Goal: Task Accomplishment & Management: Use online tool/utility

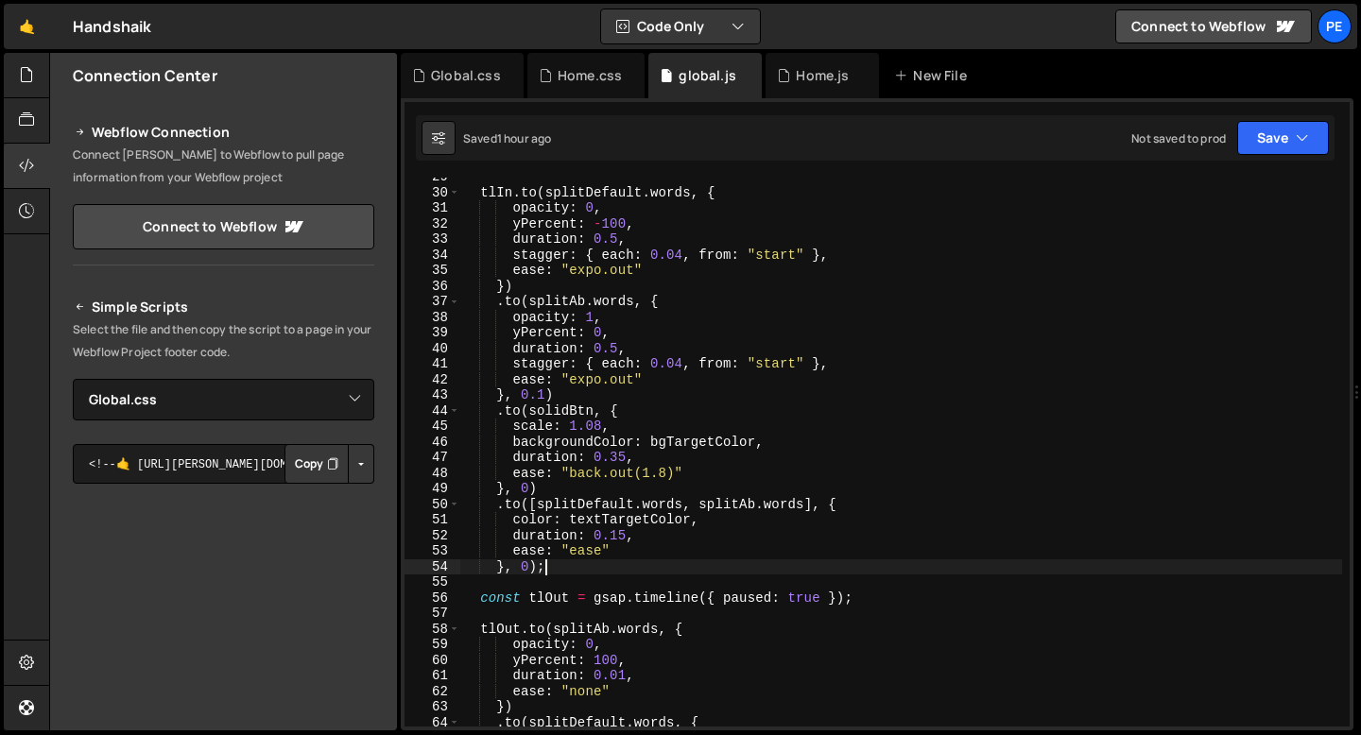
select select "45138"
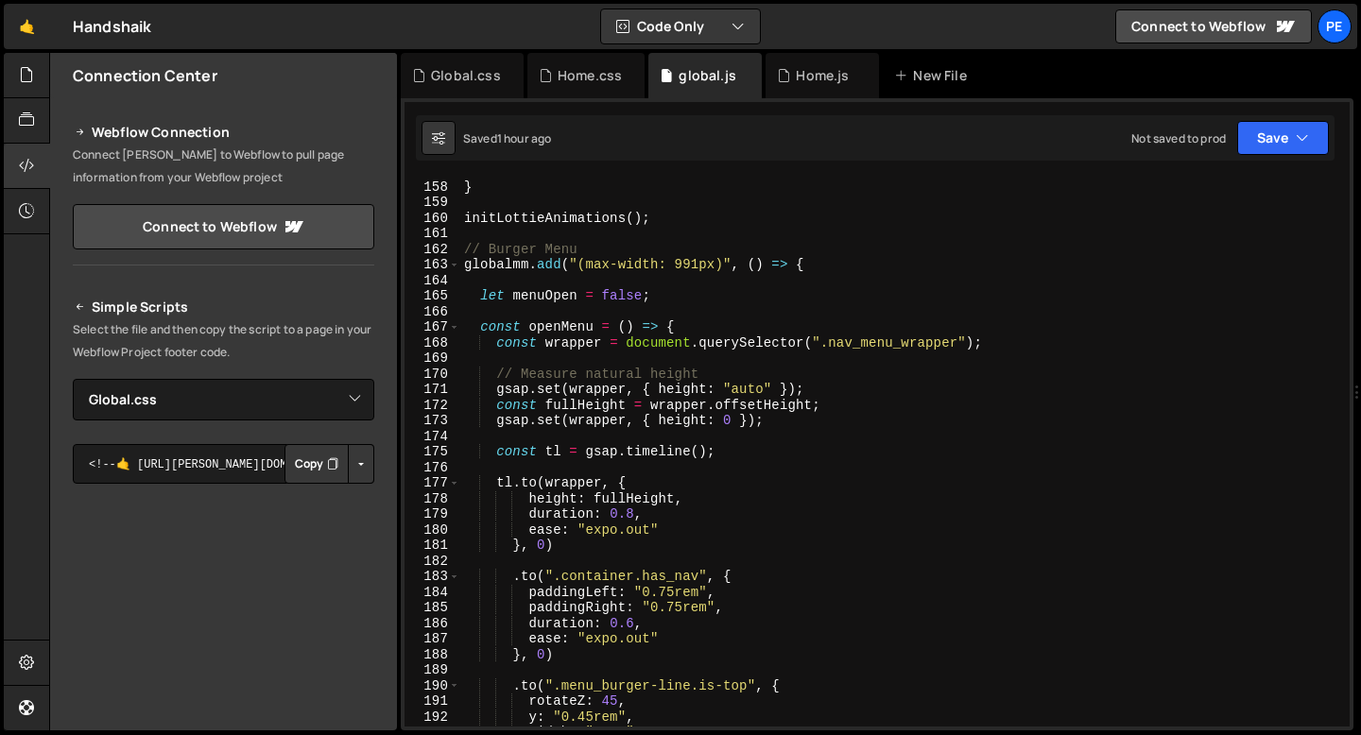
scroll to position [2353, 0]
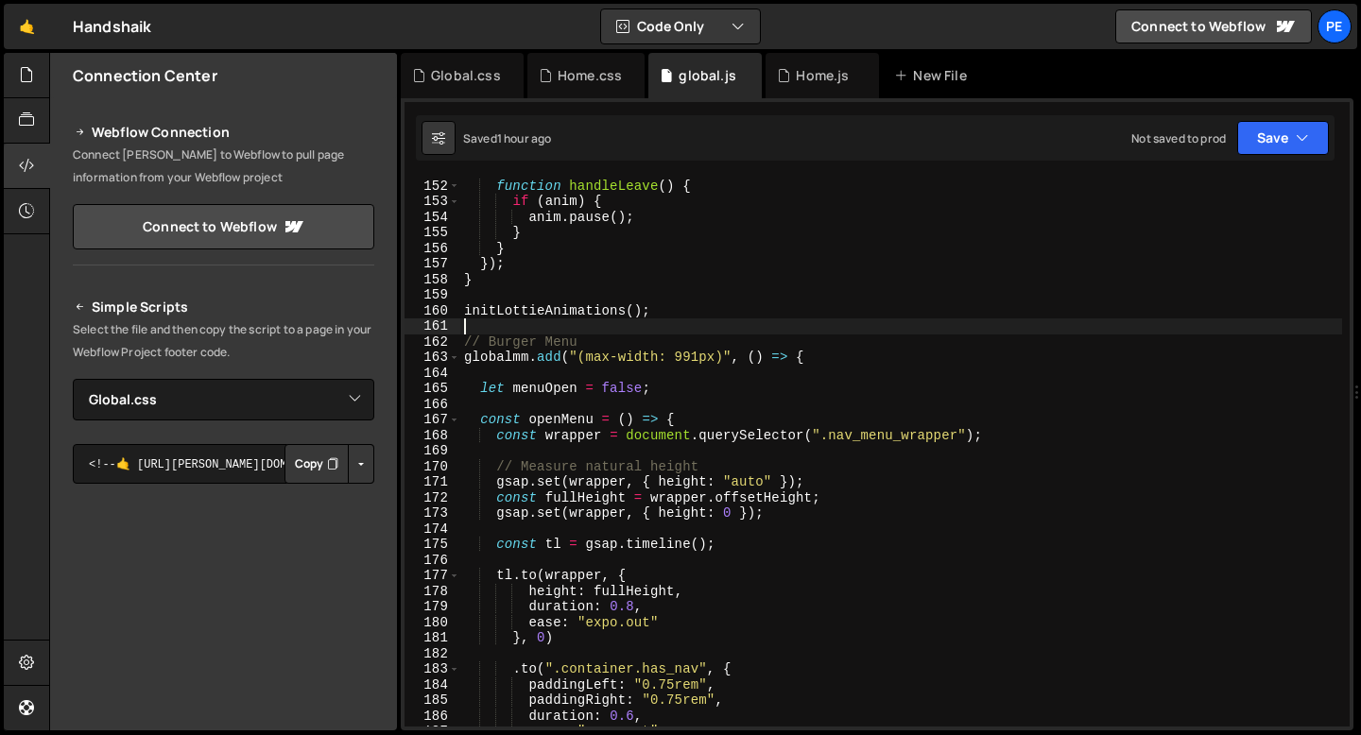
click at [502, 327] on div "function handleLeave ( ) { if ( anim ) { anim . pause ( ) ; } } }) ; } initLott…" at bounding box center [901, 453] width 882 height 580
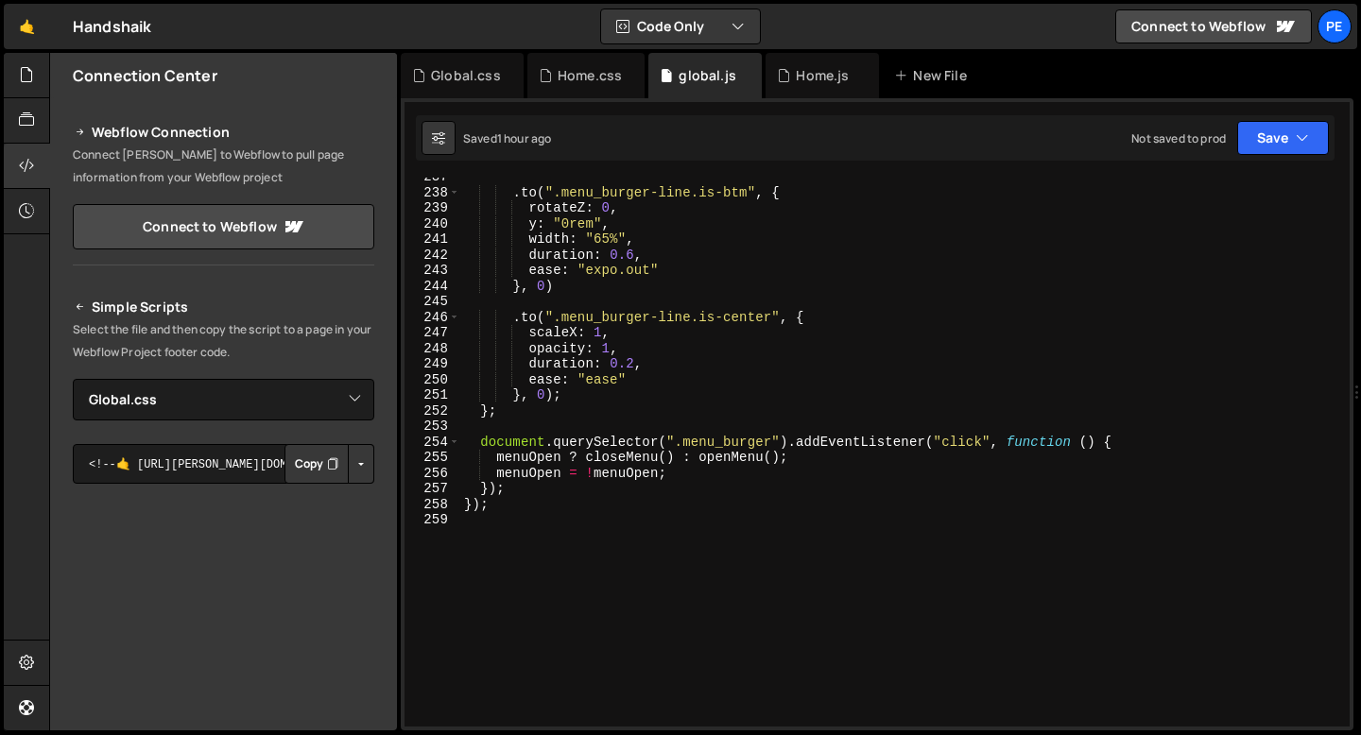
scroll to position [3756, 0]
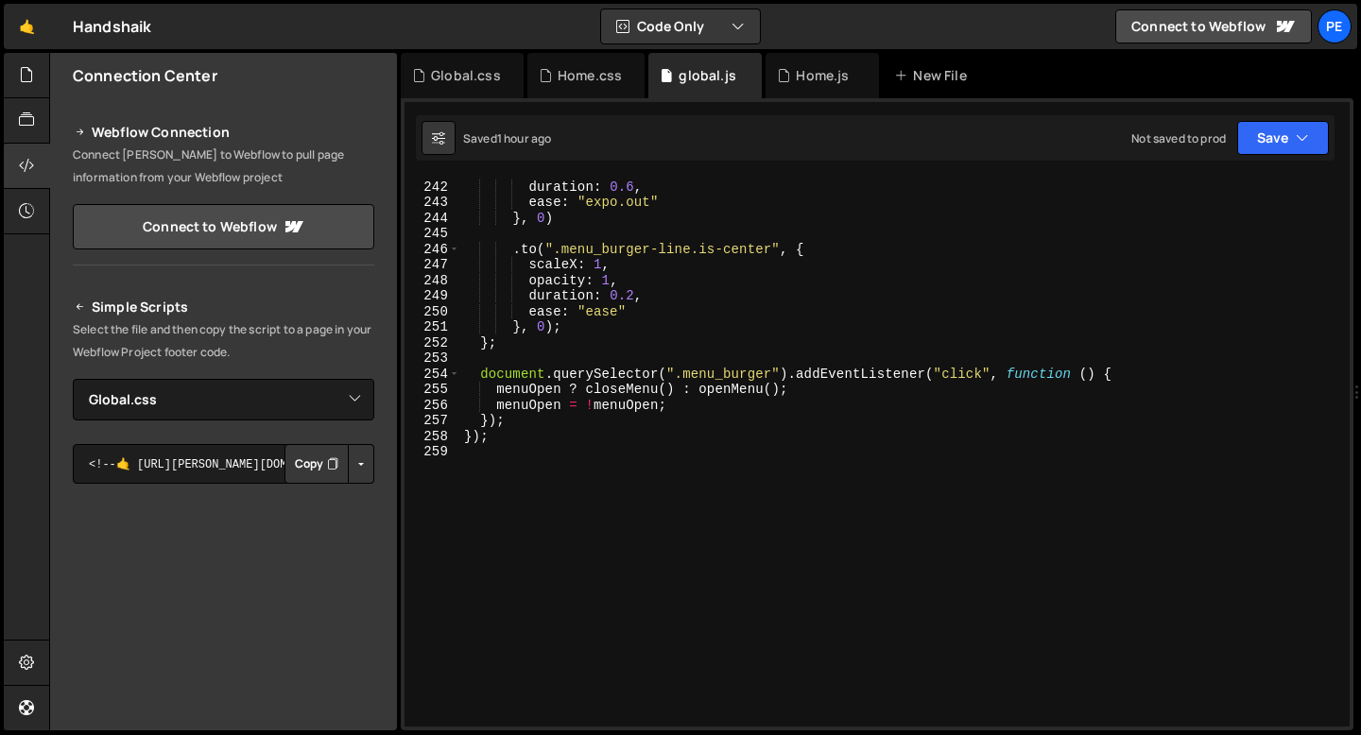
click at [495, 471] on div "width : "65%" , duration : 0.6 , ease : "expo.out" } , 0 ) . to ( ".menu_burger…" at bounding box center [901, 453] width 882 height 580
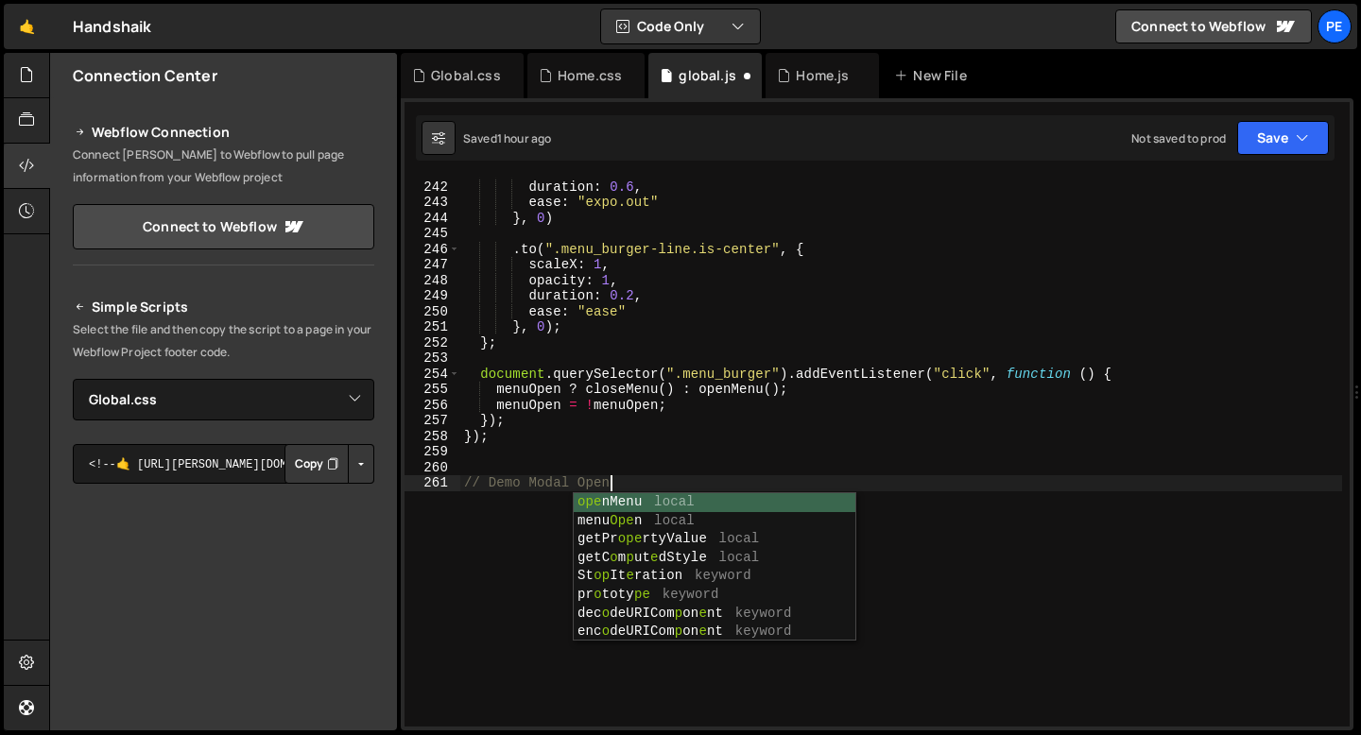
type textarea "// Demo Modal Opens"
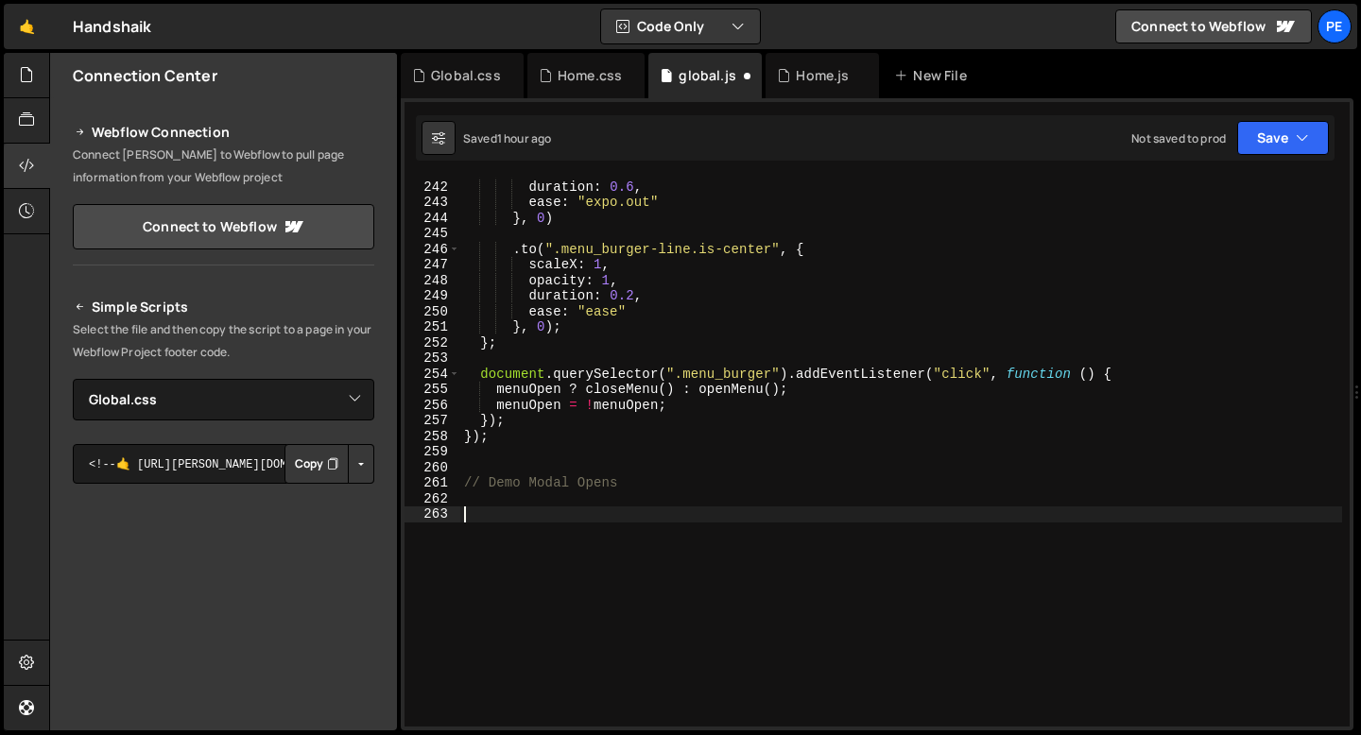
paste textarea "});"
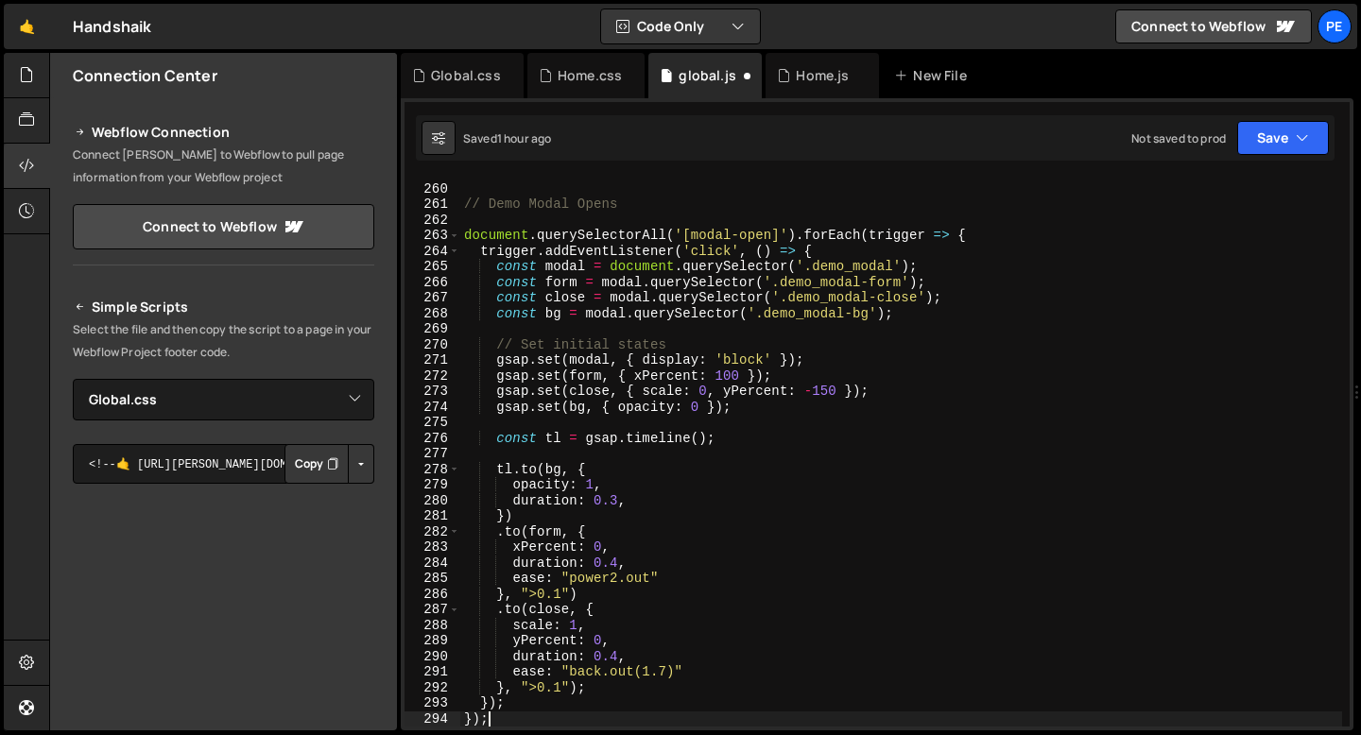
scroll to position [4035, 0]
click at [571, 590] on div "// Demo Modal Opens document . querySelectorAll ( '[modal-open]' ) . forEach ( …" at bounding box center [901, 455] width 882 height 580
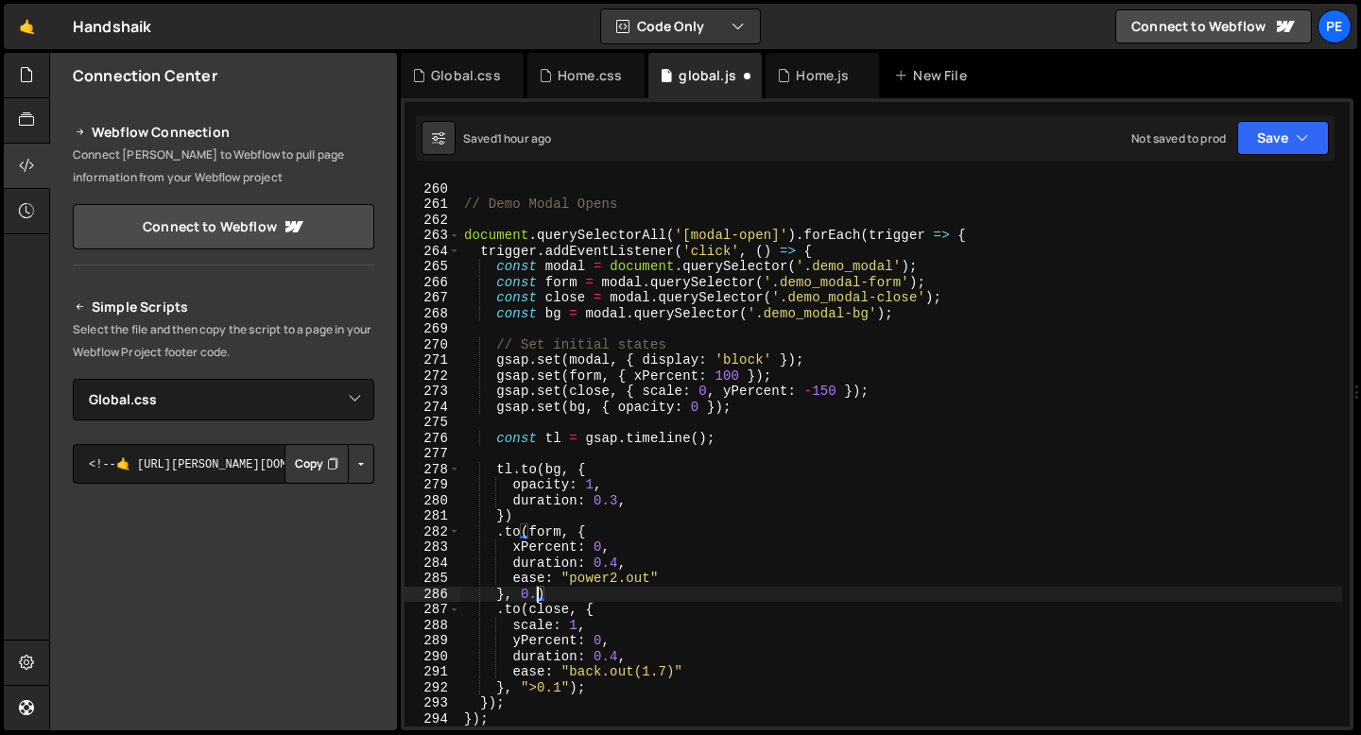
scroll to position [0, 5]
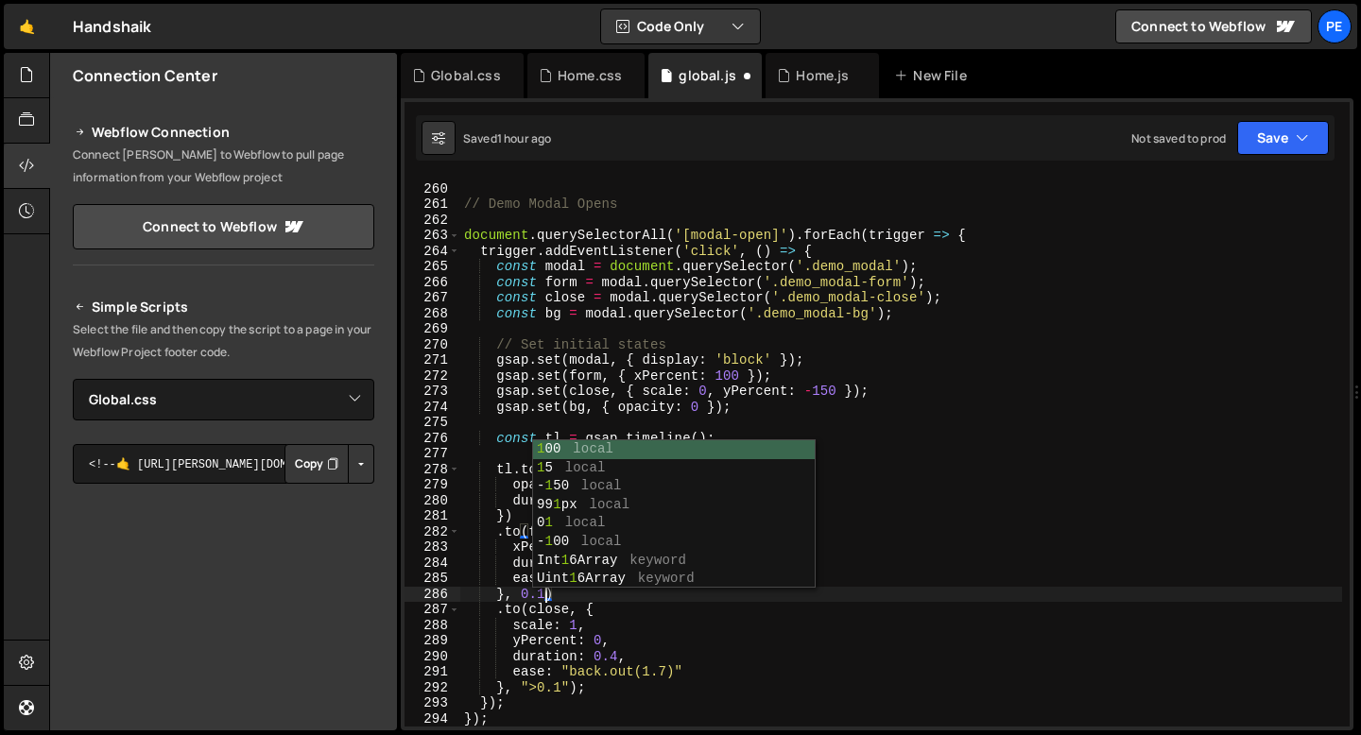
click at [570, 689] on div "// Demo Modal Opens document . querySelectorAll ( '[modal-open]' ) . forEach ( …" at bounding box center [901, 455] width 882 height 580
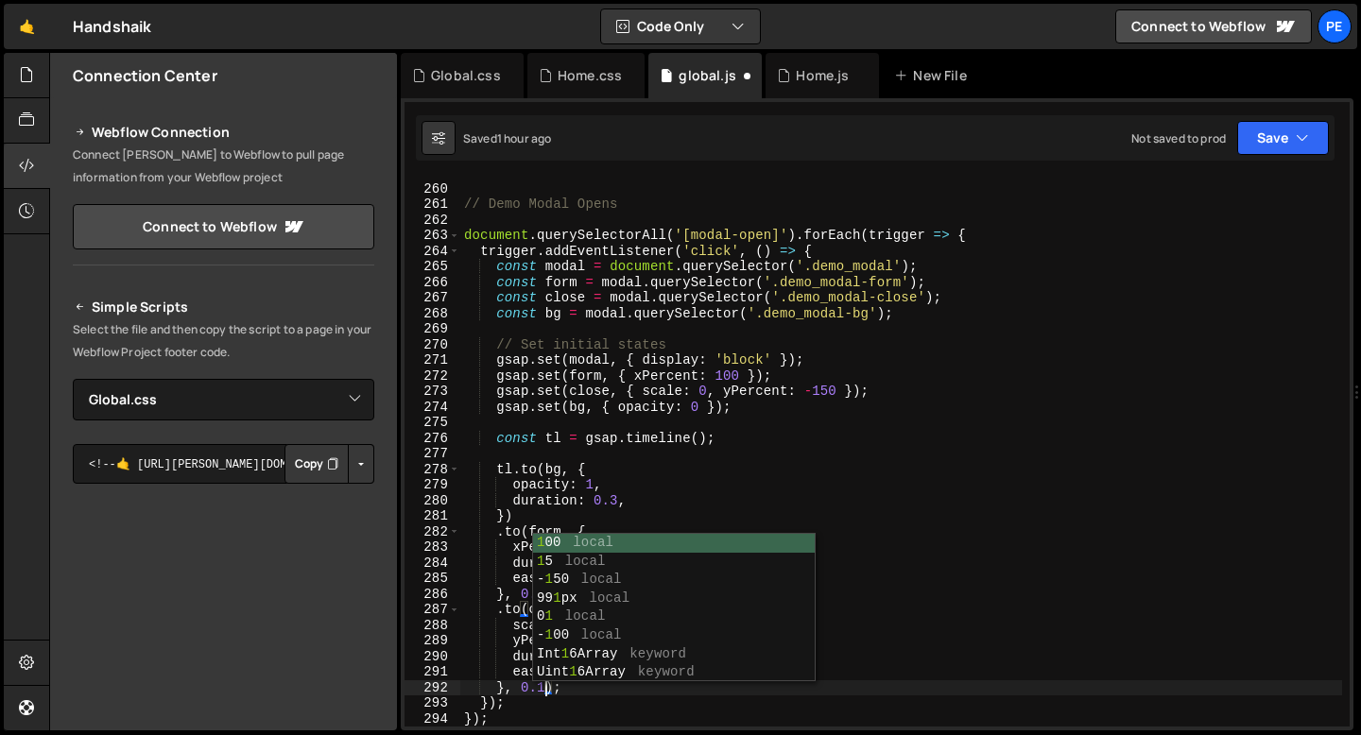
click at [950, 547] on div "// Demo Modal Opens document . querySelectorAll ( '[modal-open]' ) . forEach ( …" at bounding box center [901, 455] width 882 height 580
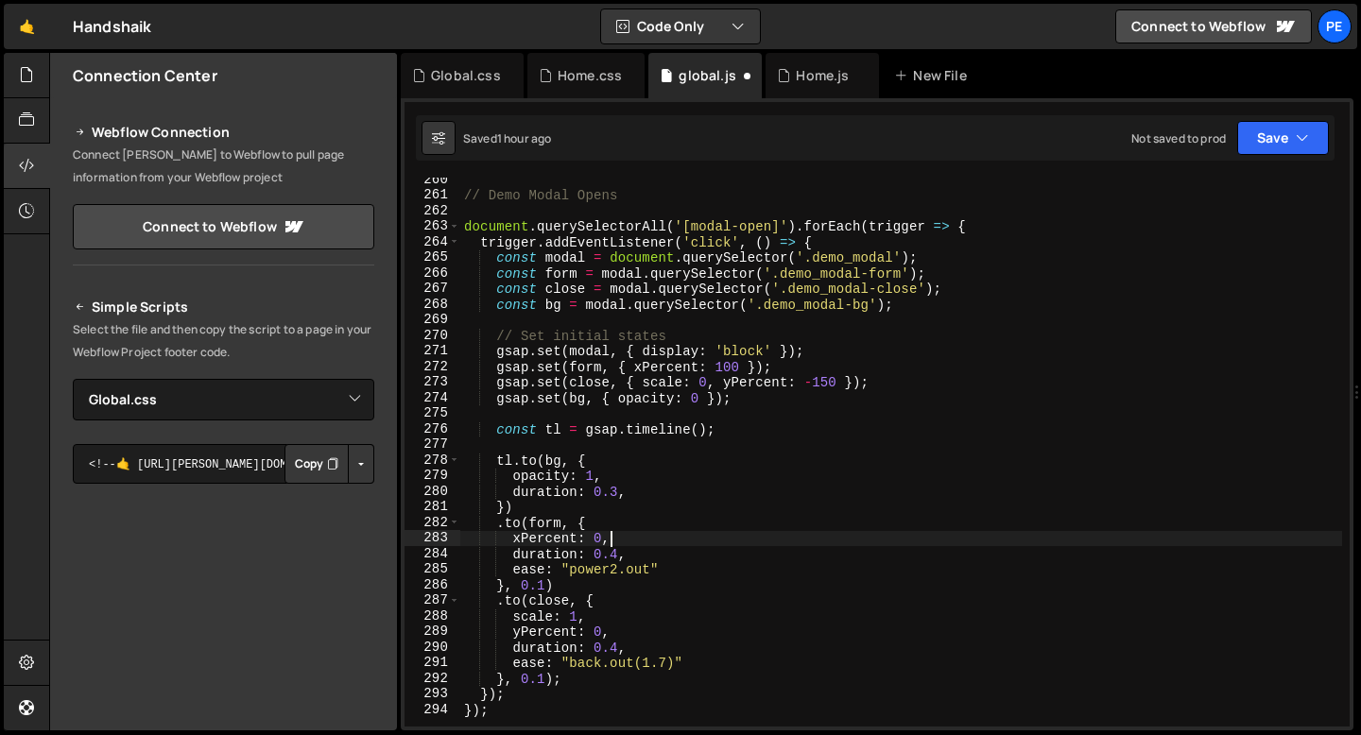
scroll to position [4055, 0]
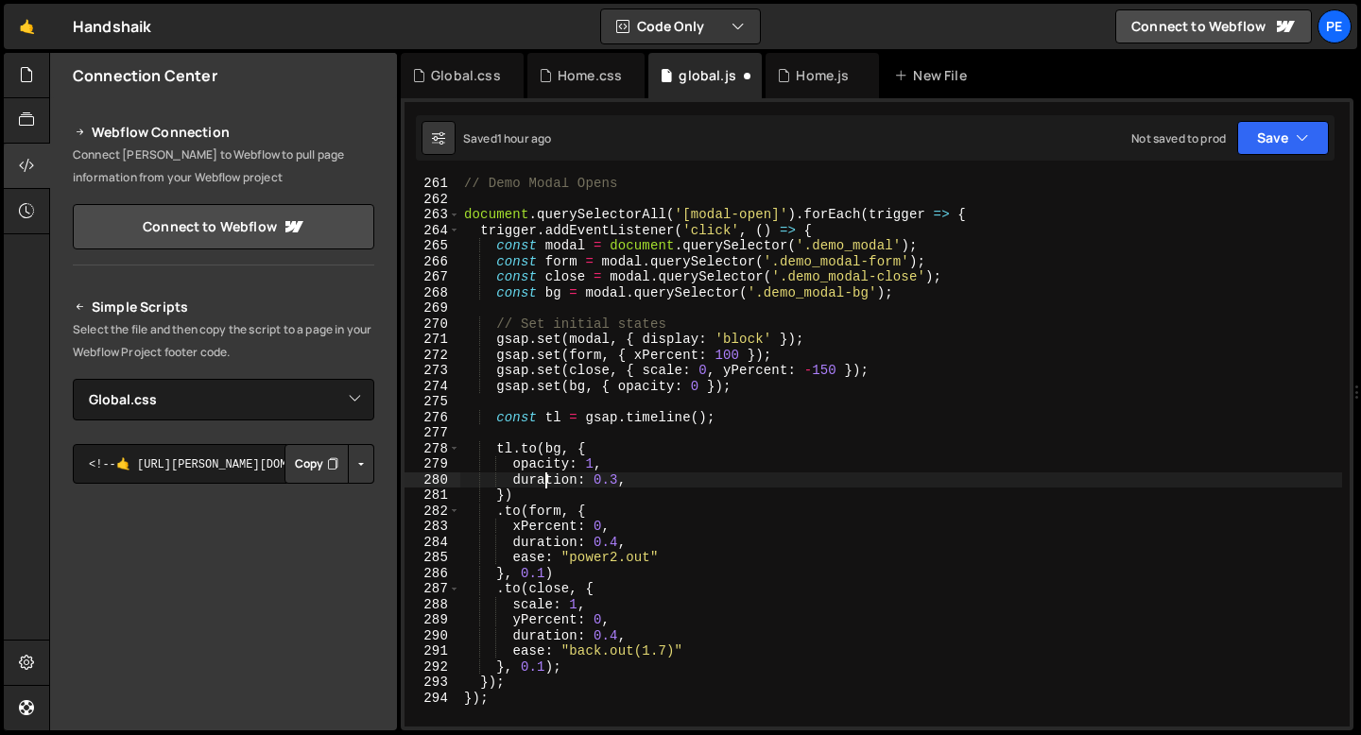
click at [545, 482] on div "// Demo Modal Opens document . querySelectorAll ( '[modal-open]' ) . forEach ( …" at bounding box center [901, 466] width 882 height 580
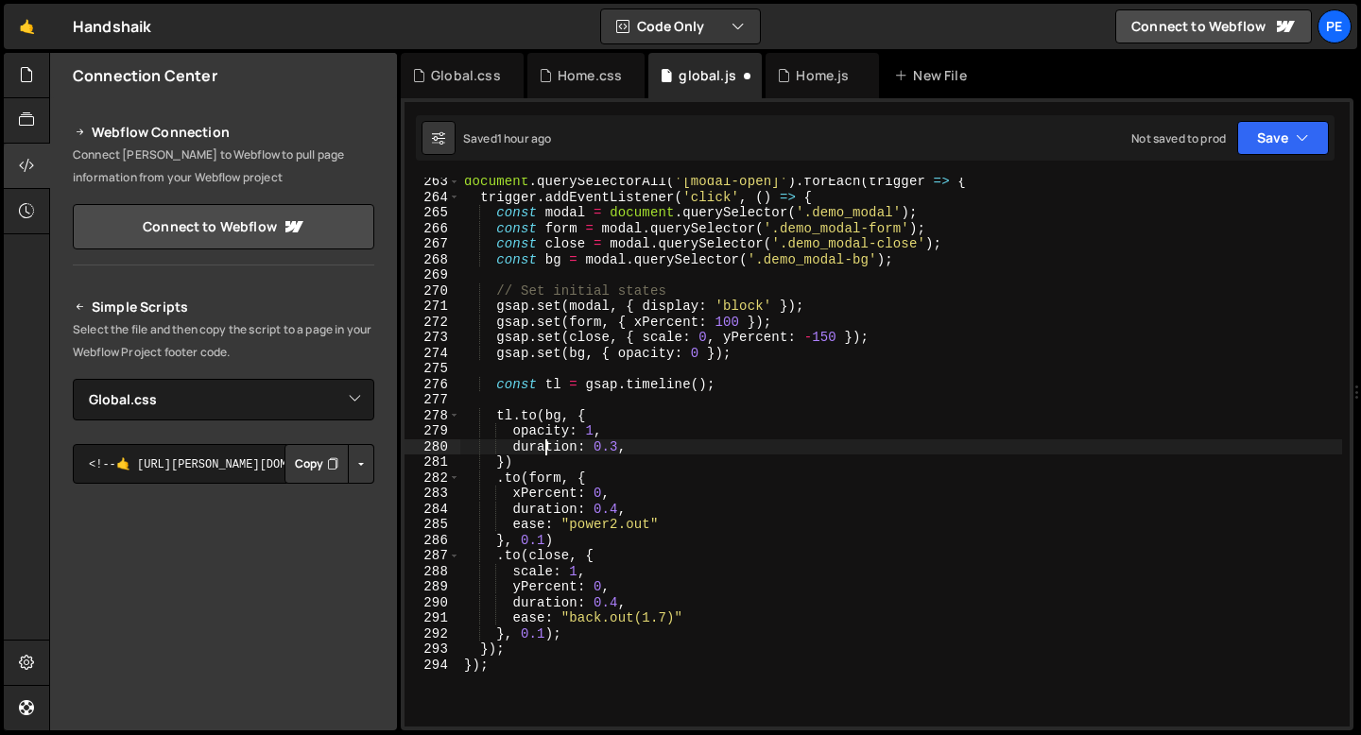
click at [538, 461] on div "document . querySelectorAll ( '[modal-open]' ) . forEach ( trigger => { trigger…" at bounding box center [901, 464] width 882 height 580
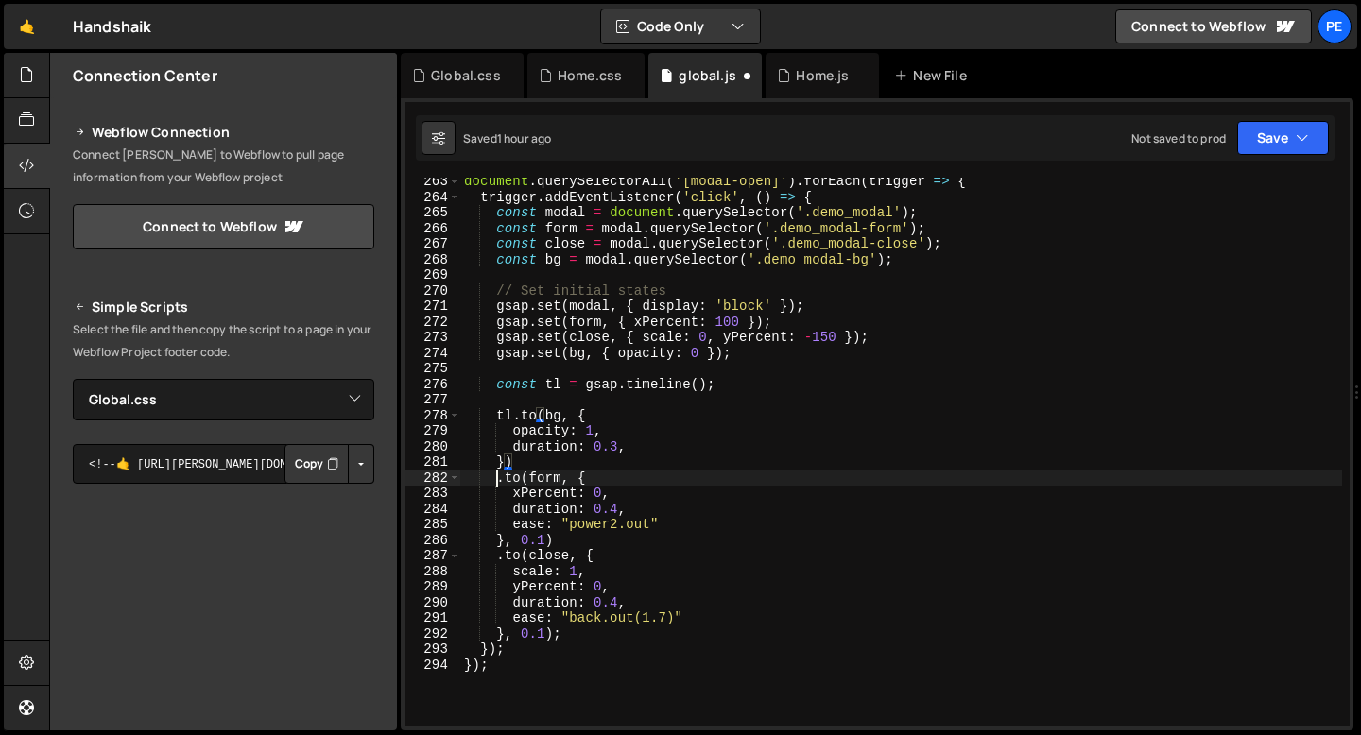
click at [497, 483] on div "document . querySelectorAll ( '[modal-open]' ) . forEach ( trigger => { trigger…" at bounding box center [901, 464] width 882 height 580
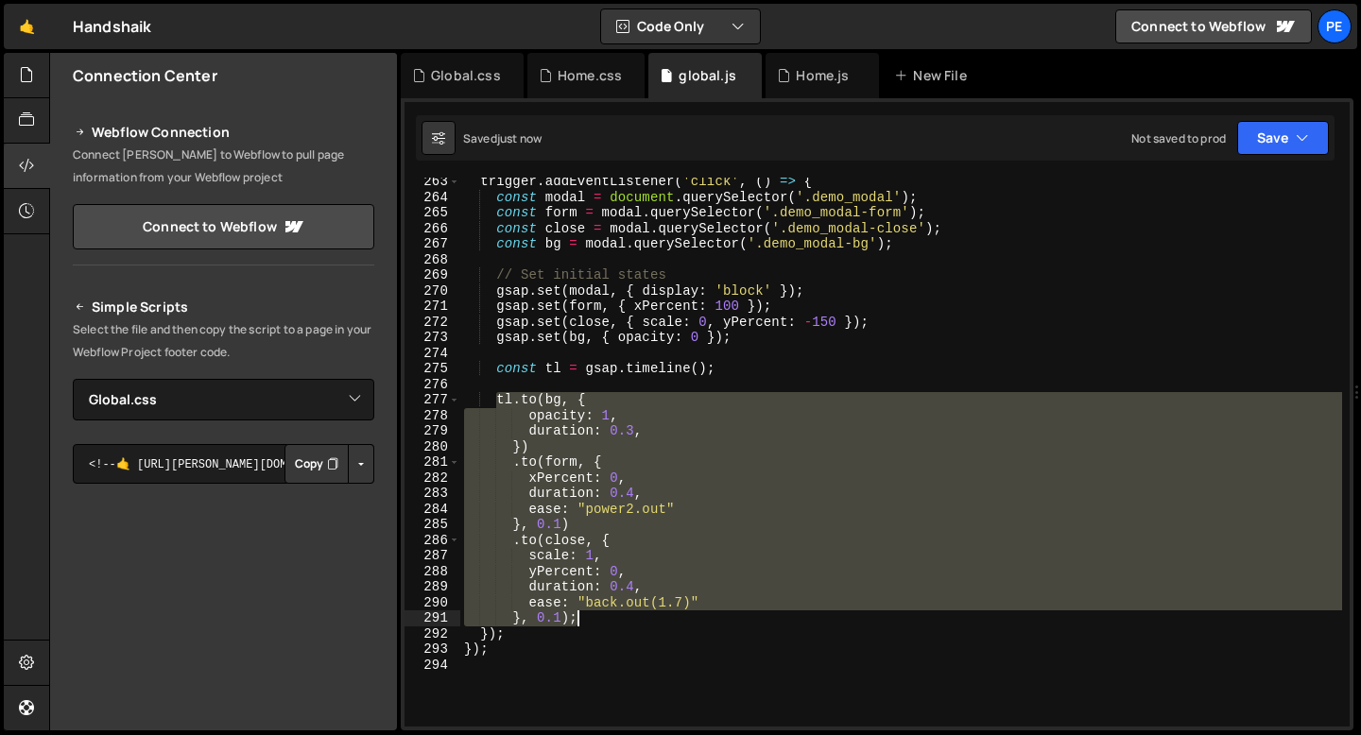
drag, startPoint x: 494, startPoint y: 397, endPoint x: 623, endPoint y: 617, distance: 255.0
click at [623, 619] on div "trigger . addEventListener ( 'click' , ( ) => { const modal = document . queryS…" at bounding box center [901, 464] width 882 height 580
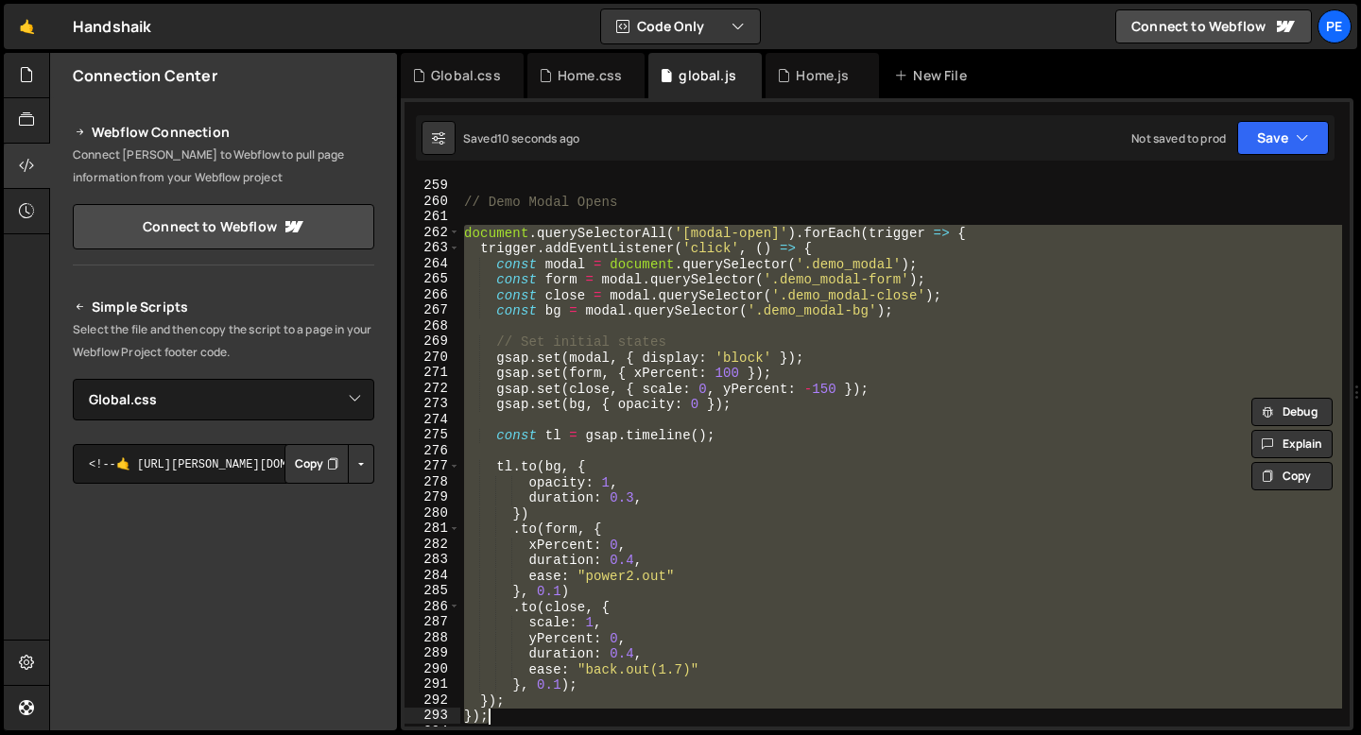
scroll to position [4035, 0]
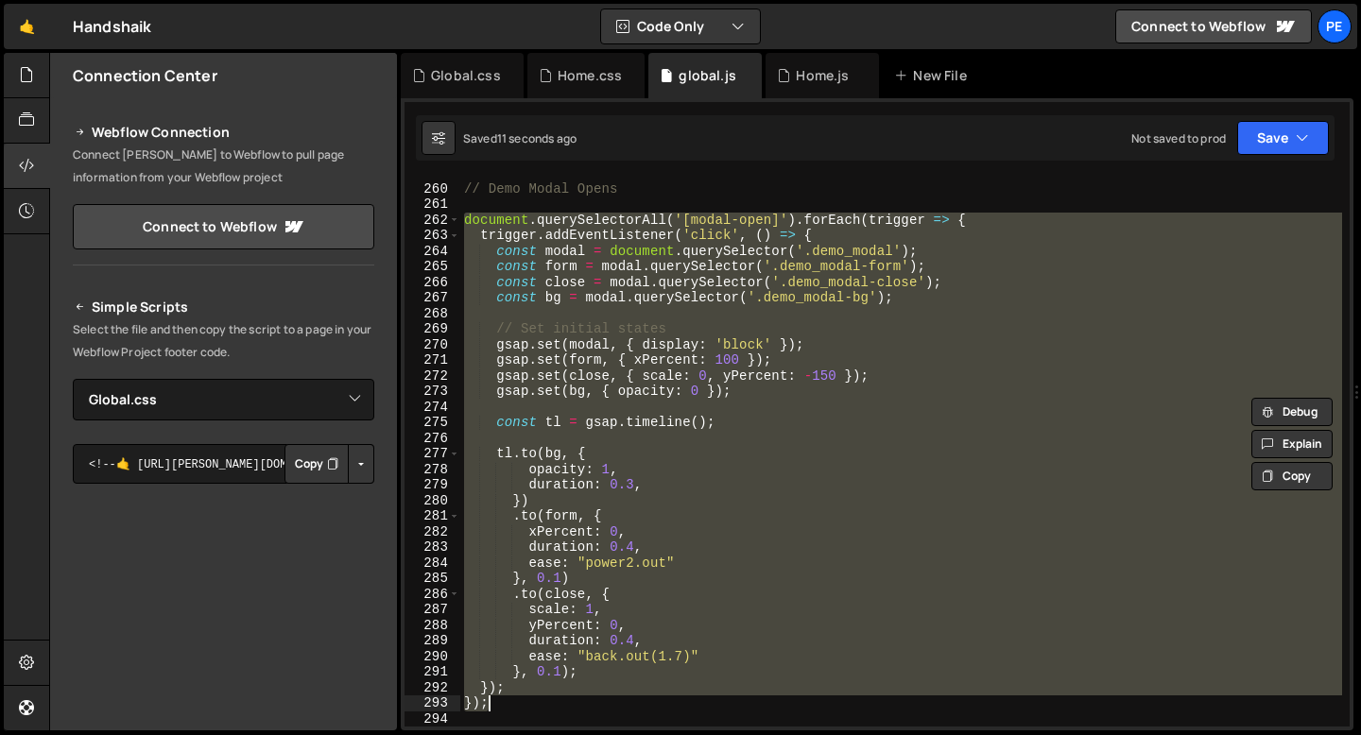
drag, startPoint x: 466, startPoint y: 235, endPoint x: 562, endPoint y: 696, distance: 471.1
click at [562, 696] on div "// Demo Modal Opens document . querySelectorAll ( '[modal-open]' ) . forEach ( …" at bounding box center [901, 455] width 882 height 580
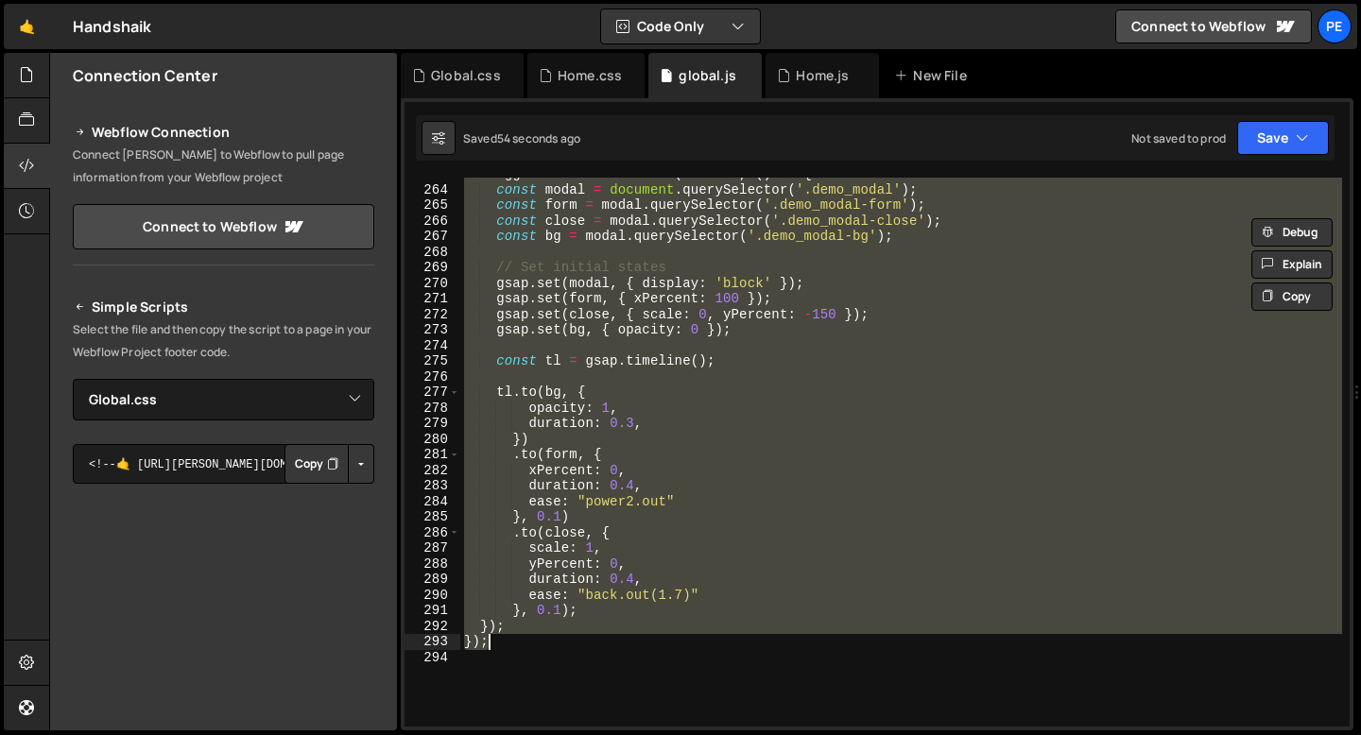
scroll to position [4110, 0]
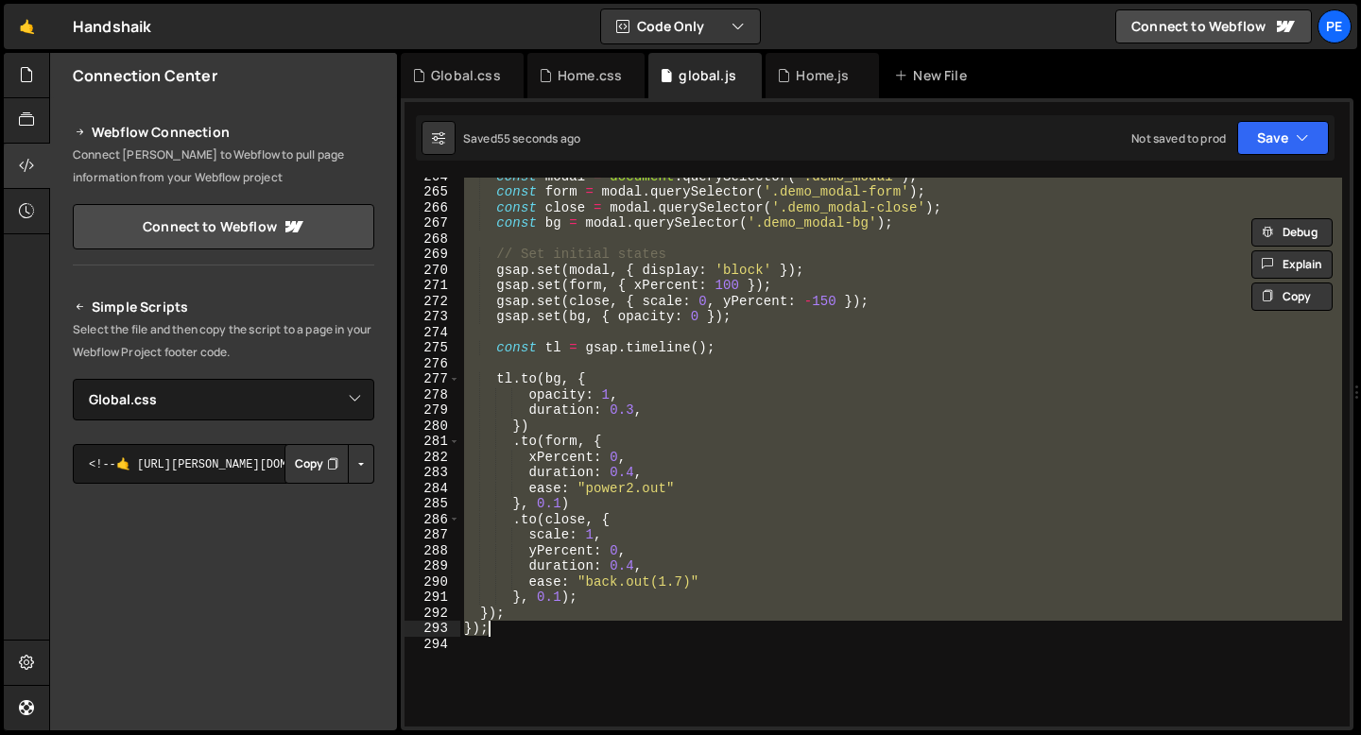
paste textarea
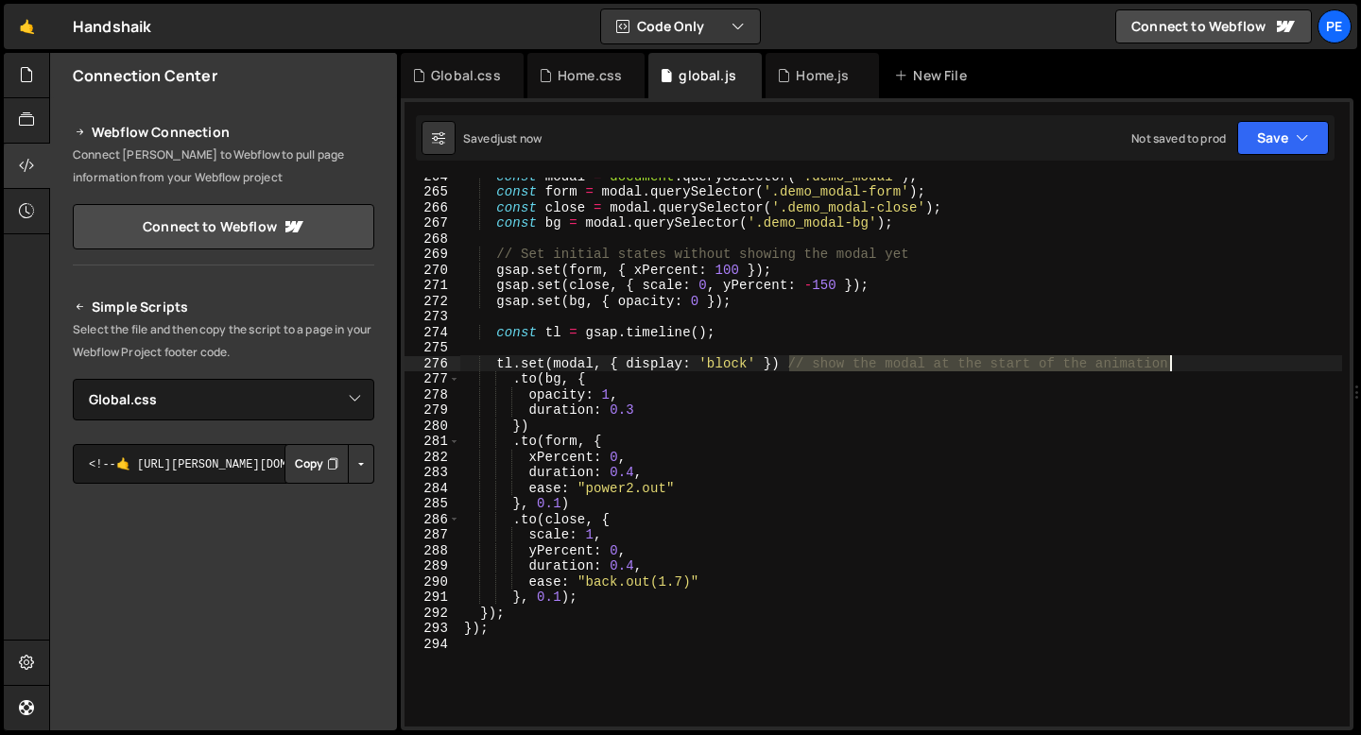
drag, startPoint x: 790, startPoint y: 363, endPoint x: 1171, endPoint y: 363, distance: 380.8
click at [1176, 363] on div "const modal = document . querySelector ( '.demo_modal' ) ; const form = modal .…" at bounding box center [901, 458] width 882 height 580
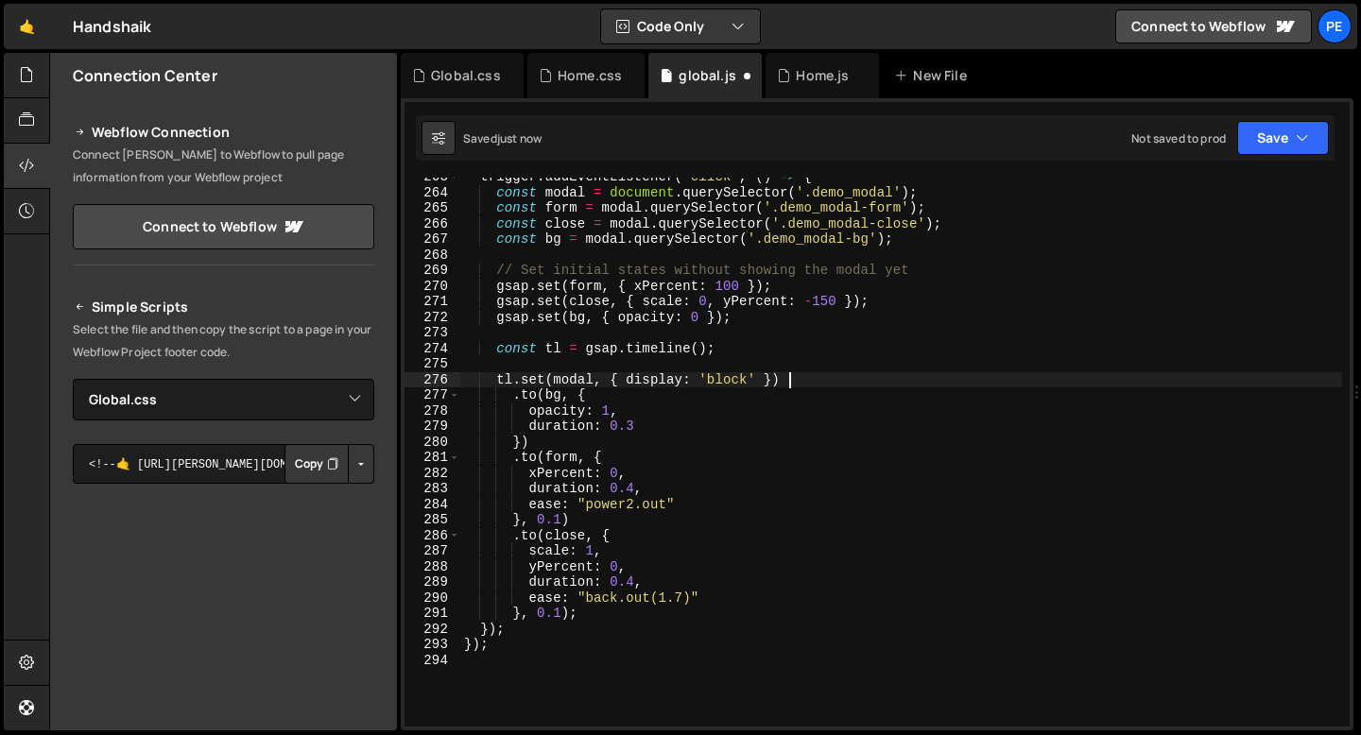
scroll to position [4094, 0]
click at [608, 388] on div "trigger . addEventListener ( 'click' , ( ) => { const modal = document . queryS…" at bounding box center [901, 459] width 882 height 580
click at [637, 425] on div "trigger . addEventListener ( 'click' , ( ) => { const modal = document . queryS…" at bounding box center [901, 459] width 882 height 580
type textarea "duration: 0.3"
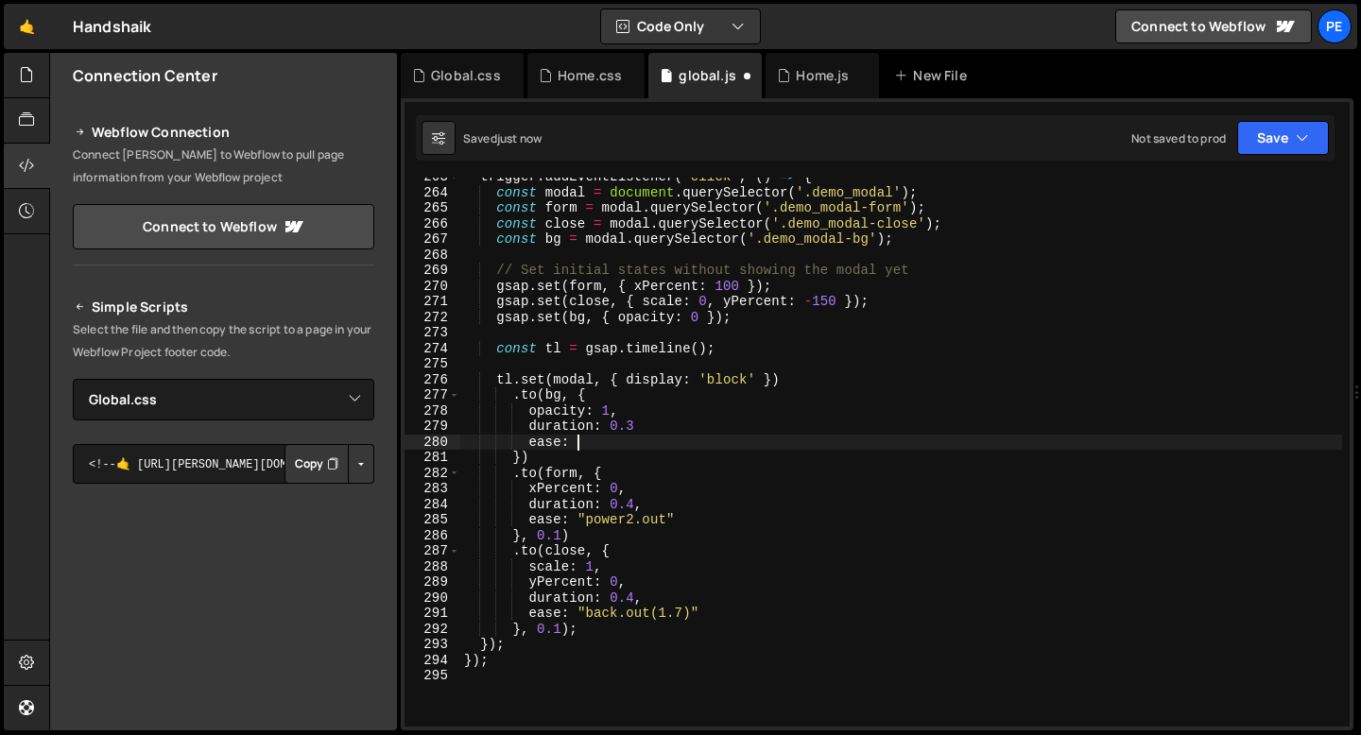
scroll to position [0, 7]
type textarea "e"
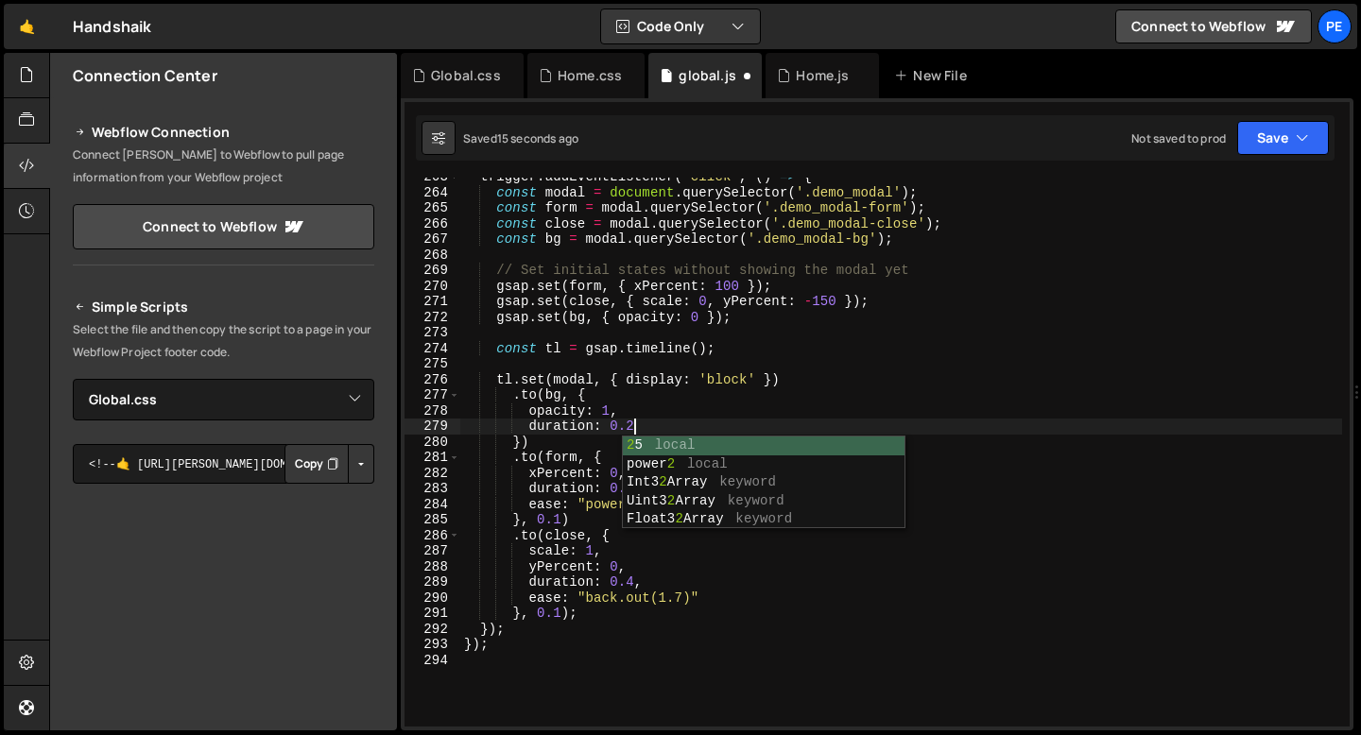
click at [559, 452] on div "trigger . addEventListener ( 'click' , ( ) => { const modal = document . queryS…" at bounding box center [901, 459] width 882 height 580
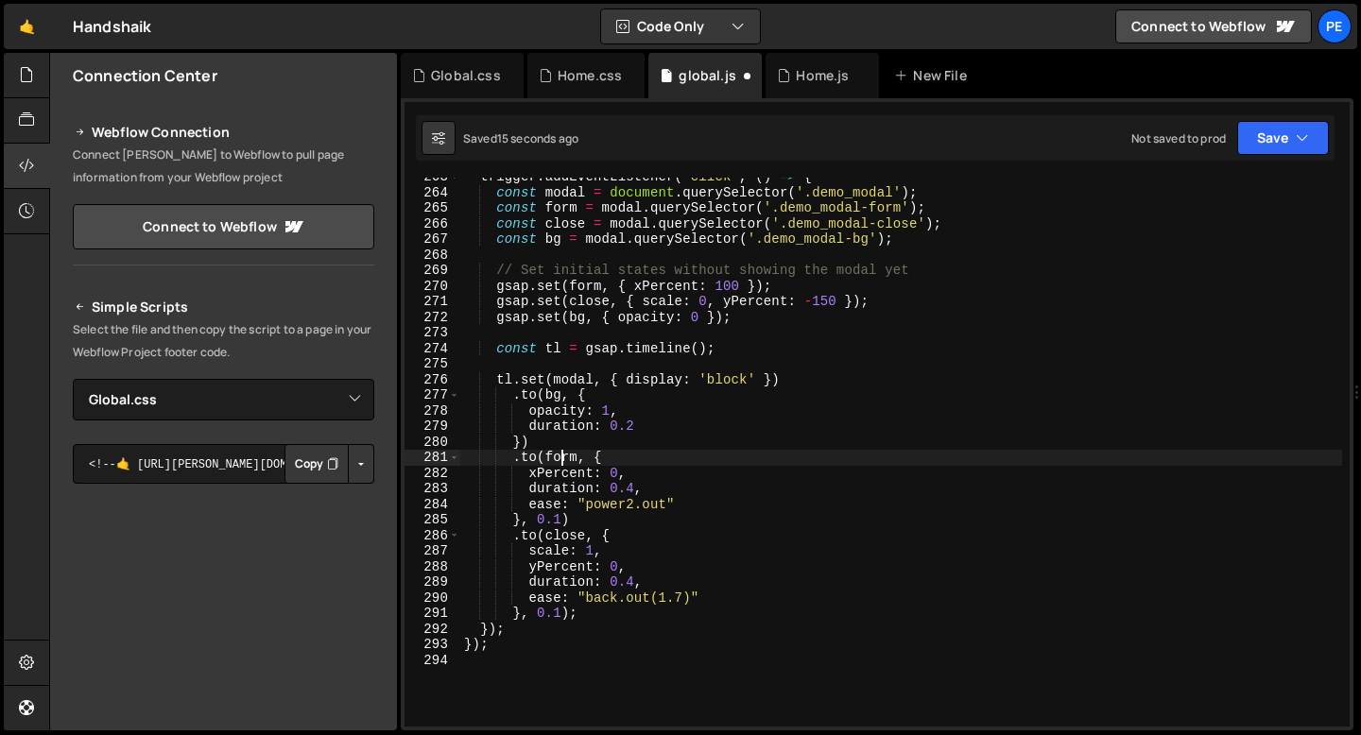
scroll to position [0, 9]
click at [617, 473] on div "trigger . addEventListener ( 'click' , ( ) => { const modal = document . queryS…" at bounding box center [901, 459] width 882 height 580
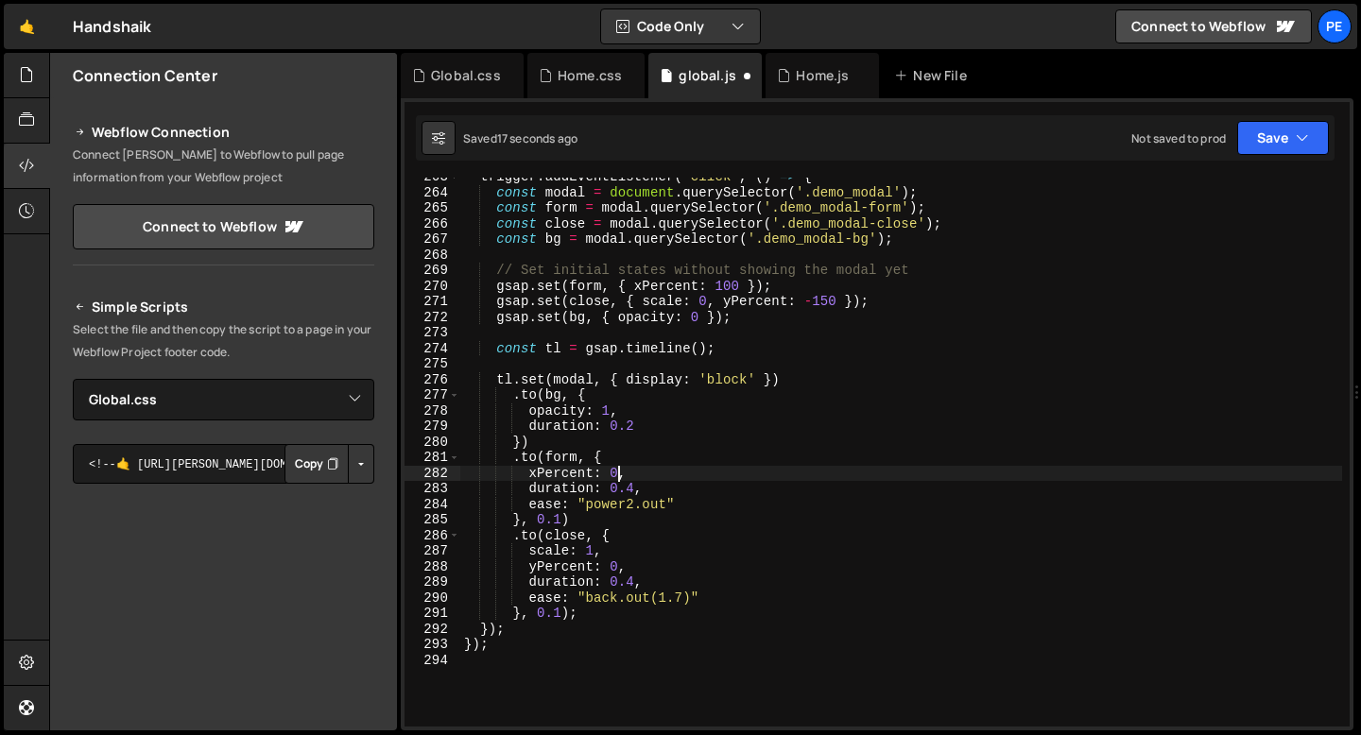
click at [634, 488] on div "trigger . addEventListener ( 'click' , ( ) => { const modal = document . queryS…" at bounding box center [901, 459] width 882 height 580
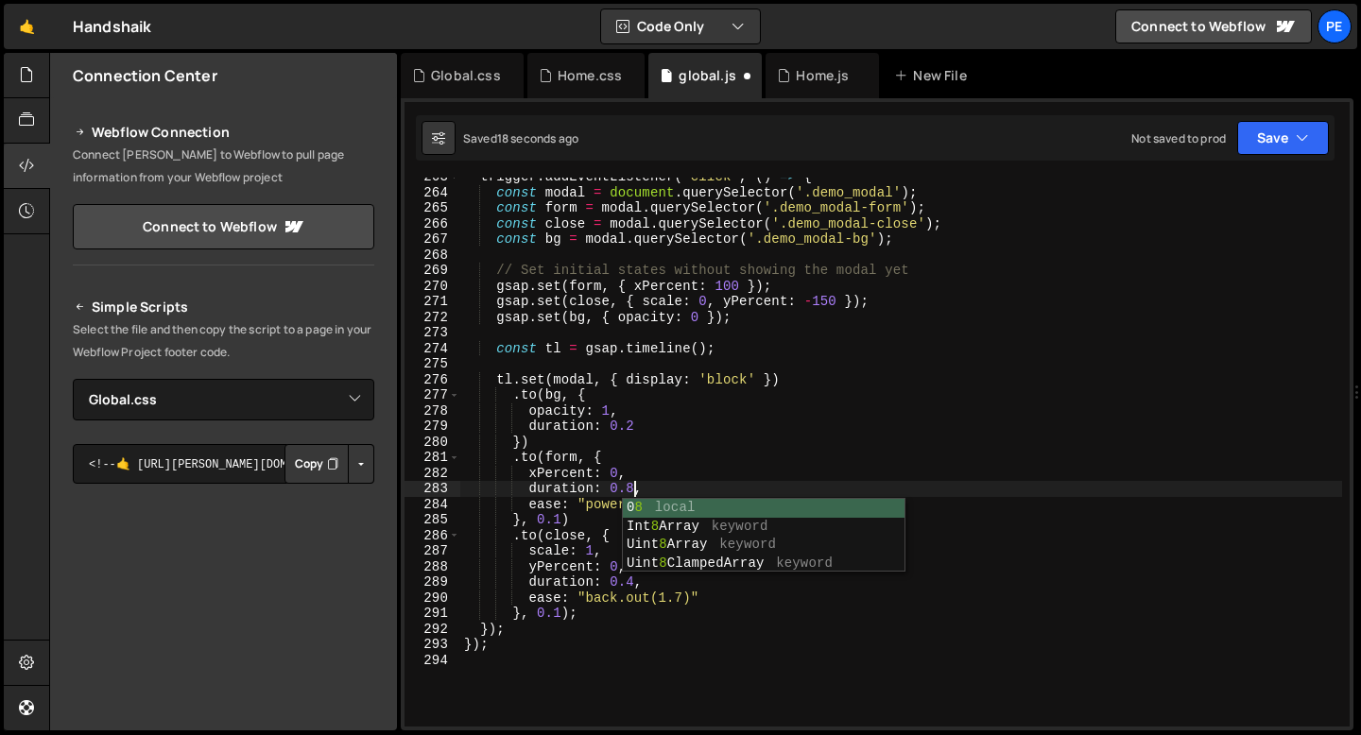
scroll to position [0, 11]
click at [610, 503] on div "trigger . addEventListener ( 'click' , ( ) => { const modal = document . queryS…" at bounding box center [901, 459] width 882 height 580
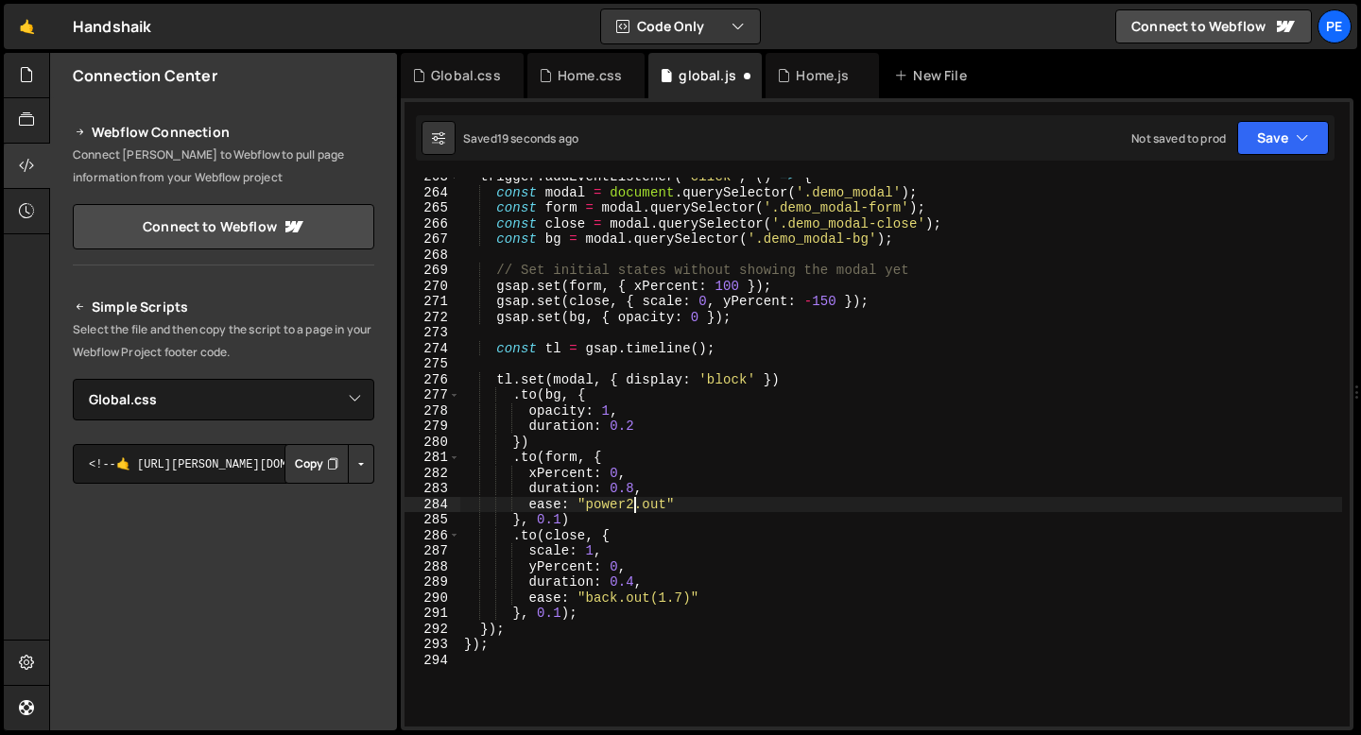
click at [633, 506] on div "trigger . addEventListener ( 'click' , ( ) => { const modal = document . queryS…" at bounding box center [901, 459] width 882 height 580
click at [559, 521] on div "trigger . addEventListener ( 'click' , ( ) => { const modal = document . queryS…" at bounding box center [901, 459] width 882 height 580
click at [561, 615] on div "trigger . addEventListener ( 'click' , ( ) => { const modal = document . queryS…" at bounding box center [901, 459] width 882 height 580
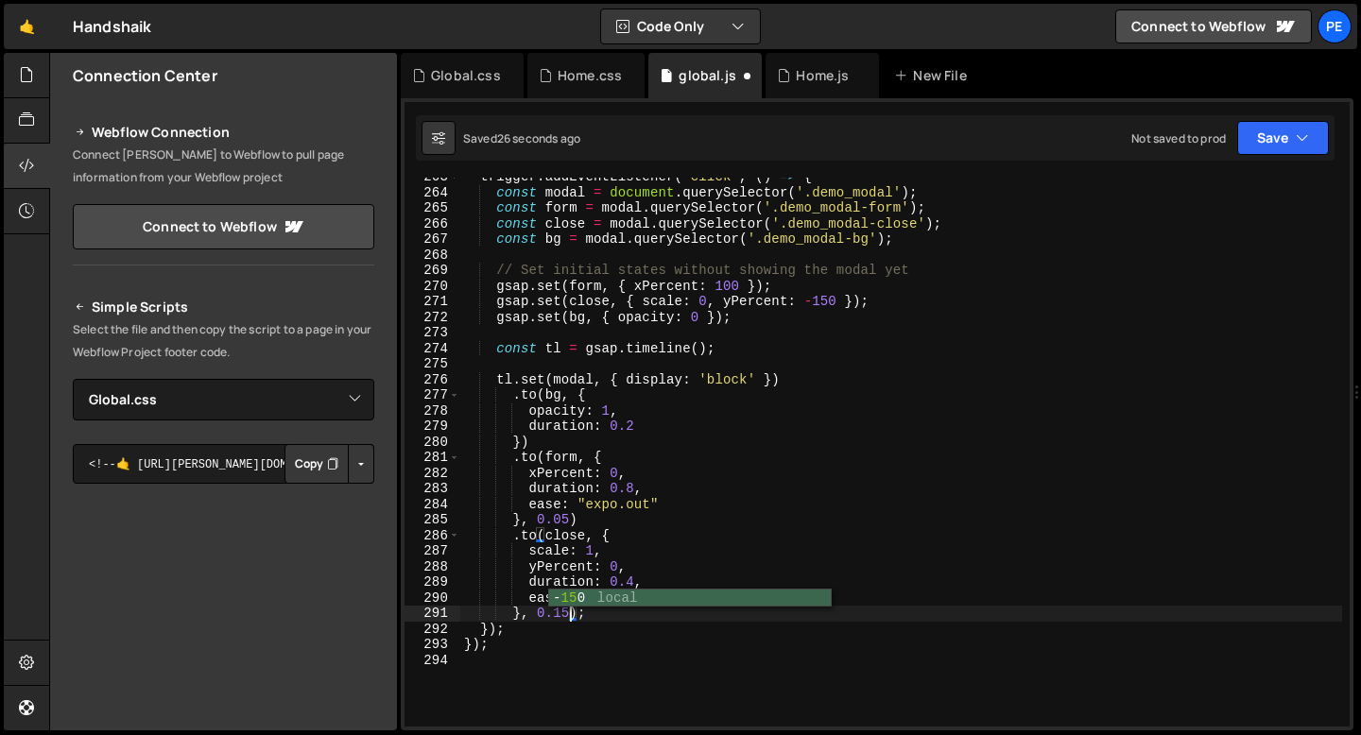
click at [650, 556] on div "trigger . addEventListener ( 'click' , ( ) => { const modal = document . queryS…" at bounding box center [901, 459] width 882 height 580
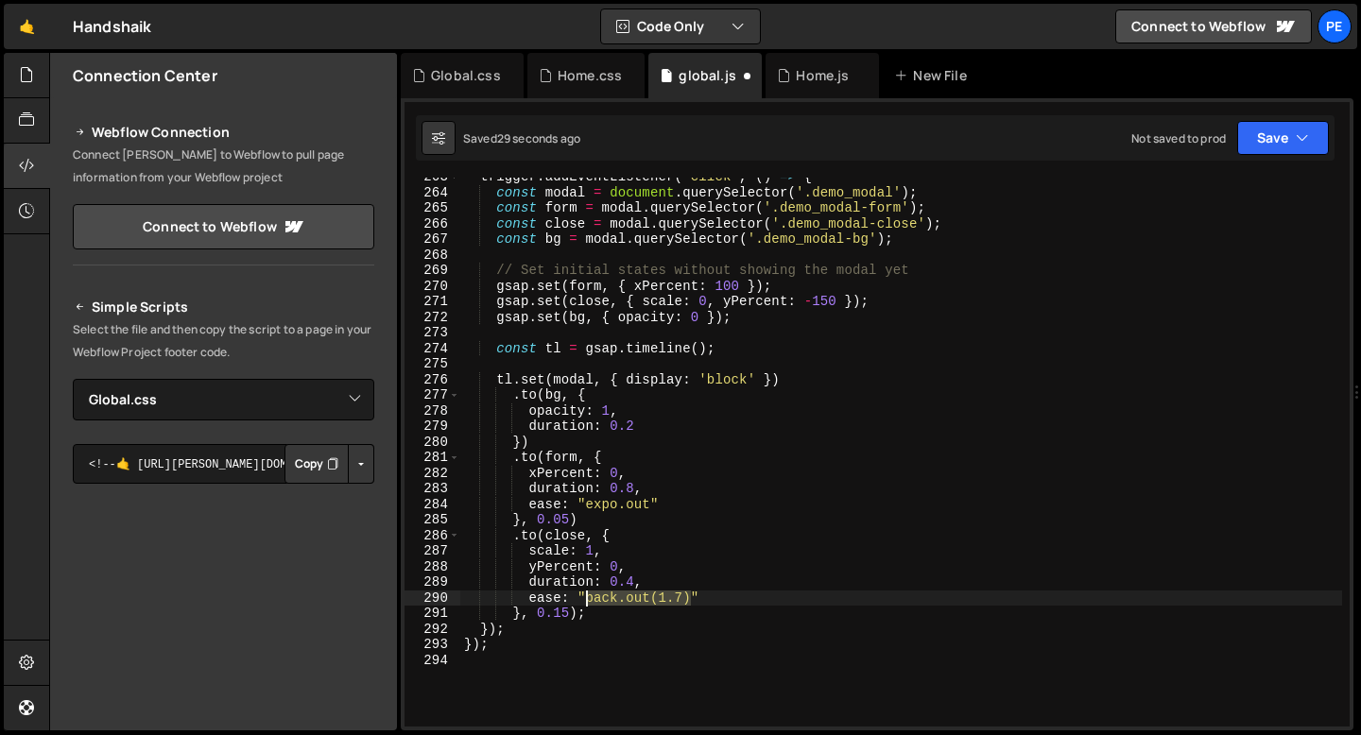
drag, startPoint x: 689, startPoint y: 598, endPoint x: 586, endPoint y: 603, distance: 103.1
click at [587, 603] on div "trigger . addEventListener ( 'click' , ( ) => { const modal = document . queryS…" at bounding box center [901, 459] width 882 height 580
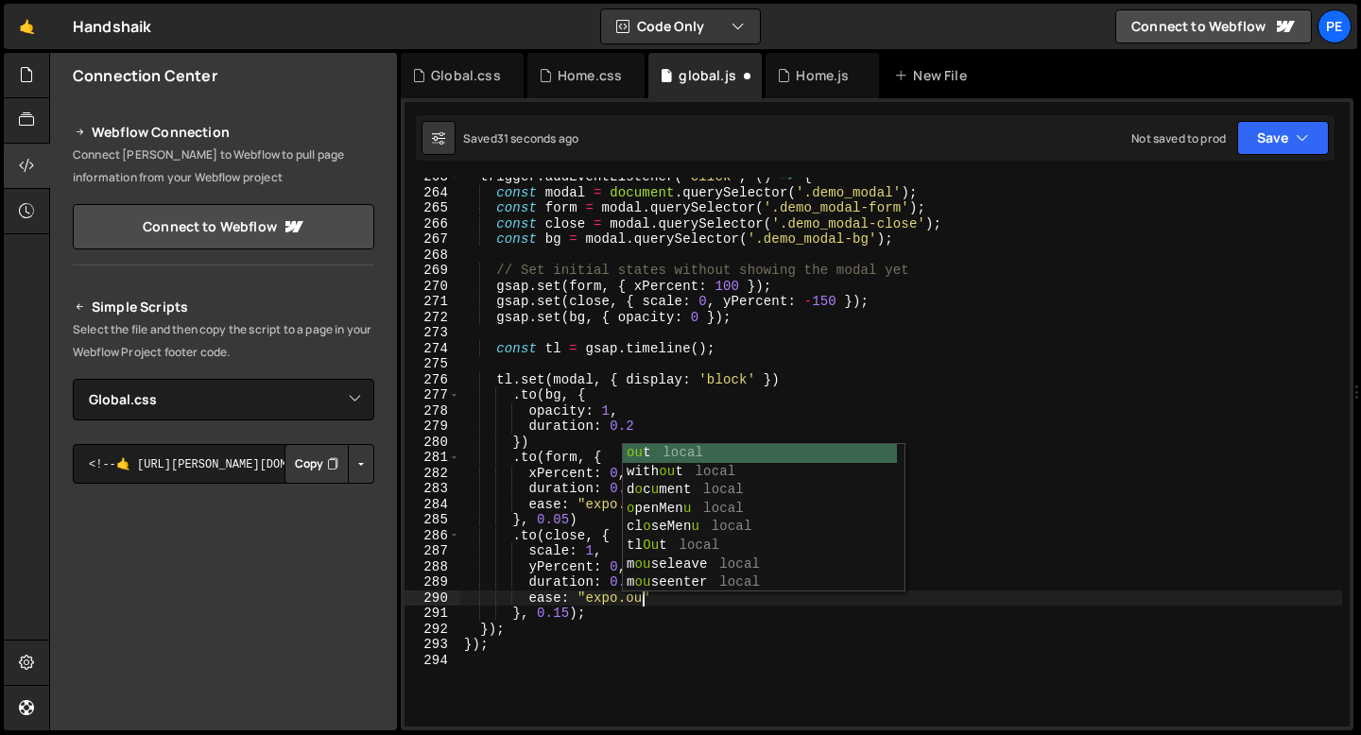
scroll to position [0, 12]
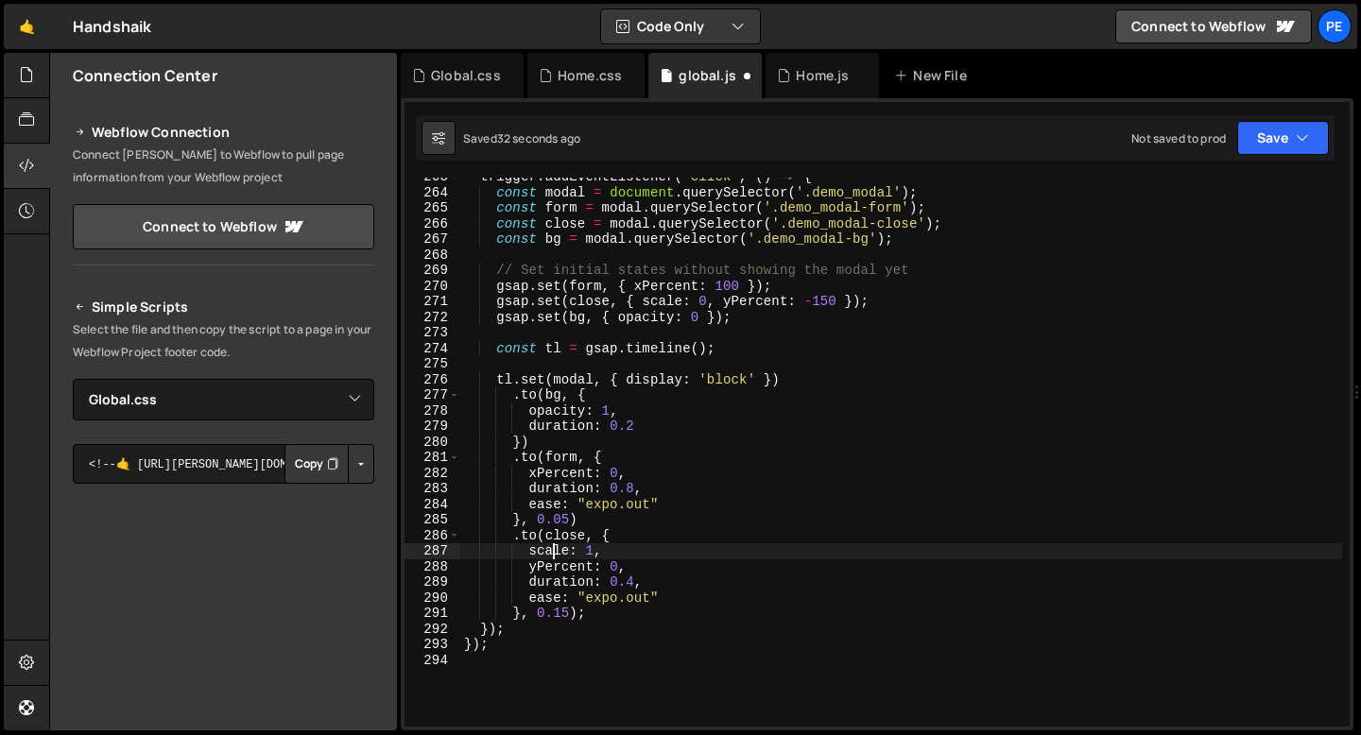
click at [555, 557] on div "trigger . addEventListener ( 'click' , ( ) => { const modal = document . queryS…" at bounding box center [901, 459] width 882 height 580
click at [635, 575] on div "trigger . addEventListener ( 'click' , ( ) => { const modal = document . queryS…" at bounding box center [901, 459] width 882 height 580
click at [634, 583] on div "trigger . addEventListener ( 'click' , ( ) => { const modal = document . queryS…" at bounding box center [901, 459] width 882 height 580
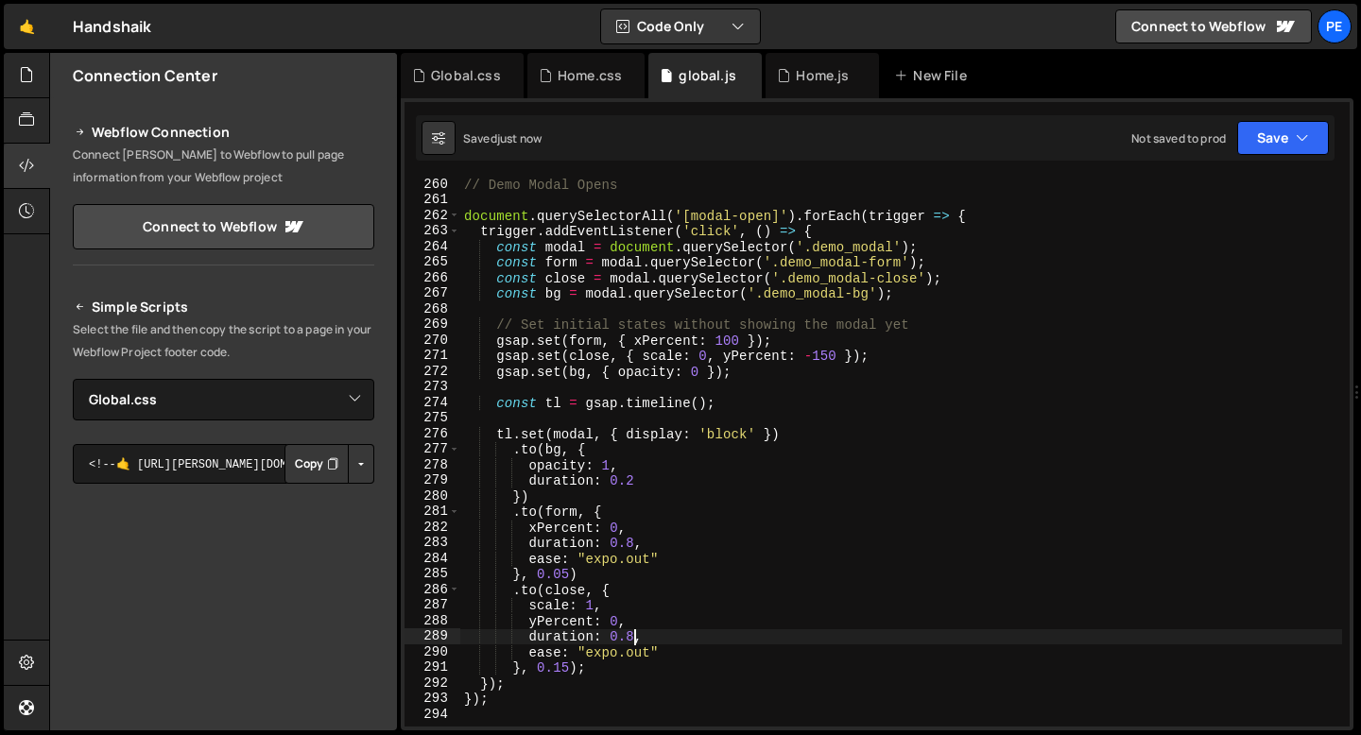
scroll to position [4040, 0]
click at [718, 434] on div "// Demo Modal Opens document . querySelectorAll ( '[modal-open]' ) . forEach ( …" at bounding box center [901, 467] width 882 height 580
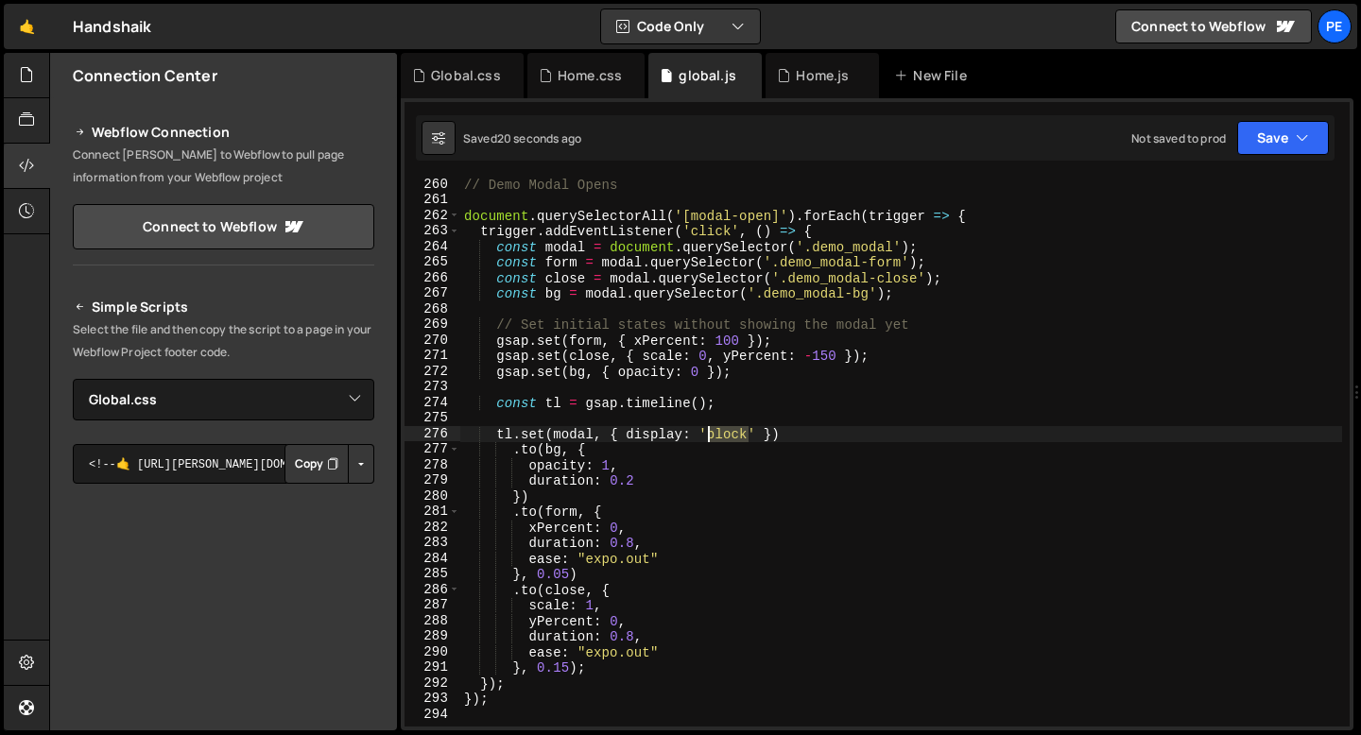
click at [718, 435] on div "// Demo Modal Opens document . querySelectorAll ( '[modal-open]' ) . forEach ( …" at bounding box center [901, 467] width 882 height 580
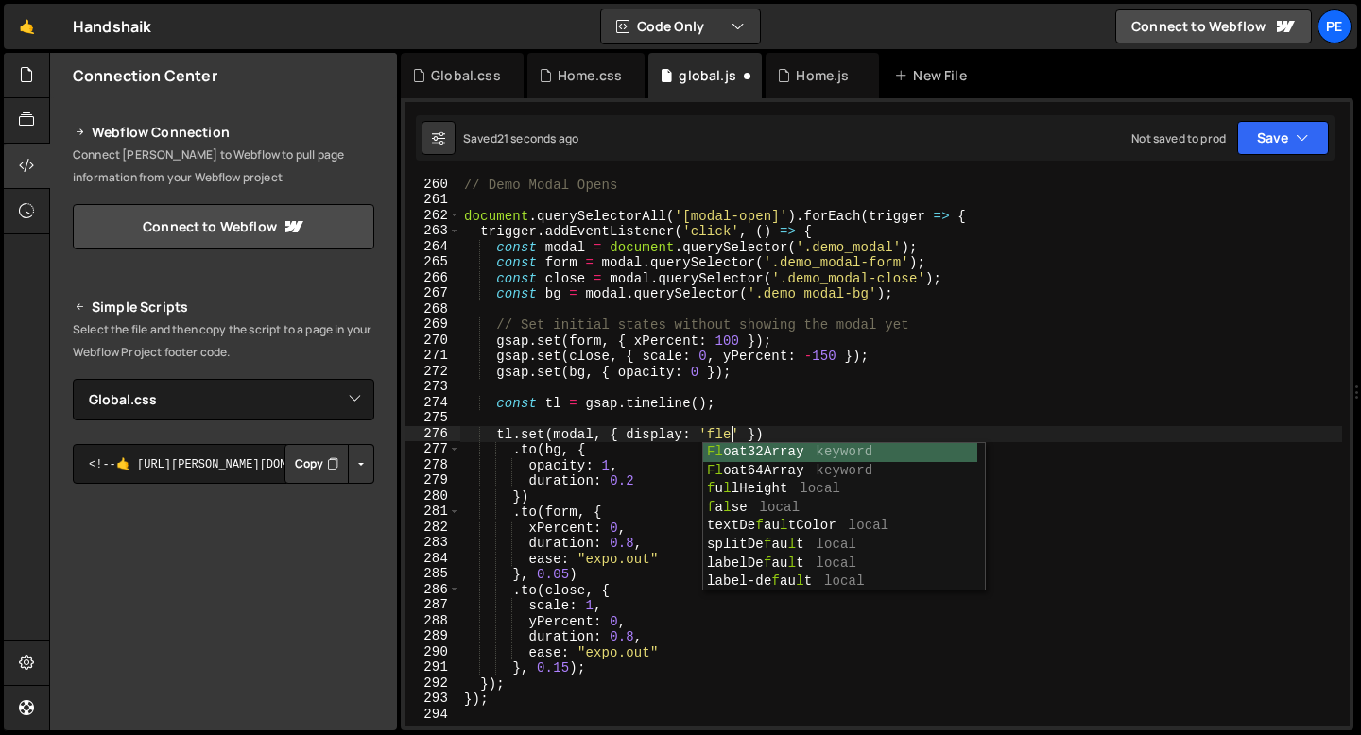
scroll to position [0, 19]
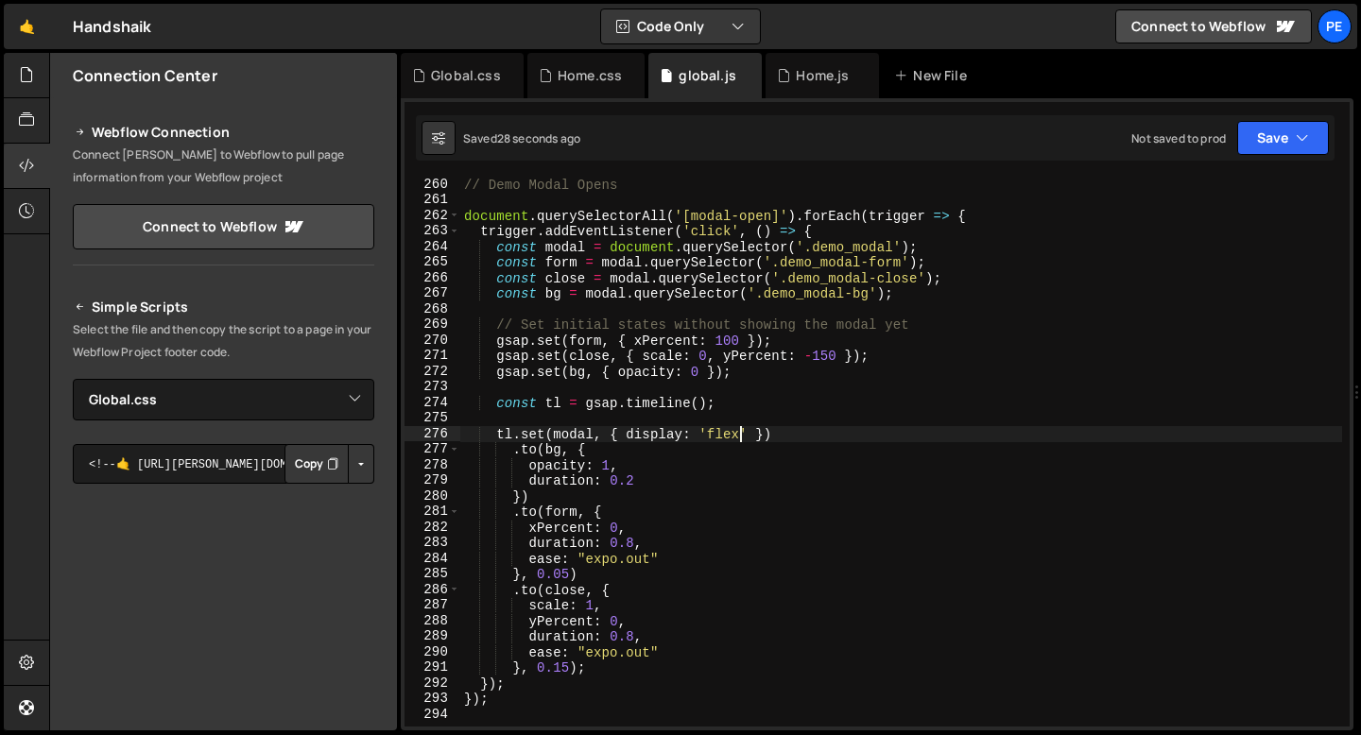
click at [568, 663] on div "// Demo Modal Opens document . querySelectorAll ( '[modal-open]' ) . forEach ( …" at bounding box center [901, 467] width 882 height 580
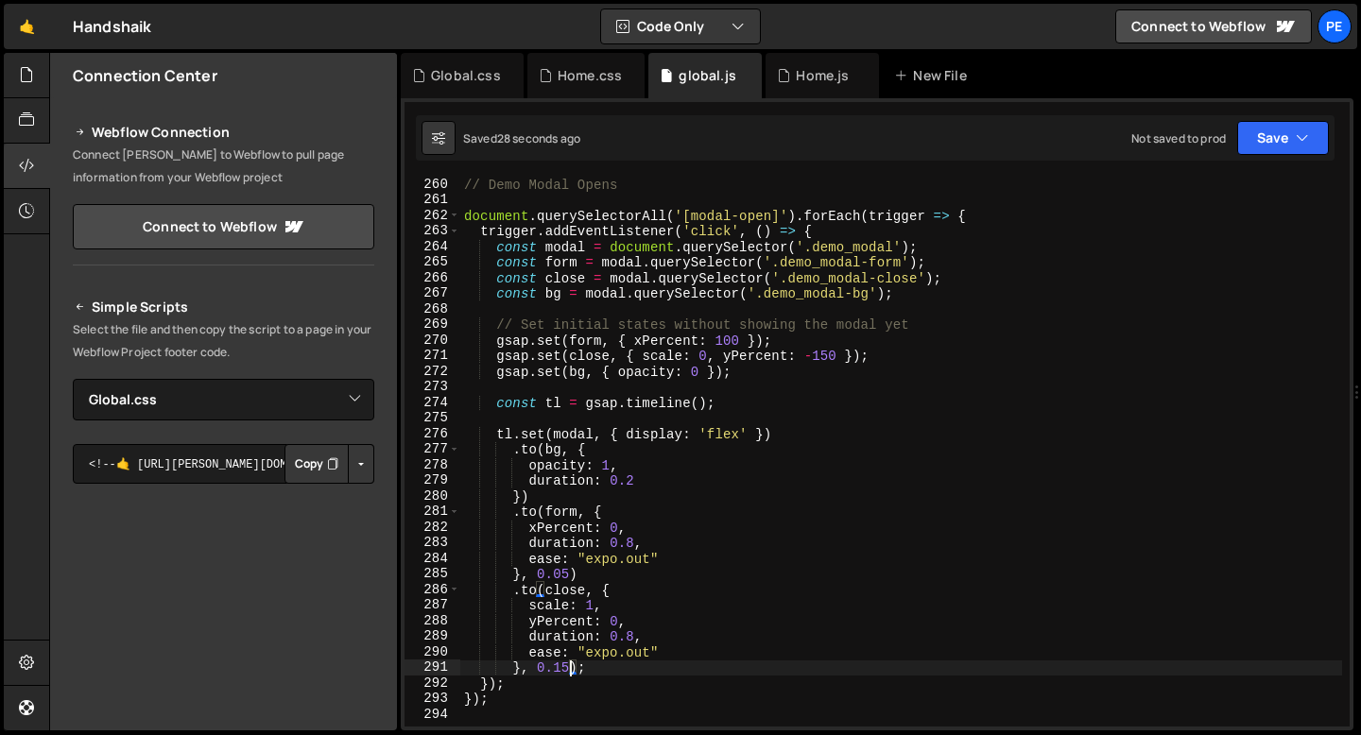
click at [568, 663] on div "// Demo Modal Opens document . querySelectorAll ( '[modal-open]' ) . forEach ( …" at bounding box center [901, 467] width 882 height 580
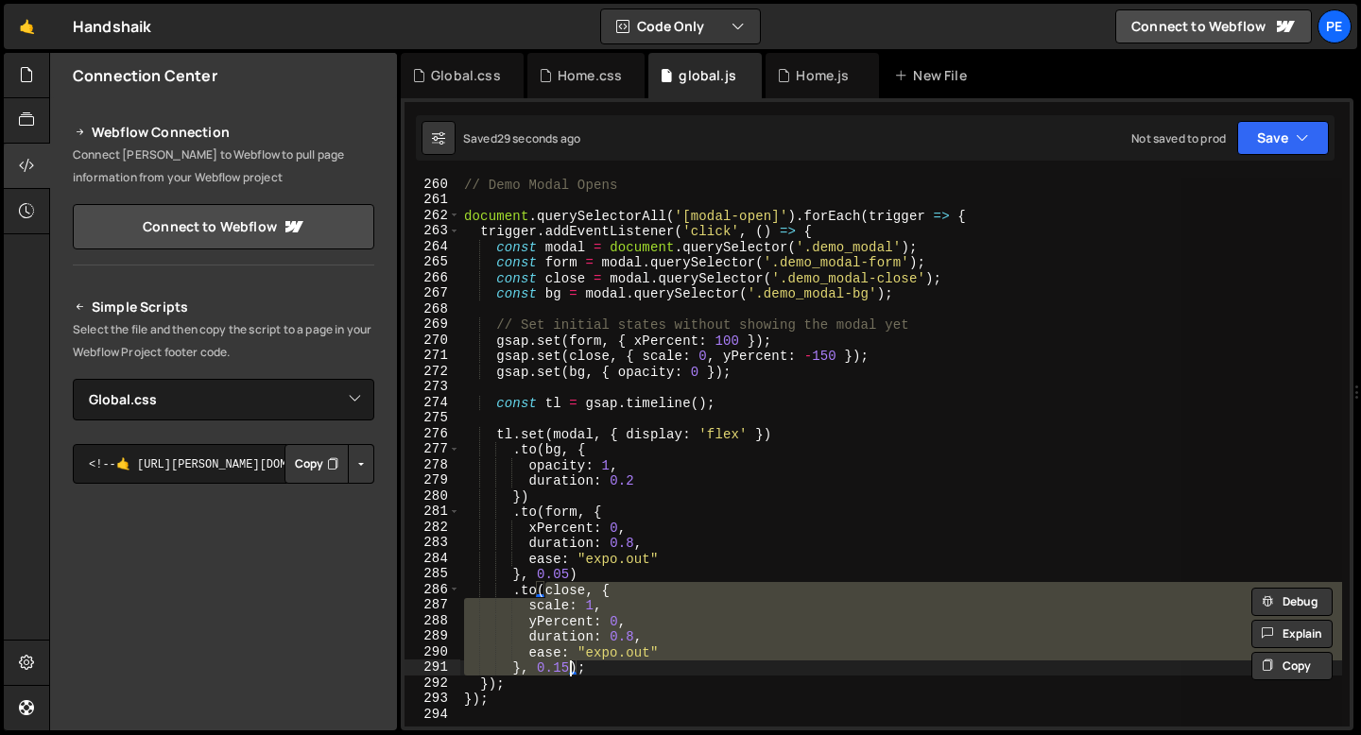
click at [568, 666] on div "// Demo Modal Opens document . querySelectorAll ( '[modal-open]' ) . forEach ( …" at bounding box center [901, 452] width 882 height 549
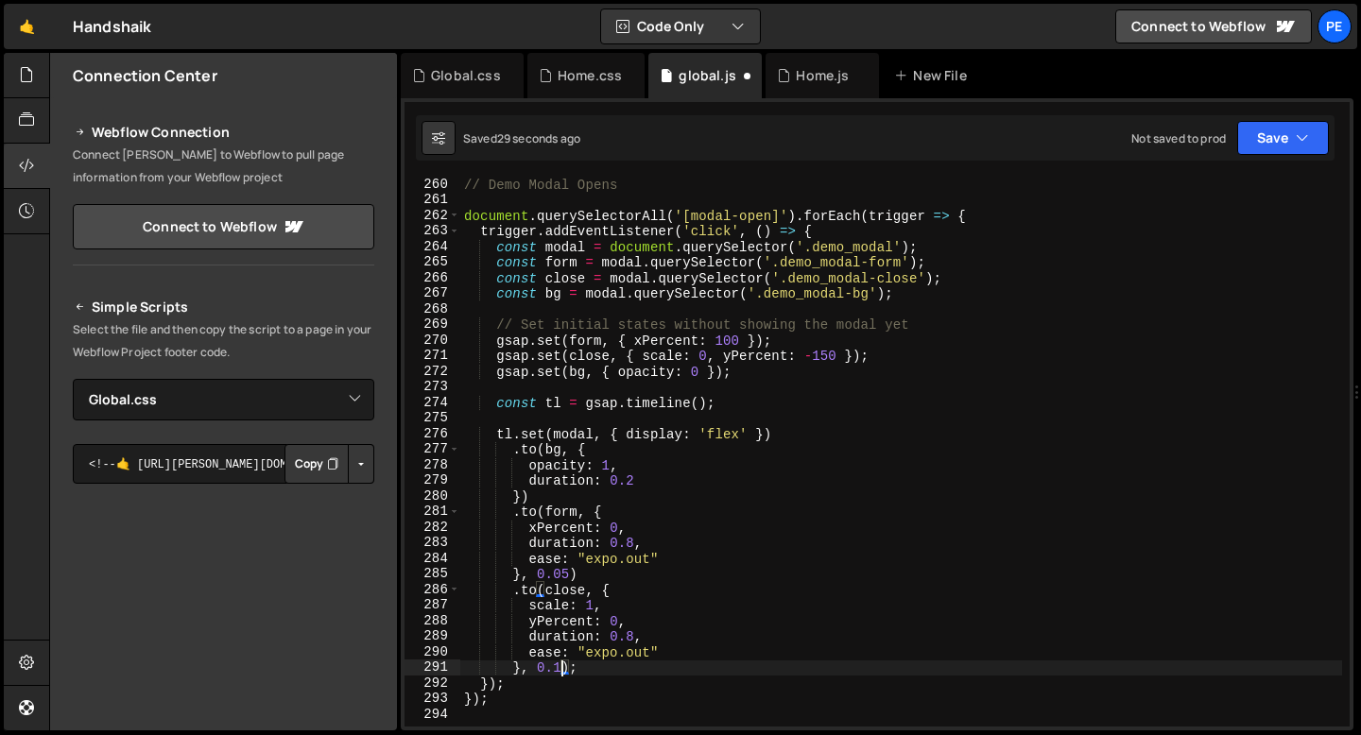
scroll to position [0, 7]
click at [567, 571] on div "// Demo Modal Opens document . querySelectorAll ( '[modal-open]' ) . forEach ( …" at bounding box center [901, 467] width 882 height 580
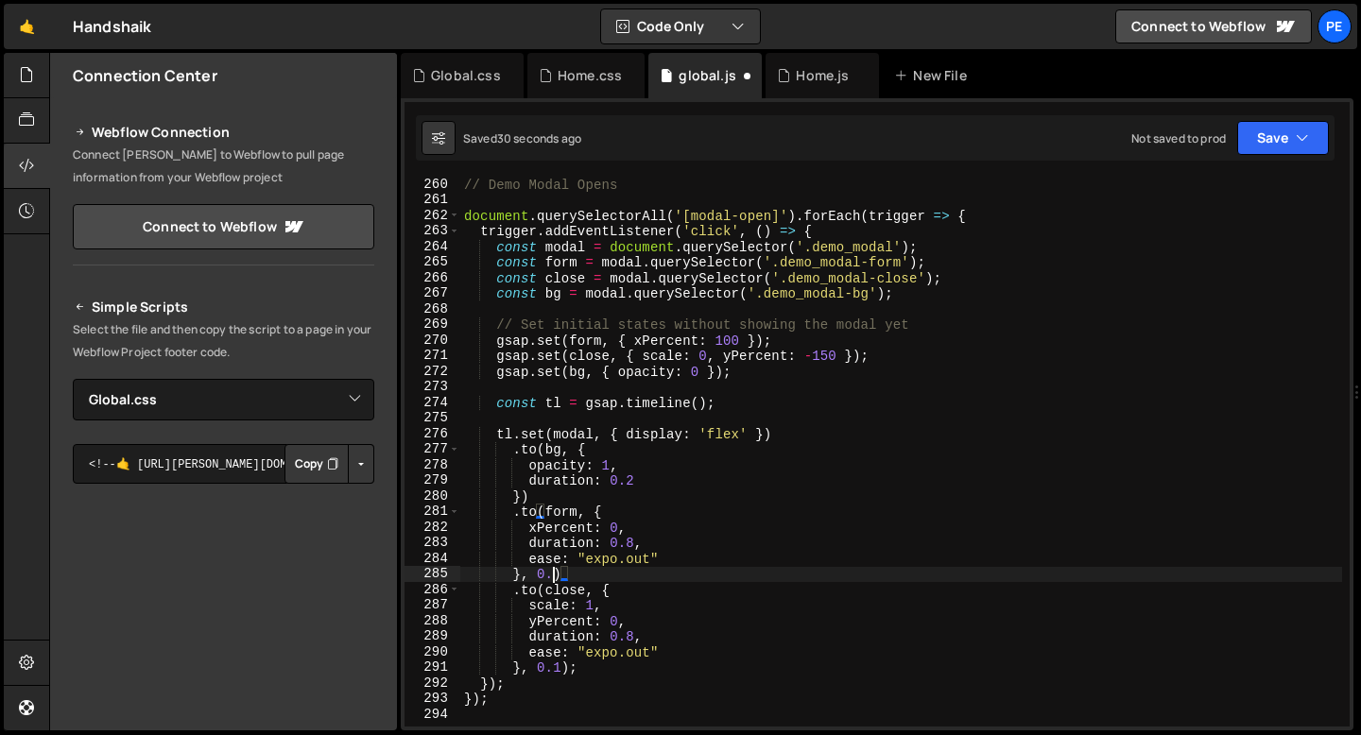
scroll to position [0, 5]
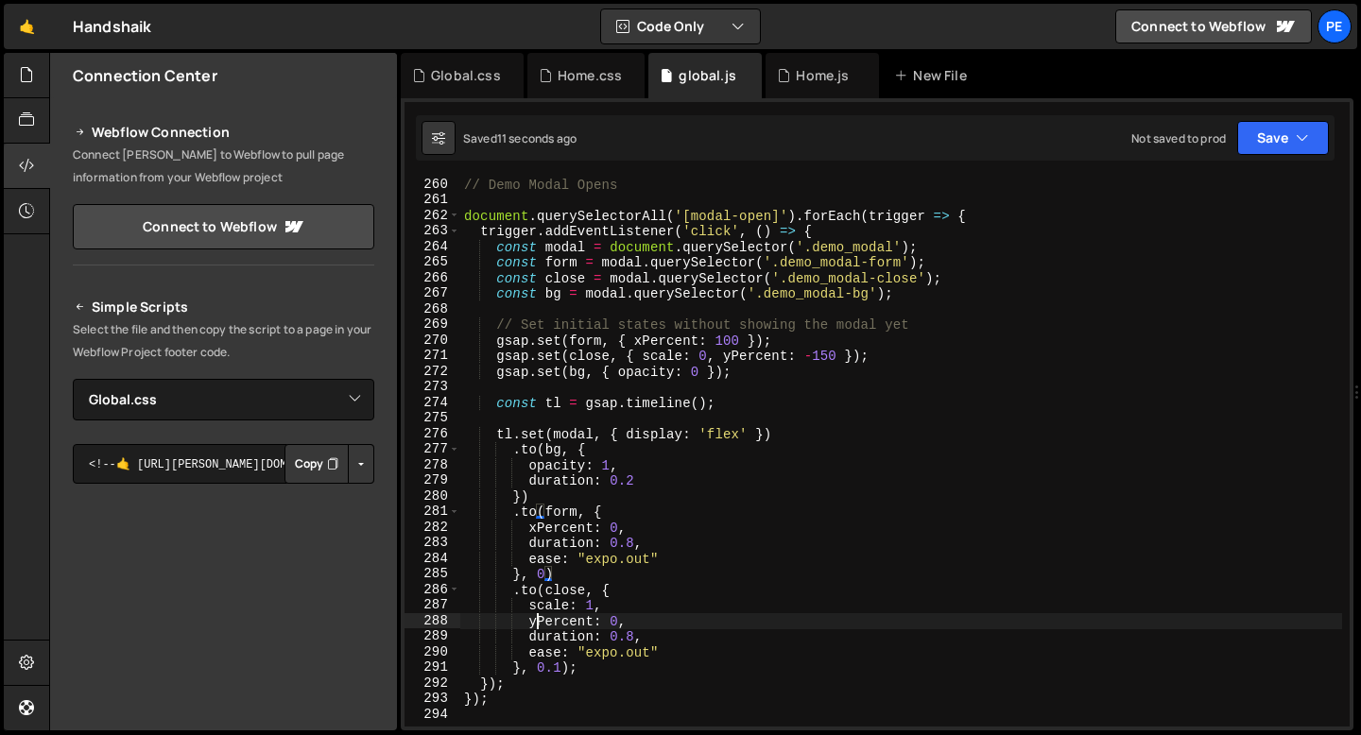
click at [534, 625] on div "// Demo Modal Opens document . querySelectorAll ( '[modal-open]' ) . forEach ( …" at bounding box center [901, 467] width 882 height 580
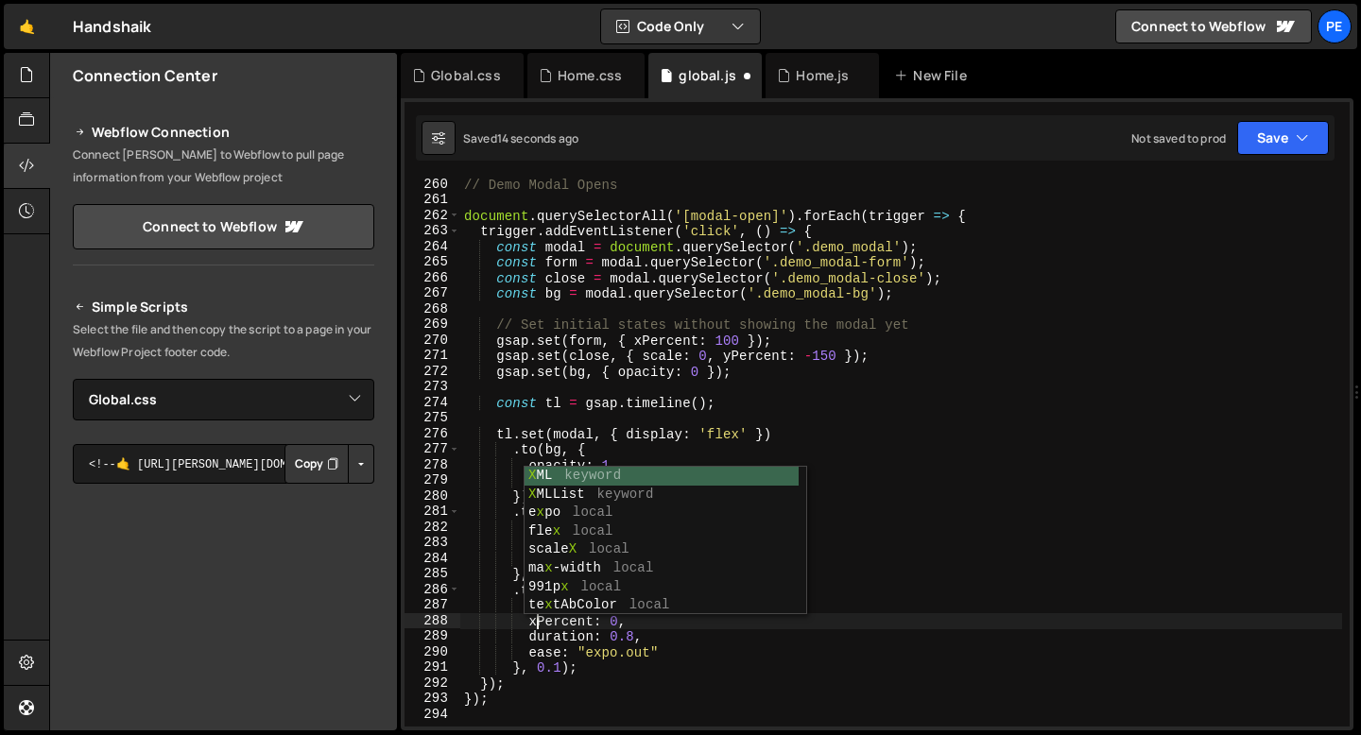
click at [731, 358] on div "// Demo Modal Opens document . querySelectorAll ( '[modal-open]' ) . forEach ( …" at bounding box center [901, 467] width 882 height 580
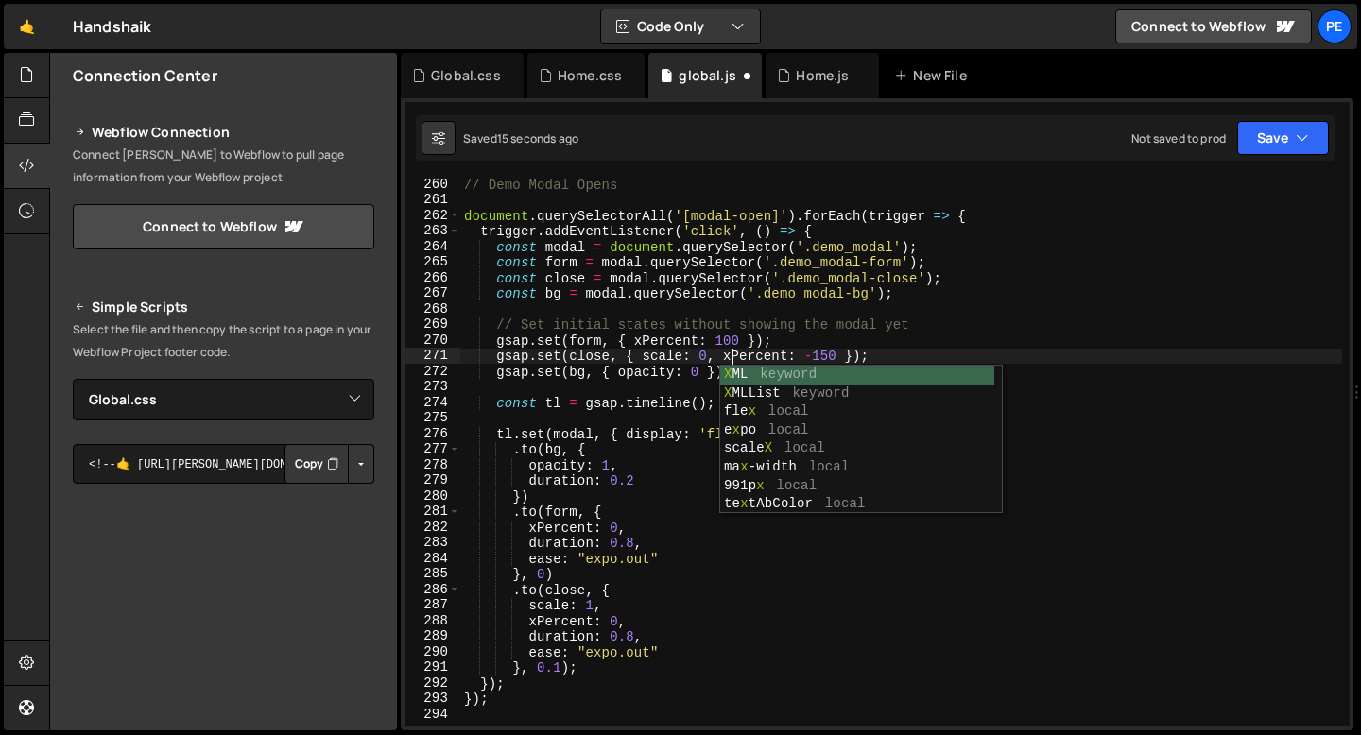
scroll to position [0, 18]
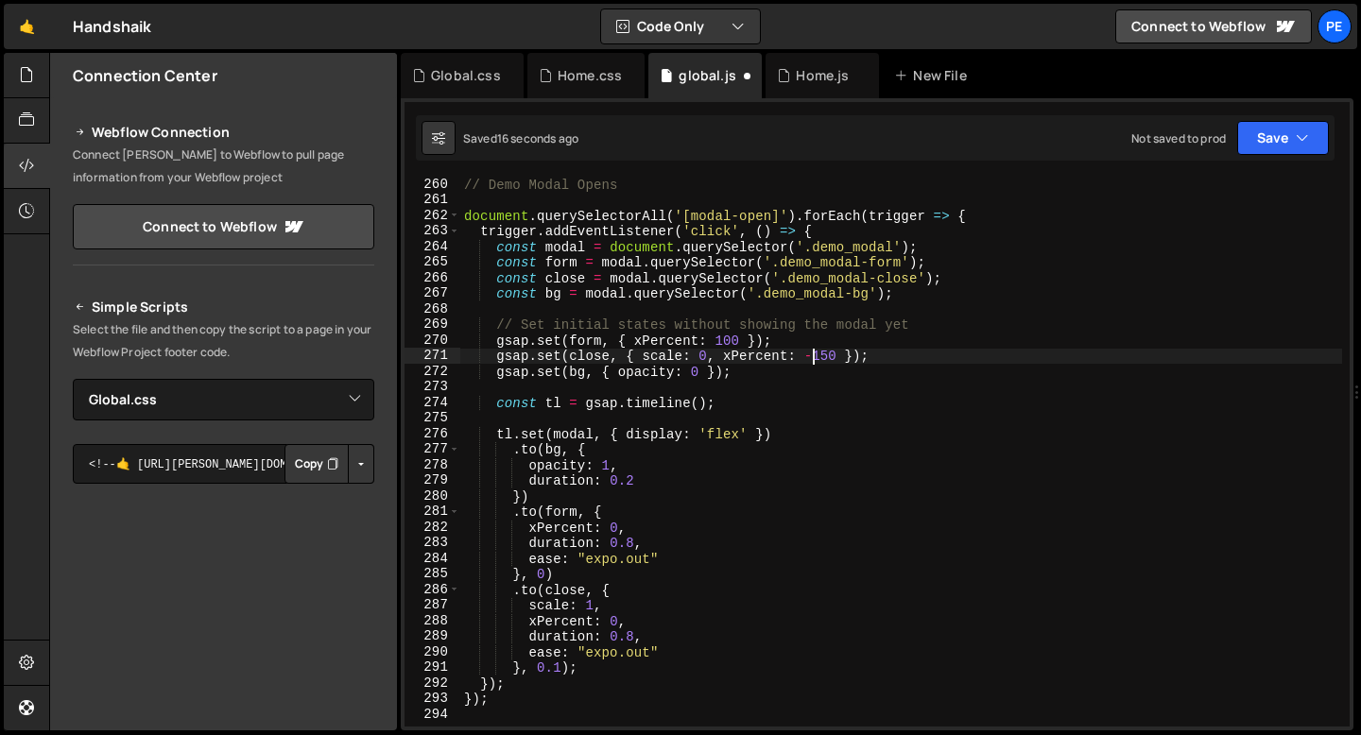
click at [814, 355] on div "// Demo Modal Opens document . querySelectorAll ( '[modal-open]' ) . forEach ( …" at bounding box center [901, 467] width 882 height 580
click at [627, 527] on div "// Demo Modal Opens document . querySelectorAll ( '[modal-open]' ) . forEach ( …" at bounding box center [901, 467] width 882 height 580
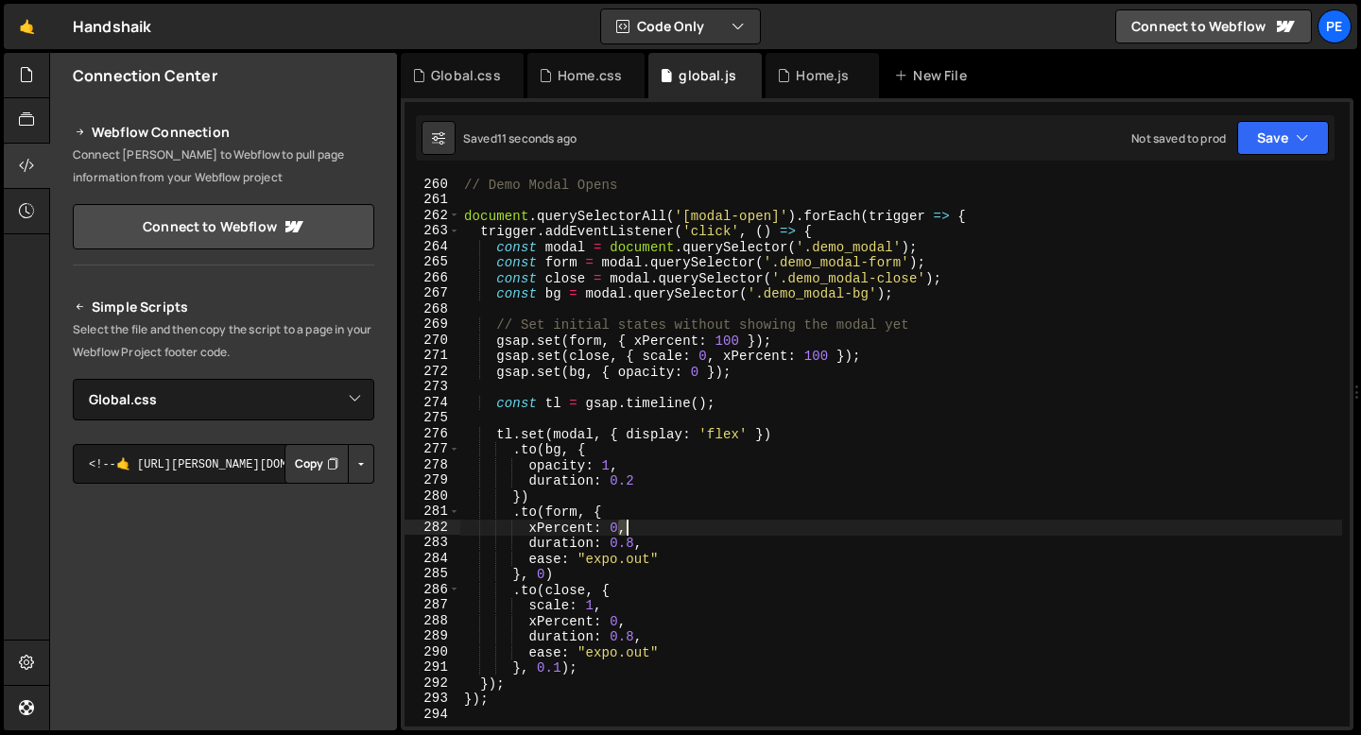
click at [627, 527] on div "// Demo Modal Opens document . querySelectorAll ( '[modal-open]' ) . forEach ( …" at bounding box center [901, 467] width 882 height 580
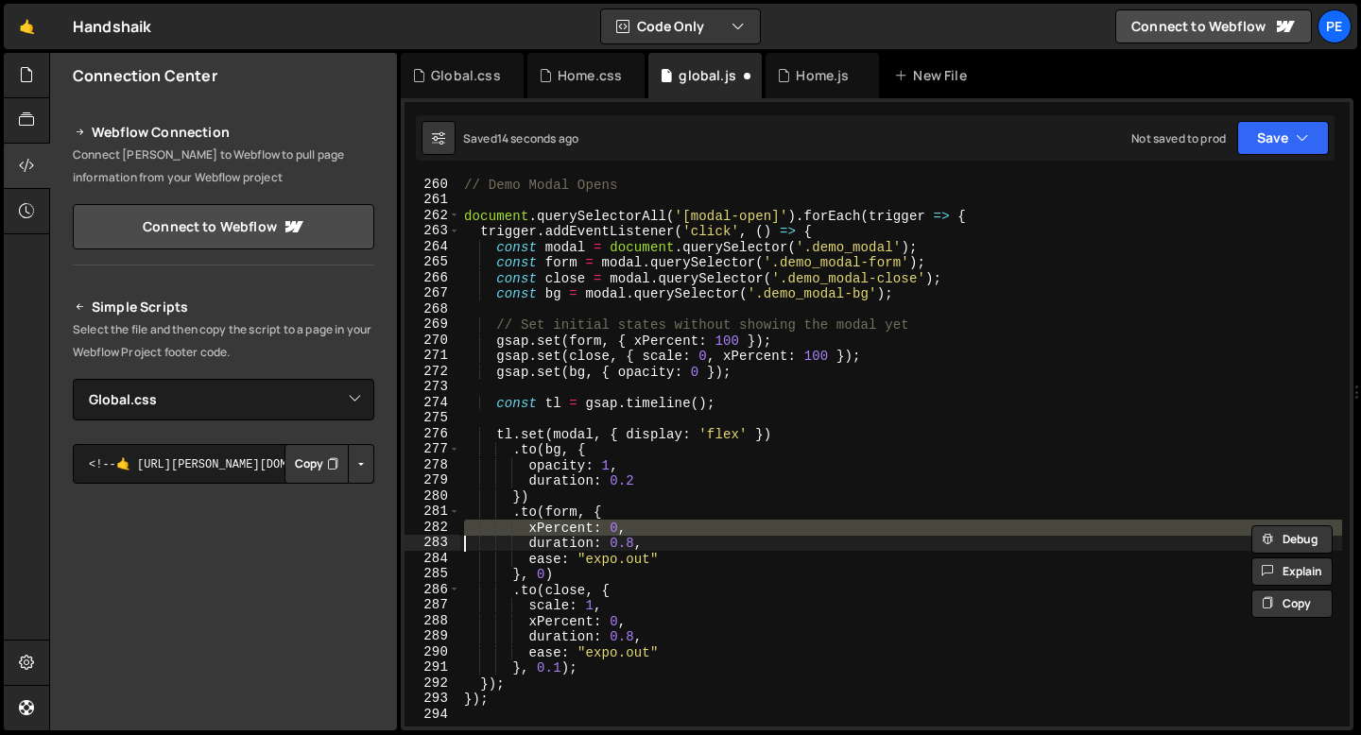
click at [602, 604] on div "// Demo Modal Opens document . querySelectorAll ( '[modal-open]' ) . forEach ( …" at bounding box center [901, 467] width 882 height 580
click at [601, 604] on div "// Demo Modal Opens document . querySelectorAll ( '[modal-open]' ) . forEach ( …" at bounding box center [901, 467] width 882 height 580
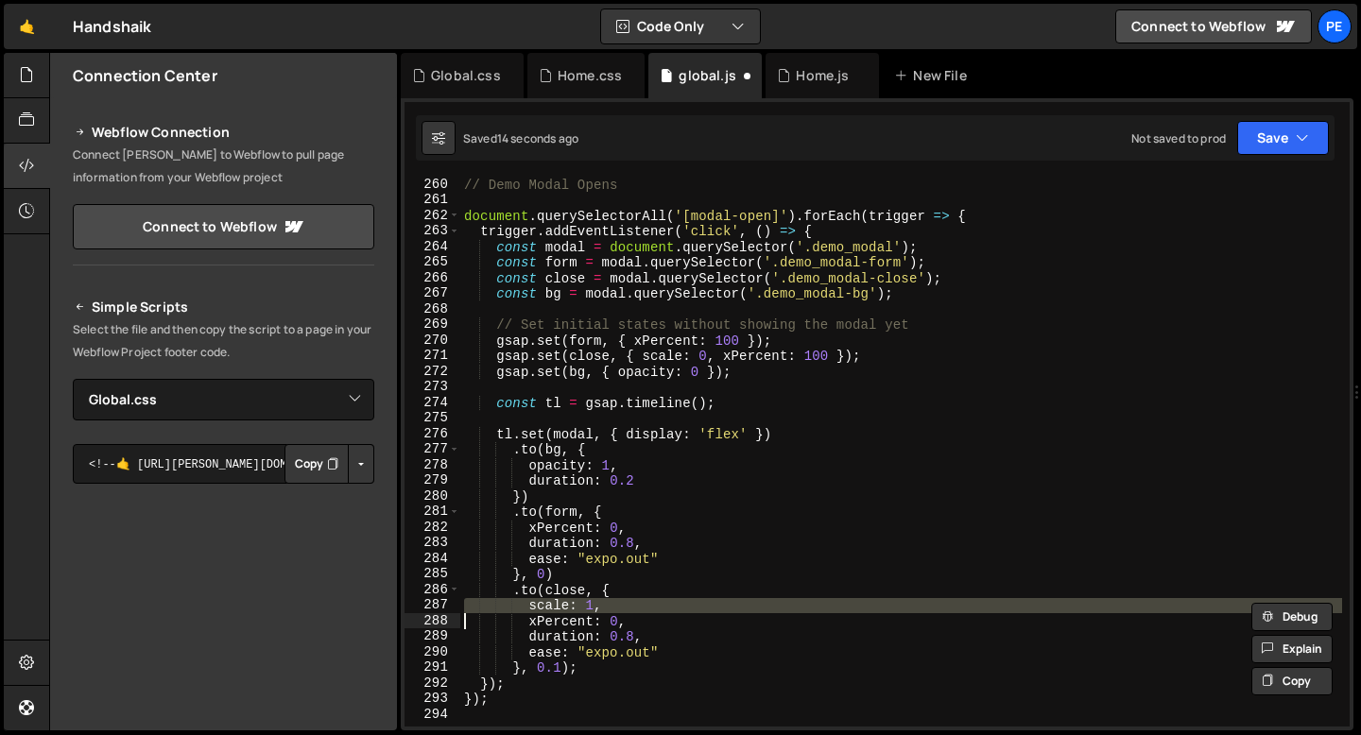
scroll to position [0, 9]
click at [633, 618] on div "// Demo Modal Opens document . querySelectorAll ( '[modal-open]' ) . forEach ( …" at bounding box center [901, 467] width 882 height 580
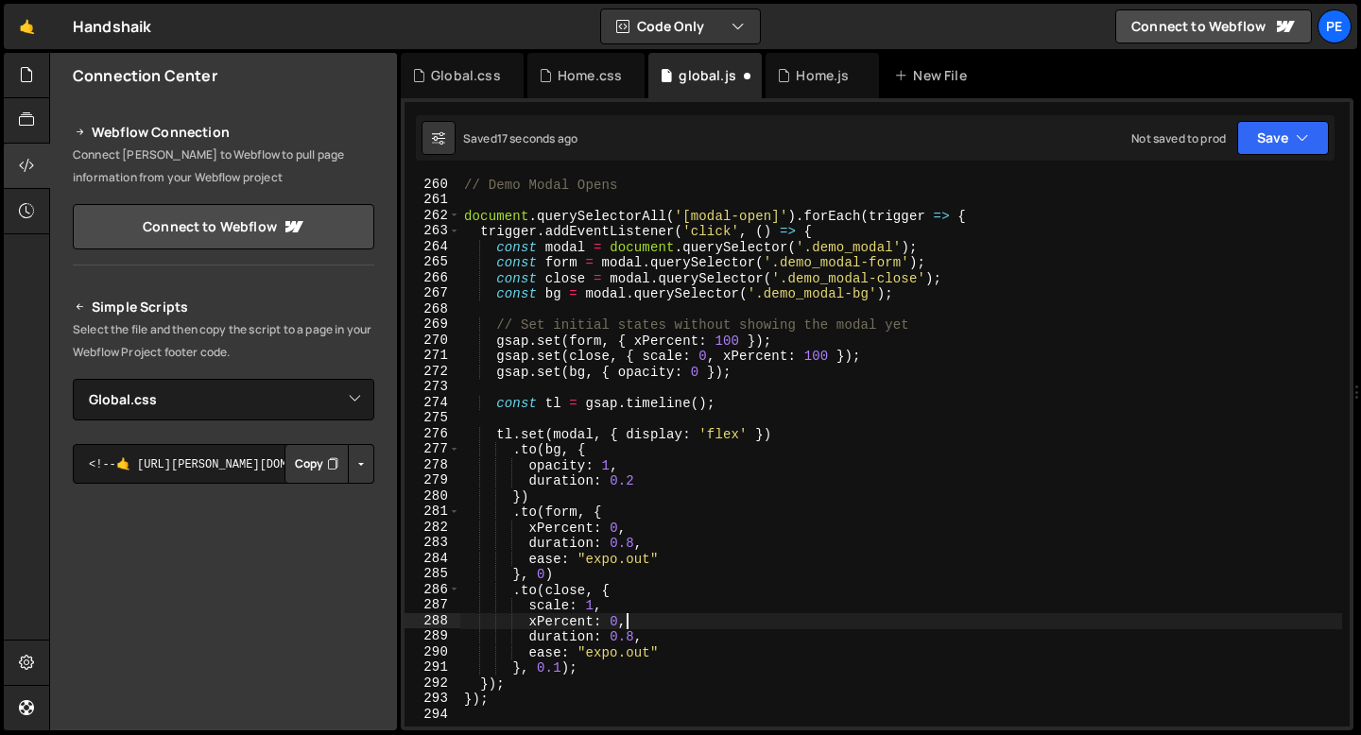
click at [633, 618] on div "// Demo Modal Opens document . querySelectorAll ( '[modal-open]' ) . forEach ( …" at bounding box center [901, 467] width 882 height 580
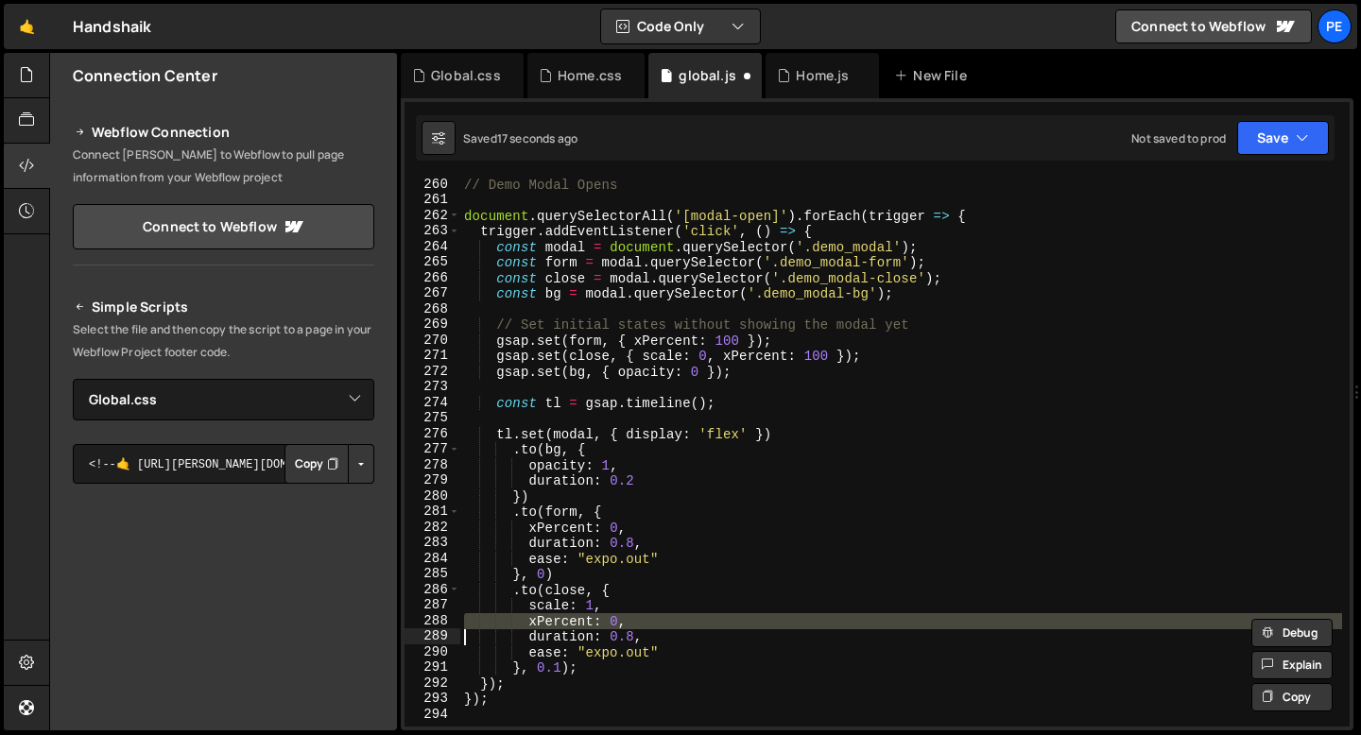
click at [633, 618] on div "// Demo Modal Opens document . querySelectorAll ( '[modal-open]' ) . forEach ( …" at bounding box center [901, 467] width 882 height 580
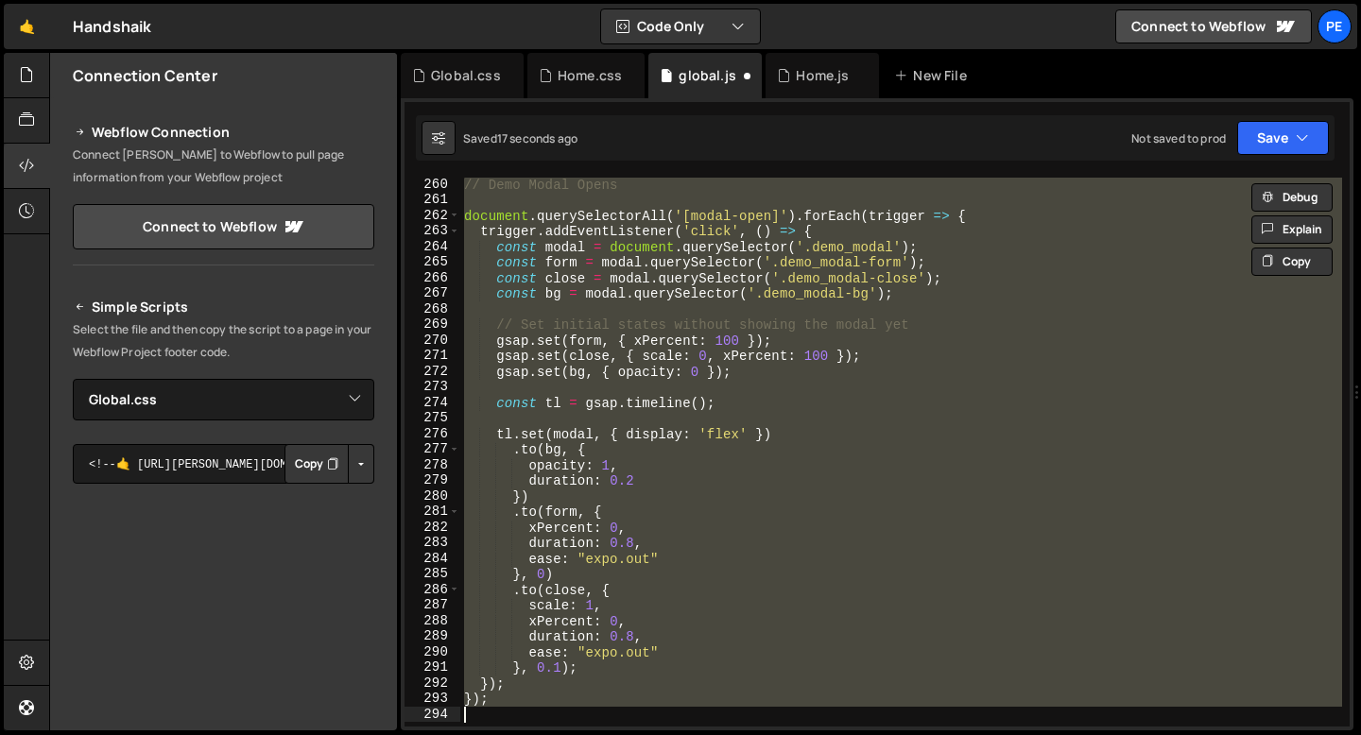
scroll to position [0, 1]
click at [627, 621] on div "// Demo Modal Opens document . querySelectorAll ( '[modal-open]' ) . forEach ( …" at bounding box center [901, 452] width 882 height 549
click at [627, 621] on div "// Demo Modal Opens document . querySelectorAll ( '[modal-open]' ) . forEach ( …" at bounding box center [901, 467] width 882 height 580
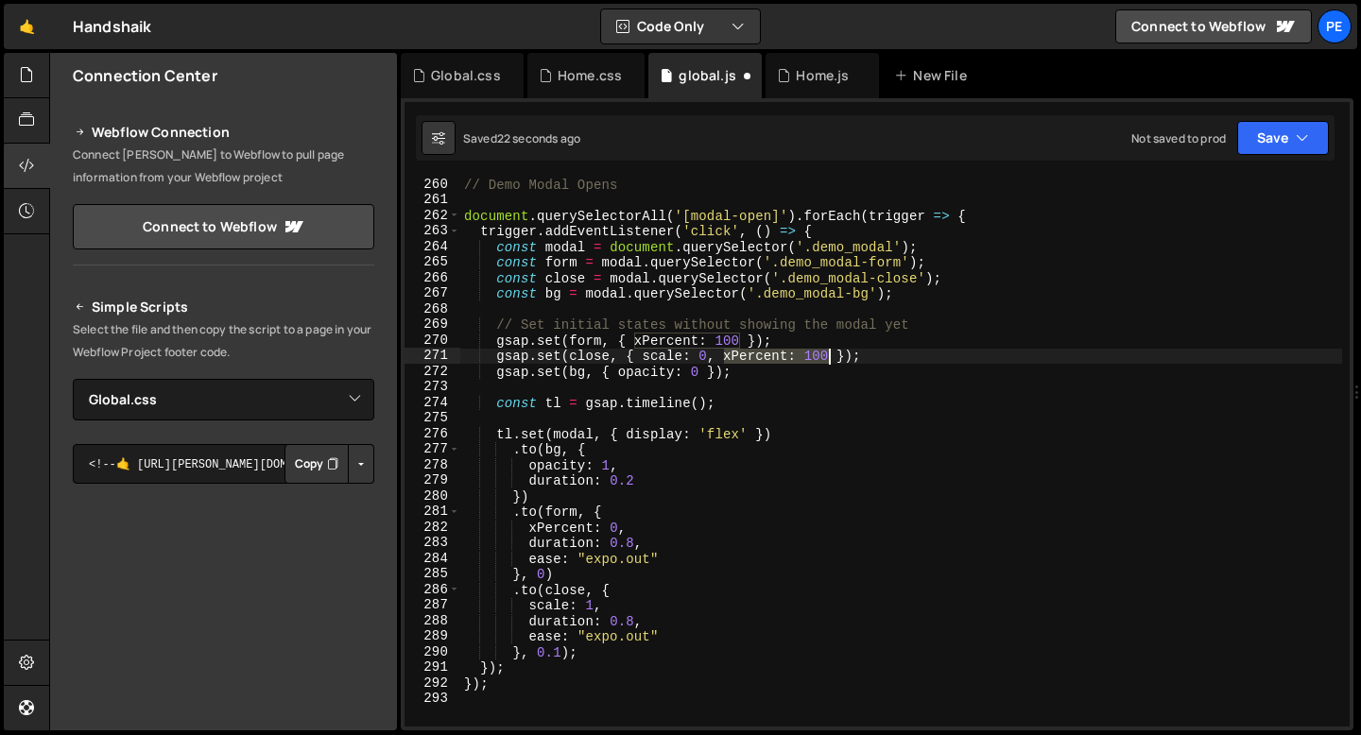
drag, startPoint x: 725, startPoint y: 354, endPoint x: 827, endPoint y: 357, distance: 102.1
click at [827, 357] on div "// Demo Modal Opens document . querySelectorAll ( '[modal-open]' ) . forEach ( …" at bounding box center [901, 467] width 882 height 580
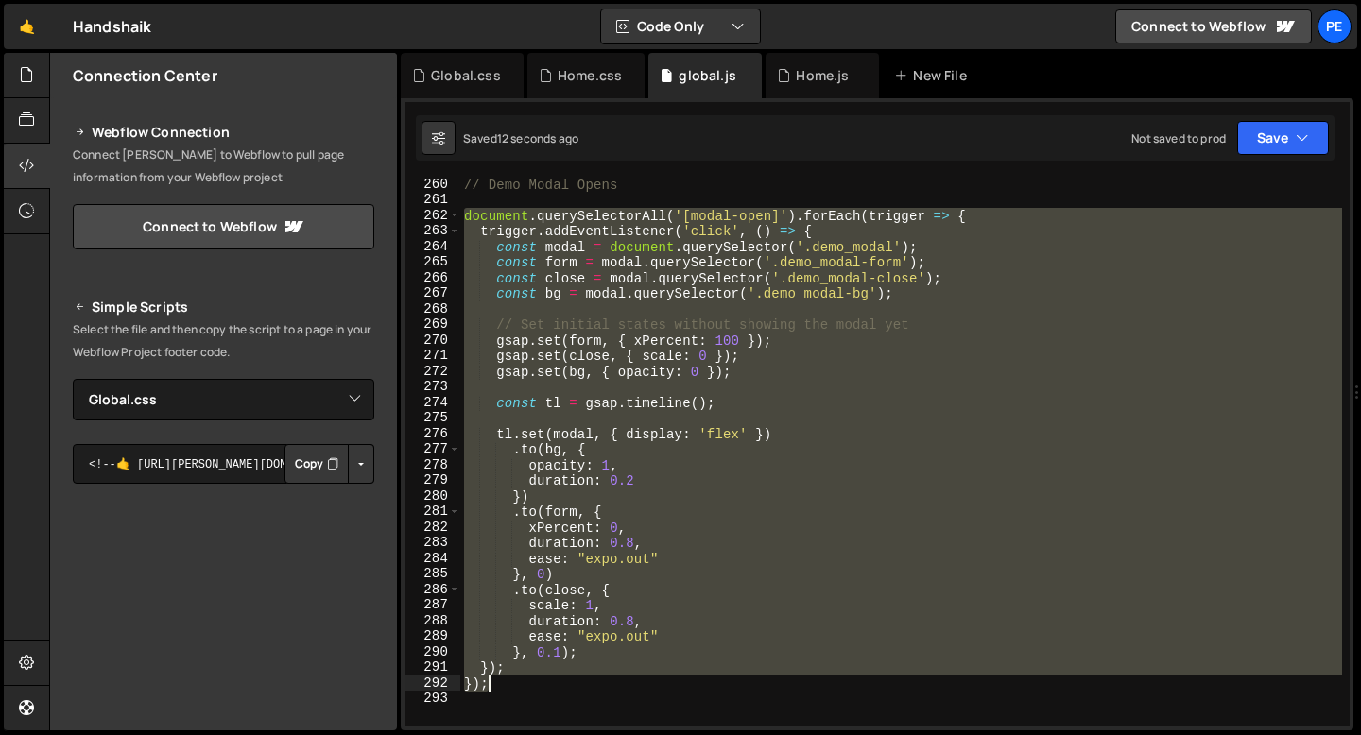
drag, startPoint x: 466, startPoint y: 214, endPoint x: 531, endPoint y: 691, distance: 481.7
click at [531, 691] on div "// Demo Modal Opens document . querySelectorAll ( '[modal-open]' ) . forEach ( …" at bounding box center [901, 467] width 882 height 580
paste textarea "document.querySelector('.demo_modal-bg').addEventListener('click', closeModal"
type textarea "document.querySelector('.demo_modal-bg').addEventListener('click', closeModal);"
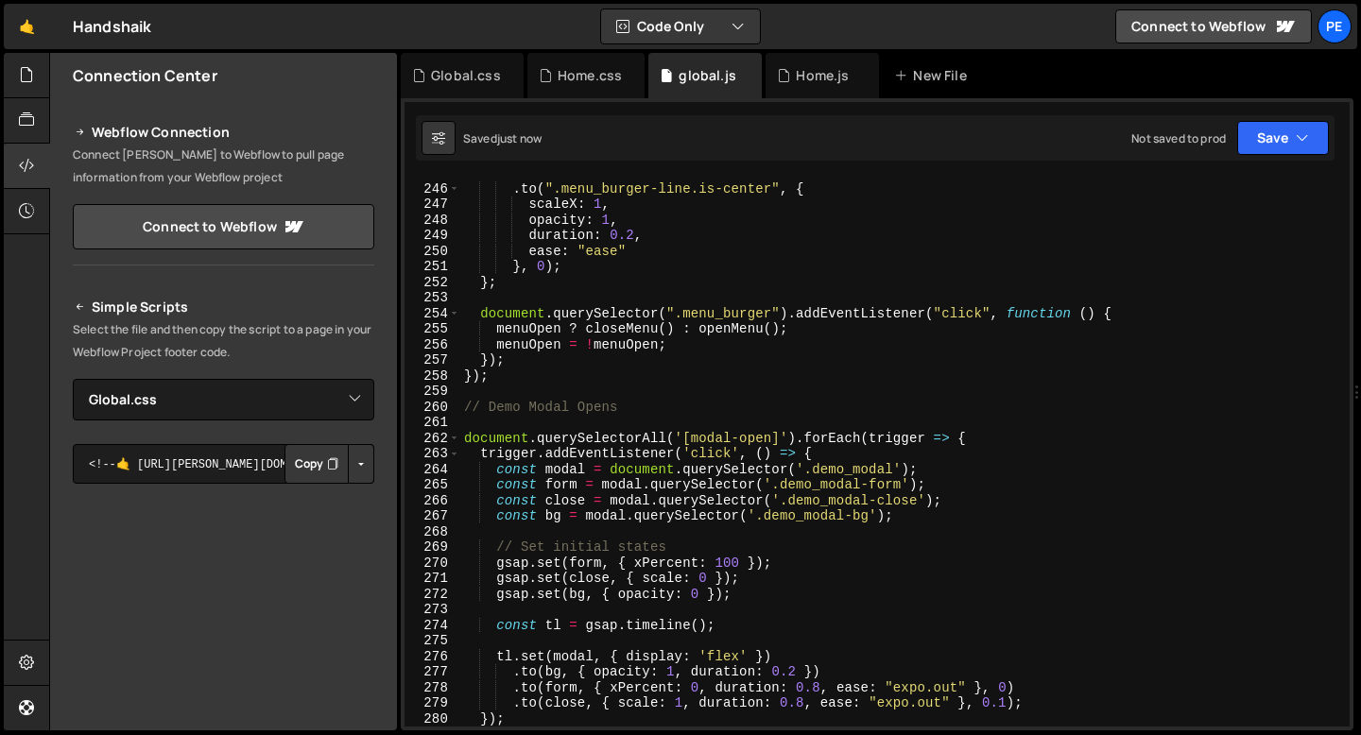
scroll to position [3786, 0]
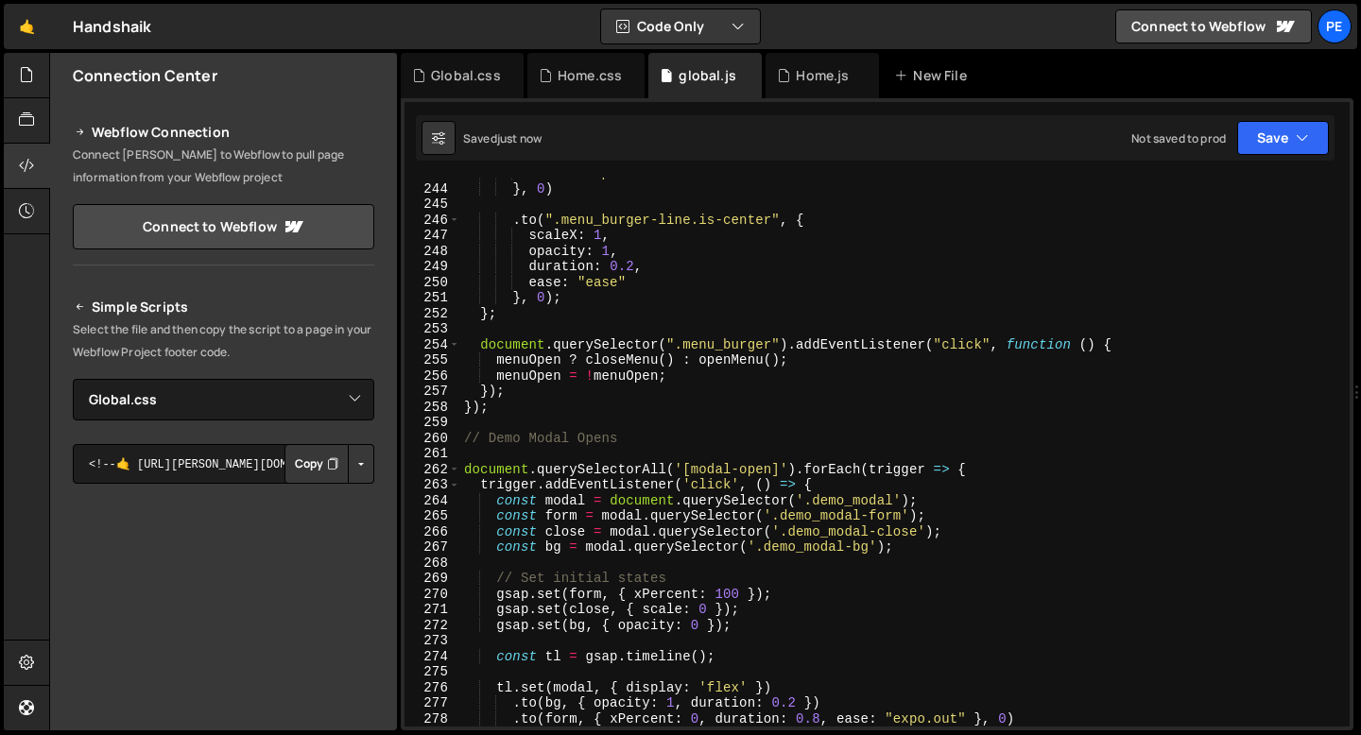
click at [507, 455] on div "ease : "expo.out" } , 0 ) . to ( ".menu_burger-line.is-center" , { scaleX : 1 ,…" at bounding box center [901, 455] width 882 height 580
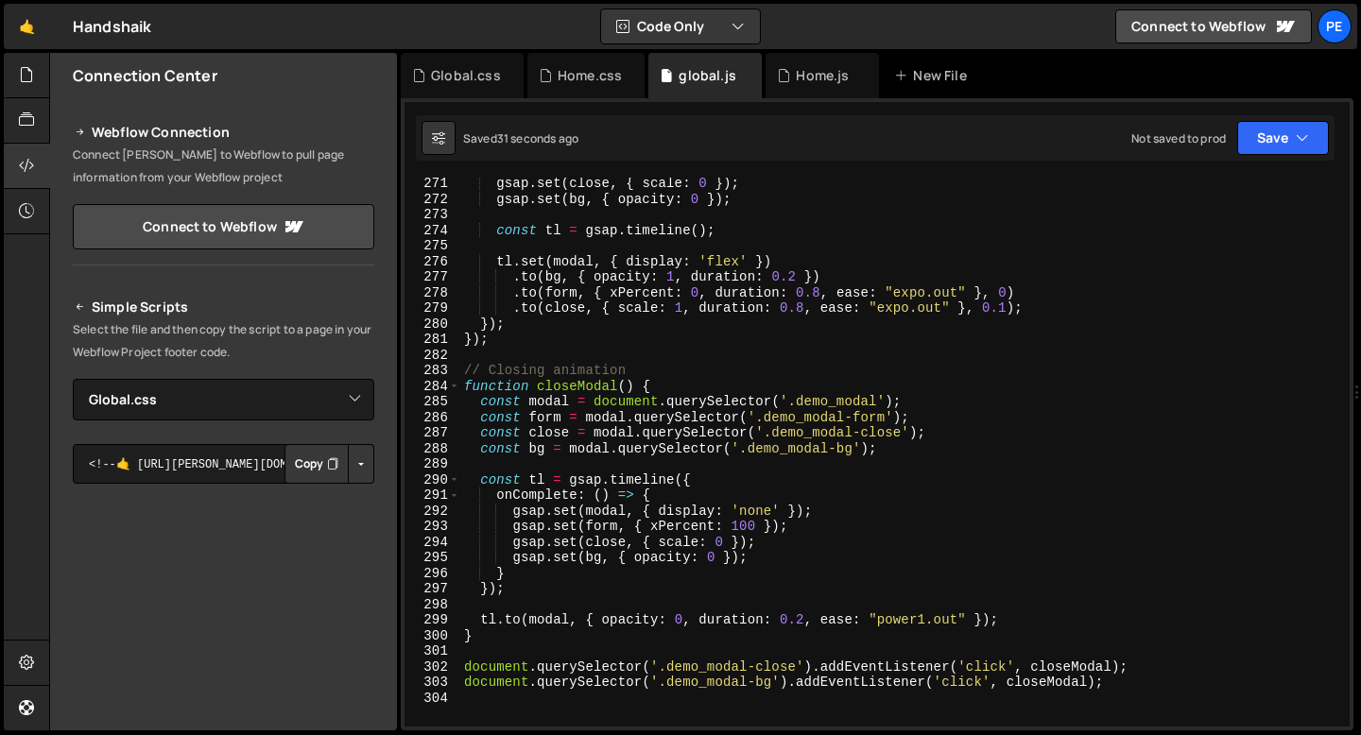
scroll to position [4212, 0]
click at [779, 506] on div "gsap . set ( close , { scale : 0 }) ; gsap . set ( bg , { opacity : 0 }) ; cons…" at bounding box center [901, 466] width 882 height 580
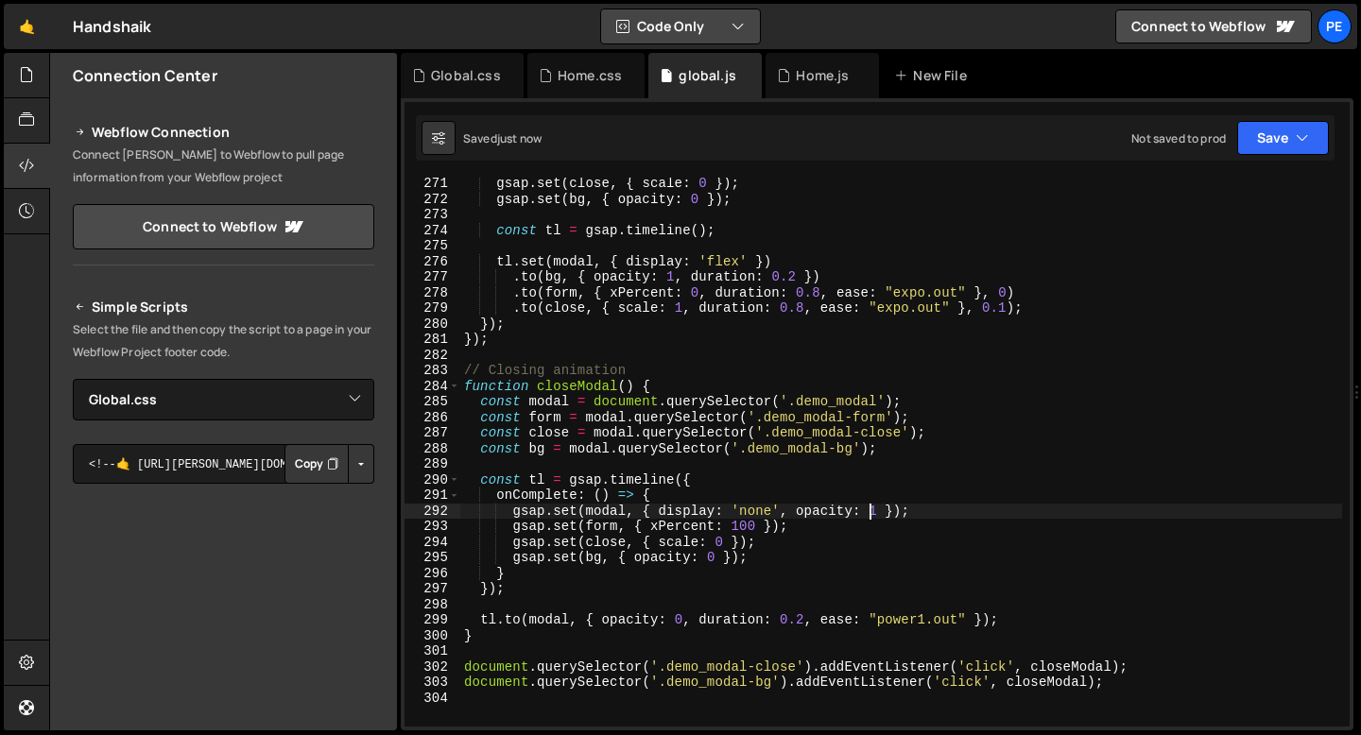
type textarea "gsap.set(modal, { display: 'none', opacity: 1 });"
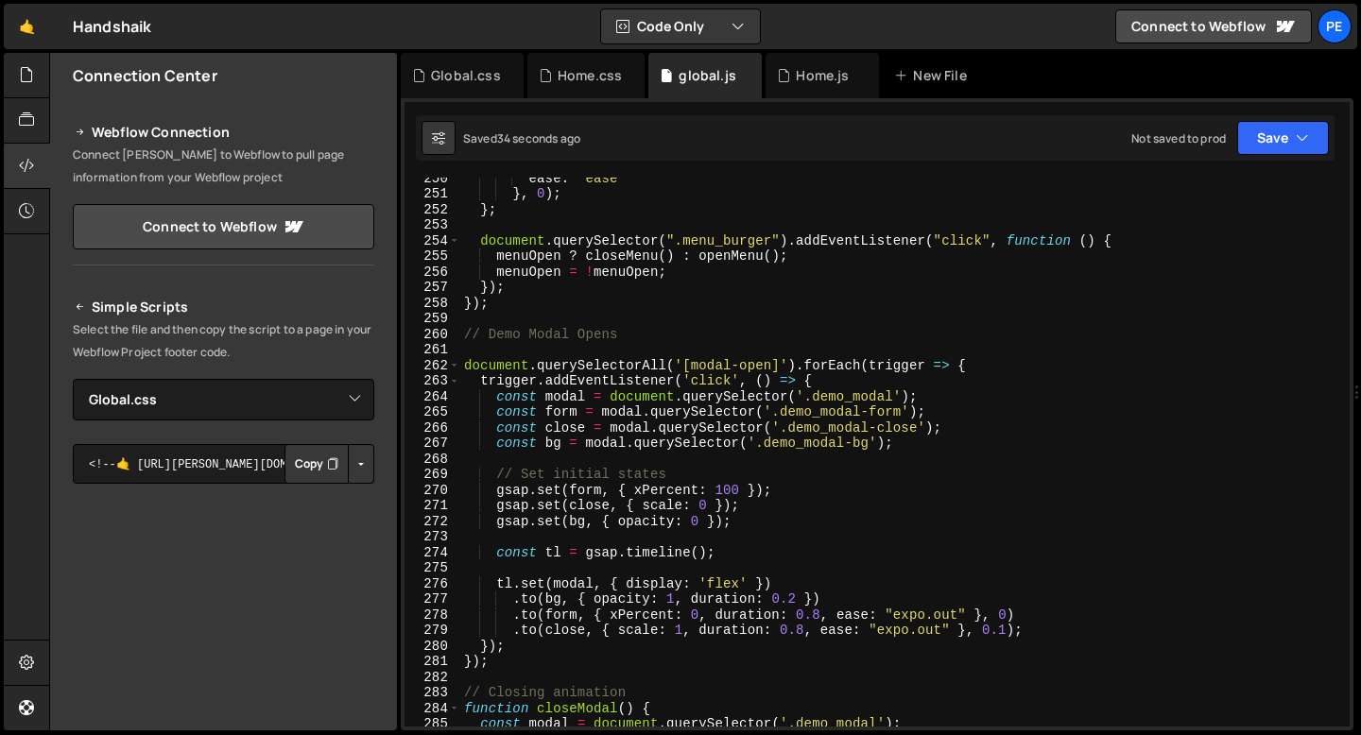
scroll to position [3890, 0]
click at [472, 342] on div "ease : "ease" } , 0 ) ; } ; document . querySelector ( ".menu_burger" ) . addEv…" at bounding box center [901, 460] width 882 height 580
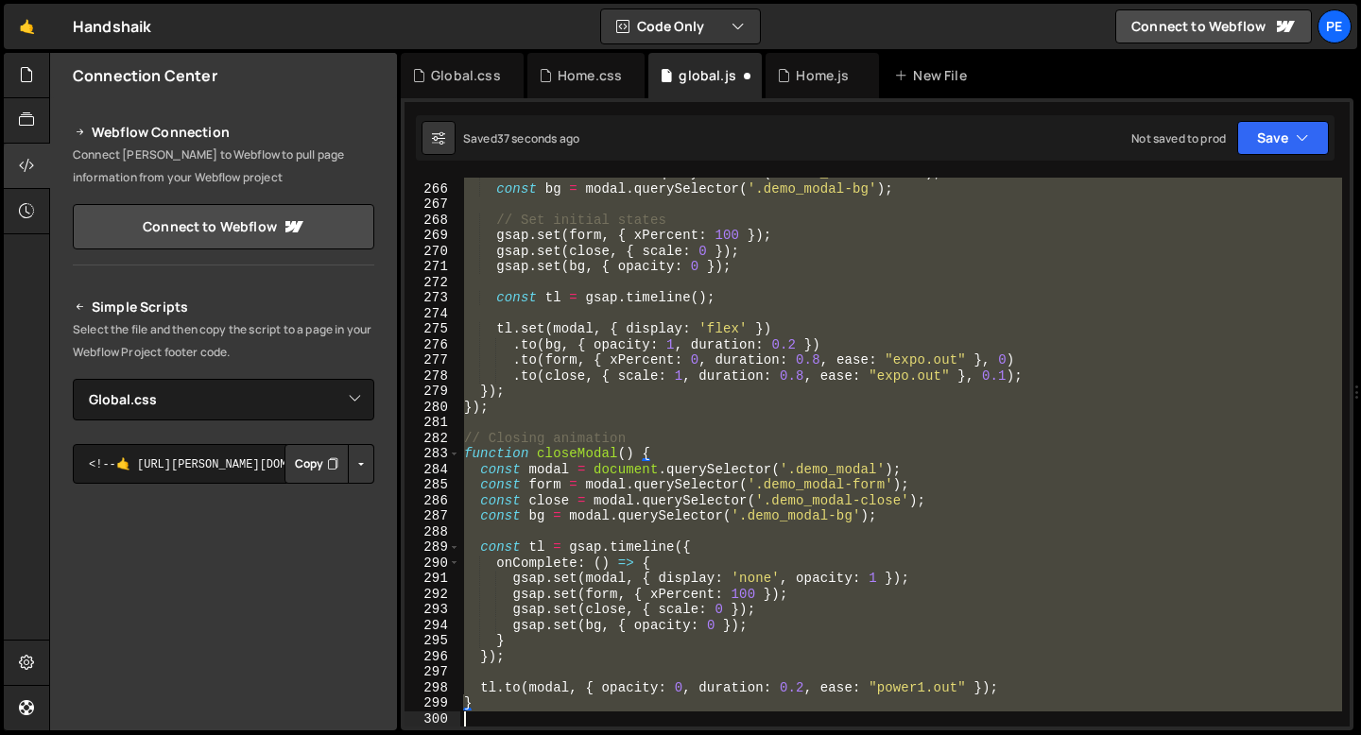
scroll to position [4175, 0]
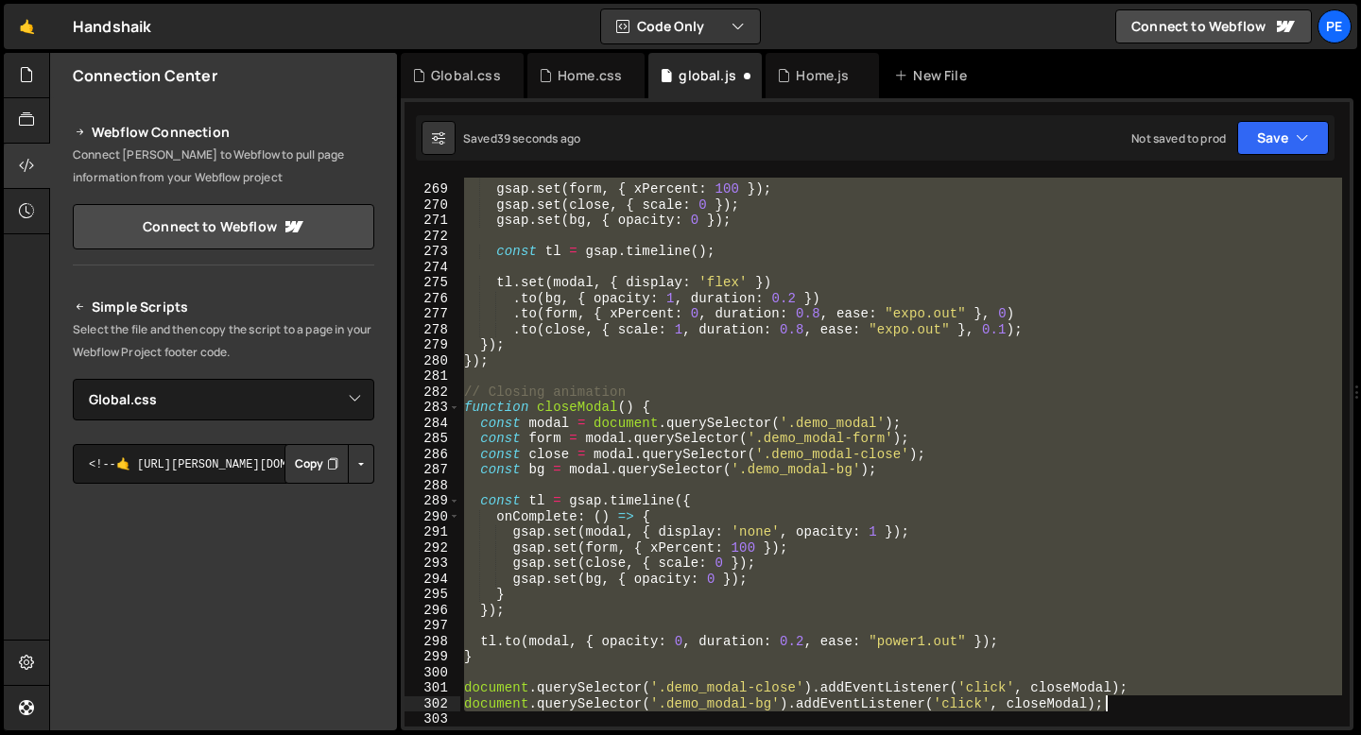
drag, startPoint x: 464, startPoint y: 347, endPoint x: 1145, endPoint y: 702, distance: 768.4
click at [1145, 702] on div "// Set initial states gsap . set ( form , { xPercent : 100 }) ; gsap . set ( cl…" at bounding box center [901, 455] width 882 height 580
paste textarea
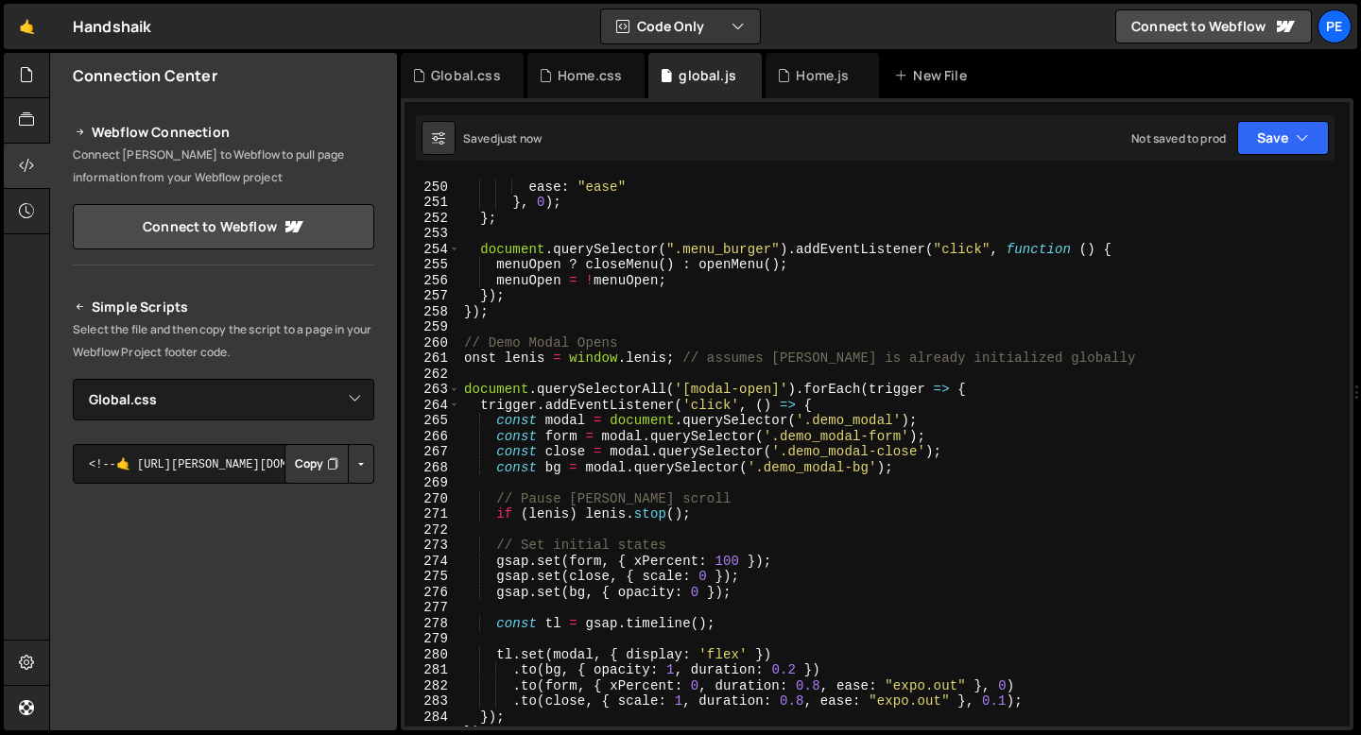
scroll to position [3866, 0]
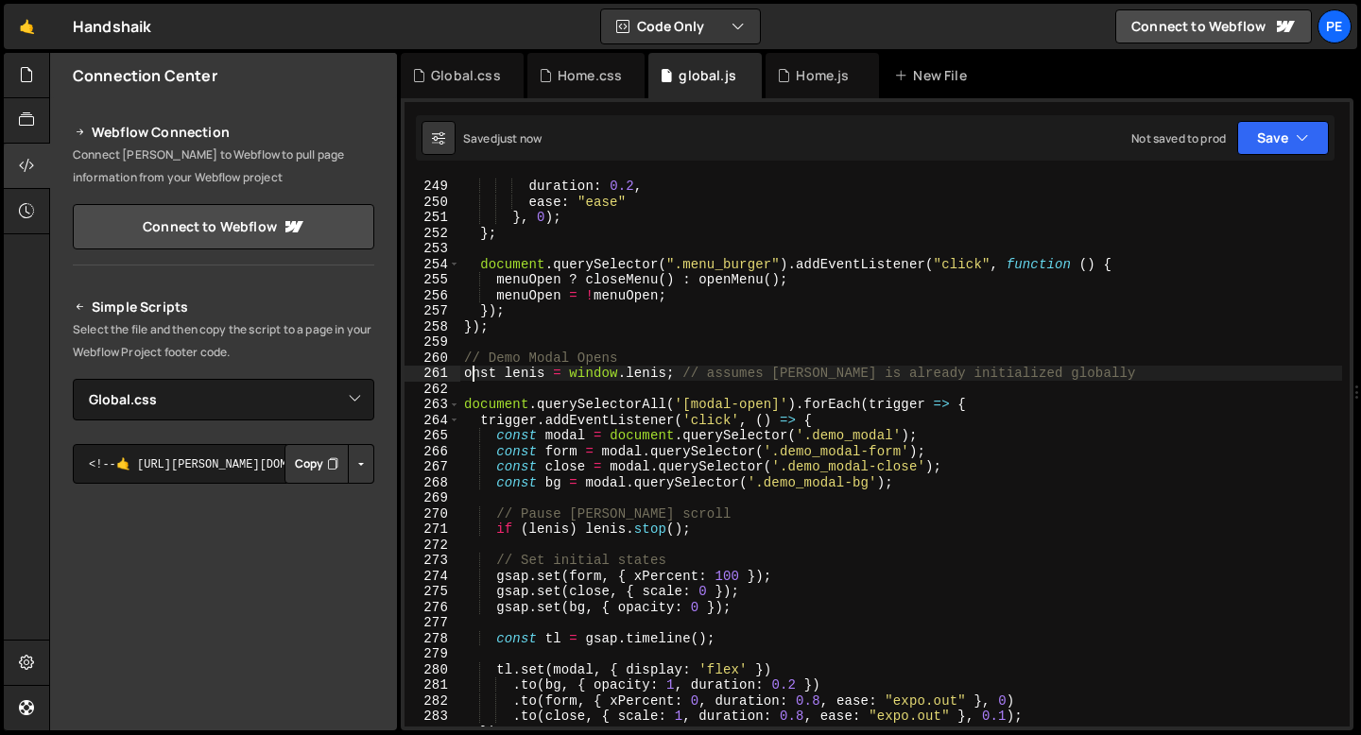
click at [470, 373] on div "opacity : 1 , duration : 0.2 , ease : "ease" } , 0 ) ; } ; document . querySele…" at bounding box center [901, 453] width 882 height 580
click at [465, 373] on div "opacity : 1 , duration : 0.2 , ease : "ease" } , 0 ) ; } ; document . querySele…" at bounding box center [901, 453] width 882 height 580
type textarea "const lenis = window.lenis; // assumes lenis is already initialized globally"
click at [642, 350] on div "opacity : 1 , duration : 0.2 , ease : "ease" } , 0 ) ; } ; document . querySele…" at bounding box center [901, 453] width 882 height 580
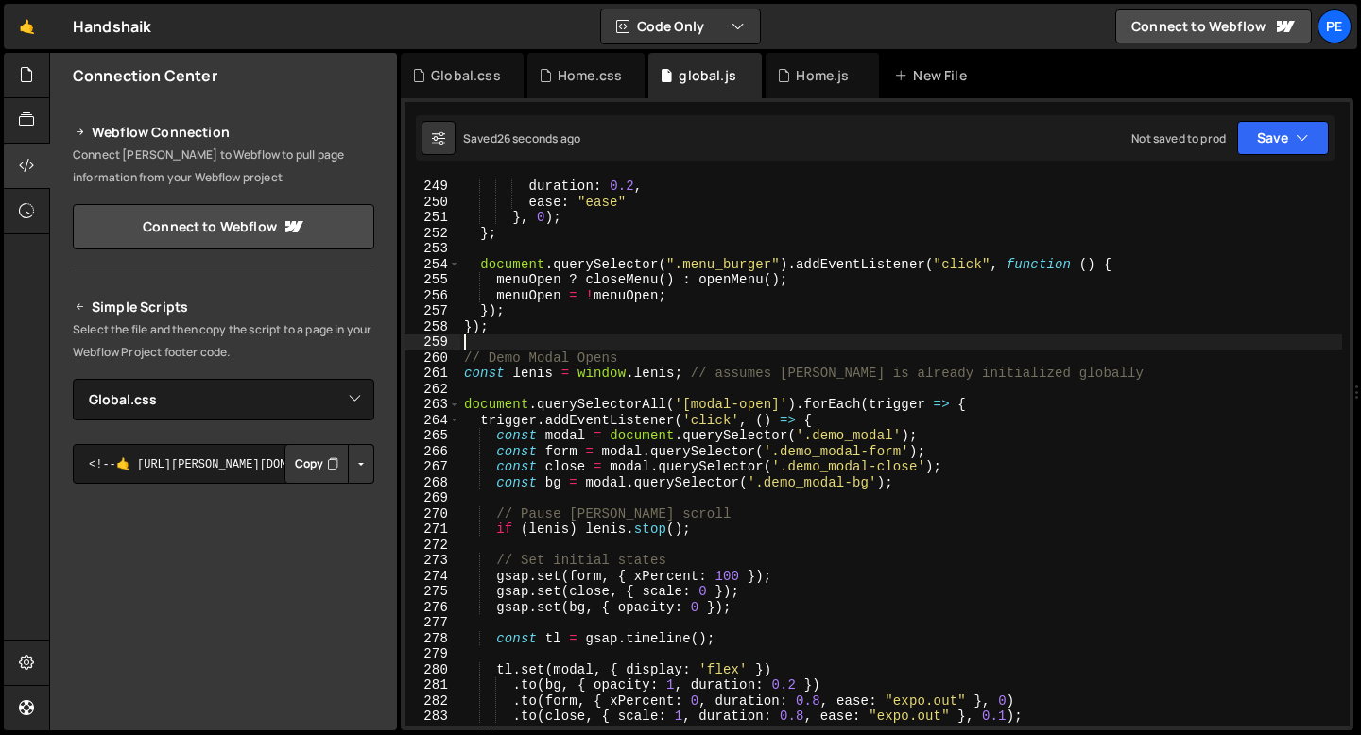
click at [515, 371] on div "opacity : 1 , duration : 0.2 , ease : "ease" } , 0 ) ; } ; document . querySele…" at bounding box center [901, 453] width 882 height 580
type textarea "const lenis = window.lenis; // assumes lenis is already initialized globally"
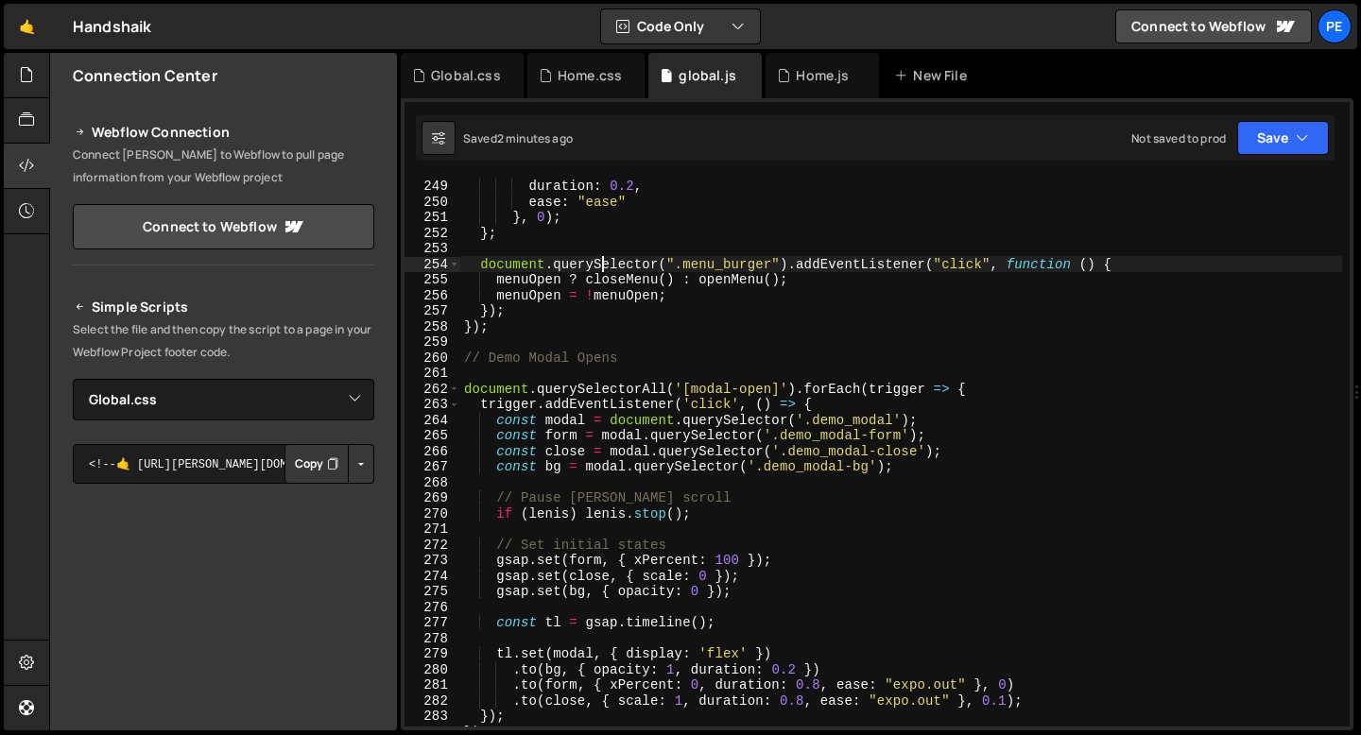
click at [603, 262] on div "opacity : 1 , duration : 0.2 , ease : "ease" } , 0 ) ; } ; document . querySele…" at bounding box center [901, 453] width 882 height 580
type textarea "document.querySelector(".menu_burger").addEventListener("click", function () {"
click at [782, 79] on icon at bounding box center [783, 75] width 13 height 19
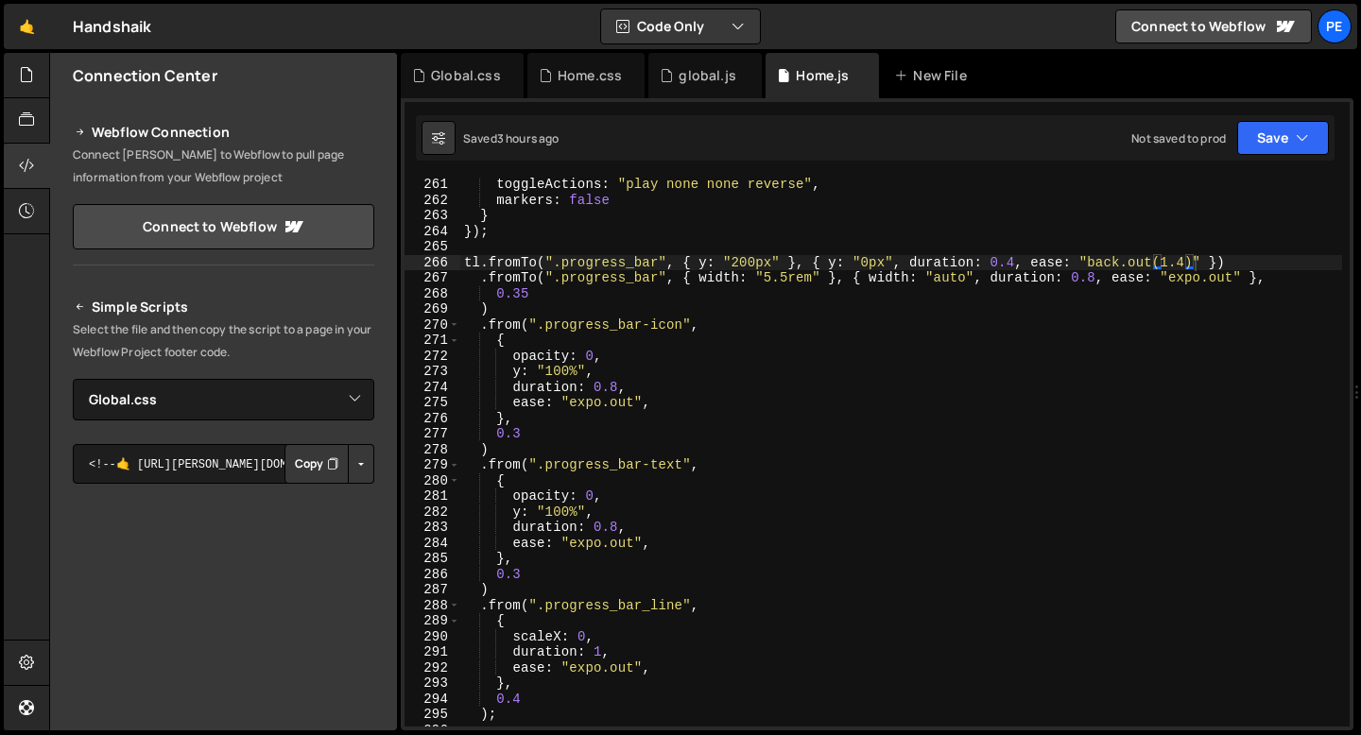
type textarea "markers: false"
click at [685, 202] on div "toggleActions : "play none none reverse" , markers : false } }) ; tl . fromTo (…" at bounding box center [901, 467] width 882 height 580
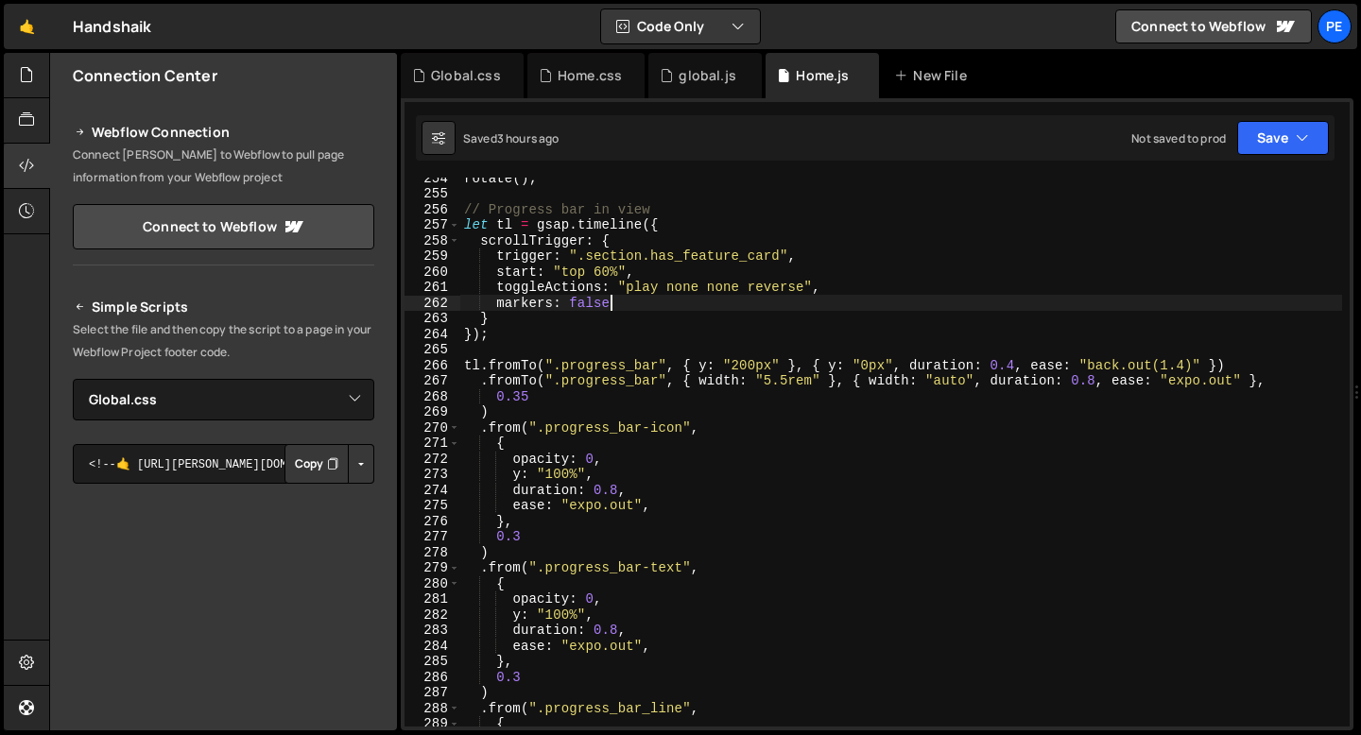
scroll to position [3605, 0]
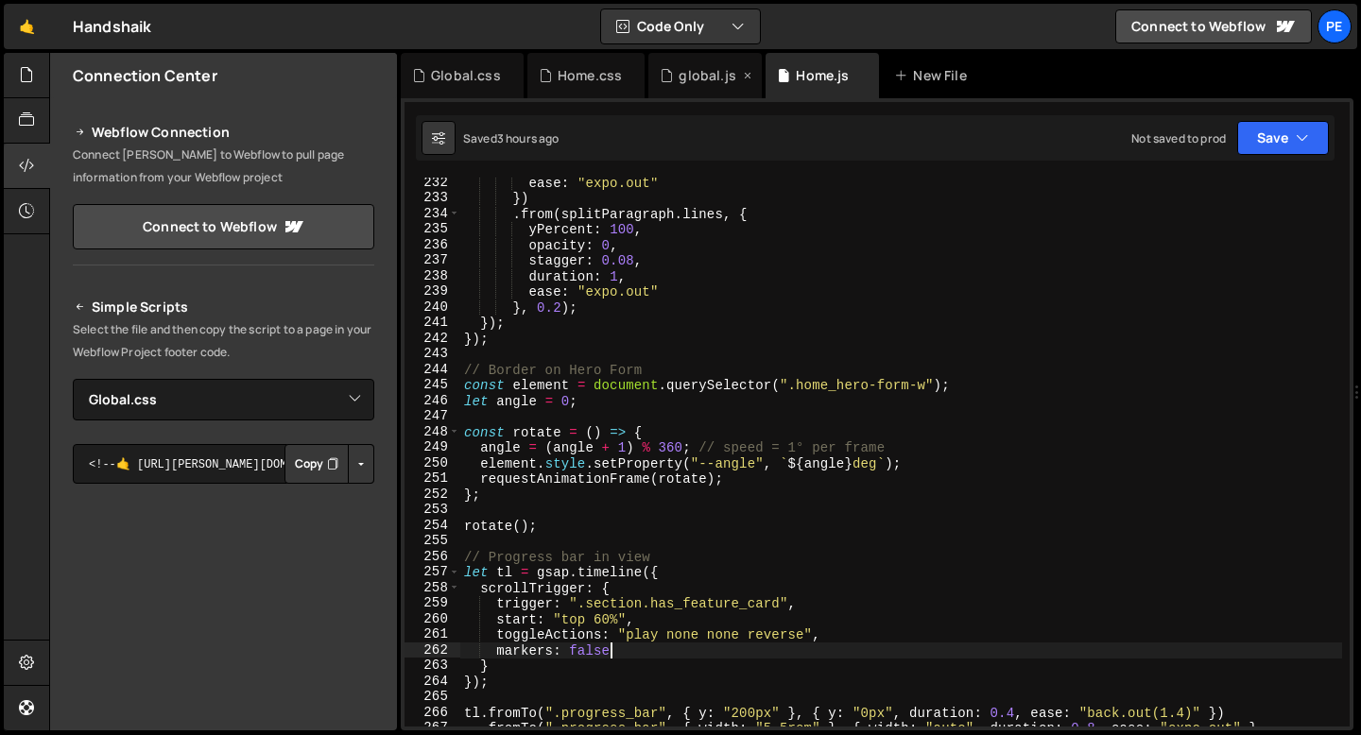
click at [694, 88] on div "global.js" at bounding box center [704, 75] width 113 height 45
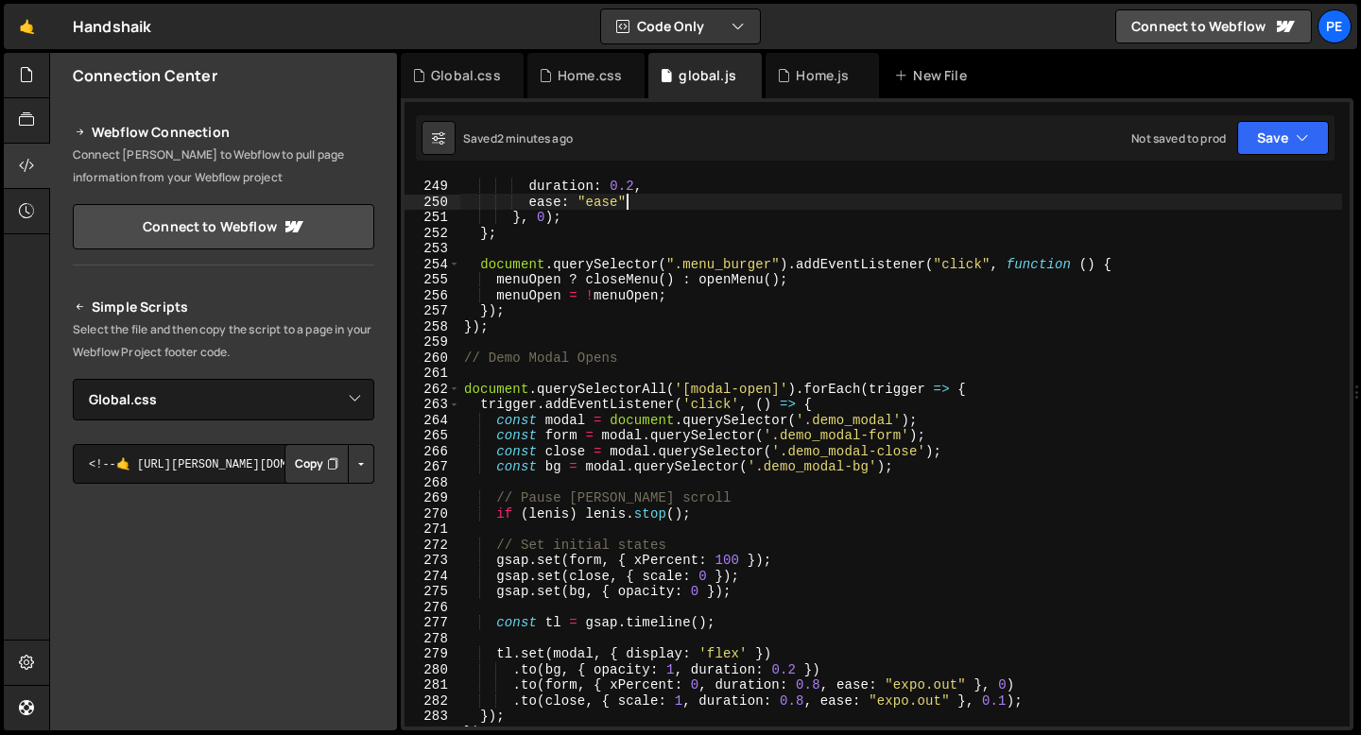
type textarea "ease: "ease""
click at [685, 198] on div "opacity : 1 , duration : 0.2 , ease : "ease" } , 0 ) ; } ; document . querySele…" at bounding box center [901, 453] width 882 height 580
click at [801, 81] on div "Home.js" at bounding box center [822, 75] width 53 height 19
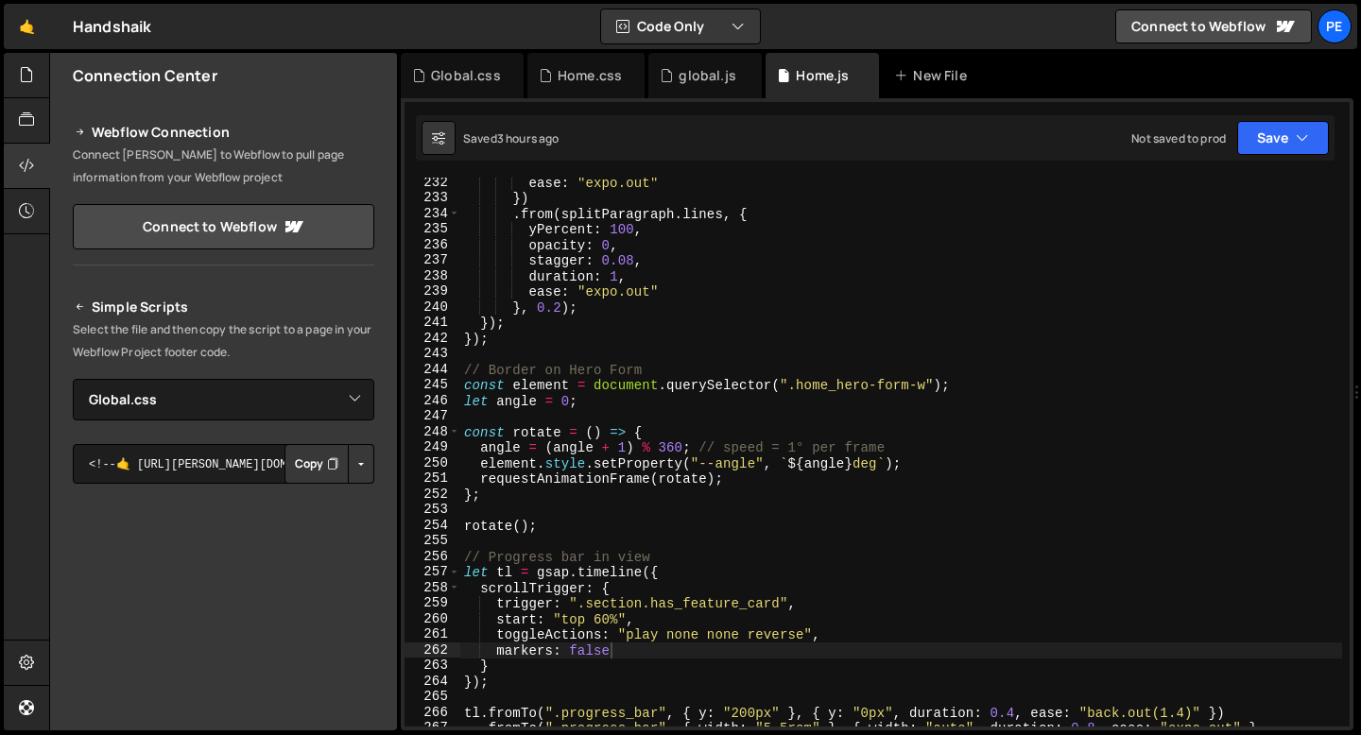
type textarea "stagger: 0.08,"
click at [805, 266] on div "ease : "expo.out" }) . from ( splitParagraph . lines , { yPercent : 100 , opaci…" at bounding box center [901, 465] width 882 height 580
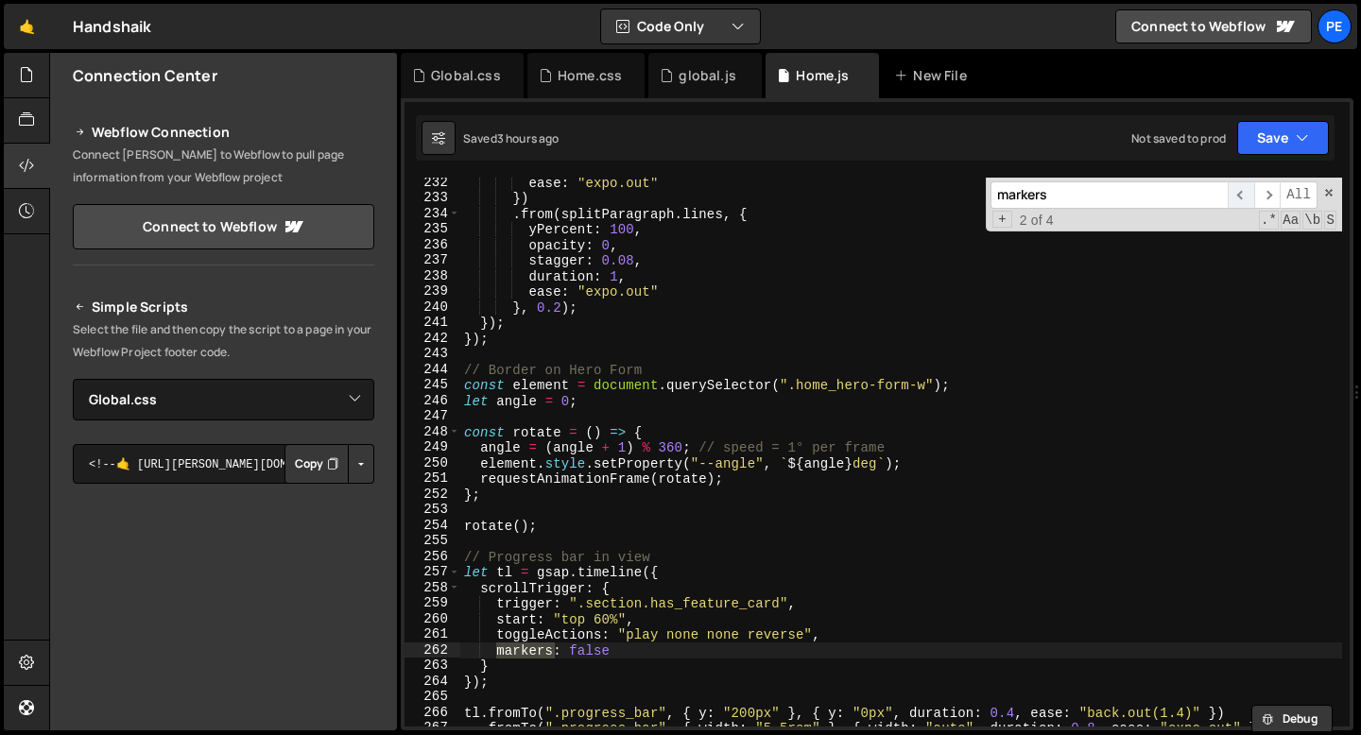
type input "markers"
click at [1246, 197] on span "​" at bounding box center [1241, 194] width 26 height 27
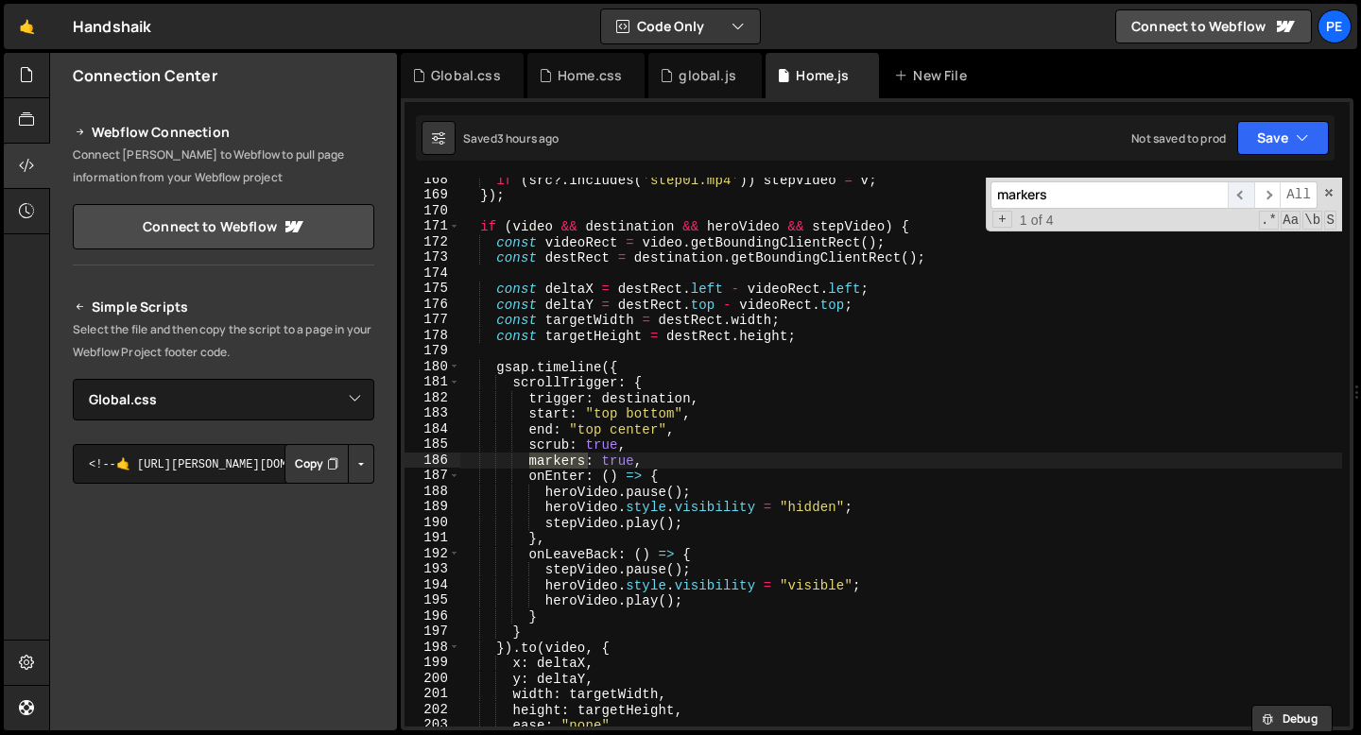
scroll to position [2610, 0]
click at [611, 459] on div "if ( src ?. includes ( 'step01.mp4' )) stepVideo = v ; }) ; if ( video && desti…" at bounding box center [901, 462] width 882 height 580
type textarea "markers: false,"
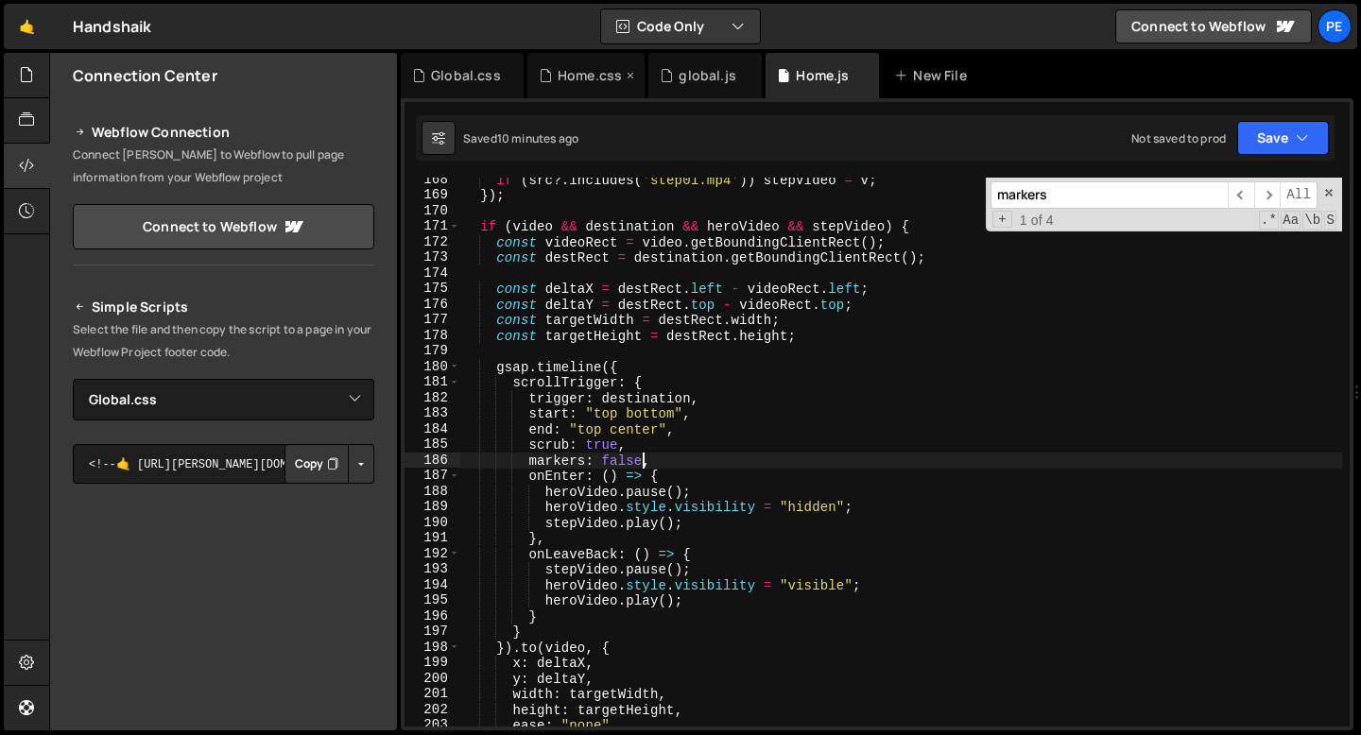
click at [592, 89] on div "Home.css" at bounding box center [585, 75] width 117 height 45
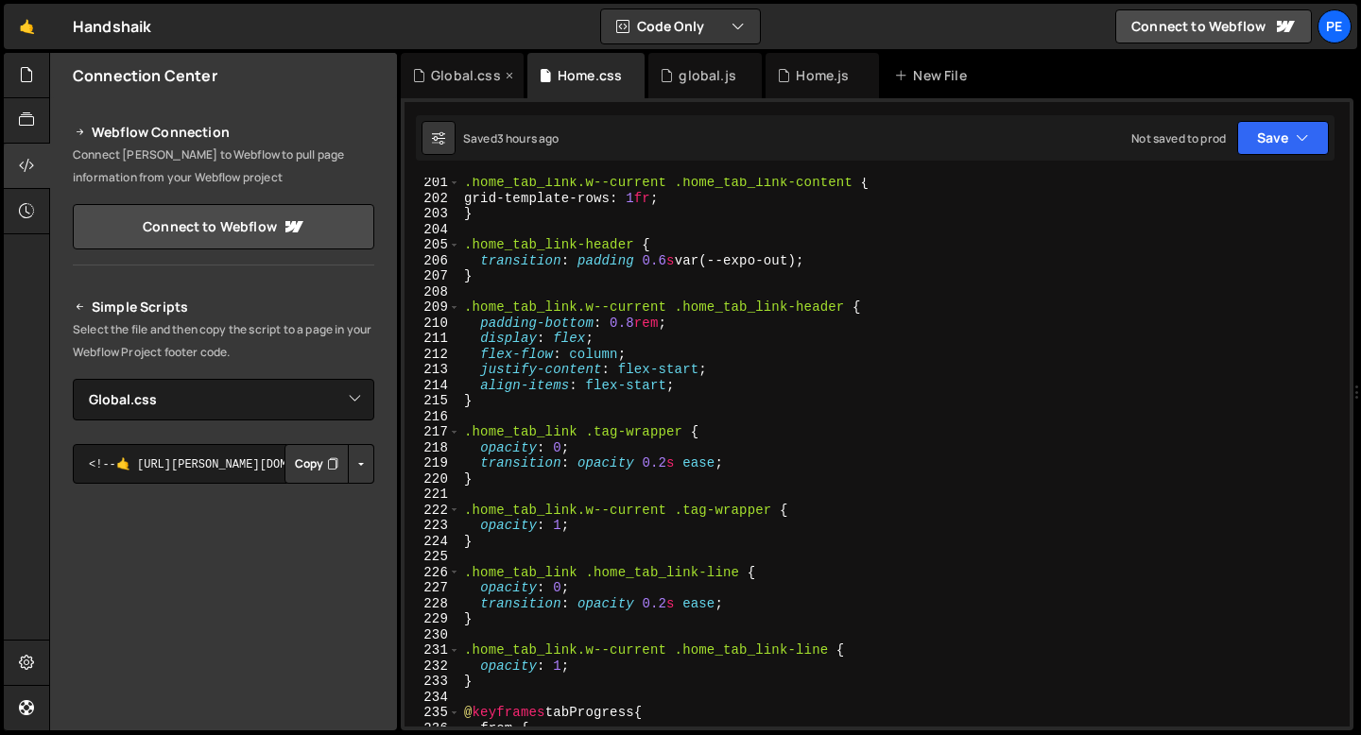
click at [474, 82] on div "Global.css" at bounding box center [466, 75] width 70 height 19
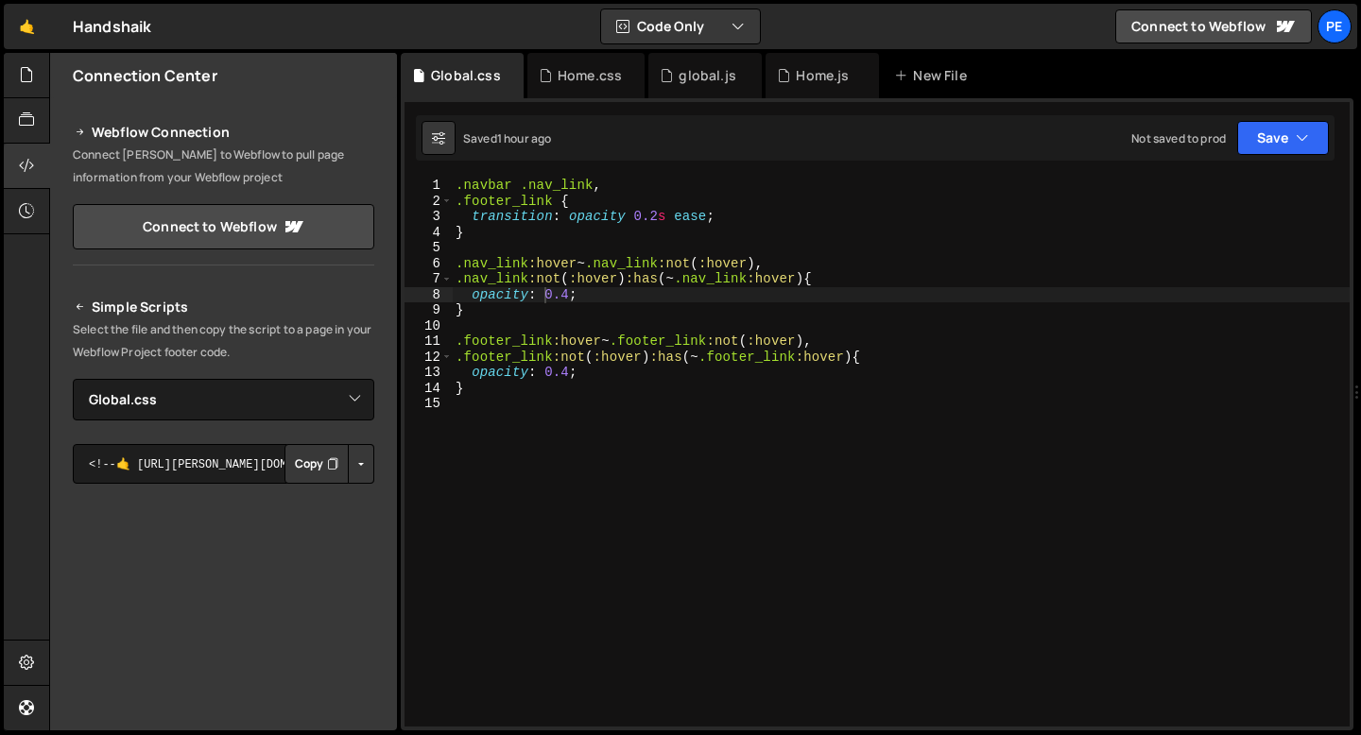
type textarea "}"
click at [469, 393] on div ".navbar .nav_link , .footer_link { transition : opacity 0.2 s ease ; } .nav_lin…" at bounding box center [901, 468] width 898 height 580
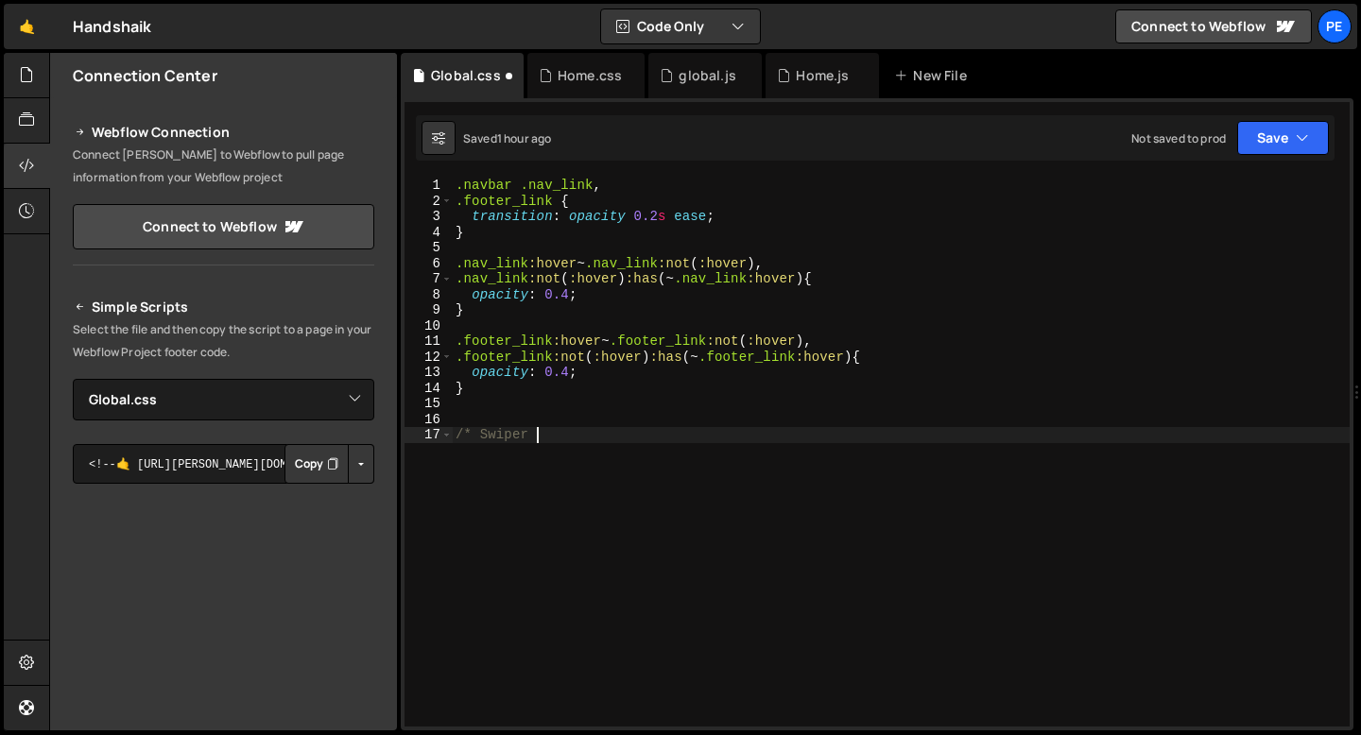
scroll to position [0, 5]
type textarea "/* Swiper buttons Hover */"
paste textarea "swiper-btn-prev"
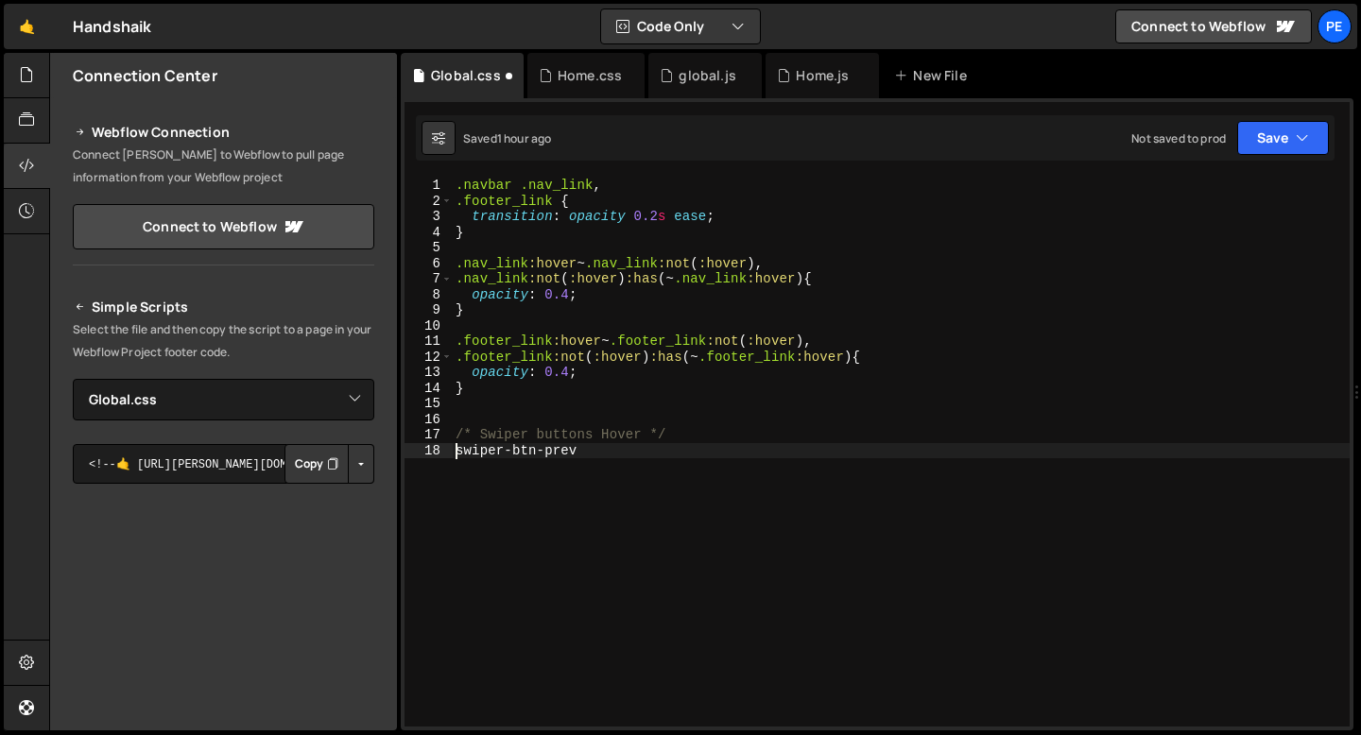
click at [456, 451] on div ".navbar .nav_link , .footer_link { transition : opacity 0.2 s ease ; } .nav_lin…" at bounding box center [901, 468] width 898 height 580
click at [600, 455] on div ".navbar .nav_link , .footer_link { transition : opacity 0.2 s ease ; } .nav_lin…" at bounding box center [901, 468] width 898 height 580
type textarea ".swiper-btn-prev:hover .swiper-btn_bg {"
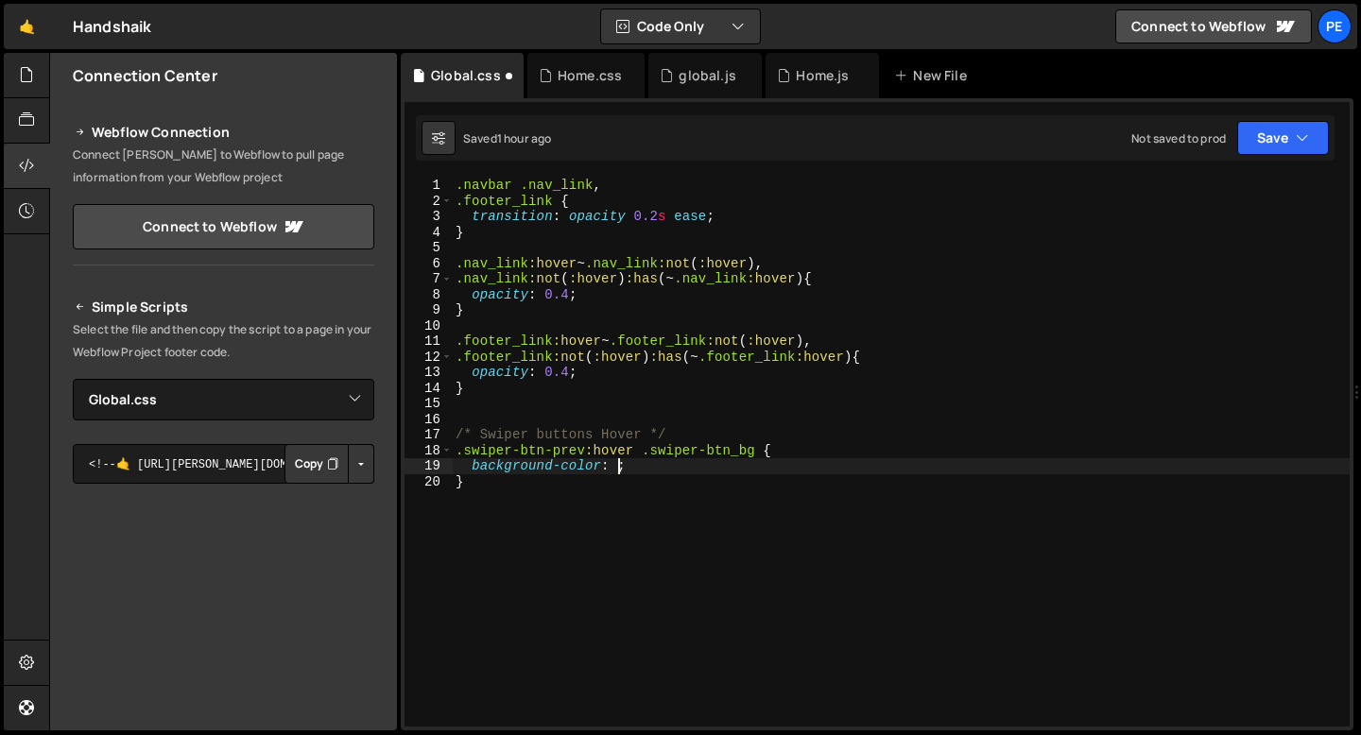
scroll to position [0, 10]
paste textarea "var(--_color---purple)"
type textarea "background-color: var(--_color---purple);"
click at [799, 467] on div ".navbar .nav_link , .footer_link { transition : opacity 0.2 s ease ; } .nav_lin…" at bounding box center [901, 468] width 898 height 580
click at [807, 467] on div ".navbar .nav_link , .footer_link { transition : opacity 0.2 s ease ; } .nav_lin…" at bounding box center [901, 468] width 898 height 580
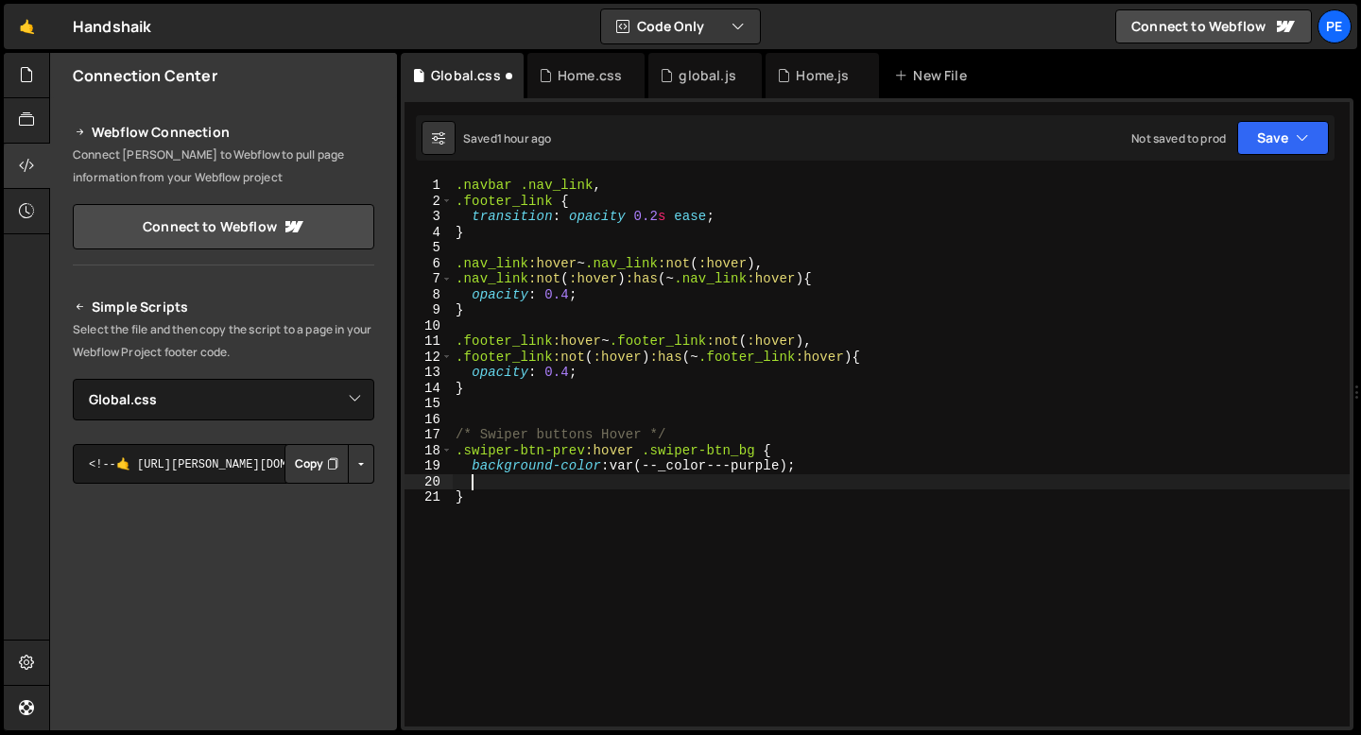
scroll to position [0, 0]
type textarea "transform: scale(1.06);"
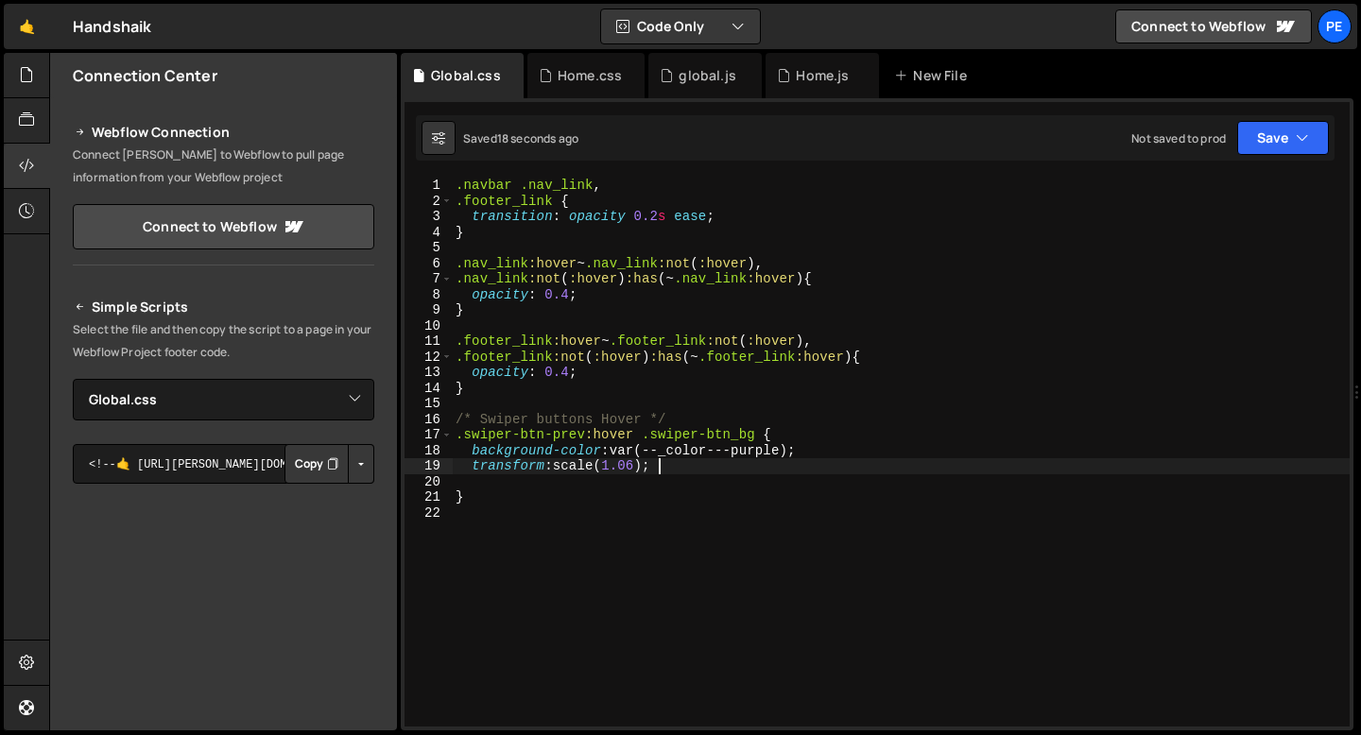
click at [664, 473] on div ".navbar .nav_link , .footer_link { transition : opacity 0.2 s ease ; } .nav_lin…" at bounding box center [901, 468] width 898 height 580
type textarea "transform: scale(1.06);"
click at [655, 478] on div ".navbar .nav_link , .footer_link { transition : opacity 0.2 s ease ; } .nav_lin…" at bounding box center [901, 468] width 898 height 580
click at [794, 430] on div ".navbar .nav_link , .footer_link { transition : opacity 0.2 s ease ; } .nav_lin…" at bounding box center [901, 468] width 898 height 580
type textarea ".swiper-btn-prev:hover .swiper-btn_bg {"
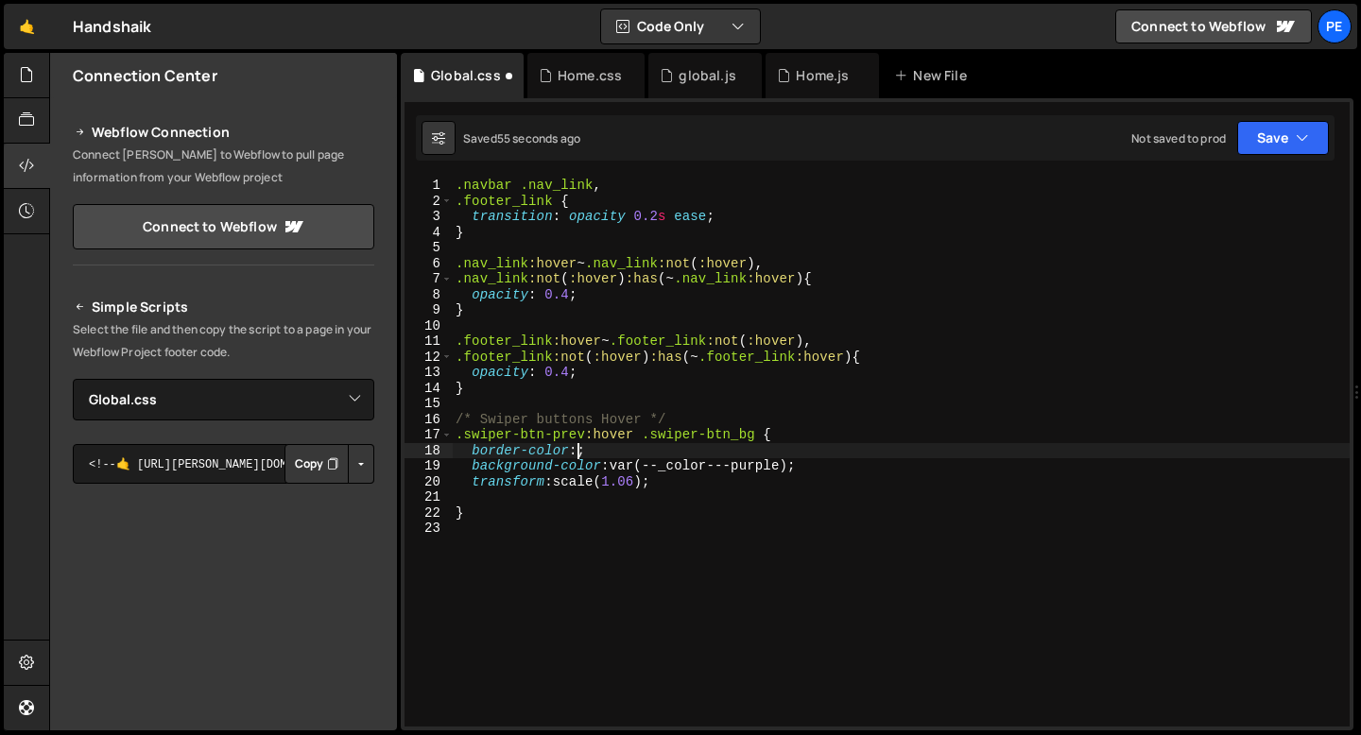
scroll to position [0, 8]
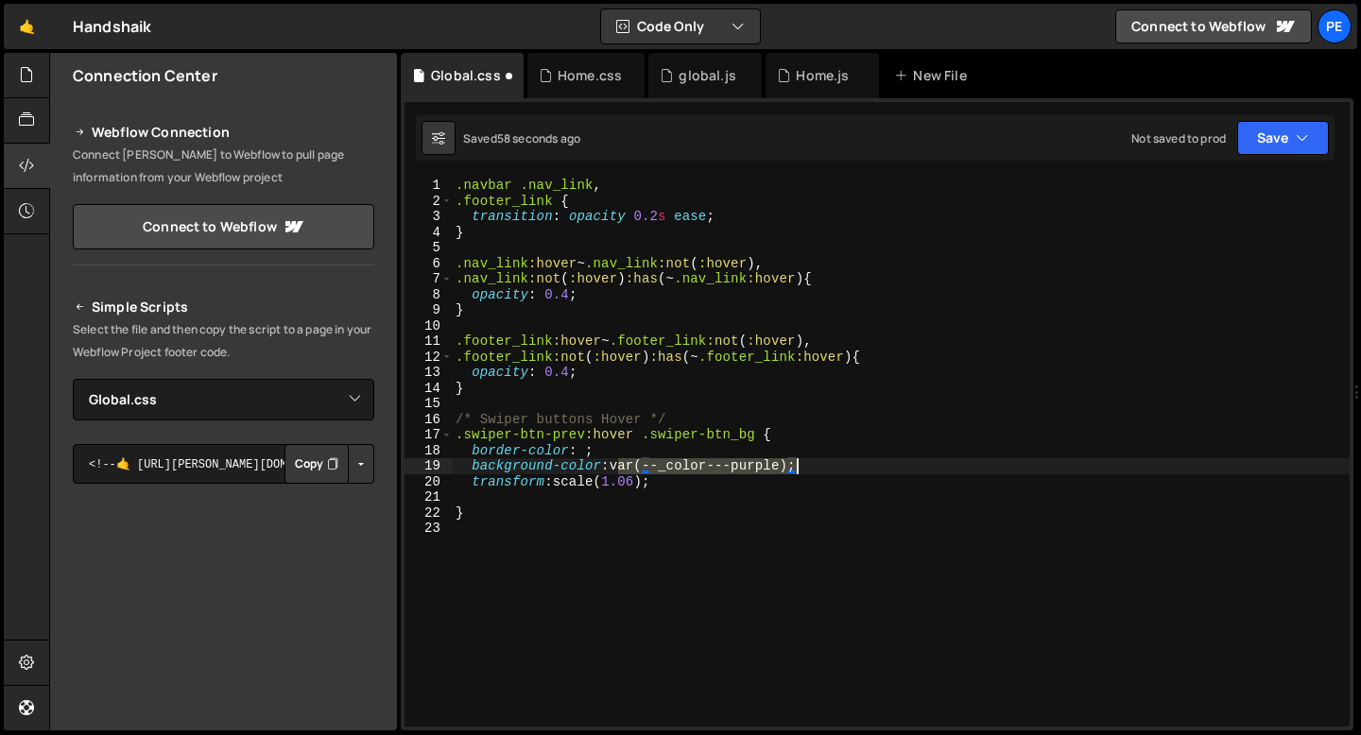
drag, startPoint x: 617, startPoint y: 464, endPoint x: 798, endPoint y: 466, distance: 180.5
click at [798, 466] on div ".navbar .nav_link , .footer_link { transition : opacity 0.2 s ease ; } .nav_lin…" at bounding box center [901, 468] width 898 height 580
click at [586, 448] on div ".navbar .nav_link , .footer_link { transition : opacity 0.2 s ease ; } .nav_lin…" at bounding box center [901, 468] width 898 height 580
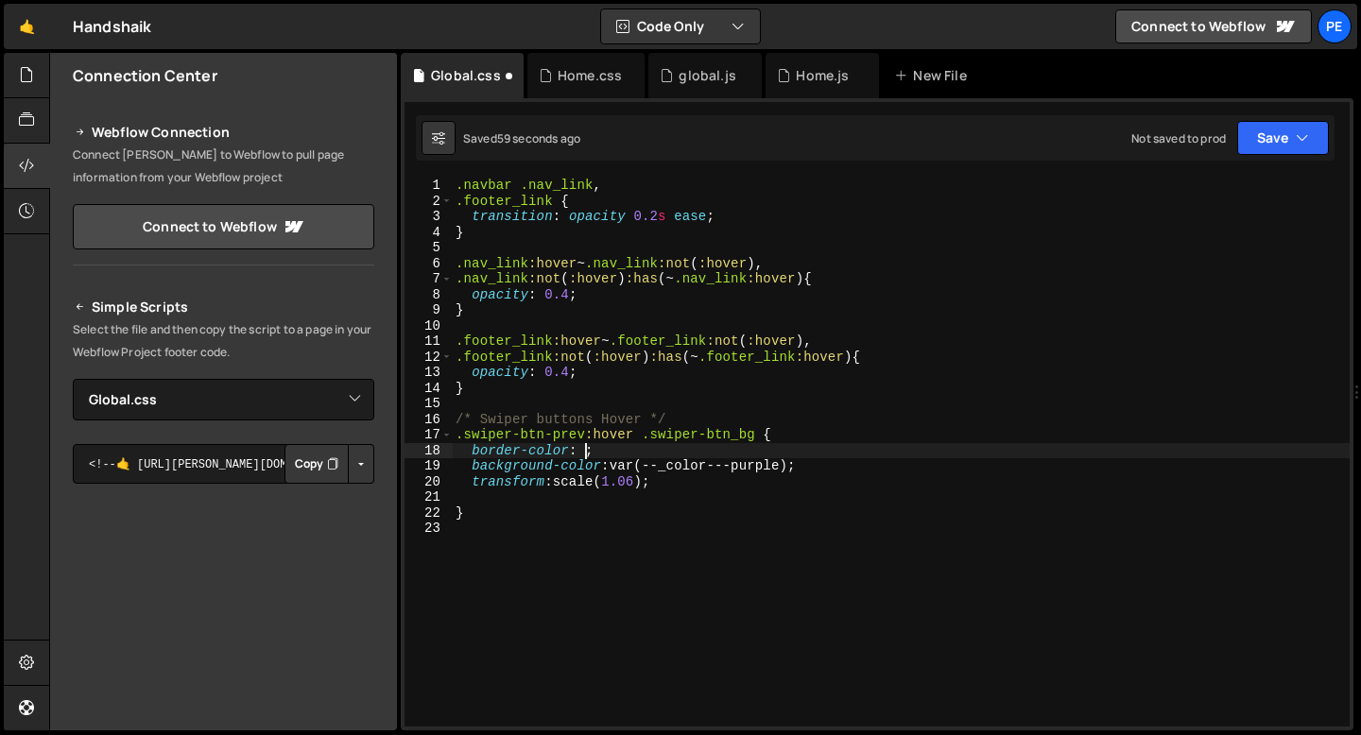
paste textarea "var(--_color---purple)"
type textarea "border-color: var(--_color---purple);"
click at [506, 494] on div ".navbar .nav_link , .footer_link { transition : opacity 0.2 s ease ; } .nav_lin…" at bounding box center [901, 468] width 898 height 580
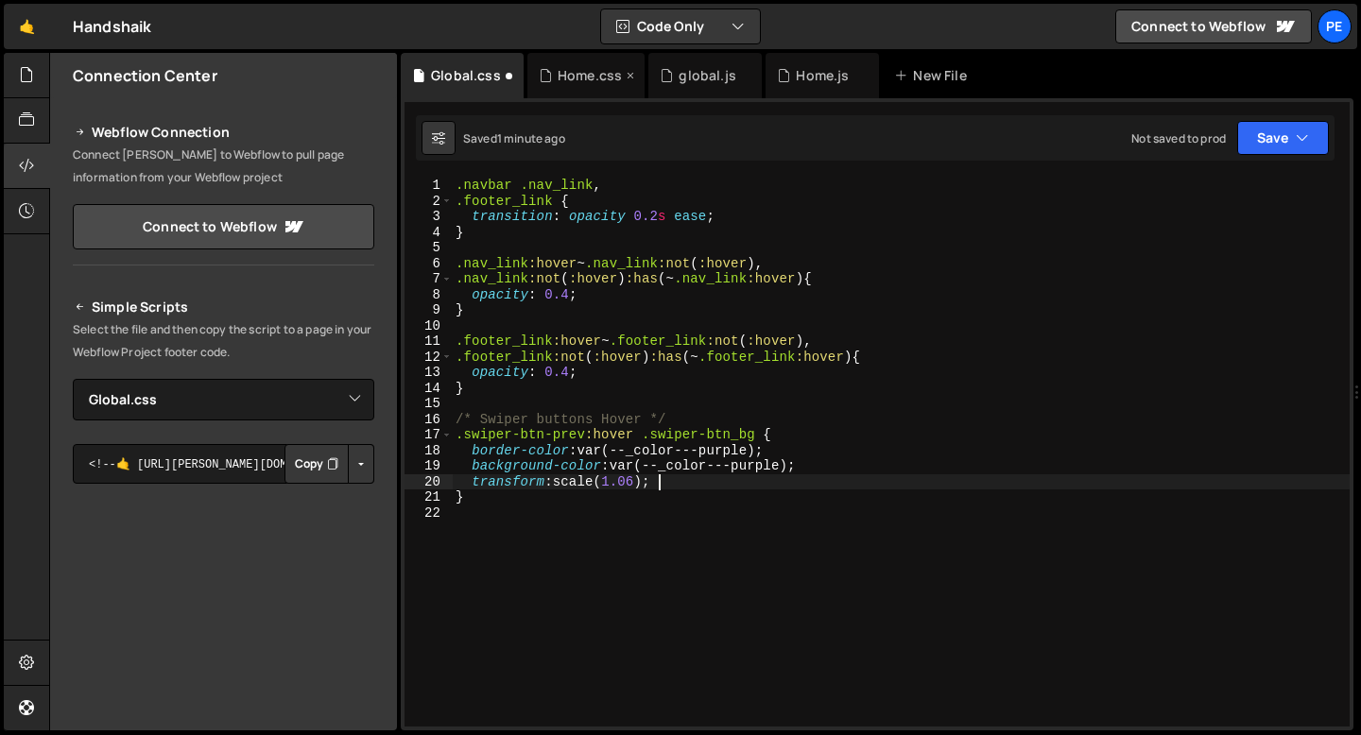
type textarea "transform: scale(1.06);"
click at [676, 486] on div ".navbar .nav_link , .footer_link { transition : opacity 0.2 s ease ; } .nav_lin…" at bounding box center [901, 468] width 898 height 580
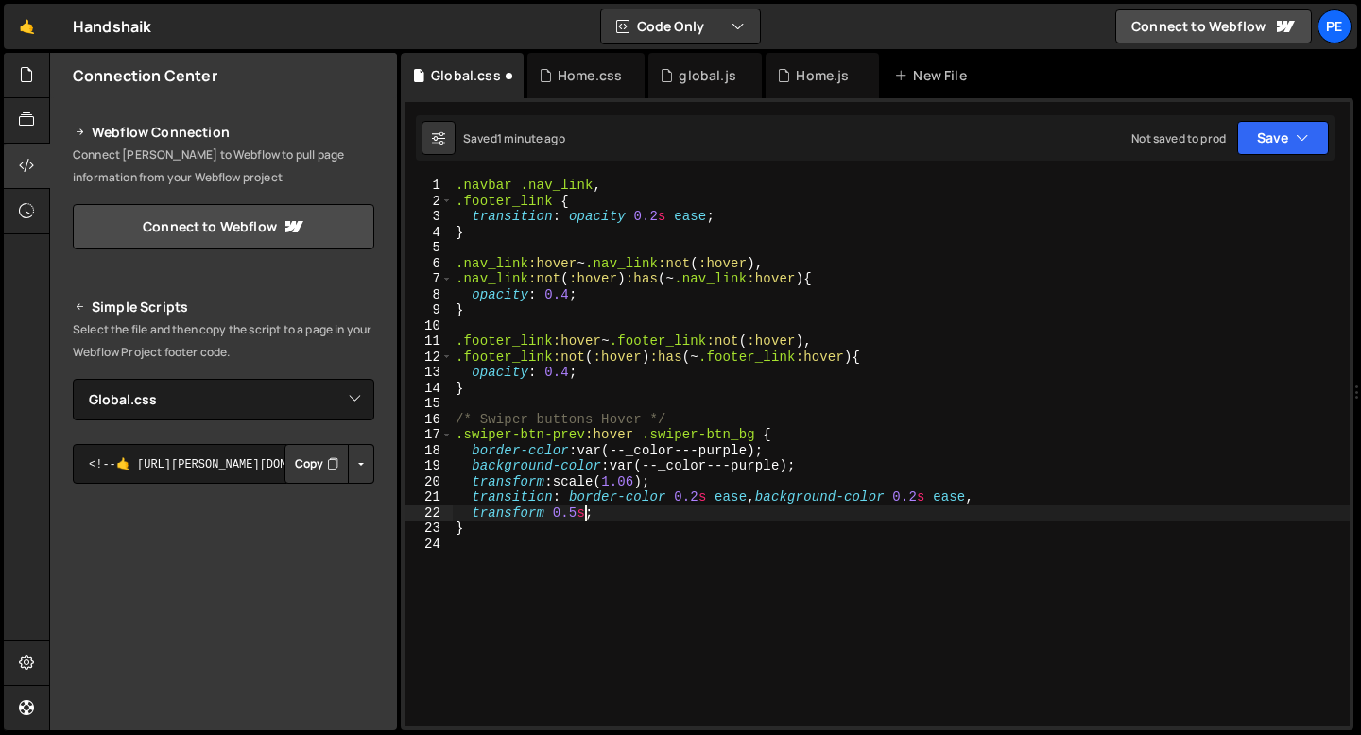
scroll to position [0, 9]
type textarea "transform 0.5s ;"
click at [589, 61] on div "Home.css" at bounding box center [585, 75] width 117 height 45
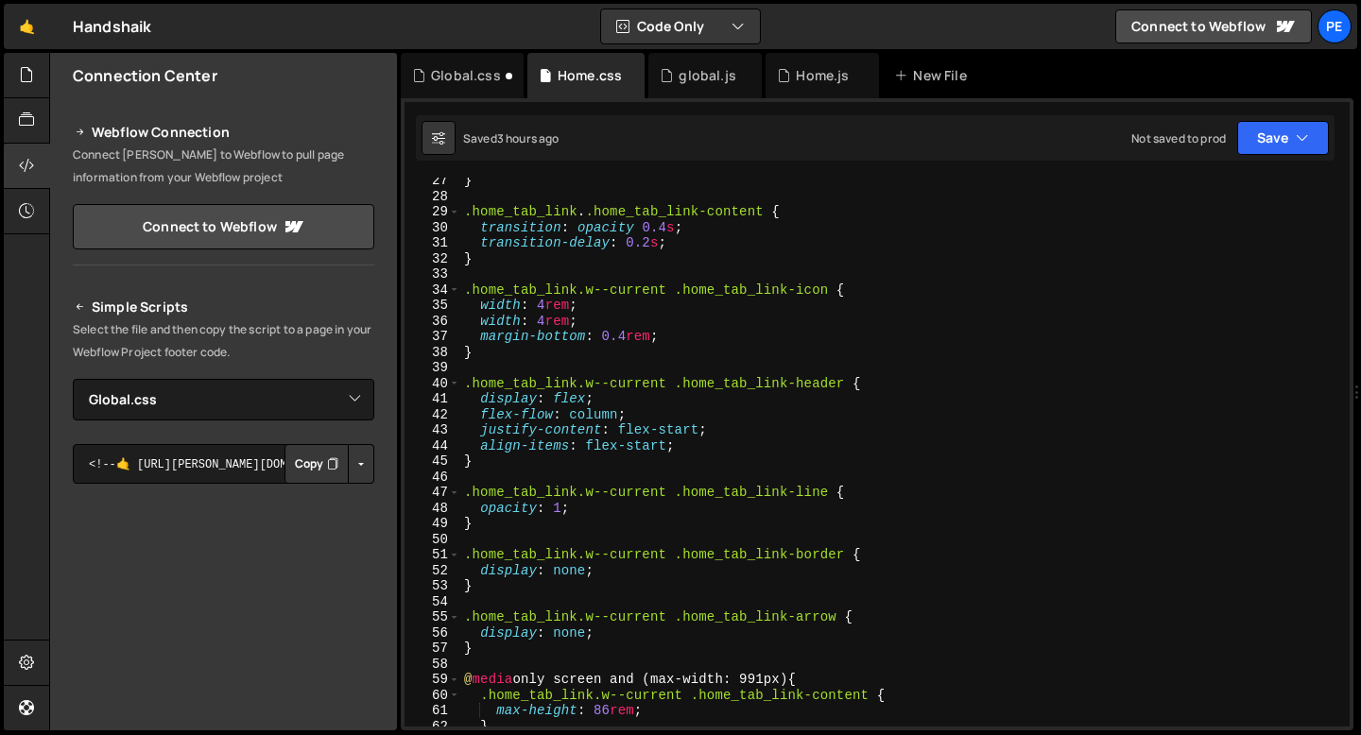
scroll to position [0, 0]
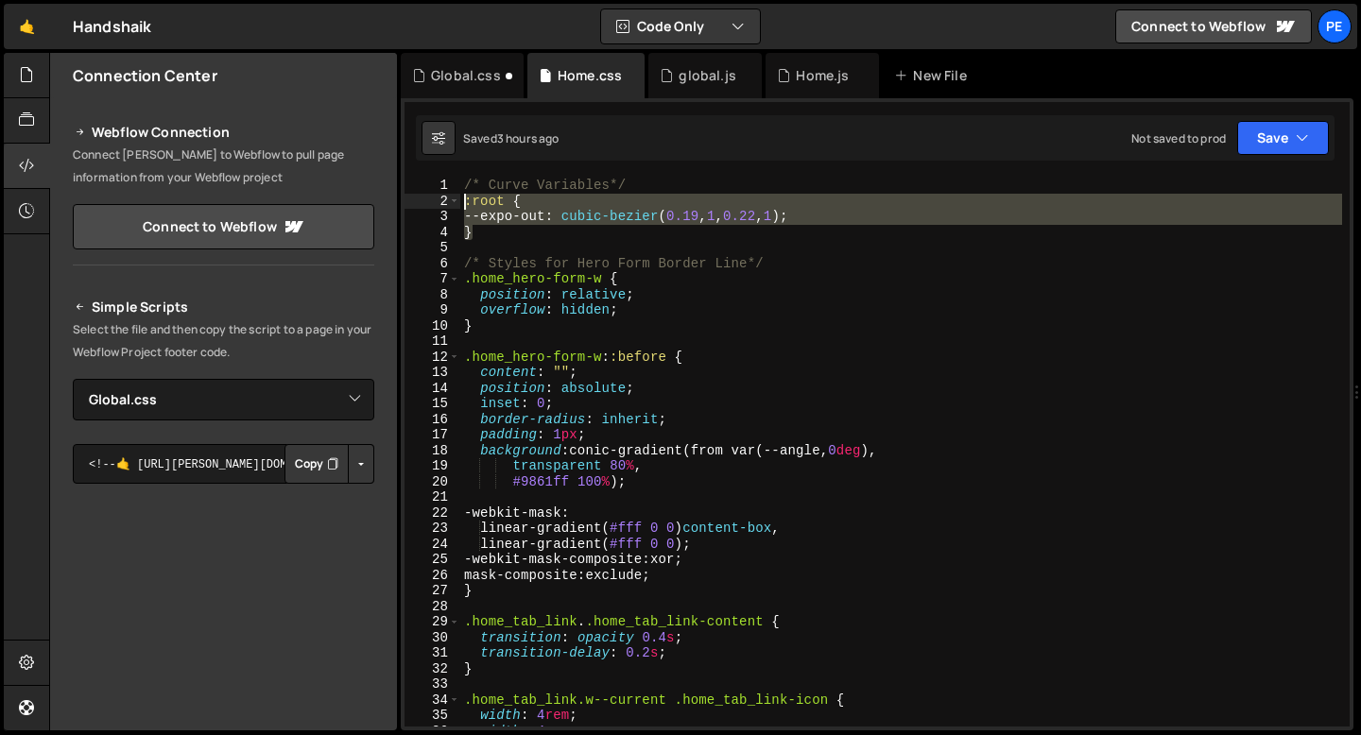
drag, startPoint x: 470, startPoint y: 234, endPoint x: 460, endPoint y: 204, distance: 31.7
click at [460, 204] on div "/* Curve Variables*/ :root { --expo-out : cubic-bezier ( 0.19 , 1 , 0.22 , 1 ) …" at bounding box center [901, 468] width 882 height 580
type textarea ":root { --expo-out: cubic-bezier(0.19, 1, 0.22, 1);"
click at [443, 82] on div "Global.css" at bounding box center [466, 75] width 70 height 19
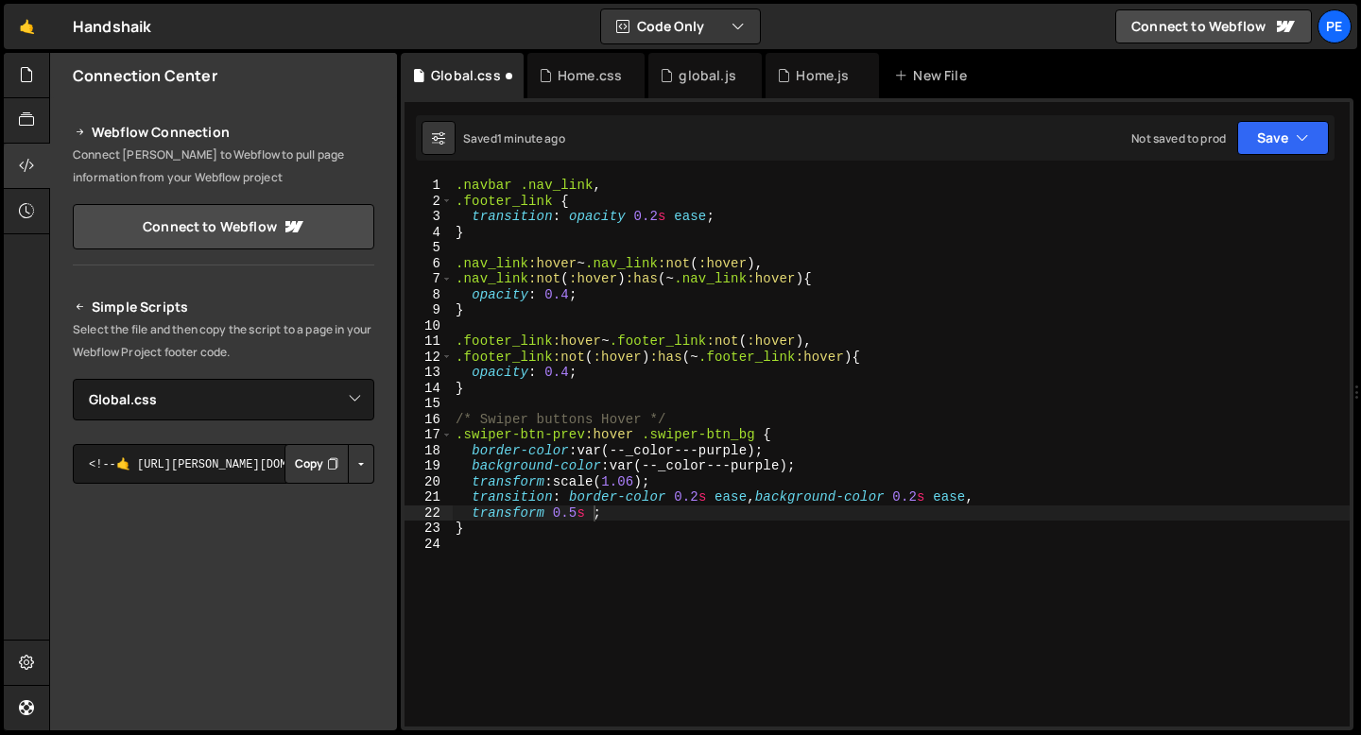
click at [459, 190] on div ".navbar .nav_link , .footer_link { transition : opacity 0.2 s ease ; } .nav_lin…" at bounding box center [901, 468] width 898 height 580
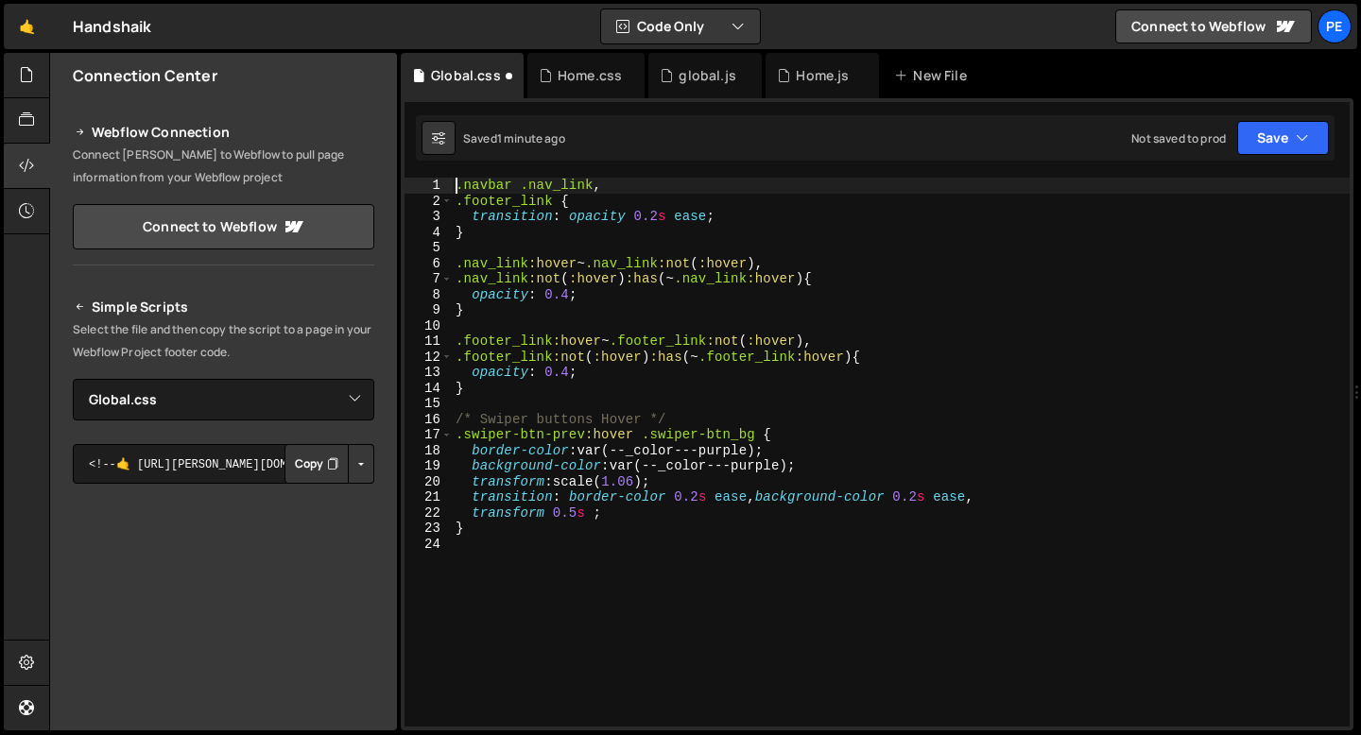
type textarea ".navbar .nav_link,"
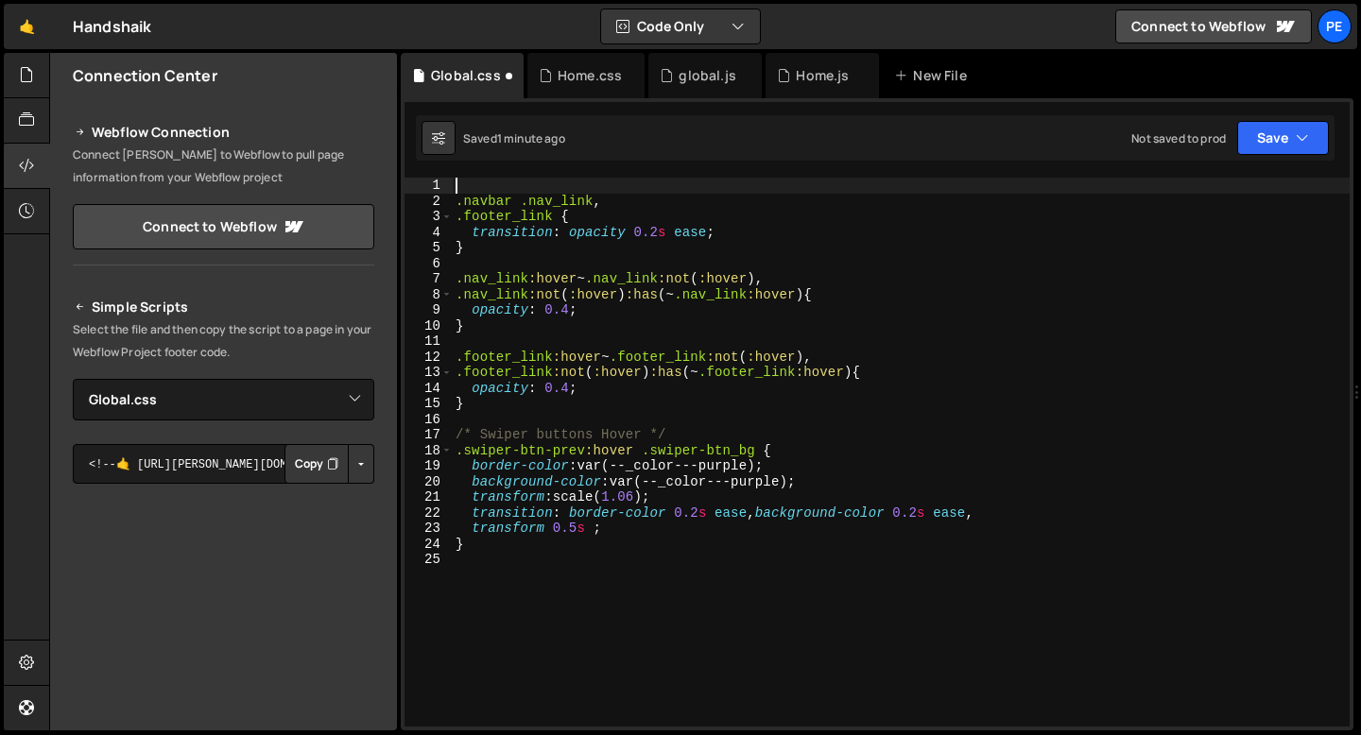
paste textarea "}"
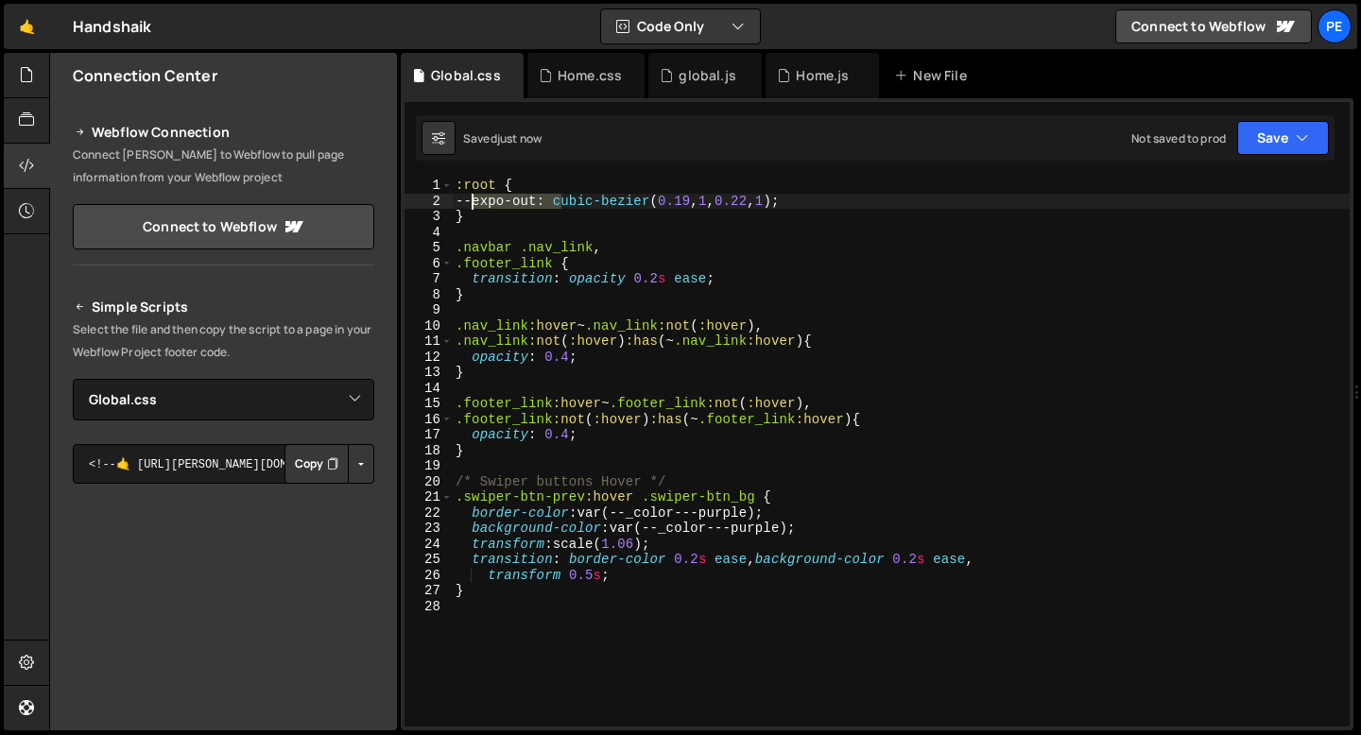
drag, startPoint x: 559, startPoint y: 201, endPoint x: 471, endPoint y: 203, distance: 88.9
click at [471, 203] on div ":root { --expo-out : cubic-bezier ( 0.19 , 1 , 0.22 , 1 ) ; } .navbar .nav_link…" at bounding box center [901, 468] width 898 height 580
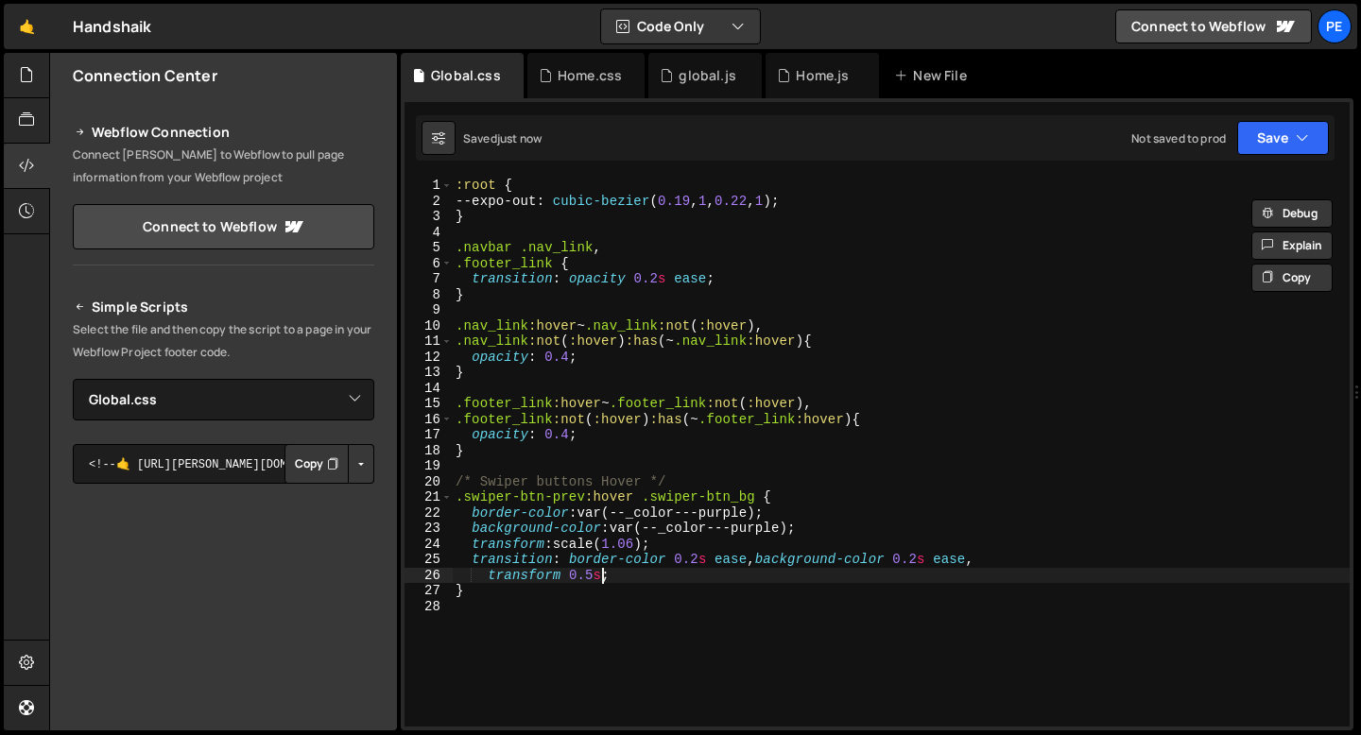
click at [602, 577] on div ":root { --expo-out : cubic-bezier ( 0.19 , 1 , 0.22 , 1 ) ; } .navbar .nav_link…" at bounding box center [901, 468] width 898 height 580
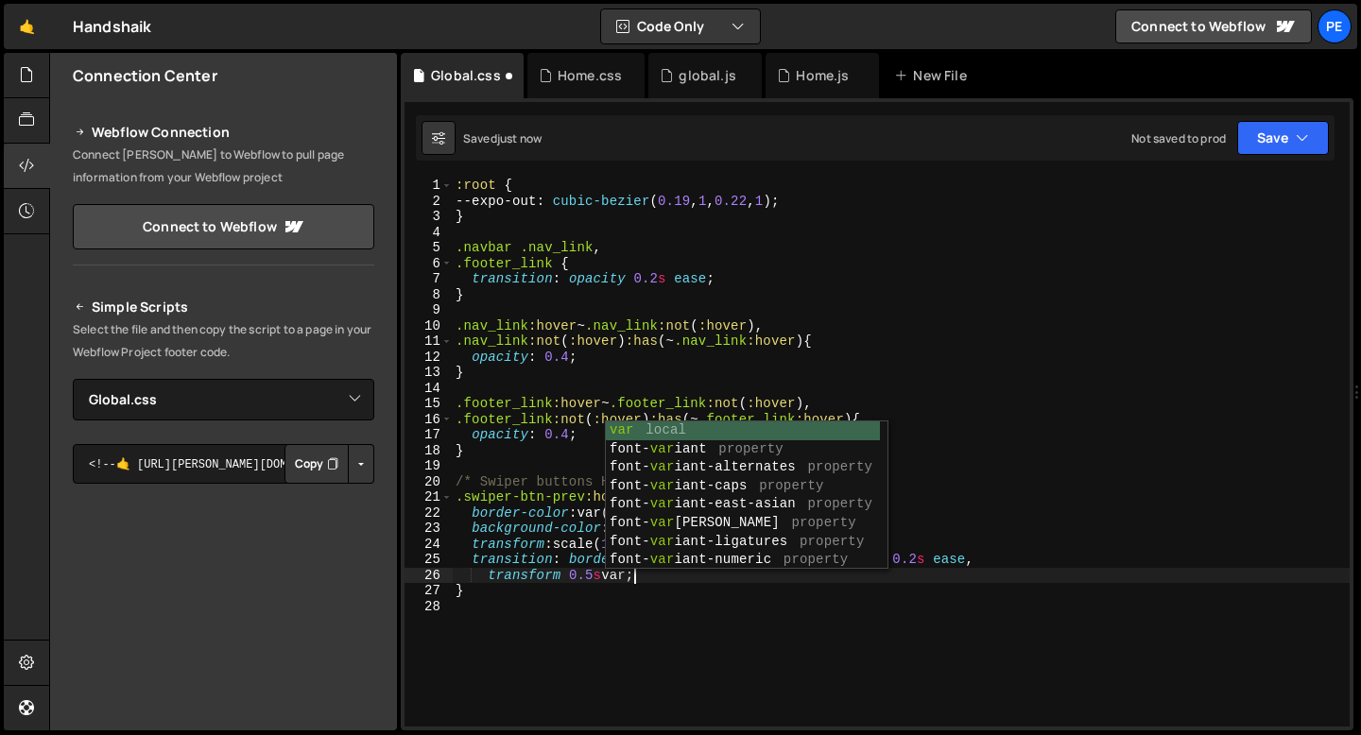
scroll to position [0, 12]
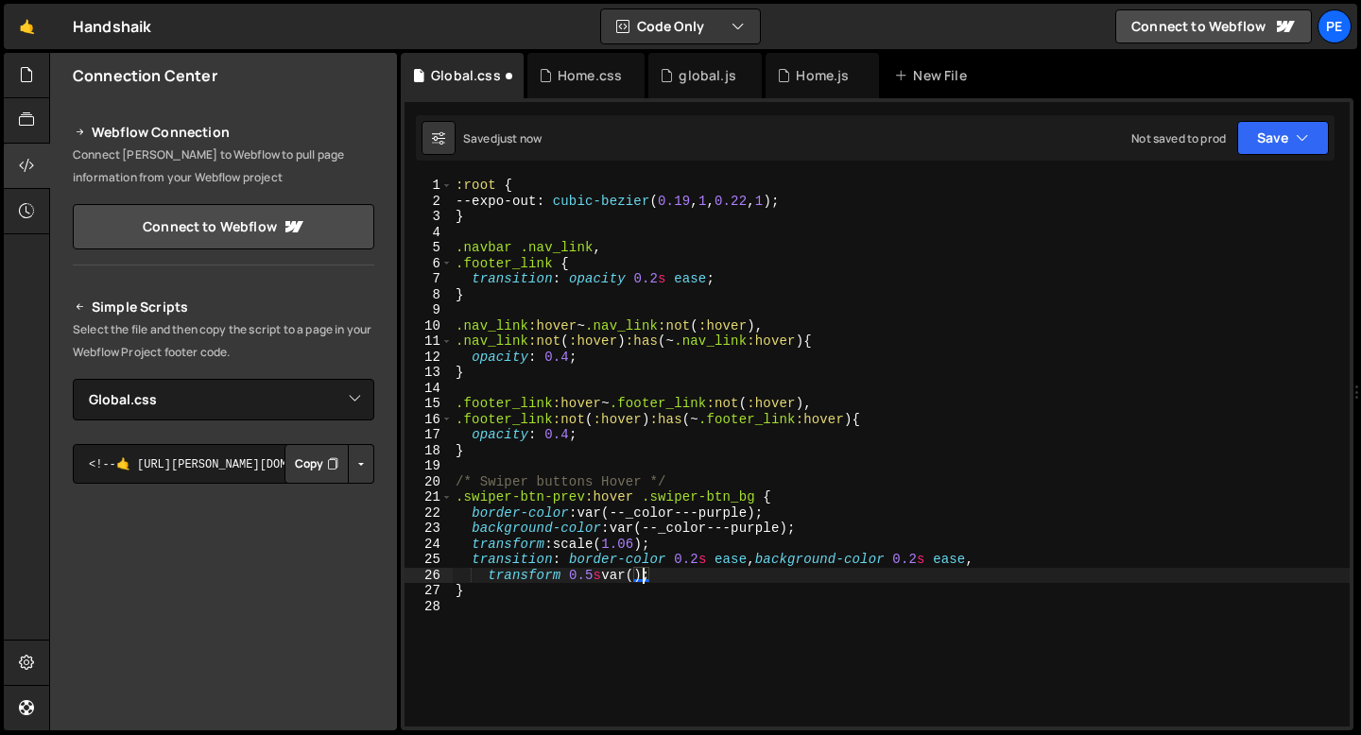
paste textarea "--expo-out:)"
type textarea "transform 0.5s var(--expo-out:);"
click at [559, 76] on div "Home.css" at bounding box center [590, 75] width 64 height 19
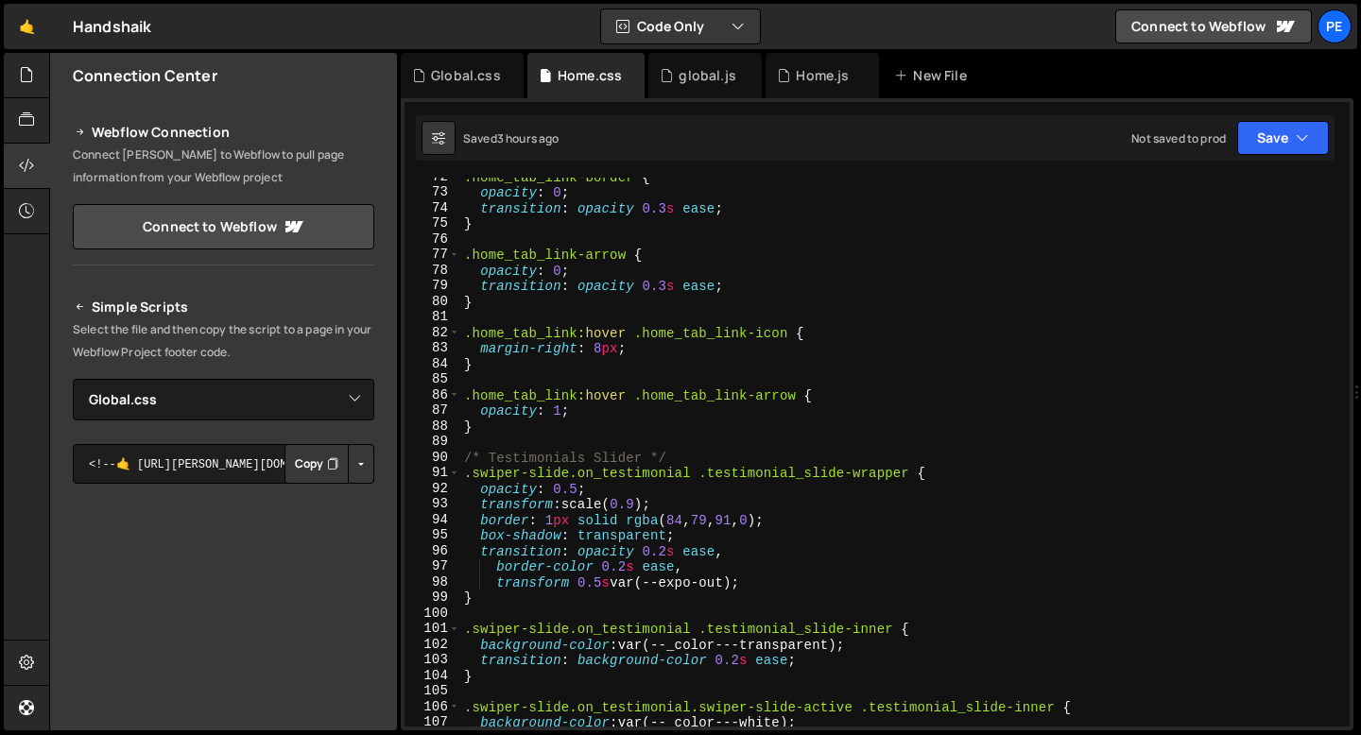
scroll to position [1238, 0]
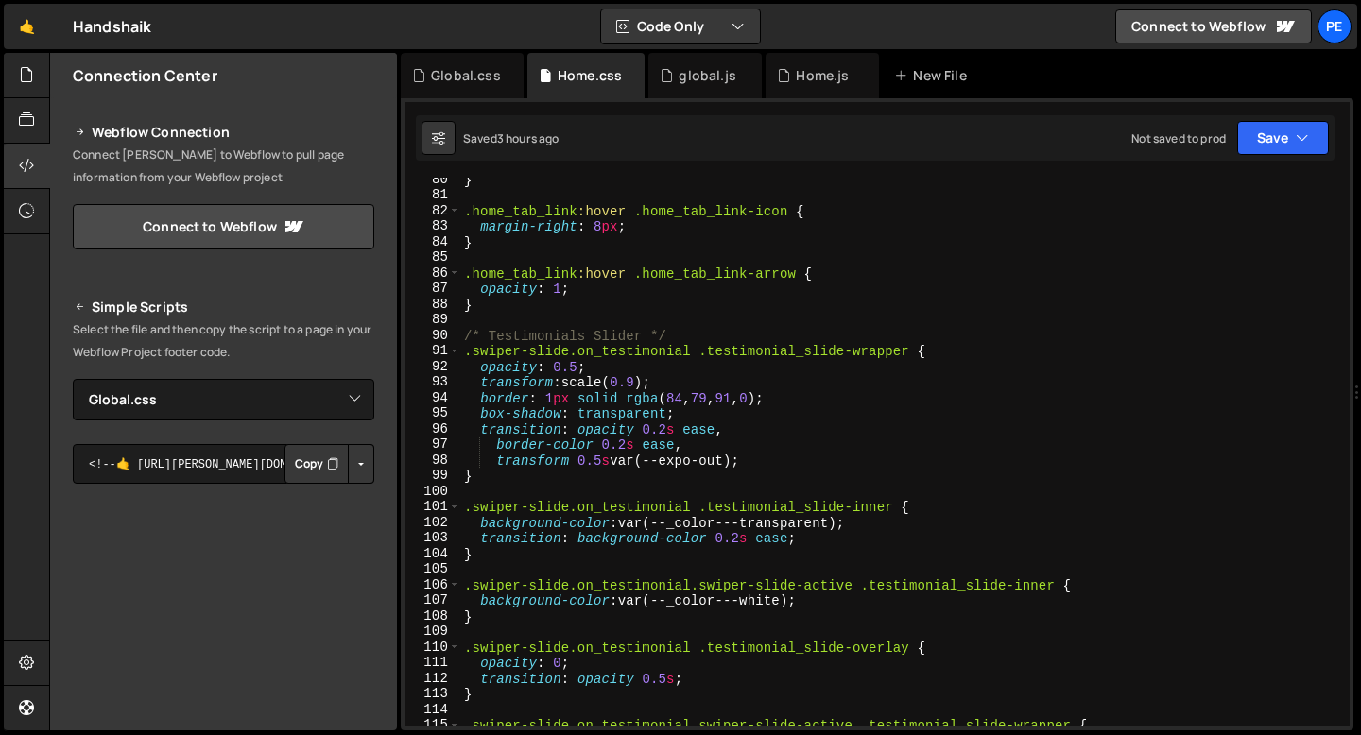
type textarea "transform 0.5s var(--expo-out);"
drag, startPoint x: 616, startPoint y: 460, endPoint x: 736, endPoint y: 458, distance: 120.0
click at [738, 458] on div "} .home_tab_link :hover .home_tab_link-icon { margin-right : 8 px ; } .home_tab…" at bounding box center [901, 462] width 882 height 580
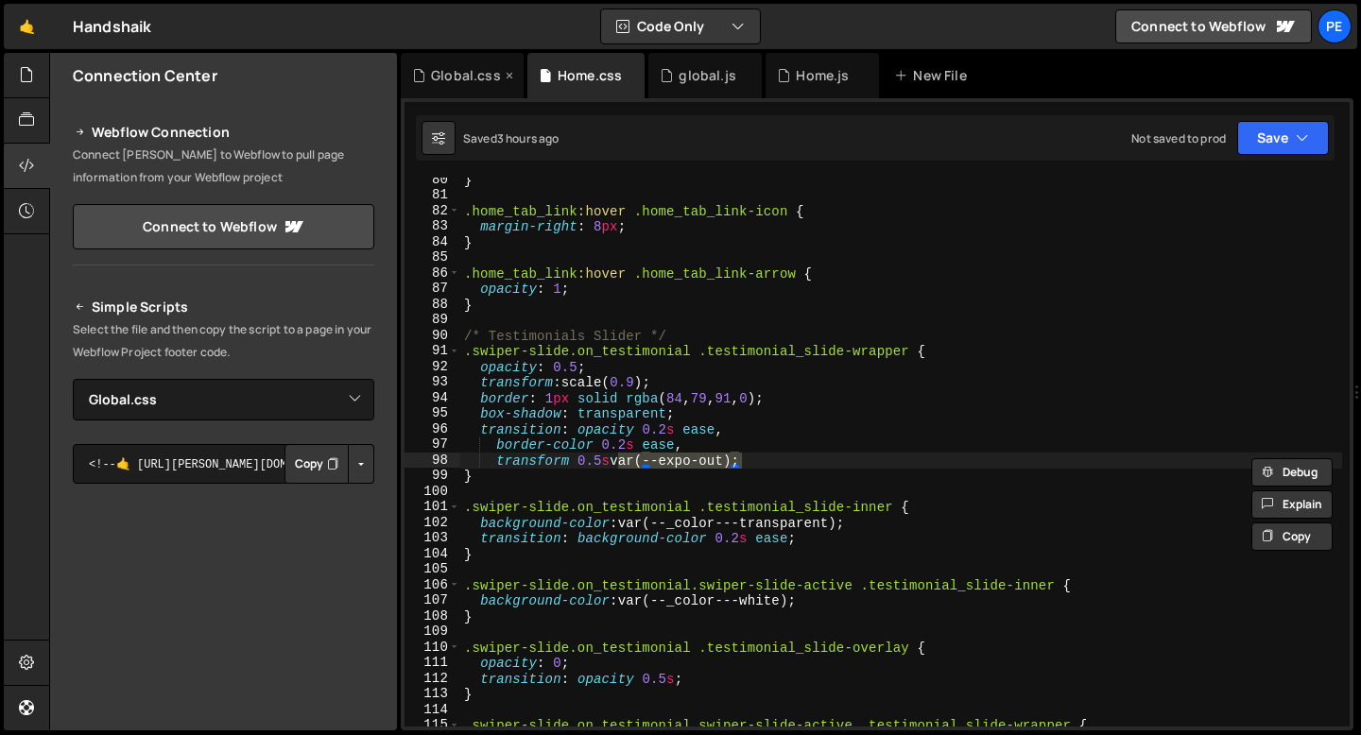
click at [458, 74] on div "Global.css" at bounding box center [466, 75] width 70 height 19
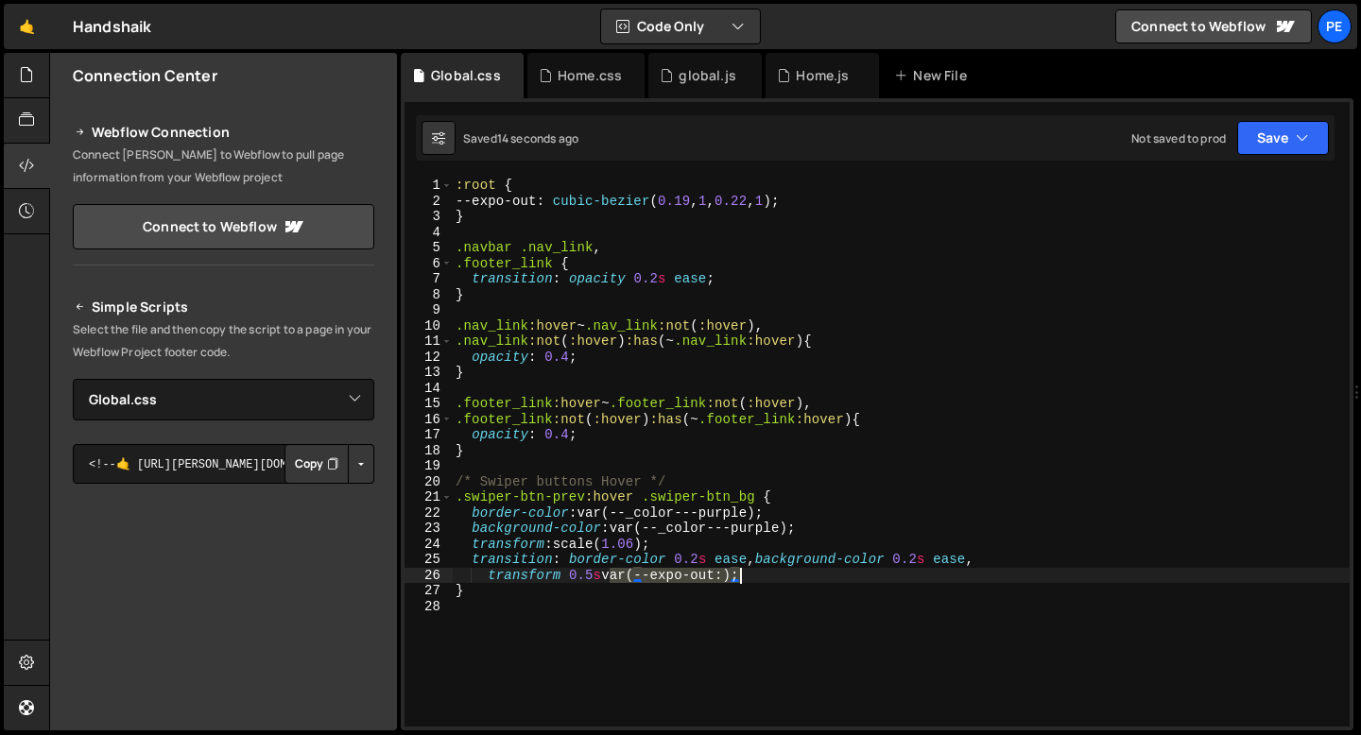
drag, startPoint x: 612, startPoint y: 577, endPoint x: 739, endPoint y: 574, distance: 126.7
click at [739, 574] on div ":root { --expo-out : cubic-bezier ( 0.19 , 1 , 0.22 , 1 ) ; } .navbar .nav_link…" at bounding box center [901, 468] width 898 height 580
click at [760, 577] on div ":root { --expo-out : cubic-bezier ( 0.19 , 1 , 0.22 , 1 ) ; } .navbar .nav_link…" at bounding box center [901, 468] width 898 height 580
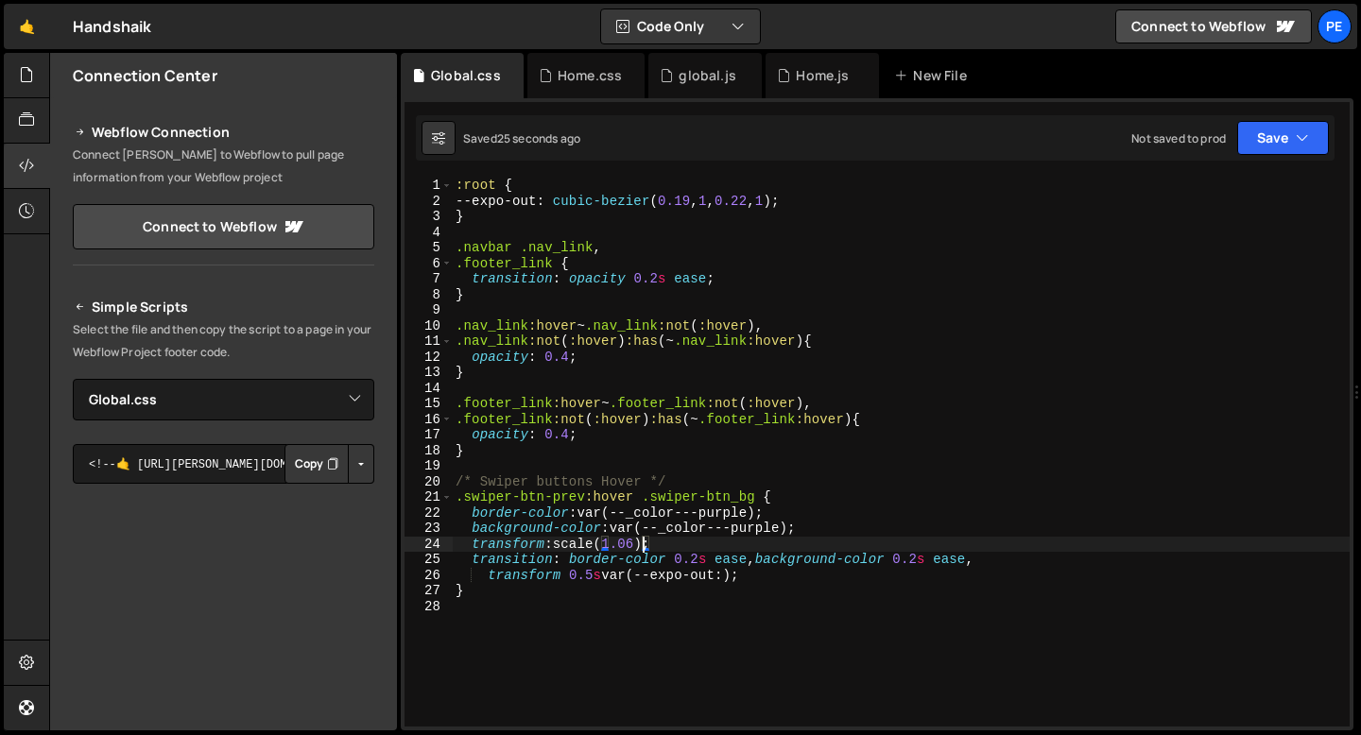
click at [640, 546] on div ":root { --expo-out : cubic-bezier ( 0.19 , 1 , 0.22 , 1 ) ; } .navbar .nav_link…" at bounding box center [901, 468] width 898 height 580
click at [562, 576] on div ":root { --expo-out : cubic-bezier ( 0.19 , 1 , 0.22 , 1 ) ; } .navbar .nav_link…" at bounding box center [901, 468] width 898 height 580
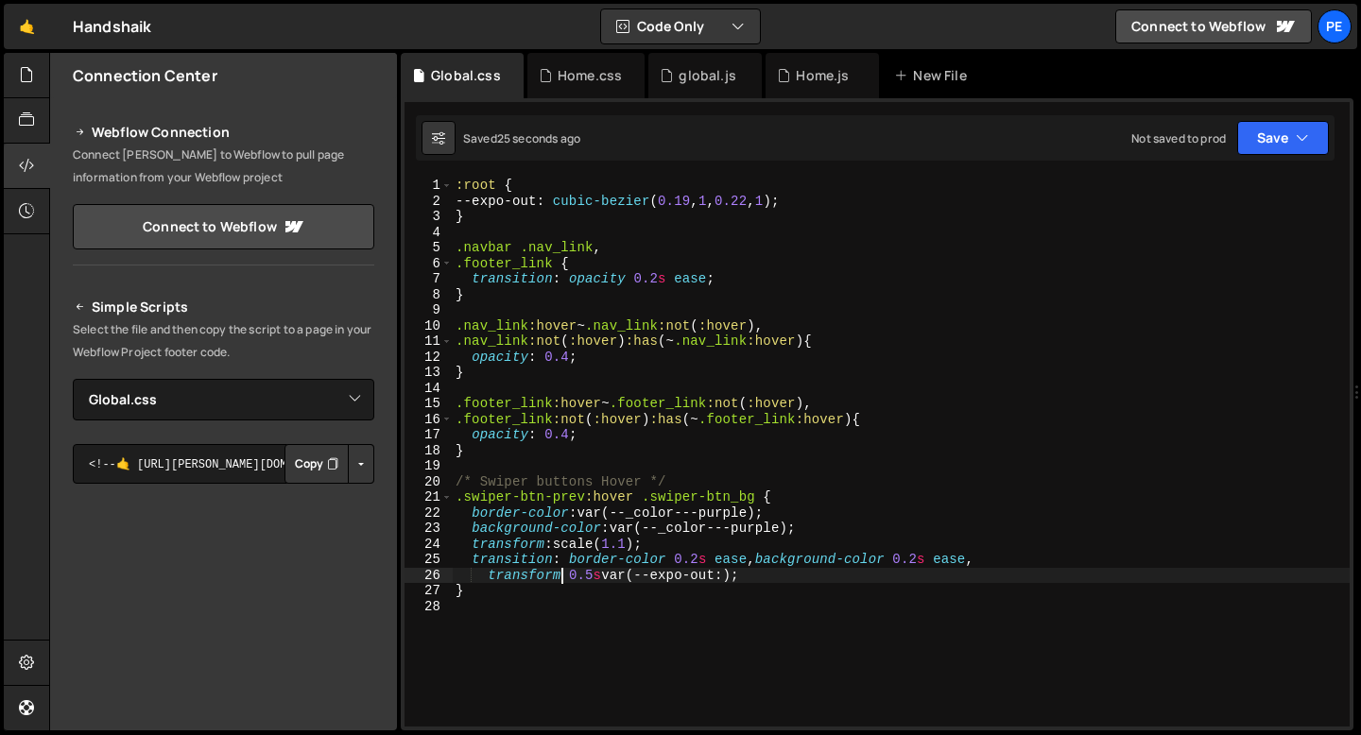
click at [765, 559] on div ":root { --expo-out : cubic-bezier ( 0.19 , 1 , 0.22 , 1 ) ; } .navbar .nav_link…" at bounding box center [901, 468] width 898 height 580
click at [764, 587] on div ":root { --expo-out : cubic-bezier ( 0.19 , 1 , 0.22 , 1 ) ; } .navbar .nav_link…" at bounding box center [901, 468] width 898 height 580
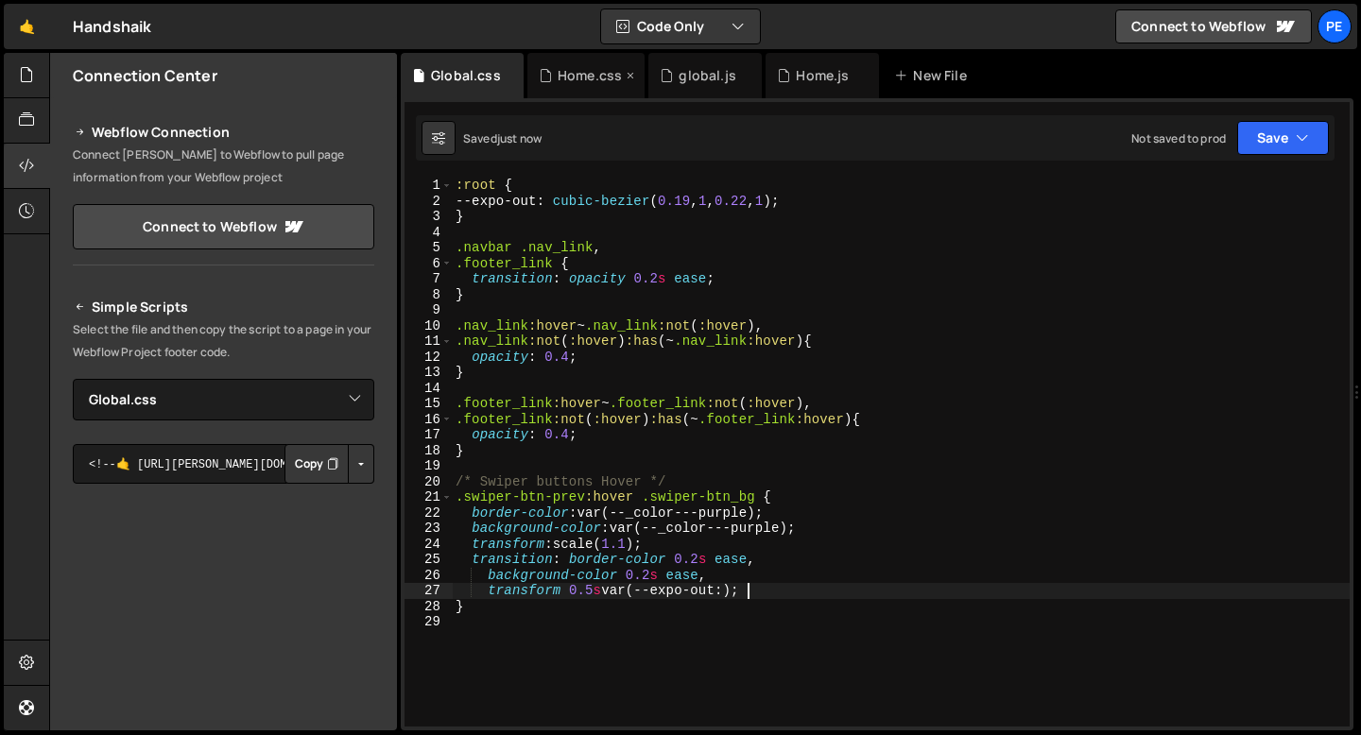
click at [581, 74] on div "Home.css" at bounding box center [590, 75] width 64 height 19
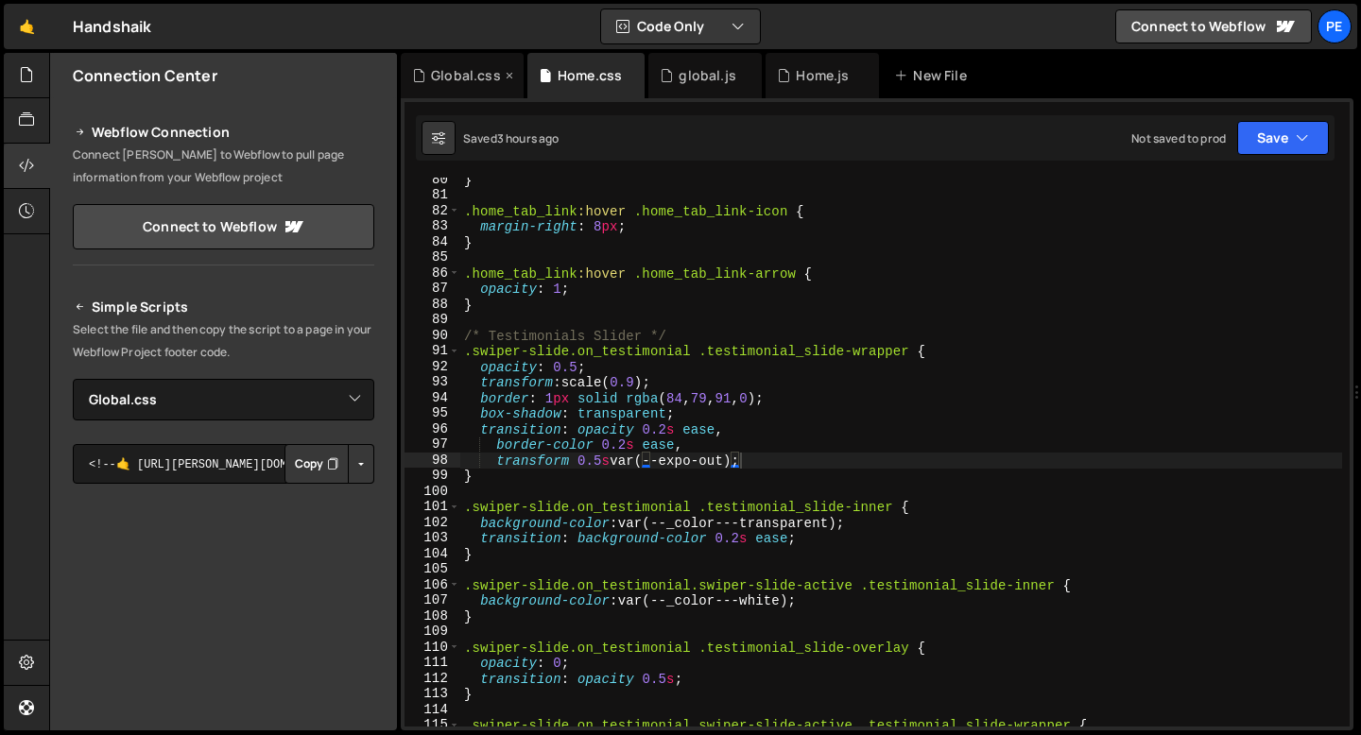
click at [482, 77] on div "Global.css" at bounding box center [466, 75] width 70 height 19
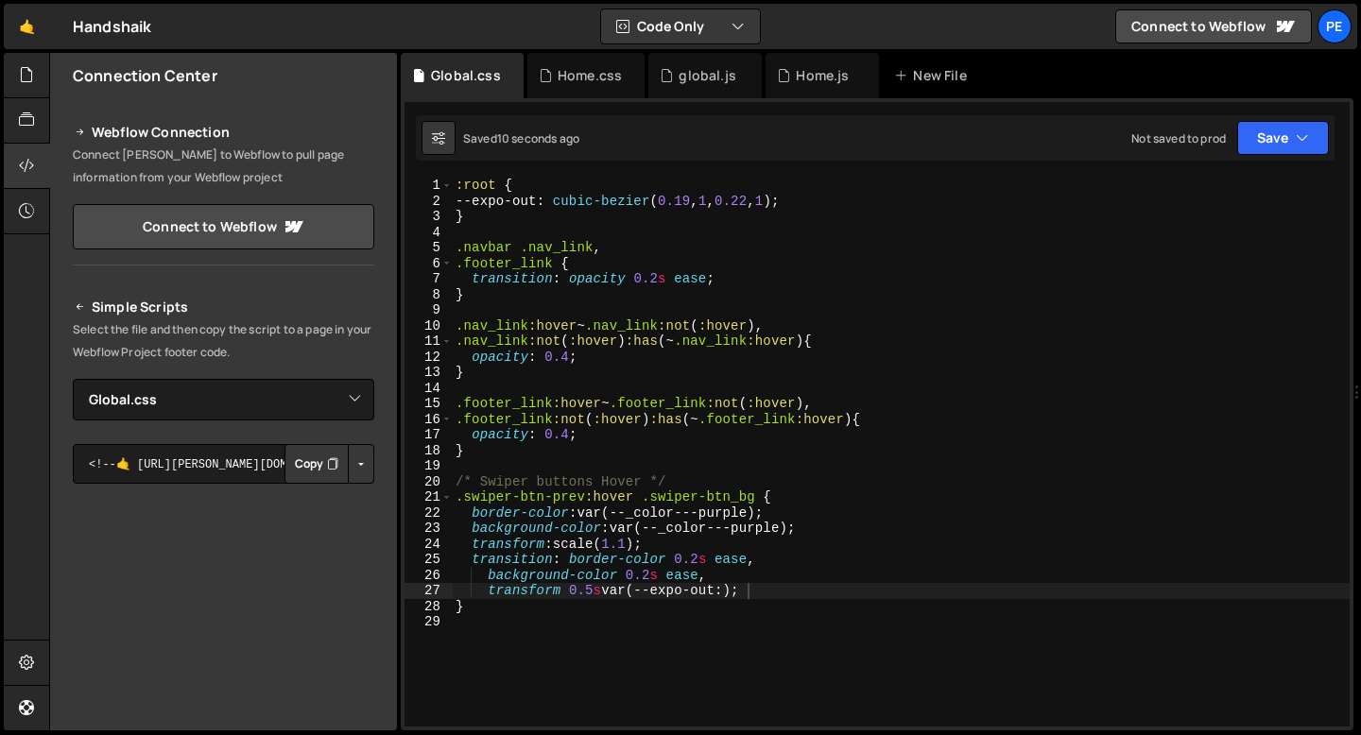
click at [730, 589] on div ":root { --expo-out : cubic-bezier ( 0.19 , 1 , 0.22 , 1 ) ; } .navbar .nav_link…" at bounding box center [901, 468] width 898 height 580
click at [757, 593] on div ":root { --expo-out : cubic-bezier ( 0.19 , 1 , 0.22 , 1 ) ; } .navbar .nav_link…" at bounding box center [901, 468] width 898 height 580
click at [713, 579] on div ":root { --expo-out : cubic-bezier ( 0.19 , 1 , 0.22 , 1 ) ; } .navbar .nav_link…" at bounding box center [901, 468] width 898 height 580
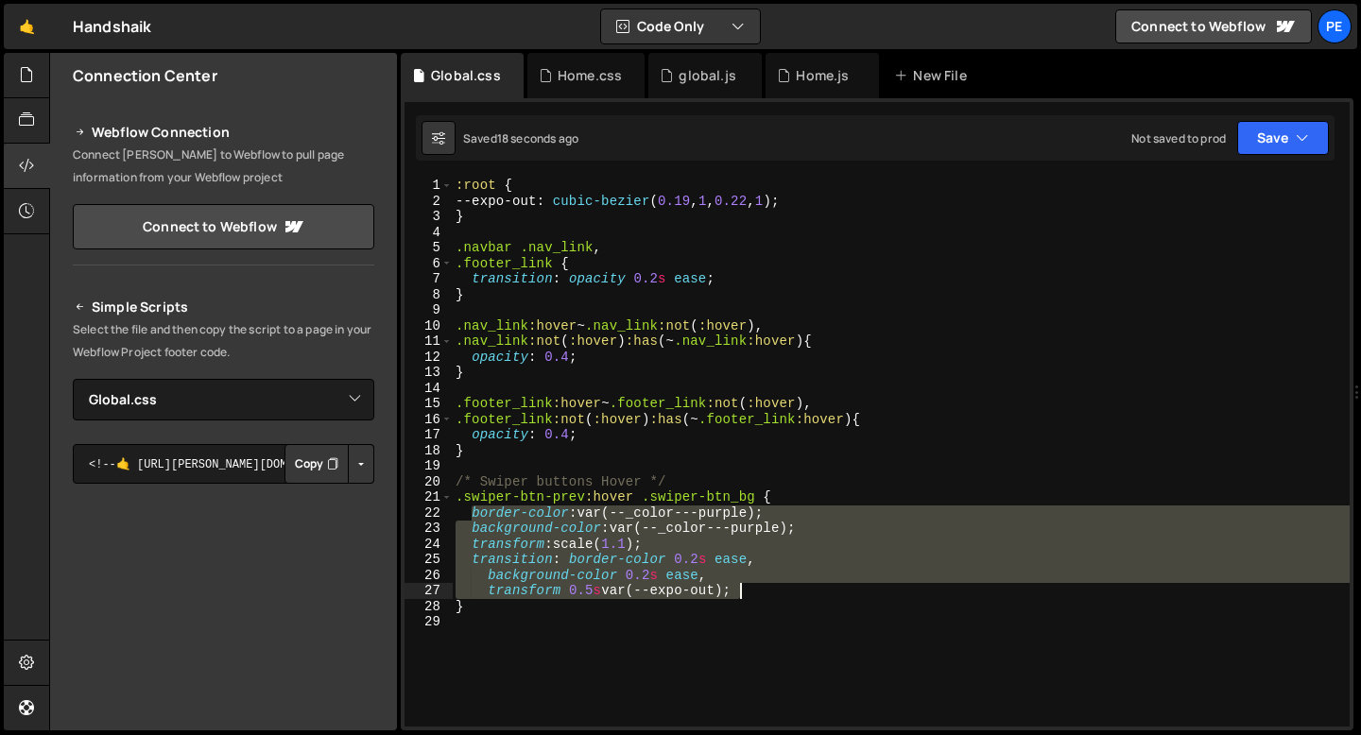
drag, startPoint x: 470, startPoint y: 515, endPoint x: 744, endPoint y: 594, distance: 285.3
click at [744, 594] on div ":root { --expo-out : cubic-bezier ( 0.19 , 1 , 0.22 , 1 ) ; } .navbar .nav_link…" at bounding box center [901, 468] width 898 height 580
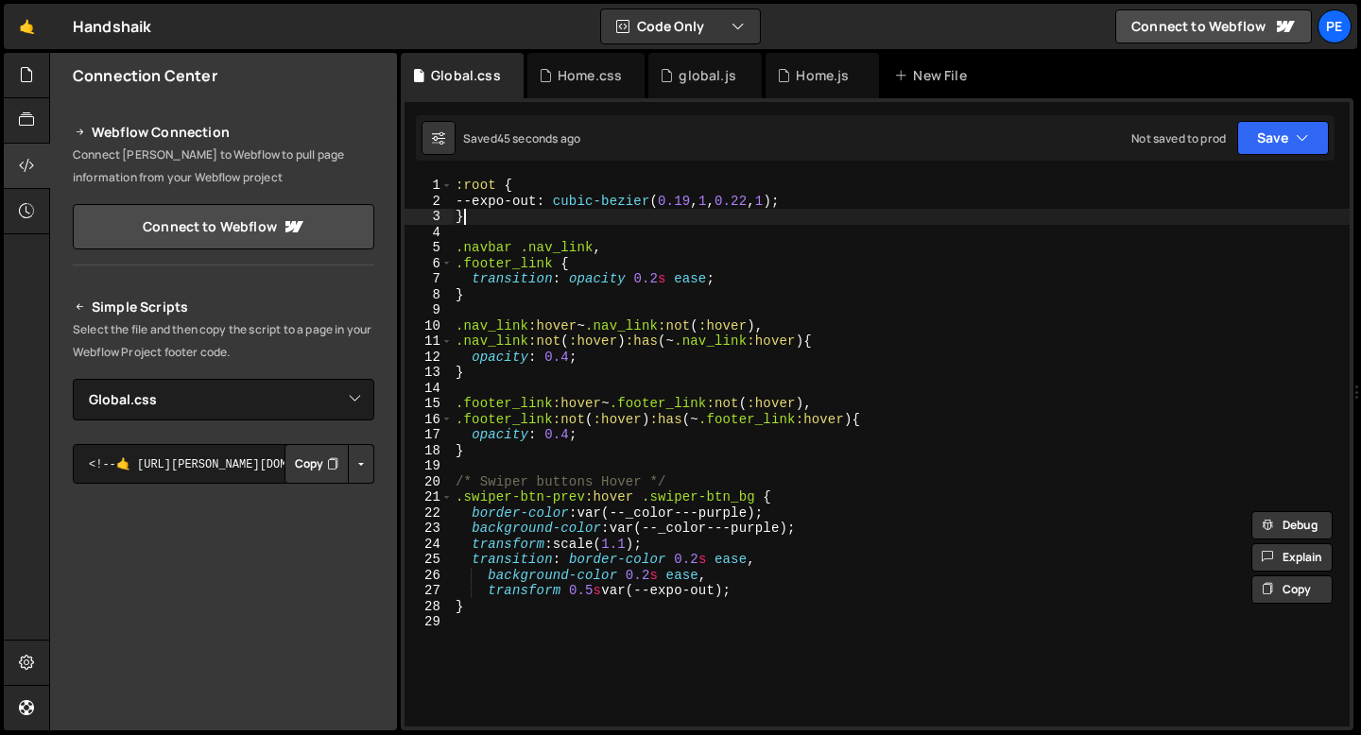
click at [480, 219] on div ":root { --expo-out : cubic-bezier ( 0.19 , 1 , 0.22 , 1 ) ; } .navbar .nav_link…" at bounding box center [901, 468] width 898 height 580
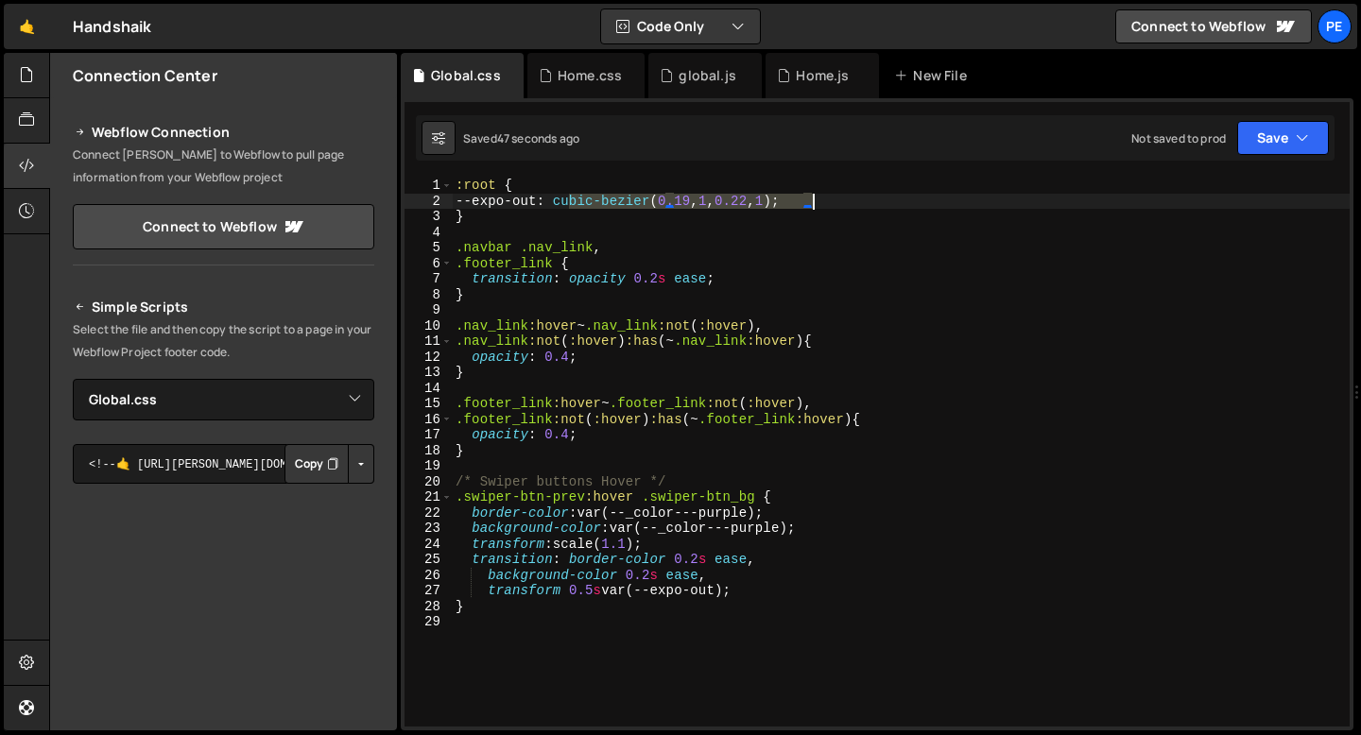
drag, startPoint x: 571, startPoint y: 200, endPoint x: 813, endPoint y: 200, distance: 241.9
click at [815, 200] on div ":root { --expo-out : cubic-bezier ( 0.19 , 1 , 0.22 , 1 ) ; } .navbar .nav_link…" at bounding box center [901, 468] width 898 height 580
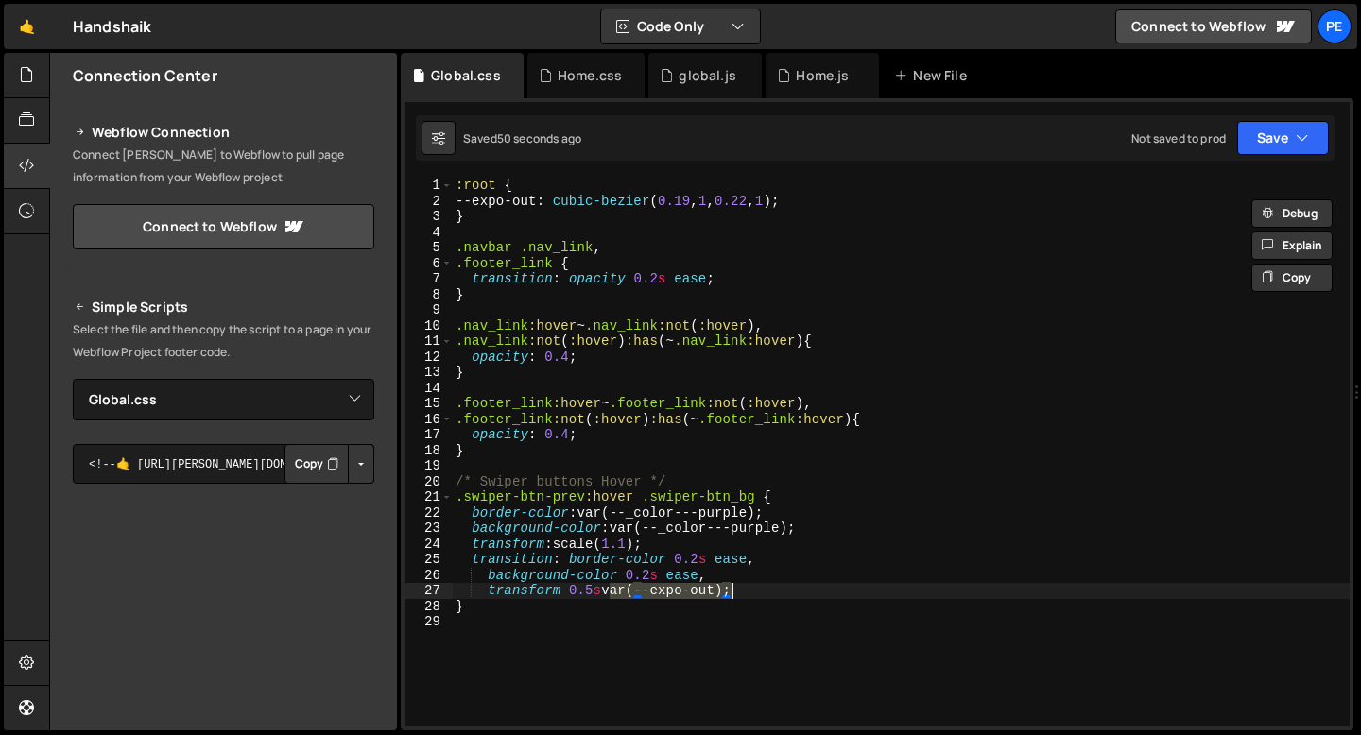
drag, startPoint x: 611, startPoint y: 589, endPoint x: 732, endPoint y: 588, distance: 121.0
click at [732, 588] on div ":root { --expo-out : cubic-bezier ( 0.19 , 1 , 0.22 , 1 ) ; } .navbar .nav_link…" at bounding box center [901, 468] width 898 height 580
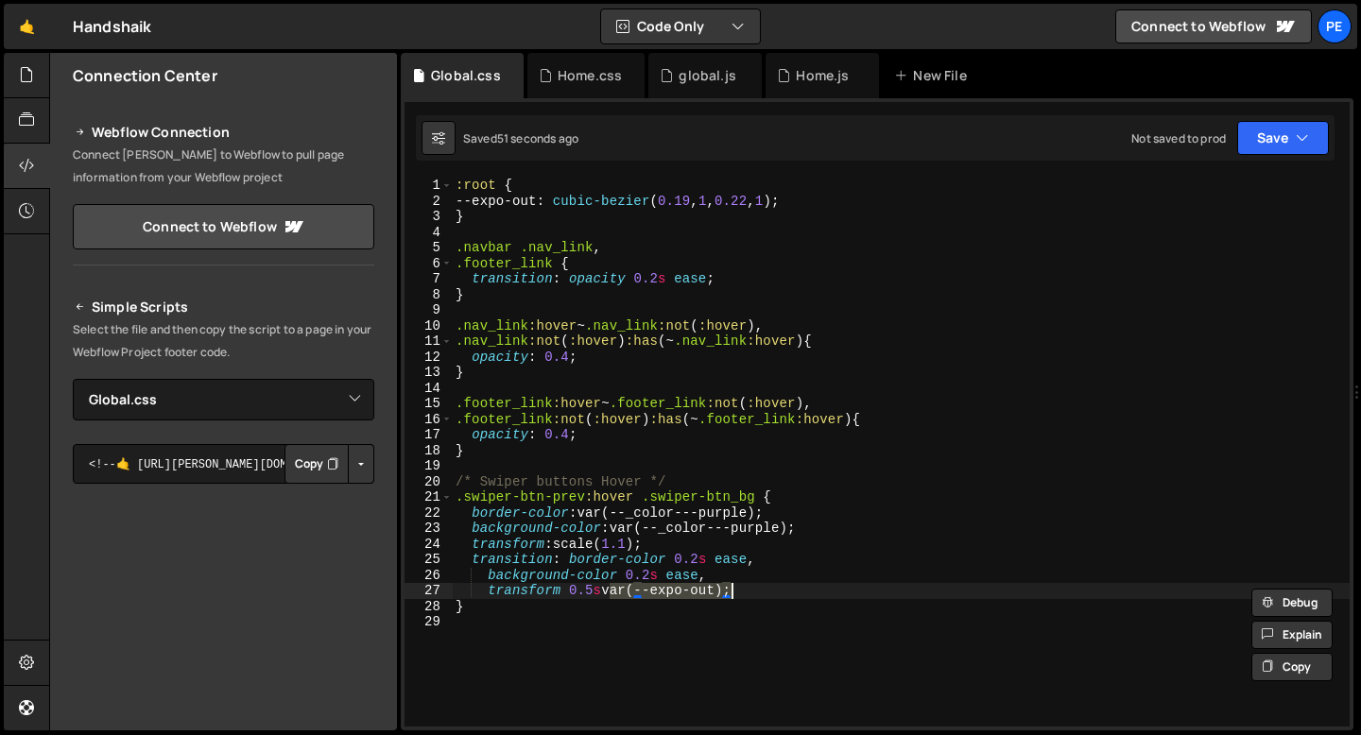
paste textarea "cubic-bezier(0.19, 1, 0.22, 1"
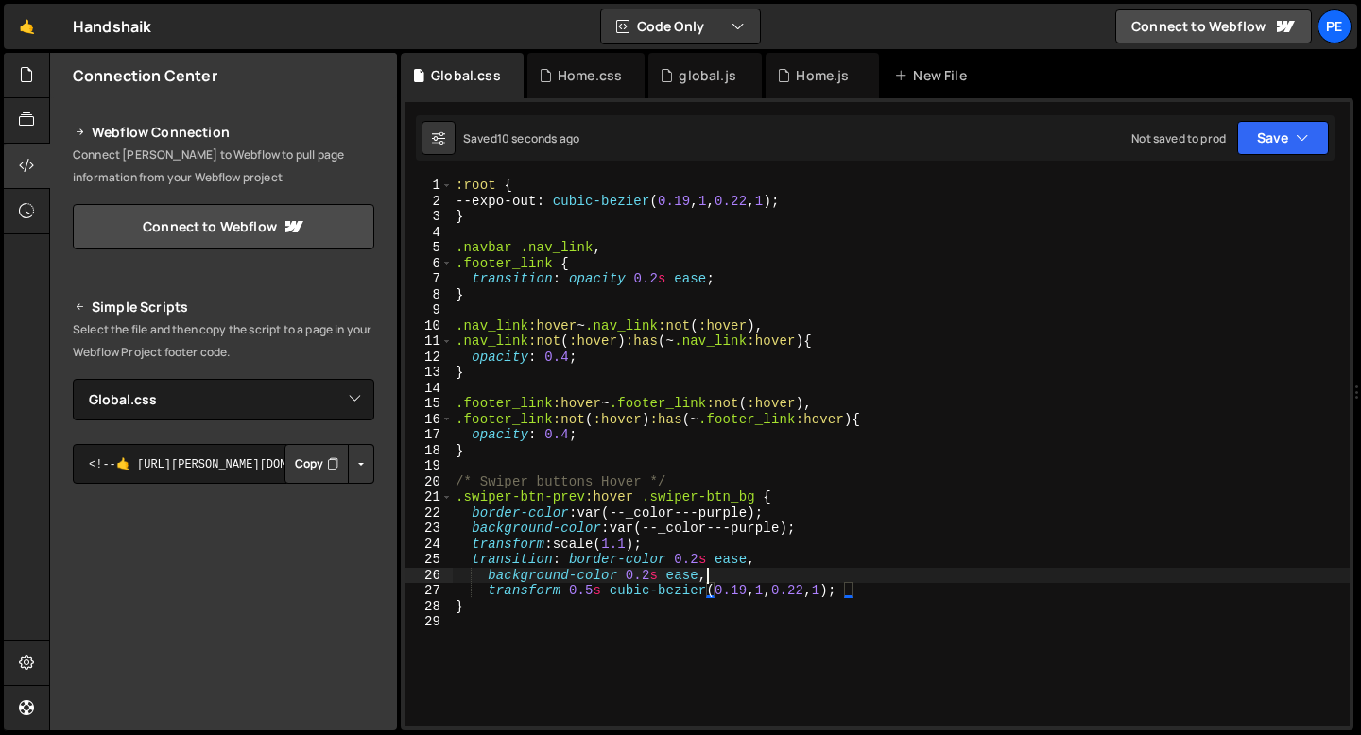
click at [779, 576] on div ":root { --expo-out : cubic-bezier ( 0.19 , 1 , 0.22 , 1 ) ; } .navbar .nav_link…" at bounding box center [901, 468] width 898 height 580
click at [633, 546] on div ":root { --expo-out : cubic-bezier ( 0.19 , 1 , 0.22 , 1 ) ; } .navbar .nav_link…" at bounding box center [901, 468] width 898 height 580
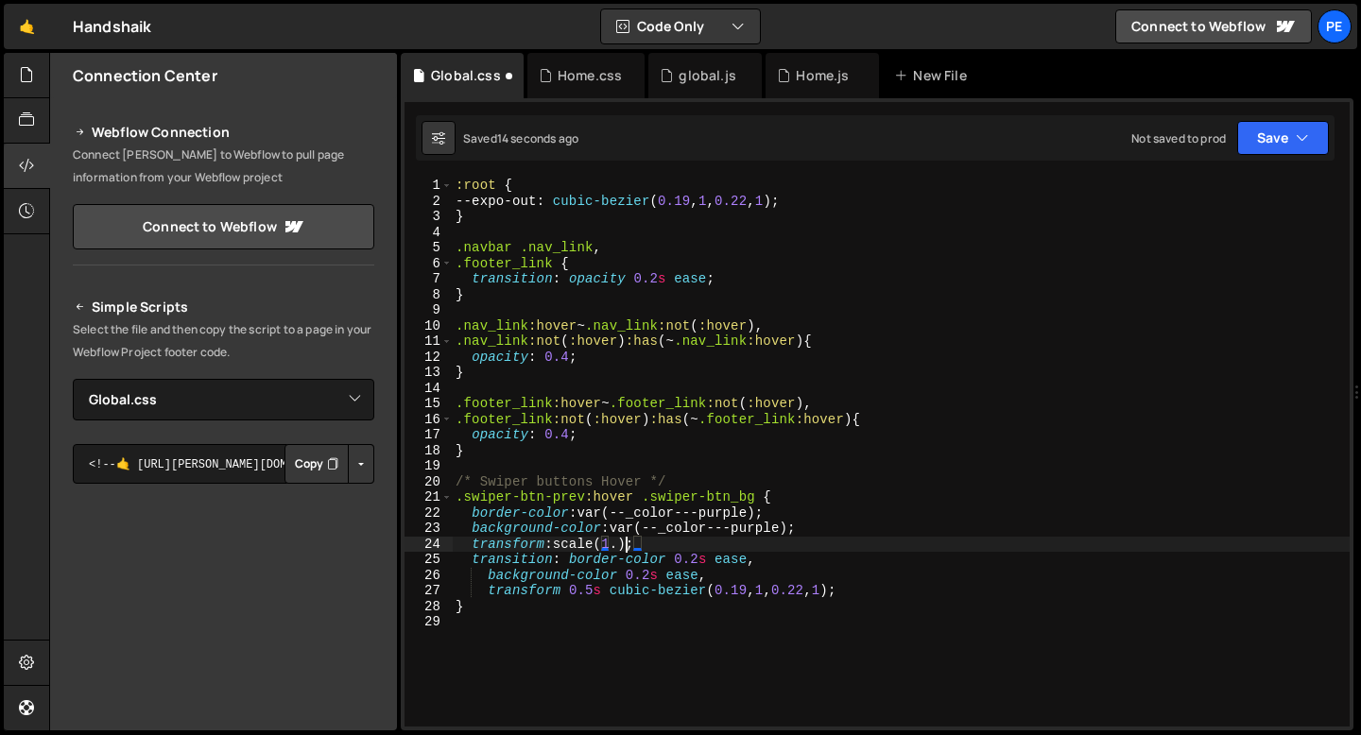
scroll to position [0, 11]
click at [662, 541] on div ":root { --expo-out : cubic-bezier ( 0.19 , 1 , 0.22 , 1 ) ; } .navbar .nav_link…" at bounding box center [901, 468] width 898 height 580
click at [532, 542] on div ":root { --expo-out : cubic-bezier ( 0.19 , 1 , 0.22 , 1 ) ; } .navbar .nav_link…" at bounding box center [901, 468] width 898 height 580
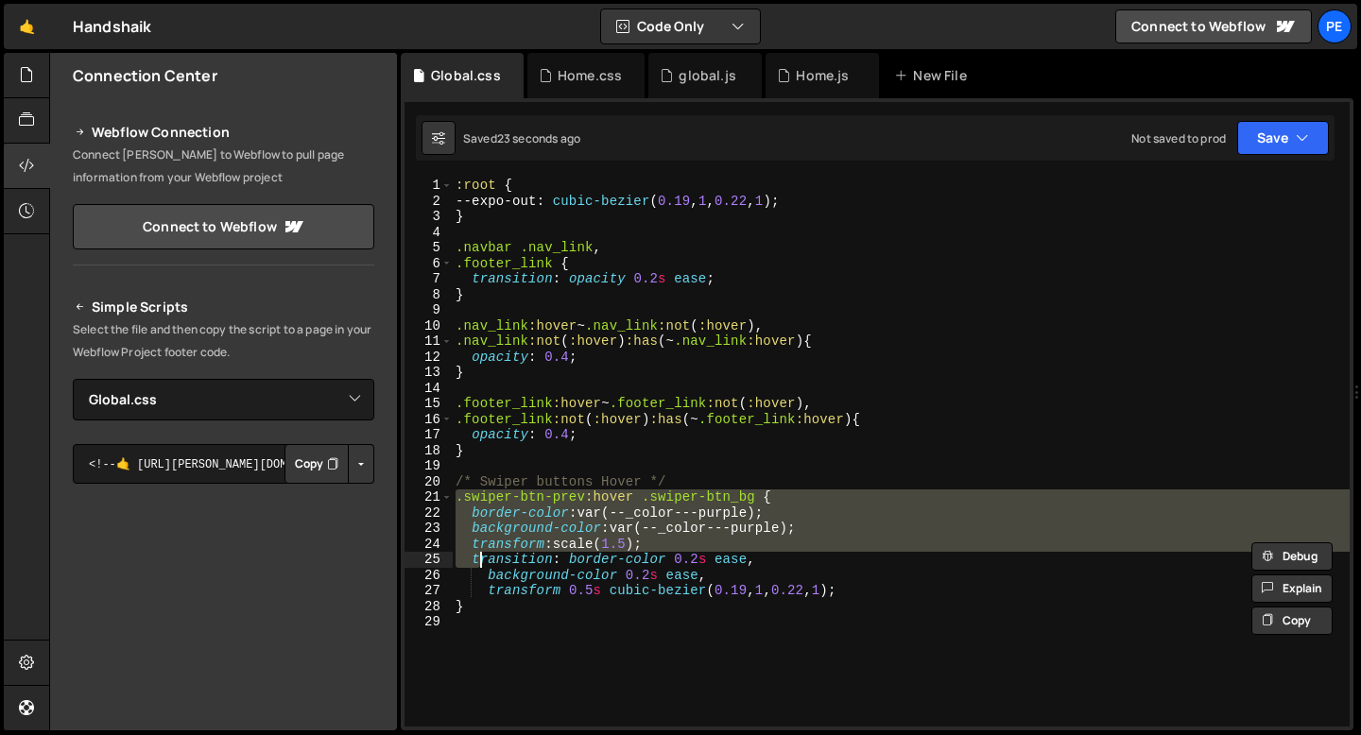
drag, startPoint x: 457, startPoint y: 501, endPoint x: 478, endPoint y: 559, distance: 62.2
click at [478, 561] on div ":root { --expo-out : cubic-bezier ( 0.19 , 1 , 0.22 , 1 ) ; } .navbar .nav_link…" at bounding box center [901, 468] width 898 height 580
click at [458, 500] on div ":root { --expo-out : cubic-bezier ( 0.19 , 1 , 0.22 , 1 ) ; } .navbar .nav_link…" at bounding box center [901, 452] width 898 height 549
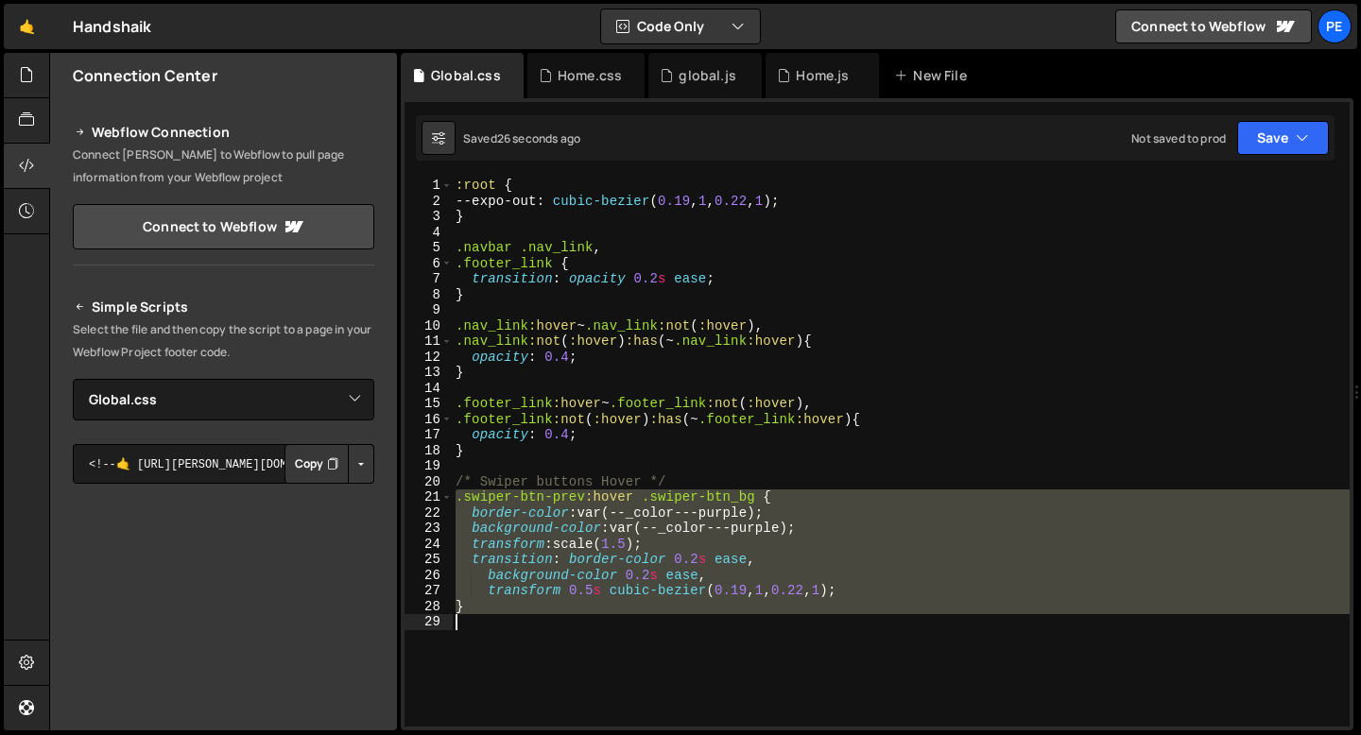
drag, startPoint x: 457, startPoint y: 500, endPoint x: 480, endPoint y: 616, distance: 118.4
click at [480, 616] on div ":root { --expo-out : cubic-bezier ( 0.19 , 1 , 0.22 , 1 ) ; } .navbar .nav_link…" at bounding box center [901, 468] width 898 height 580
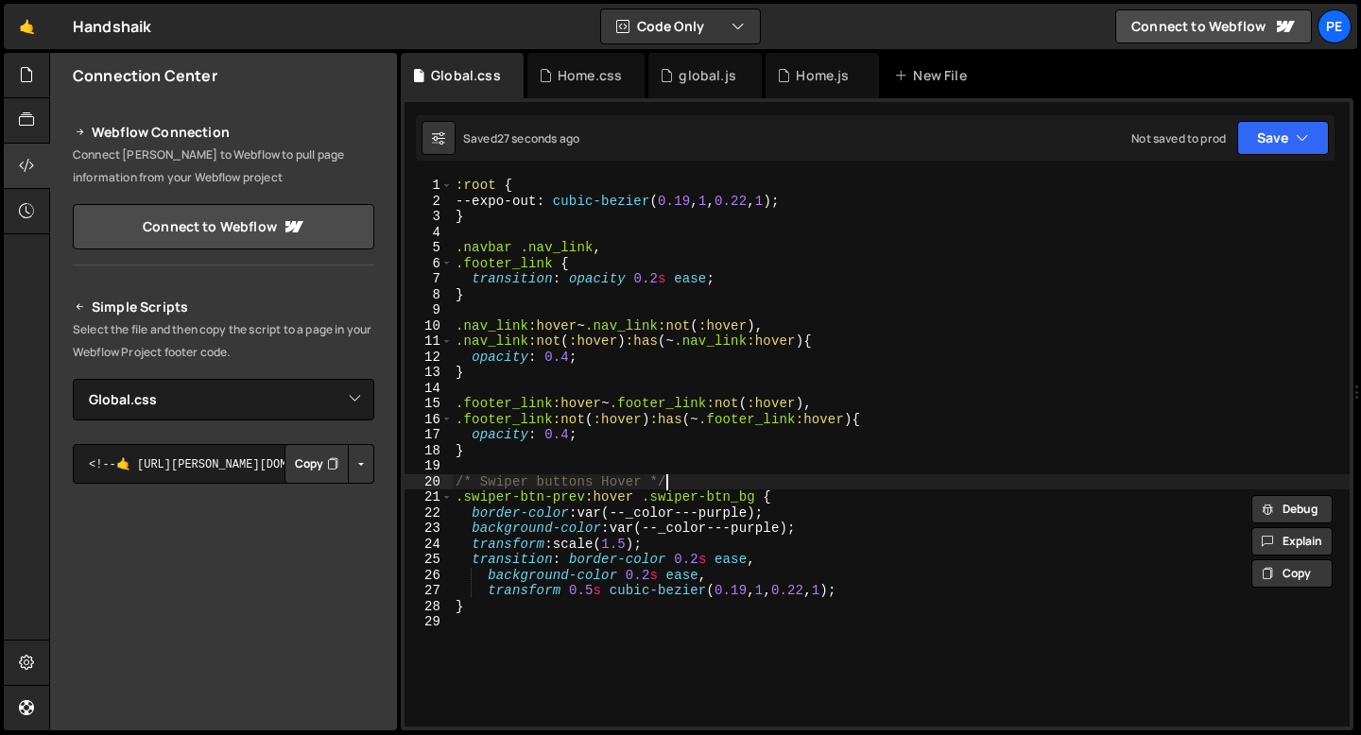
click at [696, 480] on div ":root { --expo-out : cubic-bezier ( 0.19 , 1 , 0.22 , 1 ) ; } .navbar .nav_link…" at bounding box center [901, 468] width 898 height 580
type textarea "/* Swiper buttons Hover */"
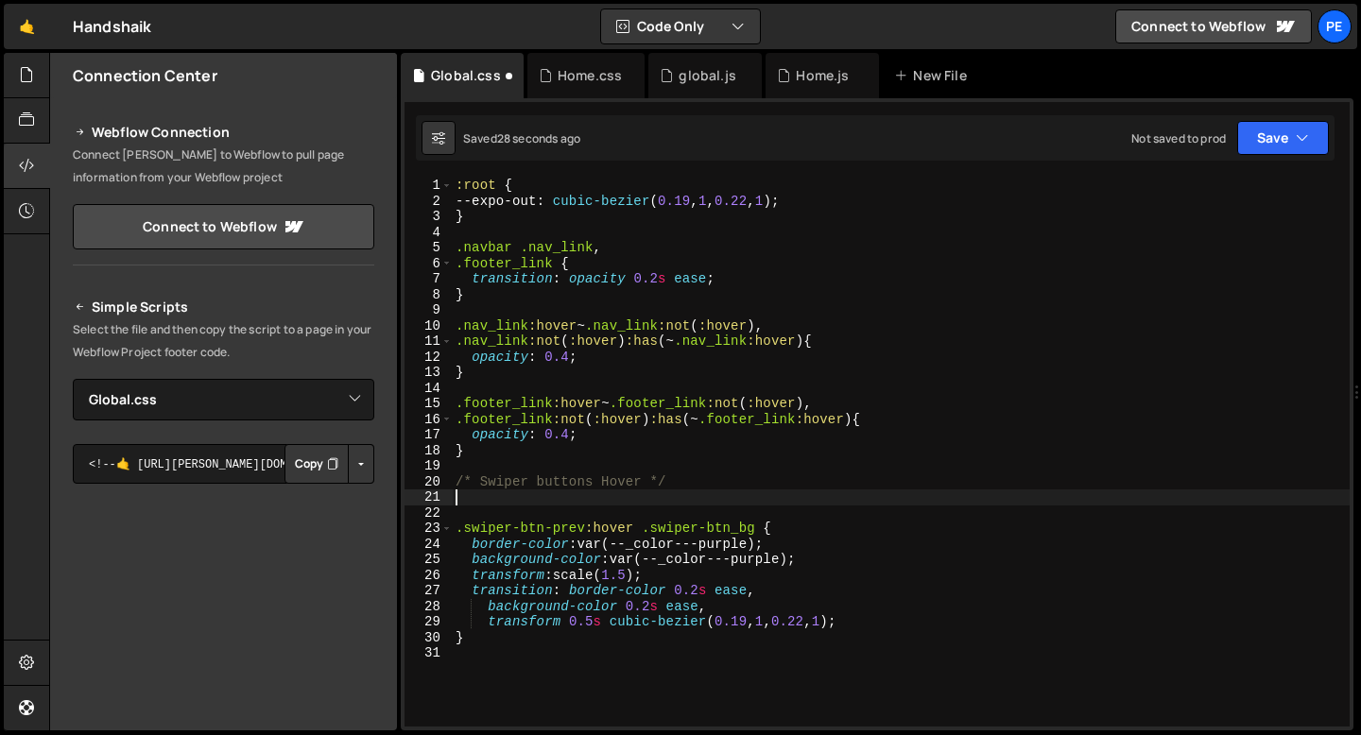
paste textarea ".swiper-btn-prev:hover .swiper-btn_bg {"
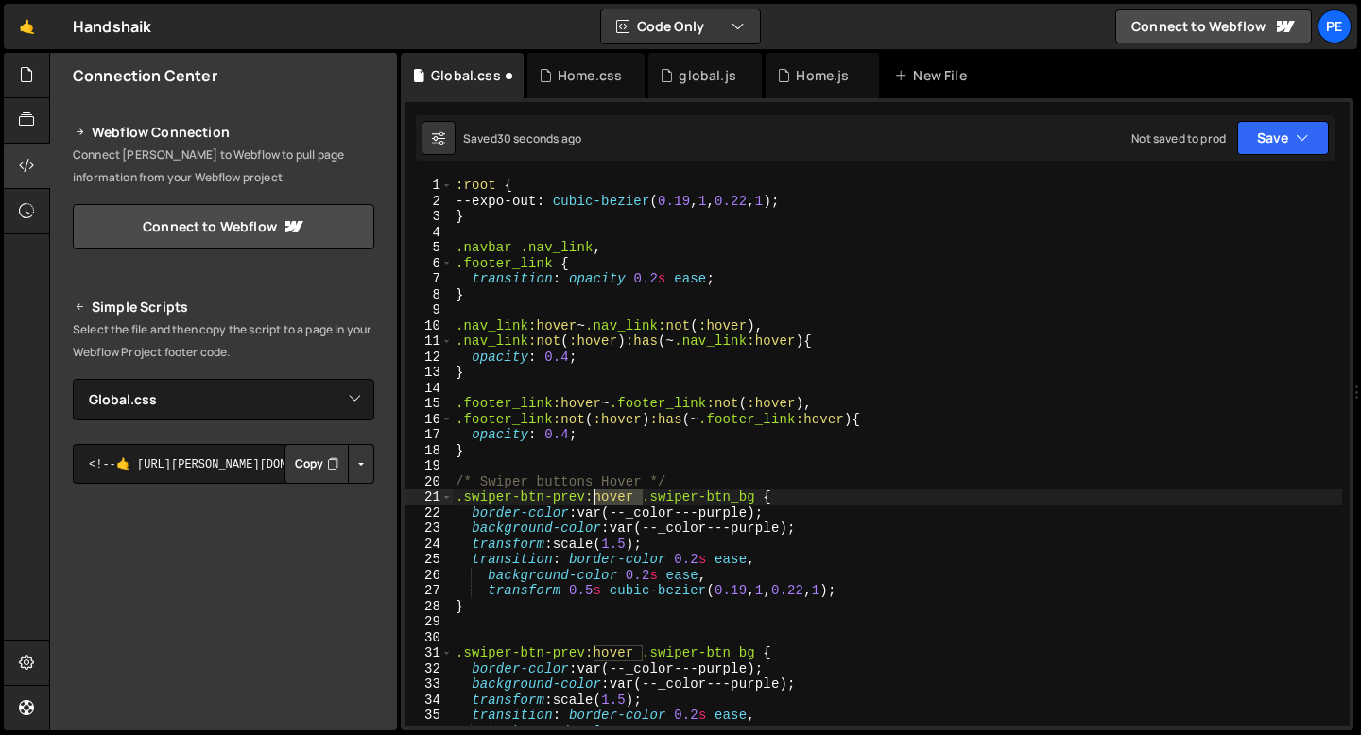
drag, startPoint x: 641, startPoint y: 497, endPoint x: 594, endPoint y: 496, distance: 46.3
click at [594, 496] on div ":root { --expo-out : cubic-bezier ( 0.19 , 1 , 0.22 , 1 ) ; } .navbar .nav_link…" at bounding box center [897, 468] width 890 height 580
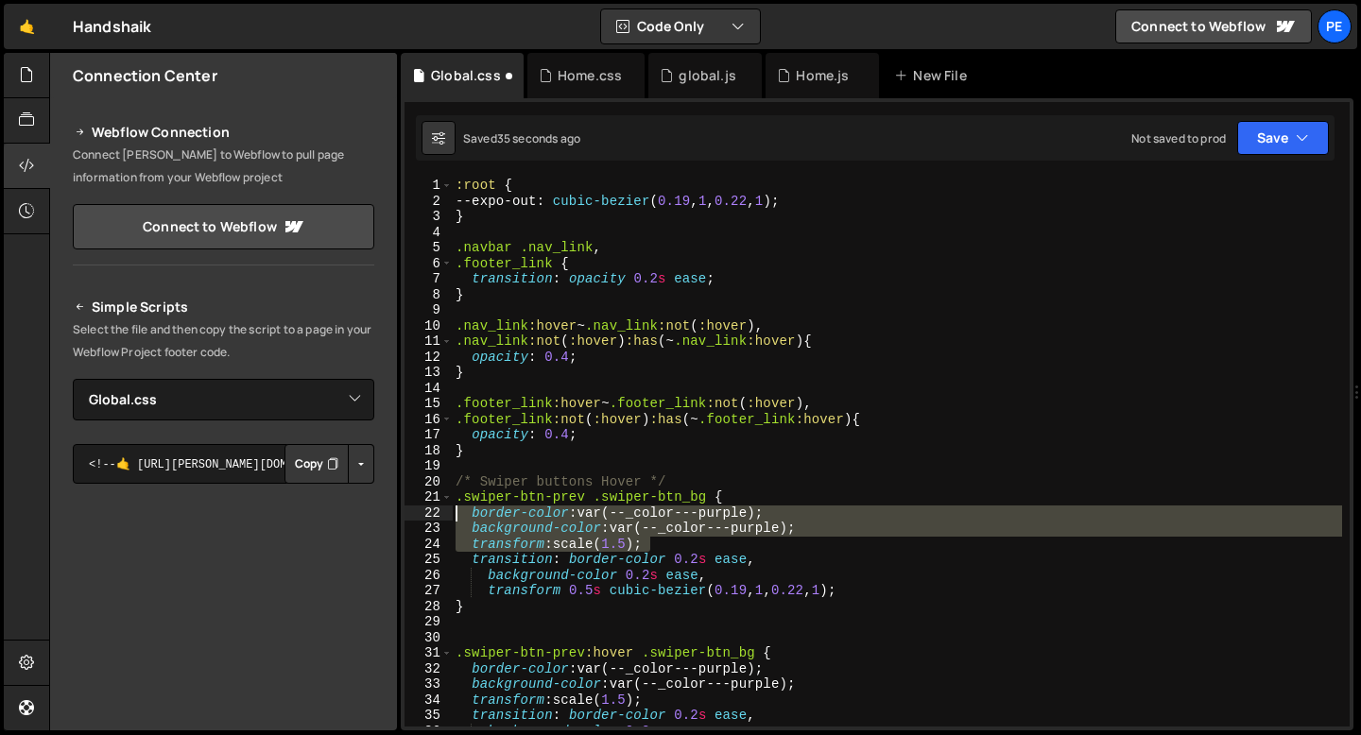
drag, startPoint x: 664, startPoint y: 545, endPoint x: 428, endPoint y: 510, distance: 238.8
click at [429, 510] on div ".swiper-btn-prev .swiper-btn_bg { 1 2 3 4 5 6 7 8 9 10 11 12 13 14 15 16 17 18 …" at bounding box center [876, 452] width 945 height 549
type textarea "border-color: var(--_color---purple); background-color: var(--_color---purple);"
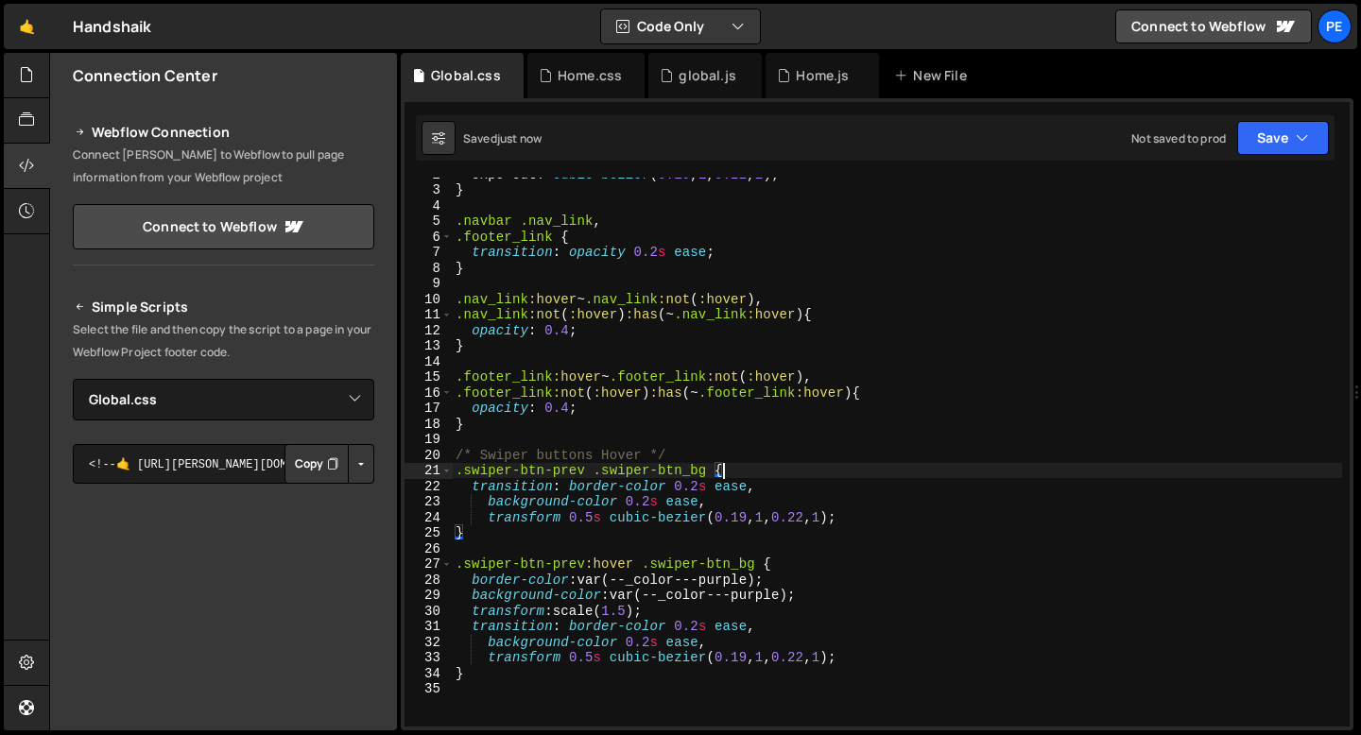
scroll to position [37, 0]
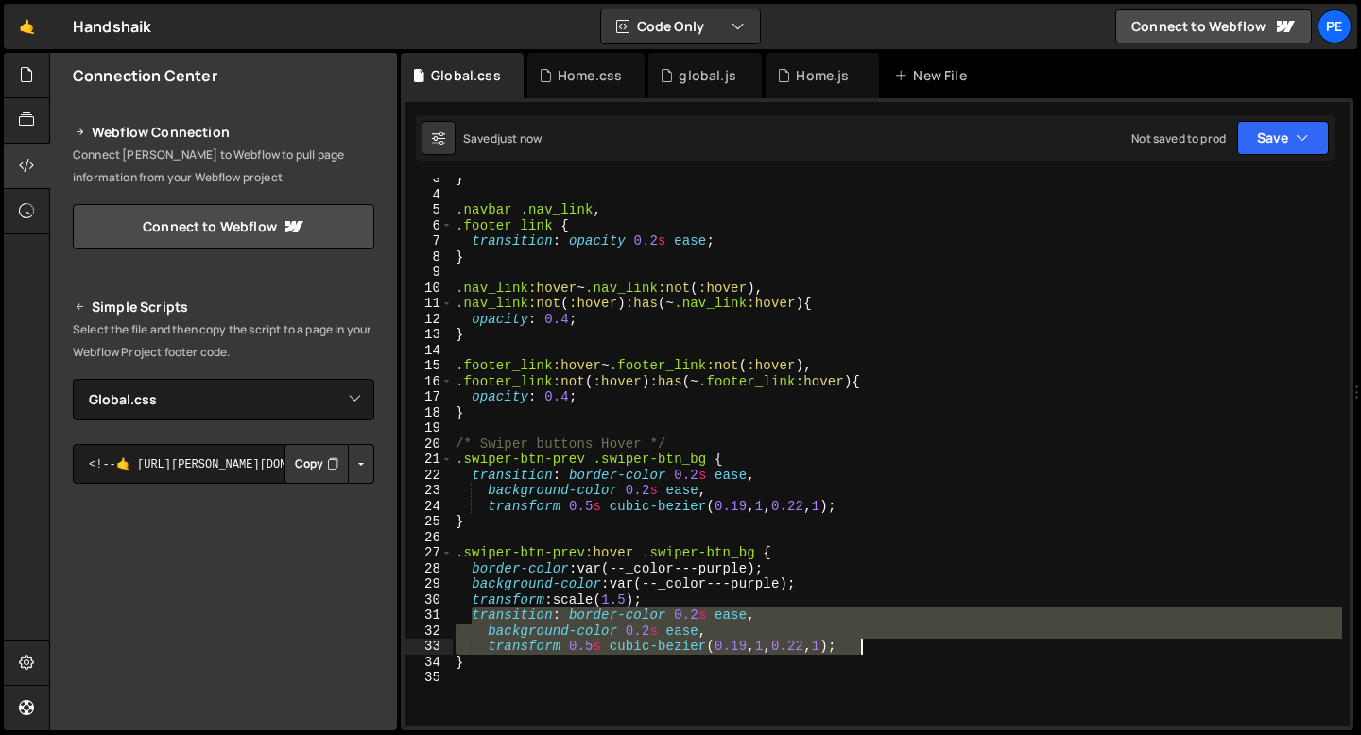
drag, startPoint x: 470, startPoint y: 616, endPoint x: 913, endPoint y: 649, distance: 444.4
click at [913, 649] on div "} .navbar .nav_link , .footer_link { transition : opacity 0.2 s ease ; } .nav_l…" at bounding box center [897, 461] width 890 height 580
type textarea "background-color 0.2s ease, transform 0.5s cubic-bezier(0.19, 1, 0.22, 1);"
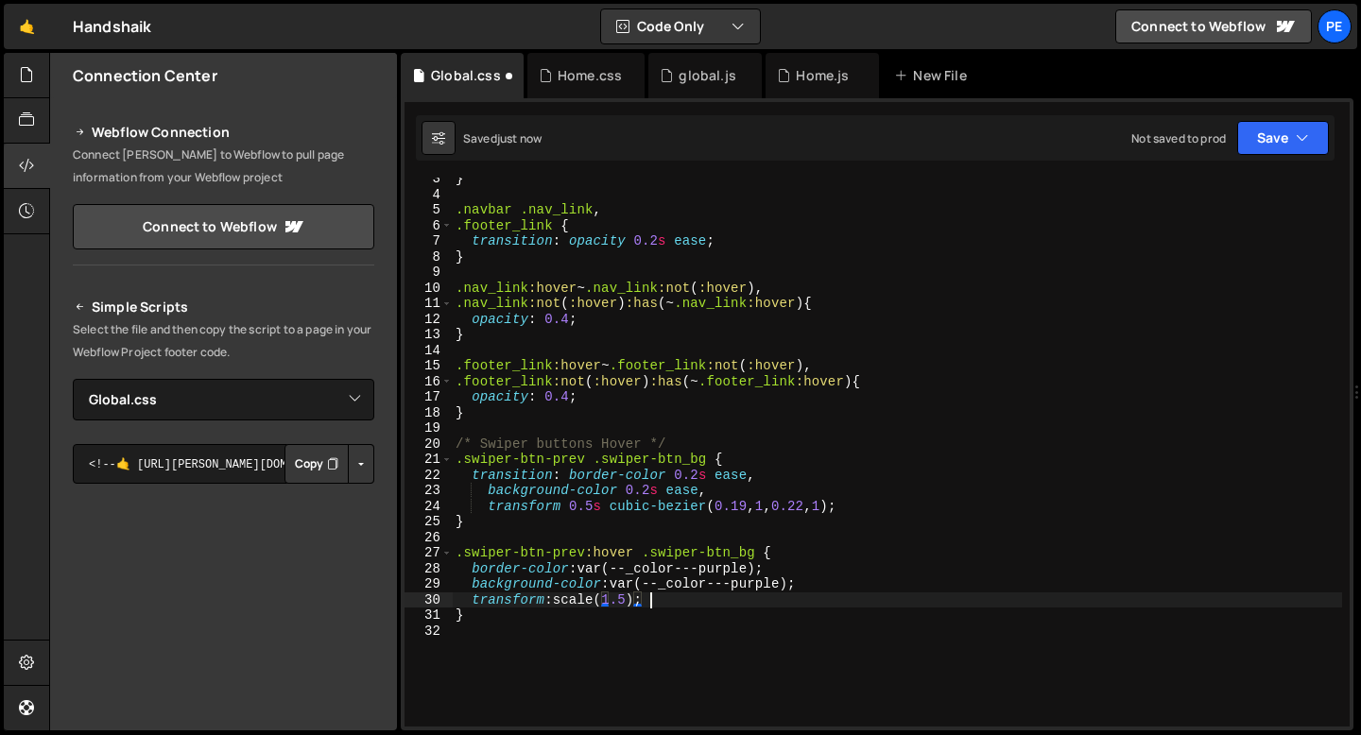
scroll to position [0, 12]
click at [631, 604] on div "} .navbar .nav_link , .footer_link { transition : opacity 0.2 s ease ; } .nav_l…" at bounding box center [897, 461] width 890 height 580
click at [654, 605] on div "} .navbar .nav_link , .footer_link { transition : opacity 0.2 s ease ; } .nav_l…" at bounding box center [897, 461] width 890 height 580
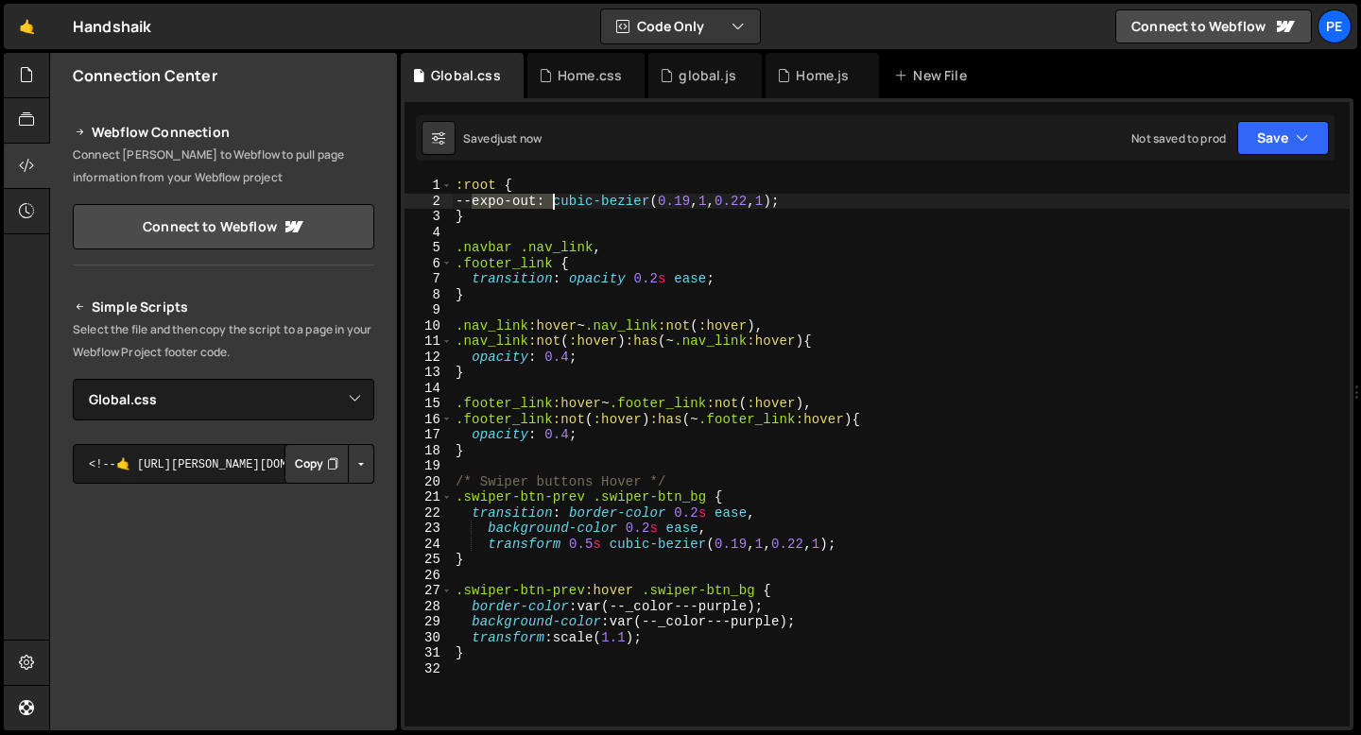
drag, startPoint x: 472, startPoint y: 198, endPoint x: 552, endPoint y: 199, distance: 80.3
click at [552, 199] on div ":root { --expo-out : cubic-bezier ( 0.19 , 1 , 0.22 , 1 ) ; } .navbar .nav_link…" at bounding box center [901, 468] width 898 height 580
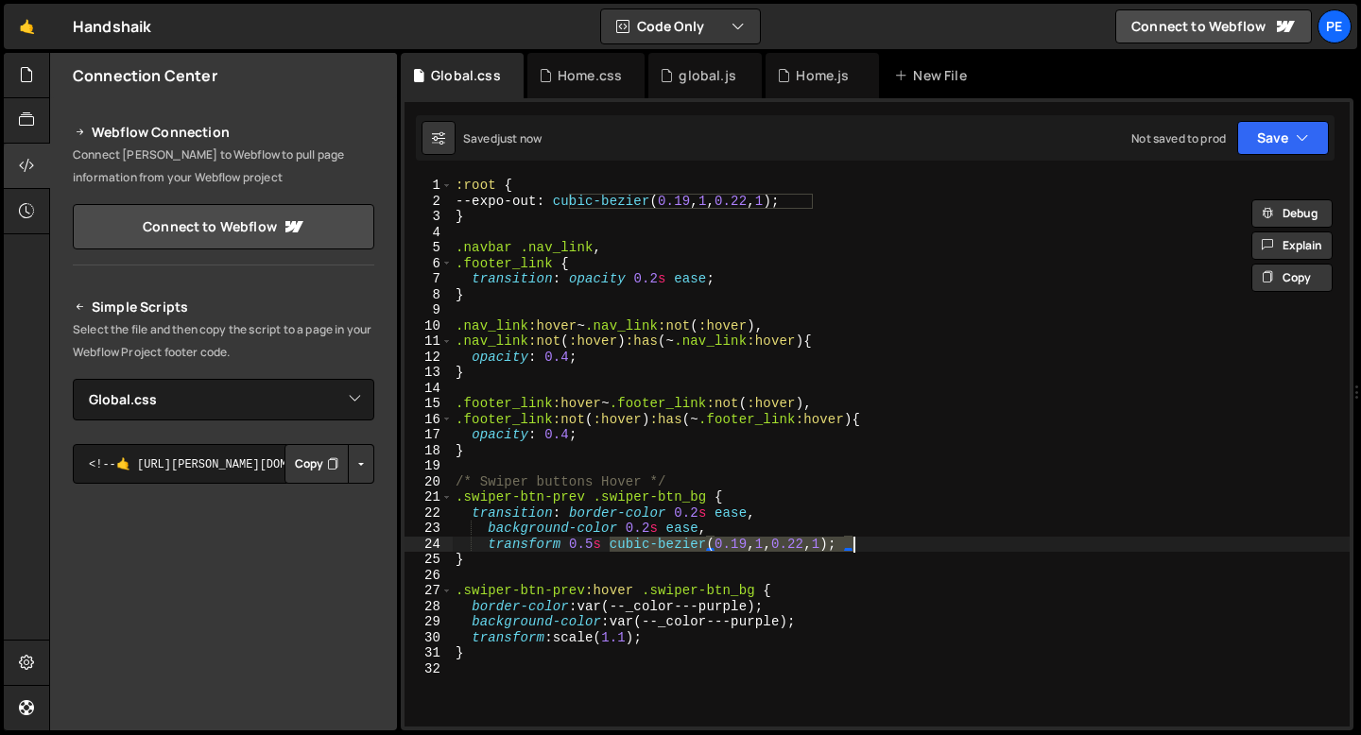
drag, startPoint x: 609, startPoint y: 546, endPoint x: 849, endPoint y: 547, distance: 240.0
click at [851, 546] on div ":root { --expo-out : cubic-bezier ( 0.19 , 1 , 0.22 , 1 ) ; } .navbar .nav_link…" at bounding box center [901, 468] width 898 height 580
paste textarea "--expo-out)"
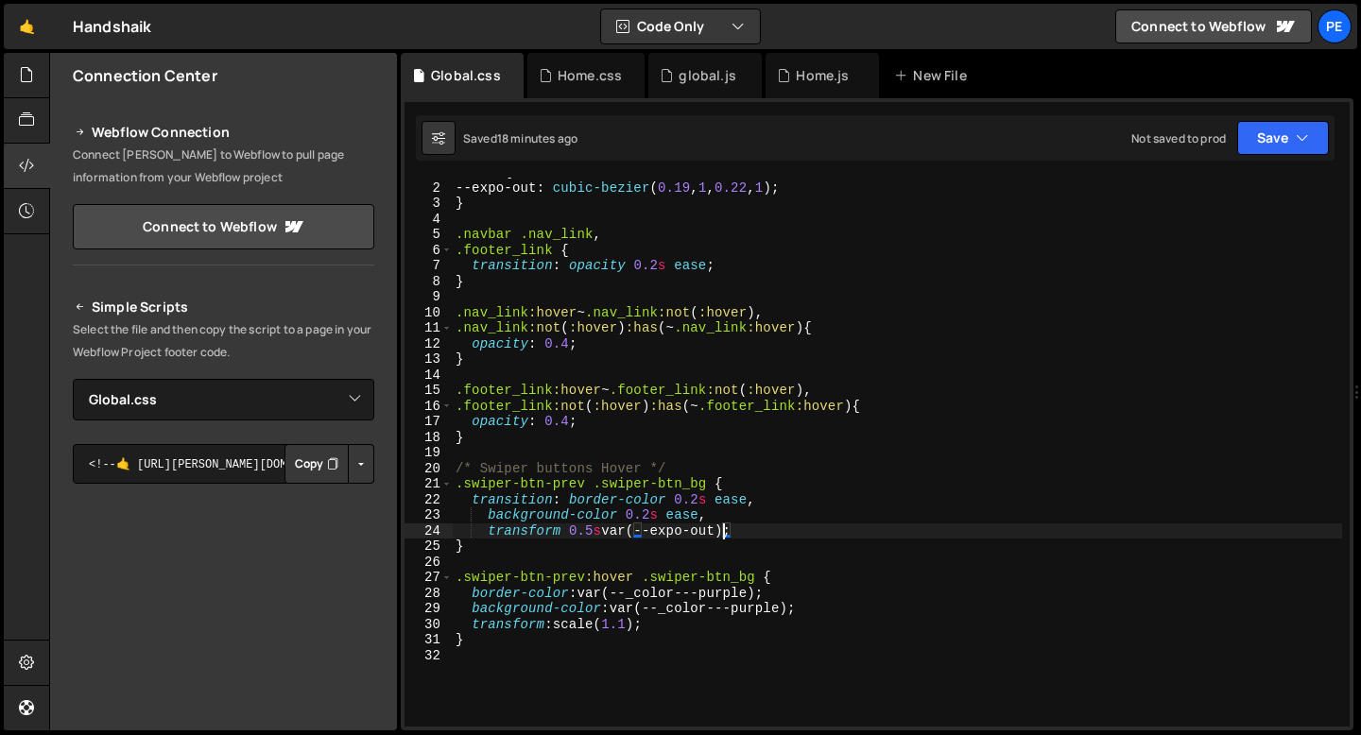
scroll to position [34, 0]
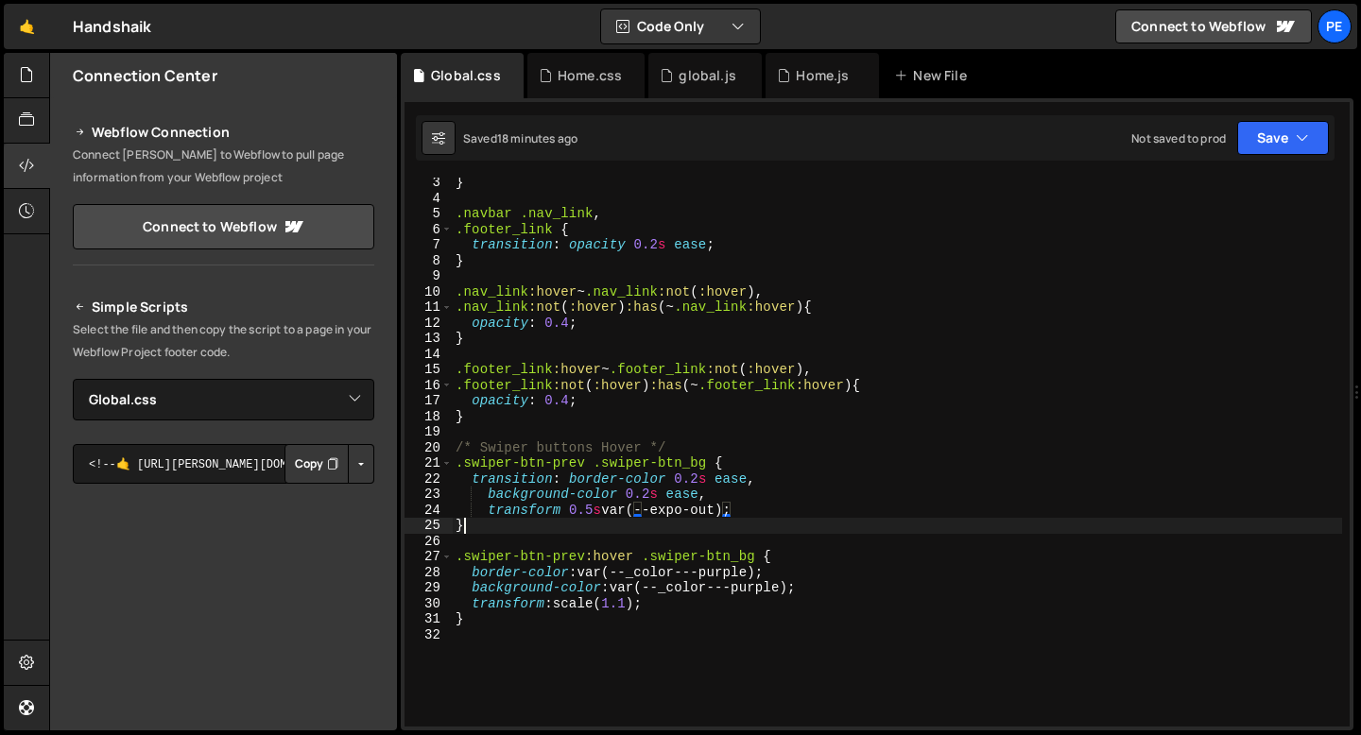
click at [508, 527] on div "} .navbar .nav_link , .footer_link { transition : opacity 0.2 s ease ; } .nav_l…" at bounding box center [897, 465] width 890 height 580
click at [586, 456] on div "} .navbar .nav_link , .footer_link { transition : opacity 0.2 s ease ; } .nav_l…" at bounding box center [897, 465] width 890 height 580
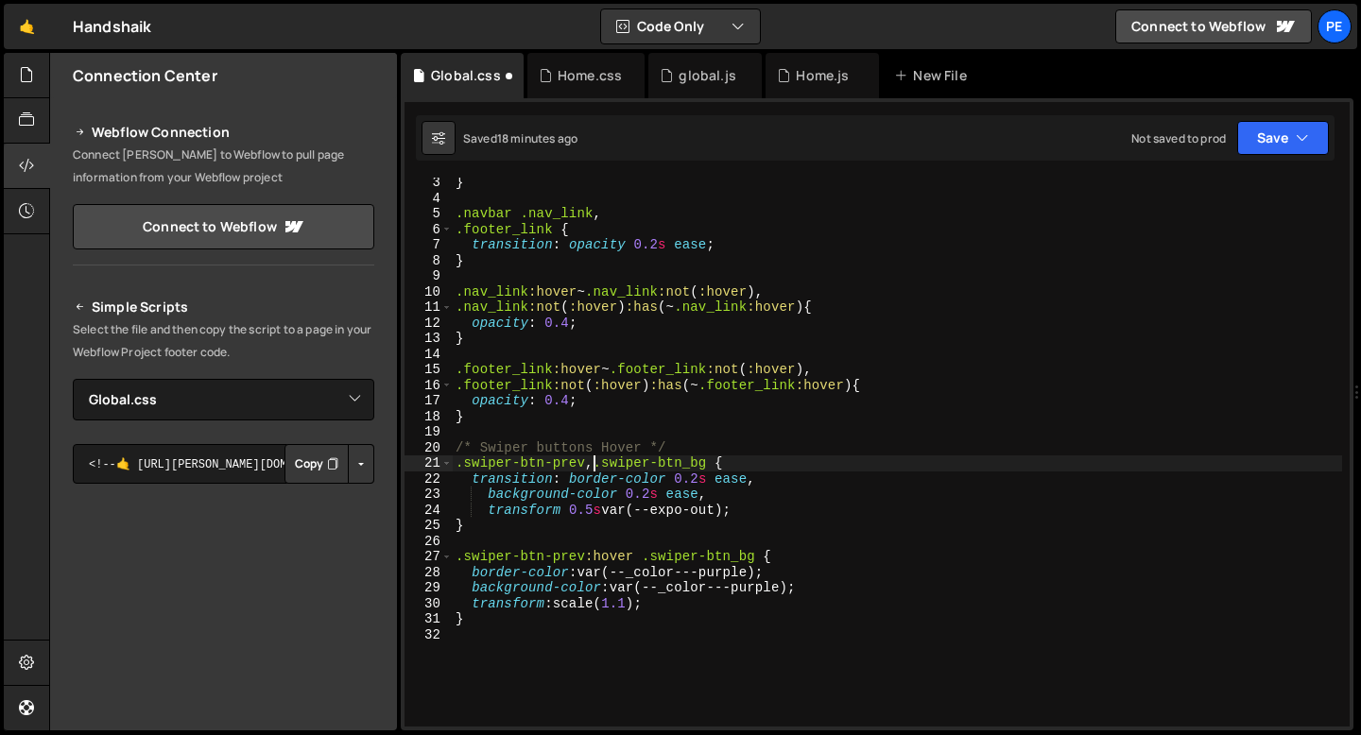
scroll to position [0, 9]
click at [705, 458] on div "} .navbar .nav_link , .footer_link { transition : opacity 0.2 s ease ; } .nav_l…" at bounding box center [897, 465] width 890 height 580
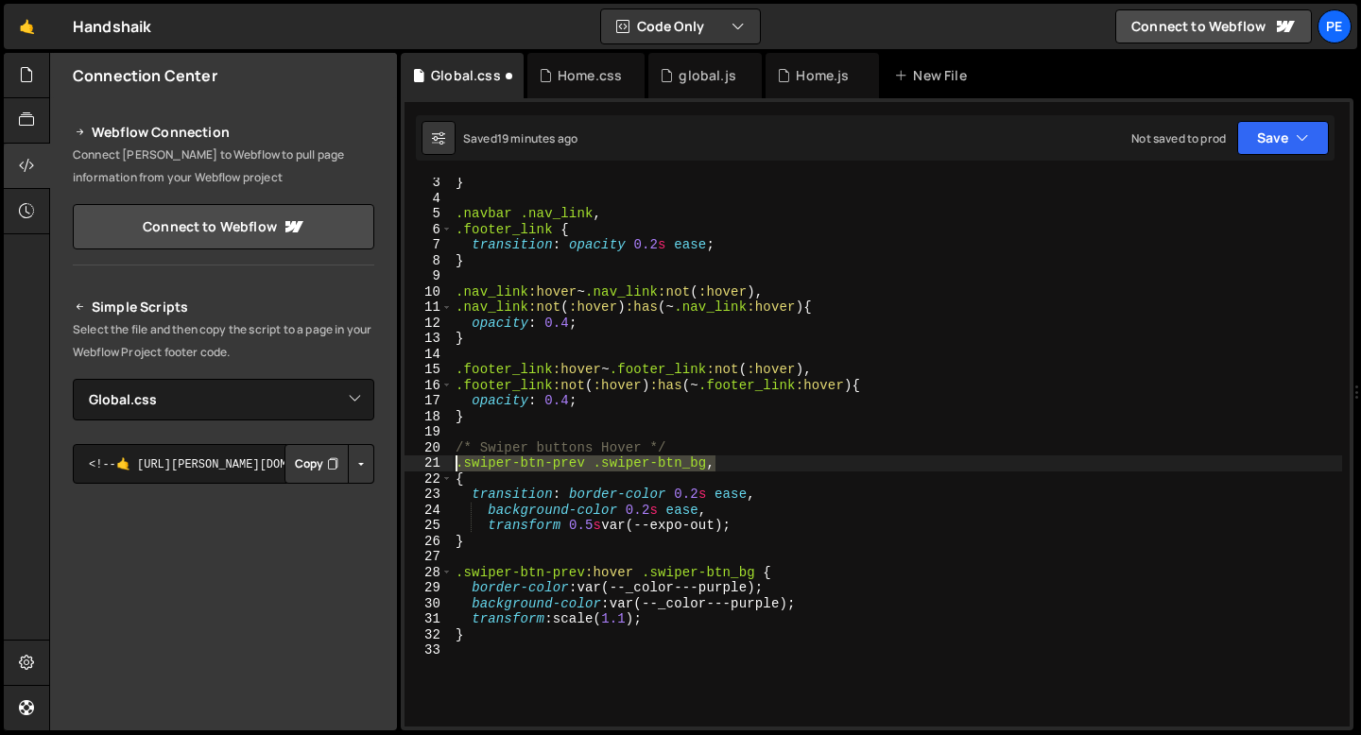
drag, startPoint x: 713, startPoint y: 460, endPoint x: 447, endPoint y: 464, distance: 266.5
click at [447, 464] on div "{ 3 4 5 6 7 8 9 10 11 12 13 14 15 16 17 18 19 20 21 22 23 24 25 26 27 28 29 30 …" at bounding box center [876, 452] width 945 height 549
click at [457, 478] on div "} .navbar .nav_link , .footer_link { transition : opacity 0.2 s ease ; } .nav_l…" at bounding box center [897, 465] width 890 height 580
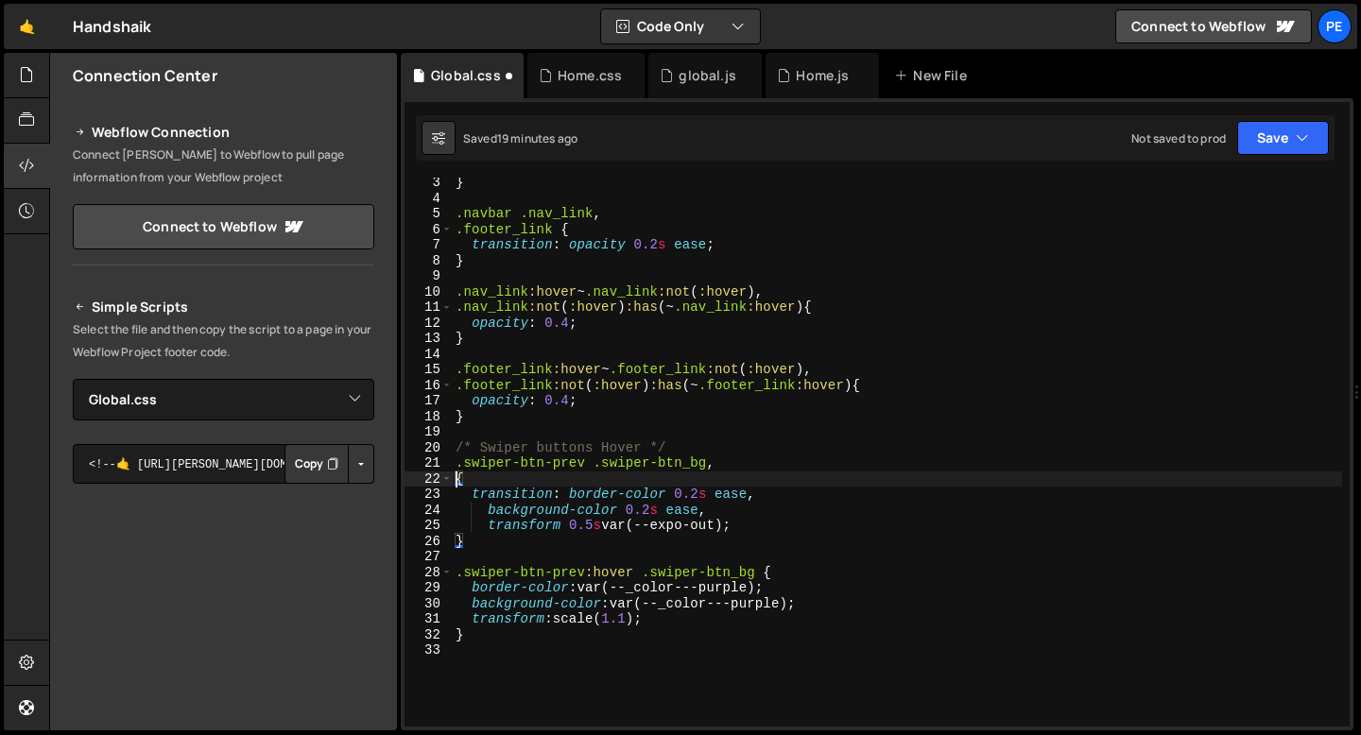
paste textarea ".swiper-btn-prev .swiper-btn_bg,"
click at [571, 482] on div "} .navbar .nav_link , .footer_link { transition : opacity 0.2 s ease ; } .nav_l…" at bounding box center [897, 465] width 890 height 580
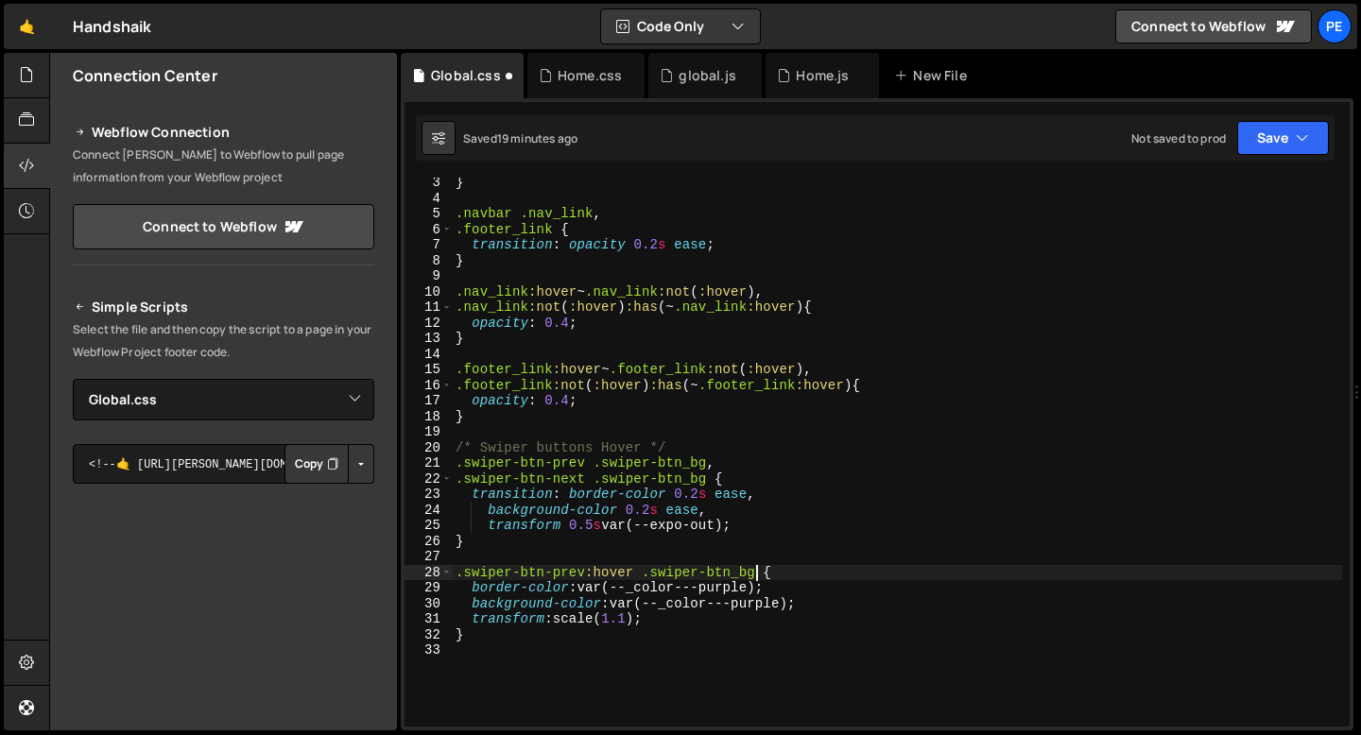
click at [753, 574] on div "} .navbar .nav_link , .footer_link { transition : opacity 0.2 s ease ; } .nav_l…" at bounding box center [897, 465] width 890 height 580
drag, startPoint x: 762, startPoint y: 571, endPoint x: 455, endPoint y: 570, distance: 306.2
click at [456, 570] on div "} .navbar .nav_link , .footer_link { transition : opacity 0.2 s ease ; } .nav_l…" at bounding box center [897, 465] width 890 height 580
click at [765, 569] on div "} .navbar .nav_link , .footer_link { transition : opacity 0.2 s ease ; } .nav_l…" at bounding box center [897, 452] width 890 height 549
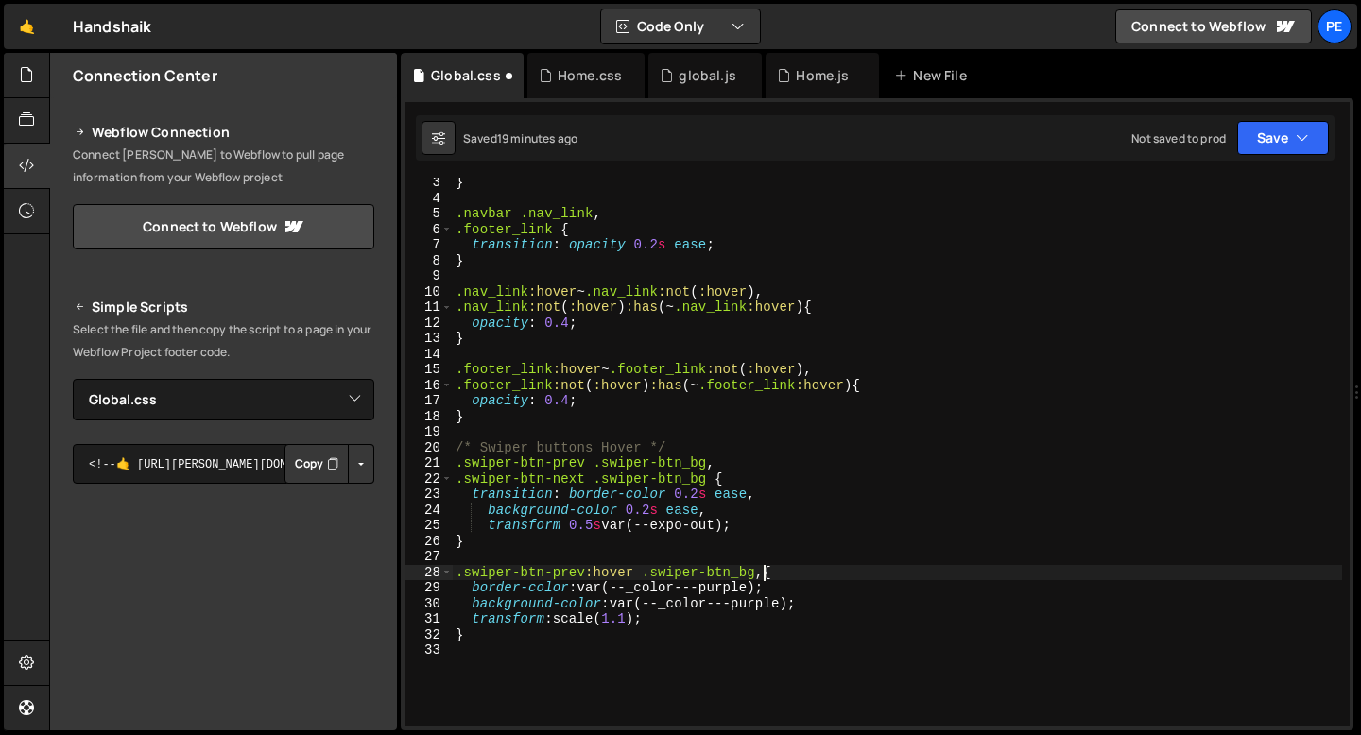
scroll to position [0, 0]
paste textarea ".swiper-btn-prev:hover .swiper-btn_bg,"
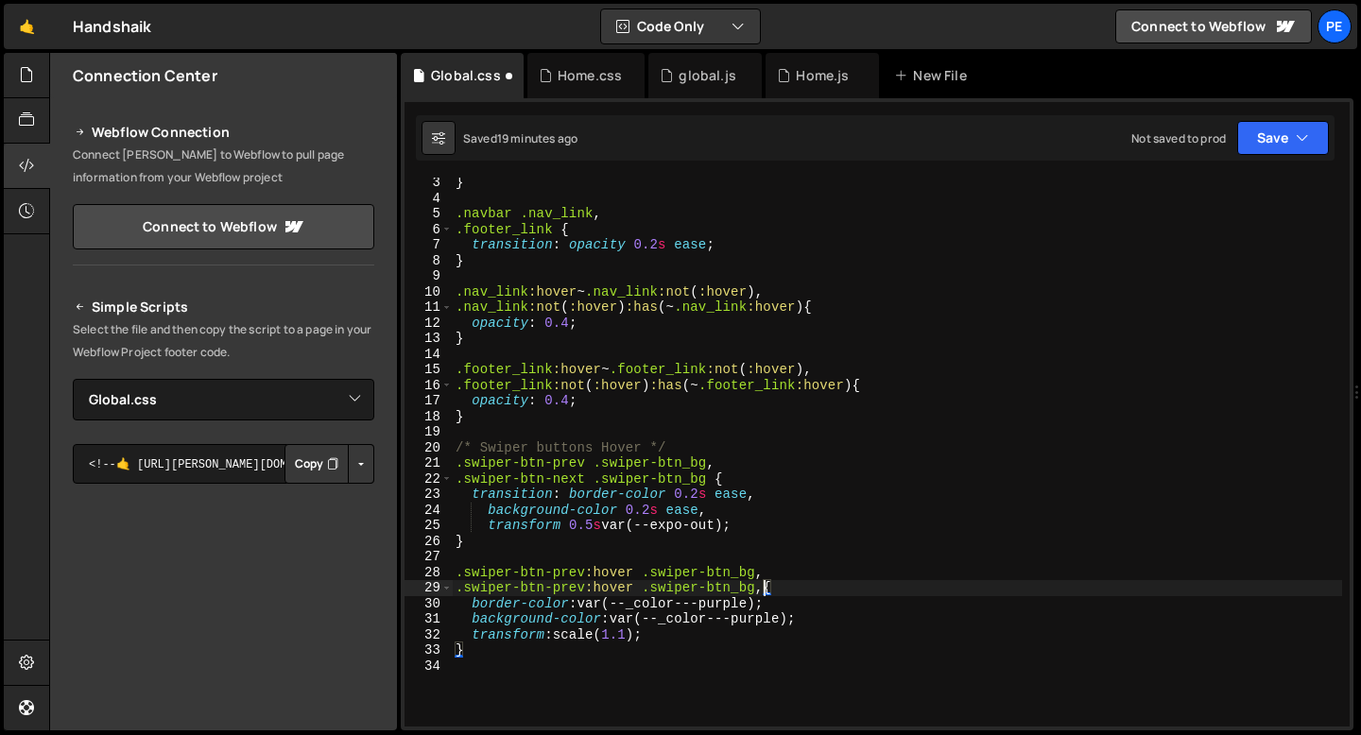
click at [582, 587] on div "} .navbar .nav_link , .footer_link { transition : opacity 0.2 s ease ; } .nav_l…" at bounding box center [897, 465] width 890 height 580
click at [758, 590] on div "} .navbar .nav_link , .footer_link { transition : opacity 0.2 s ease ; } .nav_l…" at bounding box center [897, 465] width 890 height 580
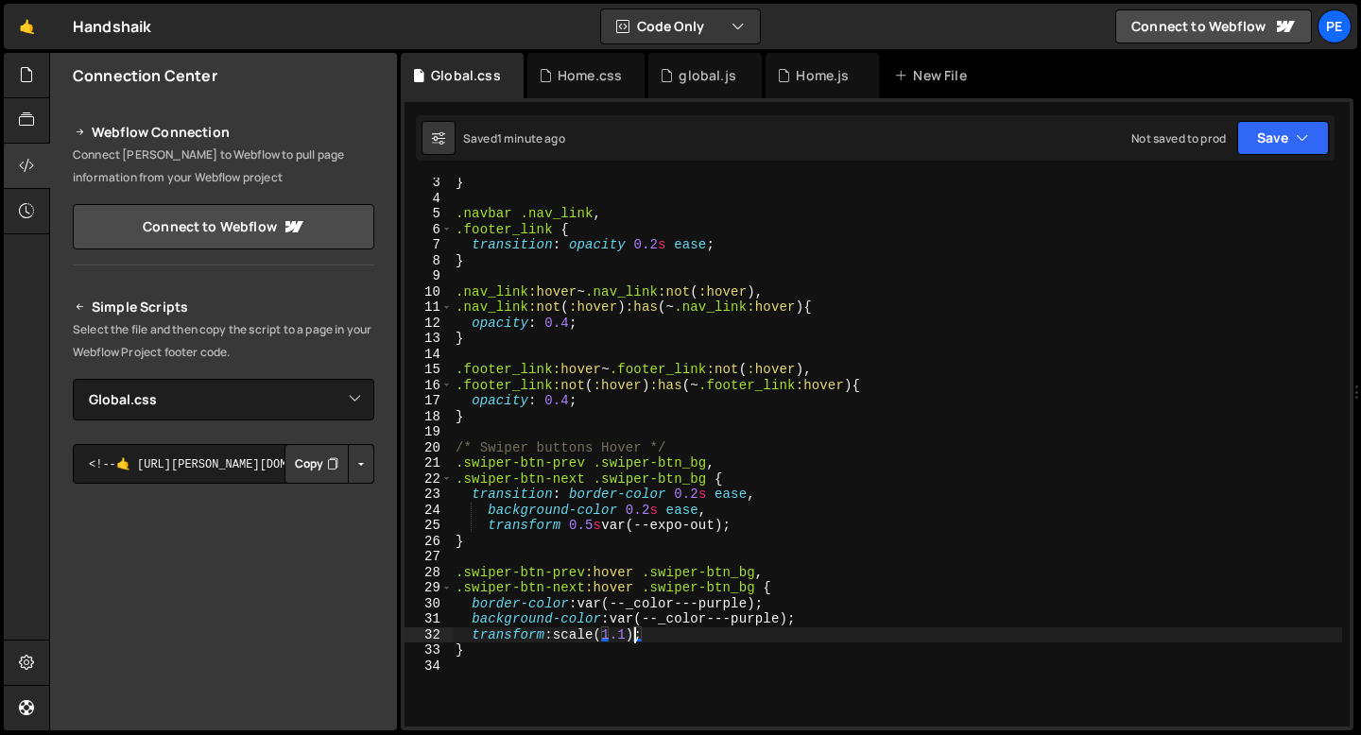
click at [636, 634] on div "} .navbar .nav_link , .footer_link { transition : opacity 0.2 s ease ; } .nav_l…" at bounding box center [897, 465] width 890 height 580
type textarea "transform: scale(1.2);"
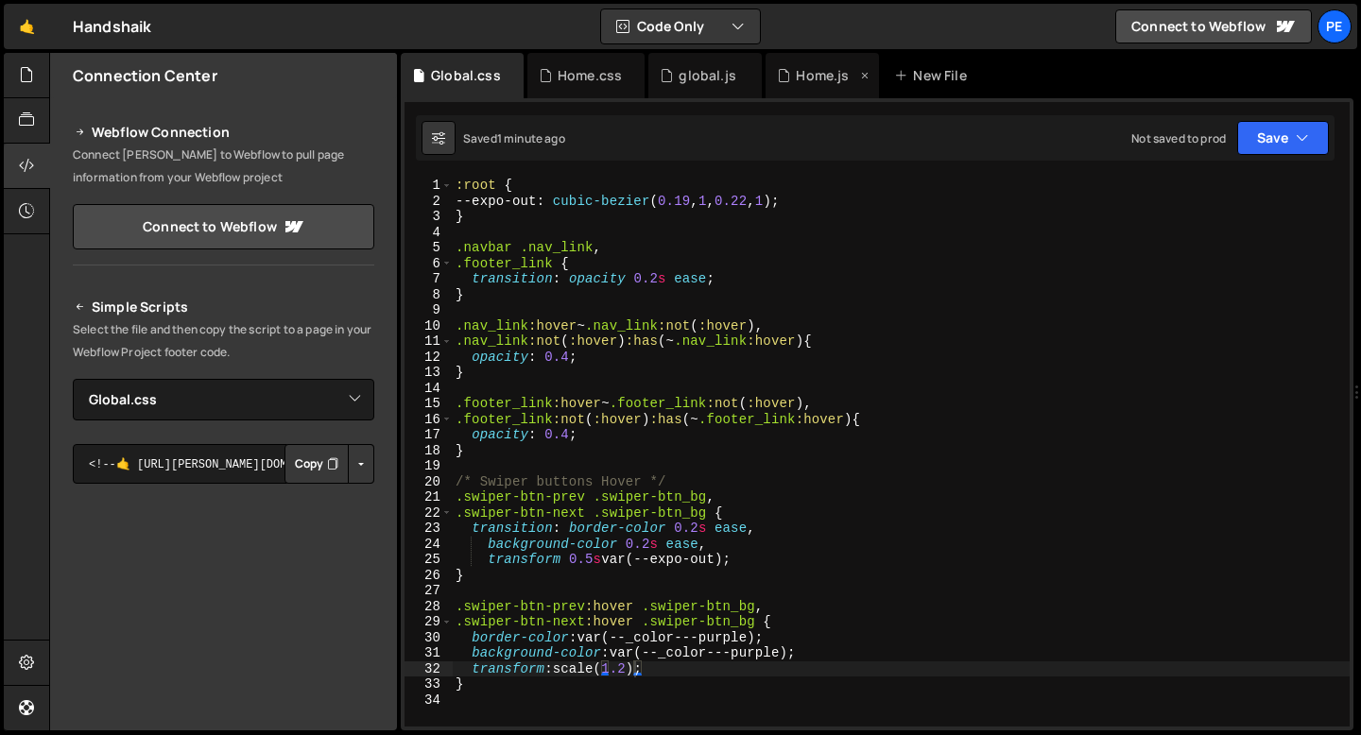
click at [789, 84] on div "Home.js" at bounding box center [821, 75] width 113 height 45
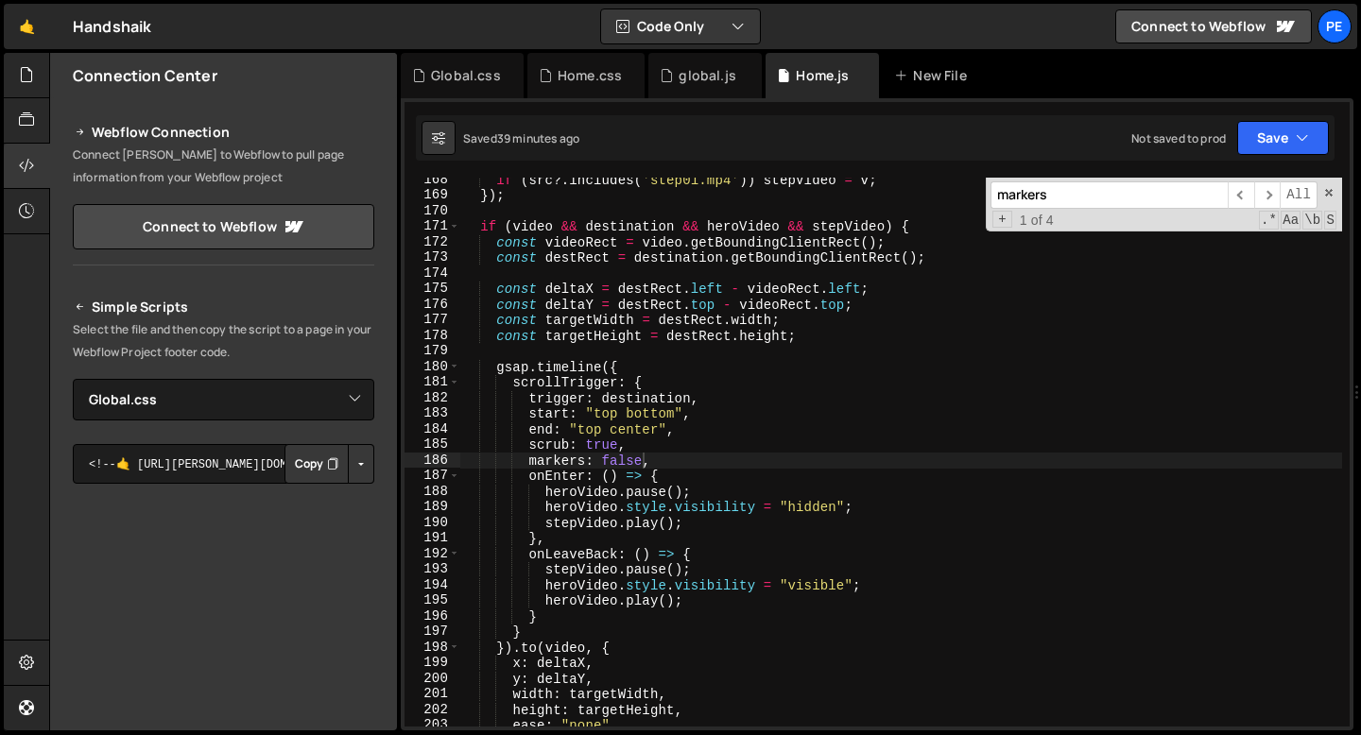
click at [625, 463] on div "if ( src ?. includes ( 'step01.mp4' )) stepVideo = v ; }) ; if ( video && desti…" at bounding box center [901, 462] width 882 height 580
click at [624, 462] on div "if ( src ?. includes ( 'step01.mp4' )) stepVideo = v ; }) ; if ( video && desti…" at bounding box center [901, 462] width 882 height 580
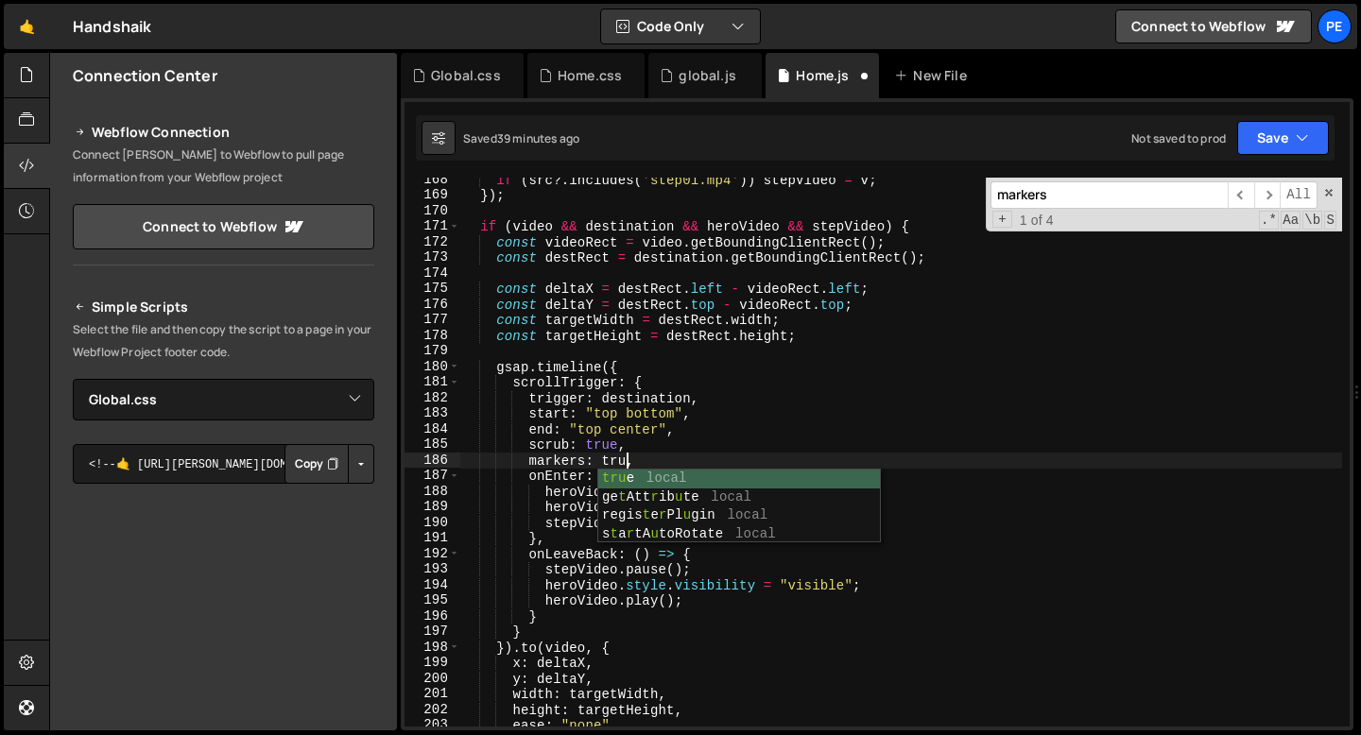
scroll to position [0, 11]
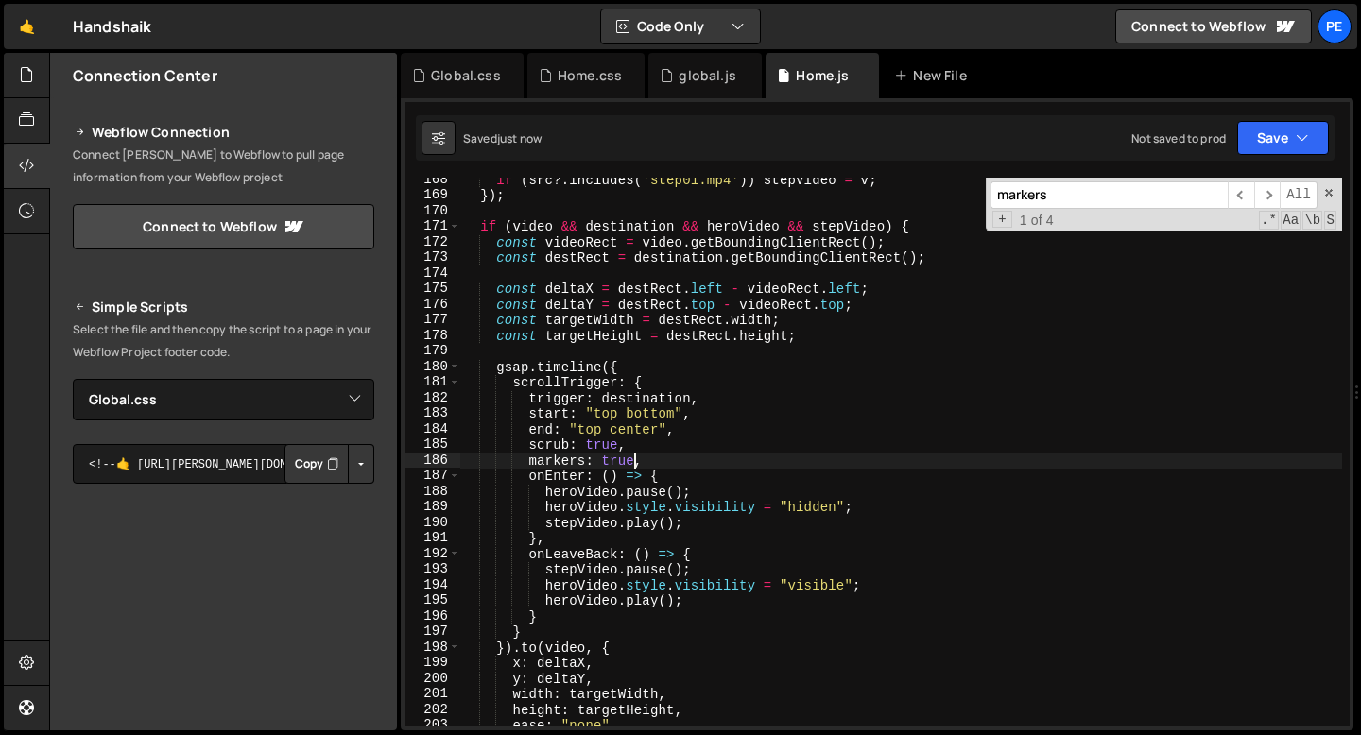
click at [658, 461] on div "if ( src ?. includes ( 'step01.mp4' )) stepVideo = v ; }) ; if ( video && desti…" at bounding box center [901, 462] width 882 height 580
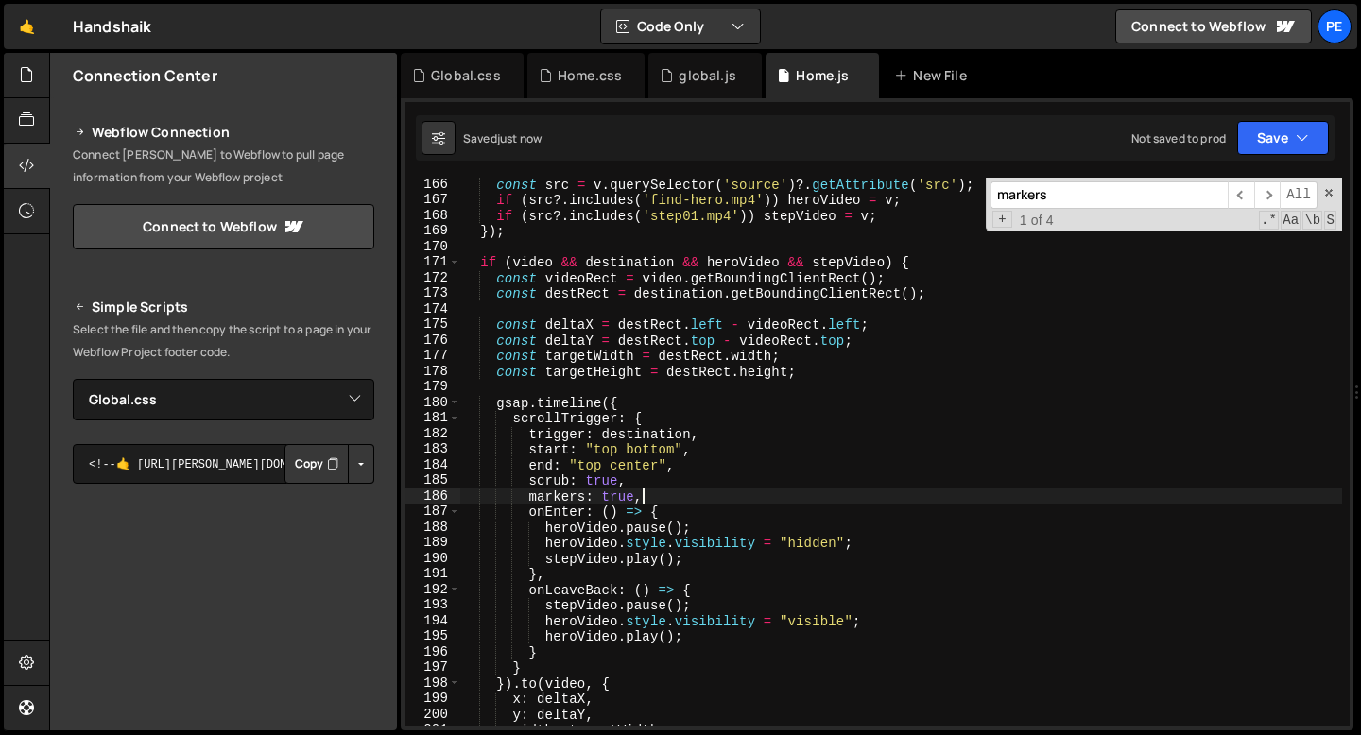
scroll to position [2573, 0]
click at [1329, 191] on span at bounding box center [1328, 192] width 13 height 13
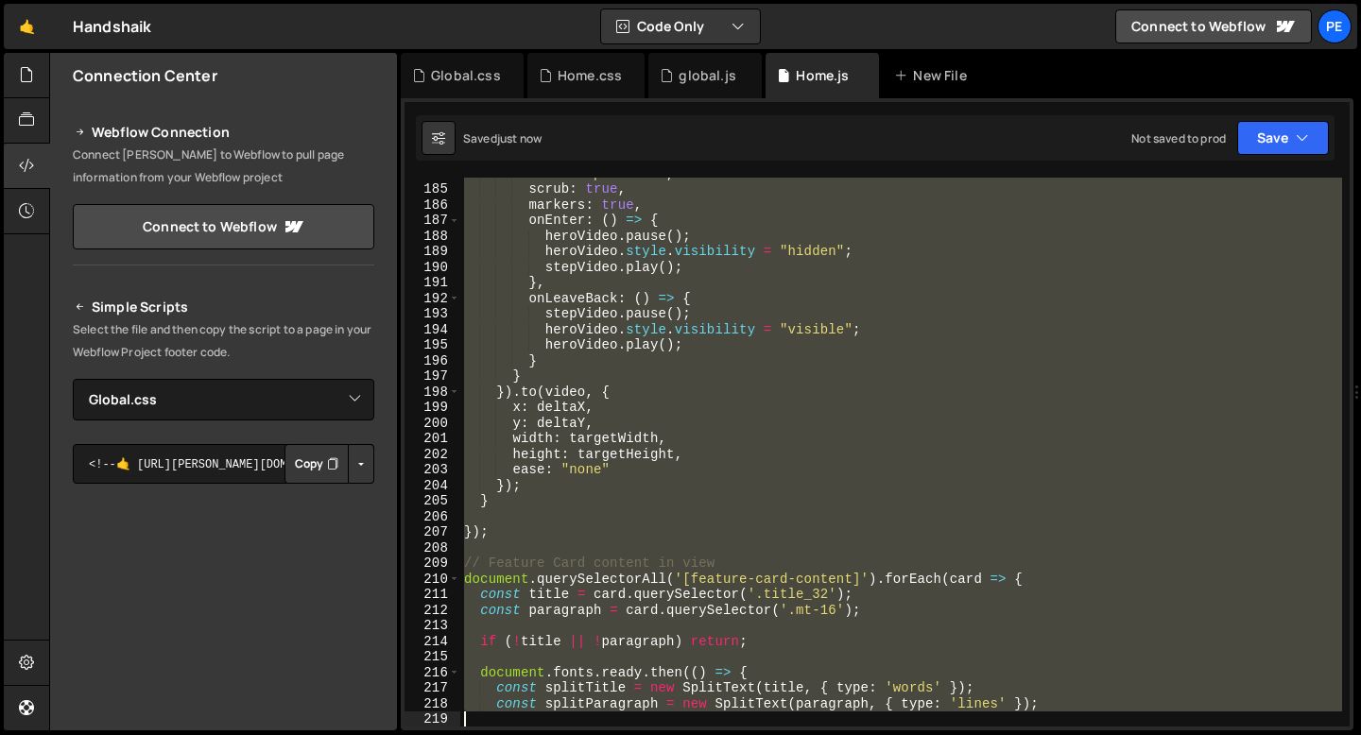
scroll to position [2896, 0]
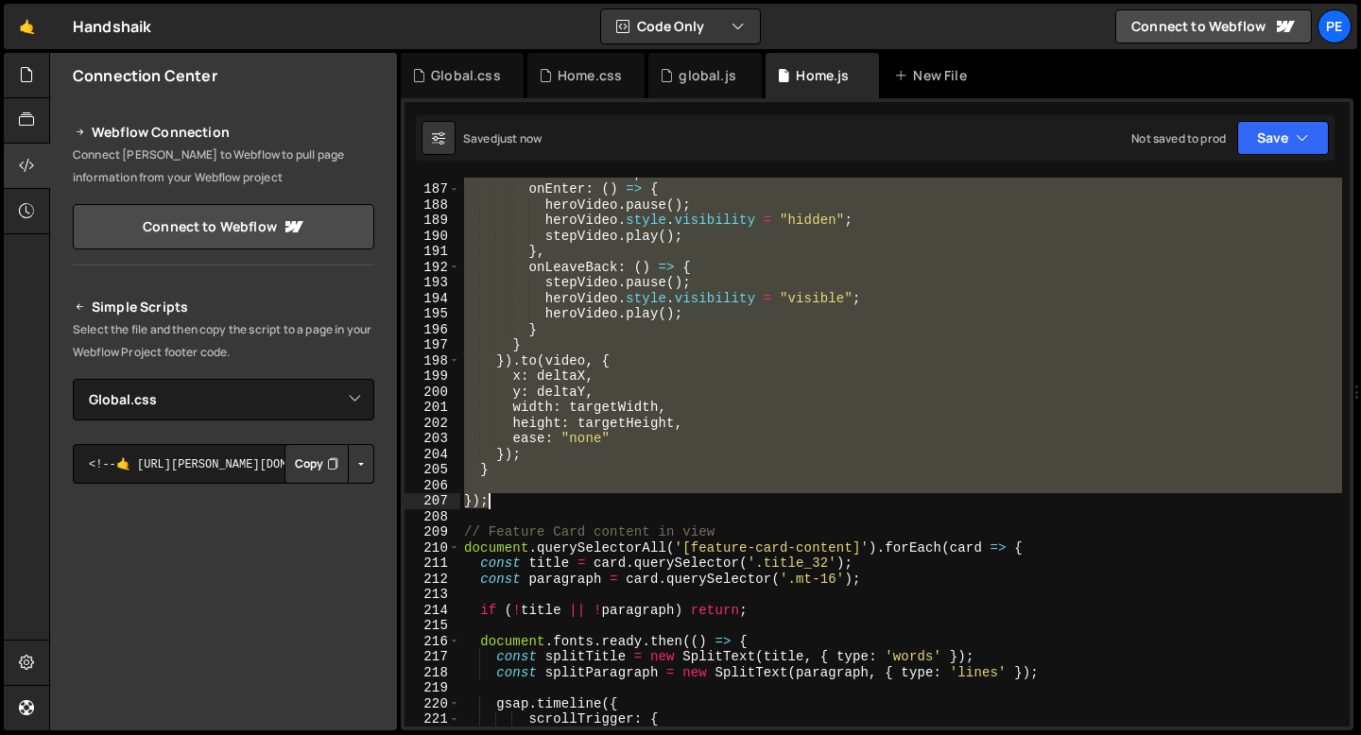
drag, startPoint x: 482, startPoint y: 324, endPoint x: 551, endPoint y: 498, distance: 187.1
click at [551, 497] on div "markers : true , onEnter : ( ) => { heroVideo . pause ( ) ; heroVideo . style .…" at bounding box center [901, 455] width 882 height 580
click at [487, 470] on div "markers : true , onEnter : ( ) => { heroVideo . pause ( ) ; heroVideo . style .…" at bounding box center [901, 452] width 882 height 549
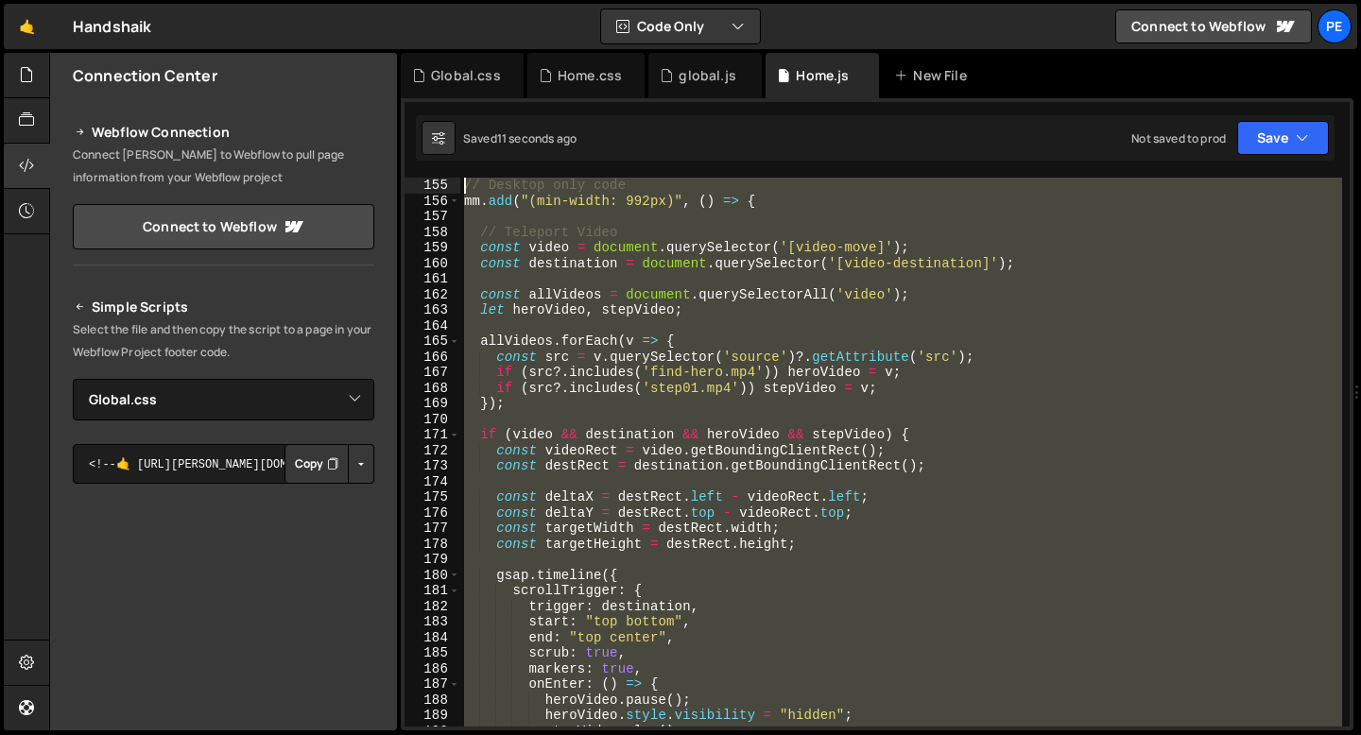
scroll to position [2292, 0]
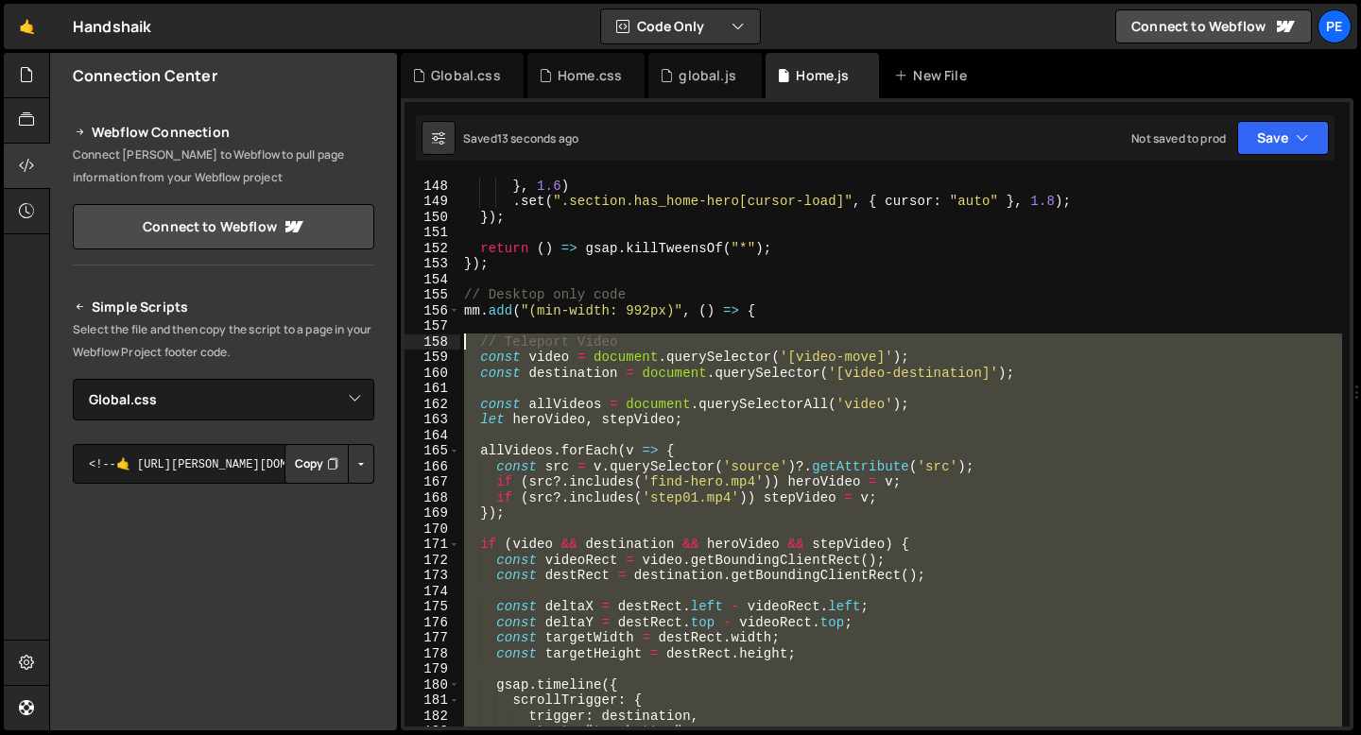
drag, startPoint x: 491, startPoint y: 468, endPoint x: 464, endPoint y: 338, distance: 132.3
click at [464, 338] on div "} , 1.6 ) . set ( ".section.has_home-hero[cursor-load]" , { cursor : "auto" } ,…" at bounding box center [901, 468] width 882 height 580
click at [495, 543] on div "} , 1.6 ) . set ( ".section.has_home-hero[cursor-load]" , { cursor : "auto" } ,…" at bounding box center [901, 452] width 882 height 549
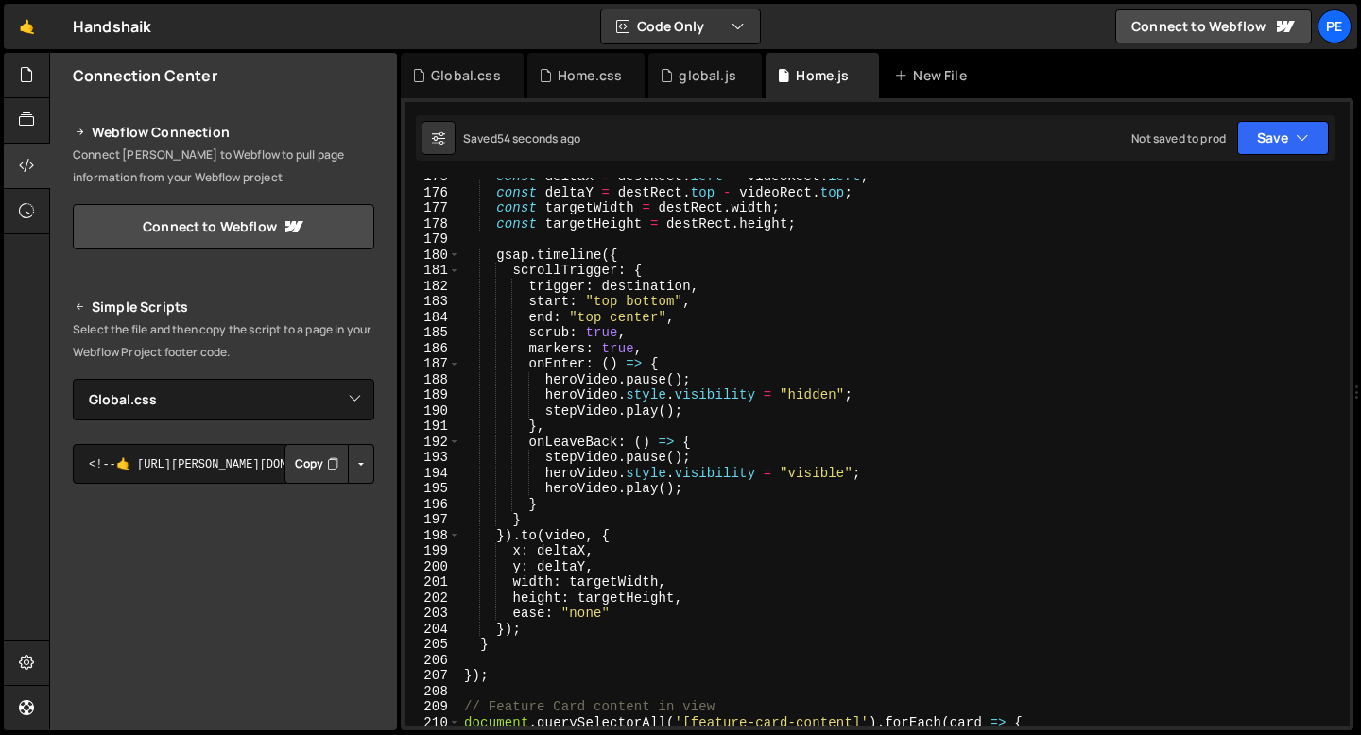
scroll to position [2722, 0]
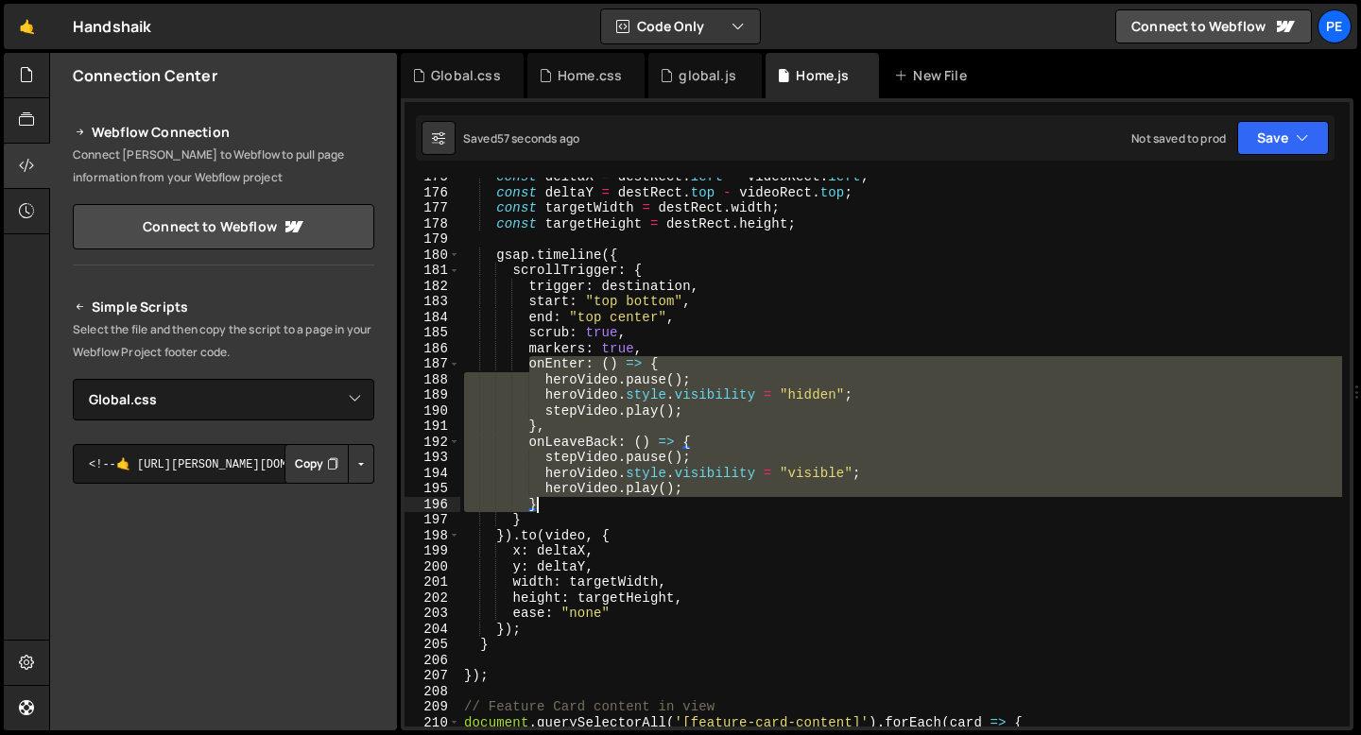
drag, startPoint x: 529, startPoint y: 366, endPoint x: 549, endPoint y: 501, distance: 136.6
click at [549, 501] on div "const deltaX = destRect . left - videoRect . left ; const deltaY = destRect . t…" at bounding box center [901, 459] width 882 height 580
paste textarea
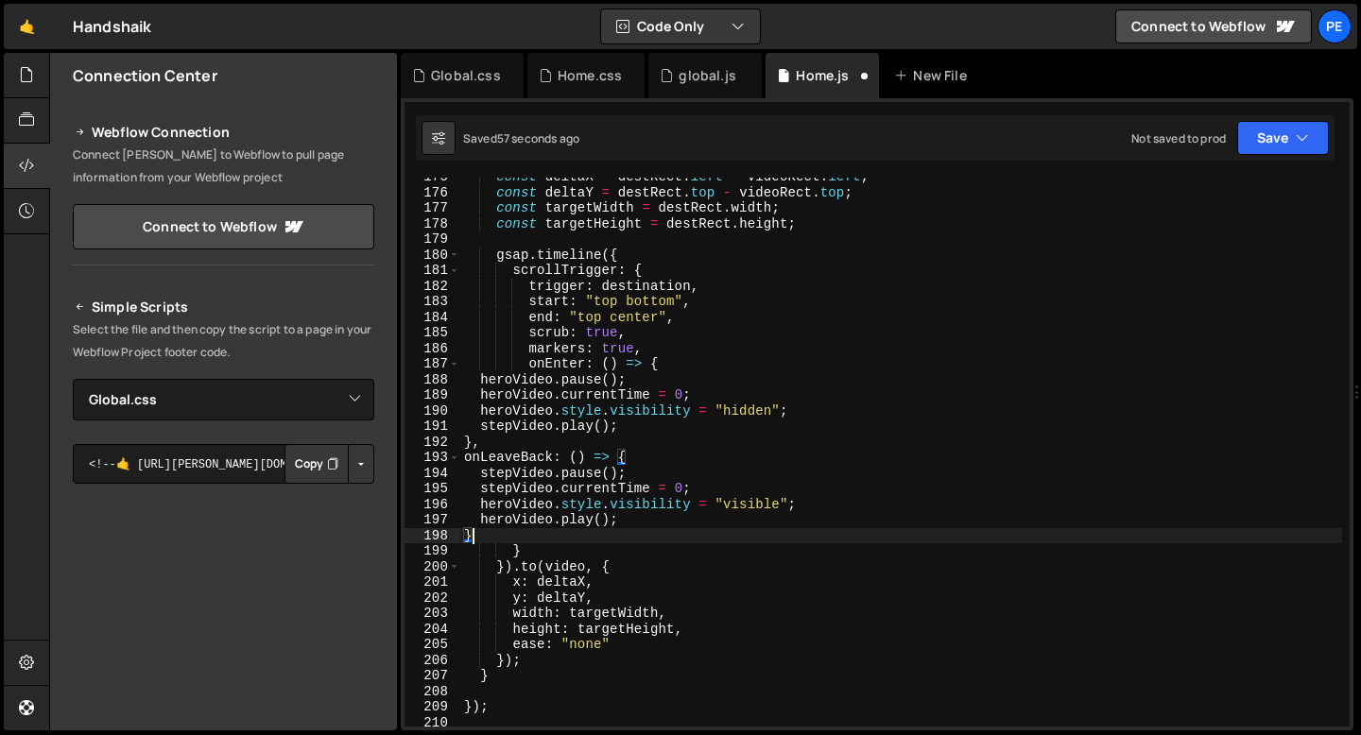
scroll to position [0, 0]
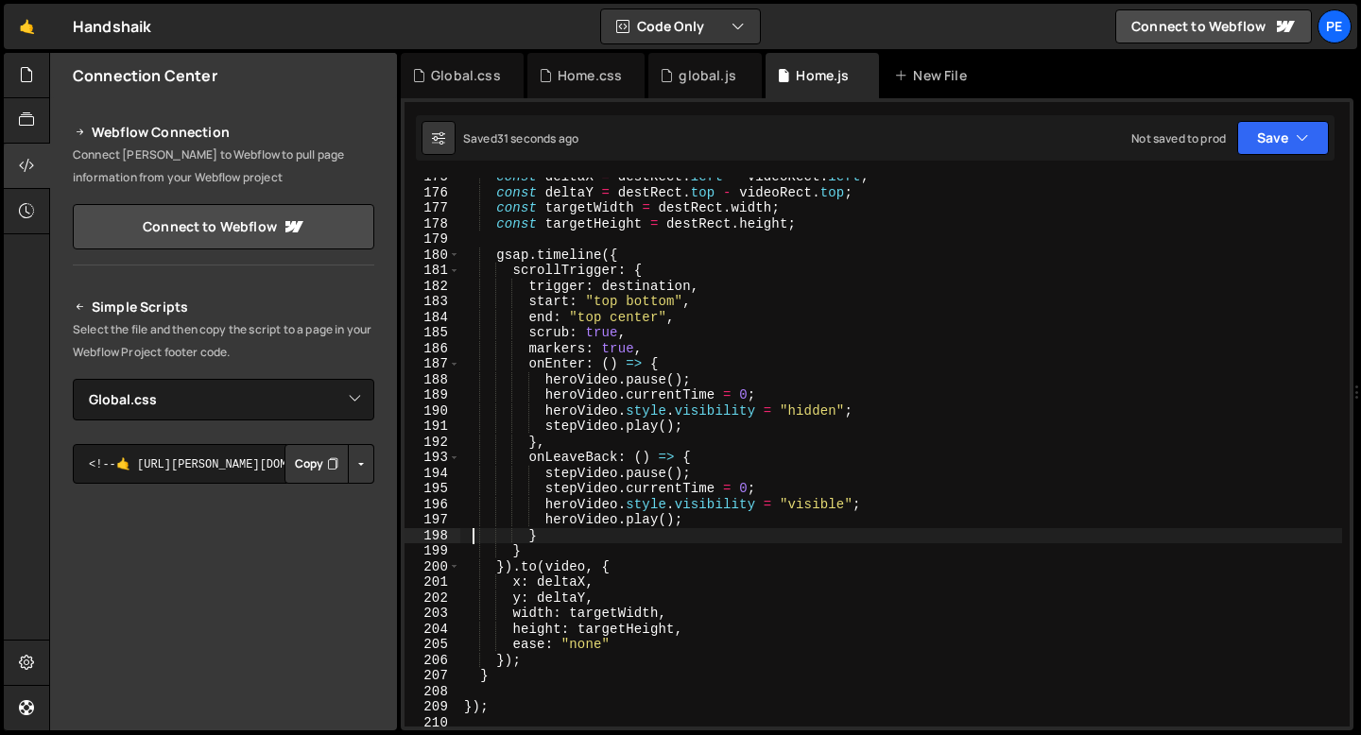
click at [609, 441] on div "const deltaX = destRect . left - videoRect . left ; const deltaY = destRect . t…" at bounding box center [901, 459] width 882 height 580
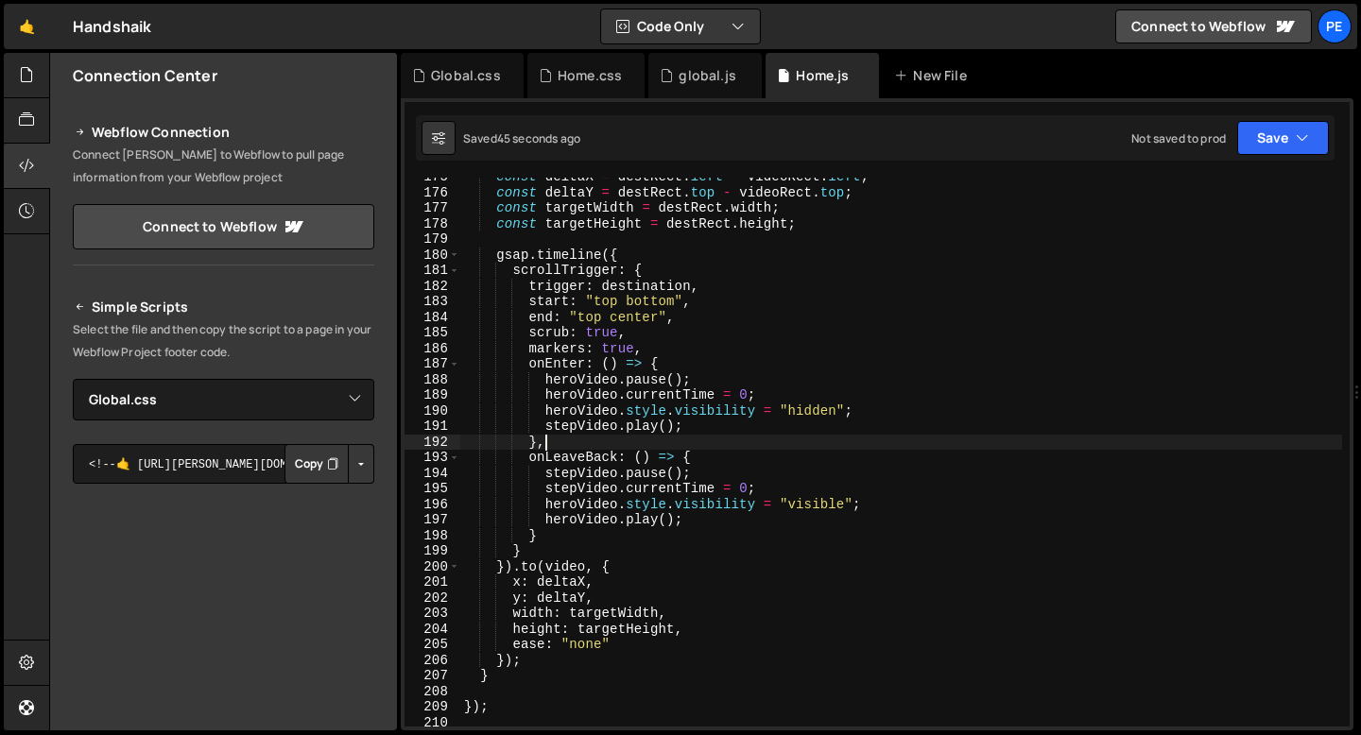
click at [627, 322] on div "const deltaX = destRect . left - videoRect . left ; const deltaY = destRect . t…" at bounding box center [901, 459] width 882 height 580
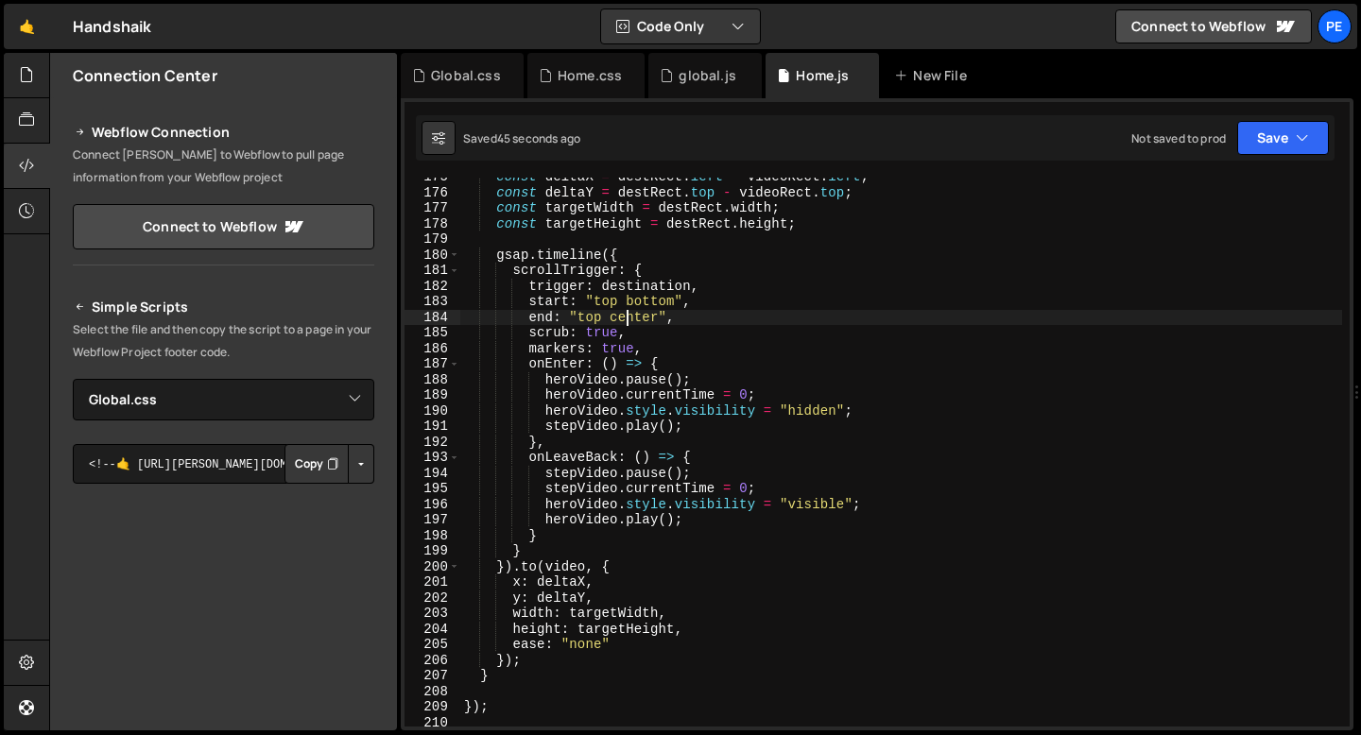
click at [627, 322] on div "const deltaX = destRect . left - videoRect . left ; const deltaY = destRect . t…" at bounding box center [901, 459] width 882 height 580
click at [635, 335] on div "const deltaX = destRect . left - videoRect . left ; const deltaY = destRect . t…" at bounding box center [901, 459] width 882 height 580
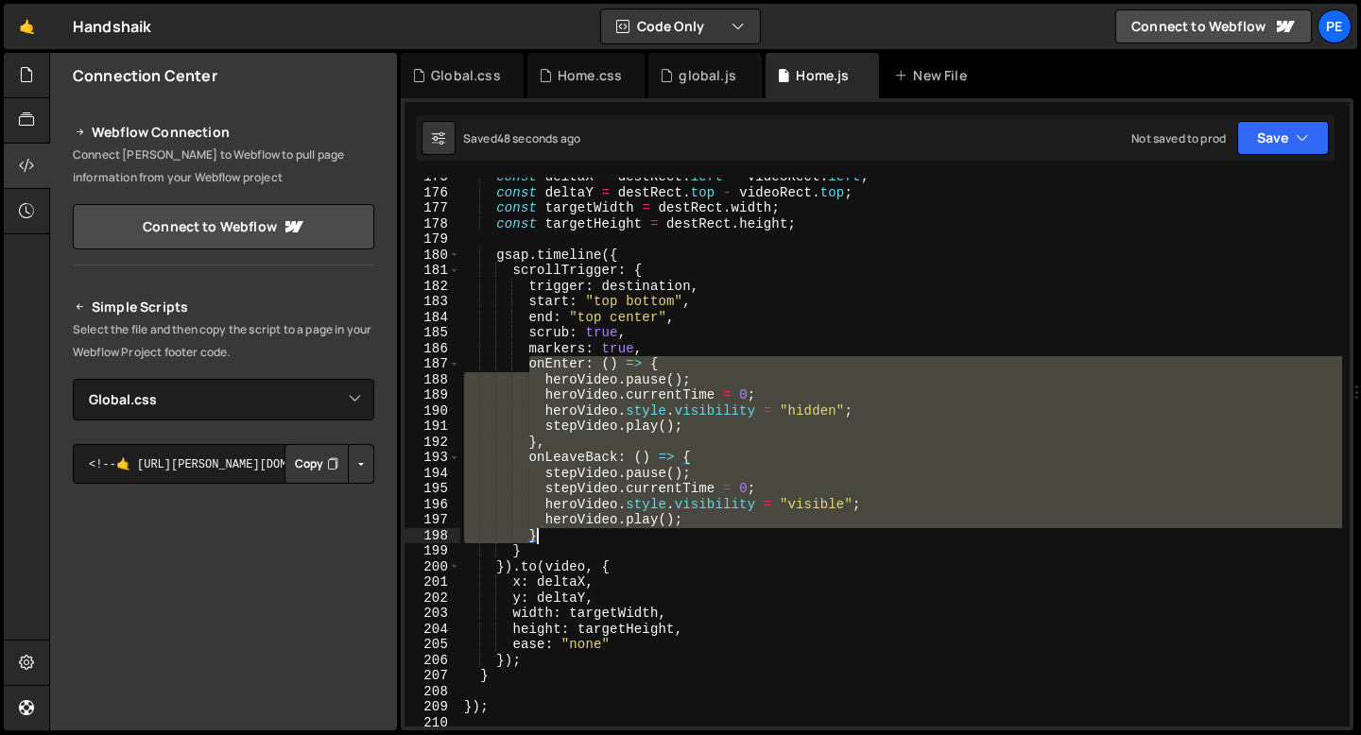
drag, startPoint x: 530, startPoint y: 366, endPoint x: 586, endPoint y: 536, distance: 179.0
click at [586, 536] on div "const deltaX = destRect . left - videoRect . left ; const deltaY = destRect . t…" at bounding box center [901, 459] width 882 height 580
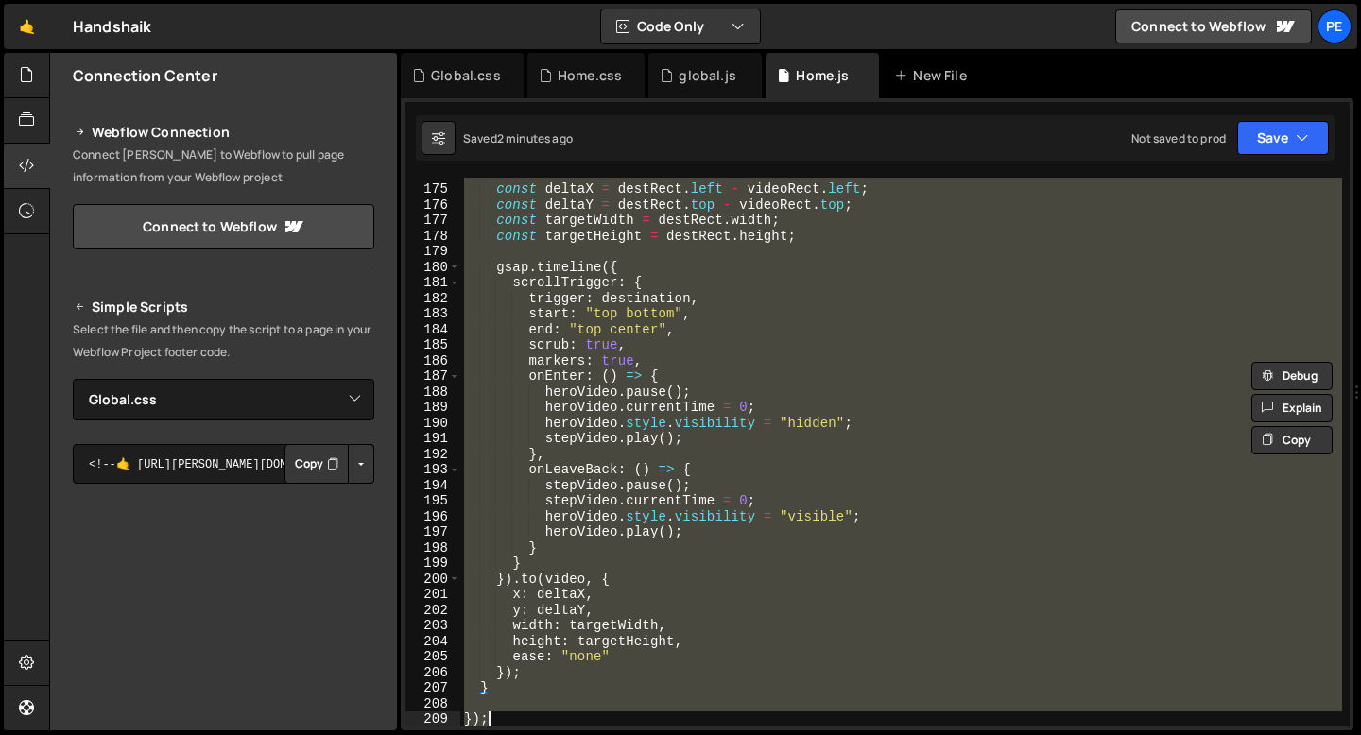
scroll to position [2757, 0]
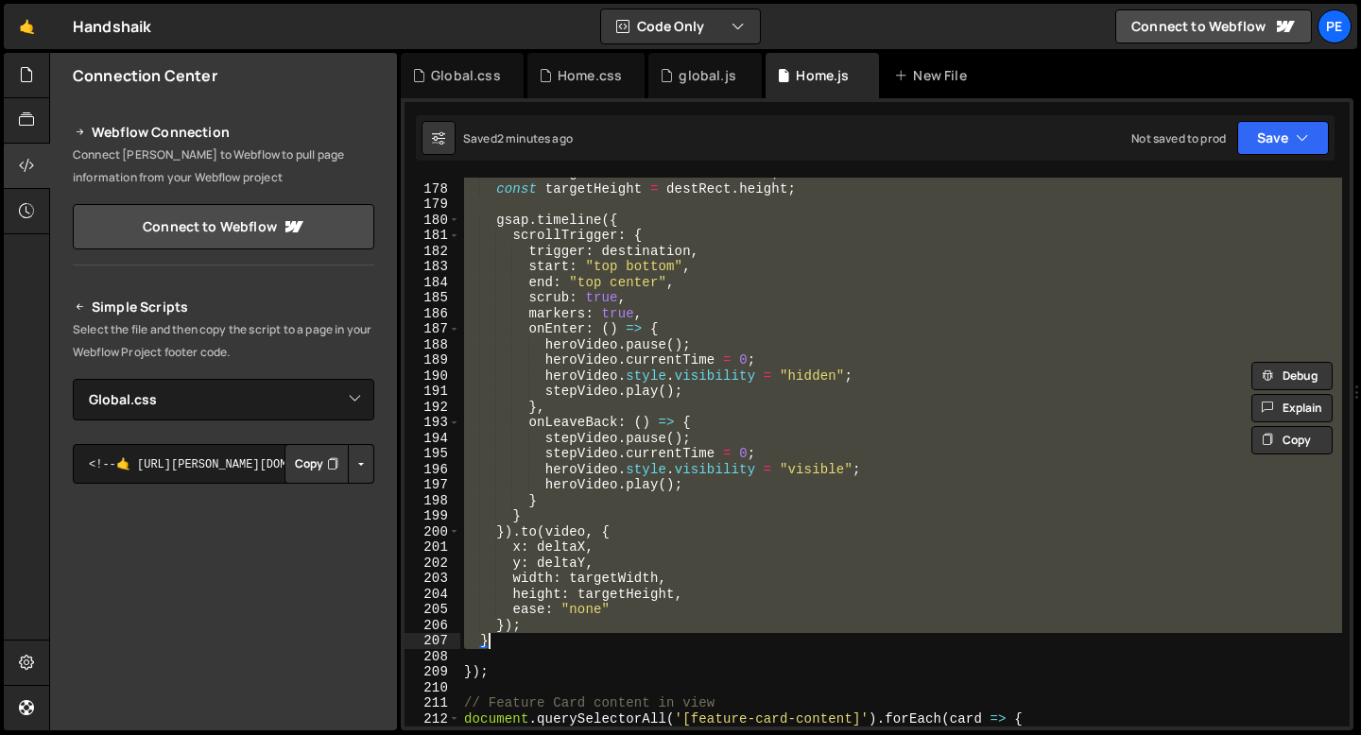
drag, startPoint x: 481, startPoint y: 263, endPoint x: 567, endPoint y: 638, distance: 384.9
click at [567, 638] on div "const targetWidth = destRect . width ; const targetHeight = destRect . height ;…" at bounding box center [901, 455] width 882 height 580
paste textarea
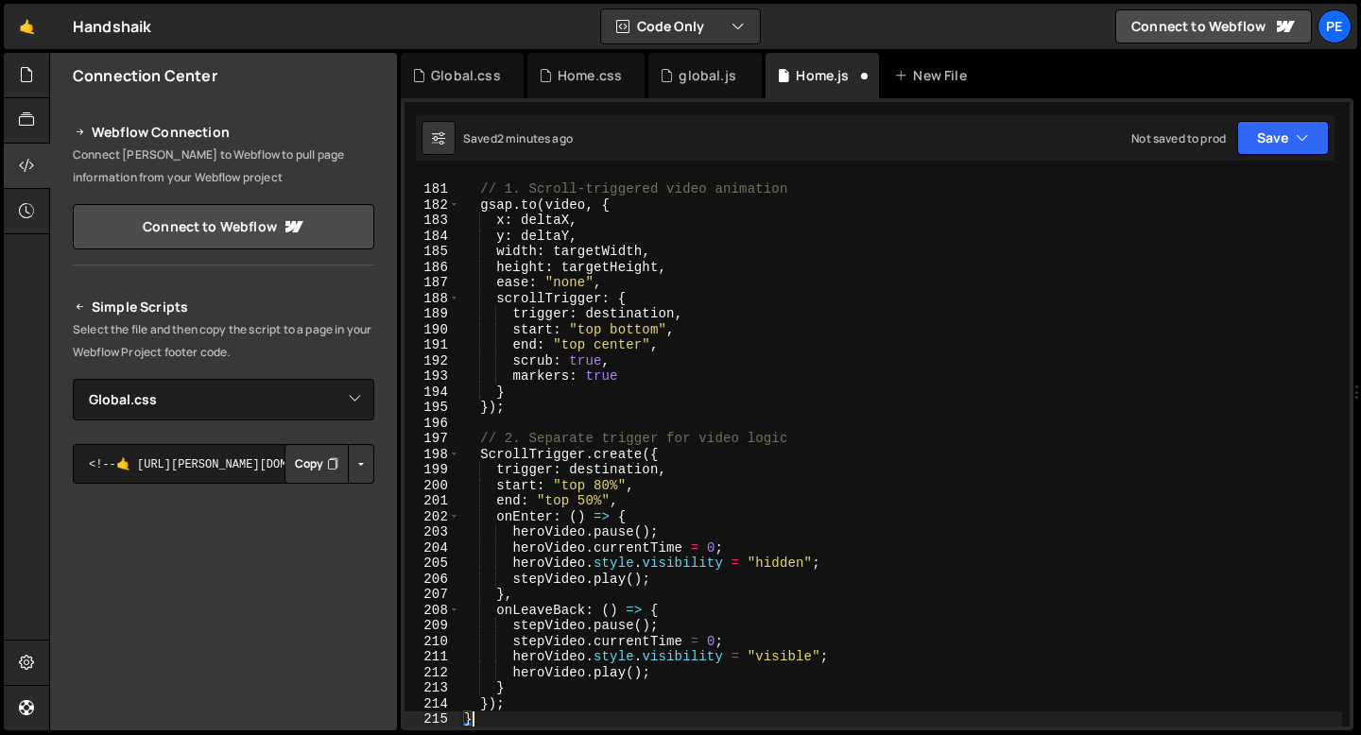
scroll to position [2803, 0]
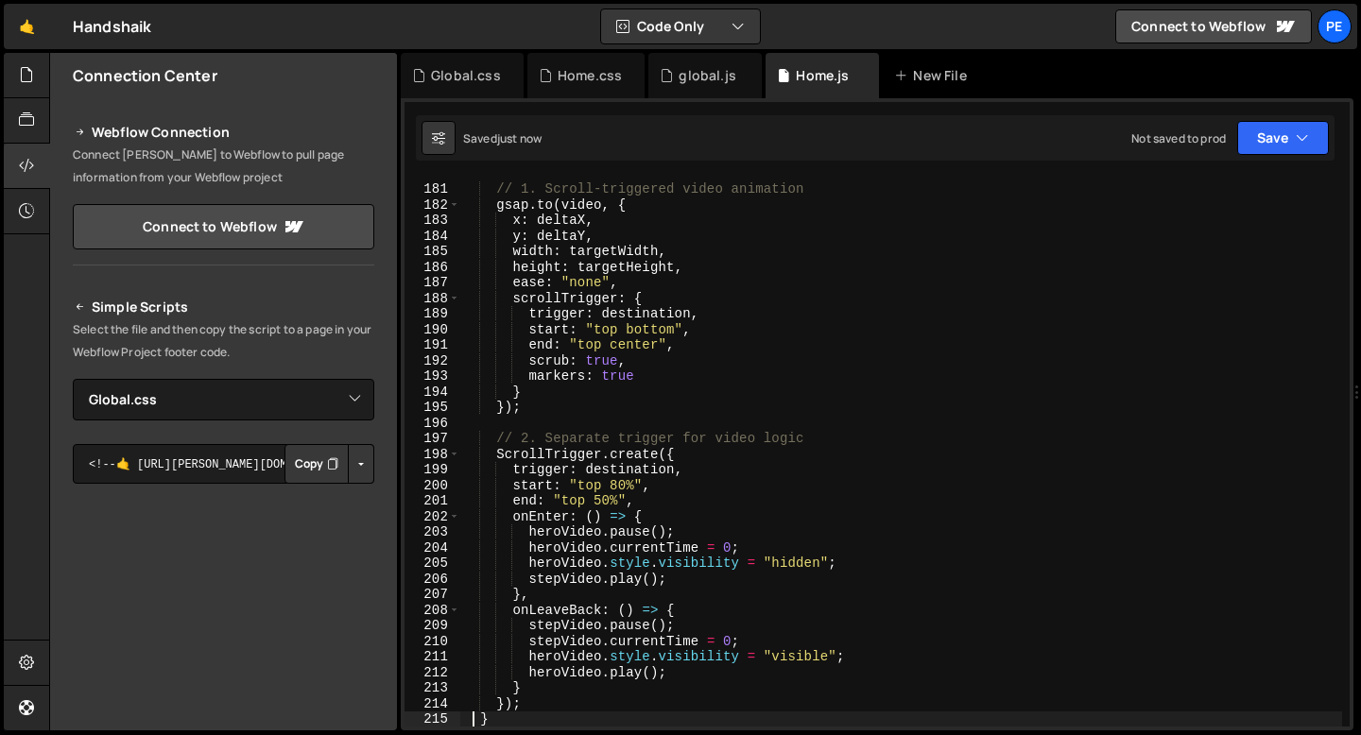
click at [648, 503] on div "// 1. Scroll-triggered video animation gsap . to ( video , { x : deltaX , y : d…" at bounding box center [901, 455] width 882 height 580
type textarea "end: "top 50%","
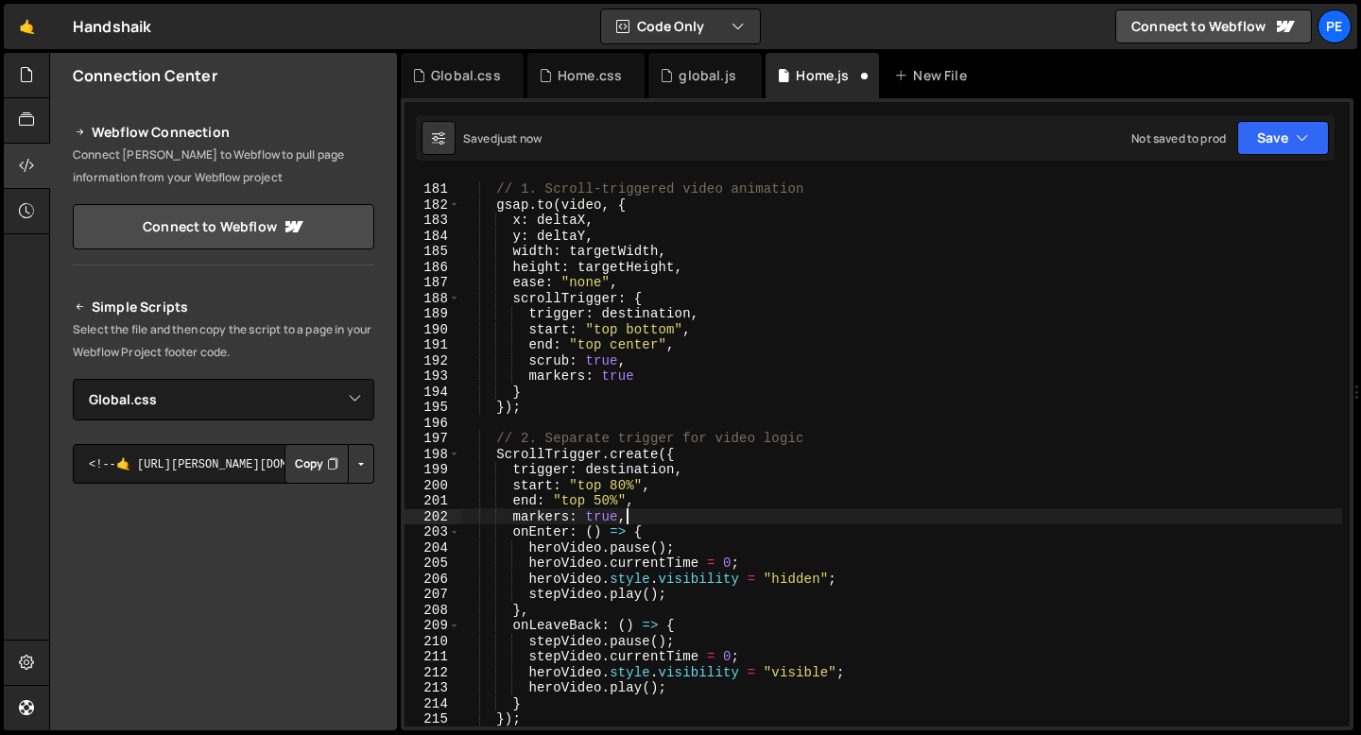
scroll to position [0, 10]
click at [634, 373] on div "// 1. Scroll-triggered video animation gsap . to ( video , { x : deltaX , y : d…" at bounding box center [901, 455] width 882 height 580
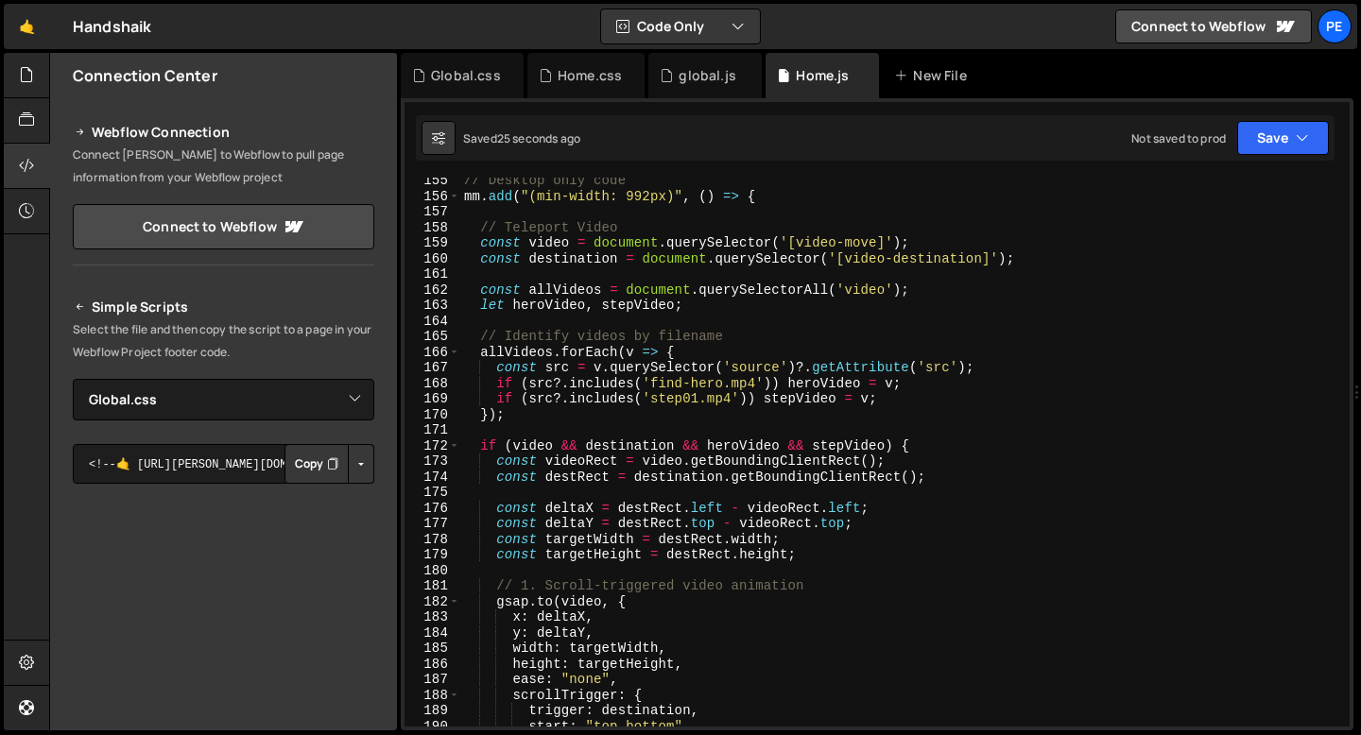
scroll to position [2405, 0]
click at [572, 480] on div "// Desktop only code mm . add ( "(min-width: 992px)" , ( ) => { // Teleport Vid…" at bounding box center [901, 464] width 882 height 580
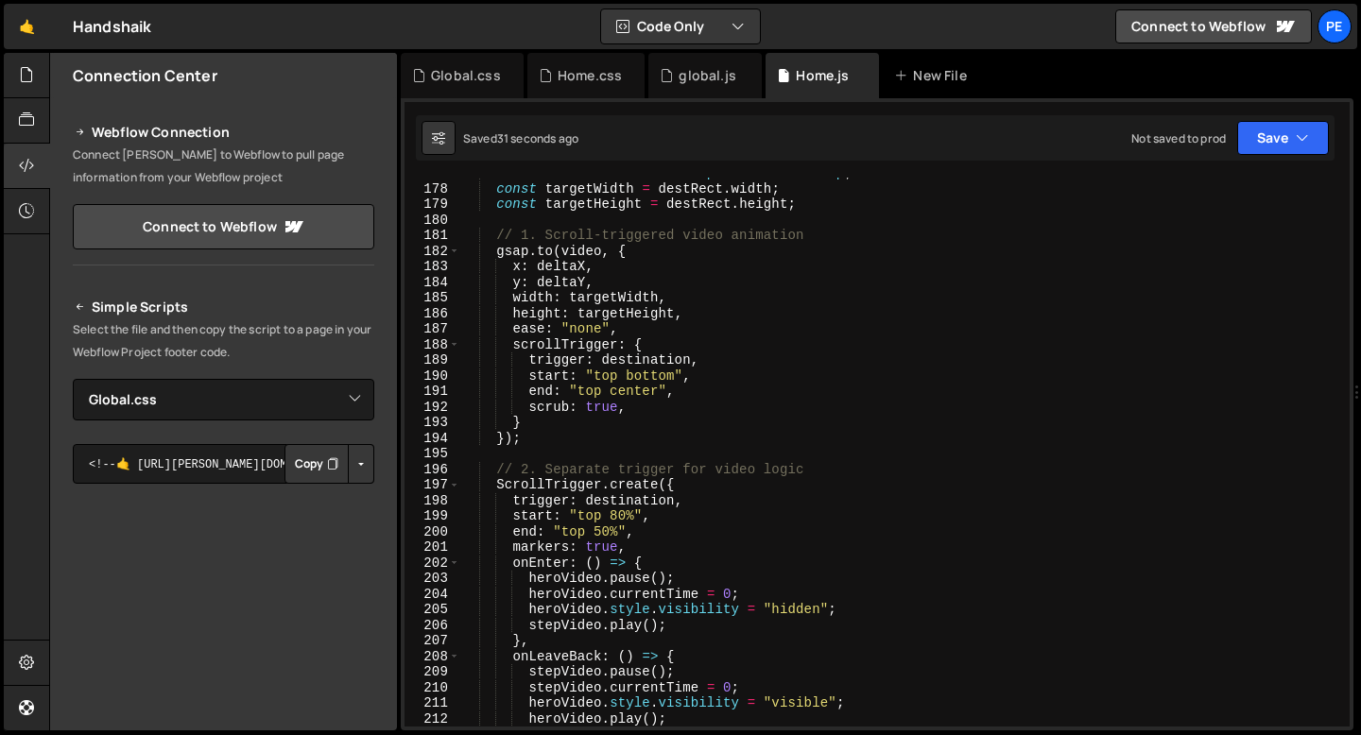
scroll to position [2775, 0]
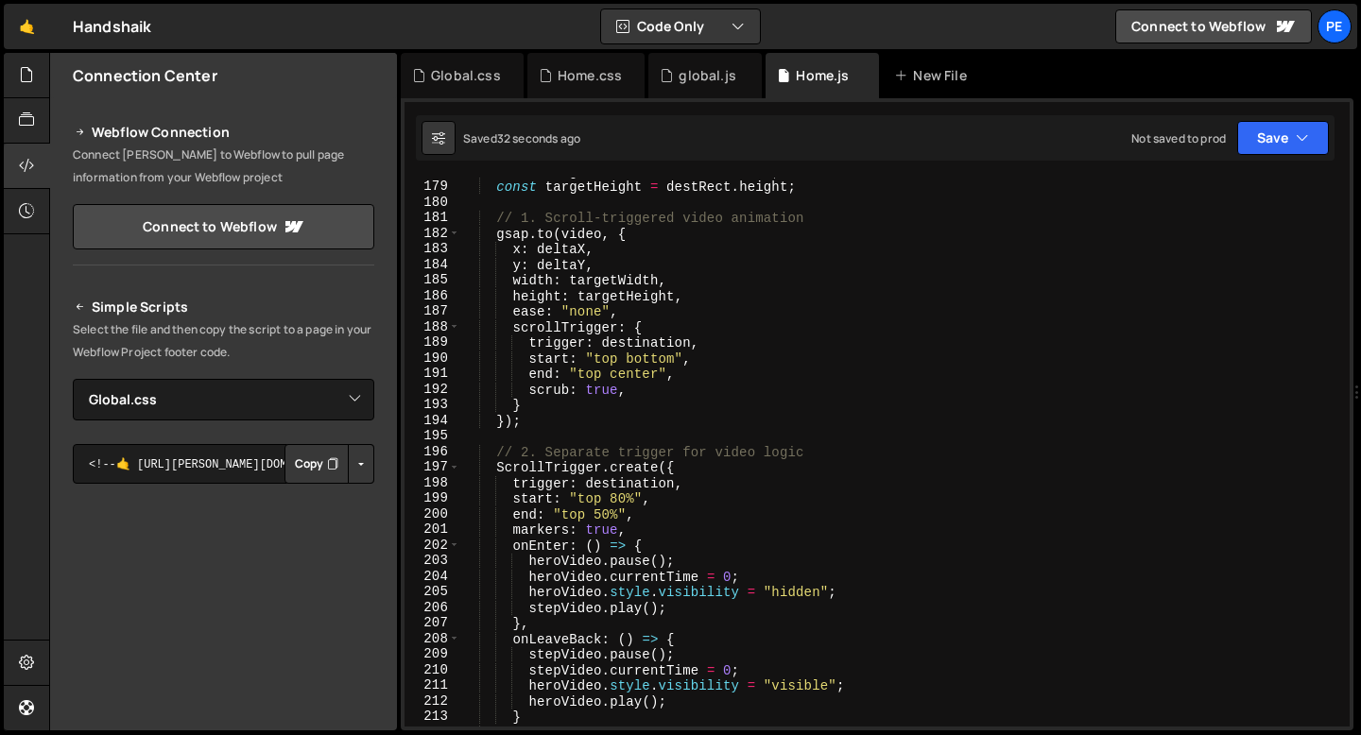
click at [618, 497] on div "const targetWidth = destRect . width ; const targetHeight = destRect . height ;…" at bounding box center [901, 453] width 882 height 580
click at [551, 507] on div "const targetWidth = destRect . width ; const targetHeight = destRect . height ;…" at bounding box center [901, 453] width 882 height 580
click at [617, 514] on div "const targetWidth = destRect . width ; const targetHeight = destRect . height ;…" at bounding box center [901, 453] width 882 height 580
click at [615, 496] on div "const targetWidth = destRect . width ; const targetHeight = destRect . height ;…" at bounding box center [901, 453] width 882 height 580
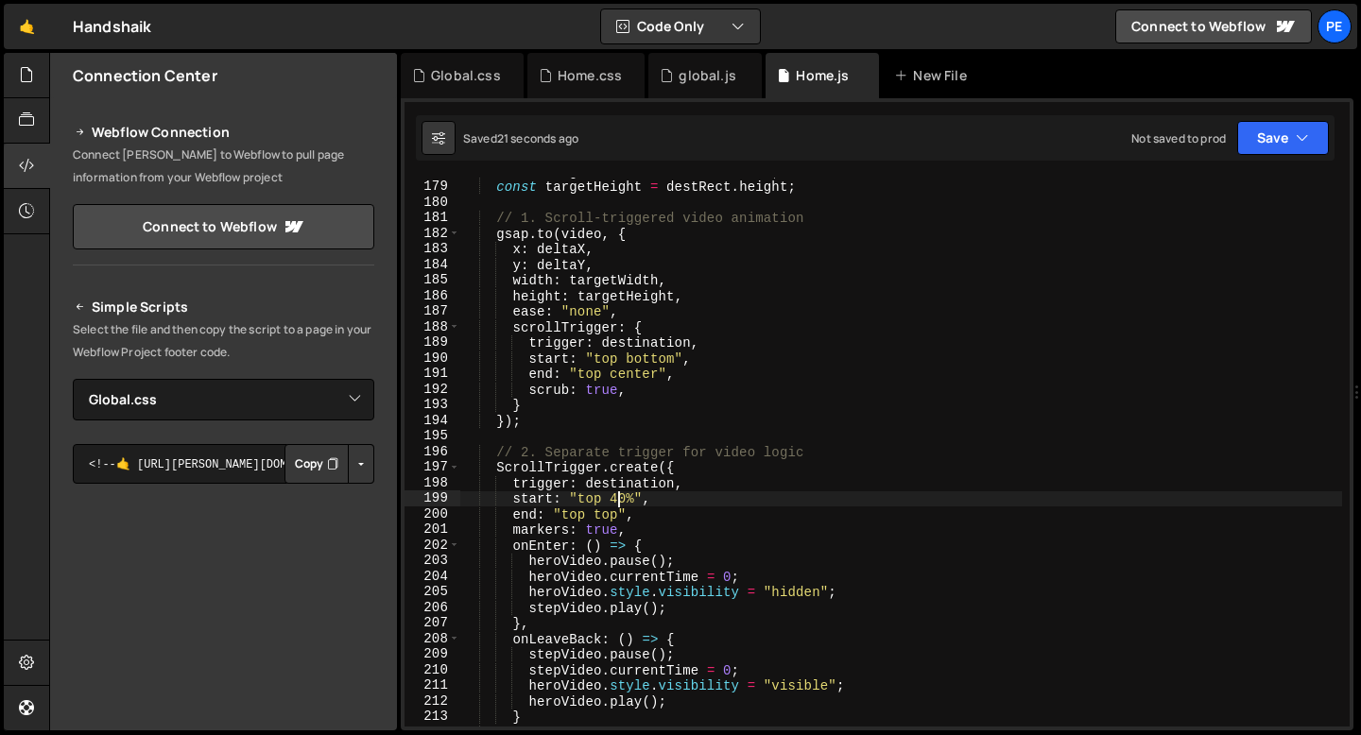
click at [571, 453] on div "const targetWidth = destRect . width ; const targetHeight = destRect . height ;…" at bounding box center [901, 453] width 882 height 580
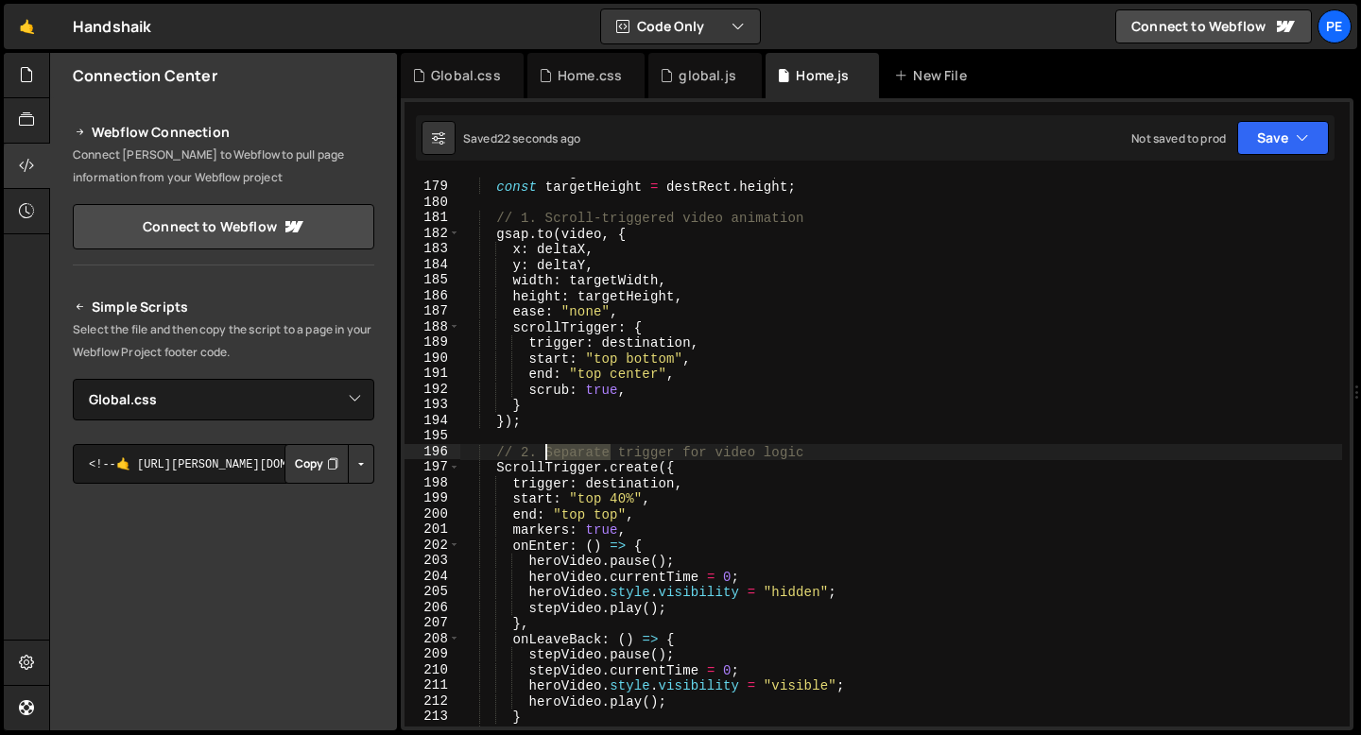
click at [570, 452] on div "const targetWidth = destRect . width ; const targetHeight = destRect . height ;…" at bounding box center [901, 453] width 882 height 580
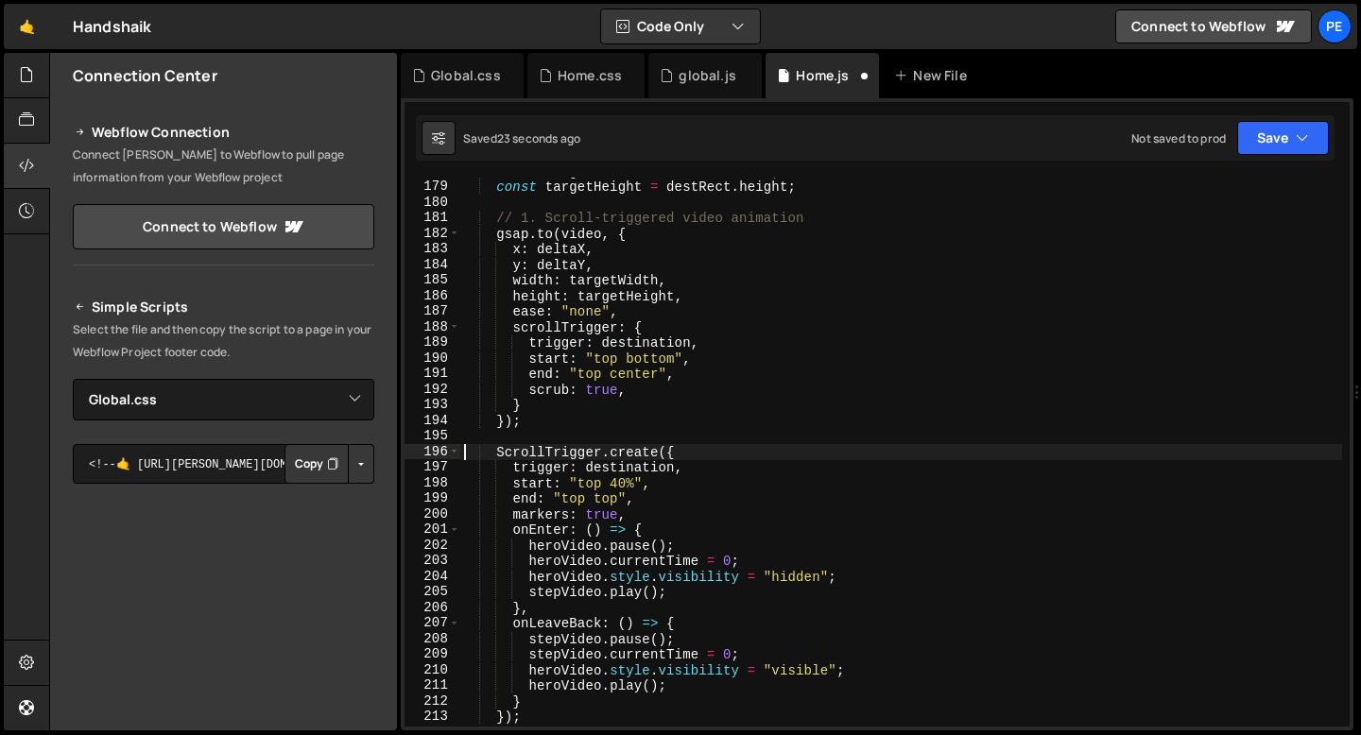
click at [576, 221] on div "const targetWidth = destRect . width ; const targetHeight = destRect . height ;…" at bounding box center [901, 453] width 882 height 580
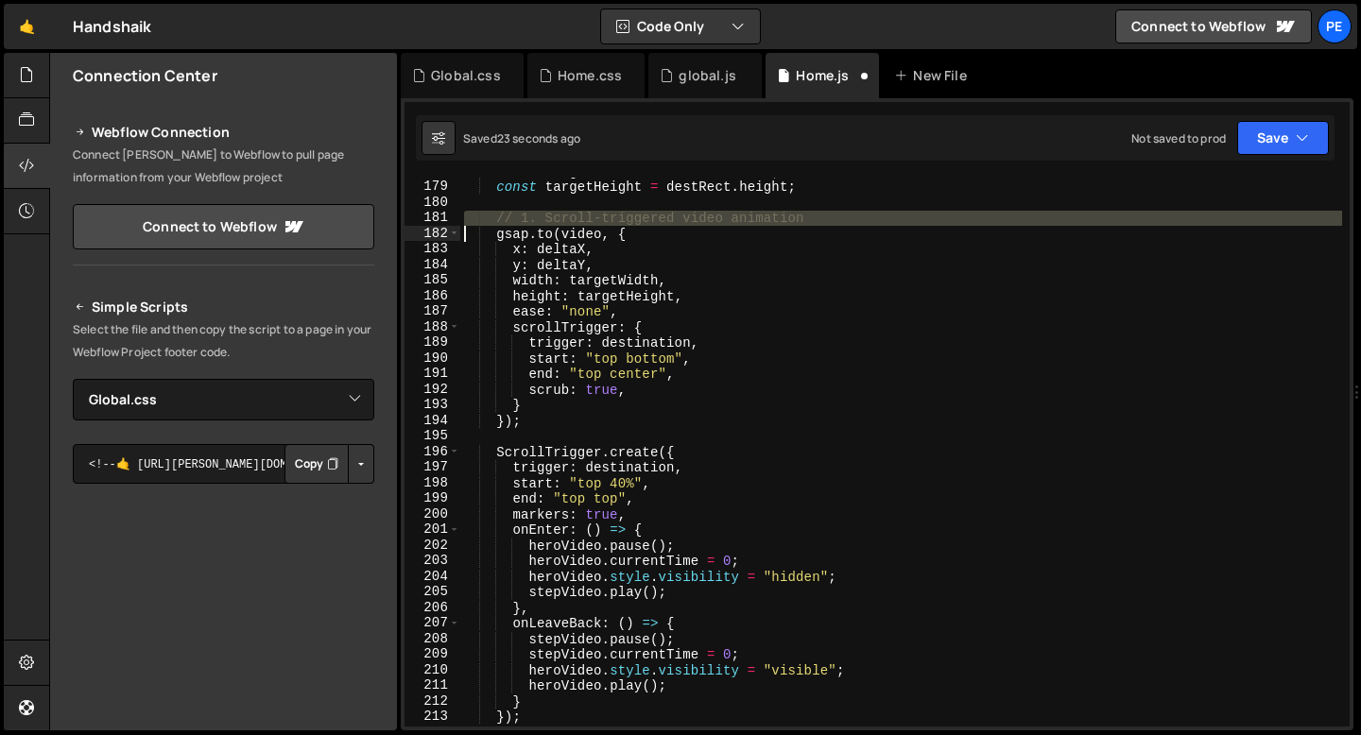
click at [576, 221] on div "const targetWidth = destRect . width ; const targetHeight = destRect . height ;…" at bounding box center [901, 453] width 882 height 580
type textarea "gsap.to(video, {"
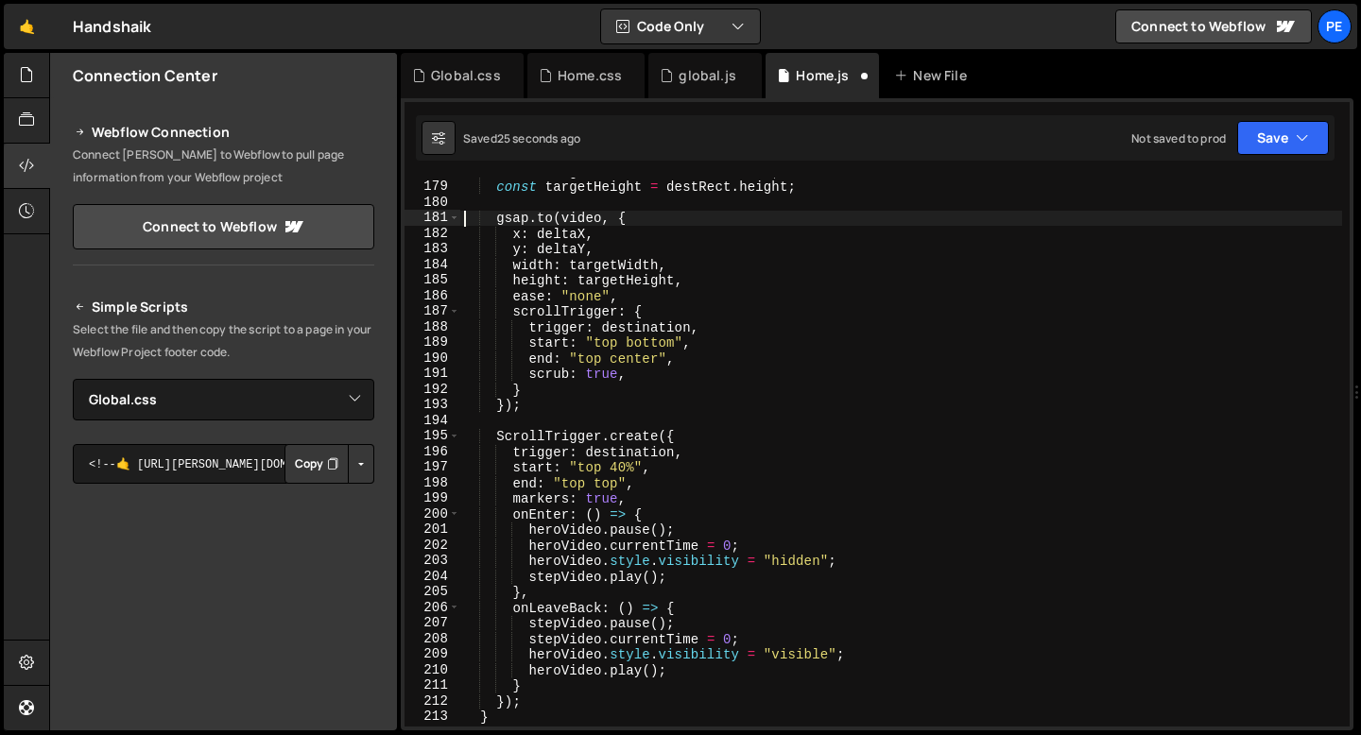
click at [568, 417] on div "const targetWidth = destRect . width ; const targetHeight = destRect . height ;…" at bounding box center [901, 453] width 882 height 580
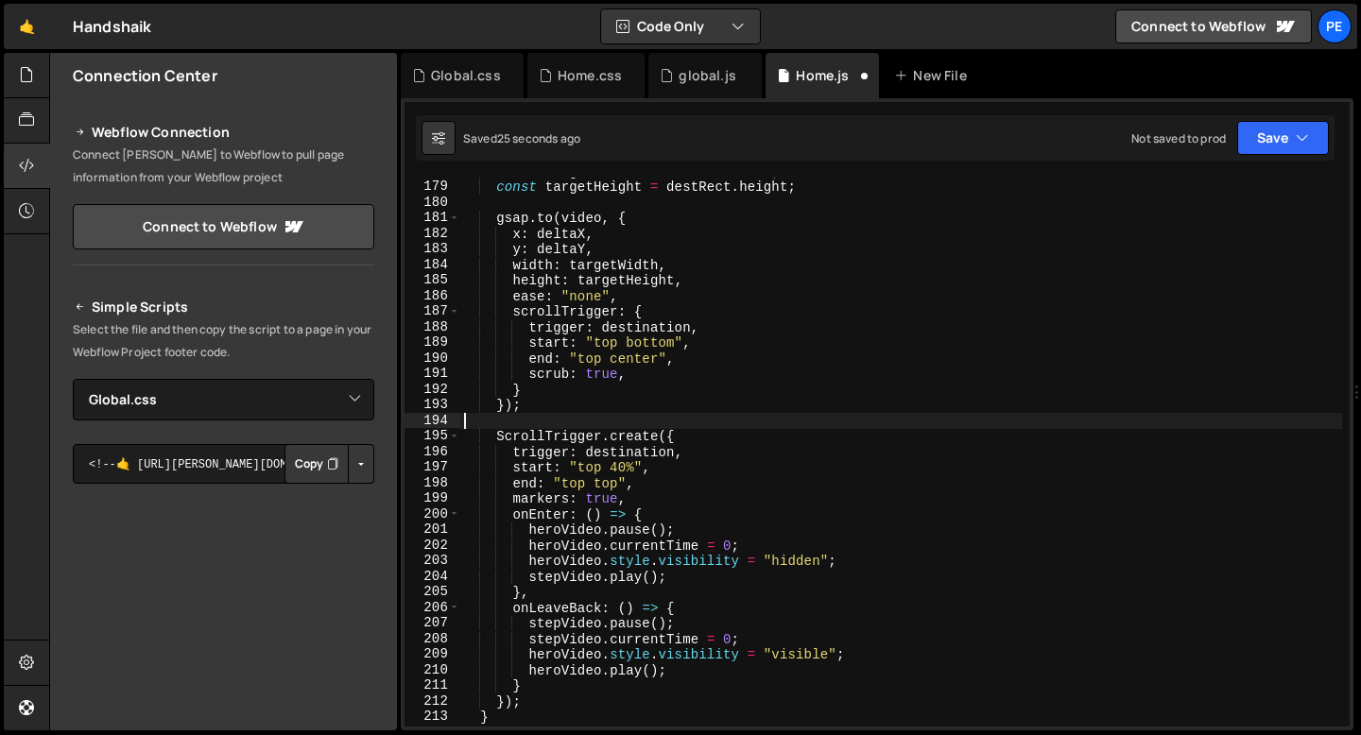
scroll to position [0, 0]
click at [619, 470] on div "const targetWidth = destRect . width ; const targetHeight = destRect . height ;…" at bounding box center [901, 453] width 882 height 580
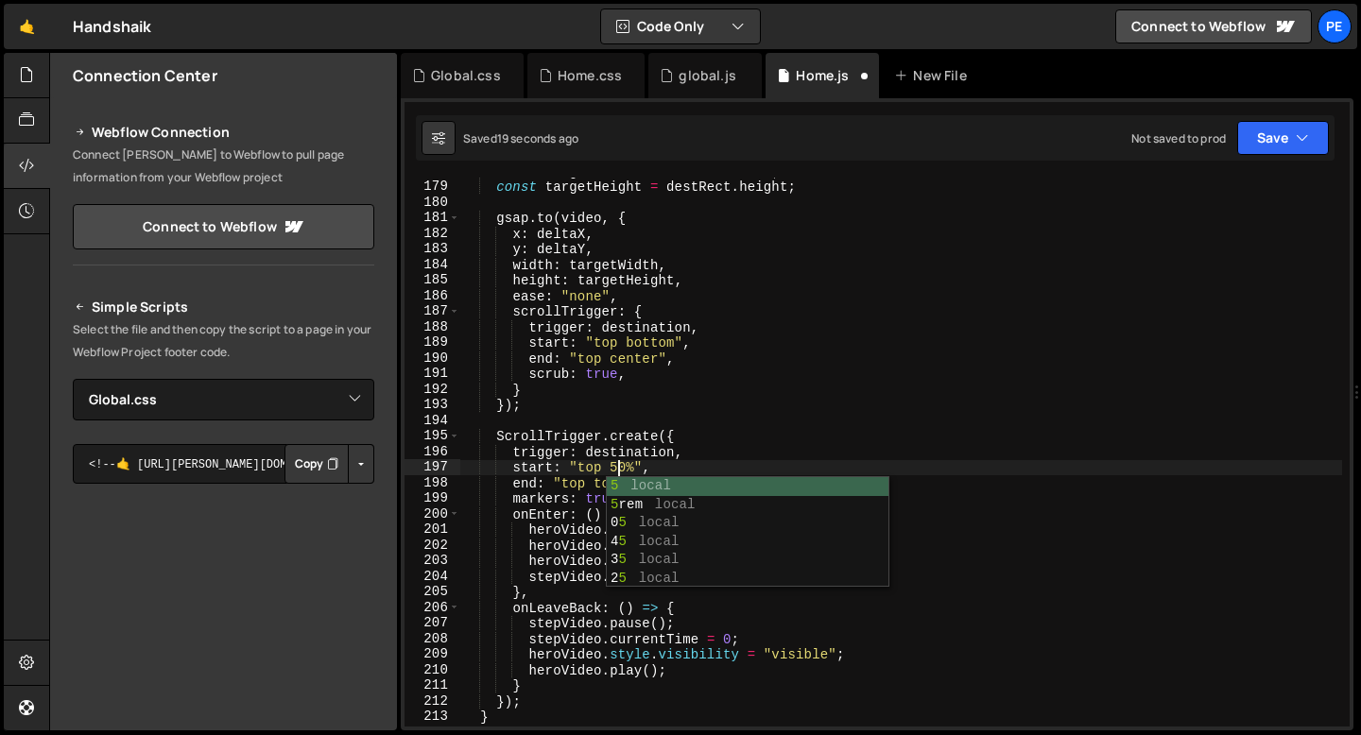
scroll to position [0, 10]
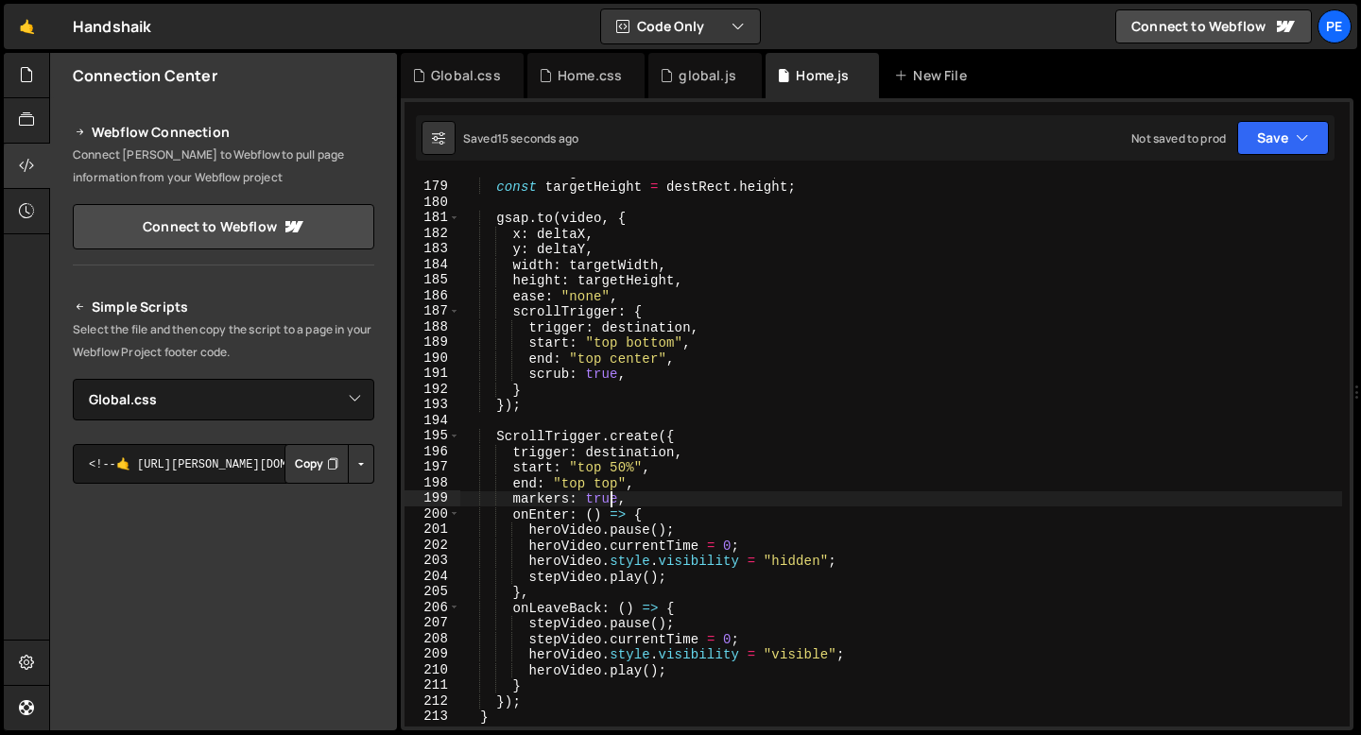
click at [609, 504] on div "const targetWidth = destRect . width ; const targetHeight = destRect . height ;…" at bounding box center [901, 453] width 882 height 580
type textarea "markers: false,"
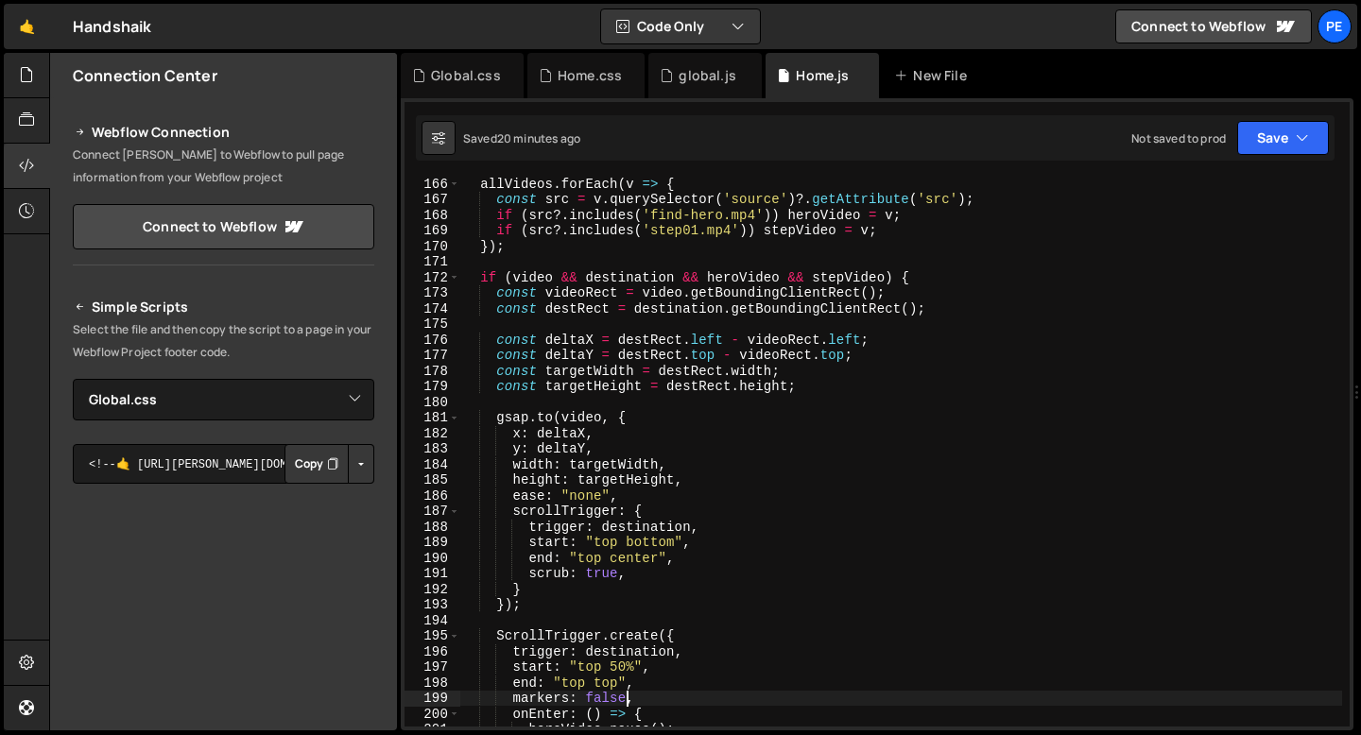
scroll to position [2472, 0]
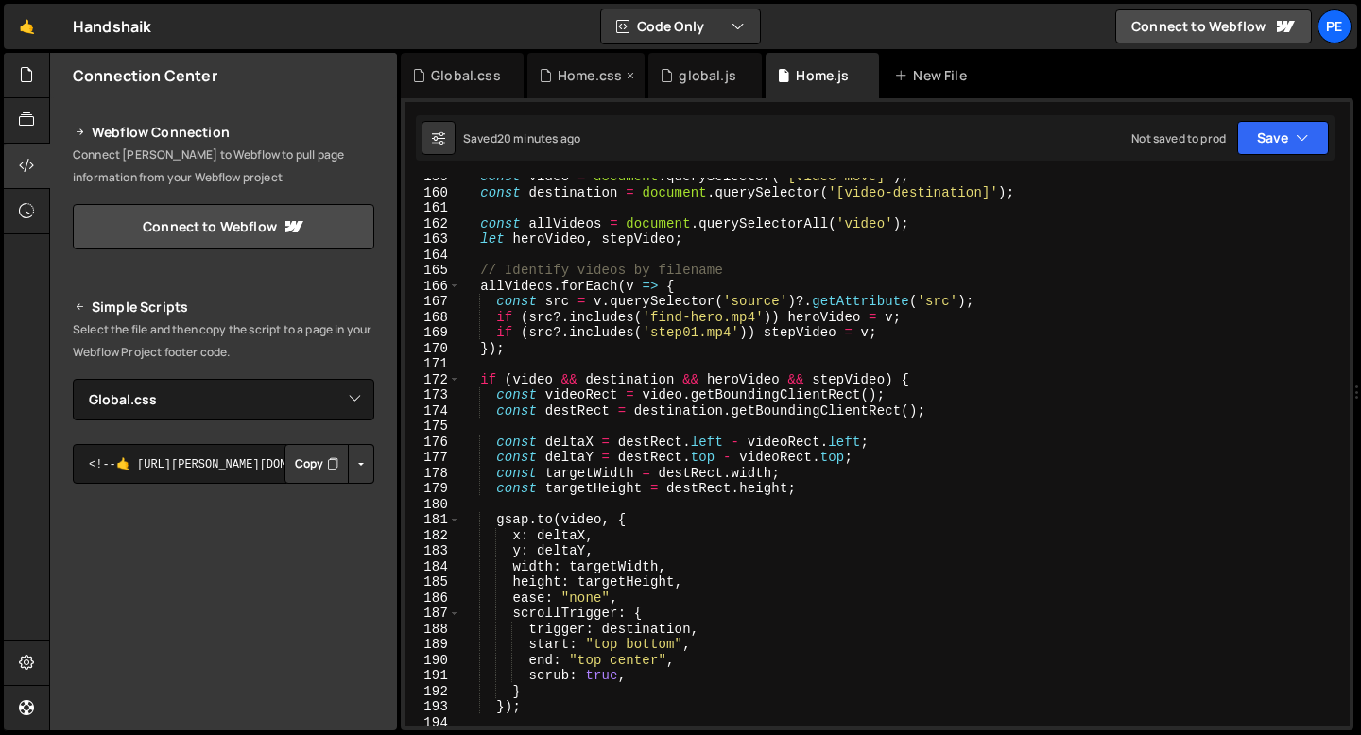
click at [578, 93] on div "Home.css" at bounding box center [585, 75] width 117 height 45
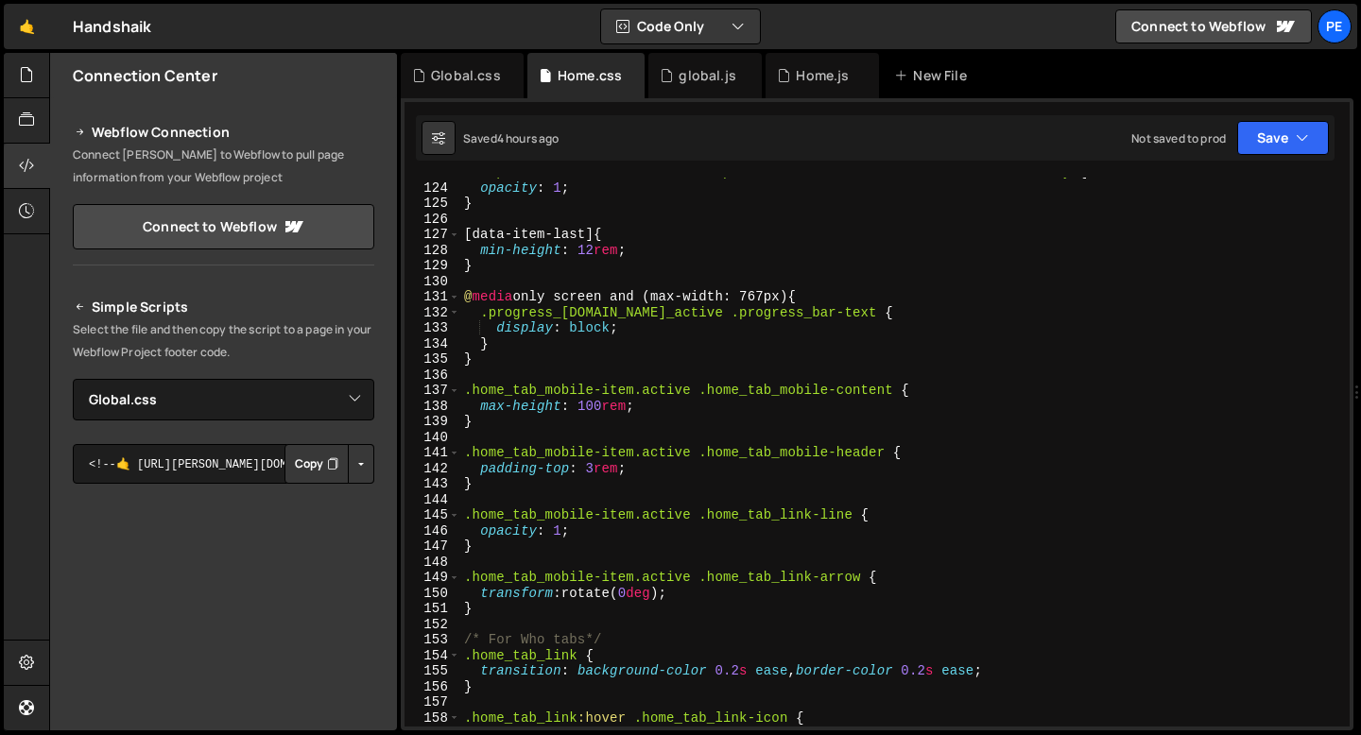
scroll to position [1916, 0]
click at [696, 296] on div ".swiper-slide.on_testimonial.swiper-slide-active .testimonial_slide-overlay { o…" at bounding box center [901, 454] width 882 height 580
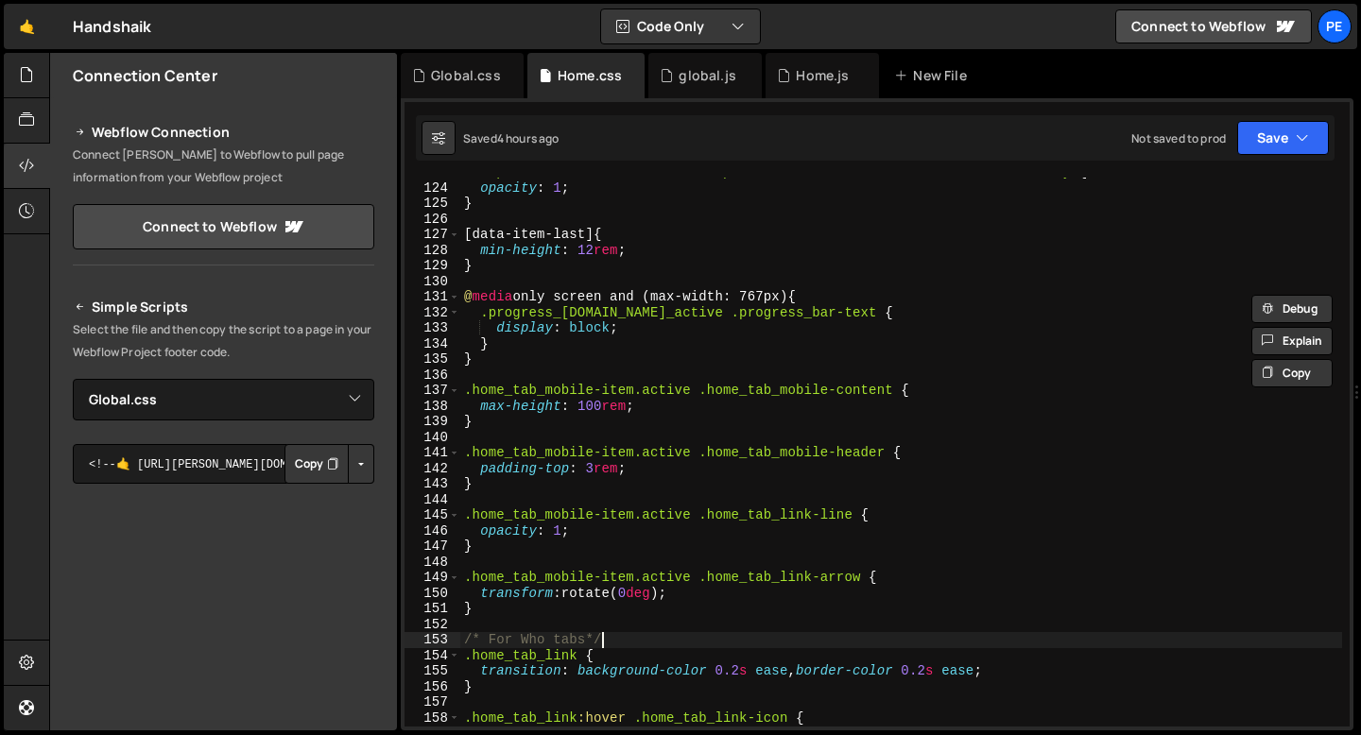
click at [612, 642] on div ".swiper-slide.on_testimonial.swiper-slide-active .testimonial_slide-overlay { o…" at bounding box center [901, 454] width 882 height 580
type textarea "/* For Who tabs*/"
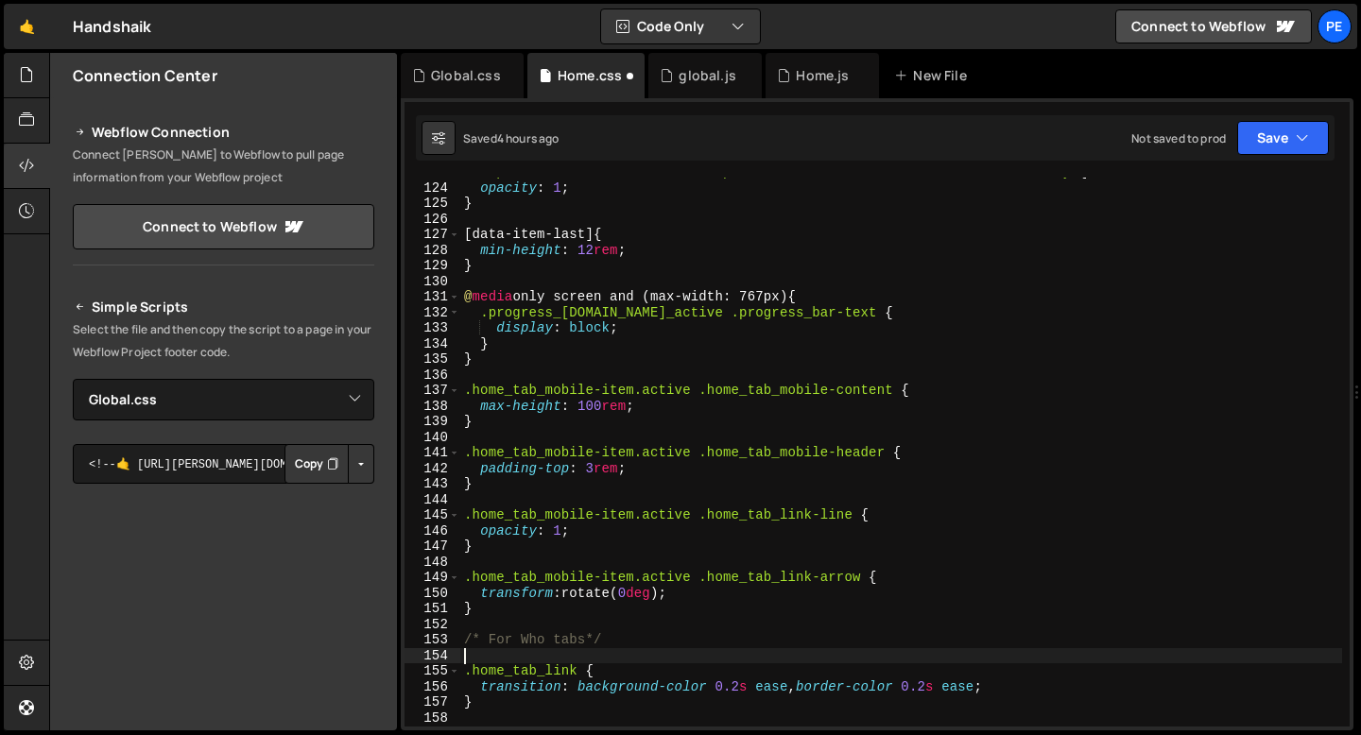
paste textarea "@media only screen and (max-width: 767px) {"
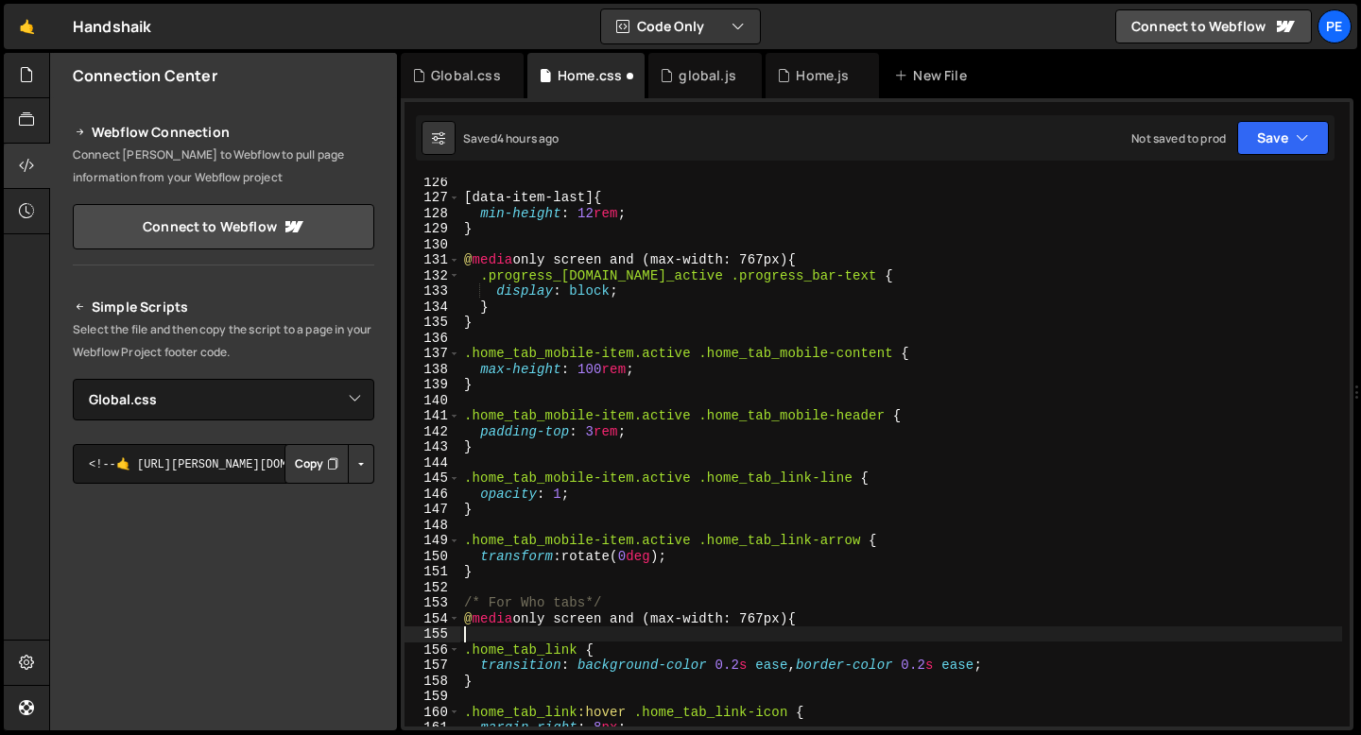
scroll to position [1964, 0]
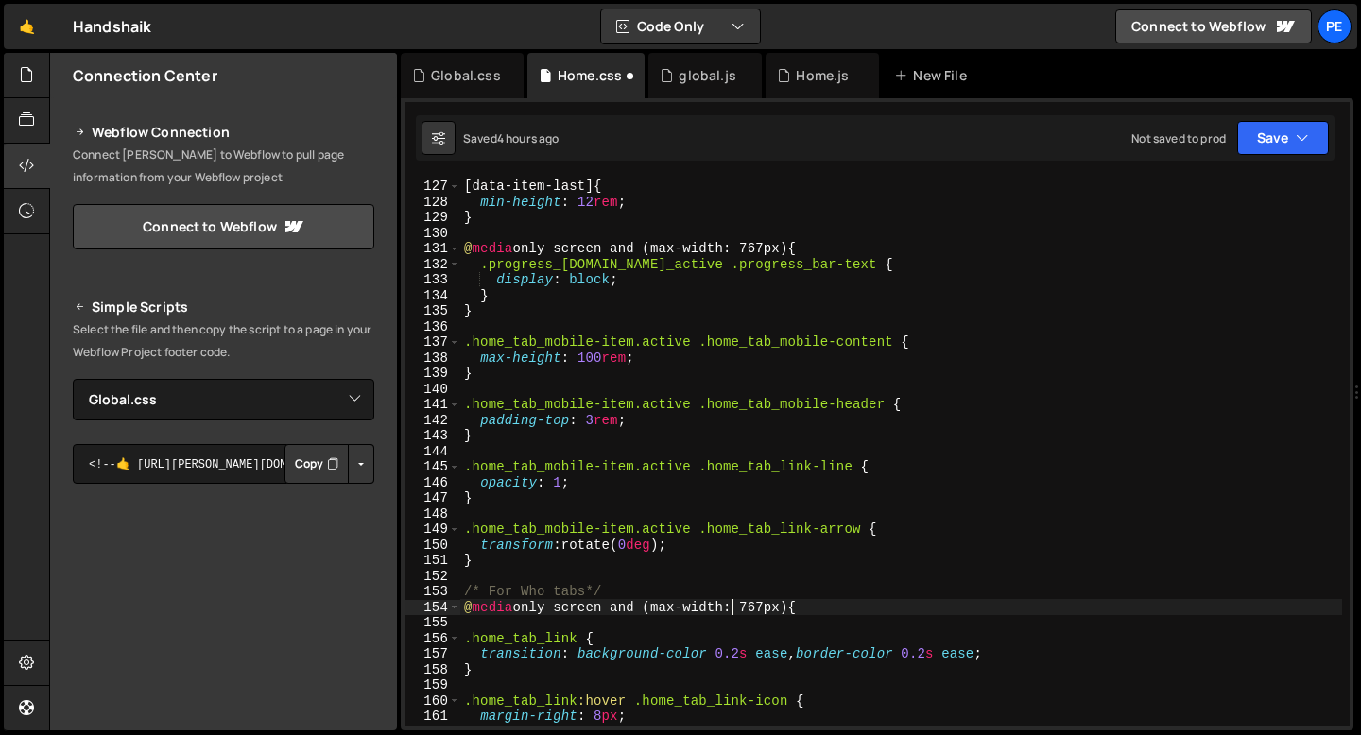
click at [729, 607] on div "[ data-item-last ] { min-height : 12 rem ; } @ media only screen and (max-width…" at bounding box center [901, 453] width 882 height 580
click at [682, 606] on div "[ data-item-last ] { min-height : 12 rem ; } @ media only screen and (max-width…" at bounding box center [901, 453] width 882 height 580
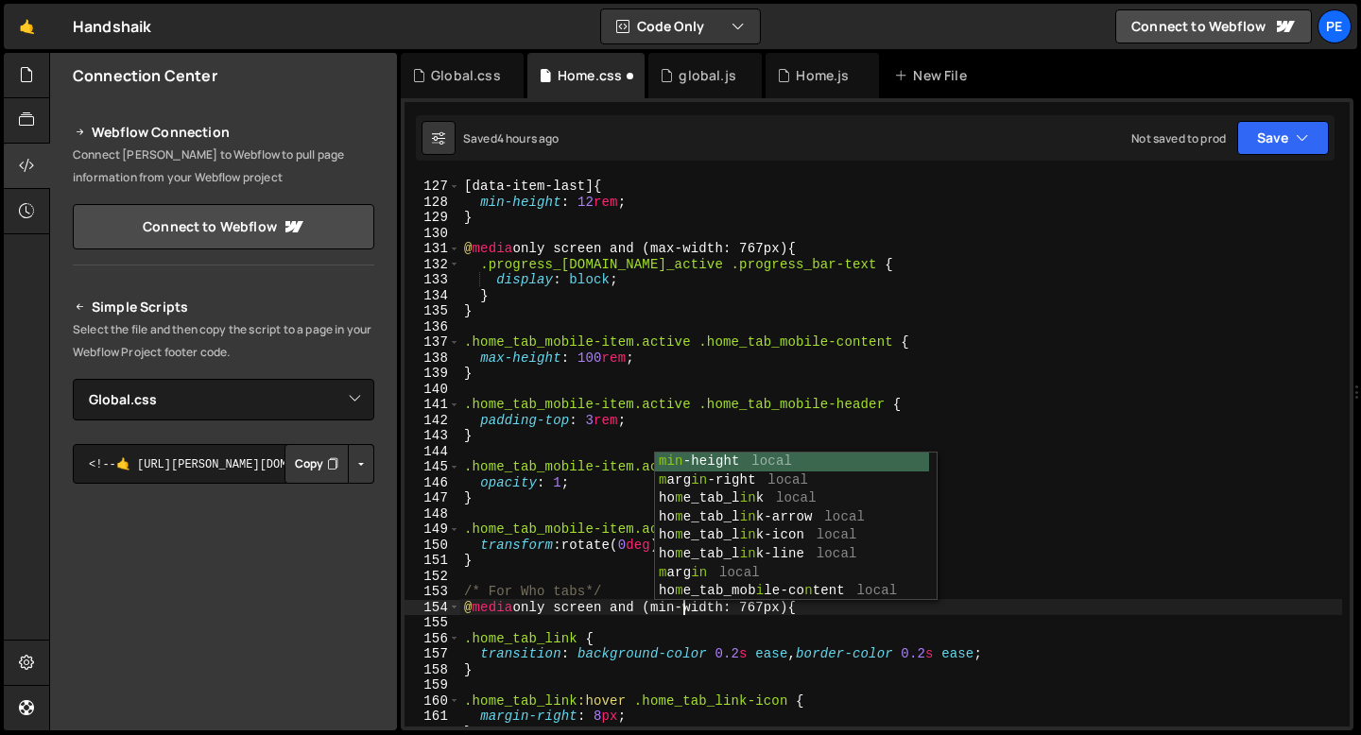
click at [779, 640] on div "[ data-item-last ] { min-height : 12 rem ; } @ media only screen and (max-width…" at bounding box center [901, 453] width 882 height 580
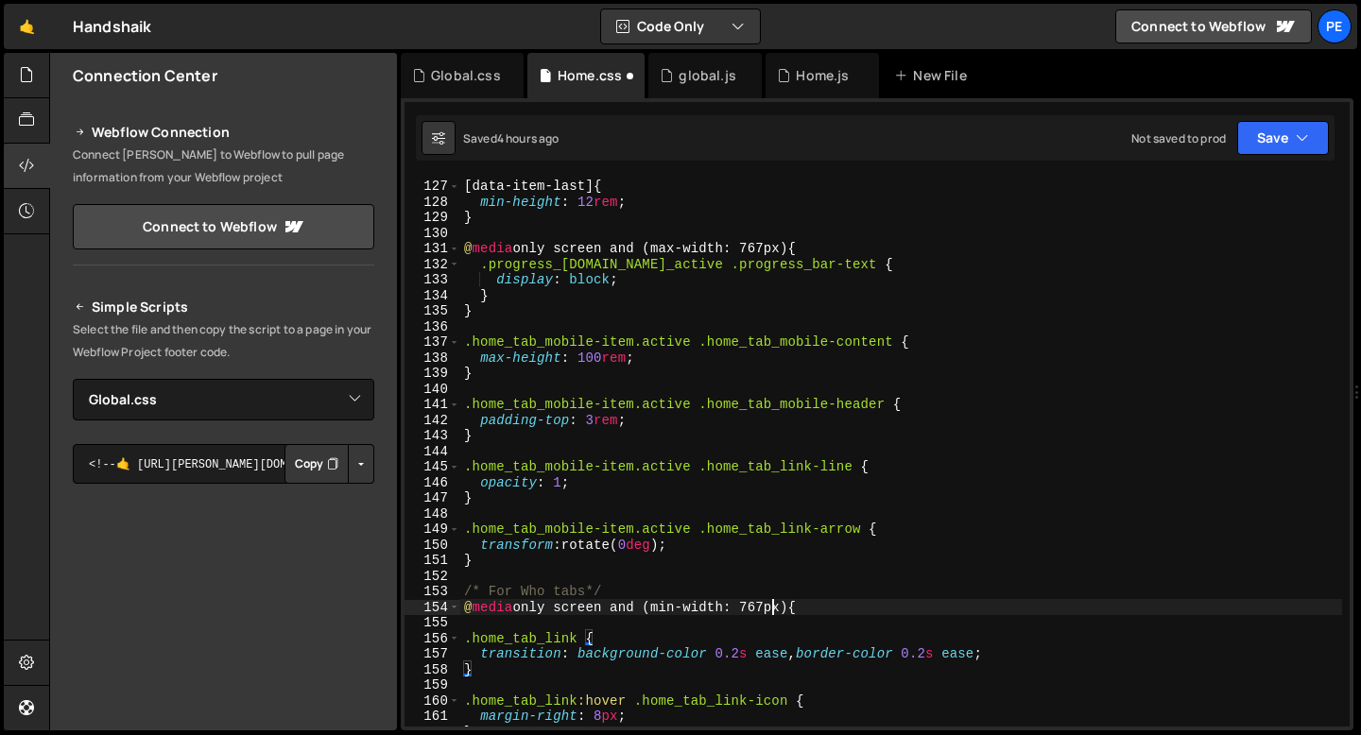
click at [772, 608] on div "[ data-item-last ] { min-height : 12 rem ; } @ media only screen and (max-width…" at bounding box center [901, 453] width 882 height 580
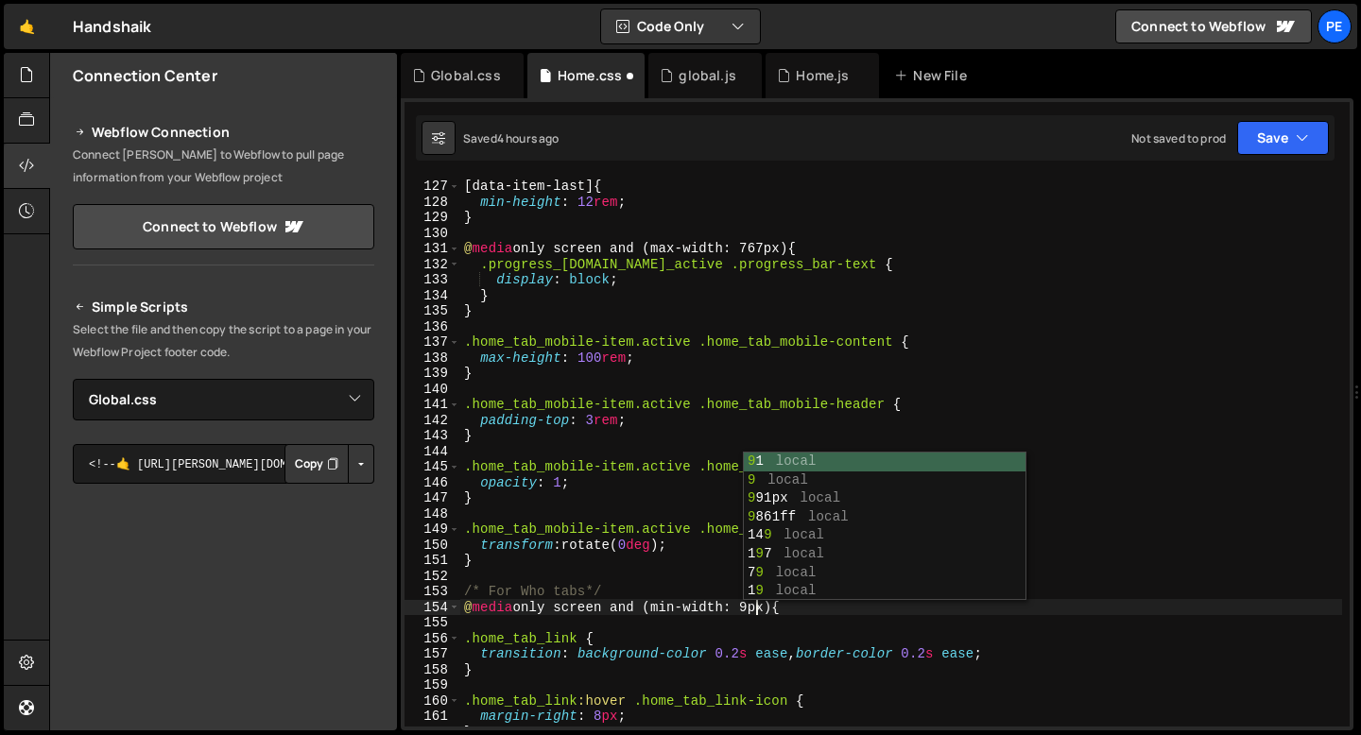
type textarea "@media only screen and (min-width: 992px) {"
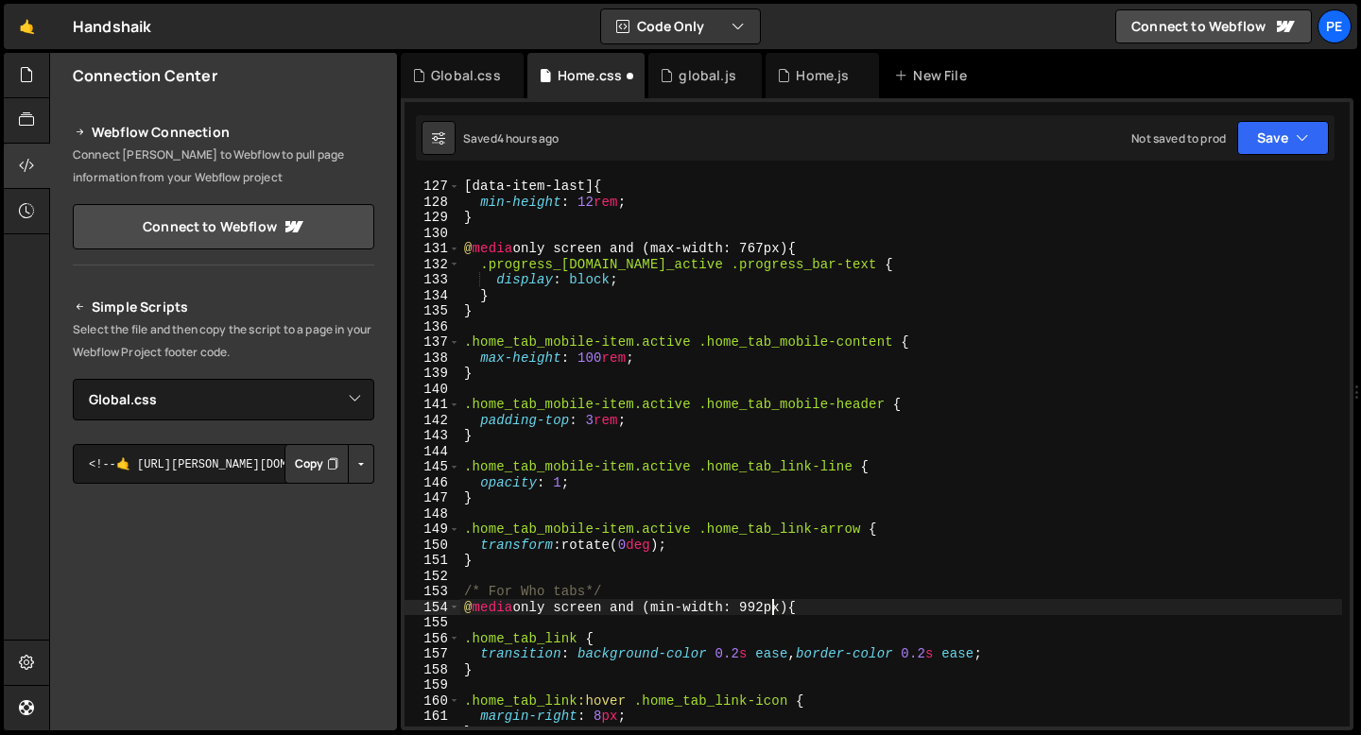
scroll to position [0, 21]
click at [816, 610] on div "[ data-item-last ] { min-height : 12 rem ; } @ media only screen and (max-width…" at bounding box center [901, 453] width 882 height 580
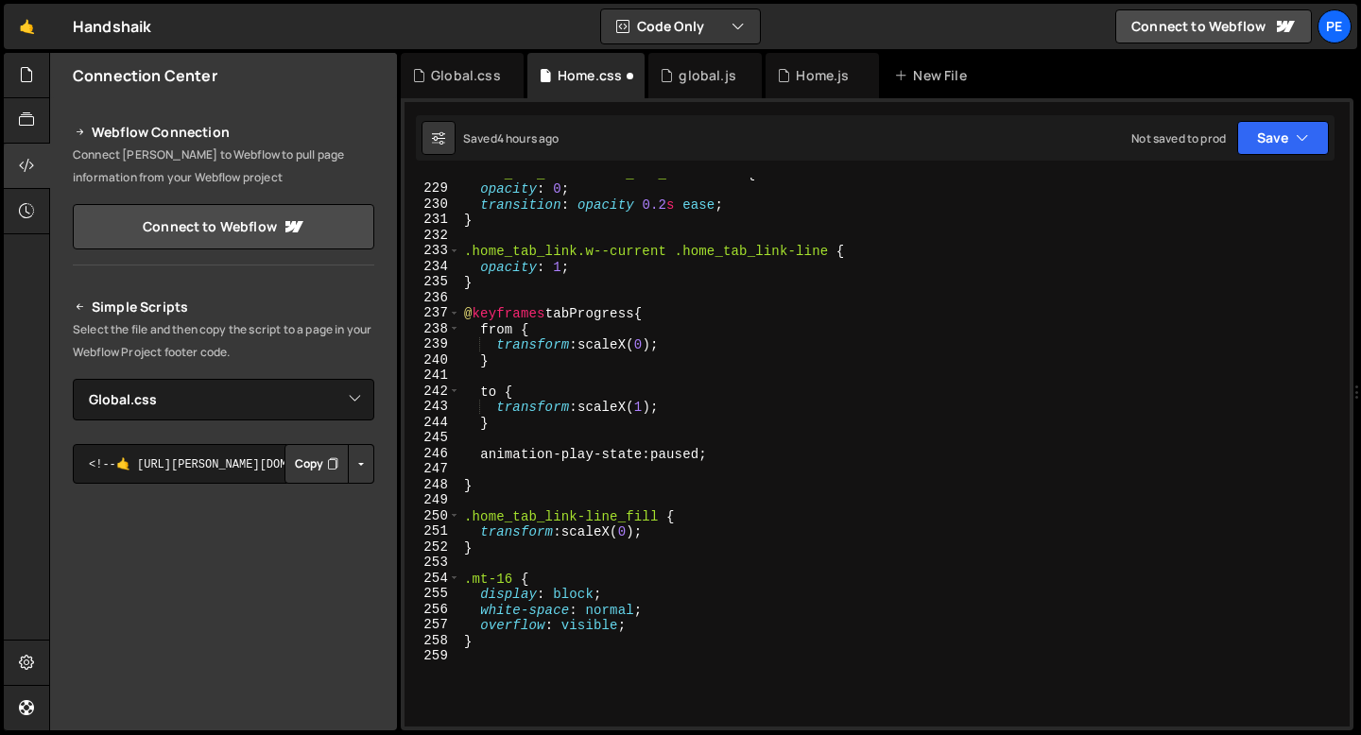
scroll to position [3552, 0]
click at [489, 558] on div ".home_tab_link .home_tab_link-line { opacity : 0 ; transition : opacity 0.2 s e…" at bounding box center [901, 455] width 882 height 580
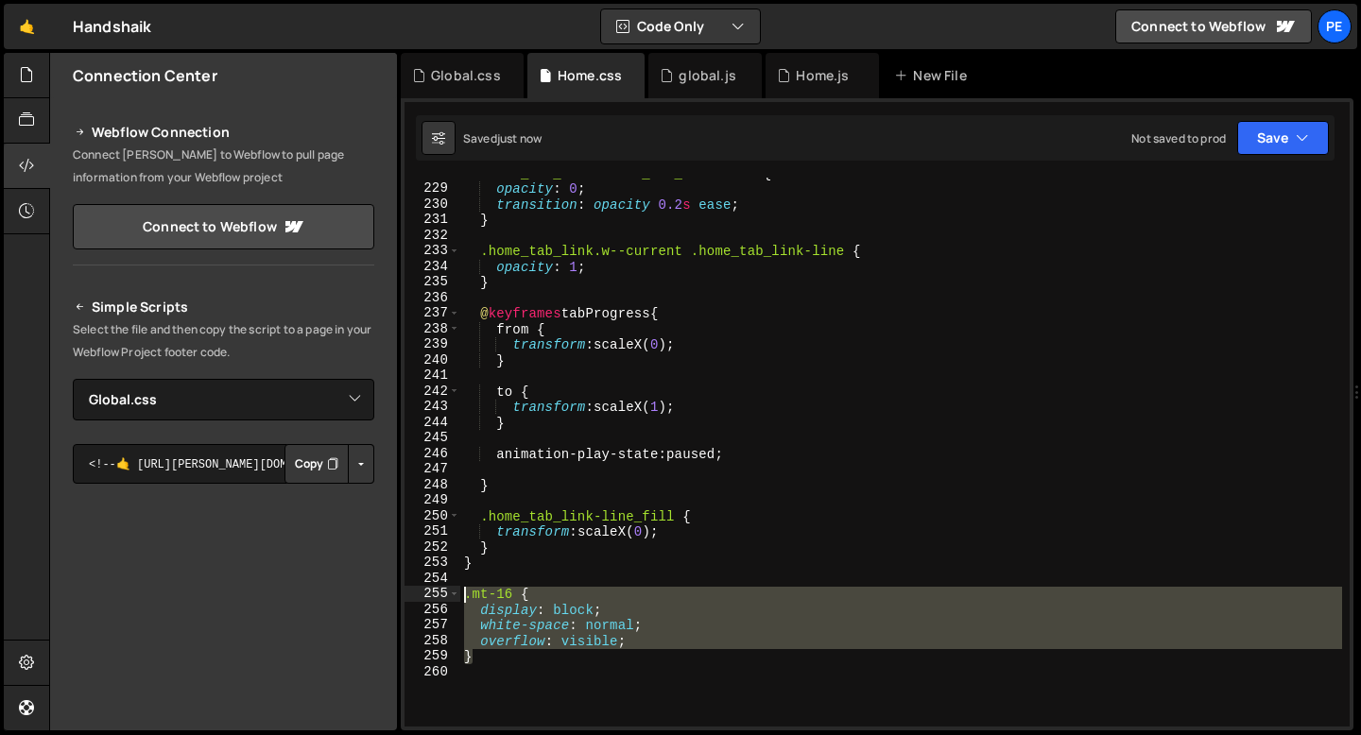
drag, startPoint x: 476, startPoint y: 660, endPoint x: 452, endPoint y: 576, distance: 86.7
click at [452, 576] on div "} 228 229 230 231 232 233 234 235 236 237 238 239 240 241 242 243 244 245 246 2…" at bounding box center [876, 452] width 945 height 549
type textarea ".mt-16 {"
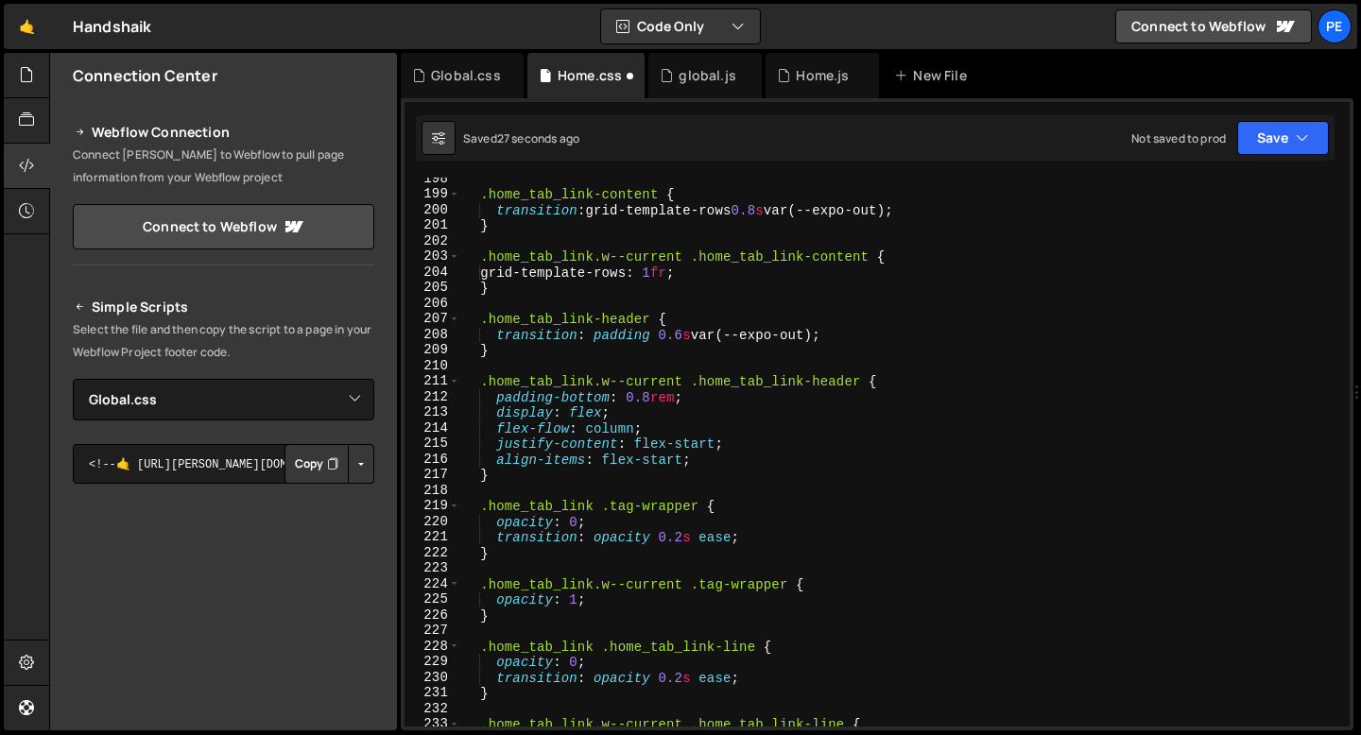
scroll to position [3079, 0]
click at [546, 473] on div ".home_tab_link-content { transition : grid-template-rows 0.8 s var(--expo-out) …" at bounding box center [901, 461] width 882 height 580
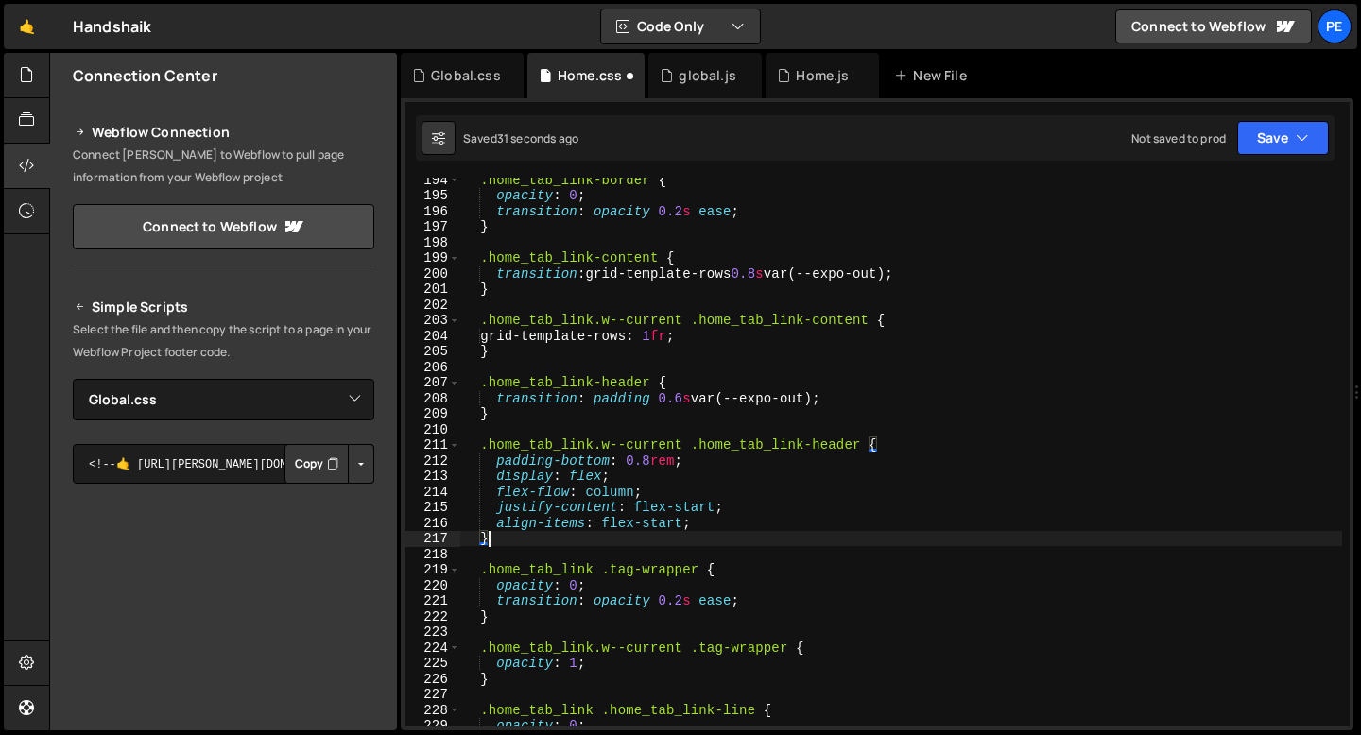
scroll to position [2989, 0]
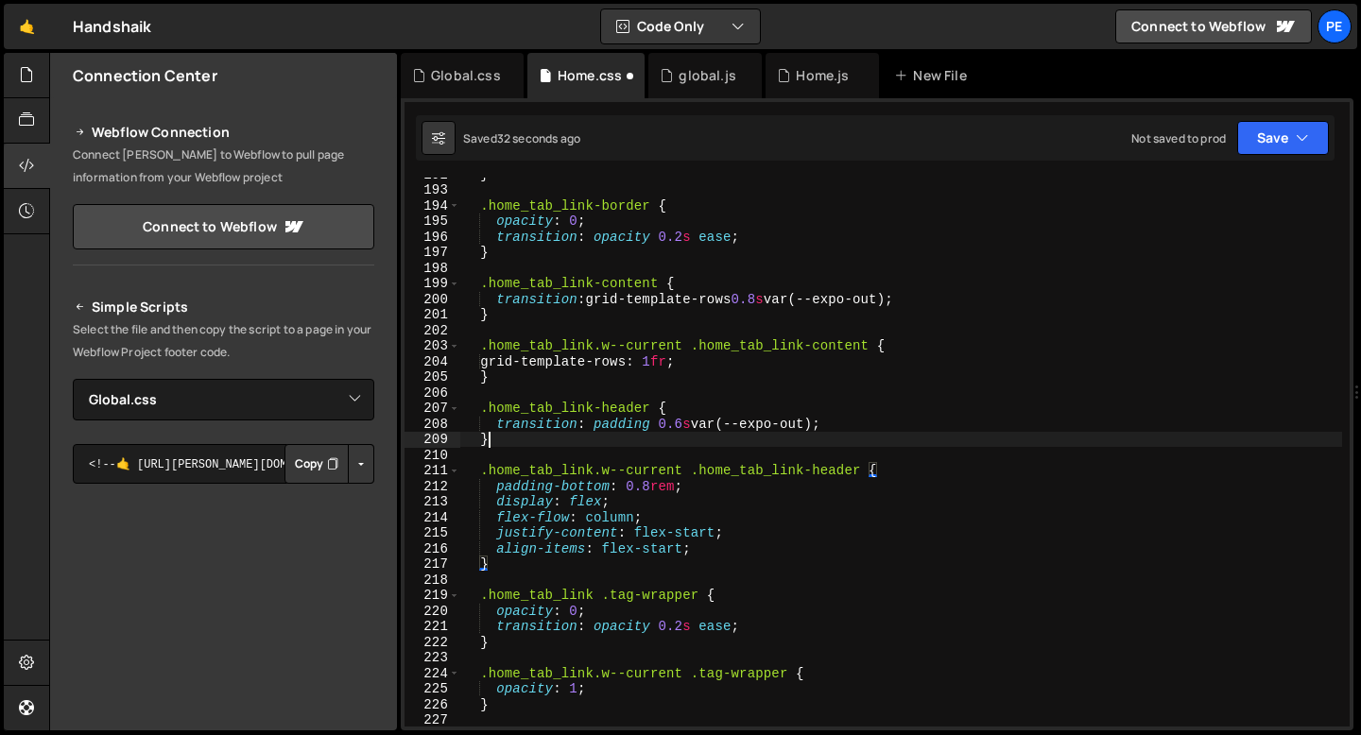
click at [501, 437] on div "} .home_tab_link-border { opacity : 0 ; transition : opacity 0.2 s ease ; } .ho…" at bounding box center [901, 456] width 882 height 580
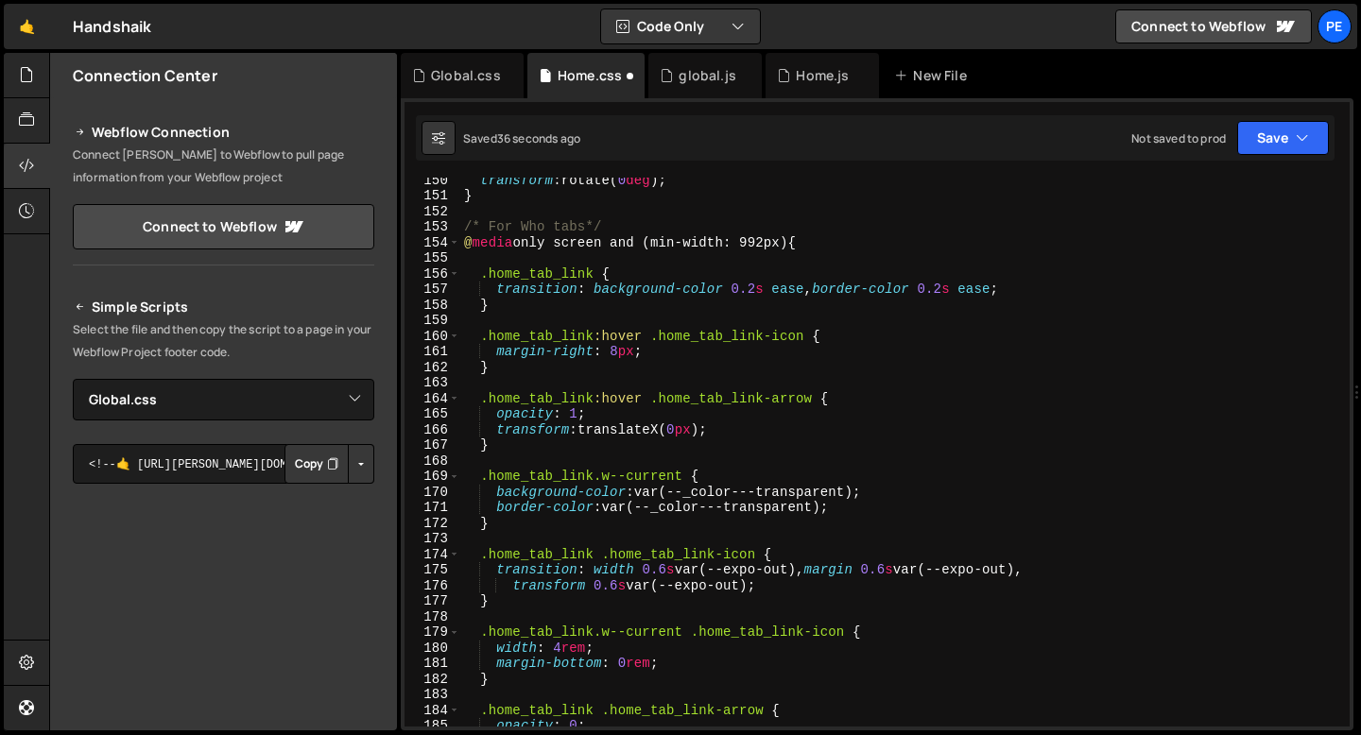
scroll to position [2314, 0]
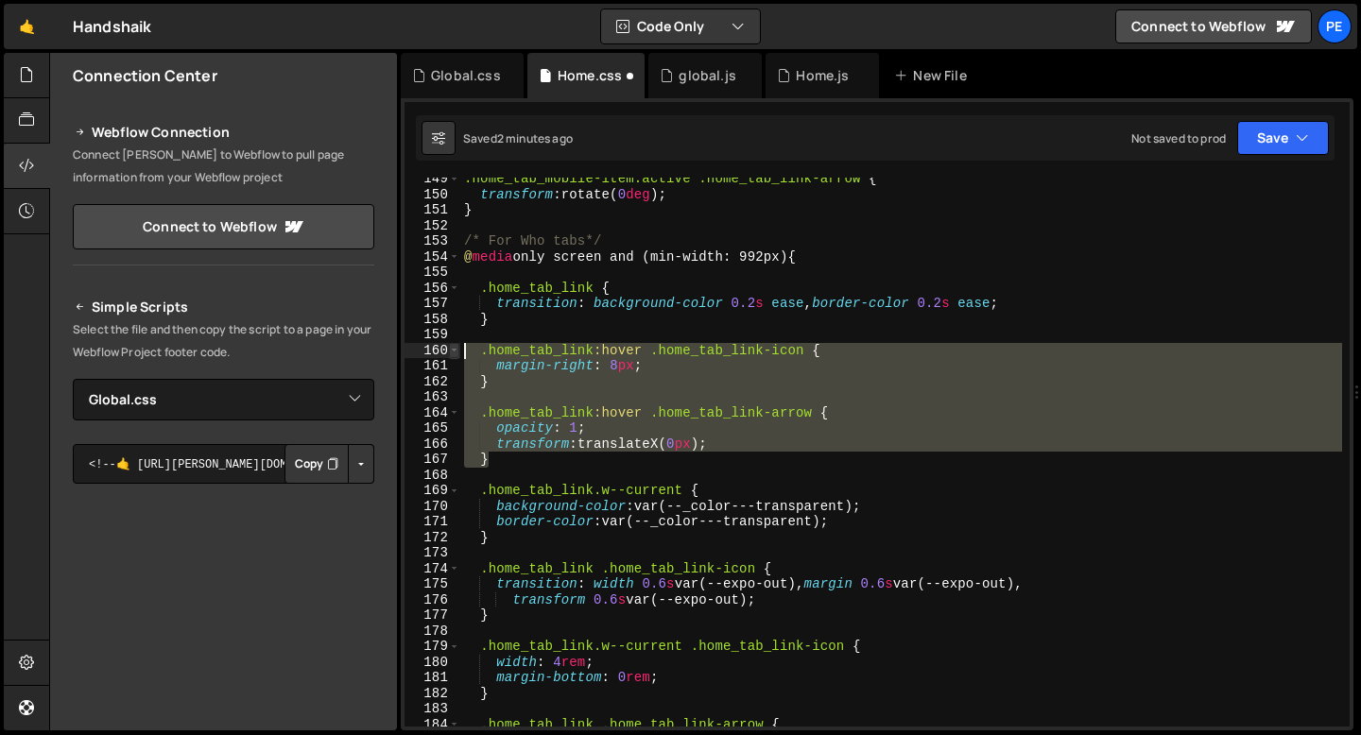
drag, startPoint x: 496, startPoint y: 466, endPoint x: 455, endPoint y: 353, distance: 119.6
click at [455, 353] on div "} 149 150 151 152 153 154 155 156 157 158 159 160 161 162 163 164 165 166 167 1…" at bounding box center [876, 452] width 945 height 549
type textarea ".home_tab_link:hover .home_tab_link-icon { margin-right: 8px;"
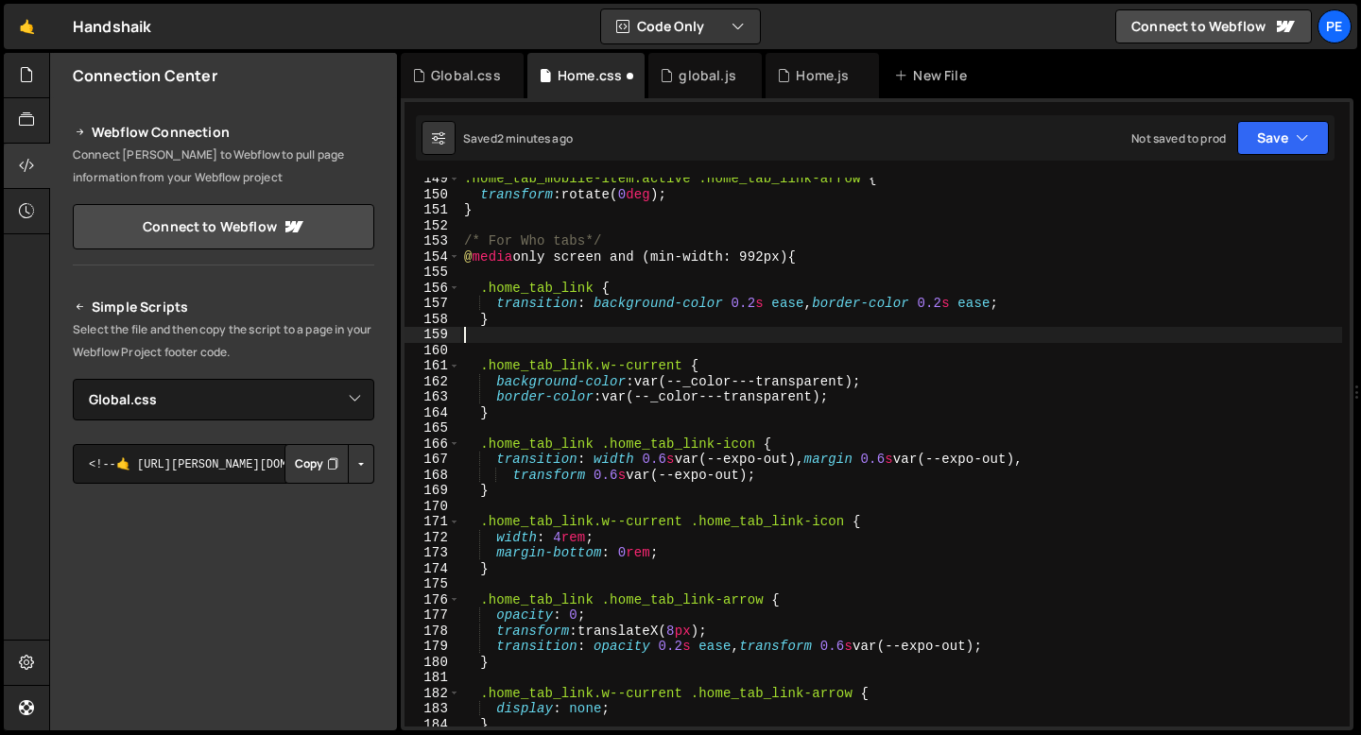
type textarea "}"
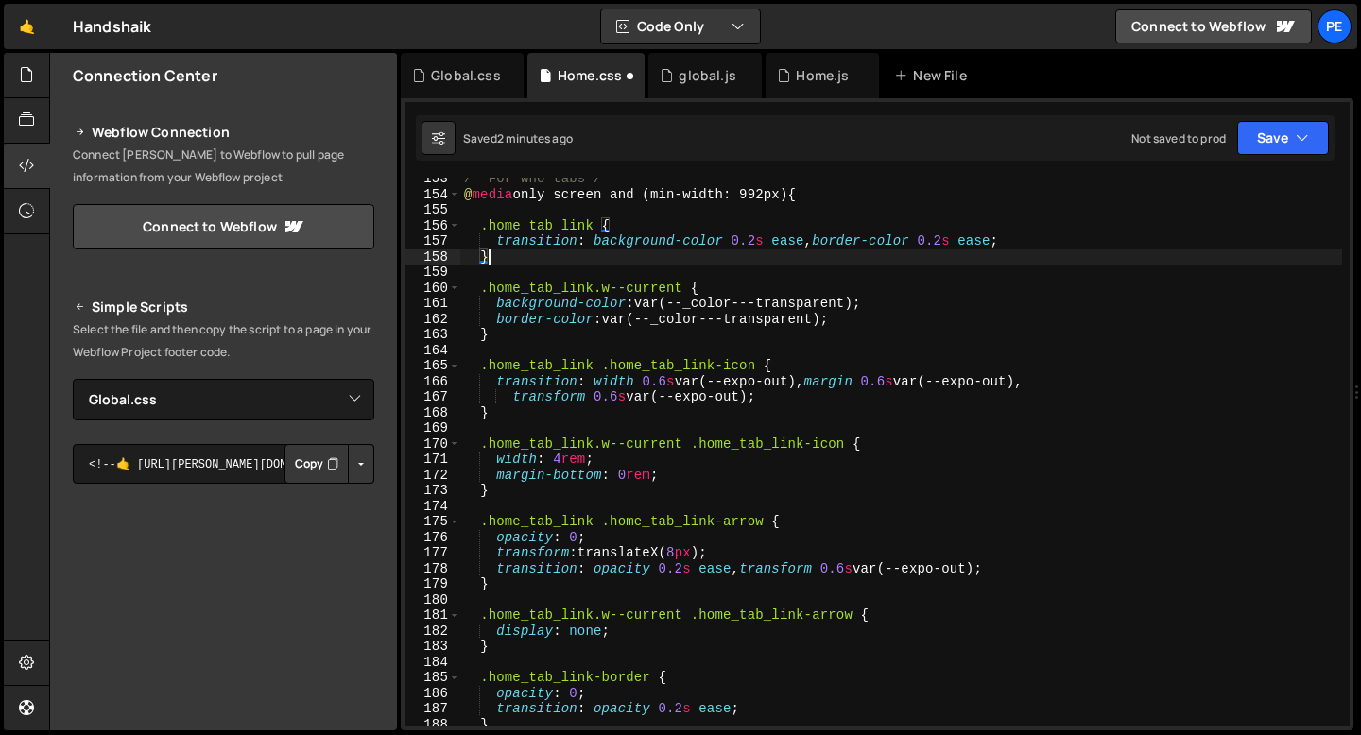
scroll to position [2432, 0]
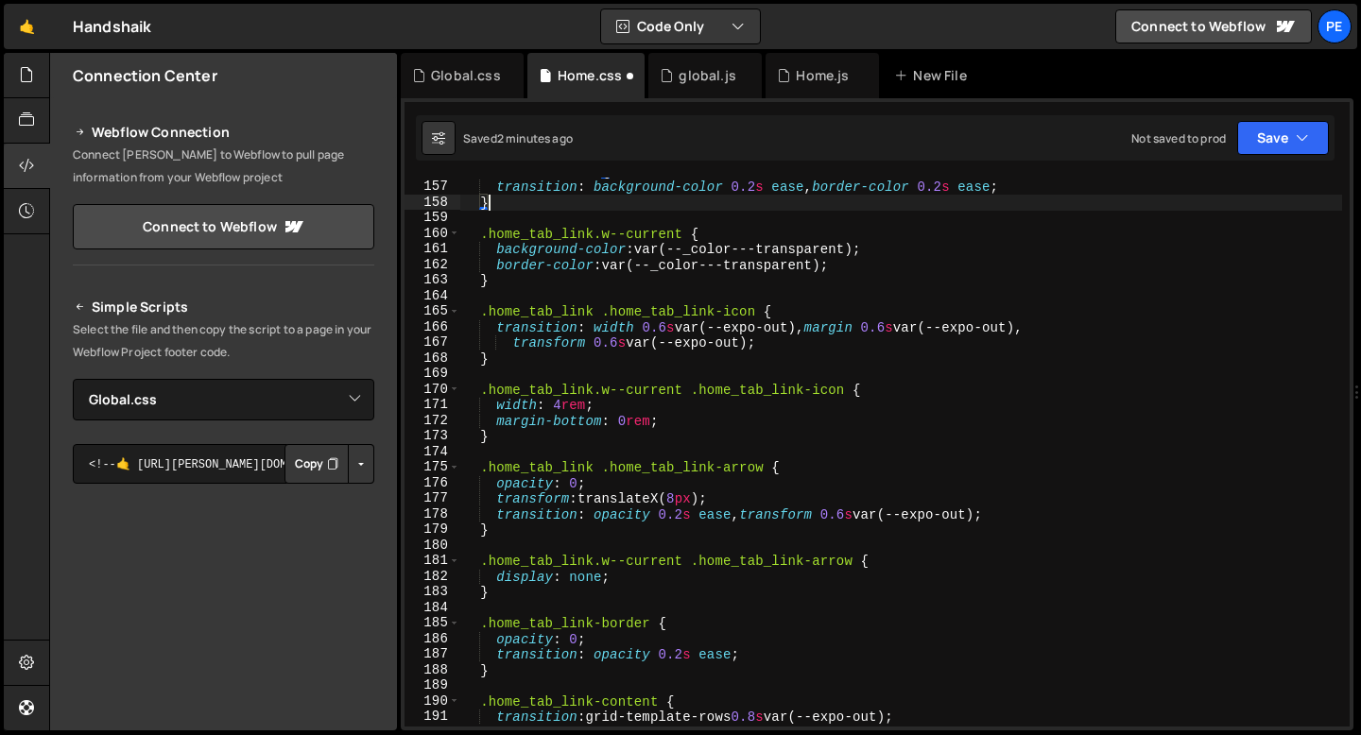
click at [535, 592] on div ".home_tab_link { transition : background-color 0.2 s ease , border-color 0.2 s …" at bounding box center [901, 453] width 882 height 580
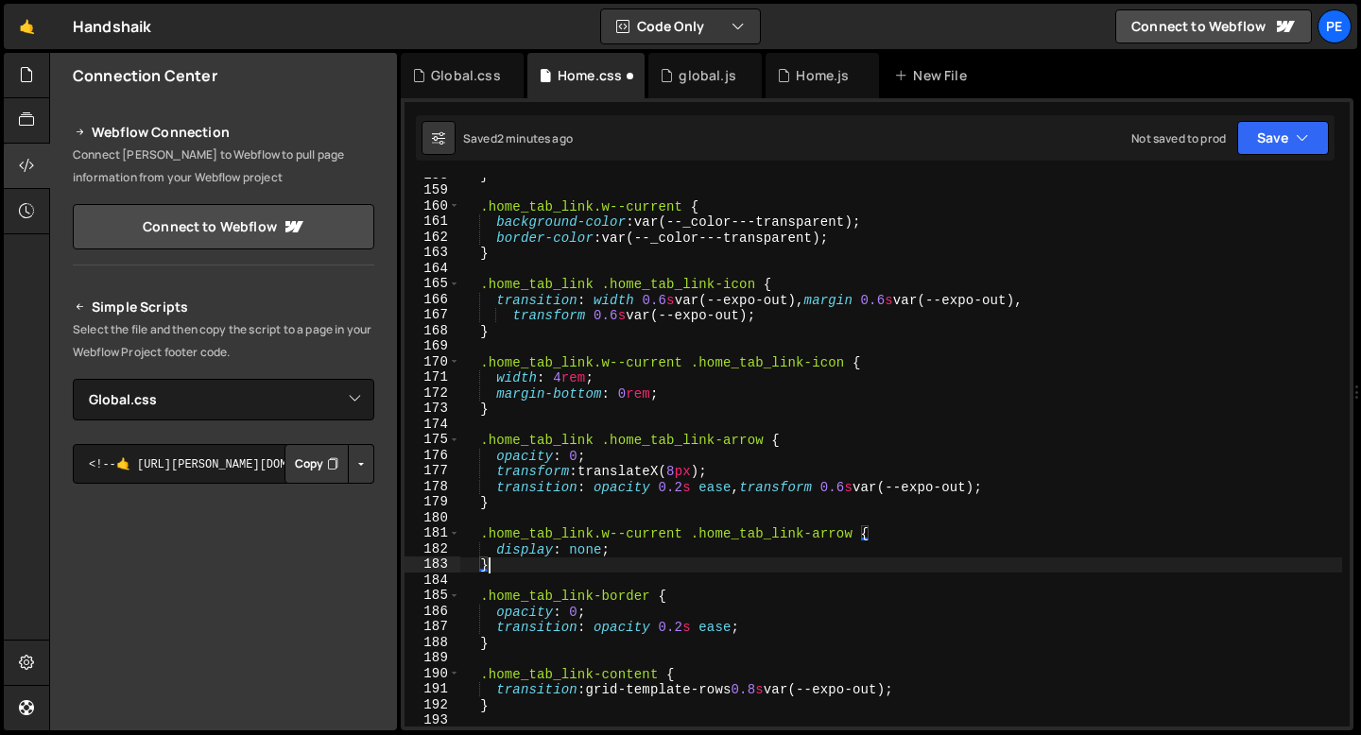
scroll to position [2492, 0]
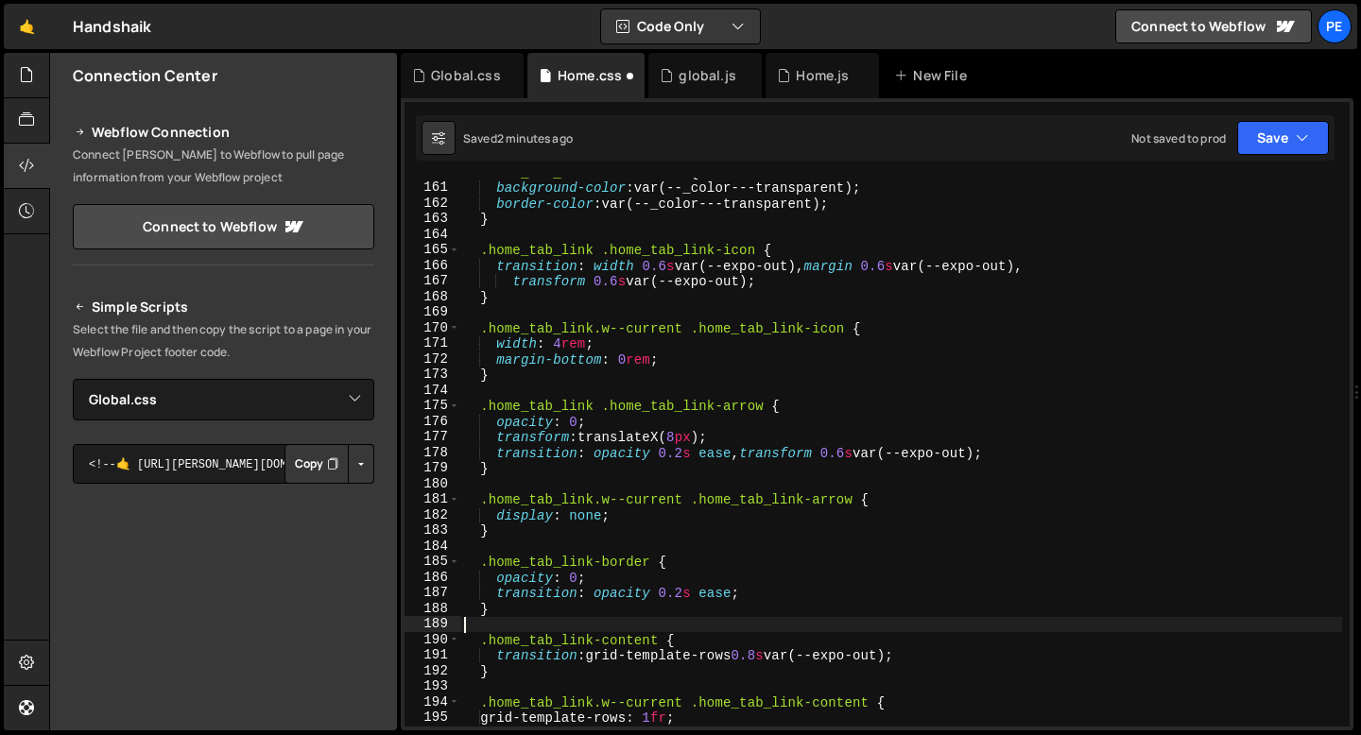
click at [508, 621] on div ".home_tab_link.w--current { background-color : var(--_color---transparent) ; bo…" at bounding box center [901, 454] width 882 height 580
click at [498, 610] on div ".home_tab_link.w--current { background-color : var(--_color---transparent) ; bo…" at bounding box center [901, 454] width 882 height 580
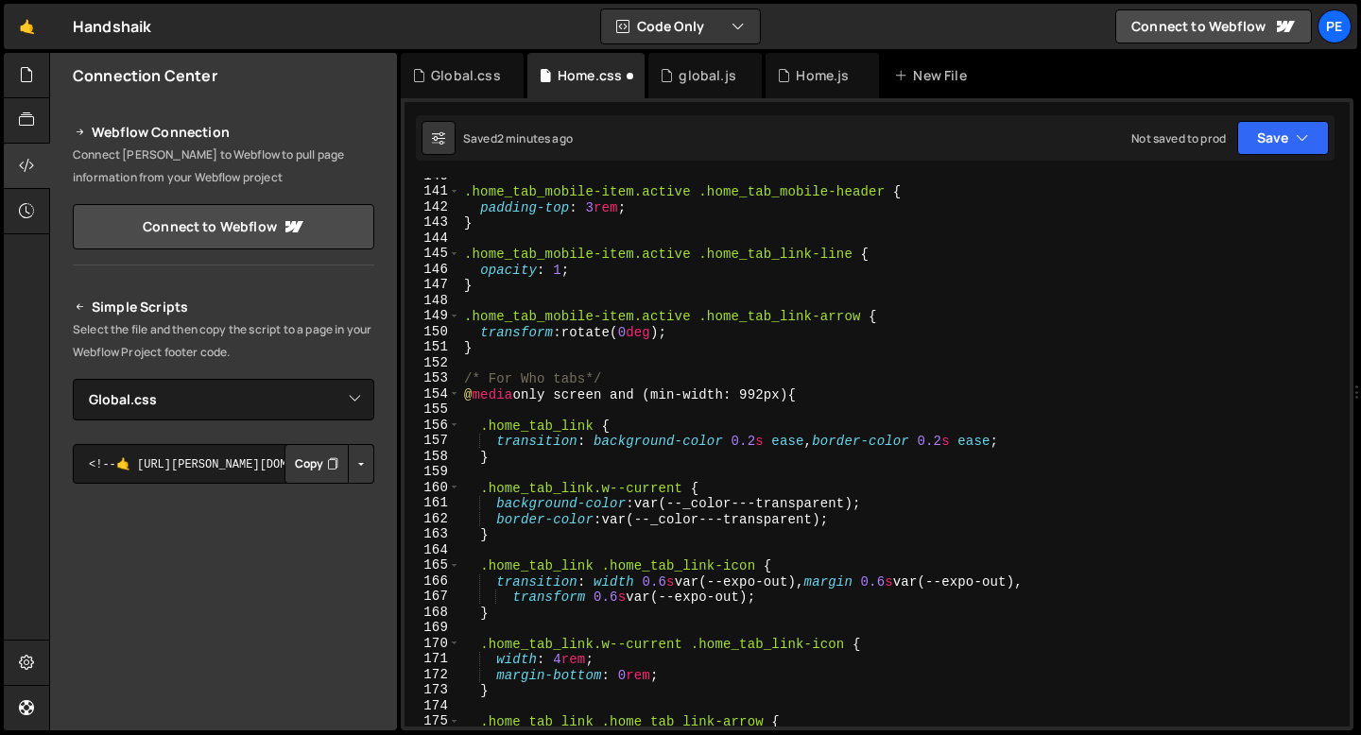
scroll to position [2177, 0]
click at [584, 419] on div ".home_tab_mobile-item.active .home_tab_mobile-header { padding-top : 3 rem ; } …" at bounding box center [901, 458] width 882 height 580
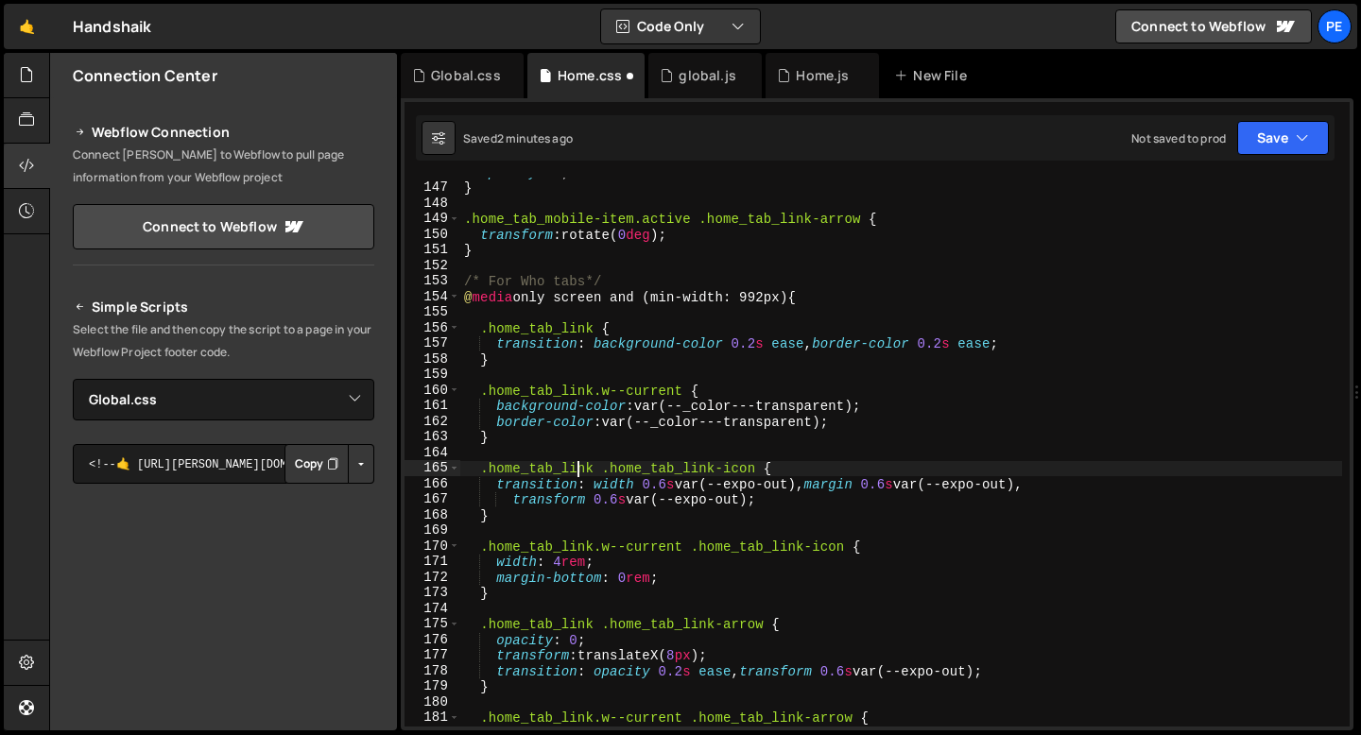
click at [576, 475] on div "opacity : 1 ; } .home_tab_mobile-item.active .home_tab_link-arrow { transform :…" at bounding box center [901, 454] width 882 height 580
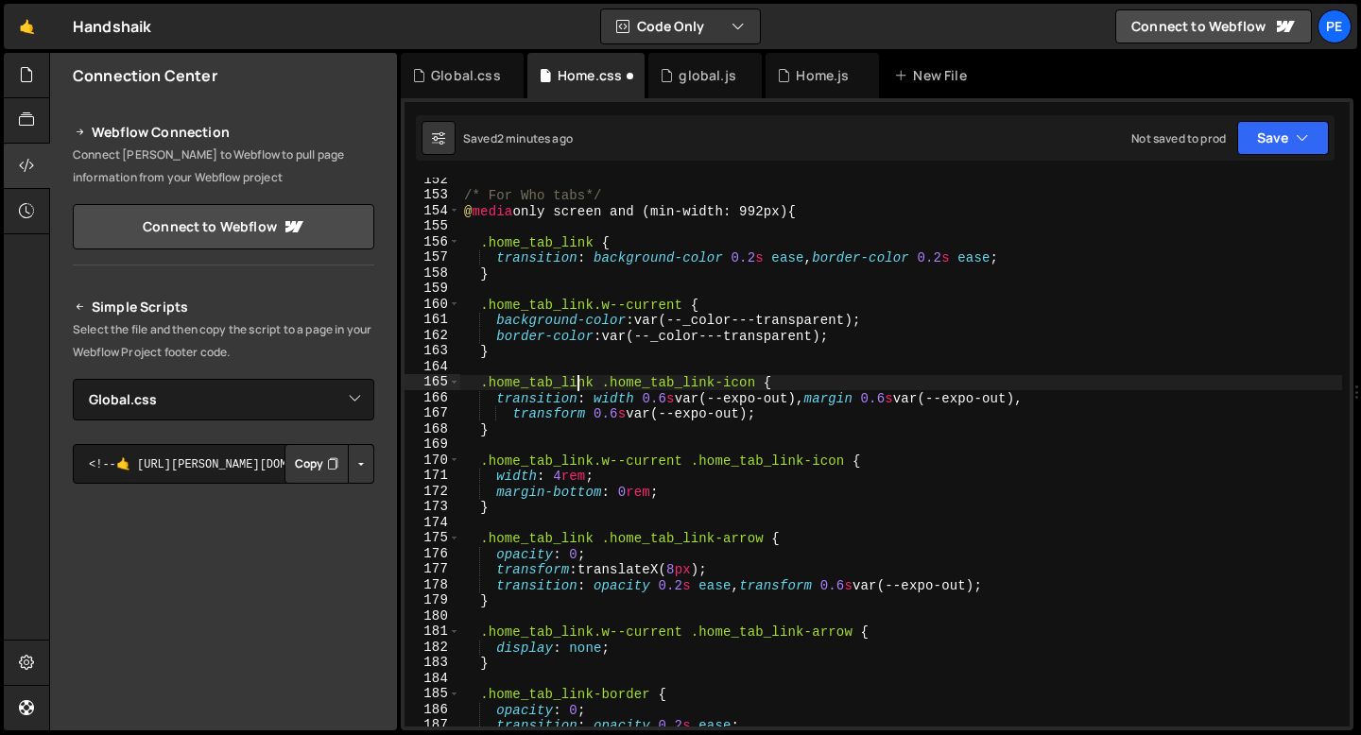
scroll to position [2407, 0]
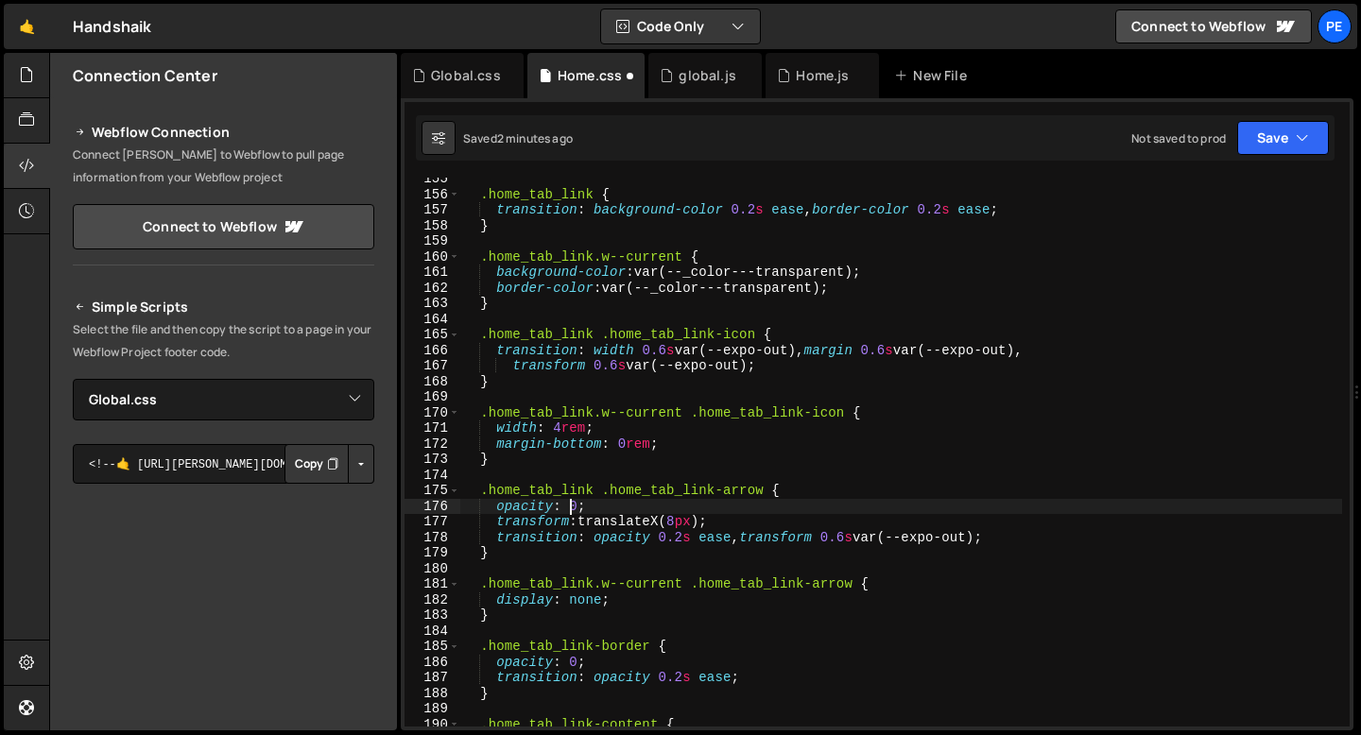
click at [568, 510] on div ".home_tab_link { transition : background-color 0.2 s ease , border-color 0.2 s …" at bounding box center [901, 461] width 882 height 580
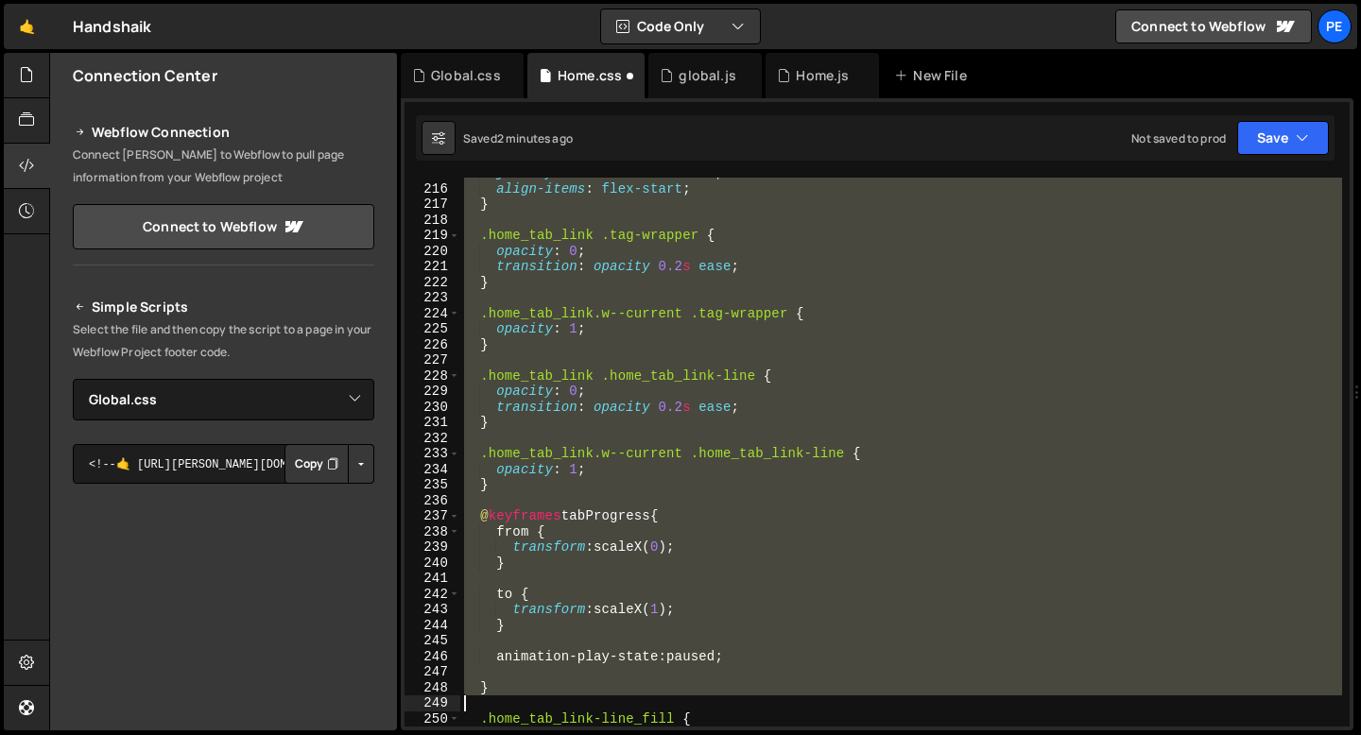
scroll to position [3349, 0]
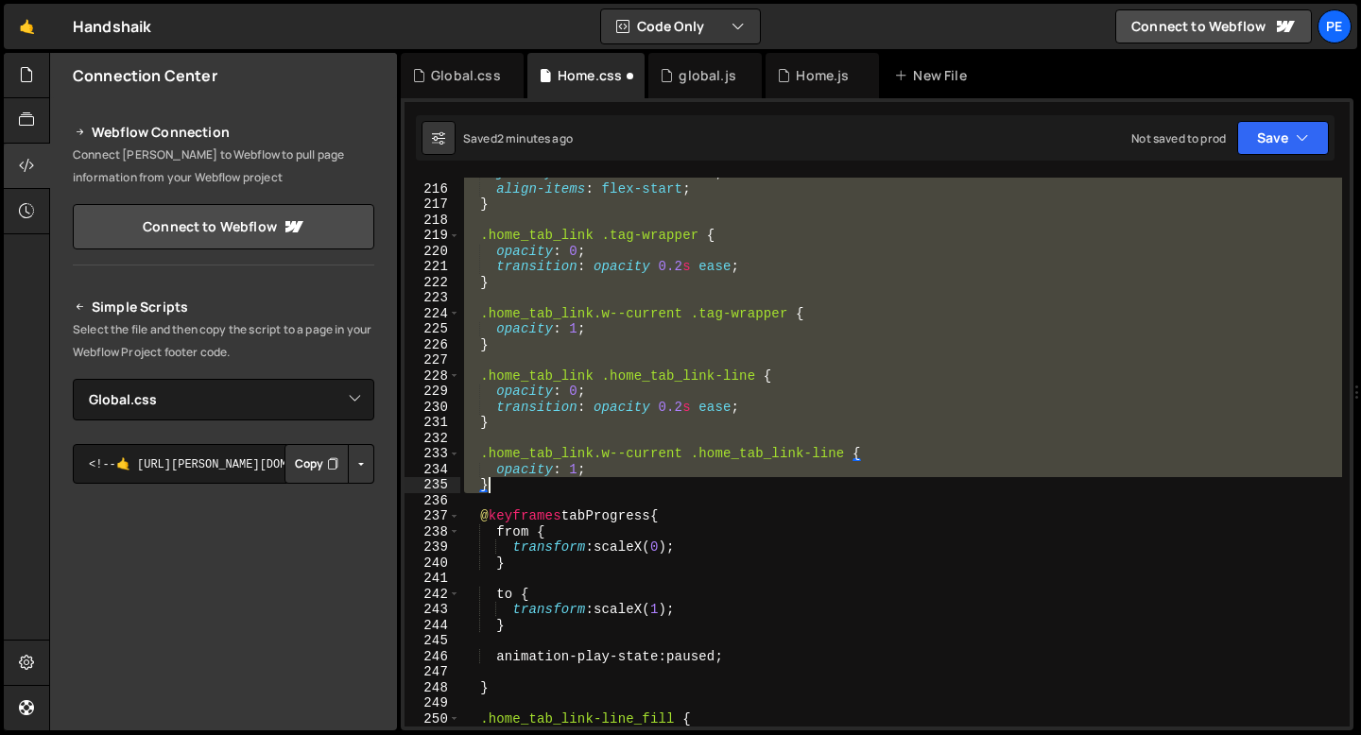
drag, startPoint x: 464, startPoint y: 361, endPoint x: 535, endPoint y: 487, distance: 144.3
click at [535, 487] on div "justify-content : flex-start ; align-items : flex-start ; } .home_tab_link .tag…" at bounding box center [901, 455] width 882 height 580
type textarea "opacity: 1; }"
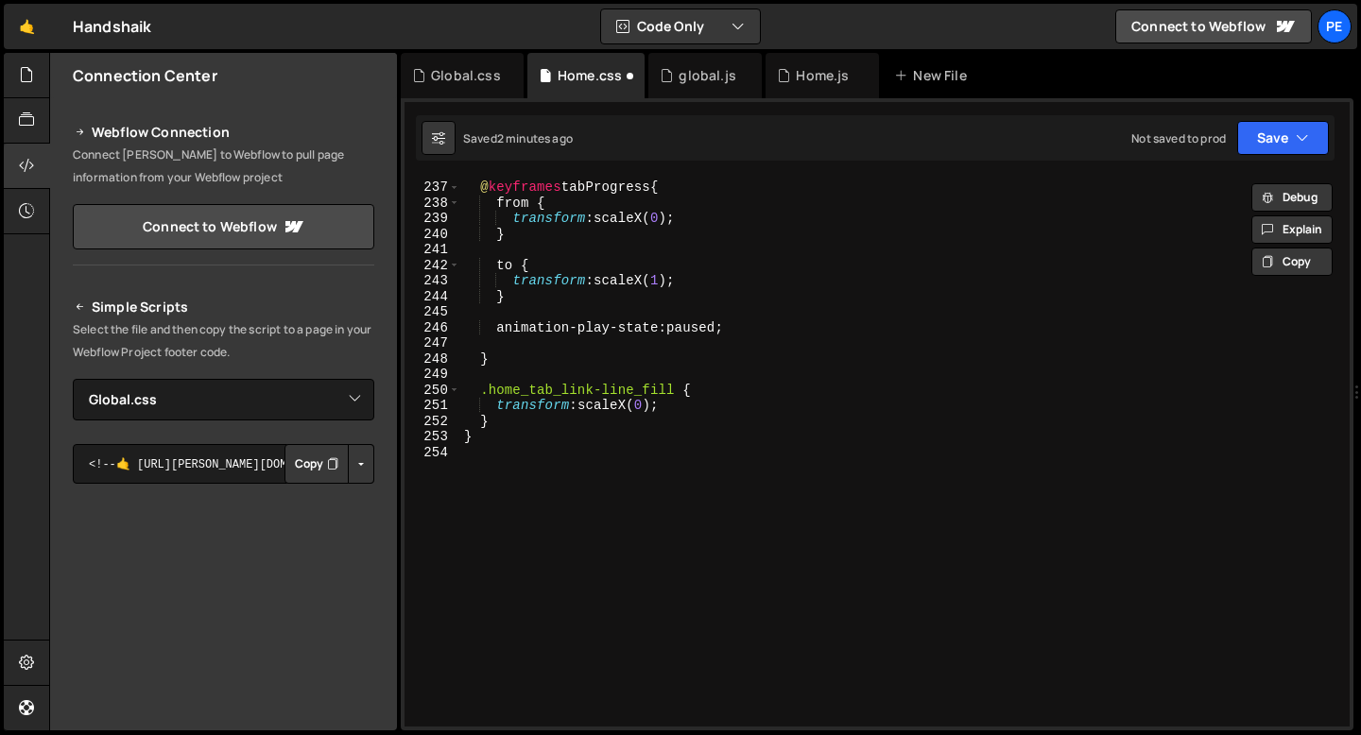
scroll to position [3678, 0]
click at [504, 473] on div "@ keyframes tabProgress { from { transform : scaleX( 0 ) ; } to { transform : s…" at bounding box center [901, 453] width 882 height 580
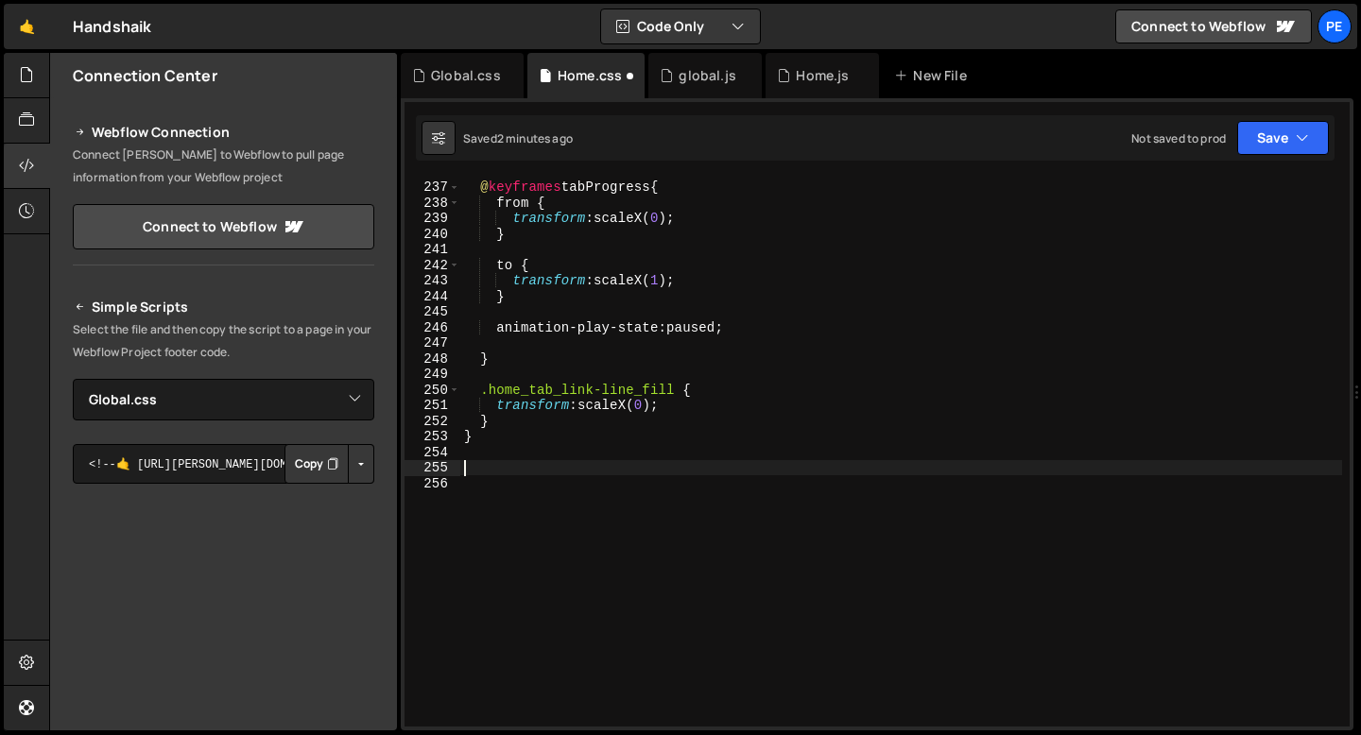
paste textarea "}"
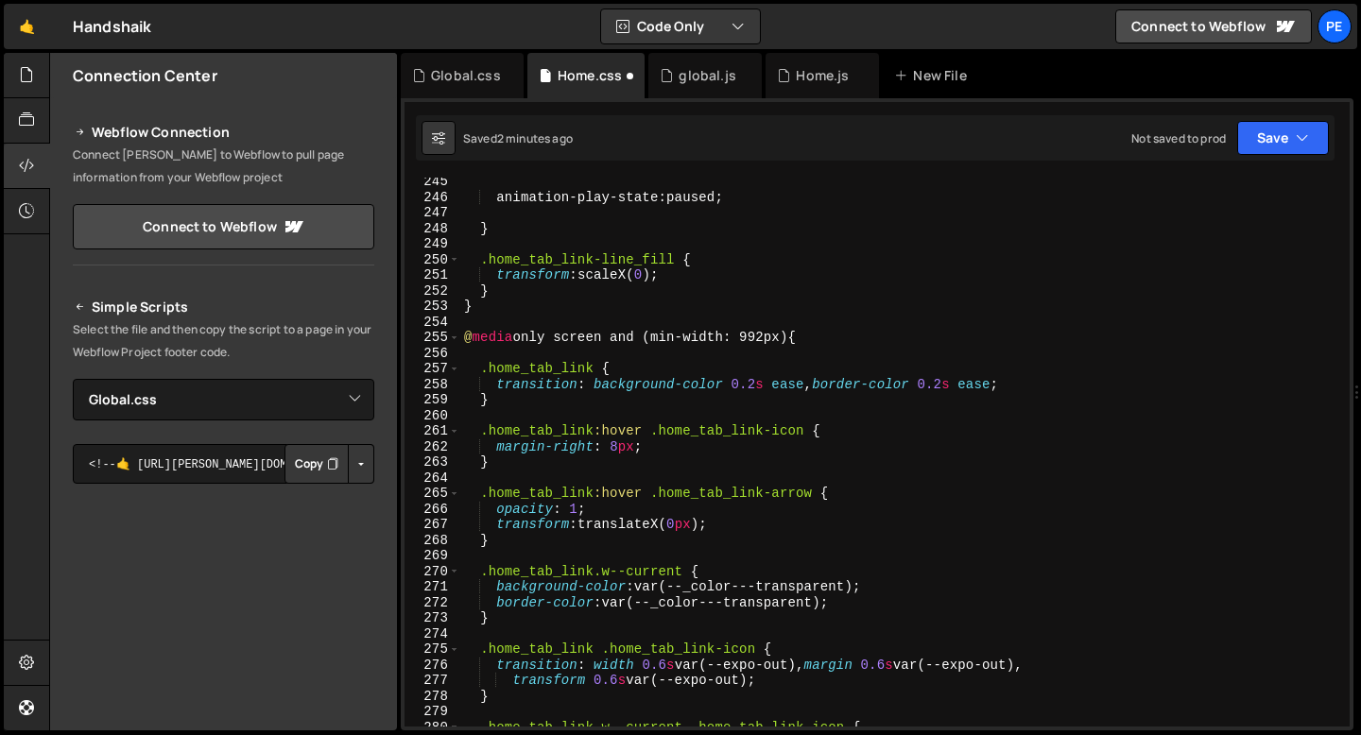
scroll to position [3760, 0]
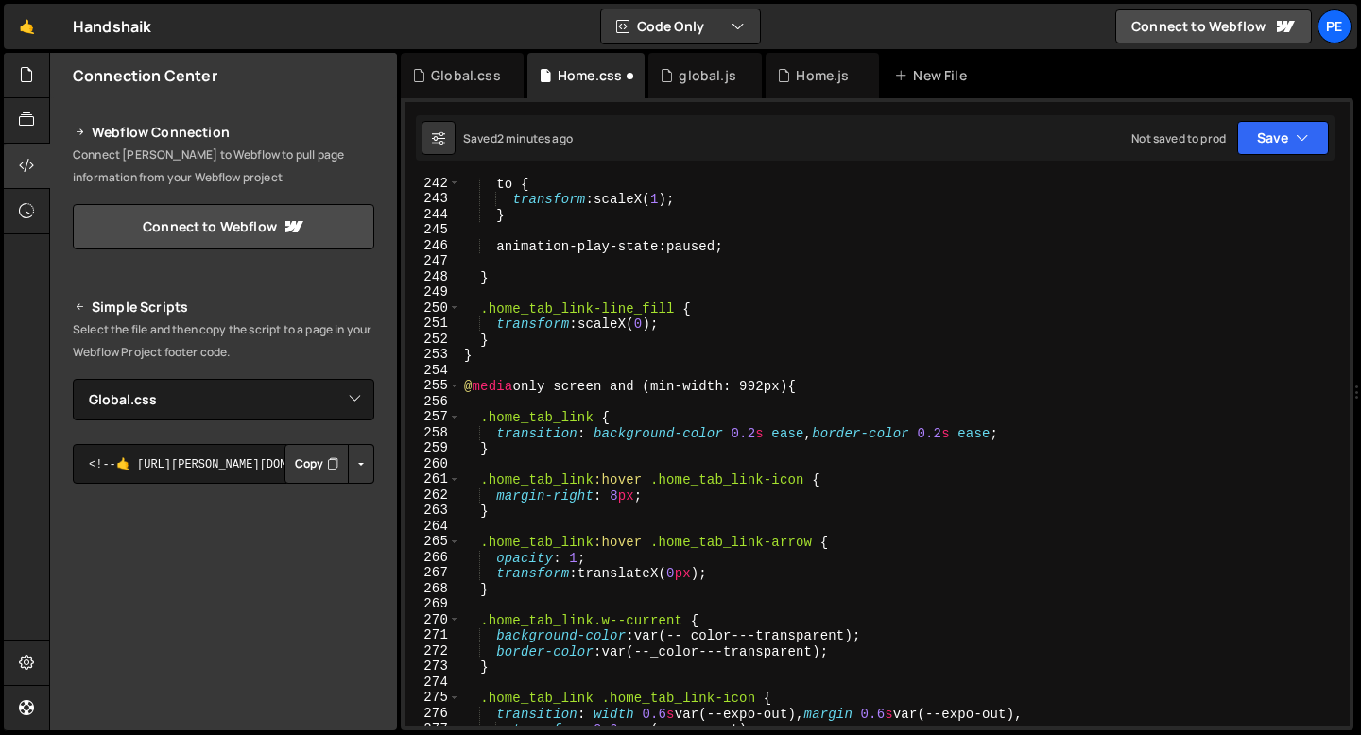
click at [682, 387] on div "to { transform : scaleX( 1 ) ; } animation-play-state : paused ; } .home_tab_li…" at bounding box center [901, 466] width 882 height 580
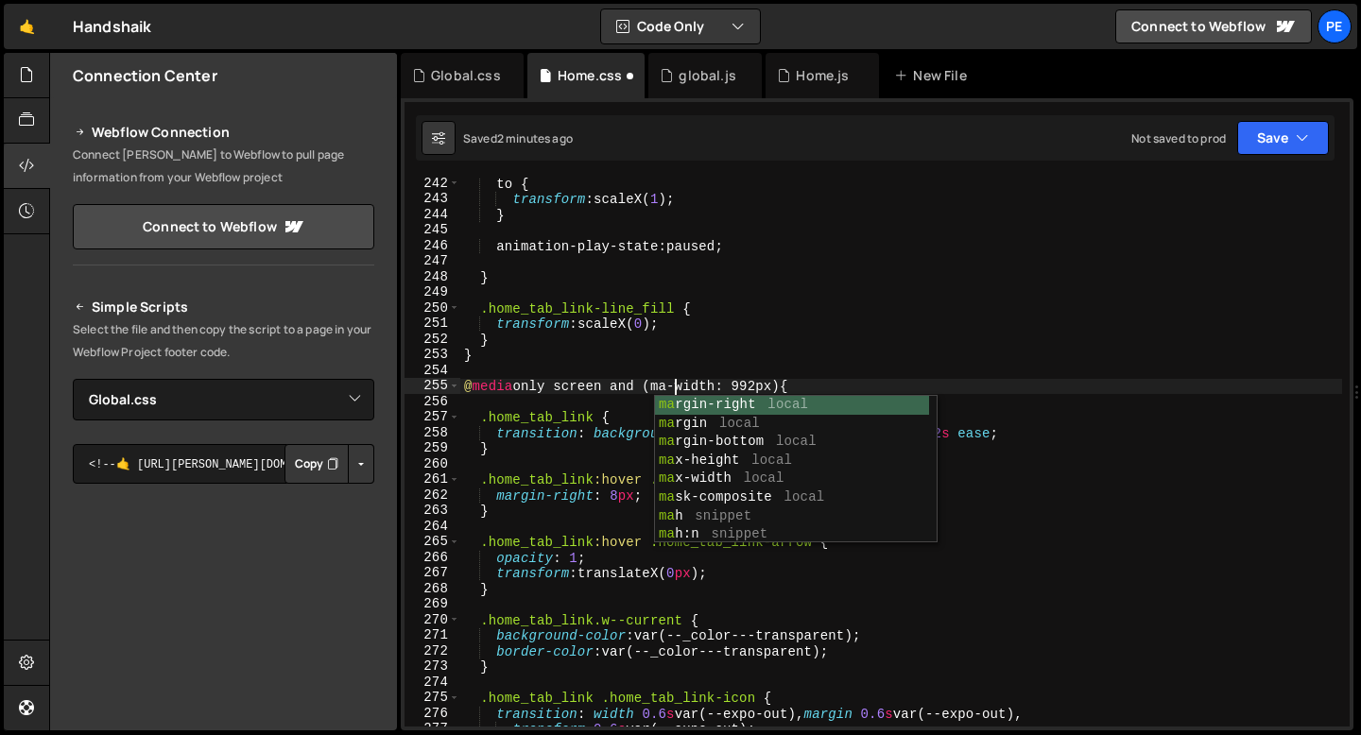
scroll to position [0, 15]
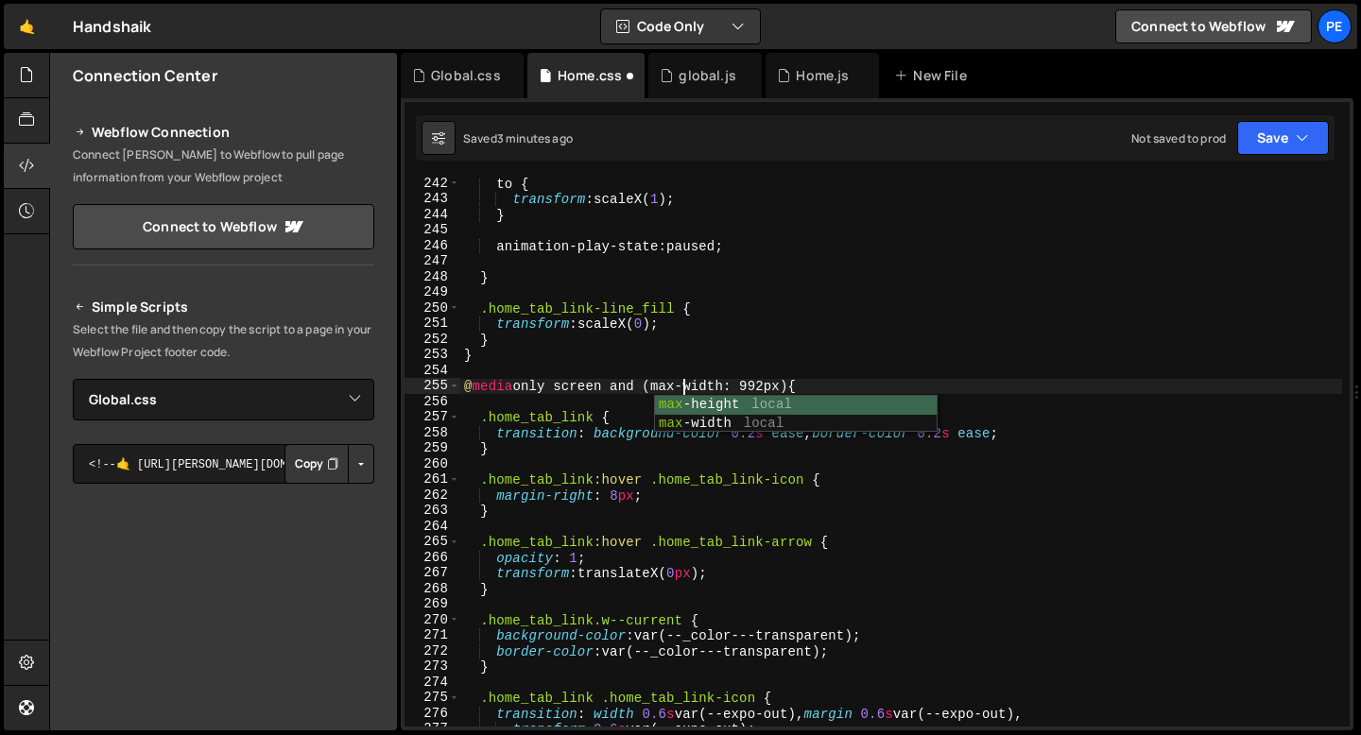
click at [770, 390] on div "to { transform : scaleX( 1 ) ; } animation-play-state : paused ; } .home_tab_li…" at bounding box center [901, 466] width 882 height 580
type textarea "@media only screen and (max-width: 991px) {"
click at [810, 390] on div "to { transform : scaleX( 1 ) ; } animation-play-state : paused ; } .home_tab_li…" at bounding box center [901, 466] width 882 height 580
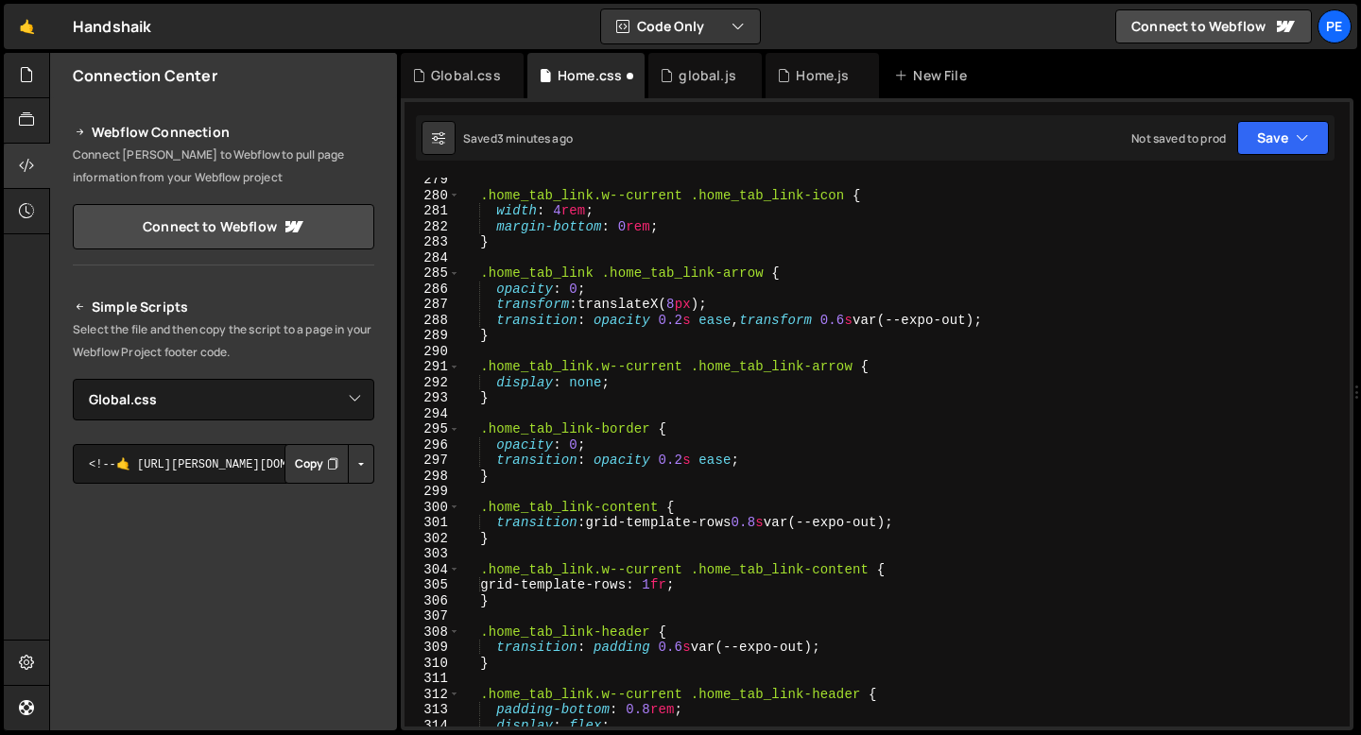
scroll to position [4973, 0]
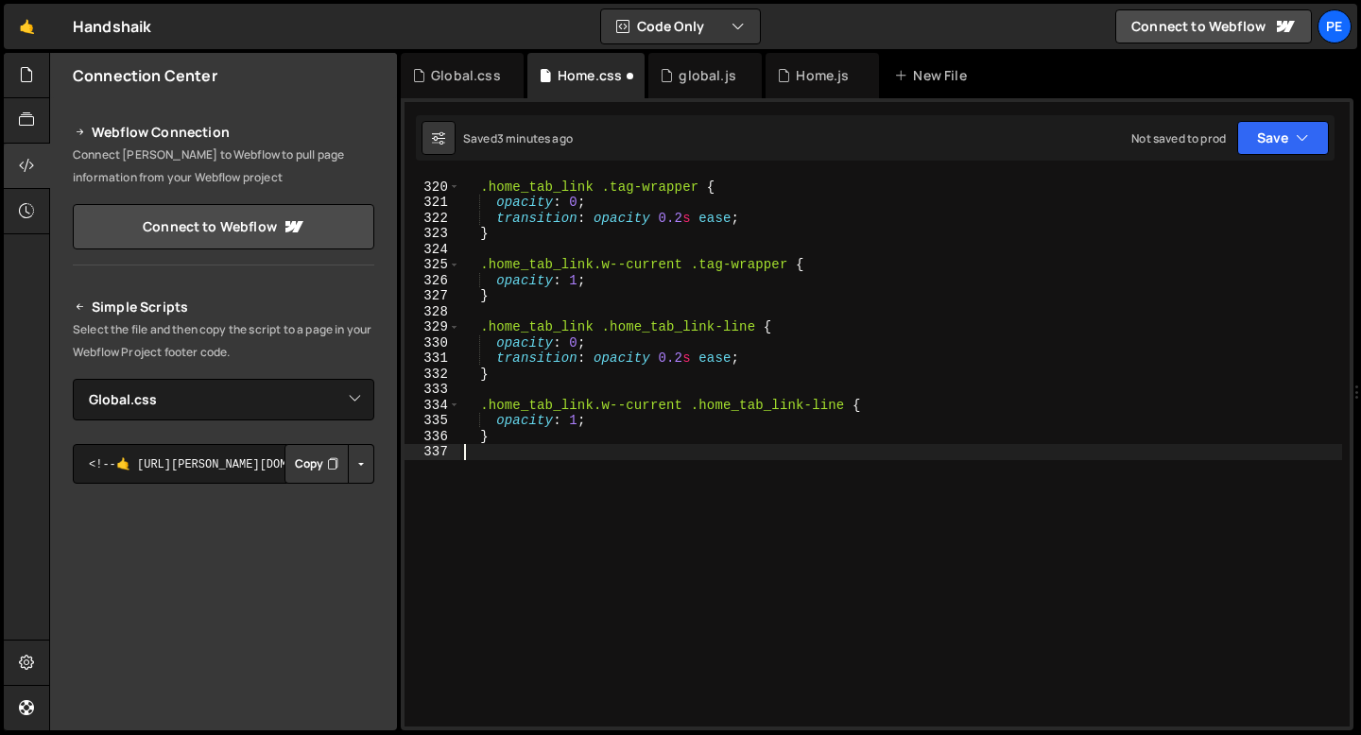
click at [480, 469] on div ".home_tab_link .tag-wrapper { opacity : 0 ; transition : opacity 0.2 s ease ; }…" at bounding box center [901, 453] width 882 height 580
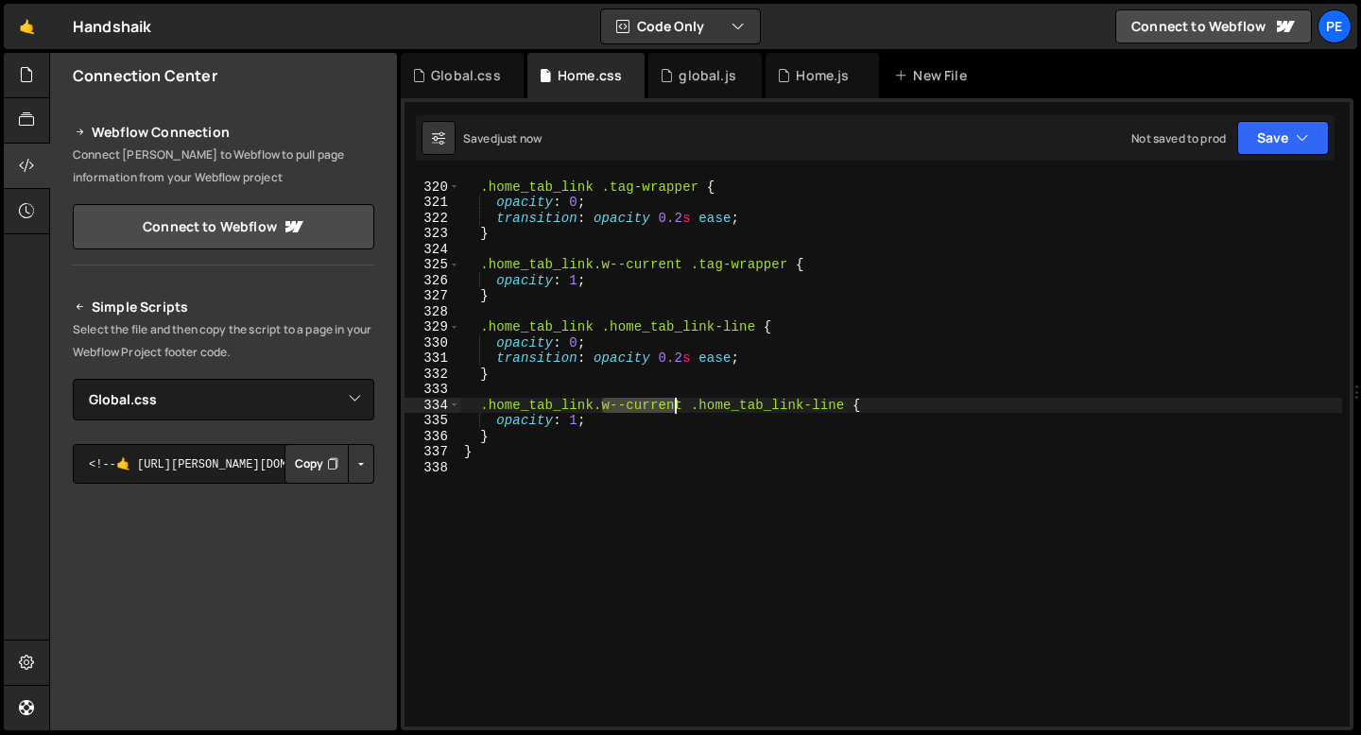
drag, startPoint x: 603, startPoint y: 408, endPoint x: 678, endPoint y: 410, distance: 74.7
click at [678, 410] on div ".home_tab_link .tag-wrapper { opacity : 0 ; transition : opacity 0.2 s ease ; }…" at bounding box center [901, 453] width 882 height 580
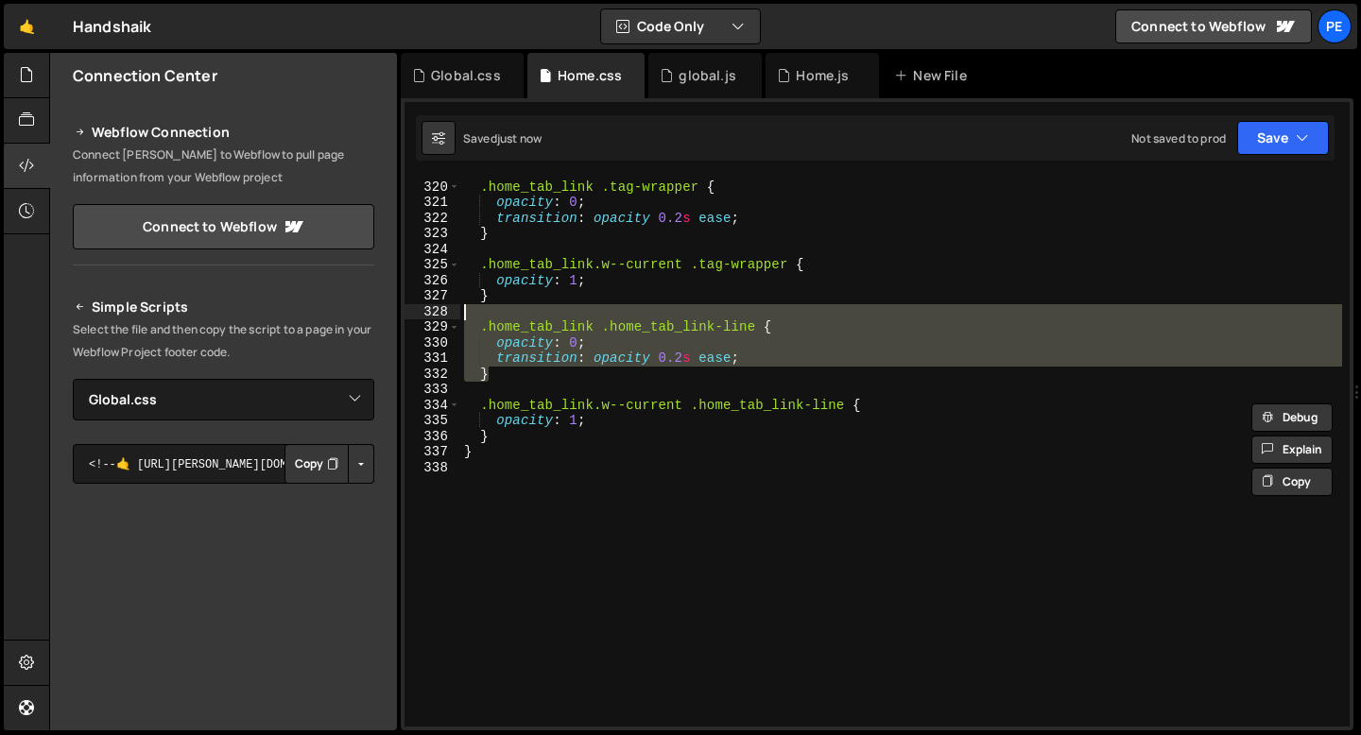
drag, startPoint x: 515, startPoint y: 373, endPoint x: 435, endPoint y: 318, distance: 97.2
click at [435, 318] on div ".home_tab_link.w--current .home_tab_link-line { 319 320 321 322 323 324 325 326…" at bounding box center [876, 452] width 945 height 549
type textarea ".home_tab_link .home_tab_link-line {"
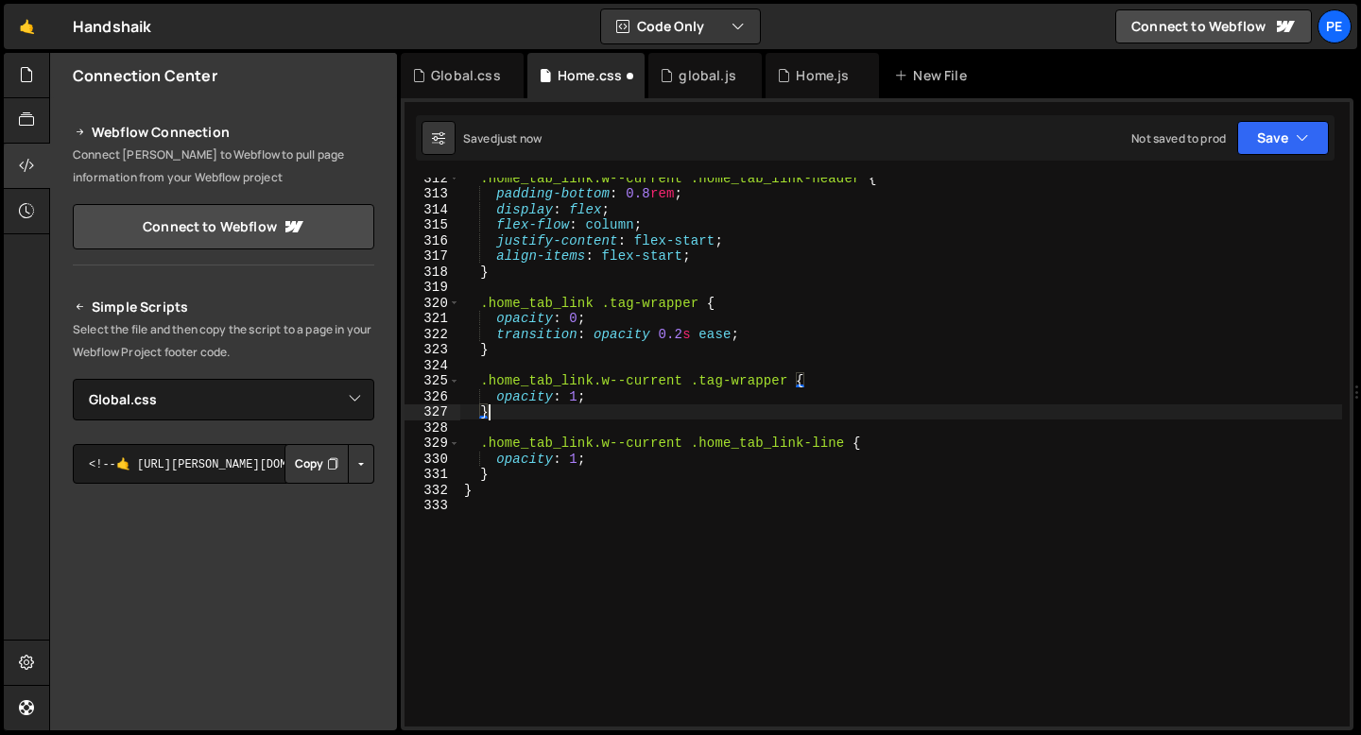
scroll to position [4847, 0]
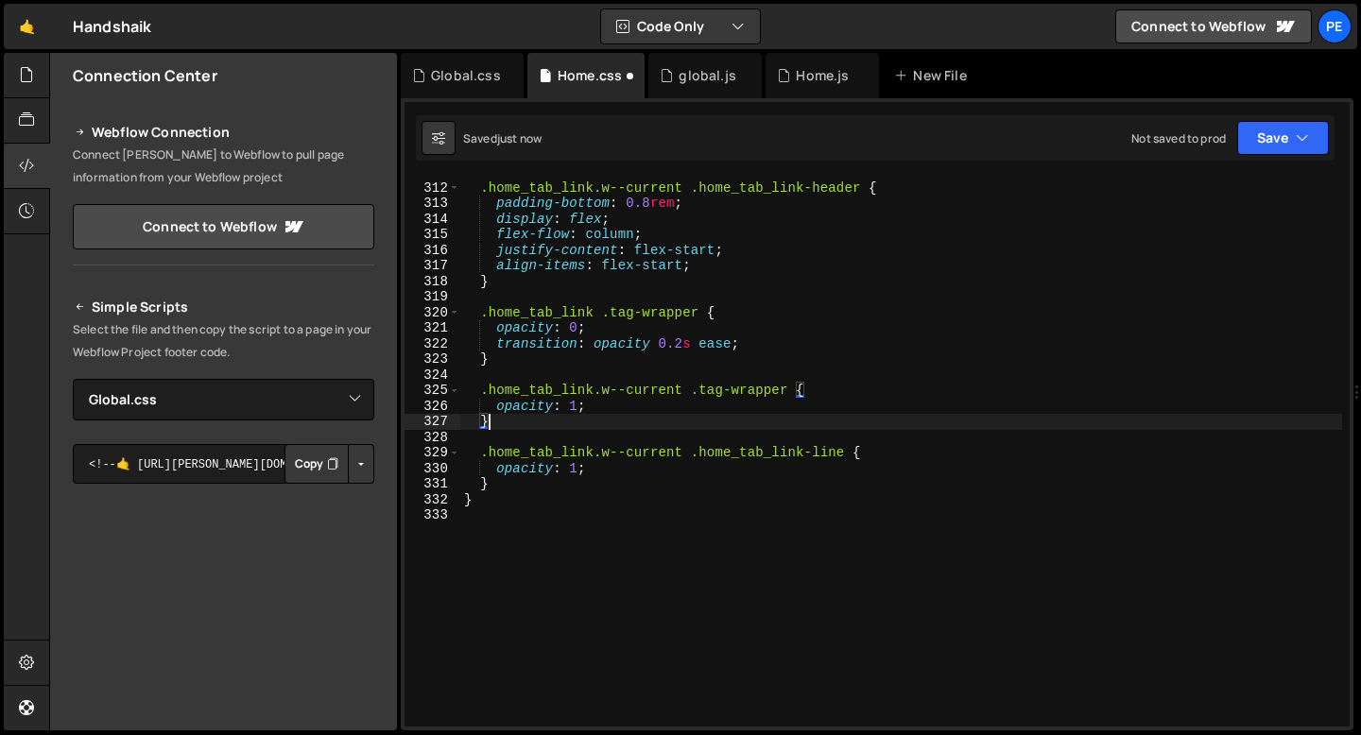
click at [589, 311] on div ".home_tab_link.w--current .home_tab_link-header { padding-bottom : 0.8 rem ; di…" at bounding box center [901, 454] width 882 height 580
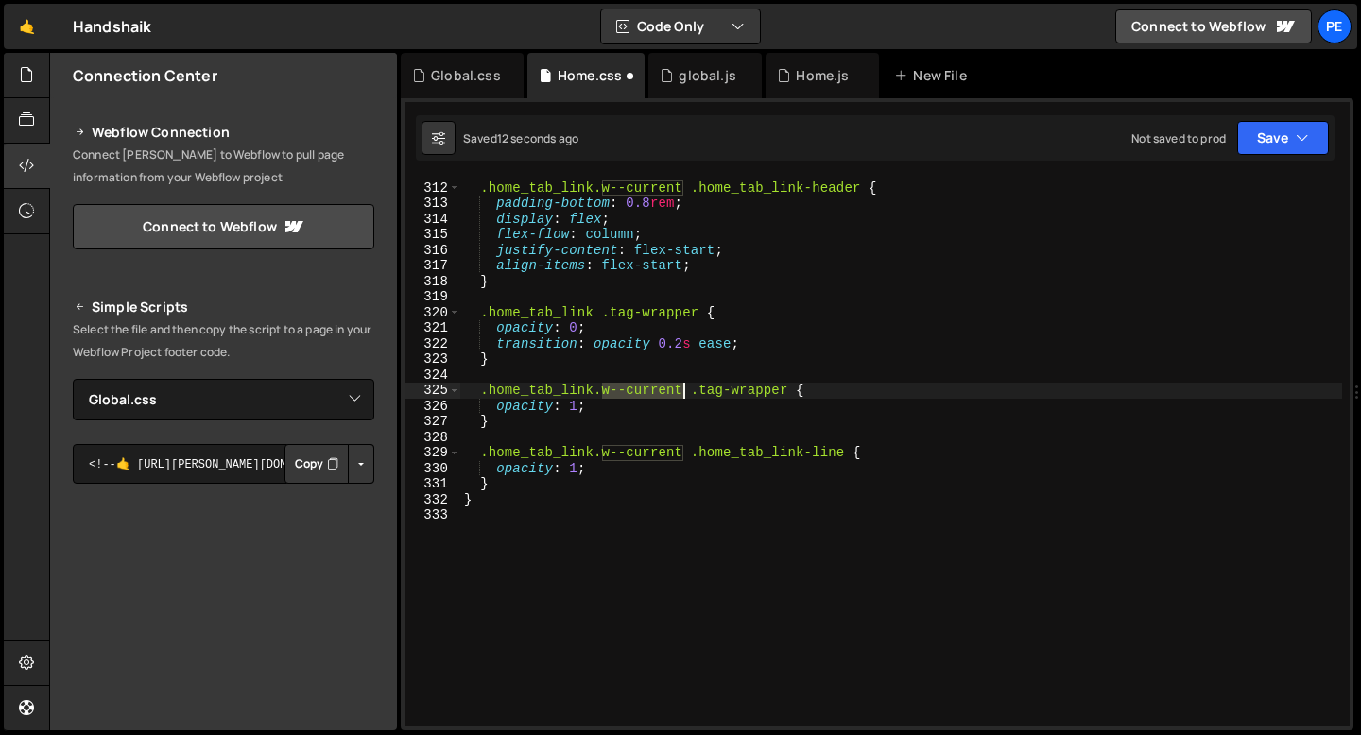
drag, startPoint x: 602, startPoint y: 393, endPoint x: 679, endPoint y: 392, distance: 76.6
click at [679, 392] on div ".home_tab_link.w--current .home_tab_link-header { padding-bottom : 0.8 rem ; di…" at bounding box center [901, 454] width 882 height 580
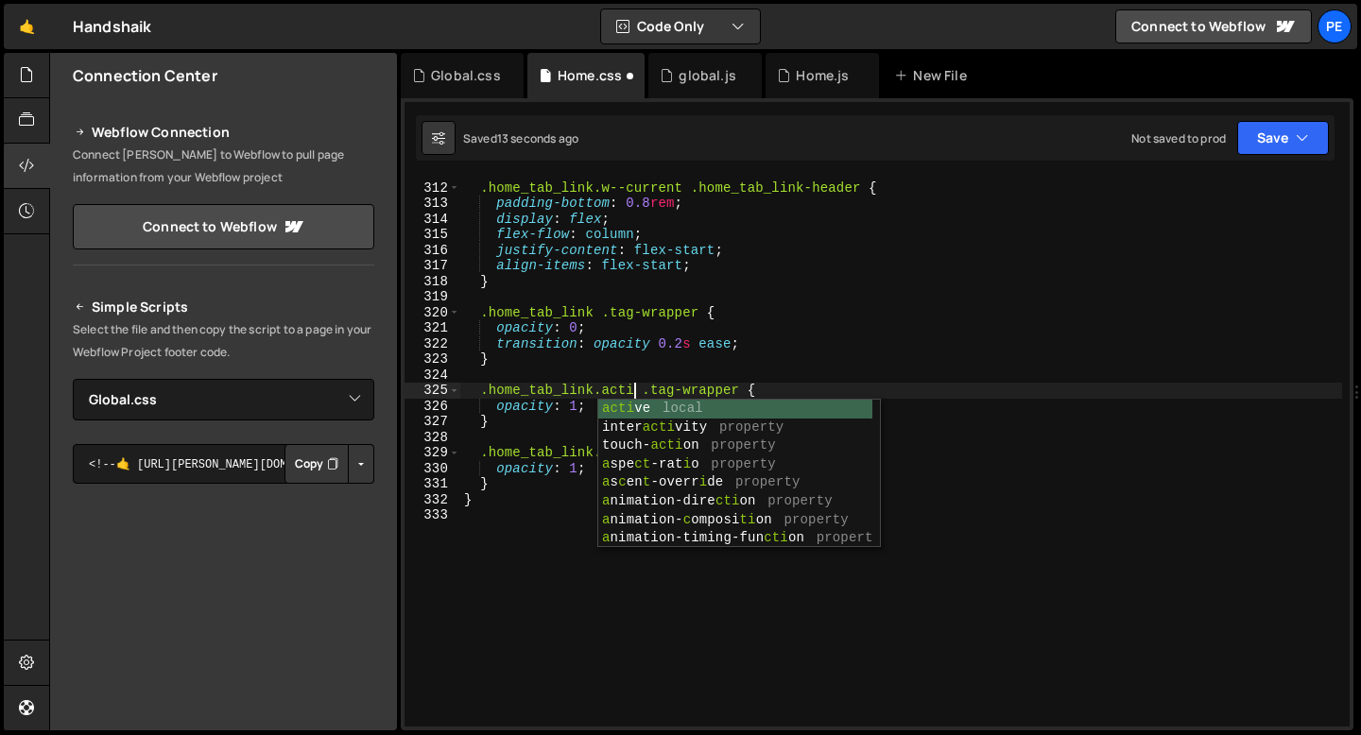
scroll to position [0, 12]
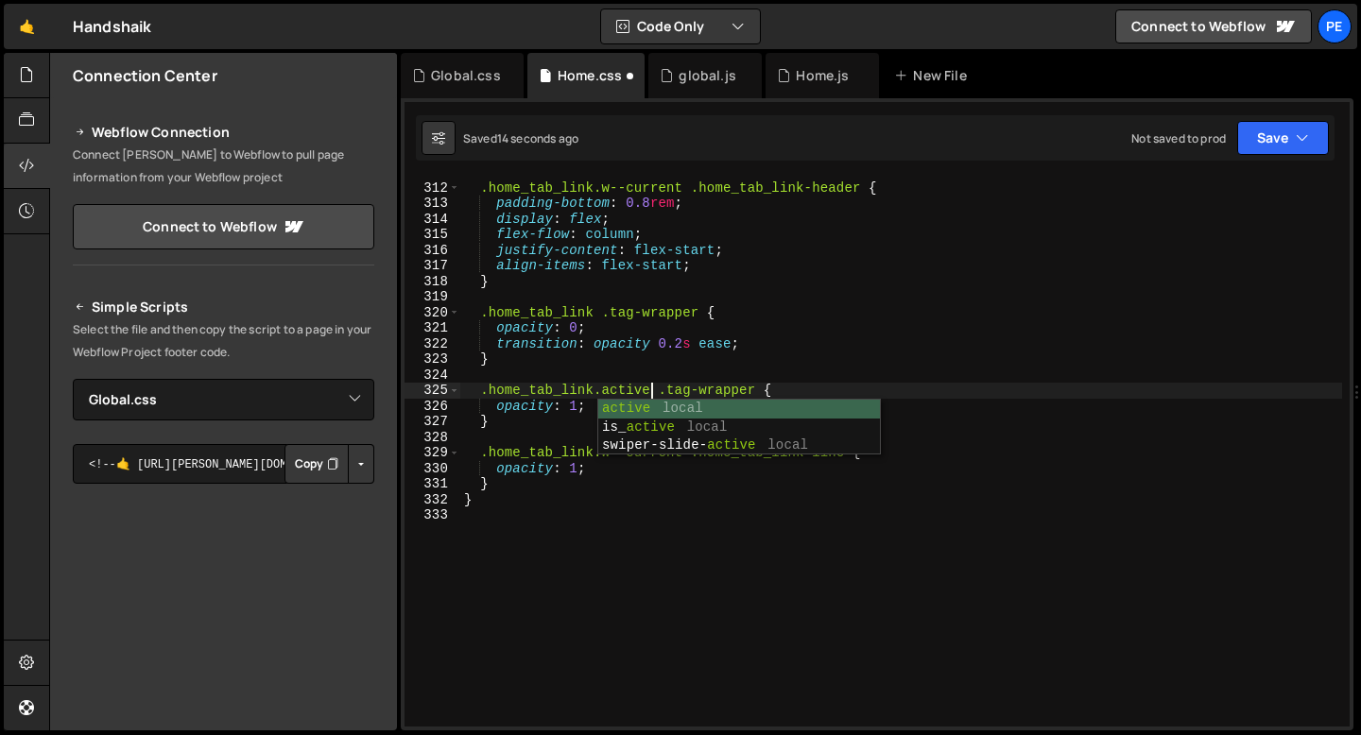
click at [589, 408] on div ".home_tab_link.w--current .home_tab_link-header { padding-bottom : 0.8 rem ; di…" at bounding box center [901, 454] width 882 height 580
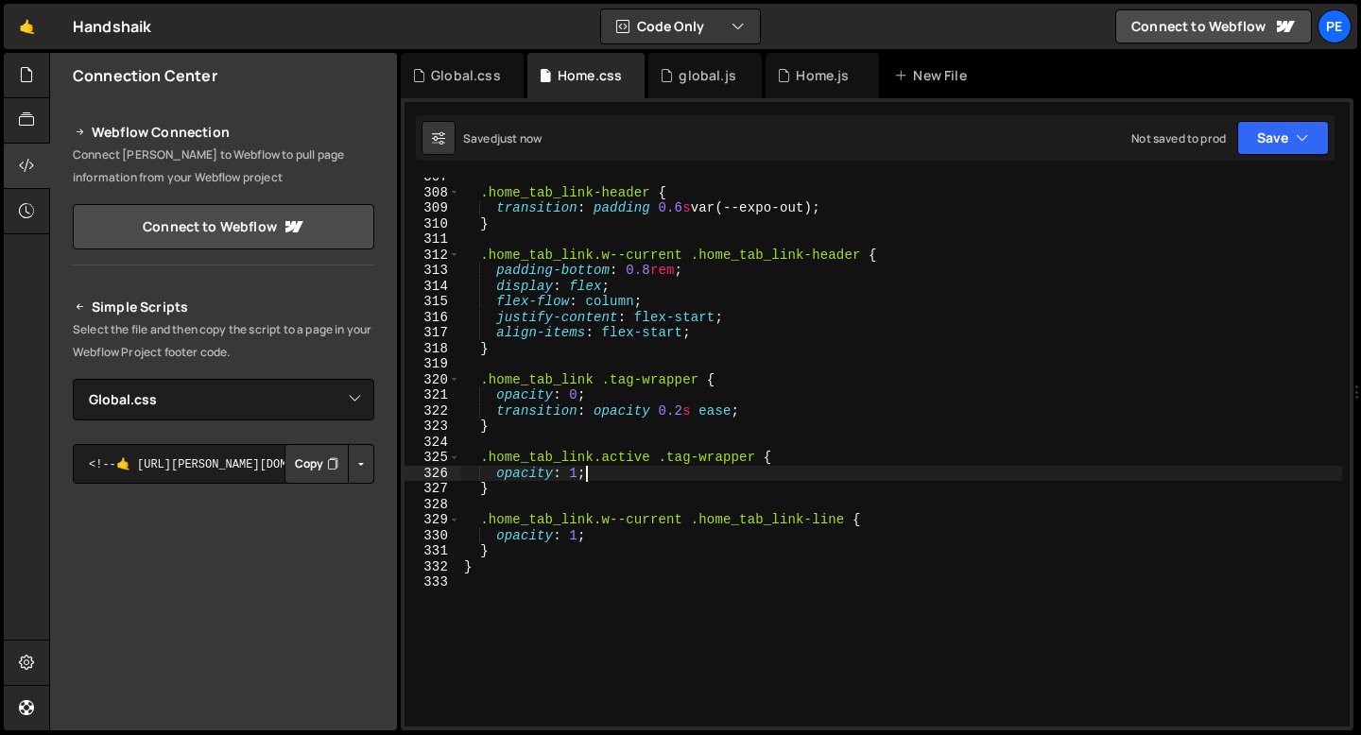
scroll to position [4780, 0]
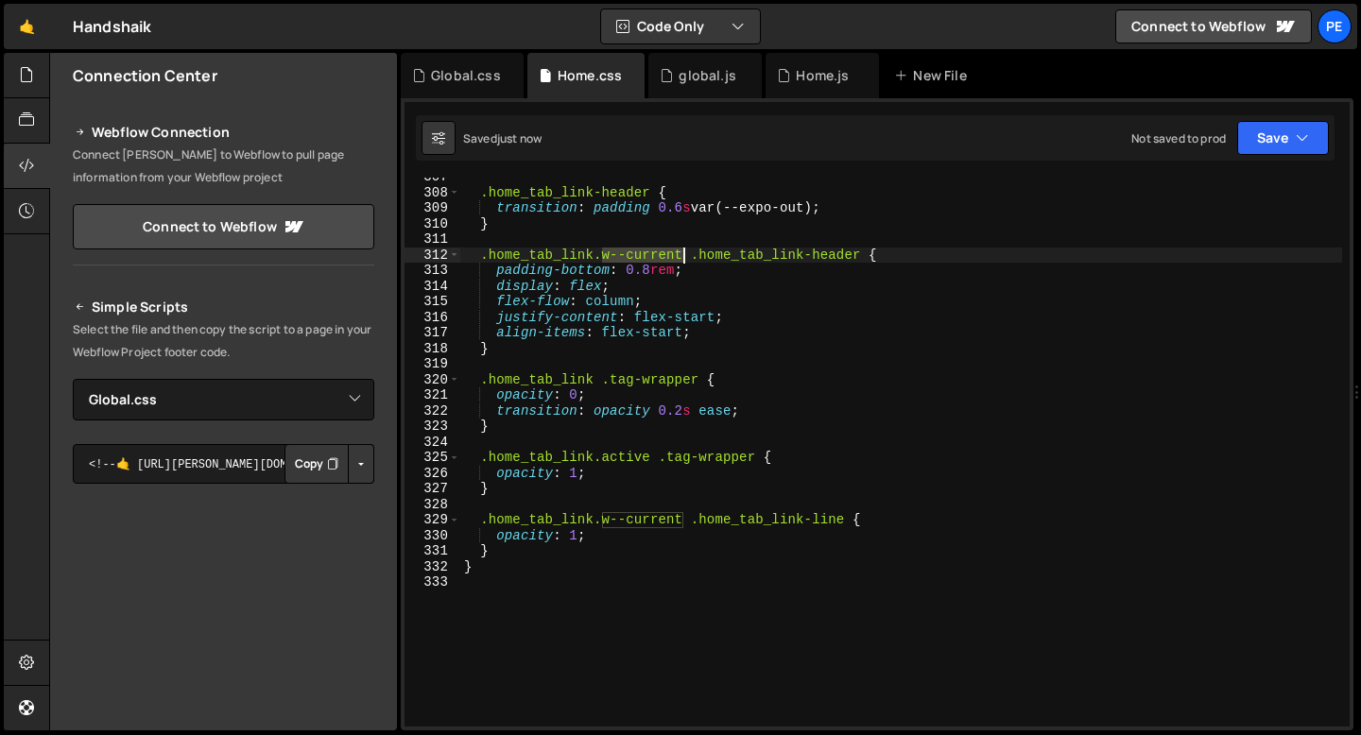
drag, startPoint x: 605, startPoint y: 256, endPoint x: 681, endPoint y: 254, distance: 76.6
click at [681, 254] on div ".home_tab_link-header { transition : padding 0.6 s var(--expo-out) ; } .home_ta…" at bounding box center [901, 459] width 882 height 580
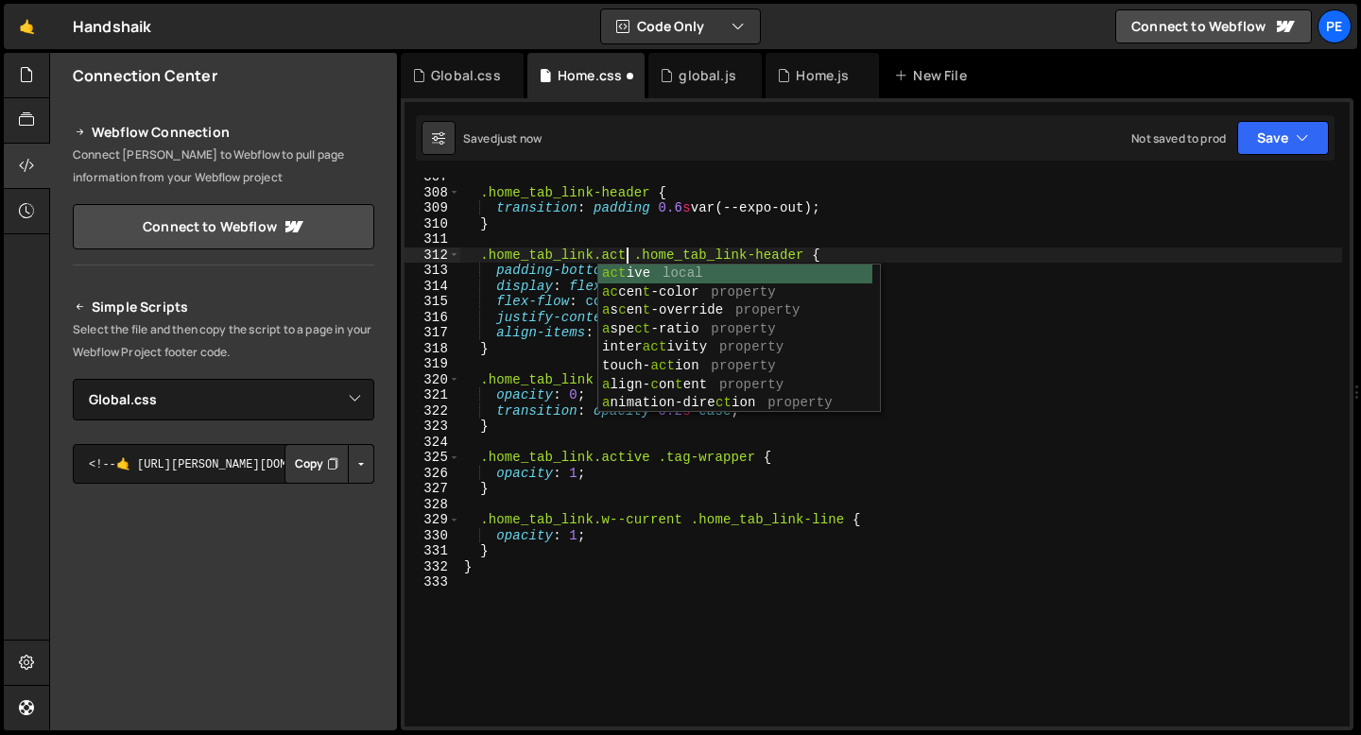
scroll to position [0, 12]
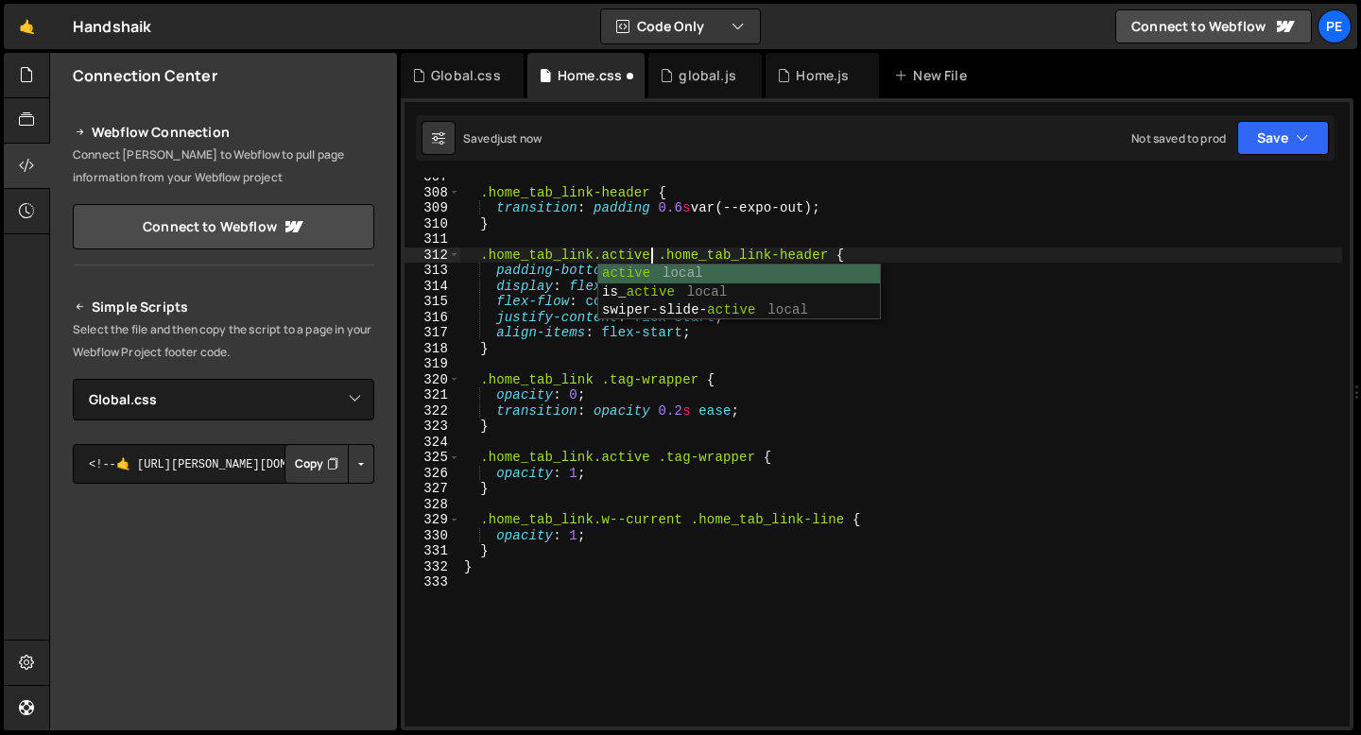
type textarea ".home_tab_link.active .home_tab_link-header {"
click at [559, 361] on div ".home_tab_link-header { transition : padding 0.6 s var(--expo-out) ; } .home_ta…" at bounding box center [901, 459] width 882 height 580
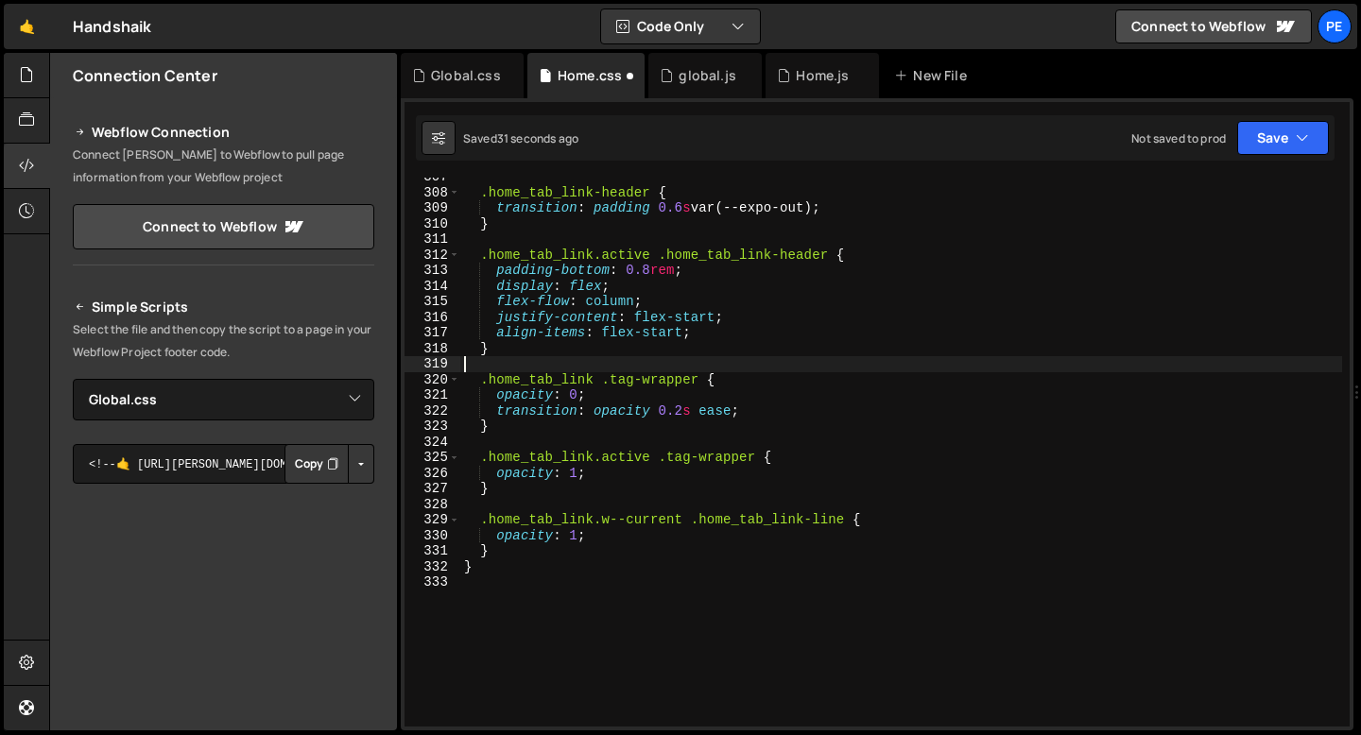
scroll to position [0, 0]
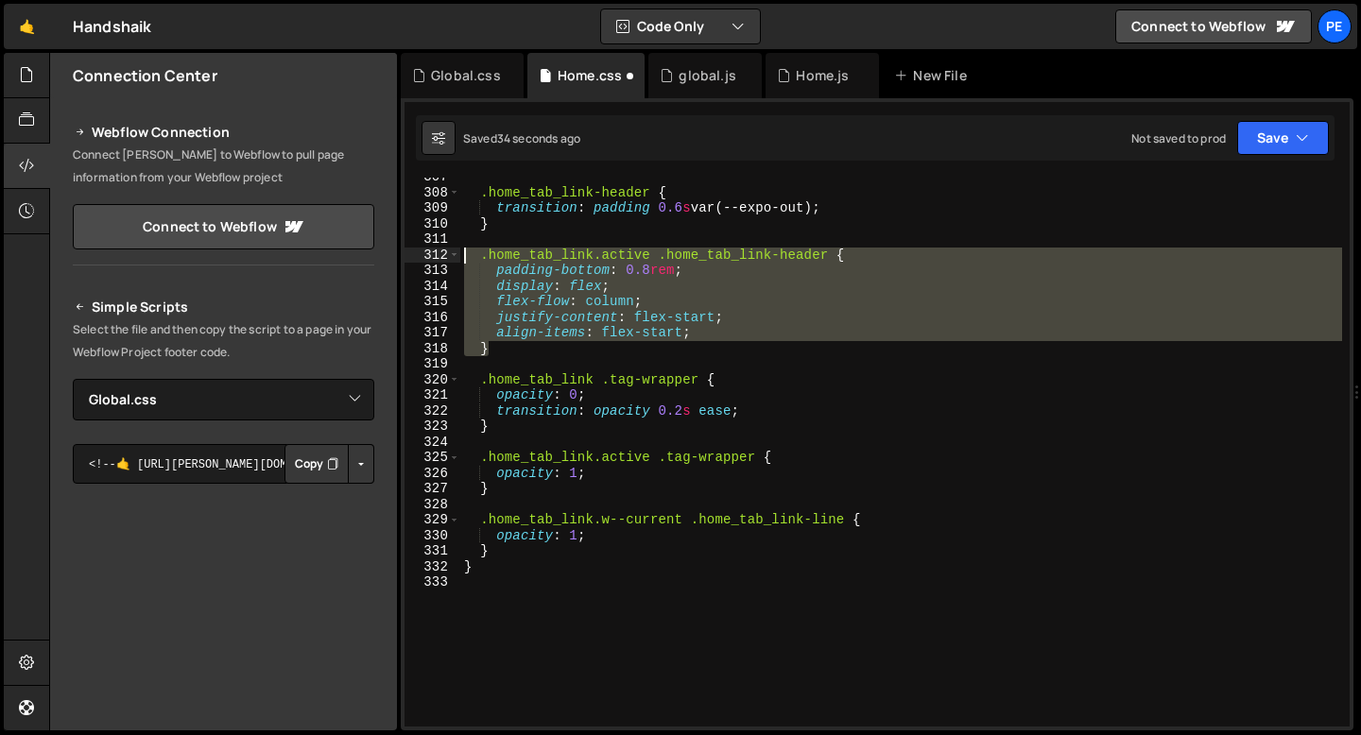
drag, startPoint x: 524, startPoint y: 343, endPoint x: 465, endPoint y: 257, distance: 104.1
click at [465, 257] on div ".home_tab_link-header { transition : padding 0.6 s var(--expo-out) ; } .home_ta…" at bounding box center [901, 459] width 882 height 580
type textarea ".home_tab_link.active .home_tab_link-header { padding-bottom: 0.8rem;"
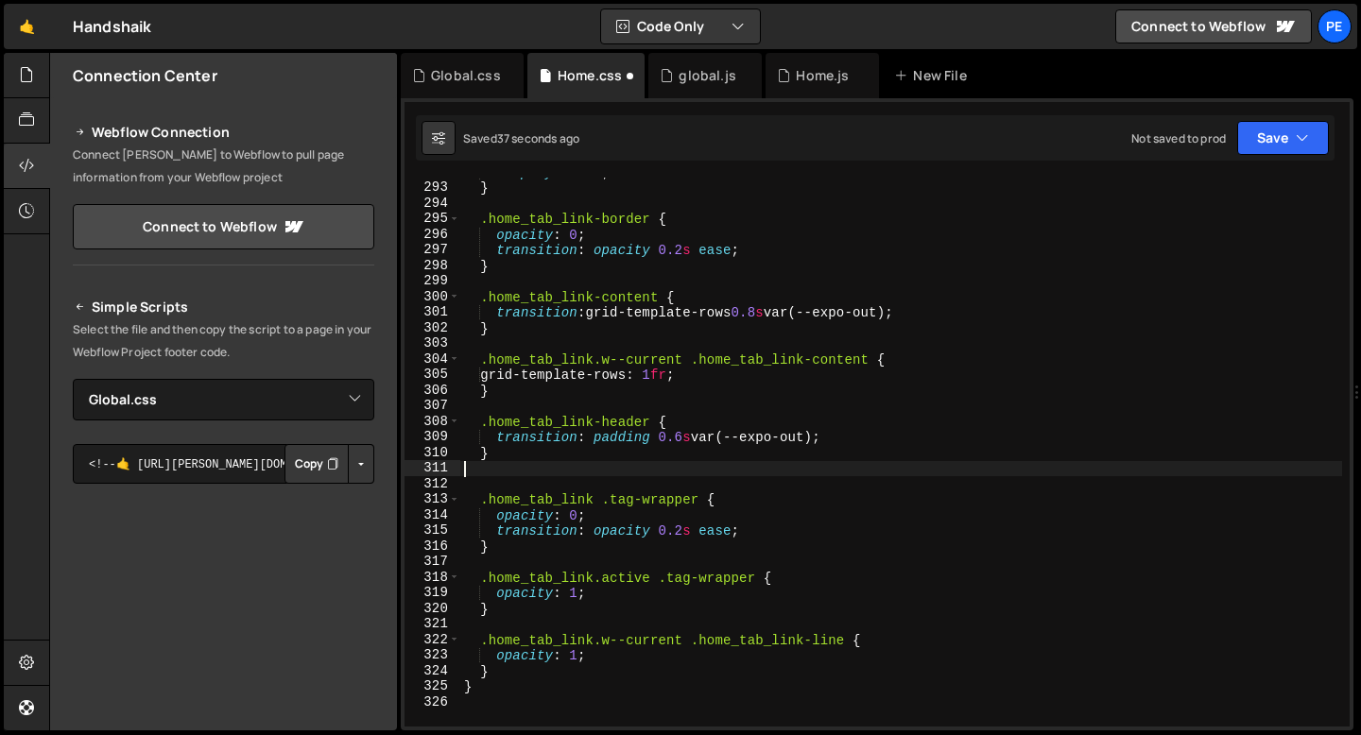
scroll to position [4478, 0]
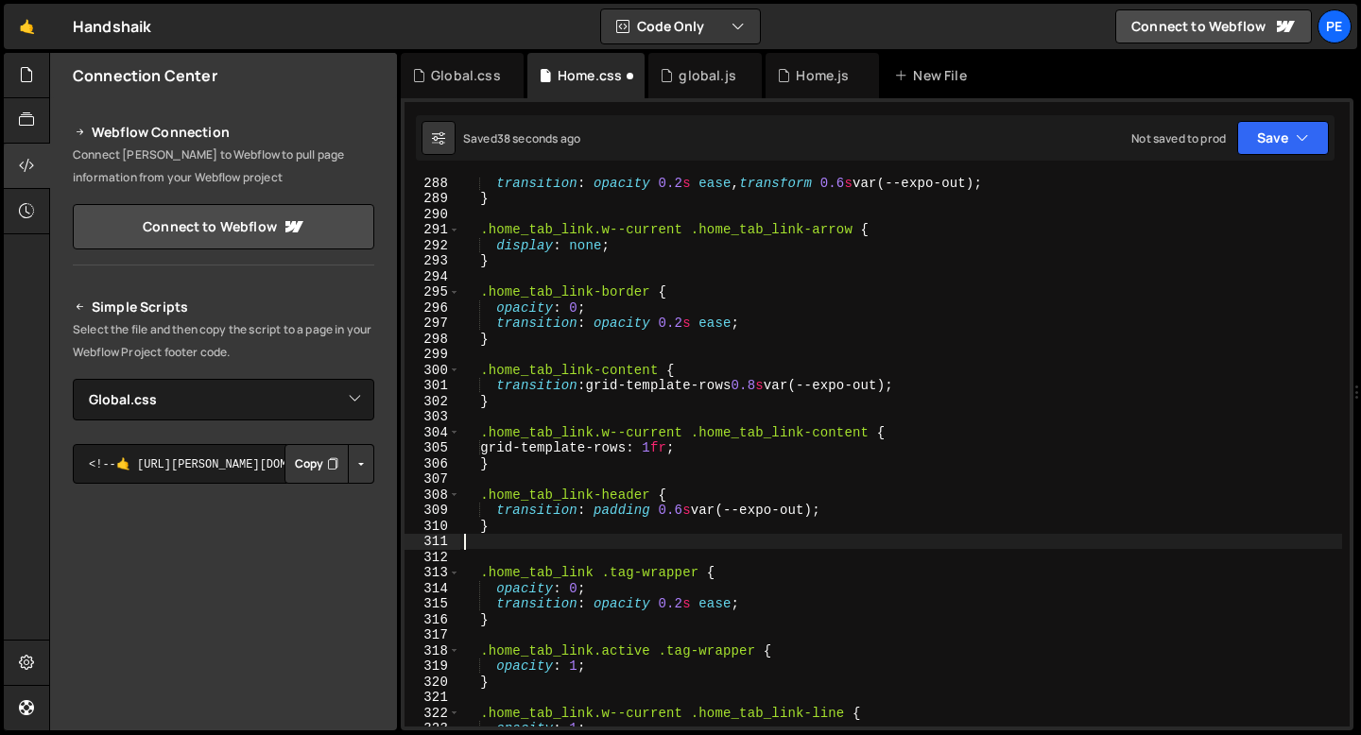
click at [549, 355] on div "transition : opacity 0.2 s ease , transform 0.6 s var(--expo-out) ; } .home_tab…" at bounding box center [901, 465] width 882 height 580
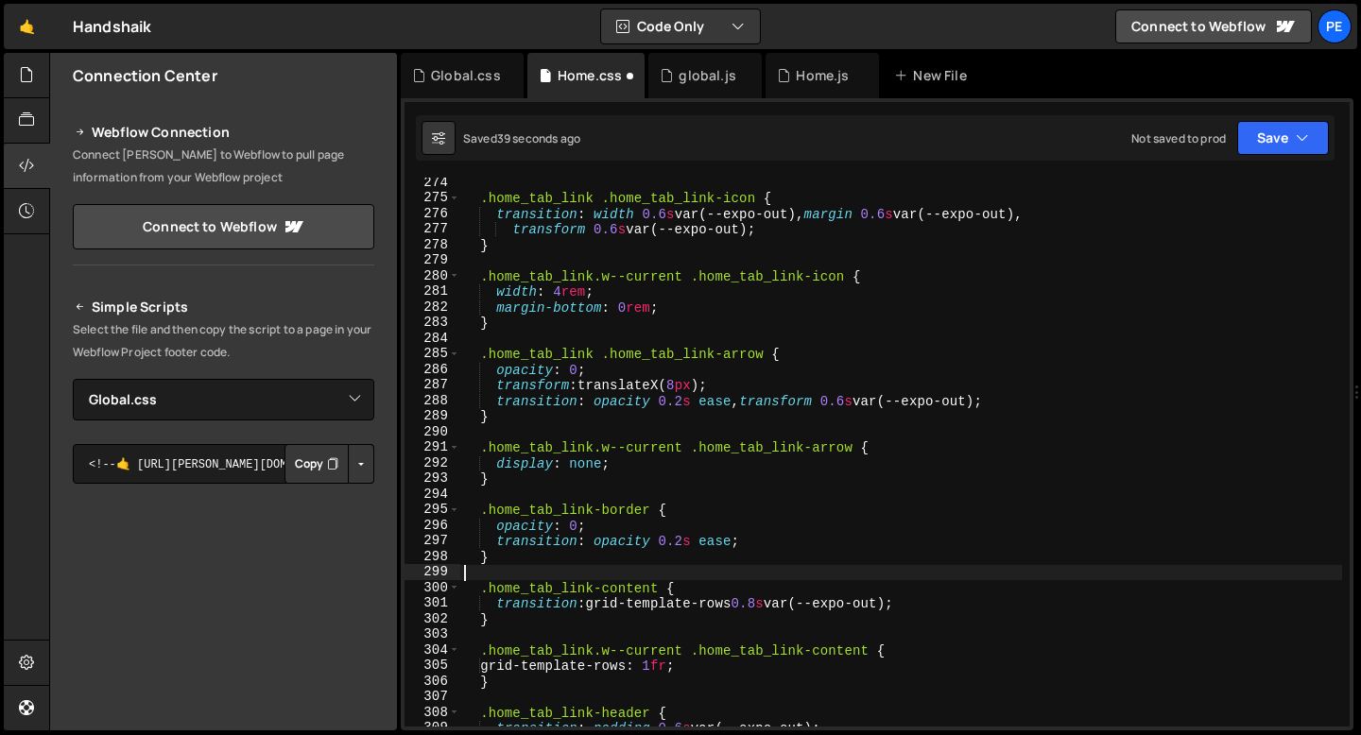
scroll to position [4260, 0]
click at [507, 554] on div ".home_tab_link .home_tab_link-icon { transition : width 0.6 s var(--expo-out), …" at bounding box center [901, 465] width 882 height 580
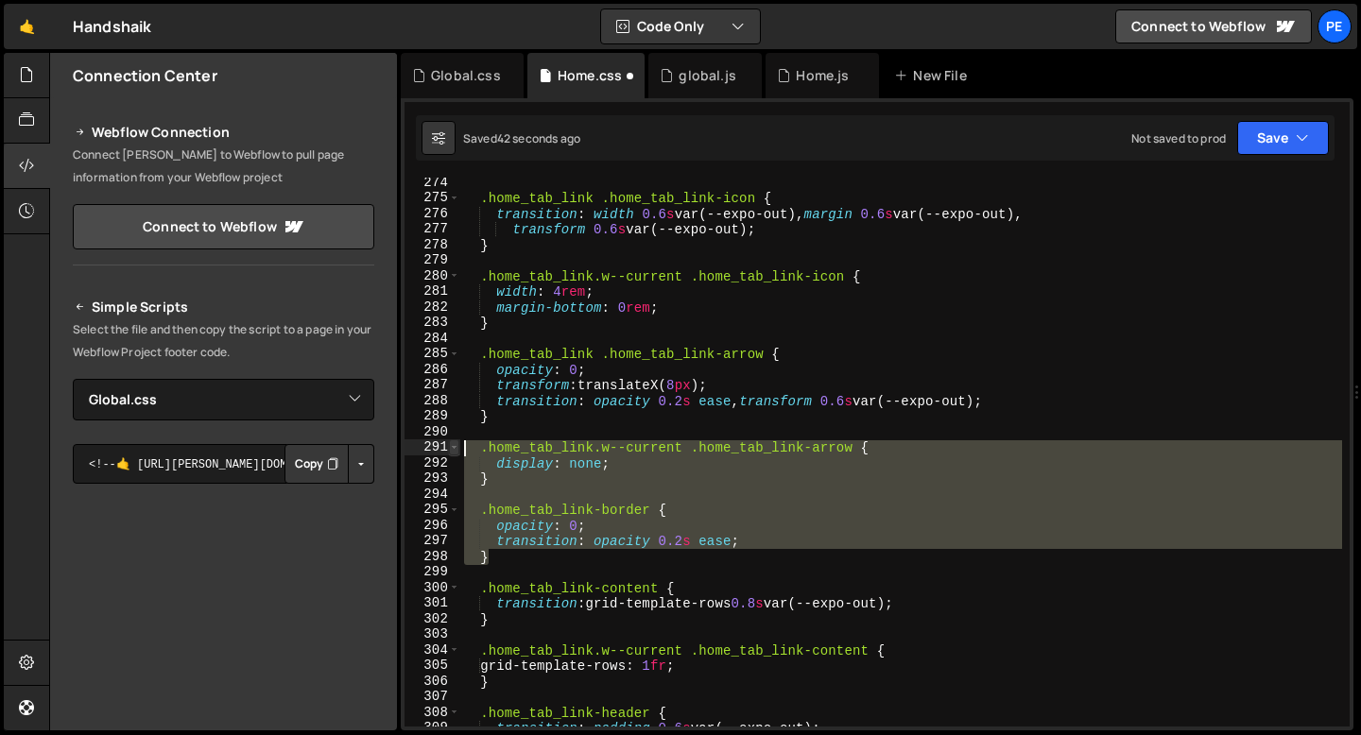
drag, startPoint x: 499, startPoint y: 558, endPoint x: 455, endPoint y: 448, distance: 118.3
click at [454, 449] on div "} 274 275 276 277 278 279 280 281 282 283 284 285 286 287 288 289 290 291 292 2…" at bounding box center [876, 452] width 945 height 549
type textarea ".home_tab_link.w--current .home_tab_link-arrow { display: none;"
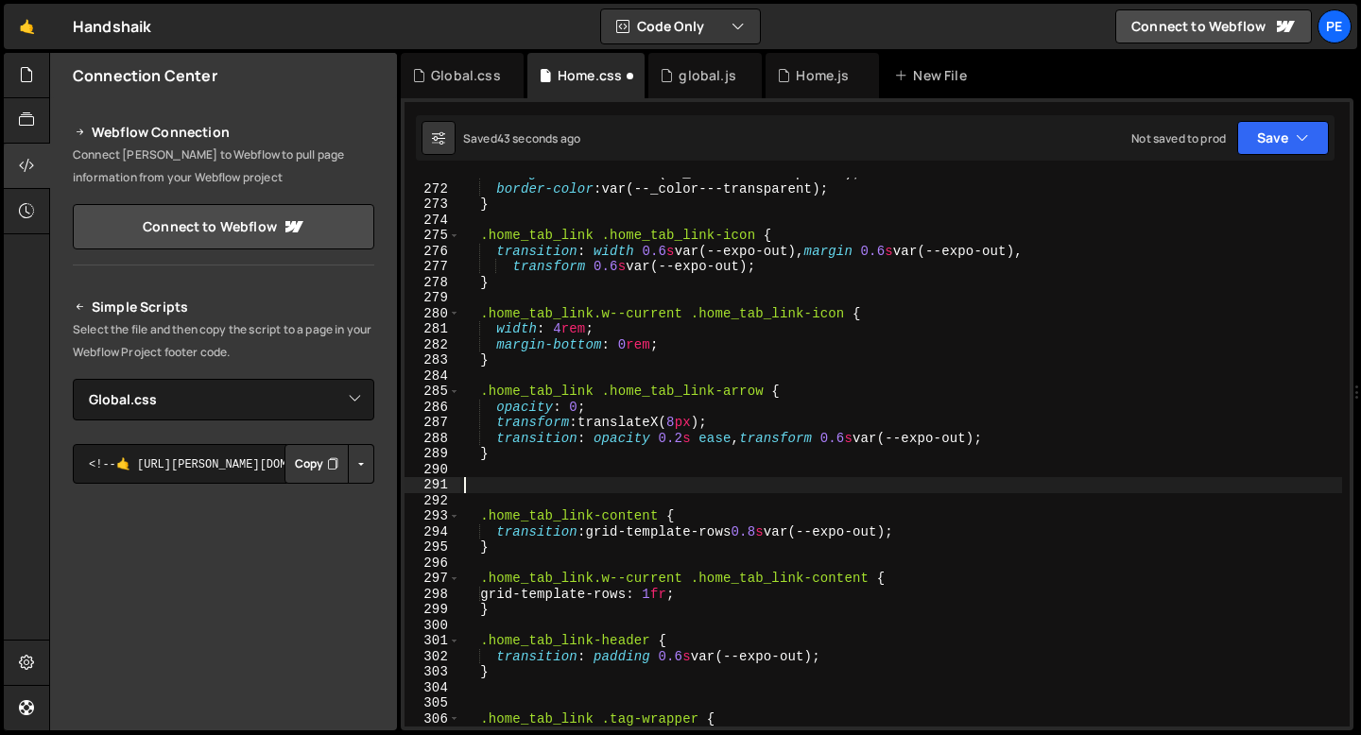
scroll to position [4222, 0]
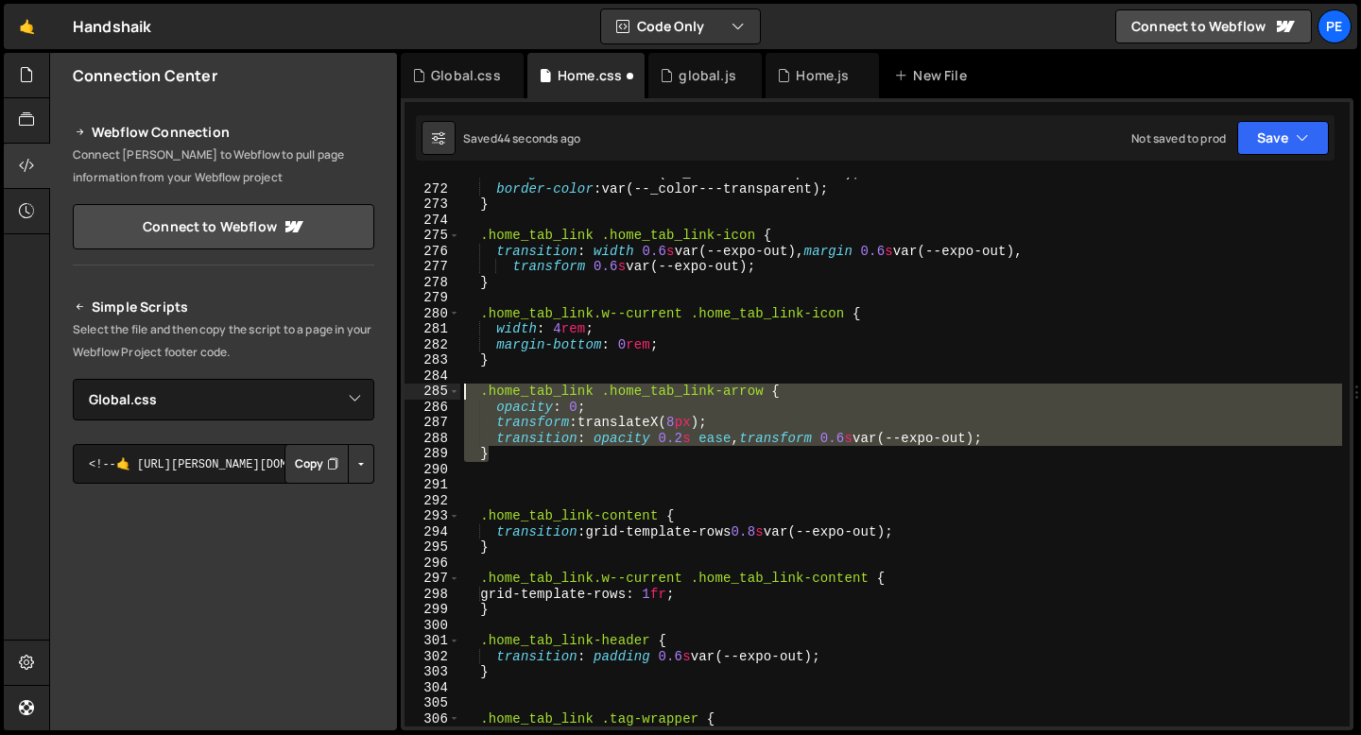
drag, startPoint x: 504, startPoint y: 455, endPoint x: 438, endPoint y: 384, distance: 97.0
click at [438, 385] on div "271 272 273 274 275 276 277 278 279 280 281 282 283 284 285 286 287 288 289 290…" at bounding box center [876, 452] width 945 height 549
type textarea ".home_tab_link .home_tab_link-arrow { opacity: 0;"
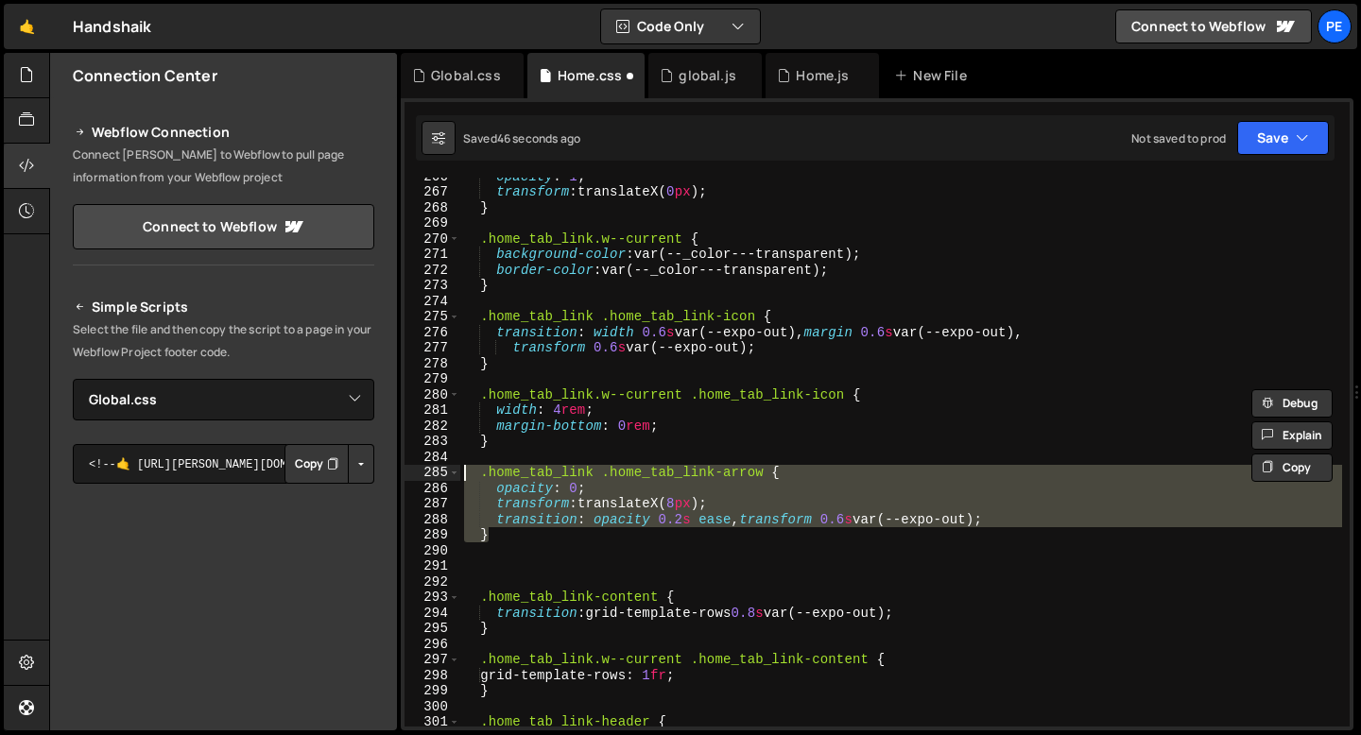
scroll to position [4098, 0]
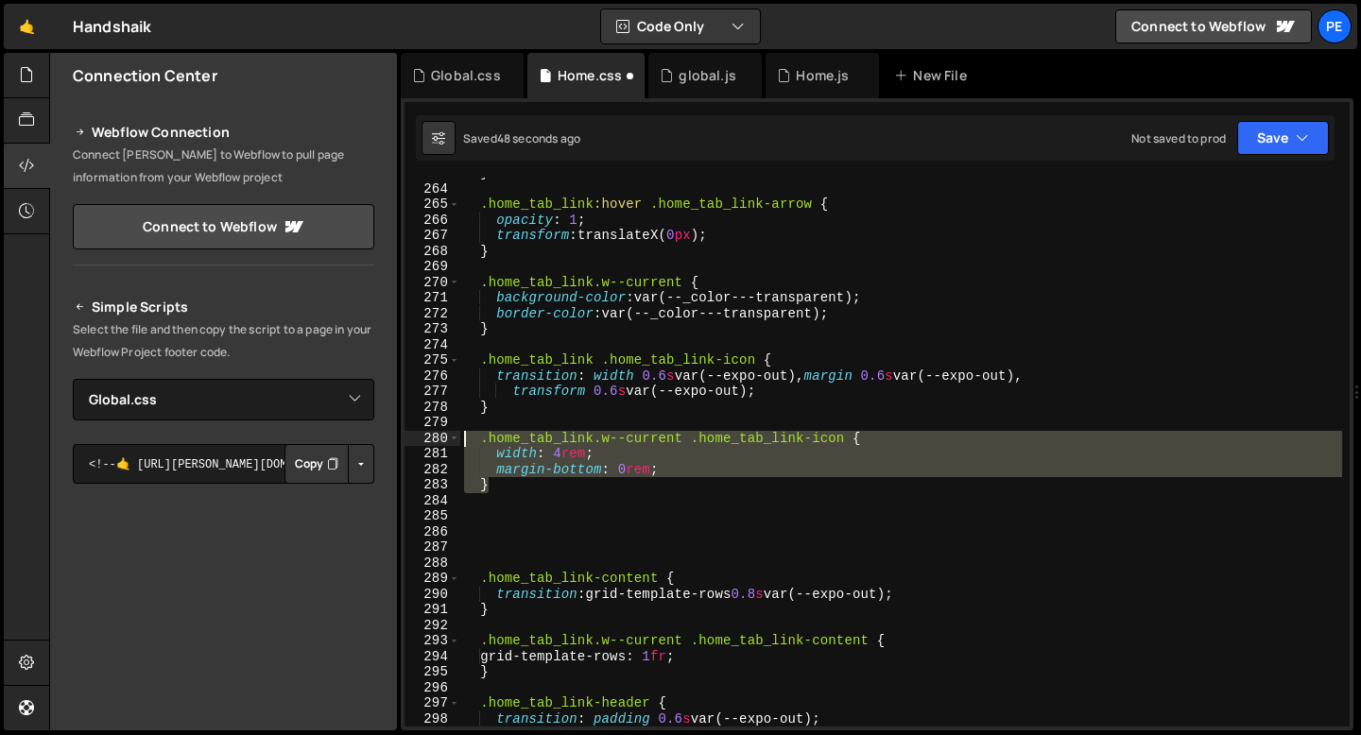
drag, startPoint x: 507, startPoint y: 490, endPoint x: 435, endPoint y: 429, distance: 93.9
click at [435, 430] on div "263 264 265 266 267 268 269 270 271 272 273 274 275 276 277 278 279 280 281 282…" at bounding box center [876, 452] width 945 height 549
type textarea ".home_tab_link.w--current .home_tab_link-icon {"
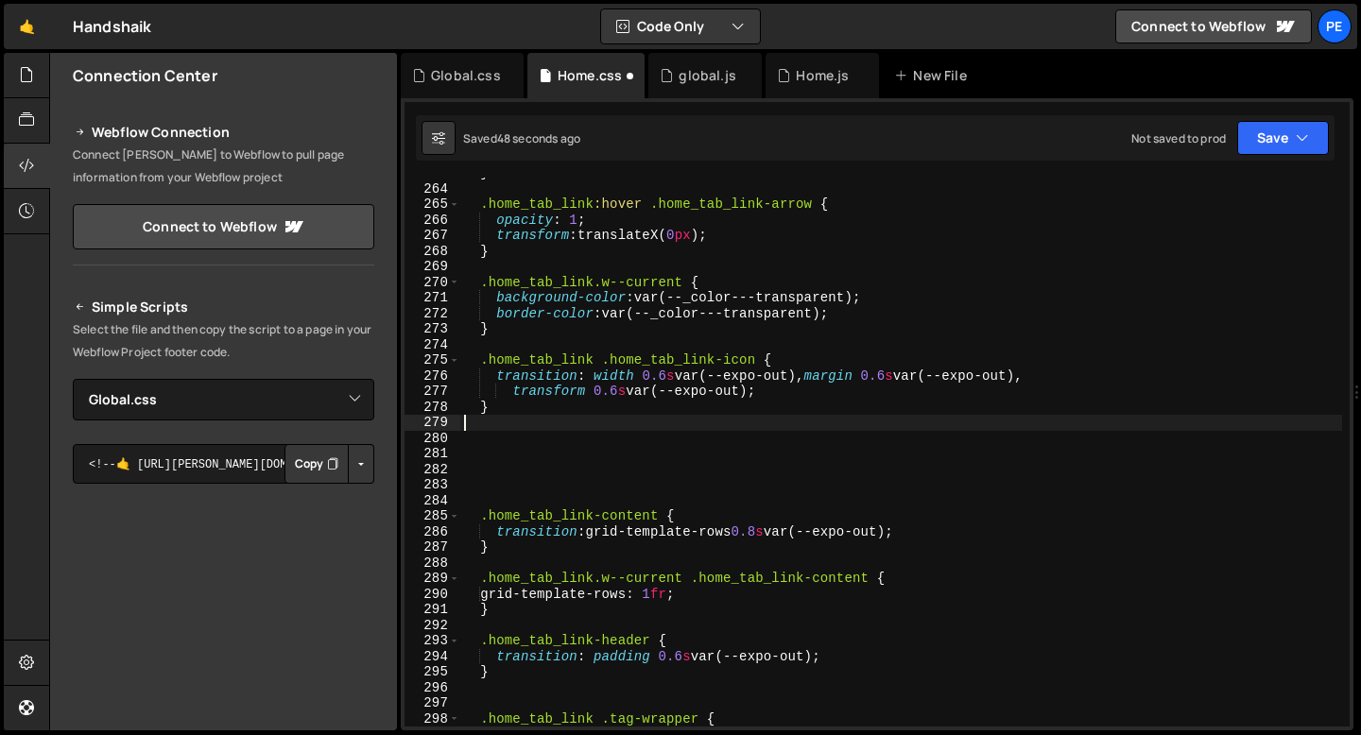
type textarea "}"
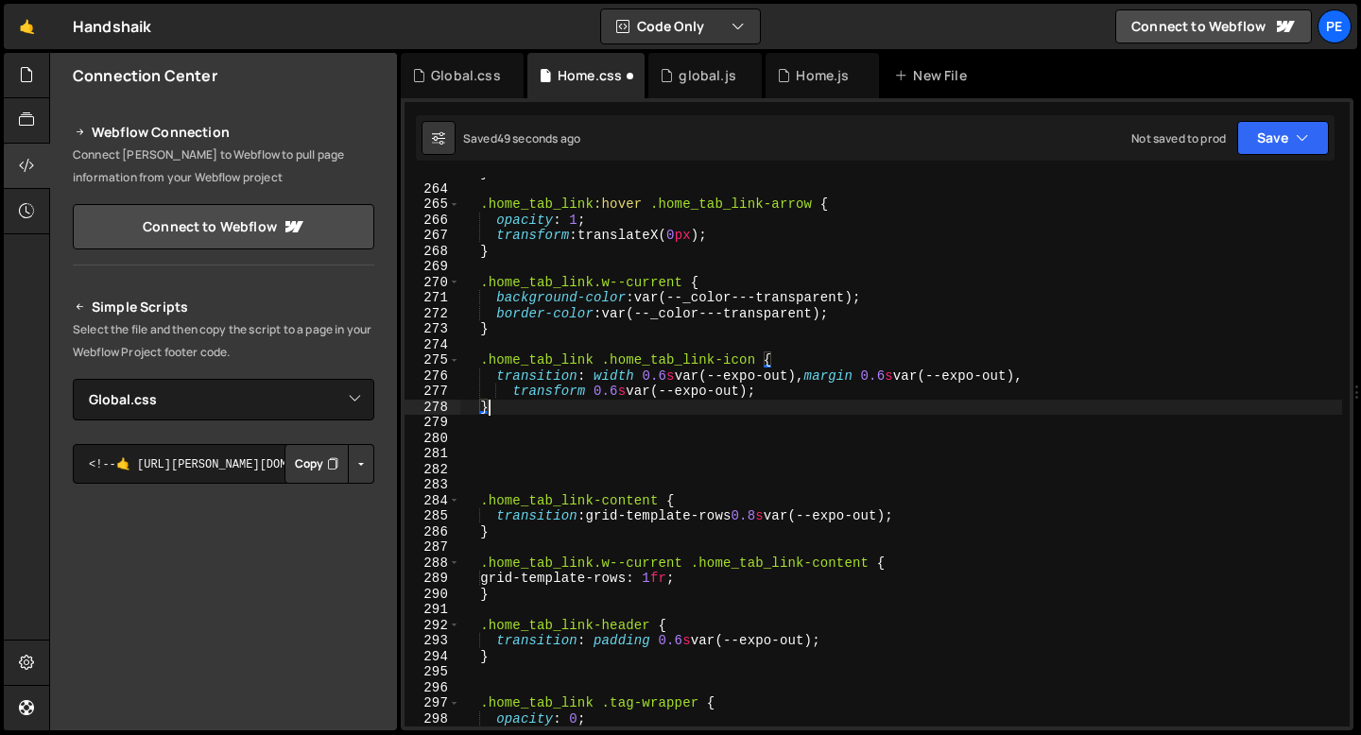
click at [488, 457] on div "} .home_tab_link :hover .home_tab_link-arrow { opacity : 1 ; transform : transl…" at bounding box center [901, 455] width 882 height 580
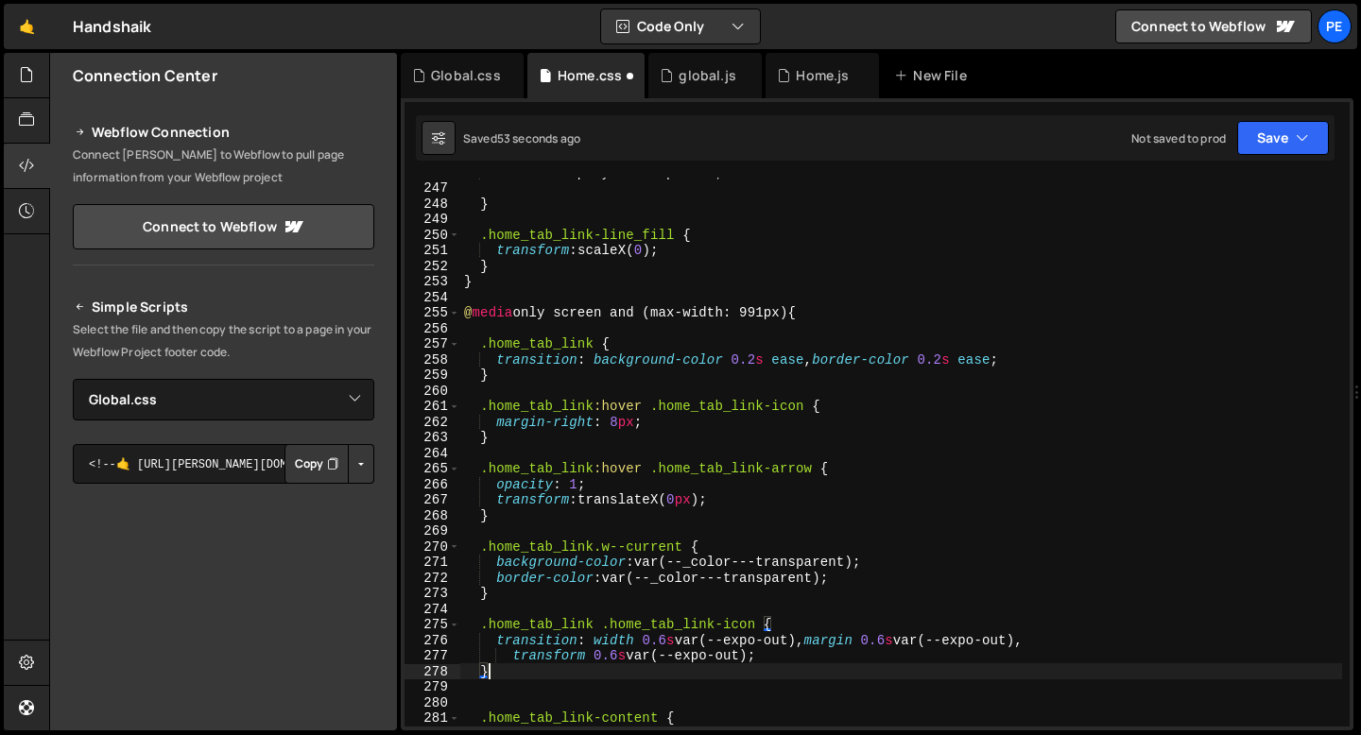
scroll to position [3833, 0]
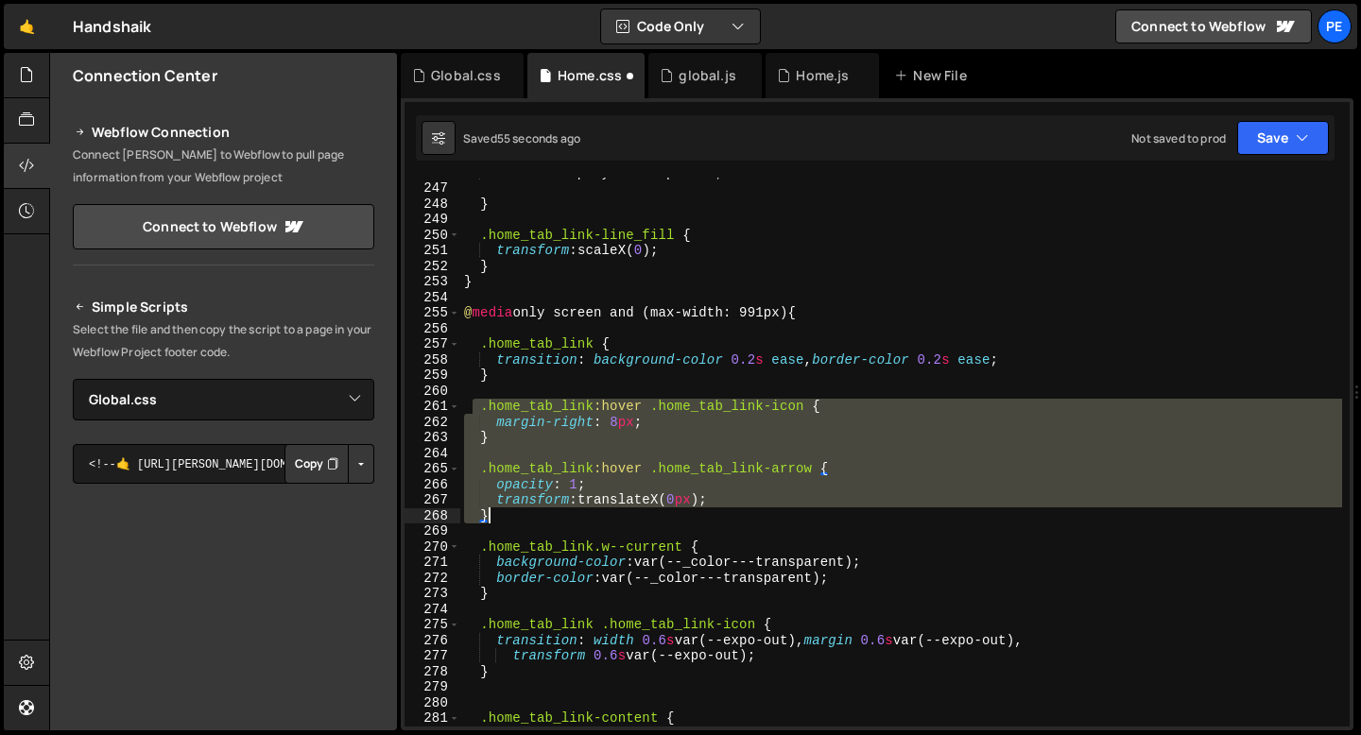
drag, startPoint x: 475, startPoint y: 411, endPoint x: 518, endPoint y: 519, distance: 115.8
click at [518, 520] on div "animation-play-state : paused ; } .home_tab_link-line_fill { transform : scaleX…" at bounding box center [901, 454] width 882 height 580
type textarea "transform: translateX(0px); }"
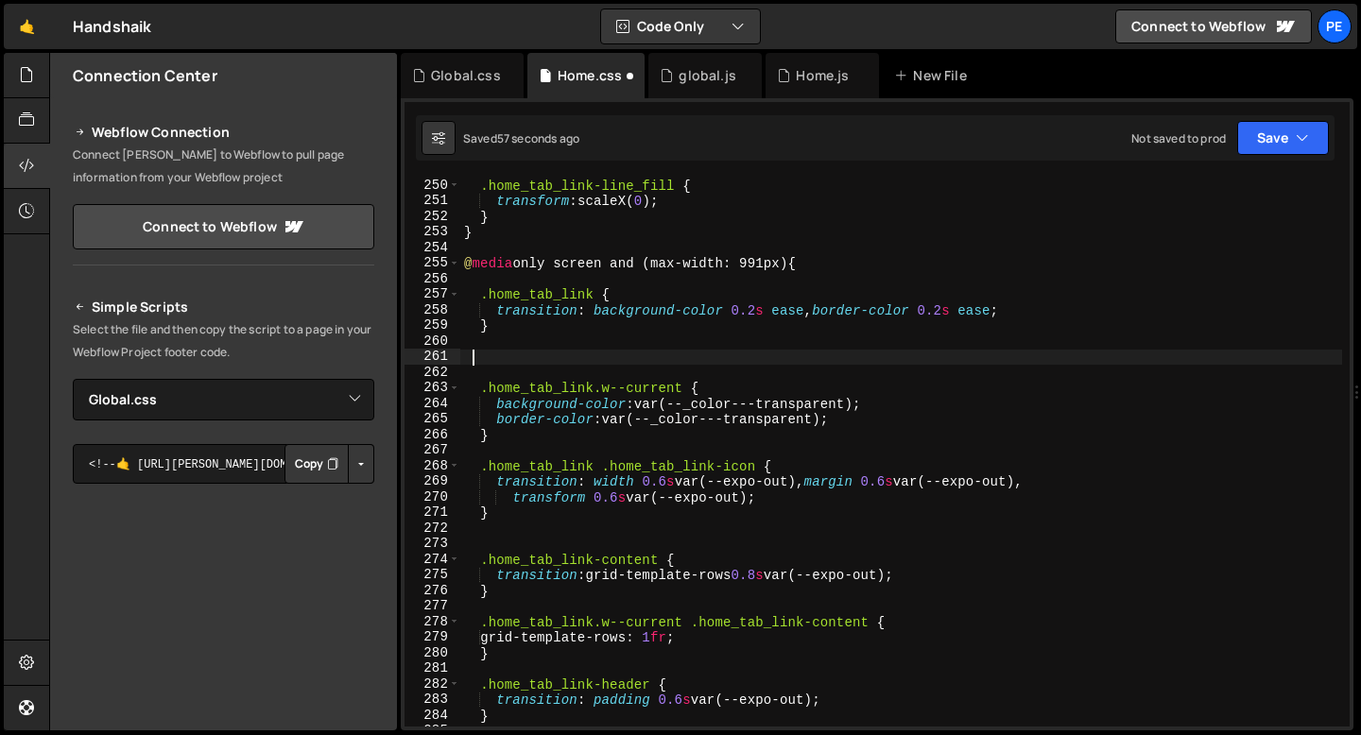
scroll to position [3882, 0]
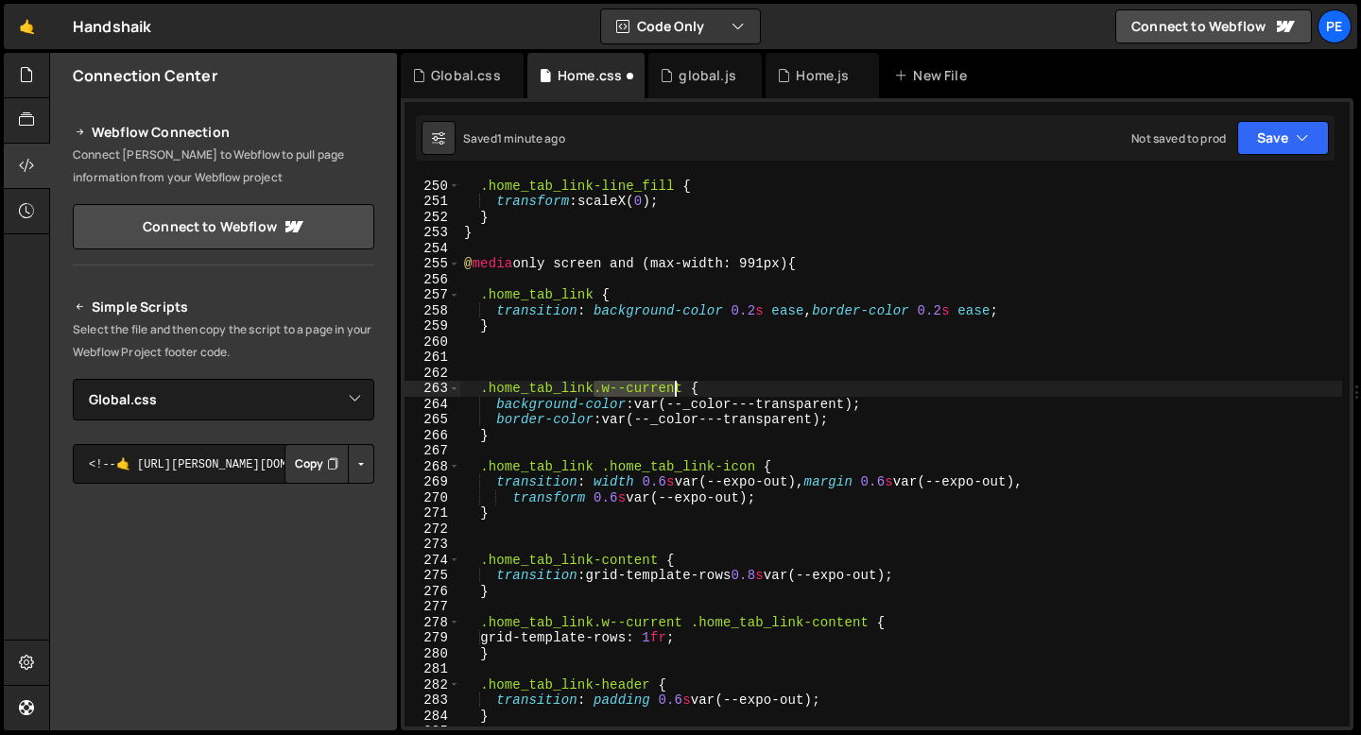
drag, startPoint x: 595, startPoint y: 388, endPoint x: 680, endPoint y: 391, distance: 85.1
click at [680, 391] on div ".home_tab_link-line_fill { transform : scaleX( 0 ) ; } } @ media only screen an…" at bounding box center [901, 453] width 882 height 580
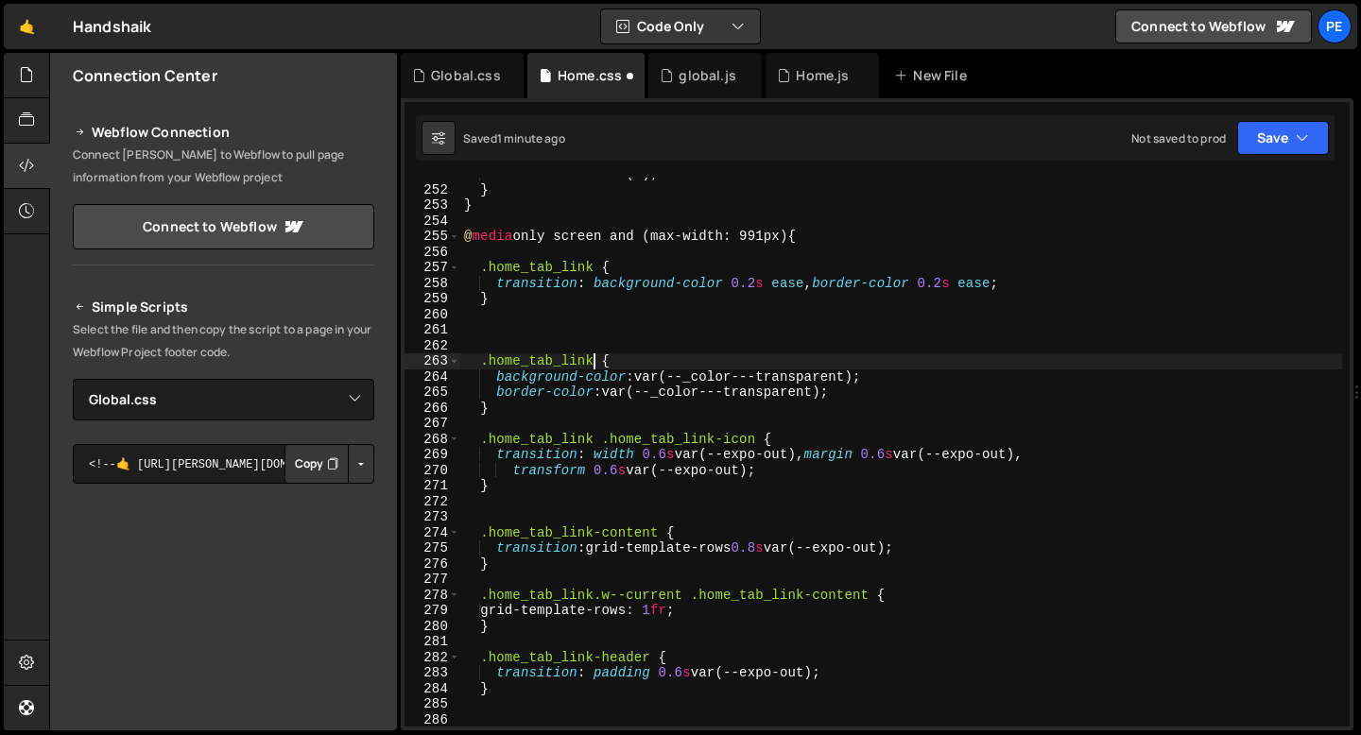
scroll to position [3937, 0]
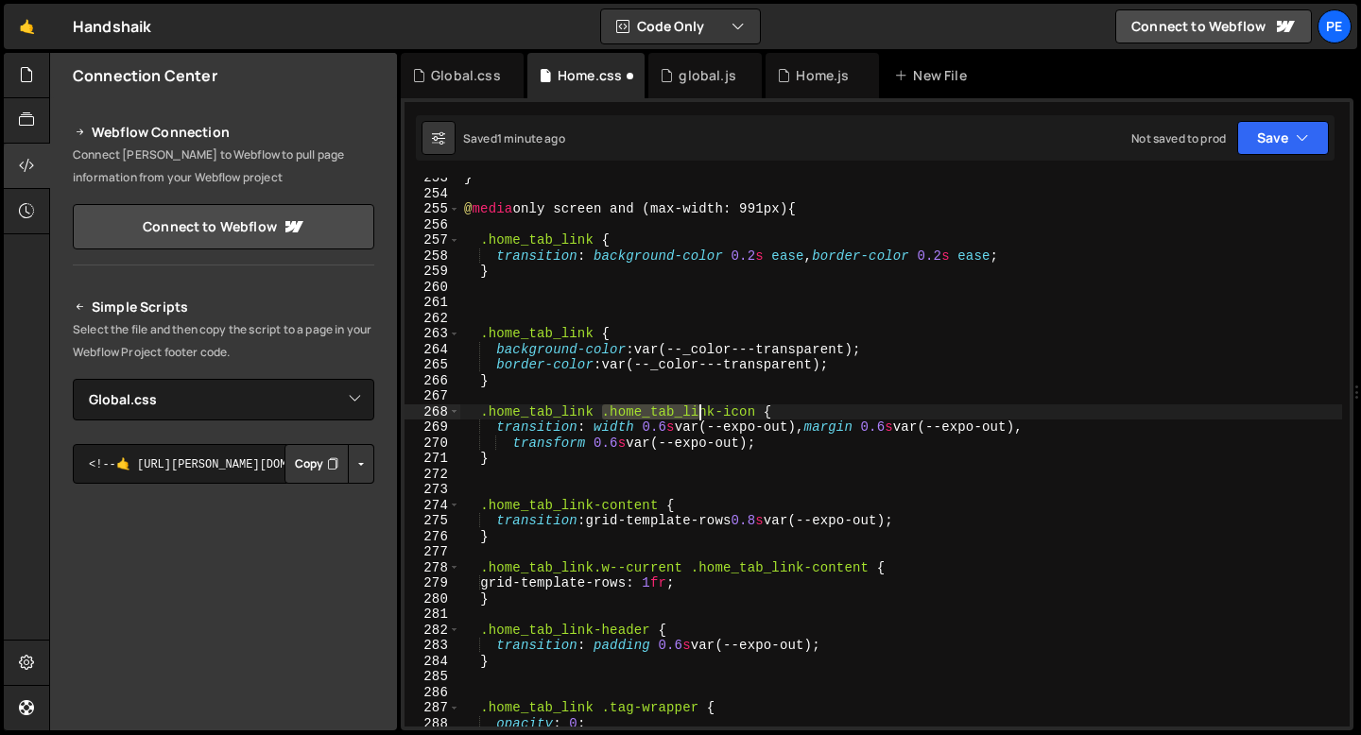
drag, startPoint x: 602, startPoint y: 412, endPoint x: 756, endPoint y: 423, distance: 154.5
click at [756, 423] on div "} @ media only screen and (max-width: 991px) { .home_tab_link { transition : ba…" at bounding box center [901, 460] width 882 height 580
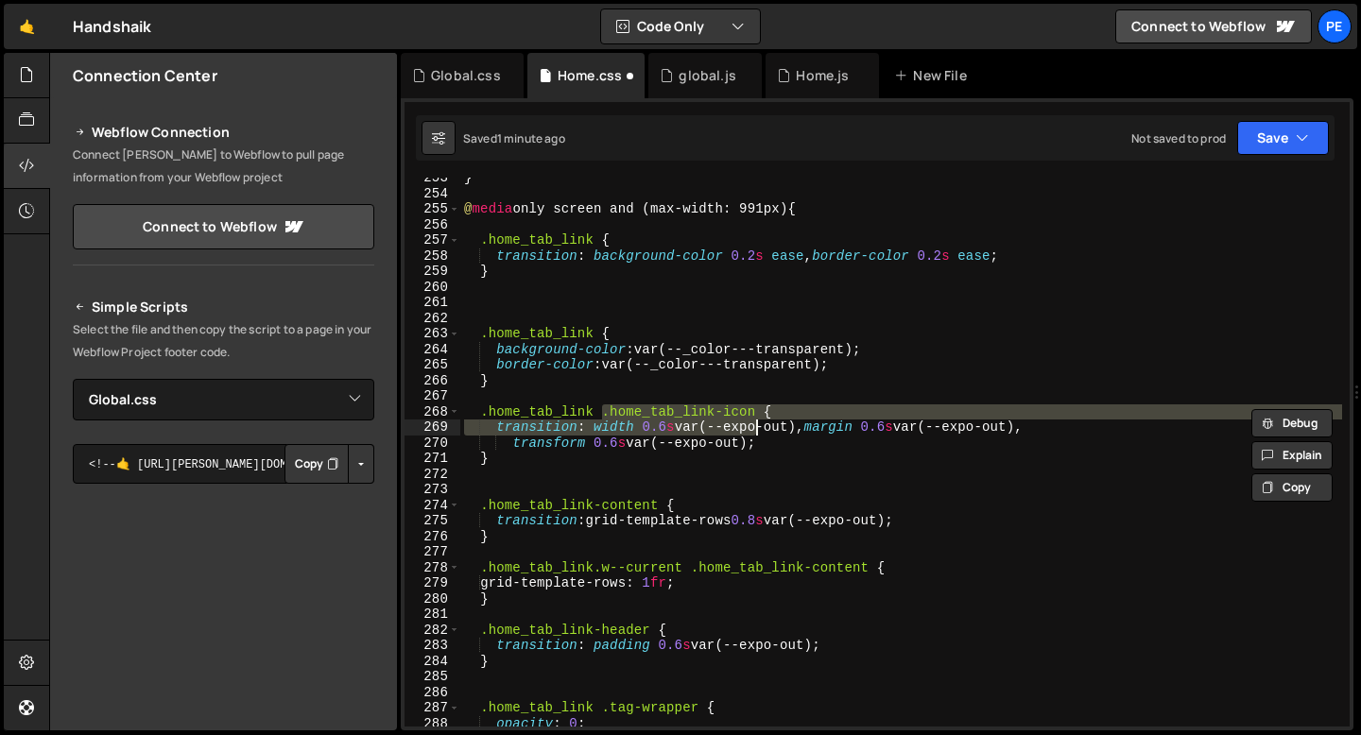
click at [527, 461] on div "} @ media only screen and (max-width: 991px) { .home_tab_link { transition : ba…" at bounding box center [901, 460] width 882 height 580
type textarea "}"
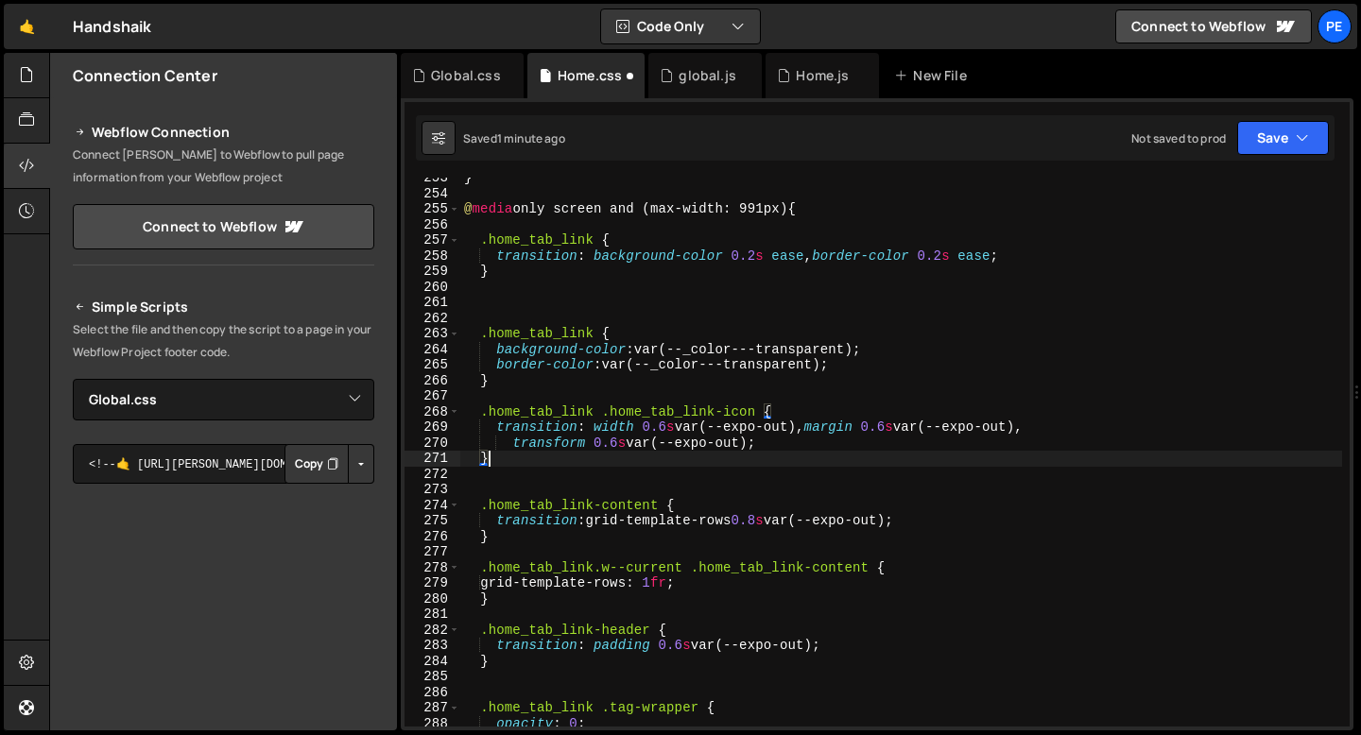
click at [499, 458] on div "} @ media only screen and (max-width: 991px) { .home_tab_link { transition : ba…" at bounding box center [901, 460] width 882 height 580
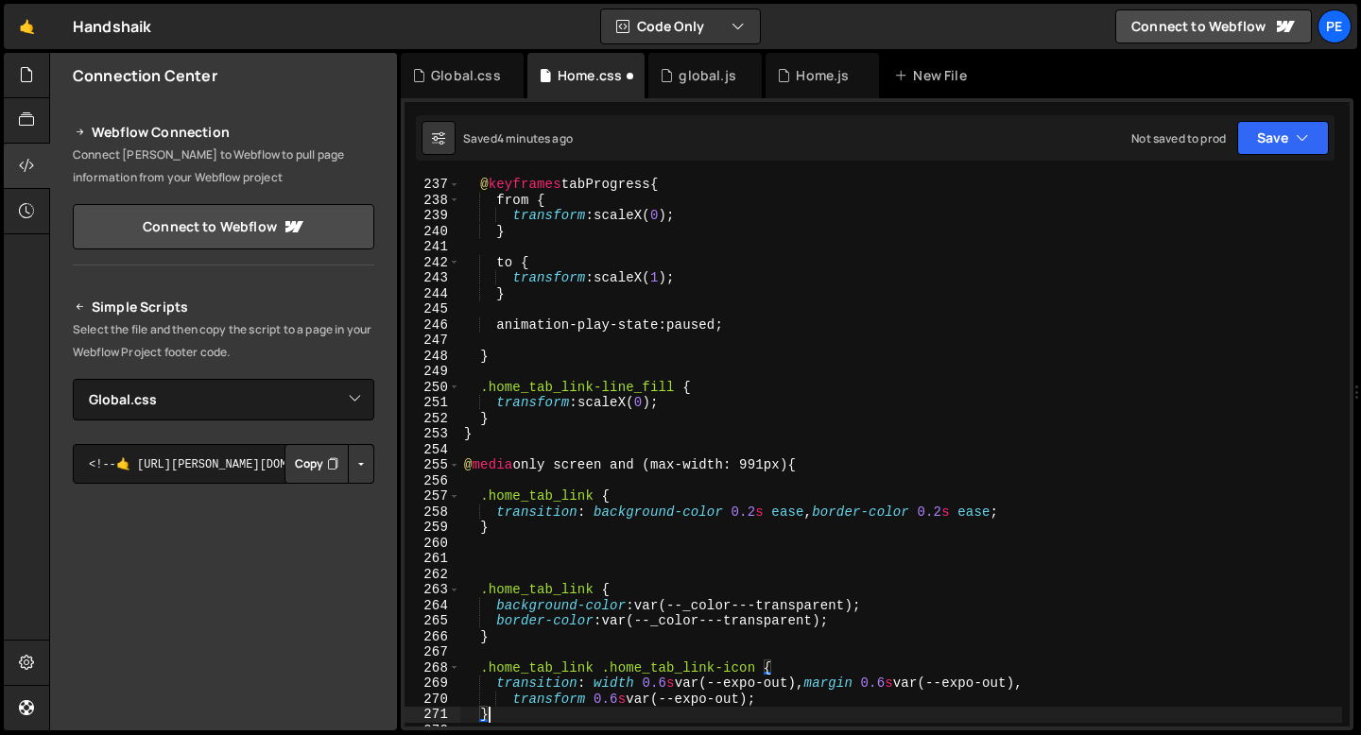
scroll to position [3733, 0]
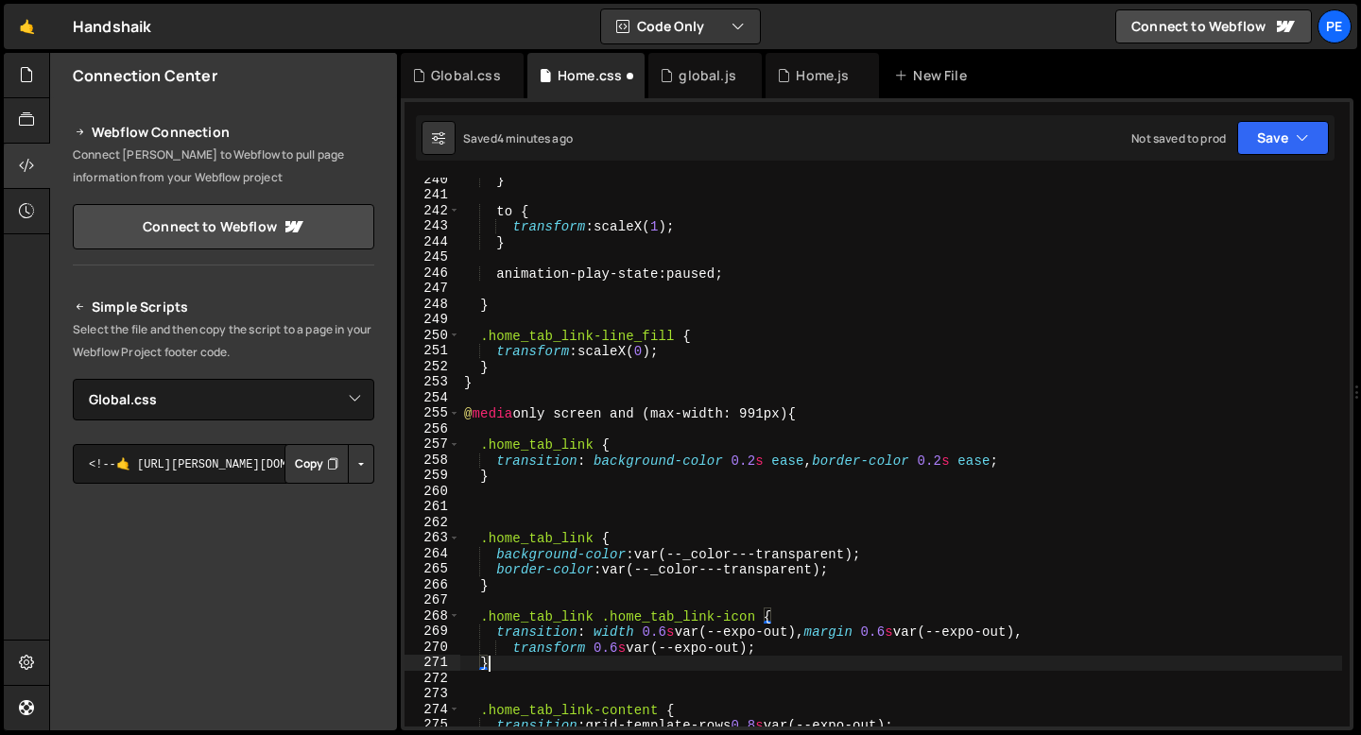
click at [536, 496] on div "} to { transform : scaleX( 1 ) ; } animation-play-state : paused ; } .home_tab_…" at bounding box center [901, 462] width 882 height 580
click at [517, 514] on div "} to { transform : scaleX( 1 ) ; } animation-play-state : paused ; } .home_tab_…" at bounding box center [901, 462] width 882 height 580
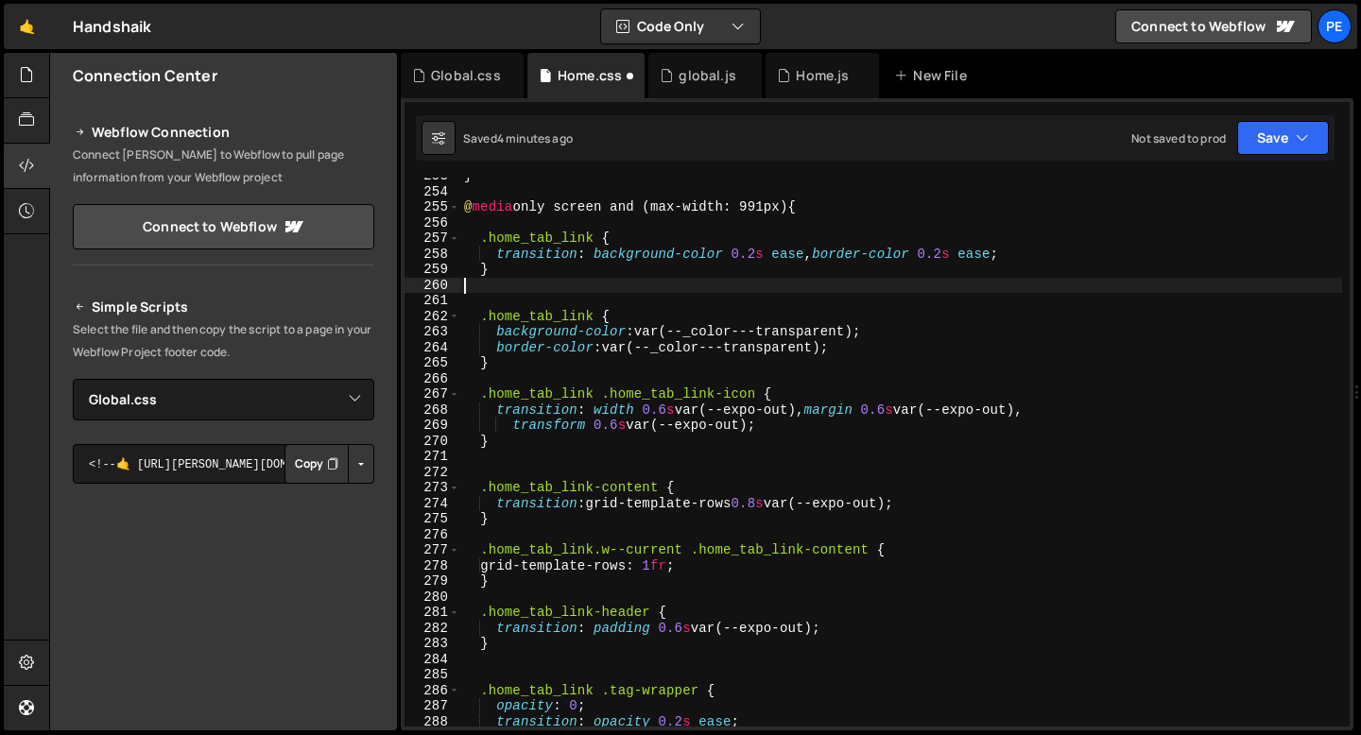
scroll to position [3942, 0]
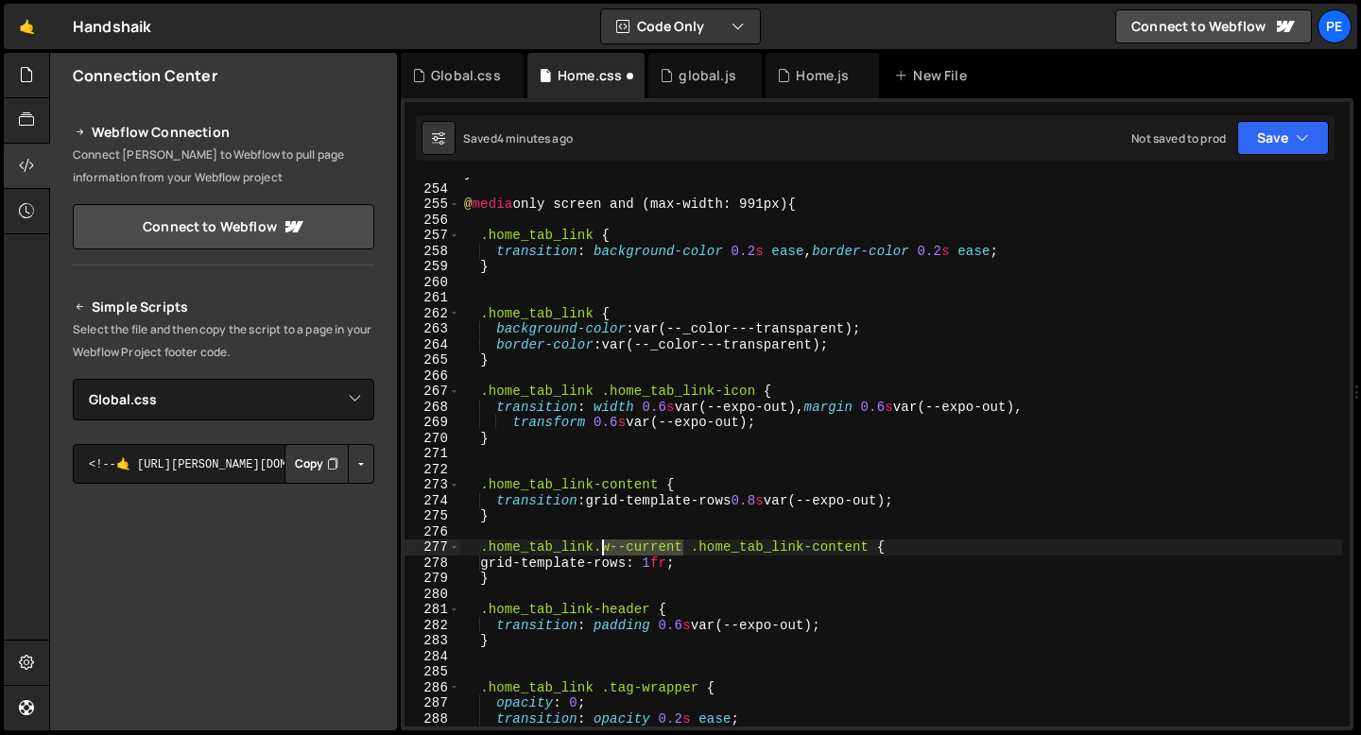
drag, startPoint x: 681, startPoint y: 546, endPoint x: 603, endPoint y: 541, distance: 78.6
click at [603, 541] on div "} @ media only screen and (max-width: 991px) { .home_tab_link { transition : ba…" at bounding box center [901, 455] width 882 height 580
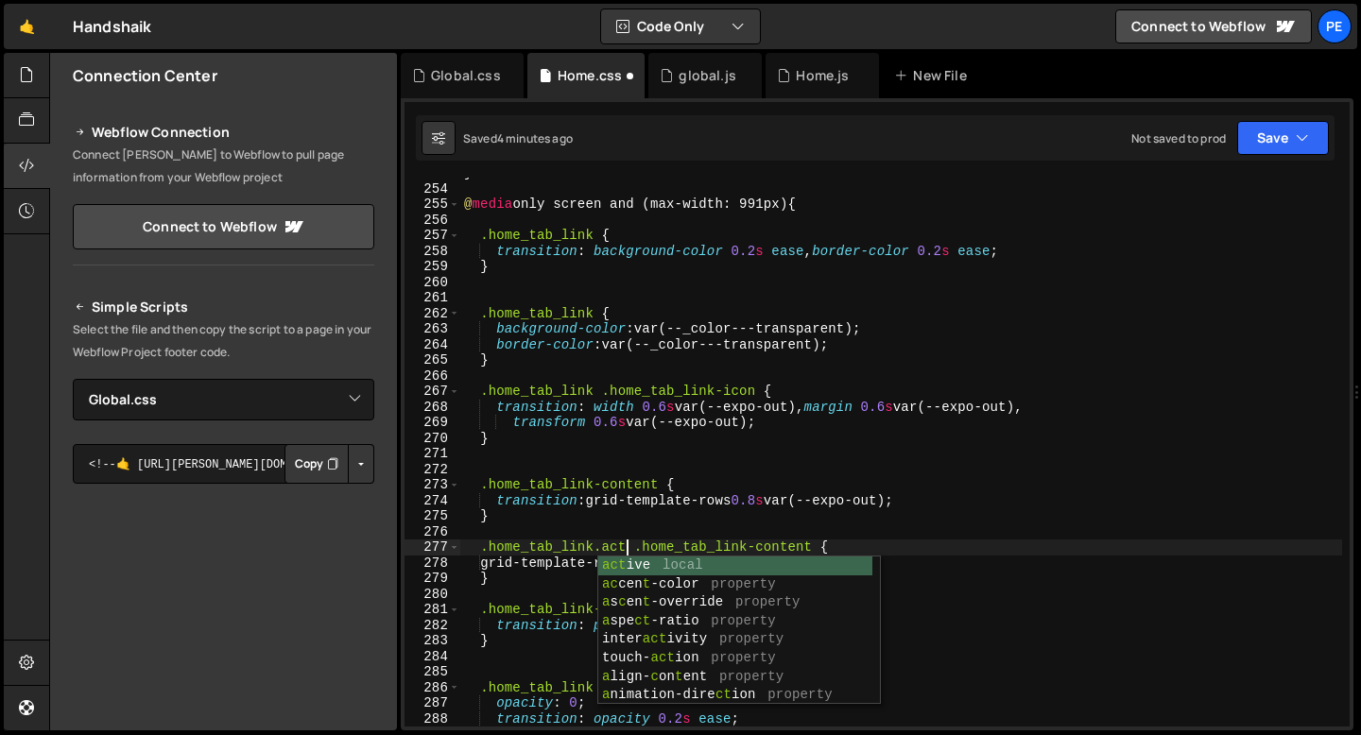
type textarea ".home_tab_link.active .home_tab_link-content {"
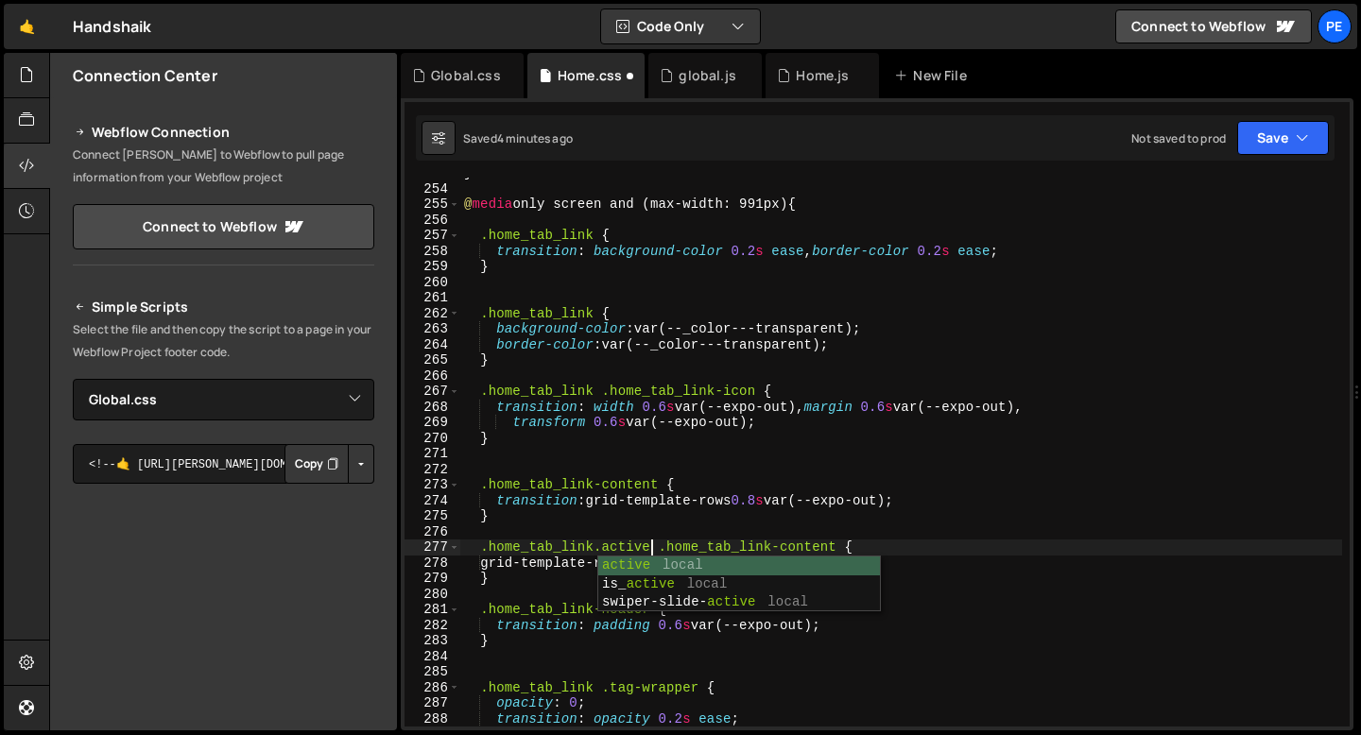
scroll to position [0, 12]
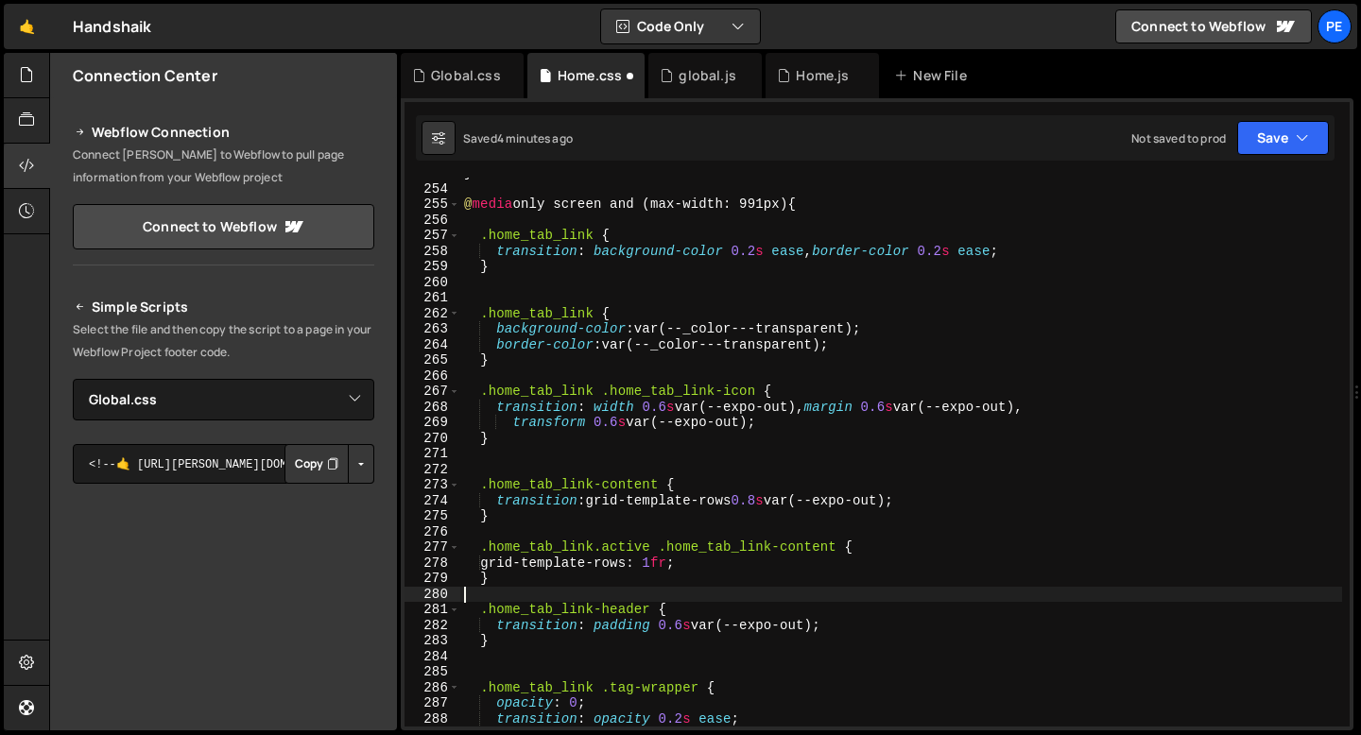
click at [516, 592] on div "} @ media only screen and (max-width: 991px) { .home_tab_link { transition : ba…" at bounding box center [901, 455] width 882 height 580
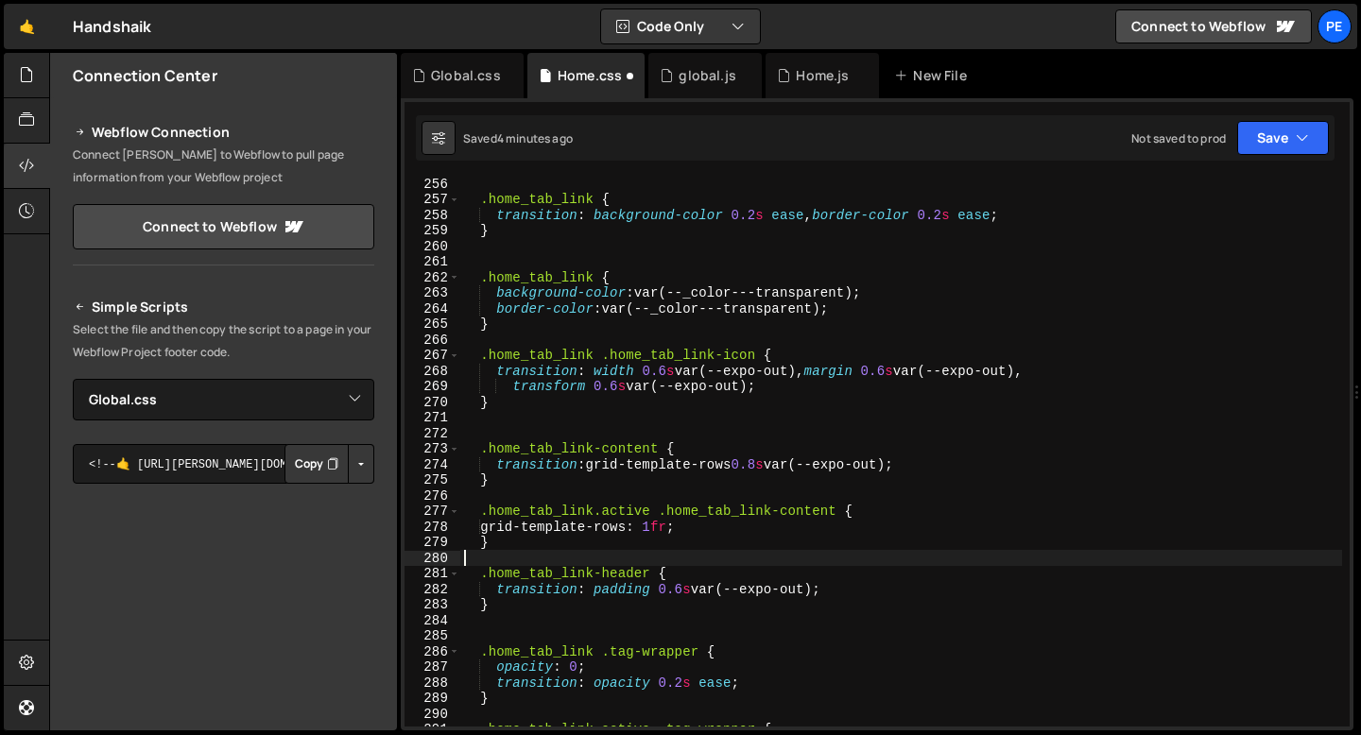
scroll to position [3978, 0]
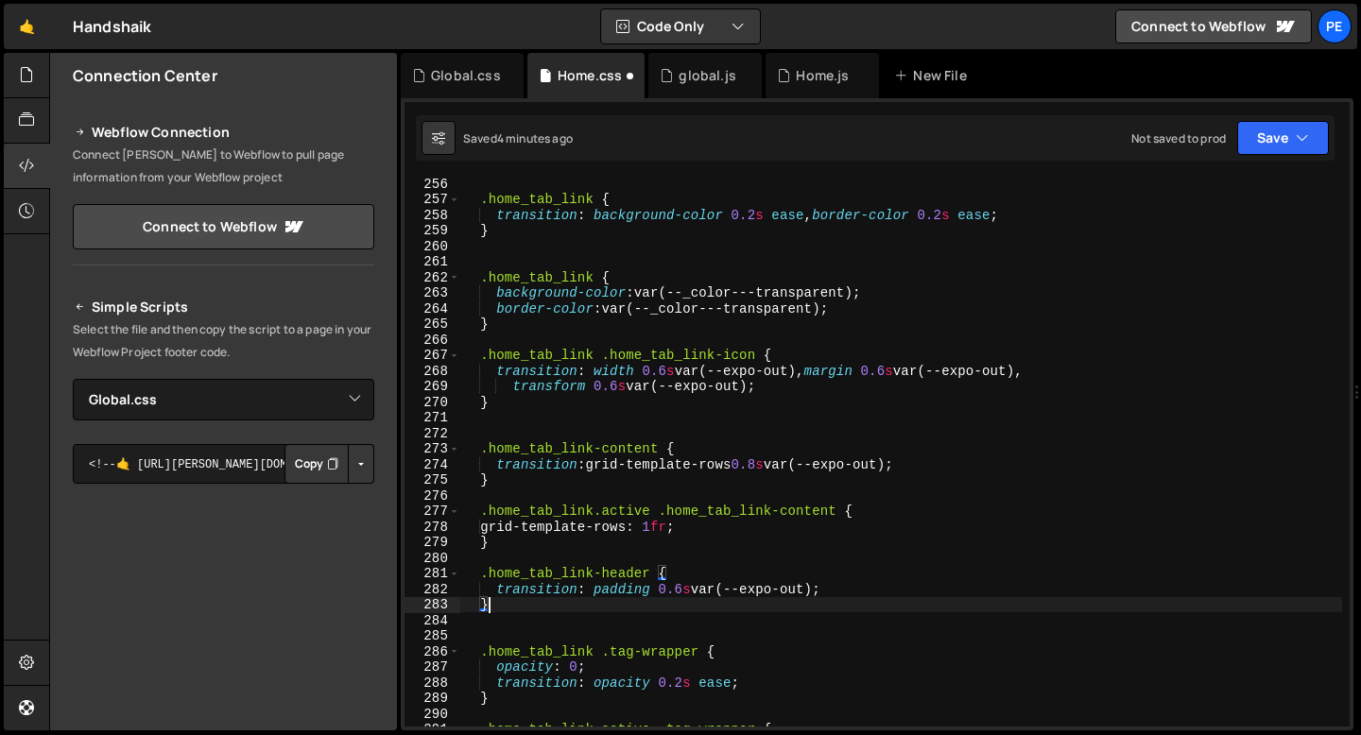
click at [504, 604] on div ".home_tab_link { transition : background-color 0.2 s ease , border-color 0.2 s …" at bounding box center [901, 466] width 882 height 580
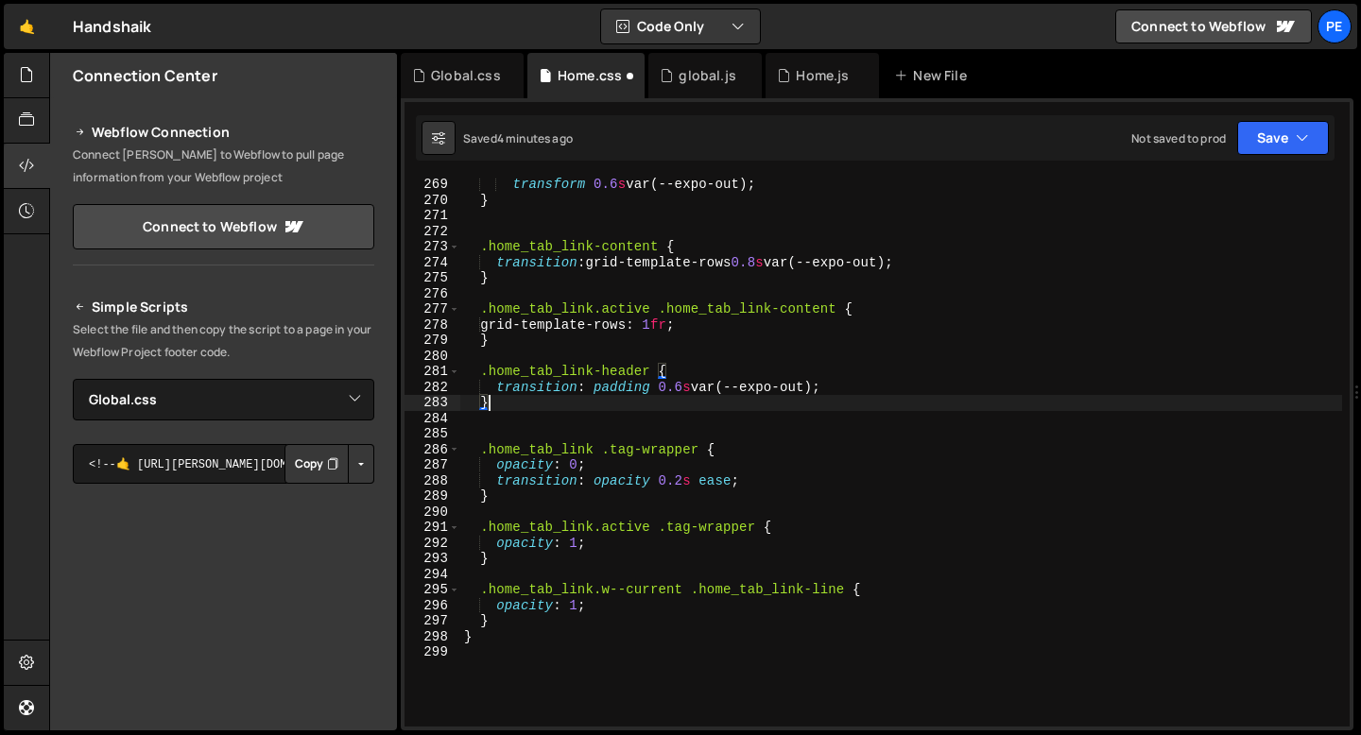
scroll to position [4179, 0]
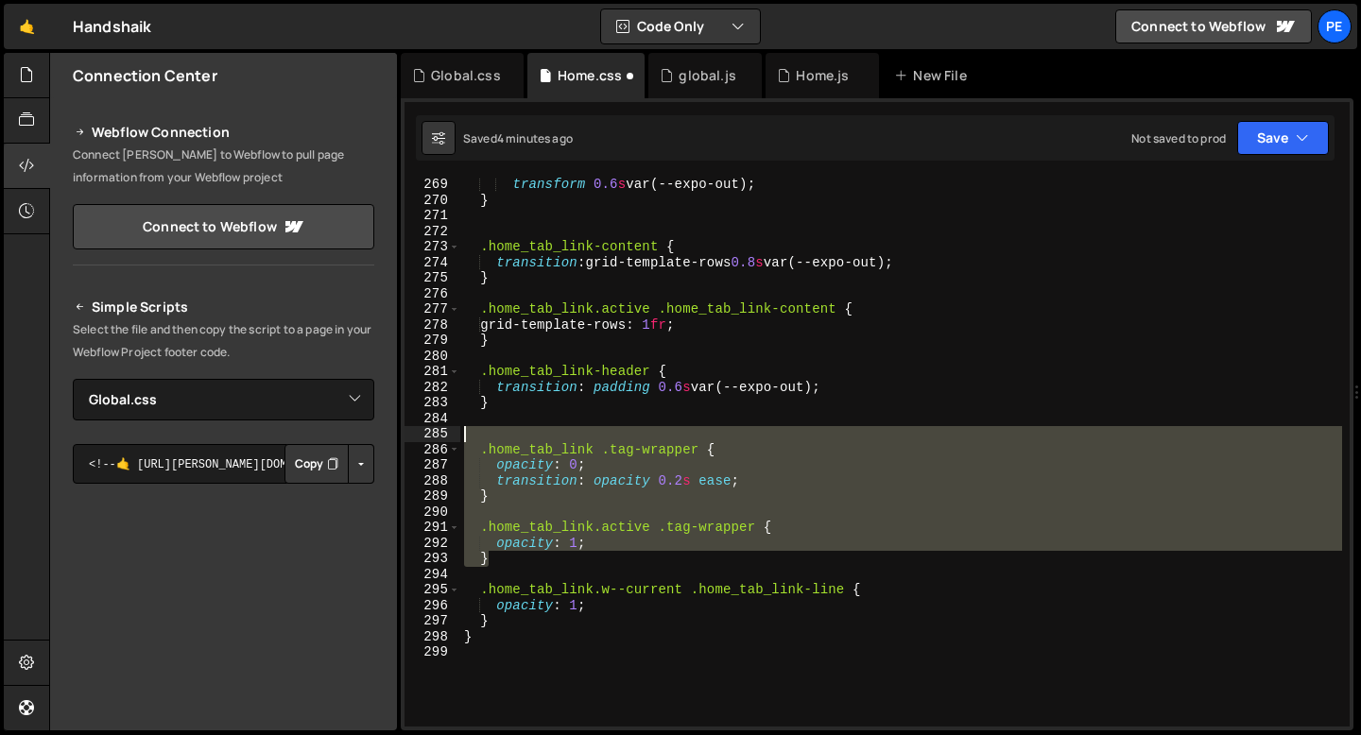
drag, startPoint x: 496, startPoint y: 559, endPoint x: 454, endPoint y: 435, distance: 131.8
click at [454, 435] on div "} 269 270 271 272 273 274 275 276 277 278 279 280 281 282 283 284 285 286 287 2…" at bounding box center [876, 452] width 945 height 549
type textarea ".home_tab_link .tag-wrapper {"
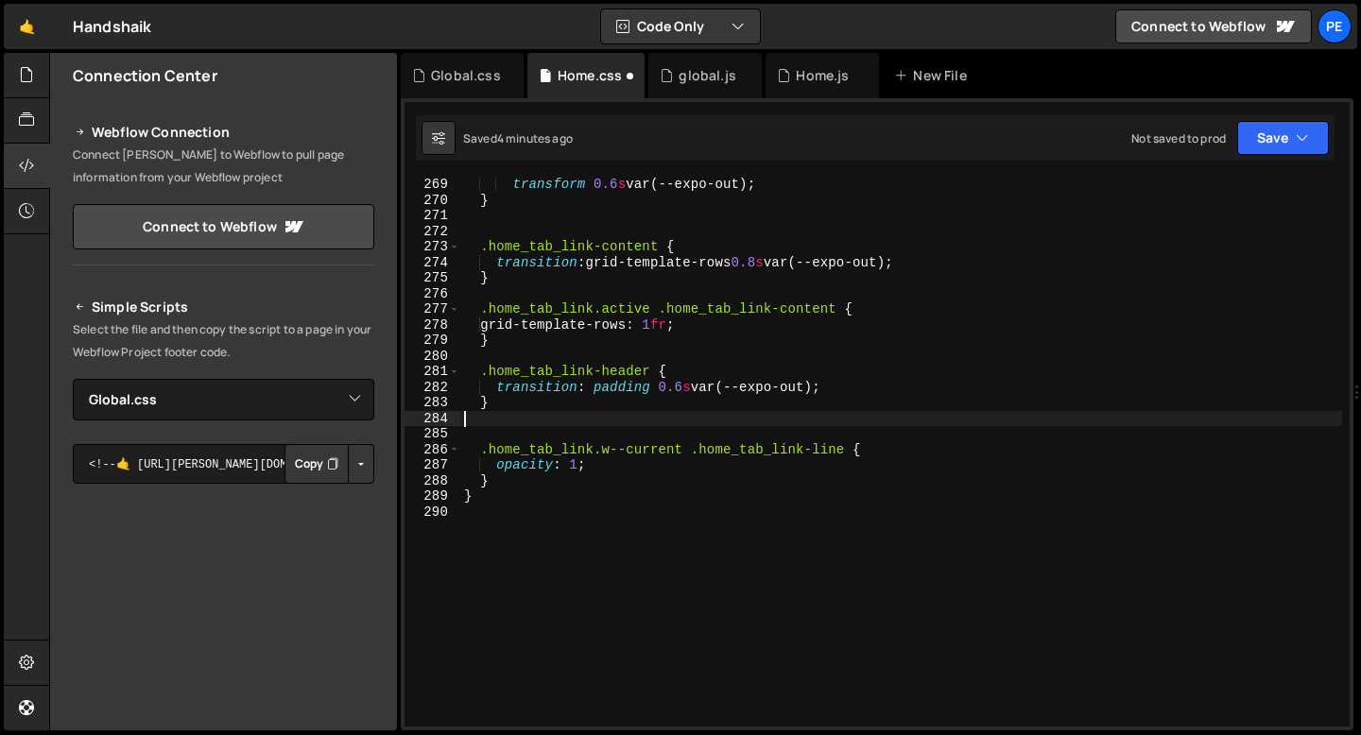
click at [497, 486] on div "transform 0.6 s var(--expo-out) ; } .home_tab_link-content { transition : grid-…" at bounding box center [901, 467] width 882 height 580
type textarea "}"
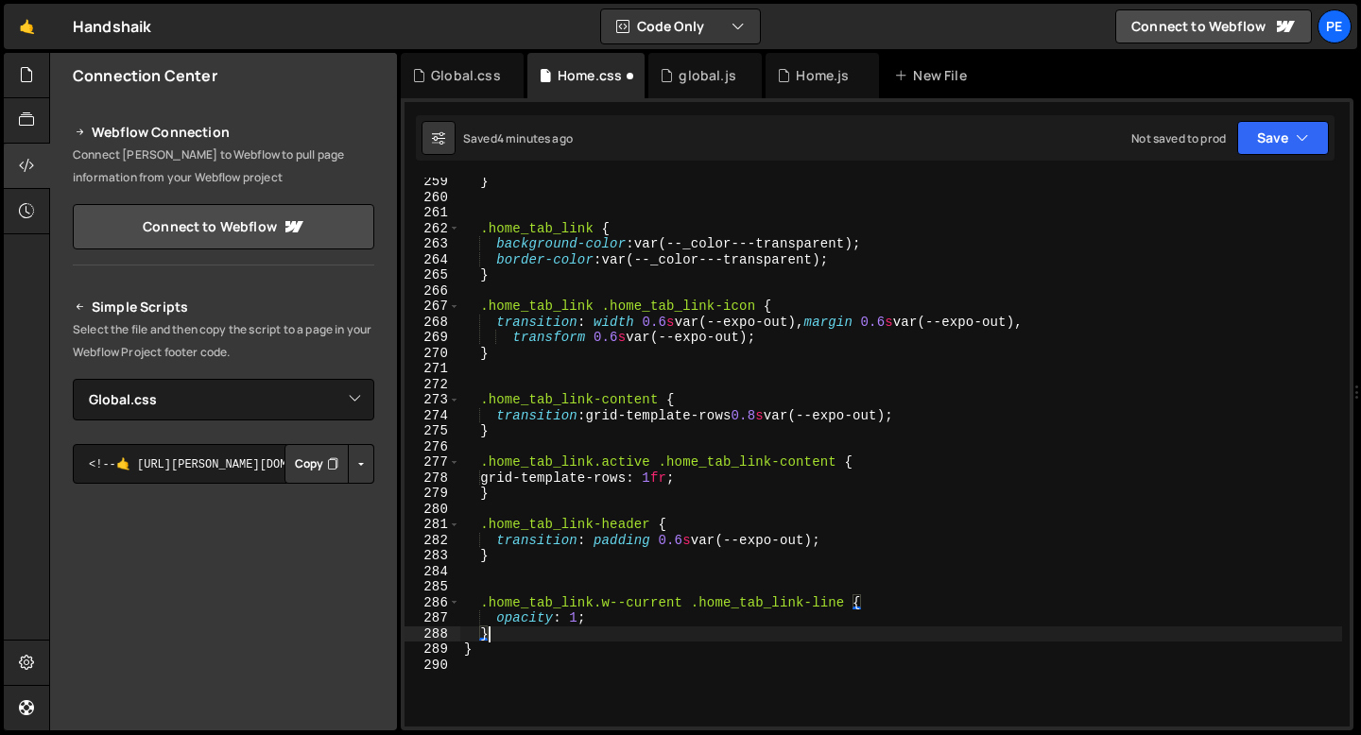
scroll to position [4016, 0]
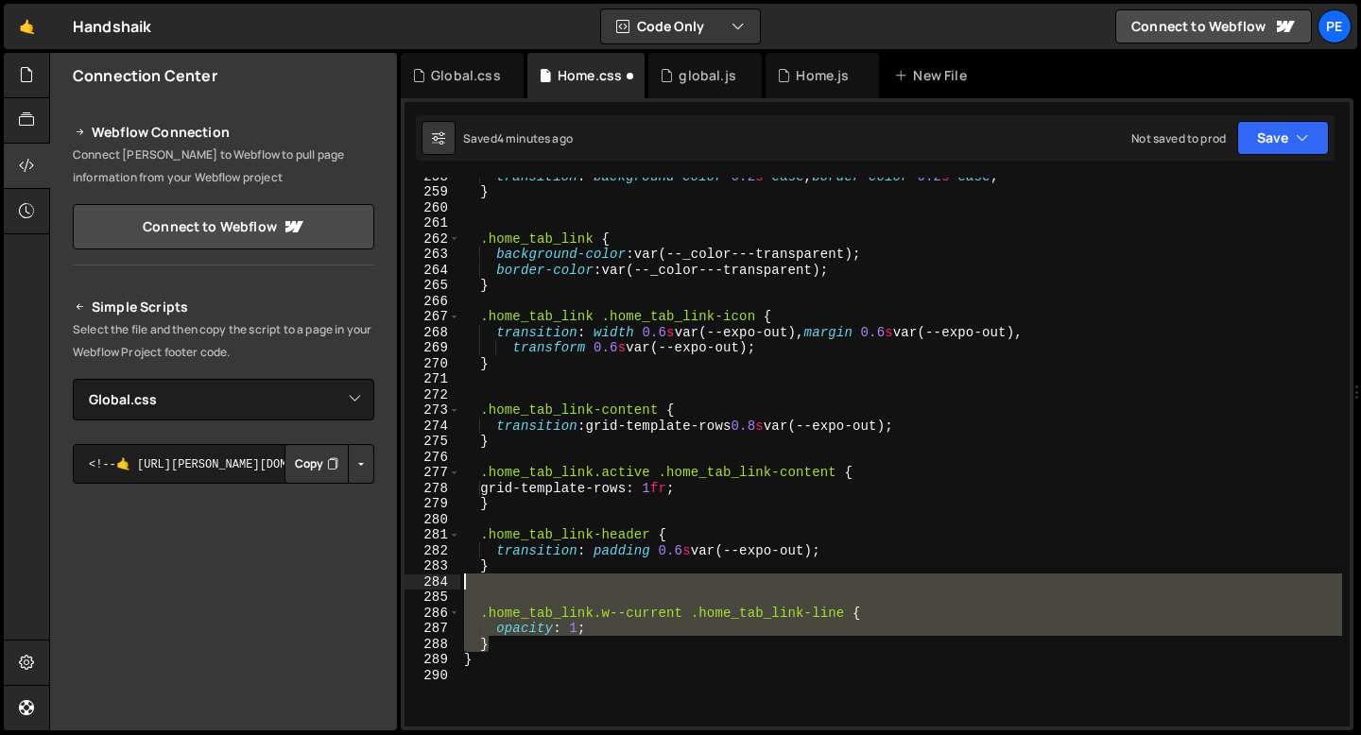
drag, startPoint x: 507, startPoint y: 645, endPoint x: 449, endPoint y: 584, distance: 84.2
click at [449, 584] on div "} 258 259 260 261 262 263 264 265 266 267 268 269 270 271 272 273 274 275 276 2…" at bounding box center [876, 452] width 945 height 549
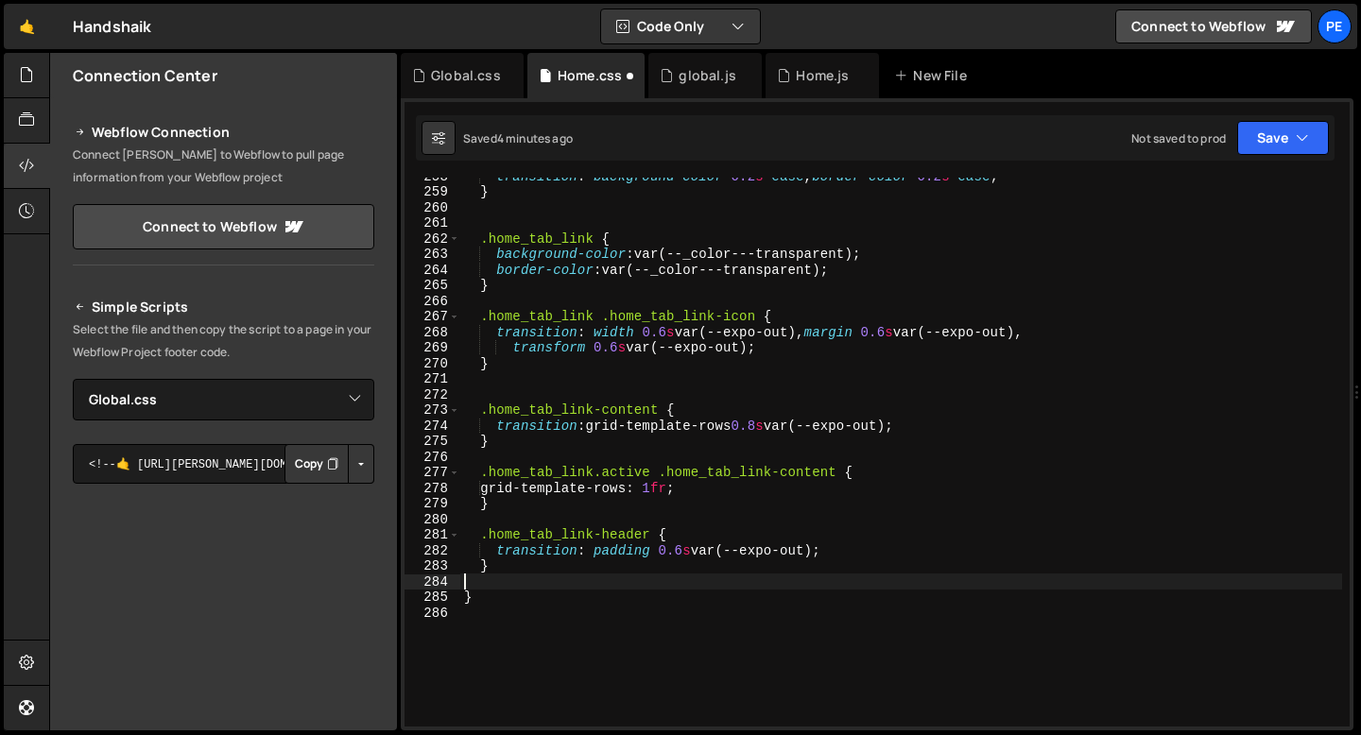
type textarea "}"
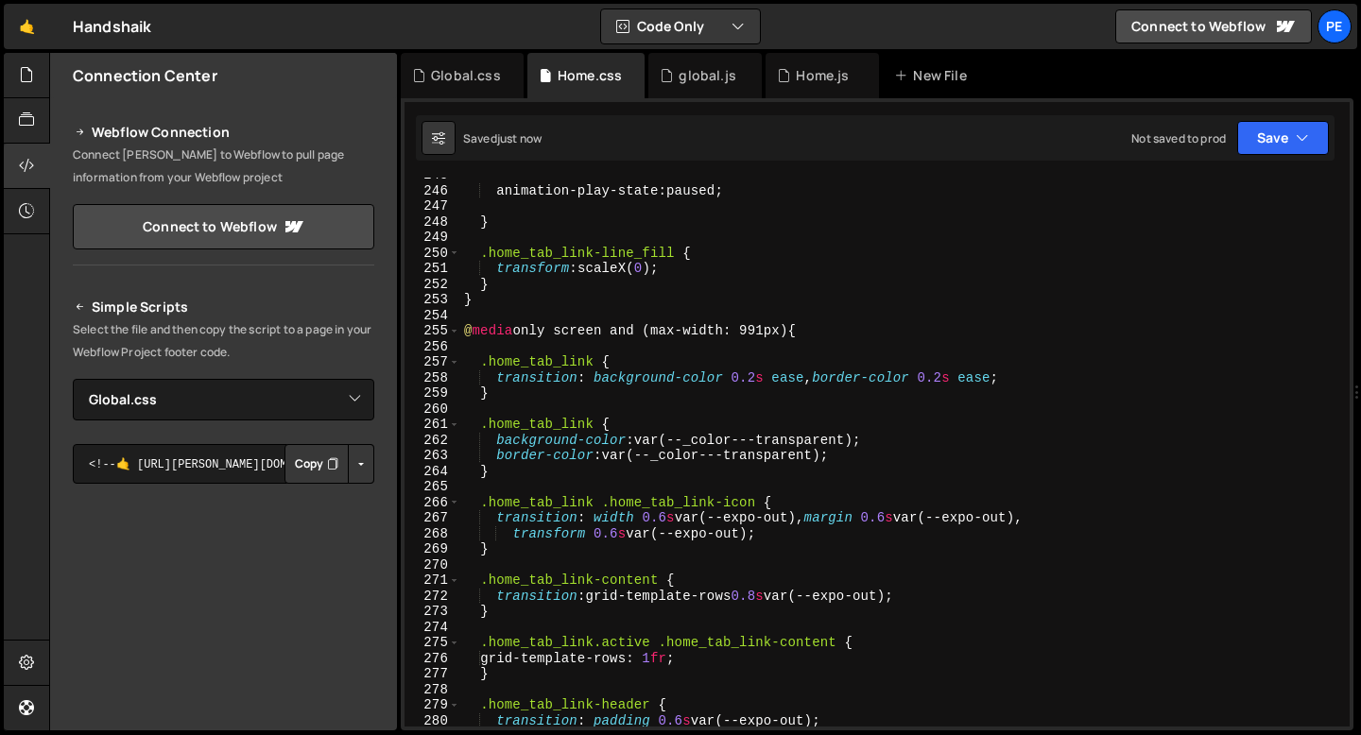
scroll to position [3711, 0]
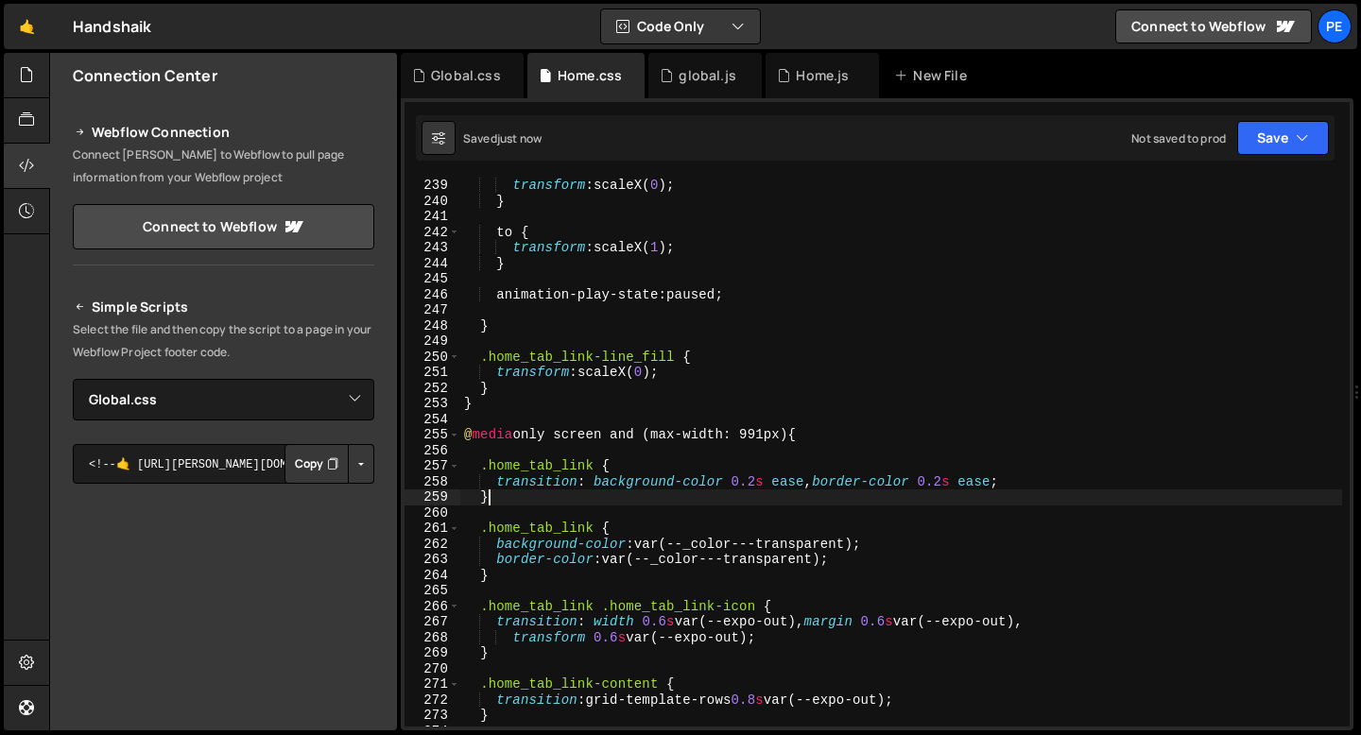
click at [536, 498] on div "transform : scaleX( 0 ) ; } to { transform : scaleX( 1 ) ; } animation-play-sta…" at bounding box center [901, 468] width 882 height 580
type textarea "}"
click at [526, 508] on div "transform : scaleX( 0 ) ; } to { transform : scaleX( 1 ) ; } animation-play-sta…" at bounding box center [901, 468] width 882 height 580
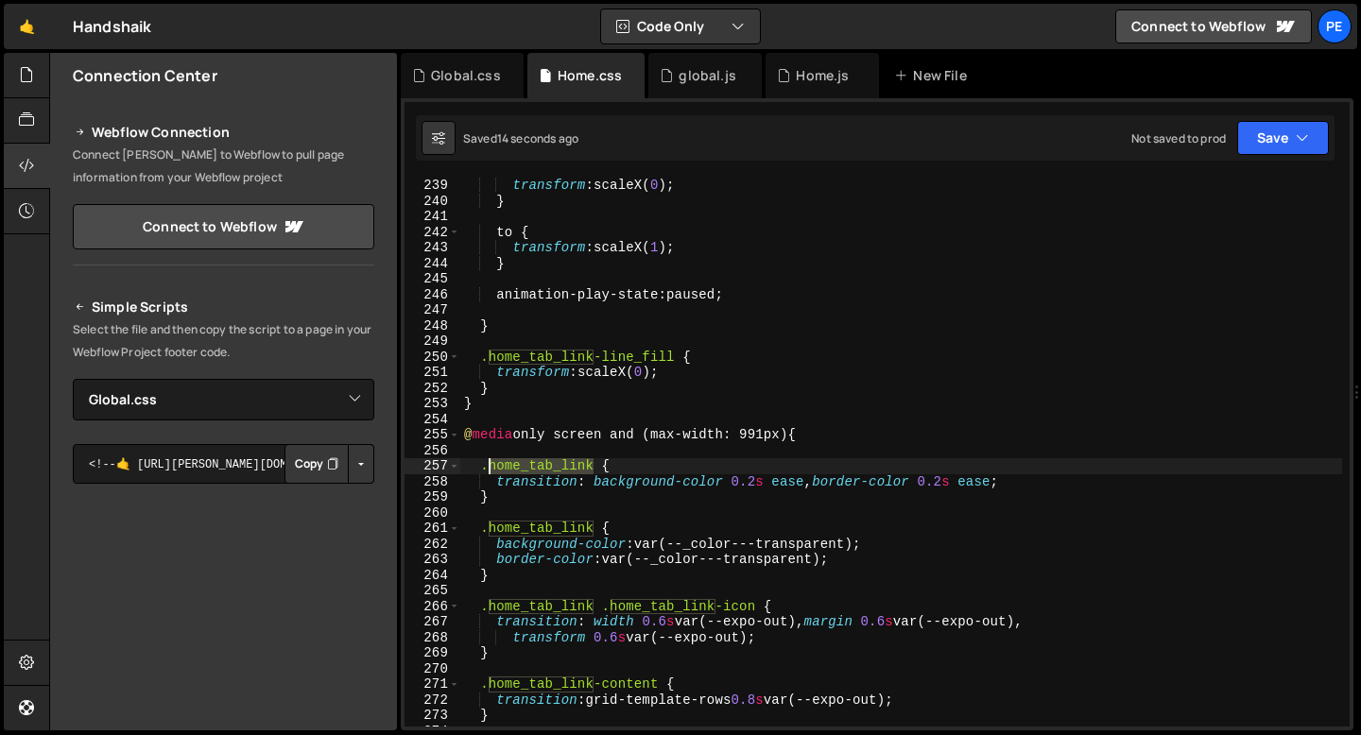
drag, startPoint x: 593, startPoint y: 467, endPoint x: 485, endPoint y: 467, distance: 107.7
click at [485, 467] on div "transform : scaleX( 0 ) ; } to { transform : scaleX( 1 ) ; } animation-play-sta…" at bounding box center [901, 468] width 882 height 580
paste textarea "mobile-item"
paste textarea "home_tab_link-header"
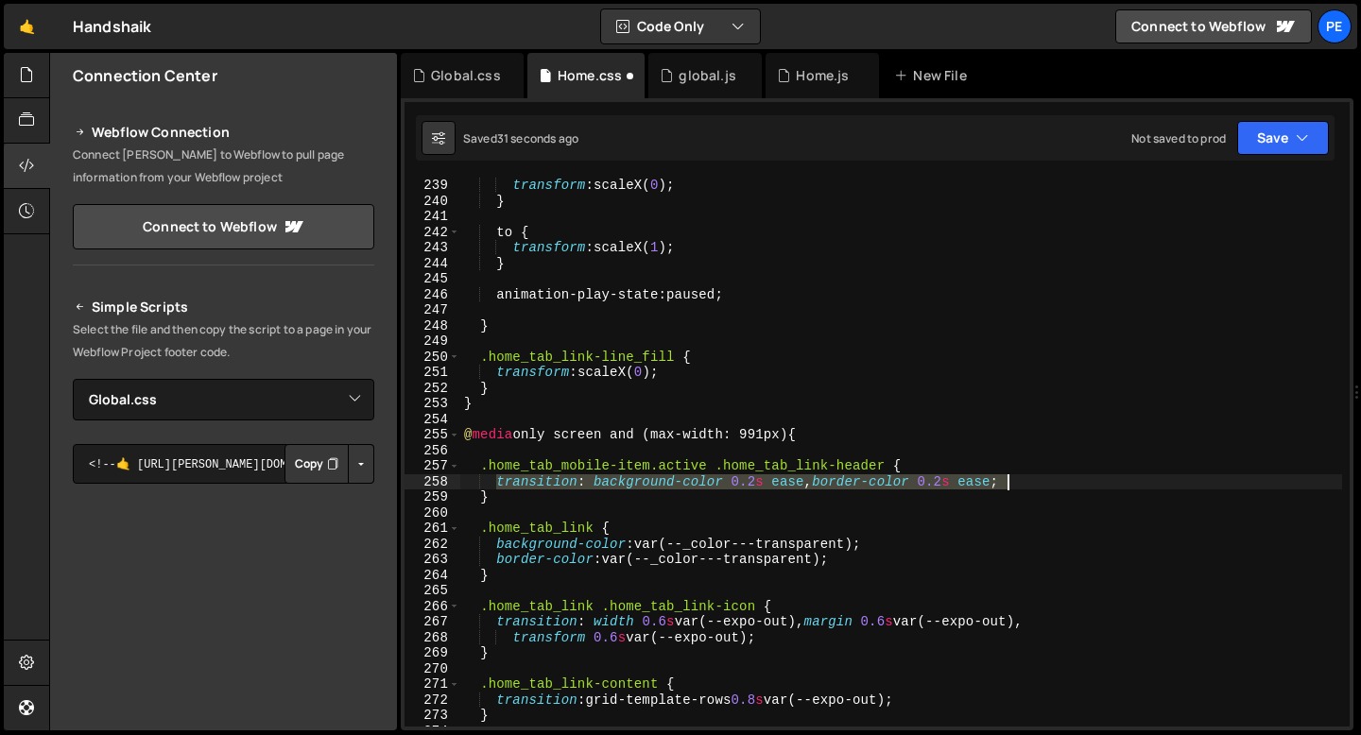
drag, startPoint x: 497, startPoint y: 482, endPoint x: 1014, endPoint y: 483, distance: 516.9
click at [1015, 483] on div "transform : scaleX( 0 ) ; } to { transform : scaleX( 1 ) ; } animation-play-sta…" at bounding box center [901, 468] width 882 height 580
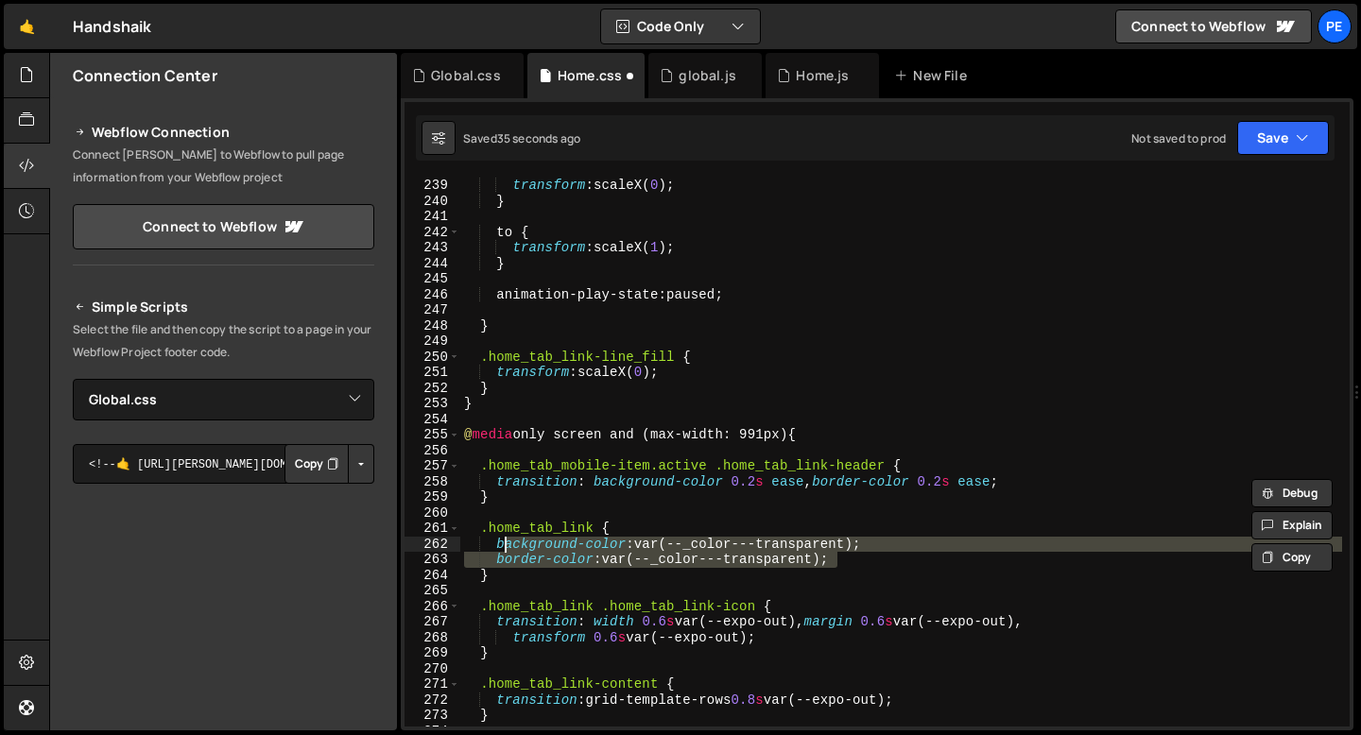
drag, startPoint x: 851, startPoint y: 557, endPoint x: 498, endPoint y: 546, distance: 353.6
click at [498, 546] on div "transform : scaleX( 0 ) ; } to { transform : scaleX( 1 ) ; } animation-play-sta…" at bounding box center [901, 468] width 882 height 580
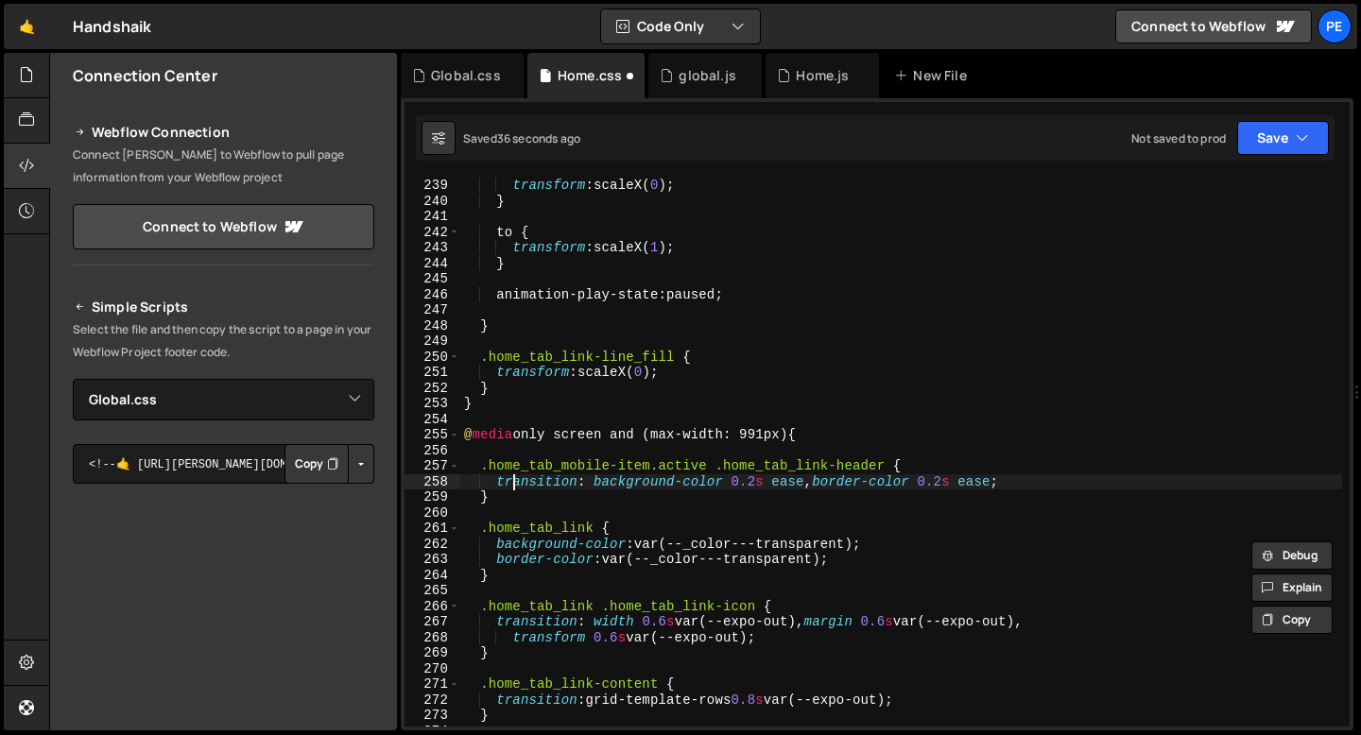
click at [512, 481] on div "transform : scaleX( 0 ) ; } to { transform : scaleX( 1 ) ; } animation-play-sta…" at bounding box center [901, 468] width 882 height 580
click at [512, 482] on div "transform : scaleX( 0 ) ; } to { transform : scaleX( 1 ) ; } animation-play-sta…" at bounding box center [901, 468] width 882 height 580
paste textarea "border-color: var(--_color---transparent);"
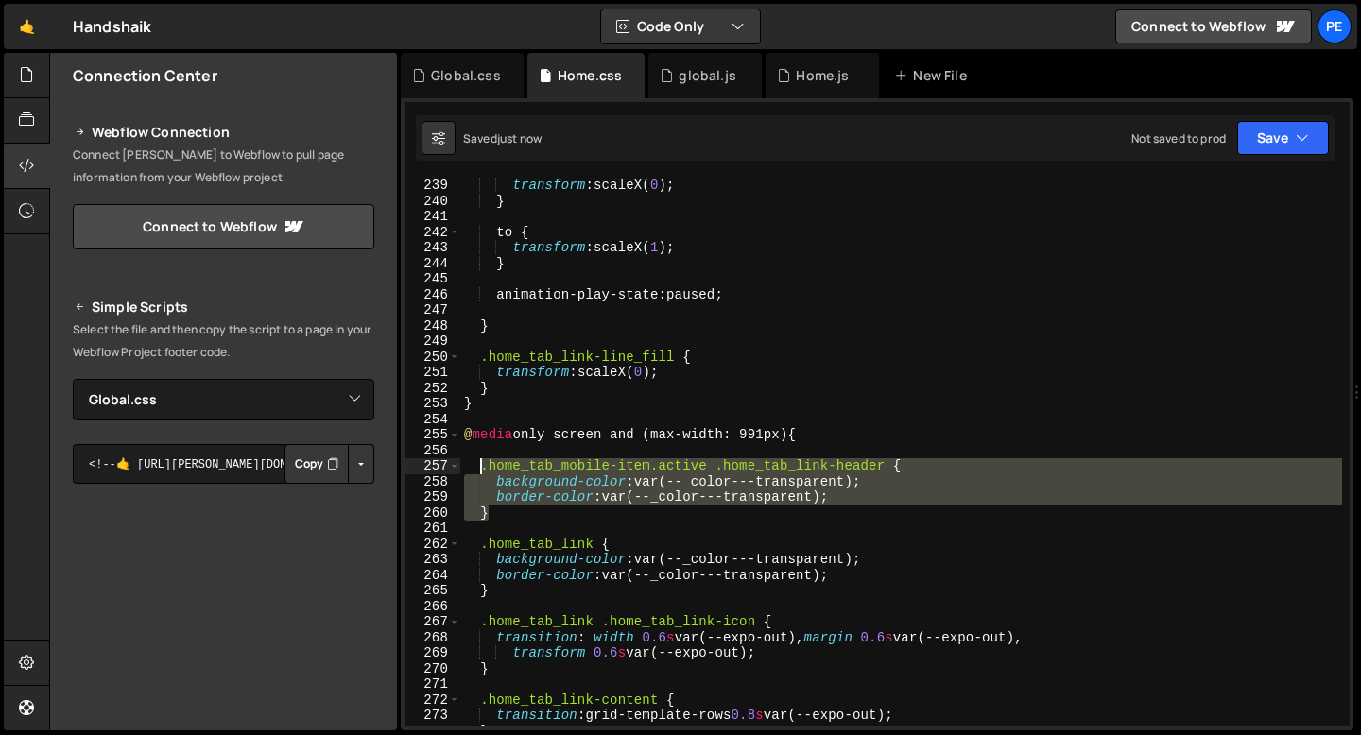
drag, startPoint x: 500, startPoint y: 513, endPoint x: 480, endPoint y: 469, distance: 48.6
click at [480, 470] on div "transform : scaleX( 0 ) ; } to { transform : scaleX( 1 ) ; } animation-play-sta…" at bounding box center [901, 468] width 882 height 580
click at [664, 509] on div "transform : scaleX( 0 ) ; } to { transform : scaleX( 1 ) ; } animation-play-sta…" at bounding box center [901, 452] width 882 height 549
type textarea "}"
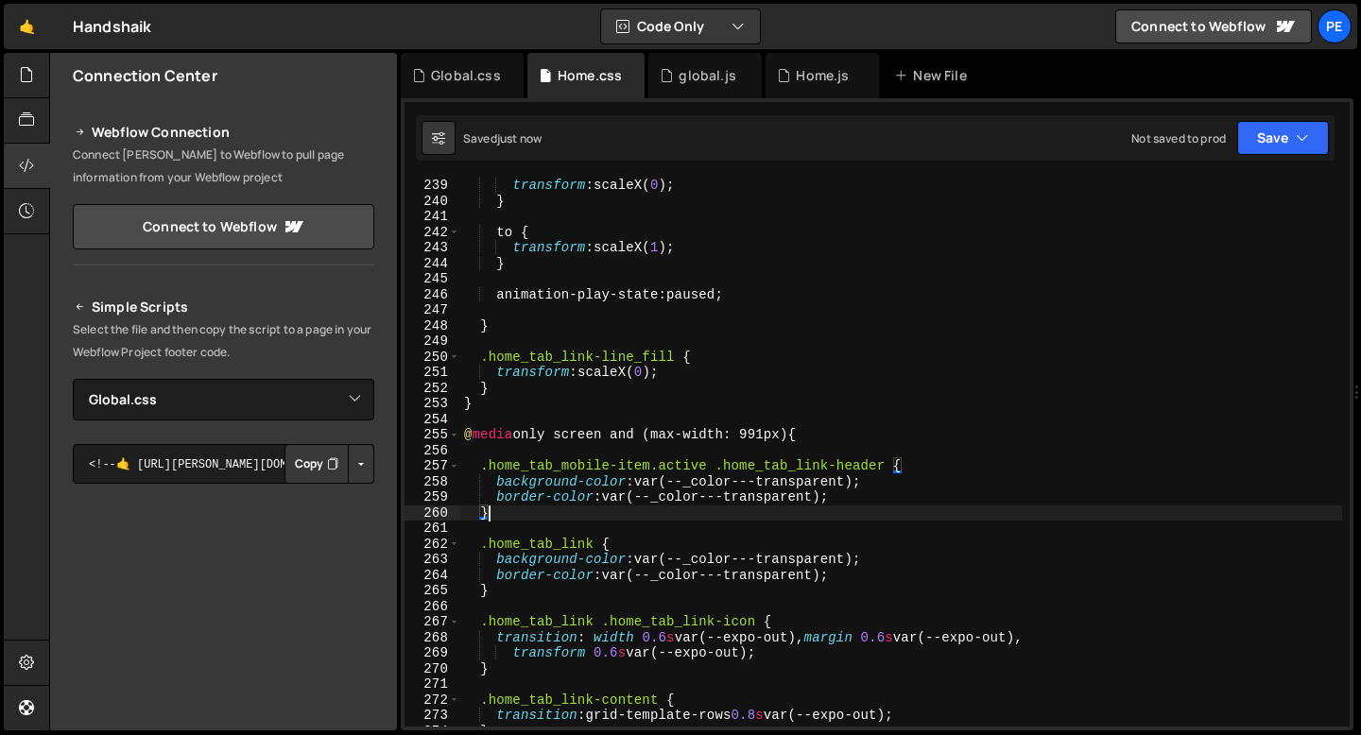
scroll to position [0, 0]
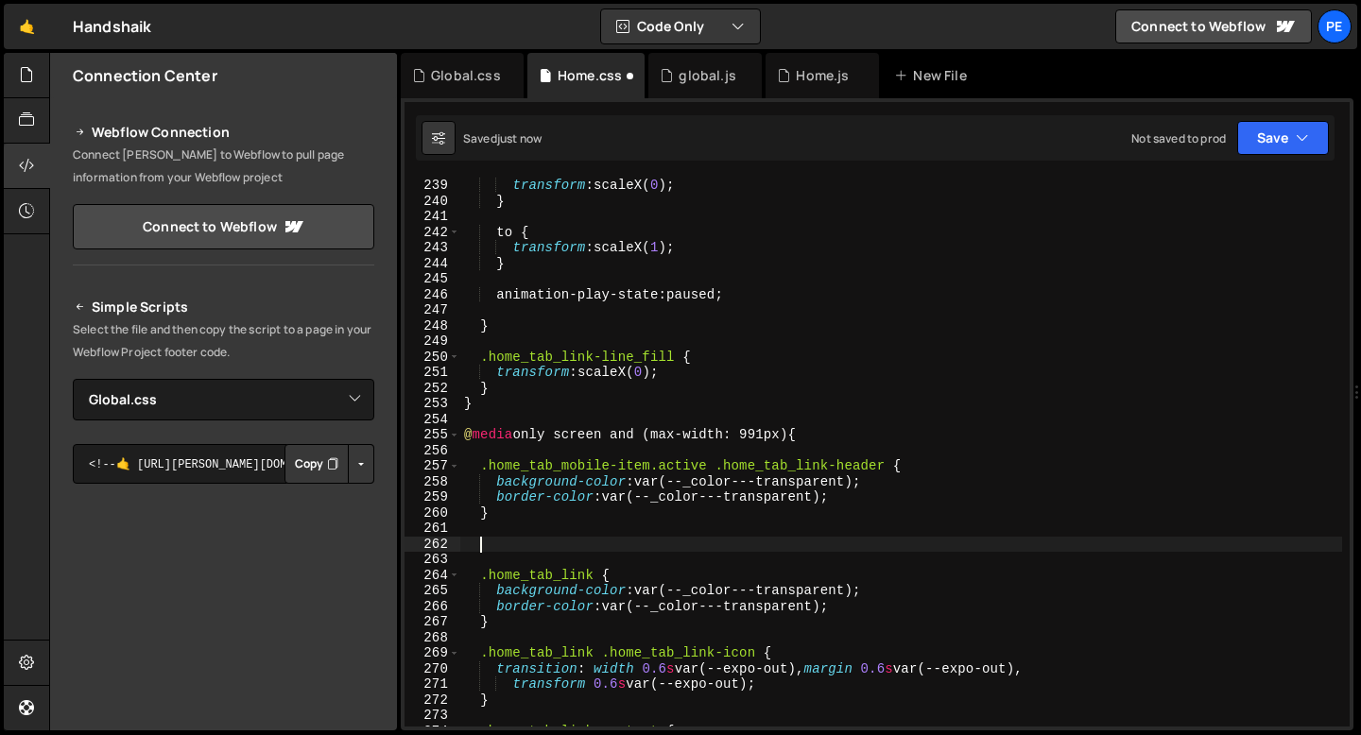
paste textarea "}"
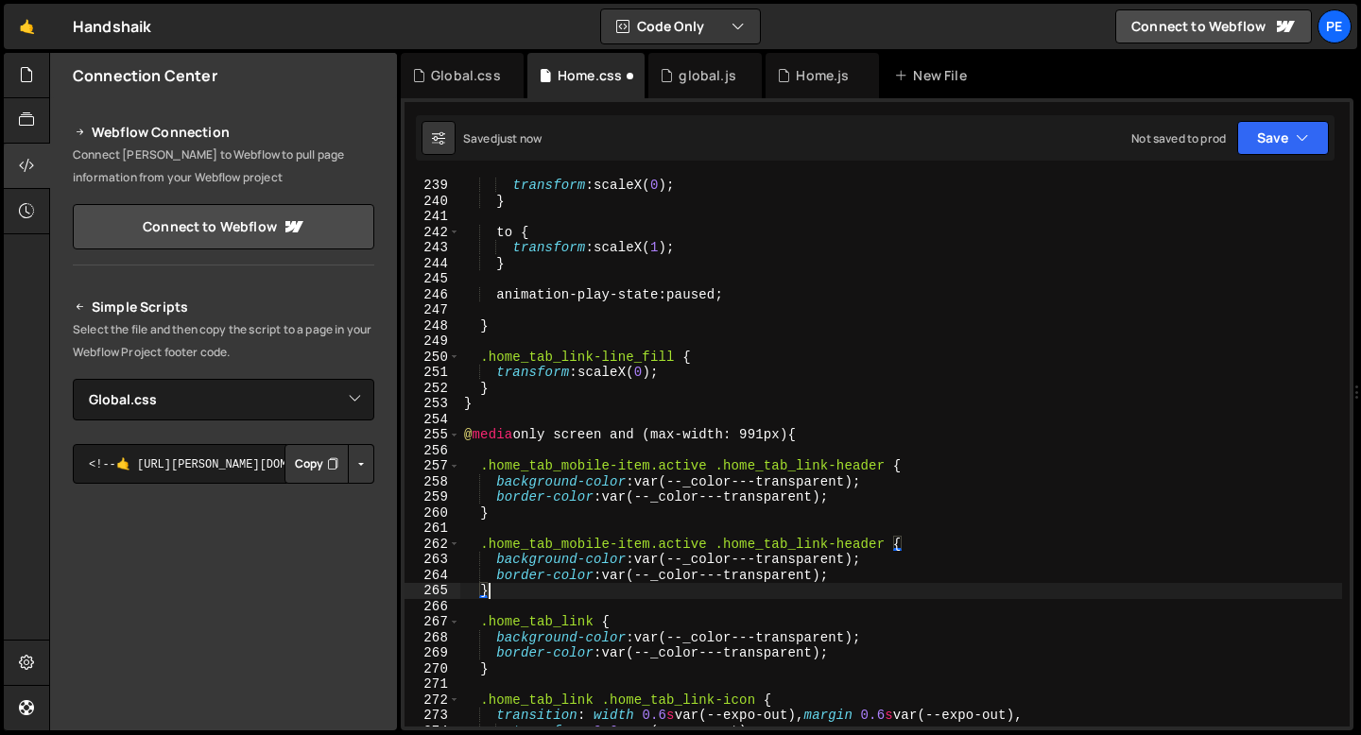
click at [679, 541] on div "transform : scaleX( 0 ) ; } to { transform : scaleX( 1 ) ; } animation-play-sta…" at bounding box center [901, 468] width 882 height 580
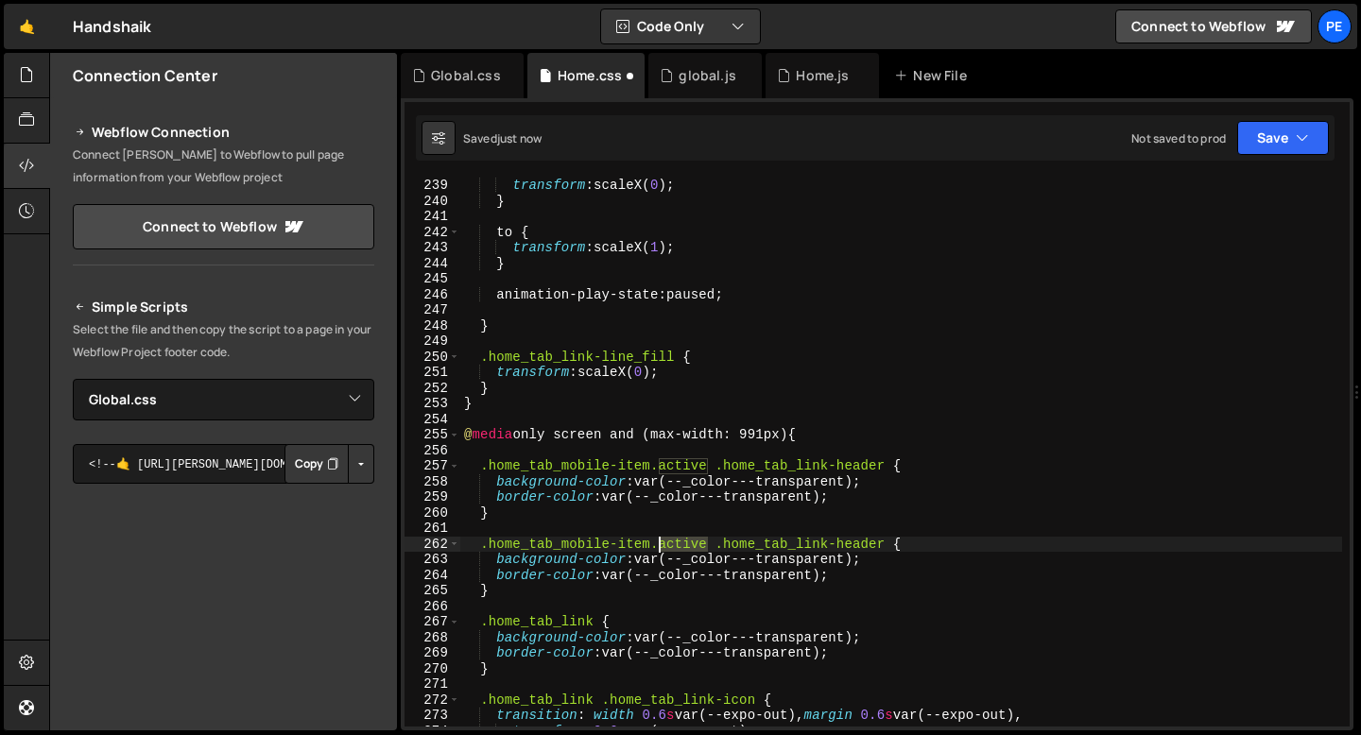
click at [679, 541] on div "transform : scaleX( 0 ) ; } to { transform : scaleX( 1 ) ; } animation-play-sta…" at bounding box center [901, 468] width 882 height 580
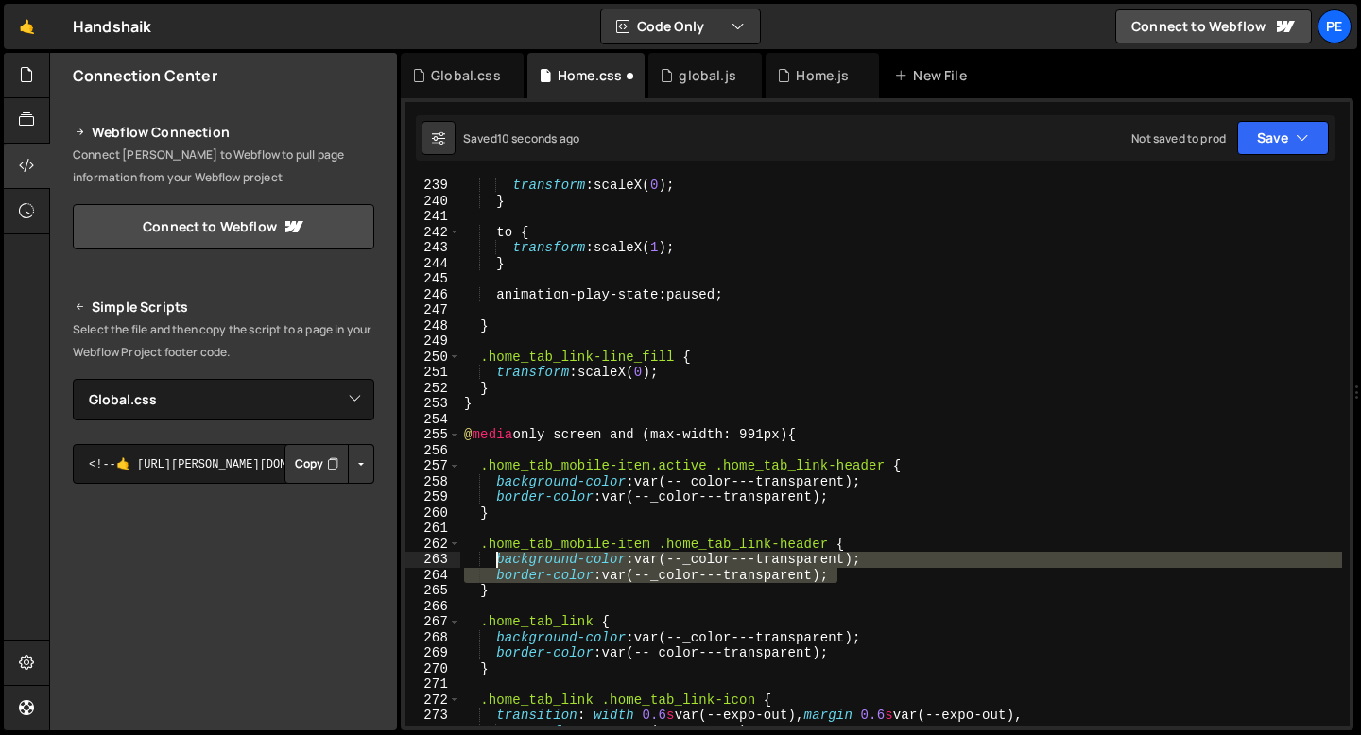
drag, startPoint x: 849, startPoint y: 581, endPoint x: 498, endPoint y: 559, distance: 351.3
click at [498, 559] on div "transform : scaleX( 0 ) ; } to { transform : scaleX( 1 ) ; } animation-play-sta…" at bounding box center [901, 468] width 882 height 580
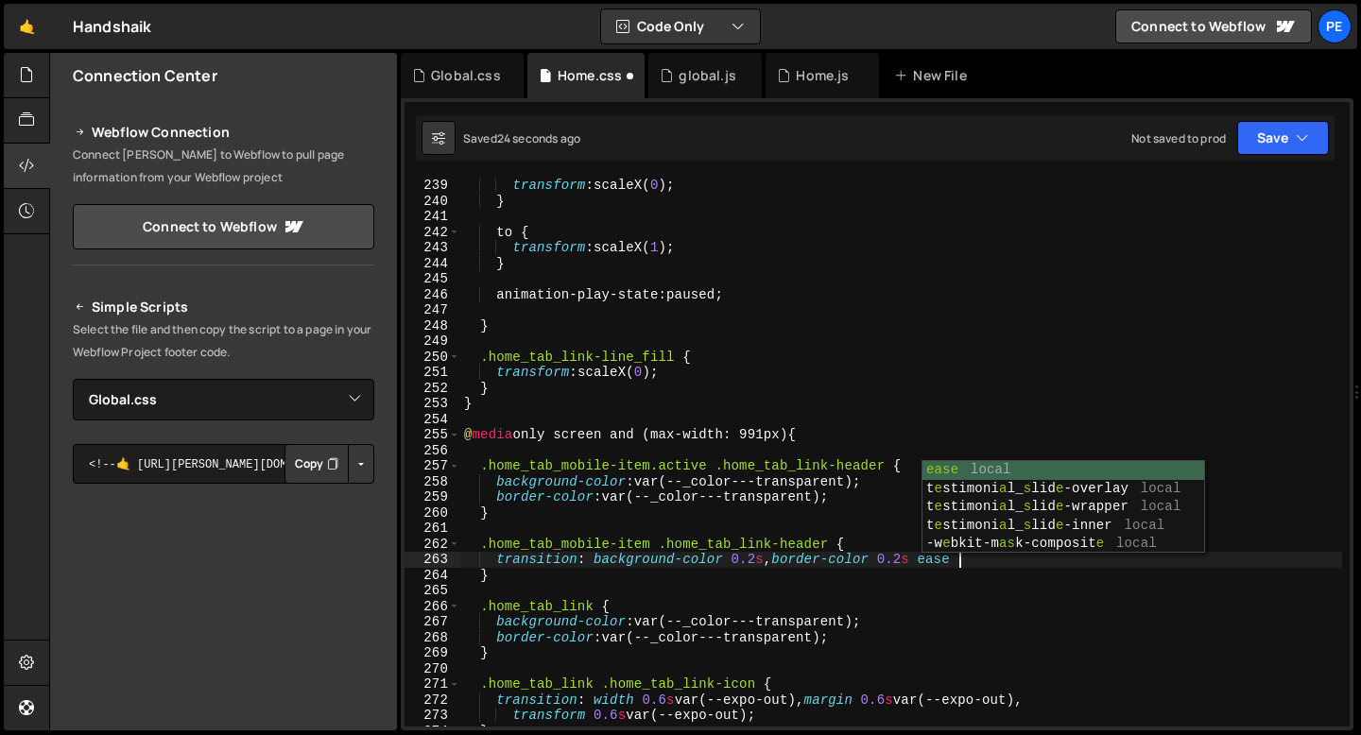
scroll to position [0, 33]
click at [763, 567] on div "transform : scaleX( 0 ) ; } to { transform : scaleX( 1 ) ; } animation-play-sta…" at bounding box center [901, 468] width 882 height 580
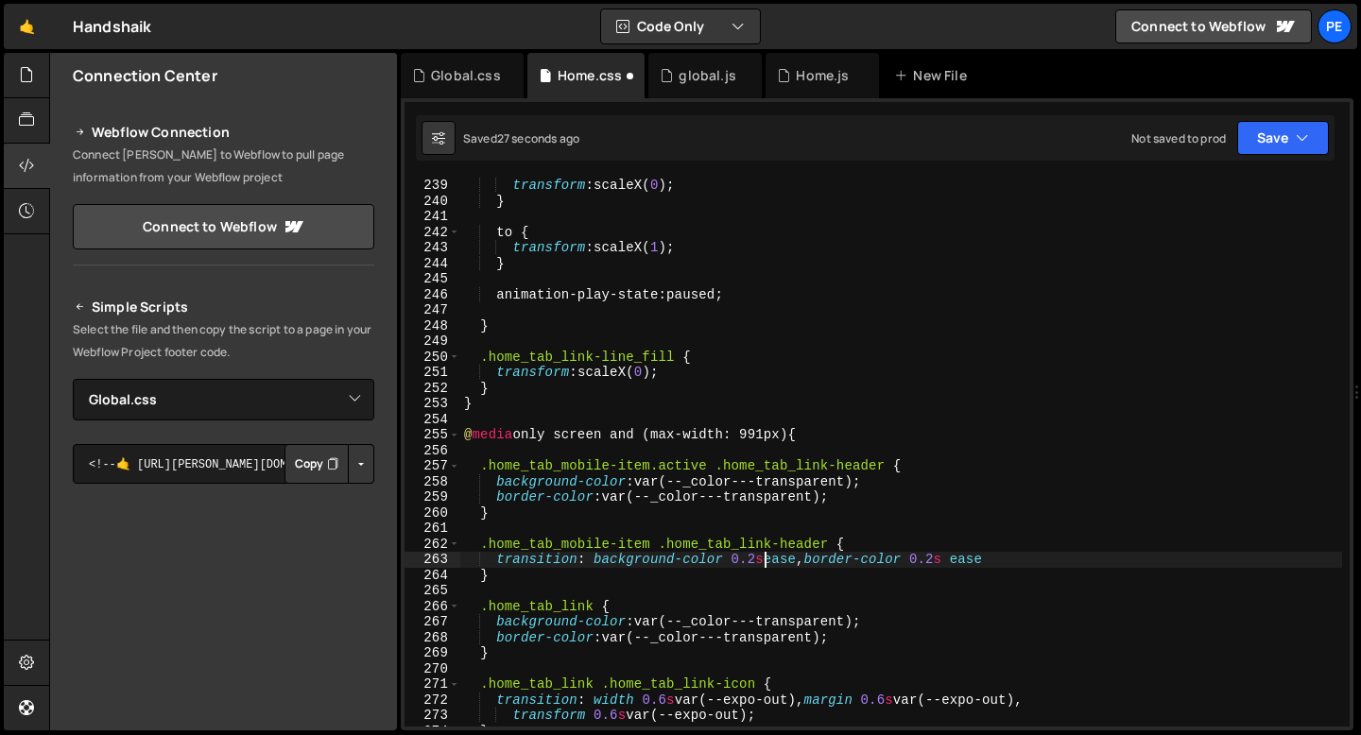
scroll to position [0, 22]
click at [1040, 561] on div "transform : scaleX( 0 ) ; } to { transform : scaleX( 1 ) ; } animation-play-sta…" at bounding box center [901, 468] width 882 height 580
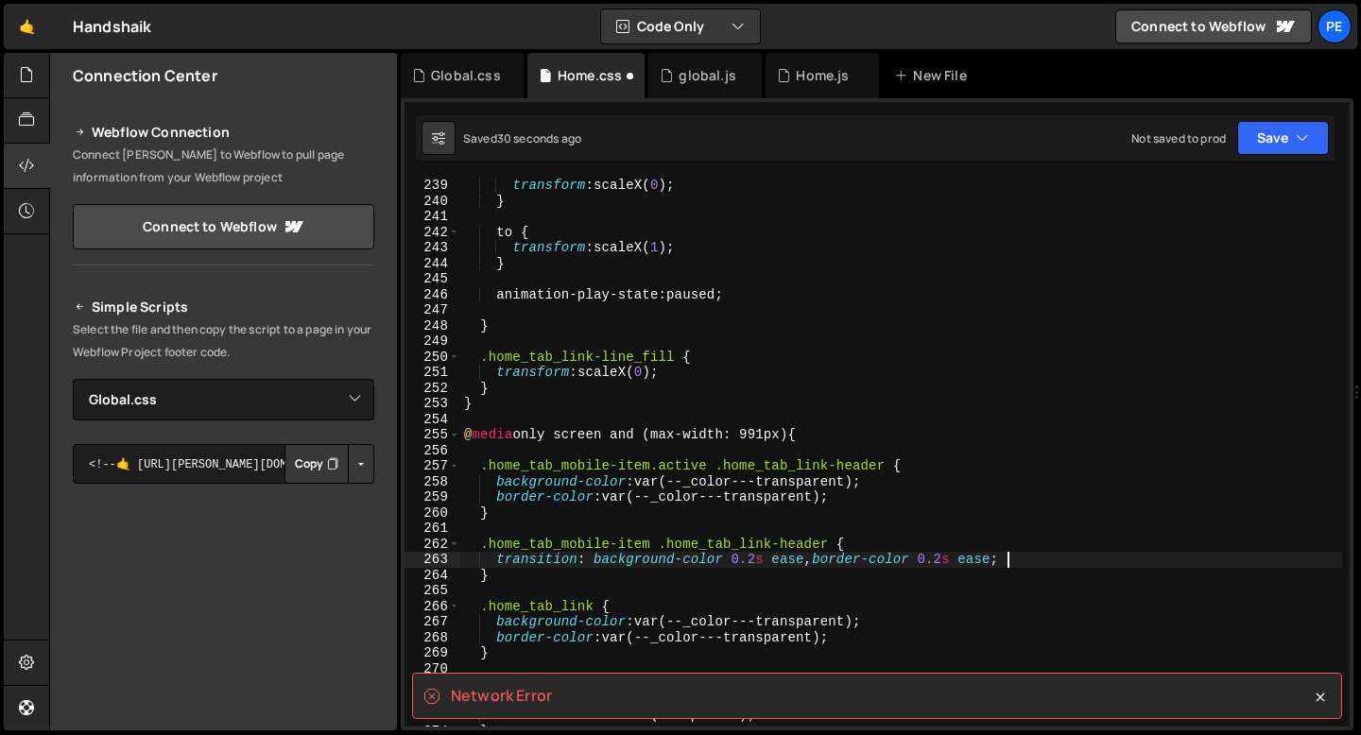
click at [825, 505] on div "transform : scaleX( 0 ) ; } to { transform : scaleX( 1 ) ; } animation-play-sta…" at bounding box center [901, 468] width 882 height 580
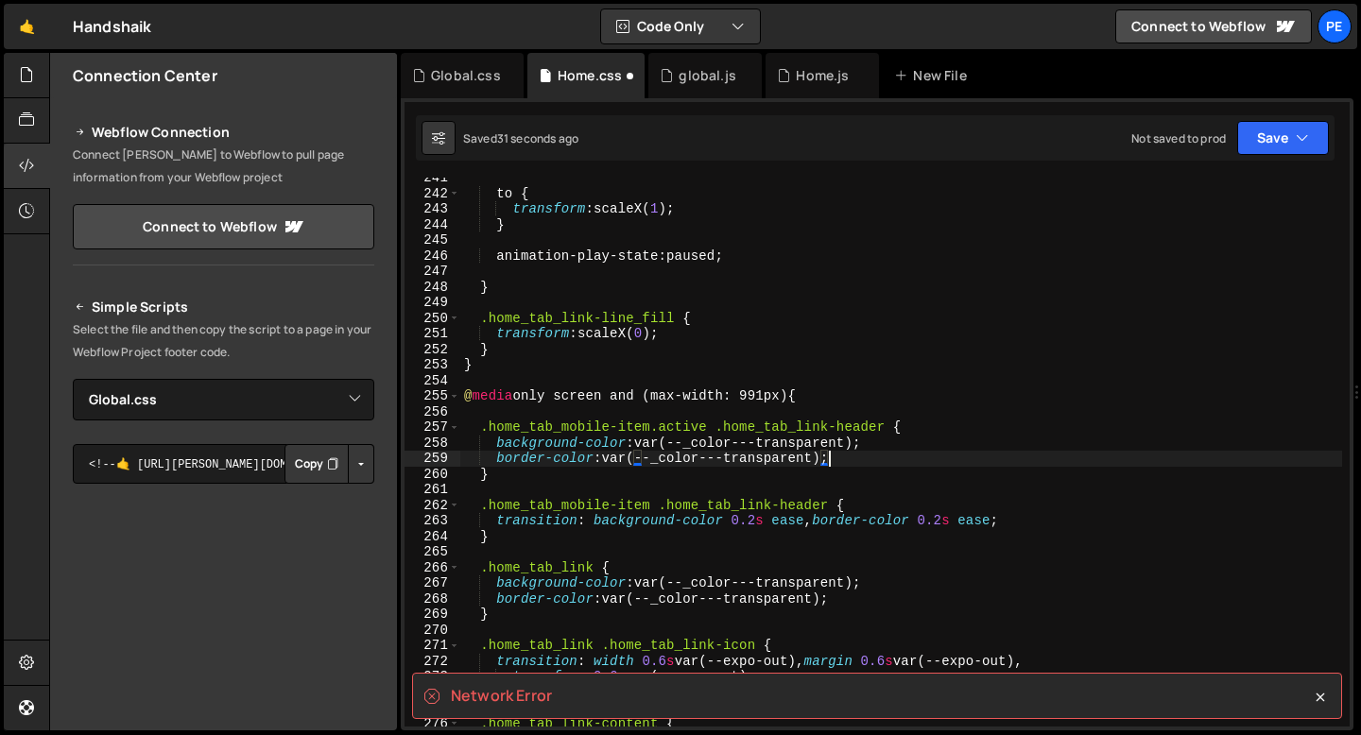
scroll to position [3750, 0]
click at [808, 510] on div "to { transform : scaleX( 1 ) ; } animation-play-state : paused ; } .home_tab_li…" at bounding box center [901, 460] width 882 height 580
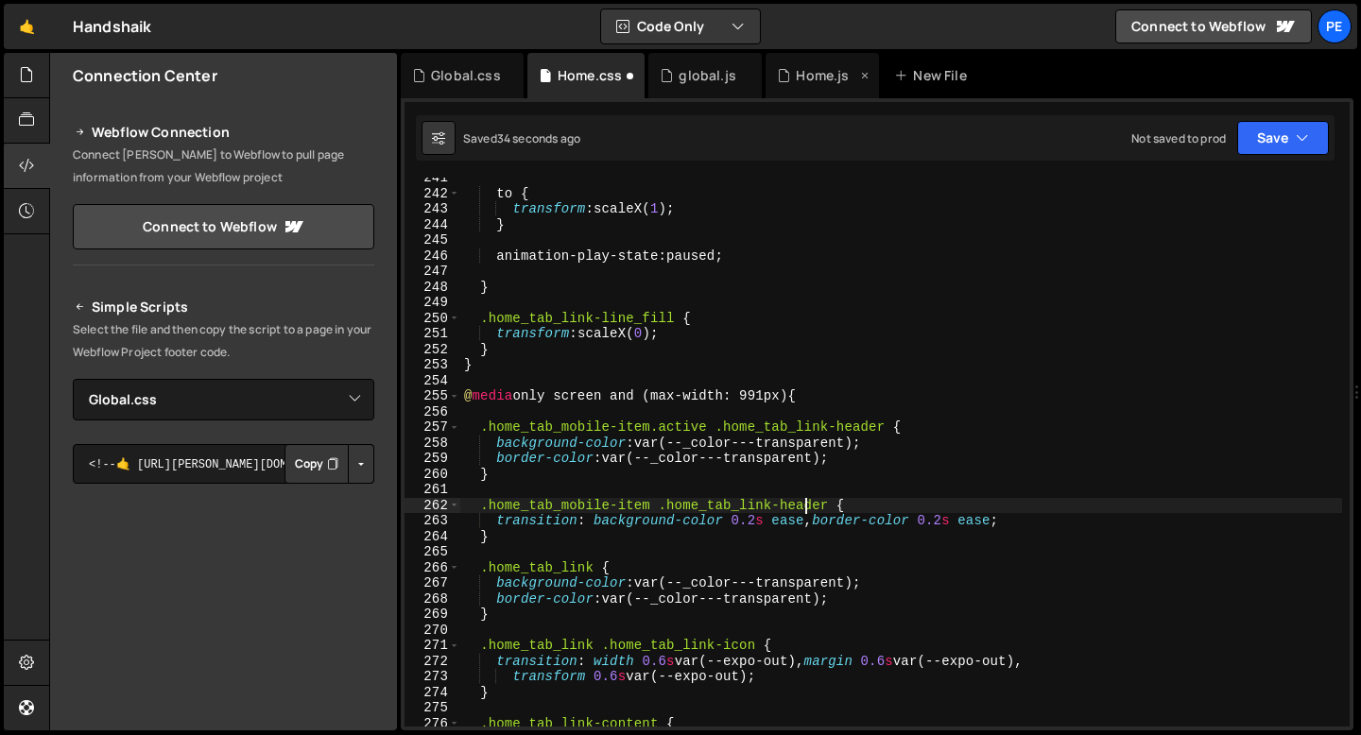
type textarea ".home_tab_mobile-item .home_tab_link-header {"
click at [501, 376] on div "to { transform : scaleX( 1 ) ; } animation-play-state : paused ; } .home_tab_li…" at bounding box center [901, 460] width 882 height 580
click at [646, 308] on div "to { transform : scaleX( 1 ) ; } animation-play-state : paused ; } .home_tab_li…" at bounding box center [901, 460] width 882 height 580
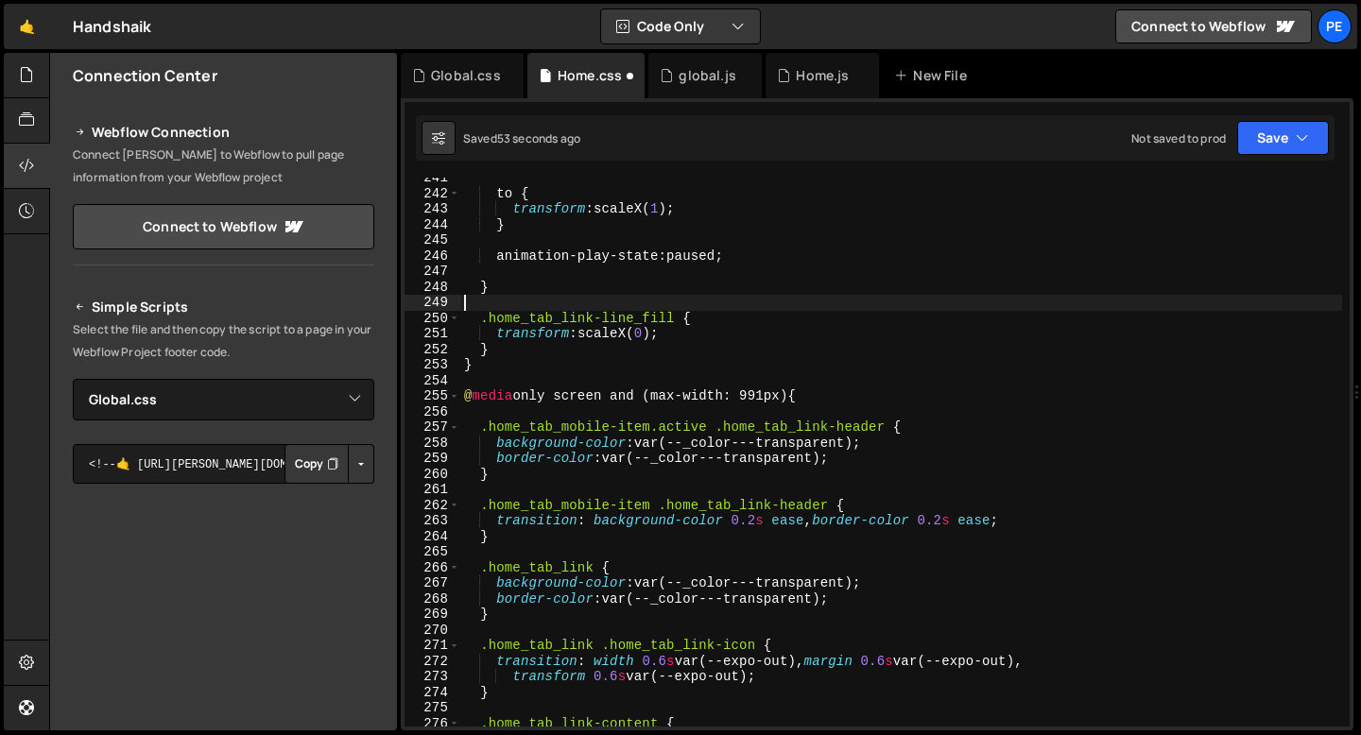
click at [653, 429] on div "to { transform : scaleX( 1 ) ; } animation-play-state : paused ; } .home_tab_li…" at bounding box center [901, 460] width 882 height 580
type textarea ".home_tab_mobile-item.active .home_tab_link-header {"
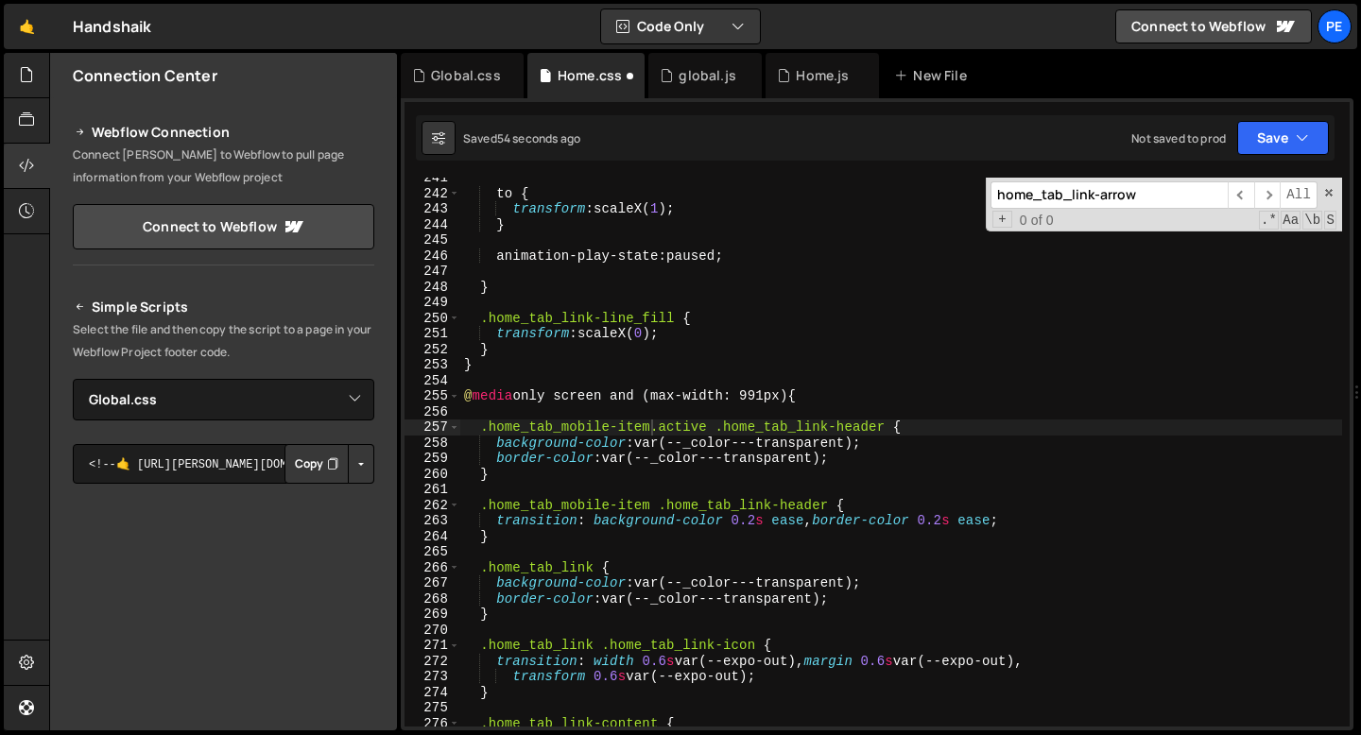
scroll to position [567, 0]
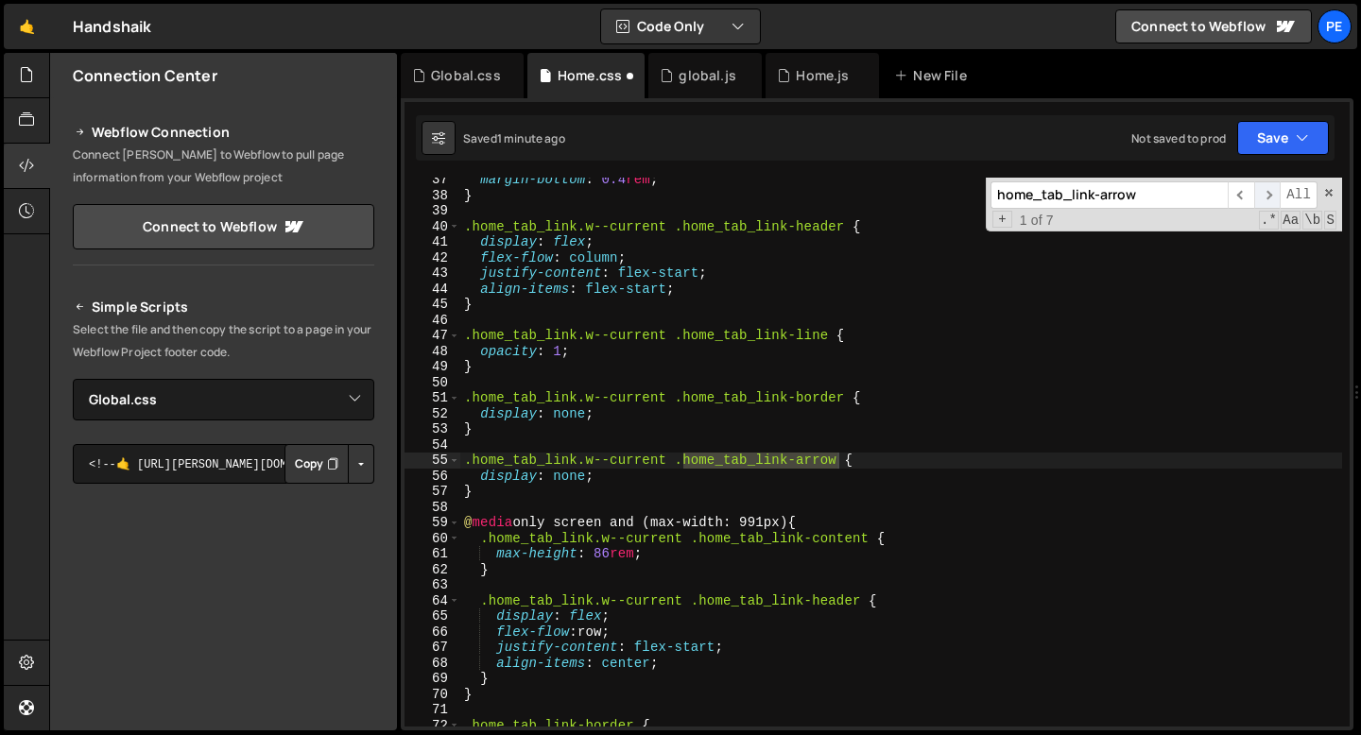
type input "home_tab_link-arrow"
click at [1270, 195] on span "​" at bounding box center [1267, 194] width 26 height 27
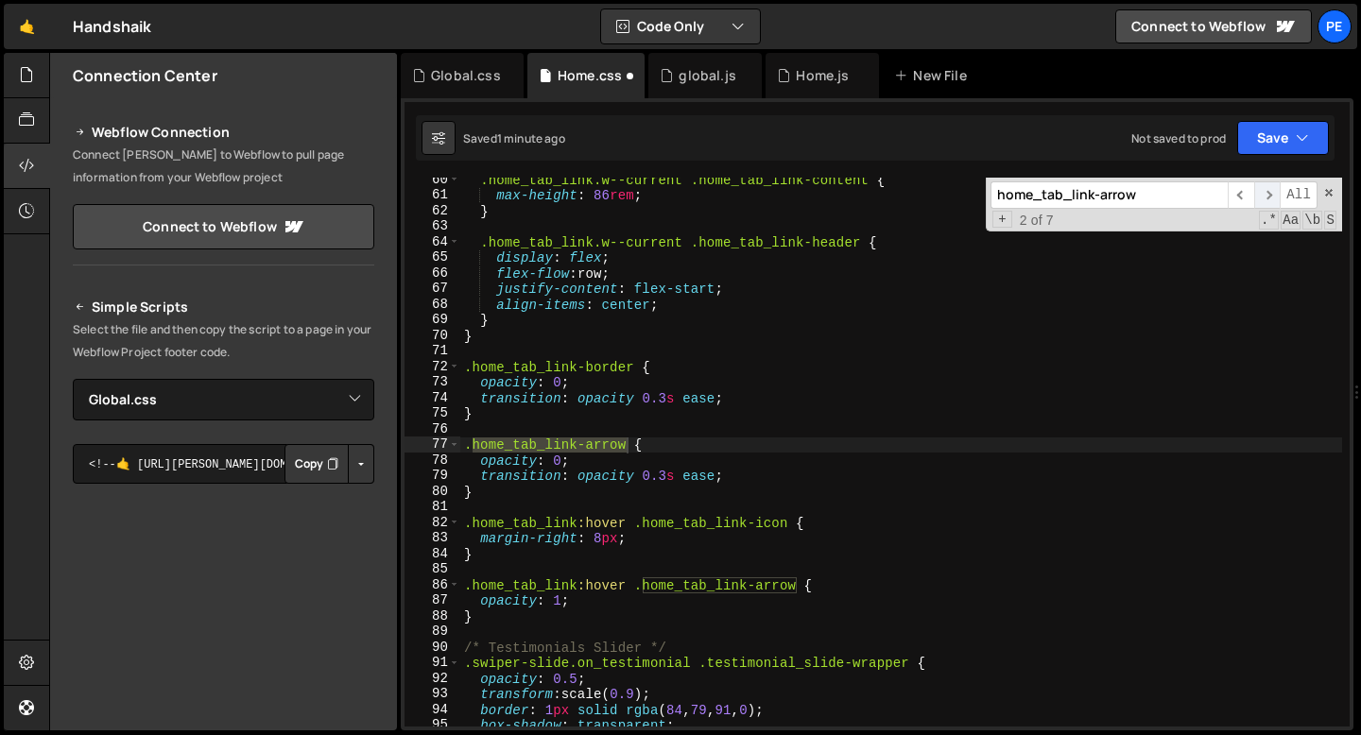
click at [1269, 194] on span "​" at bounding box center [1267, 194] width 26 height 27
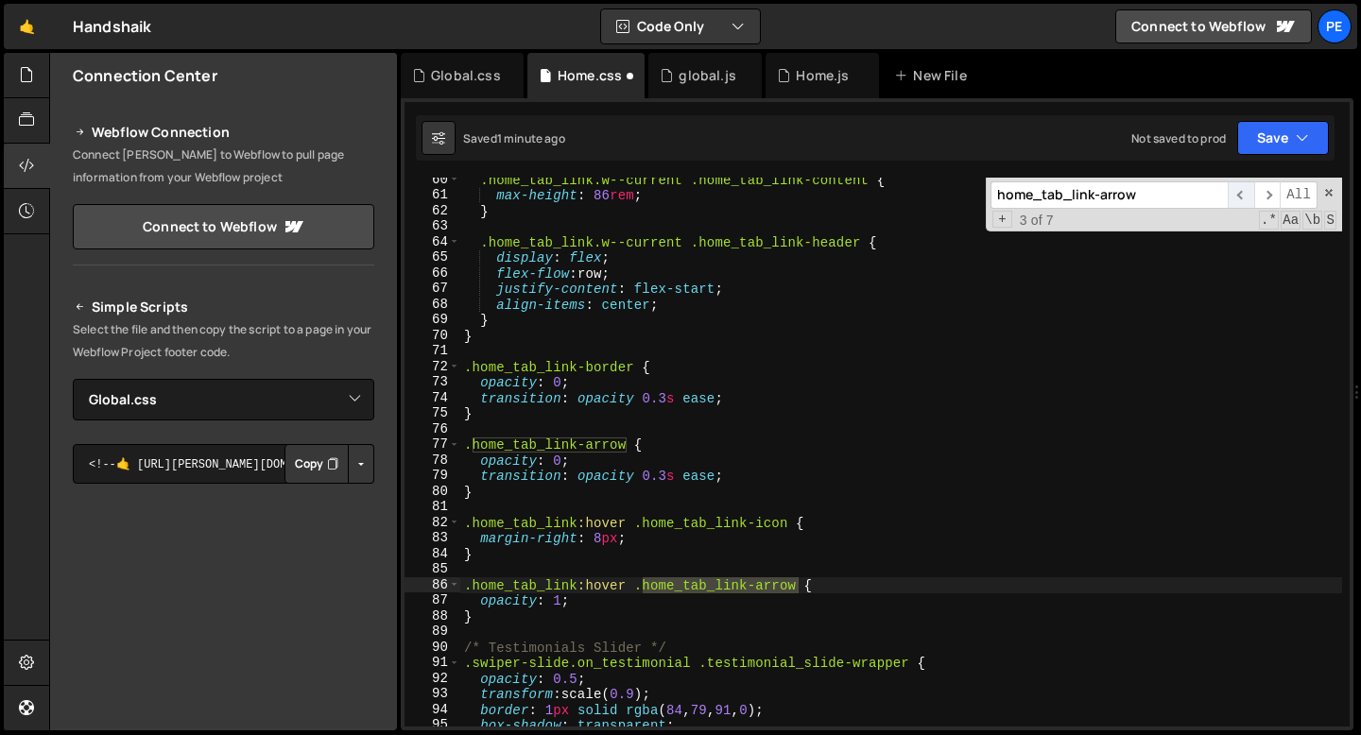
click at [1239, 198] on span "​" at bounding box center [1241, 194] width 26 height 27
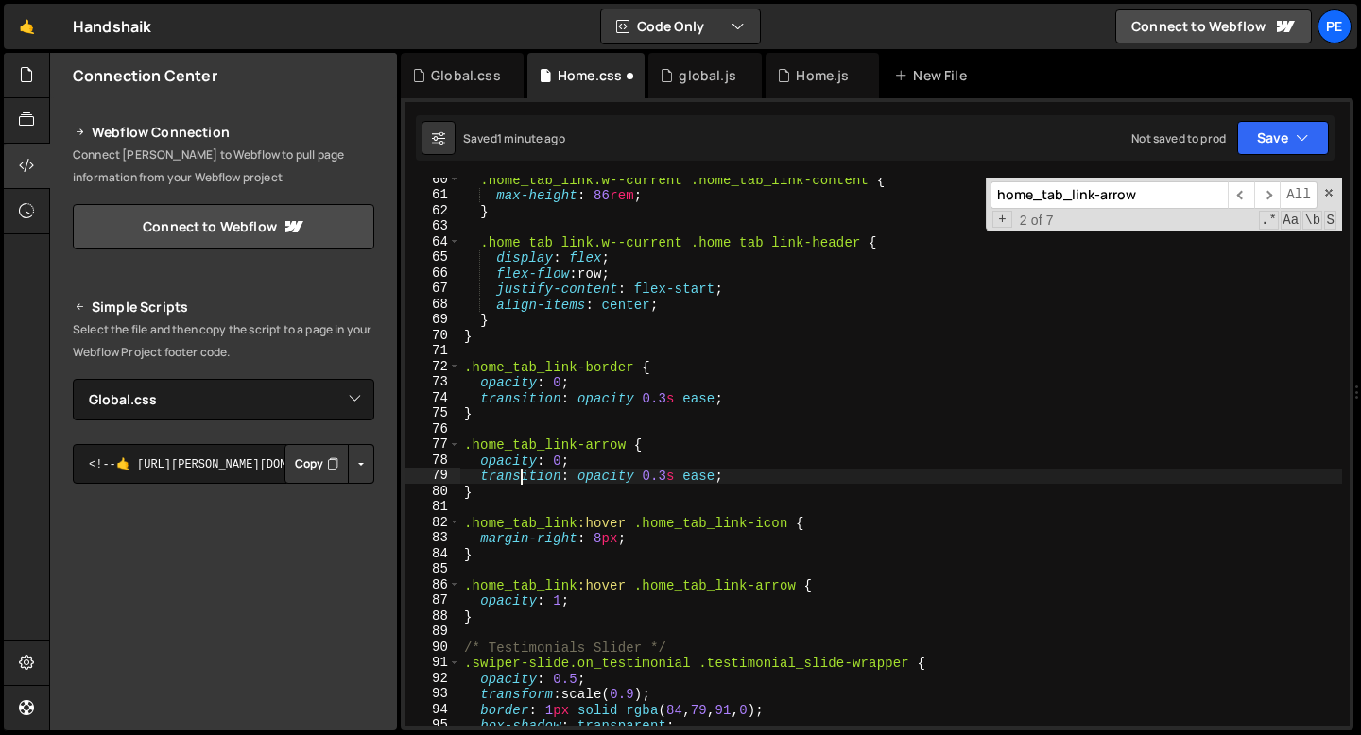
click at [523, 480] on div ".home_tab_link.w--current .home_tab_link-content { max-height : 86 rem ; } .hom…" at bounding box center [901, 462] width 882 height 580
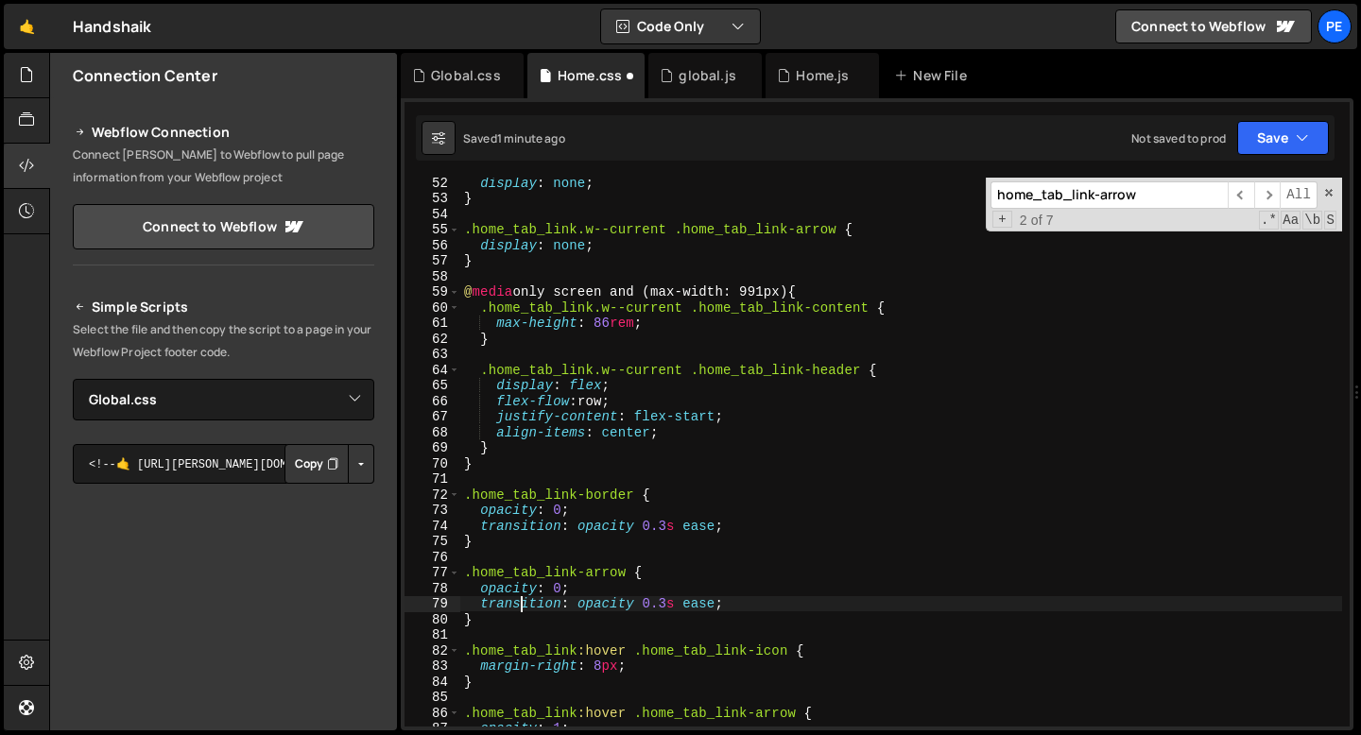
scroll to position [816, 0]
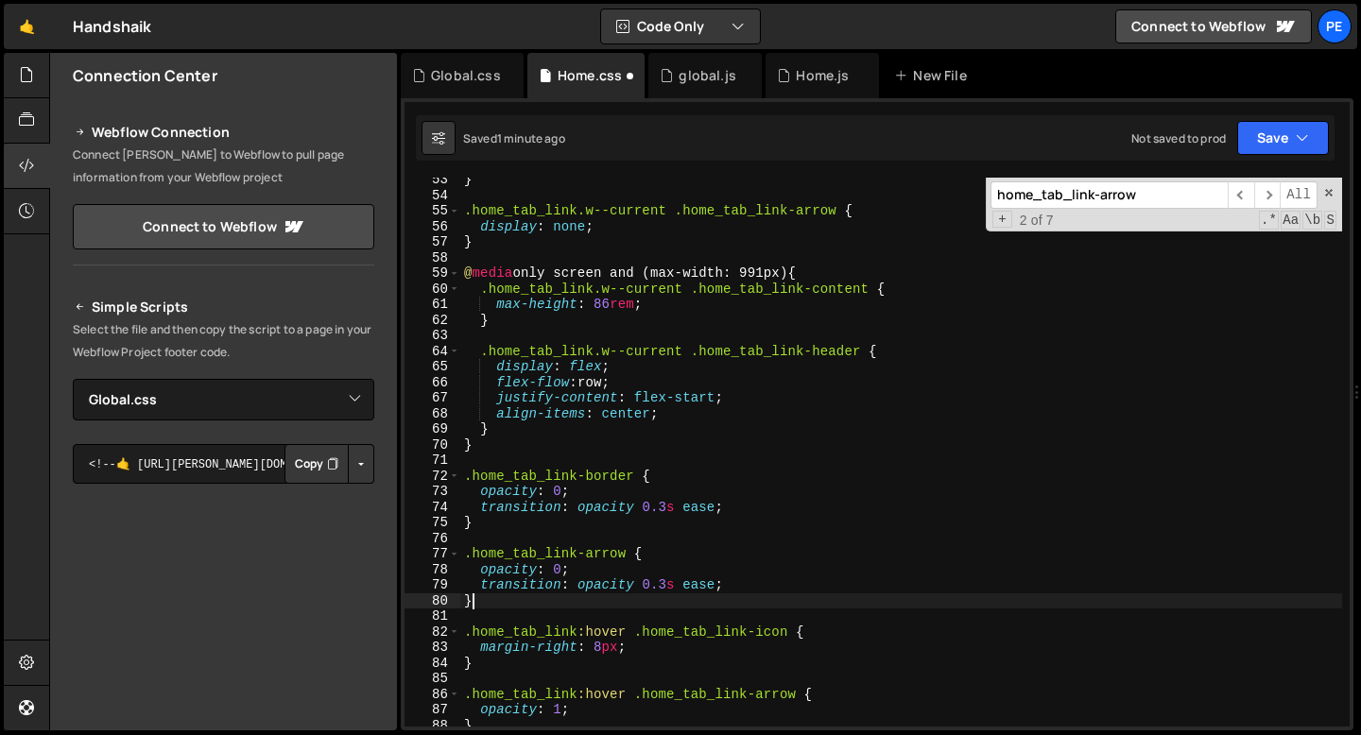
click at [494, 602] on div "} .home_tab_link.w--current .home_tab_link-arrow { display : none ; } @ media o…" at bounding box center [901, 462] width 882 height 580
click at [627, 556] on div "} .home_tab_link.w--current .home_tab_link-arrow { display : none ; } @ media o…" at bounding box center [901, 462] width 882 height 580
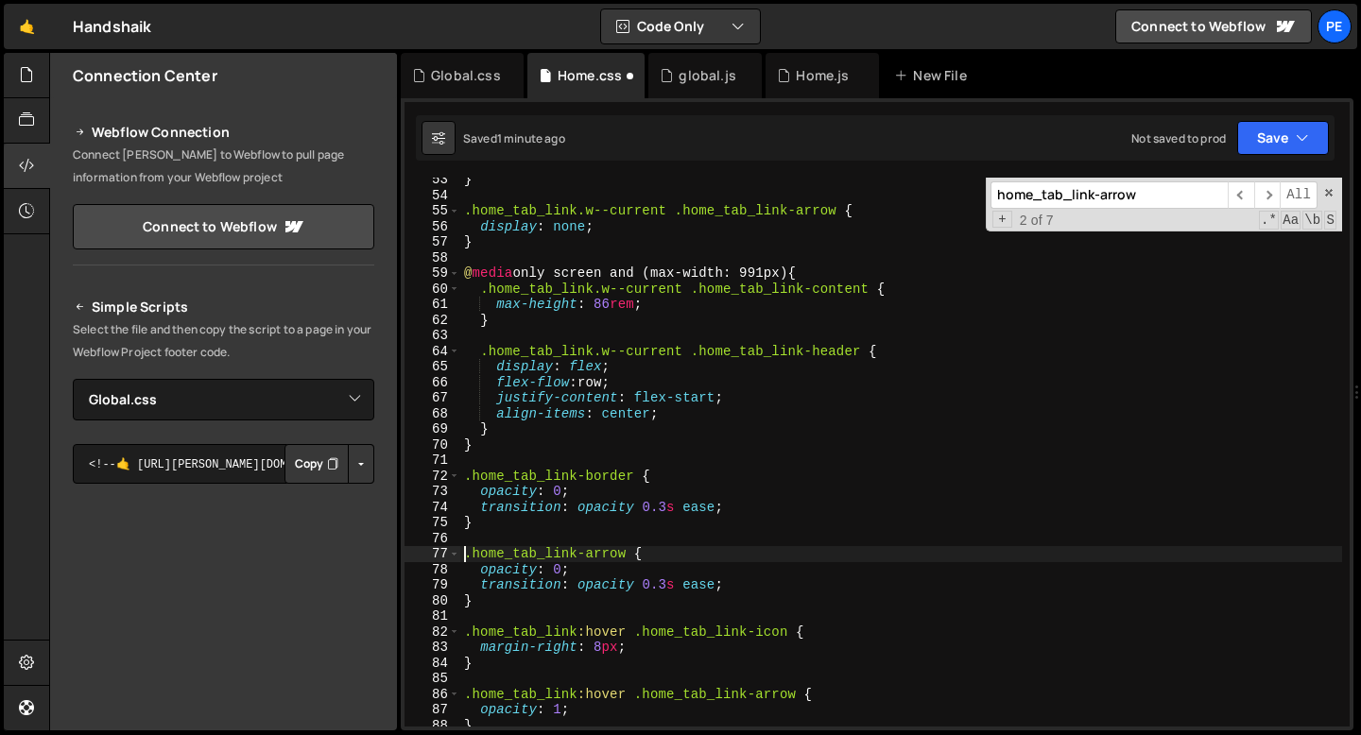
click at [464, 553] on div "} .home_tab_link.w--current .home_tab_link-arrow { display : none ; } @ media o…" at bounding box center [901, 462] width 882 height 580
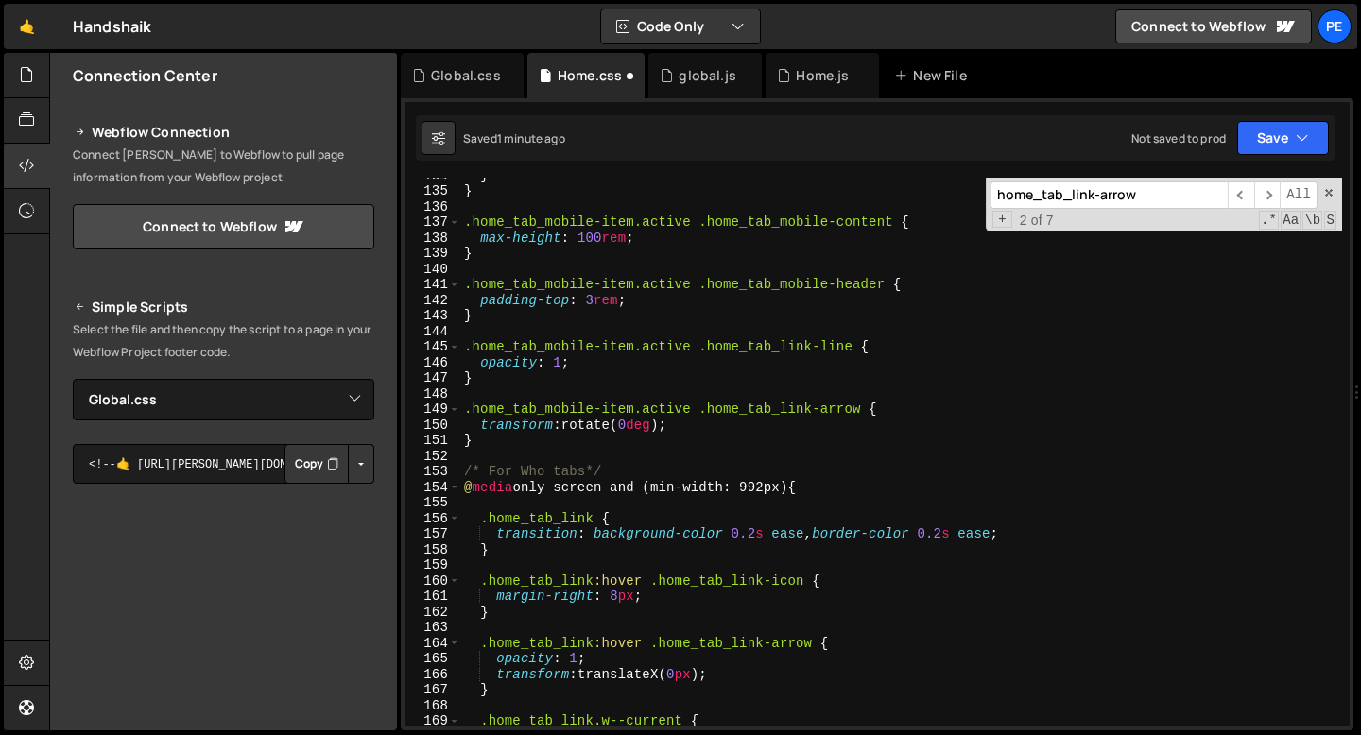
scroll to position [2218, 0]
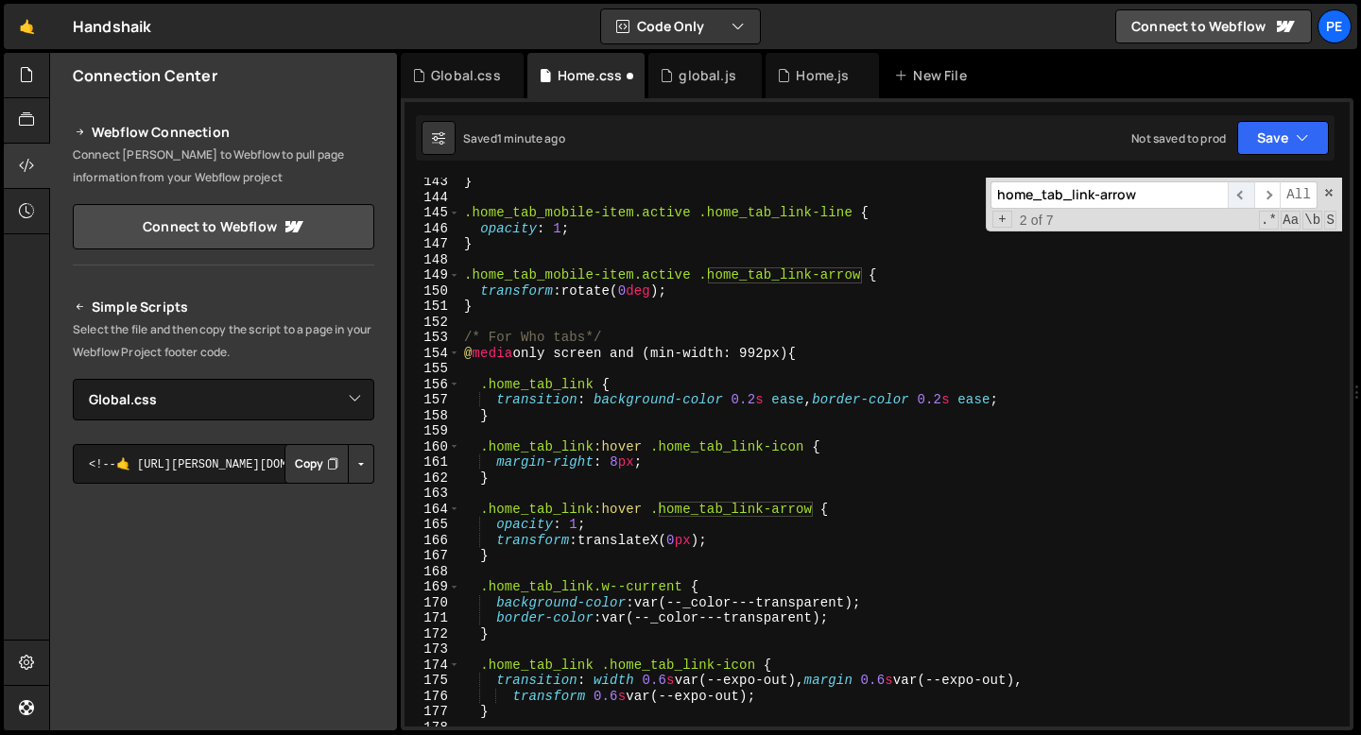
click at [1236, 192] on span "​" at bounding box center [1241, 194] width 26 height 27
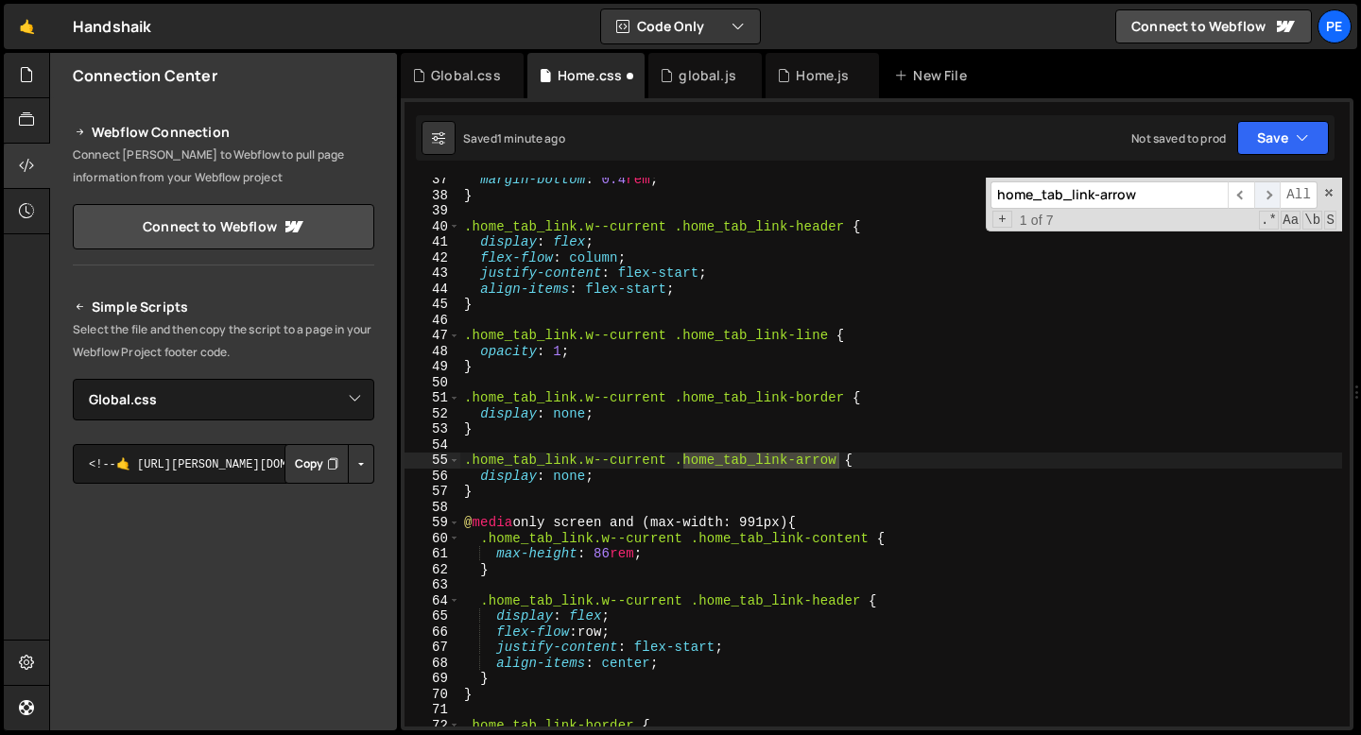
click at [1269, 202] on span "​" at bounding box center [1267, 194] width 26 height 27
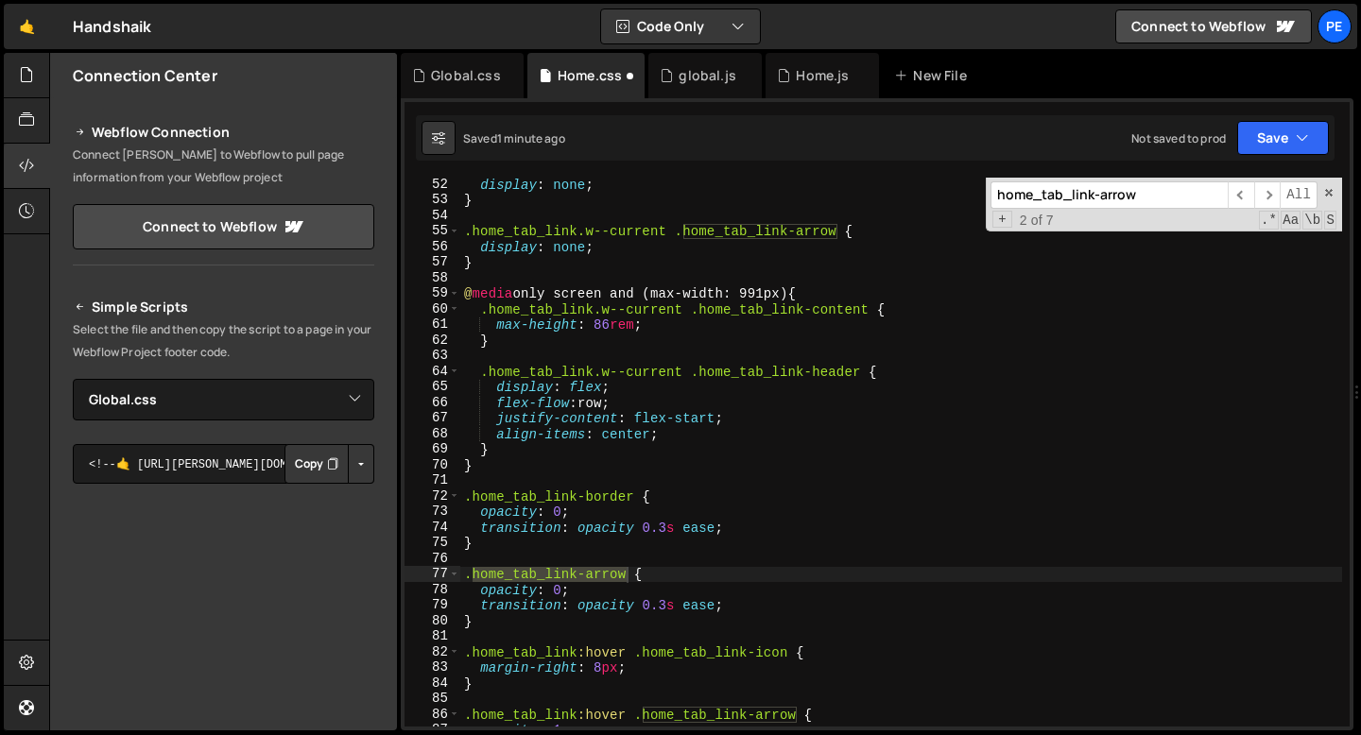
scroll to position [803, 0]
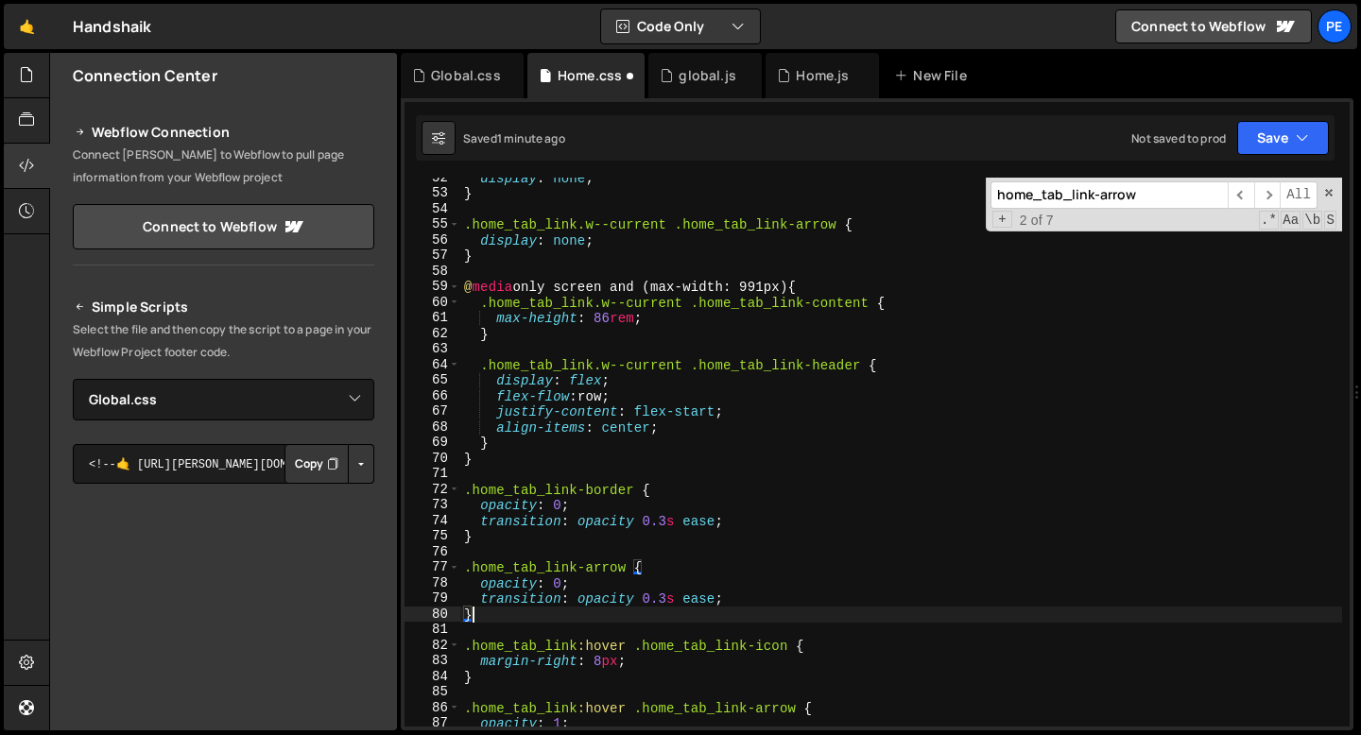
click at [523, 612] on div "display : none ; } .home_tab_link.w--current .home_tab_link-arrow { display : n…" at bounding box center [901, 460] width 882 height 580
click at [1273, 199] on span "​" at bounding box center [1267, 194] width 26 height 27
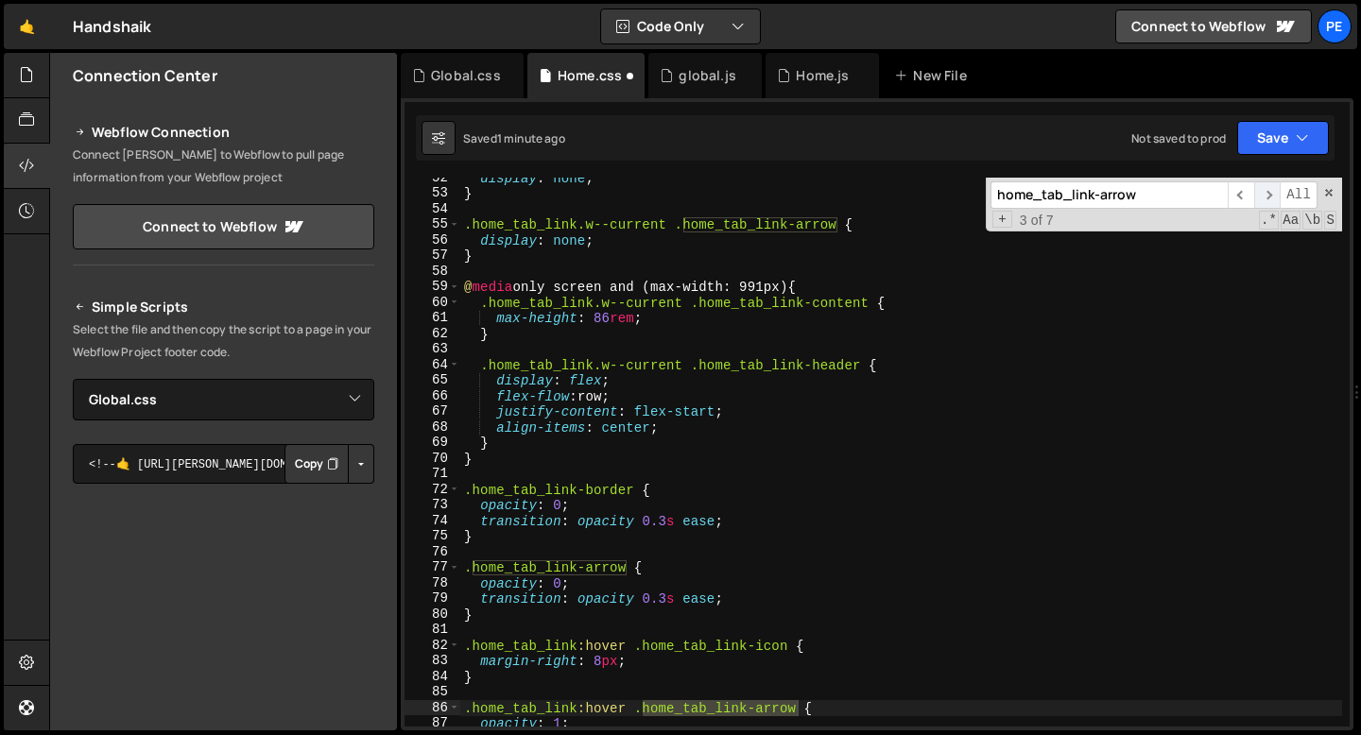
click at [1271, 198] on span "​" at bounding box center [1267, 194] width 26 height 27
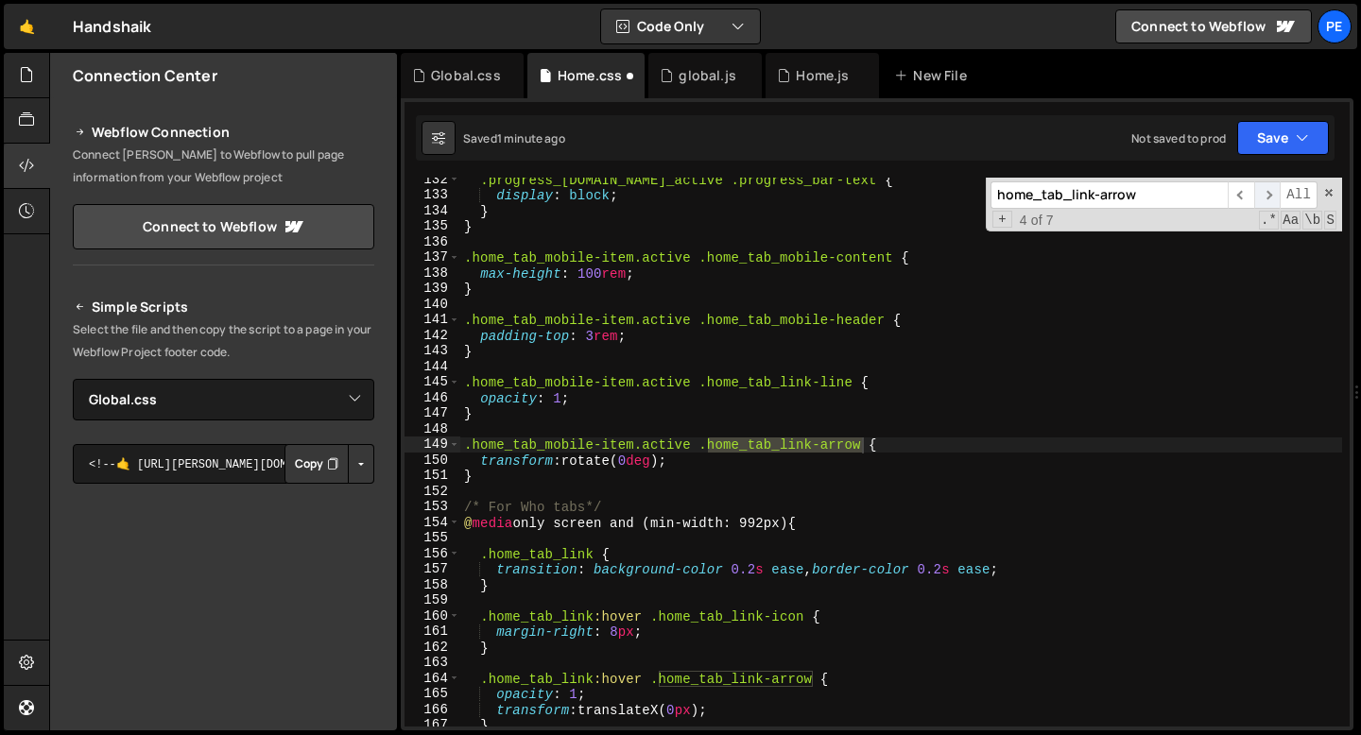
scroll to position [2049, 0]
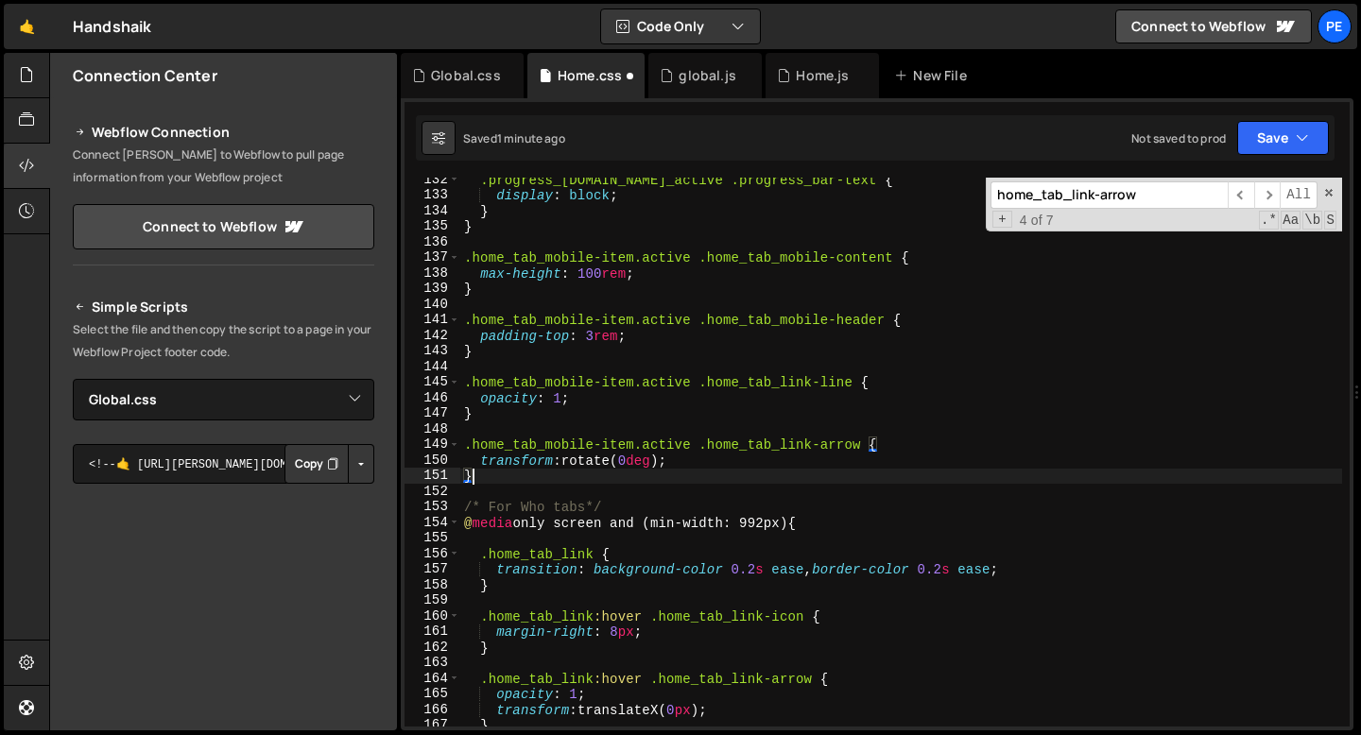
click at [514, 473] on div ".progress_bar-content.is_active .progress_bar-text { display : block ; } } .hom…" at bounding box center [901, 462] width 882 height 580
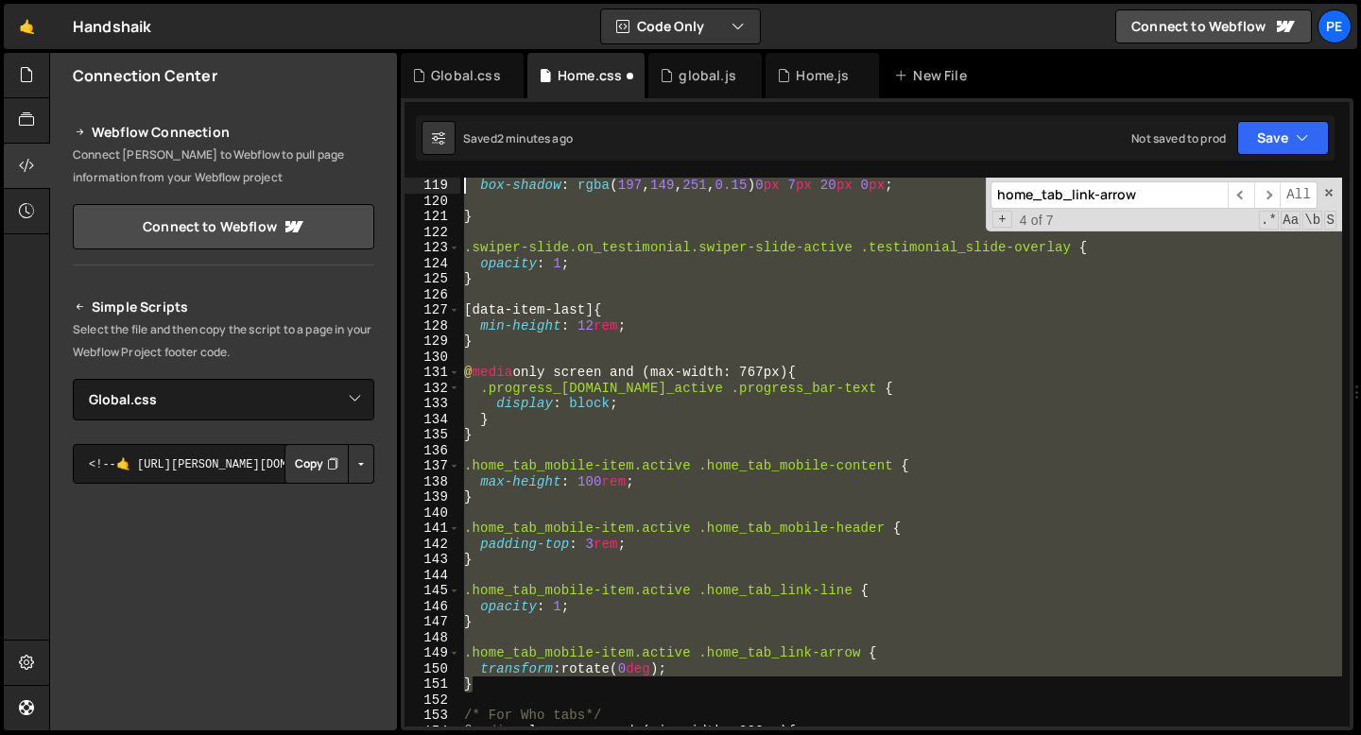
scroll to position [1730, 0]
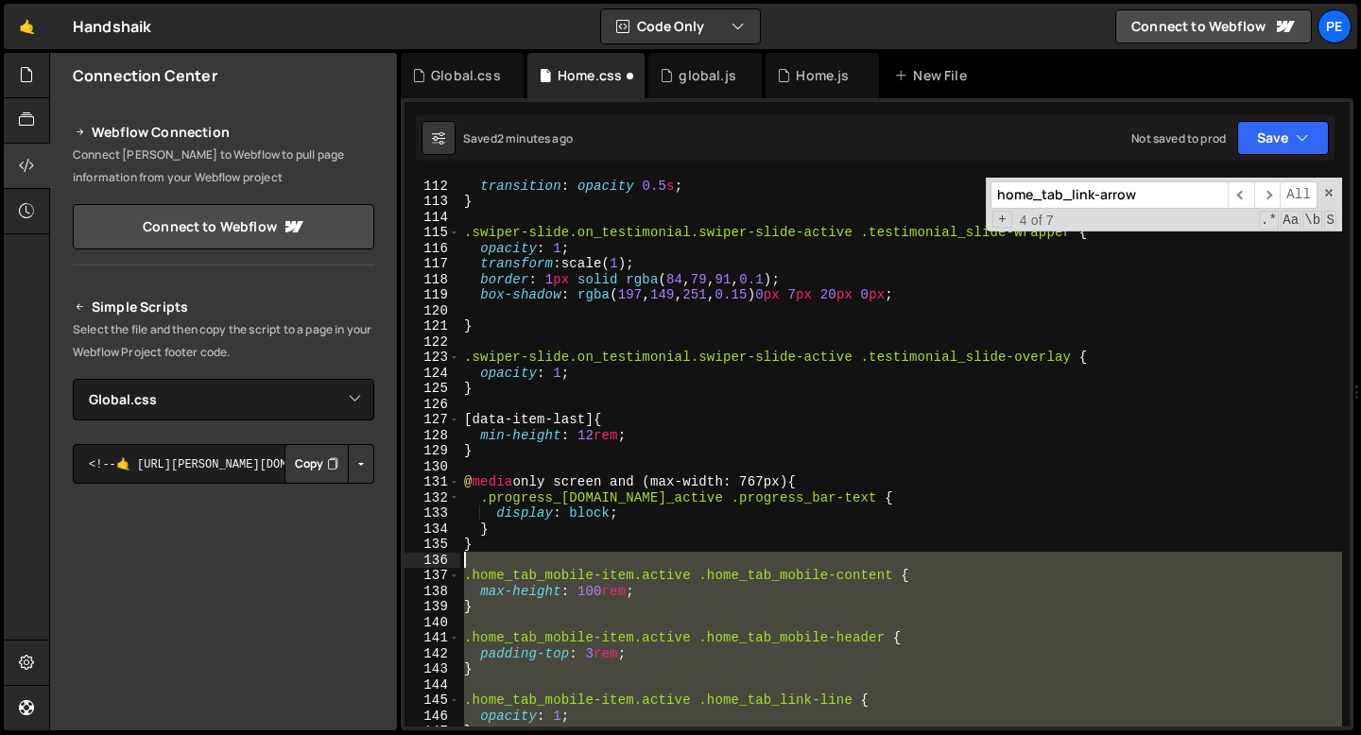
drag, startPoint x: 494, startPoint y: 474, endPoint x: 446, endPoint y: 565, distance: 102.7
click at [446, 564] on div "} 112 113 114 115 116 117 118 119 120 121 122 123 124 125 126 127 128 129 130 1…" at bounding box center [876, 452] width 945 height 549
type textarea ".home_tab_mobile-item.active .home_tab_mobile-content {"
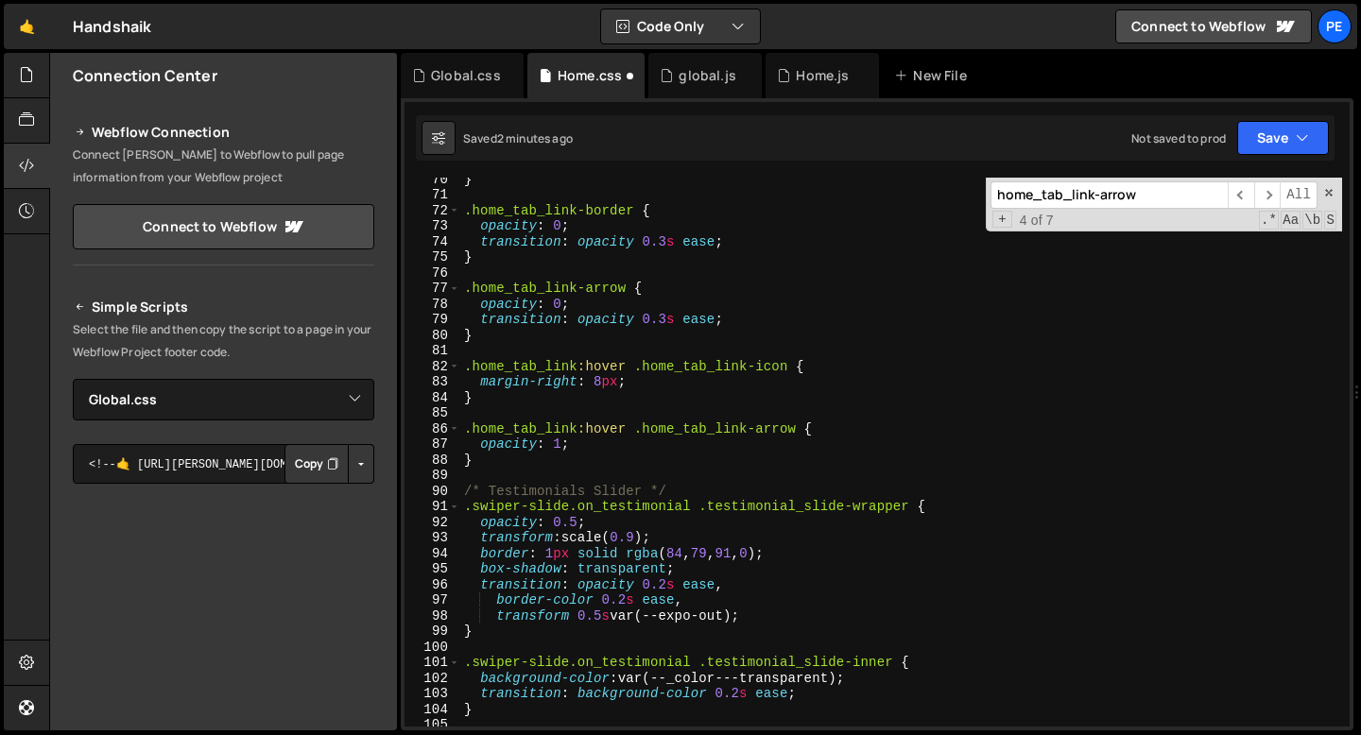
scroll to position [1082, 0]
click at [476, 463] on div "} .home_tab_link-border { opacity : 0 ; transition : opacity 0.3 s ease ; } .ho…" at bounding box center [901, 461] width 882 height 580
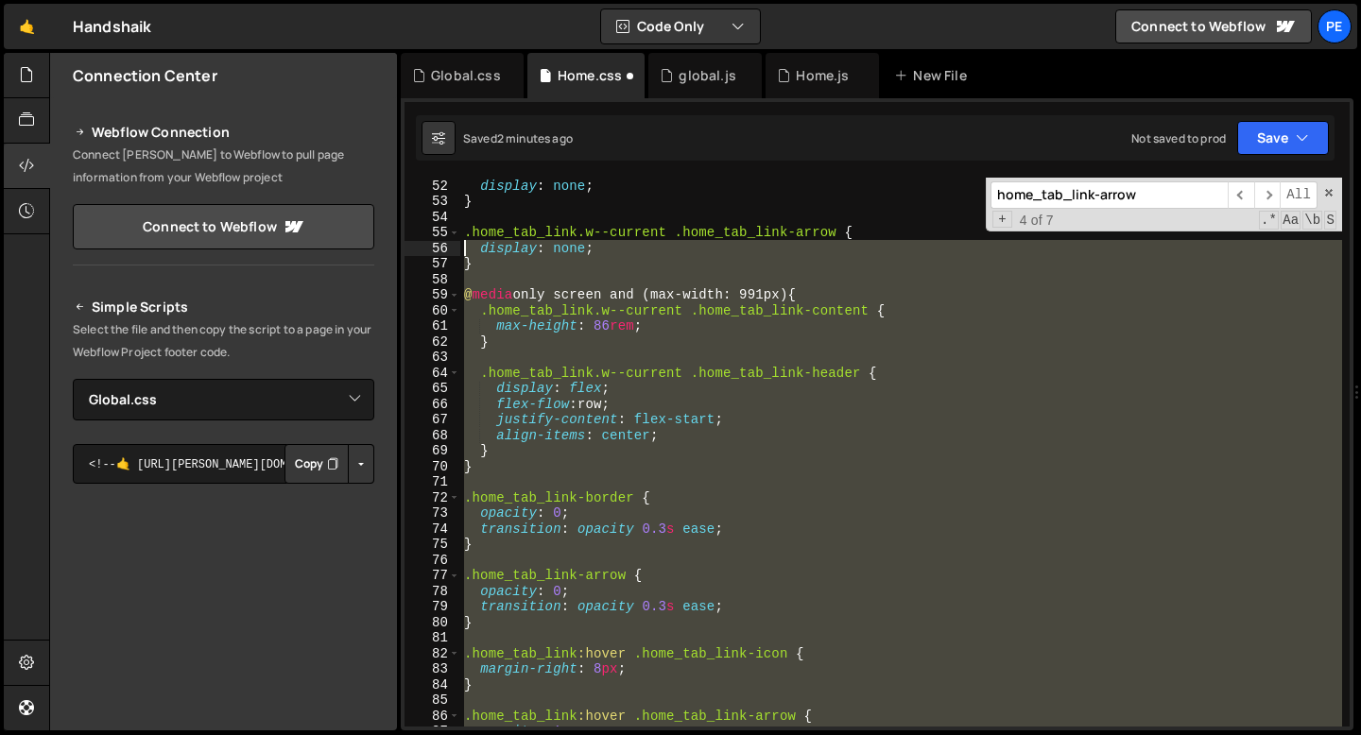
scroll to position [795, 0]
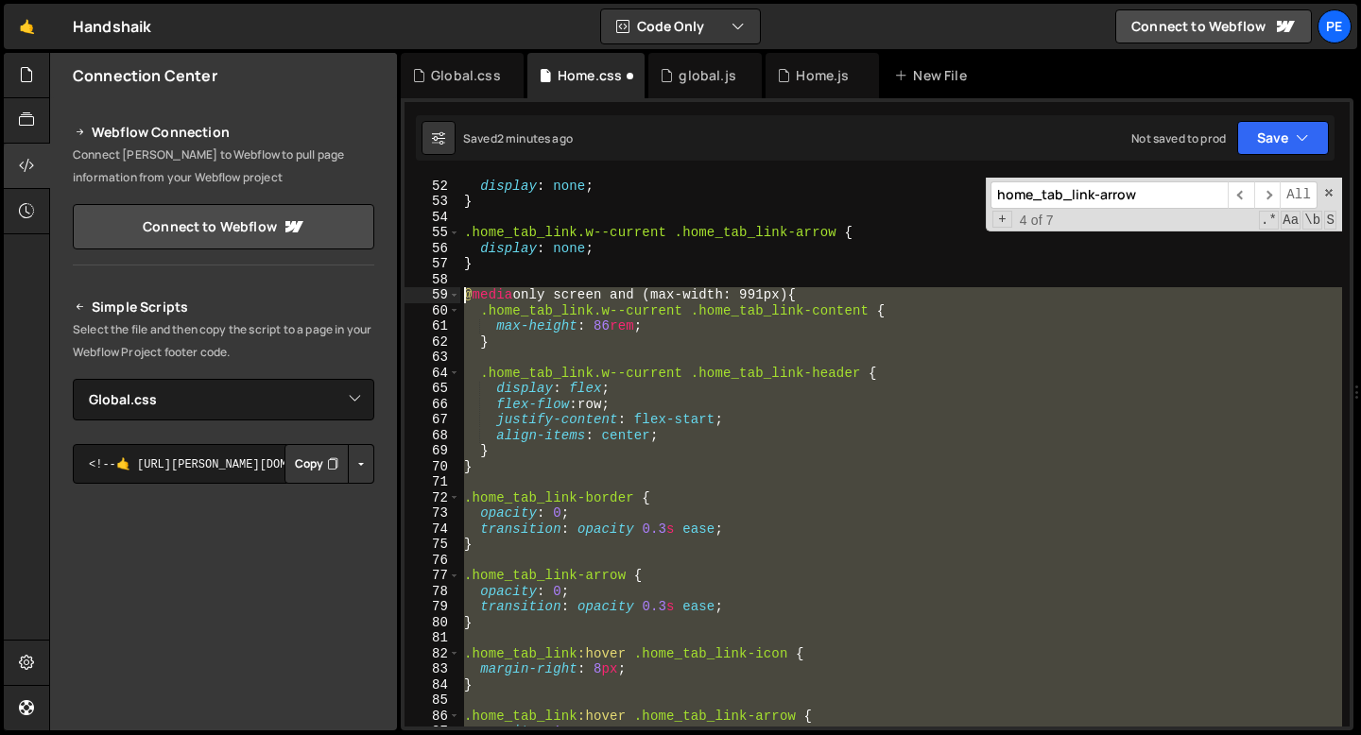
drag, startPoint x: 473, startPoint y: 463, endPoint x: 430, endPoint y: 297, distance: 171.7
click at [430, 297] on div "} 52 53 54 55 56 57 58 59 60 61 62 63 64 65 66 67 68 69 70 71 72 73 74 75 76 77…" at bounding box center [876, 452] width 945 height 549
type textarea "@media only screen and (max-width: 991px) { .home_tab_link.w--current .home_tab…"
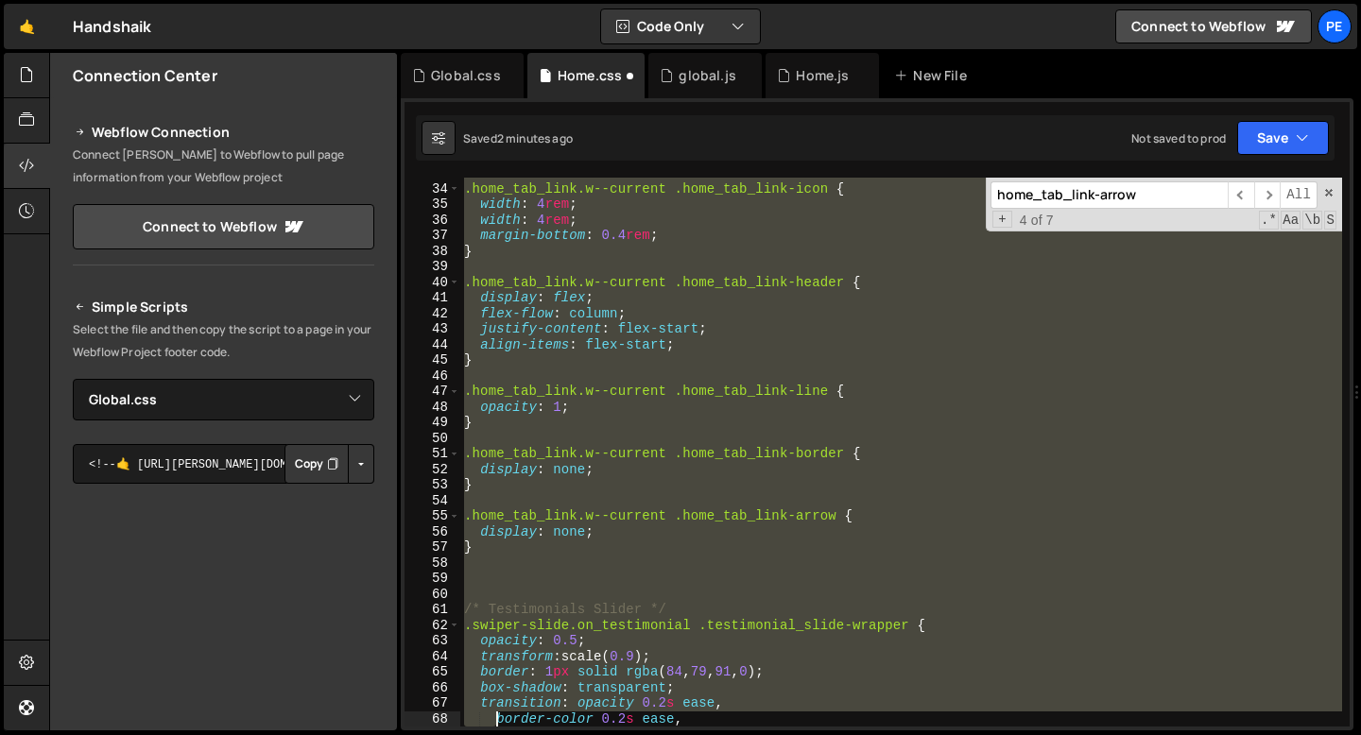
scroll to position [511, 0]
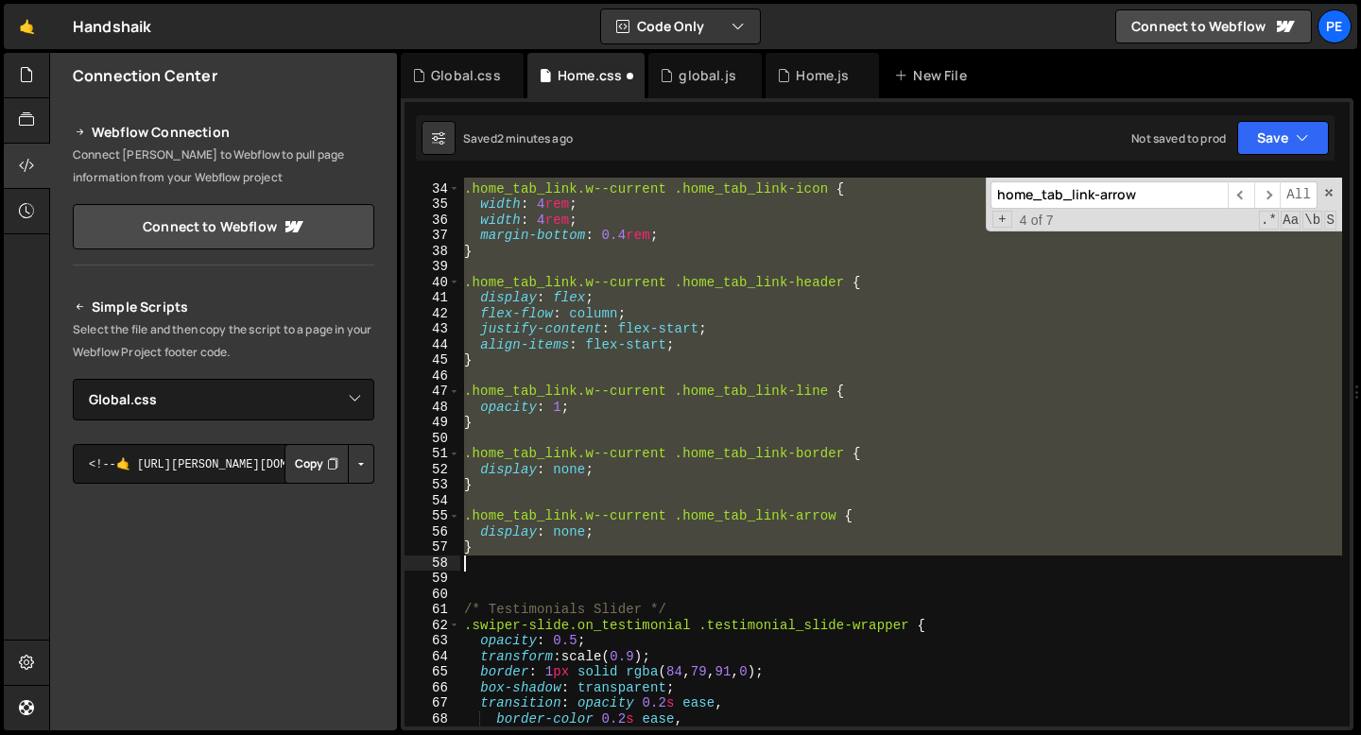
drag, startPoint x: 465, startPoint y: 427, endPoint x: 499, endPoint y: 570, distance: 146.7
click at [499, 570] on div ".home_tab_link.w--current .home_tab_link-icon { width : 4 rem ; width : 4 rem ;…" at bounding box center [901, 455] width 882 height 580
type textarea "}"
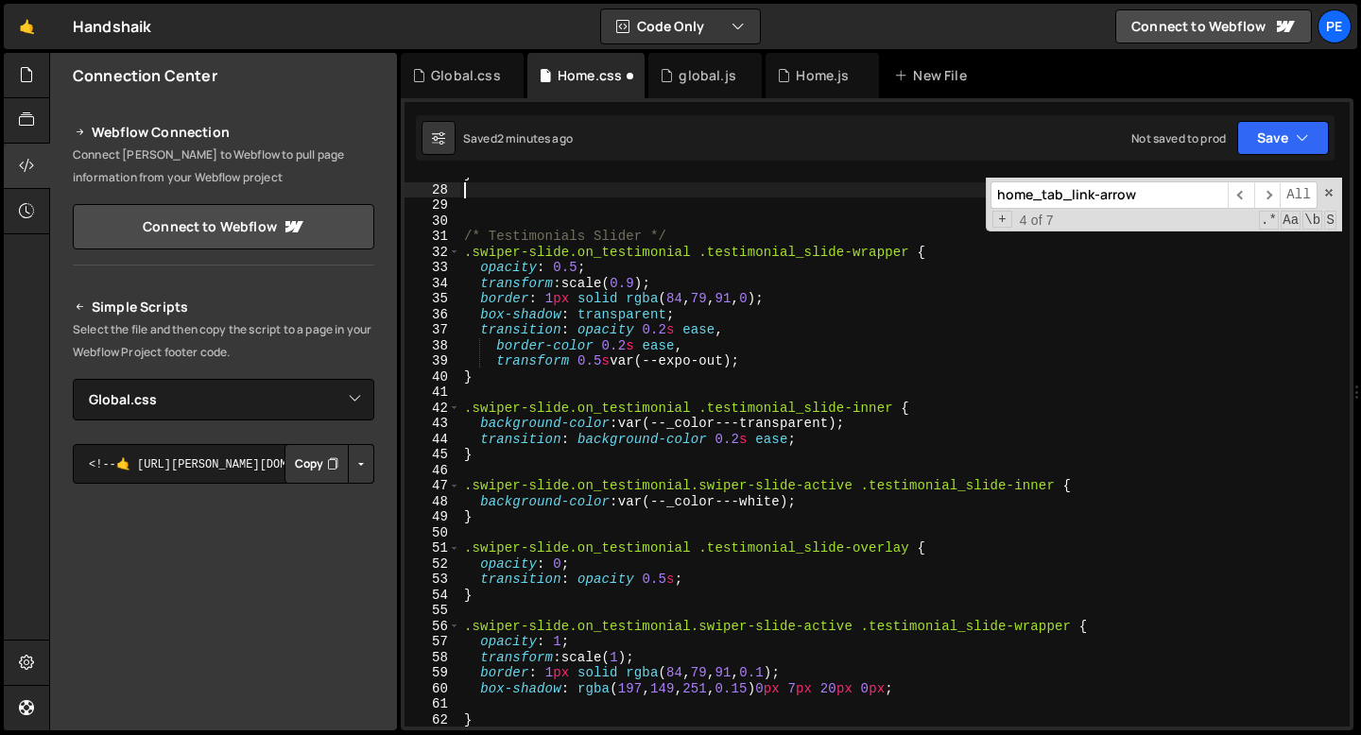
scroll to position [155, 0]
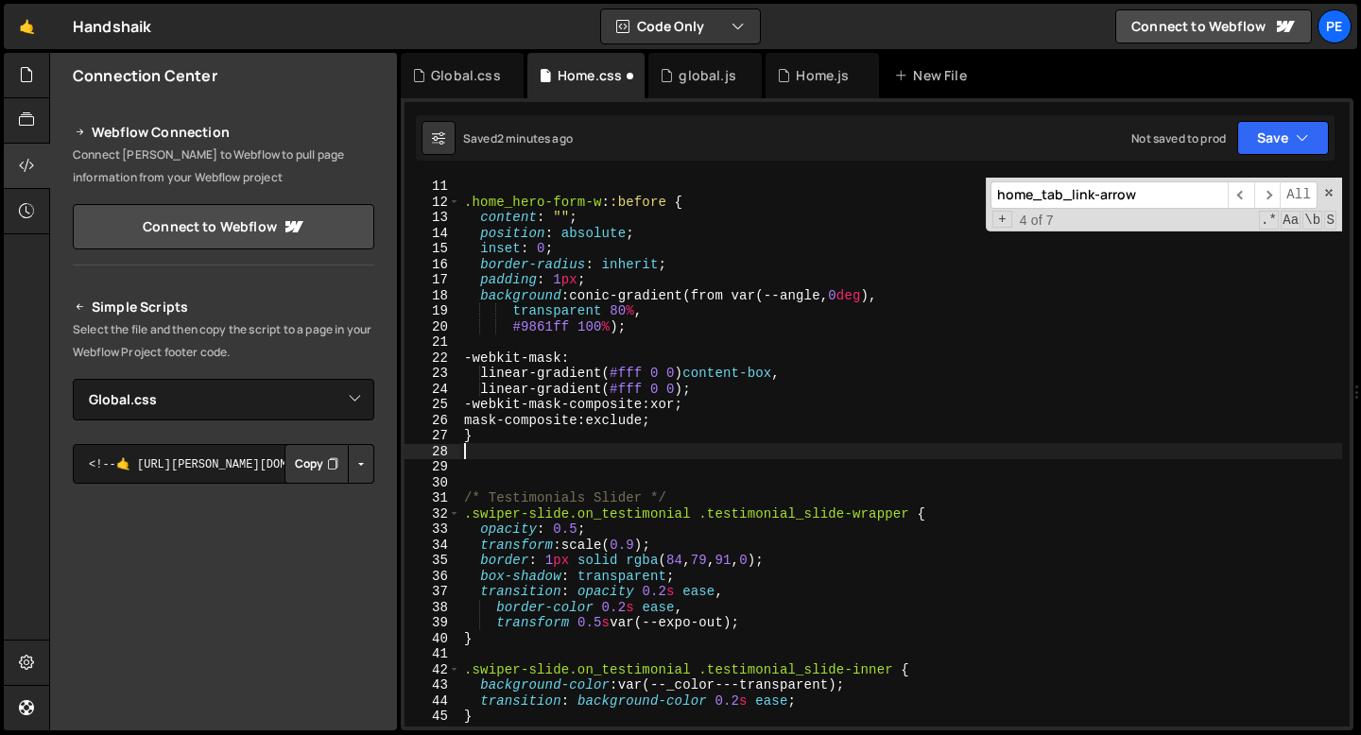
click at [472, 468] on div "} .home_hero-form-w : :before { content : " " ; position : absolute ; inset : 0…" at bounding box center [901, 453] width 882 height 580
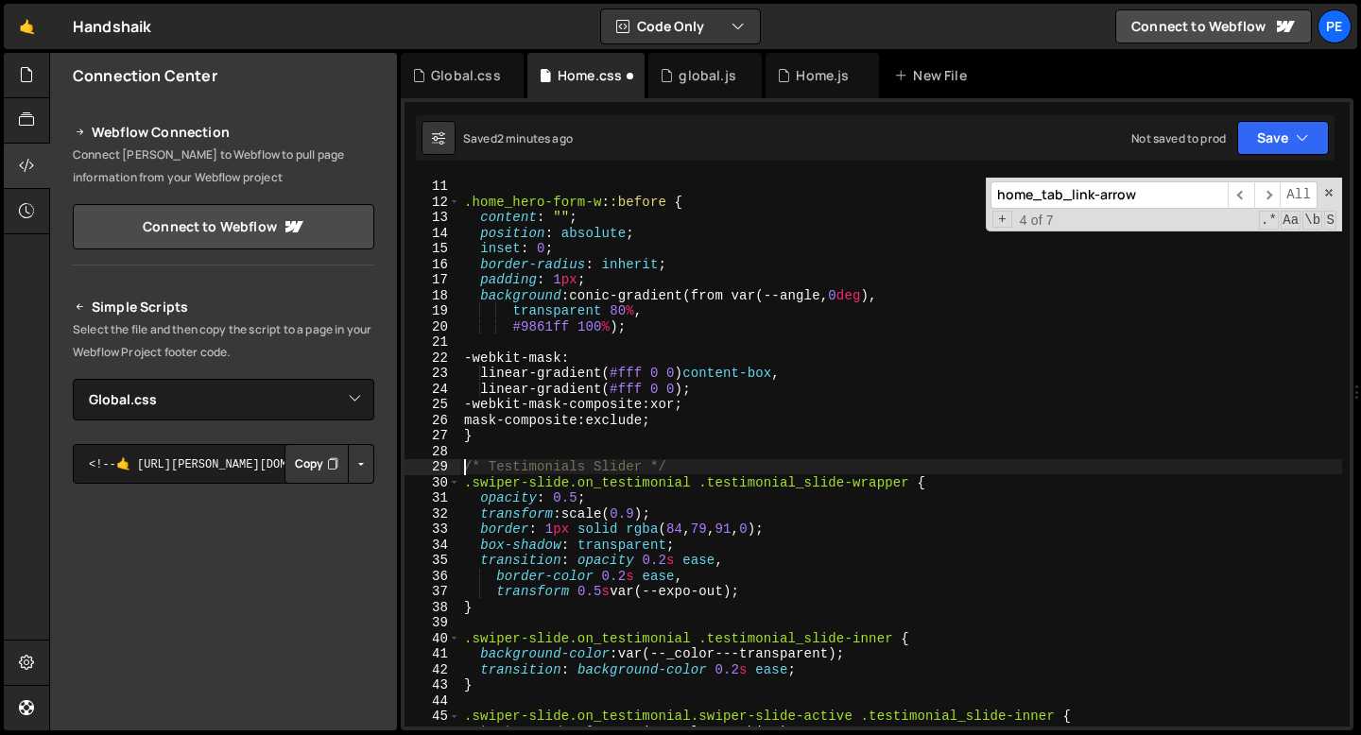
type textarea "/* Testimonials Slider */"
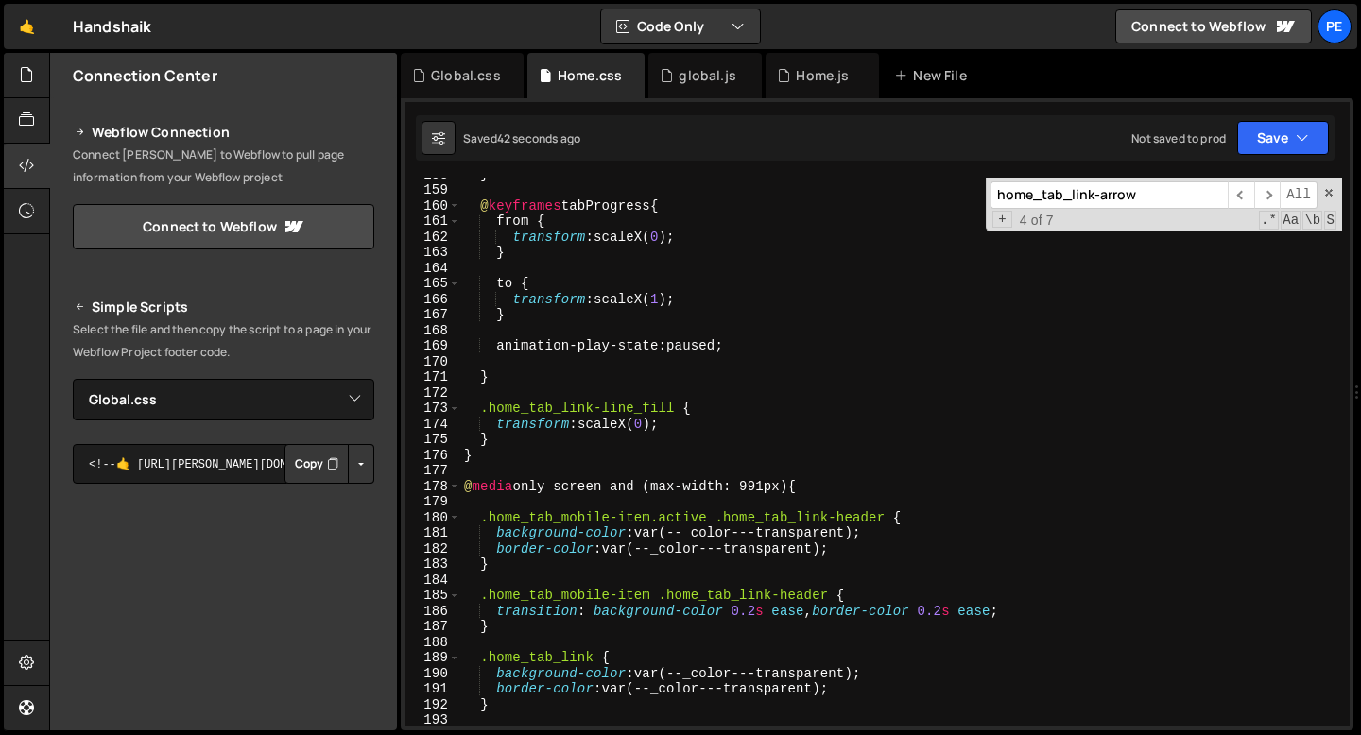
scroll to position [2491, 0]
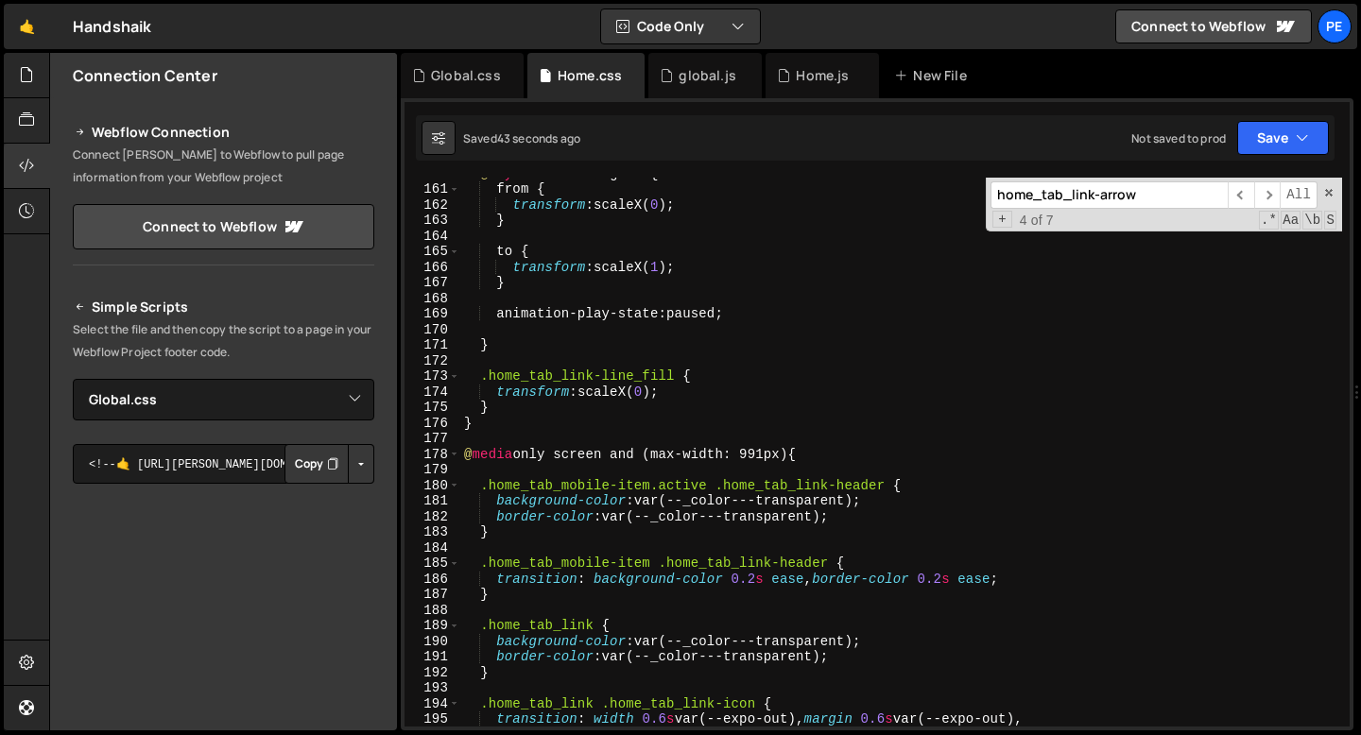
click at [491, 444] on div "@ keyframes tabProgress { from { transform : scaleX( 0 ) ; } to { transform : s…" at bounding box center [901, 455] width 882 height 580
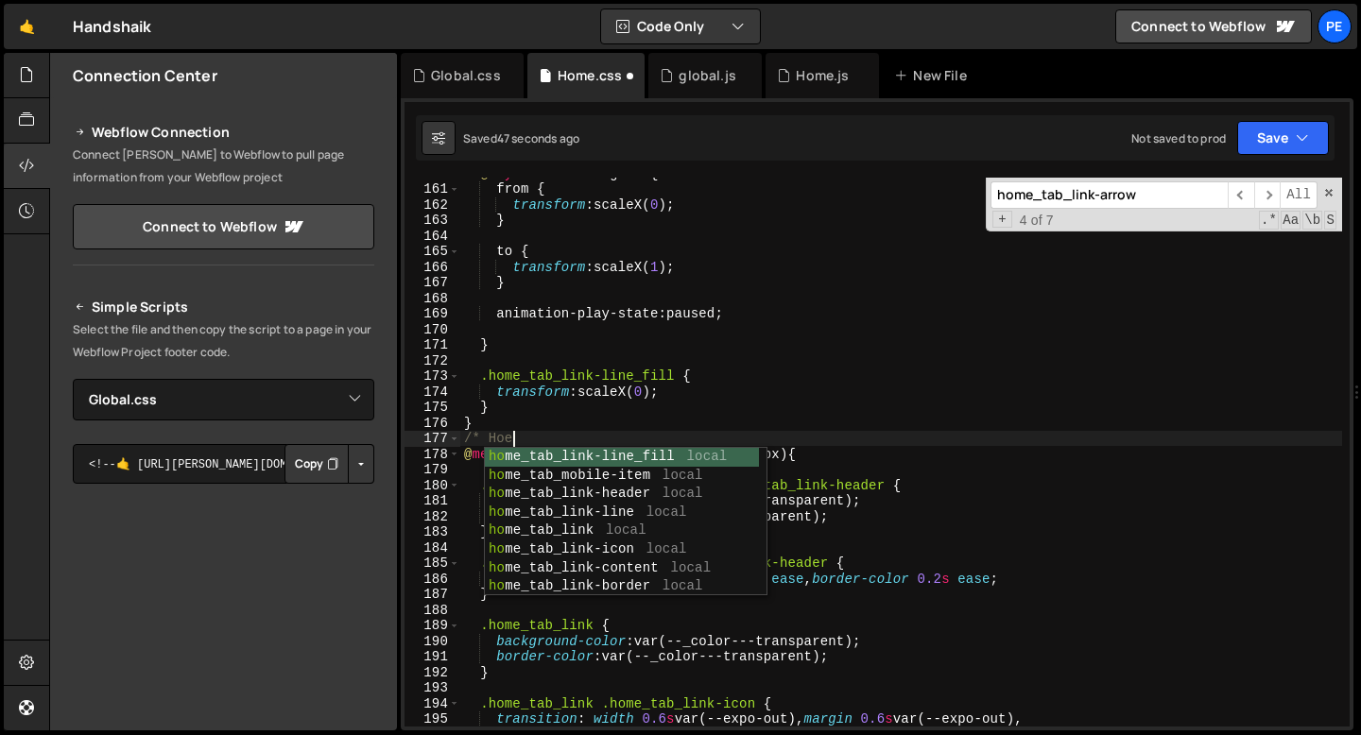
scroll to position [0, 3]
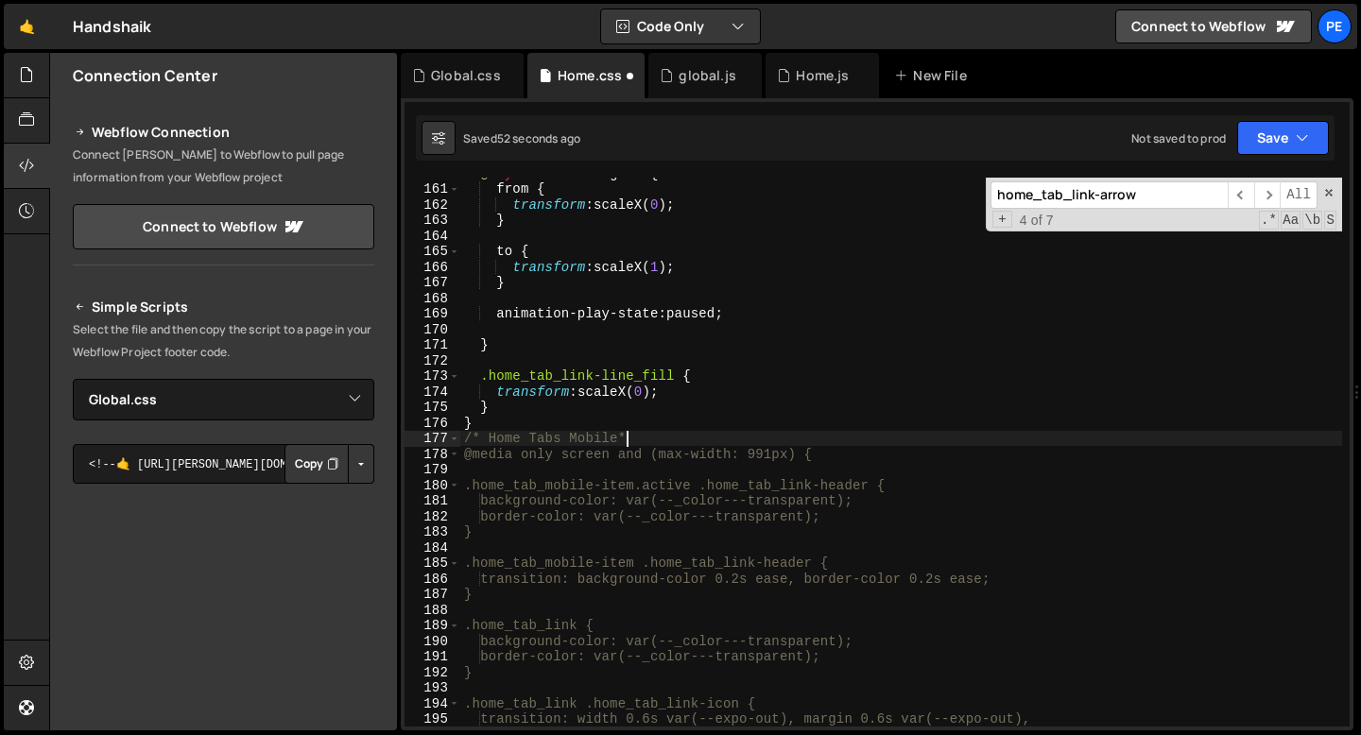
type textarea "/* Home Tabs Mobile*/"
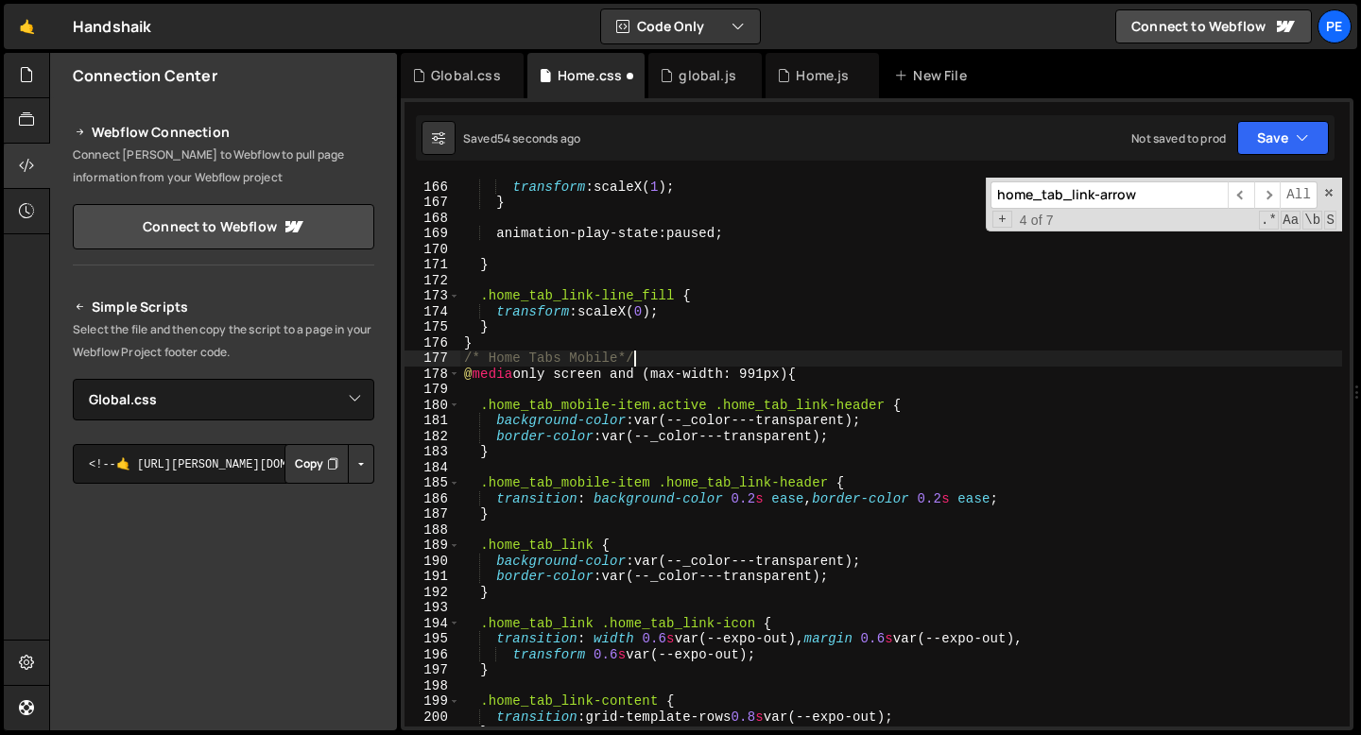
scroll to position [2573, 0]
click at [647, 462] on div "transform : scaleX( 1 ) ; } animation-play-state : paused ; } .home_tab_link-li…" at bounding box center [901, 467] width 882 height 580
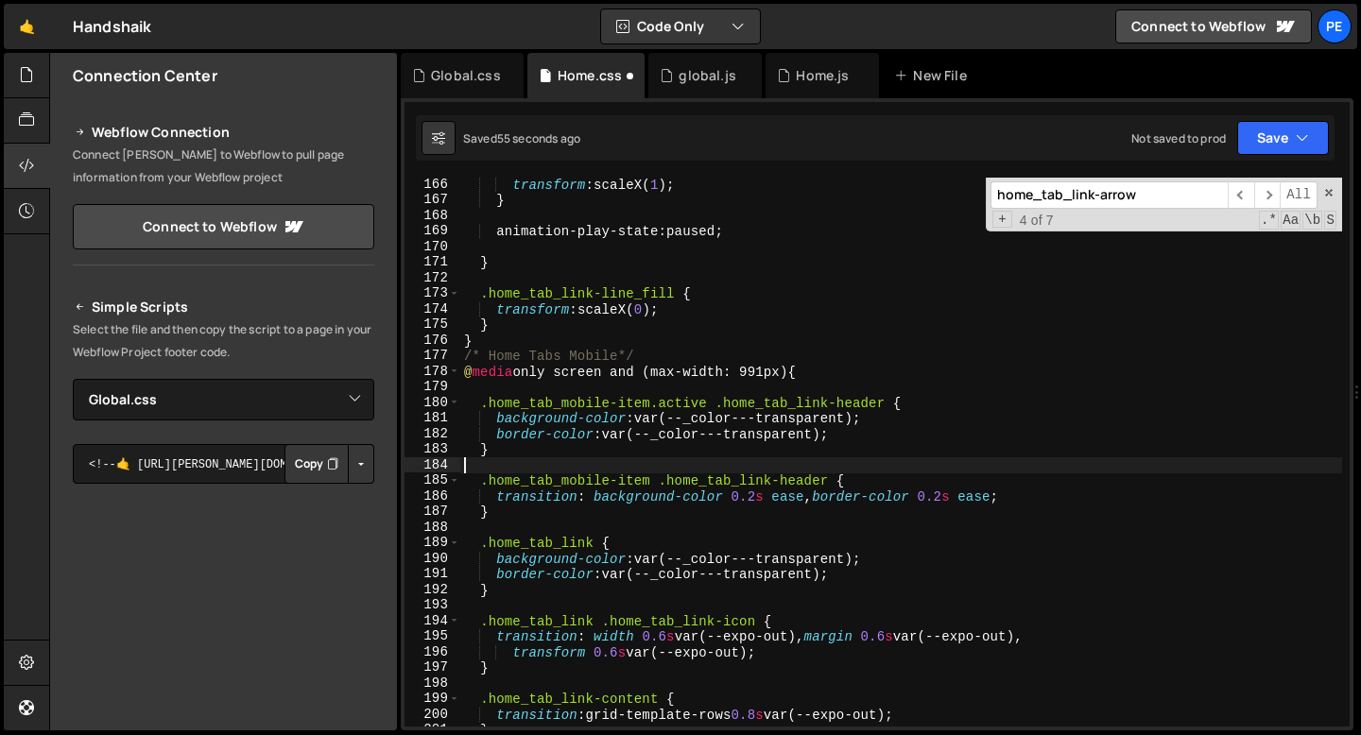
click at [609, 458] on div "transform : scaleX( 1 ) ; } animation-play-state : paused ; } .home_tab_link-li…" at bounding box center [901, 467] width 882 height 580
click at [611, 509] on div "transform : scaleX( 1 ) ; } animation-play-state : paused ; } .home_tab_link-li…" at bounding box center [901, 467] width 882 height 580
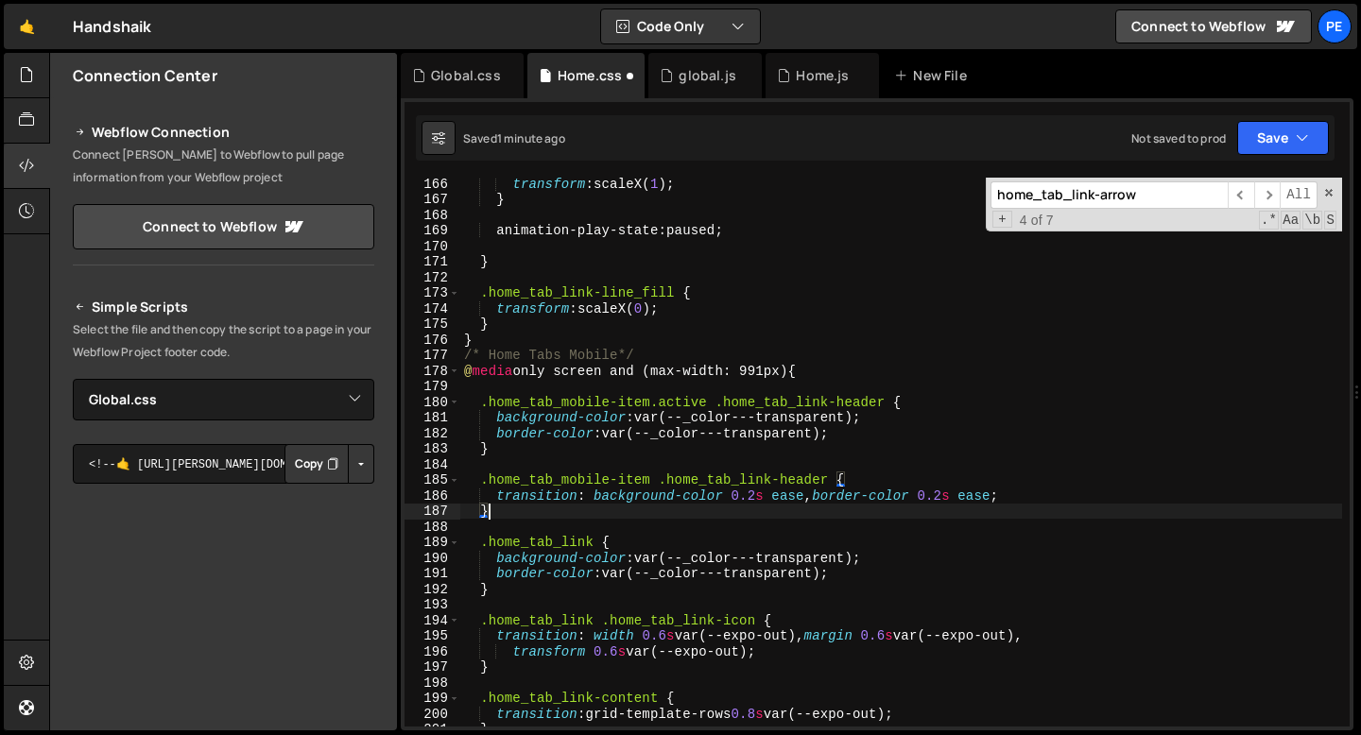
scroll to position [2601, 0]
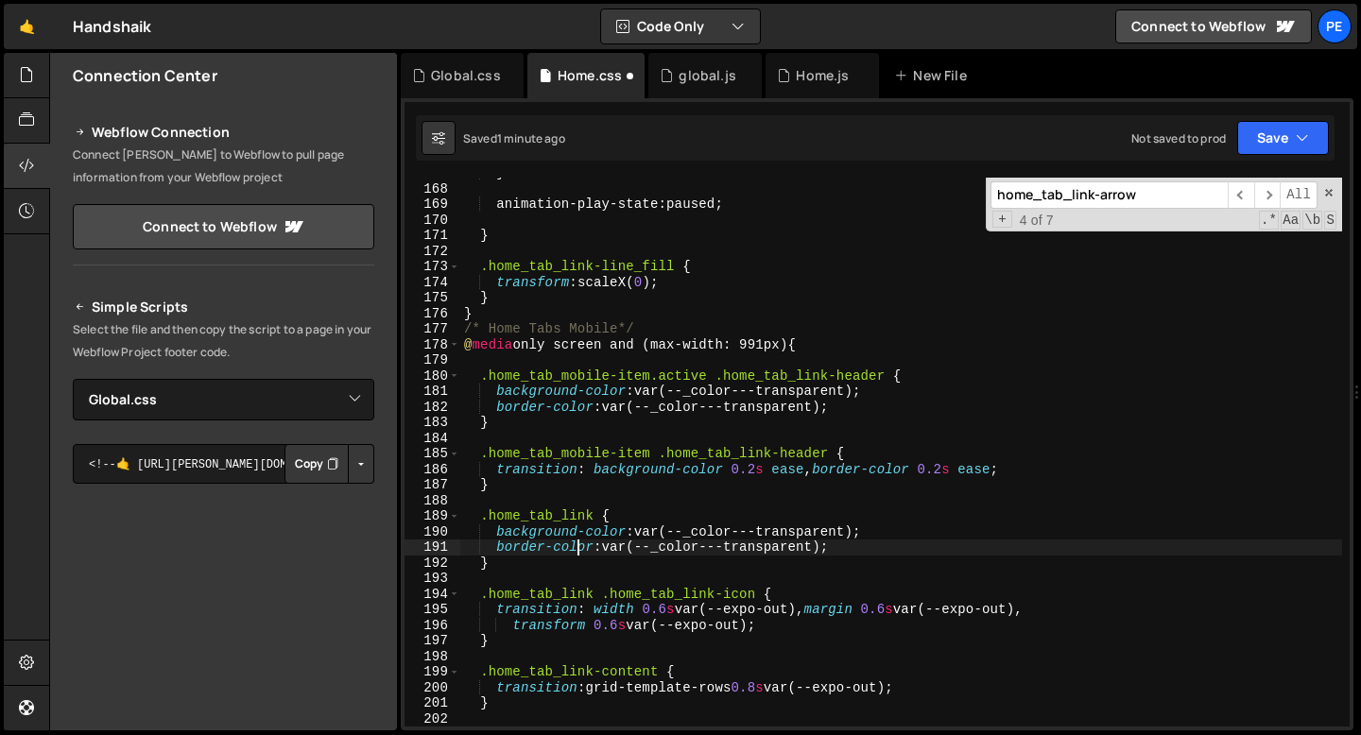
click at [581, 550] on div "} animation-play-state : paused ; } .home_tab_link-line_fill { transform : scal…" at bounding box center [901, 455] width 882 height 580
click at [565, 559] on div "} animation-play-state : paused ; } .home_tab_link-line_fill { transform : scal…" at bounding box center [901, 455] width 882 height 580
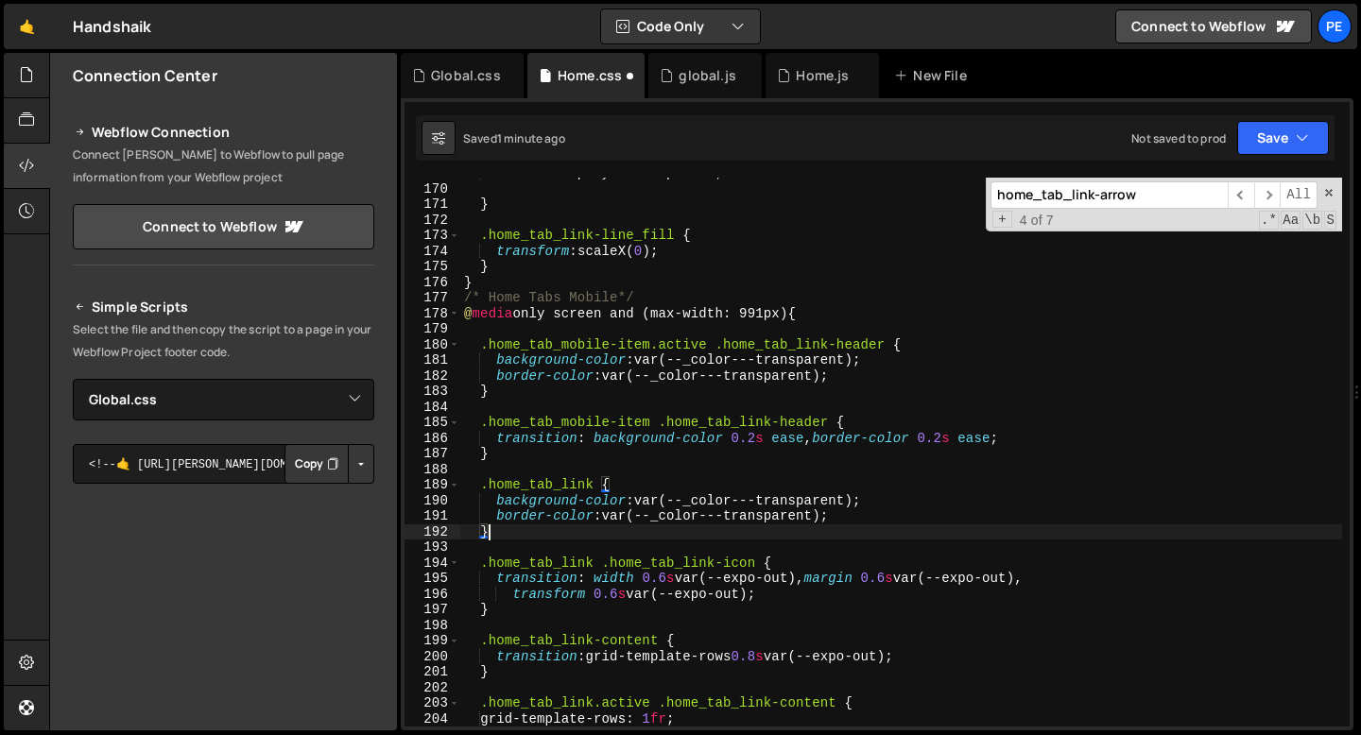
scroll to position [2655, 0]
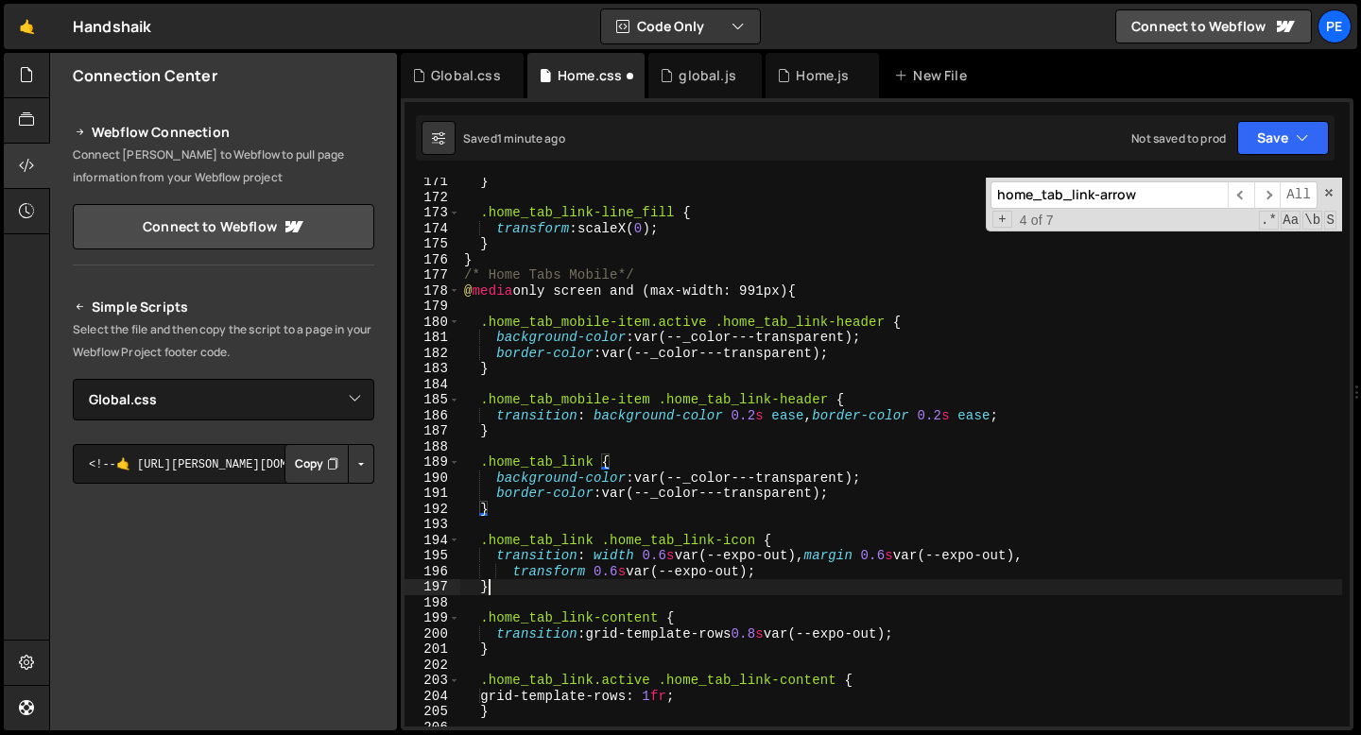
click at [509, 589] on div "} .home_tab_link-line_fill { transform : scaleX( 0 ) ; } } /* Home Tabs Mobile*…" at bounding box center [901, 464] width 882 height 580
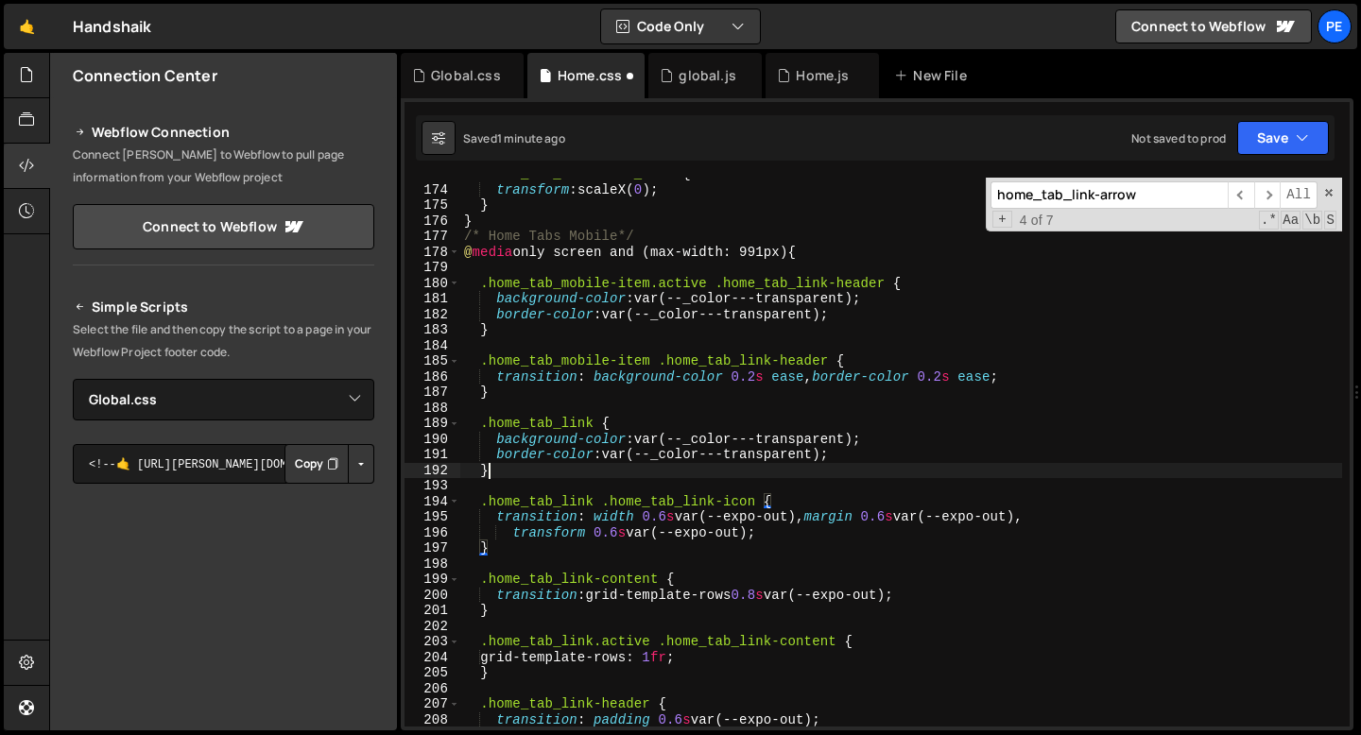
click at [508, 475] on div ".home_tab_link-line_fill { transform : scaleX( 0 ) ; } } /* Home Tabs Mobile*/ …" at bounding box center [901, 456] width 882 height 580
click at [659, 397] on div ".home_tab_link-line_fill { transform : scaleX( 0 ) ; } } /* Home Tabs Mobile*/ …" at bounding box center [901, 456] width 882 height 580
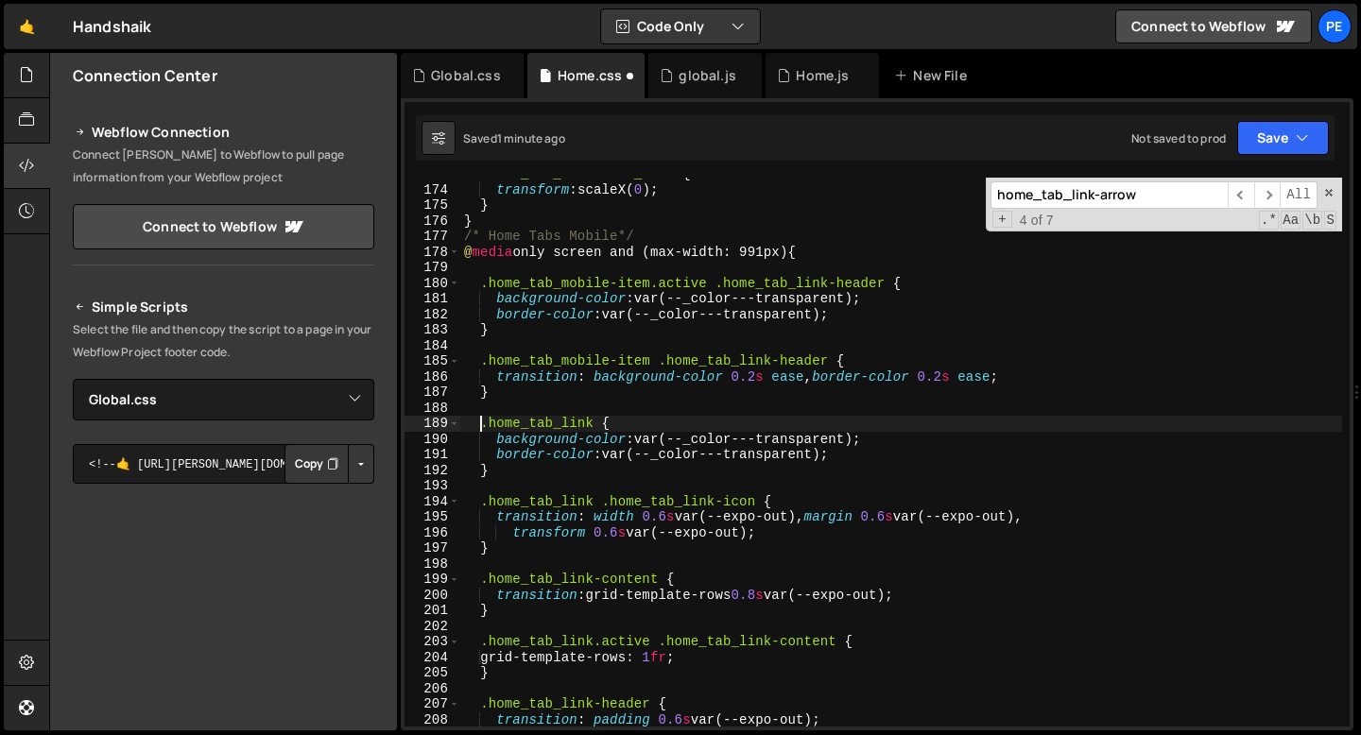
click at [482, 423] on div ".home_tab_link-line_fill { transform : scaleX( 0 ) ; } } /* Home Tabs Mobile*/ …" at bounding box center [901, 456] width 882 height 580
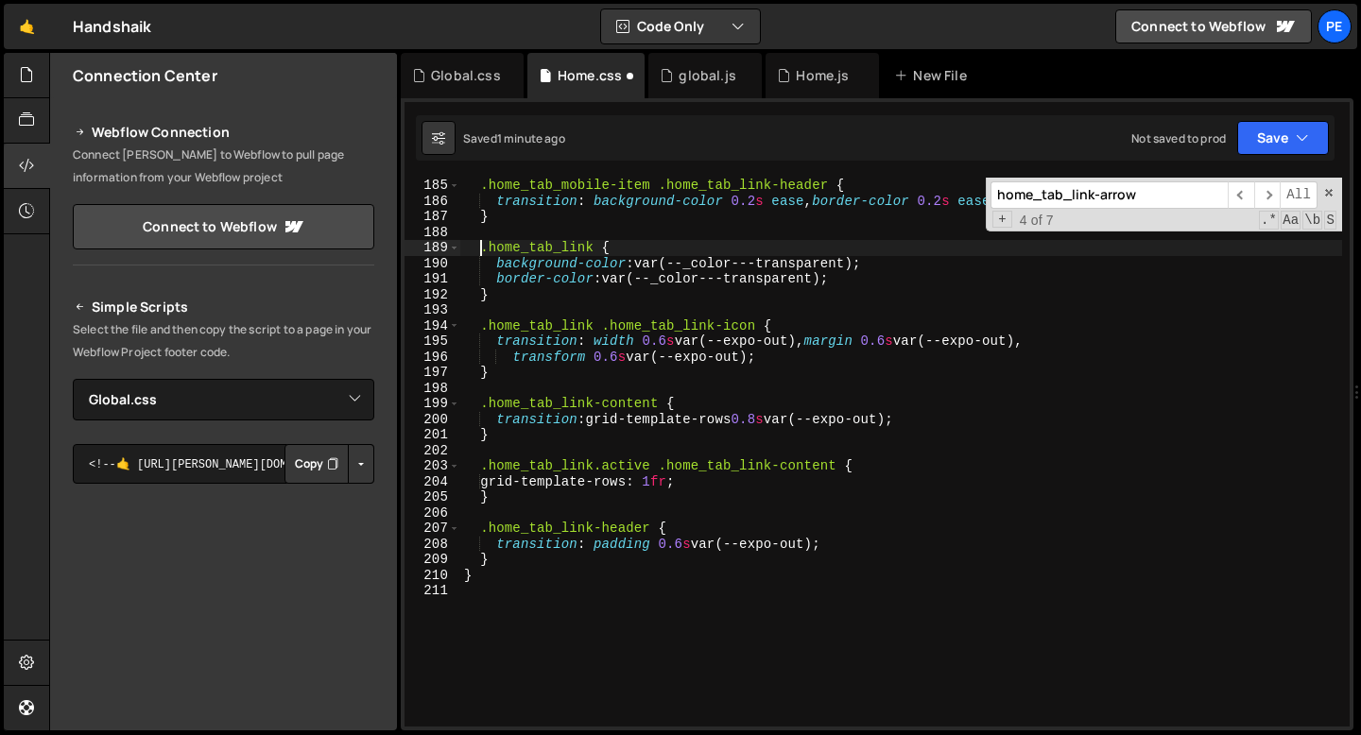
scroll to position [2857, 0]
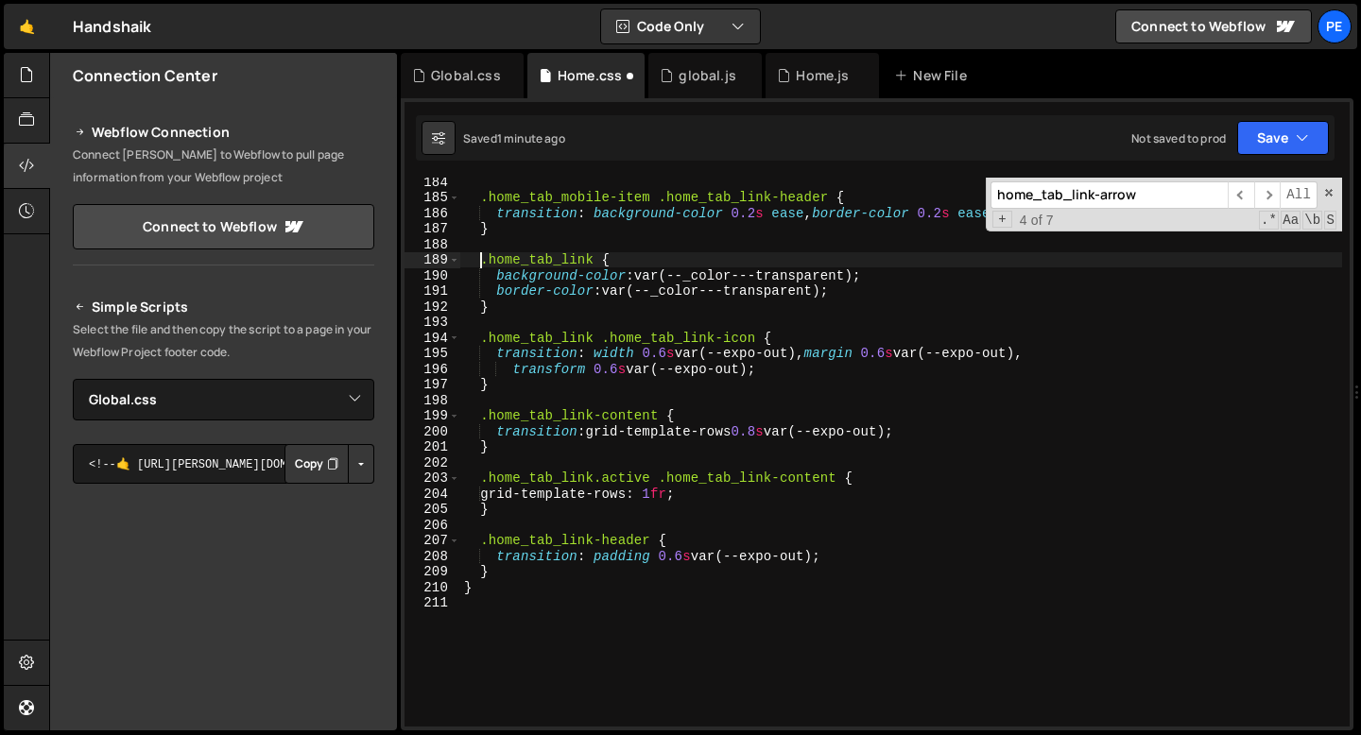
click at [627, 477] on div ".home_tab_mobile-item .home_tab_link-header { transition : background-color 0.2…" at bounding box center [901, 464] width 882 height 580
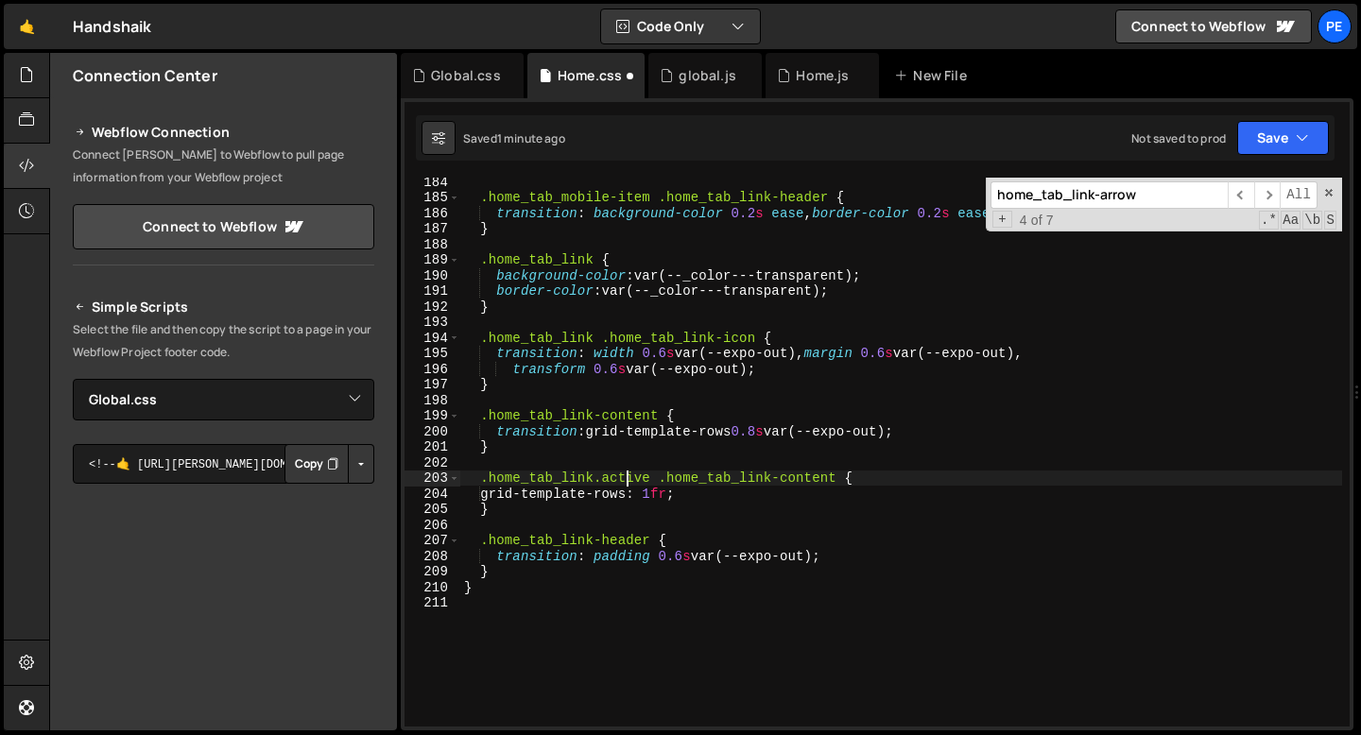
click at [627, 477] on div ".home_tab_mobile-item .home_tab_link-header { transition : background-color 0.2…" at bounding box center [901, 464] width 882 height 580
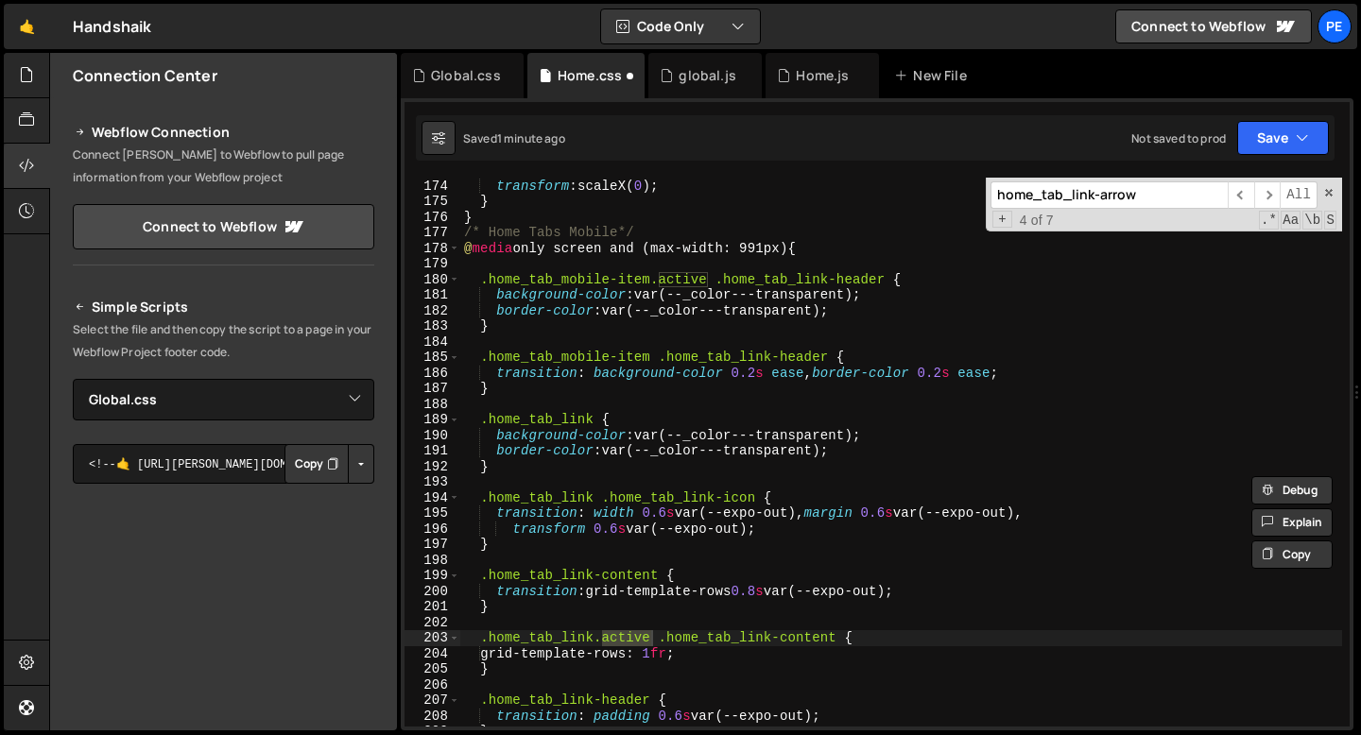
scroll to position [2684, 0]
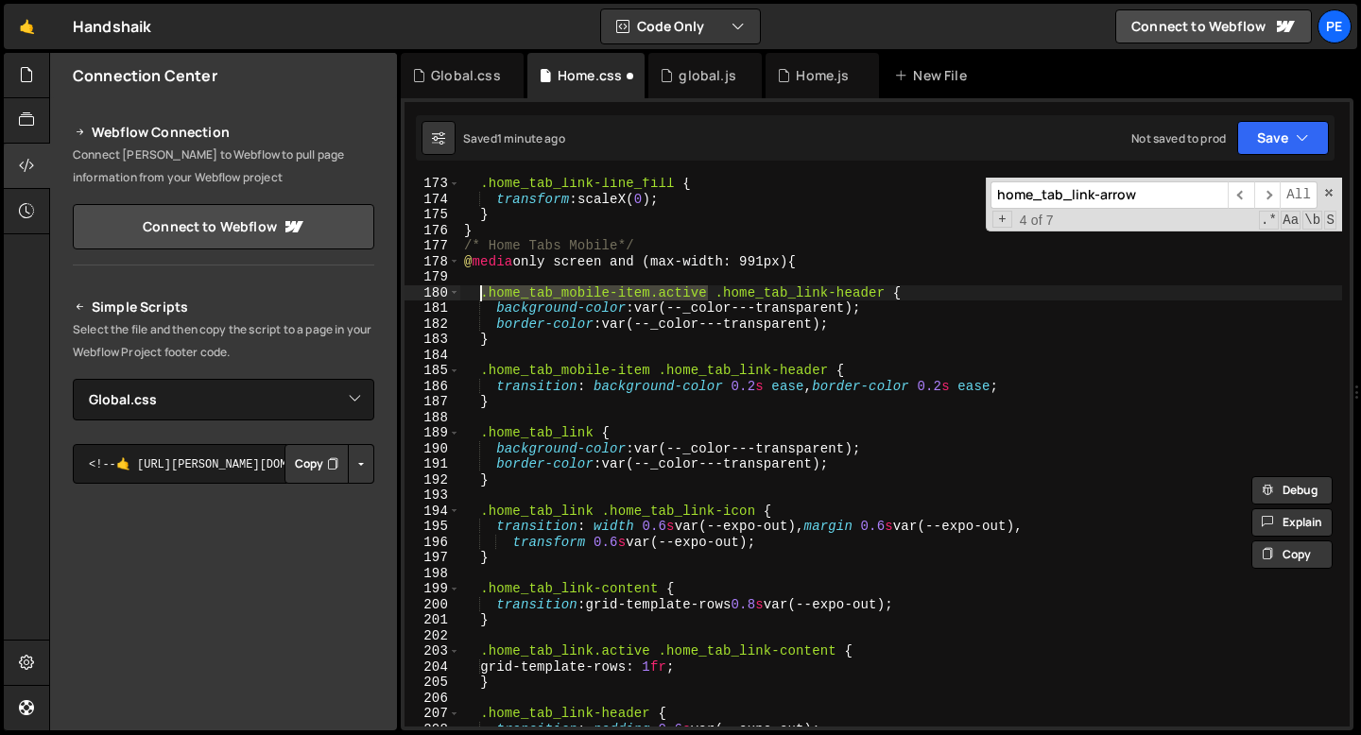
drag, startPoint x: 708, startPoint y: 292, endPoint x: 482, endPoint y: 288, distance: 225.9
click at [482, 288] on div ".home_tab_link-line_fill { transform : scaleX( 0 ) ; } } /* Home Tabs Mobile*/ …" at bounding box center [901, 466] width 882 height 580
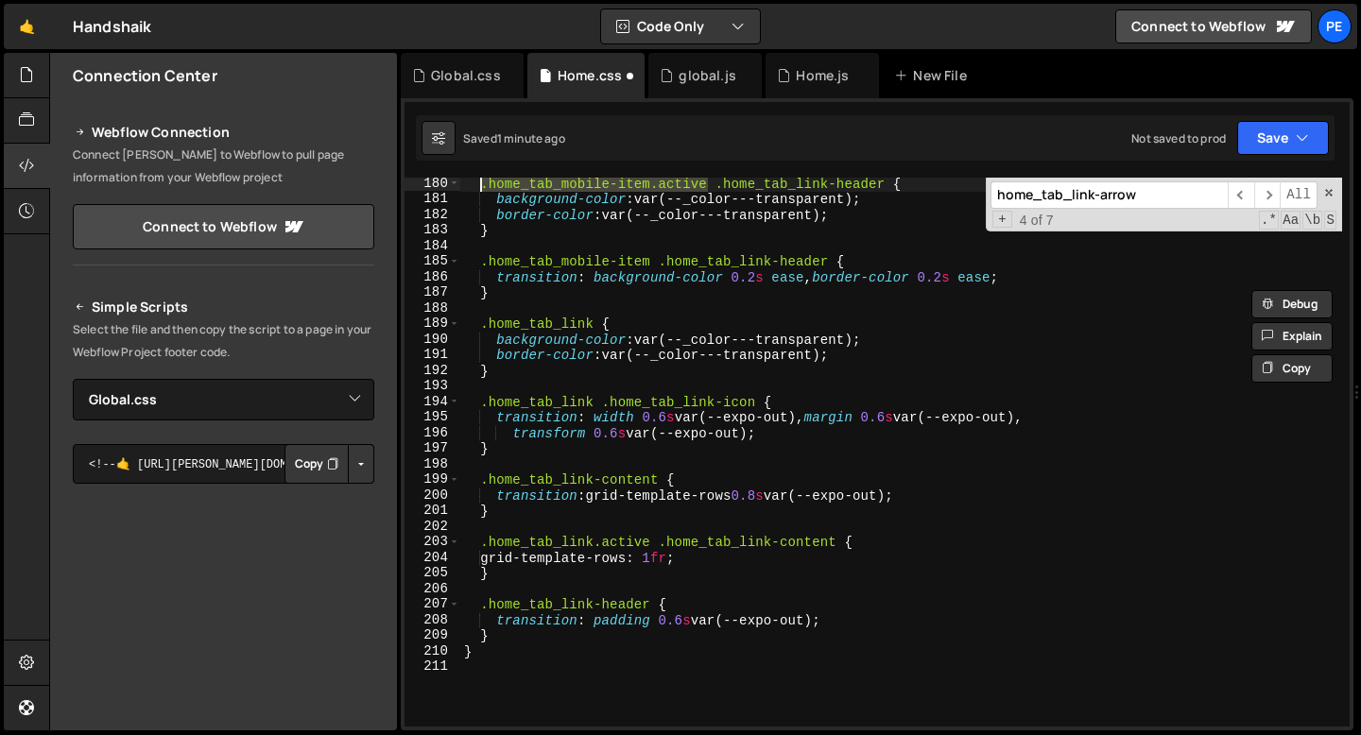
scroll to position [2811, 0]
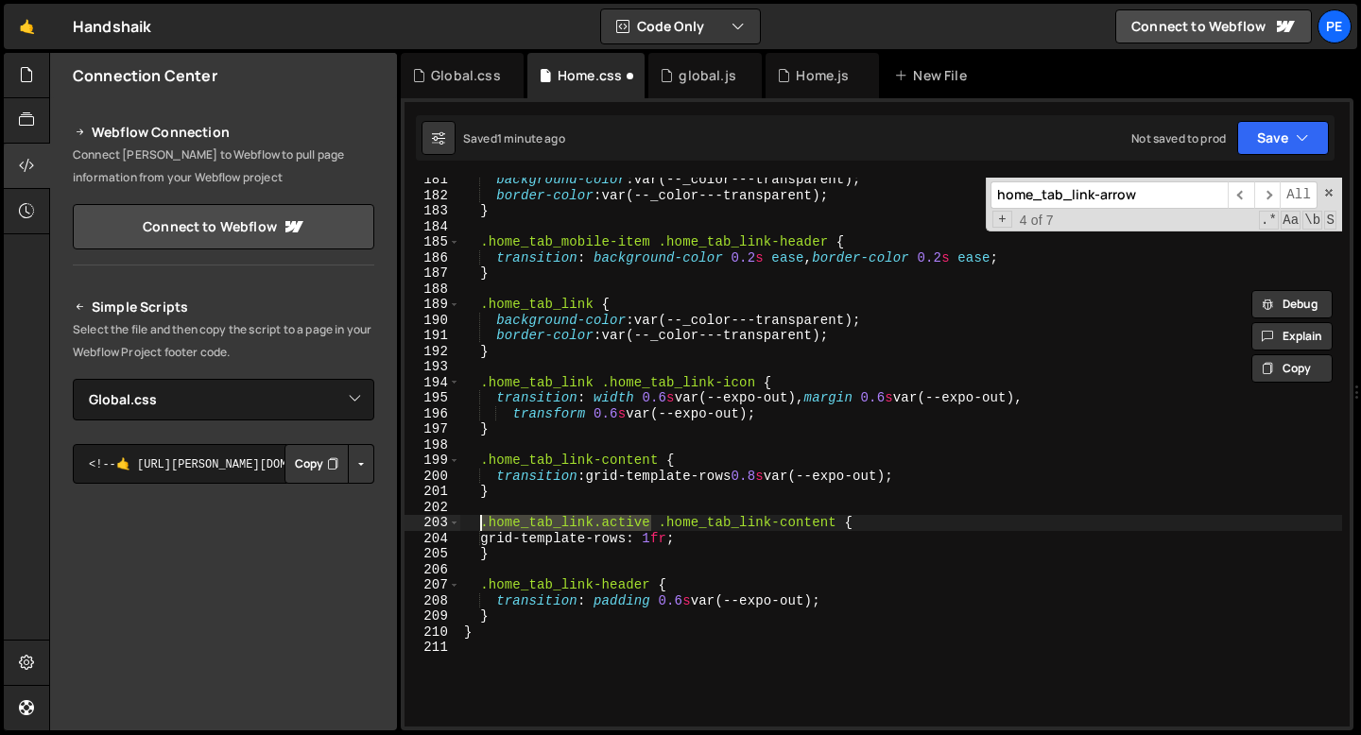
drag, startPoint x: 648, startPoint y: 524, endPoint x: 482, endPoint y: 523, distance: 166.3
click at [482, 523] on div "background-color : var(--_color---transparent) ; border-color : var(--_color---…" at bounding box center [901, 462] width 882 height 580
paste textarea "mobile-item"
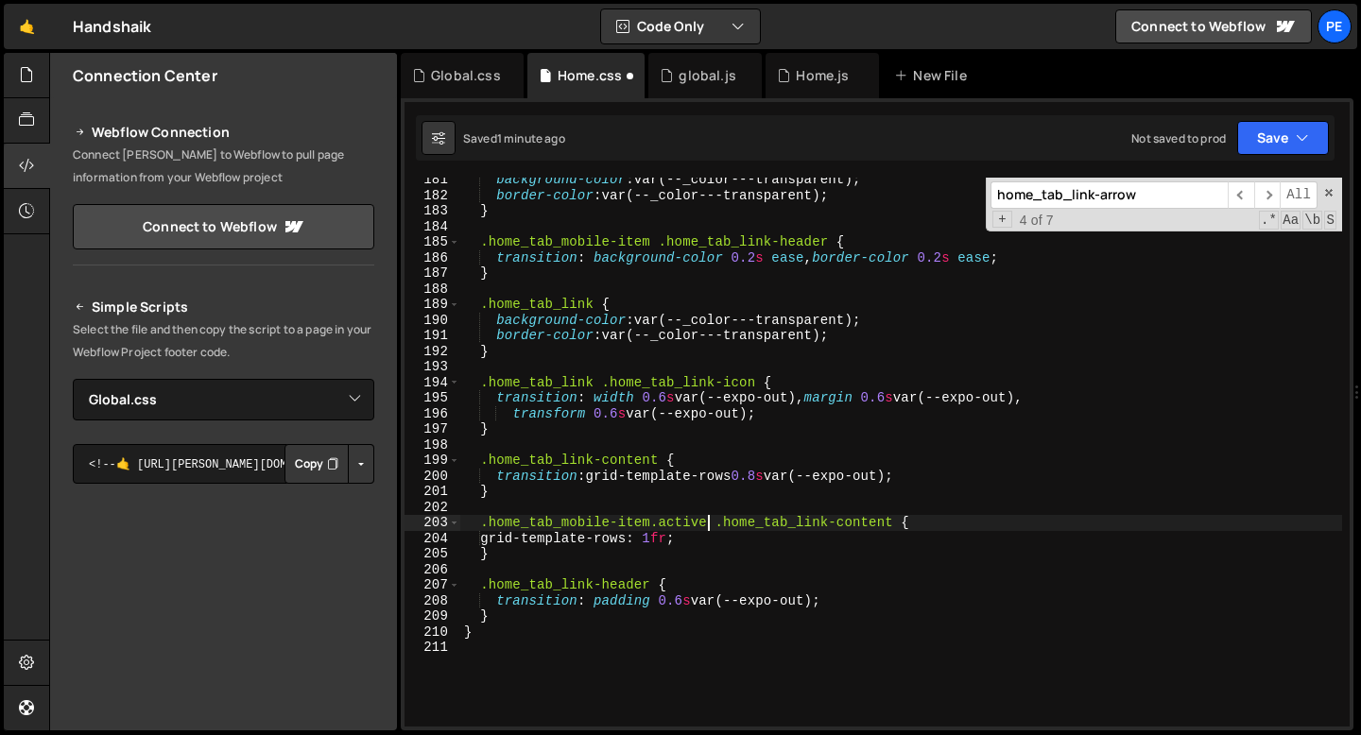
type textarea ".home_tab_mobile-item.active .home_tab_link-content {"
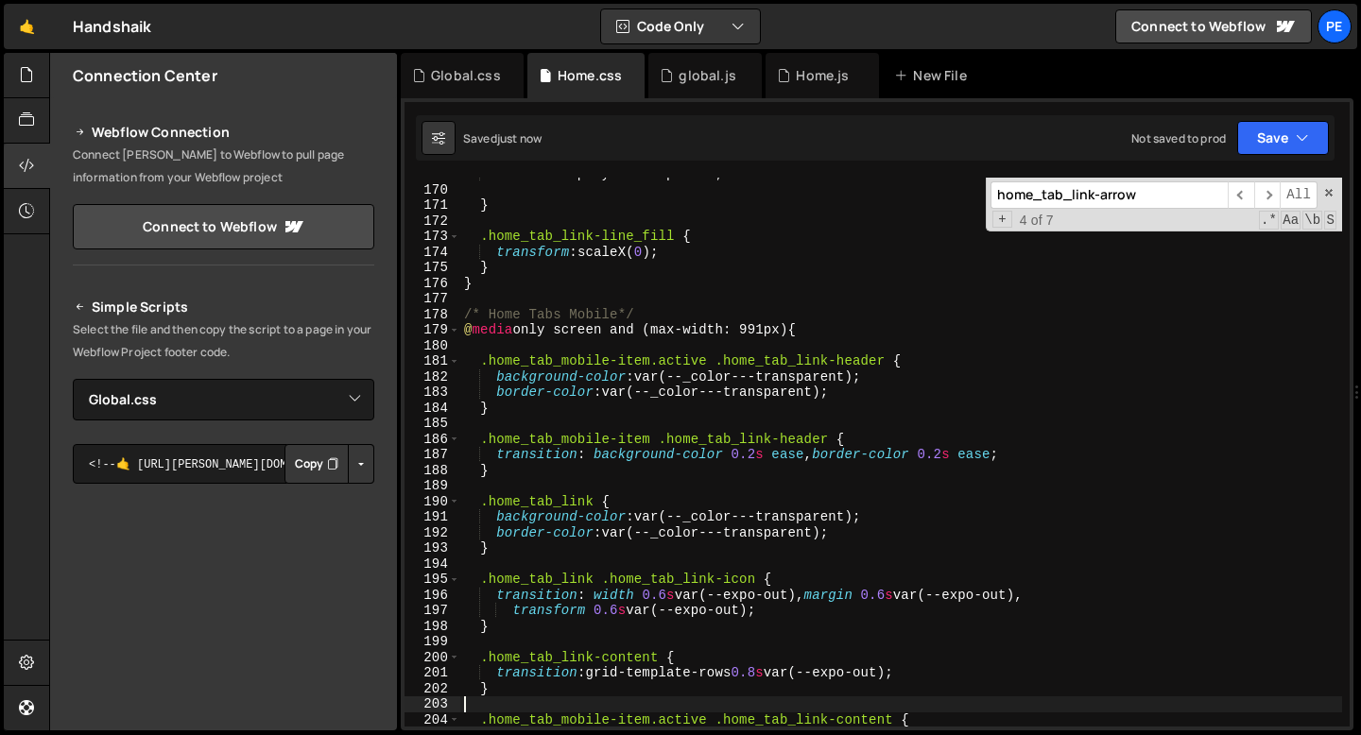
scroll to position [2873, 0]
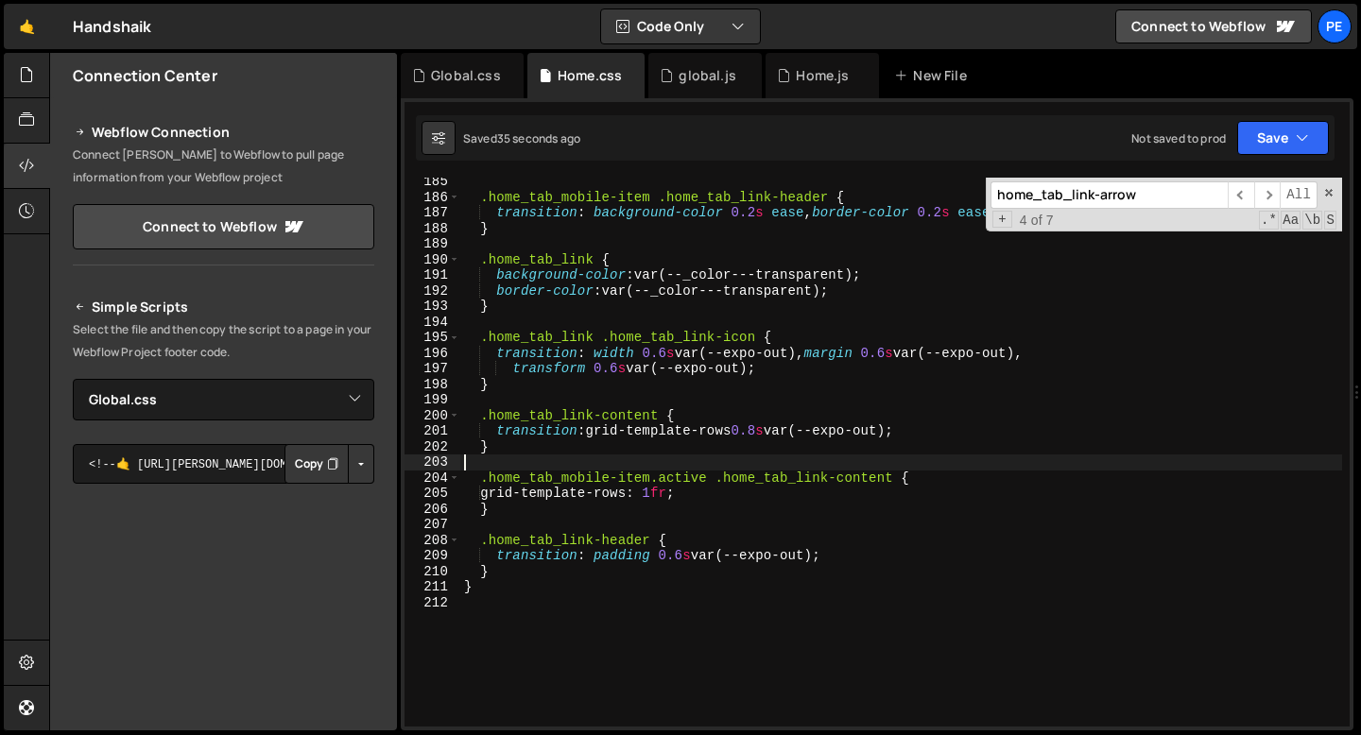
click at [667, 471] on div ".home_tab_mobile-item .home_tab_link-header { transition : background-color 0.2…" at bounding box center [901, 464] width 882 height 580
type textarea ".home_tab_mobile-item.active .home_tab_link-content {"
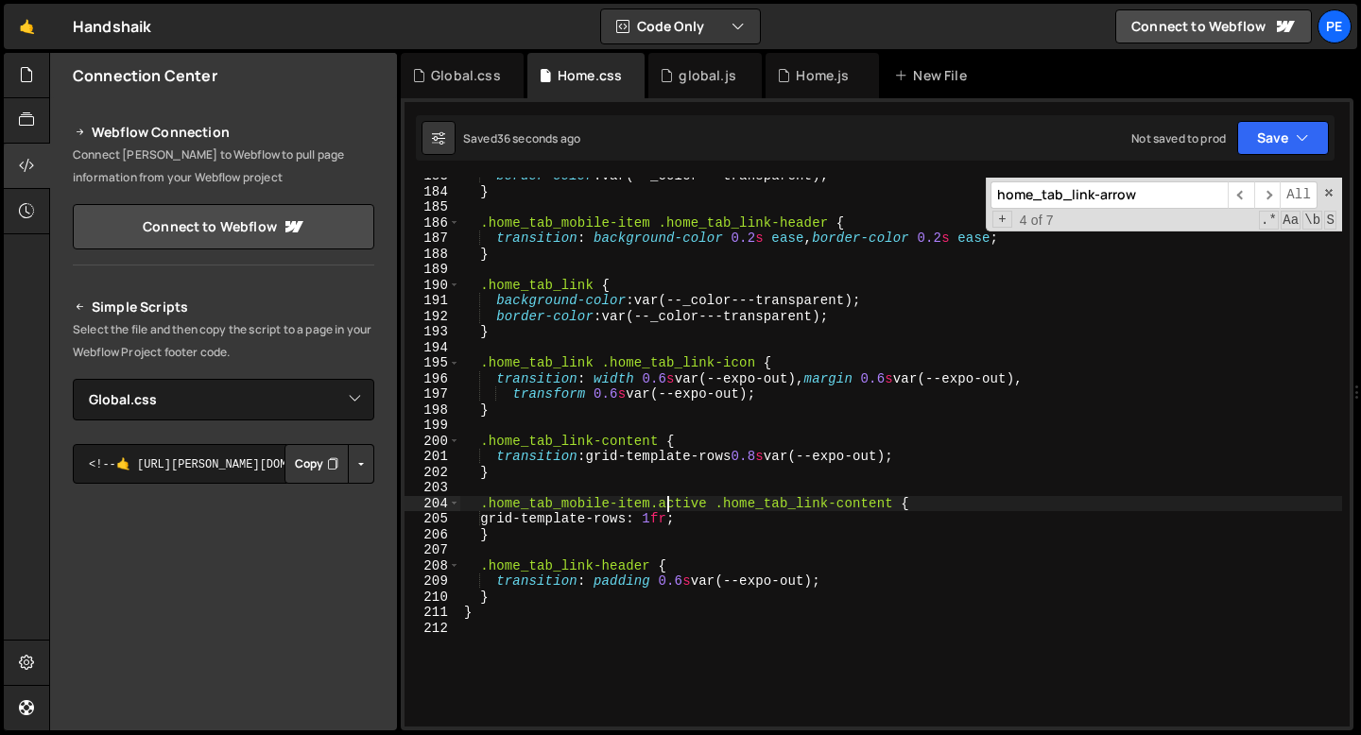
click at [537, 431] on div "border-color : var(--_color---transparent) ; } .home_tab_mobile-item .home_tab_…" at bounding box center [901, 458] width 882 height 580
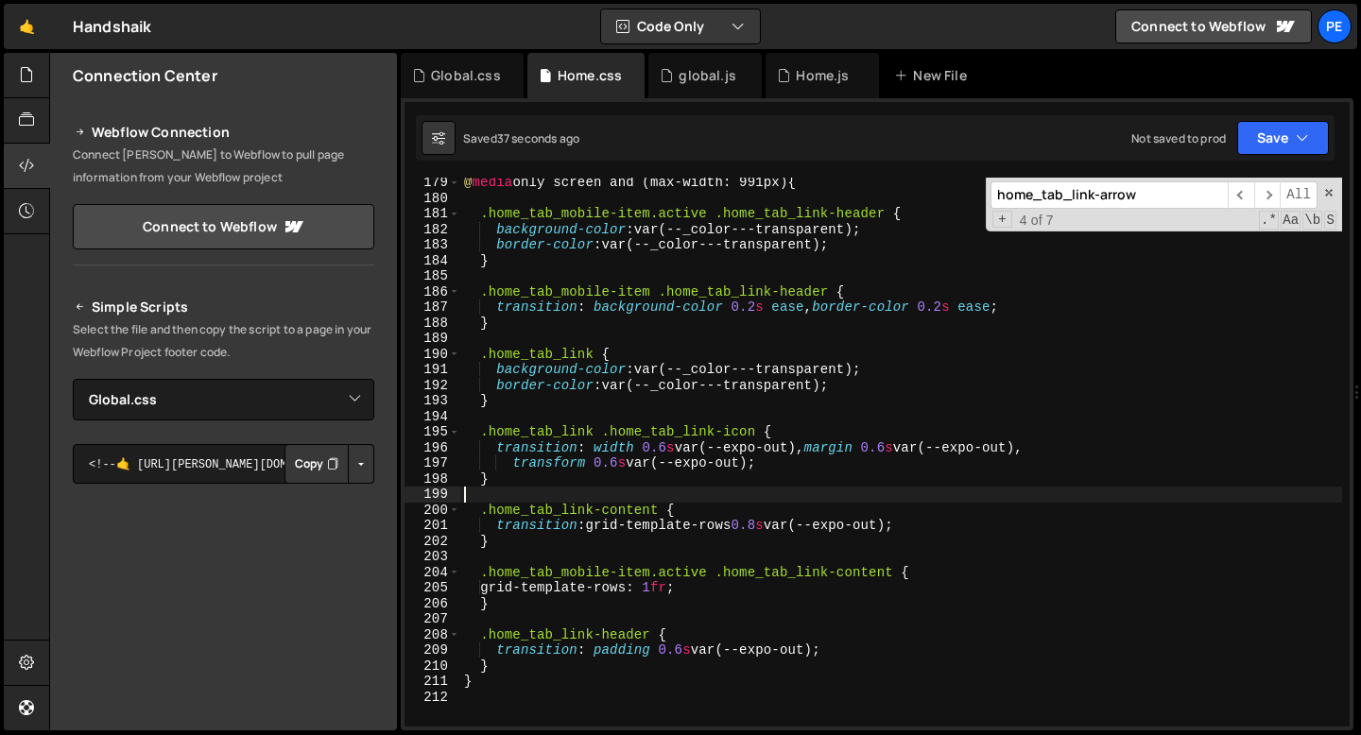
scroll to position [2778, 0]
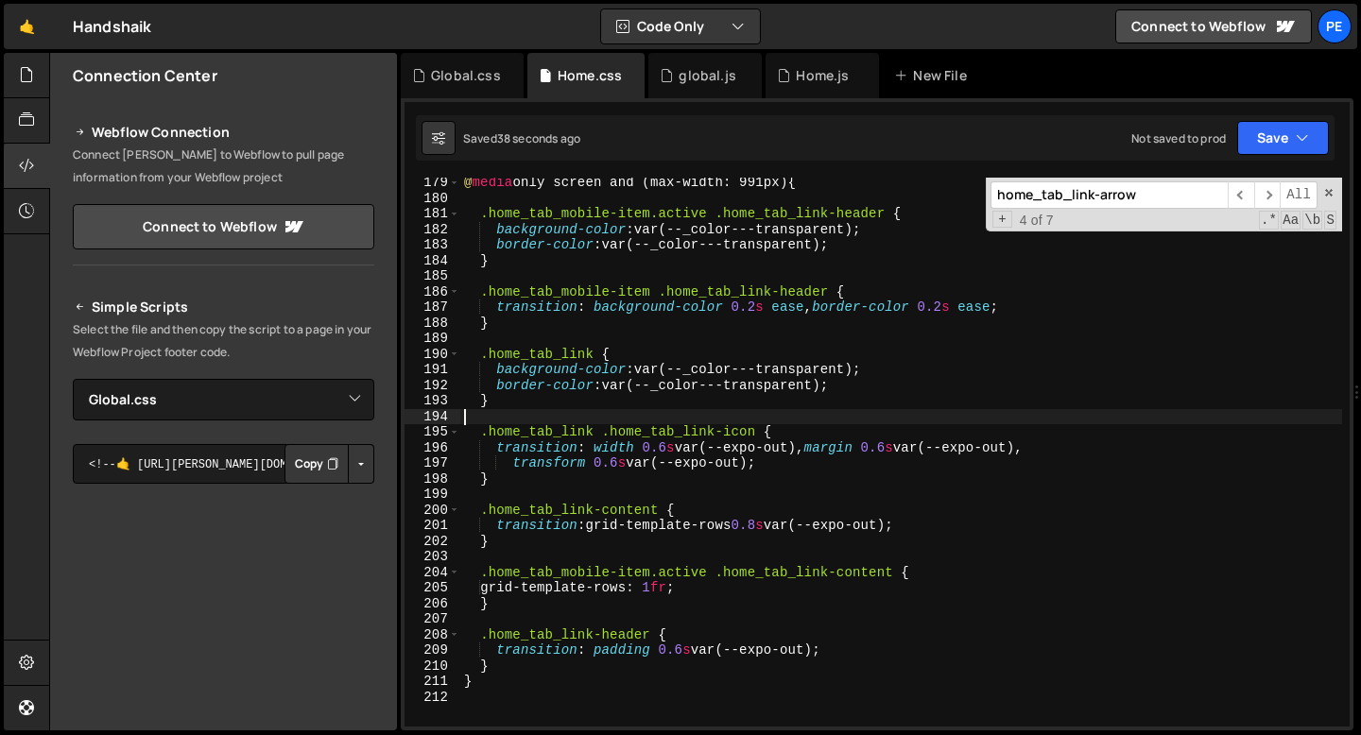
click at [520, 416] on div "@ media only screen and (max-width: 991px) { .home_tab_mobile-item.active .home…" at bounding box center [901, 465] width 882 height 580
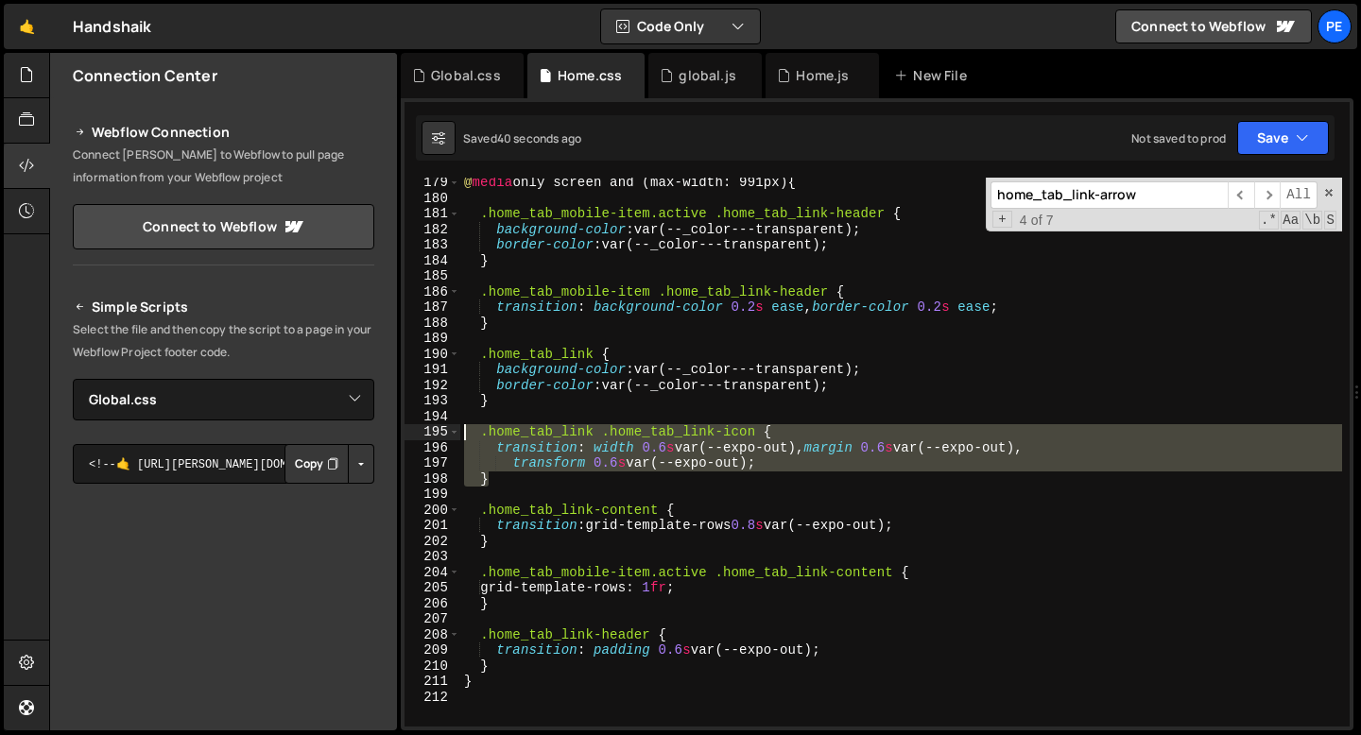
drag, startPoint x: 505, startPoint y: 483, endPoint x: 448, endPoint y: 432, distance: 76.3
click at [447, 433] on div "179 180 181 182 183 184 185 186 187 188 189 190 191 192 193 194 195 196 197 198…" at bounding box center [876, 452] width 945 height 549
type textarea ".home_tab_link .home_tab_link-icon { transition: width 0.6s var(--expo-out), ma…"
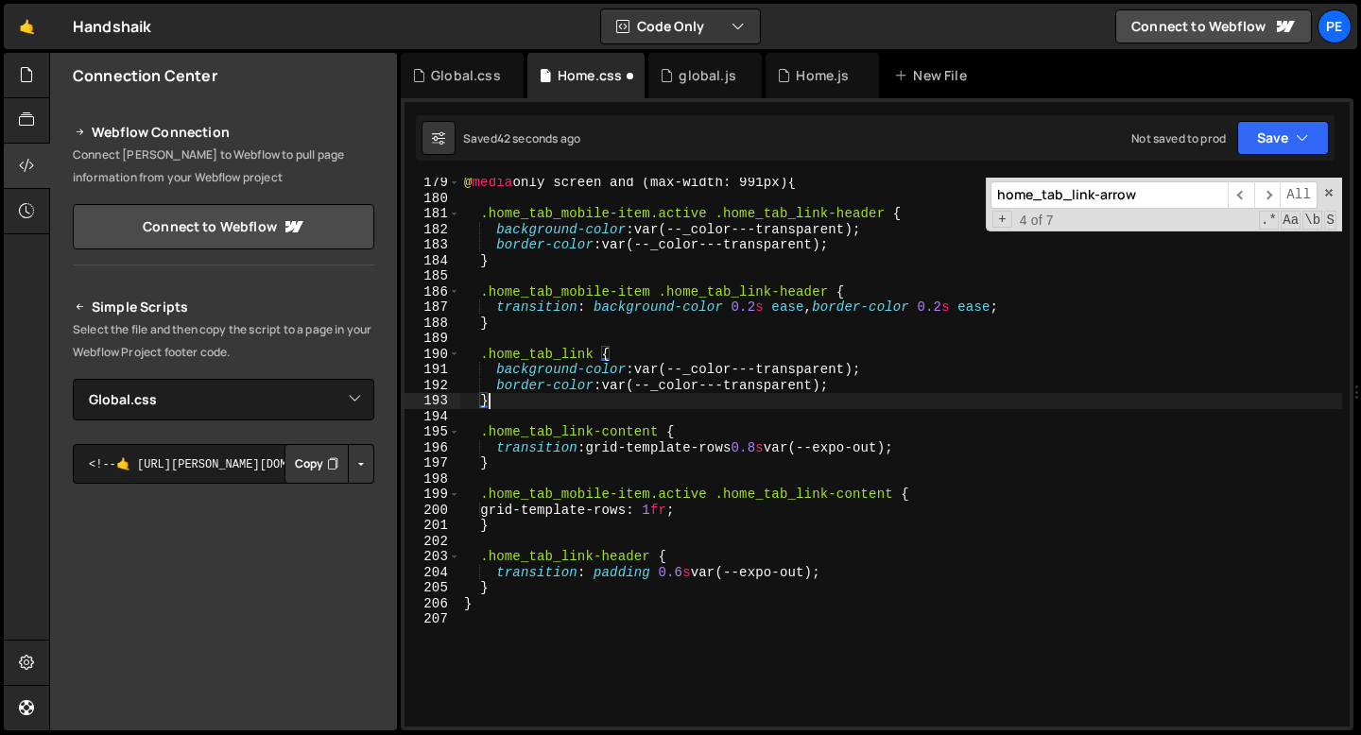
click at [539, 460] on div "@ media only screen and (max-width: 991px) { .home_tab_mobile-item.active .home…" at bounding box center [901, 465] width 882 height 580
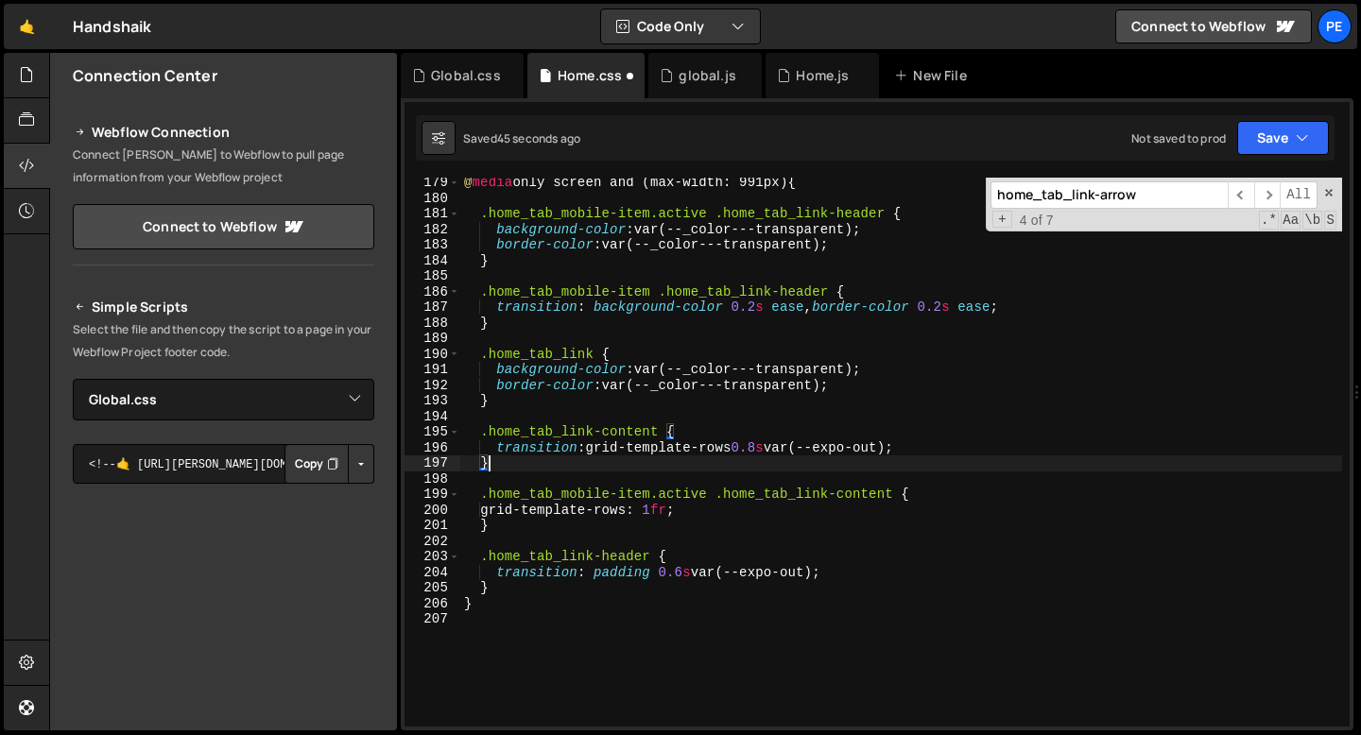
click at [585, 525] on div "@ media only screen and (max-width: 991px) { .home_tab_mobile-item.active .home…" at bounding box center [901, 465] width 882 height 580
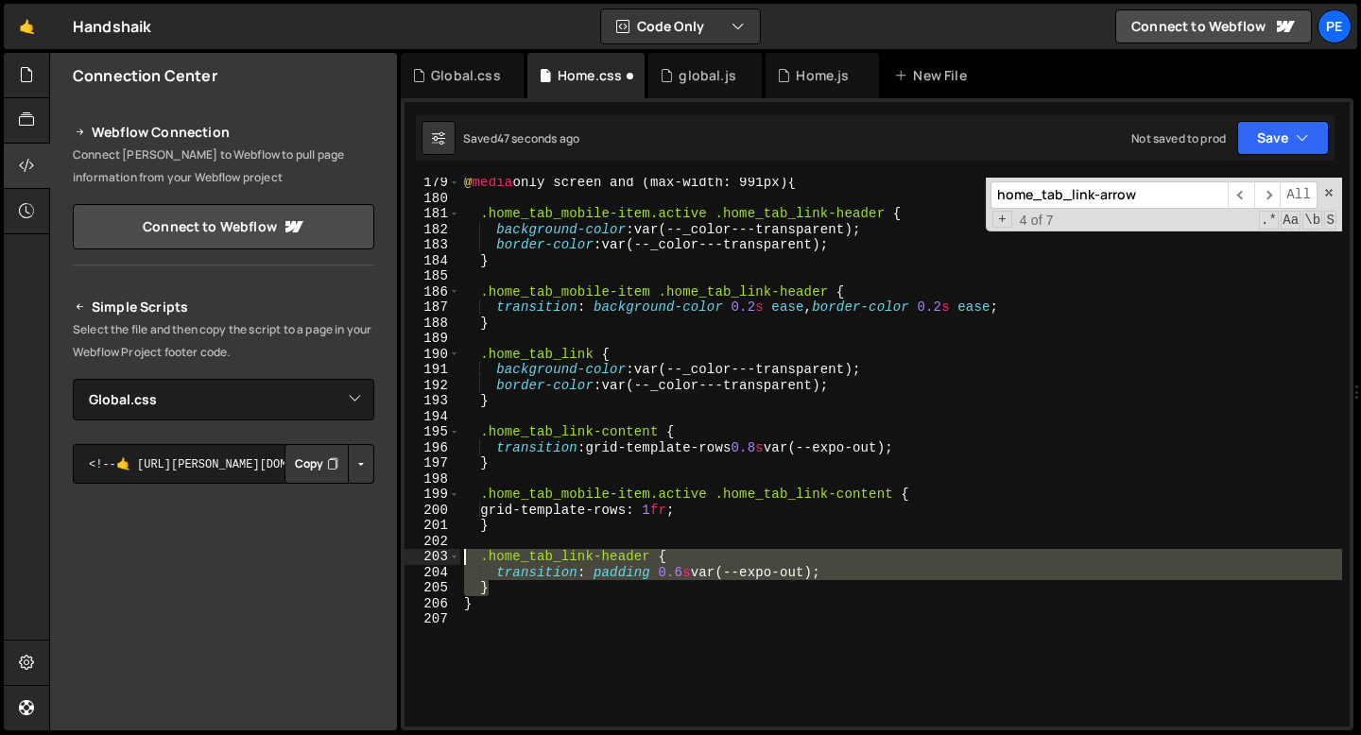
drag, startPoint x: 489, startPoint y: 593, endPoint x: 437, endPoint y: 552, distance: 66.0
click at [437, 552] on div "} 179 180 181 182 183 184 185 186 187 188 189 190 191 192 193 194 195 196 197 1…" at bounding box center [876, 452] width 945 height 549
type textarea ".home_tab_link-header { transition: padding 0.6s var(--expo-out);"
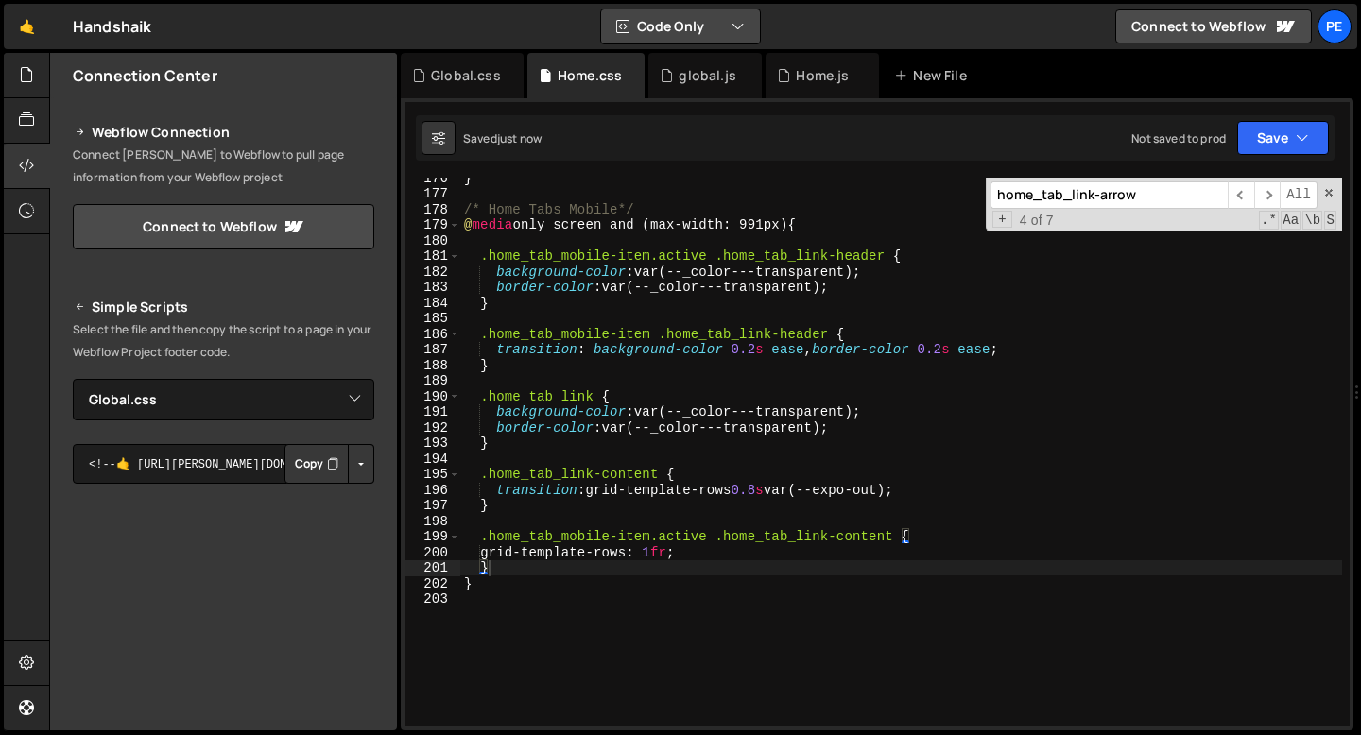
scroll to position [2736, 0]
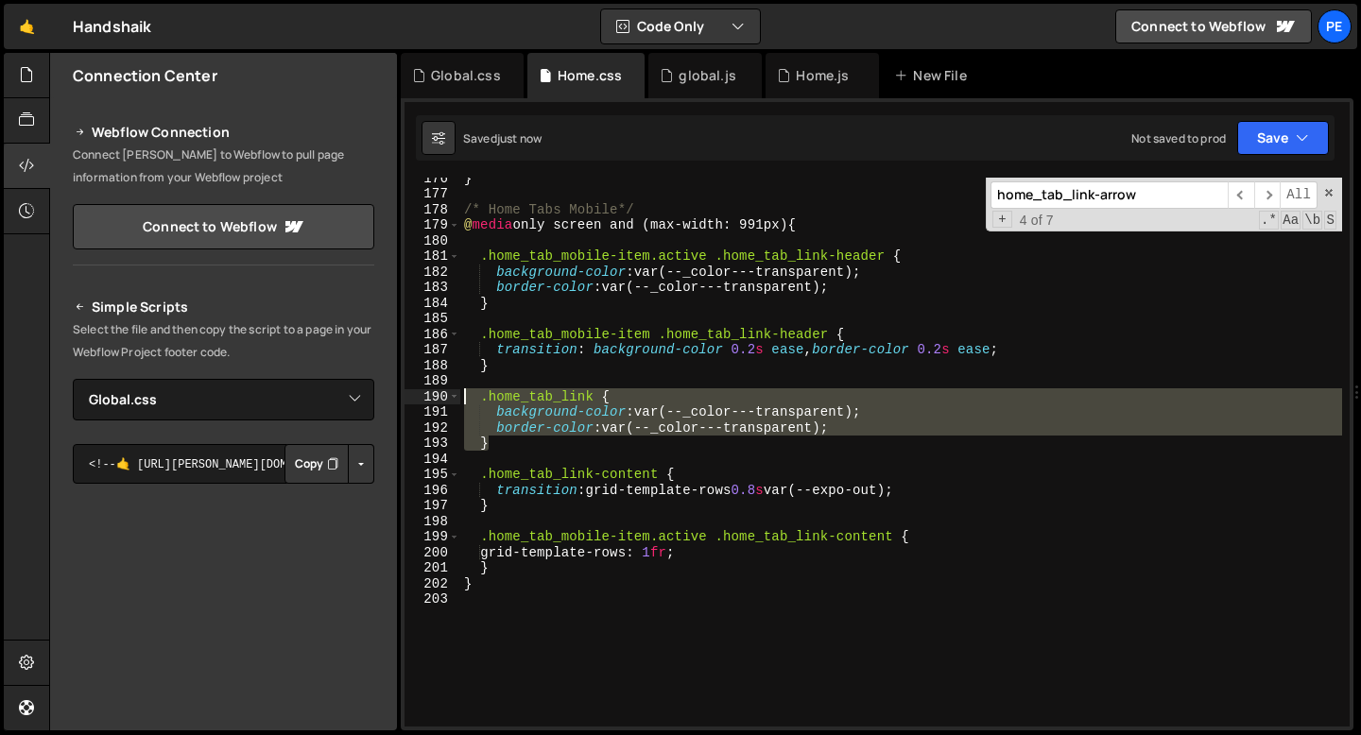
drag, startPoint x: 492, startPoint y: 443, endPoint x: 436, endPoint y: 396, distance: 73.8
click at [437, 397] on div "} 176 177 178 179 180 181 182 183 184 185 186 187 188 189 190 191 192 193 194 1…" at bounding box center [876, 452] width 945 height 549
type textarea ".home_tab_link { background-color: var(--_color---transparent);"
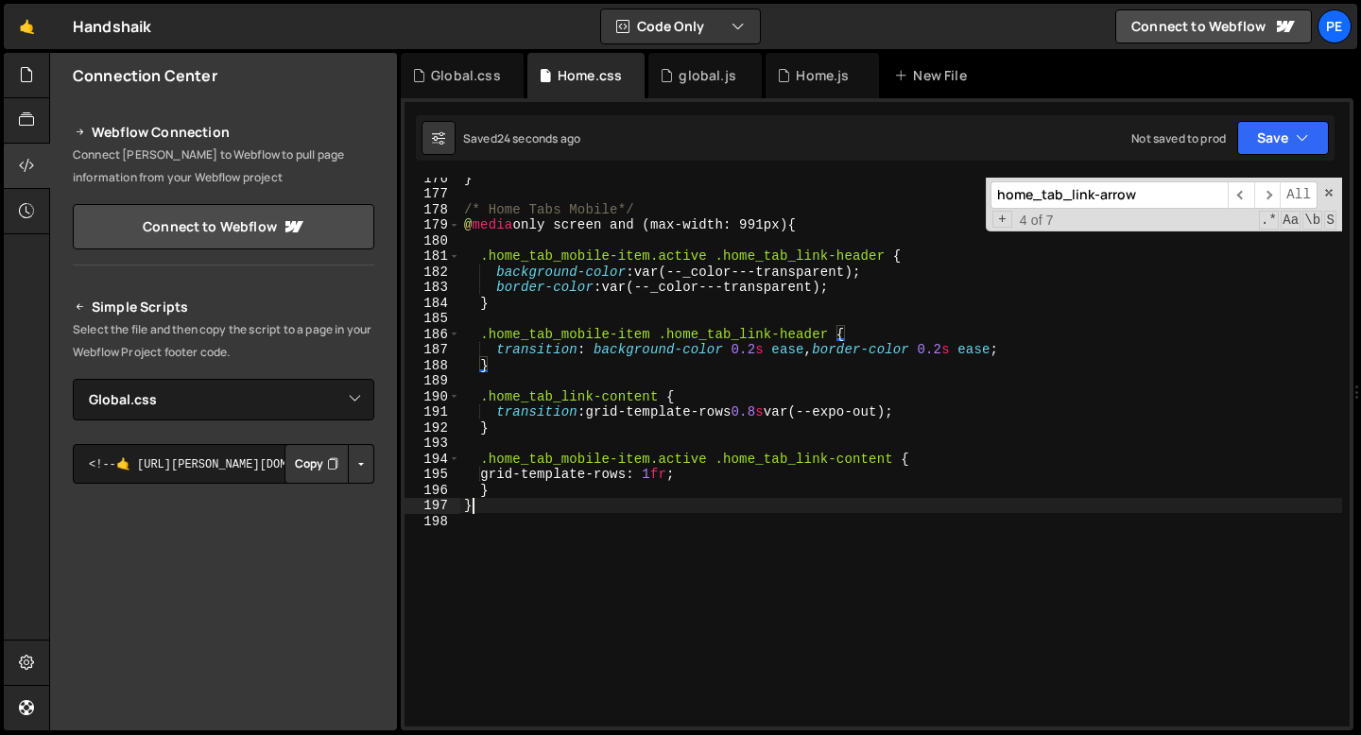
click at [512, 504] on div "} /* Home Tabs Mobile*/ @ media only screen and (max-width: 991px) { .home_tab_…" at bounding box center [901, 460] width 882 height 580
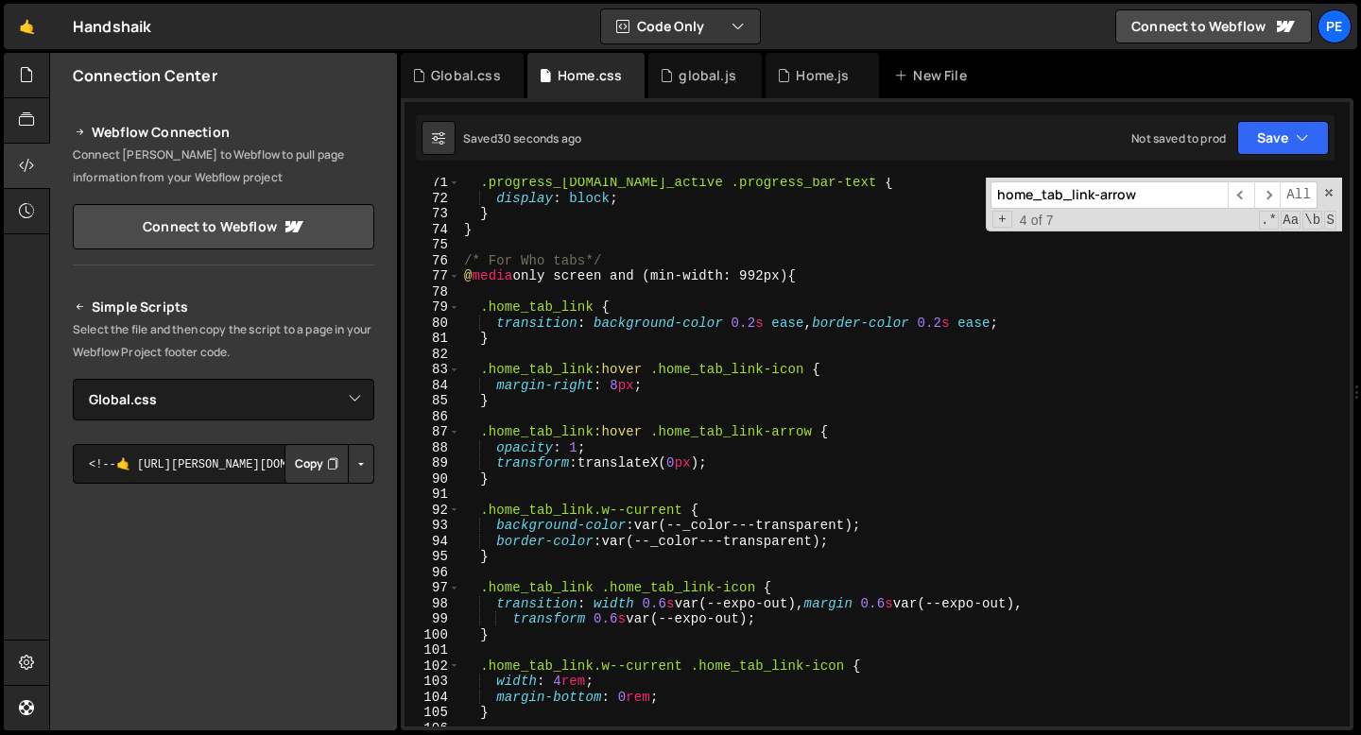
scroll to position [949, 0]
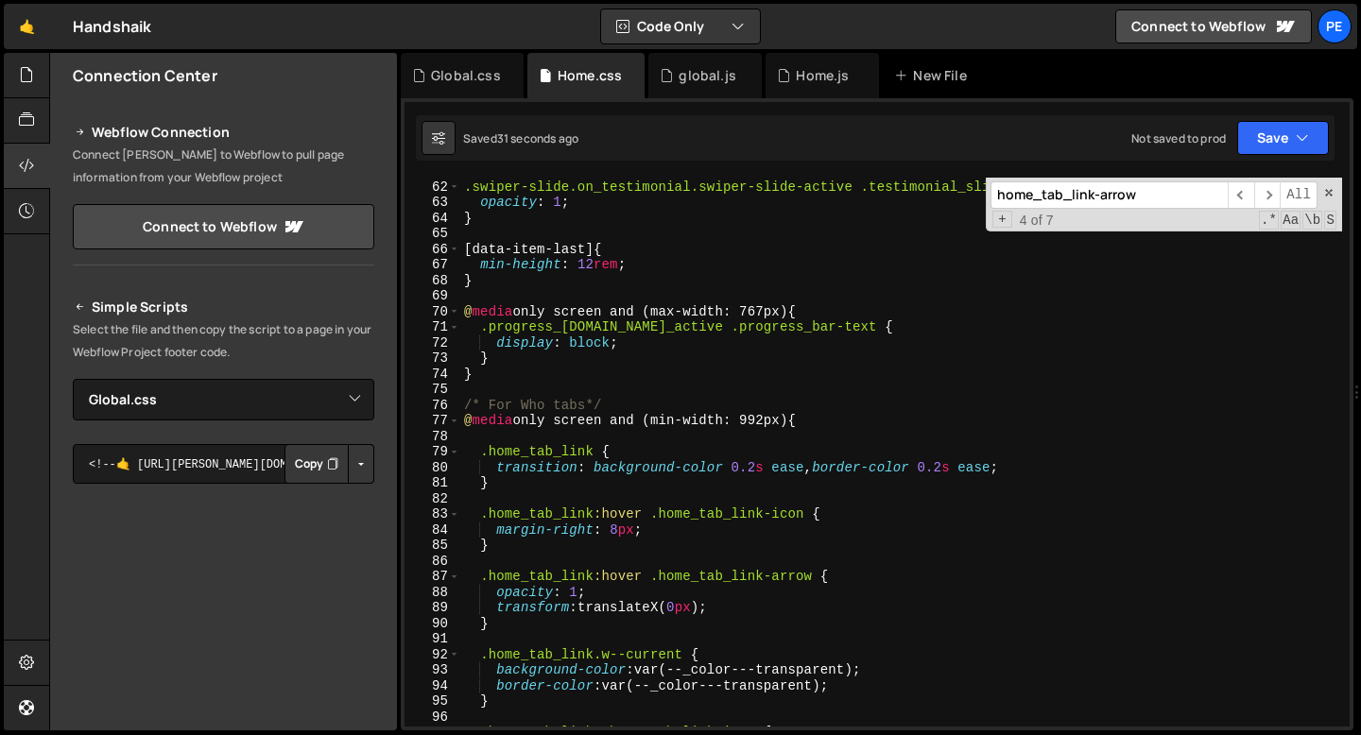
click at [619, 398] on div ".swiper-slide.on_testimonial.swiper-slide-active .testimonial_slide-overlay { o…" at bounding box center [901, 453] width 882 height 580
click at [517, 372] on div ".swiper-slide.on_testimonial.swiper-slide-active .testimonial_slide-overlay { o…" at bounding box center [901, 453] width 882 height 580
type textarea "}"
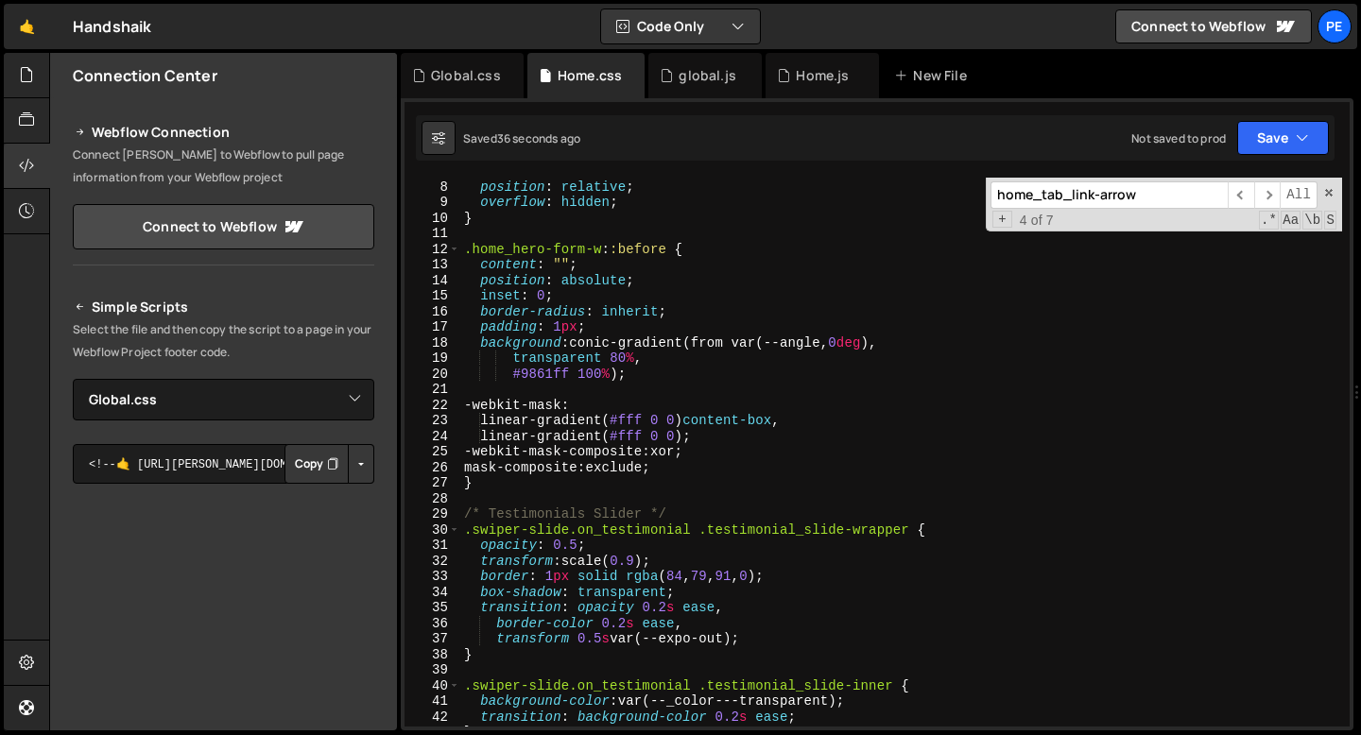
scroll to position [0, 0]
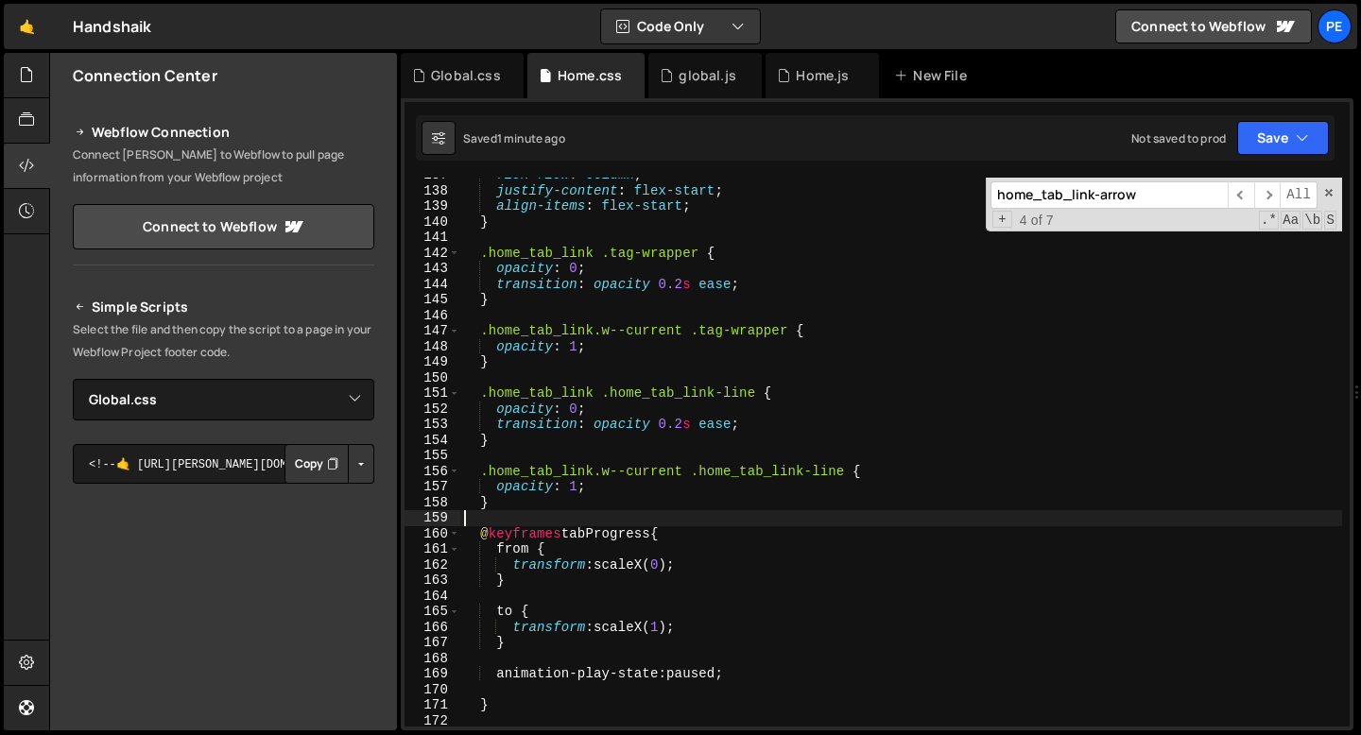
click at [659, 513] on div "flex-flow : column ; justify-content : flex-start ; align-items : flex-start ; …" at bounding box center [901, 457] width 882 height 580
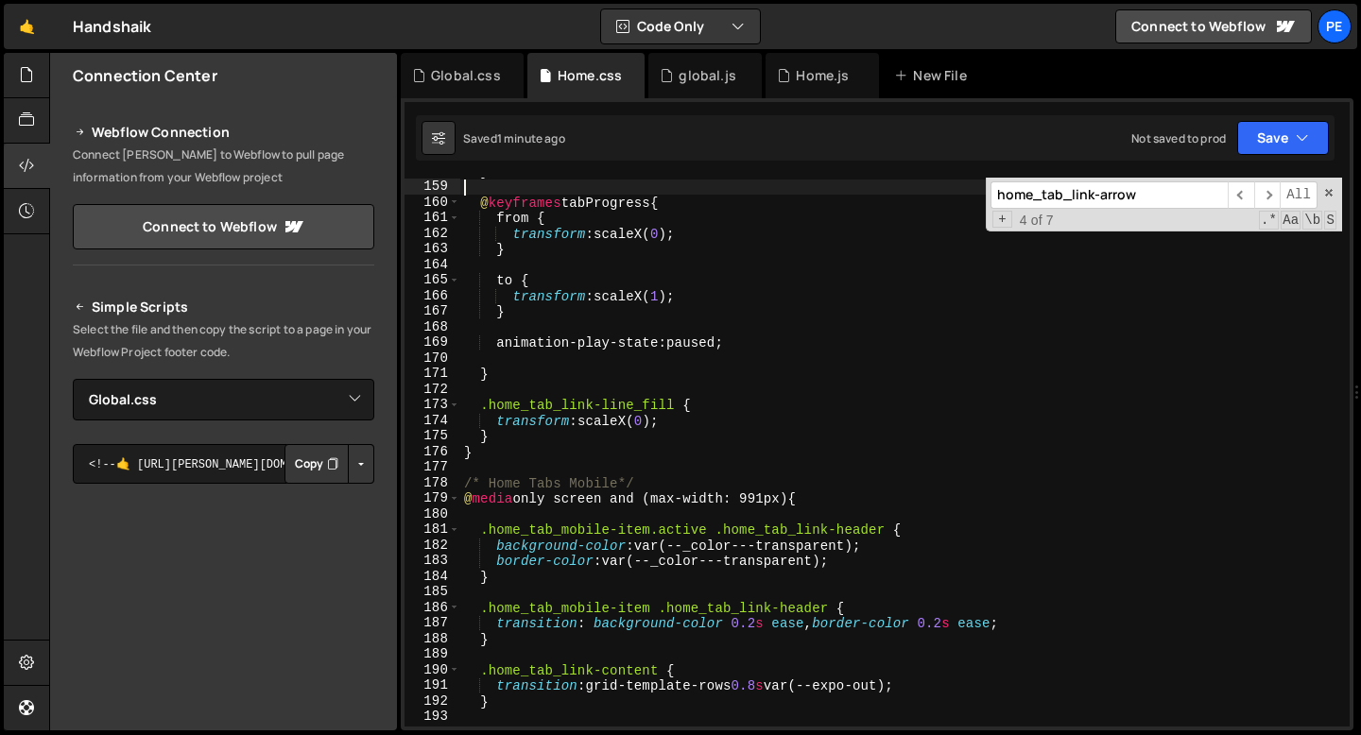
scroll to position [2552, 0]
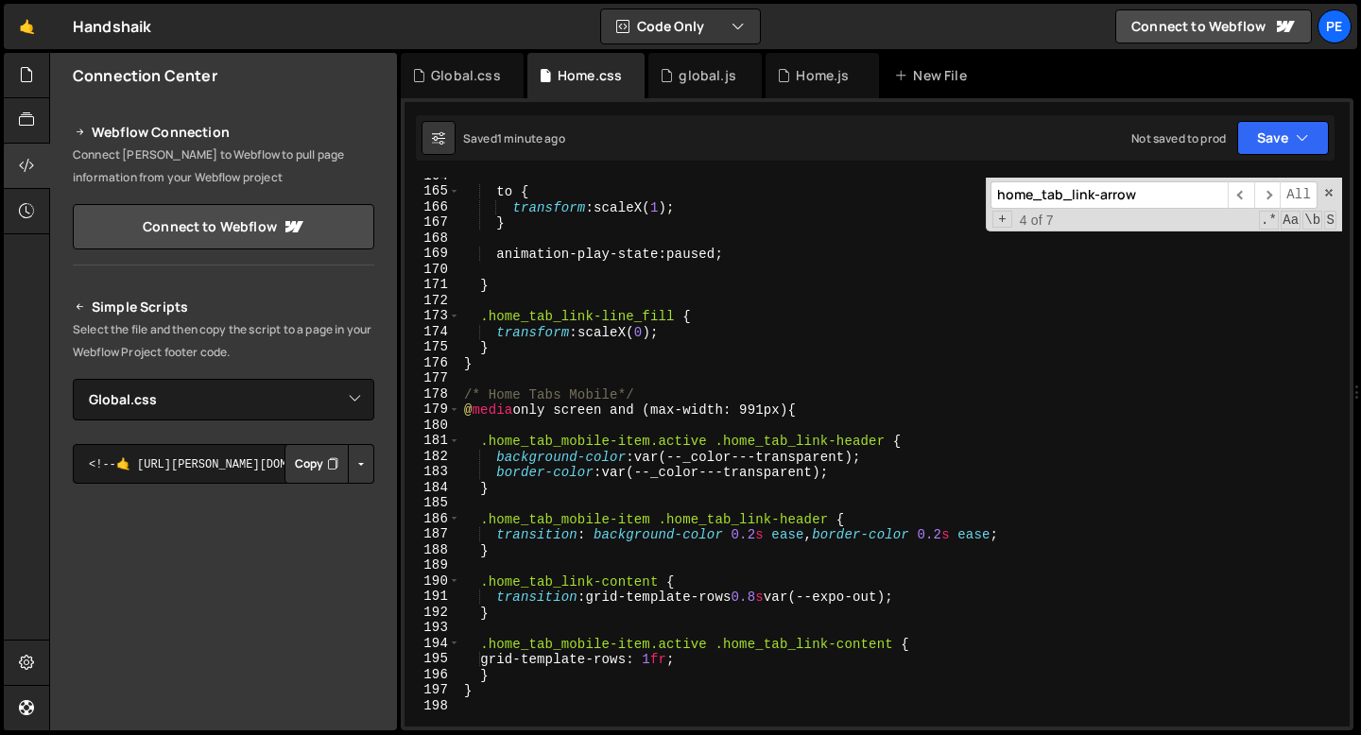
click at [526, 497] on div "to { transform : scaleX( 1 ) ; } animation-play-state : paused ; } .home_tab_li…" at bounding box center [901, 458] width 882 height 580
drag, startPoint x: 708, startPoint y: 443, endPoint x: 524, endPoint y: 443, distance: 183.3
click at [524, 443] on div "to { transform : scaleX( 1 ) ; } animation-play-state : paused ; } .home_tab_li…" at bounding box center [901, 458] width 882 height 580
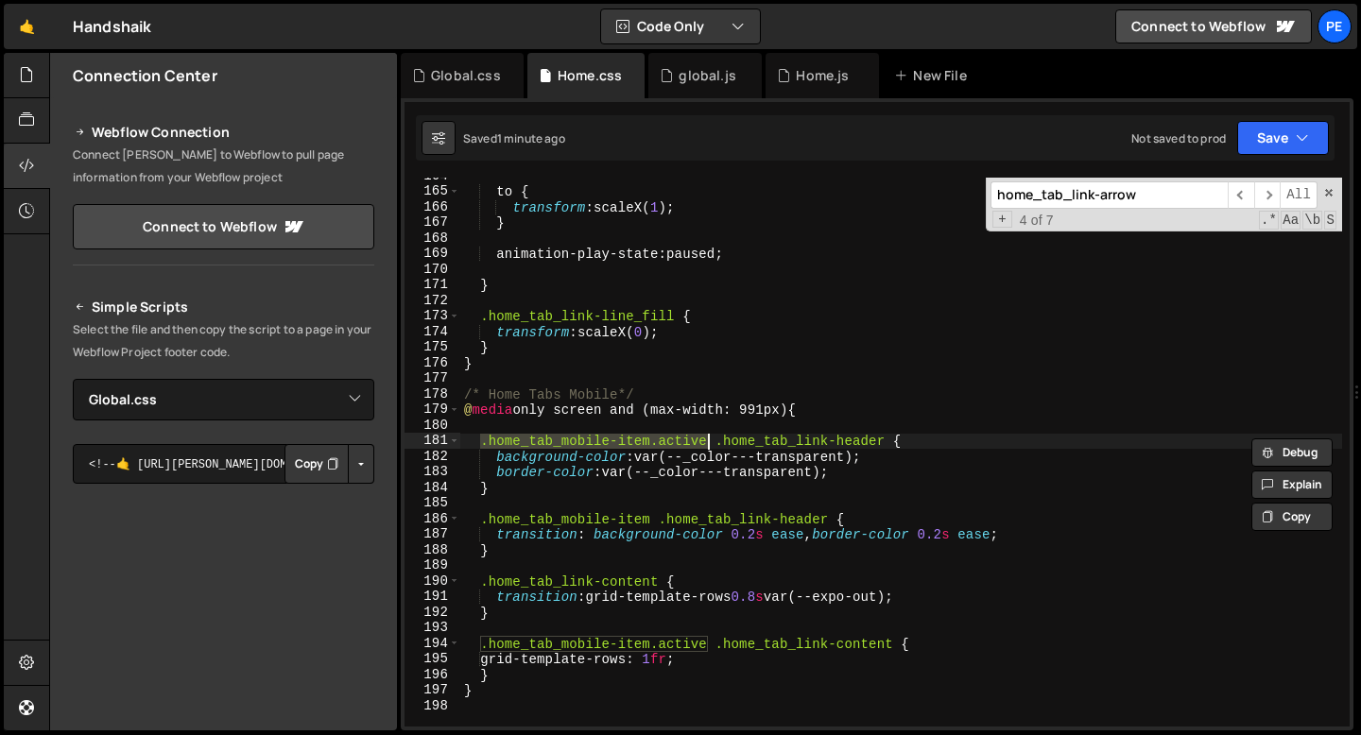
drag, startPoint x: 481, startPoint y: 442, endPoint x: 706, endPoint y: 444, distance: 224.9
click at [706, 444] on div "to { transform : scaleX( 1 ) ; } animation-play-state : paused ; } .home_tab_li…" at bounding box center [901, 458] width 882 height 580
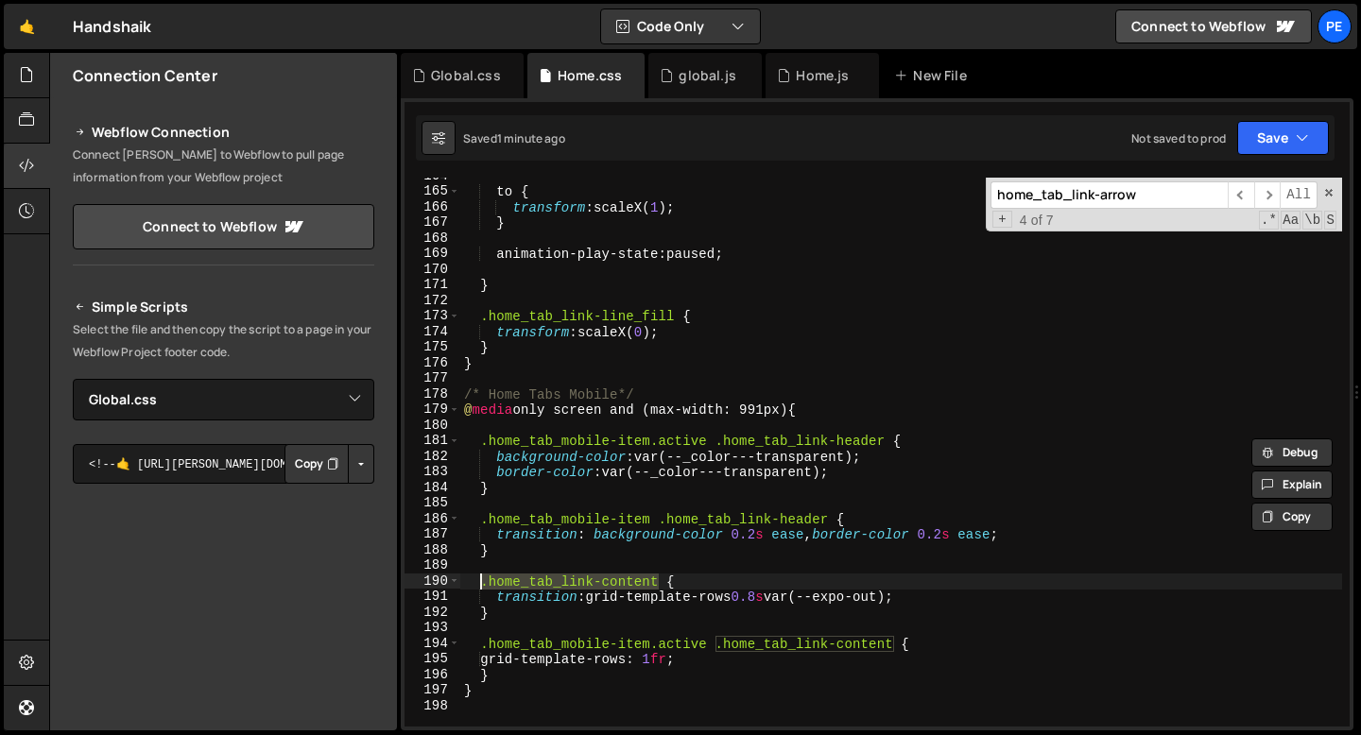
drag, startPoint x: 656, startPoint y: 582, endPoint x: 480, endPoint y: 582, distance: 175.8
click at [480, 582] on div "to { transform : scaleX( 1 ) ; } animation-play-state : paused ; } .home_tab_li…" at bounding box center [901, 458] width 882 height 580
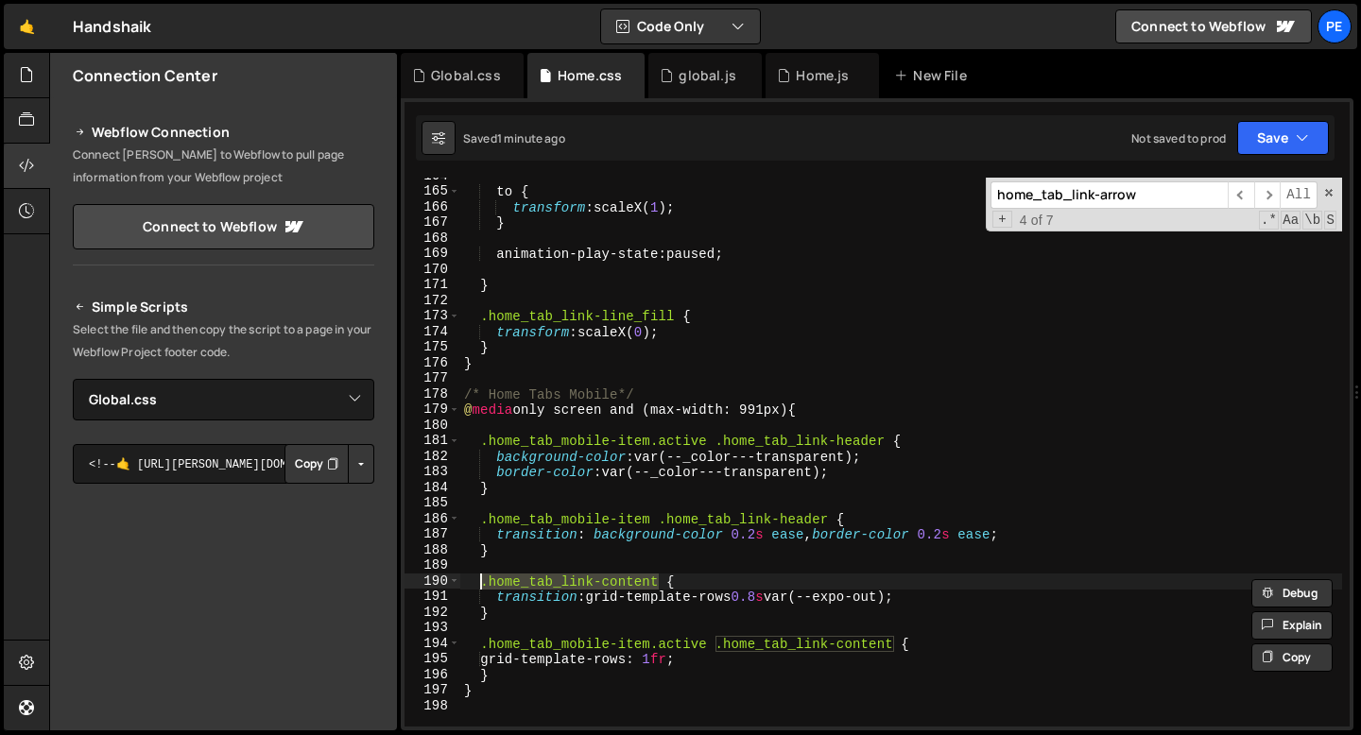
click at [717, 648] on div "to { transform : scaleX( 1 ) ; } animation-play-state : paused ; } .home_tab_li…" at bounding box center [901, 458] width 882 height 580
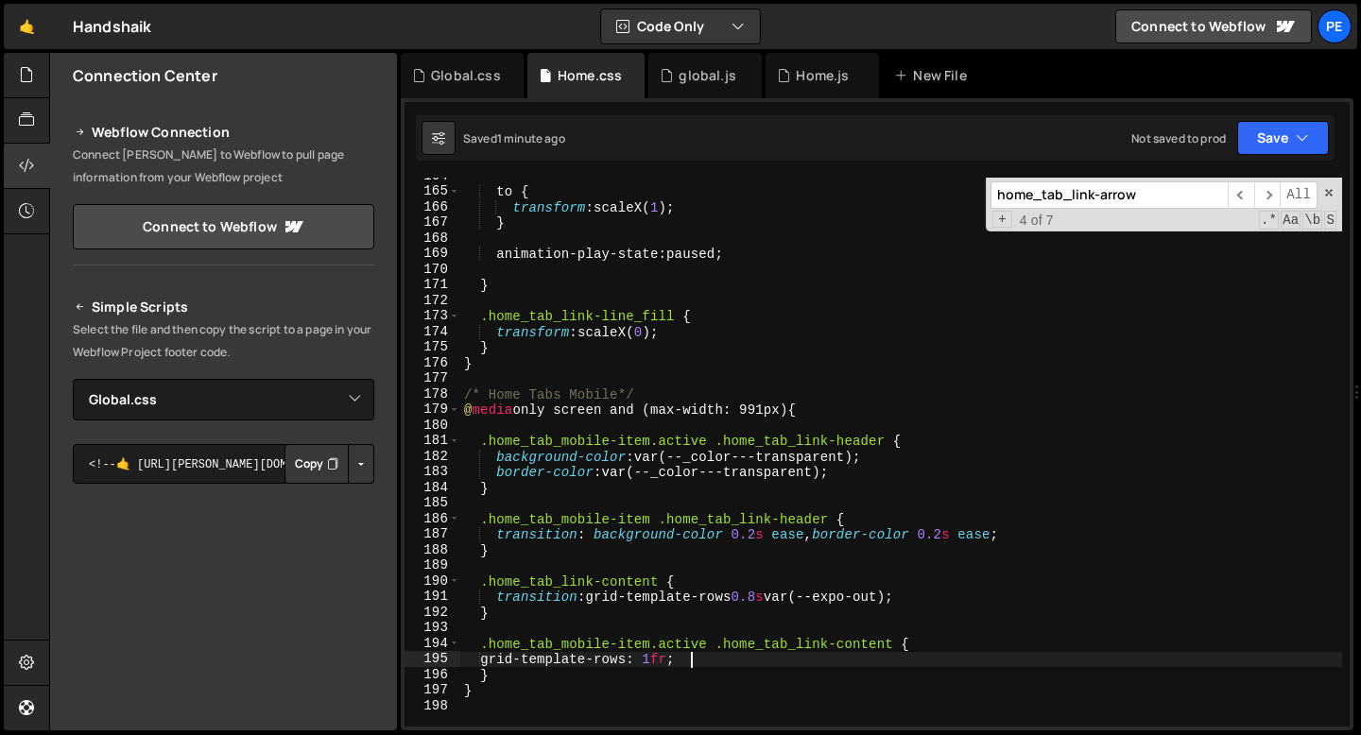
click at [707, 660] on div "to { transform : scaleX( 1 ) ; } animation-play-state : paused ; } .home_tab_li…" at bounding box center [901, 458] width 882 height 580
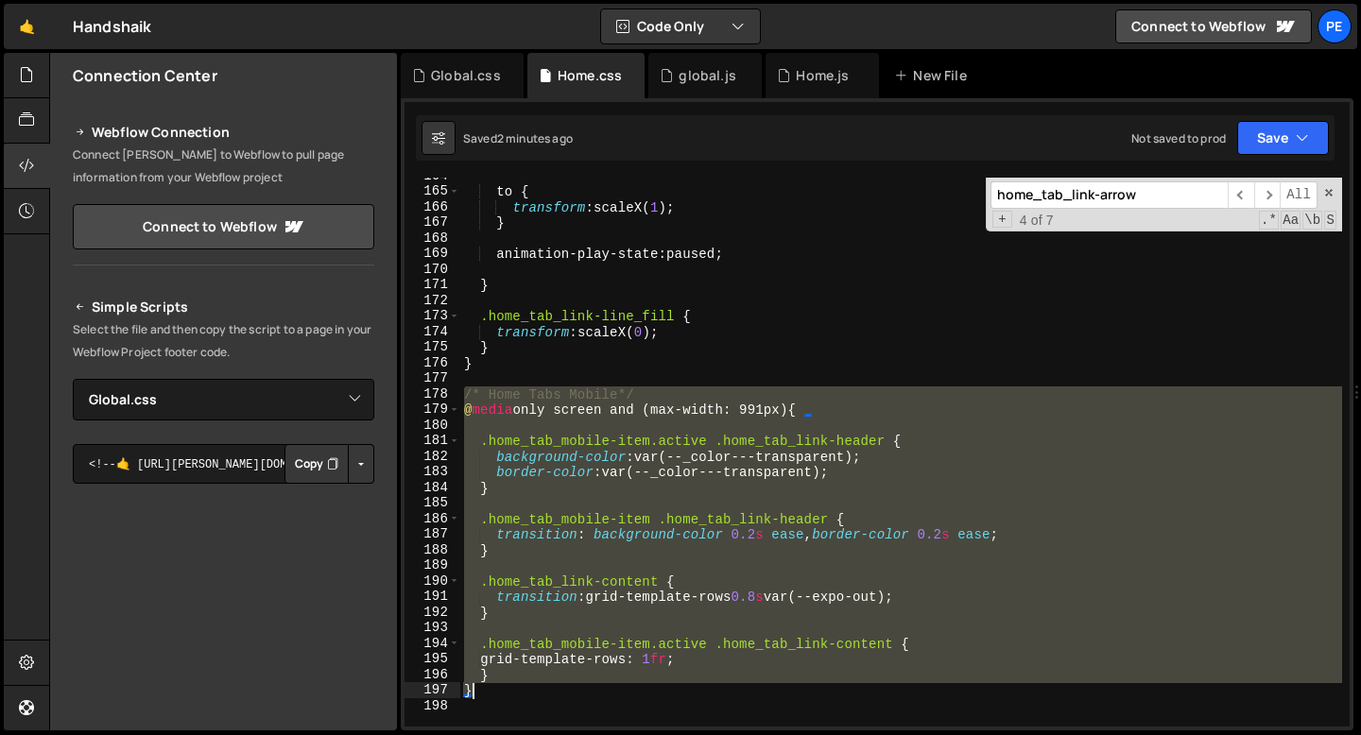
drag, startPoint x: 466, startPoint y: 397, endPoint x: 494, endPoint y: 684, distance: 288.7
click at [494, 684] on div "to { transform : scaleX( 1 ) ; } animation-play-state : paused ; } .home_tab_li…" at bounding box center [901, 458] width 882 height 580
click at [538, 491] on div "to { transform : scaleX( 1 ) ; } animation-play-state : paused ; } .home_tab_li…" at bounding box center [901, 452] width 882 height 549
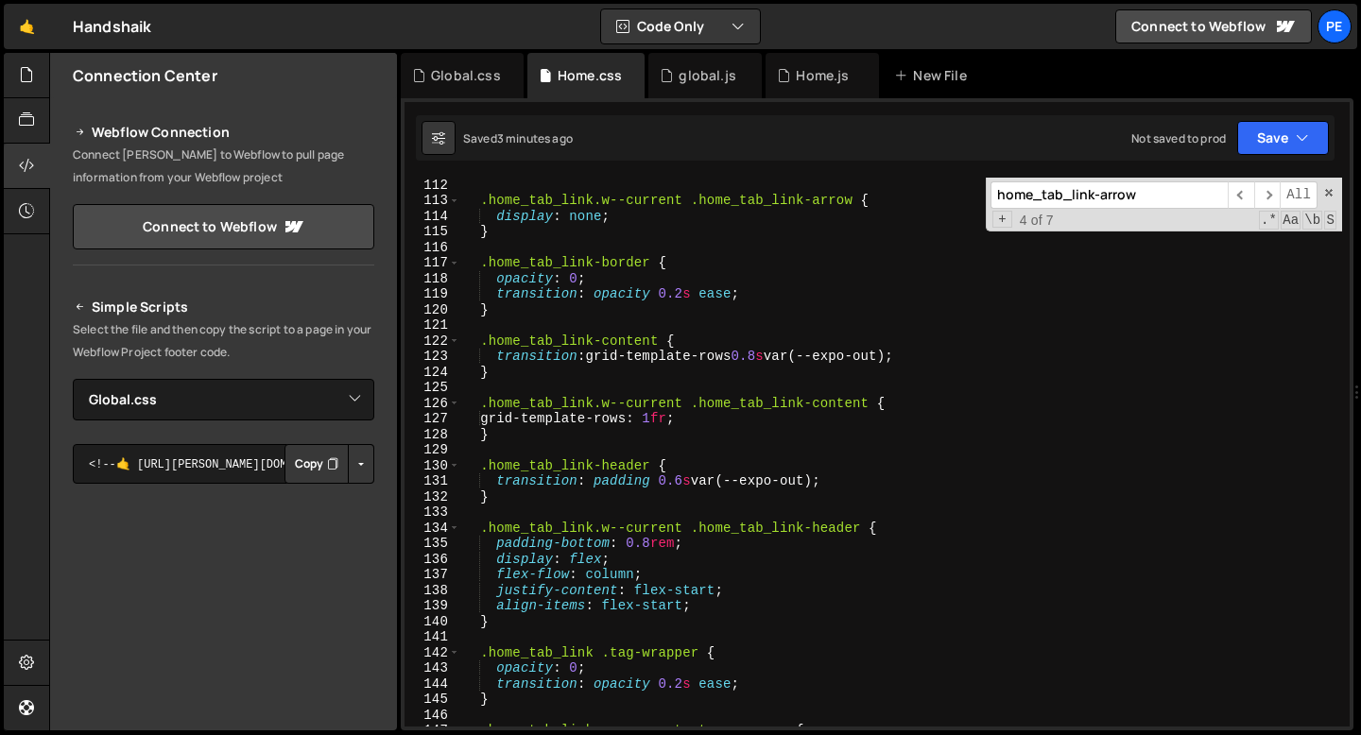
scroll to position [1729, 0]
click at [490, 378] on div "} .home_tab_link.w--current .home_tab_link-arrow { display : none ; } .home_tab…" at bounding box center [901, 453] width 882 height 580
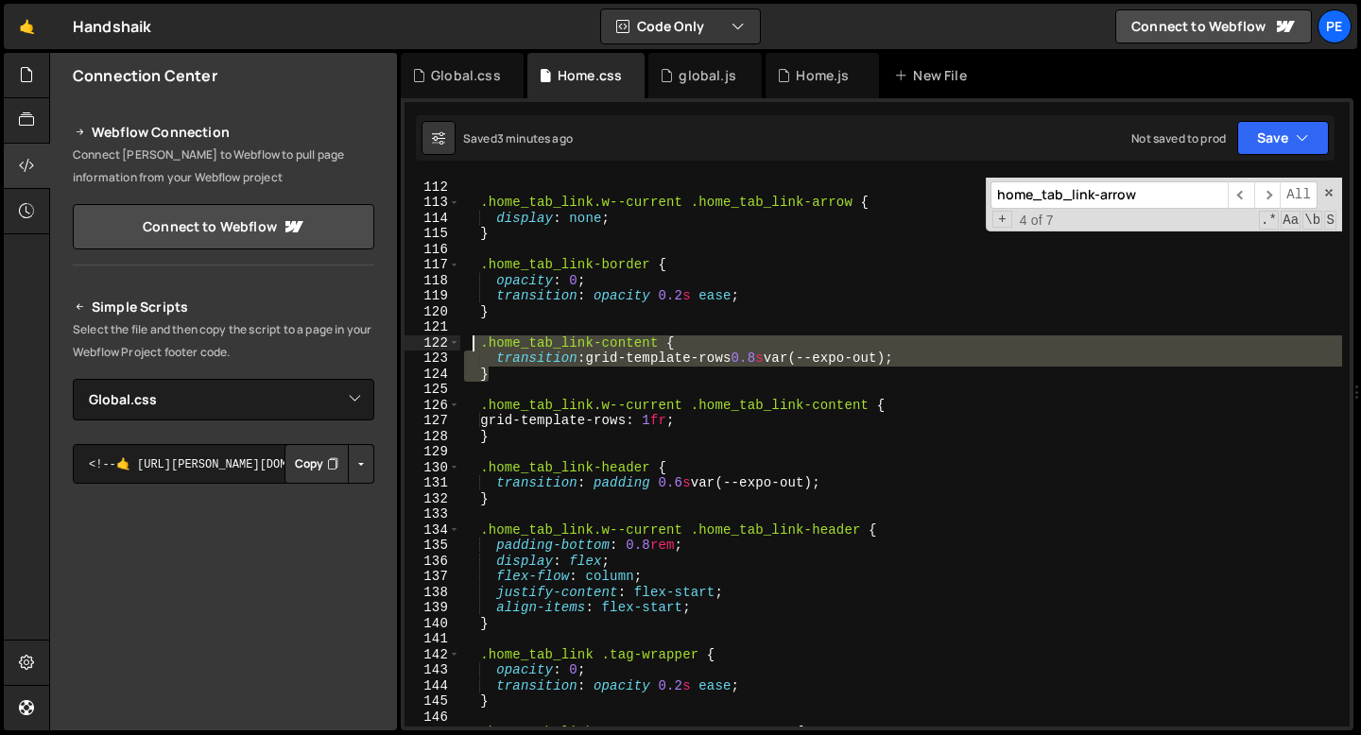
drag, startPoint x: 490, startPoint y: 377, endPoint x: 475, endPoint y: 343, distance: 37.2
click at [475, 343] on div "} .home_tab_link.w--current .home_tab_link-arrow { display : none ; } .home_tab…" at bounding box center [901, 453] width 882 height 580
type textarea ".home_tab_link-content { transition: grid-template-rows 0.8s var(--expo-out);"
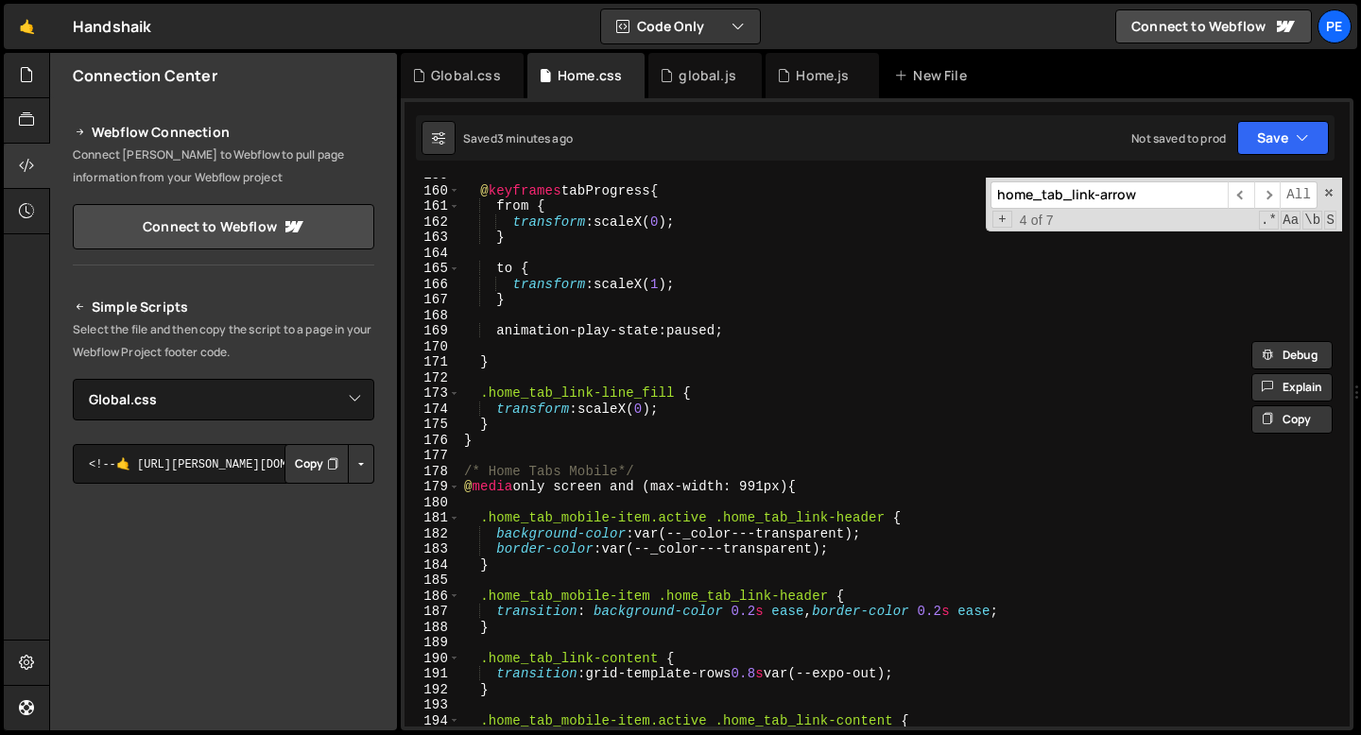
scroll to position [2602, 0]
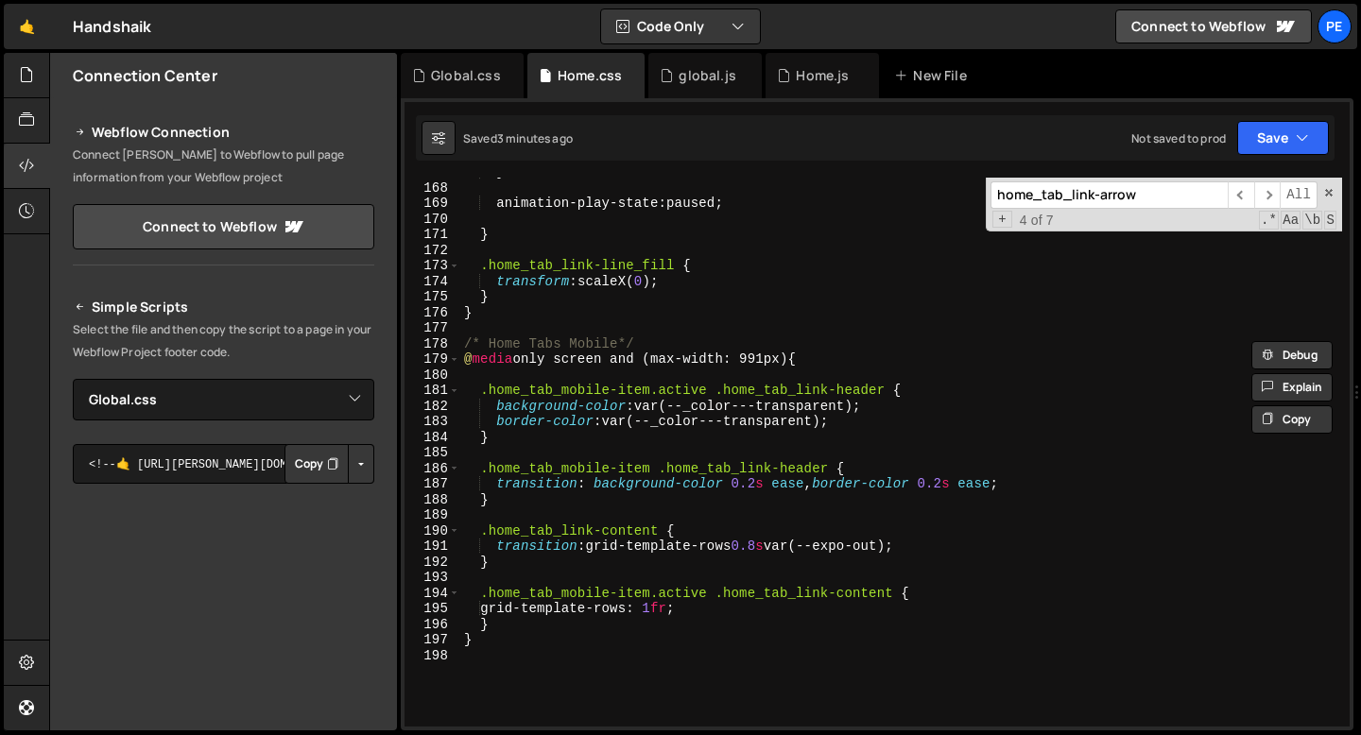
click at [635, 453] on div "} animation-play-state : paused ; } .home_tab_link-line_fill { transform : scal…" at bounding box center [901, 454] width 882 height 580
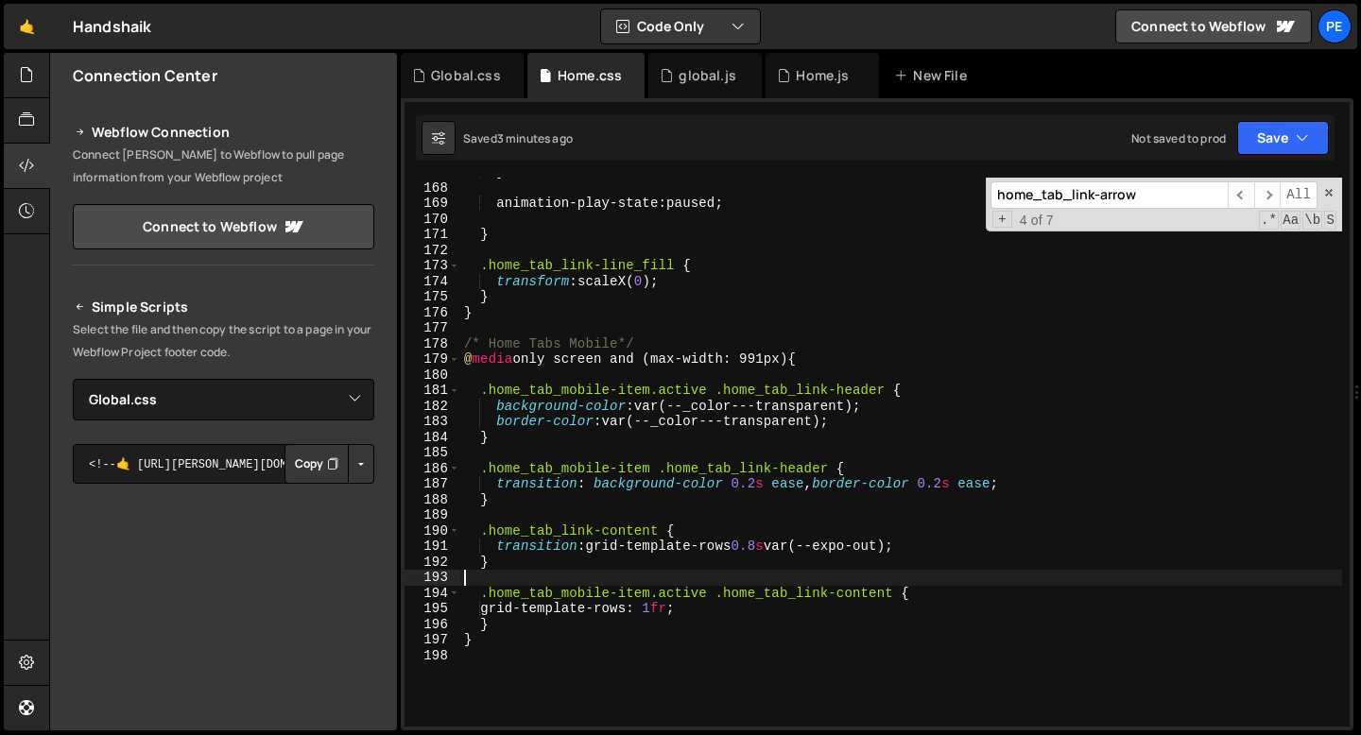
click at [683, 577] on div "} animation-play-state : paused ; } .home_tab_link-line_fill { transform : scal…" at bounding box center [901, 454] width 882 height 580
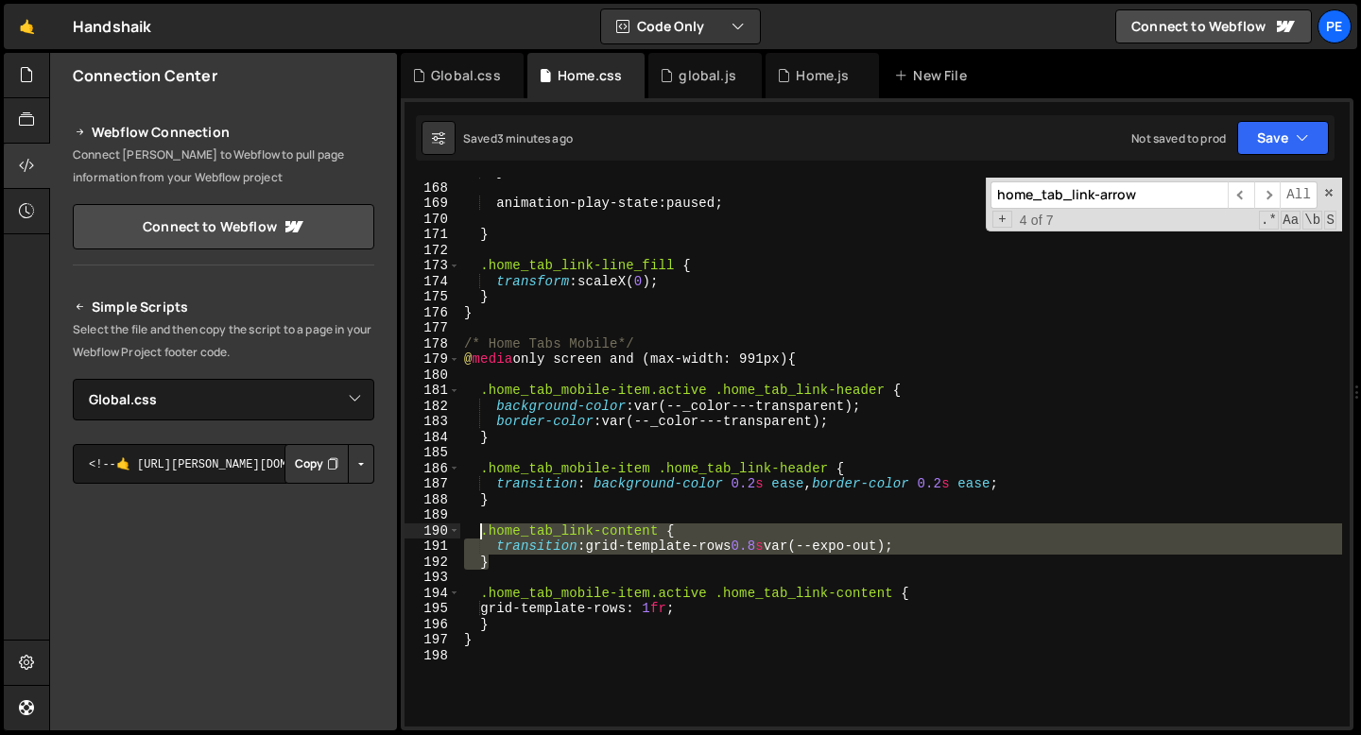
drag, startPoint x: 497, startPoint y: 559, endPoint x: 477, endPoint y: 534, distance: 32.3
click at [477, 535] on div "} animation-play-state : paused ; } .home_tab_link-line_fill { transform : scal…" at bounding box center [901, 454] width 882 height 580
paste textarea "}"
type textarea "}"
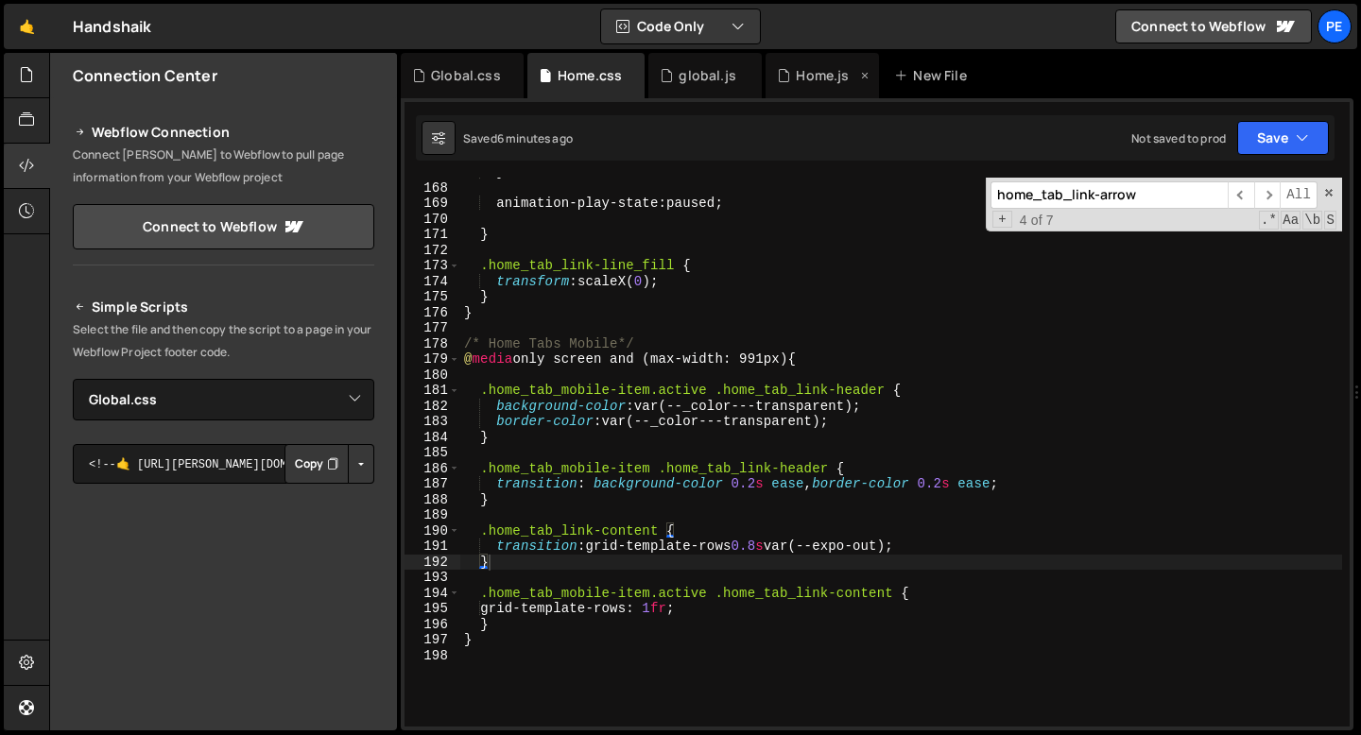
click at [809, 90] on div "Home.js" at bounding box center [821, 75] width 113 height 45
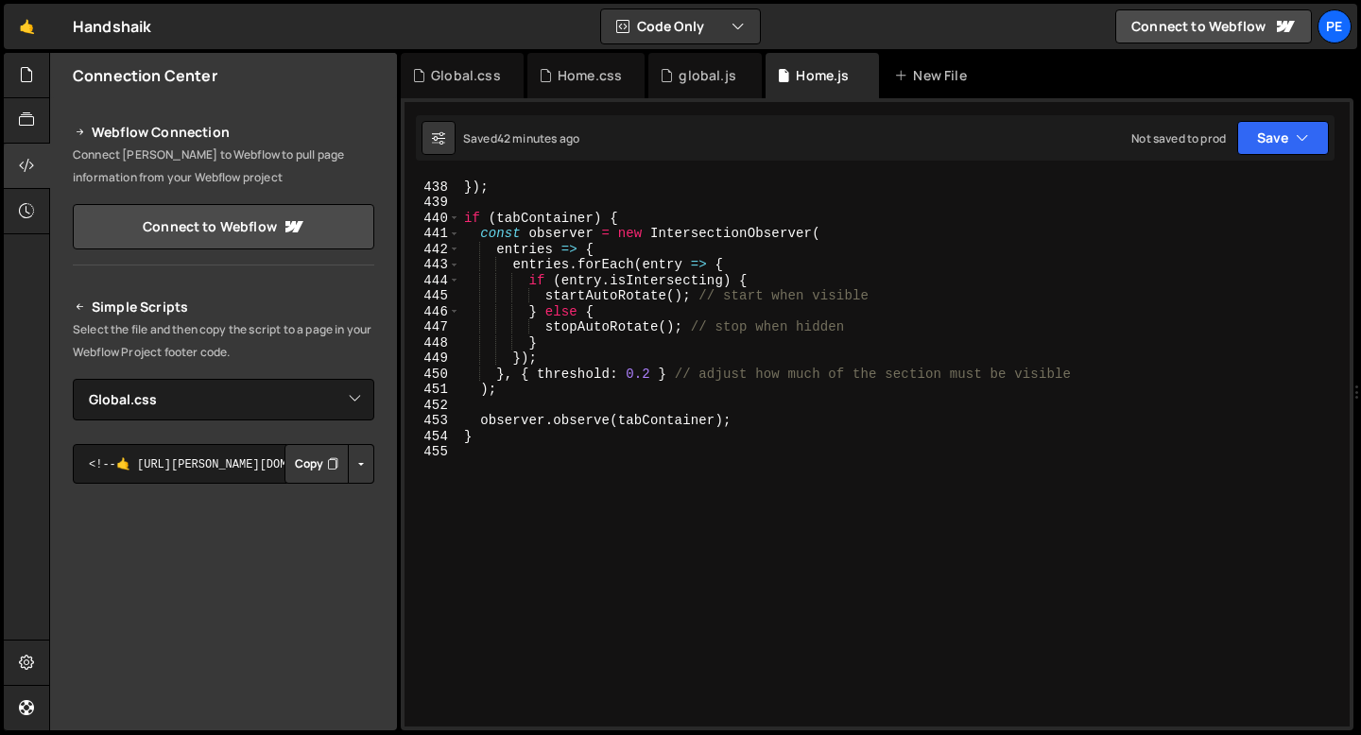
scroll to position [0, 0]
click at [491, 474] on div "}) ; }) ; if ( tabContainer ) { const observer = new IntersectionObserver ( ent…" at bounding box center [901, 453] width 882 height 580
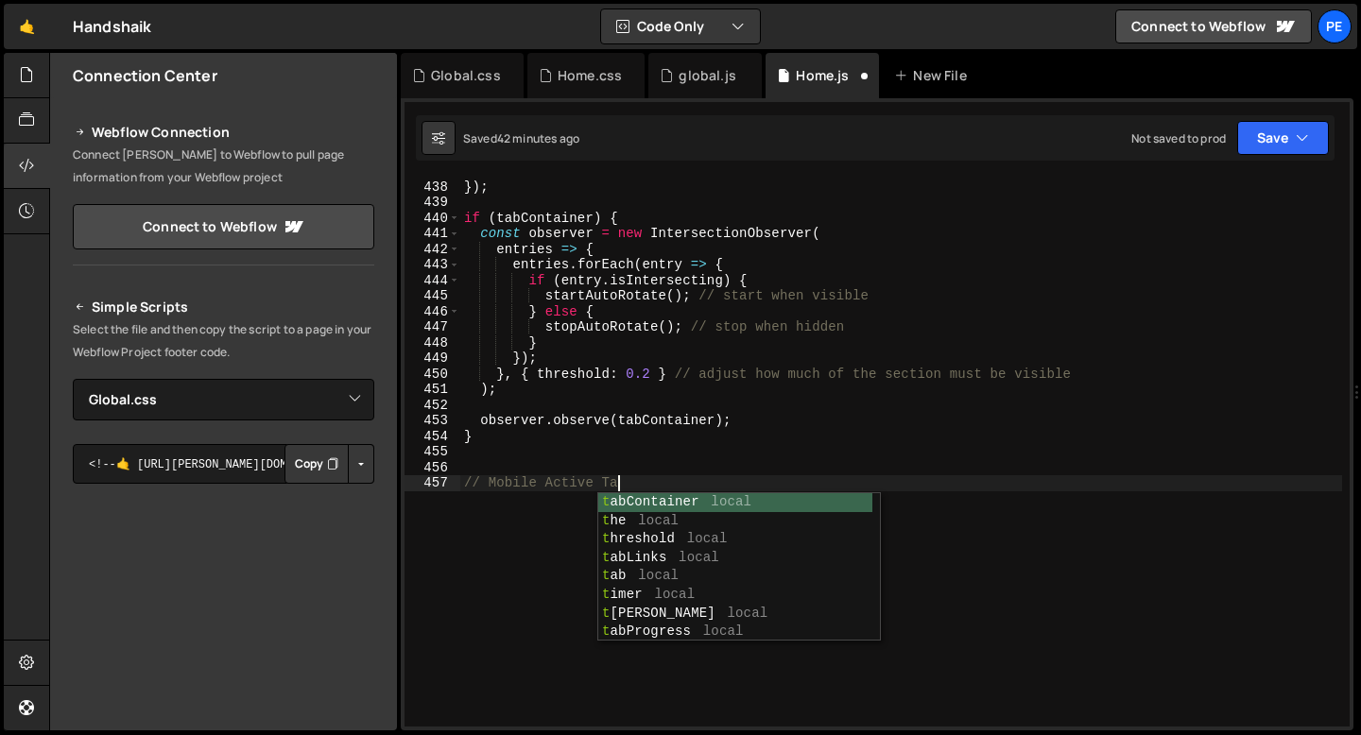
type textarea "// Mobile Active Tabs"
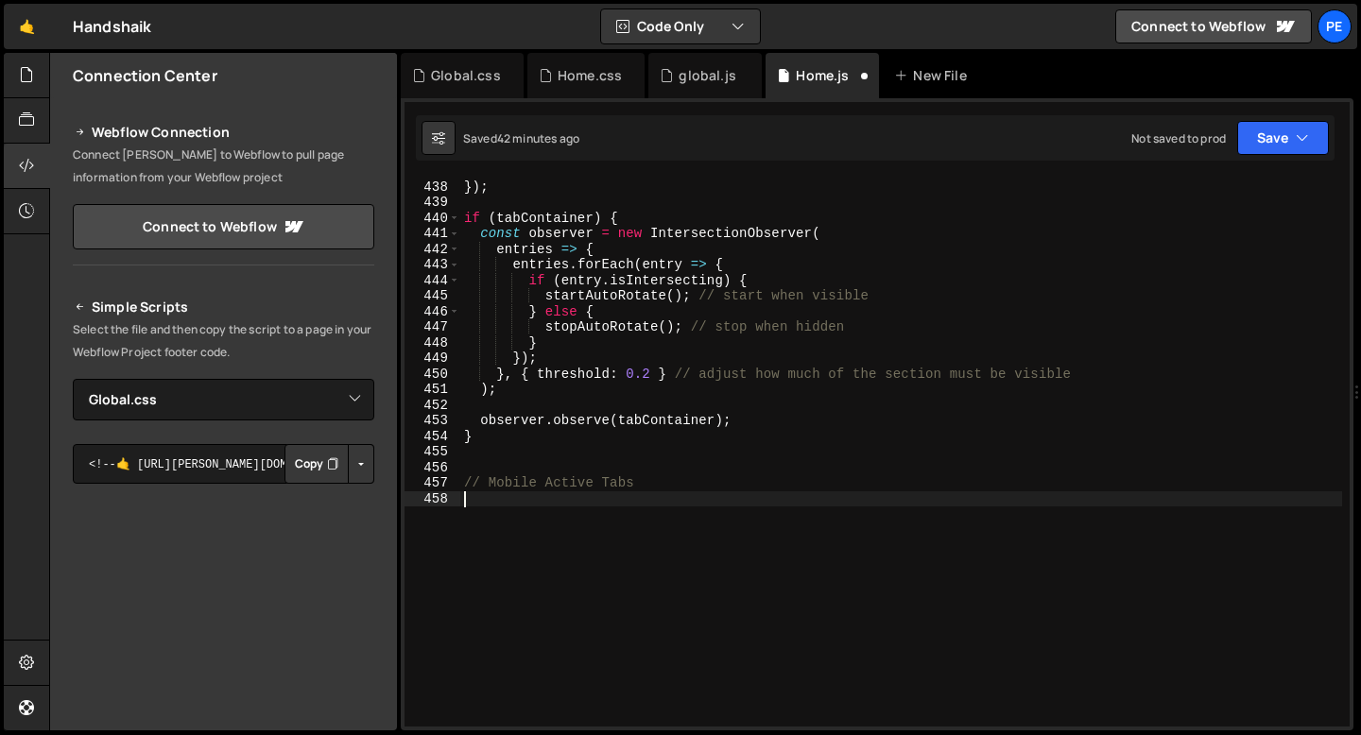
paste textarea "});"
type textarea "});"
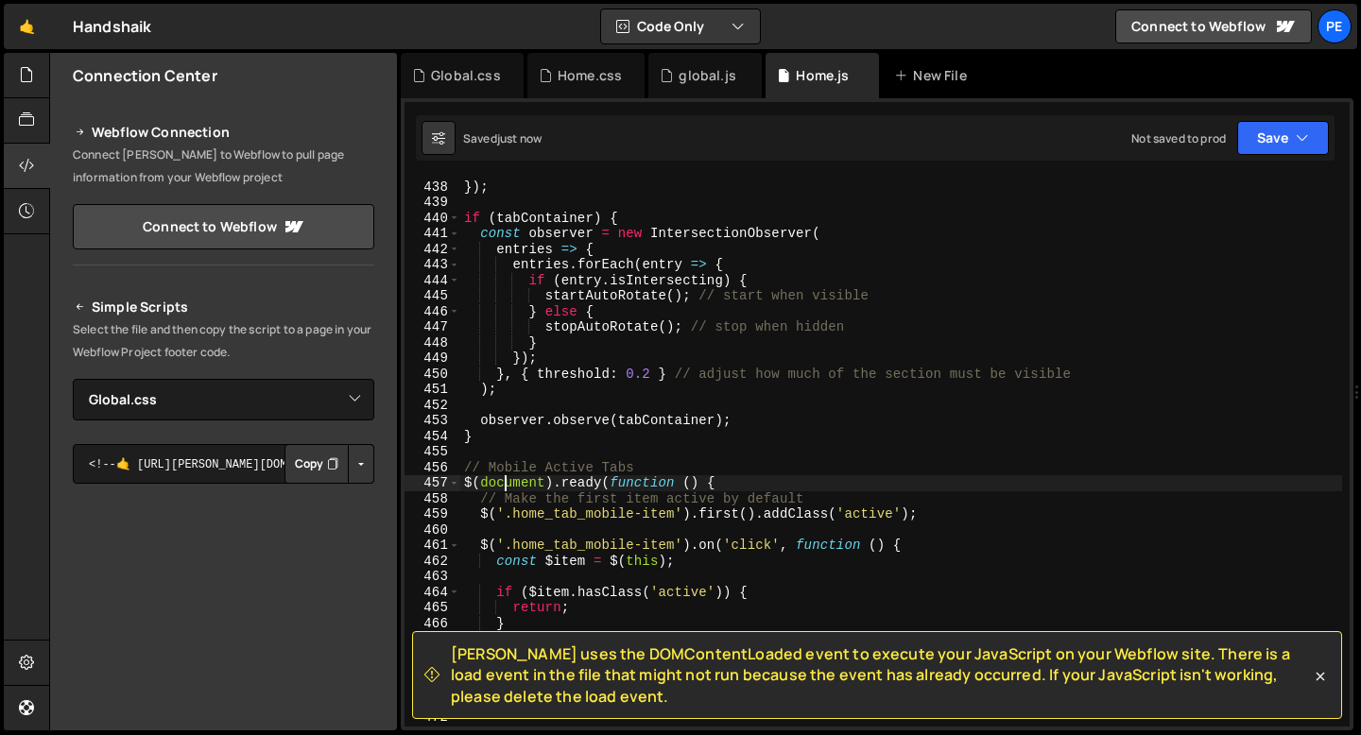
click at [507, 477] on div "}) ; }) ; if ( tabContainer ) { const observer = new IntersectionObserver ( ent…" at bounding box center [901, 453] width 882 height 580
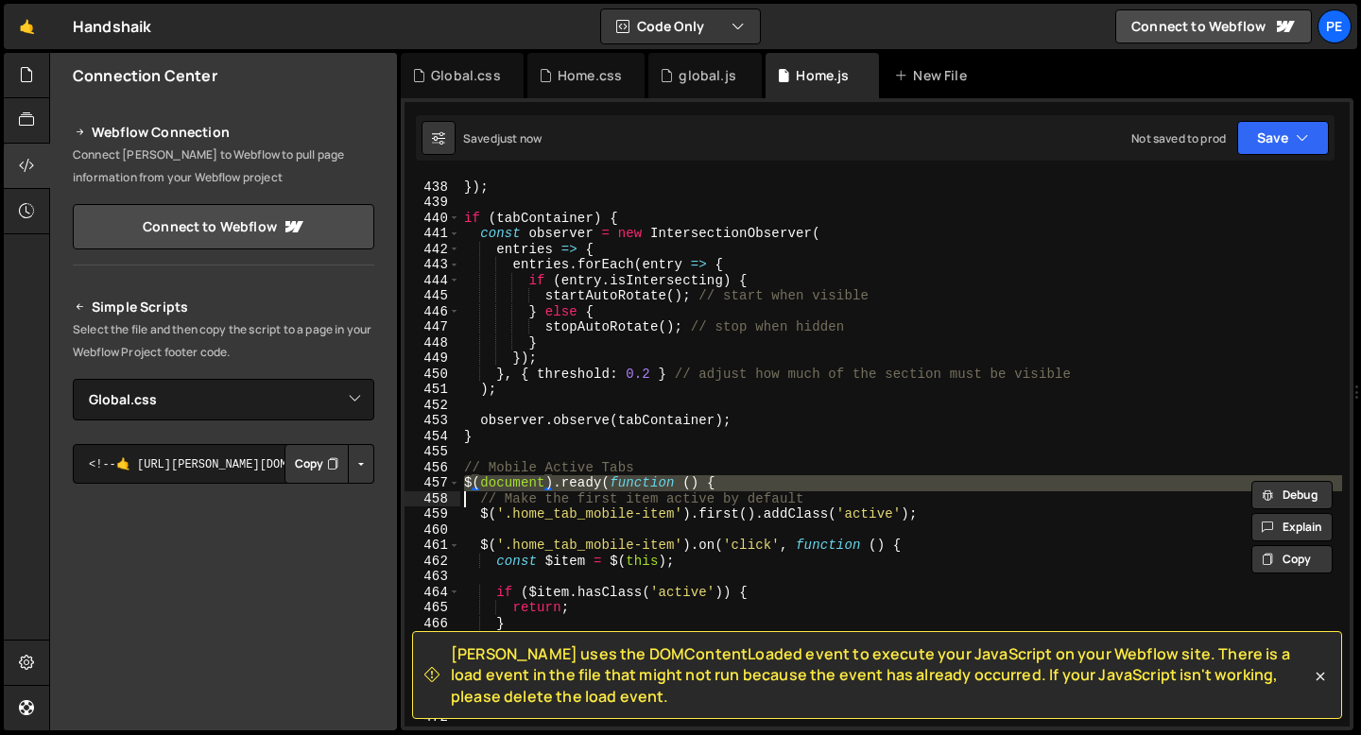
click at [507, 477] on div "}) ; }) ; if ( tabContainer ) { const observer = new IntersectionObserver ( ent…" at bounding box center [901, 453] width 882 height 580
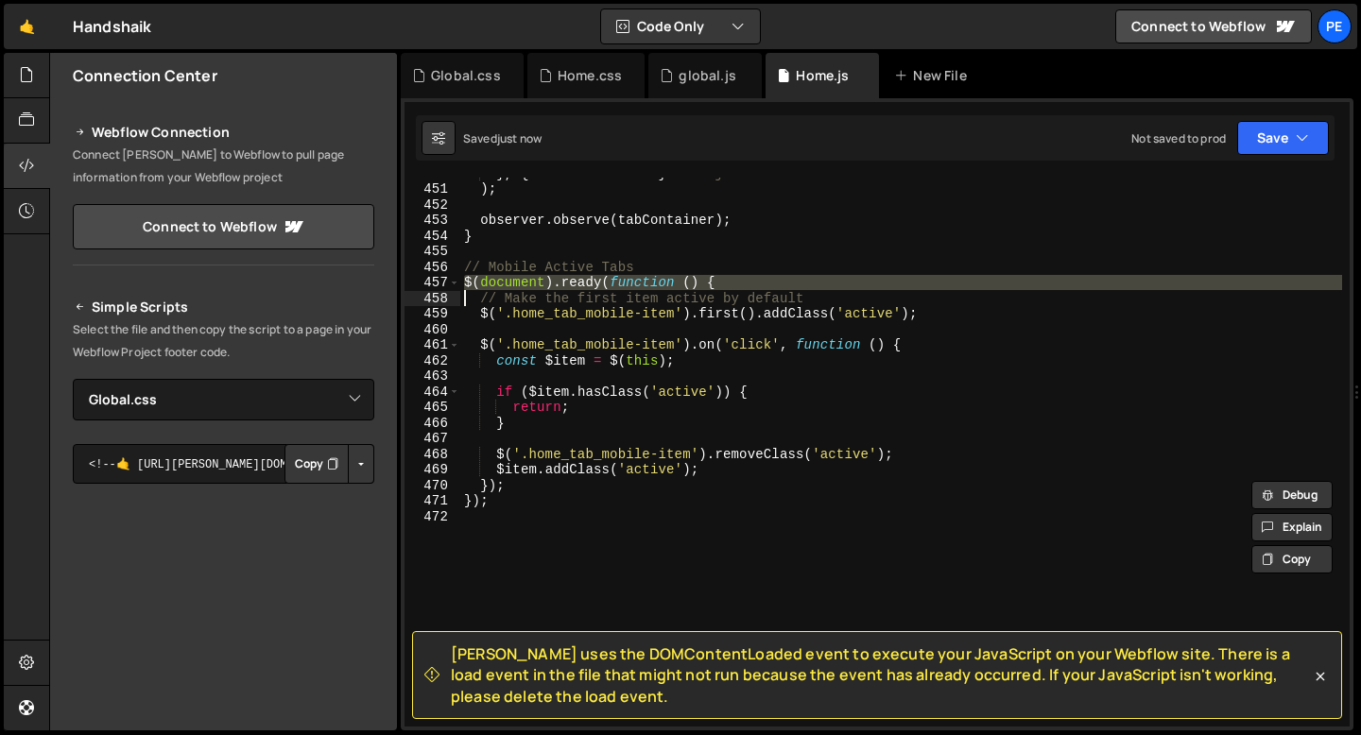
scroll to position [7013, 0]
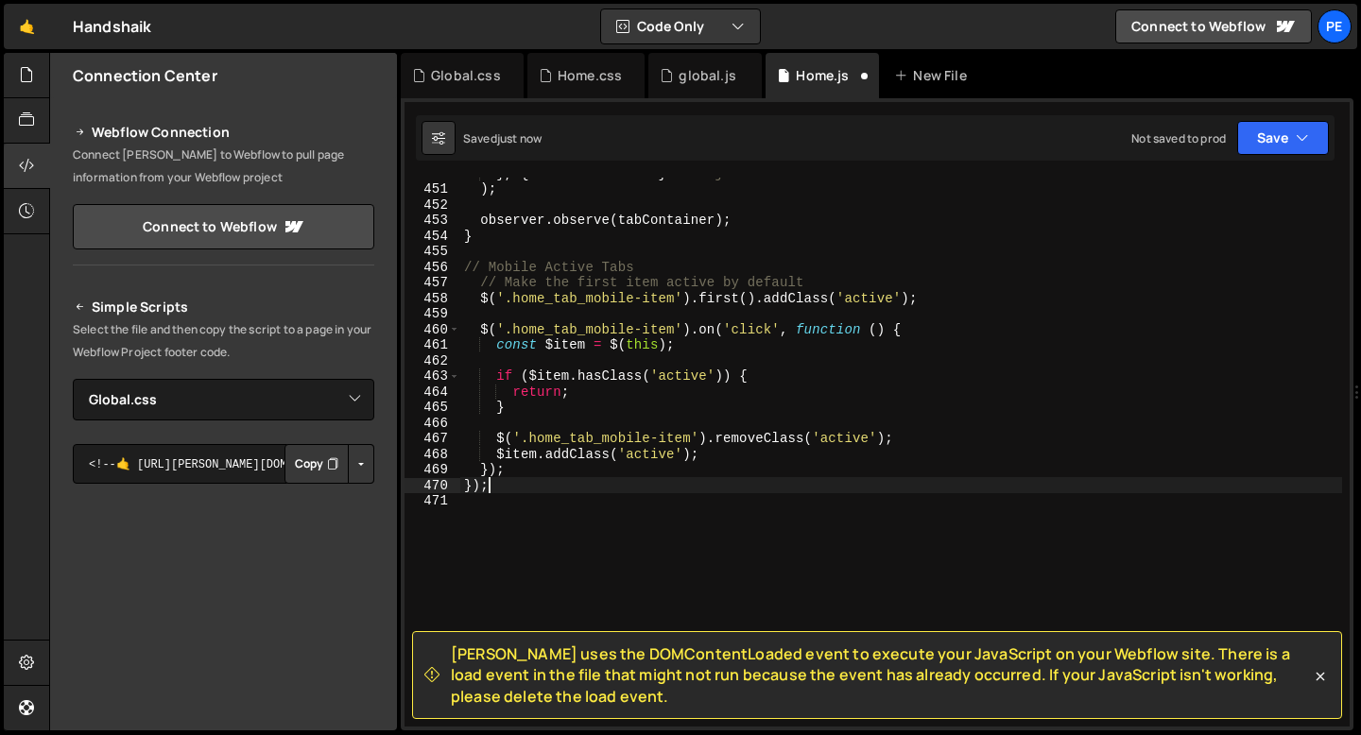
click at [497, 484] on div "} , { threshold : 0.2 } // adjust how much of the section must be visible ) ; o…" at bounding box center [901, 455] width 882 height 580
type textarea "}"
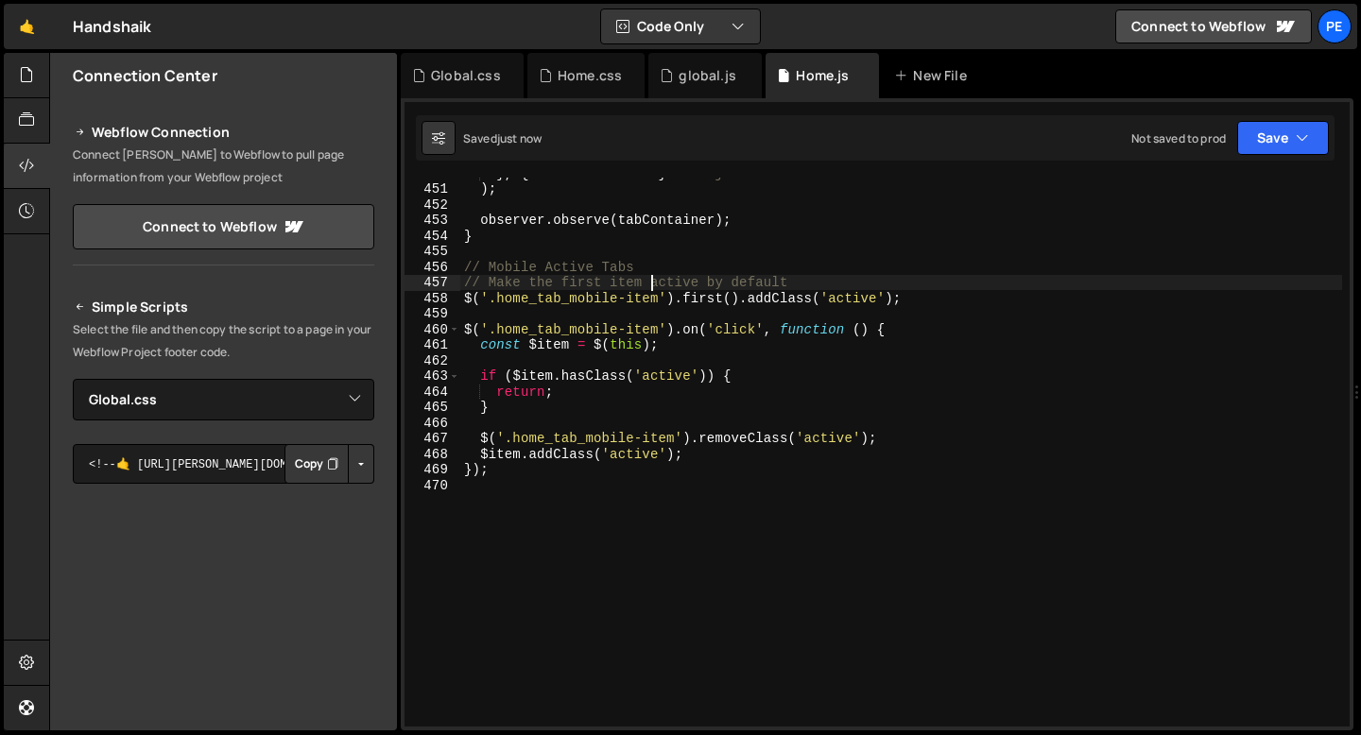
click at [647, 280] on div "} , { threshold : 0.2 } // adjust how much of the section must be visible ) ; o…" at bounding box center [901, 455] width 882 height 580
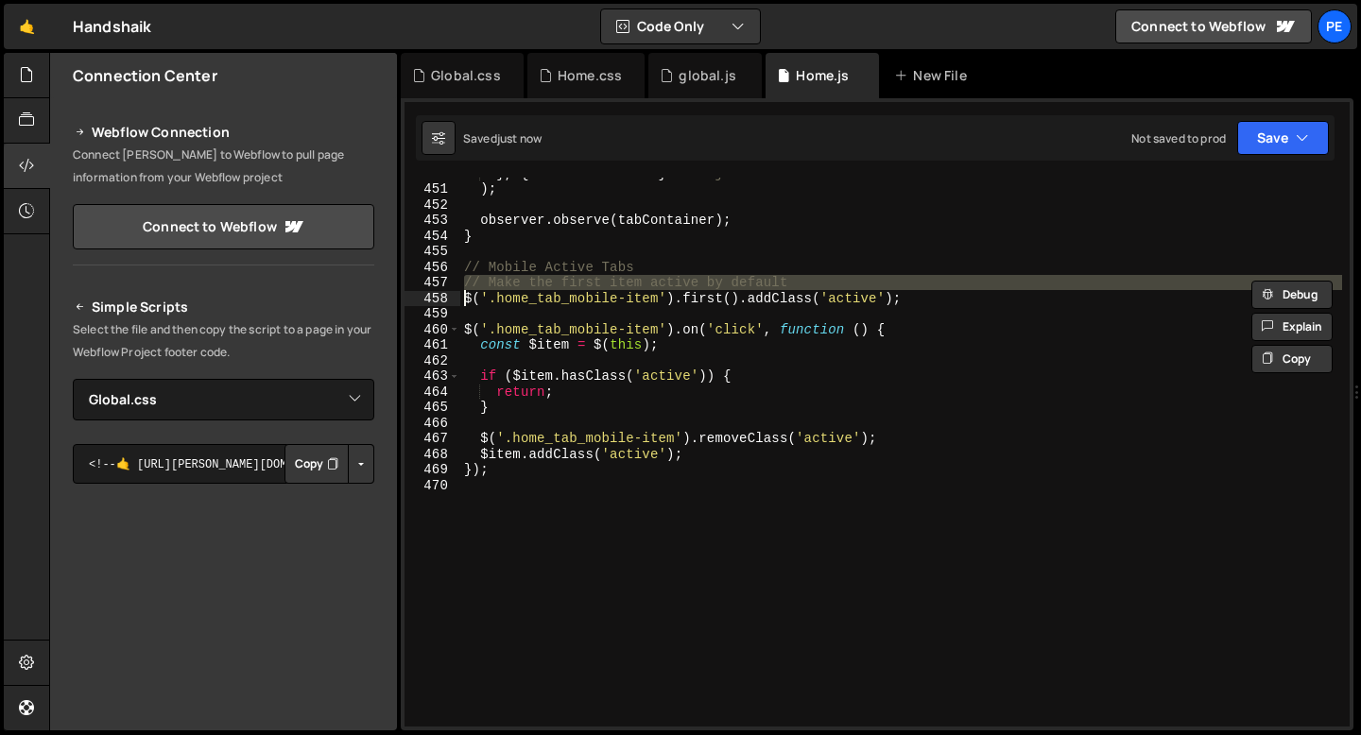
click at [647, 280] on div "} , { threshold : 0.2 } // adjust how much of the section must be visible ) ; o…" at bounding box center [901, 455] width 882 height 580
type textarea "$('.home_tab_mobile-item').first().addClass('active');"
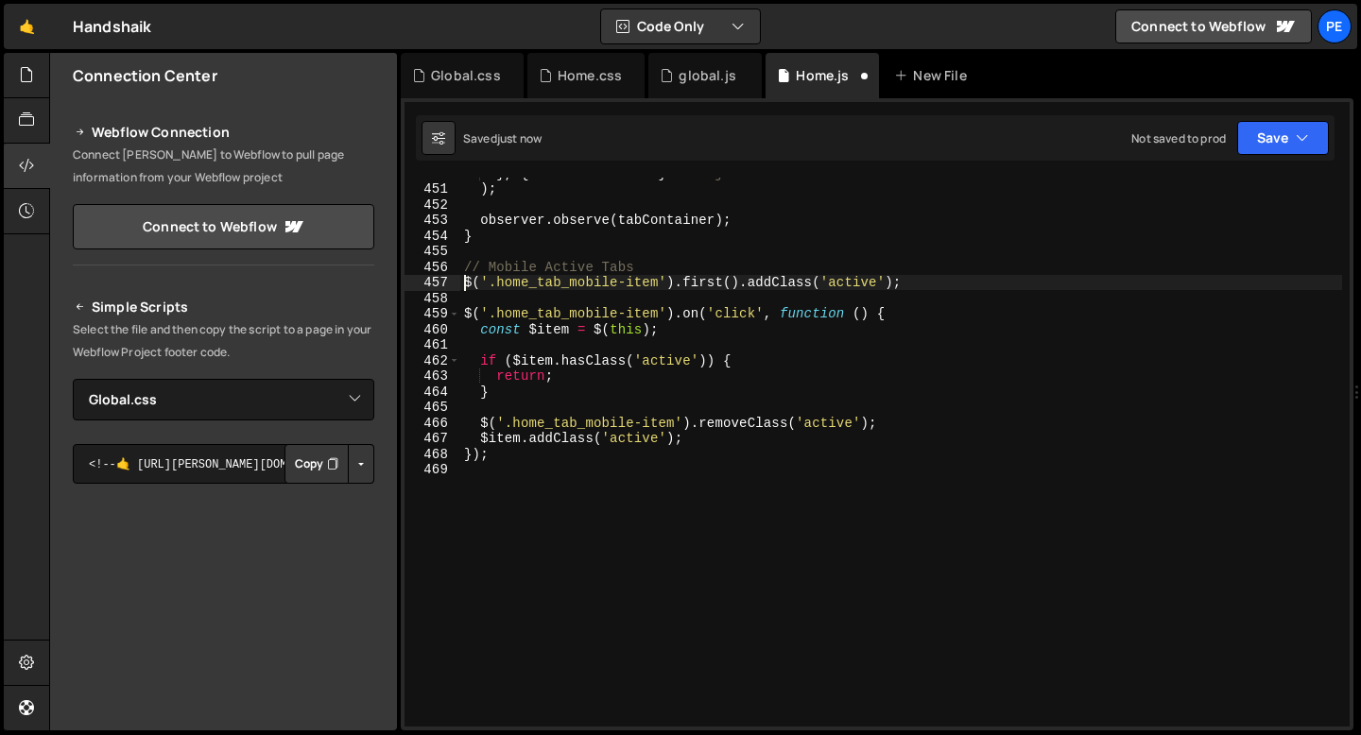
click at [644, 298] on div "} , { threshold : 0.2 } // adjust how much of the section must be visible ) ; o…" at bounding box center [901, 455] width 882 height 580
click at [543, 415] on div "} , { threshold : 0.2 } // adjust how much of the section must be visible ) ; o…" at bounding box center [901, 455] width 882 height 580
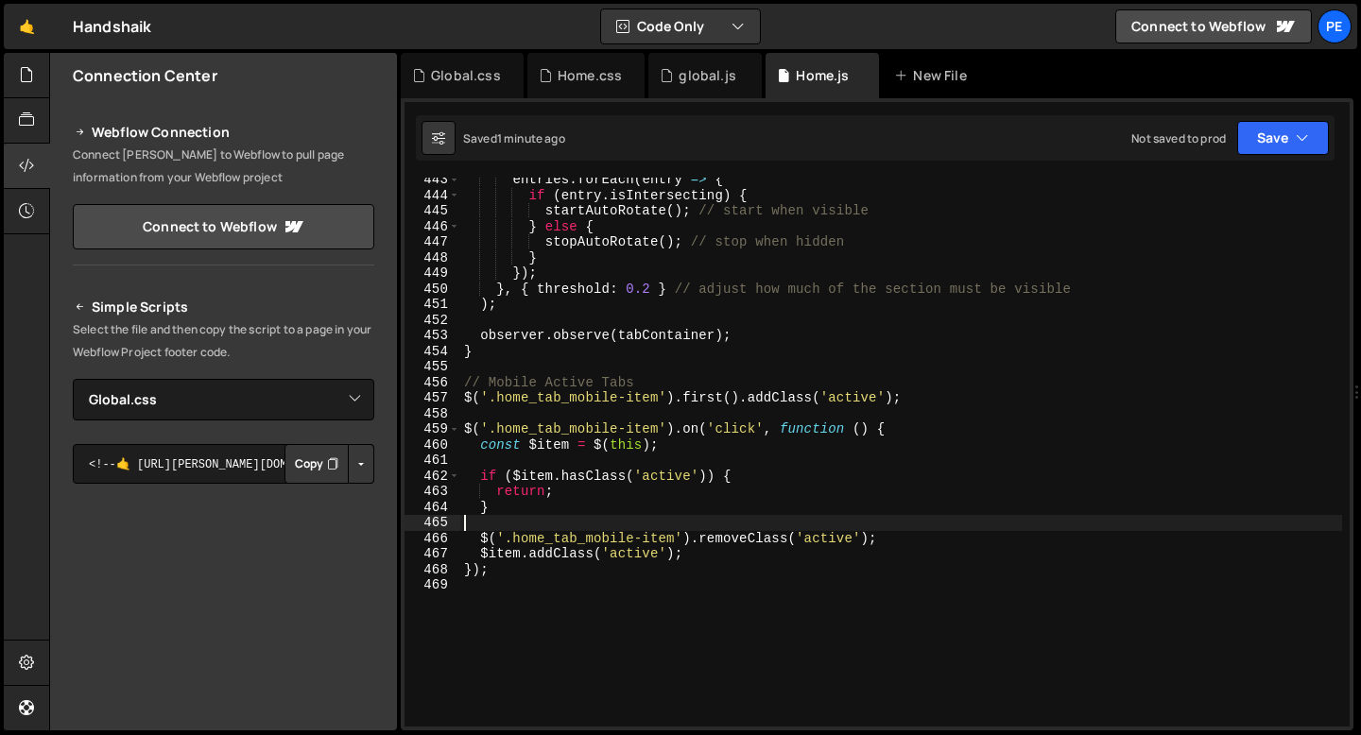
scroll to position [6683, 0]
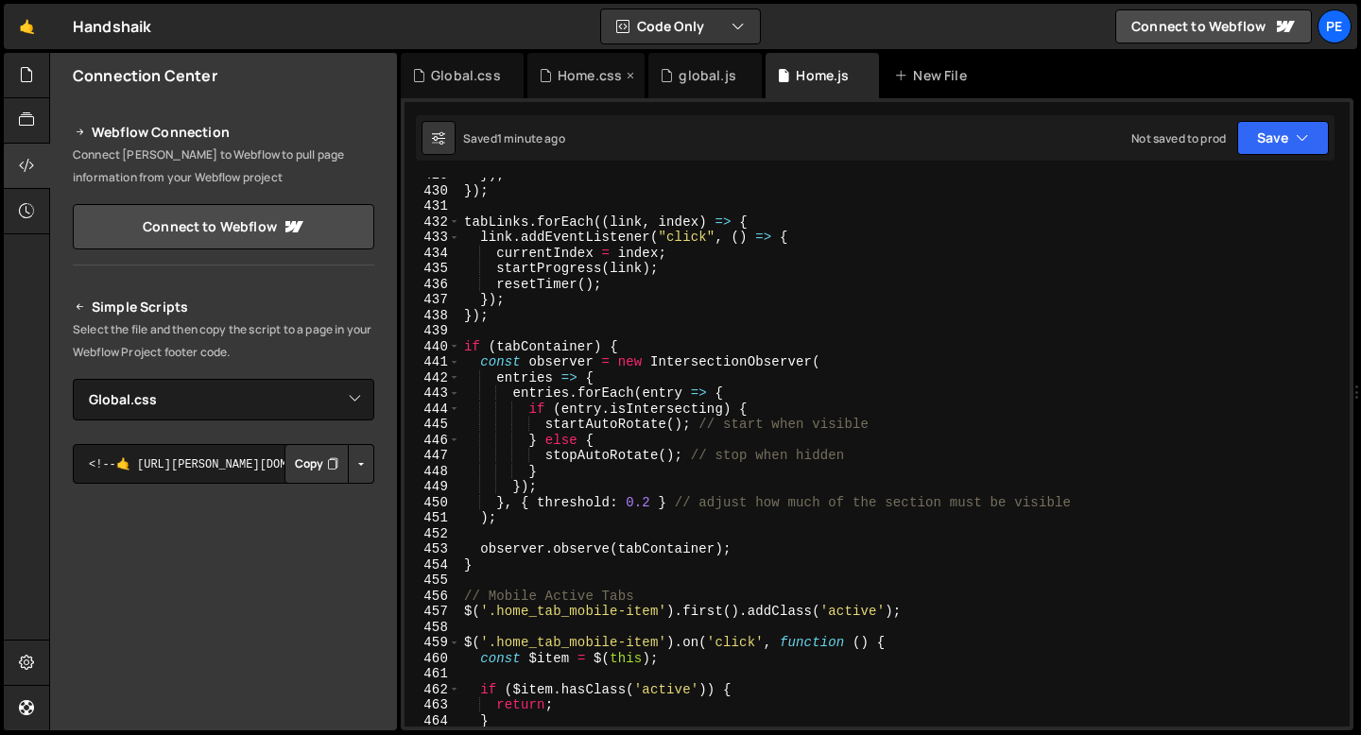
click at [562, 92] on div "Home.css" at bounding box center [585, 75] width 117 height 45
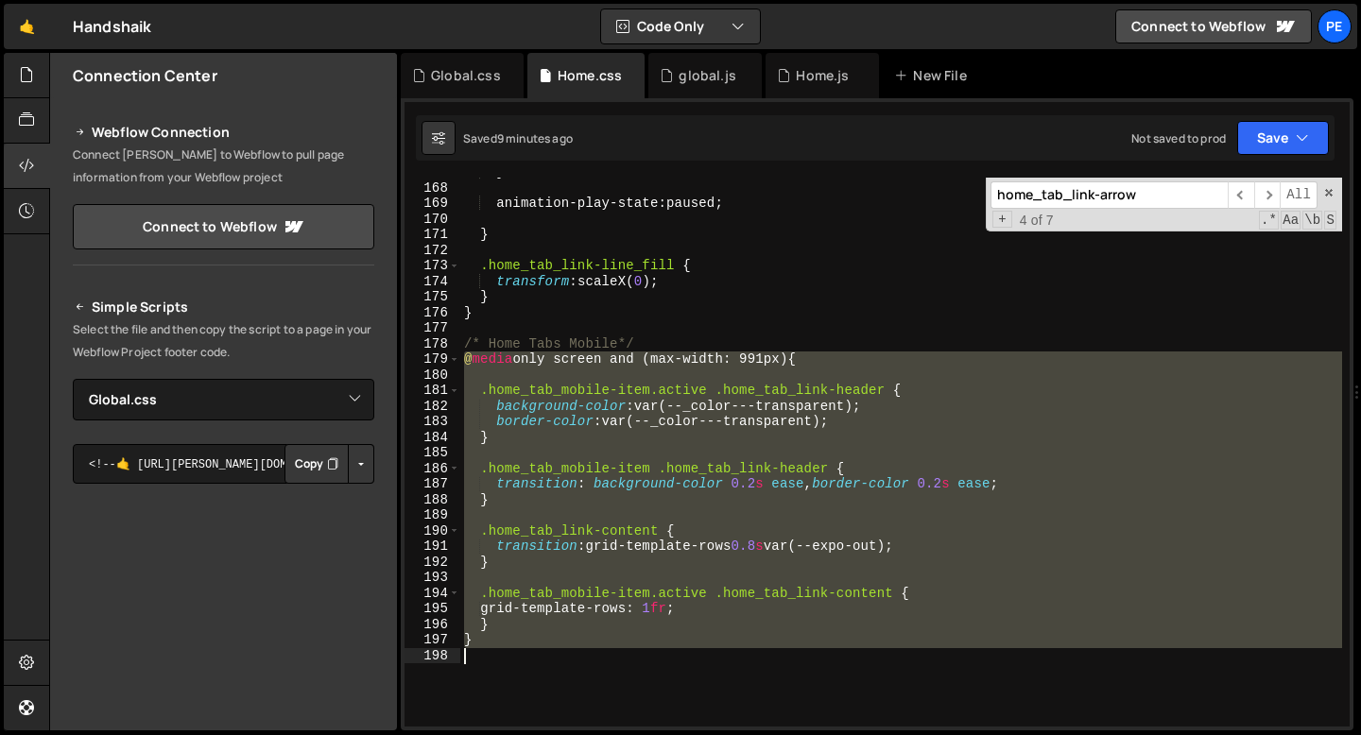
drag, startPoint x: 467, startPoint y: 360, endPoint x: 496, endPoint y: 649, distance: 290.7
click at [496, 649] on div "} animation-play-state : paused ; } .home_tab_link-line_fill { transform : scal…" at bounding box center [901, 454] width 882 height 580
type textarea "}"
click at [851, 370] on div "} animation-play-state : paused ; } .home_tab_link-line_fill { transform : scal…" at bounding box center [901, 452] width 882 height 549
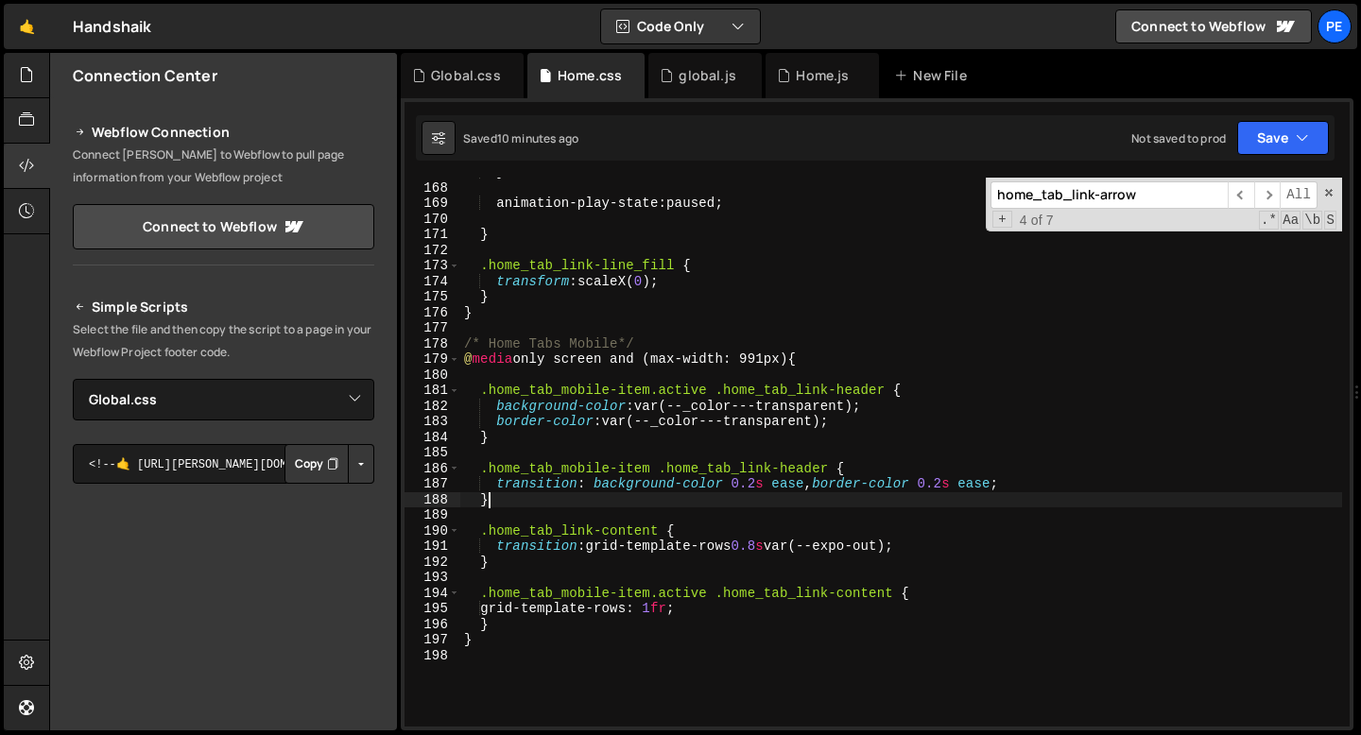
click at [704, 506] on div "} animation-play-state : paused ; } .home_tab_link-line_fill { transform : scal…" at bounding box center [901, 454] width 882 height 580
type textarea "}"
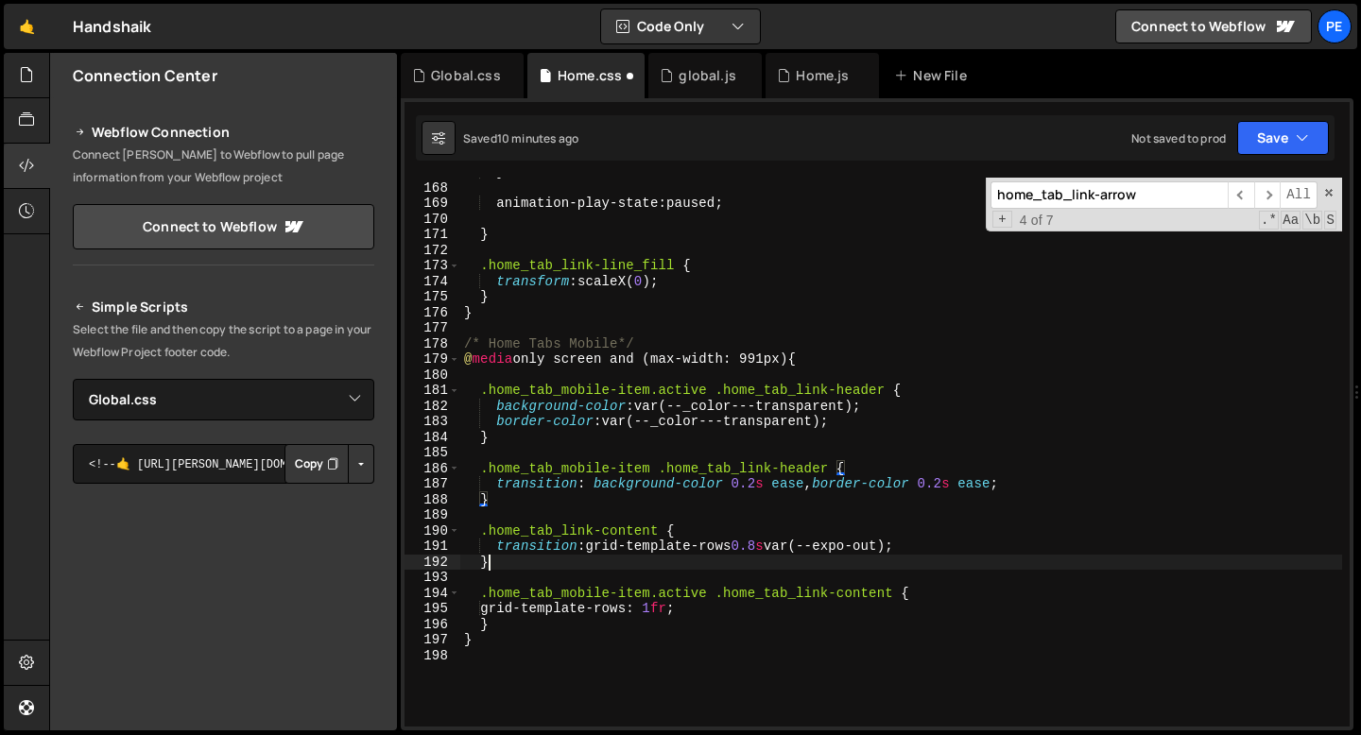
click at [669, 570] on div "} animation-play-state : paused ; } .home_tab_link-line_fill { transform : scal…" at bounding box center [901, 454] width 882 height 580
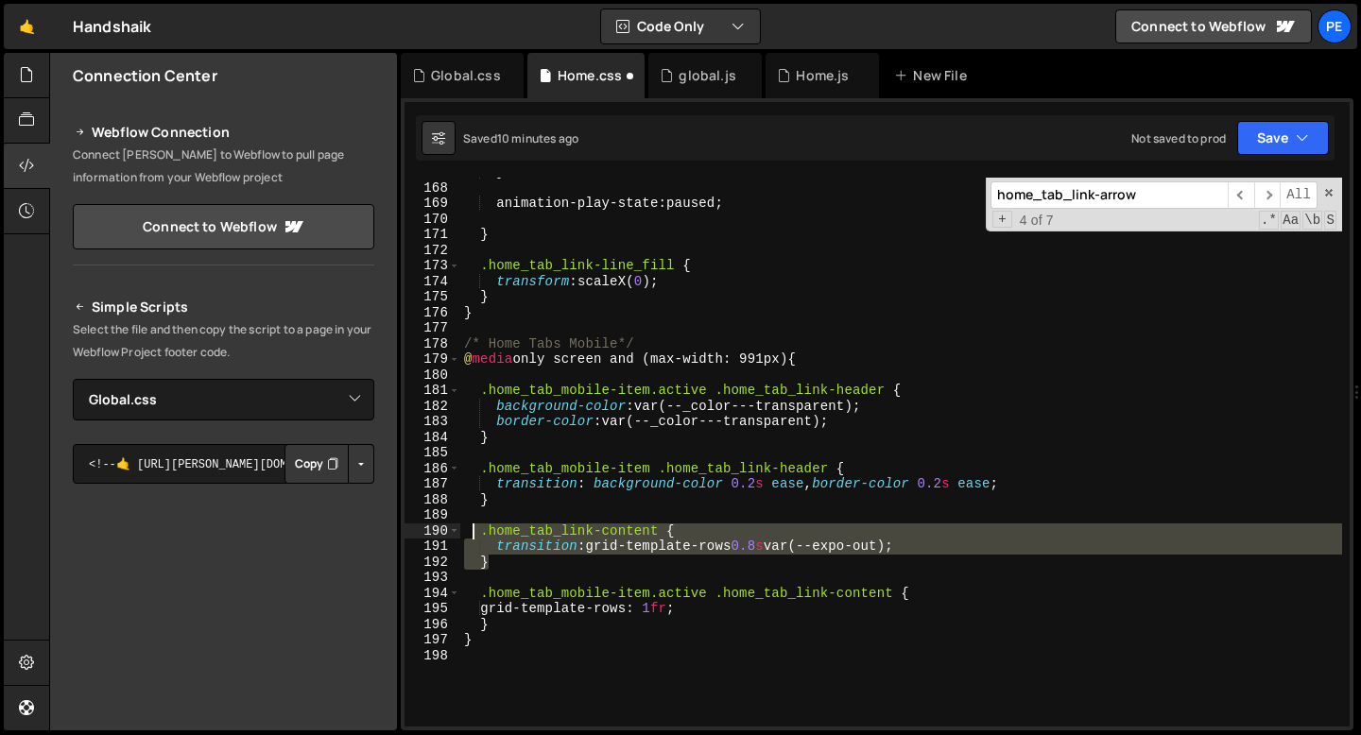
drag, startPoint x: 512, startPoint y: 559, endPoint x: 475, endPoint y: 531, distance: 45.9
click at [475, 531] on div "} animation-play-state : paused ; } .home_tab_link-line_fill { transform : scal…" at bounding box center [901, 454] width 882 height 580
paste textarea "}"
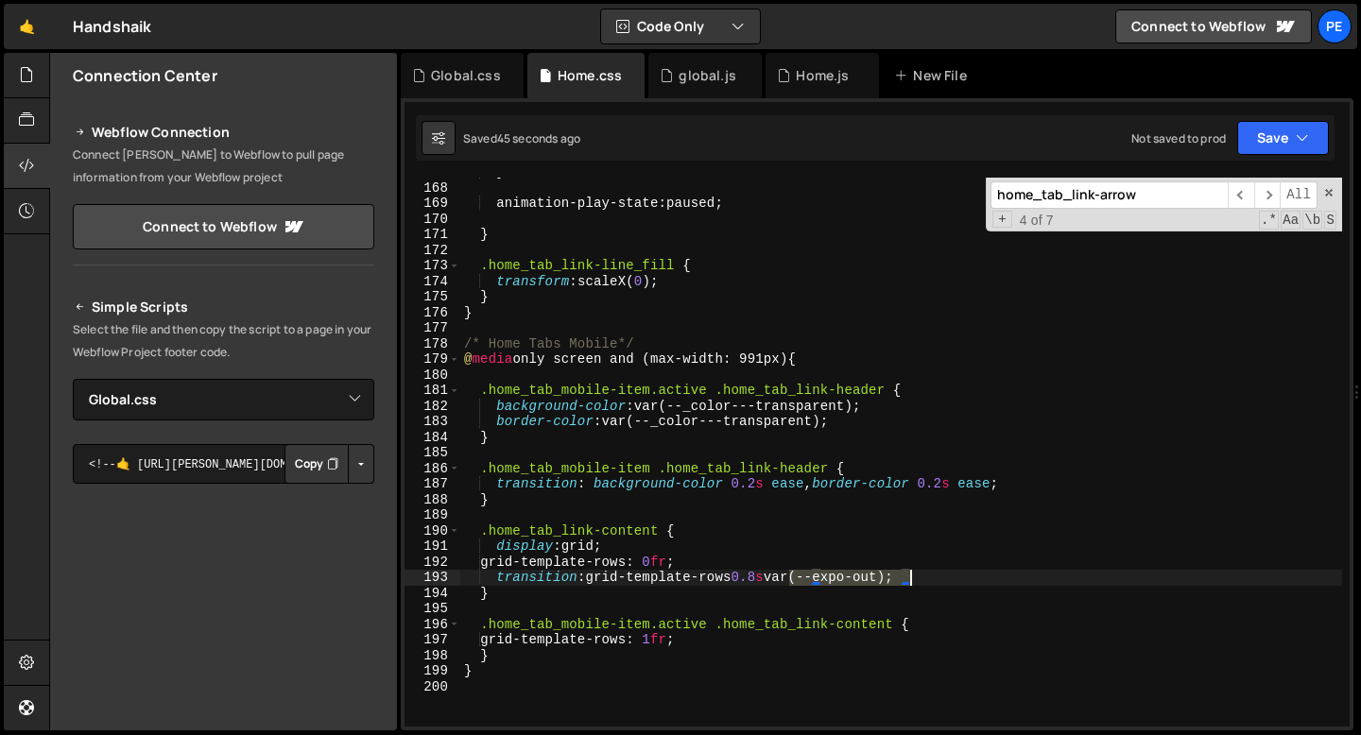
drag, startPoint x: 787, startPoint y: 577, endPoint x: 909, endPoint y: 577, distance: 121.9
click at [909, 577] on div "} animation-play-state : paused ; } .home_tab_link-line_fill { transform : scal…" at bounding box center [901, 454] width 882 height 580
paste textarea "cubic-bezier(0.19, 1, 0.22, 1"
click at [569, 443] on div "} animation-play-state : paused ; } .home_tab_link-line_fill { transform : scal…" at bounding box center [901, 454] width 882 height 580
type textarea "}"
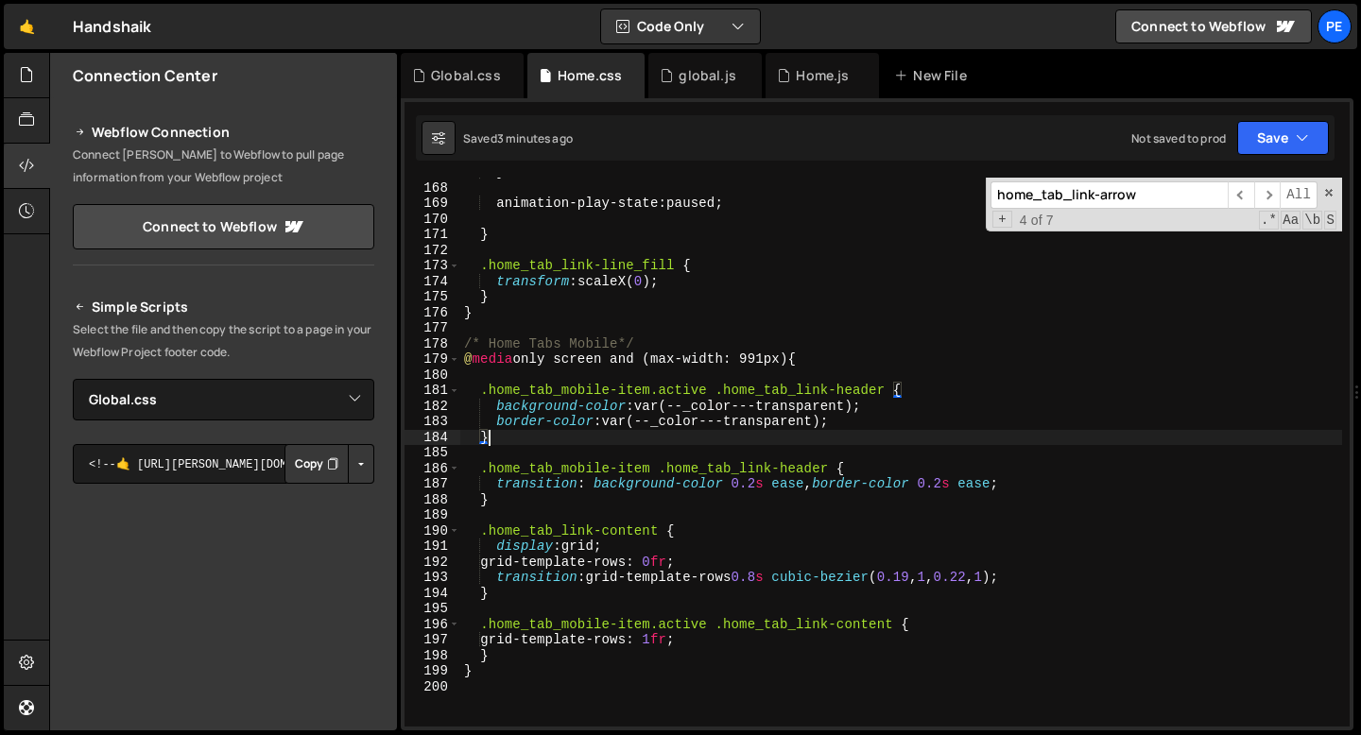
click at [552, 504] on div "} animation-play-state : paused ; } .home_tab_link-line_fill { transform : scal…" at bounding box center [901, 454] width 882 height 580
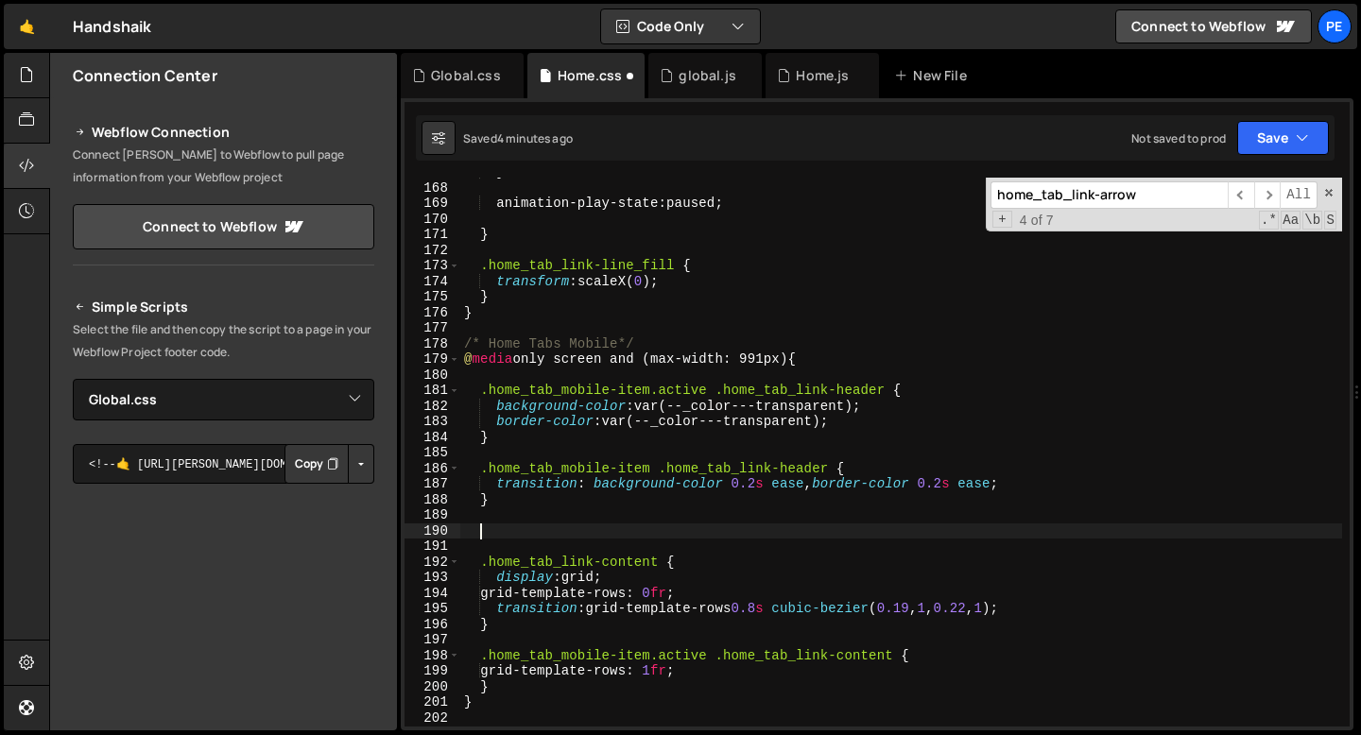
paste textarea "home_tab_link-arrow"
click at [478, 526] on div "} animation-play-state : paused ; } .home_tab_link-line_fill { transform : scal…" at bounding box center [901, 454] width 882 height 580
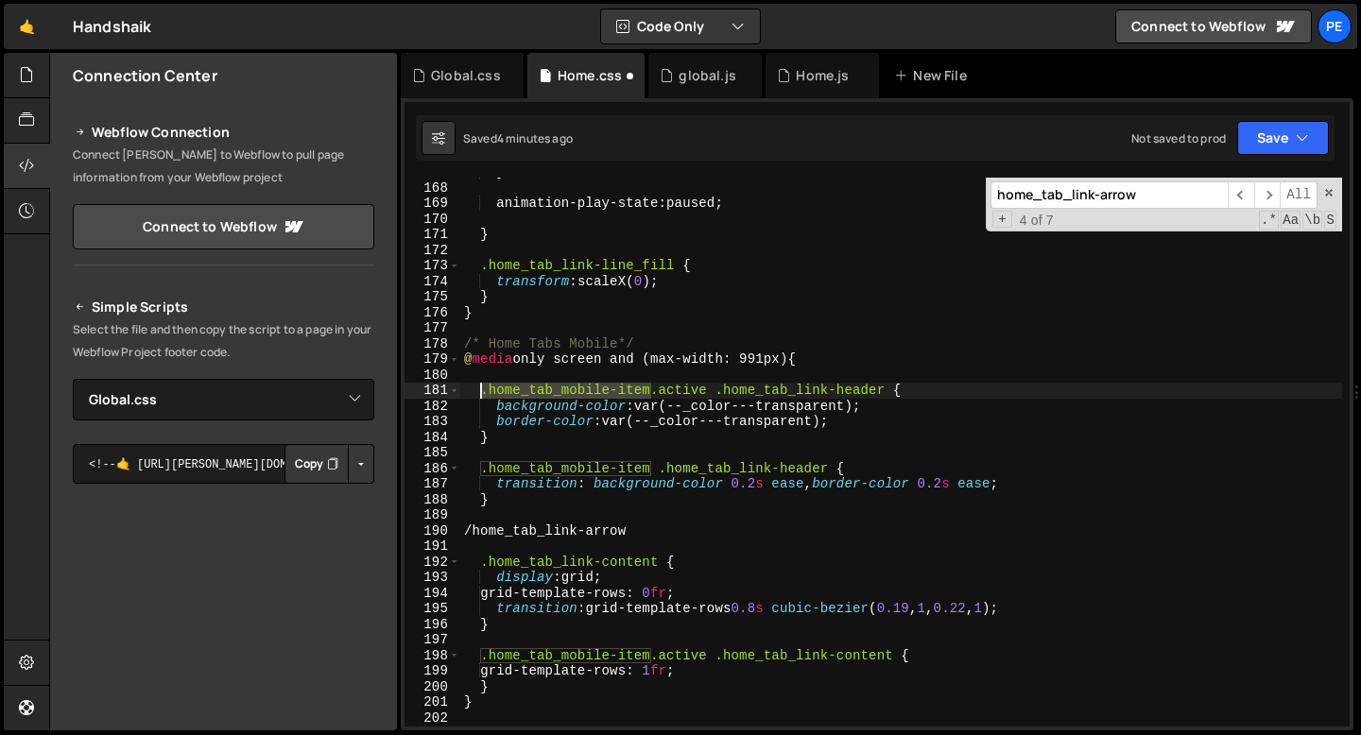
drag, startPoint x: 653, startPoint y: 391, endPoint x: 480, endPoint y: 393, distance: 172.9
click at [480, 393] on div "} animation-play-state : paused ; } .home_tab_link-line_fill { transform : scal…" at bounding box center [901, 454] width 882 height 580
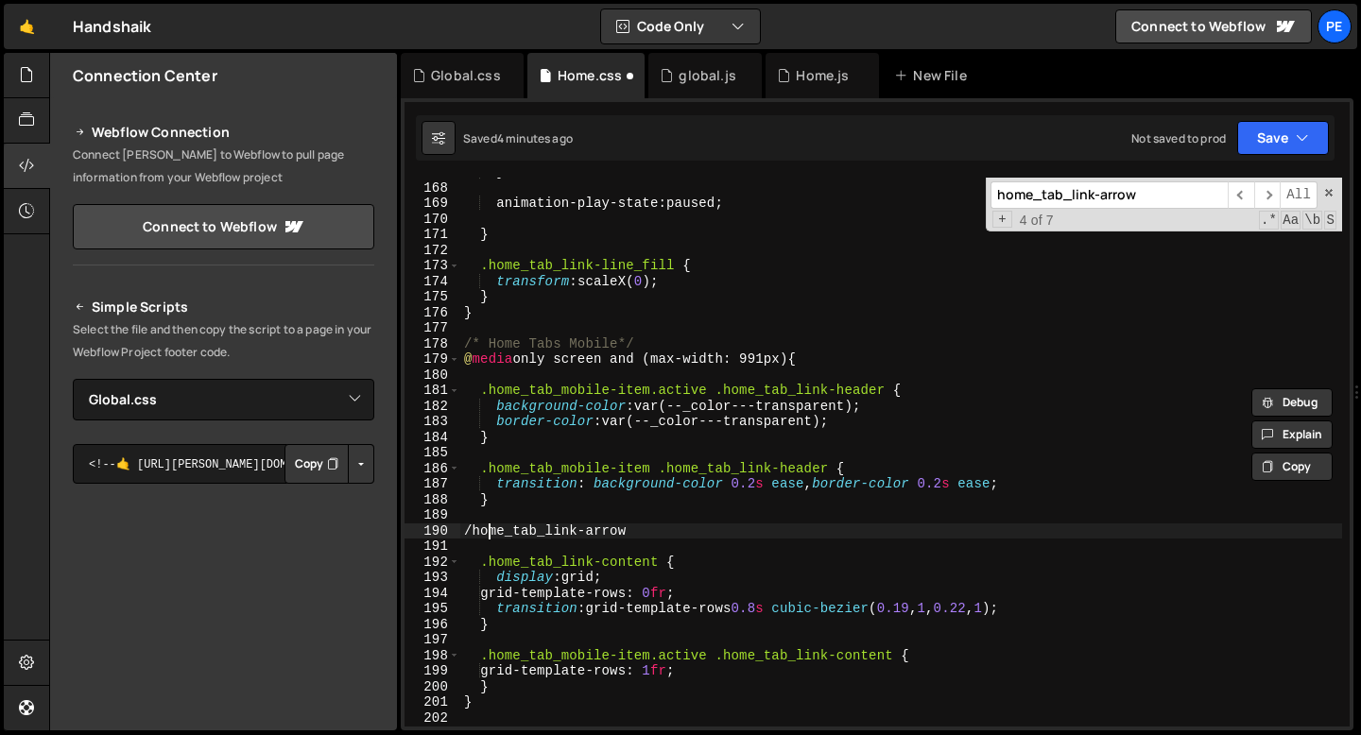
click at [490, 530] on div "} animation-play-state : paused ; } .home_tab_link-line_fill { transform : scal…" at bounding box center [901, 454] width 882 height 580
paste textarea "mobile-item.home_tab_"
click at [834, 536] on div "} animation-play-state : paused ; } .home_tab_link-line_fill { transform : scal…" at bounding box center [901, 454] width 882 height 580
type textarea ".home_tab_mobile-item .home_tab_link-arrow {"
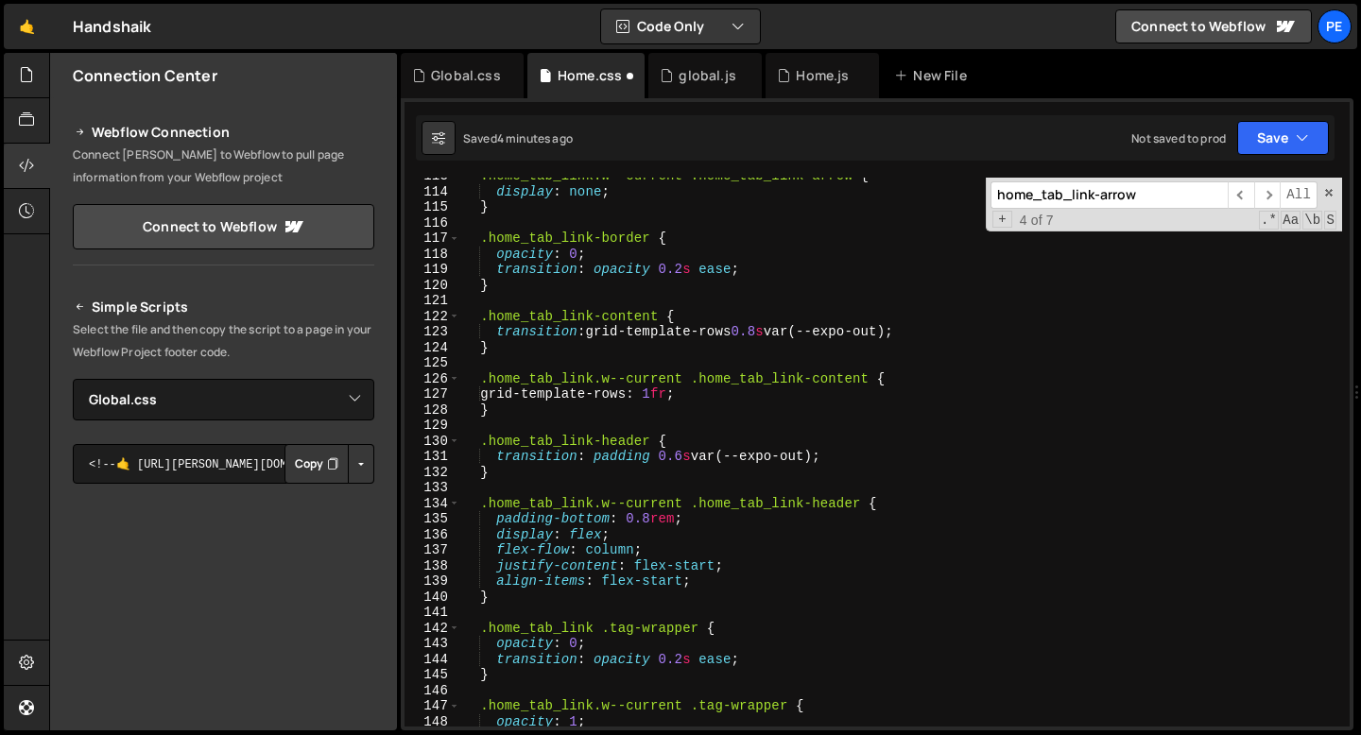
scroll to position [1712, 0]
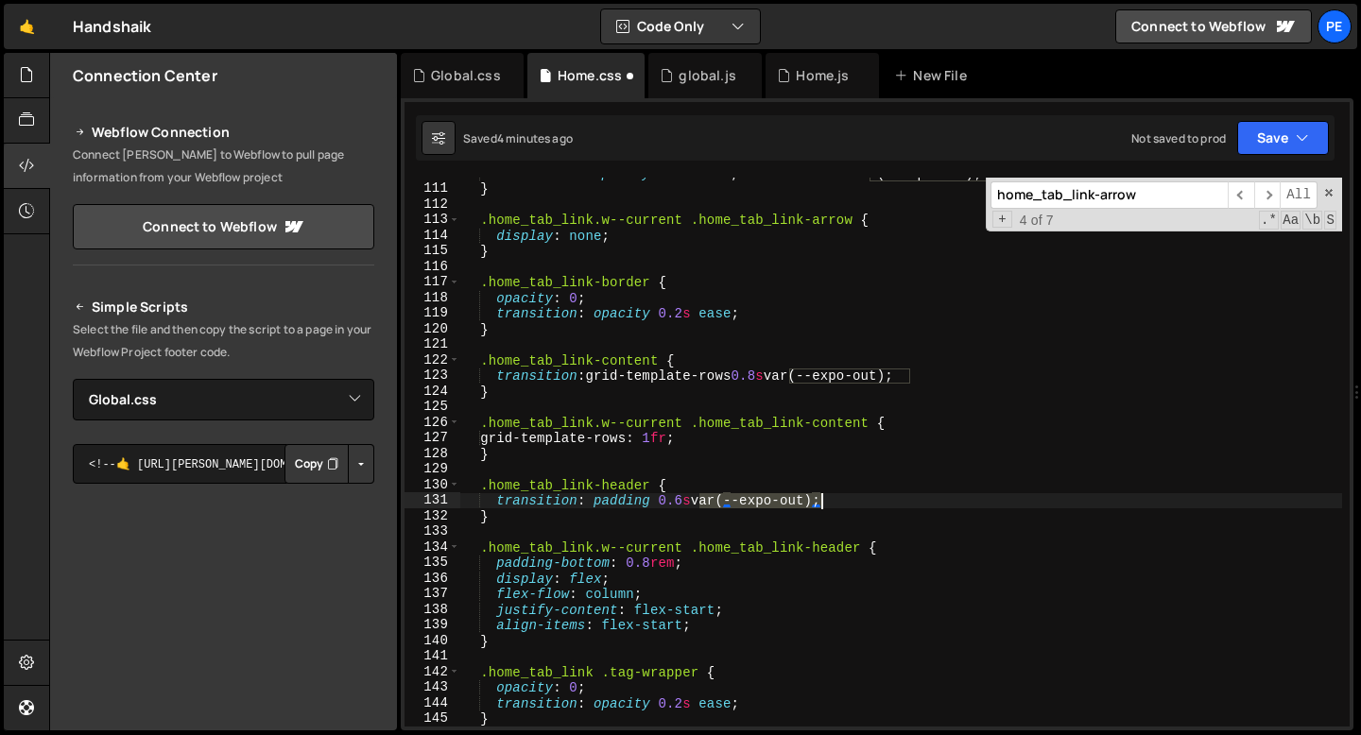
drag, startPoint x: 700, startPoint y: 502, endPoint x: 819, endPoint y: 497, distance: 119.2
click at [819, 497] on div "transition : opacity 0.2 s ease , transform 0.6 s var(--expo-out) ; } .home_tab…" at bounding box center [901, 455] width 882 height 580
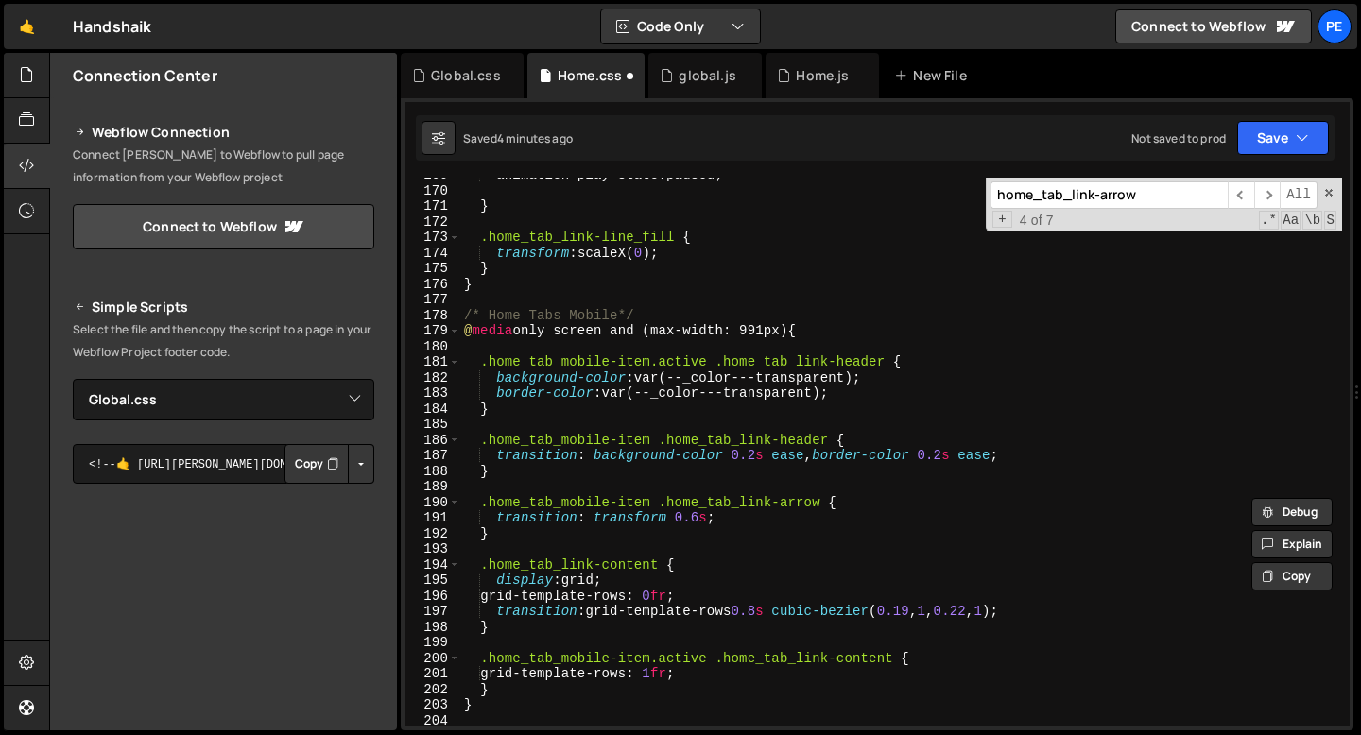
scroll to position [2630, 0]
click at [710, 523] on div "animation-play-state : paused ; } .home_tab_link-line_fill { transform : scaleX…" at bounding box center [901, 457] width 882 height 580
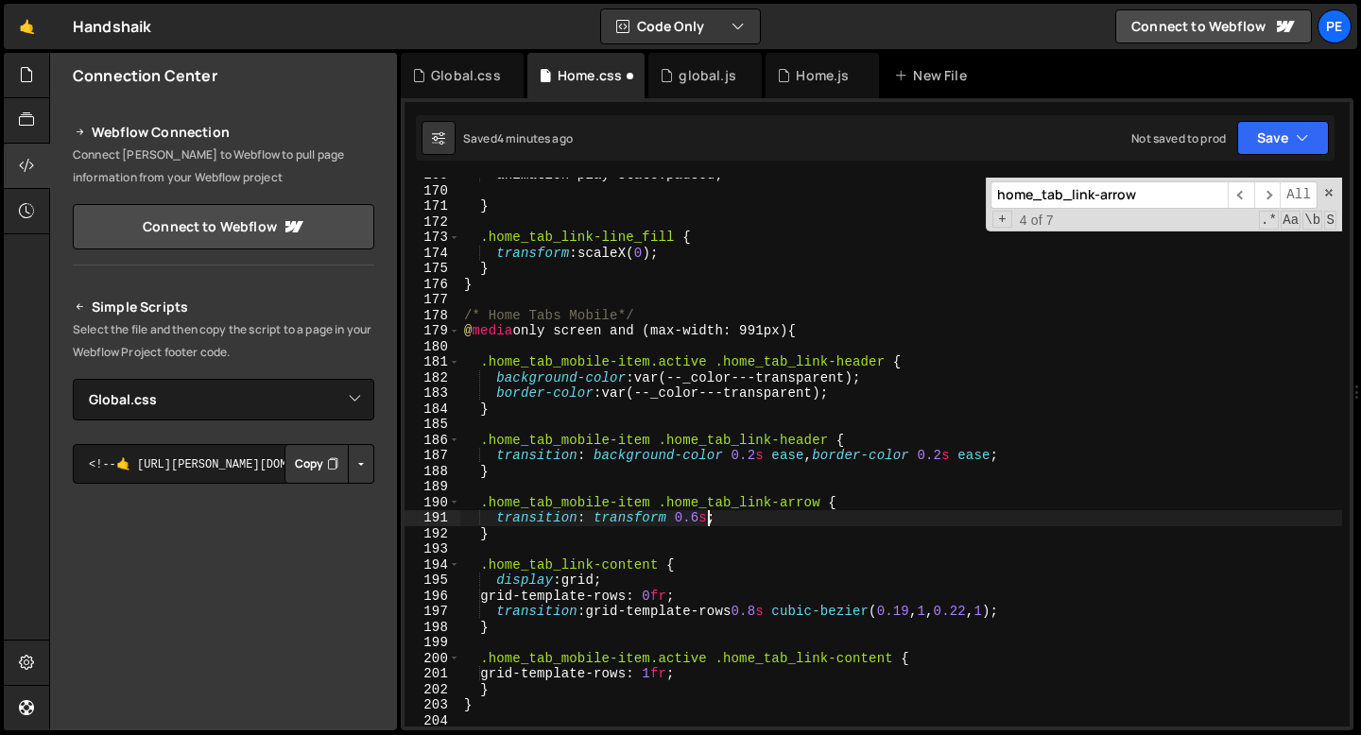
scroll to position [0, 17]
paste textarea "var(--expo-out)"
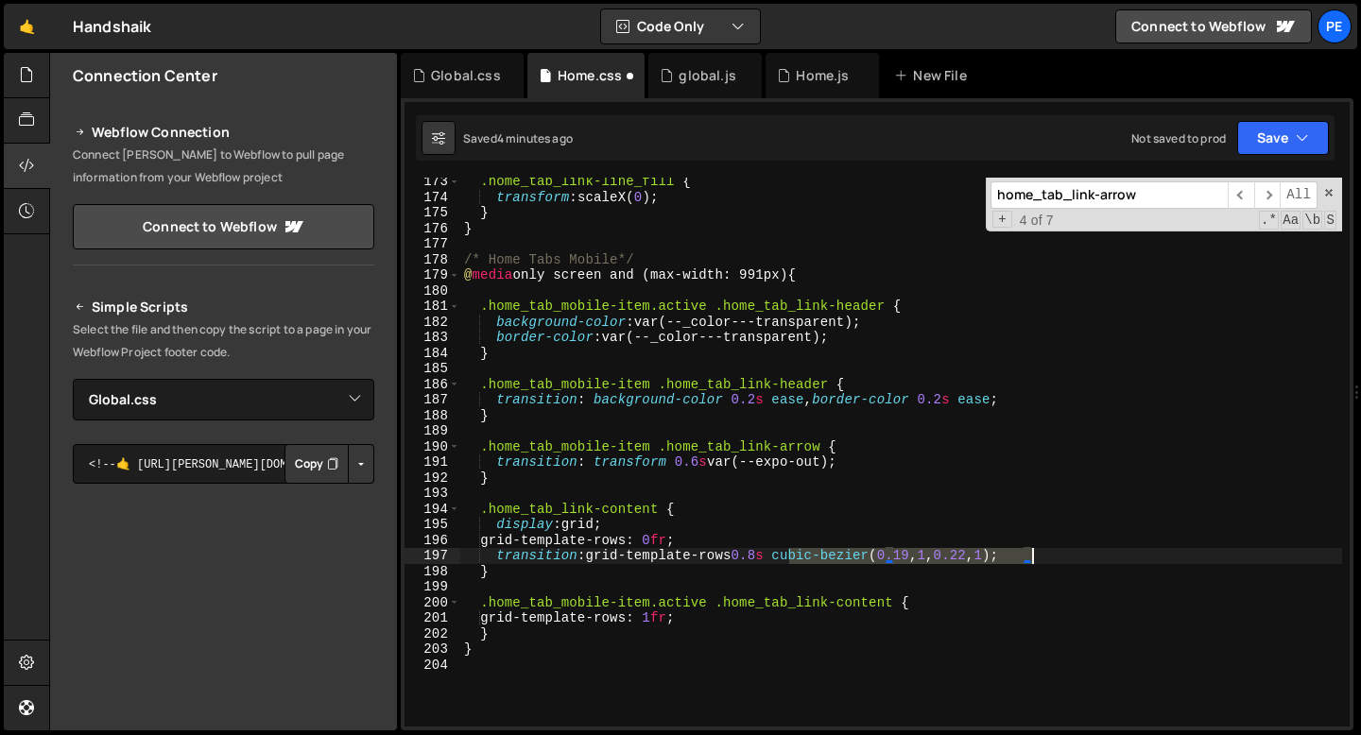
drag, startPoint x: 790, startPoint y: 558, endPoint x: 1031, endPoint y: 560, distance: 241.0
click at [1030, 560] on div ".home_tab_link-line_fill { transform : scaleX( 0 ) ; } } /* Home Tabs Mobile*/ …" at bounding box center [901, 464] width 882 height 580
paste textarea "var(--expo-out"
click at [753, 527] on div ".home_tab_link-line_fill { transform : scaleX( 0 ) ; } } /* Home Tabs Mobile*/ …" at bounding box center [901, 464] width 882 height 580
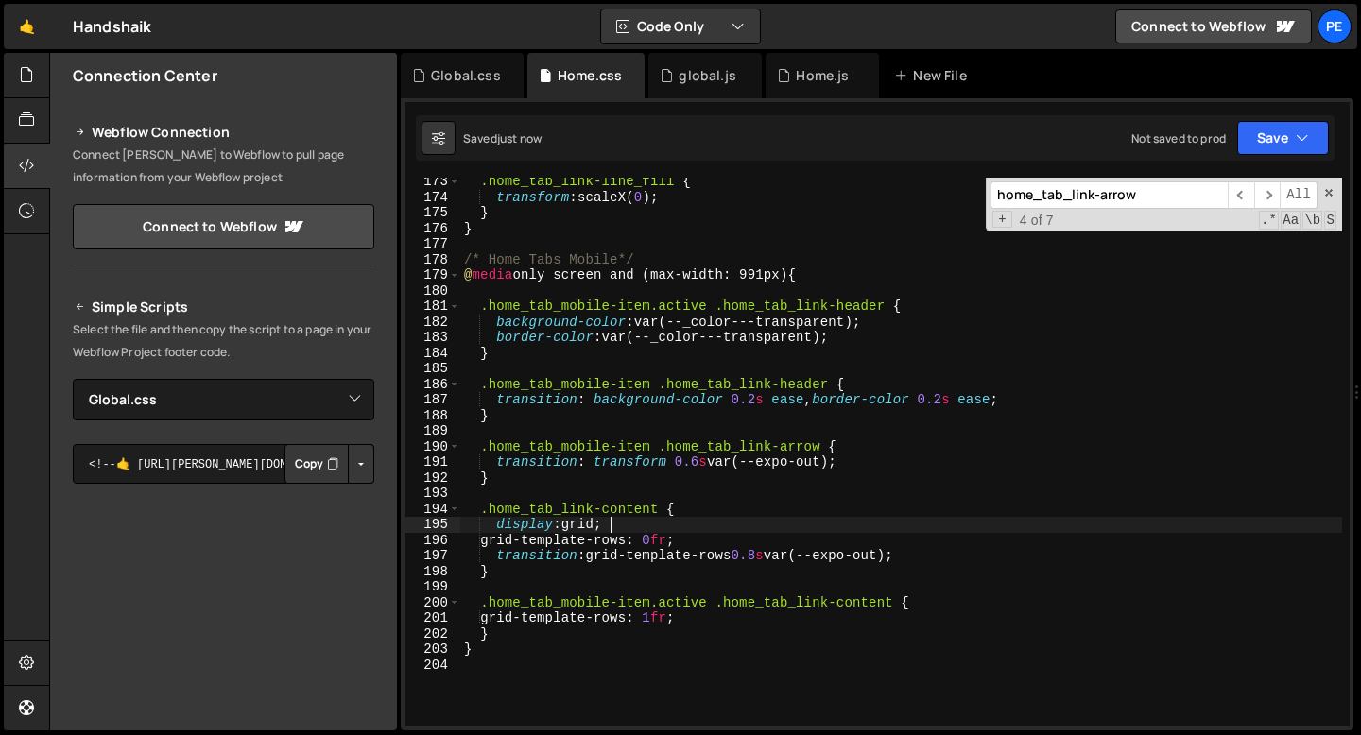
scroll to position [0, 9]
click at [610, 540] on div ".home_tab_link-line_fill { transform : scaleX( 0 ) ; } } /* Home Tabs Mobile*/ …" at bounding box center [901, 464] width 882 height 580
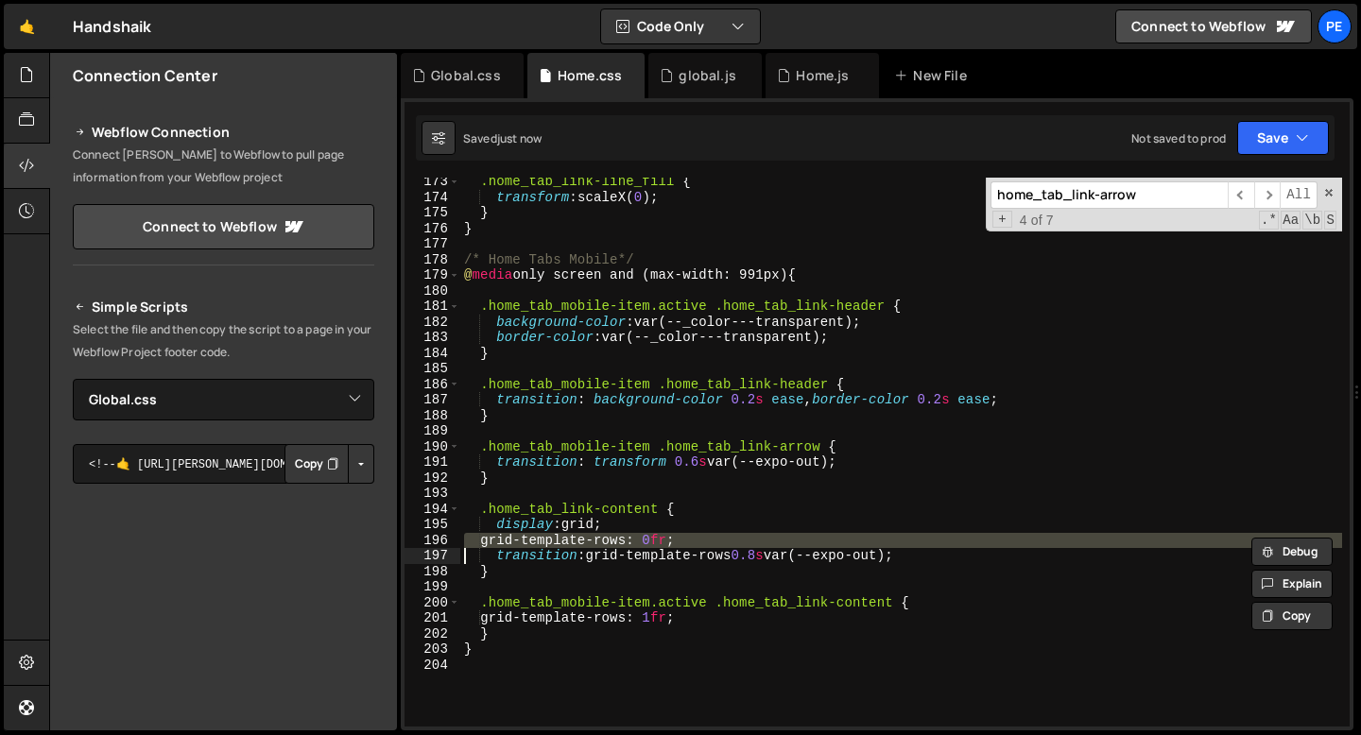
click at [610, 540] on div ".home_tab_link-line_fill { transform : scaleX( 0 ) ; } } /* Home Tabs Mobile*/ …" at bounding box center [901, 464] width 882 height 580
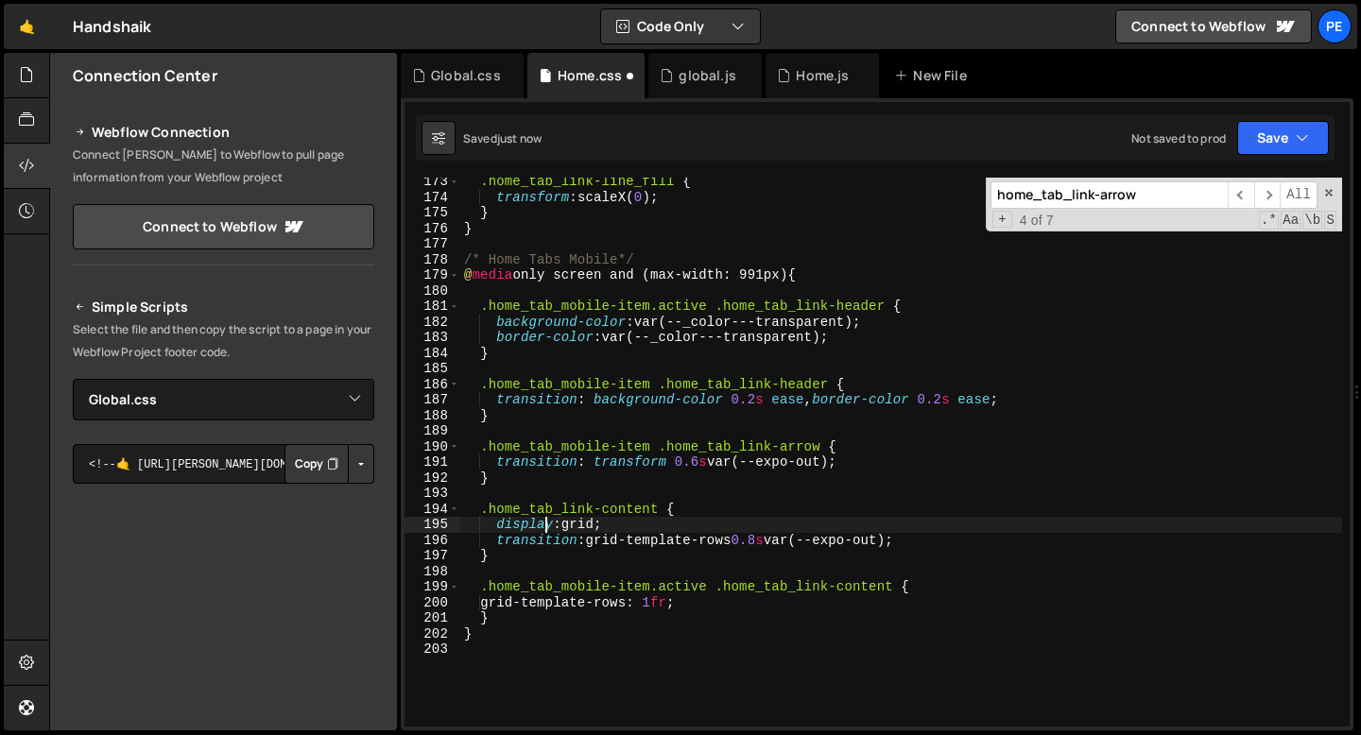
click at [543, 524] on div ".home_tab_link-line_fill { transform : scaleX( 0 ) ; } } /* Home Tabs Mobile*/ …" at bounding box center [901, 464] width 882 height 580
click at [541, 524] on div ".home_tab_link-line_fill { transform : scaleX( 0 ) ; } } /* Home Tabs Mobile*/ …" at bounding box center [901, 464] width 882 height 580
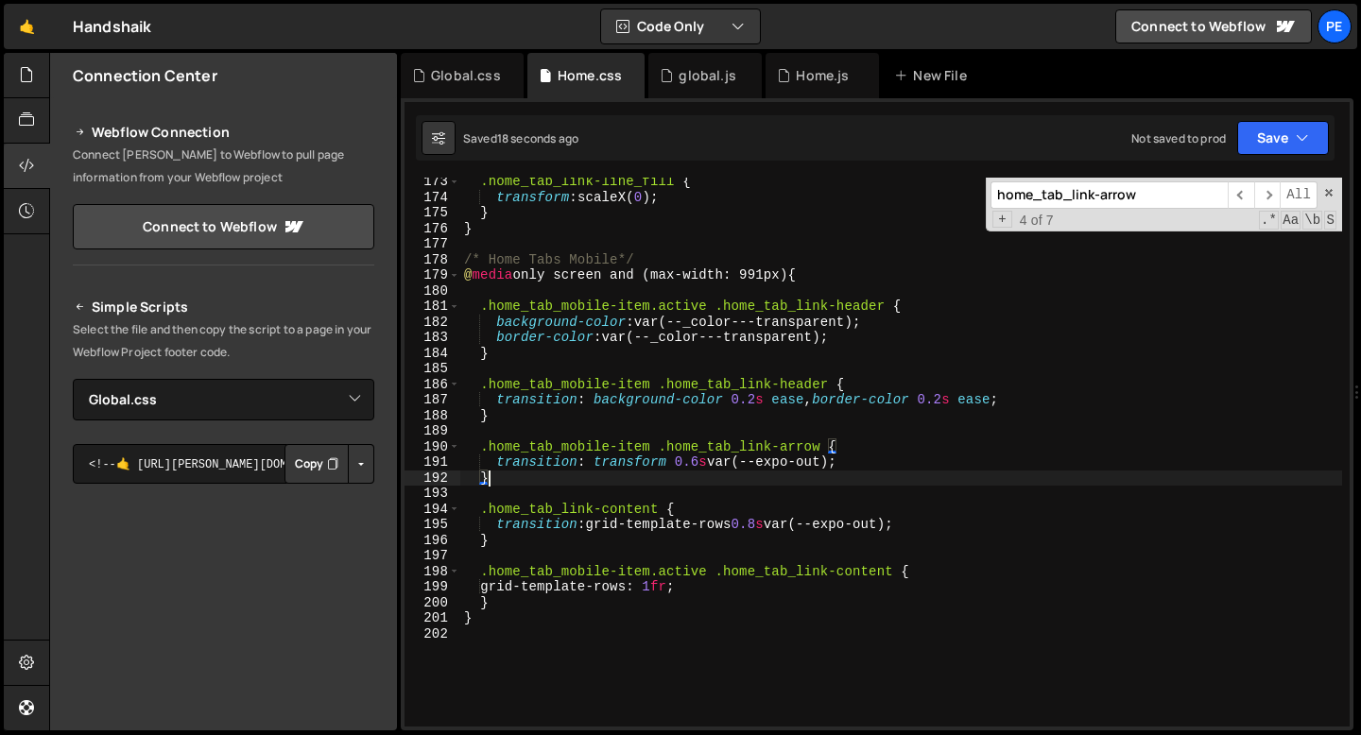
click at [650, 485] on div ".home_tab_link-line_fill { transform : scaleX( 0 ) ; } } /* Home Tabs Mobile*/ …" at bounding box center [901, 464] width 882 height 580
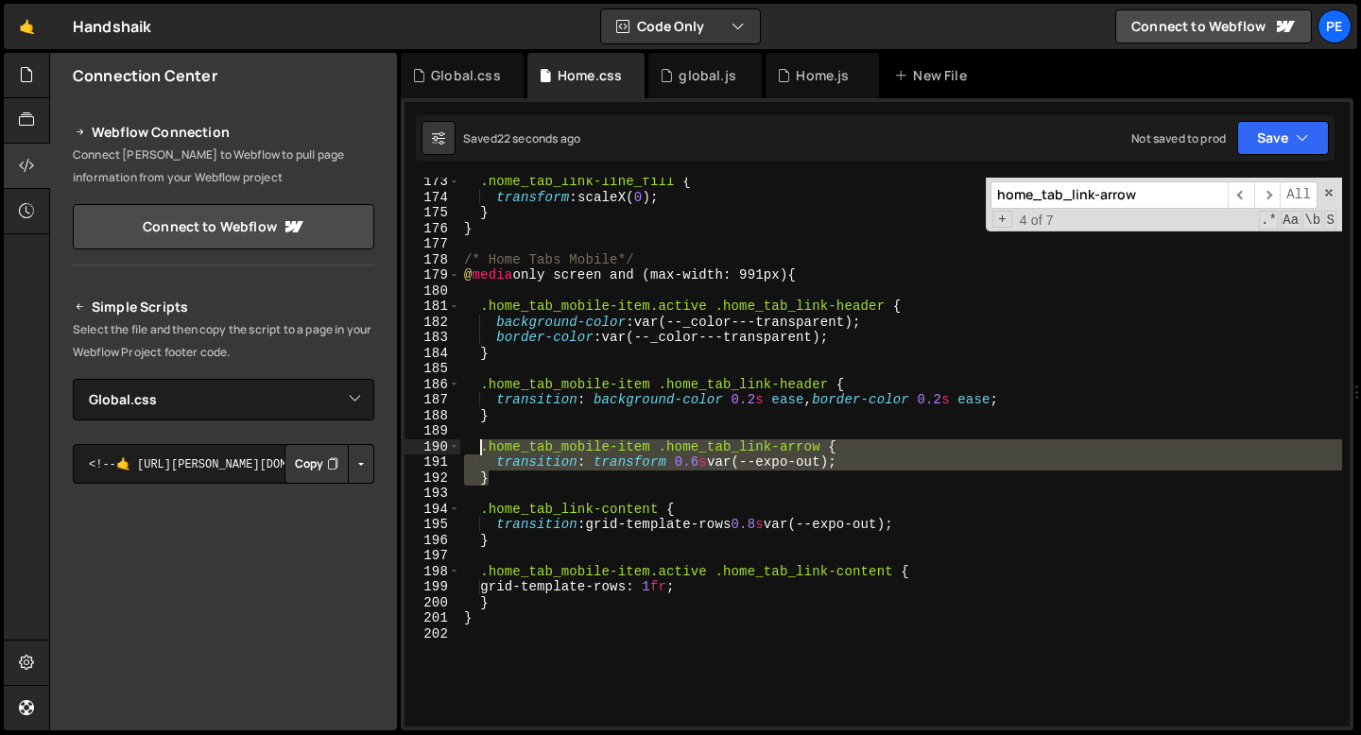
drag, startPoint x: 509, startPoint y: 481, endPoint x: 481, endPoint y: 450, distance: 42.1
click at [481, 450] on div ".home_tab_link-line_fill { transform : scaleX( 0 ) ; } } /* Home Tabs Mobile*/ …" at bounding box center [901, 464] width 882 height 580
click at [516, 481] on div ".home_tab_link-line_fill { transform : scaleX( 0 ) ; } } /* Home Tabs Mobile*/ …" at bounding box center [901, 452] width 882 height 549
type textarea "}"
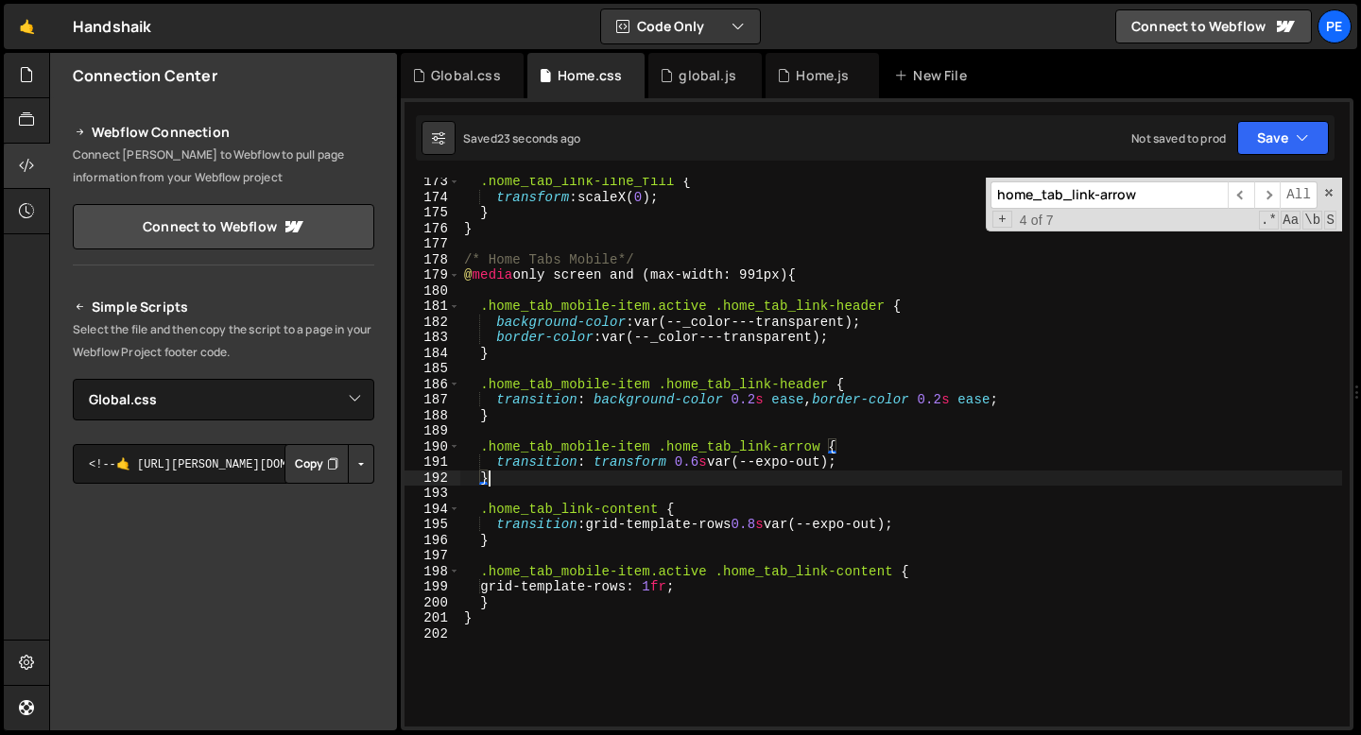
scroll to position [0, 0]
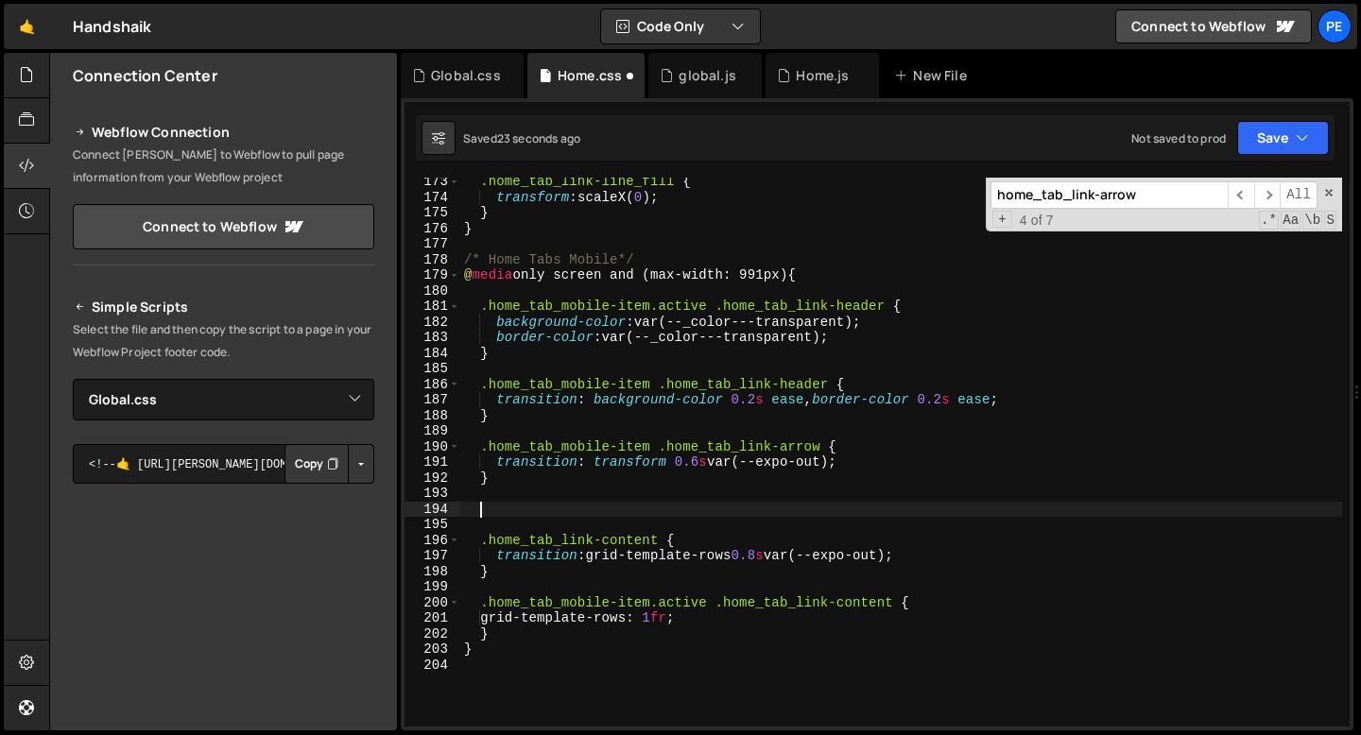
paste textarea "}"
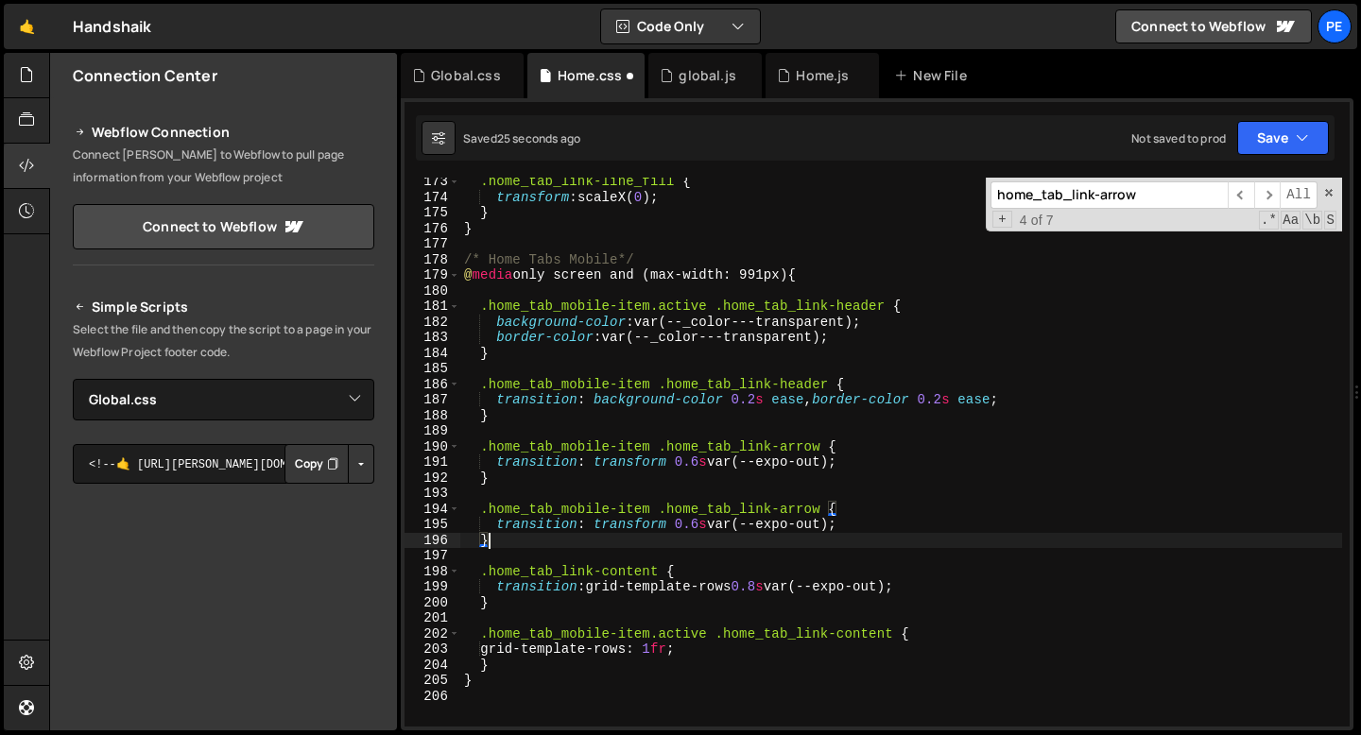
click at [655, 508] on div ".home_tab_link-line_fill { transform : scaleX( 0 ) ; } } /* Home Tabs Mobile*/ …" at bounding box center [901, 464] width 882 height 580
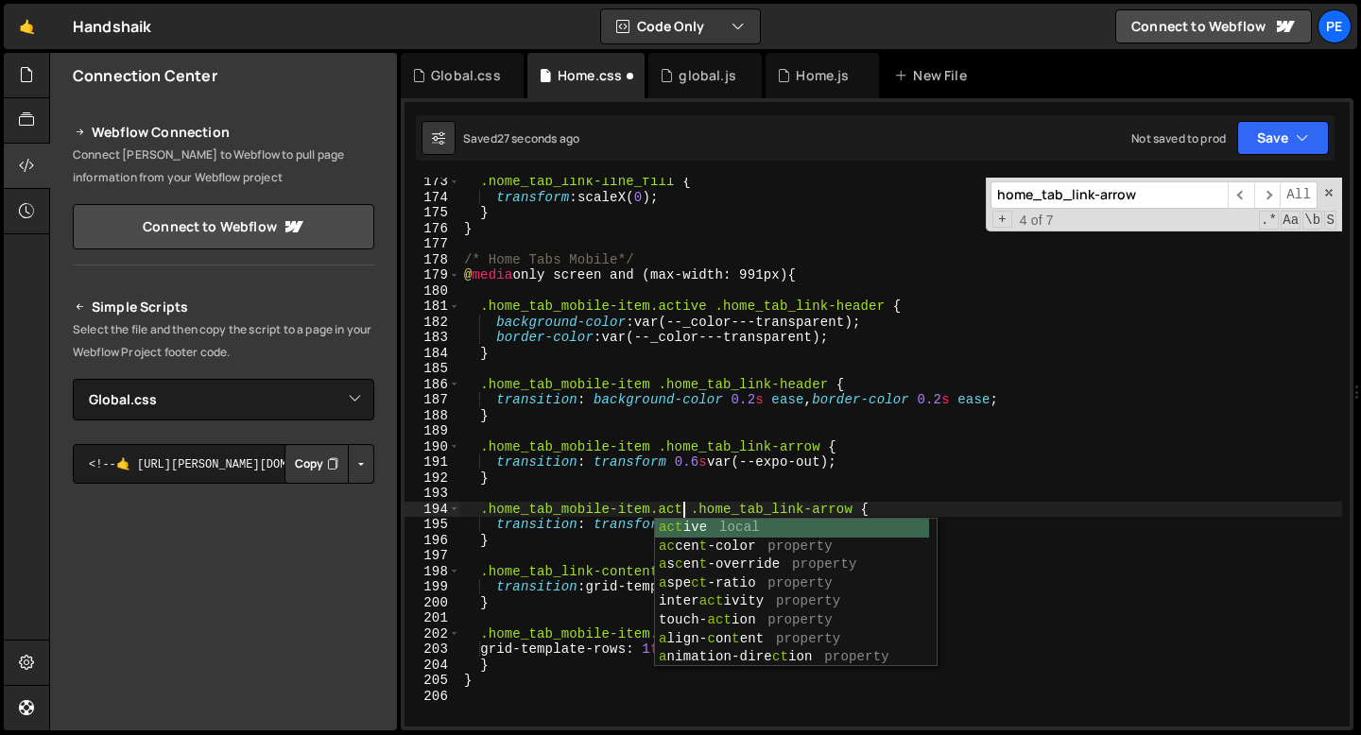
scroll to position [0, 16]
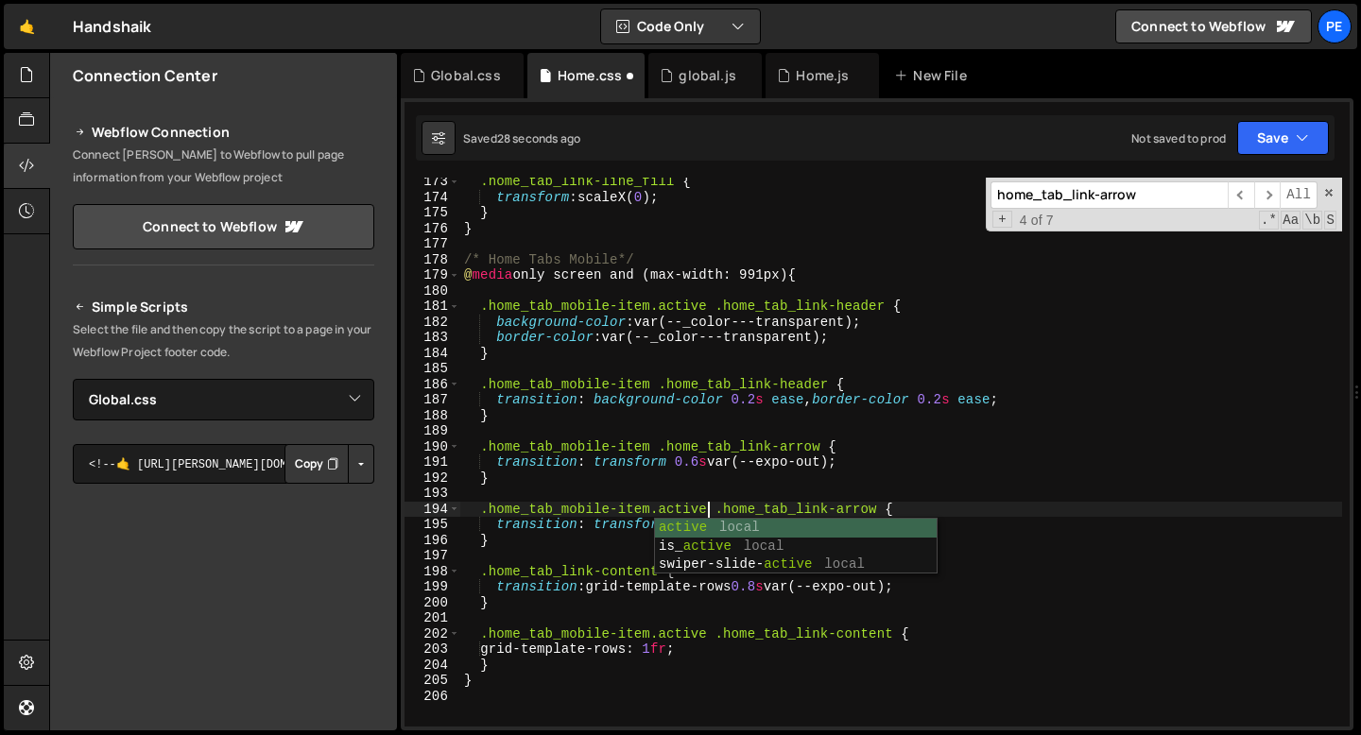
click at [551, 525] on div ".home_tab_link-line_fill { transform : scaleX( 0 ) ; } } /* Home Tabs Mobile*/ …" at bounding box center [901, 464] width 882 height 580
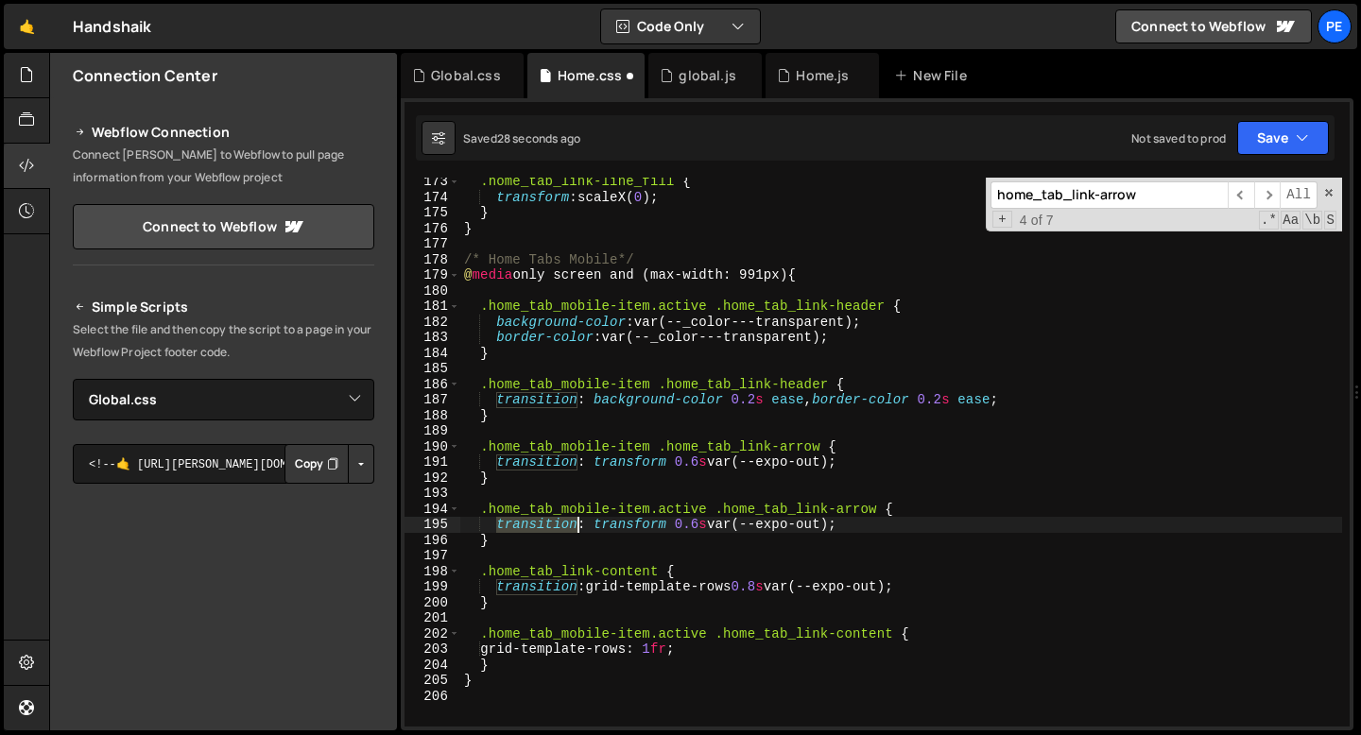
click at [550, 525] on div ".home_tab_link-line_fill { transform : scaleX( 0 ) ; } } /* Home Tabs Mobile*/ …" at bounding box center [901, 464] width 882 height 580
click at [572, 526] on div ".home_tab_link-line_fill { transform : scaleX( 0 ) ; } } /* Home Tabs Mobile*/ …" at bounding box center [901, 464] width 882 height 580
drag, startPoint x: 722, startPoint y: 525, endPoint x: 899, endPoint y: 525, distance: 176.7
click at [898, 526] on div ".home_tab_link-line_fill { transform : scaleX( 0 ) ; } } /* Home Tabs Mobile*/ …" at bounding box center [901, 464] width 882 height 580
click at [562, 348] on div ".home_tab_link-line_fill { transform : scaleX( 0 ) ; } } /* Home Tabs Mobile*/ …" at bounding box center [901, 464] width 882 height 580
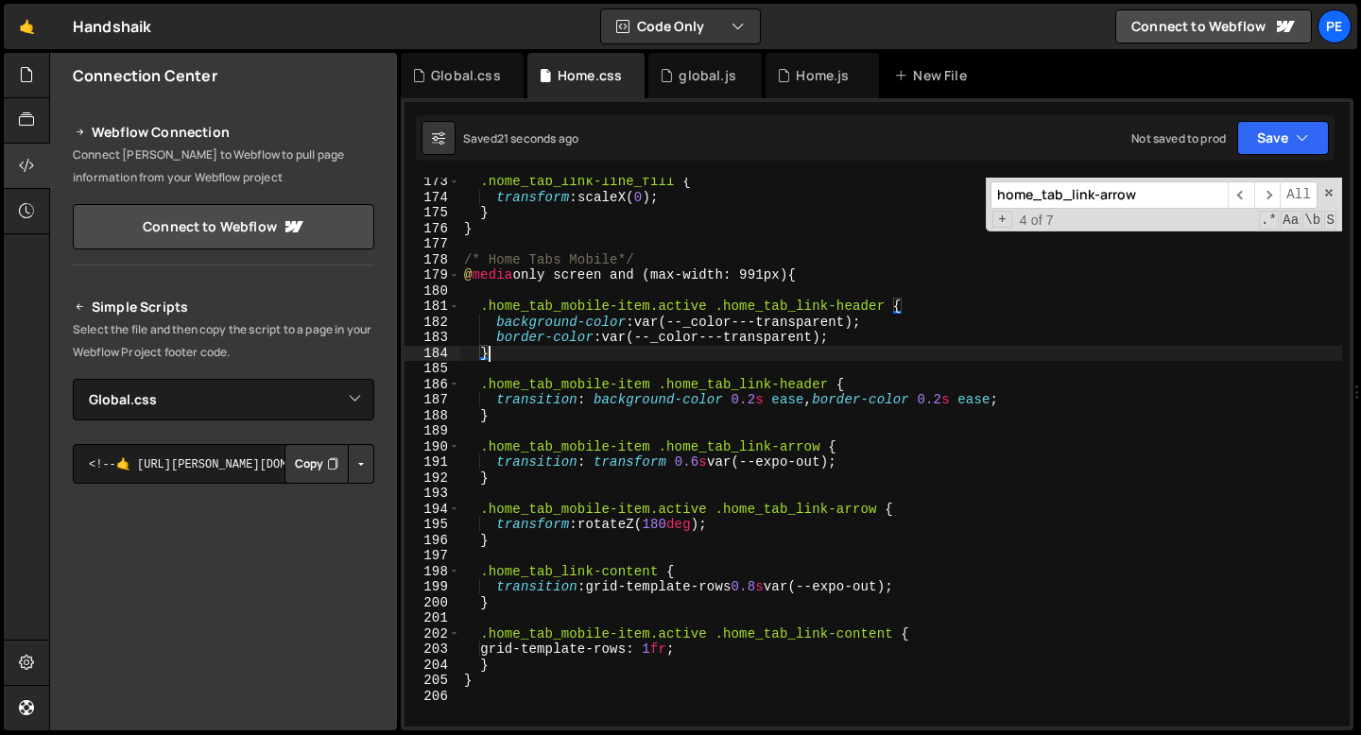
scroll to position [0, 1]
click at [909, 311] on div ".home_tab_link-line_fill { transform : scaleX( 0 ) ; } } /* Home Tabs Mobile*/ …" at bounding box center [901, 464] width 882 height 580
type textarea ".home_tab_mobile-item.active .home_tab_link-header {"
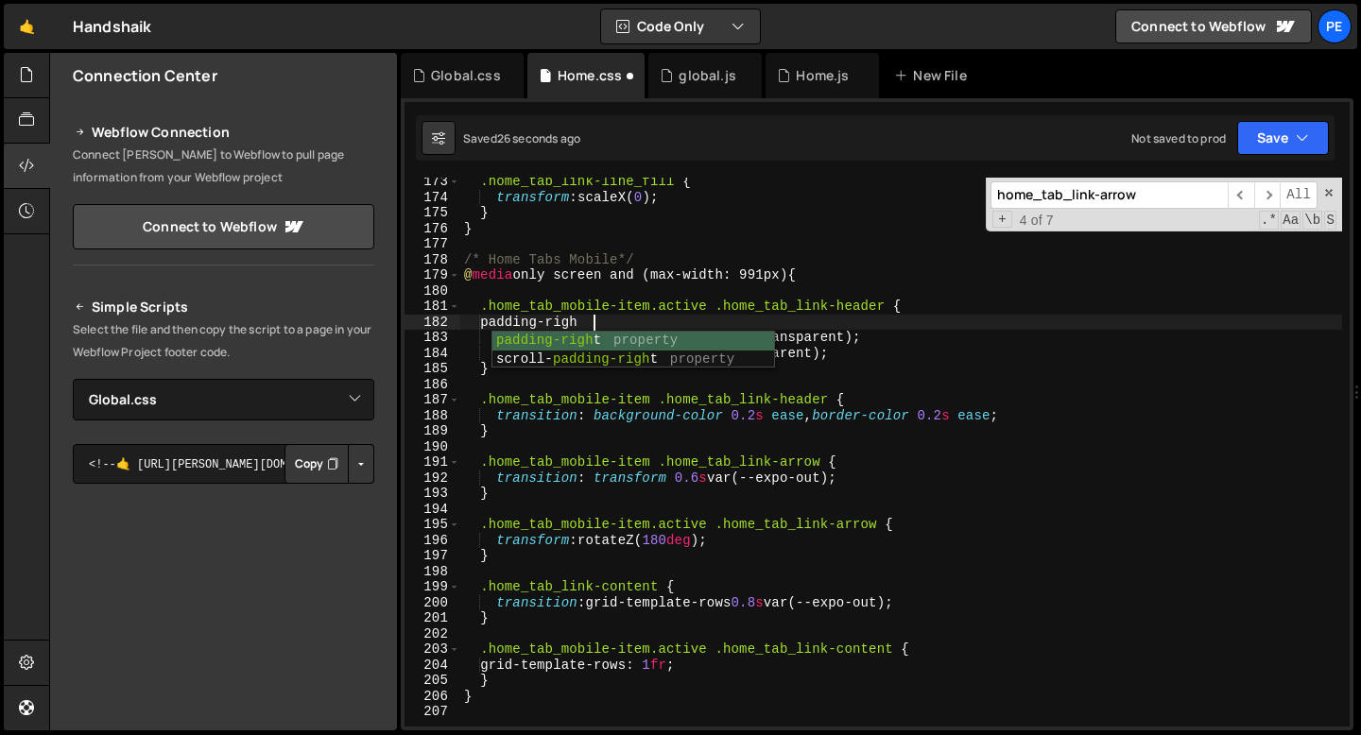
scroll to position [0, 9]
type textarea "padding-right: 0;"
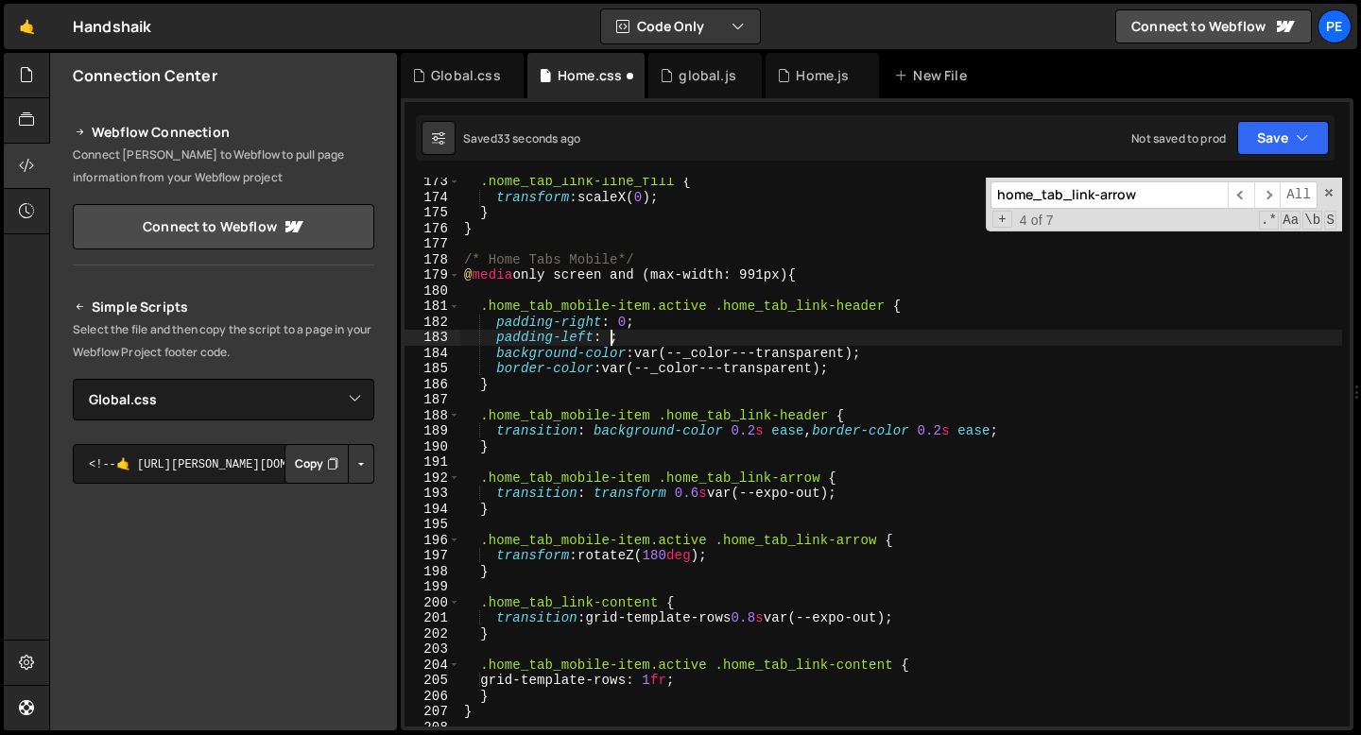
scroll to position [0, 9]
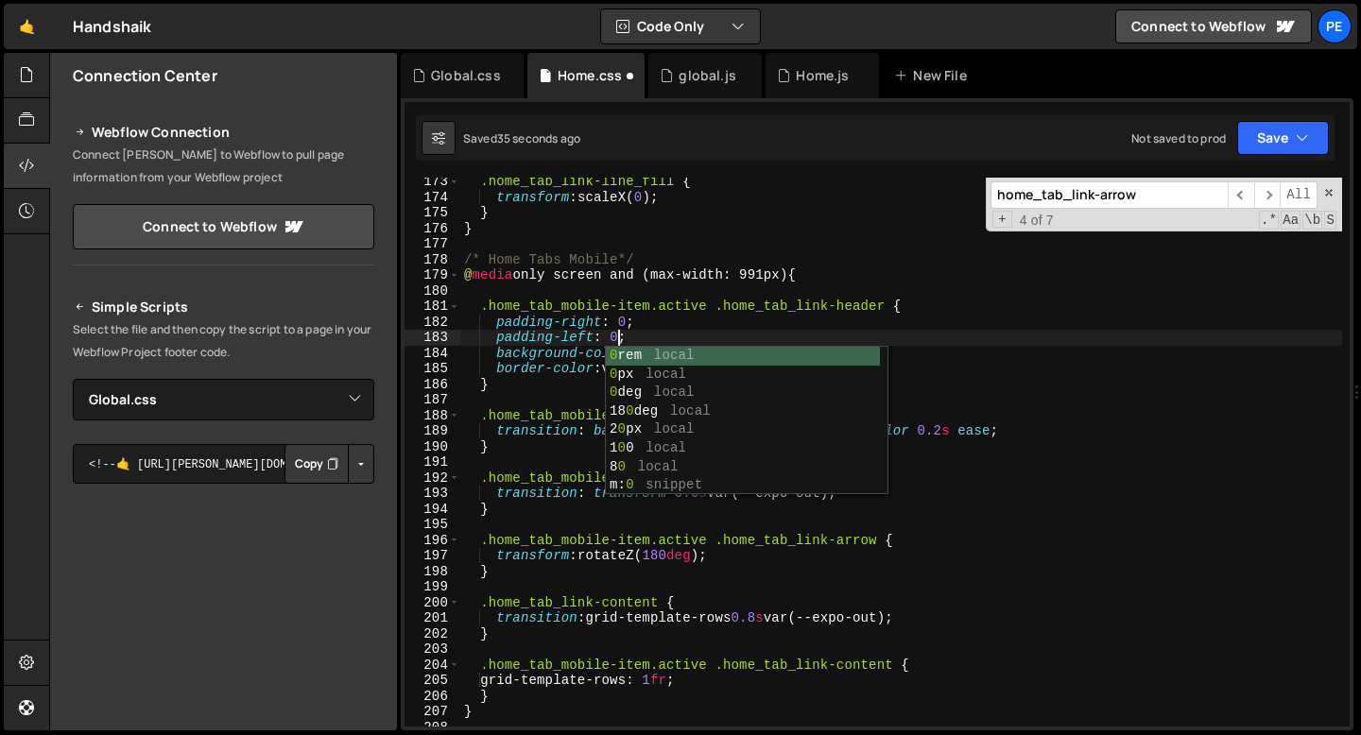
click at [738, 334] on div ".home_tab_link-line_fill { transform : scaleX( 0 ) ; } } /* Home Tabs Mobile*/ …" at bounding box center [901, 464] width 882 height 580
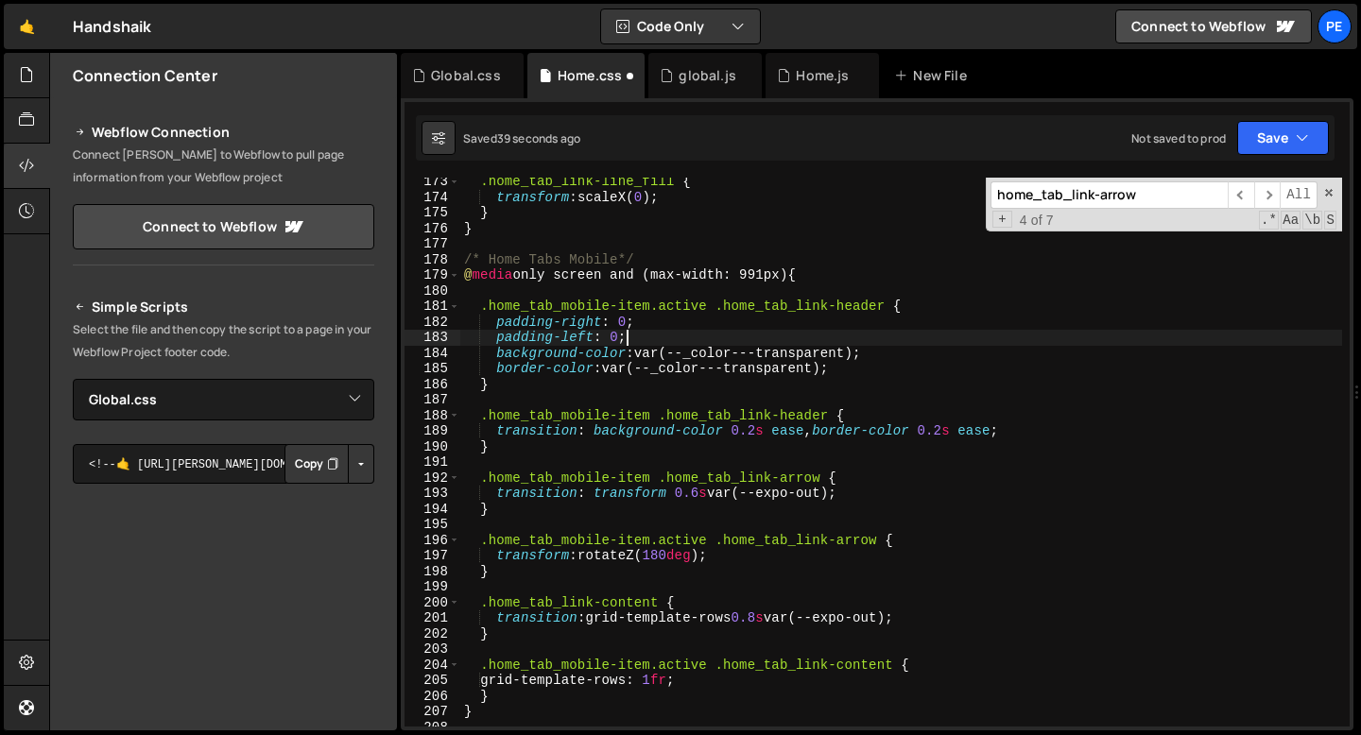
click at [882, 373] on div ".home_tab_link-line_fill { transform : scaleX( 0 ) ; } } /* Home Tabs Mobile*/ …" at bounding box center [901, 464] width 882 height 580
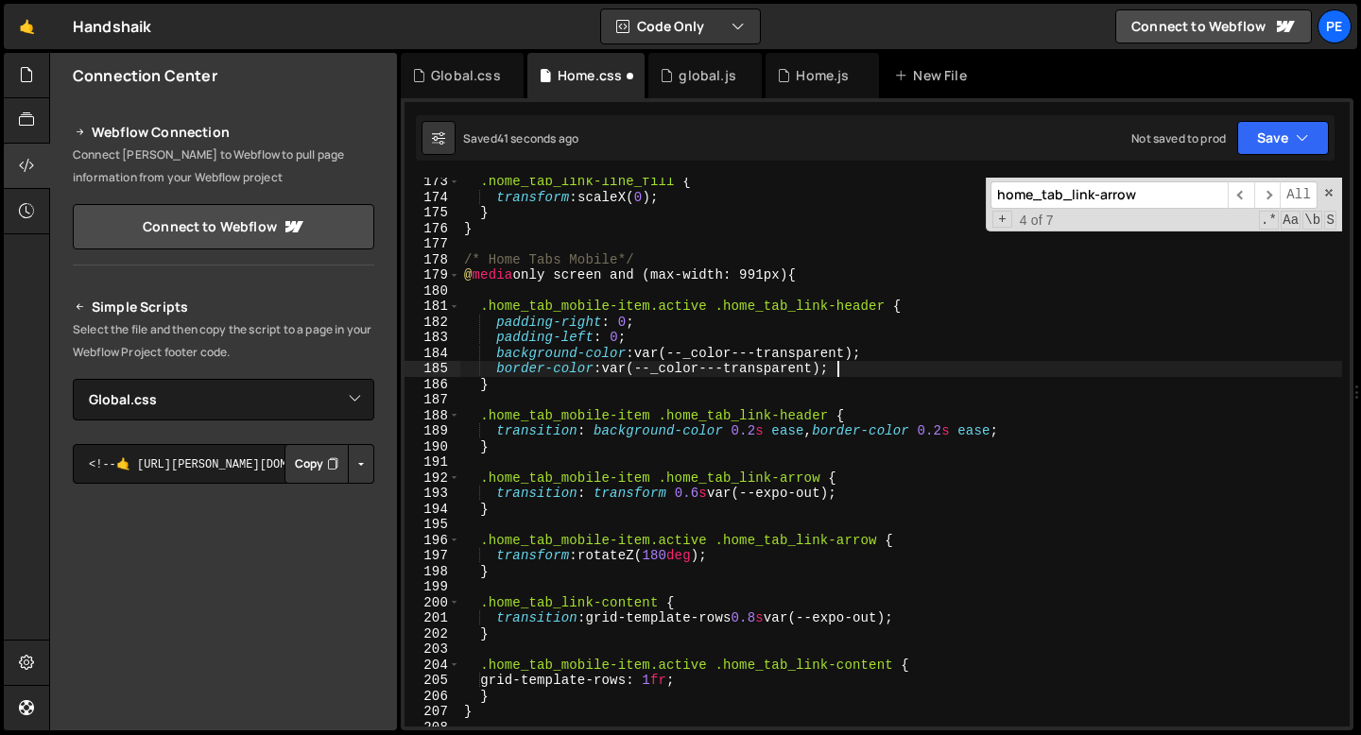
click at [997, 433] on div ".home_tab_link-line_fill { transform : scaleX( 0 ) ; } } /* Home Tabs Mobile*/ …" at bounding box center [901, 464] width 882 height 580
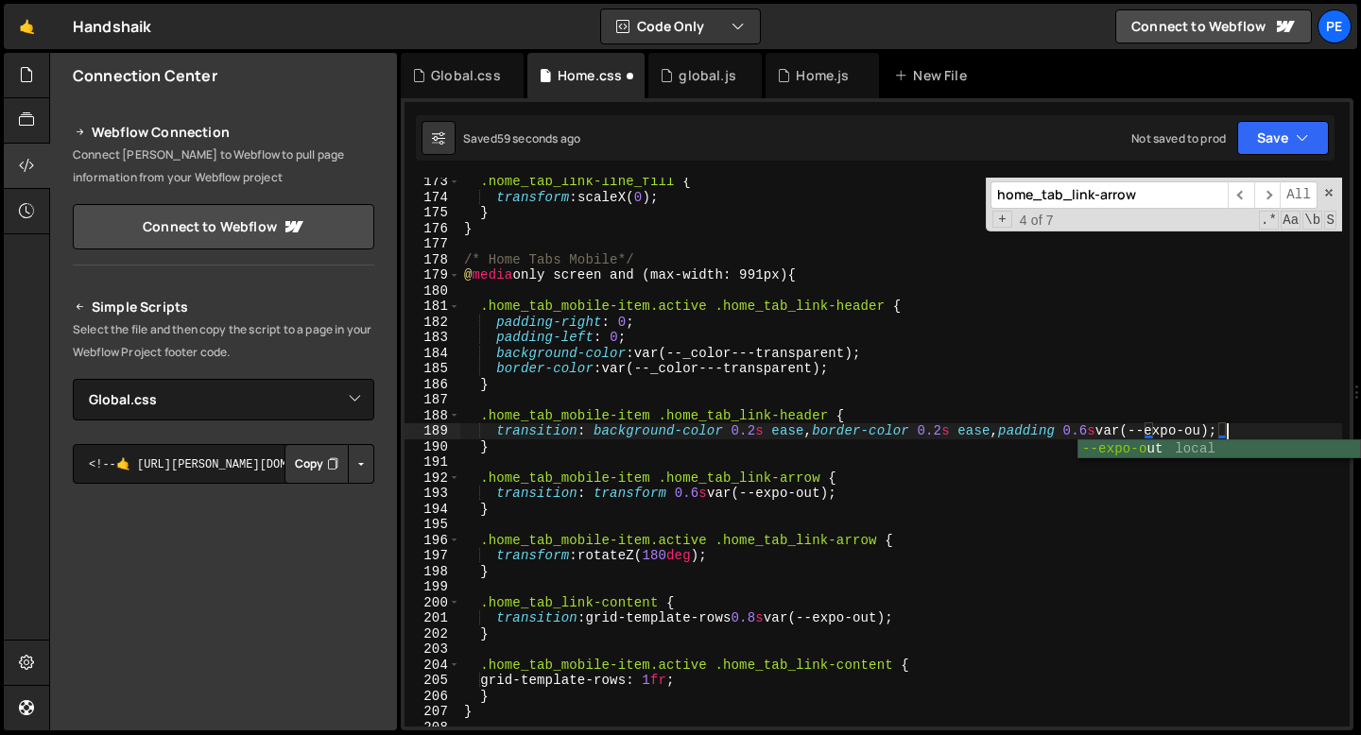
scroll to position [0, 53]
click at [909, 442] on div ".home_tab_link-line_fill { transform : scaleX( 0 ) ; } } /* Home Tabs Mobile*/ …" at bounding box center [901, 464] width 882 height 580
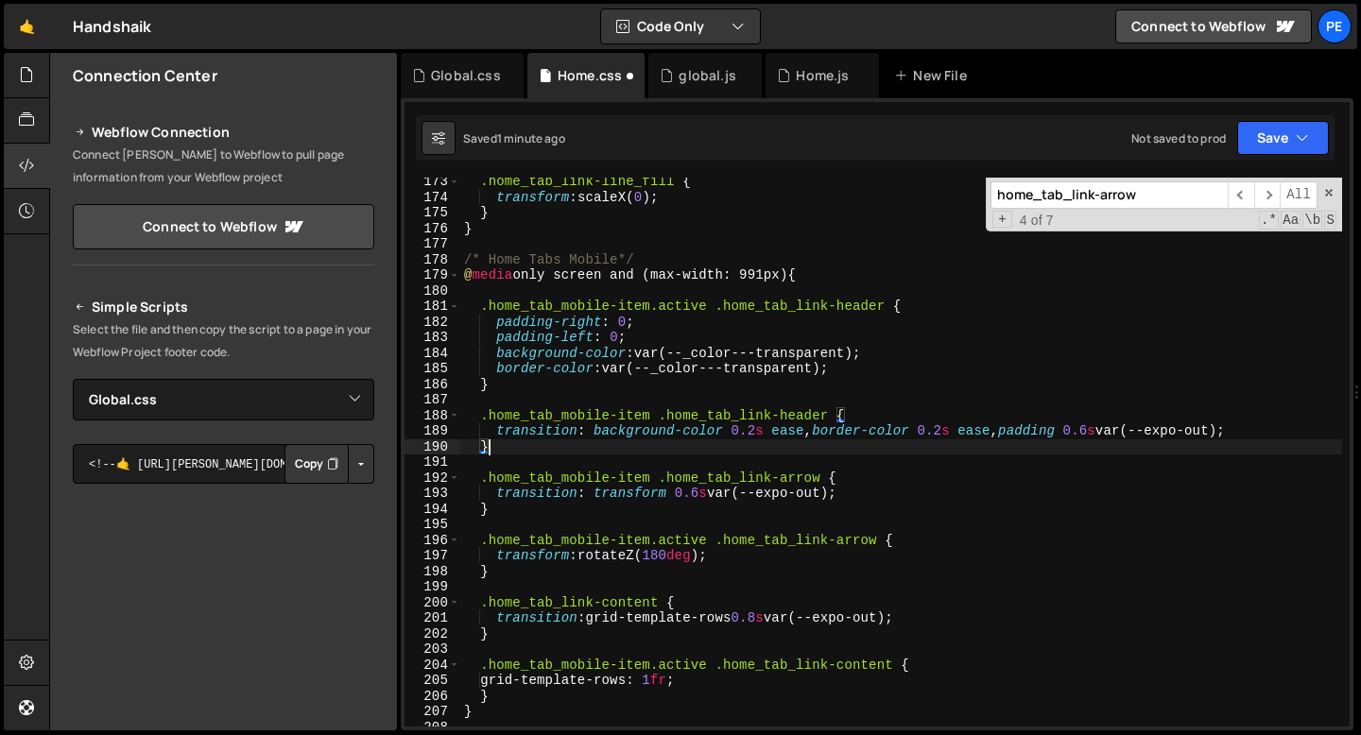
scroll to position [0, 1]
click at [619, 337] on div ".home_tab_link-line_fill { transform : scaleX( 0 ) ; } } /* Home Tabs Mobile*/ …" at bounding box center [901, 464] width 882 height 580
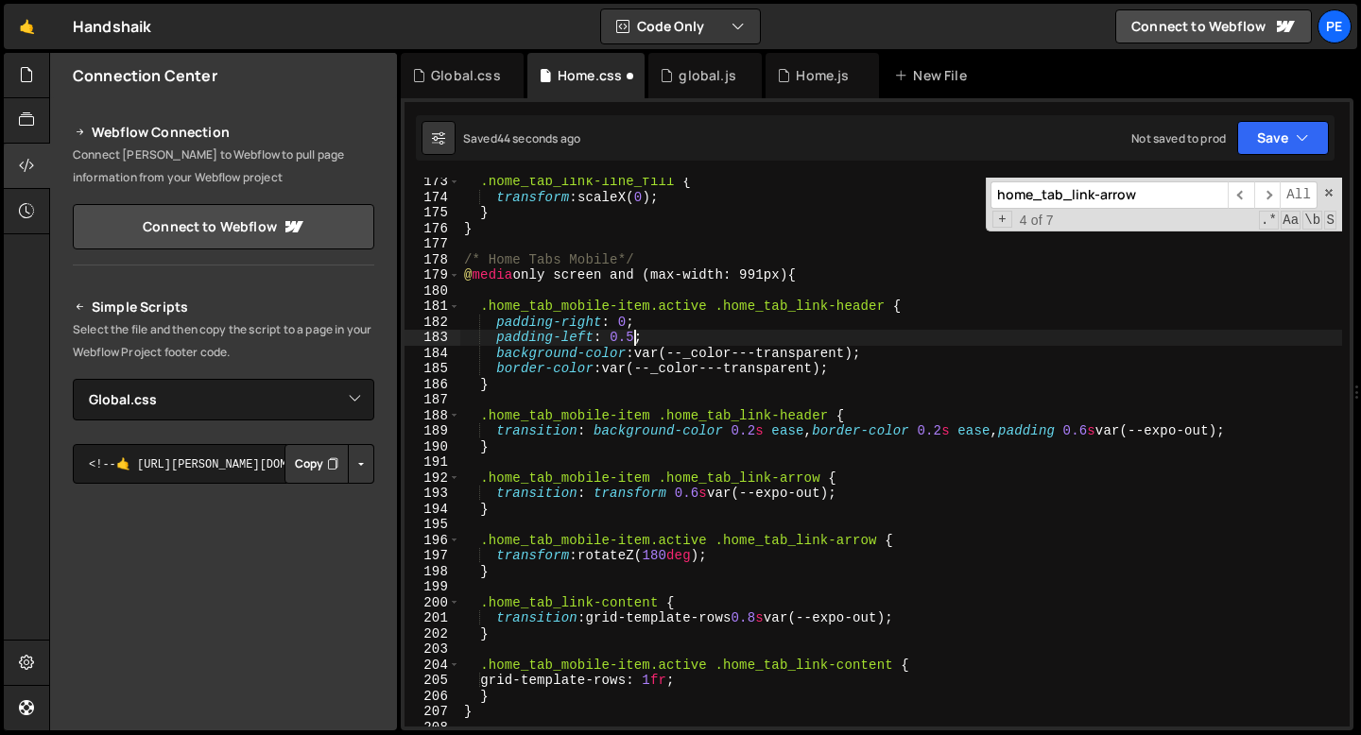
scroll to position [0, 13]
click at [623, 321] on div ".home_tab_link-line_fill { transform : scaleX( 0 ) ; } } /* Home Tabs Mobile*/ …" at bounding box center [901, 464] width 882 height 580
click at [679, 318] on div ".home_tab_link-line_fill { transform : scaleX( 0 ) ; } } /* Home Tabs Mobile*/ …" at bounding box center [901, 464] width 882 height 580
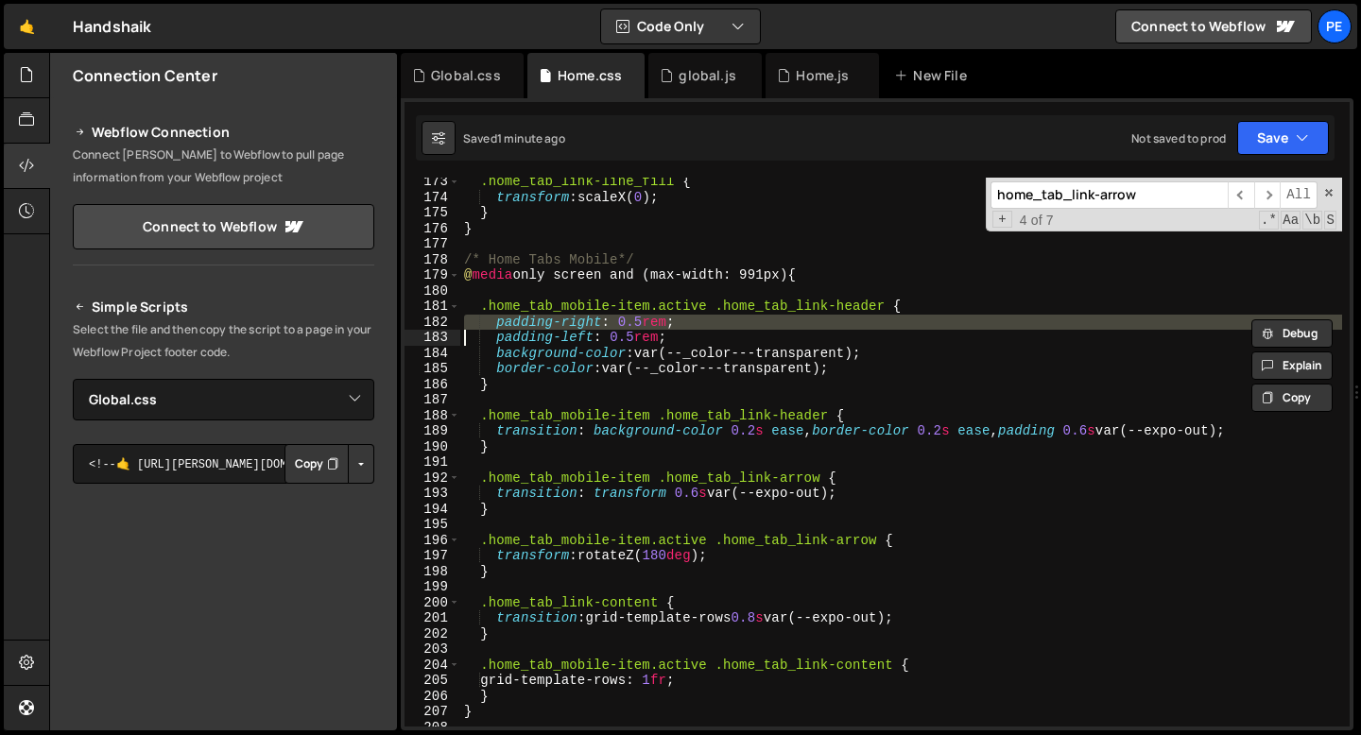
type textarea "padding-left: 0.5rem;"
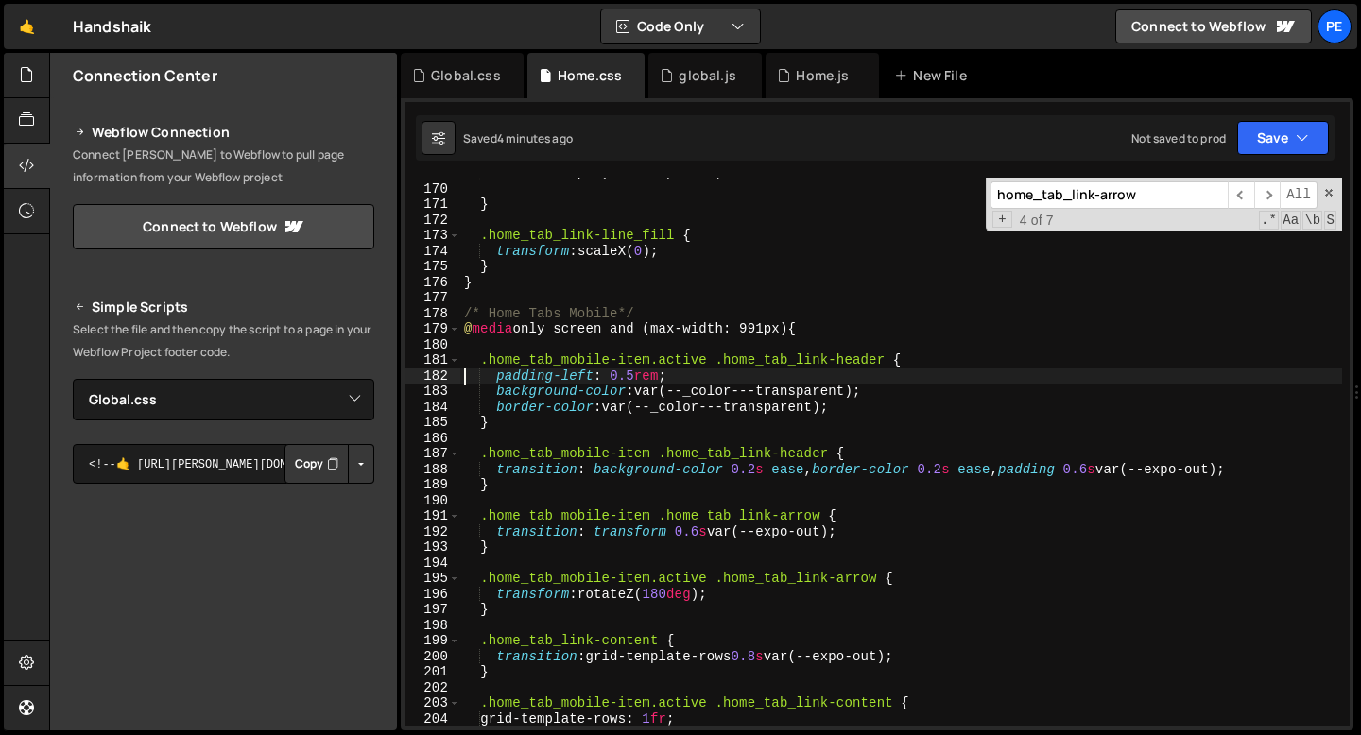
scroll to position [2169, 0]
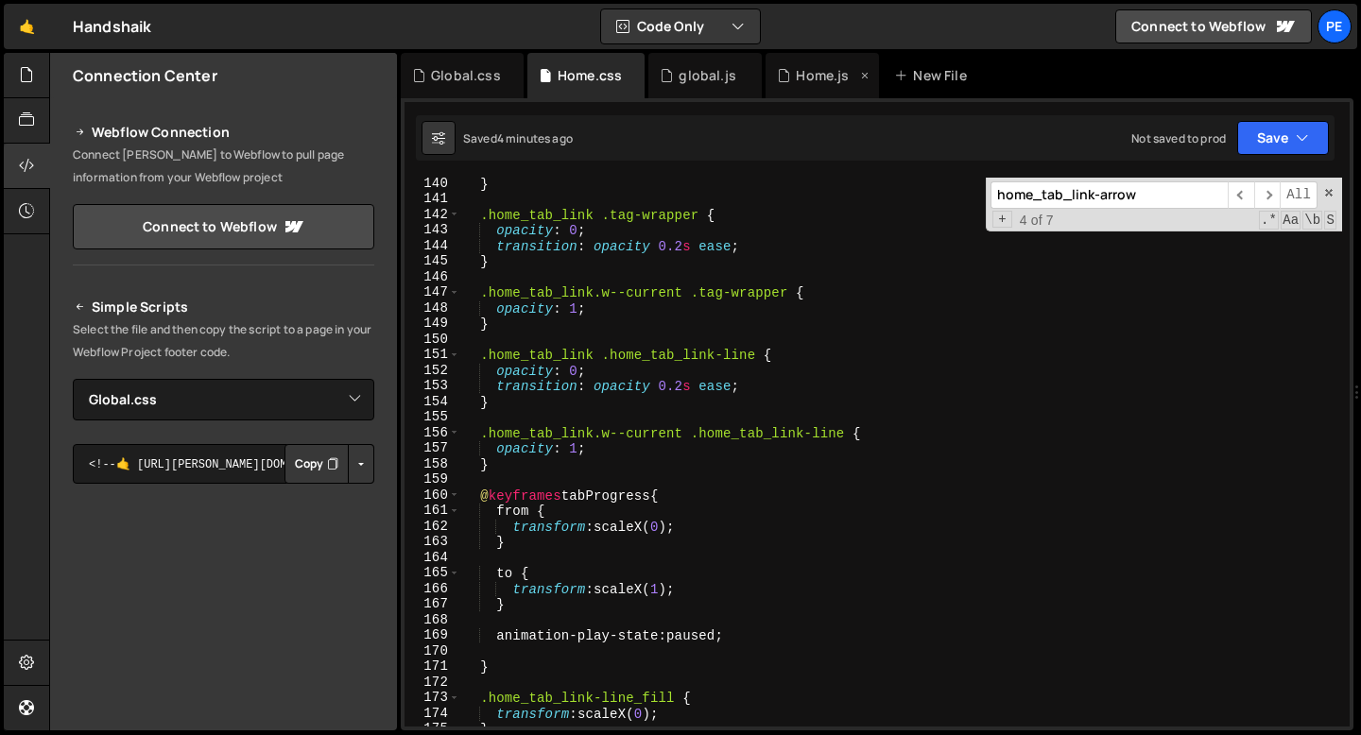
click at [786, 83] on div "Home.js" at bounding box center [816, 75] width 79 height 19
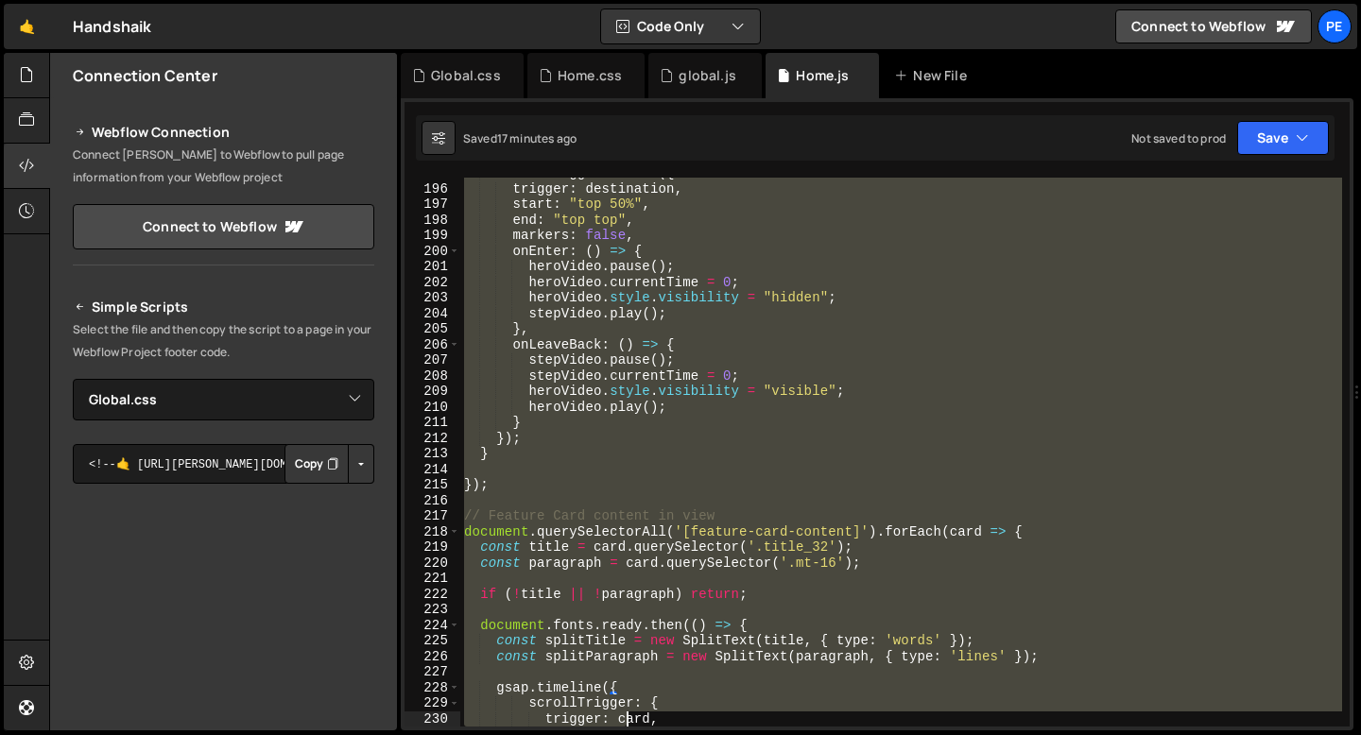
scroll to position [3037, 0]
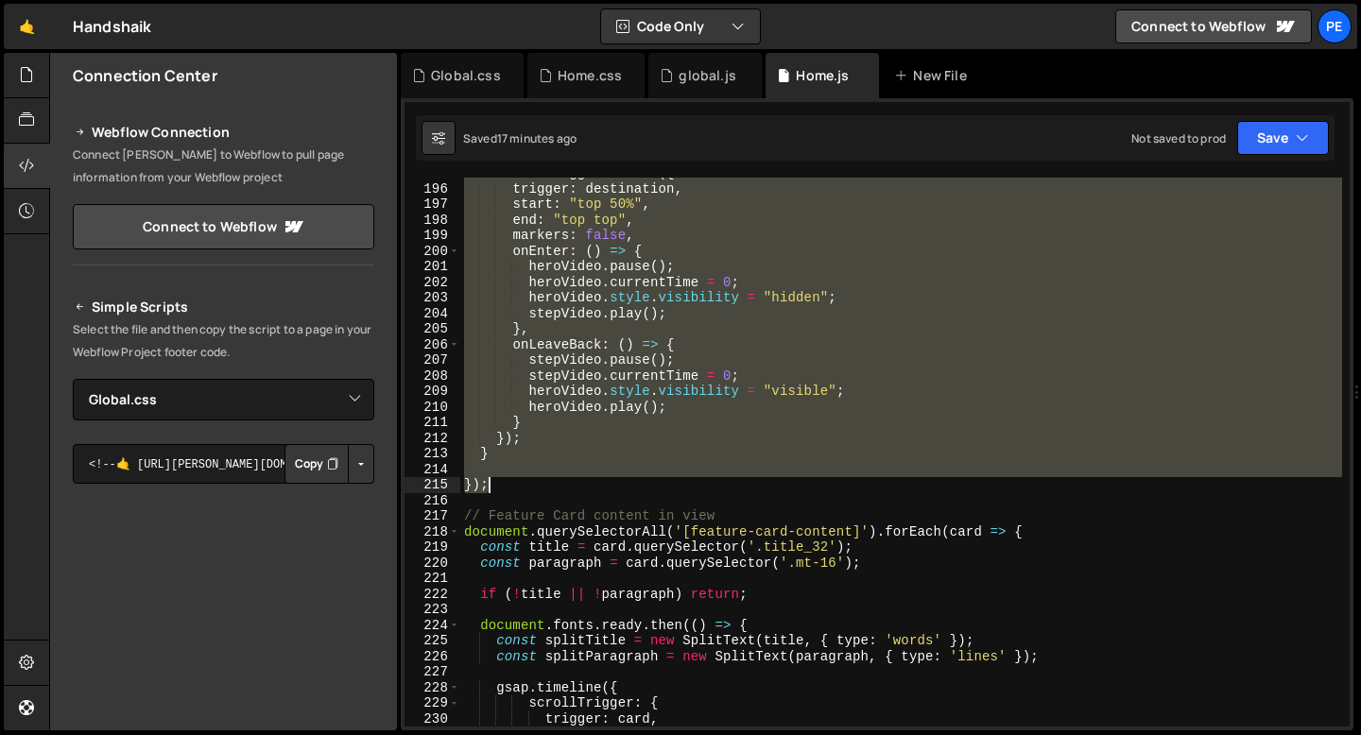
drag, startPoint x: 480, startPoint y: 300, endPoint x: 519, endPoint y: 489, distance: 192.9
click at [519, 489] on div "ScrollTrigger . create ({ trigger : destination , start : "top 50%" , end : "to…" at bounding box center [901, 455] width 882 height 580
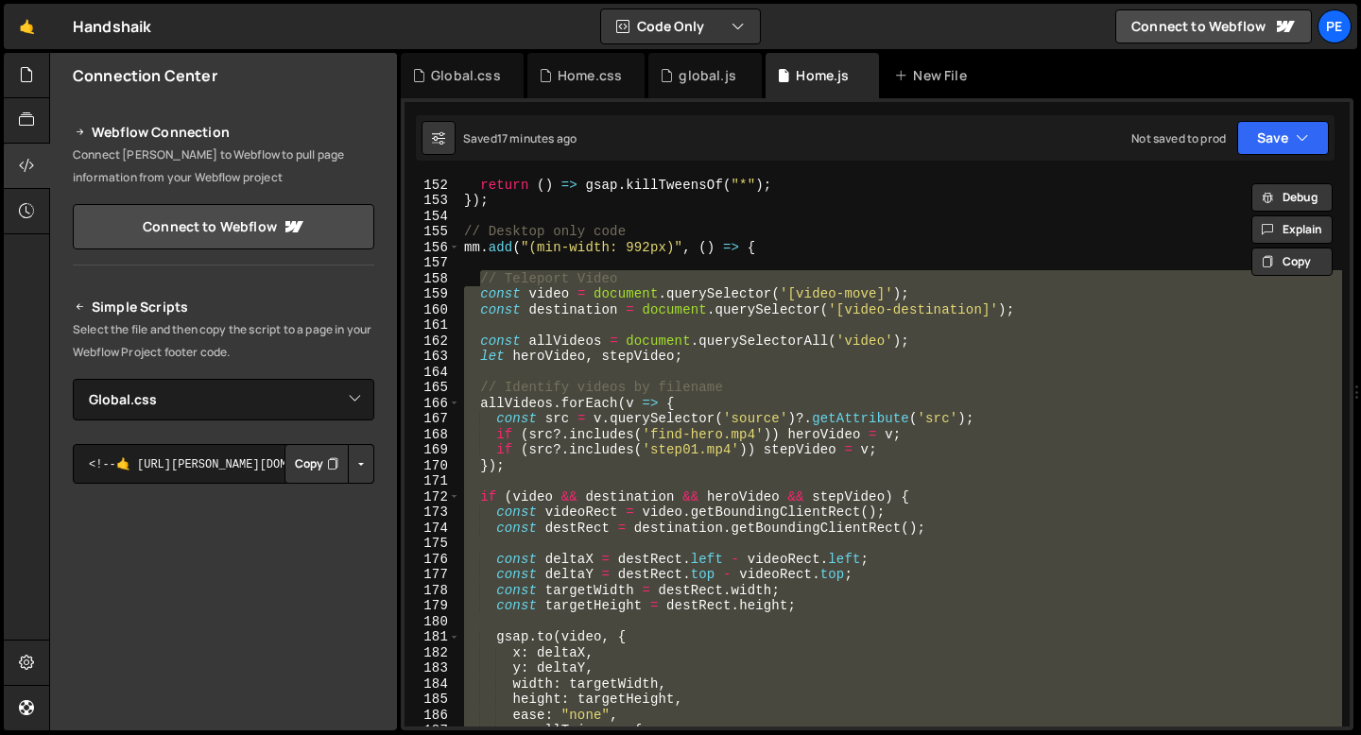
scroll to position [2352, 0]
click at [478, 421] on div "return ( ) => gsap . killTweensOf ( "*" ) ; }) ; // Desktop only code mm . add …" at bounding box center [901, 452] width 882 height 549
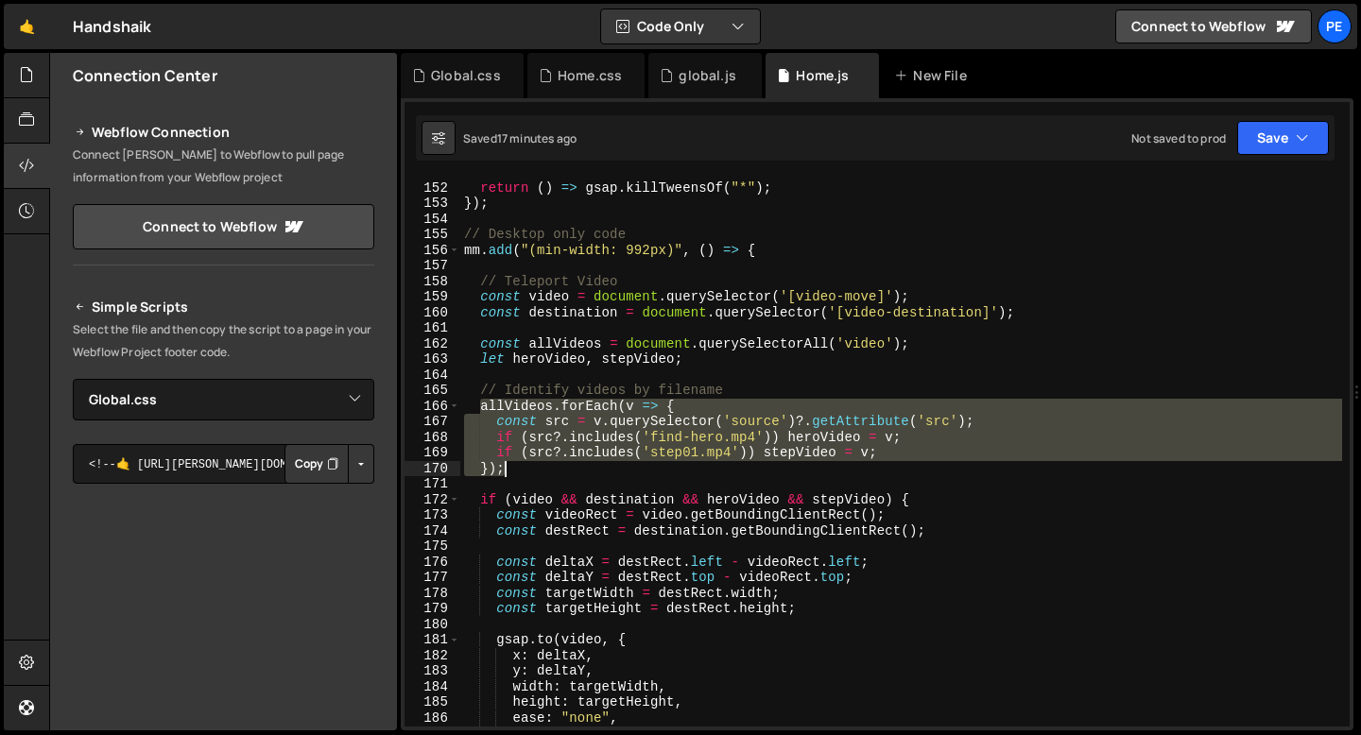
drag, startPoint x: 479, startPoint y: 405, endPoint x: 875, endPoint y: 466, distance: 400.6
click at [875, 466] on div "return ( ) => gsap . killTweensOf ( "*" ) ; }) ; // Desktop only code mm . add …" at bounding box center [901, 454] width 882 height 580
click at [465, 253] on div "return ( ) => gsap . killTweensOf ( "*" ) ; }) ; // Desktop only code mm . add …" at bounding box center [901, 454] width 882 height 580
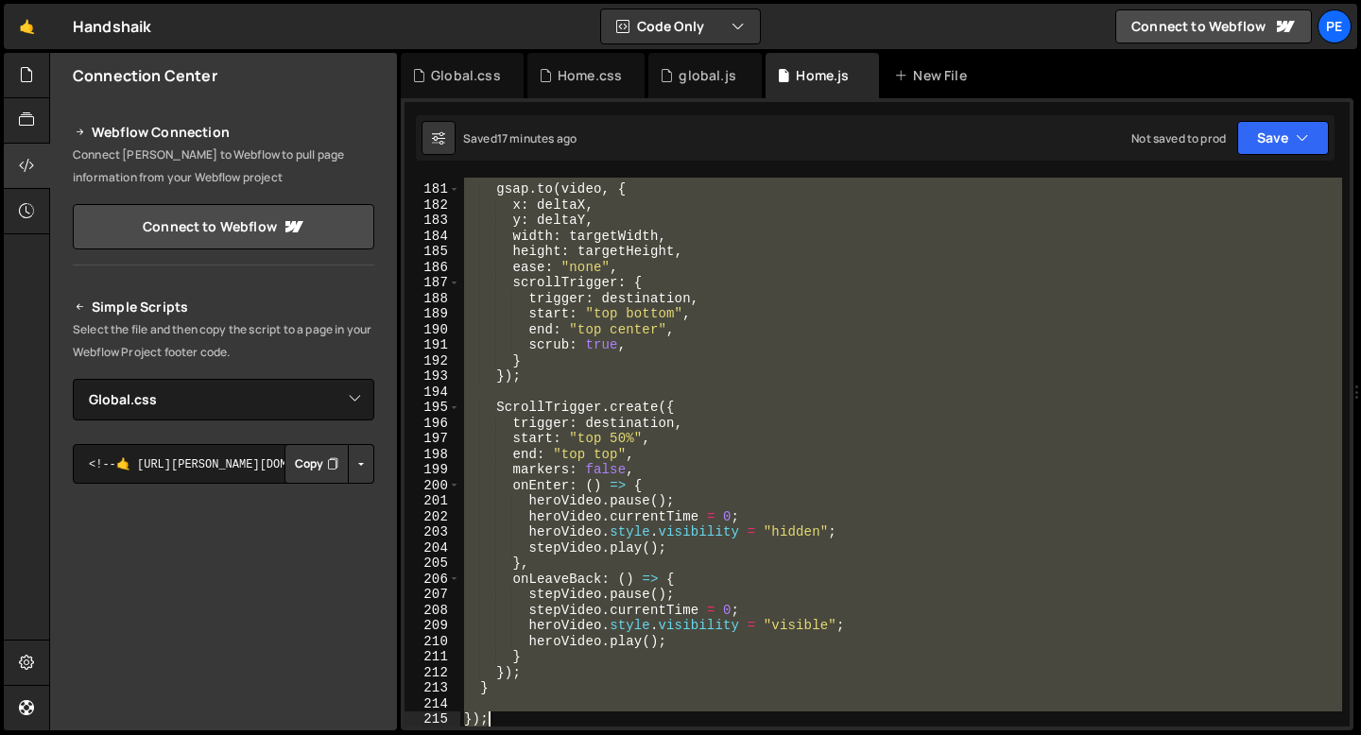
scroll to position [2819, 0]
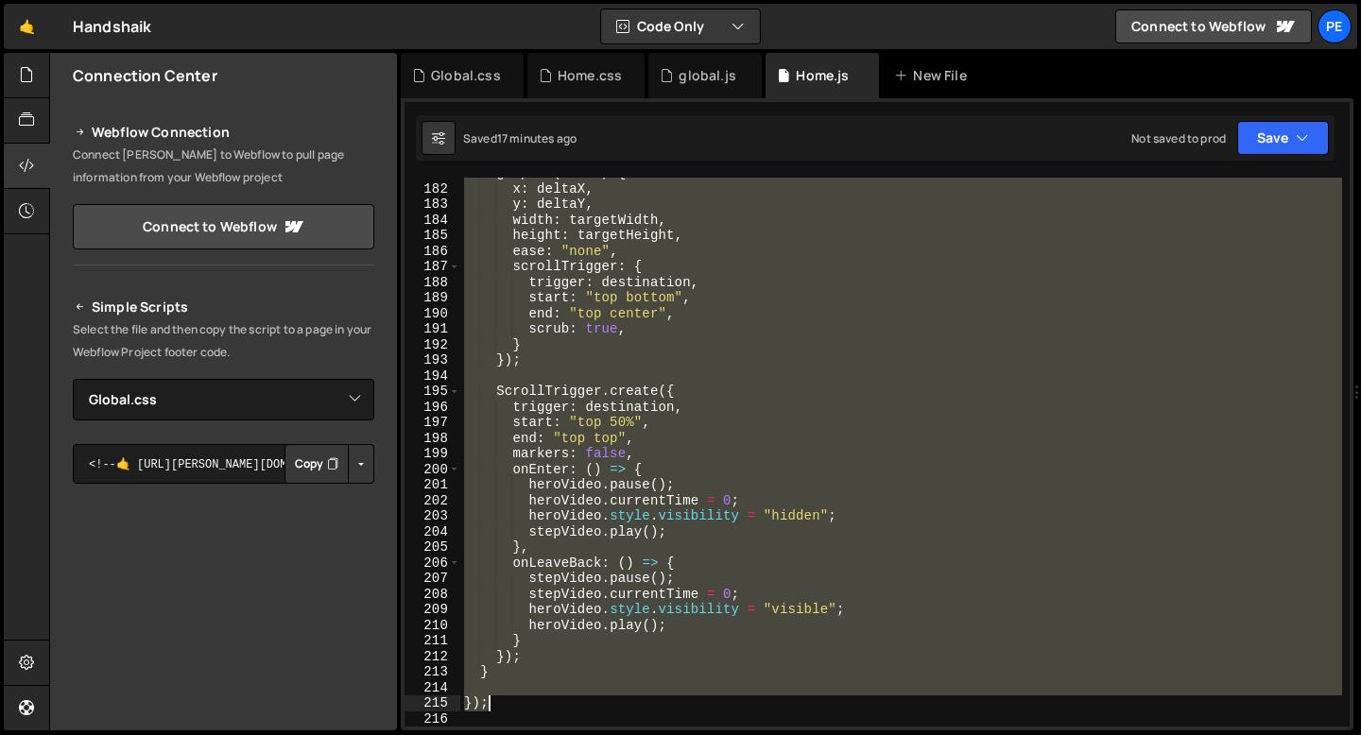
drag, startPoint x: 465, startPoint y: 253, endPoint x: 575, endPoint y: 697, distance: 457.5
click at [575, 699] on div "gsap . to ( video , { x : deltaX , y : deltaY , width : targetWidth , height : …" at bounding box center [901, 455] width 882 height 580
type textarea "});"
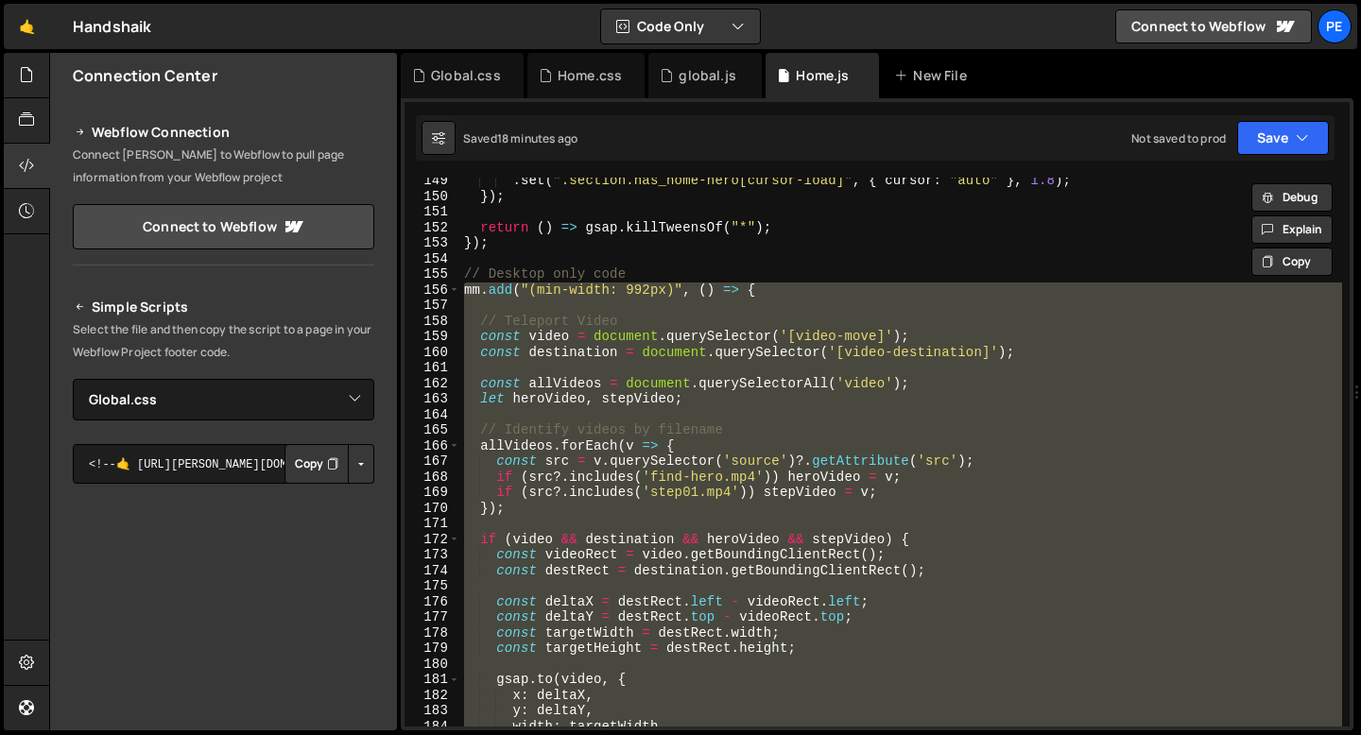
paste textarea
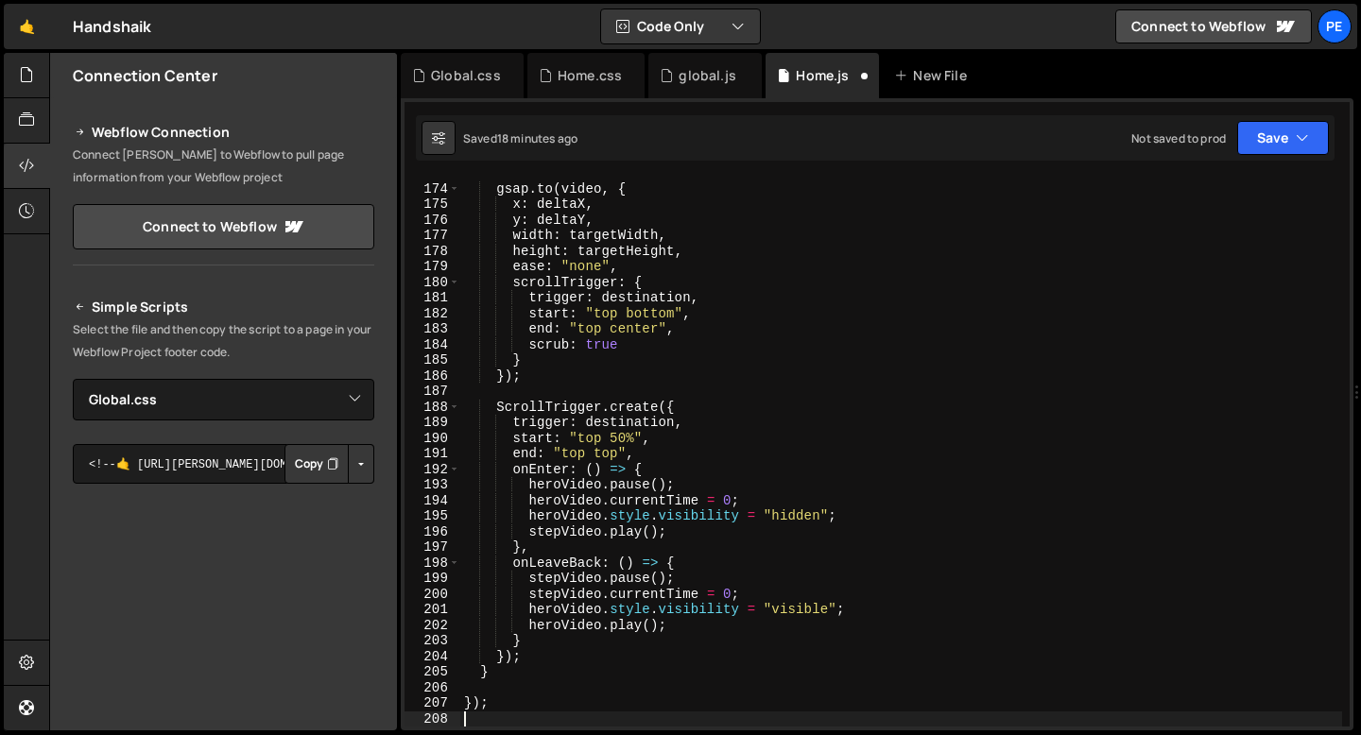
scroll to position [2694, 0]
click at [565, 391] on div "gsap . to ( video , { x : deltaX , y : deltaY , width : targetWidth , height : …" at bounding box center [901, 455] width 882 height 580
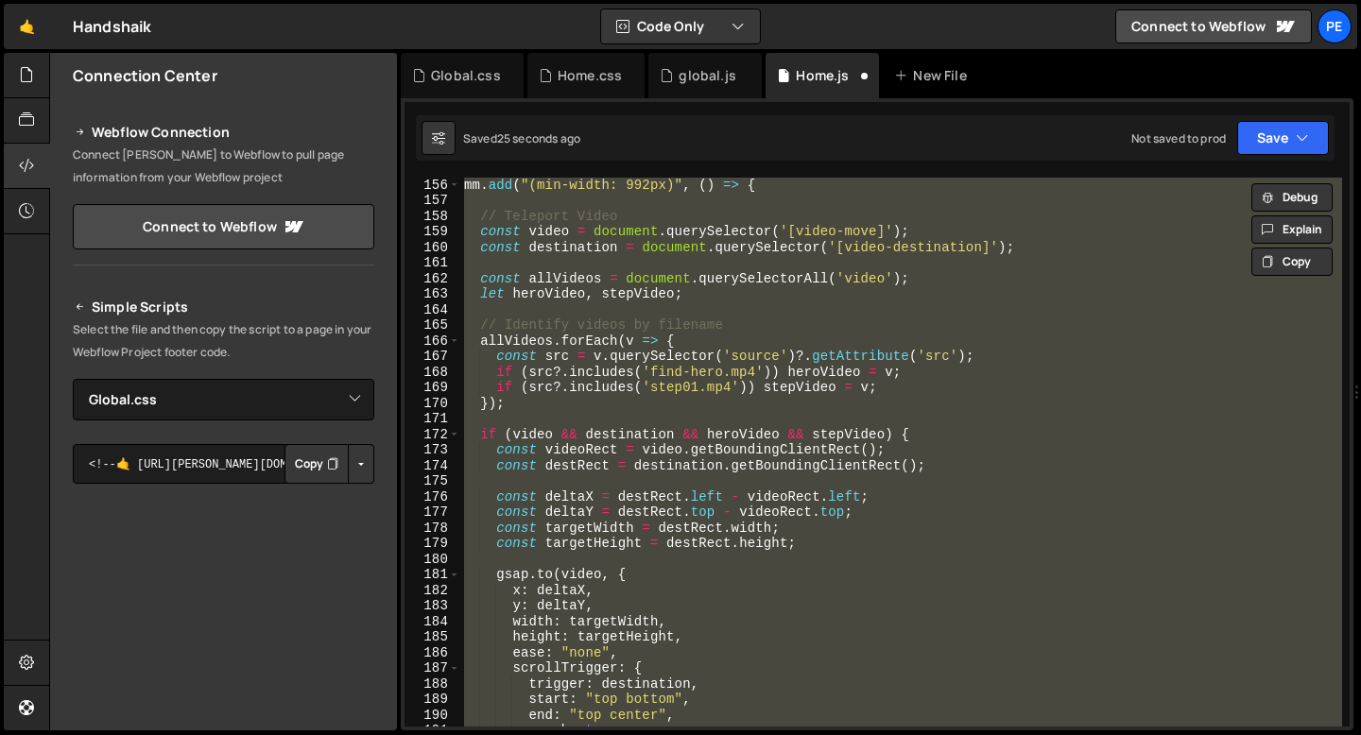
scroll to position [2417, 0]
click at [560, 405] on div "mm . add ( "(min-width: 992px)" , ( ) => { // Teleport Video const video = docu…" at bounding box center [901, 452] width 882 height 549
type textarea "});"
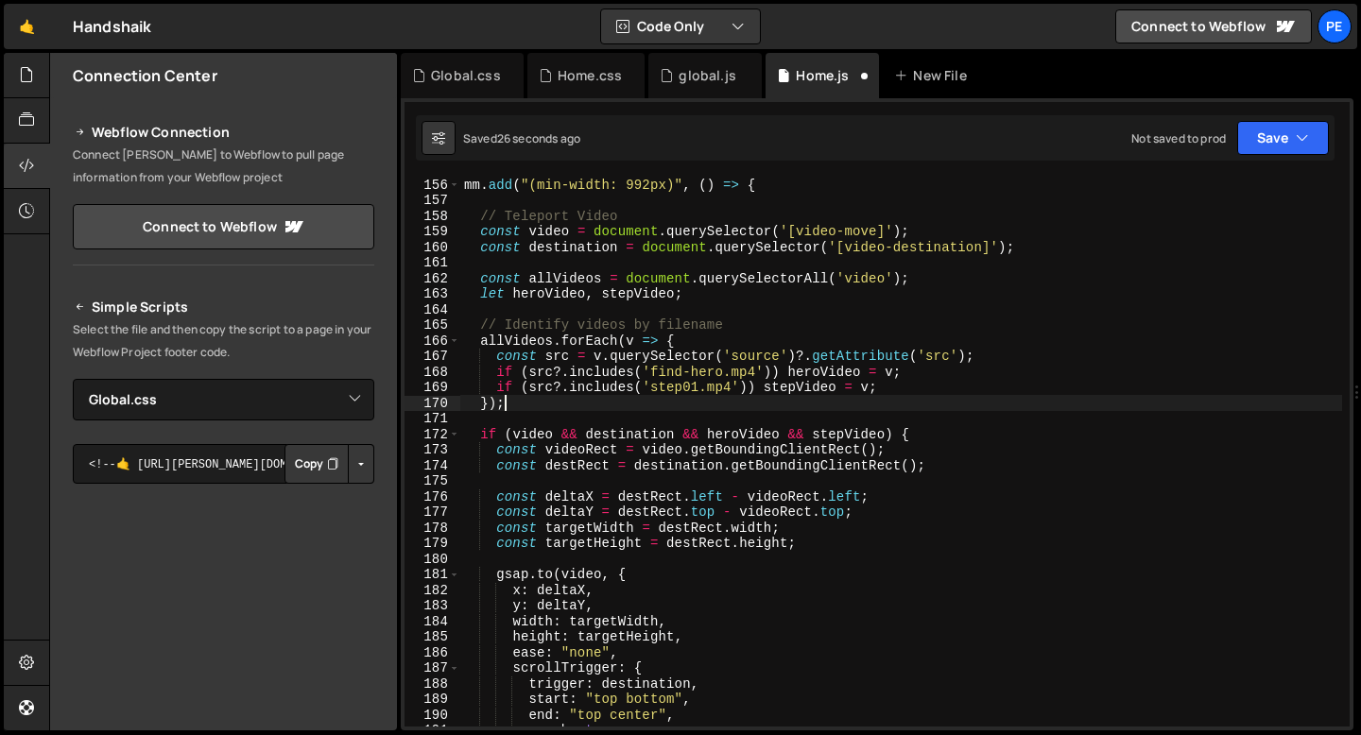
click at [549, 407] on div "mm . add ( "(min-width: 992px)" , ( ) => { // Teleport Video const video = docu…" at bounding box center [901, 467] width 882 height 580
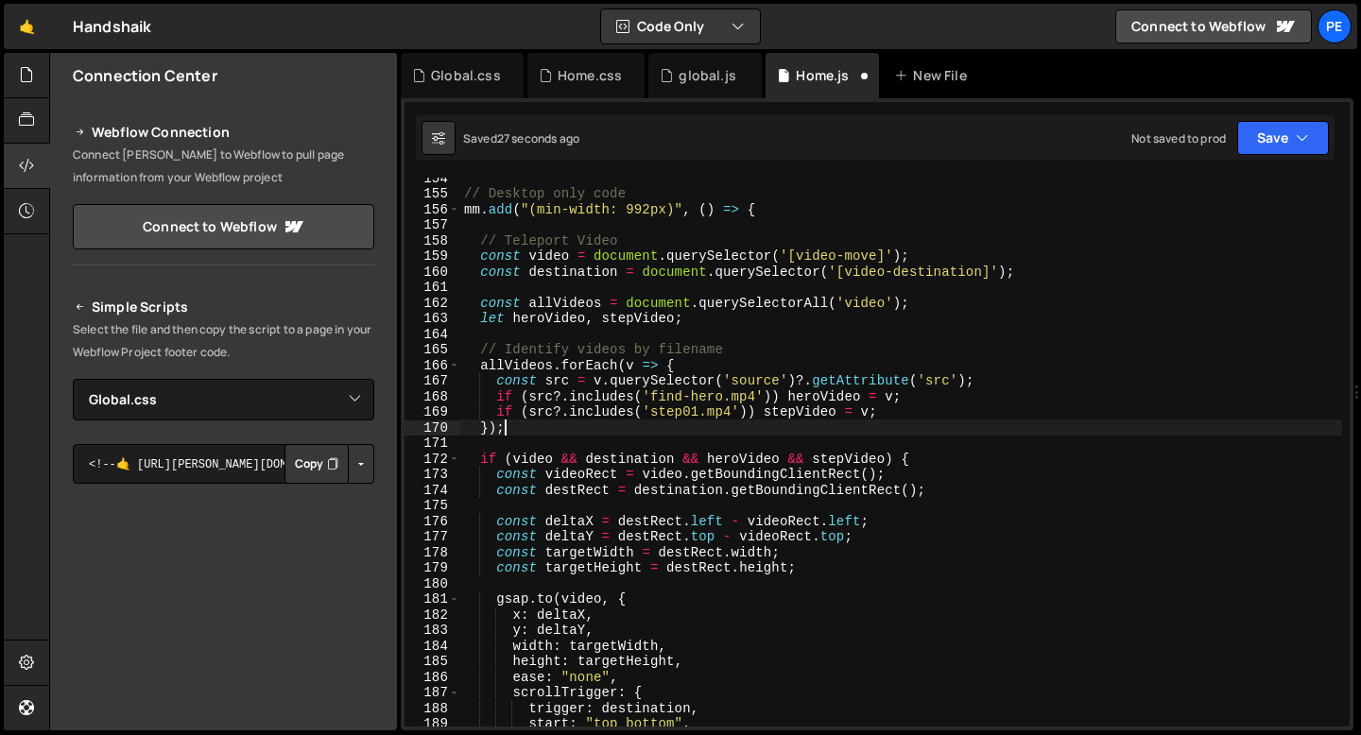
scroll to position [2393, 0]
click at [534, 437] on div "// Desktop only code mm . add ( "(min-width: 992px)" , ( ) => { // Teleport Vid…" at bounding box center [901, 460] width 882 height 580
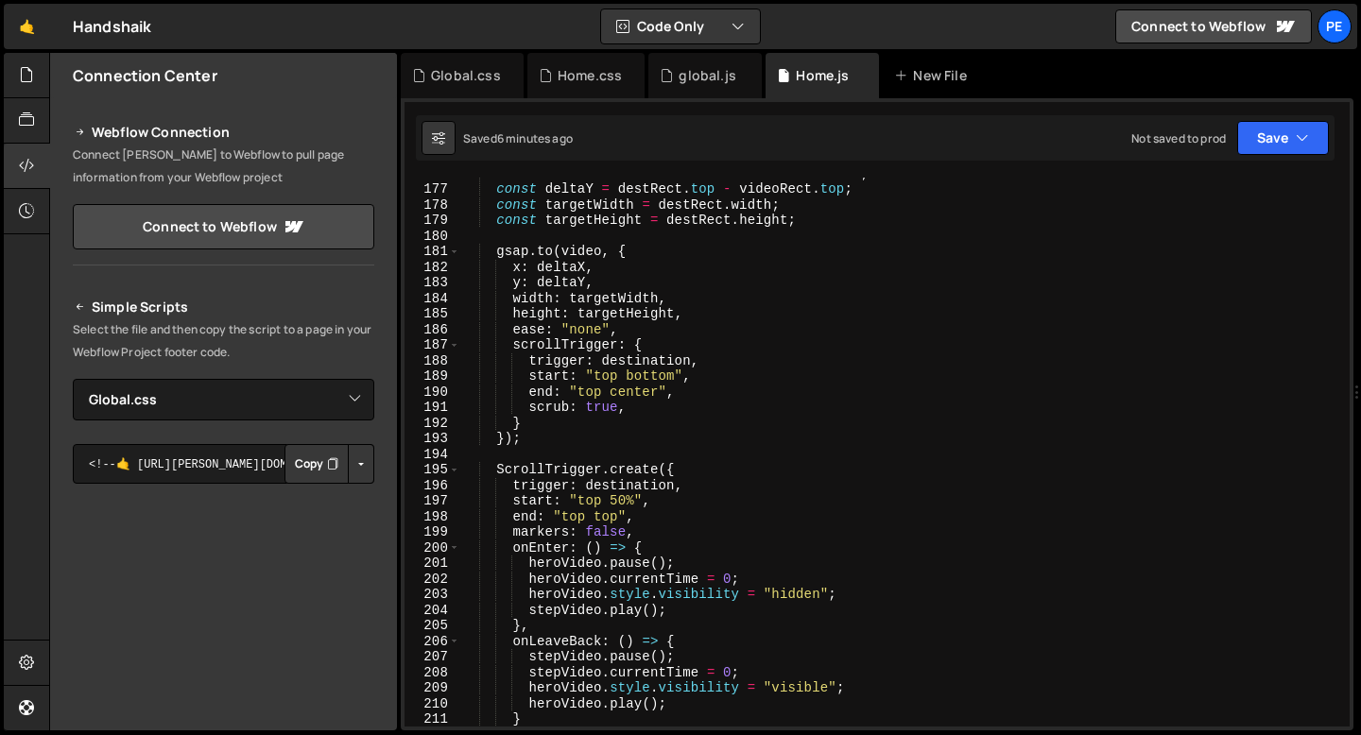
scroll to position [2799, 0]
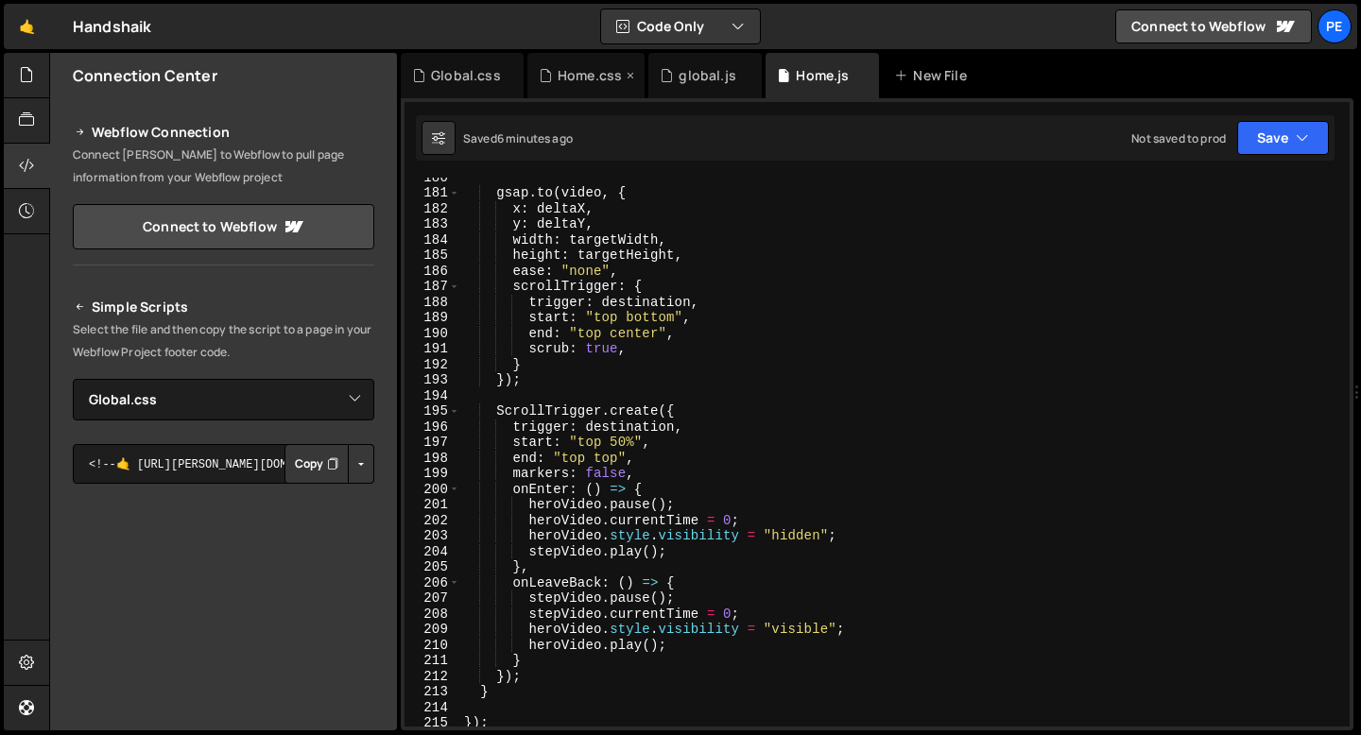
click at [577, 84] on div "Home.css" at bounding box center [590, 75] width 64 height 19
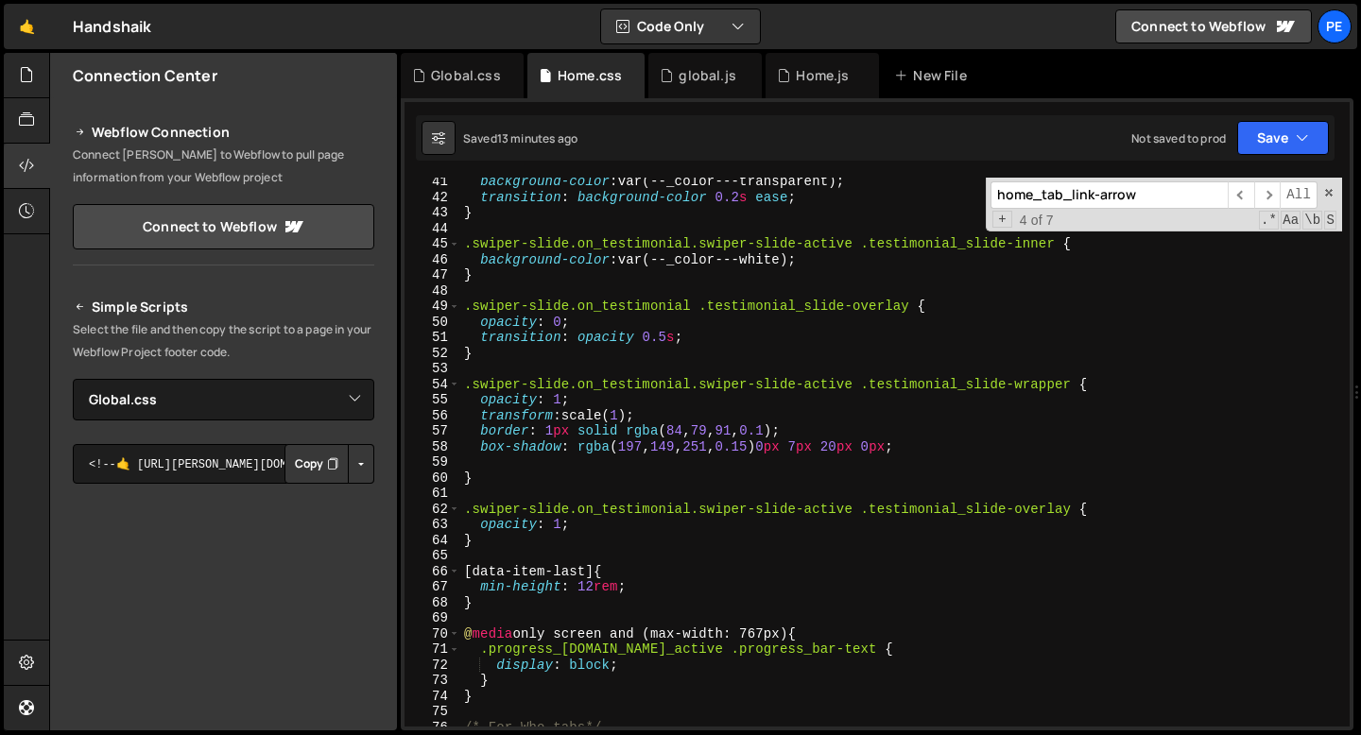
scroll to position [541, 0]
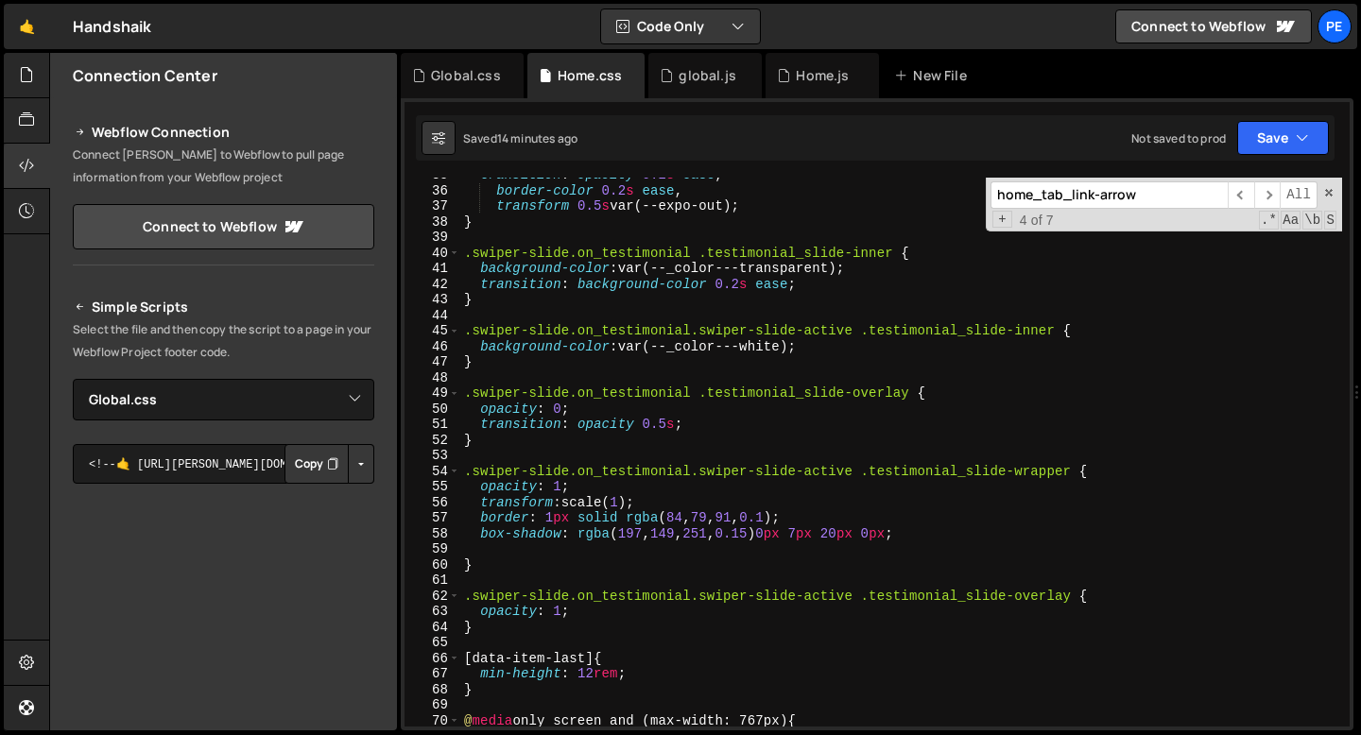
type textarea "}"
click at [529, 559] on div "transition : opacity 0.2 s ease , border-color 0.2 s ease , transform 0.5 s var…" at bounding box center [901, 457] width 882 height 580
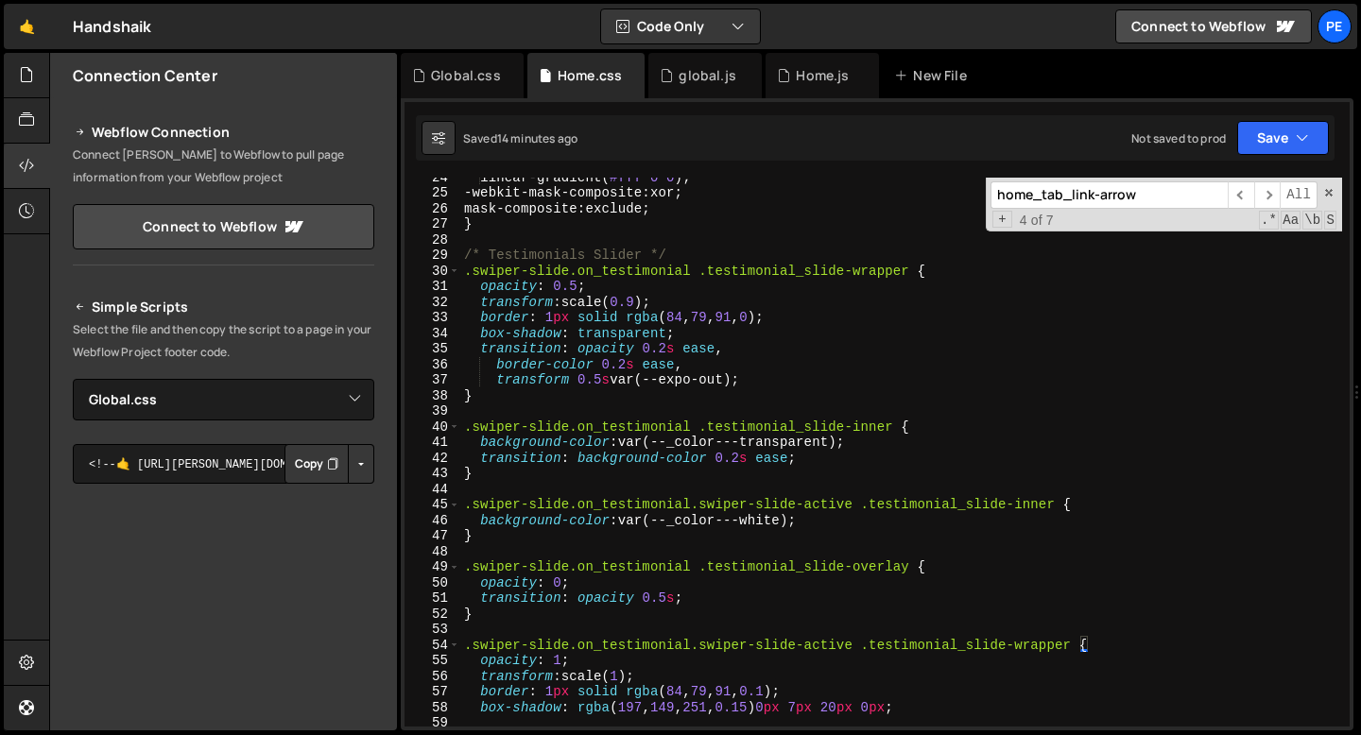
scroll to position [319, 0]
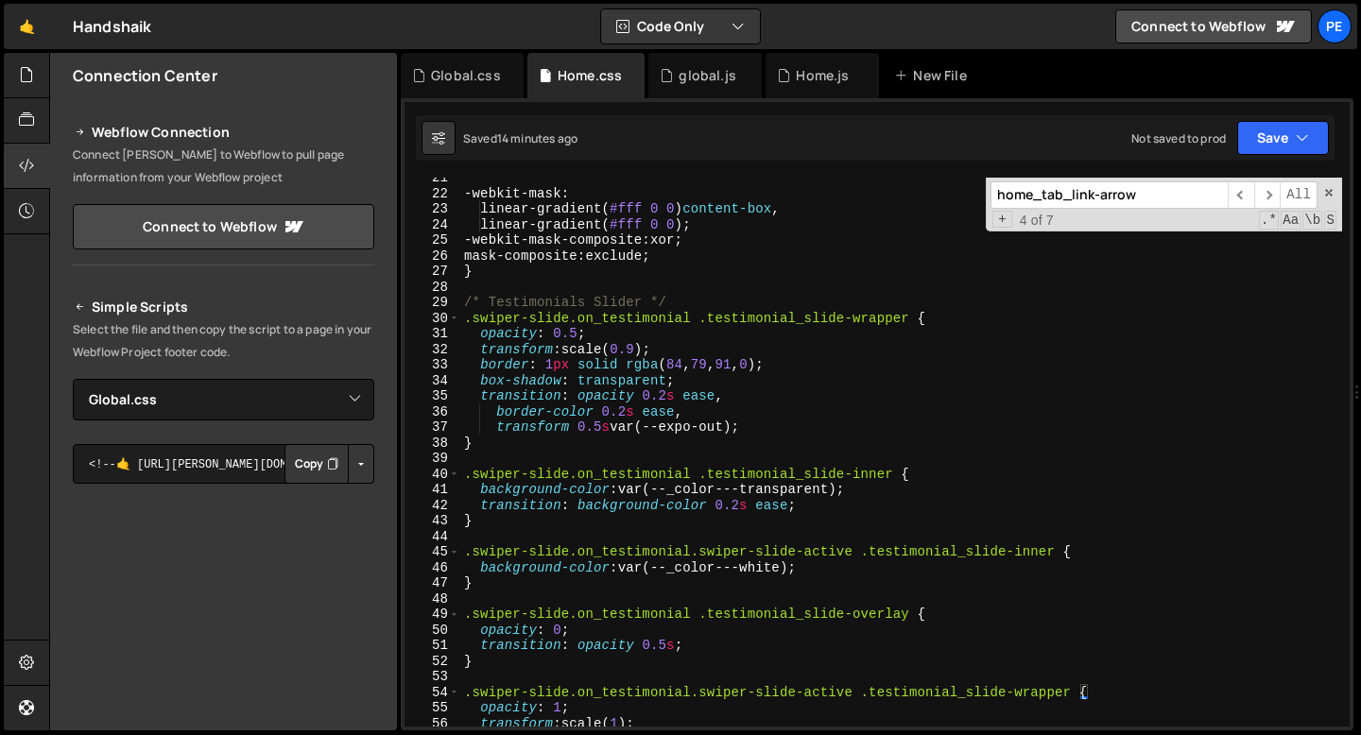
click at [534, 455] on div "-webkit-mask : linear-gradient( #fff 0 0 ) content-box , linear-gradient( #fff …" at bounding box center [901, 460] width 882 height 580
click at [495, 440] on div "-webkit-mask : linear-gradient( #fff 0 0 ) content-box , linear-gradient( #fff …" at bounding box center [901, 460] width 882 height 580
click at [1328, 193] on span at bounding box center [1328, 192] width 13 height 13
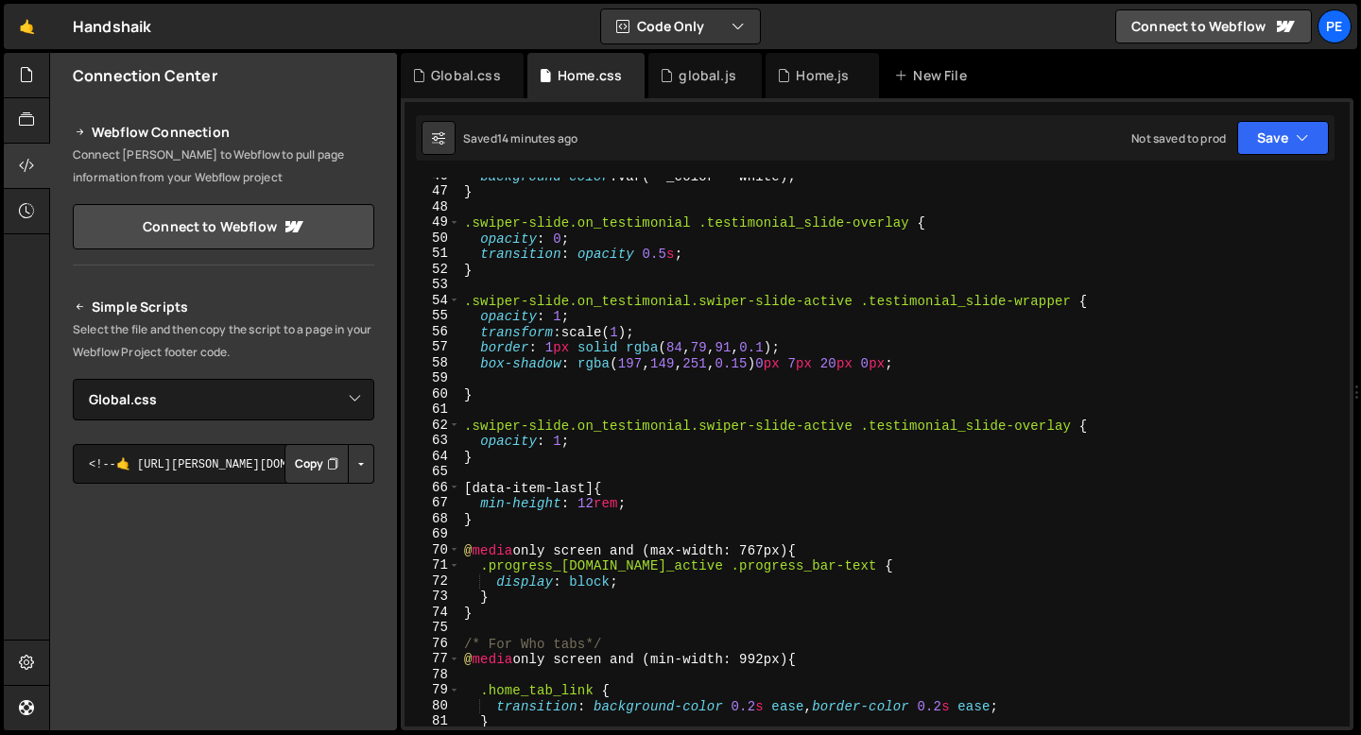
scroll to position [816, 0]
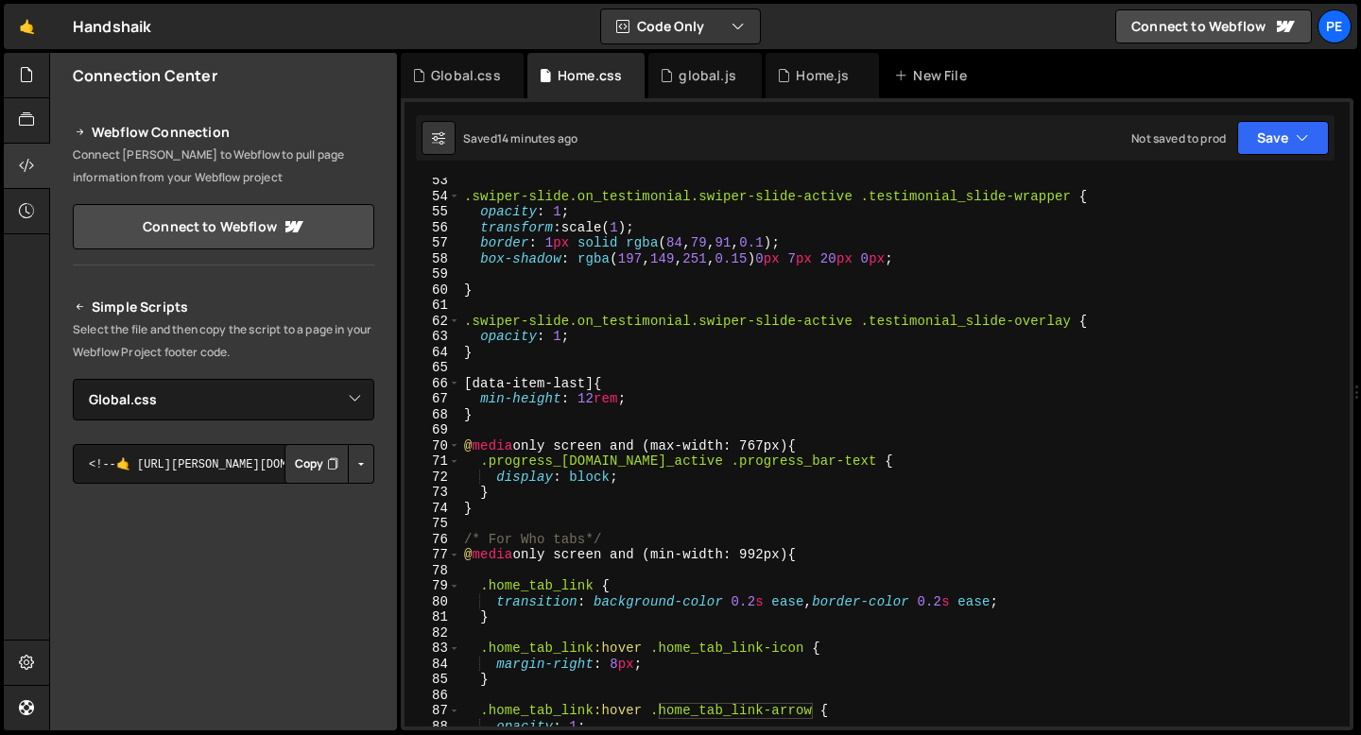
click at [490, 443] on div ".swiper-slide.on_testimonial.swiper-slide-active .testimonial_slide-wrapper { o…" at bounding box center [901, 463] width 882 height 580
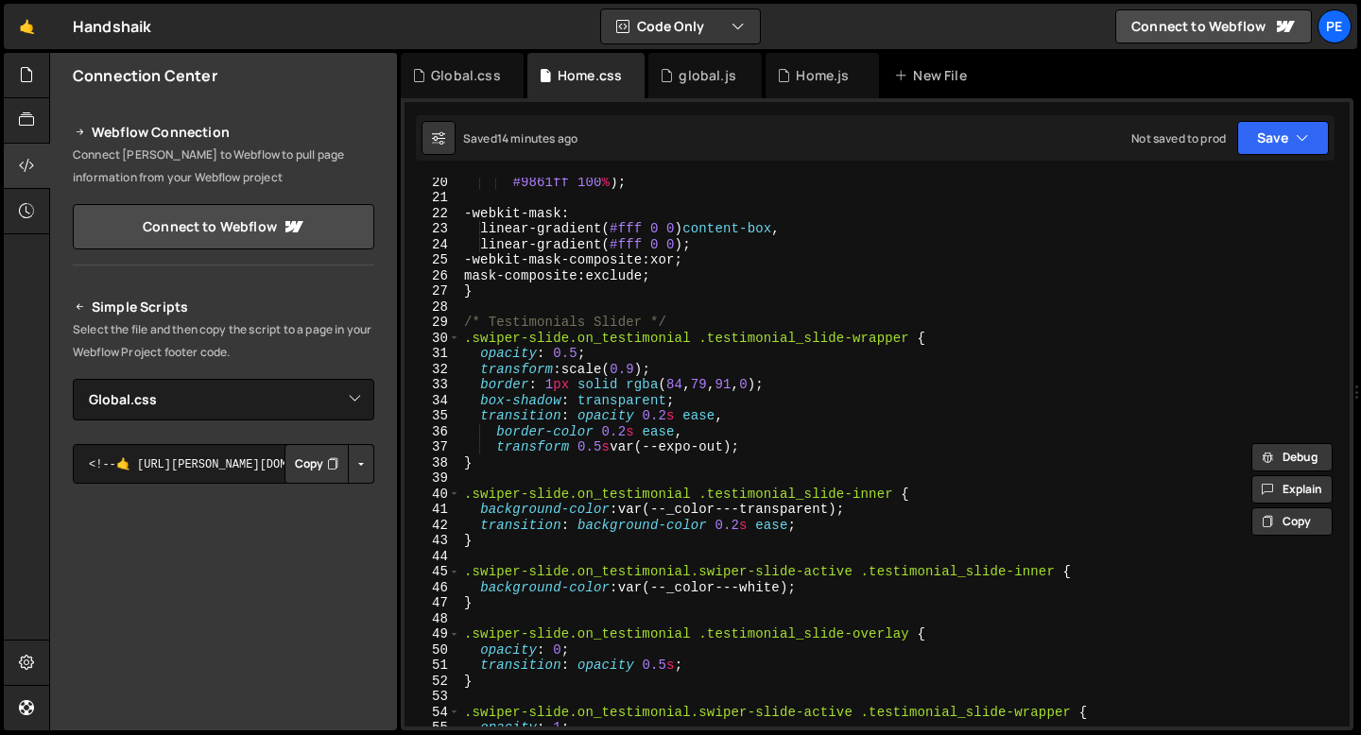
scroll to position [215, 0]
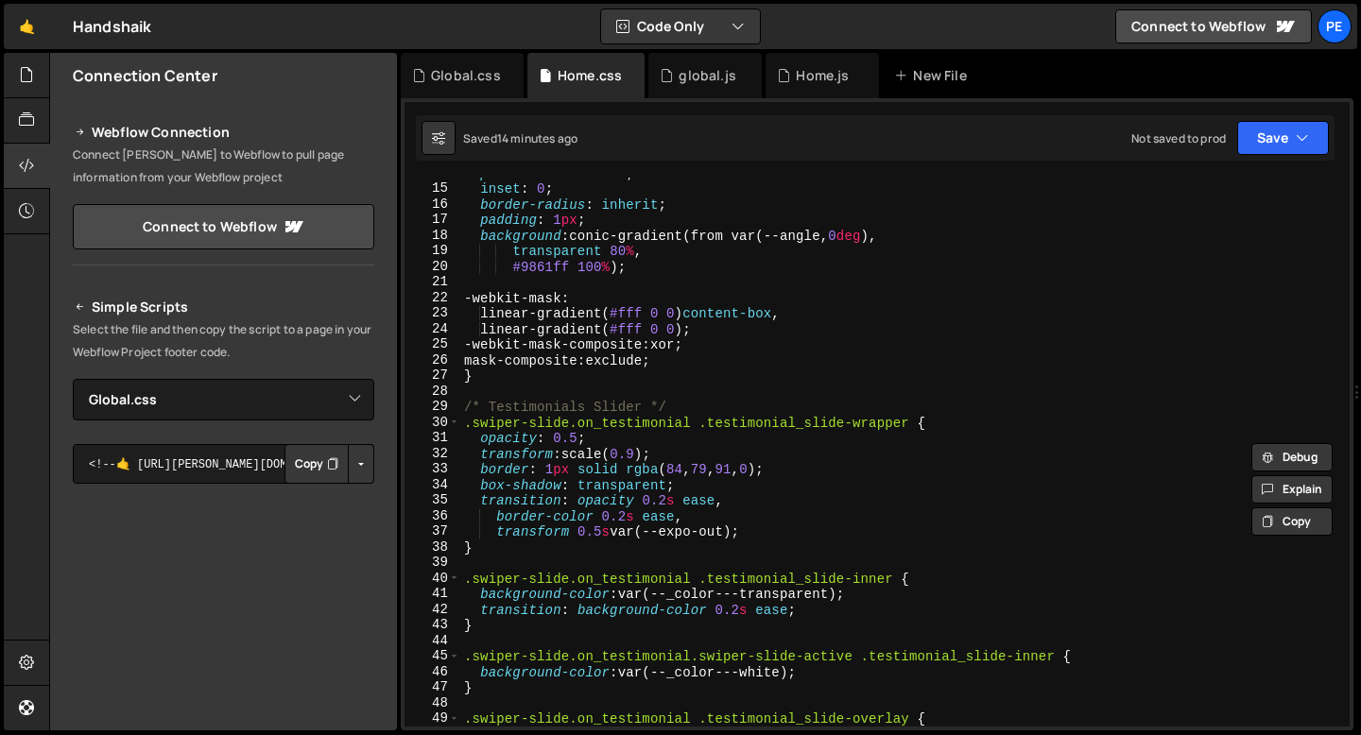
click at [557, 551] on div "position : absolute ; inset : 0 ; border-radius : inherit ; padding : 1 px ; ba…" at bounding box center [901, 455] width 882 height 580
type textarea "}"
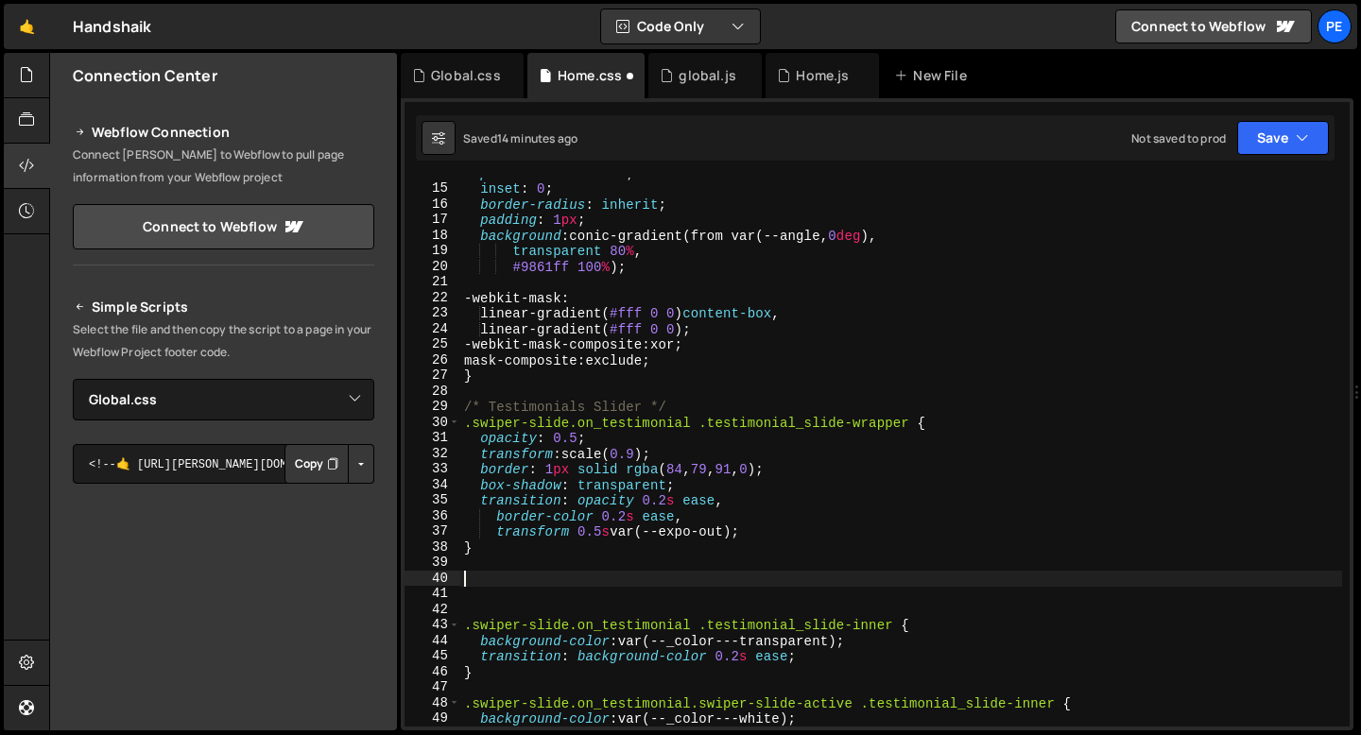
paste textarea "@media only screen and (max-width: 767px) {"
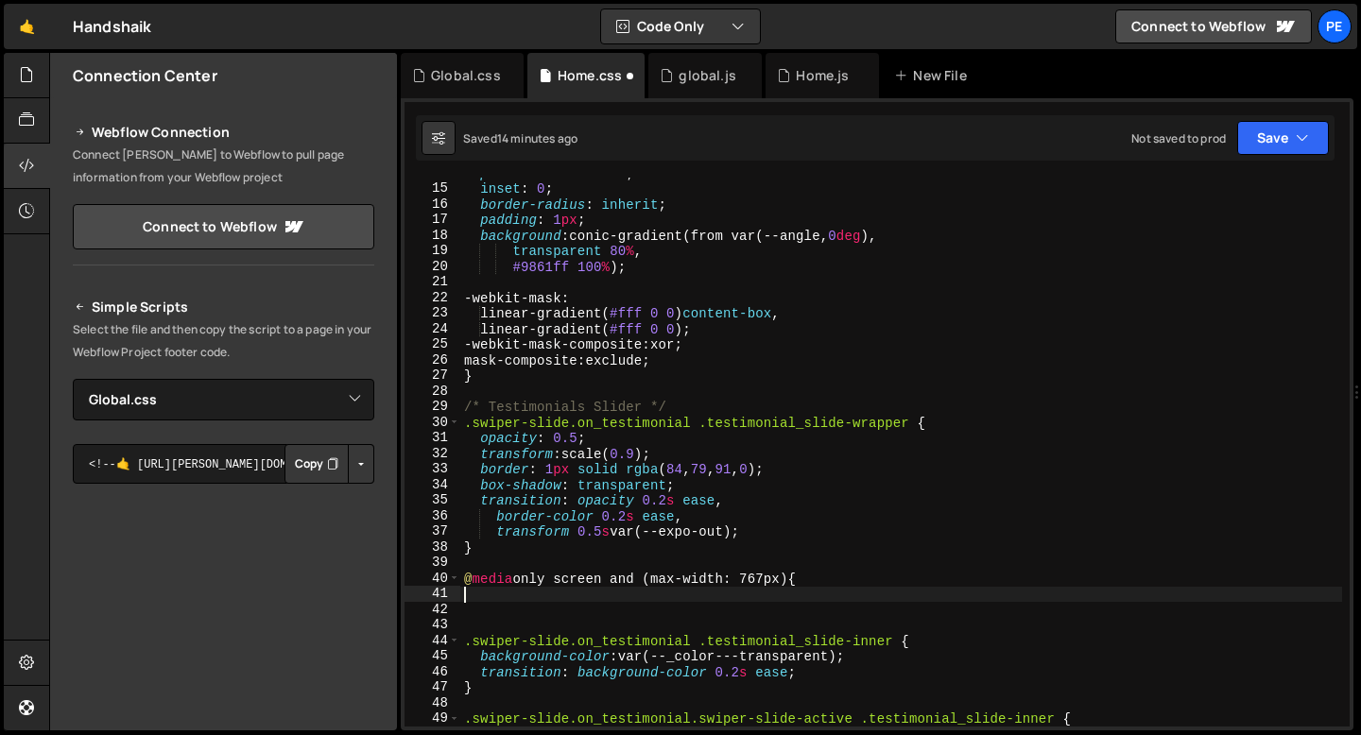
click at [771, 575] on div "position : absolute ; inset : 0 ; border-radius : inherit ; padding : 1 px ; ba…" at bounding box center [901, 455] width 882 height 580
click at [682, 577] on div "position : absolute ; inset : 0 ; border-radius : inherit ; padding : 1 px ; ba…" at bounding box center [901, 455] width 882 height 580
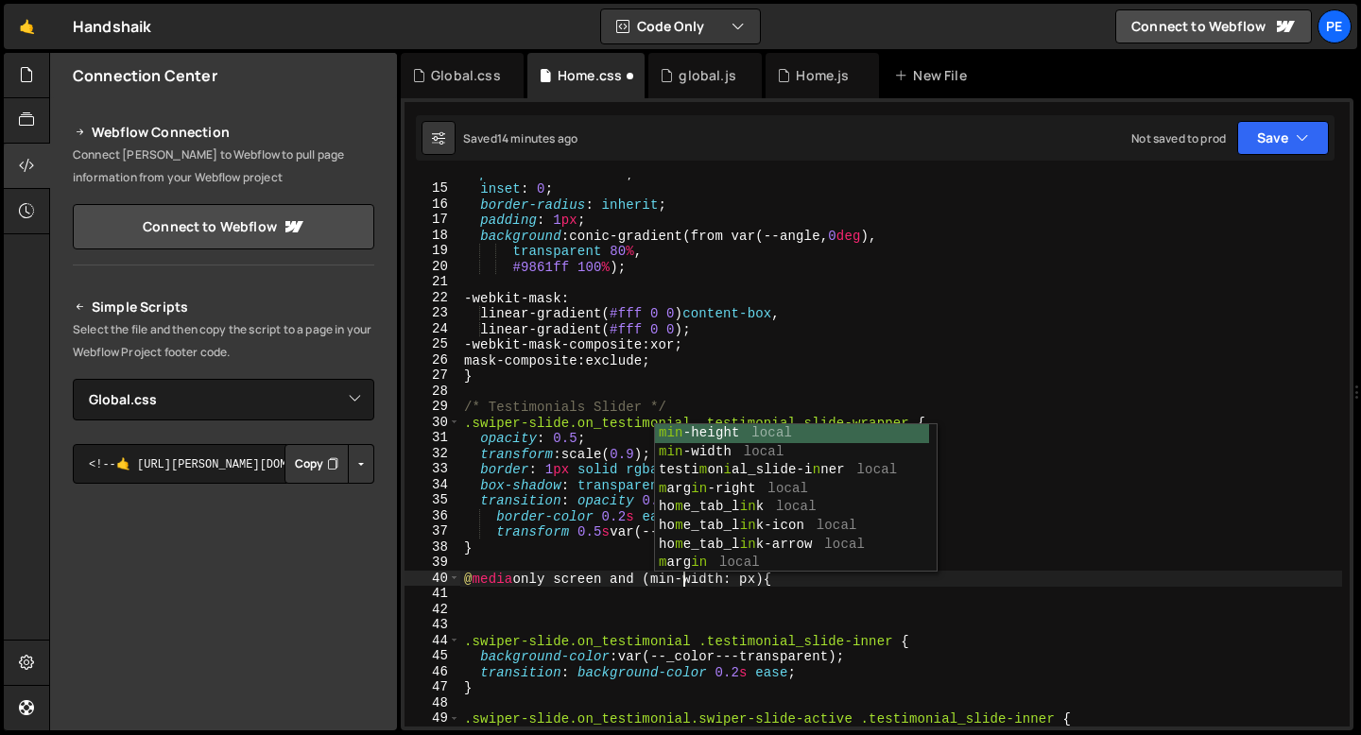
scroll to position [0, 15]
click at [743, 586] on div "position : absolute ; inset : 0 ; border-radius : inherit ; padding : 1 px ; ba…" at bounding box center [901, 455] width 882 height 580
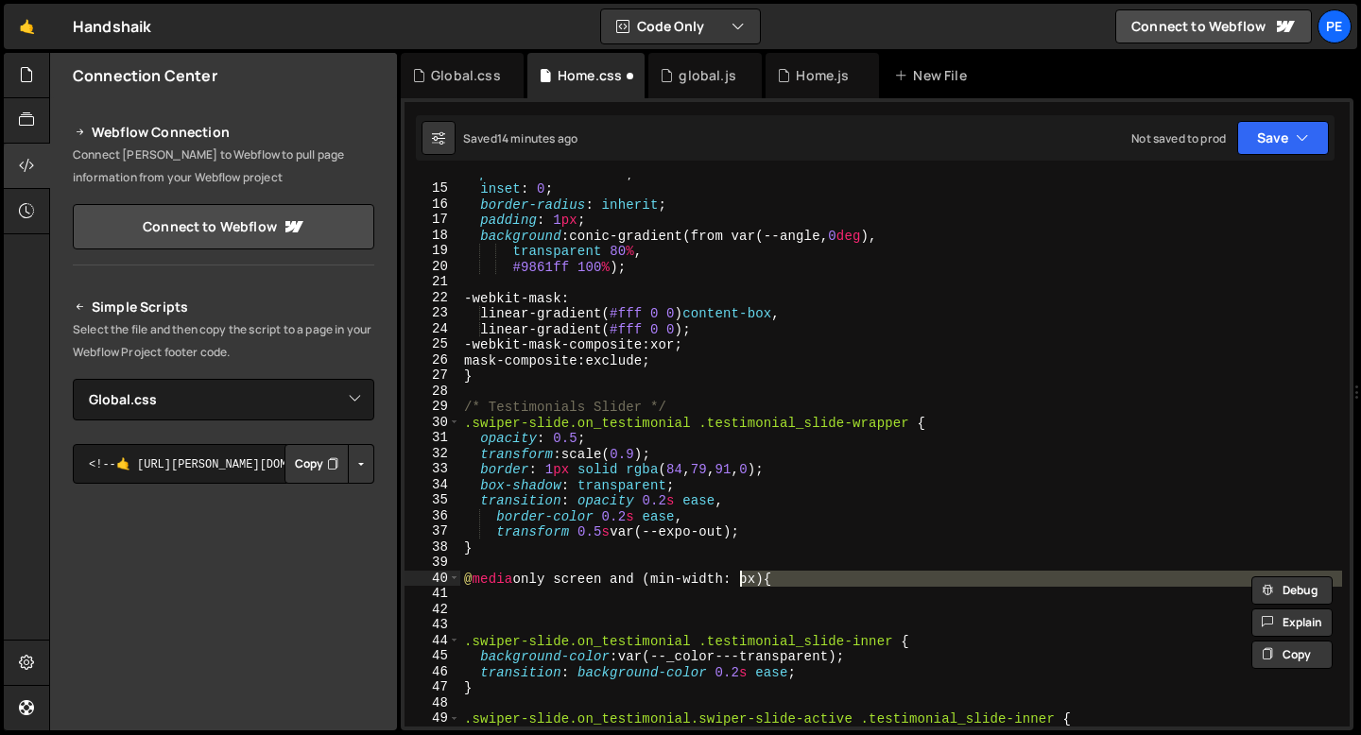
click at [745, 578] on div "position : absolute ; inset : 0 ; border-radius : inherit ; padding : 1 px ; ba…" at bounding box center [901, 452] width 882 height 549
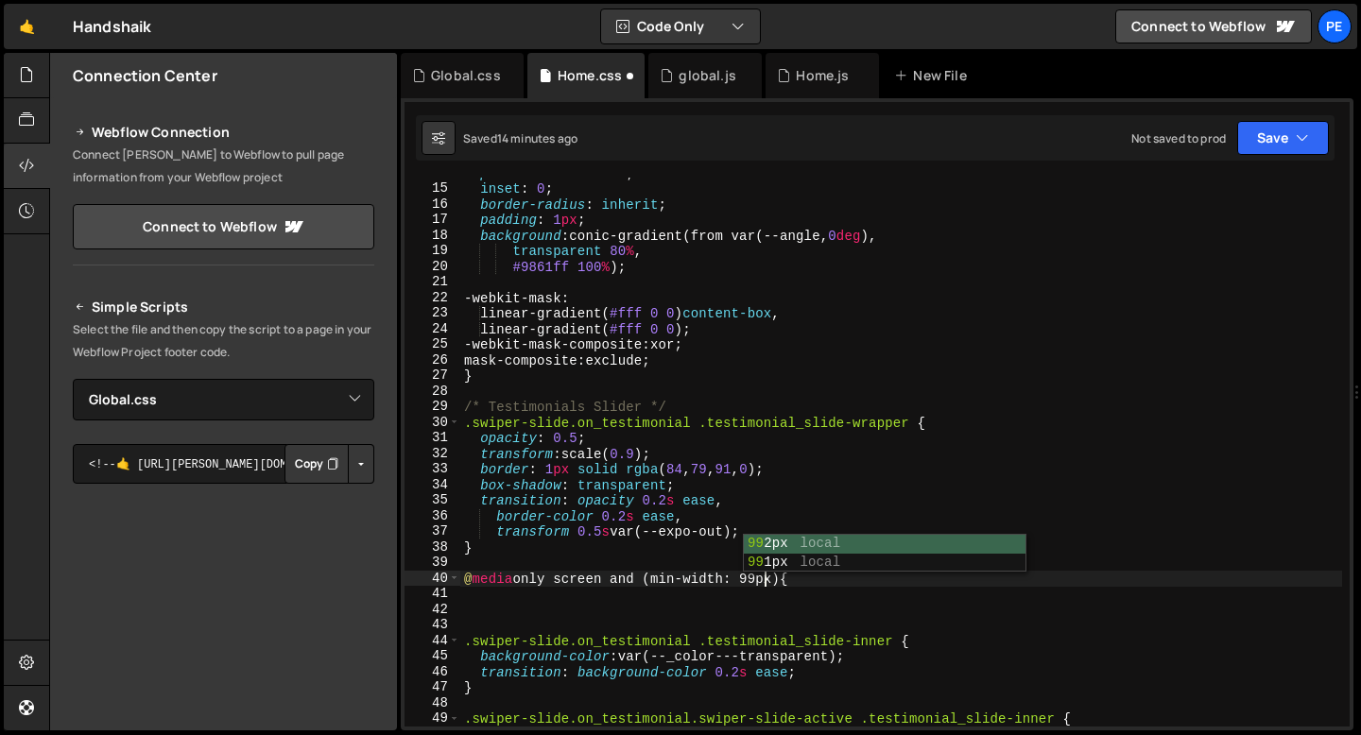
scroll to position [0, 21]
type textarea "@media only screen and (min-width: 991px) {"
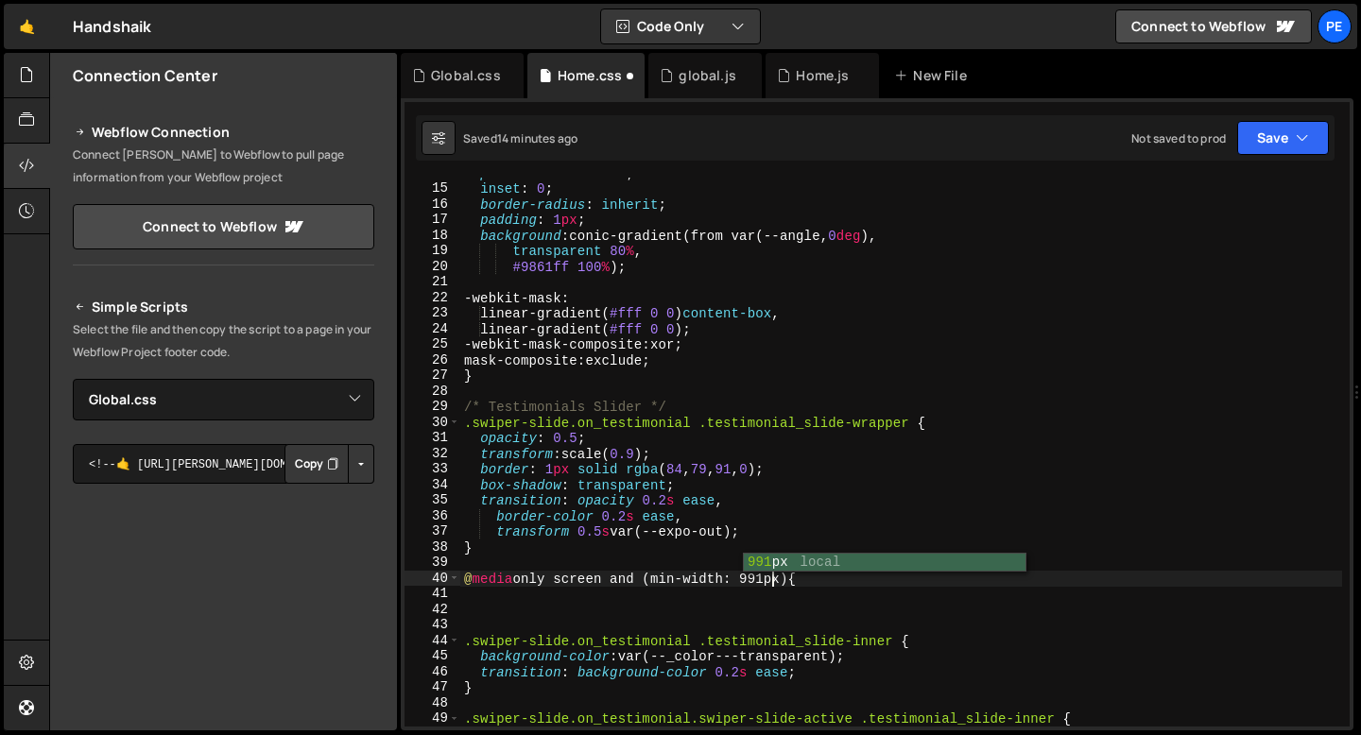
click at [872, 595] on div "position : absolute ; inset : 0 ; border-radius : inherit ; padding : 1 px ; ba…" at bounding box center [901, 455] width 882 height 580
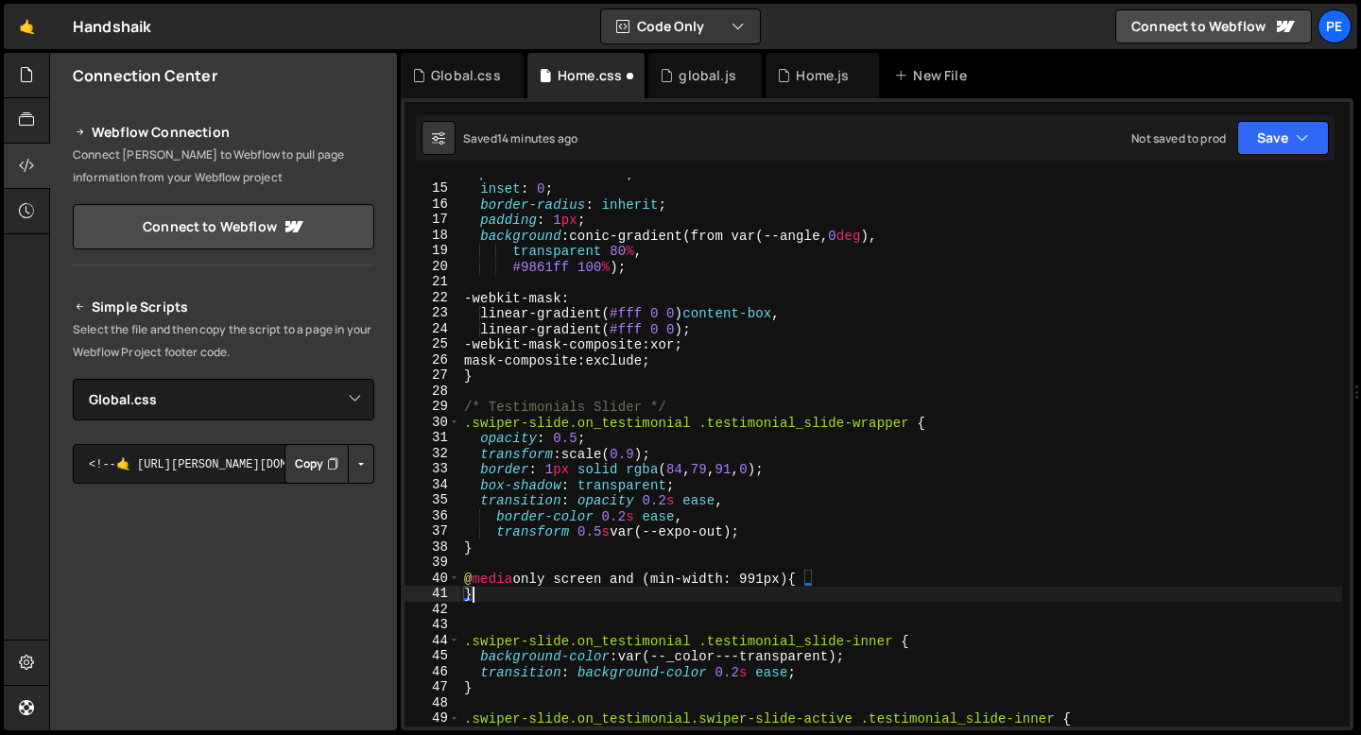
click at [830, 587] on div "position : absolute ; inset : 0 ; border-radius : inherit ; padding : 1 px ; ba…" at bounding box center [901, 455] width 882 height 580
click at [831, 583] on div "position : absolute ; inset : 0 ; border-radius : inherit ; padding : 1 px ; ba…" at bounding box center [901, 455] width 882 height 580
type textarea "@media only screen and (min-width: 991px) {"
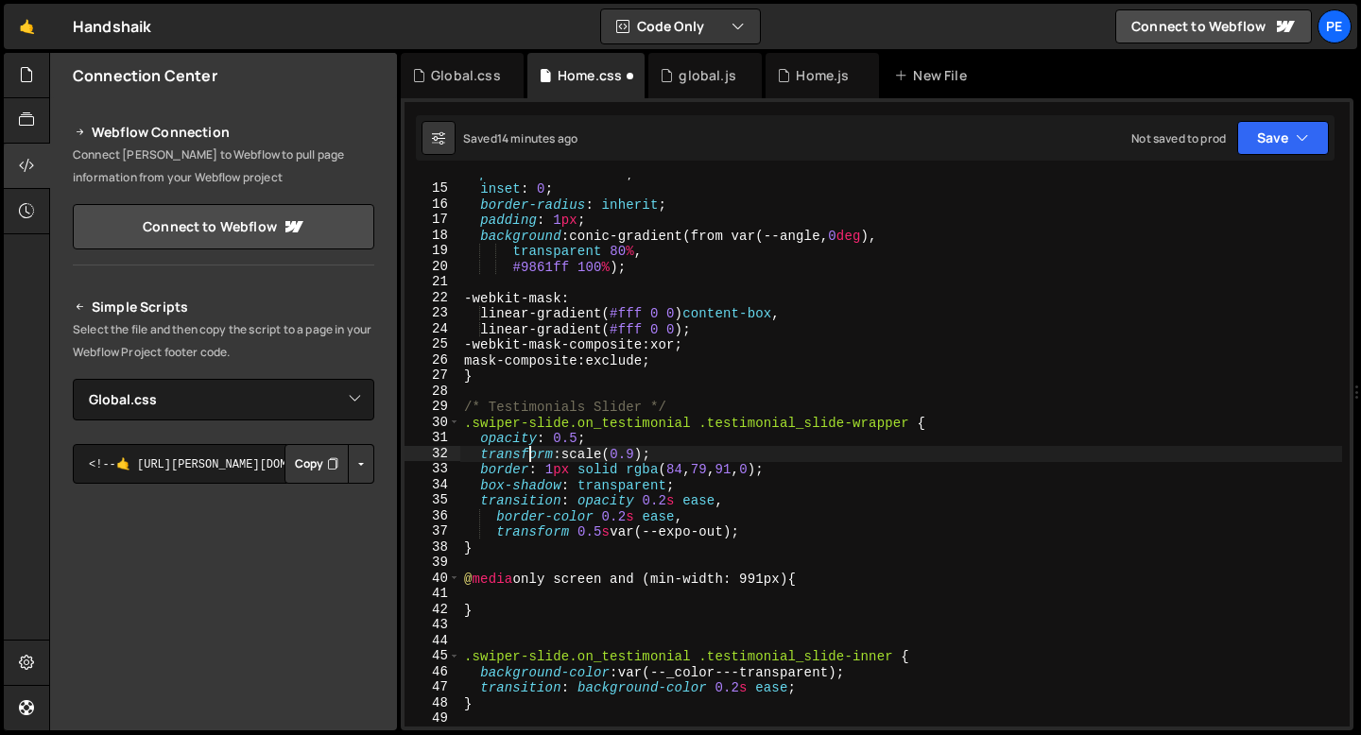
click at [526, 455] on div "position : absolute ; inset : 0 ; border-radius : inherit ; padding : 1 px ; ba…" at bounding box center [901, 455] width 882 height 580
type textarea "transform: scale(0.9); border: 1px solid rgba(84, 79, 91, 0);"
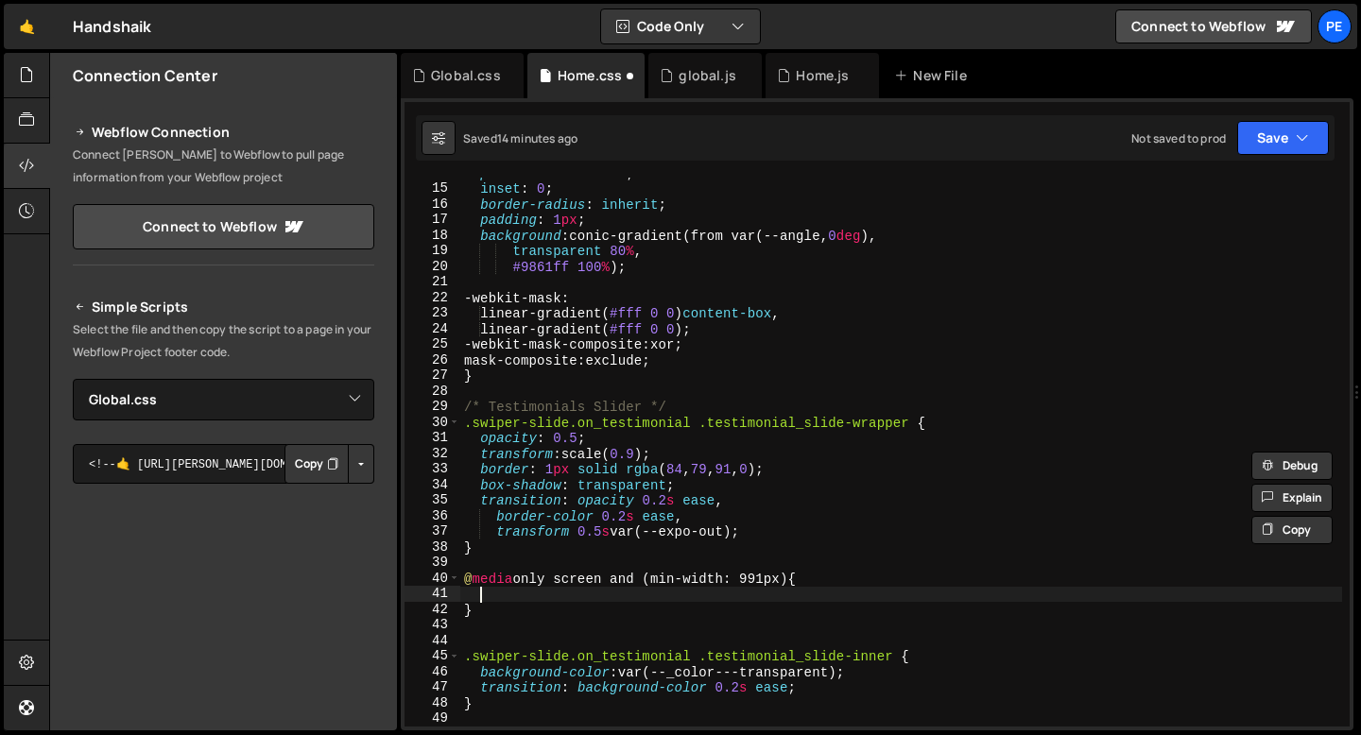
click at [843, 600] on div "position : absolute ; inset : 0 ; border-radius : inherit ; padding : 1 px ; ba…" at bounding box center [901, 455] width 882 height 580
paste textarea
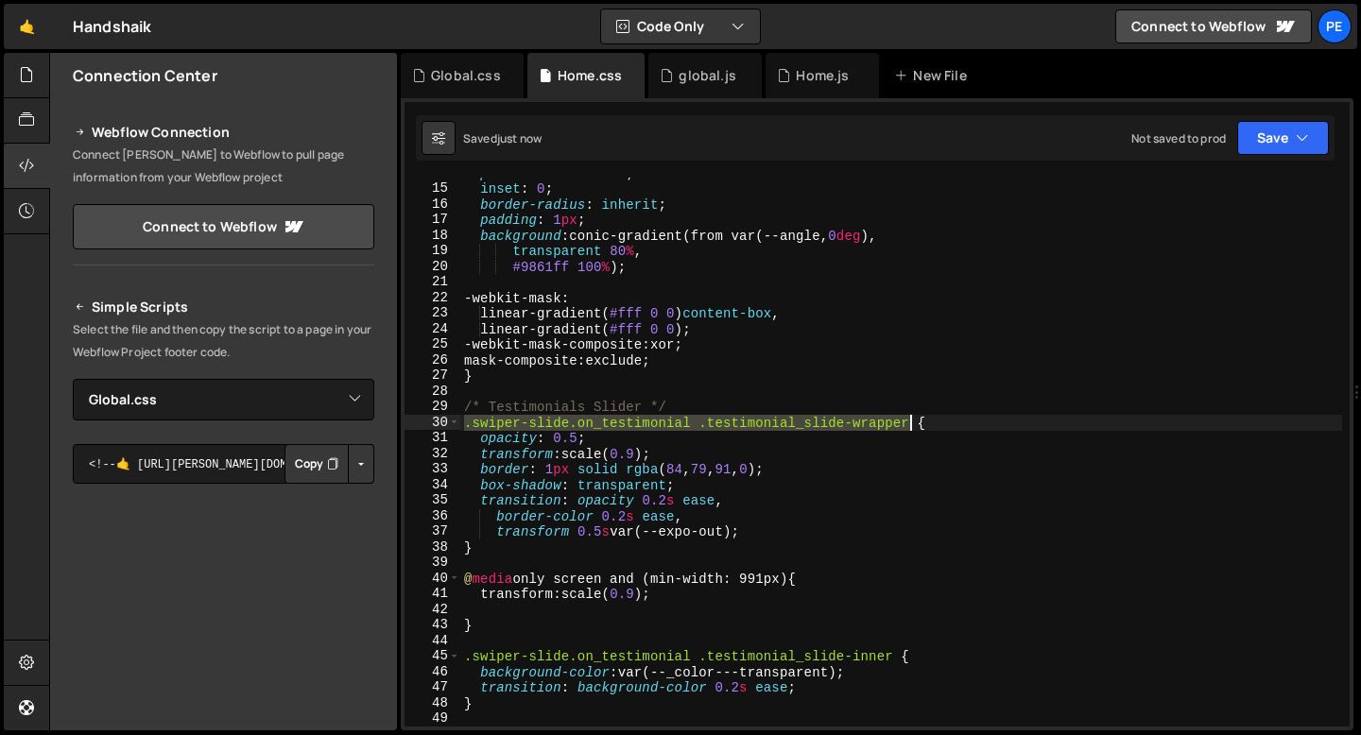
drag, startPoint x: 465, startPoint y: 425, endPoint x: 908, endPoint y: 421, distance: 443.2
click at [908, 421] on div "position : absolute ; inset : 0 ; border-radius : inherit ; padding : 1 px ; ba…" at bounding box center [901, 455] width 882 height 580
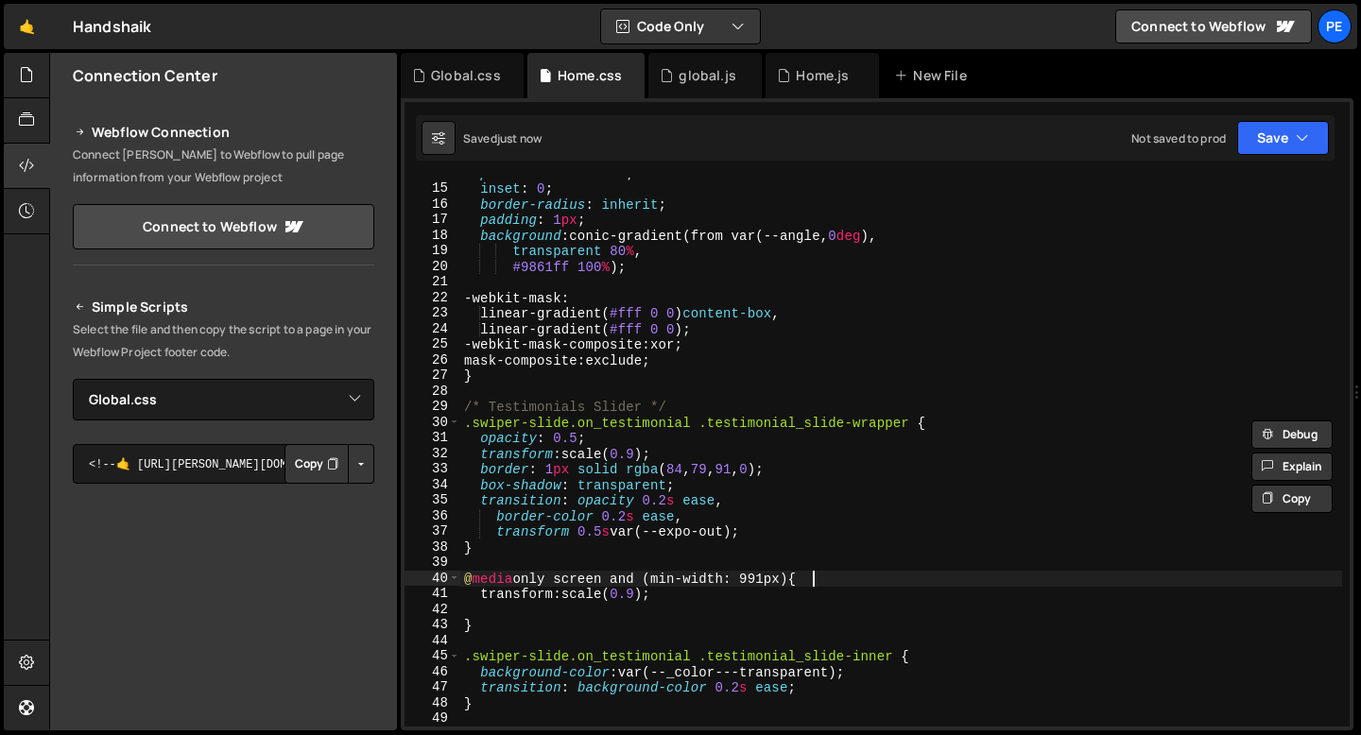
click at [823, 577] on div "position : absolute ; inset : 0 ; border-radius : inherit ; padding : 1 px ; ba…" at bounding box center [901, 455] width 882 height 580
type textarea "@media only screen and (min-width: 991px) {"
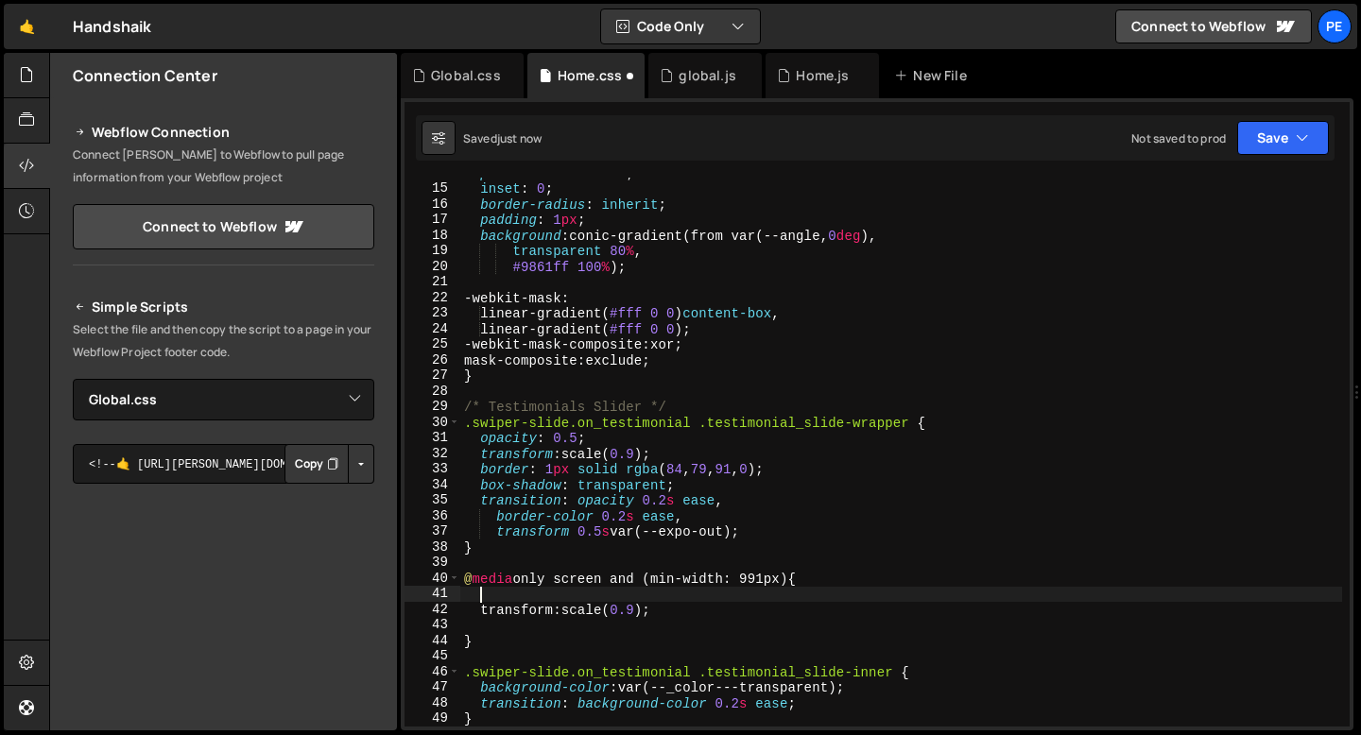
paste textarea ".swiper-slide.on_testimonial .testimonial_slide-wrapper"
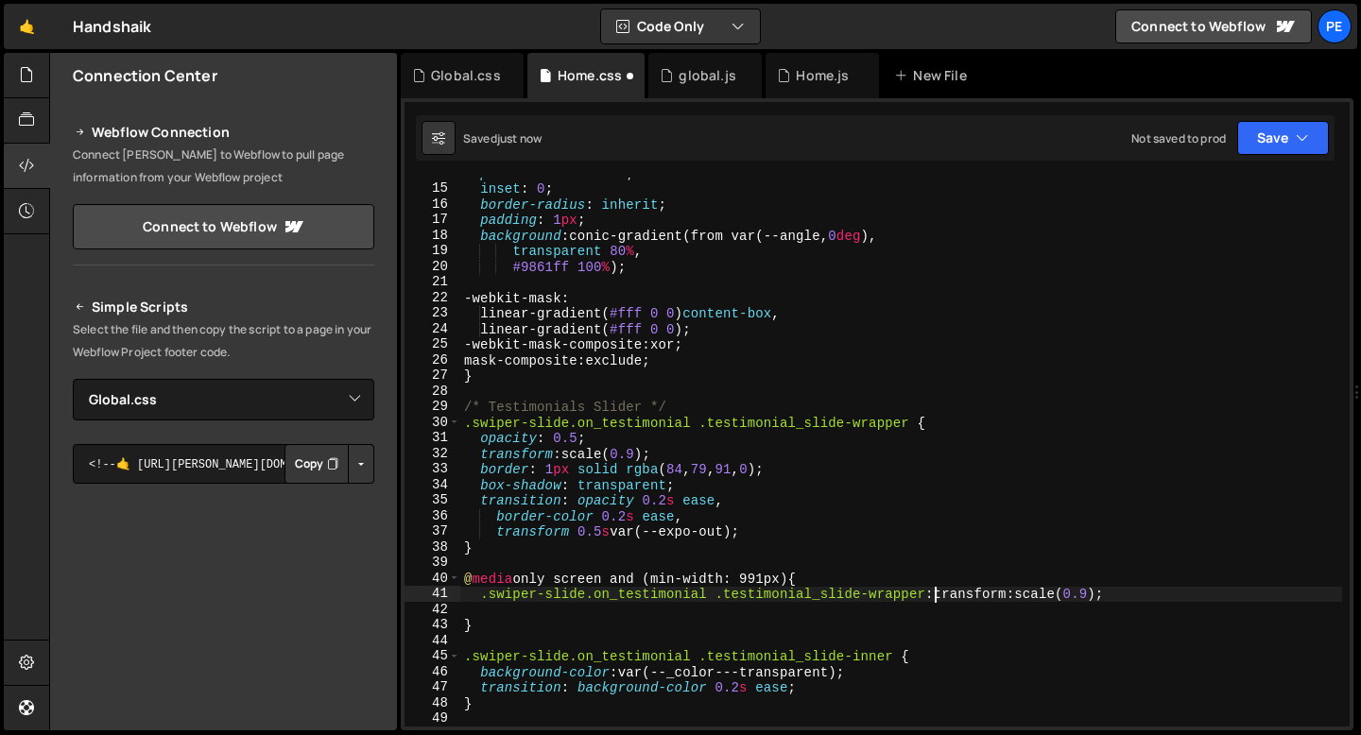
scroll to position [0, 32]
type textarea ".swiper-slide.on_testimonial .testimonial_slide-wrapper {"
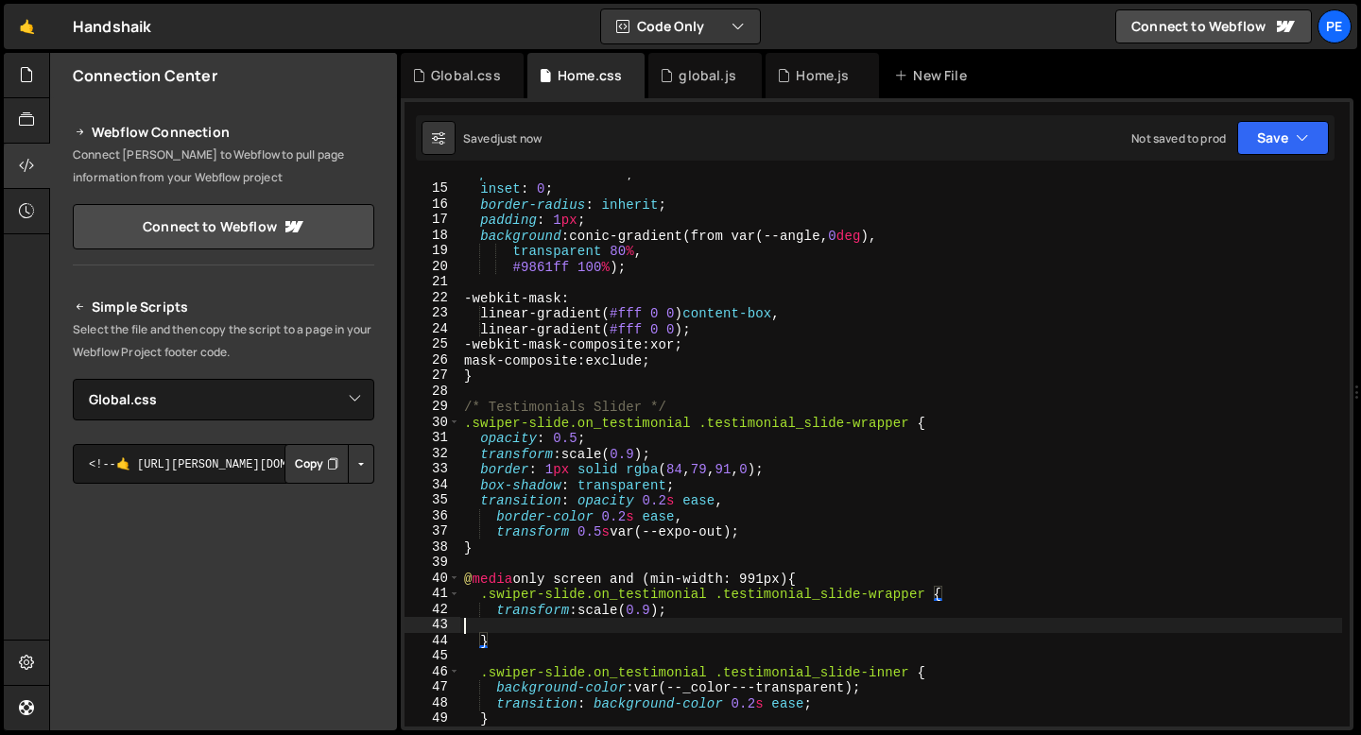
click at [669, 622] on div "position : absolute ; inset : 0 ; border-radius : inherit ; padding : 1 px ; ba…" at bounding box center [901, 455] width 882 height 580
type textarea "ø"
click at [665, 454] on div "position : absolute ; inset : 0 ; border-radius : inherit ; padding : 1 px ; ba…" at bounding box center [901, 455] width 882 height 580
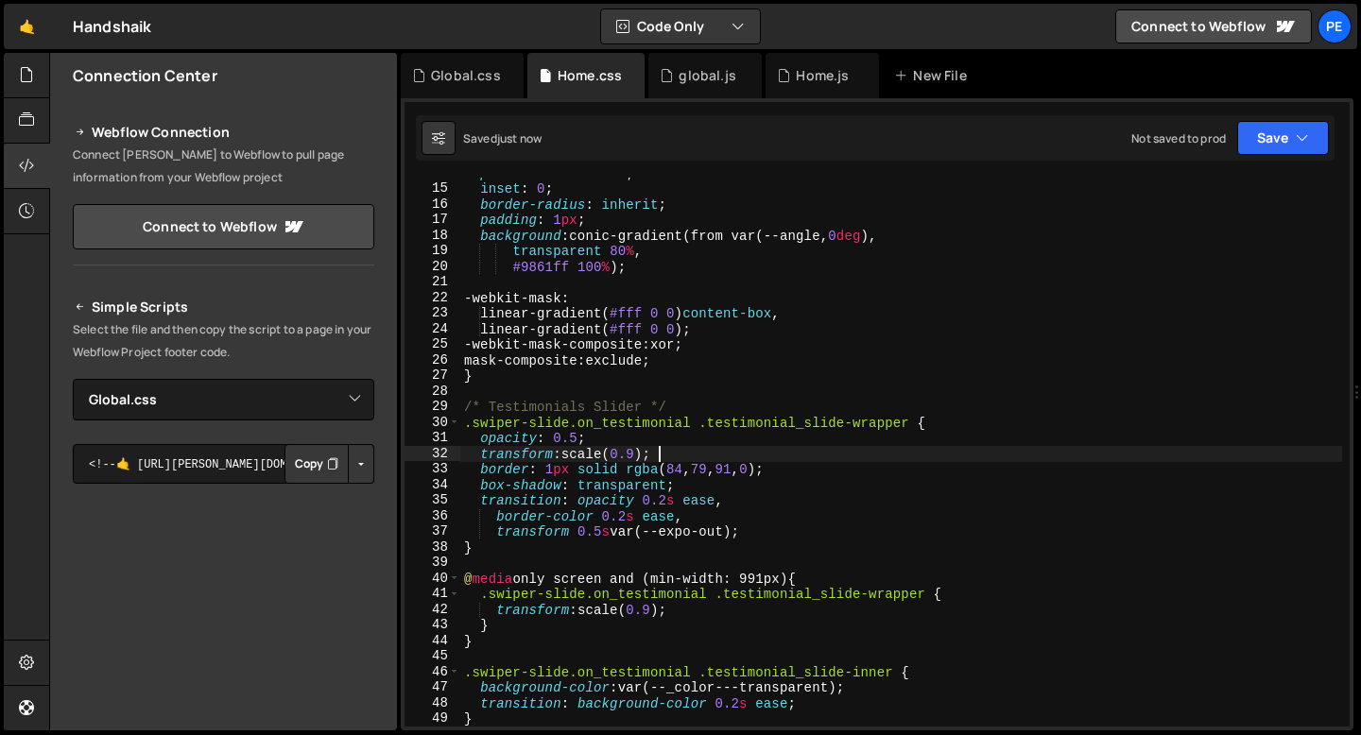
click at [665, 453] on div "position : absolute ; inset : 0 ; border-radius : inherit ; padding : 1 px ; ba…" at bounding box center [901, 455] width 882 height 580
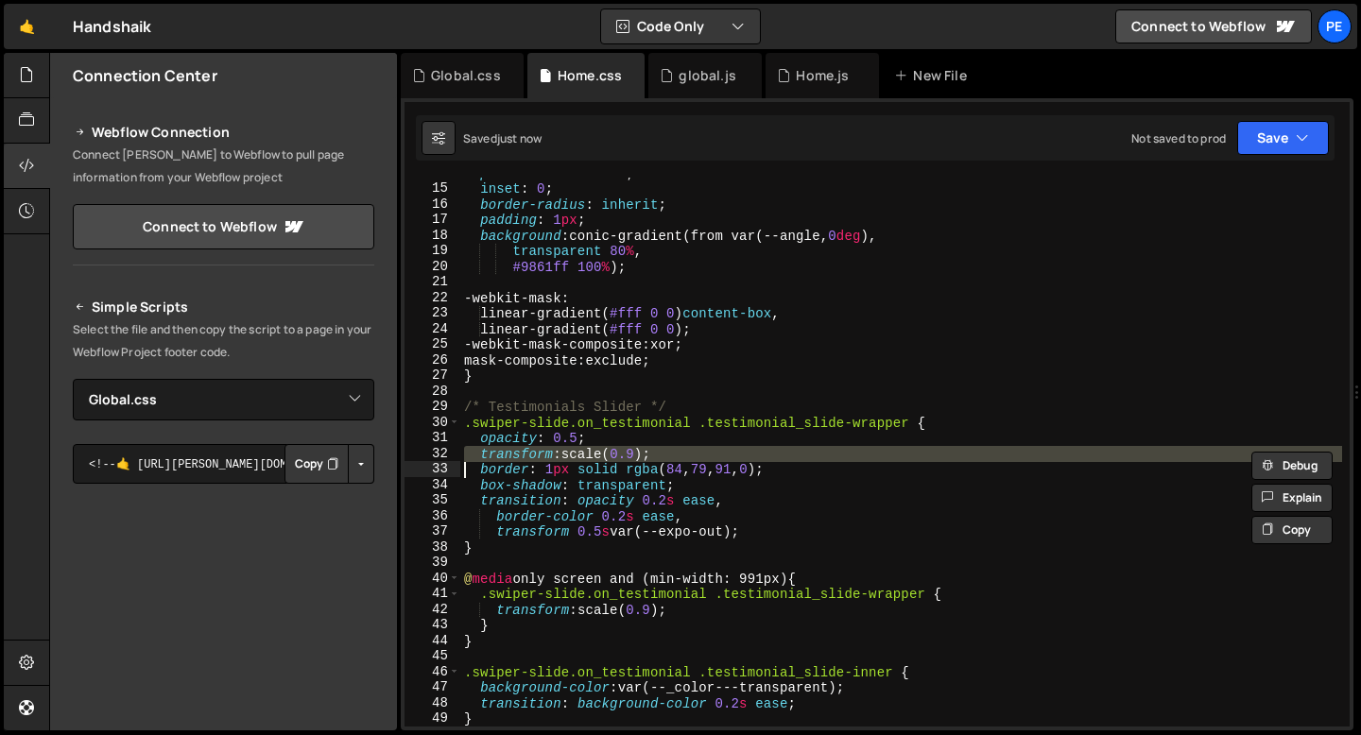
click at [665, 453] on div "position : absolute ; inset : 0 ; border-radius : inherit ; padding : 1 px ; ba…" at bounding box center [901, 455] width 882 height 580
type textarea "border: 1px solid rgba(84, 79, 91, 0);"
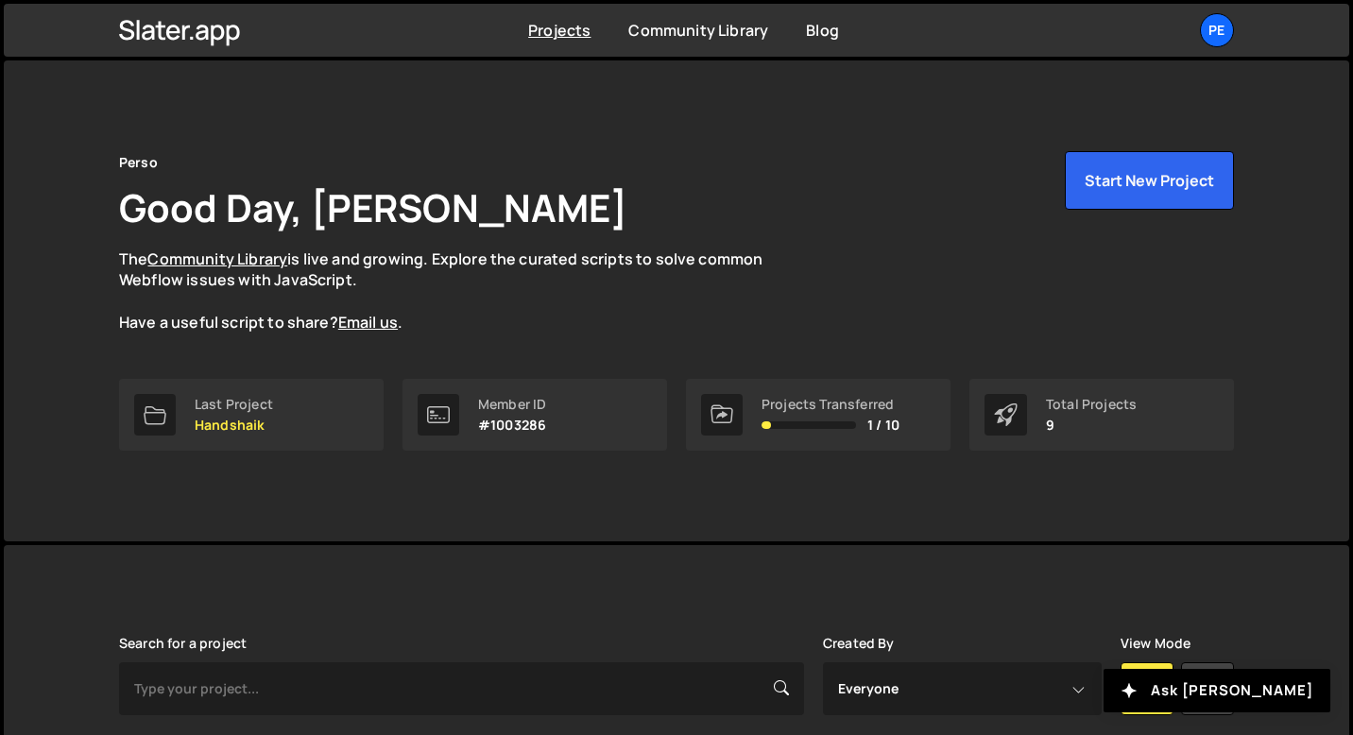
scroll to position [450, 0]
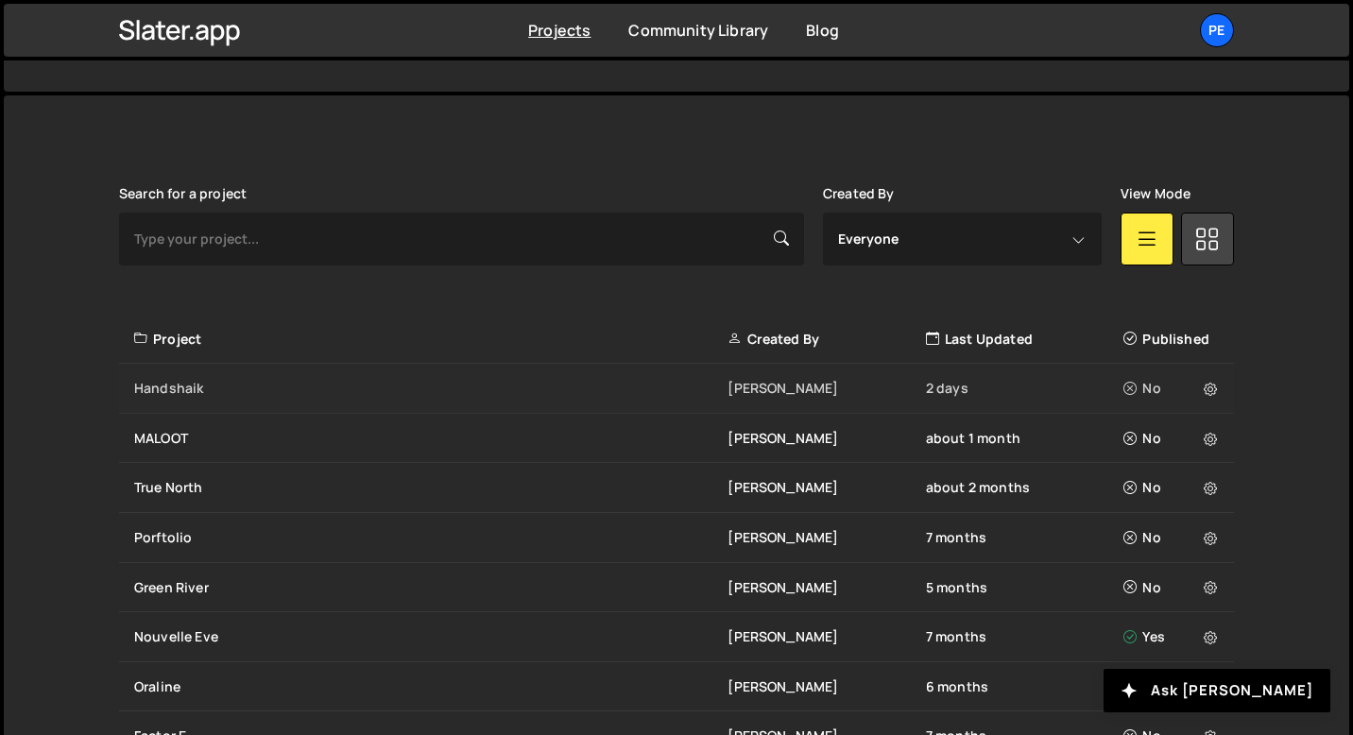
click at [187, 389] on div "Handshaik" at bounding box center [430, 388] width 593 height 19
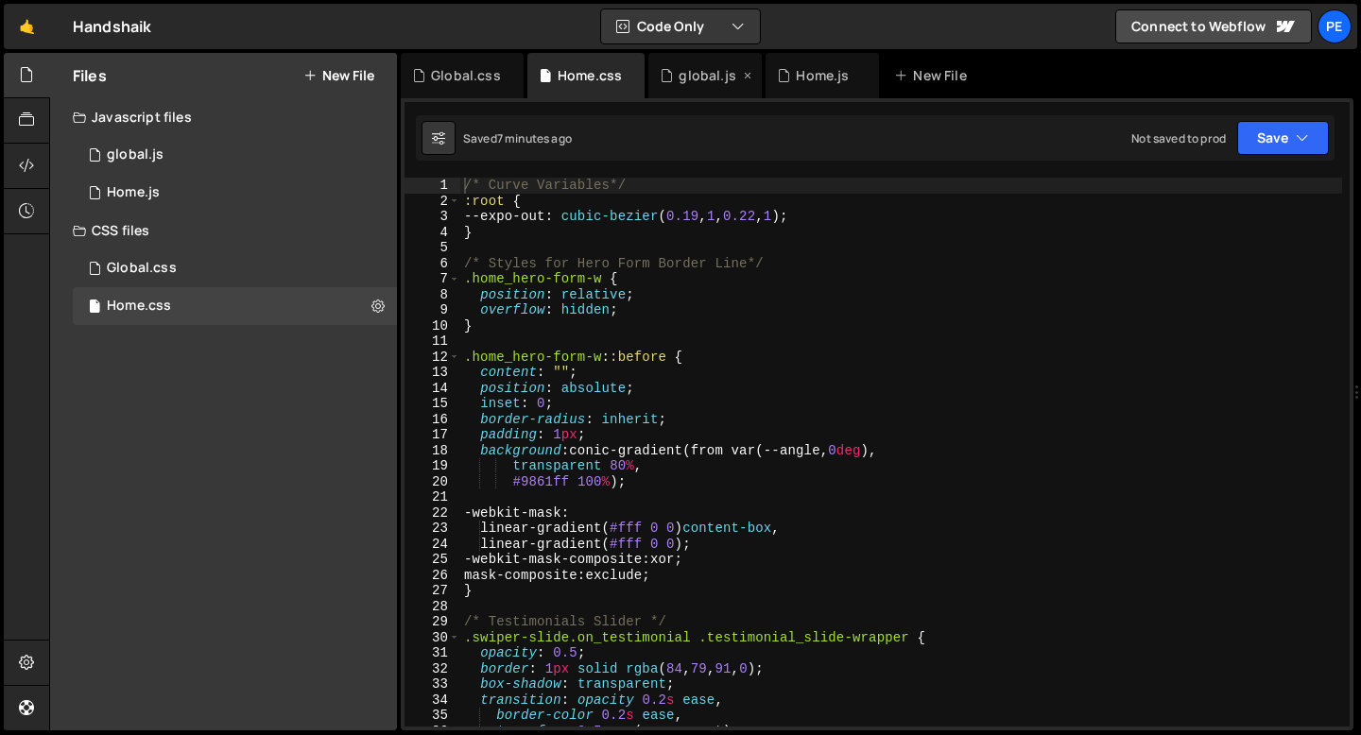
click at [687, 71] on div "global.js" at bounding box center [707, 75] width 57 height 19
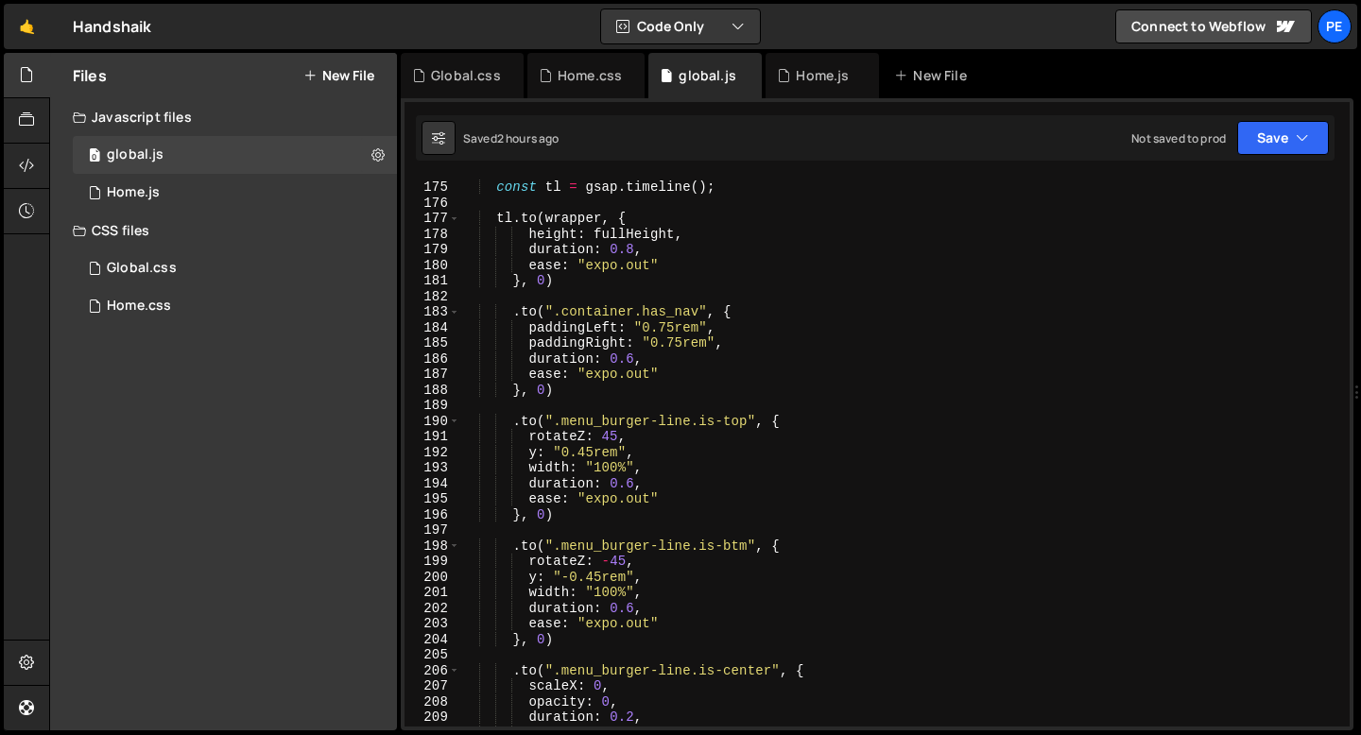
scroll to position [2653, 0]
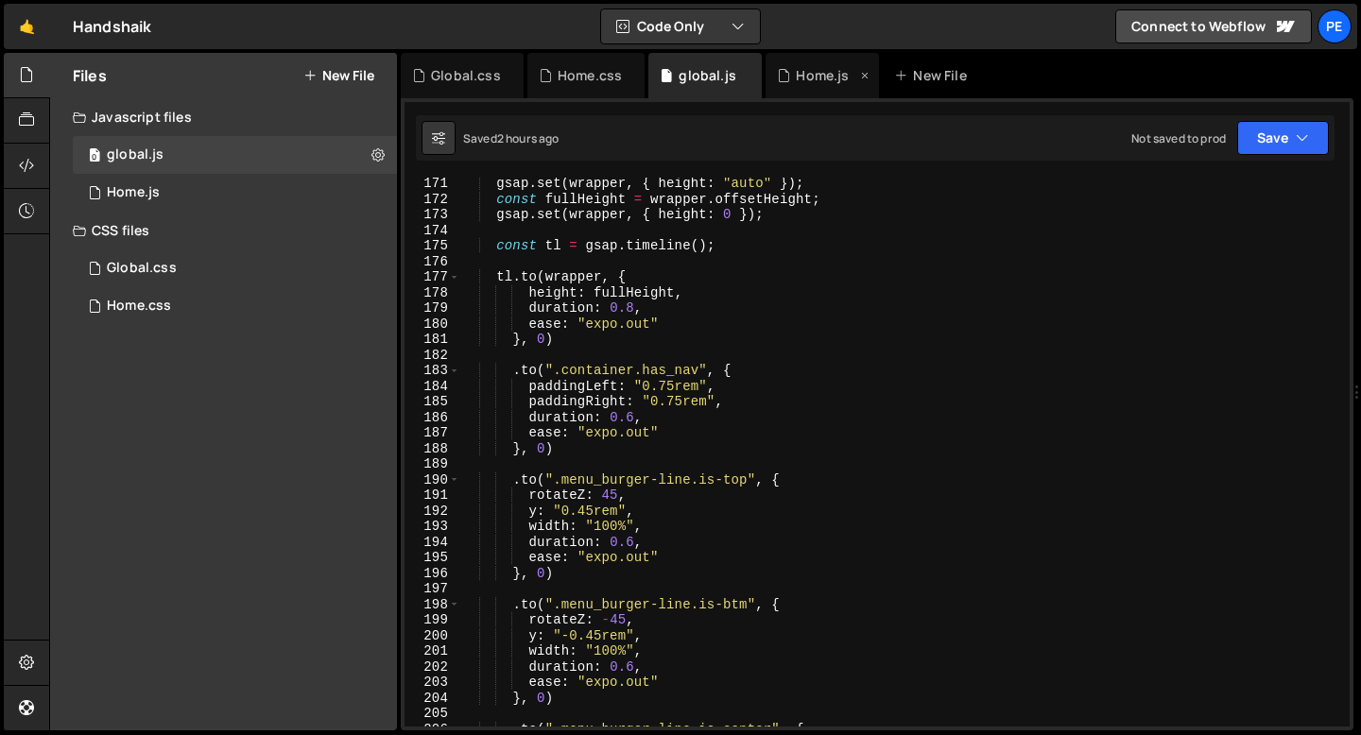
click at [834, 86] on div "Home.js" at bounding box center [821, 75] width 113 height 45
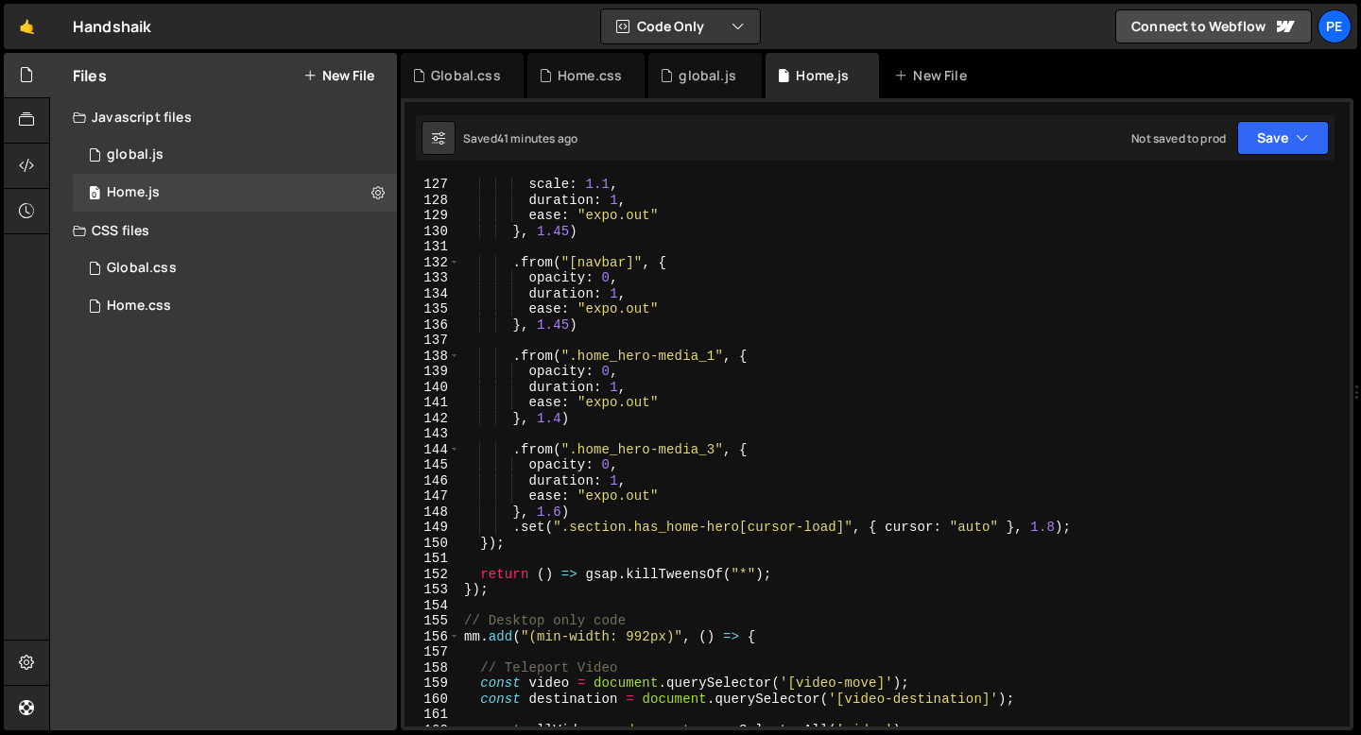
scroll to position [1963, 0]
click at [620, 530] on div ". from ( ".home_hero_chat-inner" , { scale : 1.1 , duration : 1 , ease : "expo.…" at bounding box center [901, 453] width 882 height 580
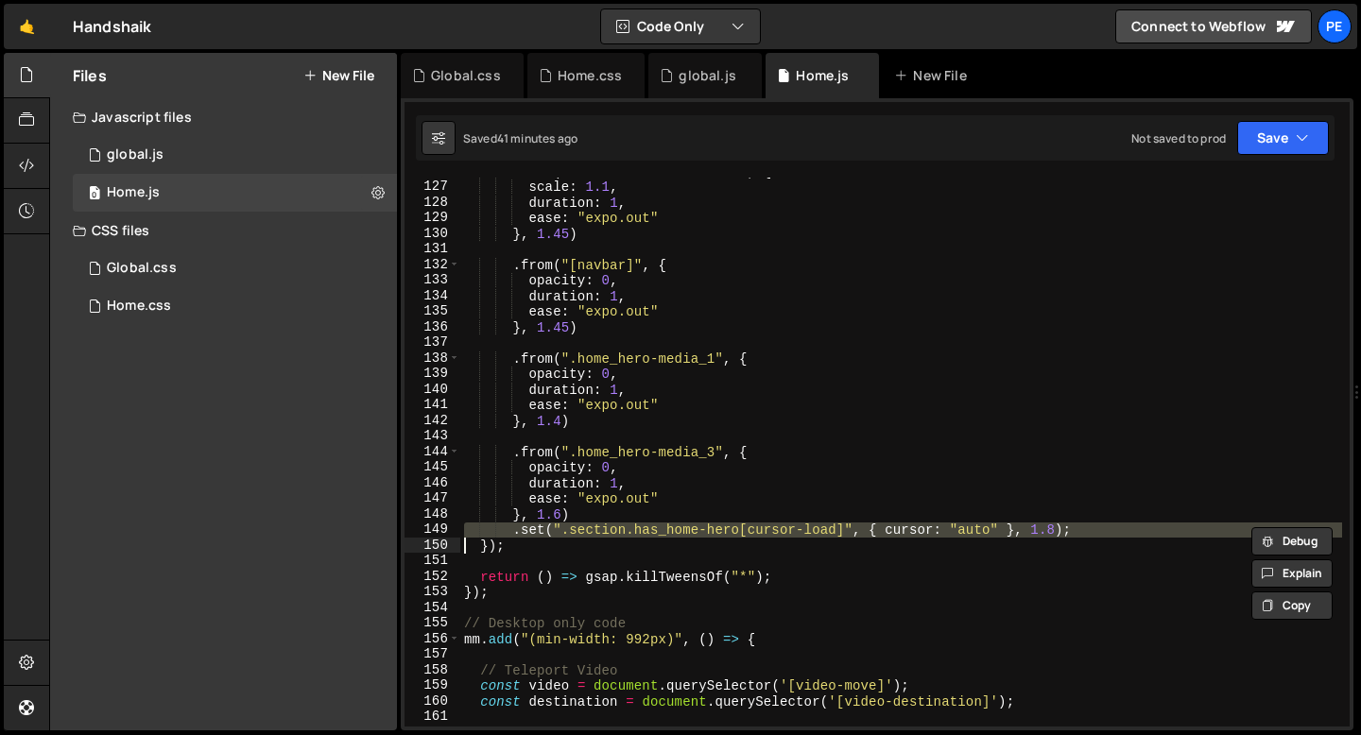
click at [620, 530] on div ". from ( ".home_hero_chat-inner" , { scale : 1.1 , duration : 1 , ease : "expo.…" at bounding box center [901, 453] width 882 height 580
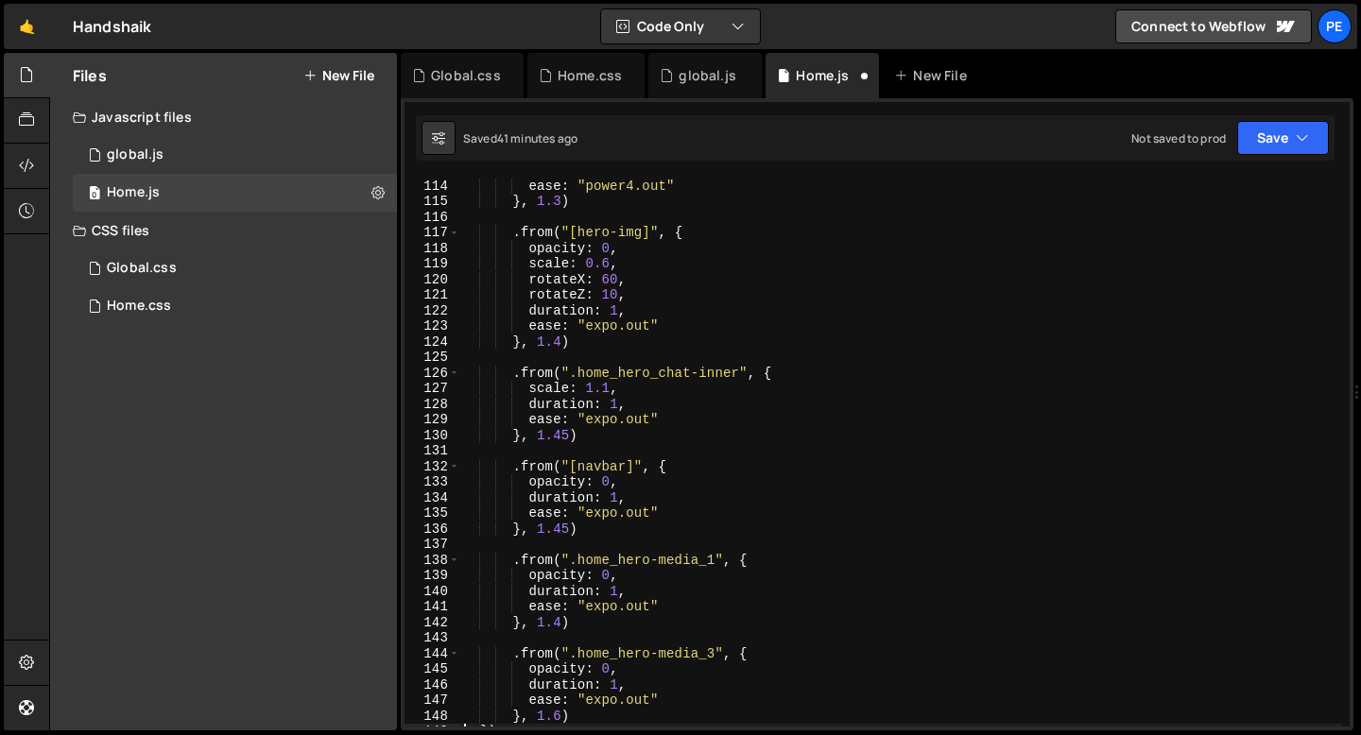
scroll to position [1707, 0]
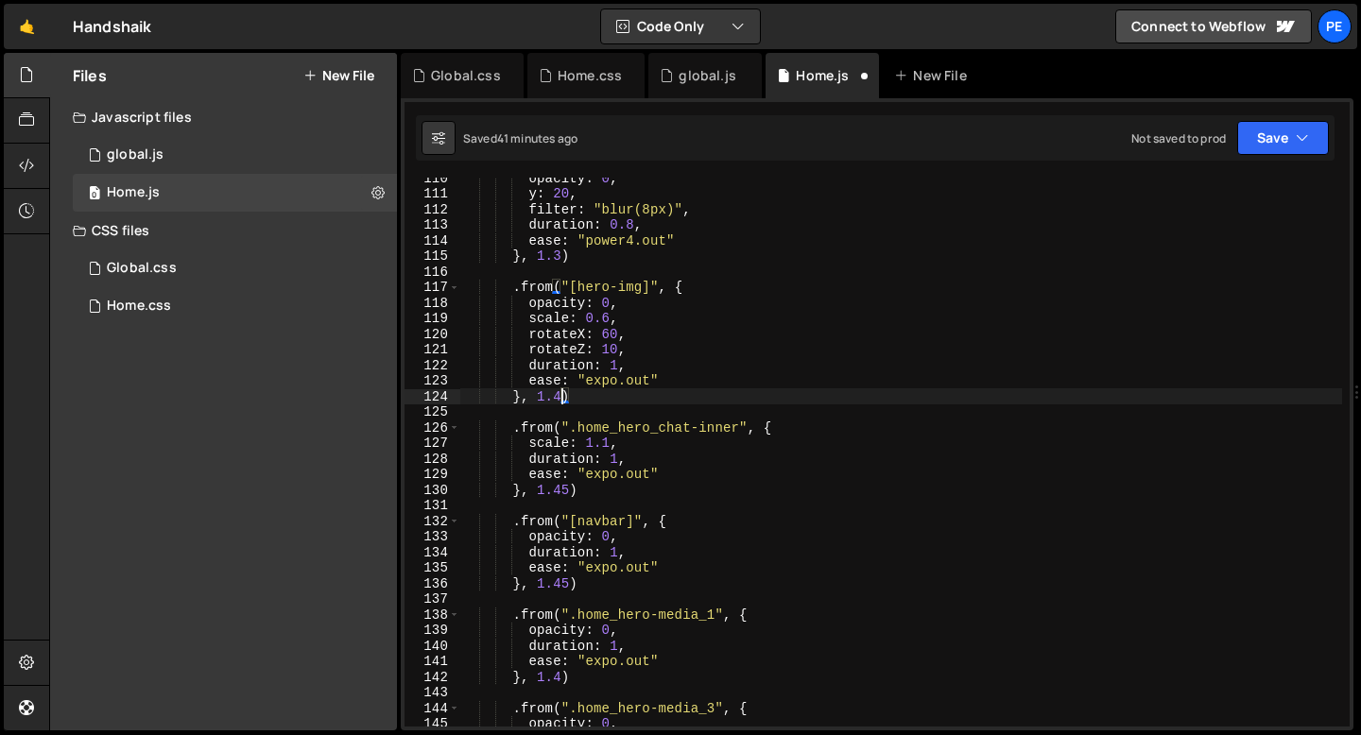
click at [561, 398] on div "opacity : 0 , y : 20 , filter : "blur(8px)" , duration : 0.8 , ease : "power4.o…" at bounding box center [901, 460] width 882 height 580
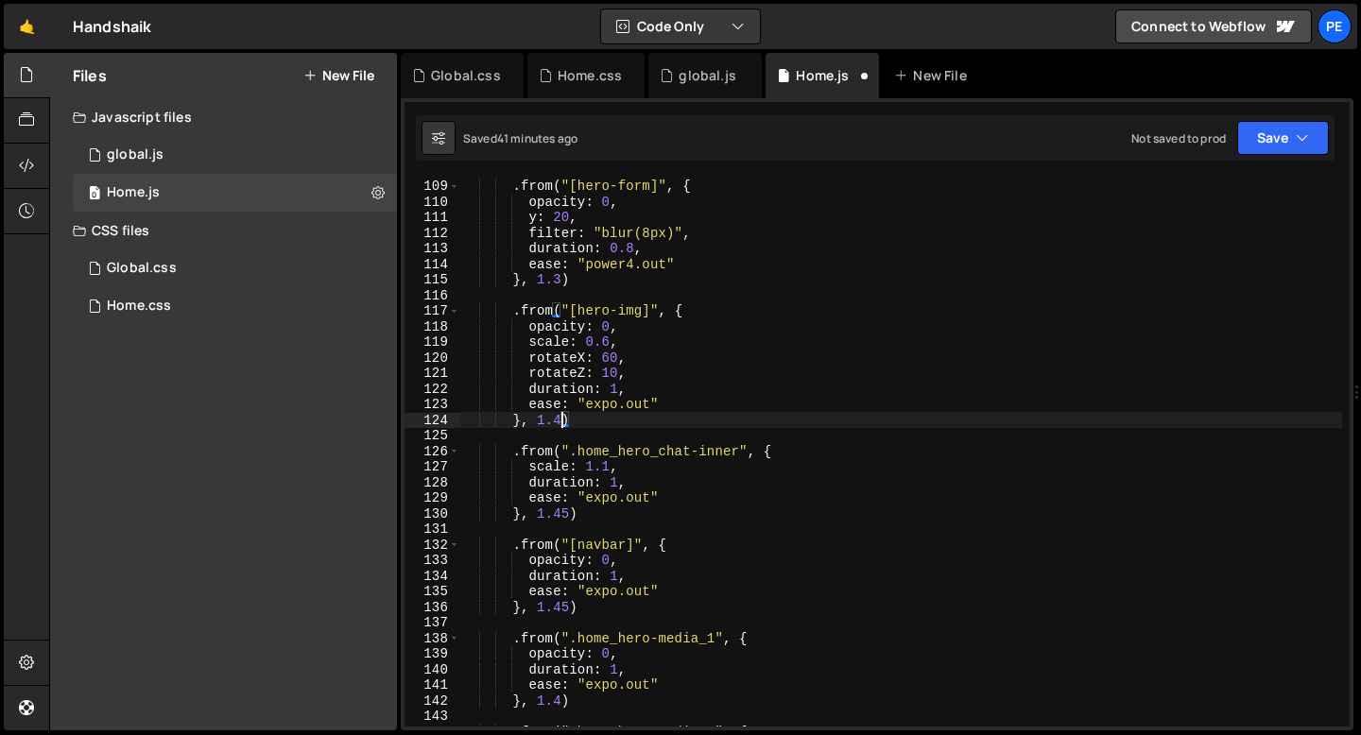
scroll to position [1681, 0]
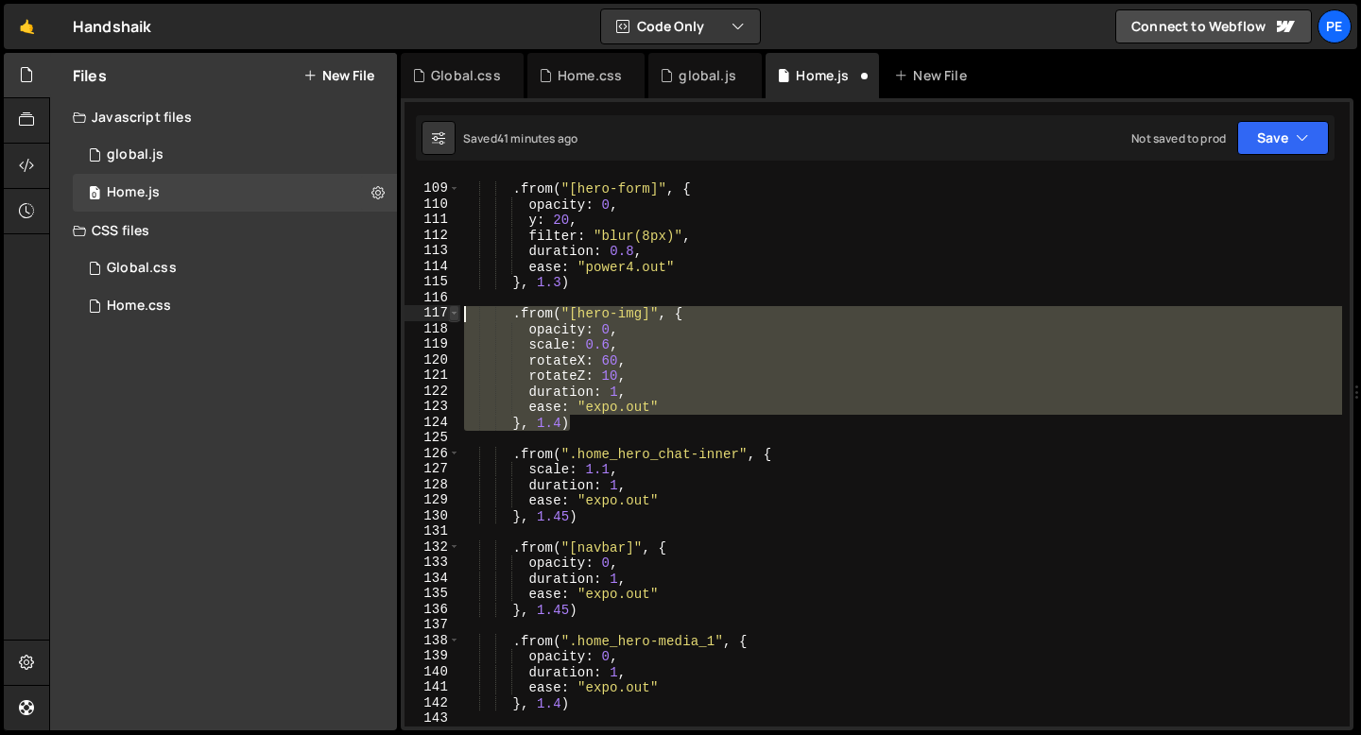
drag, startPoint x: 570, startPoint y: 420, endPoint x: 456, endPoint y: 312, distance: 156.4
click at [456, 312] on div "}, 1.4) 108 109 110 111 112 113 114 115 116 117 118 119 120 121 122 123 124 125…" at bounding box center [876, 452] width 945 height 549
type textarea ".from("[hero-img]", { opacity: 0,"
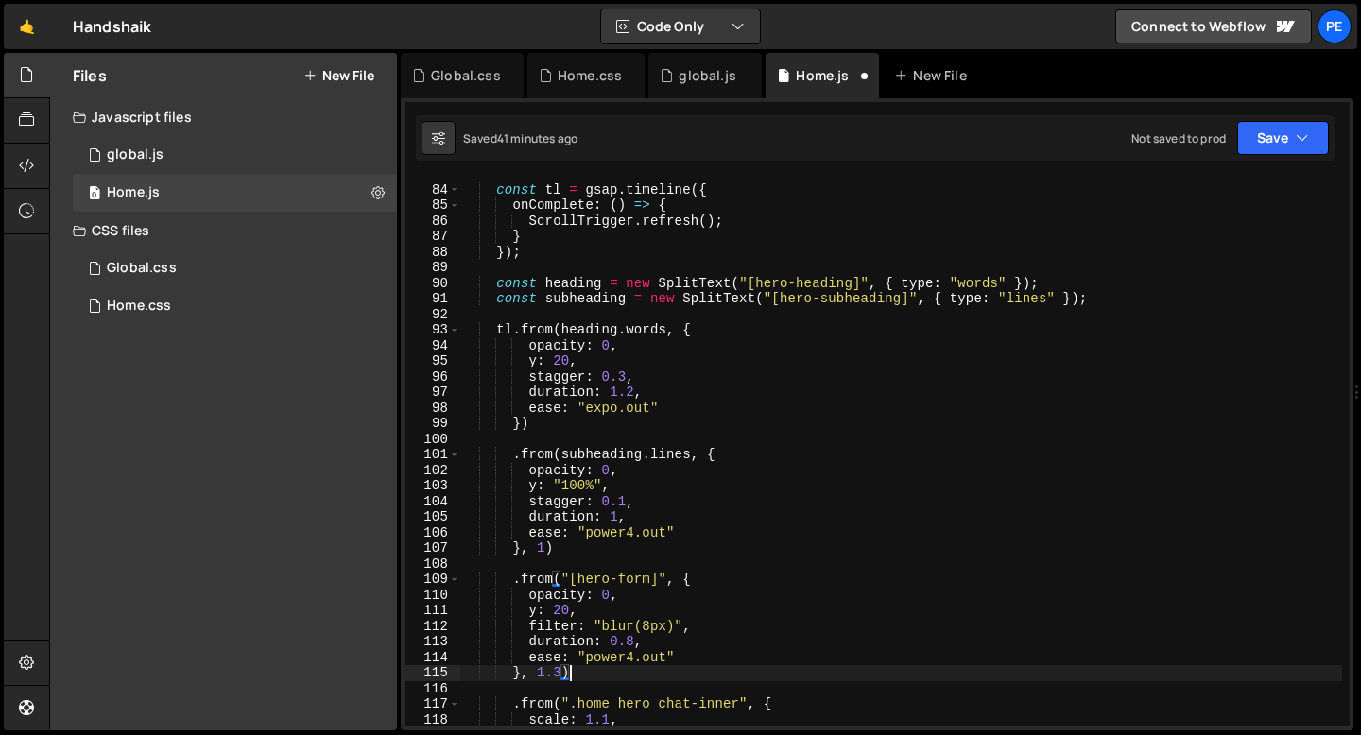
scroll to position [1297, 0]
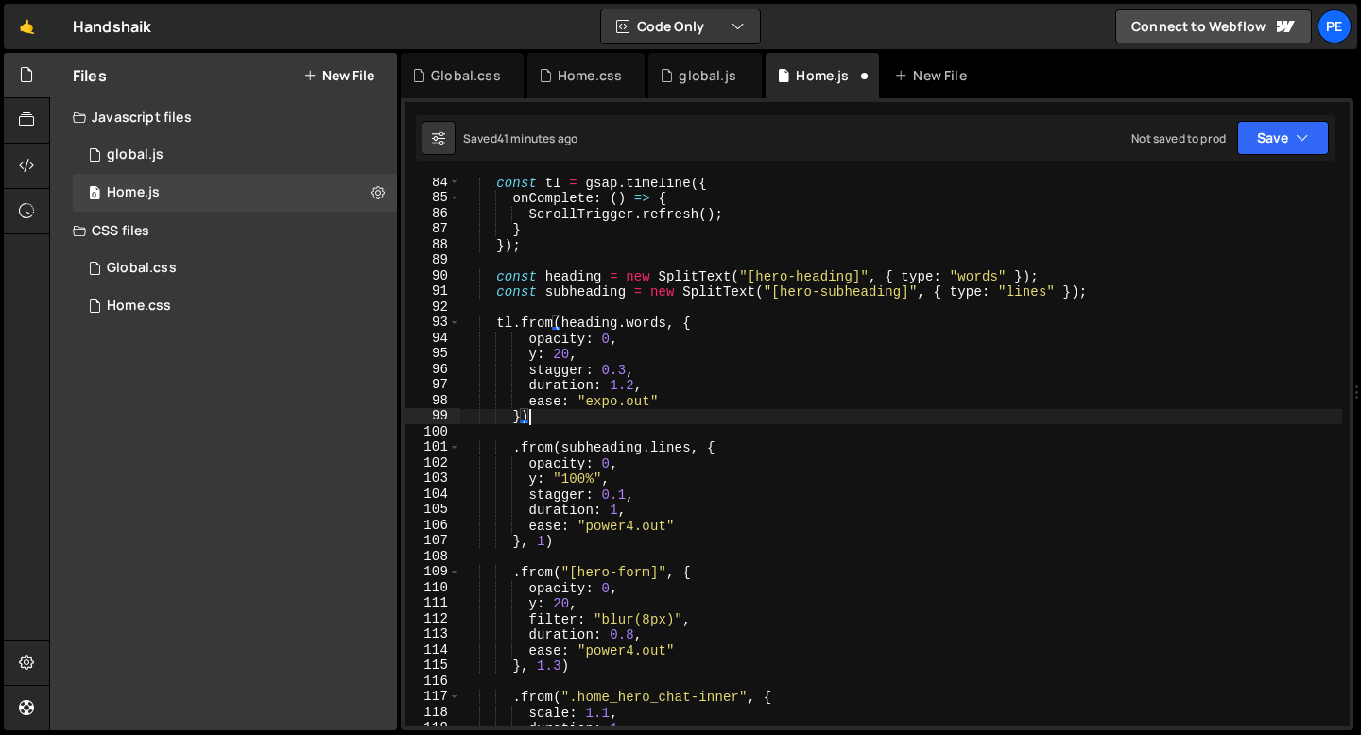
click at [591, 415] on div "const tl = gsap . timeline ({ onComplete : ( ) => { ScrollTrigger . refresh ( )…" at bounding box center [901, 465] width 882 height 580
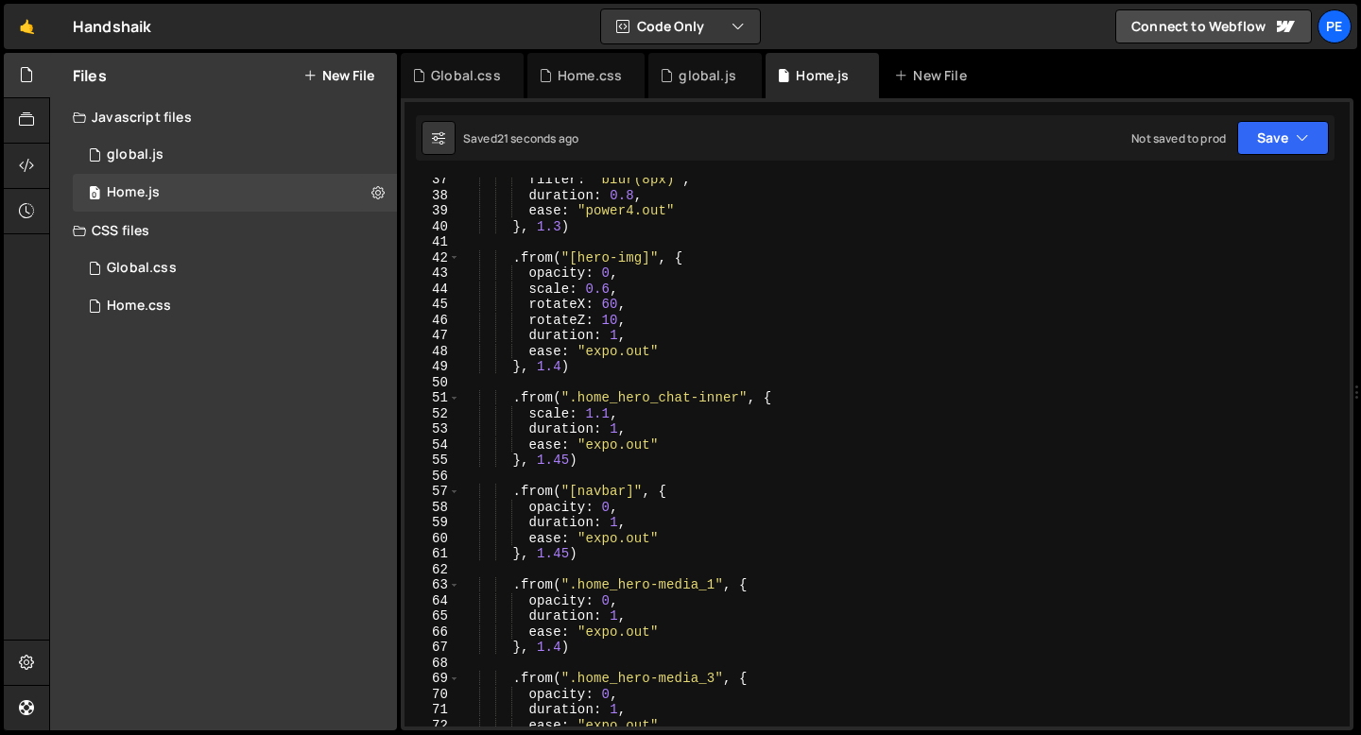
scroll to position [567, 0]
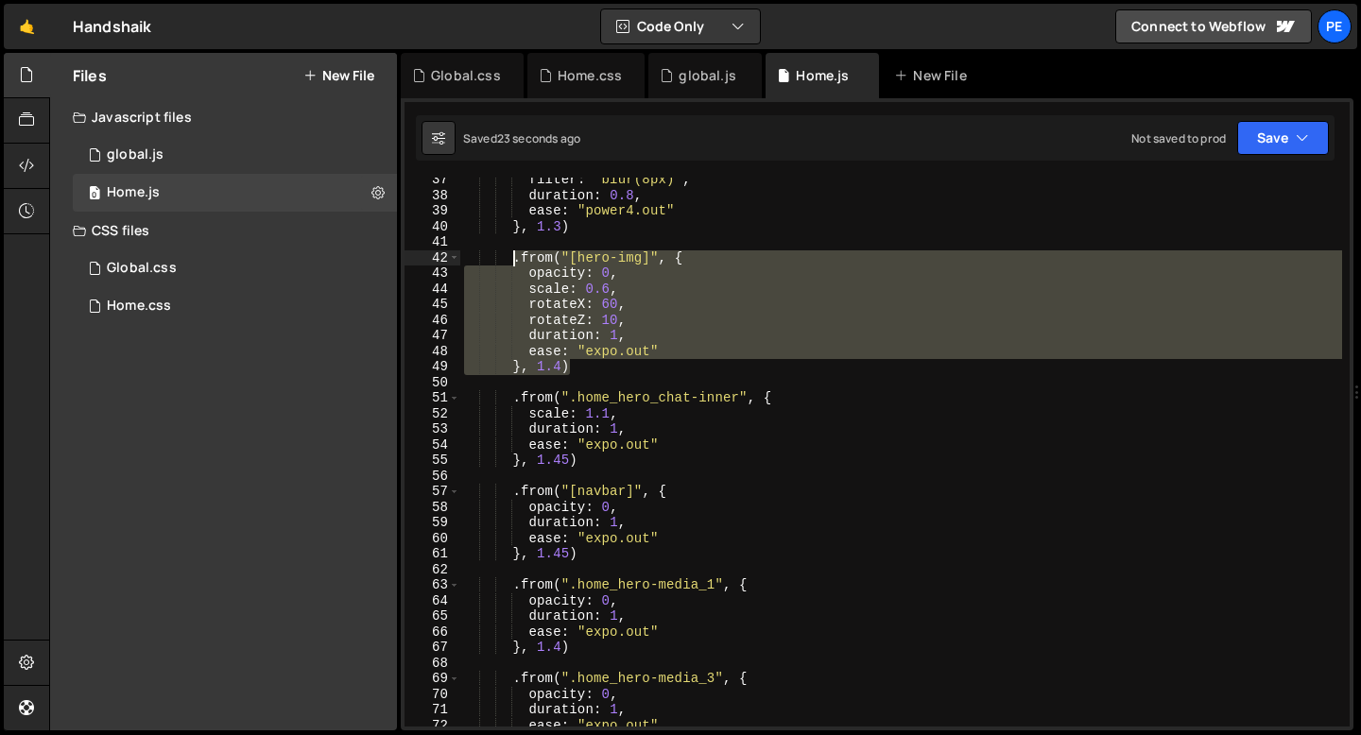
drag, startPoint x: 571, startPoint y: 364, endPoint x: 515, endPoint y: 263, distance: 115.5
click at [515, 264] on div "filter : "blur(8px)" , duration : 0.8 , ease : "power4.out" } , 1.3 ) . from ( …" at bounding box center [901, 462] width 882 height 580
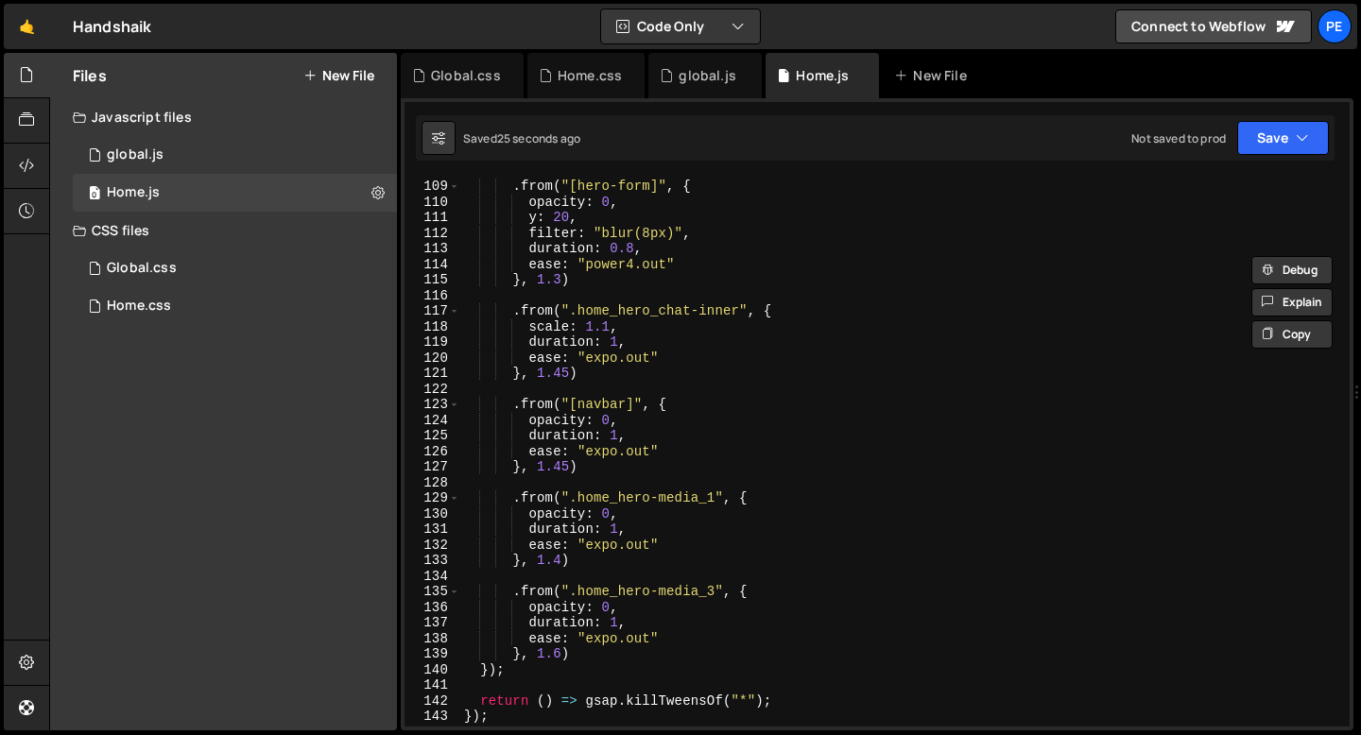
scroll to position [1699, 0]
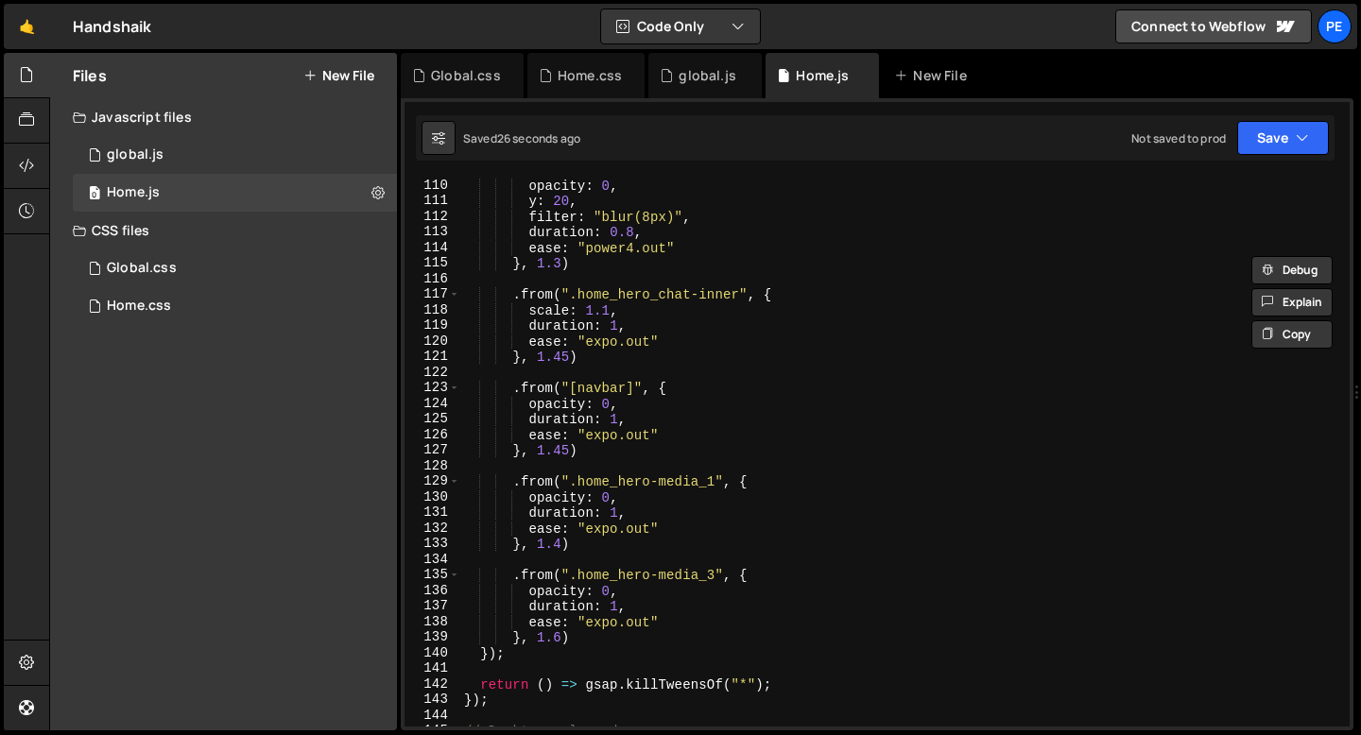
click at [594, 356] on div "opacity : 0 , y : 20 , filter : "blur(8px)" , duration : 0.8 , ease : "power4.o…" at bounding box center [901, 468] width 882 height 580
type textarea "}, 1.45)"
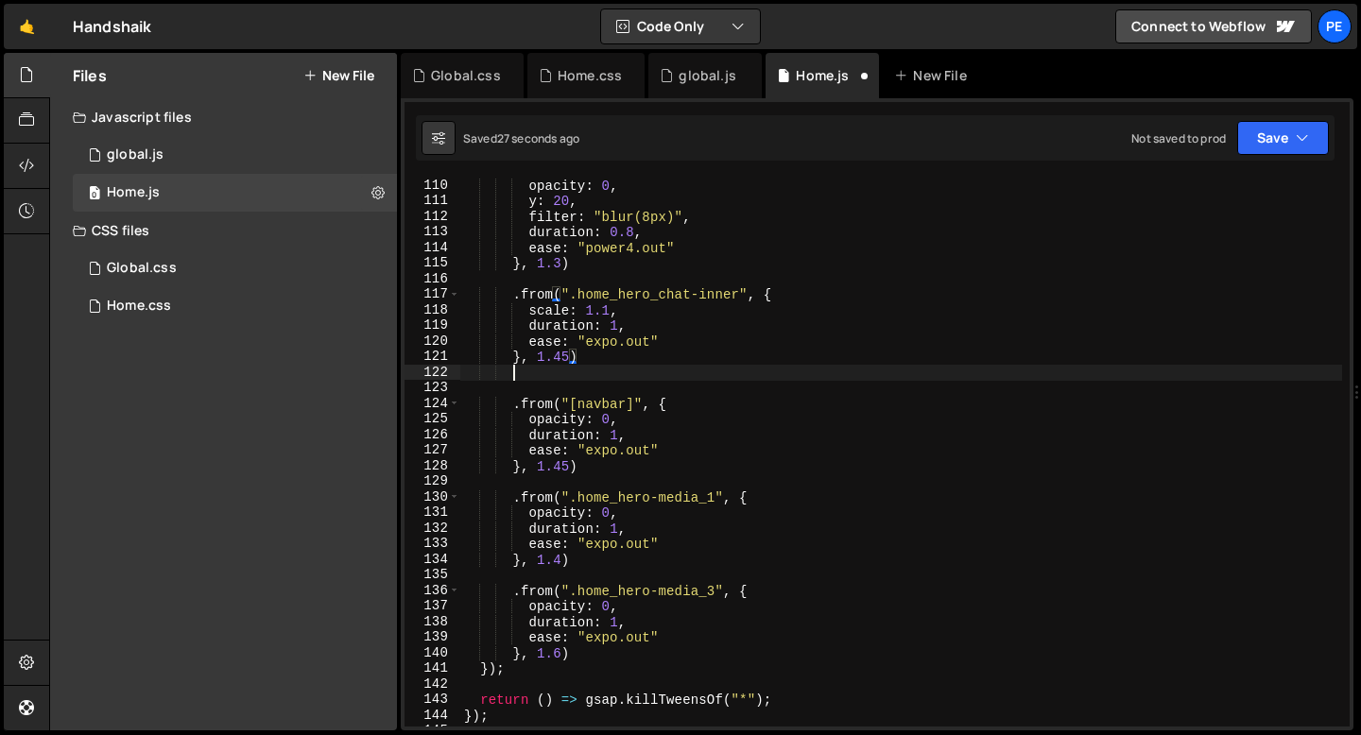
scroll to position [0, 2]
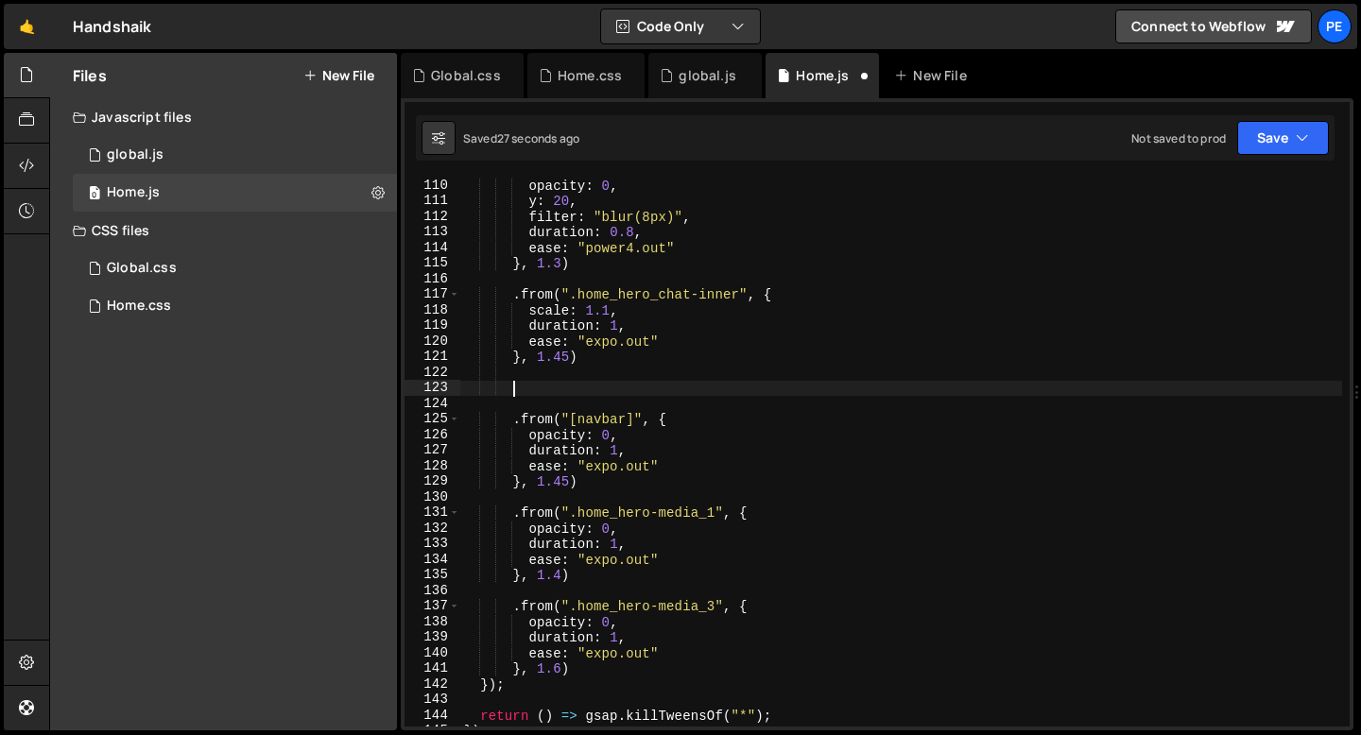
paste textarea "}, 1.4)"
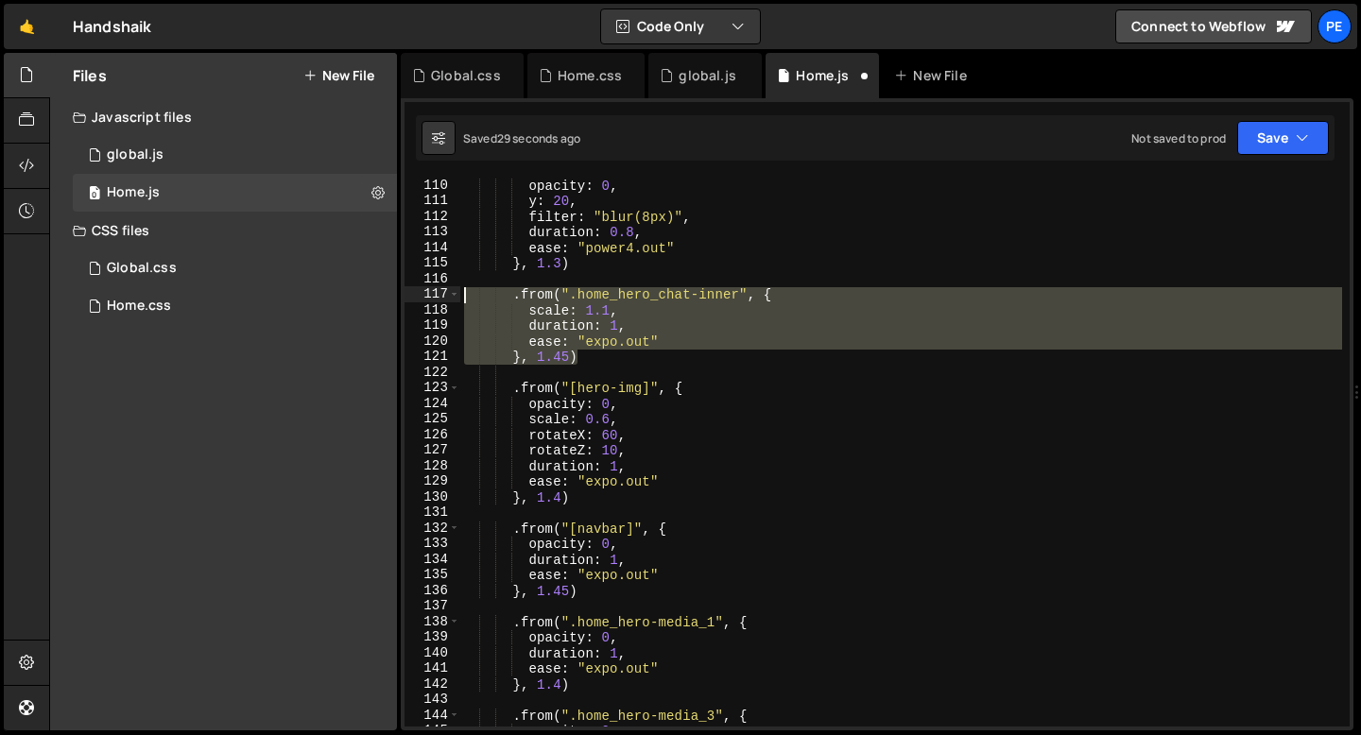
drag, startPoint x: 585, startPoint y: 355, endPoint x: 432, endPoint y: 290, distance: 166.4
click at [432, 290] on div "}, 1.4) 110 111 112 113 114 115 116 117 118 119 120 121 122 123 124 125 126 127…" at bounding box center [876, 452] width 945 height 549
type textarea ".from(".home_hero_chat-inner", { scale: 1.1,"
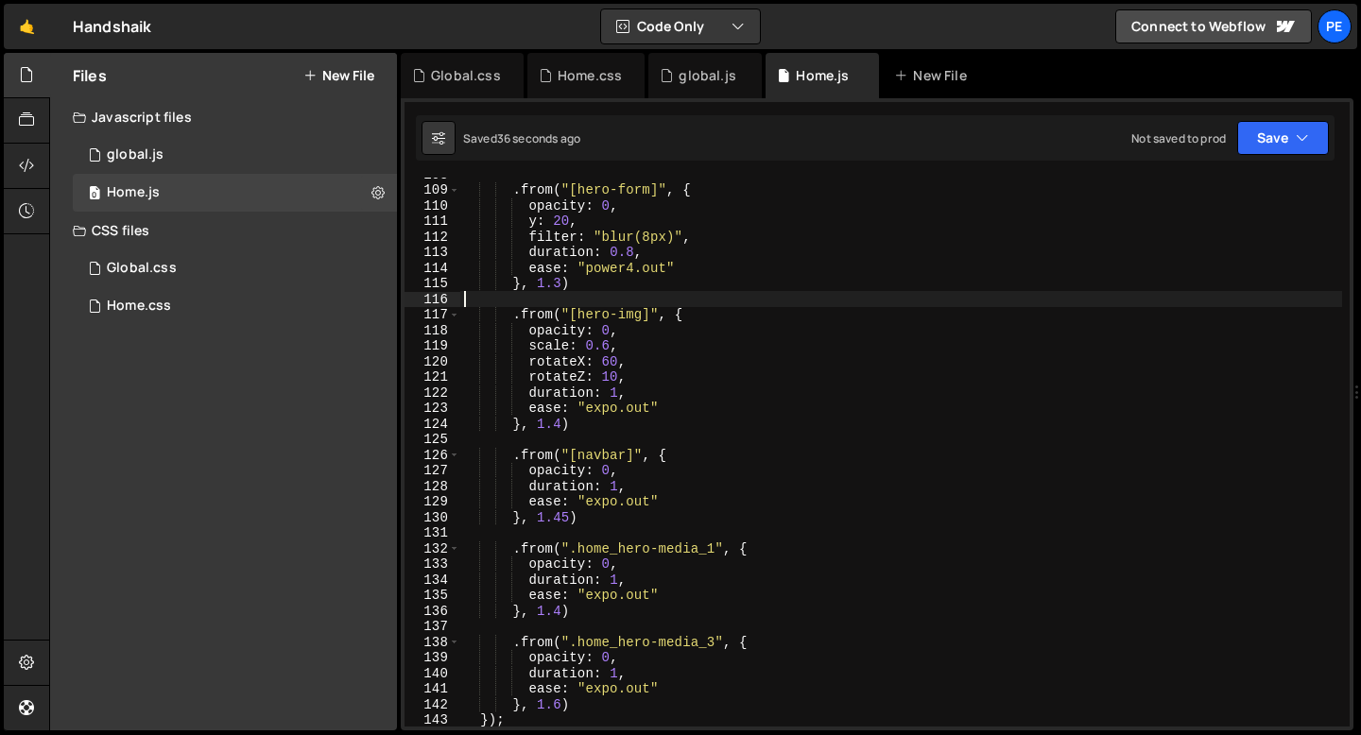
scroll to position [1661, 0]
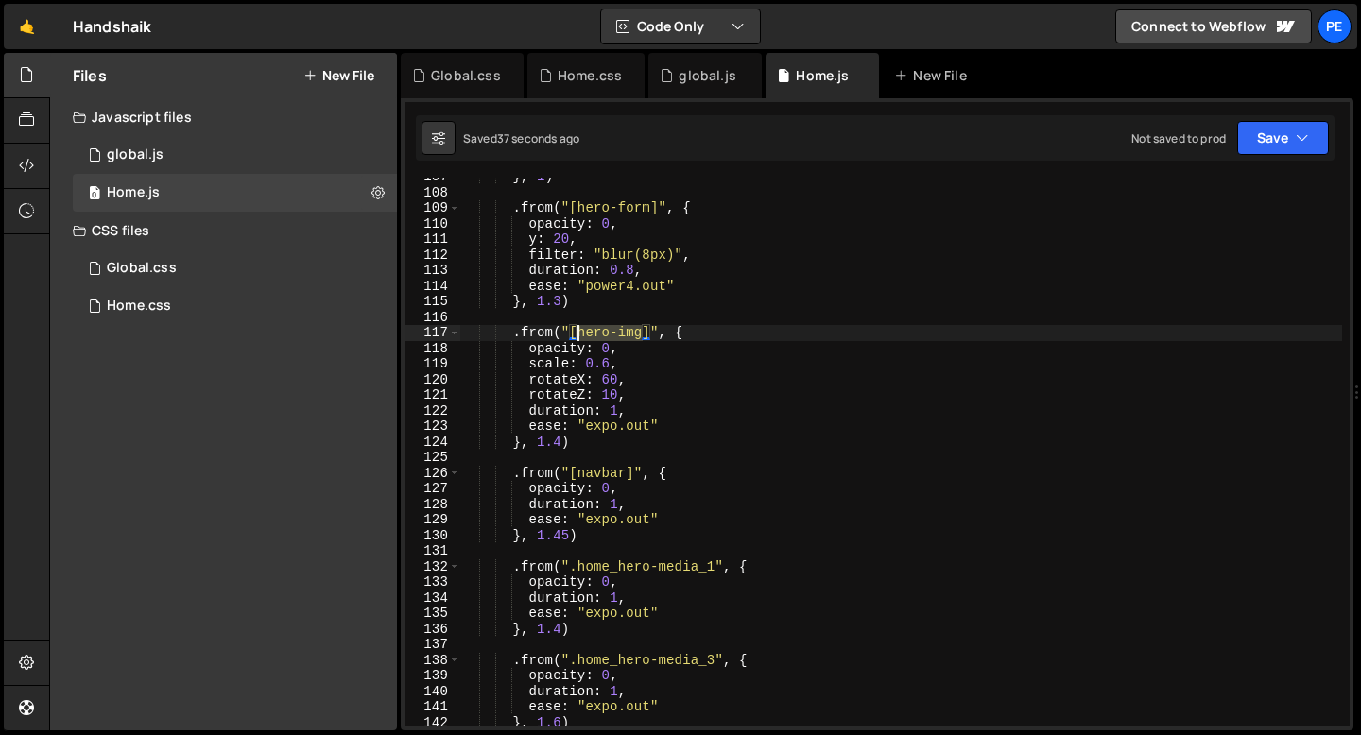
drag, startPoint x: 641, startPoint y: 333, endPoint x: 576, endPoint y: 335, distance: 64.3
click at [576, 335] on div "} , 1 ) . from ( "[hero-form]" , { opacity : 0 , y : 20 , filter : "blur(8px)" …" at bounding box center [901, 459] width 882 height 580
paste textarea "-mob"
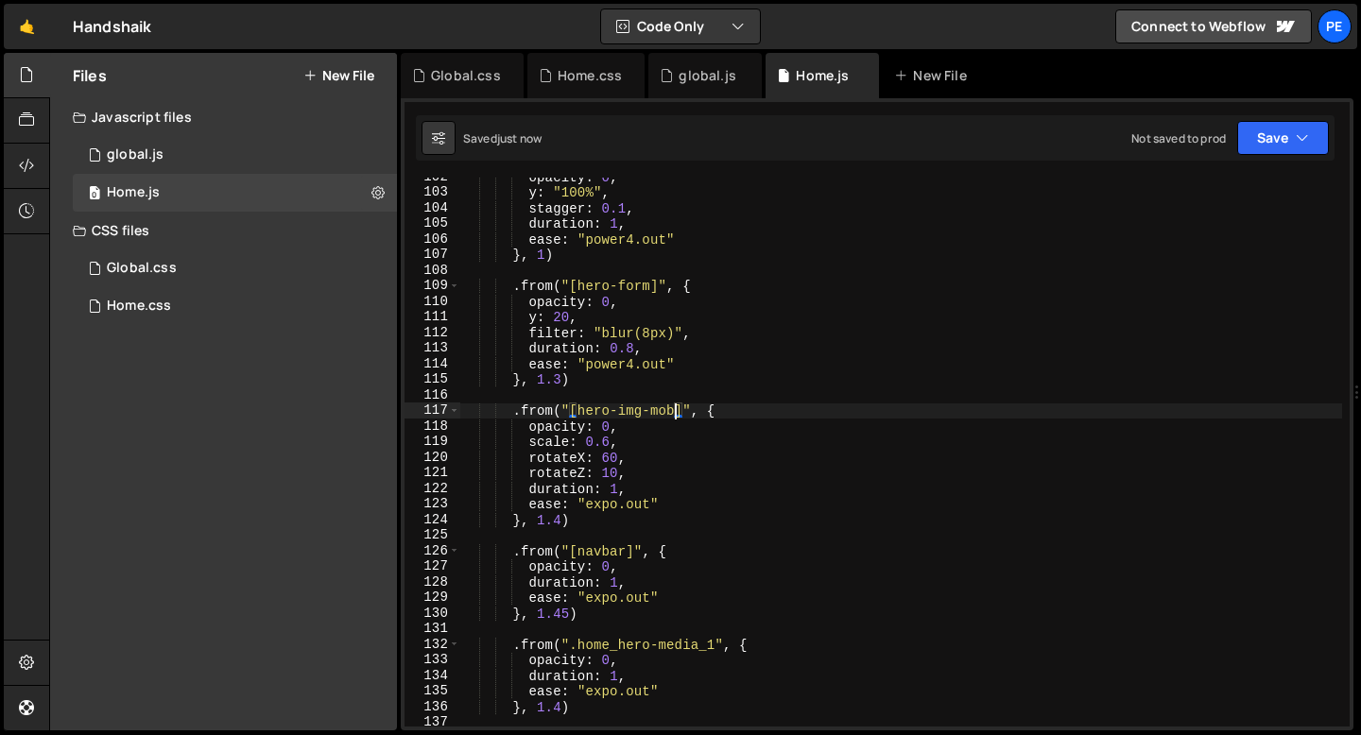
scroll to position [1576, 0]
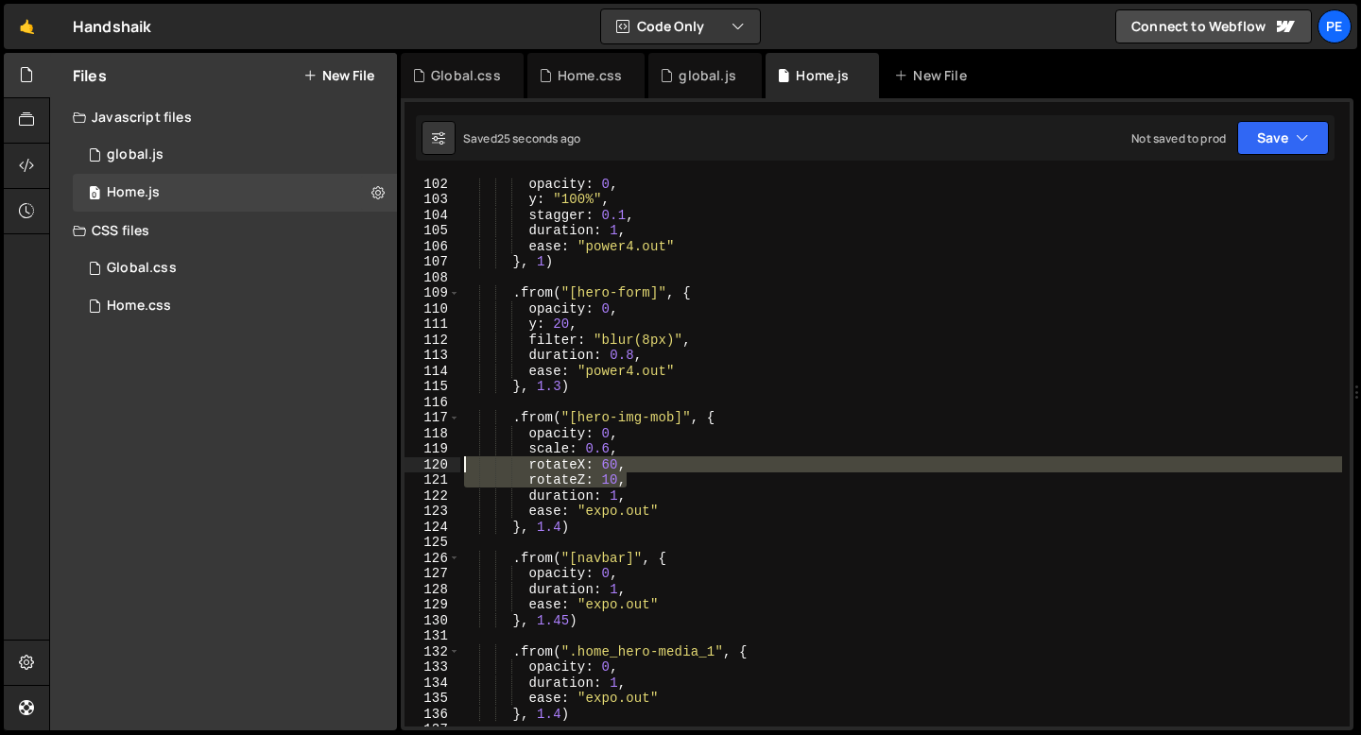
drag, startPoint x: 627, startPoint y: 481, endPoint x: 438, endPoint y: 453, distance: 191.1
click at [438, 457] on div ".from("[hero-img-mob]", { 102 103 104 105 106 107 108 109 110 111 112 113 114 1…" at bounding box center [876, 452] width 945 height 549
click at [637, 463] on div "opacity : 0 , y : "100%" , stagger : 0.1 , duration : 1 , ease : "power4.out" }…" at bounding box center [901, 452] width 882 height 549
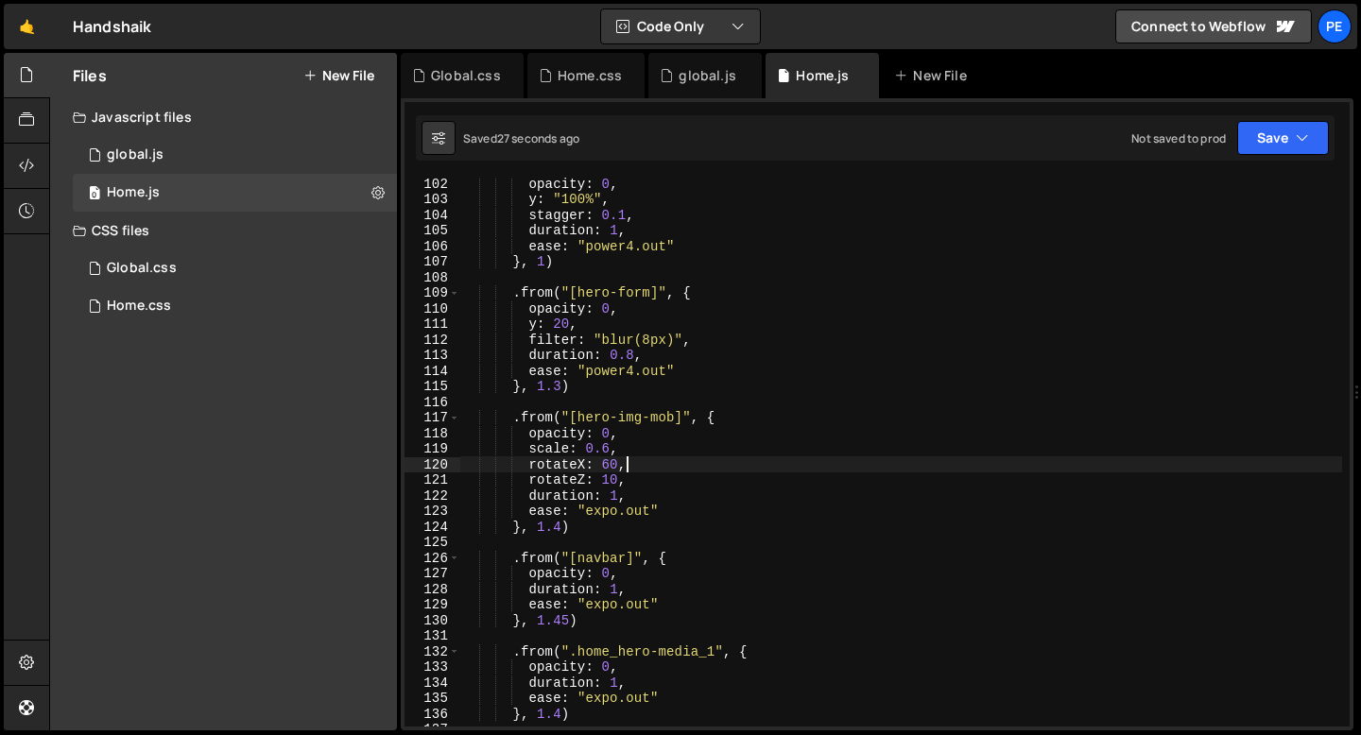
click at [637, 463] on div "opacity : 0 , y : "100%" , stagger : 0.1 , duration : 1 , ease : "power4.out" }…" at bounding box center [901, 466] width 882 height 580
click at [632, 473] on div "opacity : 0 , y : "100%" , stagger : 0.1 , duration : 1 , ease : "power4.out" }…" at bounding box center [901, 466] width 882 height 580
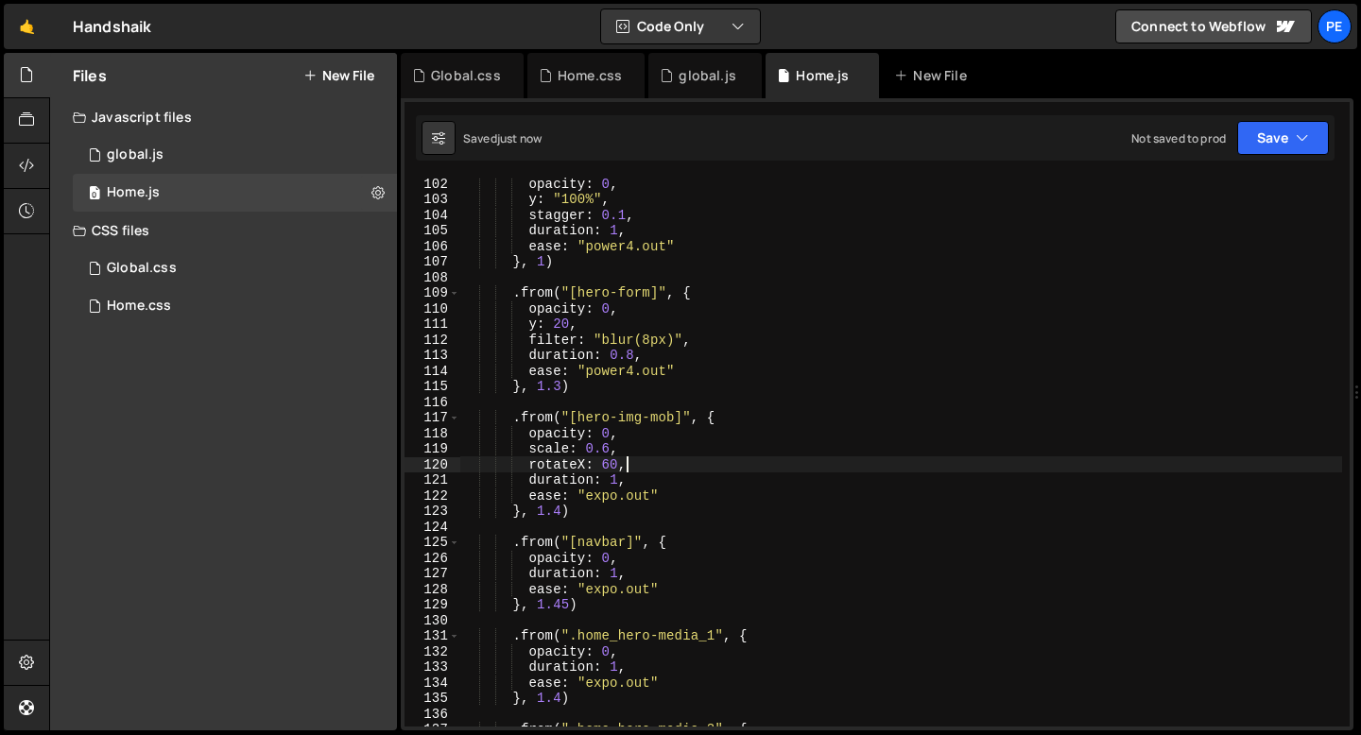
click at [634, 468] on div "opacity : 0 , y : "100%" , stagger : 0.1 , duration : 1 , ease : "power4.out" }…" at bounding box center [901, 466] width 882 height 580
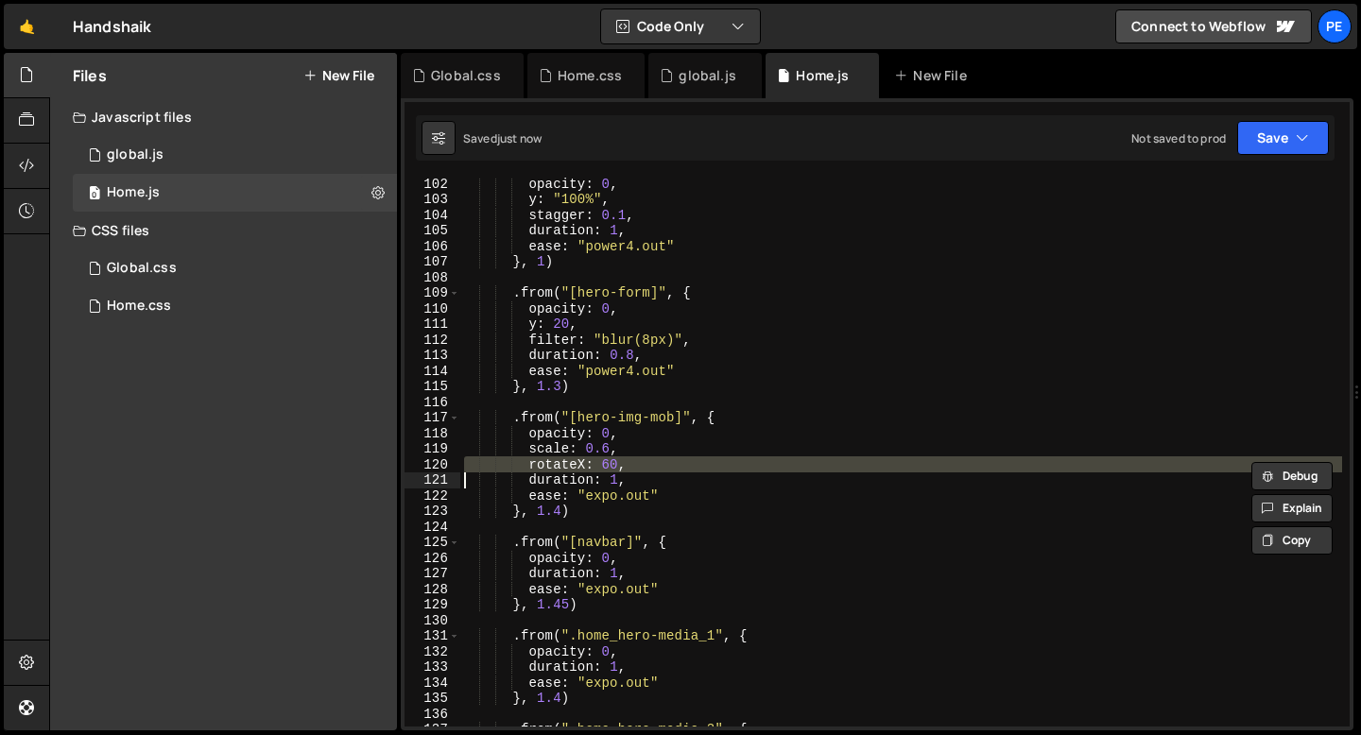
click at [634, 468] on div "opacity : 0 , y : "100%" , stagger : 0.1 , duration : 1 , ease : "power4.out" }…" at bounding box center [901, 466] width 882 height 580
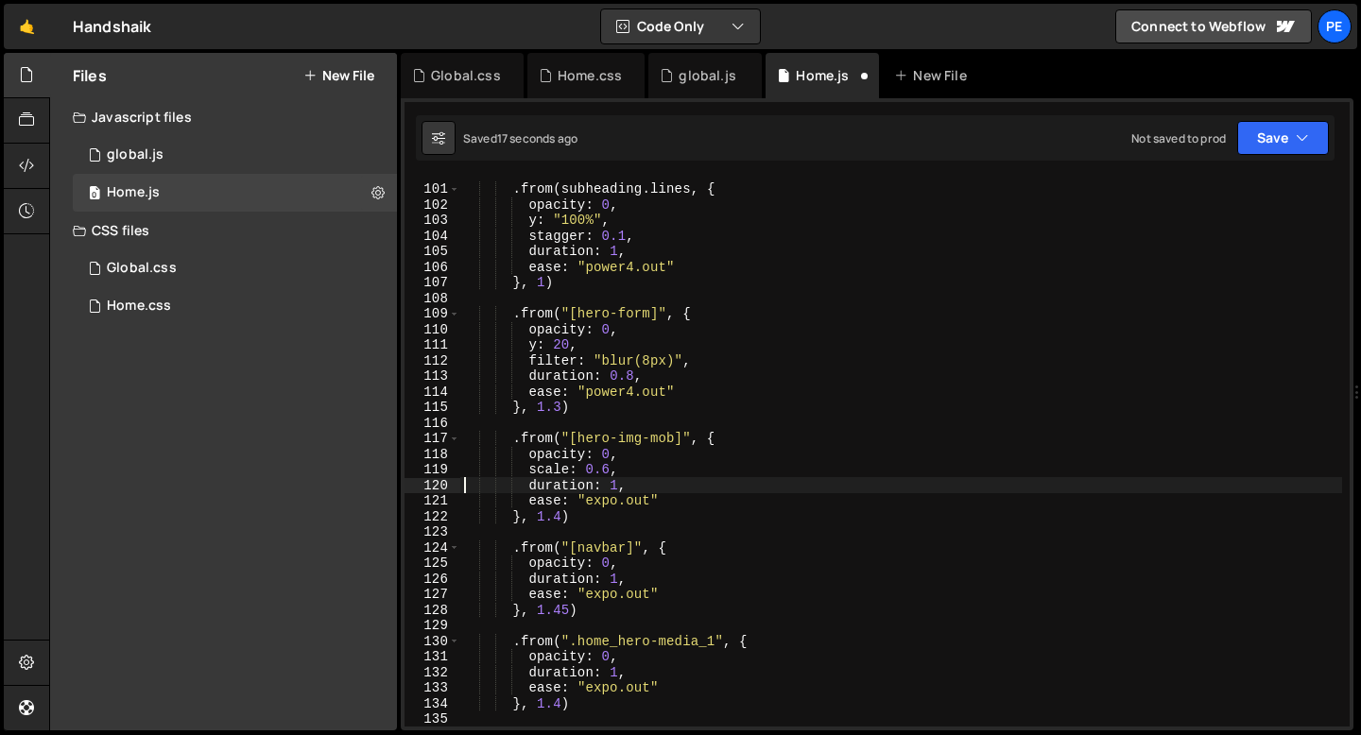
scroll to position [1455, 0]
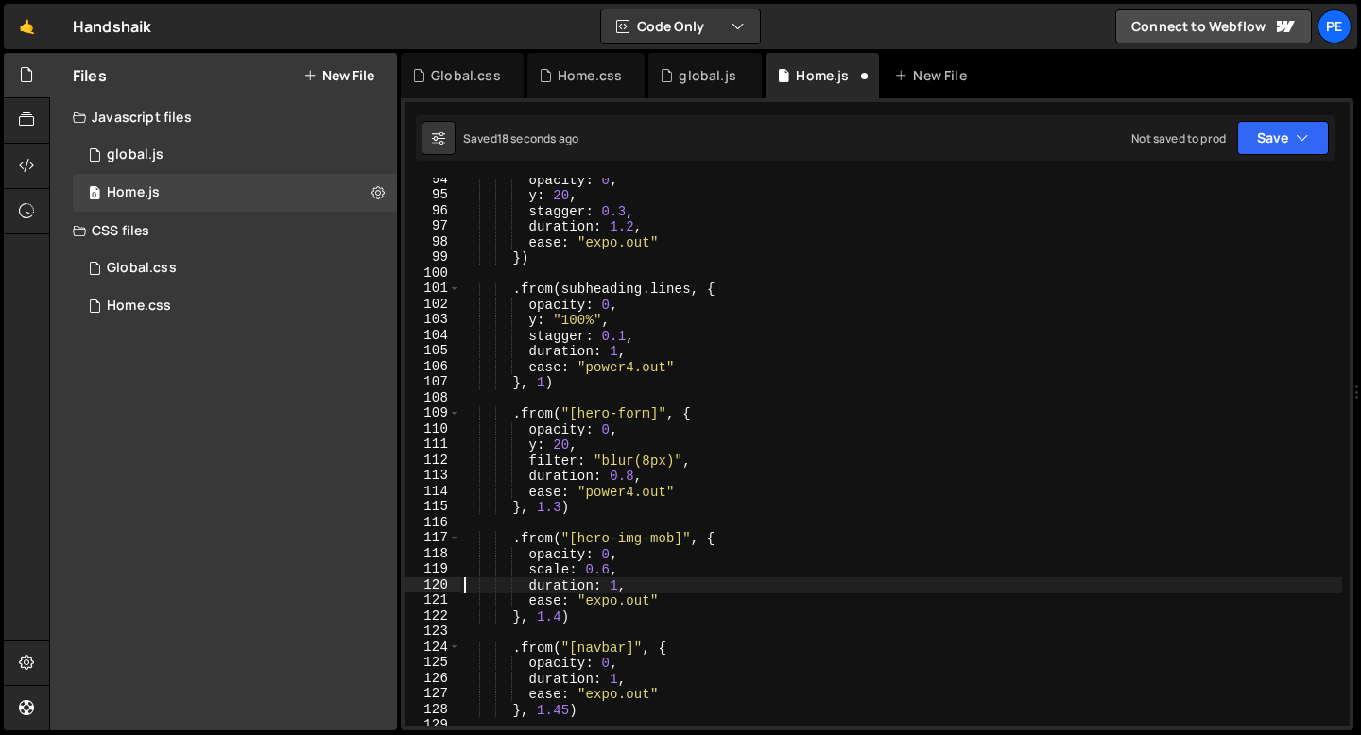
click at [544, 383] on div "opacity : 0 , y : 20 , stagger : 0.3 , duration : 1.2 , ease : "expo.out" }) . …" at bounding box center [901, 462] width 882 height 580
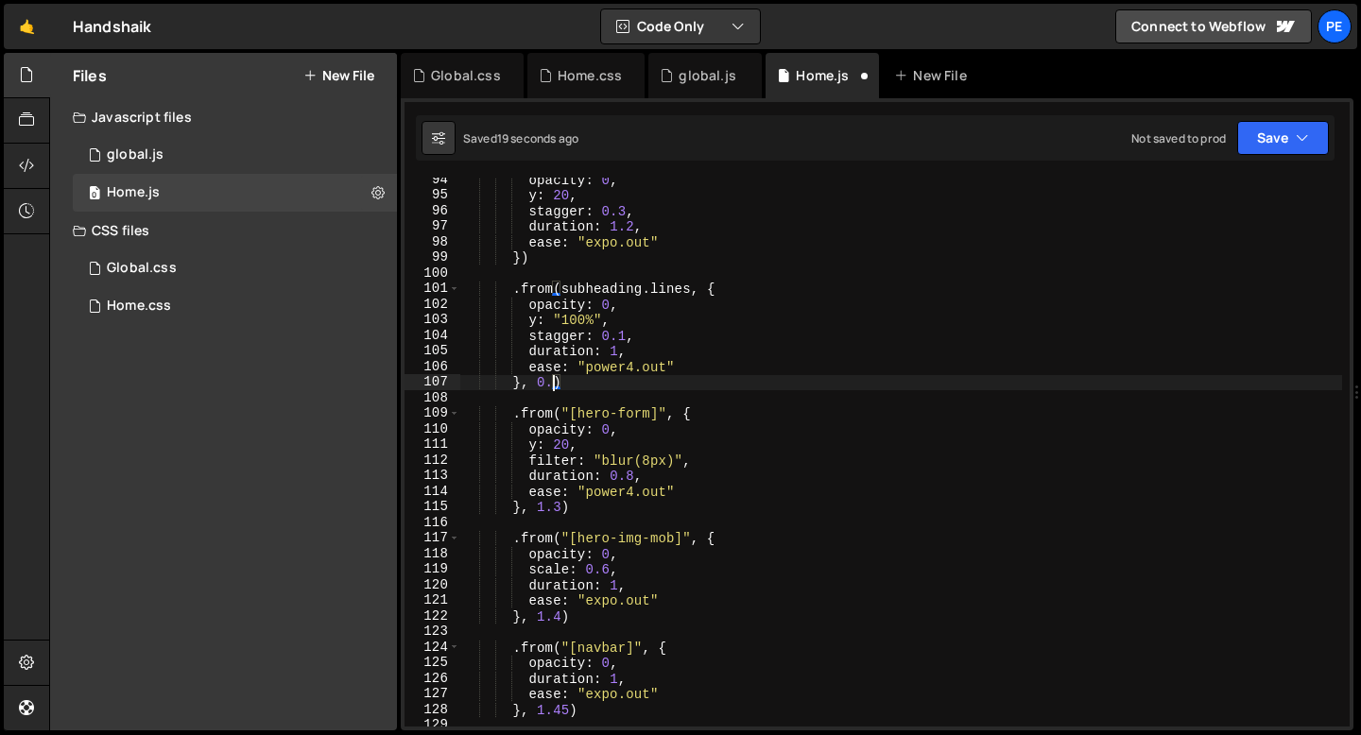
scroll to position [0, 6]
click at [590, 381] on div "opacity : 0 , y : 20 , stagger : 0.3 , duration : 1.2 , ease : "expo.out" }) . …" at bounding box center [901, 462] width 882 height 580
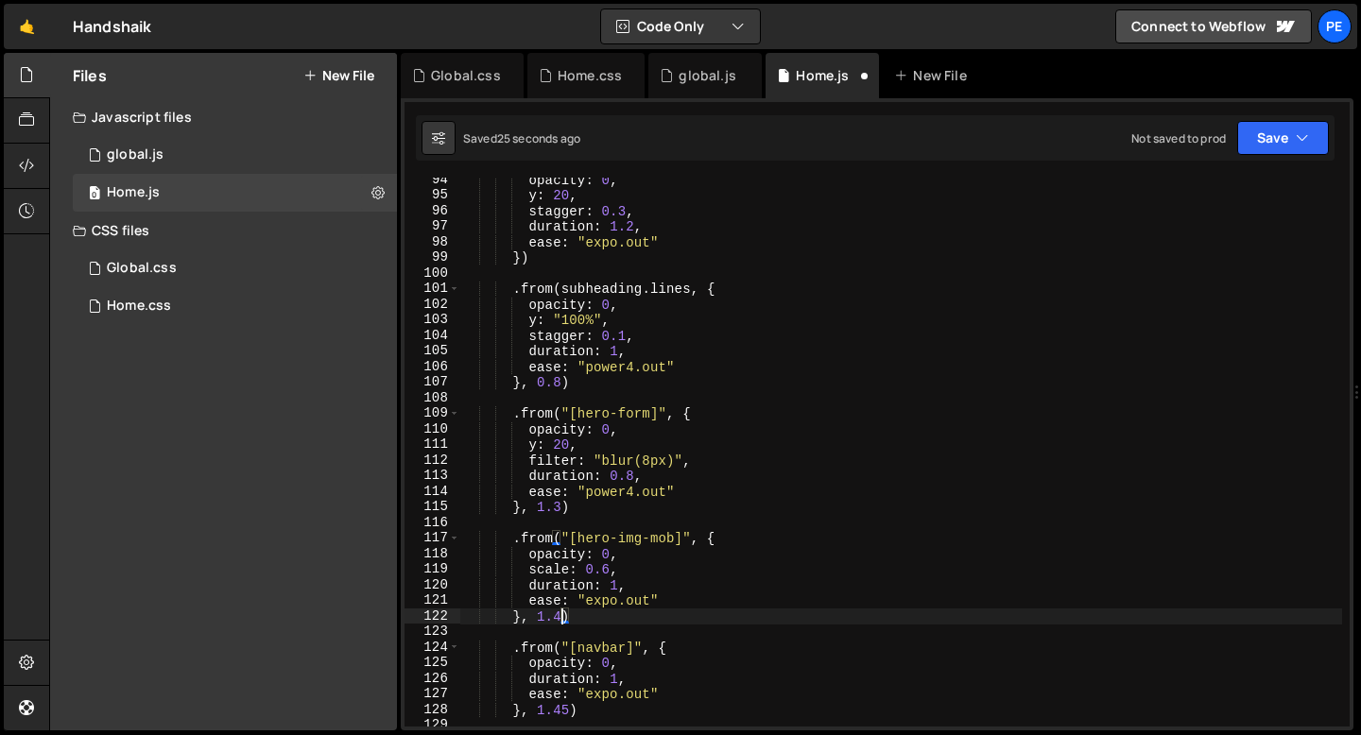
click at [560, 613] on div "opacity : 0 , y : 20 , stagger : 0.3 , duration : 1.2 , ease : "expo.out" }) . …" at bounding box center [901, 462] width 882 height 580
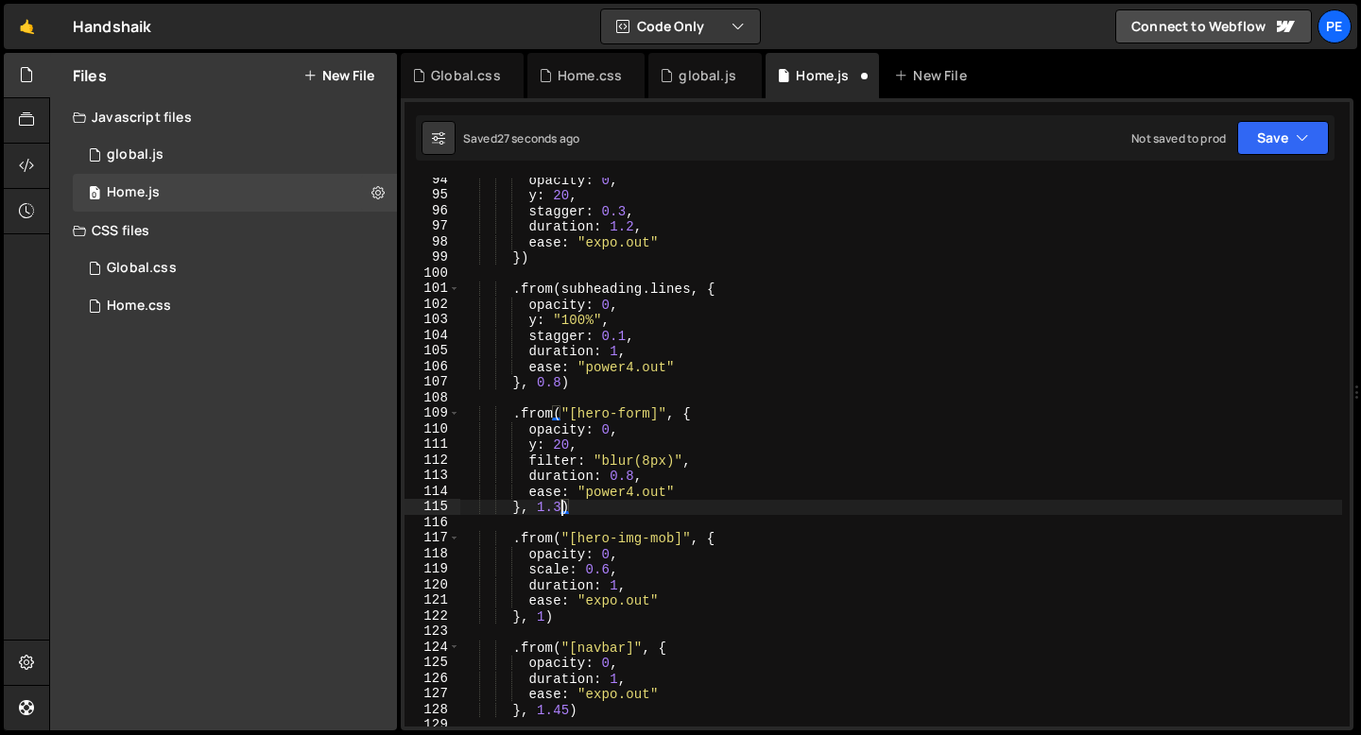
click at [559, 507] on div "opacity : 0 , y : 20 , stagger : 0.3 , duration : 1.2 , ease : "expo.out" }) . …" at bounding box center [901, 462] width 882 height 580
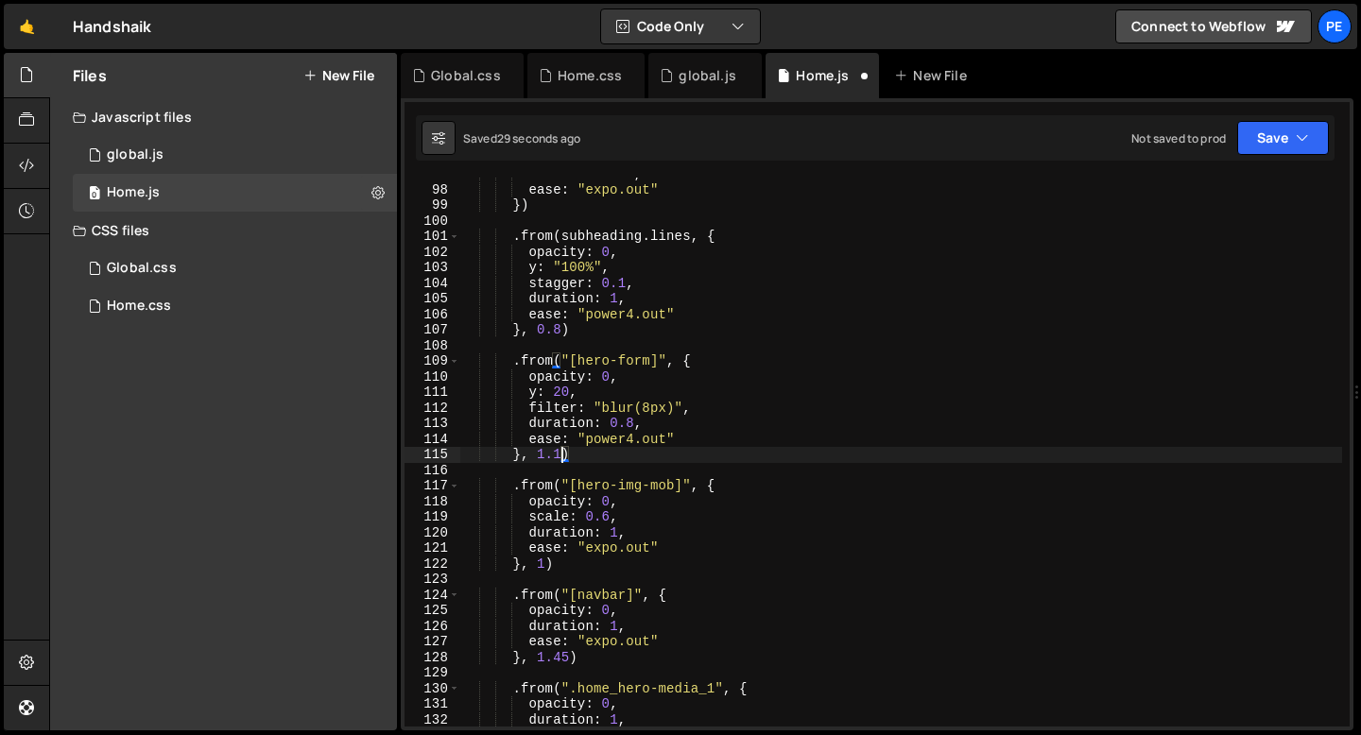
scroll to position [1585, 0]
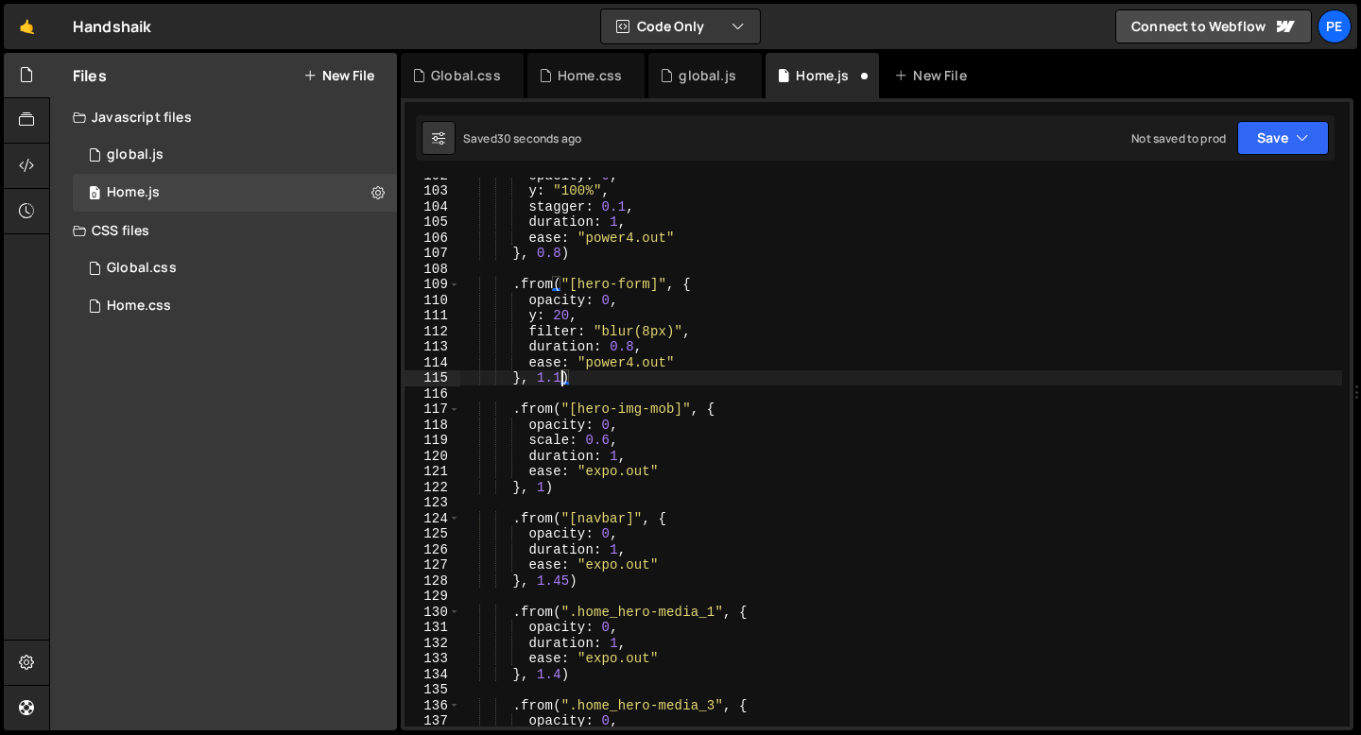
click at [569, 581] on div "opacity : 0 , y : "100%" , stagger : 0.1 , duration : 1 , ease : "power4.out" }…" at bounding box center [901, 457] width 882 height 580
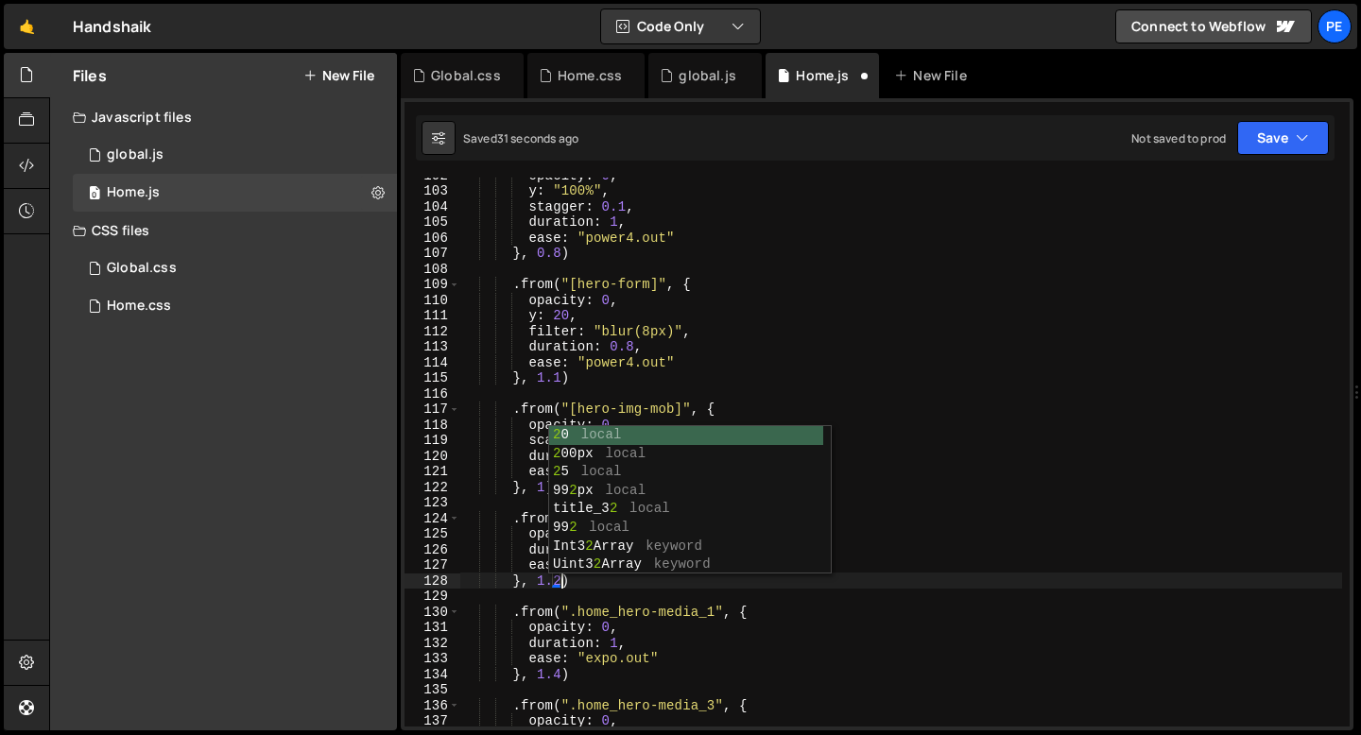
scroll to position [0, 6]
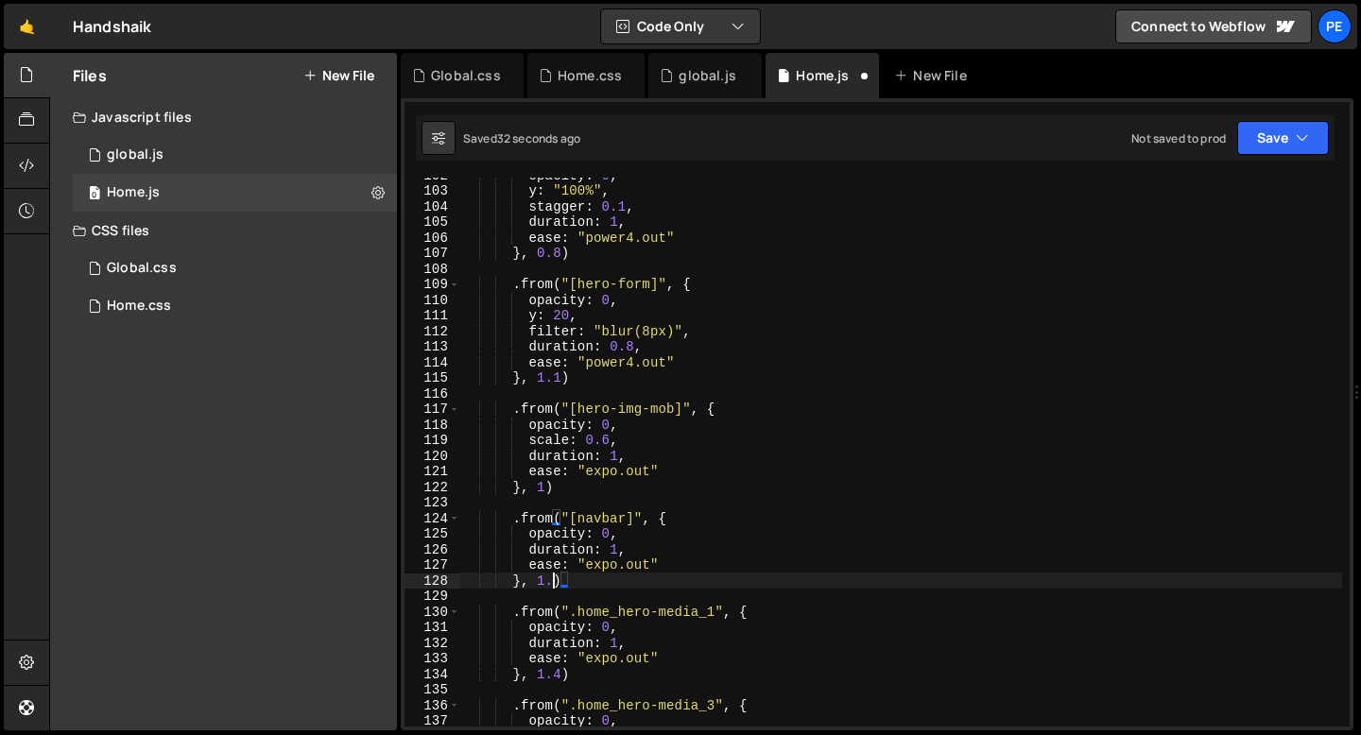
type textarea "}, 1)"
click at [570, 591] on div "opacity : 0 , y : "100%" , stagger : 0.1 , duration : 1 , ease : "power4.out" }…" at bounding box center [901, 457] width 882 height 580
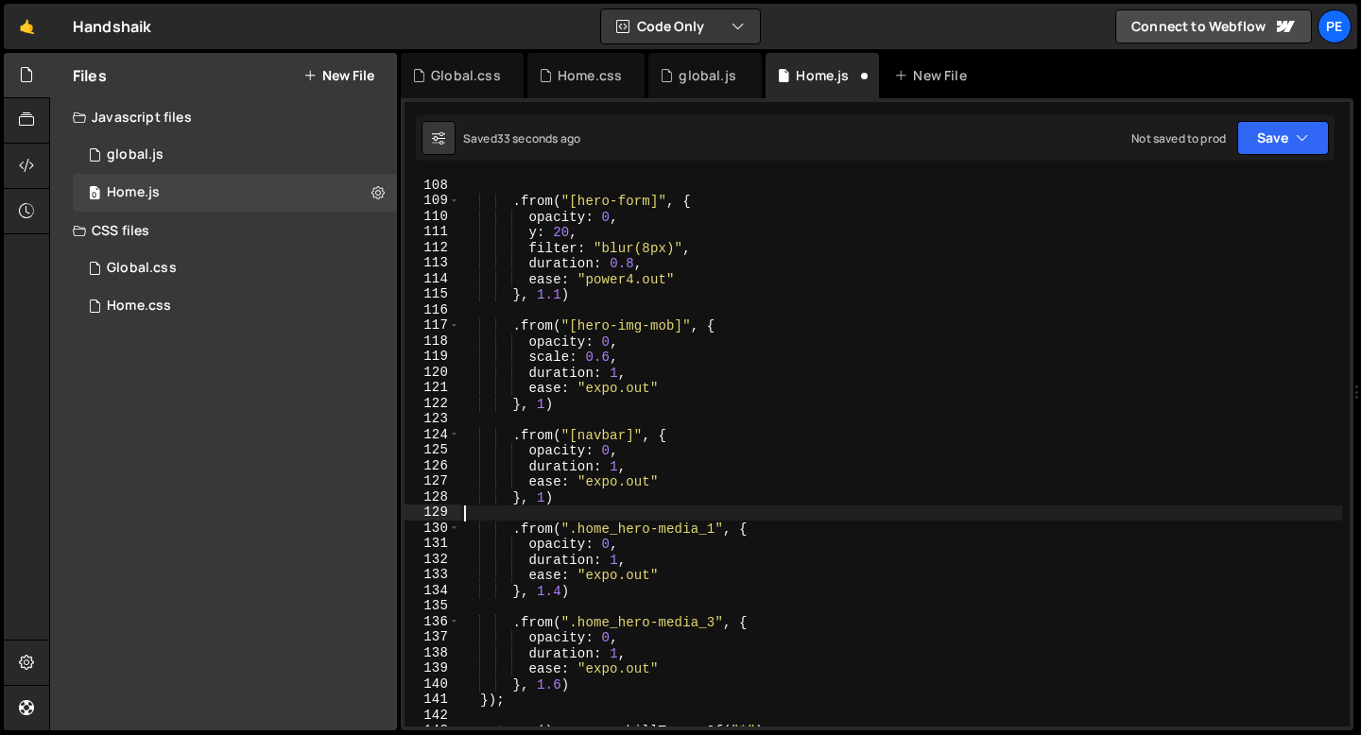
scroll to position [1690, 0]
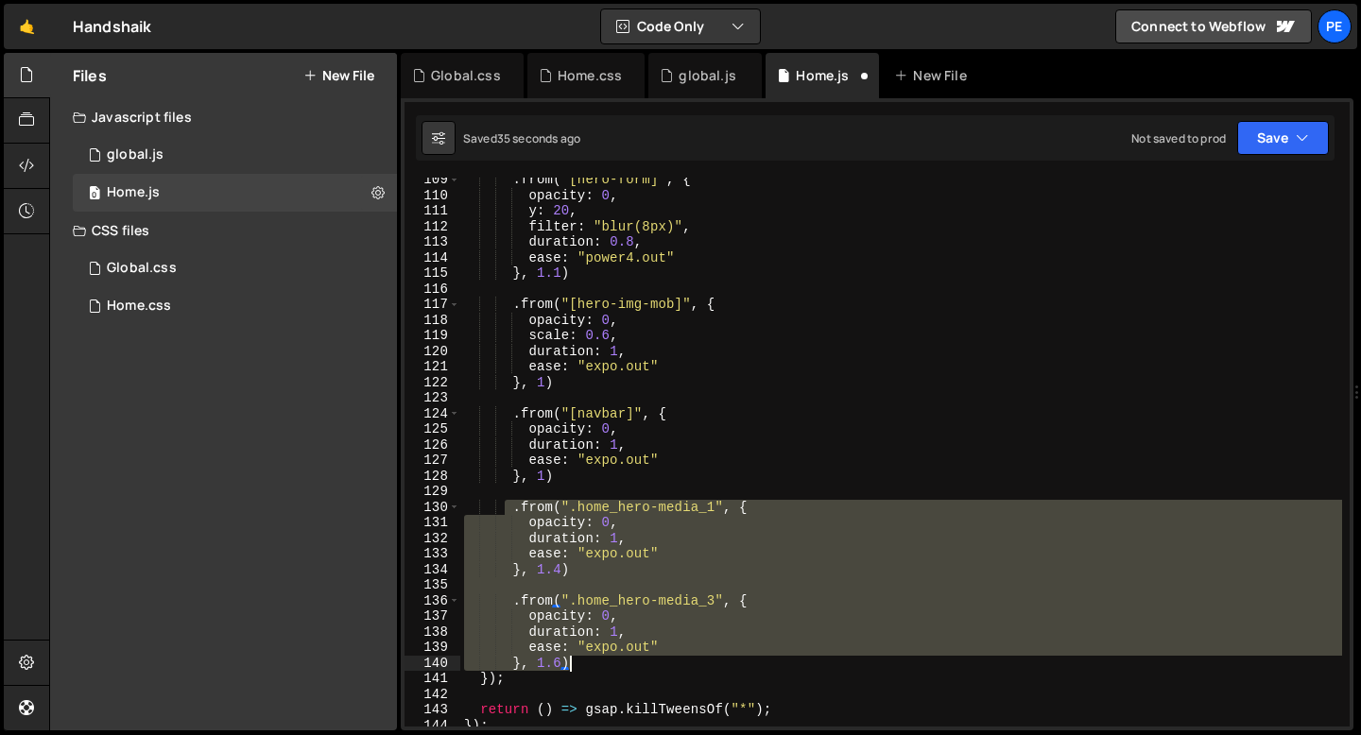
drag, startPoint x: 507, startPoint y: 503, endPoint x: 611, endPoint y: 659, distance: 187.9
click at [611, 659] on div ". from ( "[hero-form]" , { opacity : 0 , y : 20 , filter : "blur(8px)" , durati…" at bounding box center [901, 462] width 882 height 580
type textarea "ease: "expo.out" }, 1.6)"
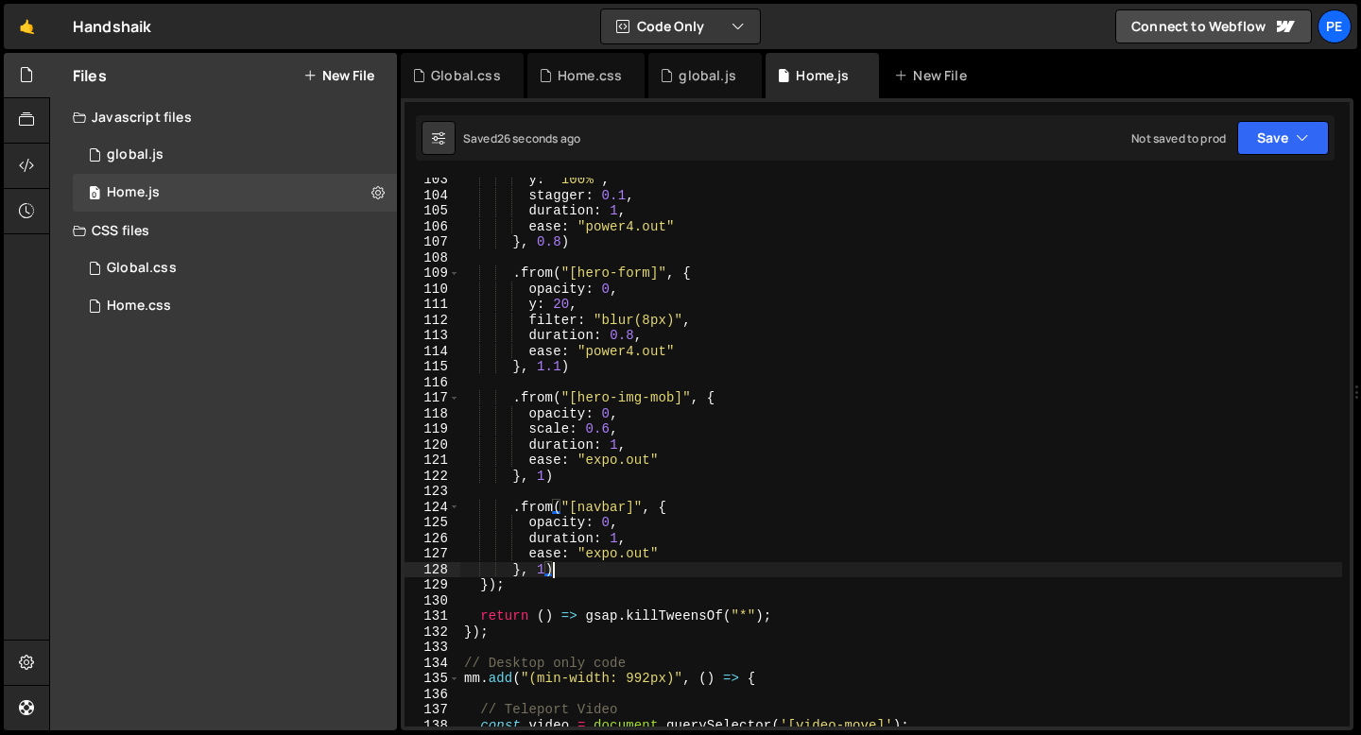
scroll to position [1596, 0]
click at [655, 318] on div "y : "100%" , stagger : 0.1 , duration : 1 , ease : "power4.out" } , 0.8 ) . fro…" at bounding box center [901, 462] width 882 height 580
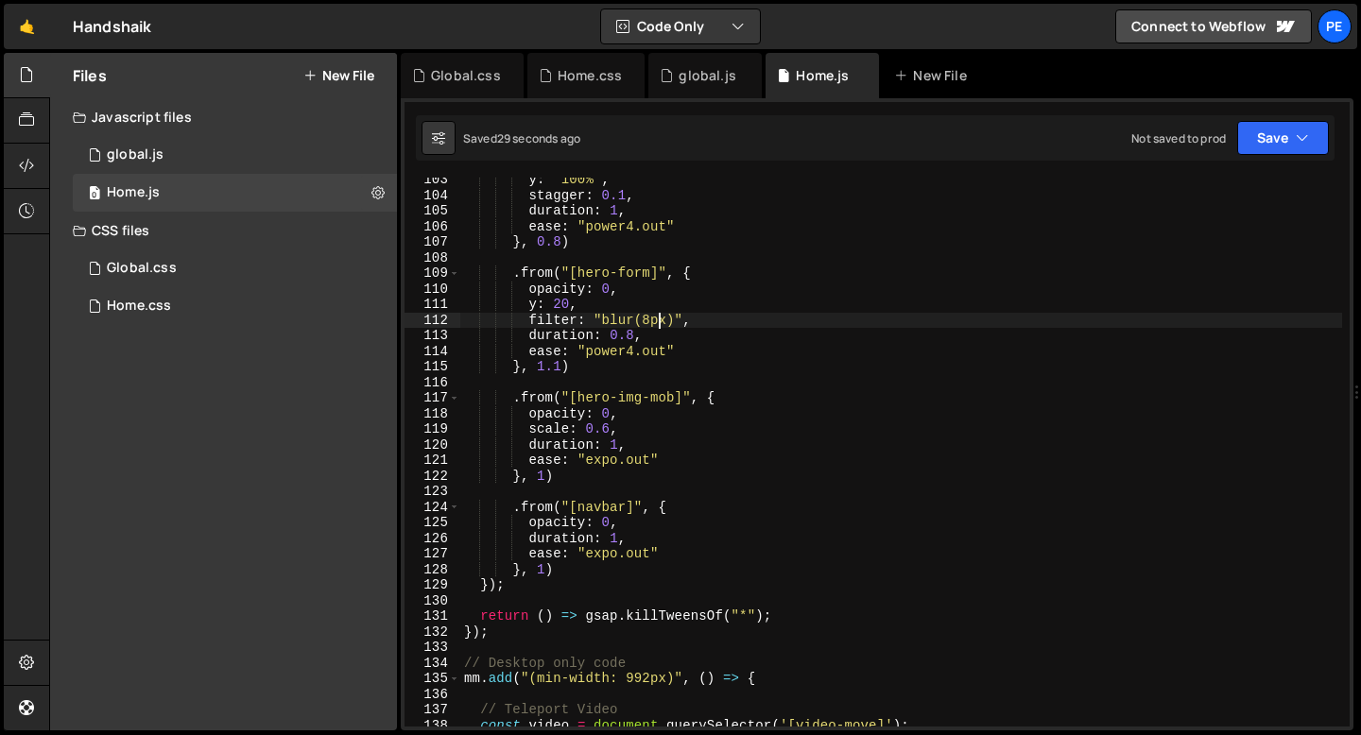
click at [655, 318] on div "y : "100%" , stagger : 0.1 , duration : 1 , ease : "power4.out" } , 0.8 ) . fro…" at bounding box center [901, 462] width 882 height 580
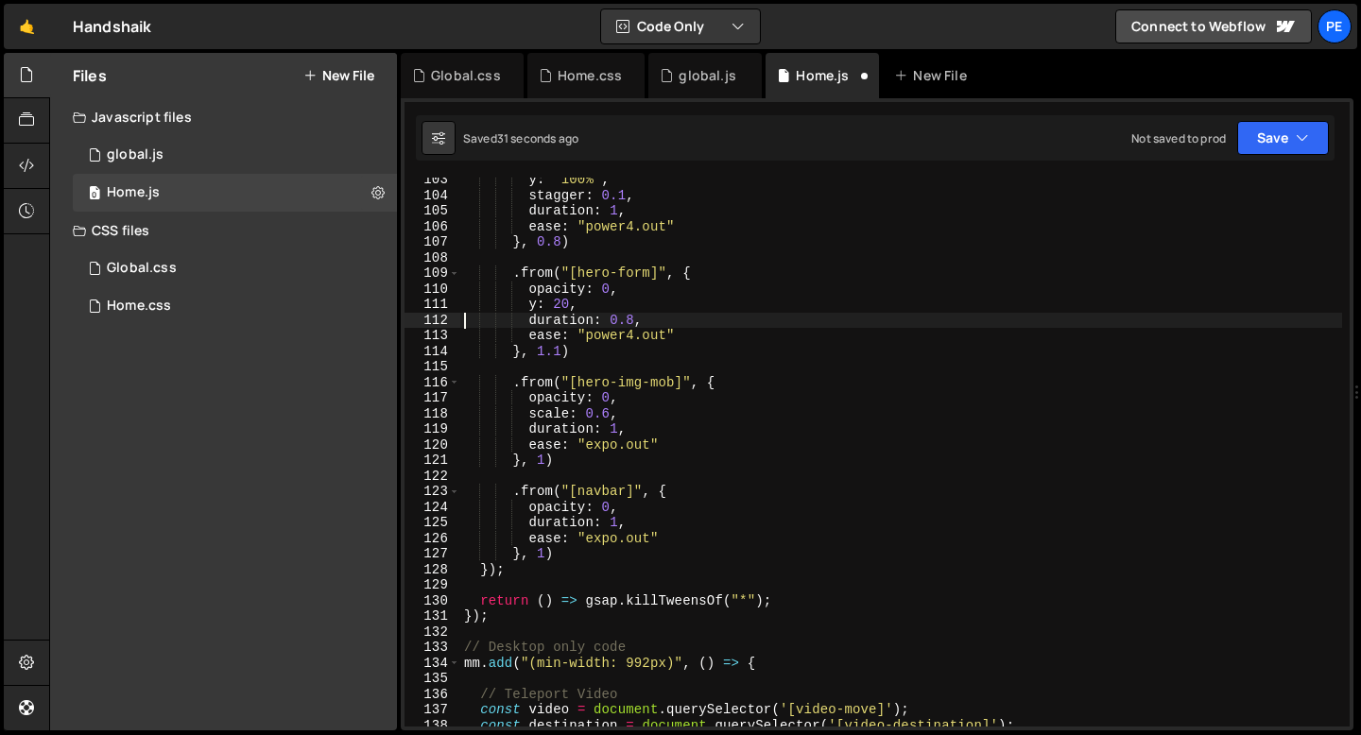
click at [577, 409] on div "y : "100%" , stagger : 0.1 , duration : 1 , ease : "power4.out" } , 0.8 ) . fro…" at bounding box center [901, 462] width 882 height 580
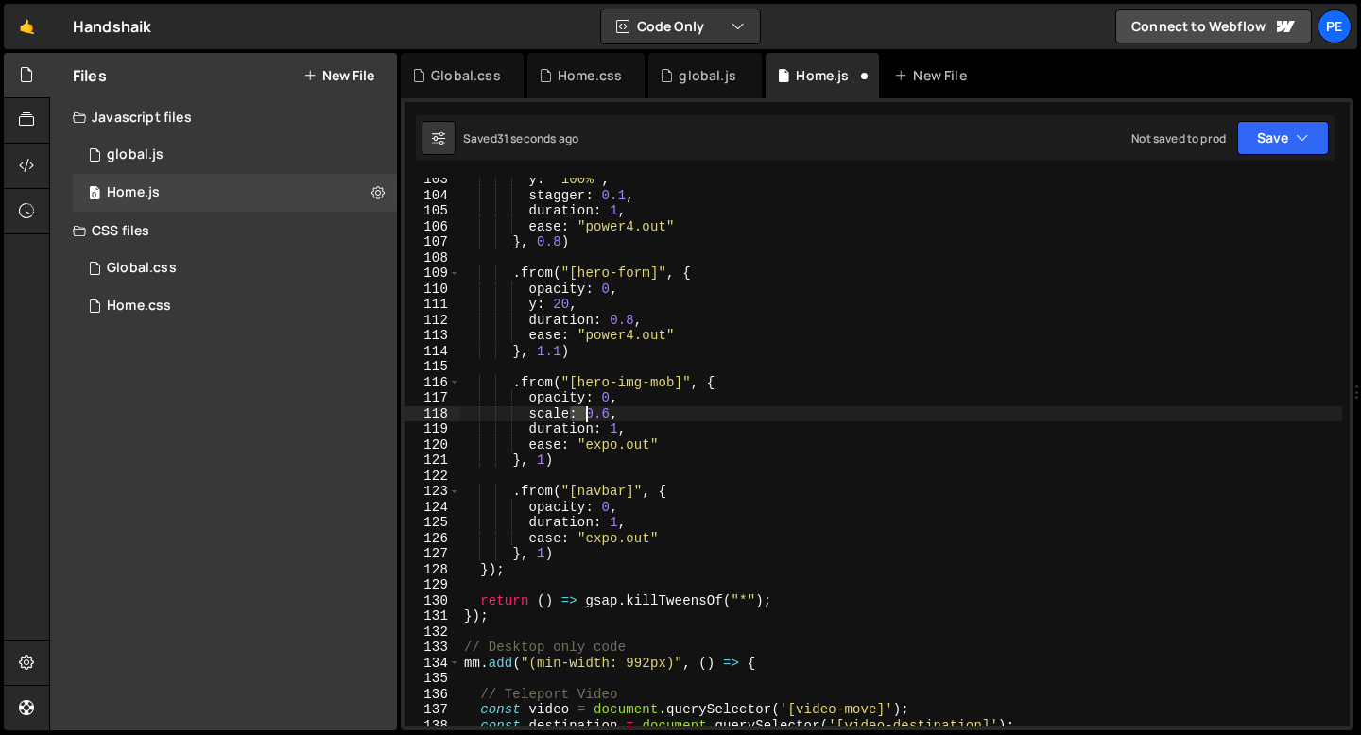
click at [577, 409] on div "y : "100%" , stagger : 0.1 , duration : 1 , ease : "power4.out" } , 0.8 ) . fro…" at bounding box center [901, 462] width 882 height 580
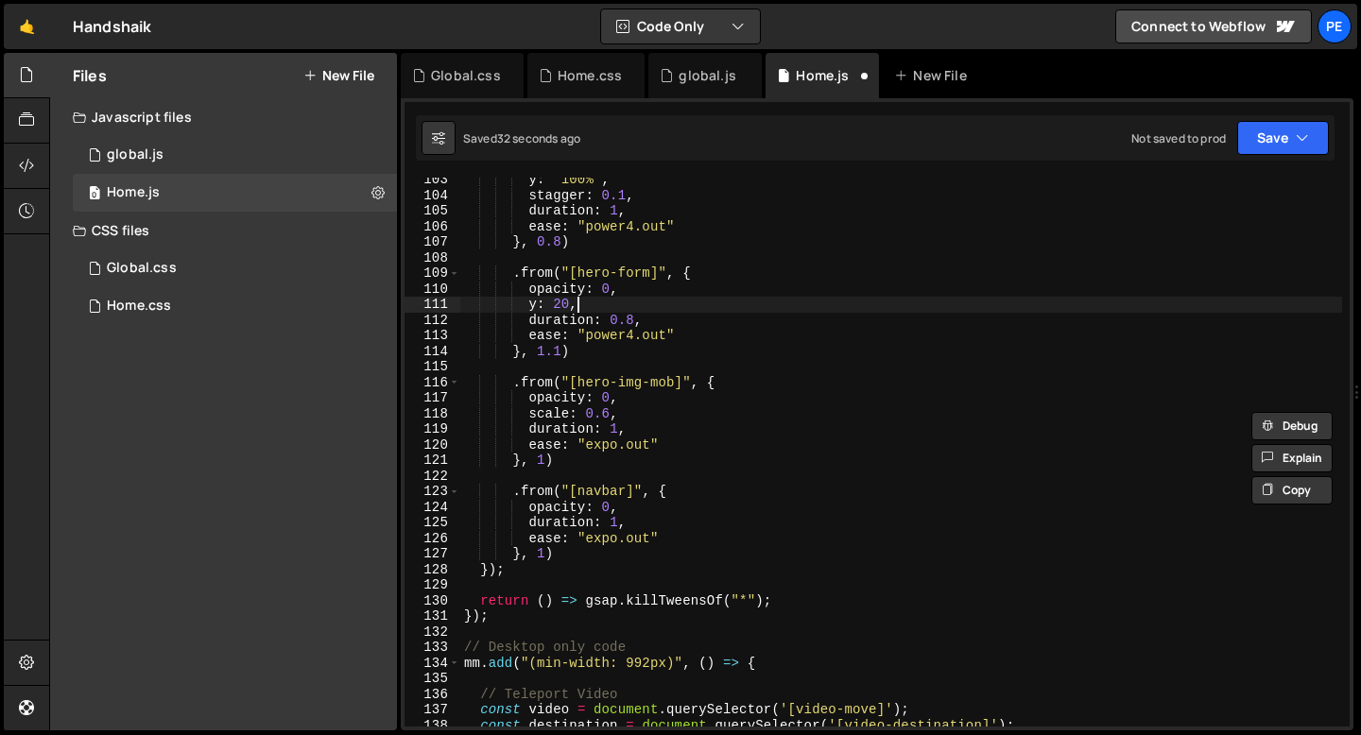
click at [588, 299] on div "y : "100%" , stagger : 0.1 , duration : 1 , ease : "power4.out" } , 0.8 ) . fro…" at bounding box center [901, 462] width 882 height 580
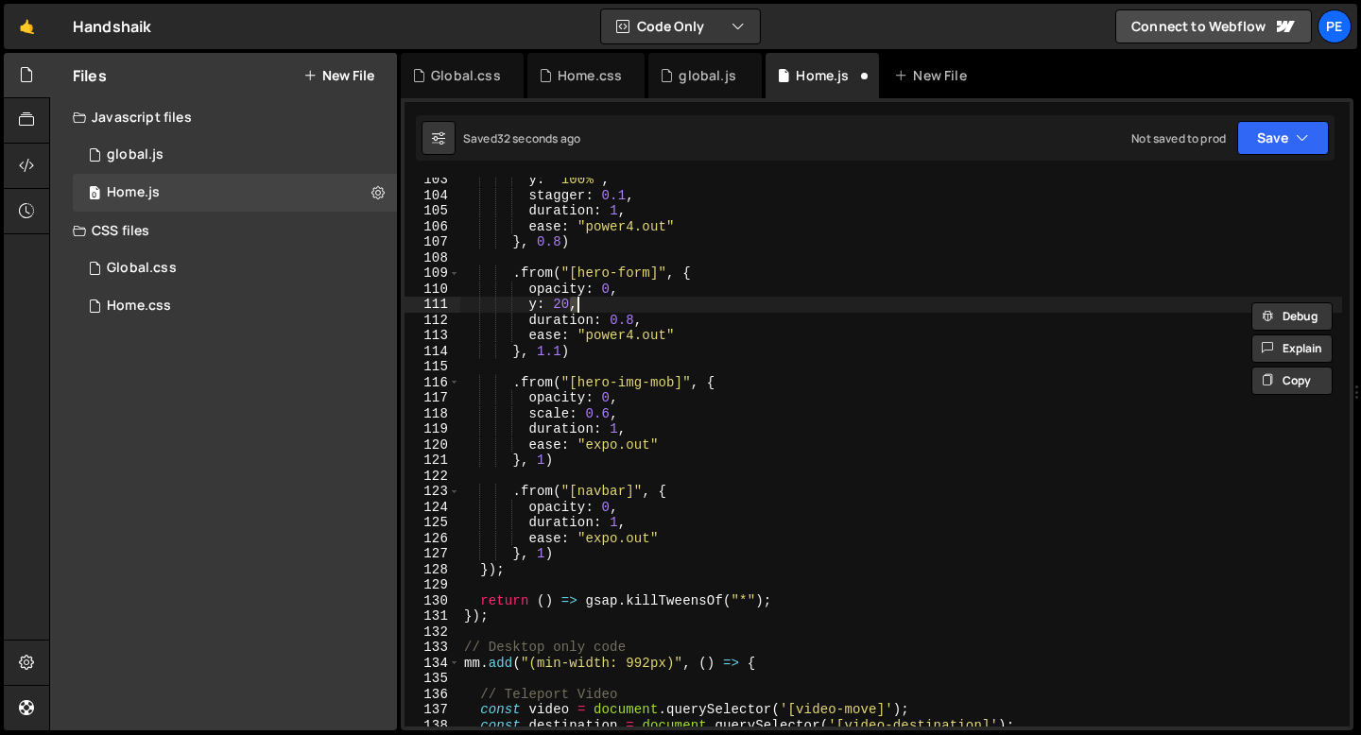
click at [588, 299] on div "y : "100%" , stagger : 0.1 , duration : 1 , ease : "power4.out" } , 0.8 ) . fro…" at bounding box center [901, 462] width 882 height 580
paste textarea
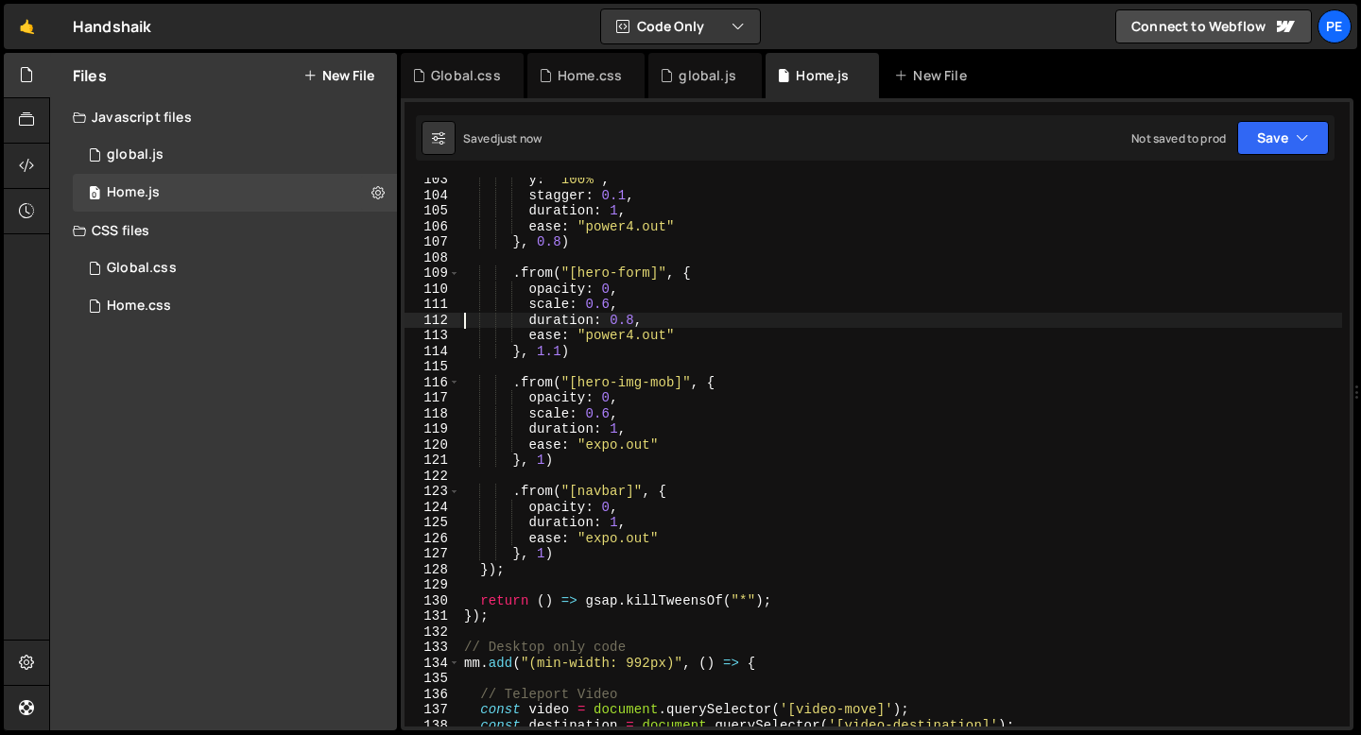
click at [635, 321] on div "y : "100%" , stagger : 0.1 , duration : 1 , ease : "power4.out" } , 0.8 ) . fro…" at bounding box center [901, 462] width 882 height 580
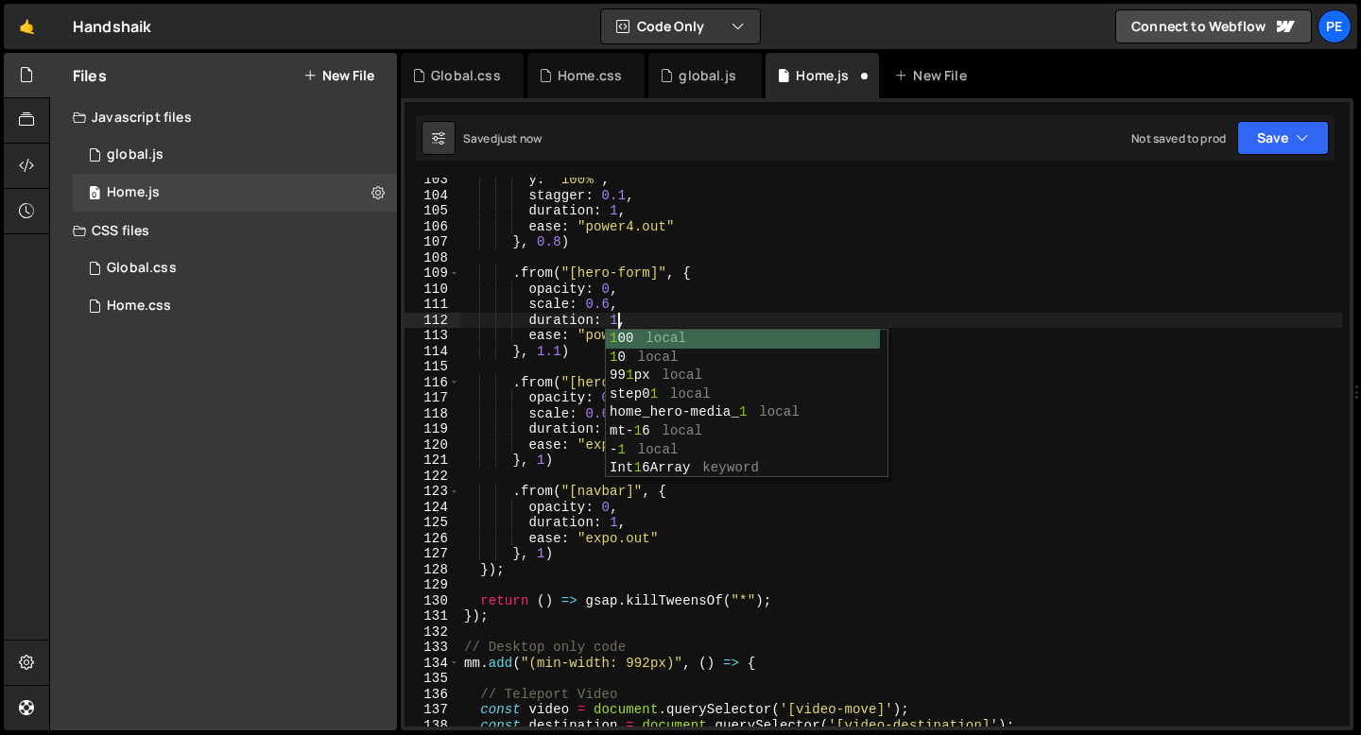
scroll to position [0, 10]
click at [585, 348] on div "y : "100%" , stagger : 0.1 , duration : 1 , ease : "power4.out" } , 0.8 ) . fro…" at bounding box center [901, 462] width 882 height 580
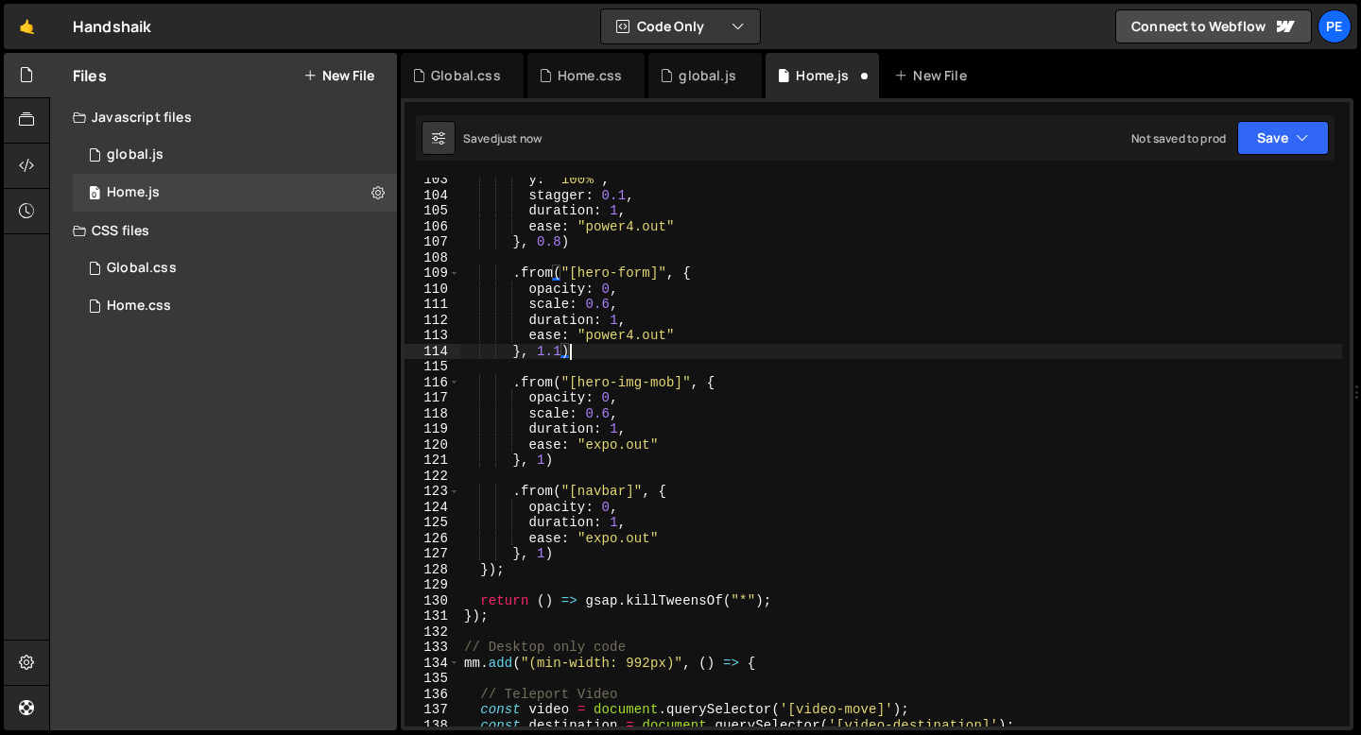
scroll to position [0, 7]
click at [611, 335] on div "y : "100%" , stagger : 0.1 , duration : 1 , ease : "power4.out" } , 0.8 ) . fro…" at bounding box center [901, 462] width 882 height 580
click at [612, 335] on div "y : "100%" , stagger : 0.1 , duration : 1 , ease : "power4.out" } , 0.8 ) . fro…" at bounding box center [901, 462] width 882 height 580
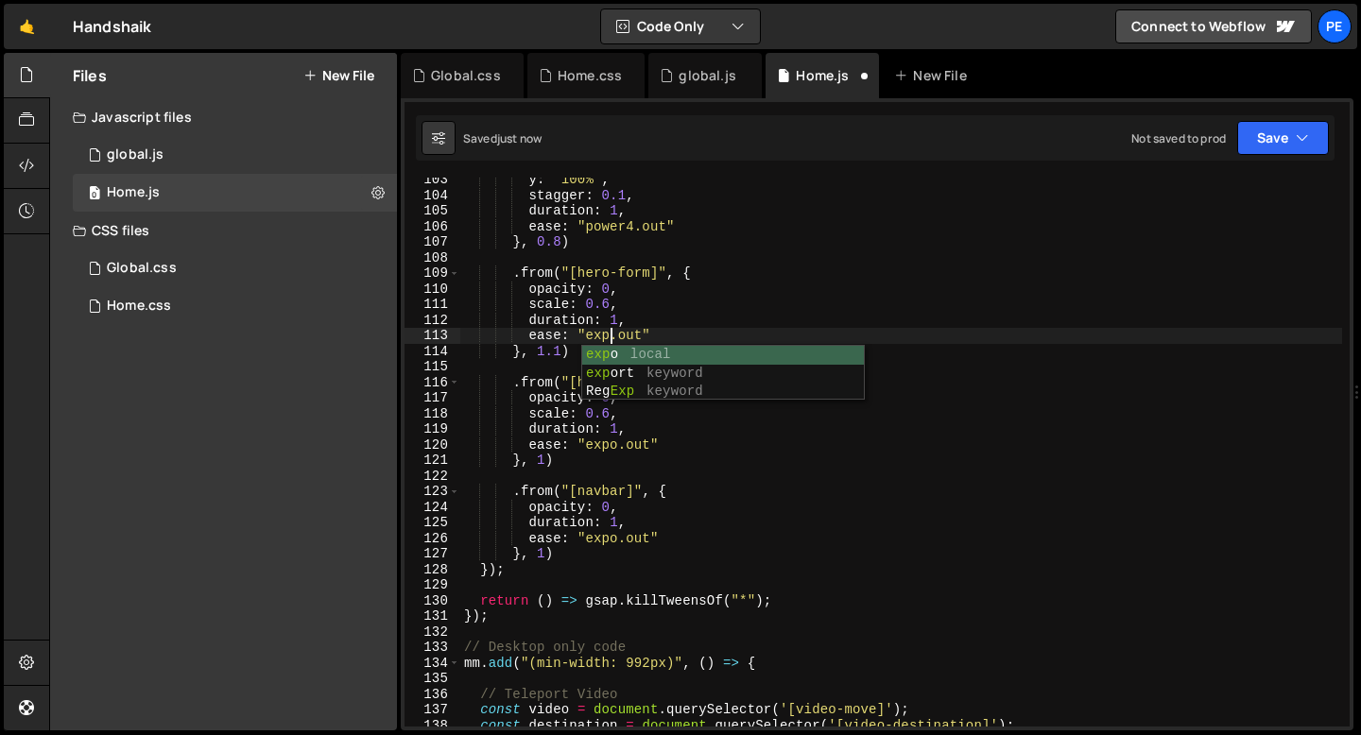
scroll to position [0, 10]
type textarea "ease: "expo.out""
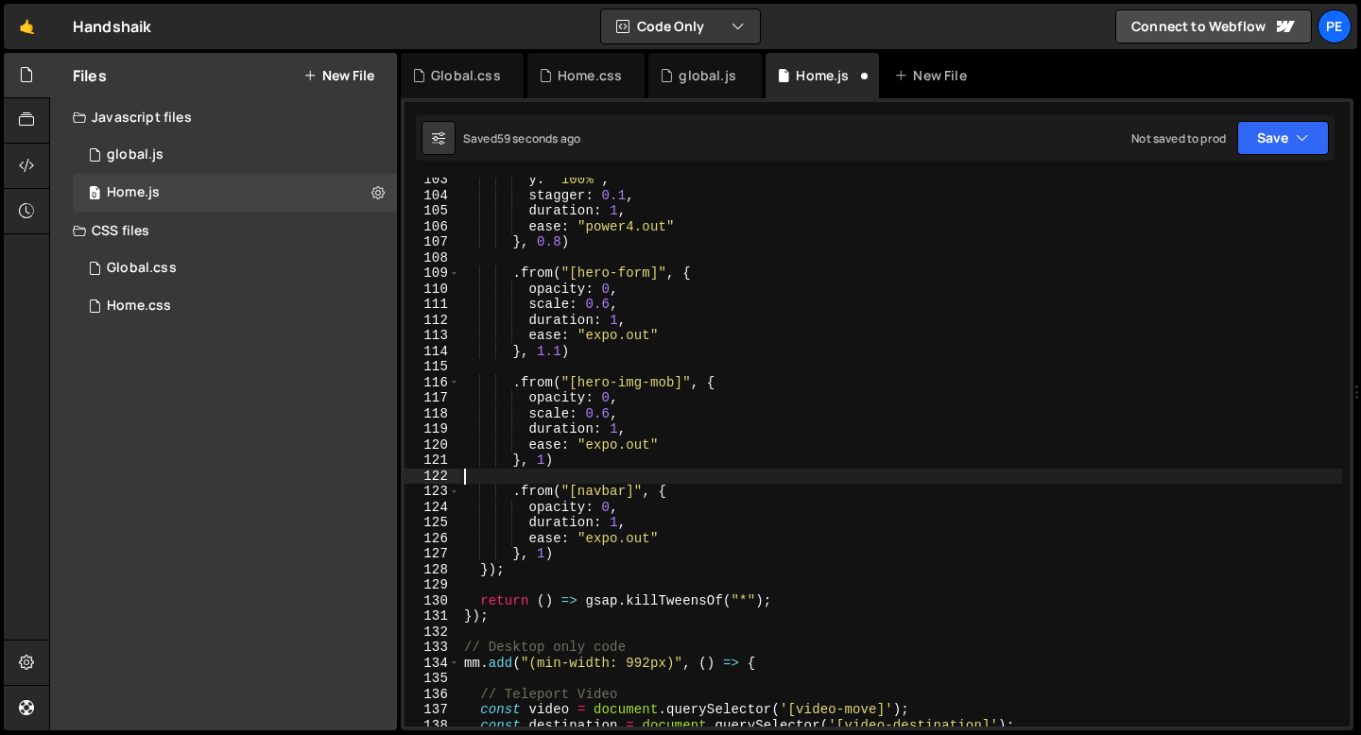
click at [585, 475] on div "y : "100%" , stagger : 0.1 , duration : 1 , ease : "power4.out" } , 0.8 ) . fro…" at bounding box center [901, 462] width 882 height 580
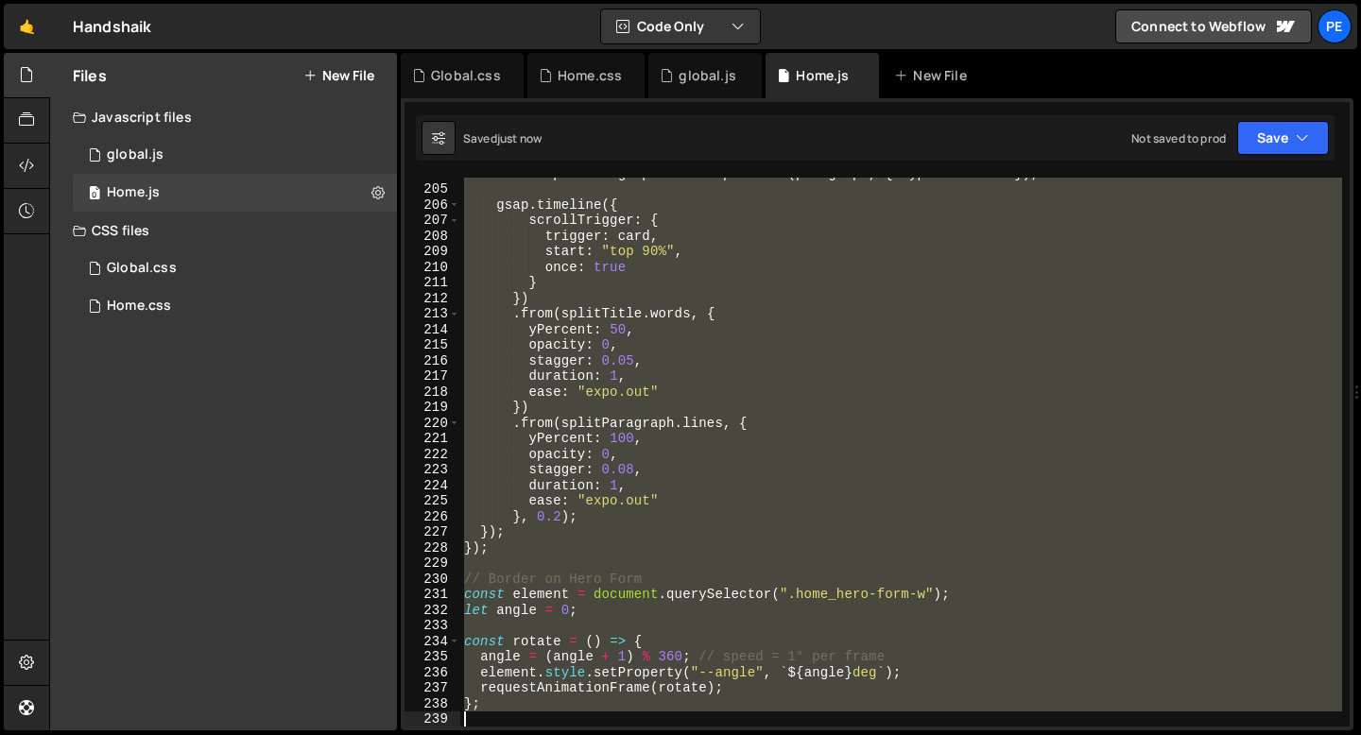
scroll to position [3193, 0]
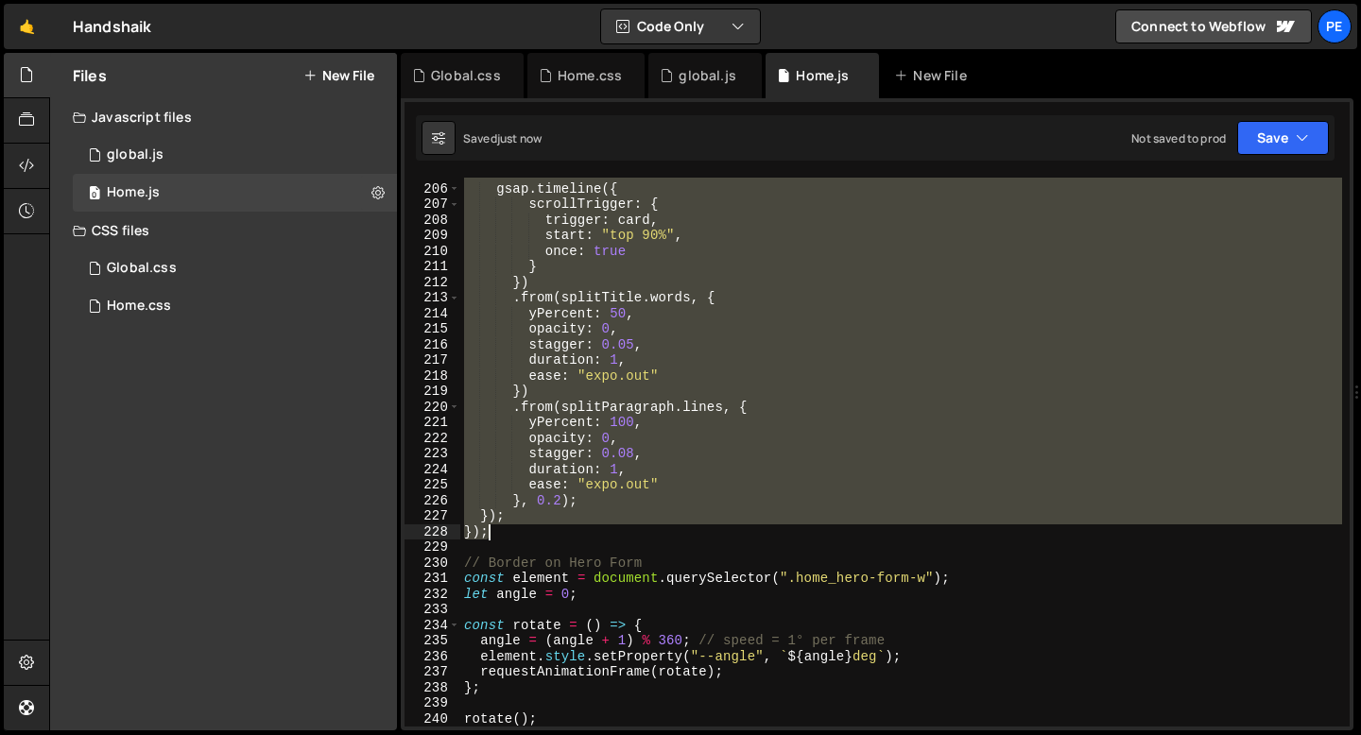
drag, startPoint x: 466, startPoint y: 412, endPoint x: 567, endPoint y: 536, distance: 159.8
click at [567, 537] on div "gsap . timeline ({ scrollTrigger : { trigger : card , start : "top 90%" , once …" at bounding box center [901, 455] width 882 height 580
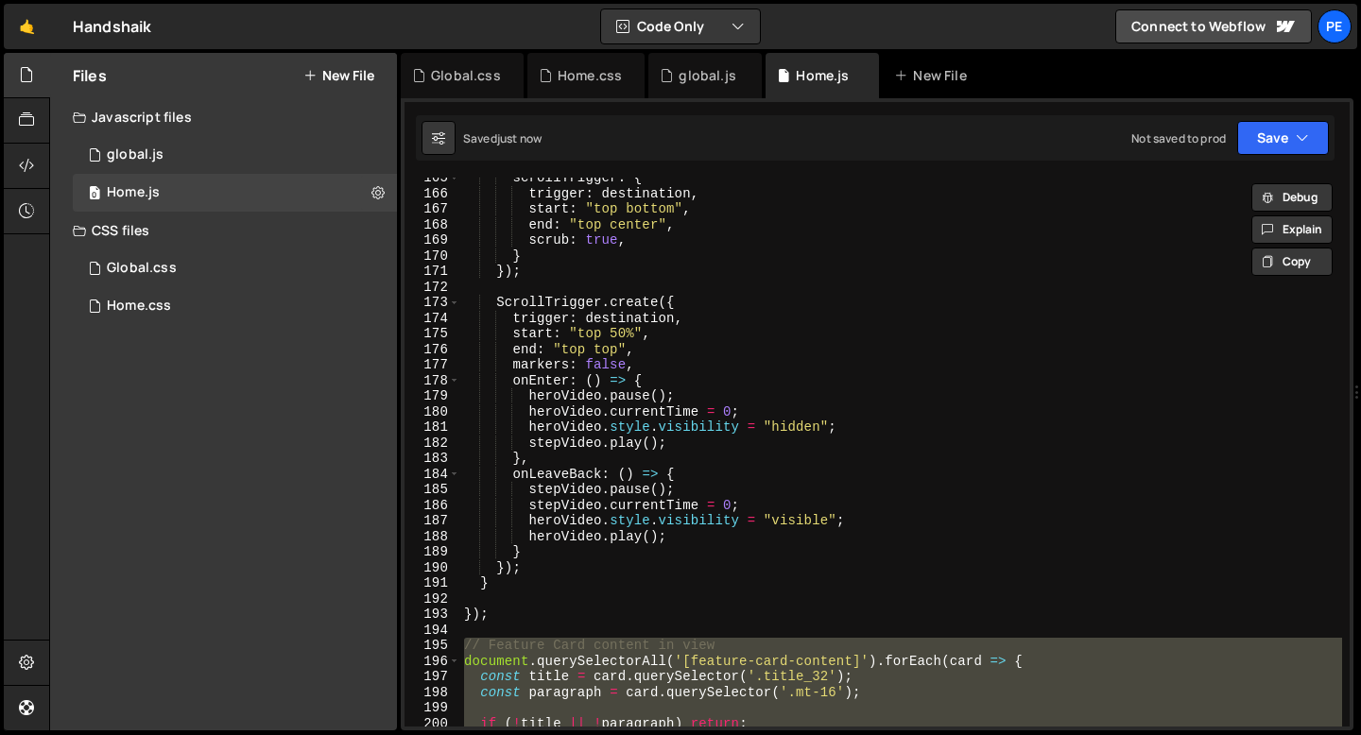
scroll to position [2529, 0]
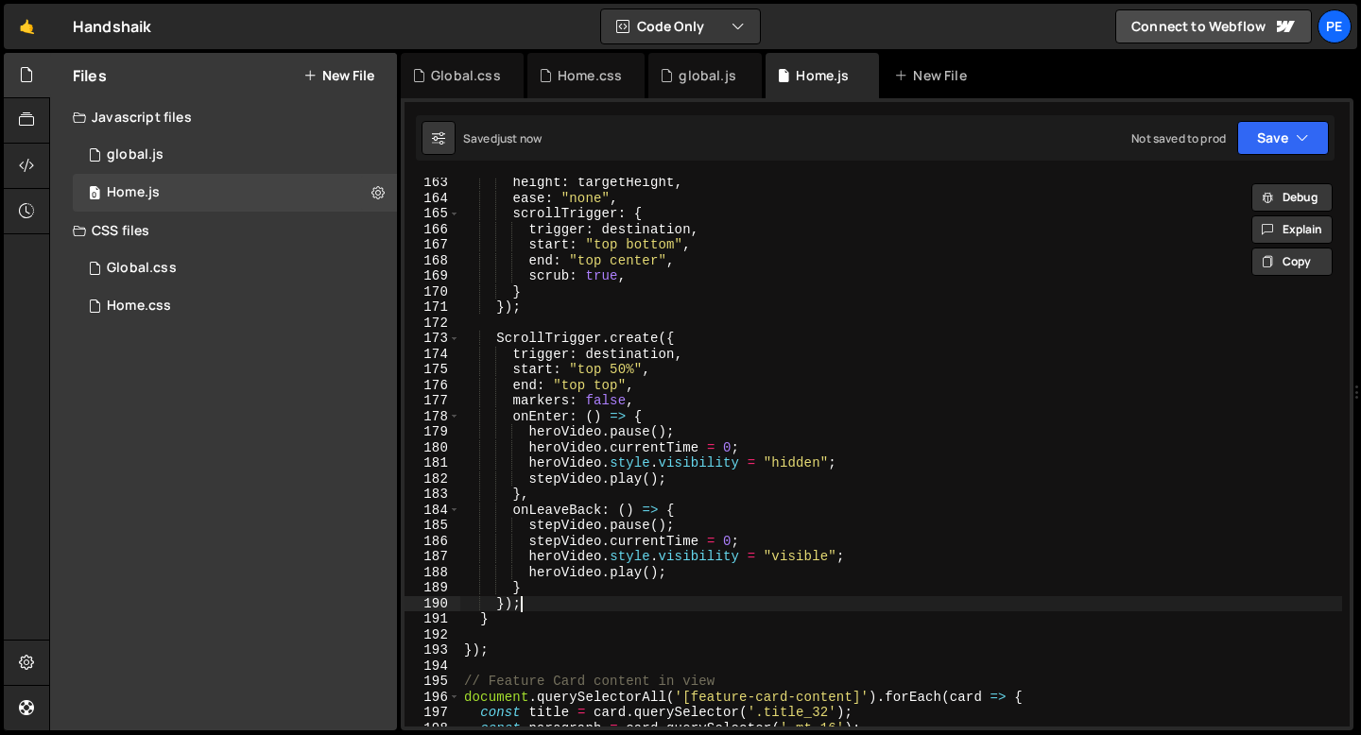
click at [538, 608] on div "height : targetHeight , ease : "none" , scrollTrigger : { trigger : destination…" at bounding box center [901, 465] width 882 height 580
click at [505, 616] on div "height : targetHeight , ease : "none" , scrollTrigger : { trigger : destination…" at bounding box center [901, 465] width 882 height 580
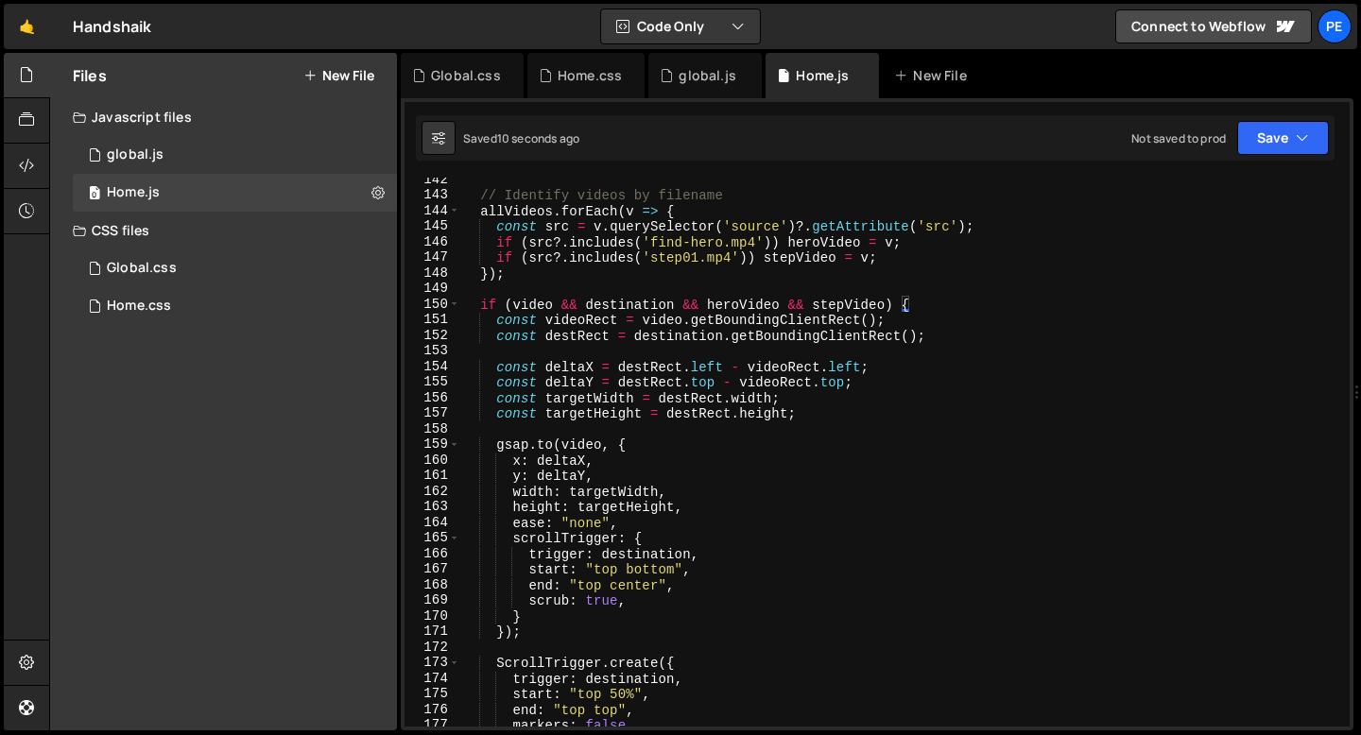
scroll to position [2537, 0]
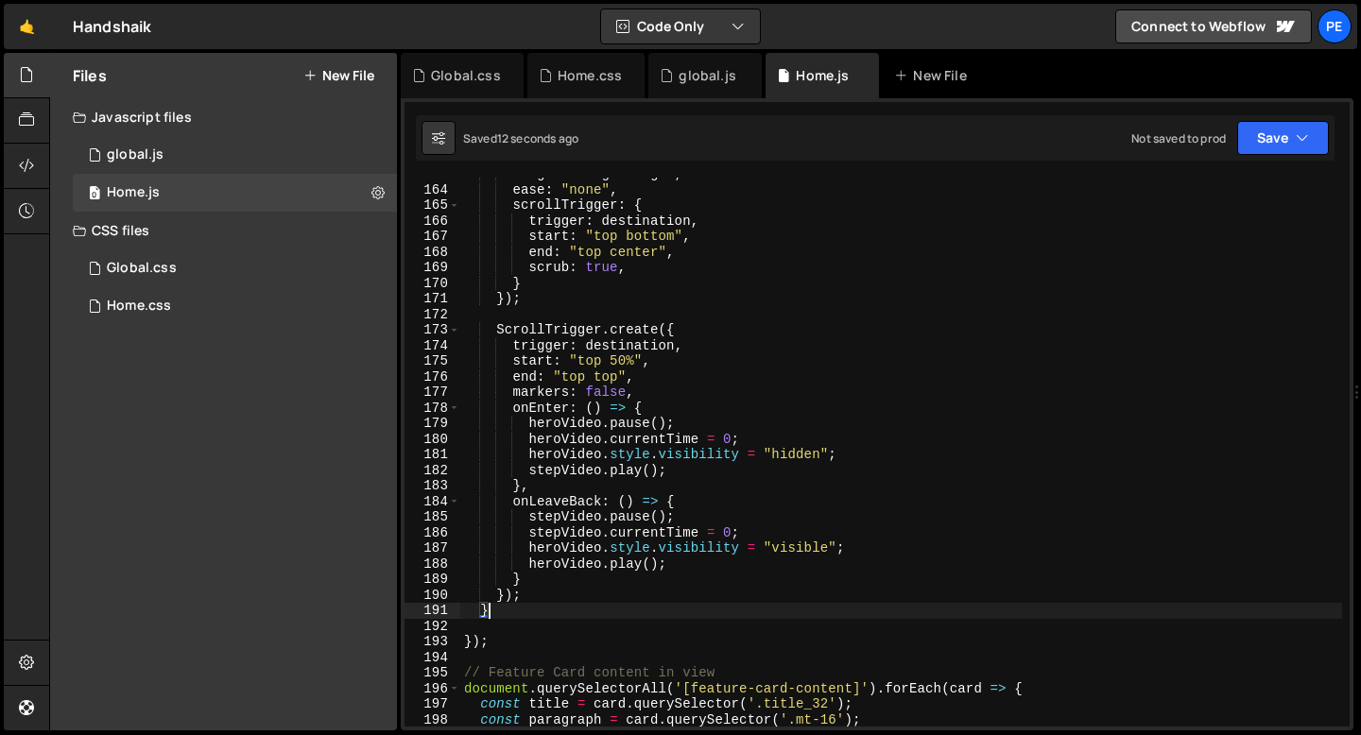
click at [494, 640] on div "height : targetHeight , ease : "none" , scrollTrigger : { trigger : destination…" at bounding box center [901, 456] width 882 height 580
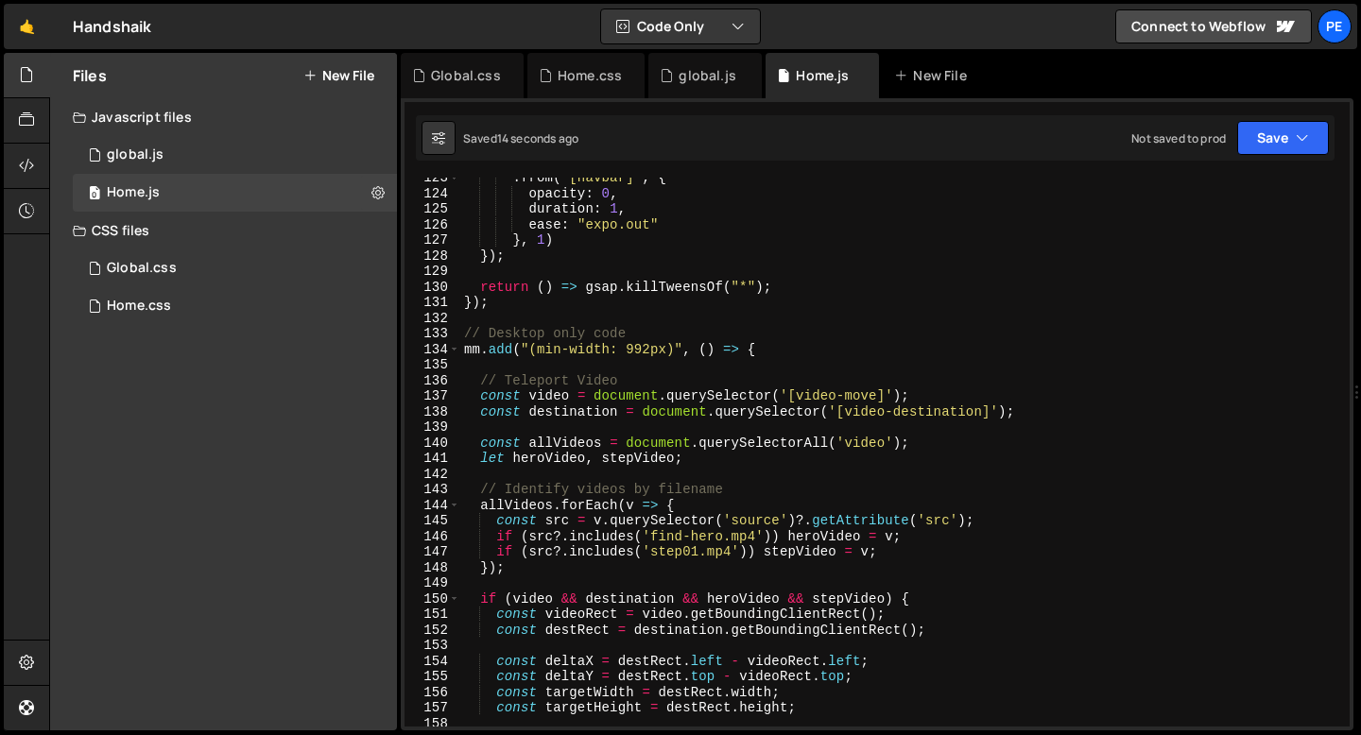
scroll to position [1909, 0]
click at [761, 347] on div ". from ( "[navbar]" , { opacity : 0 , duration : 1 , ease : "expo.out" } , 1 ) …" at bounding box center [901, 460] width 882 height 580
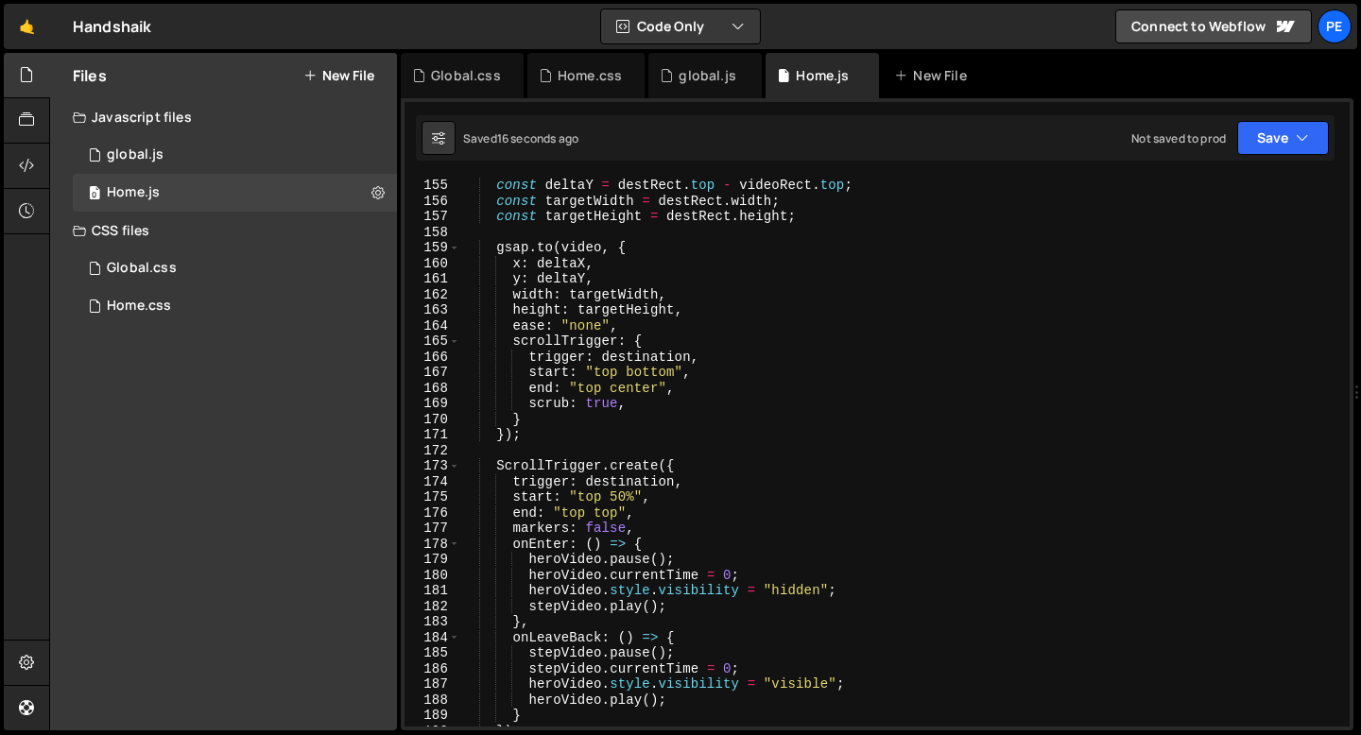
scroll to position [2638, 0]
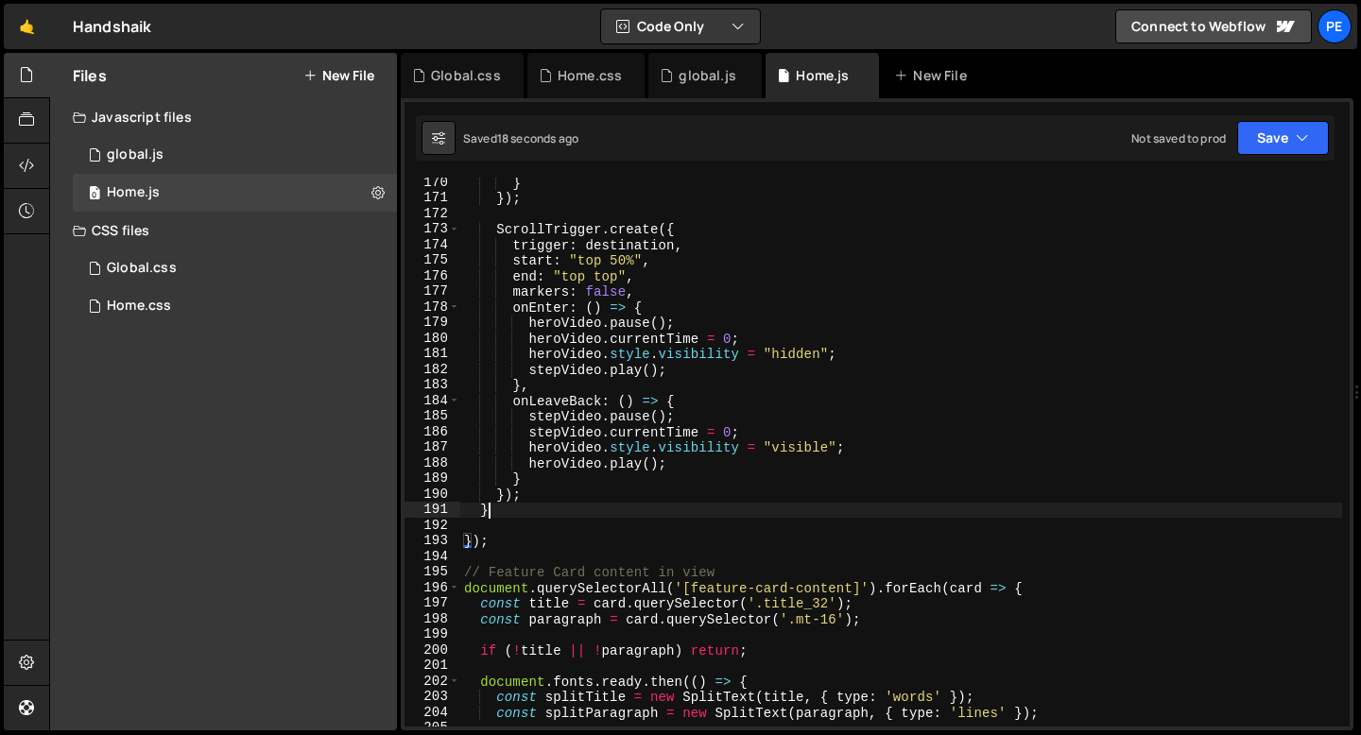
click at [502, 513] on div "} }) ; ScrollTrigger . create ({ trigger : destination , start : "top 50%" , en…" at bounding box center [901, 465] width 882 height 580
type textarea "}"
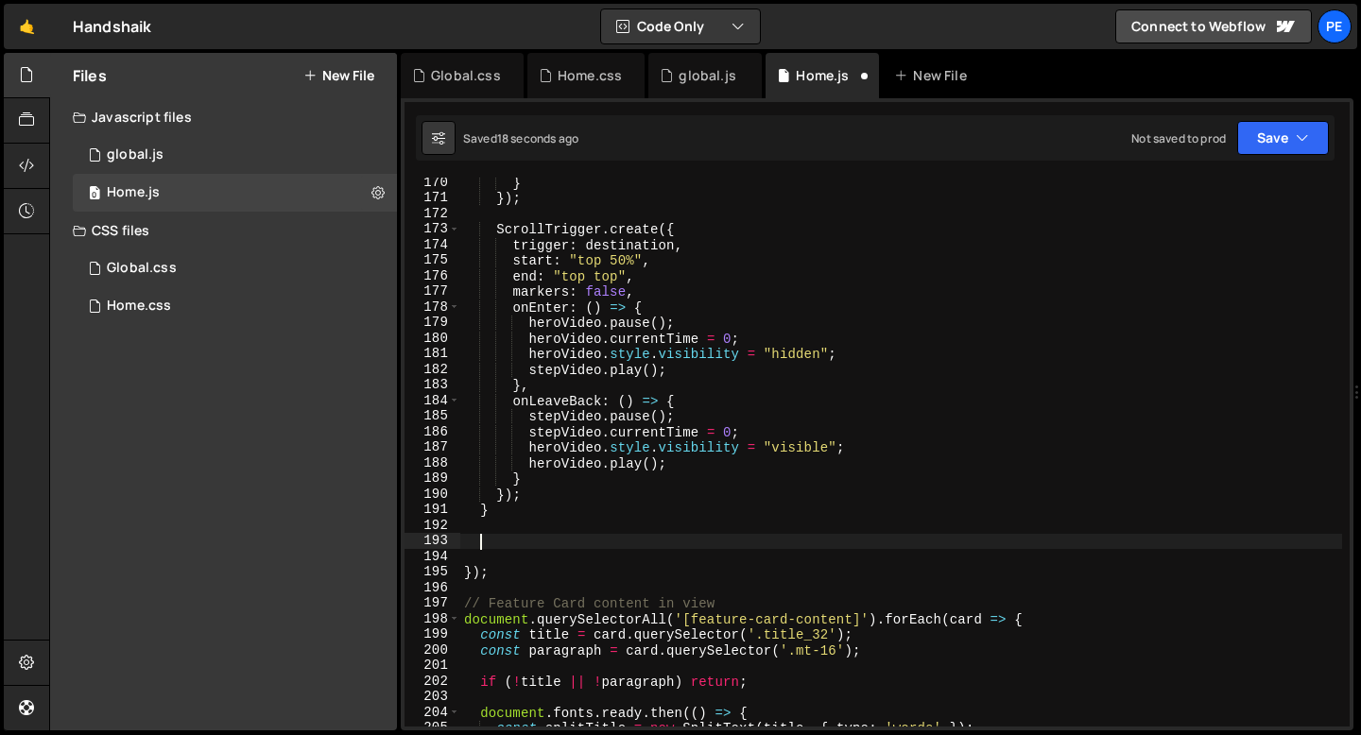
paste textarea "});"
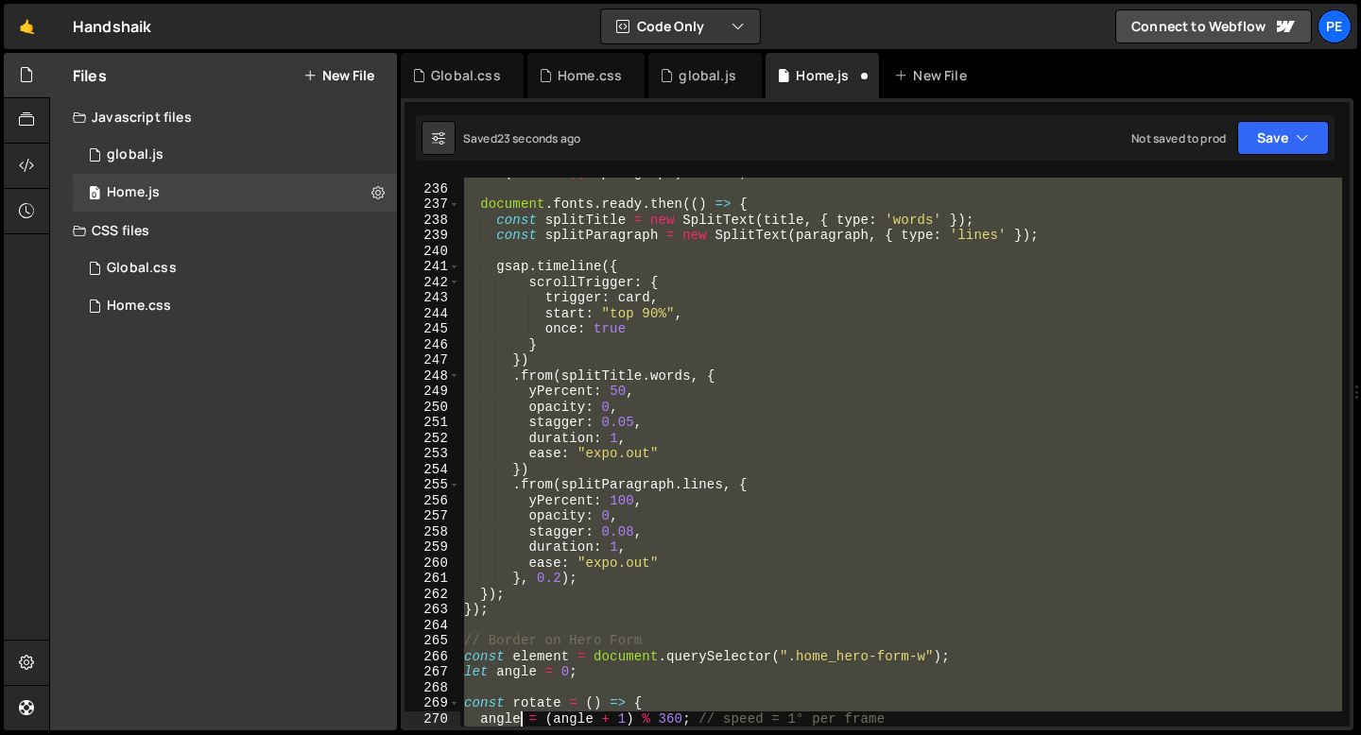
scroll to position [3770, 0]
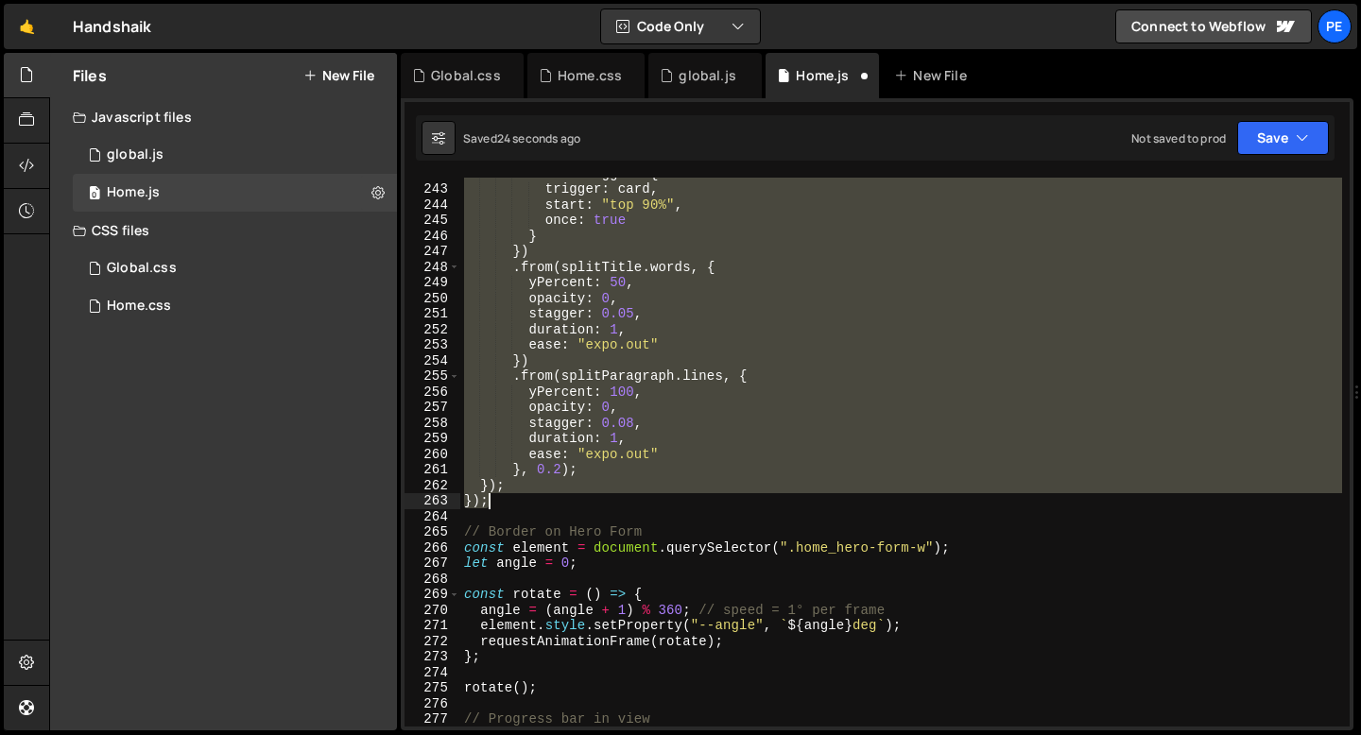
drag, startPoint x: 465, startPoint y: 336, endPoint x: 533, endPoint y: 497, distance: 174.5
click at [533, 497] on div "scrollTrigger : { trigger : card , start : "top 90%" , once : true } }) . from …" at bounding box center [901, 455] width 882 height 580
type textarea "}); });"
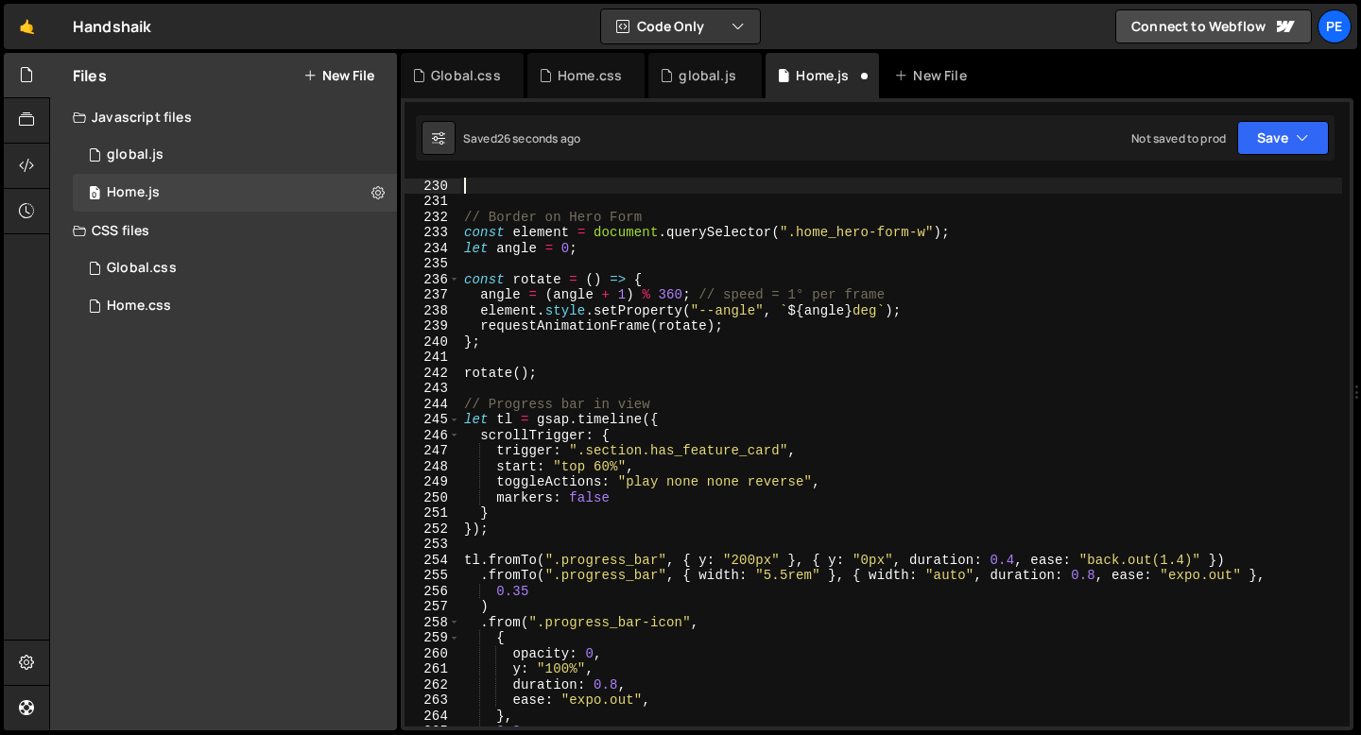
type textarea "// Border on Hero Form"
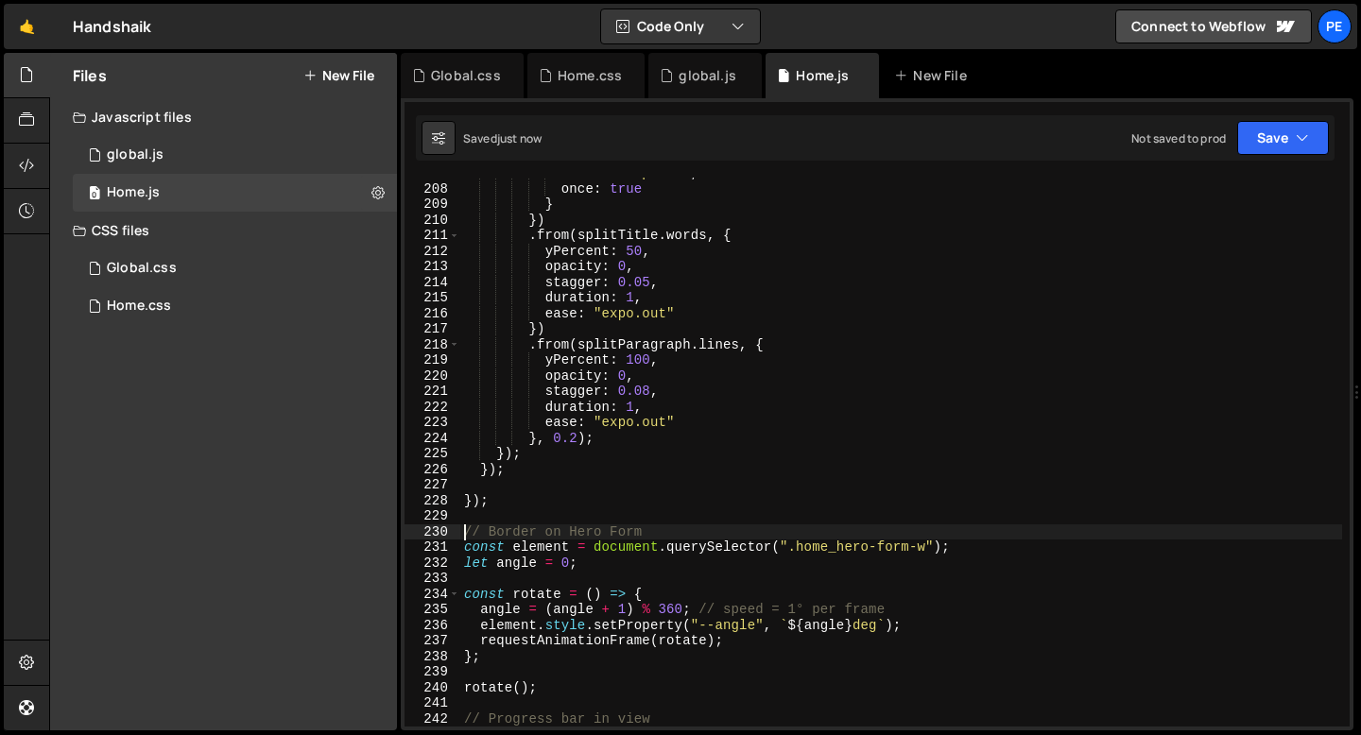
scroll to position [3200, 0]
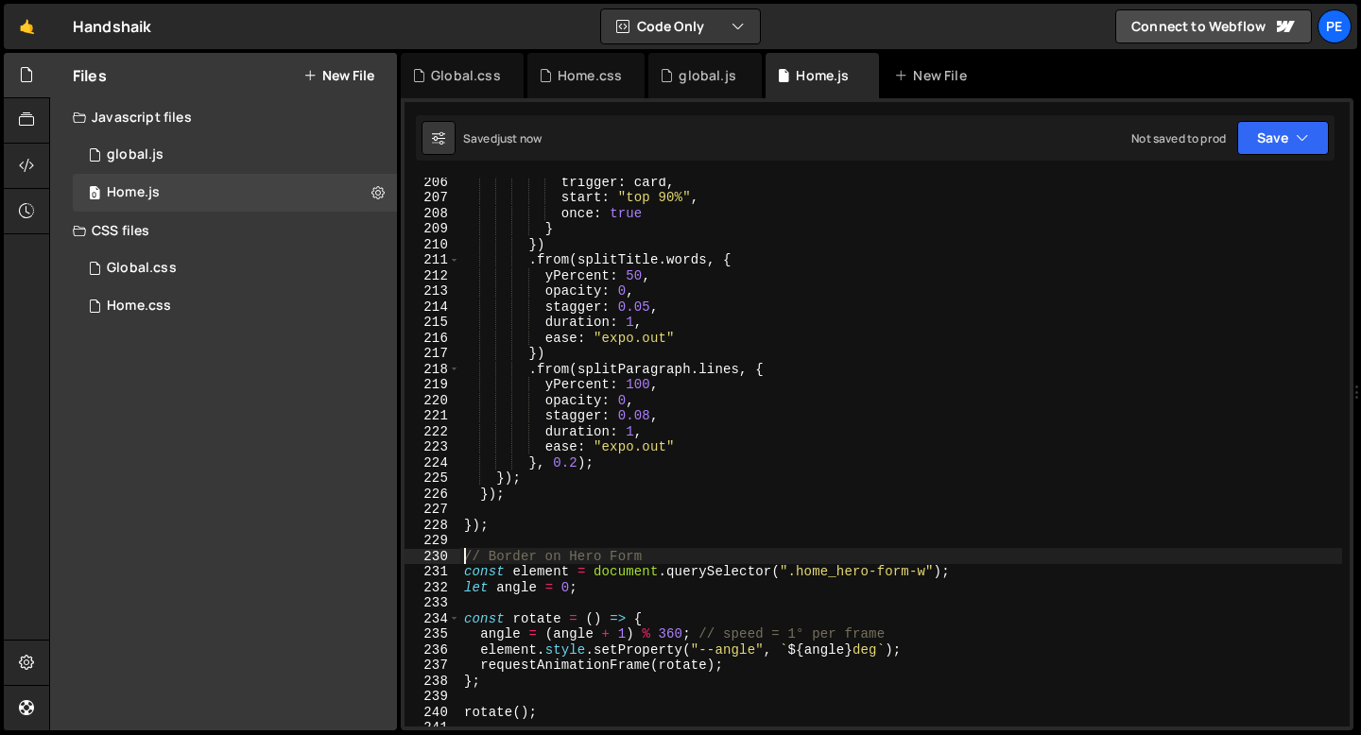
click at [529, 504] on div "trigger : card , start : "top 90%" , once : true } }) . from ( splitTitle . wor…" at bounding box center [901, 464] width 882 height 580
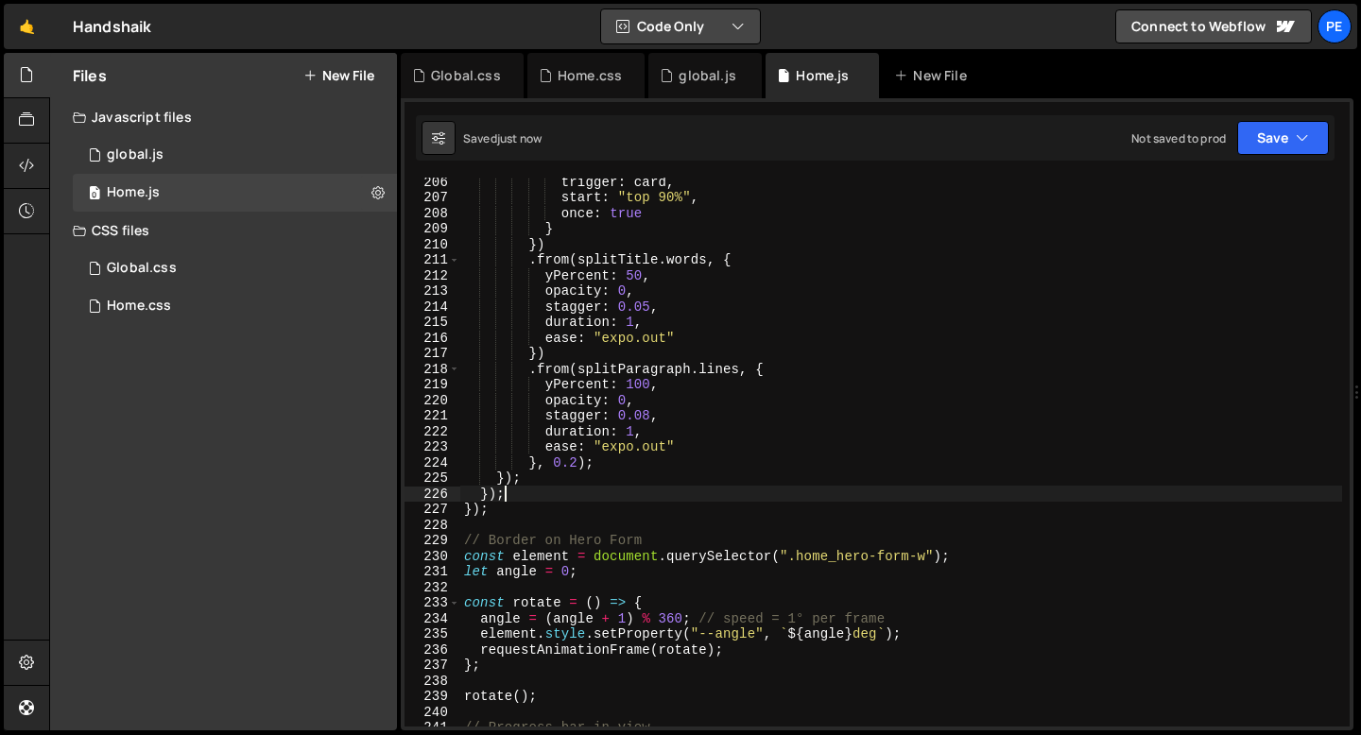
type textarea "});"
click at [535, 526] on div "trigger : card , start : "top 90%" , once : true } }) . from ( splitTitle . wor…" at bounding box center [901, 464] width 882 height 580
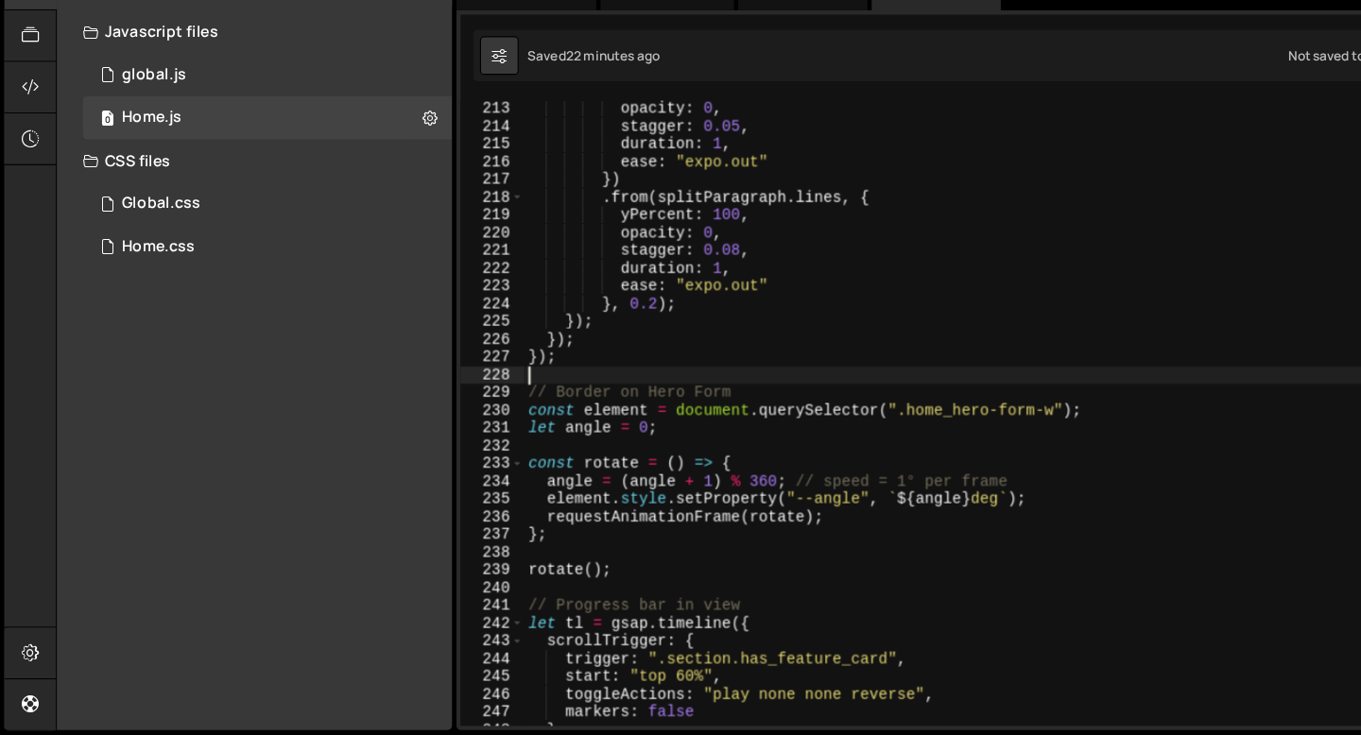
scroll to position [0, 0]
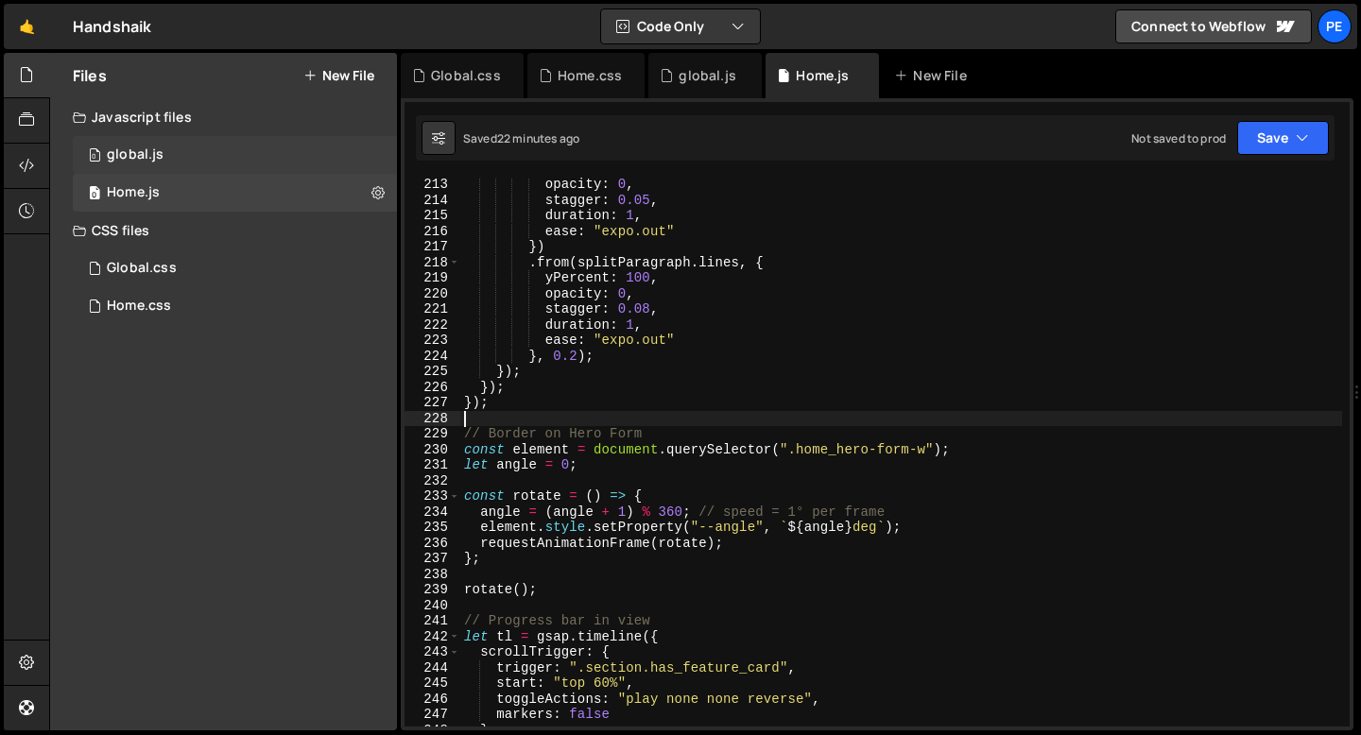
click at [180, 159] on div "0 global.js 0" at bounding box center [235, 155] width 324 height 38
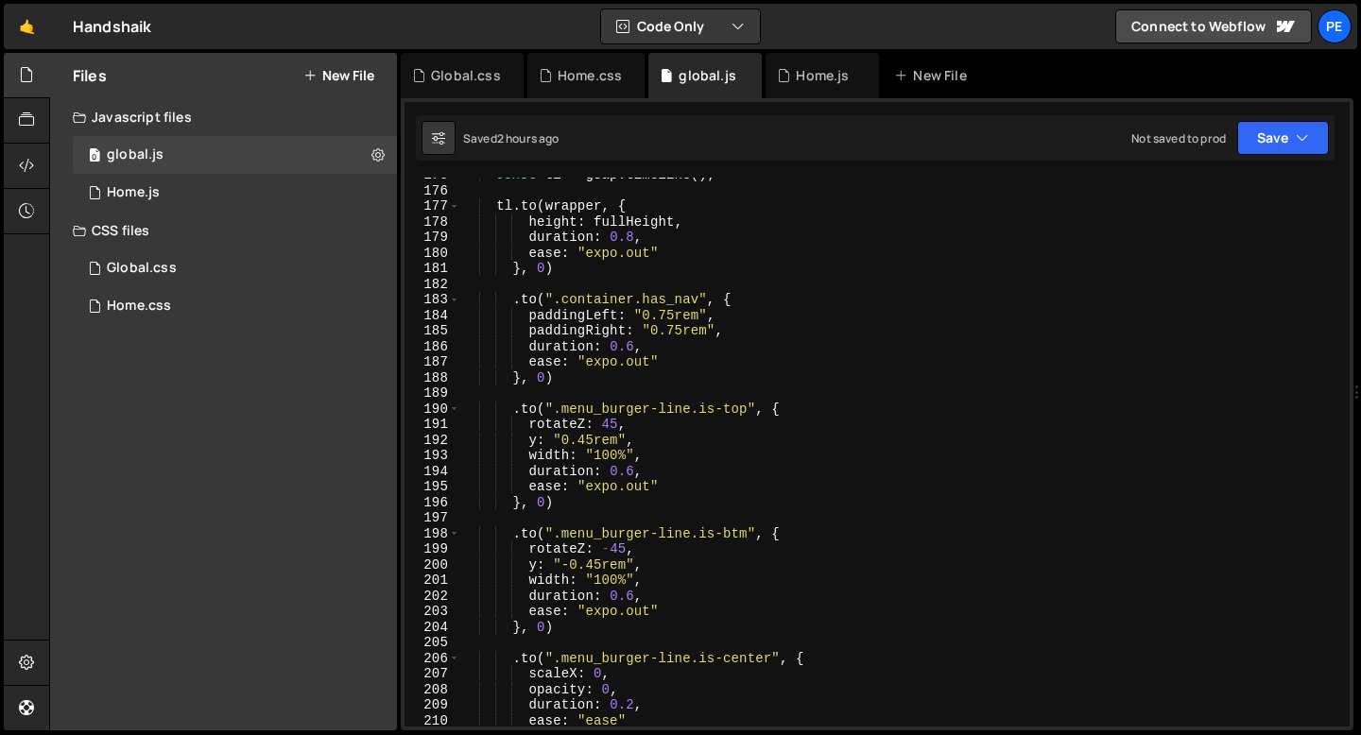
scroll to position [2762, 0]
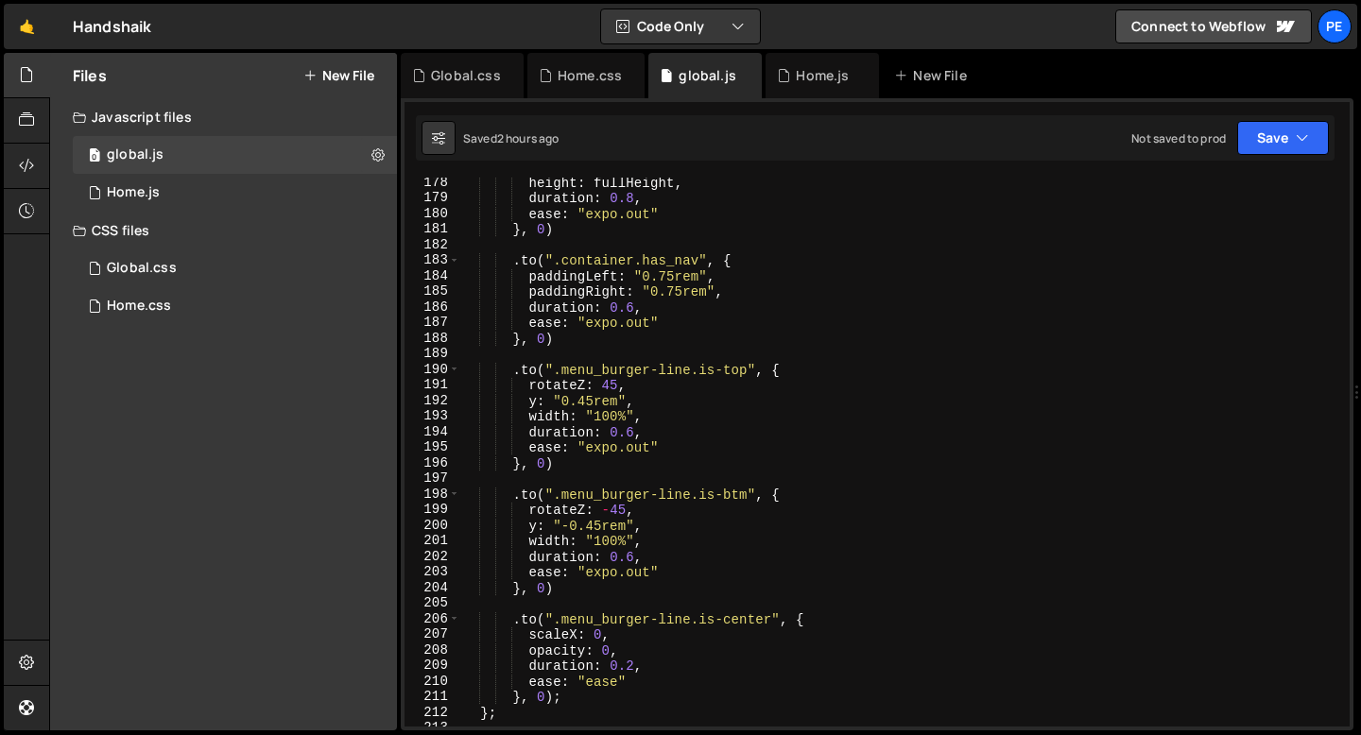
type textarea "paddingLeft: "0.75rem","
click at [714, 275] on div "height : fullHeight , duration : 0.8 , ease : "expo.out" } , 0 ) . to ( ".conta…" at bounding box center [901, 465] width 882 height 580
drag, startPoint x: 722, startPoint y: 278, endPoint x: 527, endPoint y: 282, distance: 194.7
click at [527, 282] on div "height : fullHeight , duration : 0.8 , ease : "expo.out" } , 0 ) . to ( ".conta…" at bounding box center [901, 465] width 882 height 580
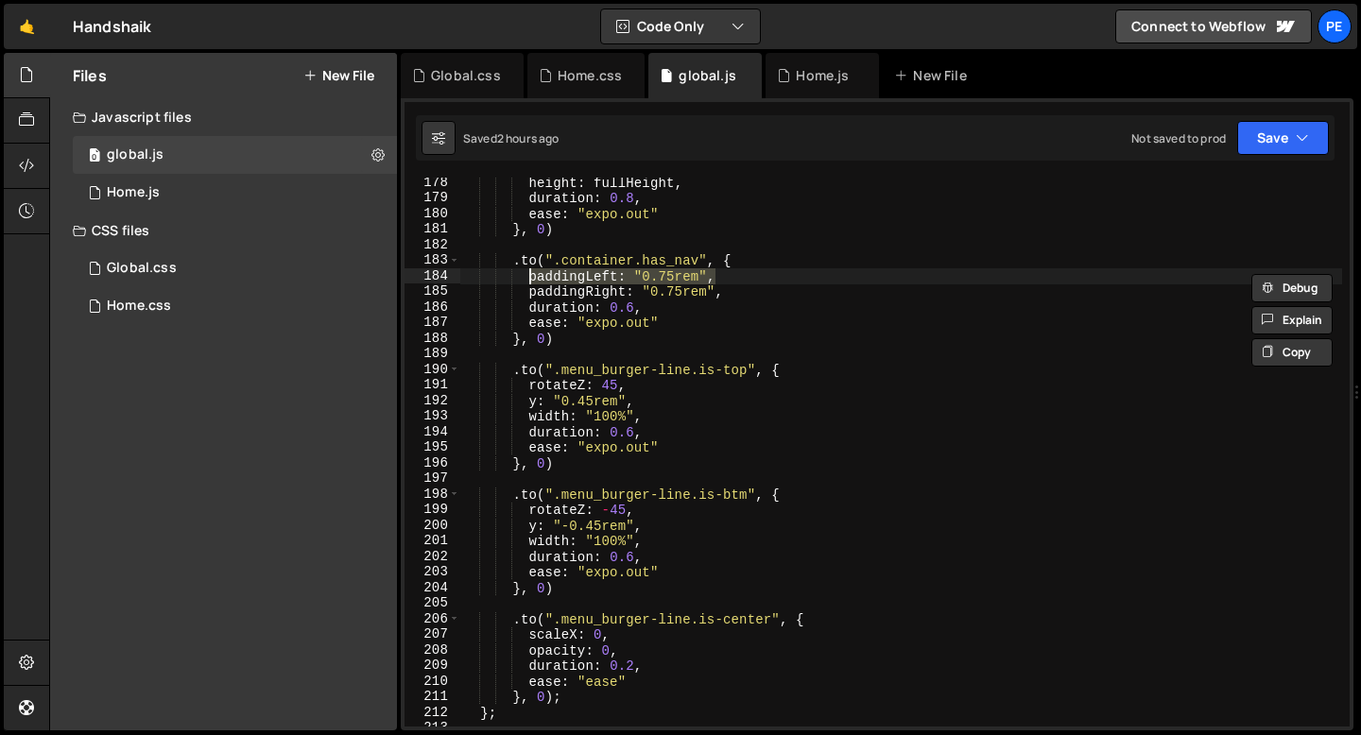
click at [725, 274] on div "height : fullHeight , duration : 0.8 , ease : "expo.out" } , 0 ) . to ( ".conta…" at bounding box center [901, 452] width 882 height 549
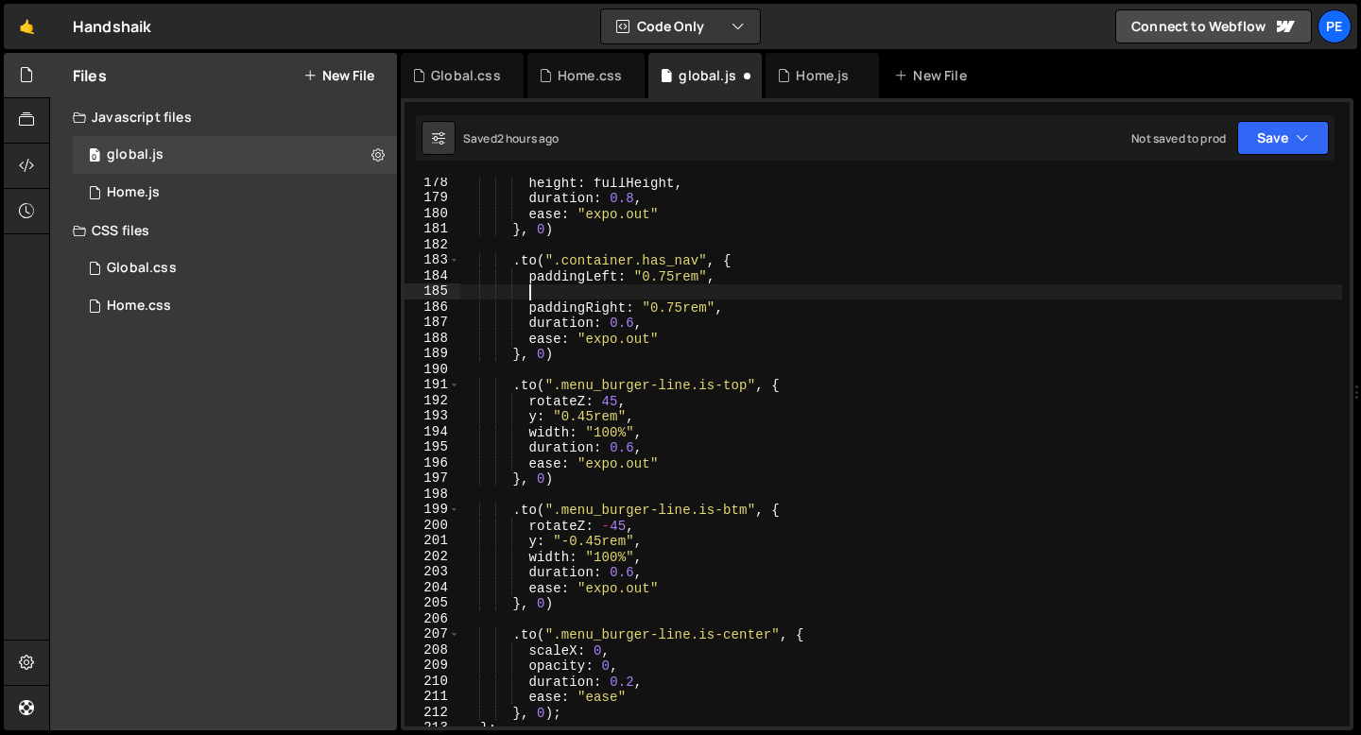
scroll to position [0, 3]
paste textarea "paddingLeft: "0.75rem","
click at [618, 292] on div "height : fullHeight , duration : 0.8 , ease : "expo.out" } , 0 ) . to ( ".conta…" at bounding box center [901, 465] width 882 height 580
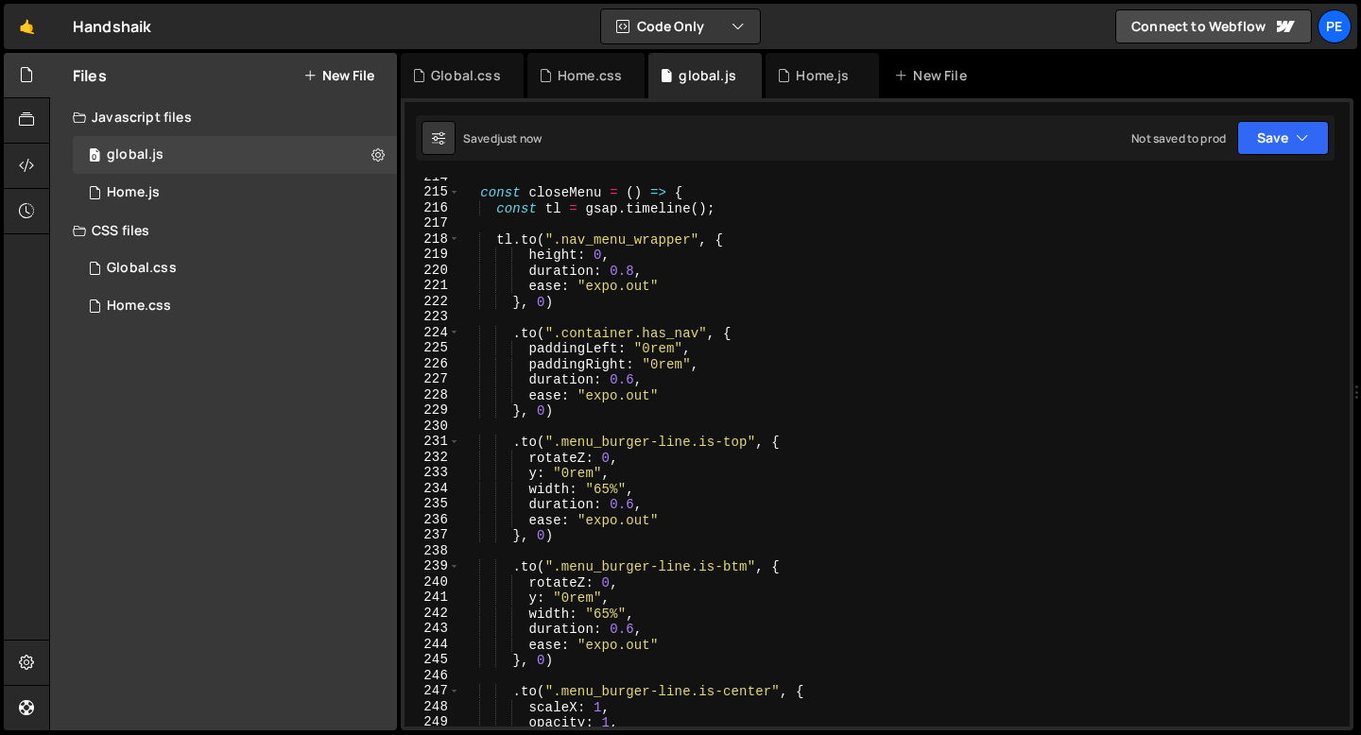
scroll to position [3329, 0]
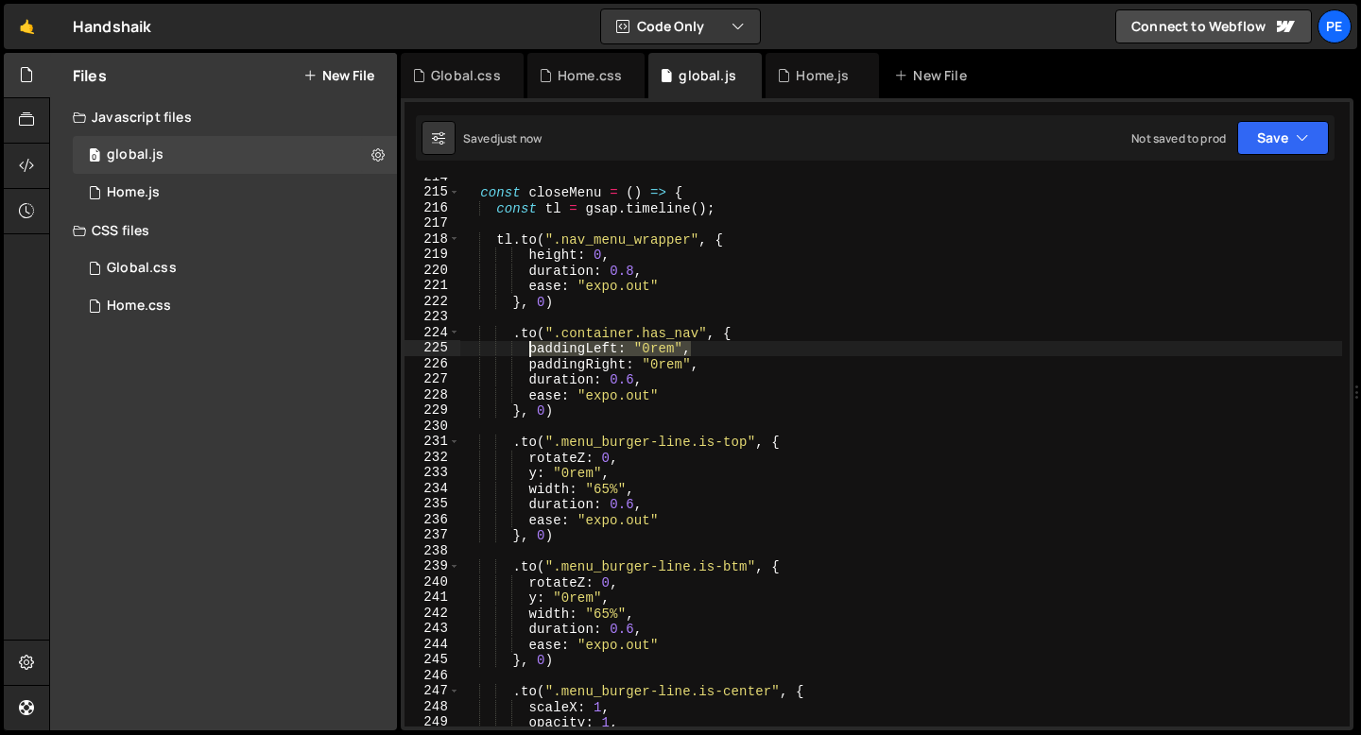
drag, startPoint x: 691, startPoint y: 351, endPoint x: 524, endPoint y: 351, distance: 166.3
click at [524, 351] on div "const closeMenu = ( ) => { const tl = gsap . timeline ( ) ; tl . to ( ".nav_men…" at bounding box center [901, 459] width 882 height 580
type textarea "paddingLeft: "0rem","
click at [694, 349] on div "const closeMenu = ( ) => { const tl = gsap . timeline ( ) ; tl . to ( ".nav_men…" at bounding box center [901, 452] width 882 height 549
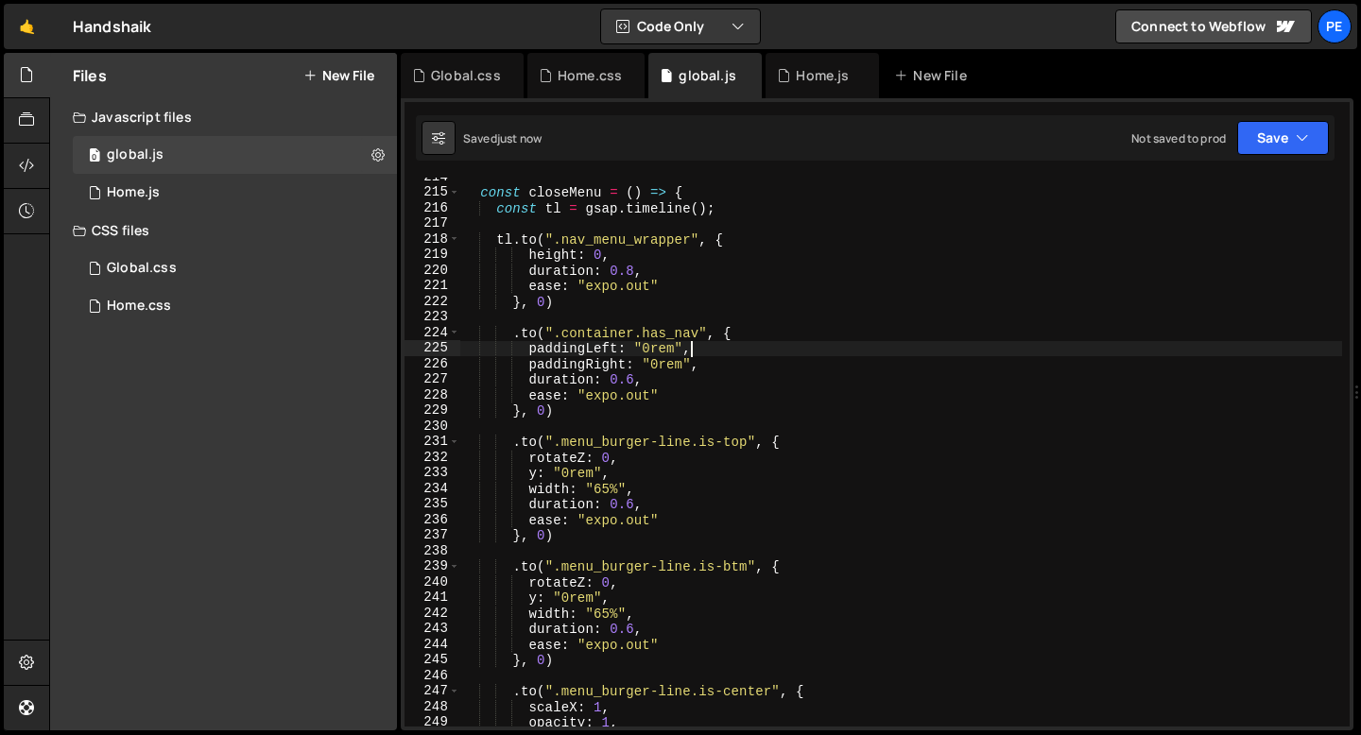
paste textarea "paddingLeft: "0rem","
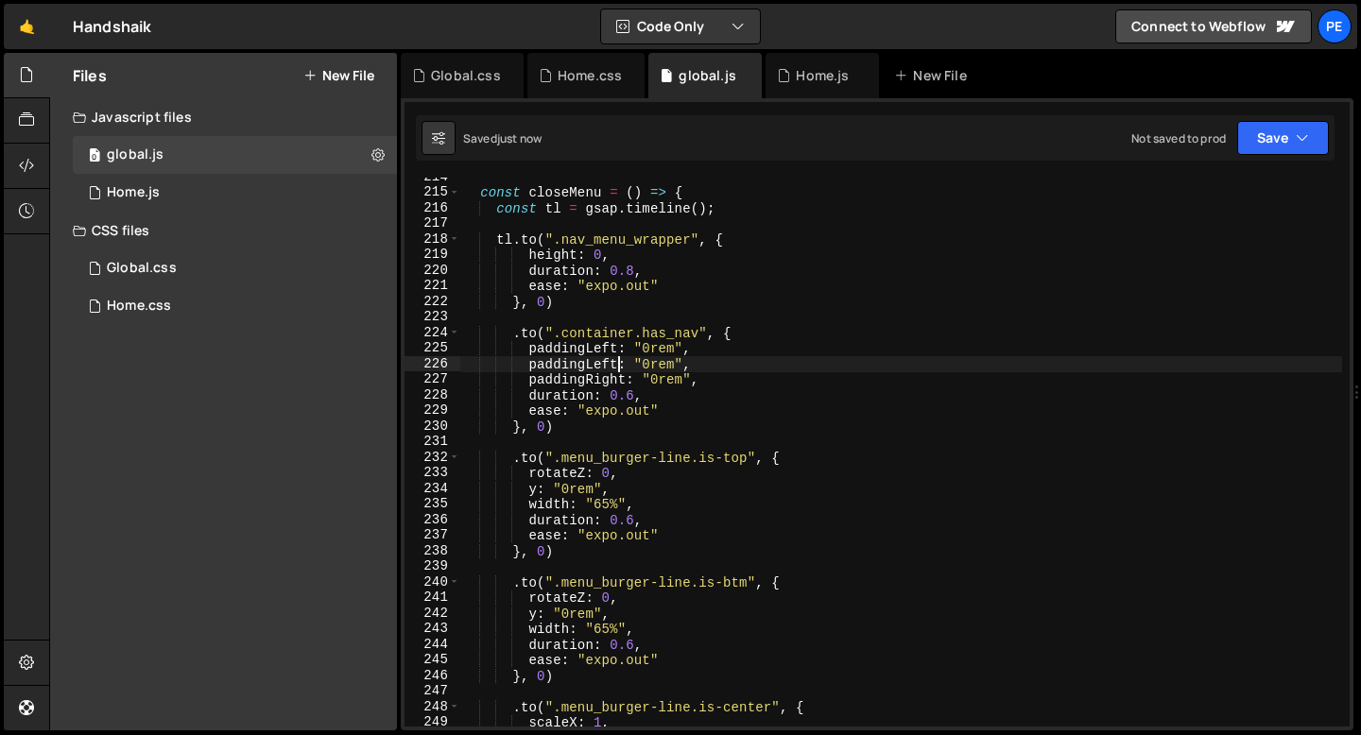
click at [615, 365] on div "const closeMenu = ( ) => { const tl = gsap . timeline ( ) ; tl . to ( ".nav_men…" at bounding box center [901, 459] width 882 height 580
type textarea "paddingTop: "0rem","
click at [804, 79] on div "Home.js" at bounding box center [822, 75] width 53 height 19
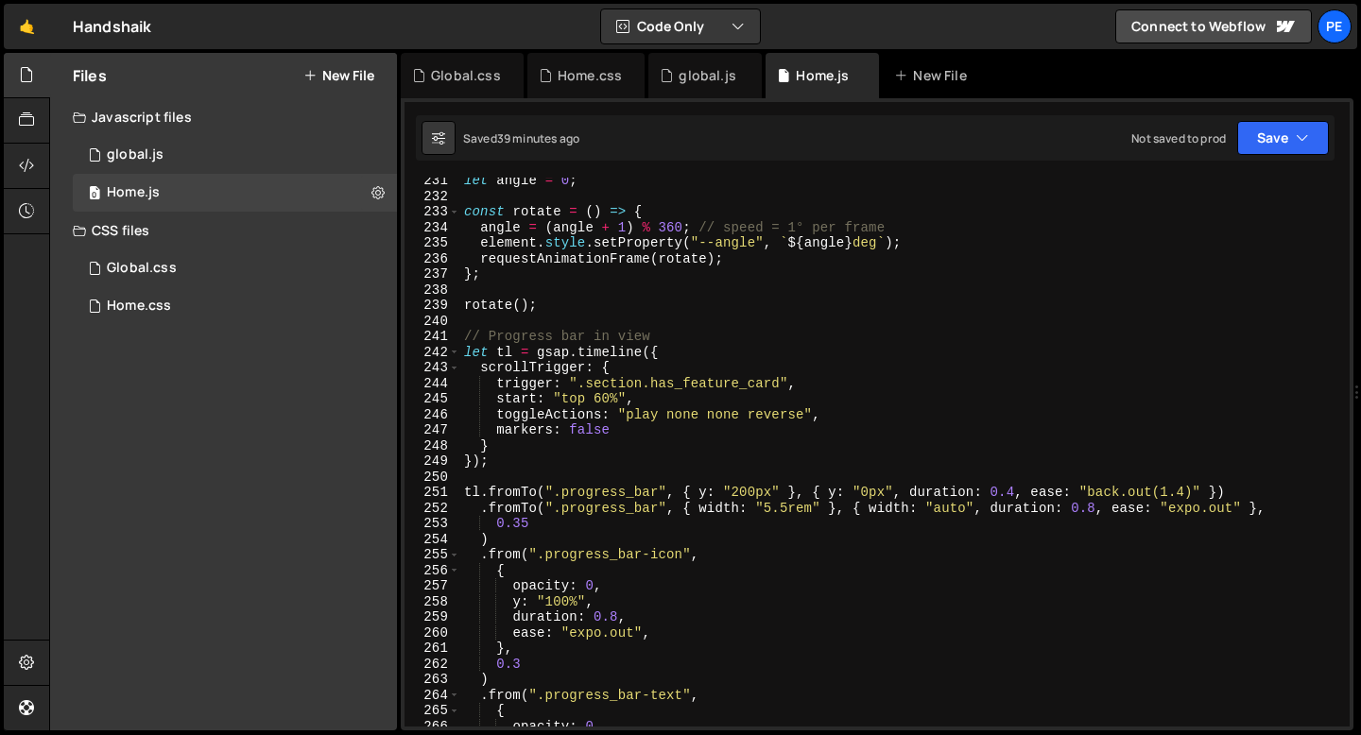
scroll to position [3570, 0]
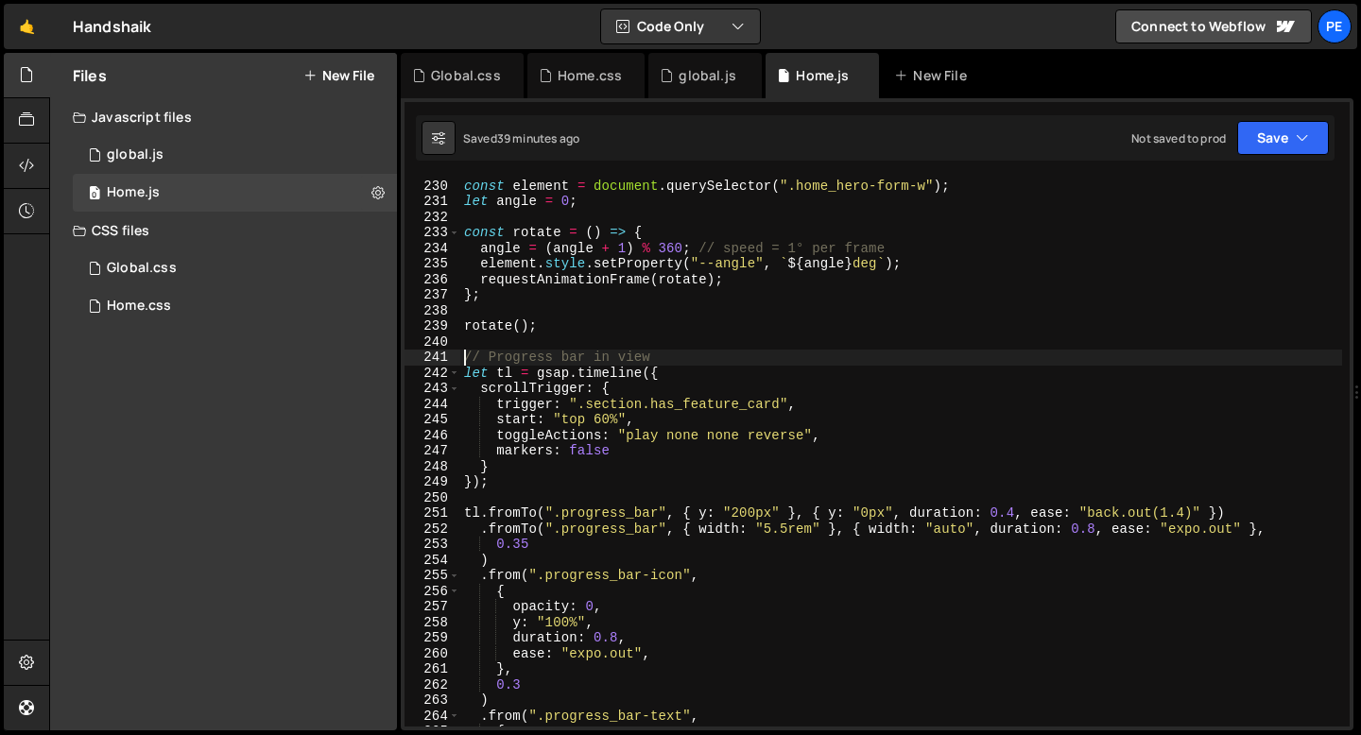
click at [465, 354] on div "// Border on Hero Form const element = document . querySelector ( ".home_hero-f…" at bounding box center [901, 453] width 882 height 580
click at [519, 471] on div "// Border on Hero Form const element = document . querySelector ( ".home_hero-f…" at bounding box center [901, 453] width 882 height 580
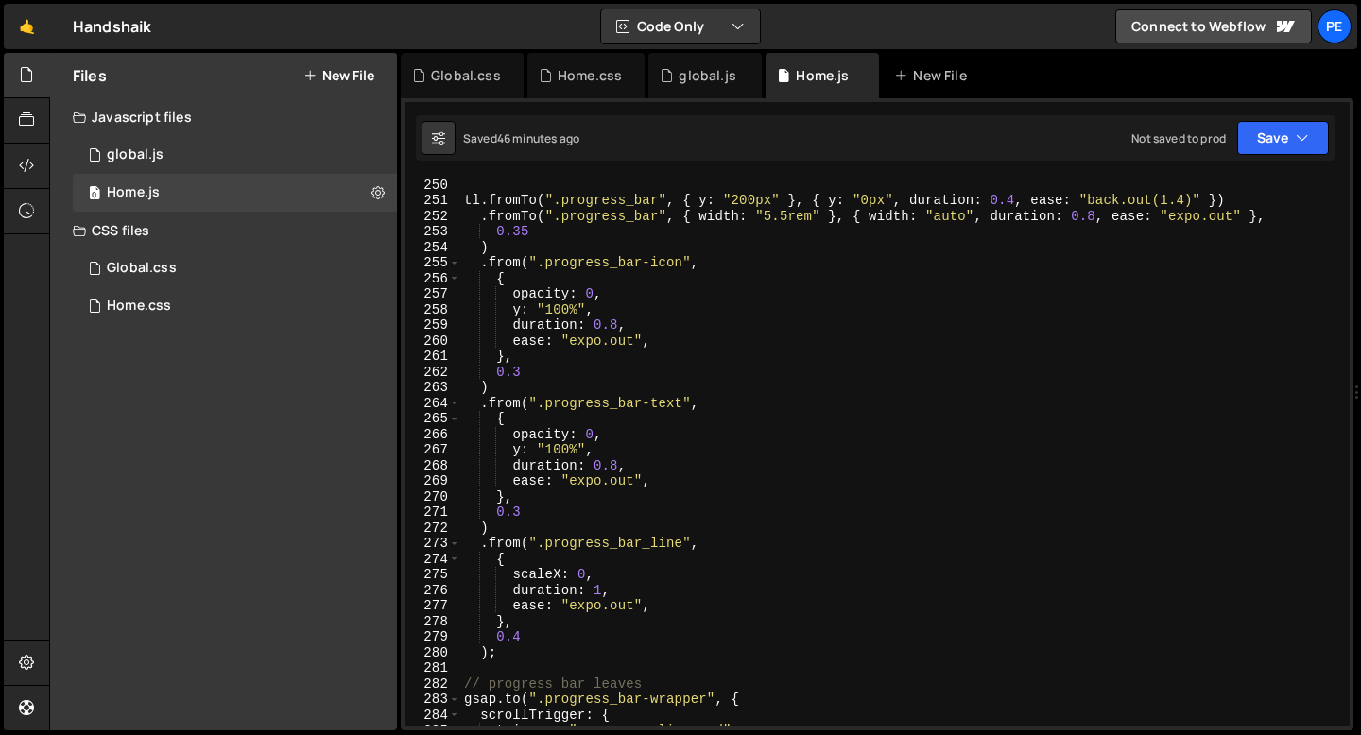
scroll to position [3868, 0]
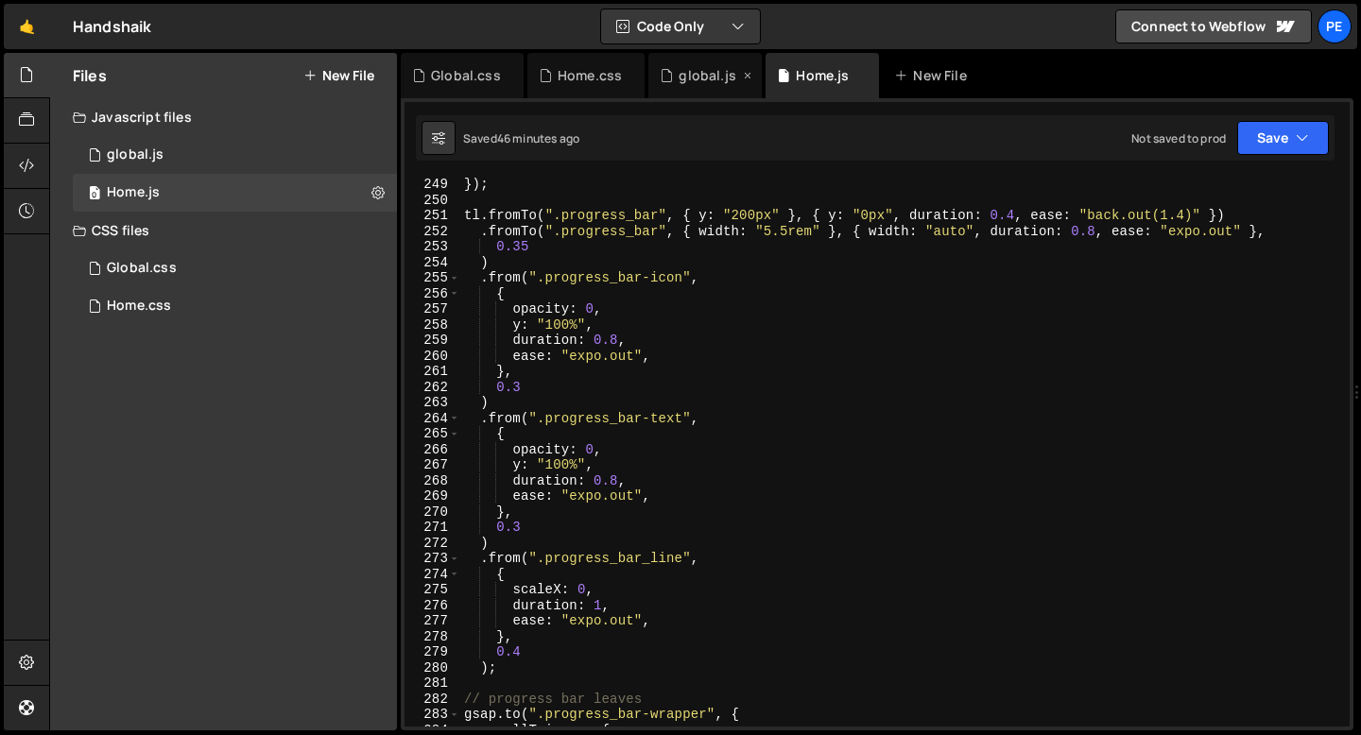
click at [693, 79] on div "global.js" at bounding box center [707, 75] width 57 height 19
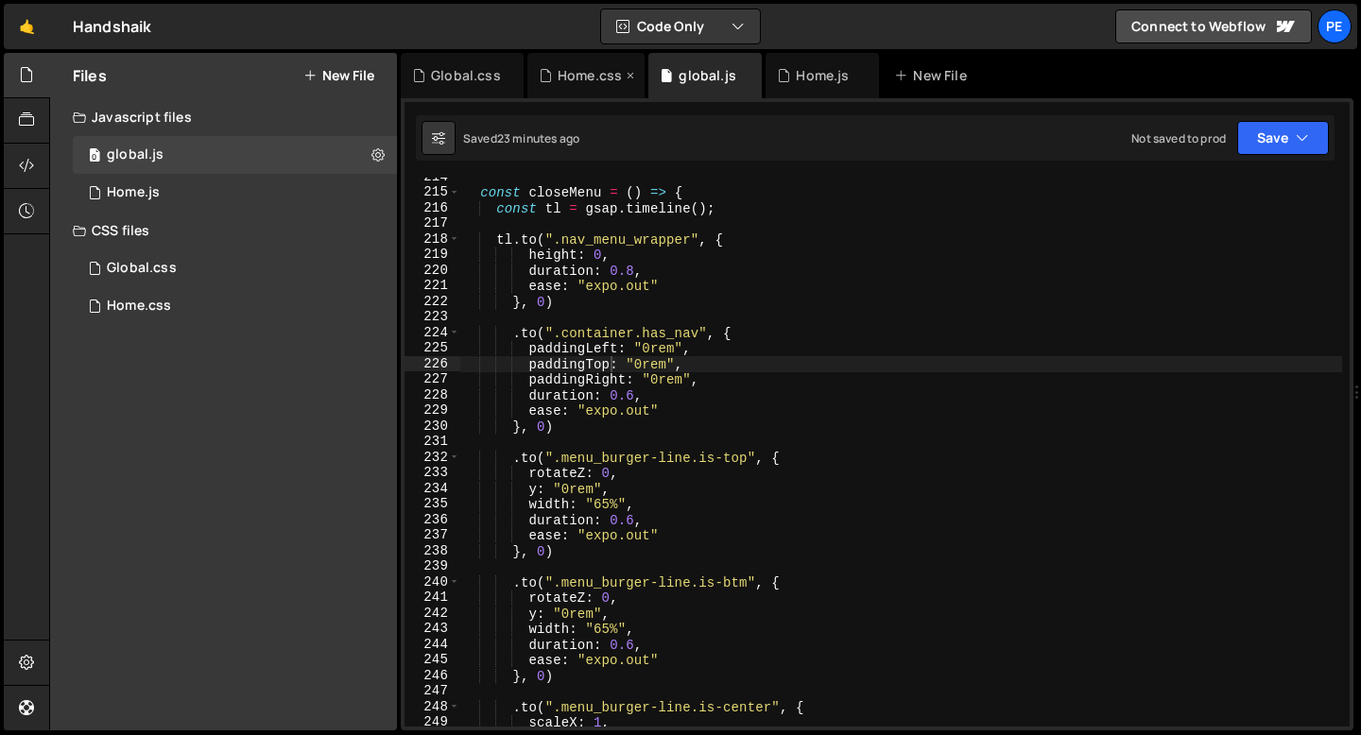
click at [582, 81] on div "Home.css" at bounding box center [590, 75] width 64 height 19
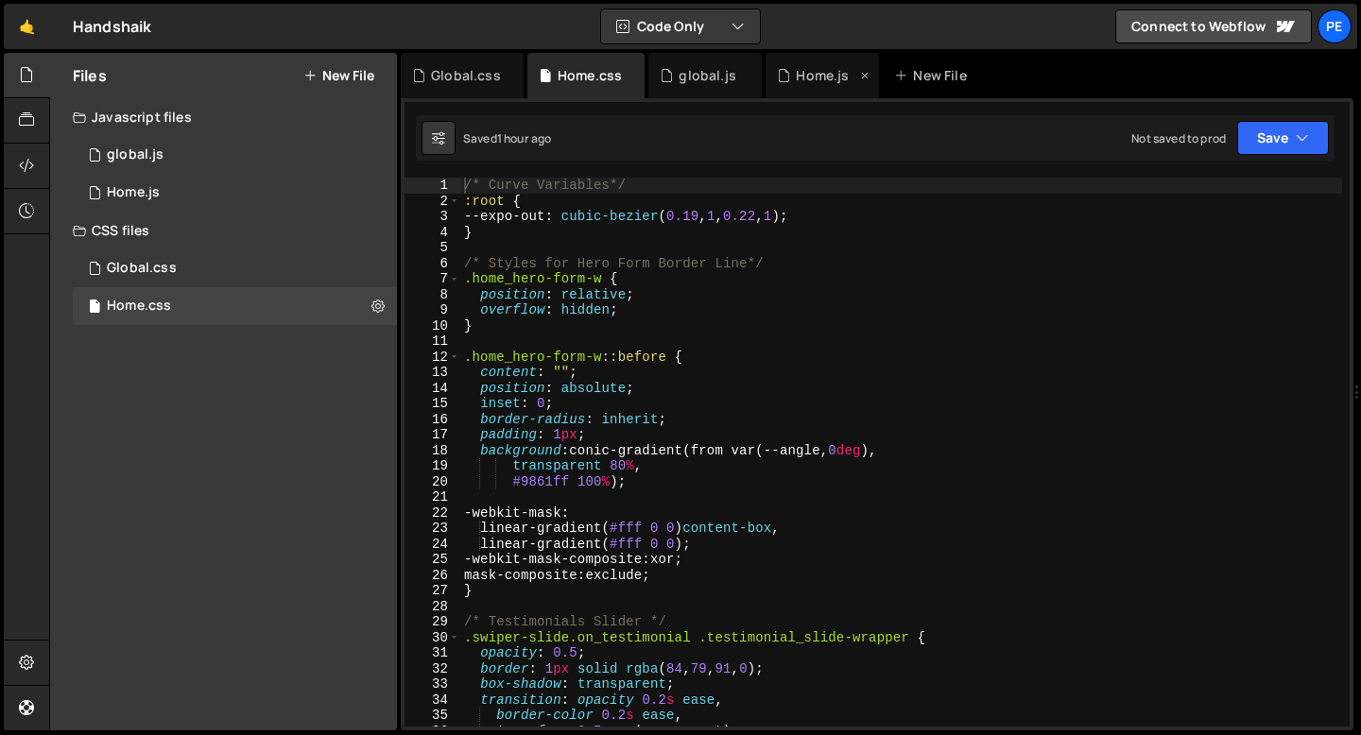
click at [838, 85] on div "Home.js" at bounding box center [821, 75] width 113 height 45
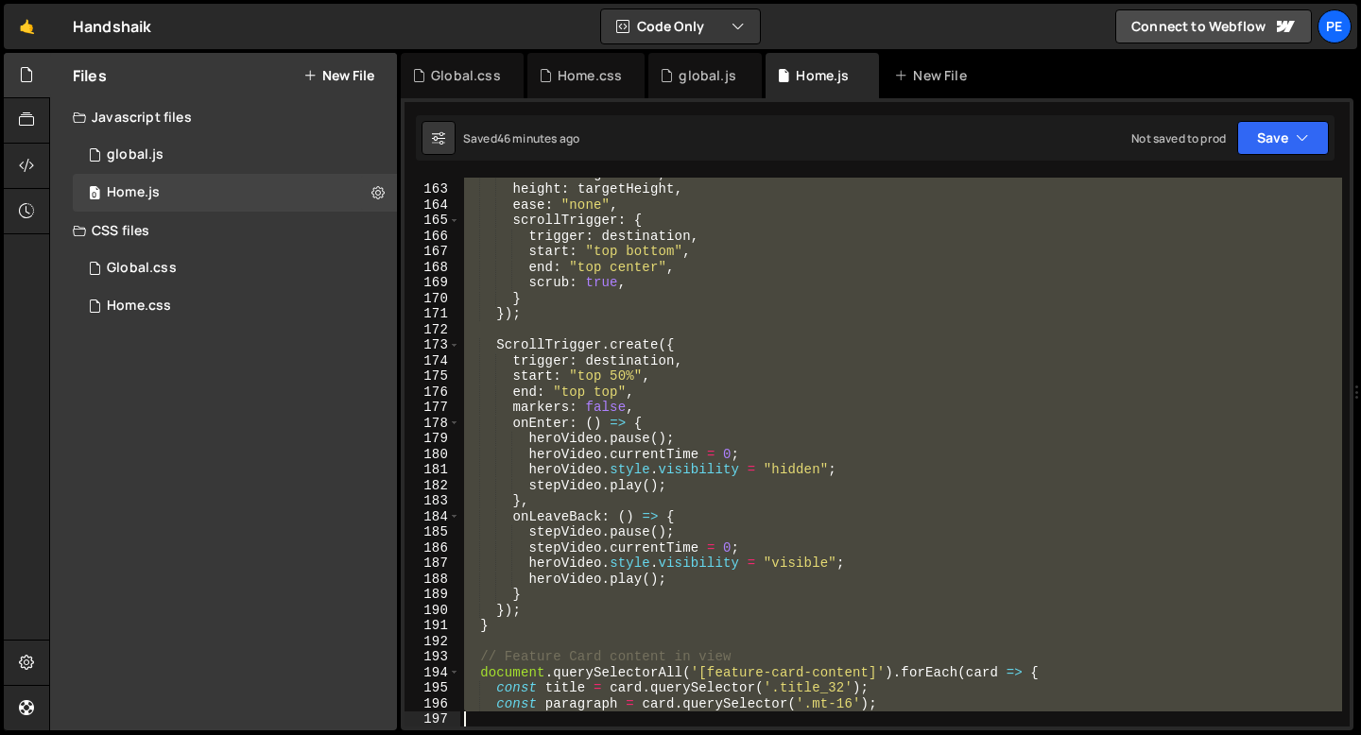
scroll to position [2538, 0]
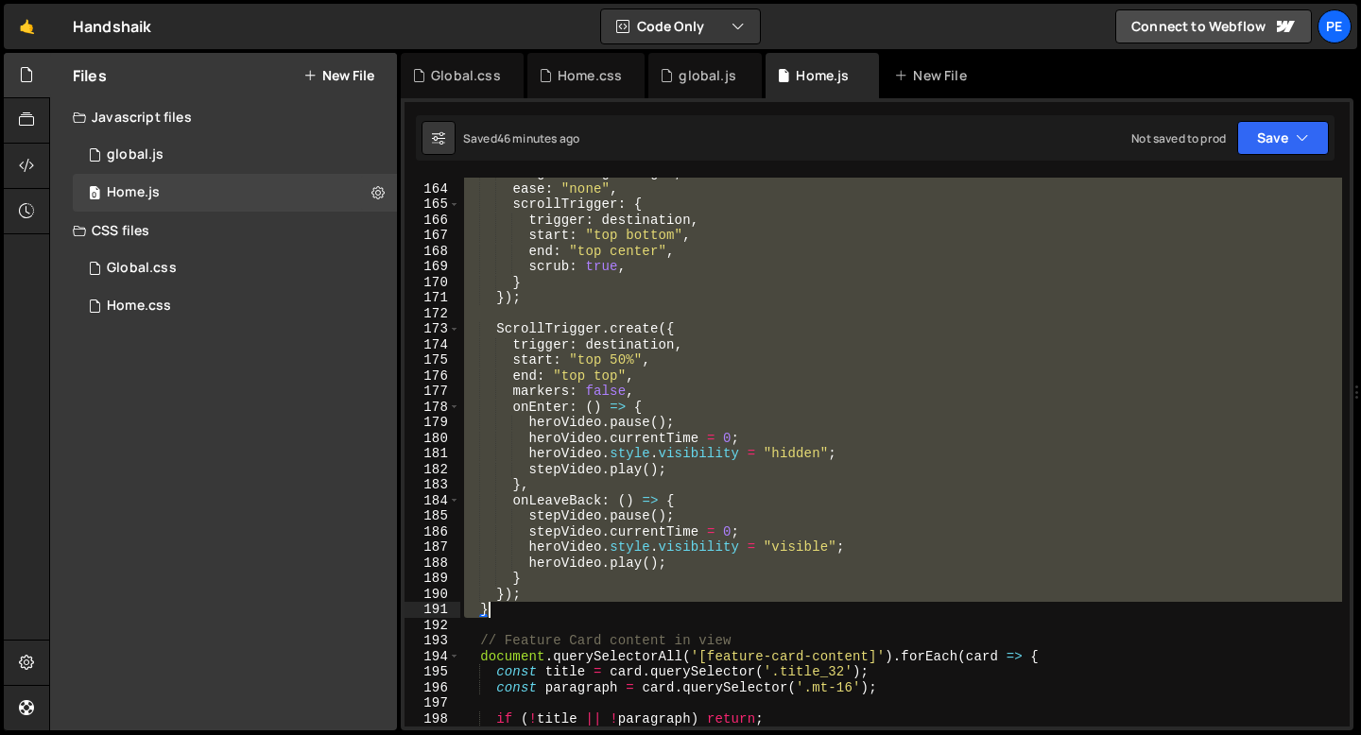
drag, startPoint x: 479, startPoint y: 351, endPoint x: 592, endPoint y: 610, distance: 283.2
click at [592, 610] on div "height : targetHeight , ease : "none" , scrollTrigger : { trigger : destination…" at bounding box center [901, 455] width 882 height 580
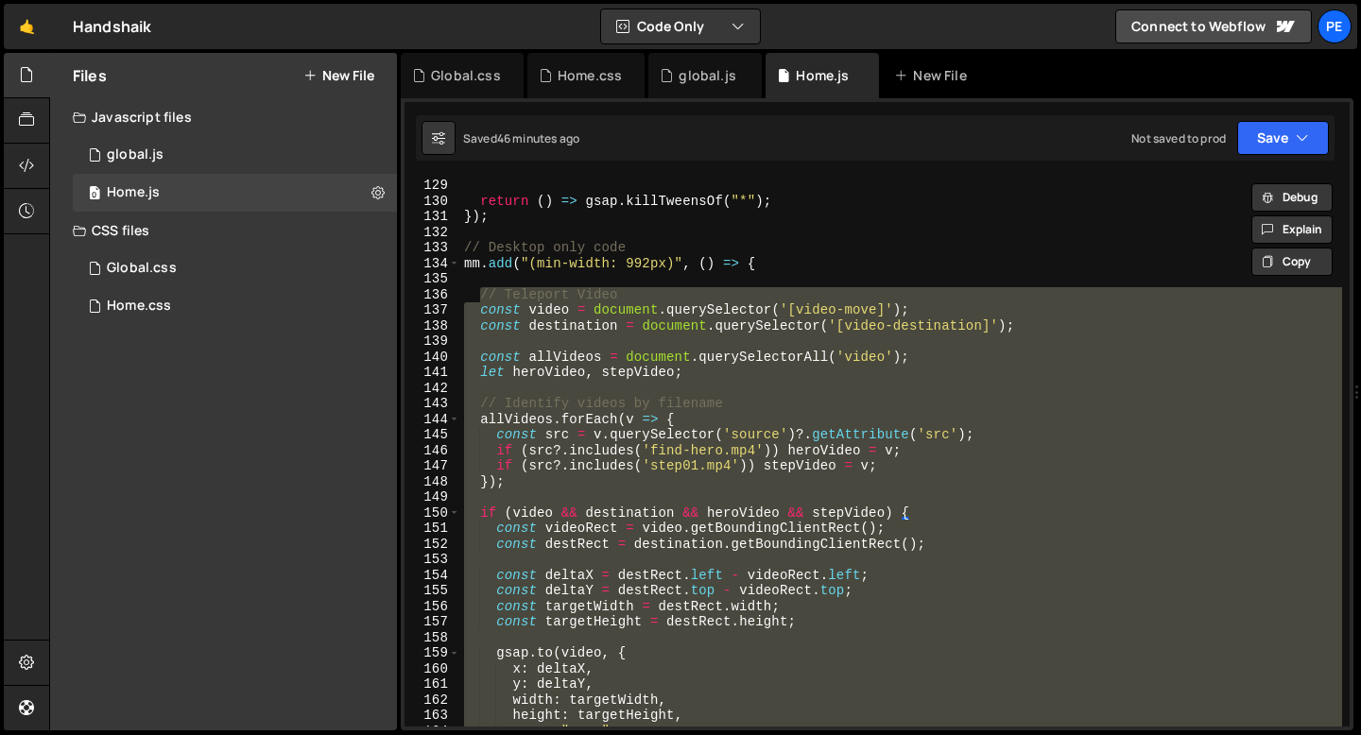
scroll to position [1996, 0]
paste textarea
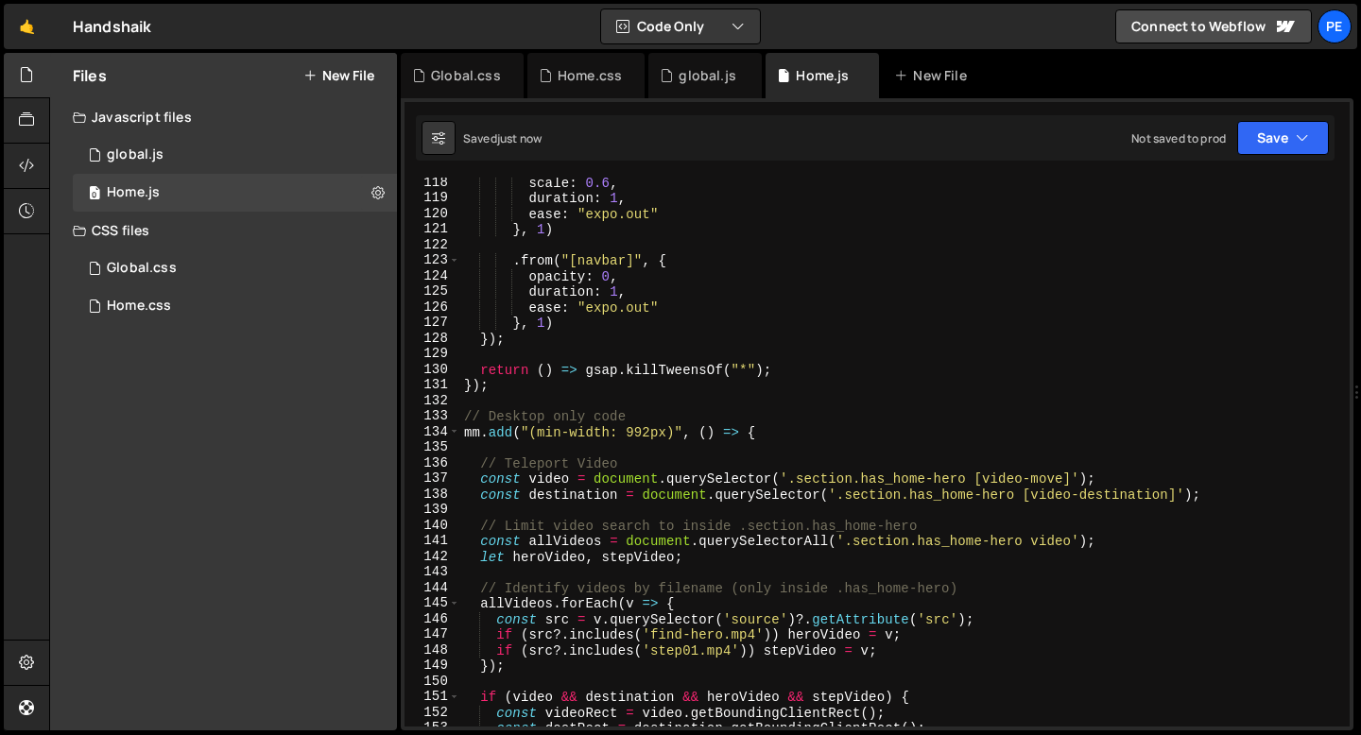
scroll to position [1722, 0]
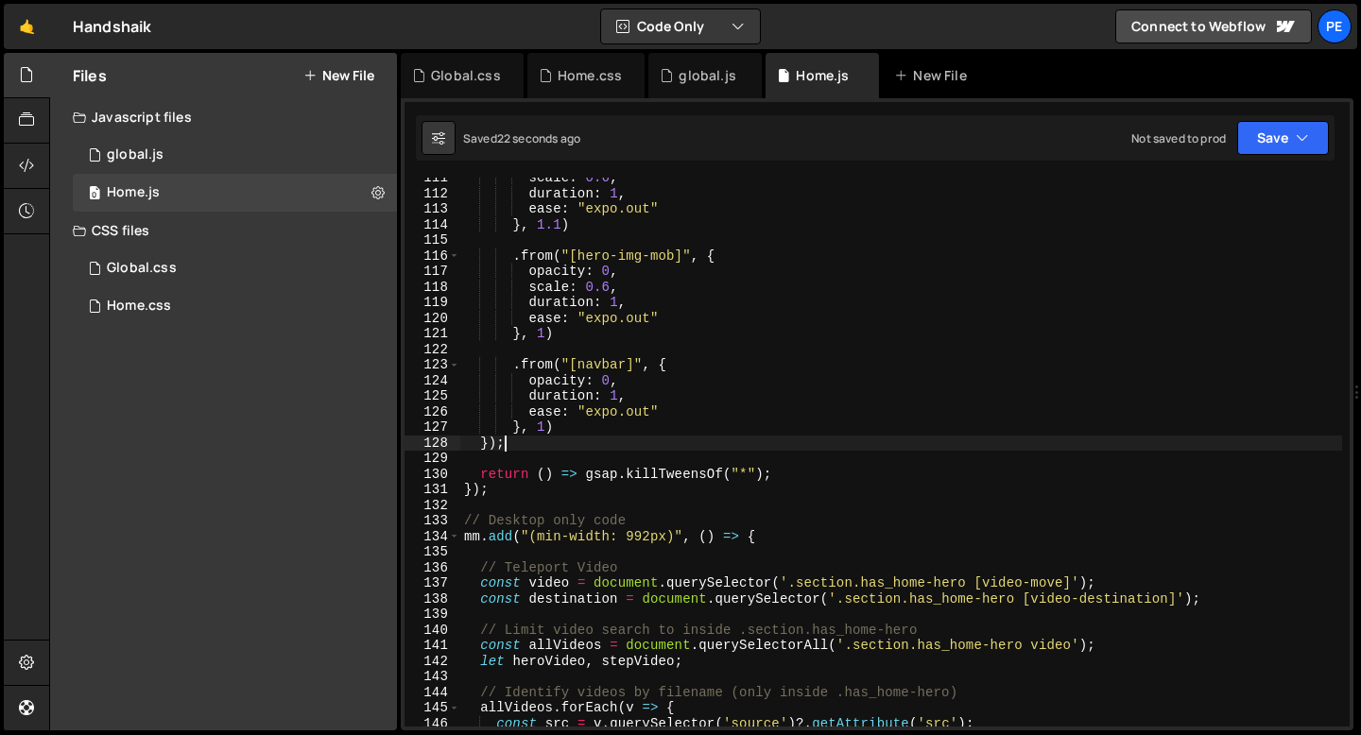
click at [522, 447] on div "scale : 0.6 , duration : 1 , ease : "expo.out" } , 1.1 ) . from ( "[hero-img-mo…" at bounding box center [901, 460] width 882 height 580
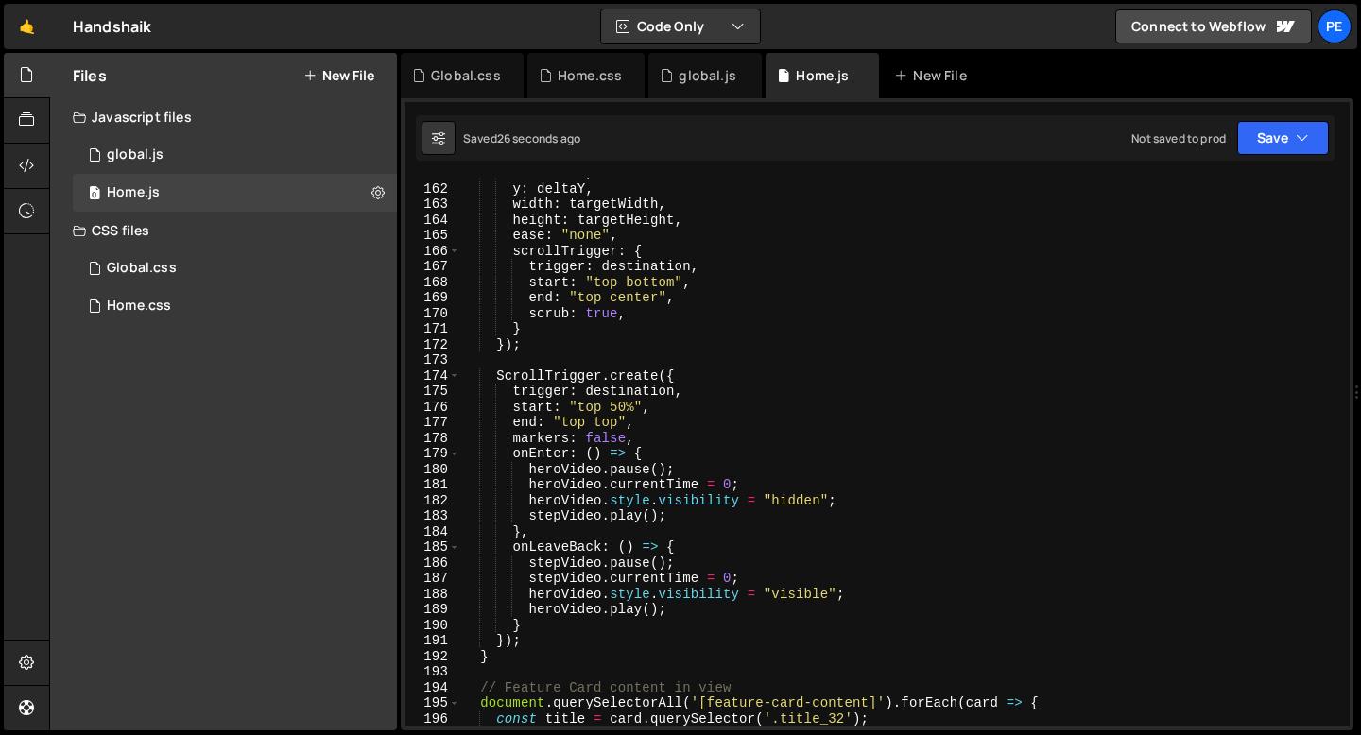
scroll to position [2597, 0]
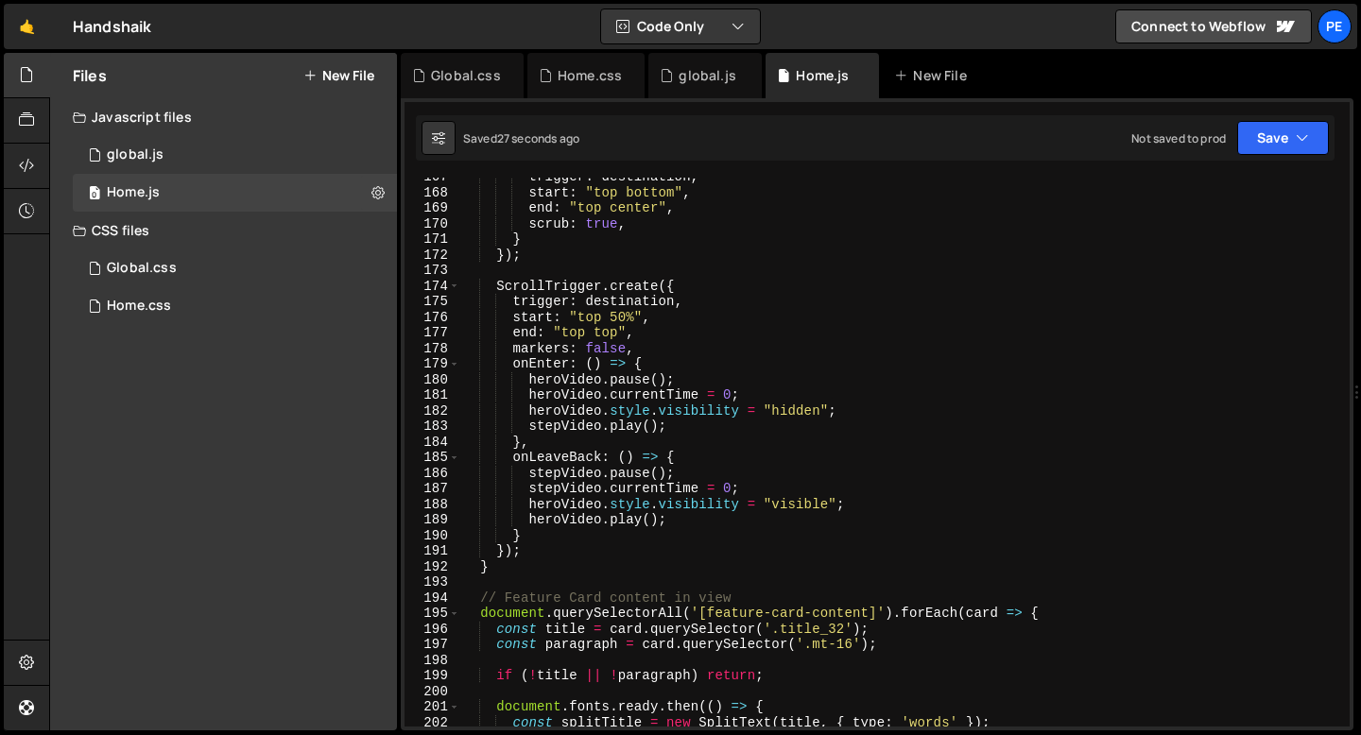
click at [498, 567] on div "trigger : destination , start : "top bottom" , end : "top center" , scrub : tru…" at bounding box center [901, 459] width 882 height 580
type textarea "}"
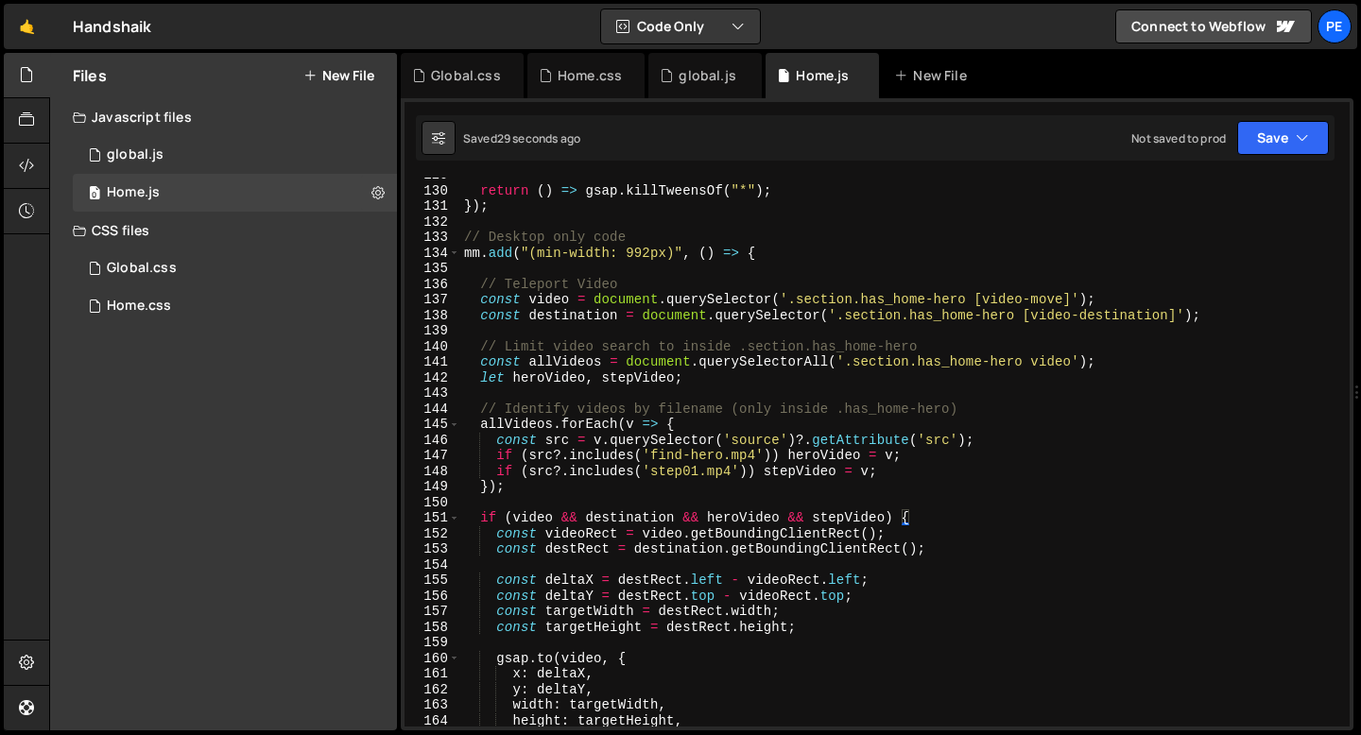
scroll to position [1957, 0]
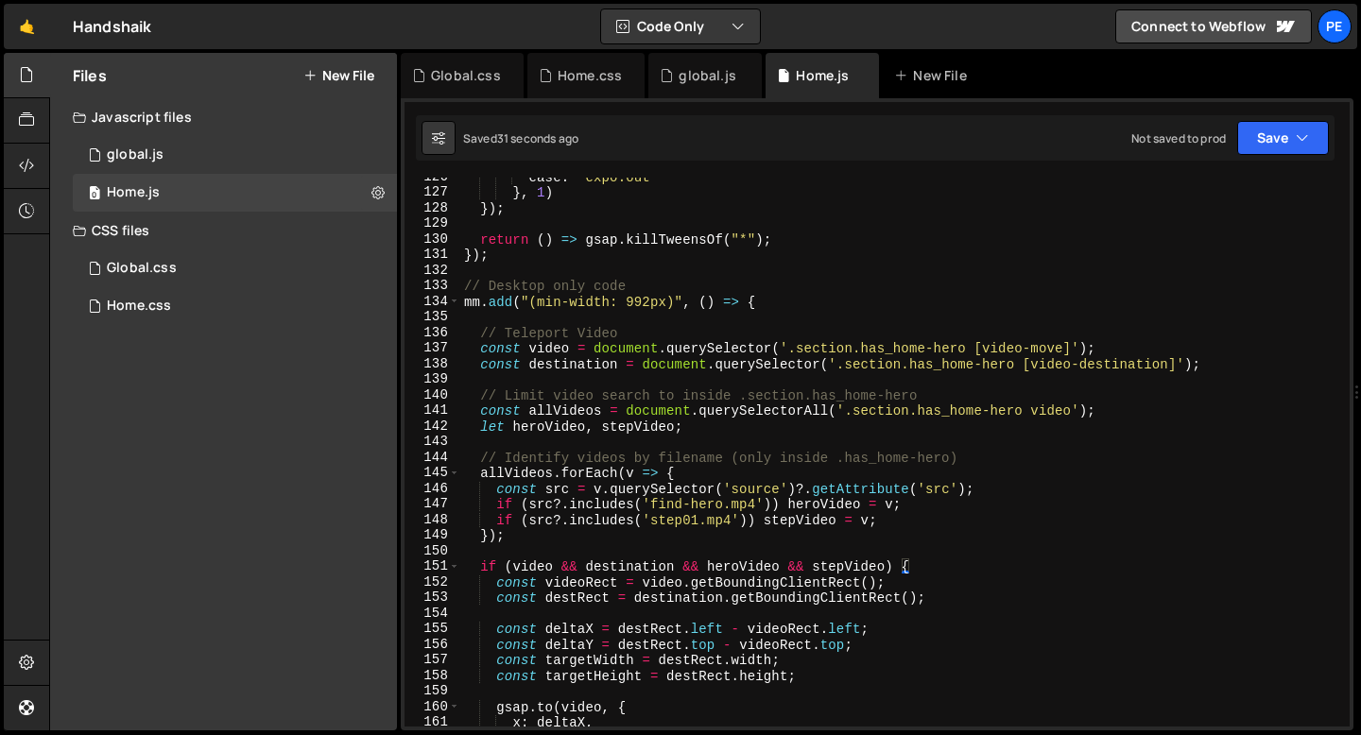
click at [507, 318] on div "ease : "expo.out" } , 1 ) }) ; return ( ) => gsap . killTweensOf ( "*" ) ; }) ;…" at bounding box center [901, 459] width 882 height 580
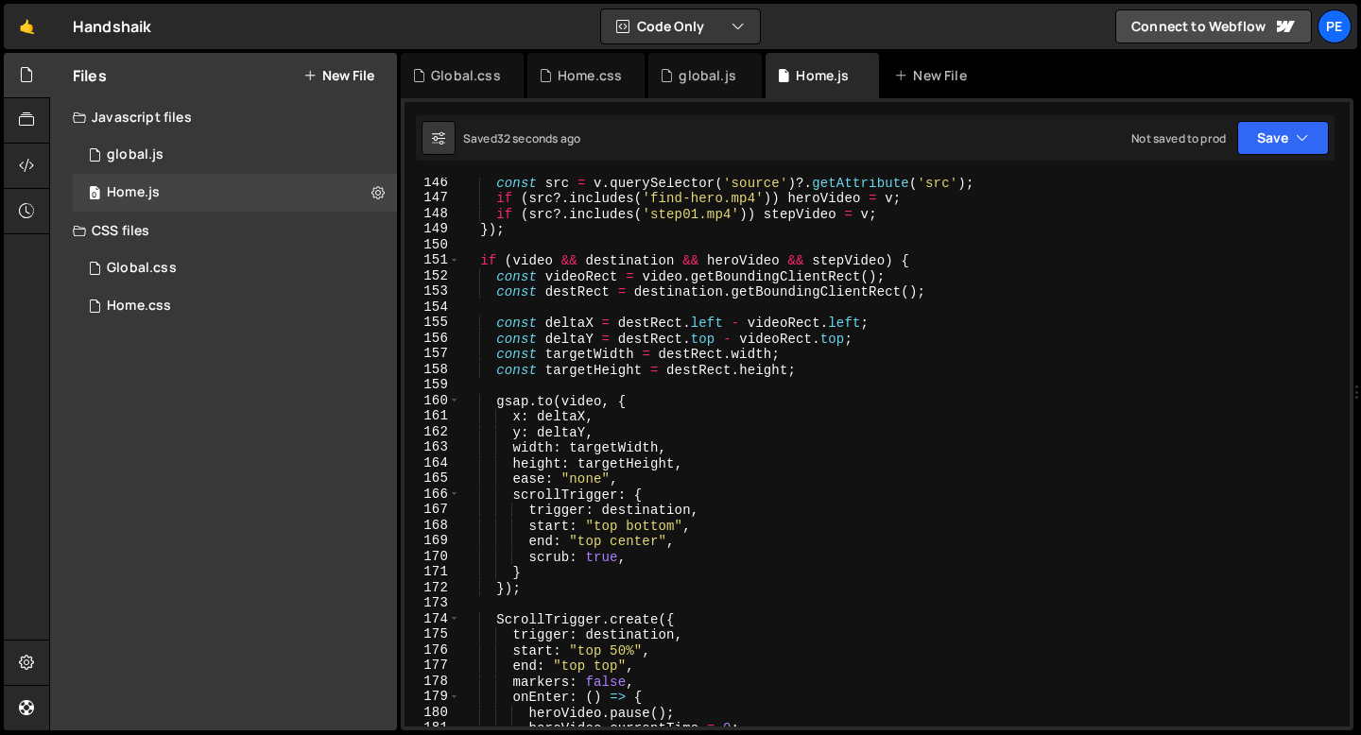
scroll to position [2570, 0]
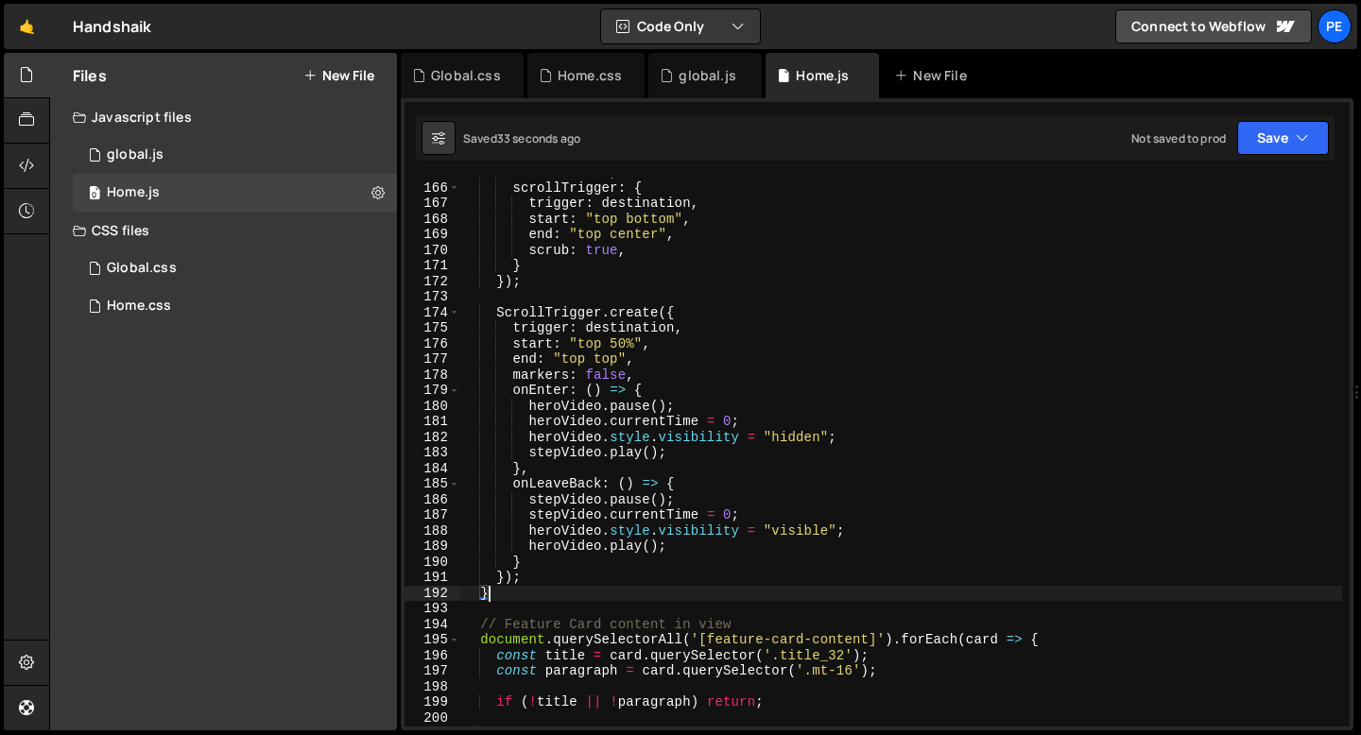
click at [514, 593] on div "ease : "none" , scrollTrigger : { trigger : destination , start : "top bottom" …" at bounding box center [901, 454] width 882 height 580
type textarea "}"
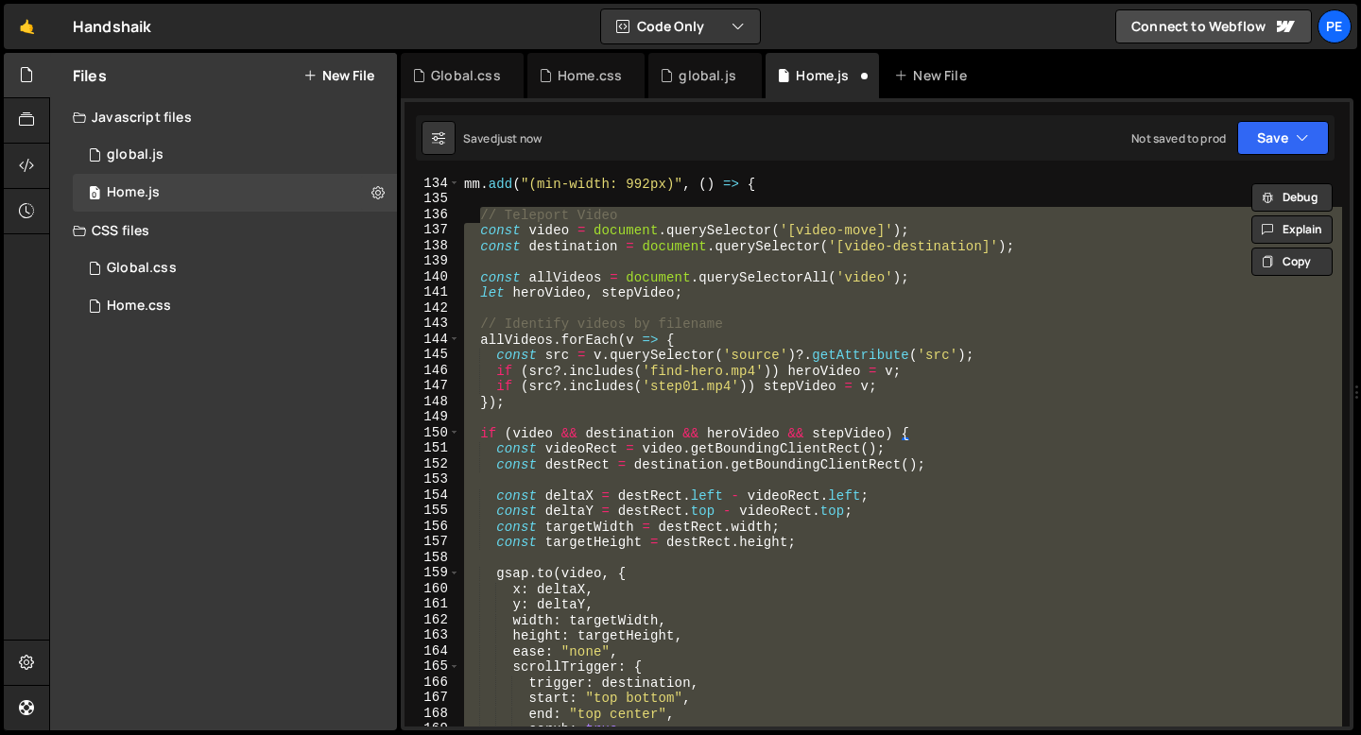
scroll to position [1933, 0]
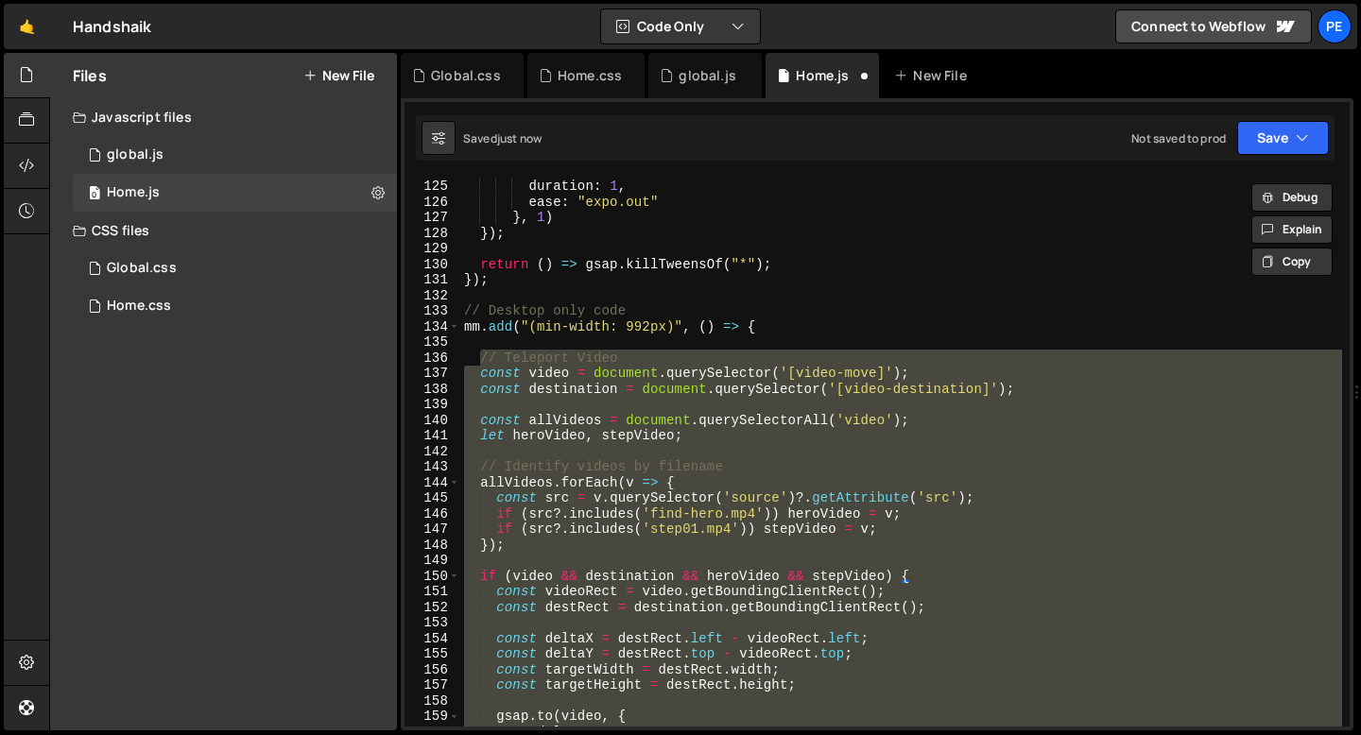
click at [615, 460] on div "opacity : 0 , duration : 1 , ease : "expo.out" } , 1 ) }) ; return ( ) => gsap …" at bounding box center [901, 452] width 882 height 549
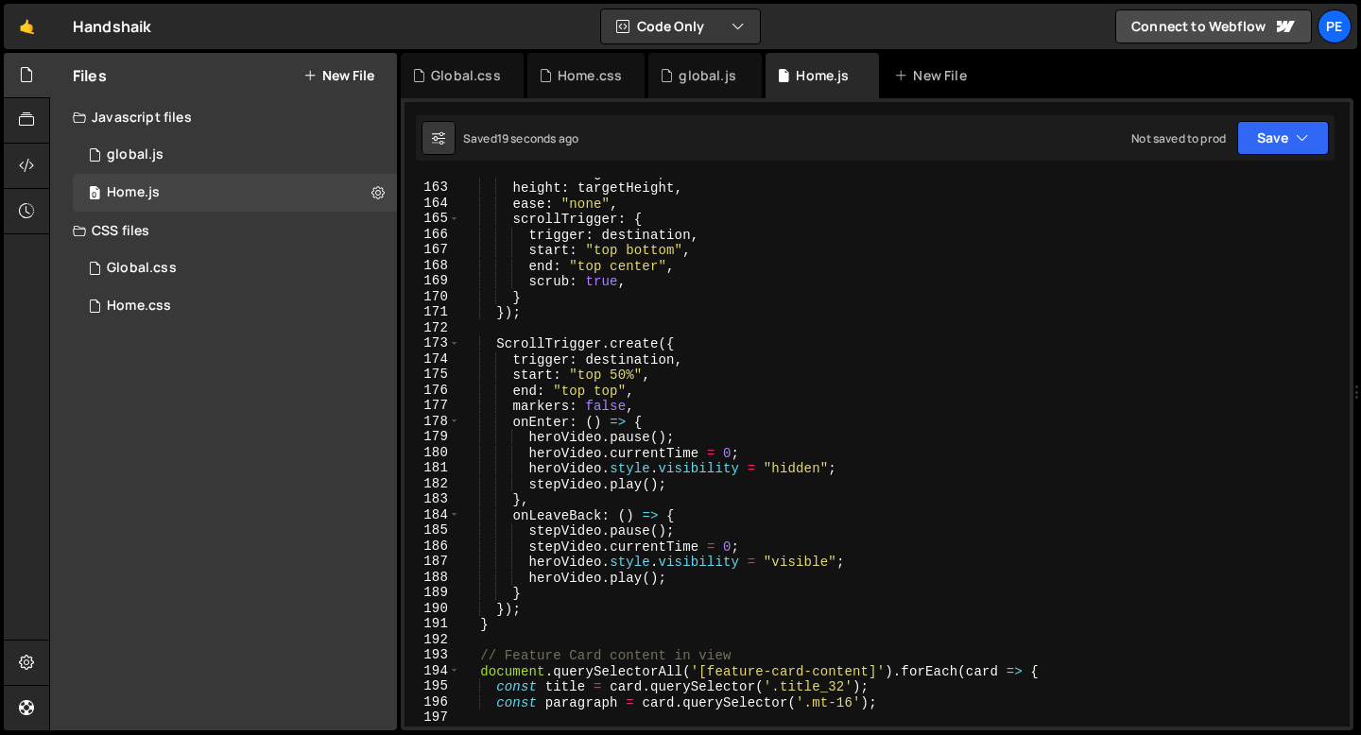
scroll to position [2527, 0]
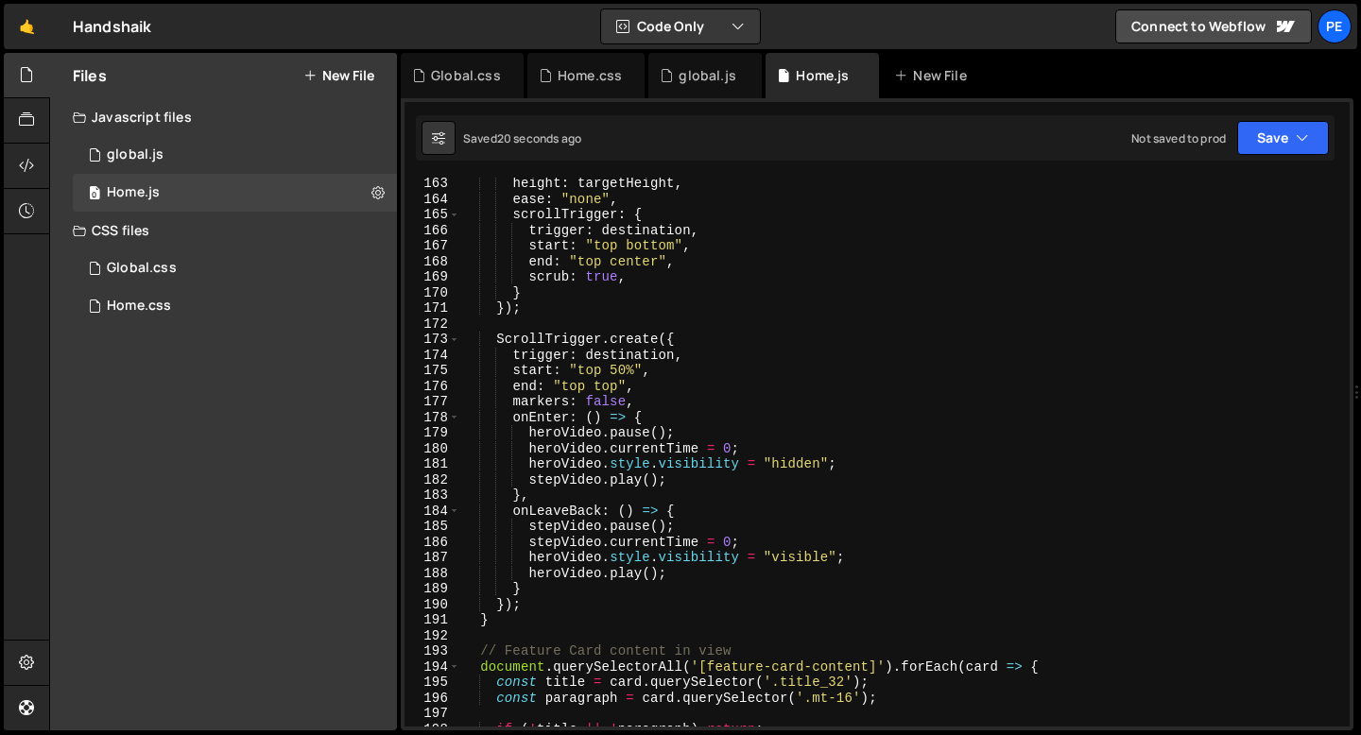
click at [494, 621] on div "height : targetHeight , ease : "none" , scrollTrigger : { trigger : destination…" at bounding box center [901, 466] width 882 height 580
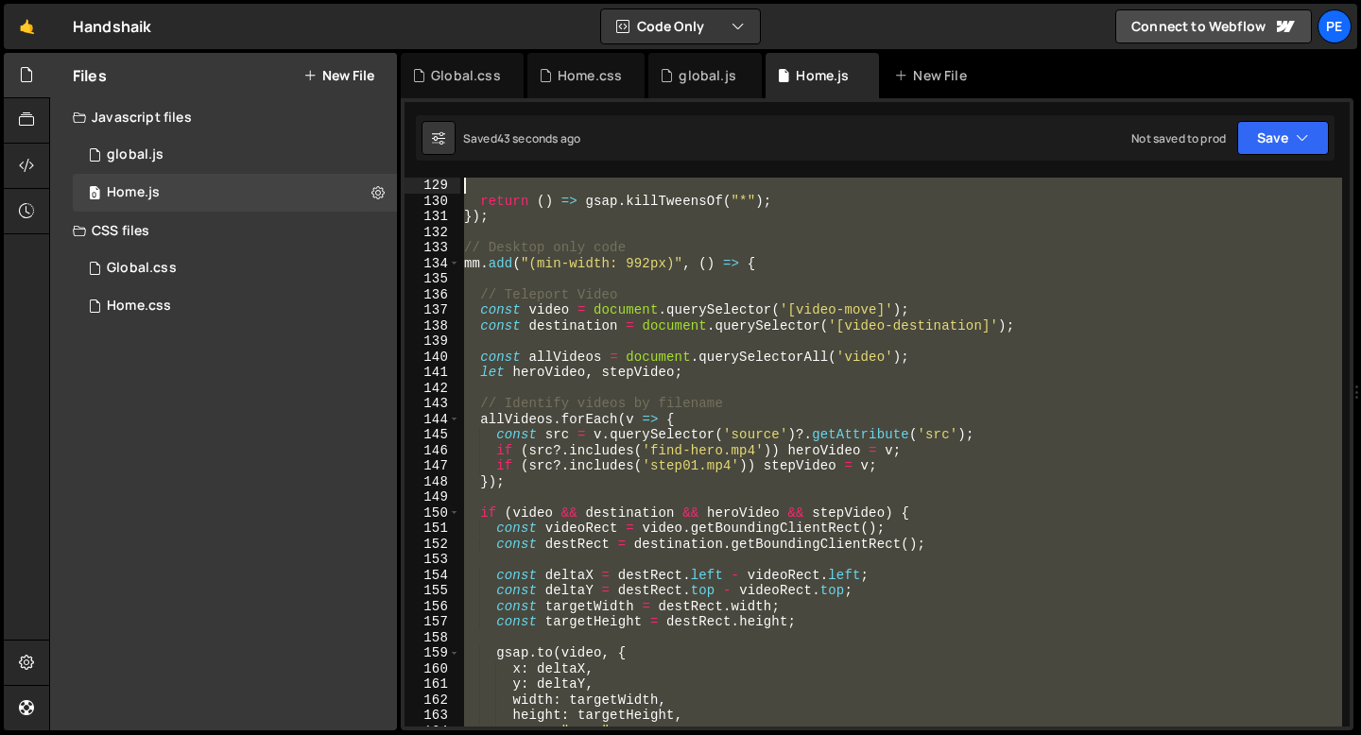
scroll to position [1996, 0]
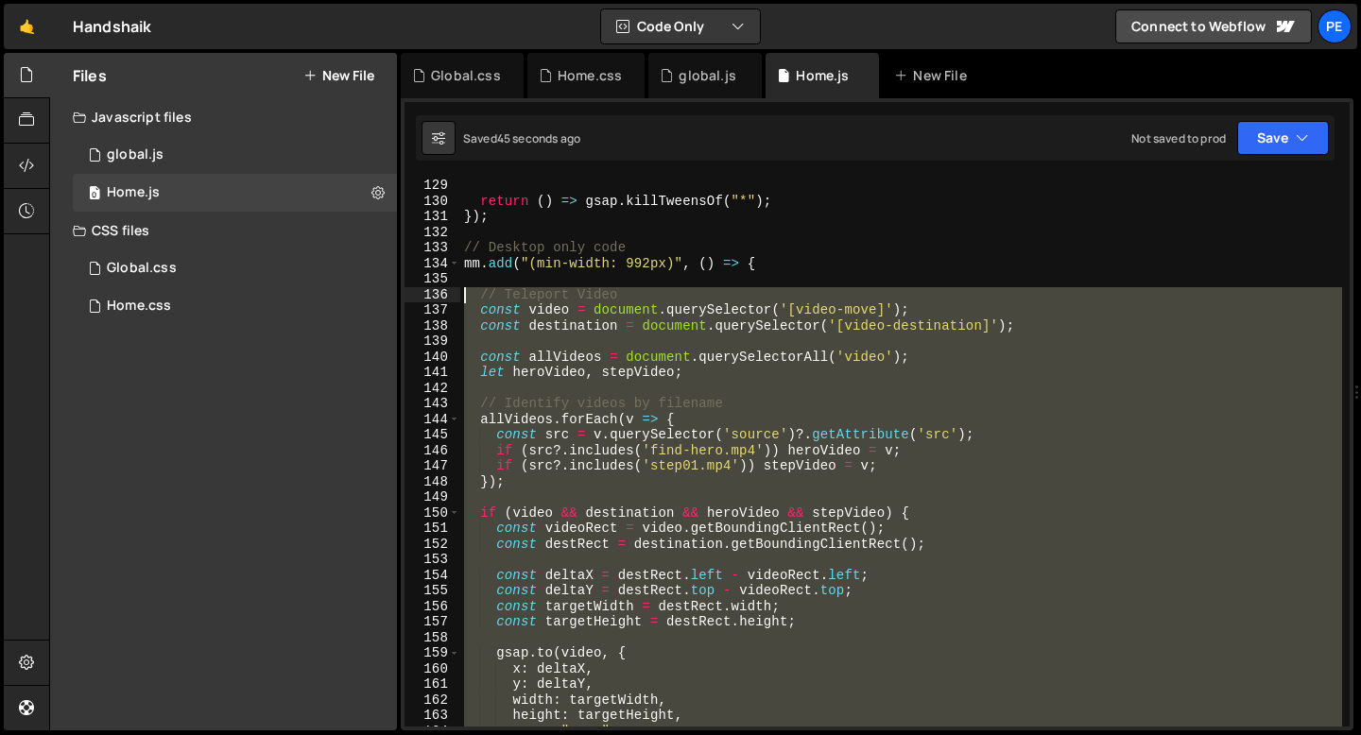
drag, startPoint x: 493, startPoint y: 496, endPoint x: 432, endPoint y: 299, distance: 206.8
click at [432, 299] on div "} 129 130 131 132 133 134 135 136 137 138 139 140 141 142 143 144 145 146 147 1…" at bounding box center [876, 452] width 945 height 549
type textarea "// Teleport Video const video = document.querySelector('[video-move]');"
paste textarea
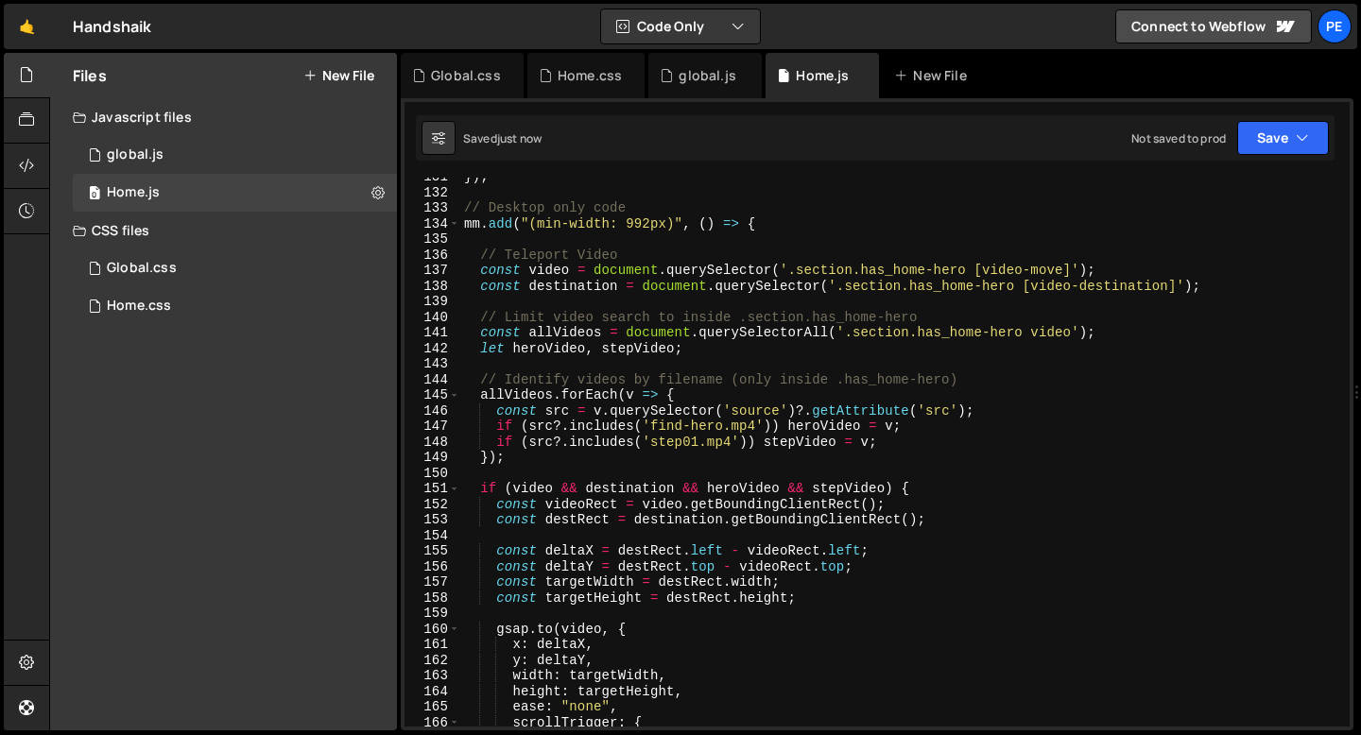
scroll to position [2034, 0]
click at [572, 310] on div "}) ; // Desktop only code mm . add ( "(min-width: 992px)" , ( ) => { // Telepor…" at bounding box center [901, 461] width 882 height 580
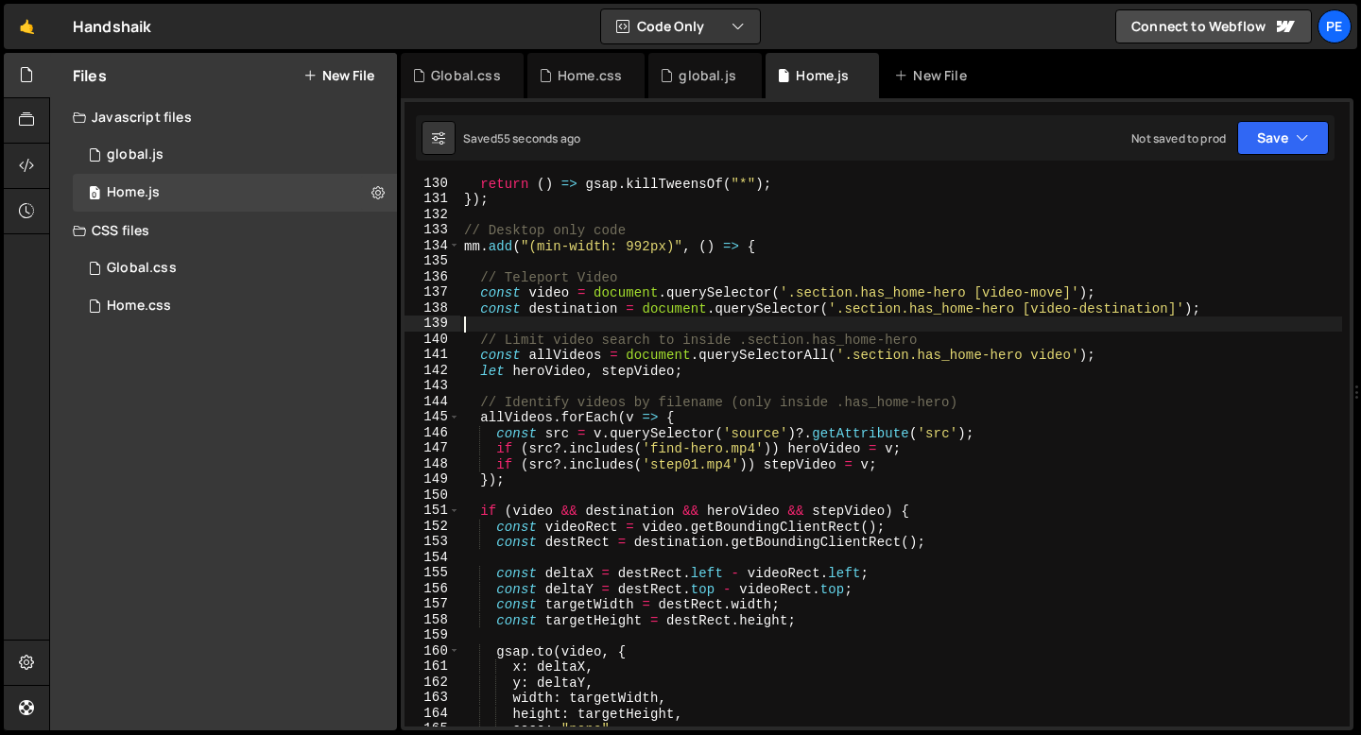
scroll to position [2002, 0]
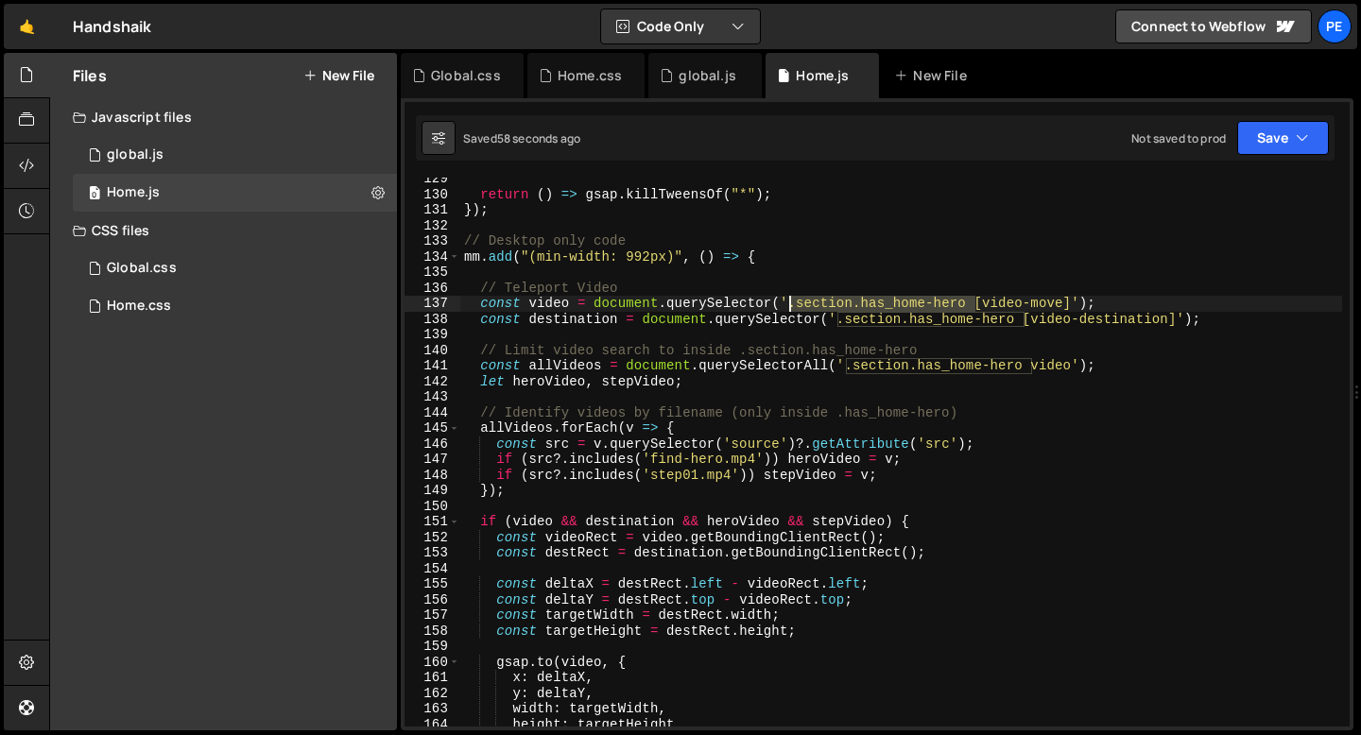
drag, startPoint x: 975, startPoint y: 301, endPoint x: 792, endPoint y: 307, distance: 183.4
click at [792, 307] on div "return ( ) => gsap . killTweensOf ( "*" ) ; }) ; // Desktop only code mm . add …" at bounding box center [901, 461] width 882 height 580
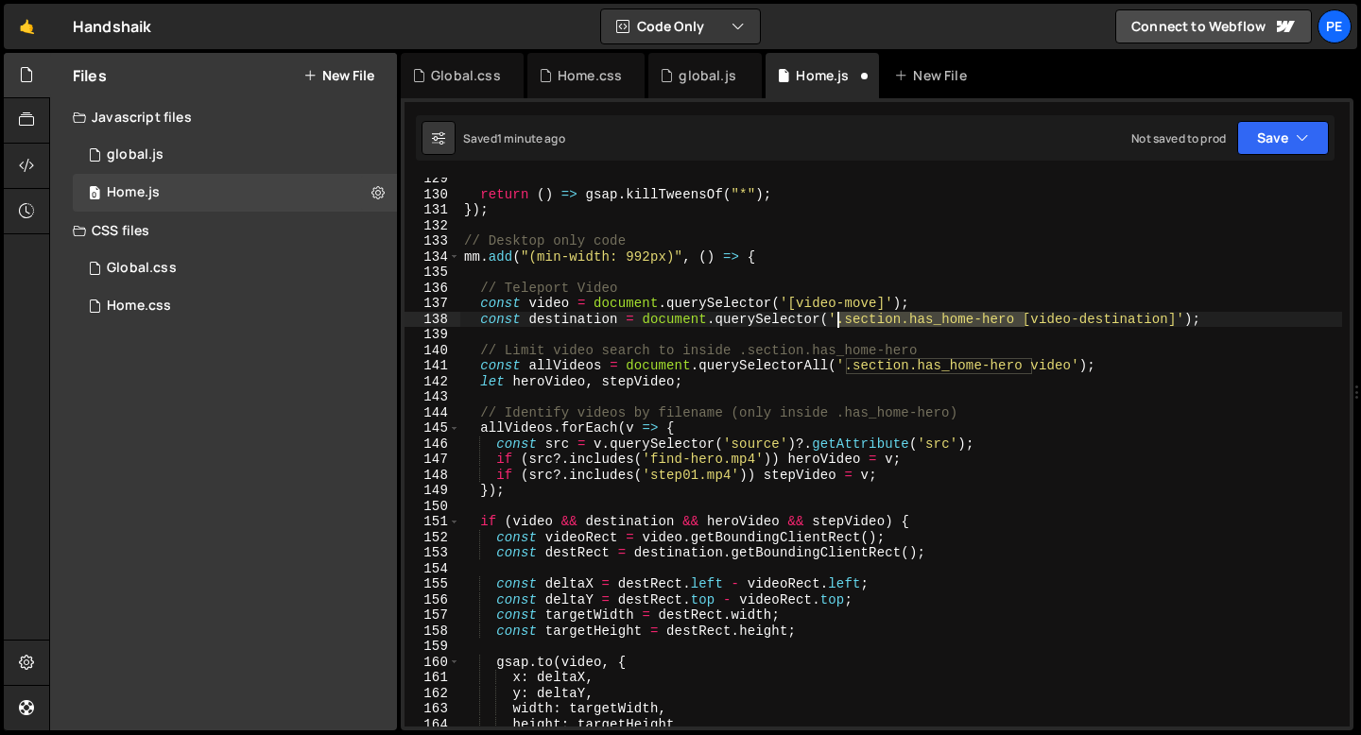
drag, startPoint x: 1026, startPoint y: 321, endPoint x: 840, endPoint y: 323, distance: 186.2
click at [840, 323] on div "return ( ) => gsap . killTweensOf ( "*" ) ; }) ; // Desktop only code mm . add …" at bounding box center [901, 461] width 882 height 580
type textarea "const destination = document.querySelector('[video-destination]');"
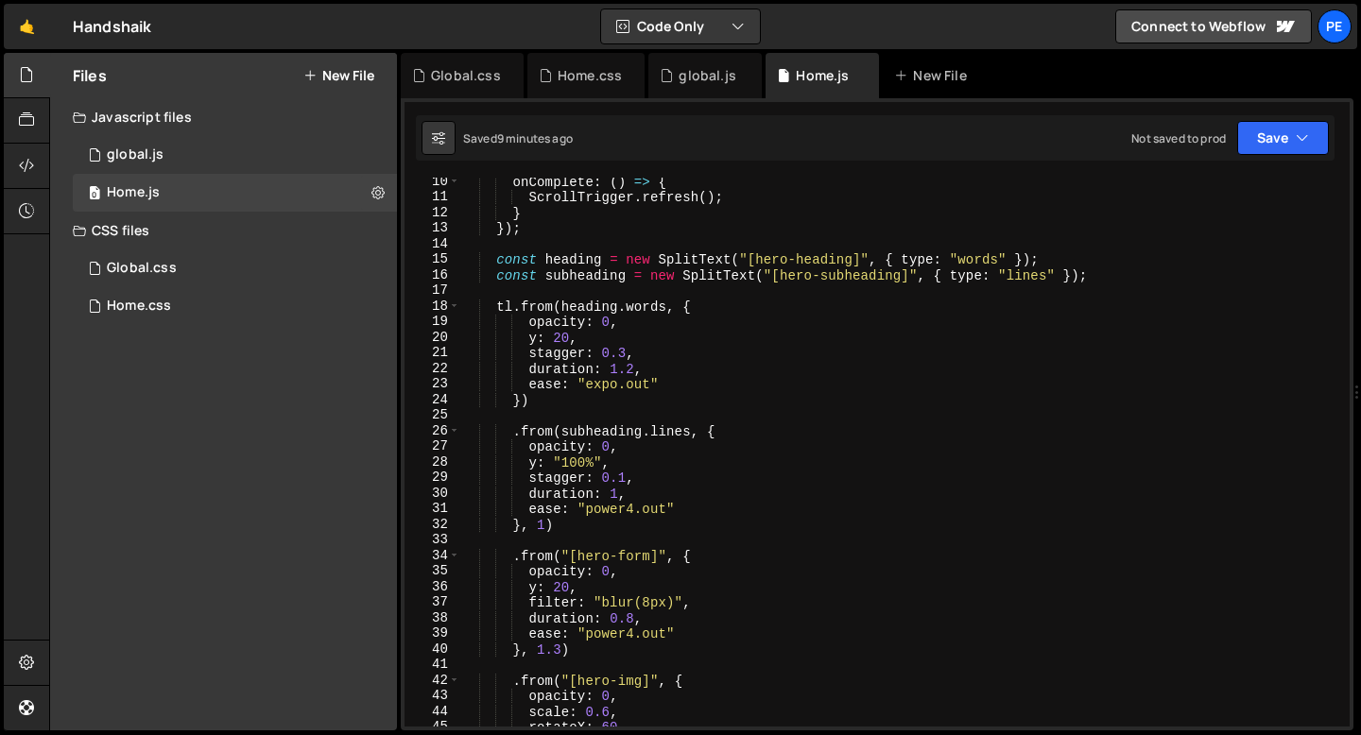
scroll to position [0, 0]
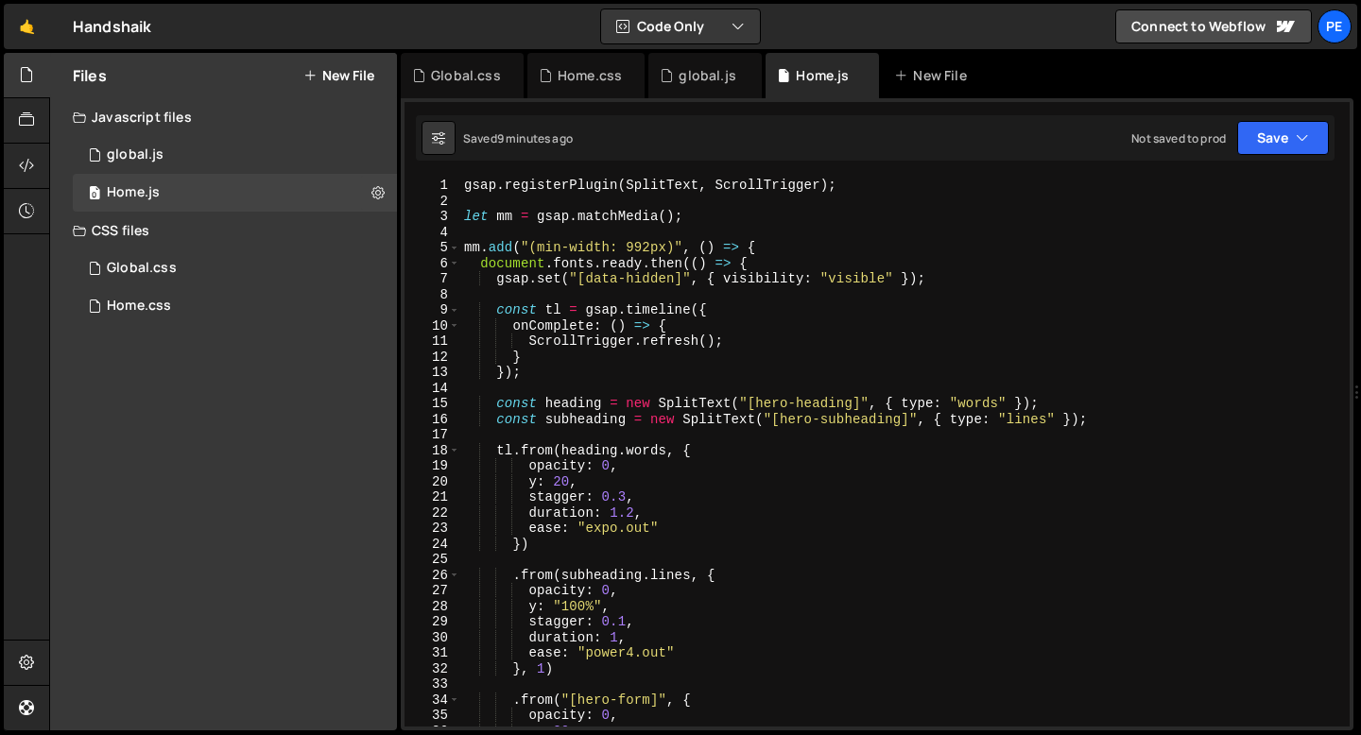
click at [507, 232] on div "gsap . registerPlugin ( SplitText , ScrollTrigger ) ; let mm = gsap . matchMedi…" at bounding box center [901, 468] width 882 height 580
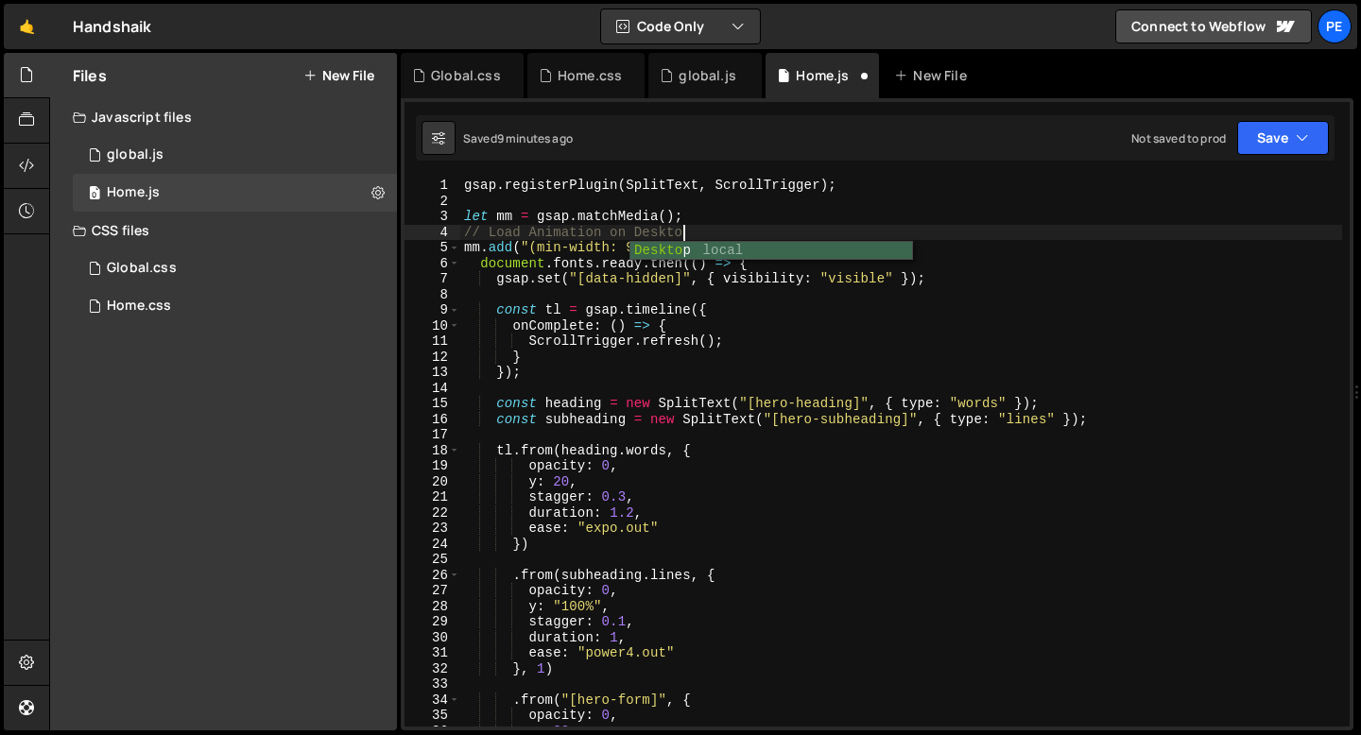
scroll to position [0, 14]
click at [715, 222] on div "gsap . registerPlugin ( SplitText , ScrollTrigger ) ; let mm = gsap . matchMedi…" at bounding box center [901, 468] width 882 height 580
type textarea "let mm = gsap.matchMedia();"
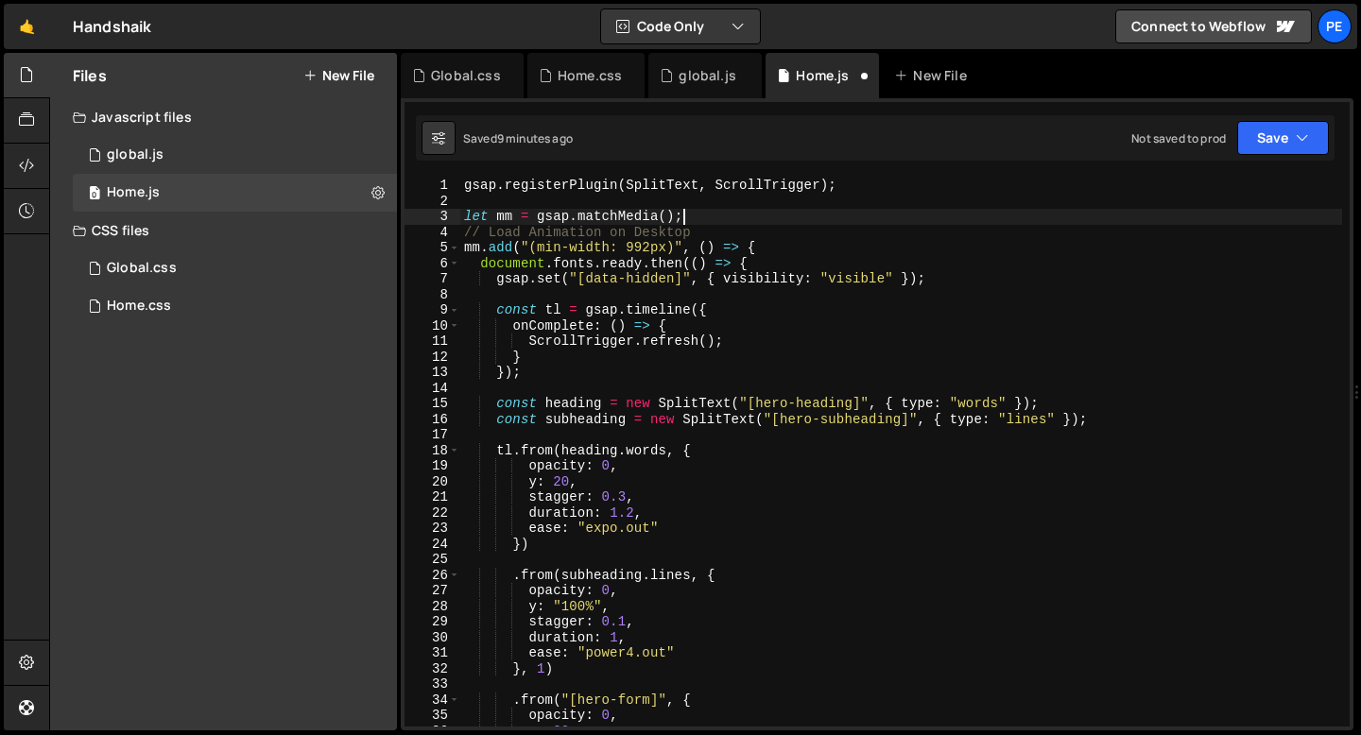
scroll to position [0, 0]
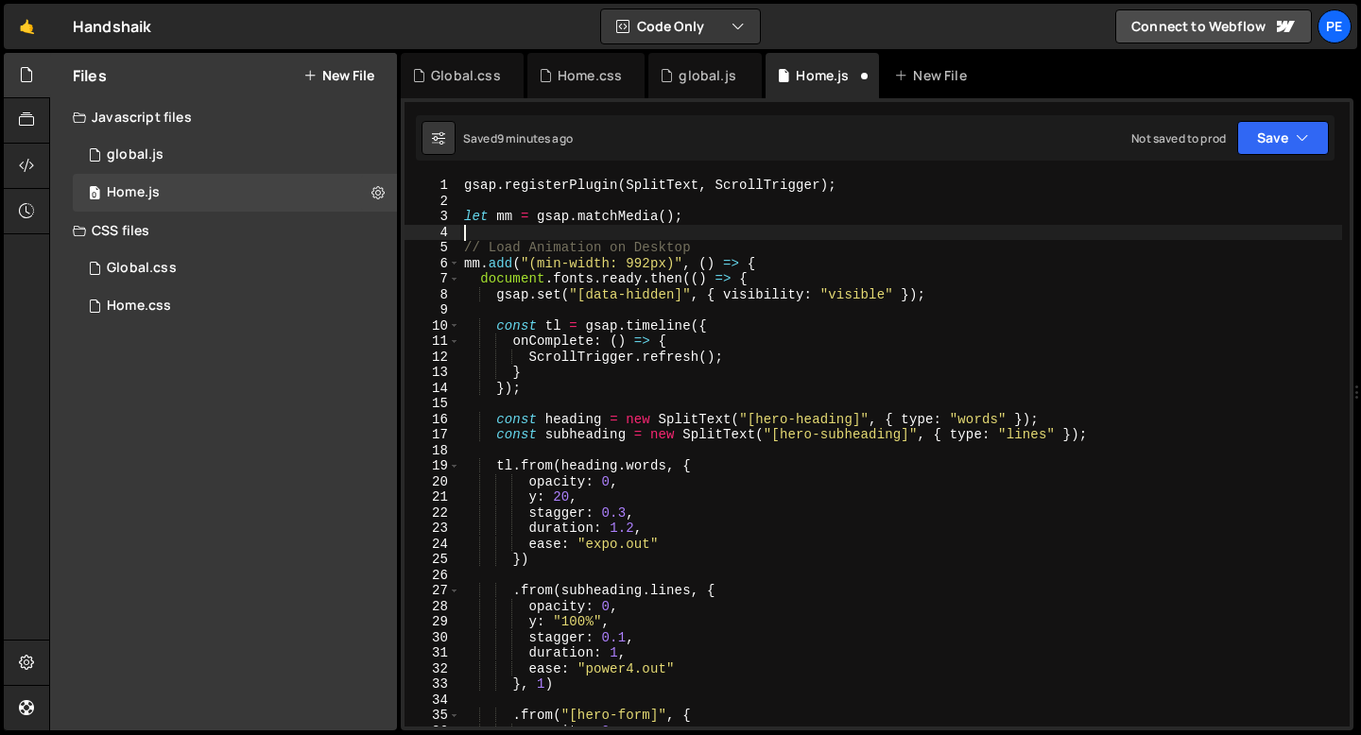
click at [664, 248] on div "gsap . registerPlugin ( SplitText , ScrollTrigger ) ; let mm = gsap . matchMedi…" at bounding box center [901, 468] width 882 height 580
click at [664, 247] on div "gsap . registerPlugin ( SplitText , ScrollTrigger ) ; let mm = gsap . matchMedi…" at bounding box center [901, 468] width 882 height 580
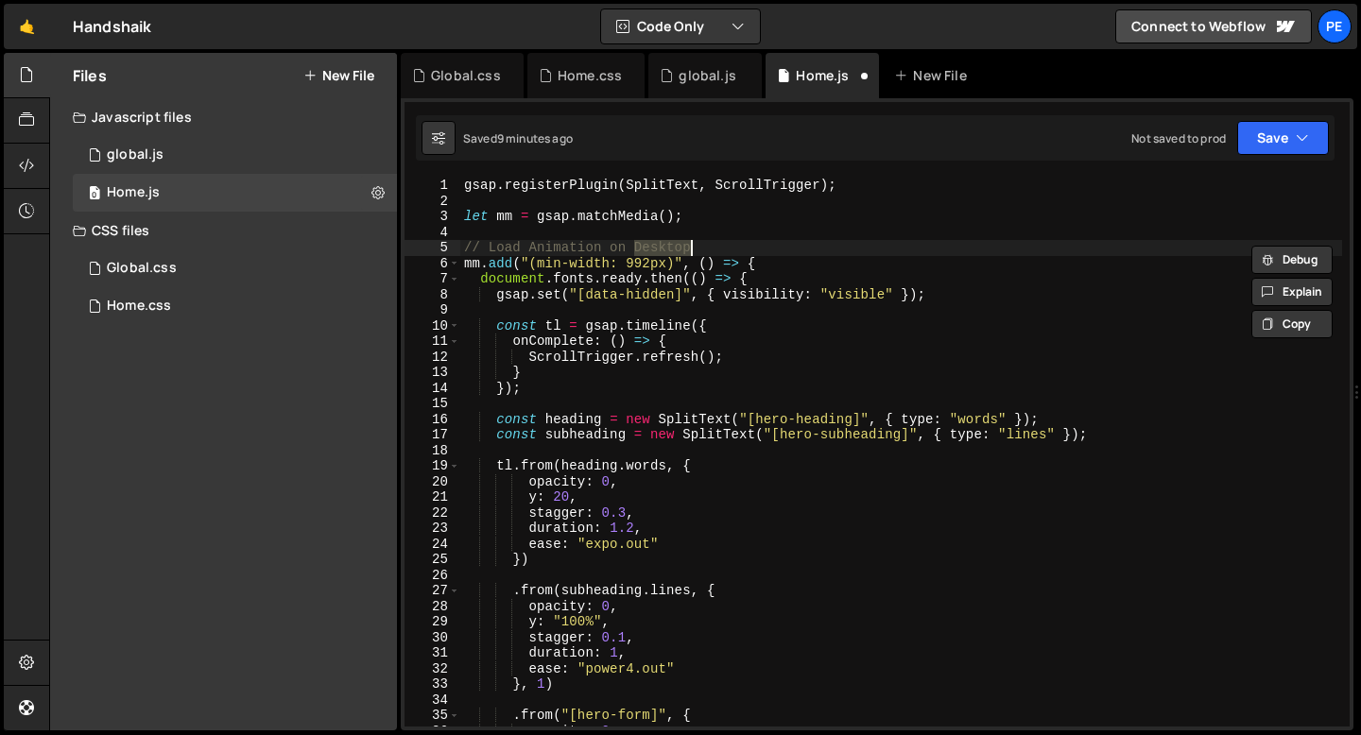
click at [664, 247] on div "gsap . registerPlugin ( SplitText , ScrollTrigger ) ; let mm = gsap . matchMedi…" at bounding box center [901, 468] width 882 height 580
type textarea "// Load Animation on Desktop mm.add("(min-width: 992px)", () => {"
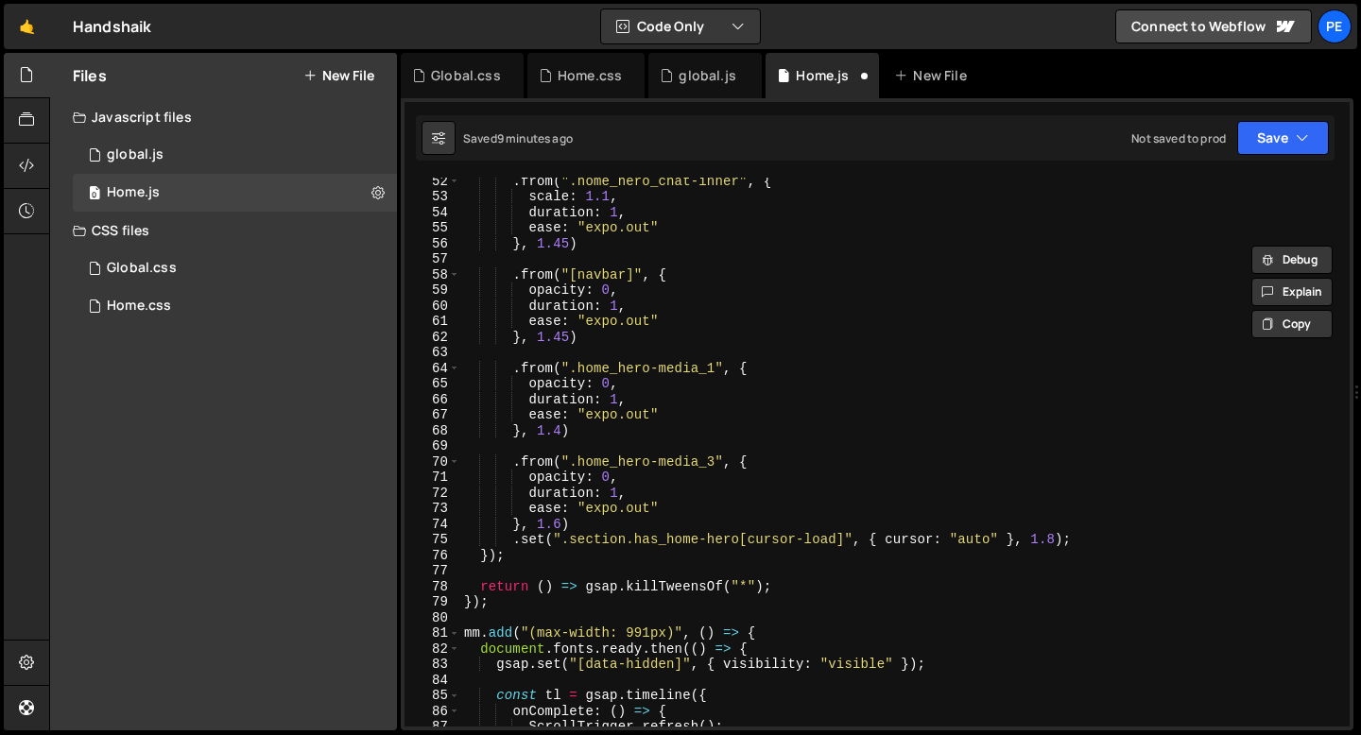
scroll to position [949, 0]
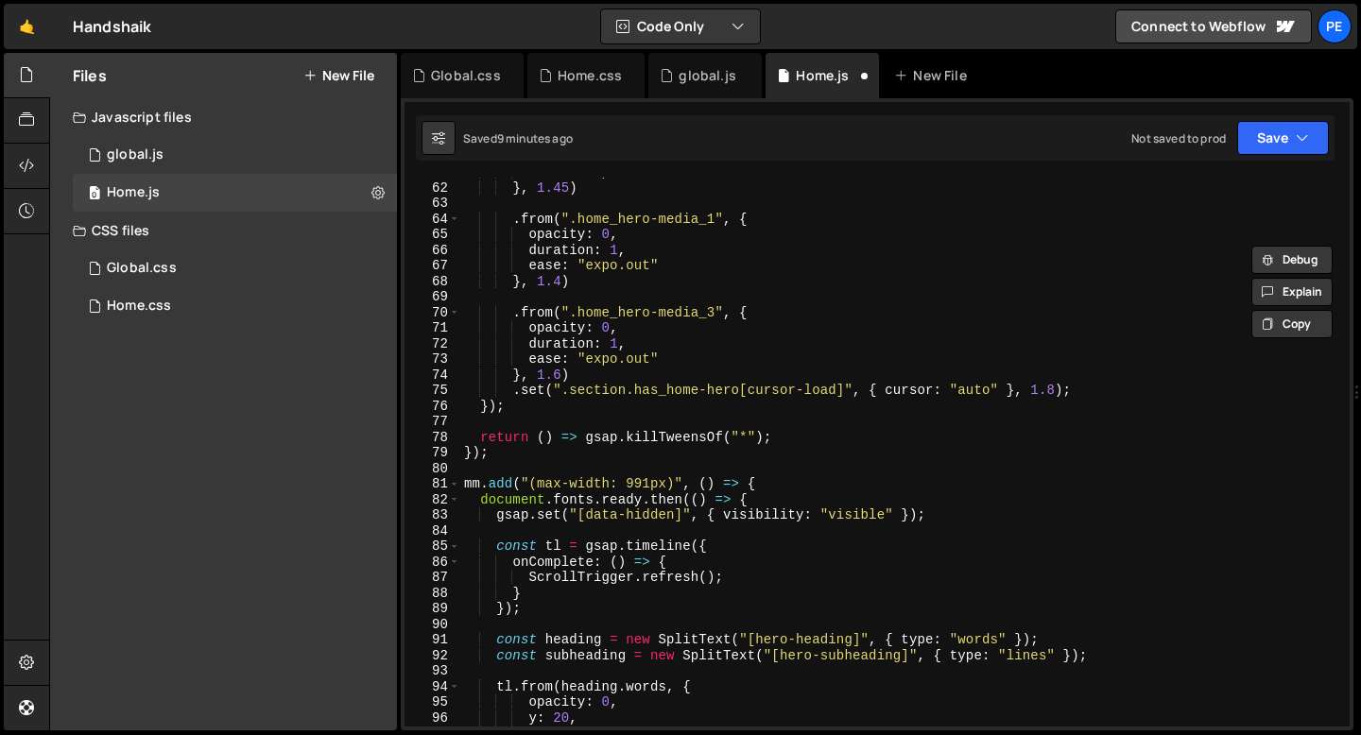
click at [526, 467] on div "ease : "expo.out" } , 1.45 ) . from ( ".home_hero-media_1" , { opacity : 0 , du…" at bounding box center [901, 454] width 882 height 580
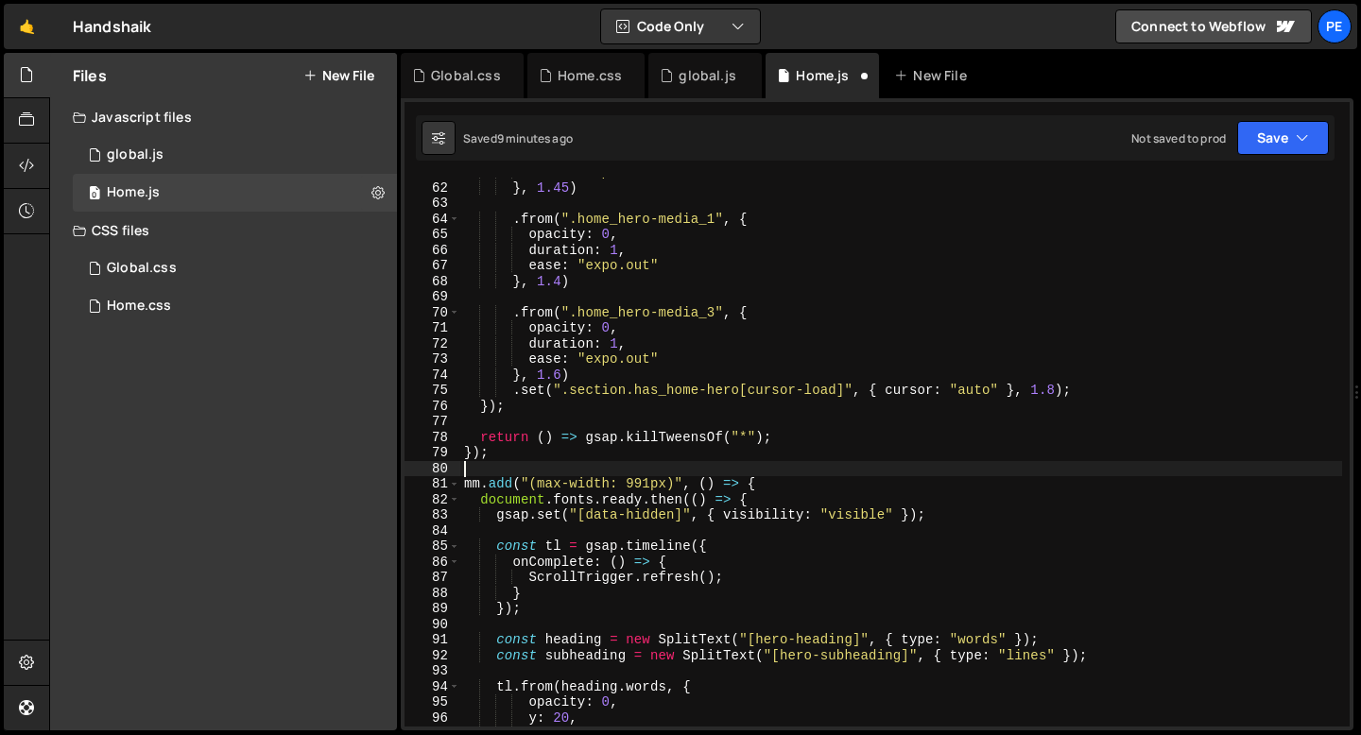
paste textarea "// Load Animation on Desktop"
click at [524, 460] on div "ease : "expo.out" } , 1.45 ) . from ( ".home_hero-media_1" , { opacity : 0 , du…" at bounding box center [901, 454] width 882 height 580
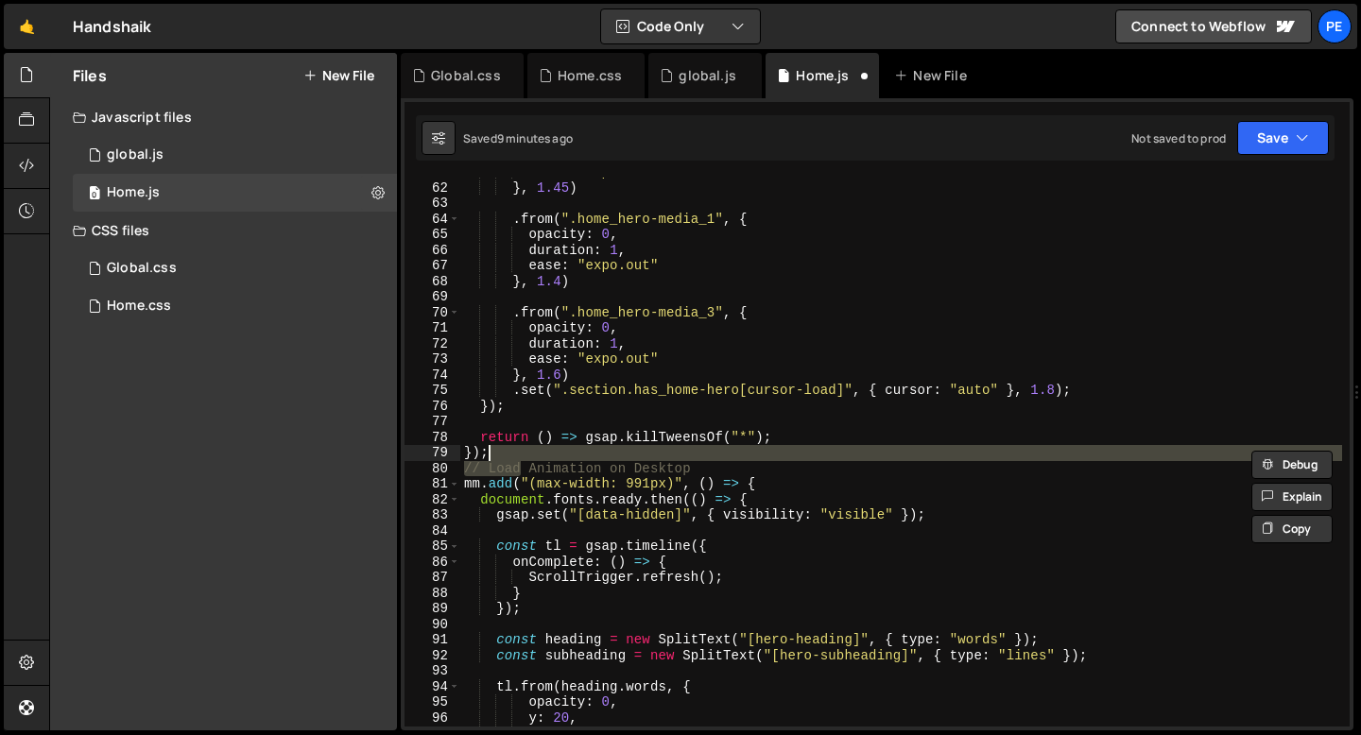
type textarea "});"
click at [519, 455] on div "ease : "expo.out" } , 1.45 ) . from ( ".home_hero-media_1" , { opacity : 0 , du…" at bounding box center [901, 454] width 882 height 580
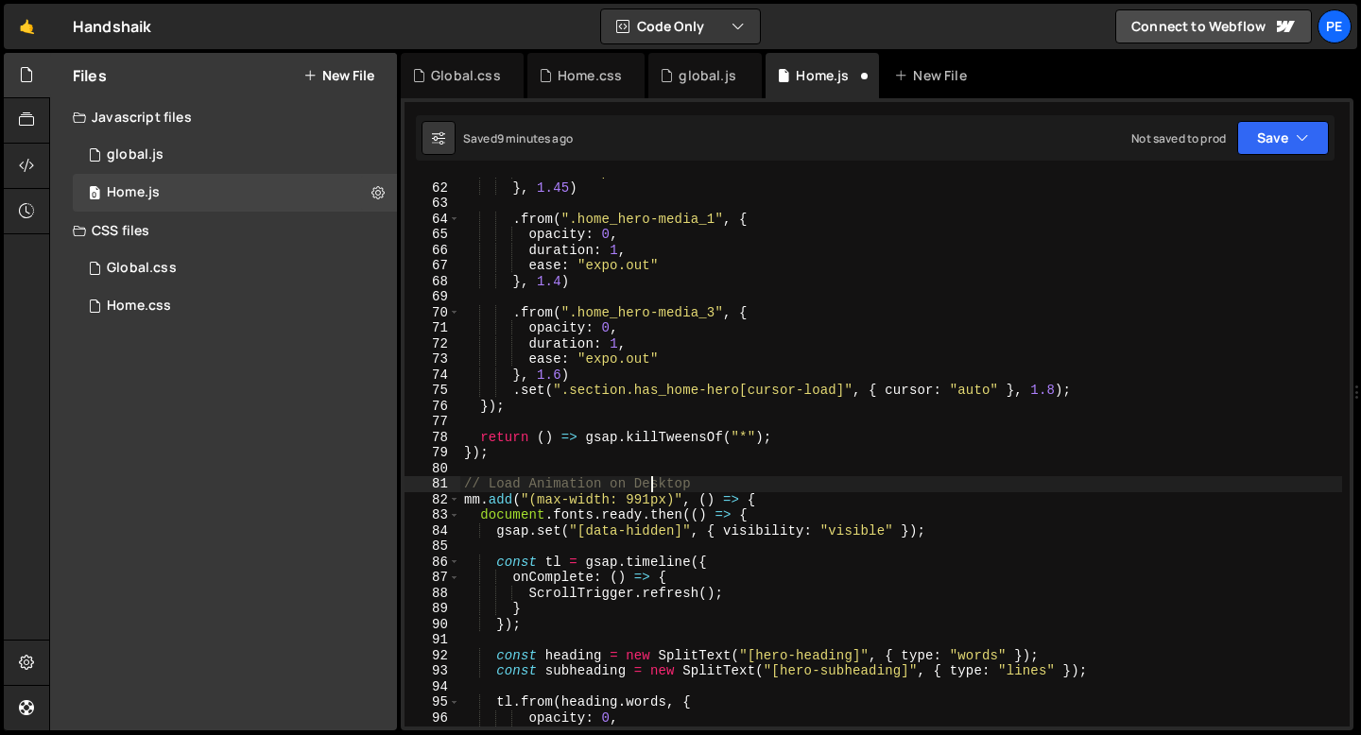
click at [652, 485] on div "ease : "expo.out" } , 1.45 ) . from ( ".home_hero-media_1" , { opacity : 0 , du…" at bounding box center [901, 454] width 882 height 580
click at [652, 484] on div "ease : "expo.out" } , 1.45 ) . from ( ".home_hero-media_1" , { opacity : 0 , du…" at bounding box center [901, 454] width 882 height 580
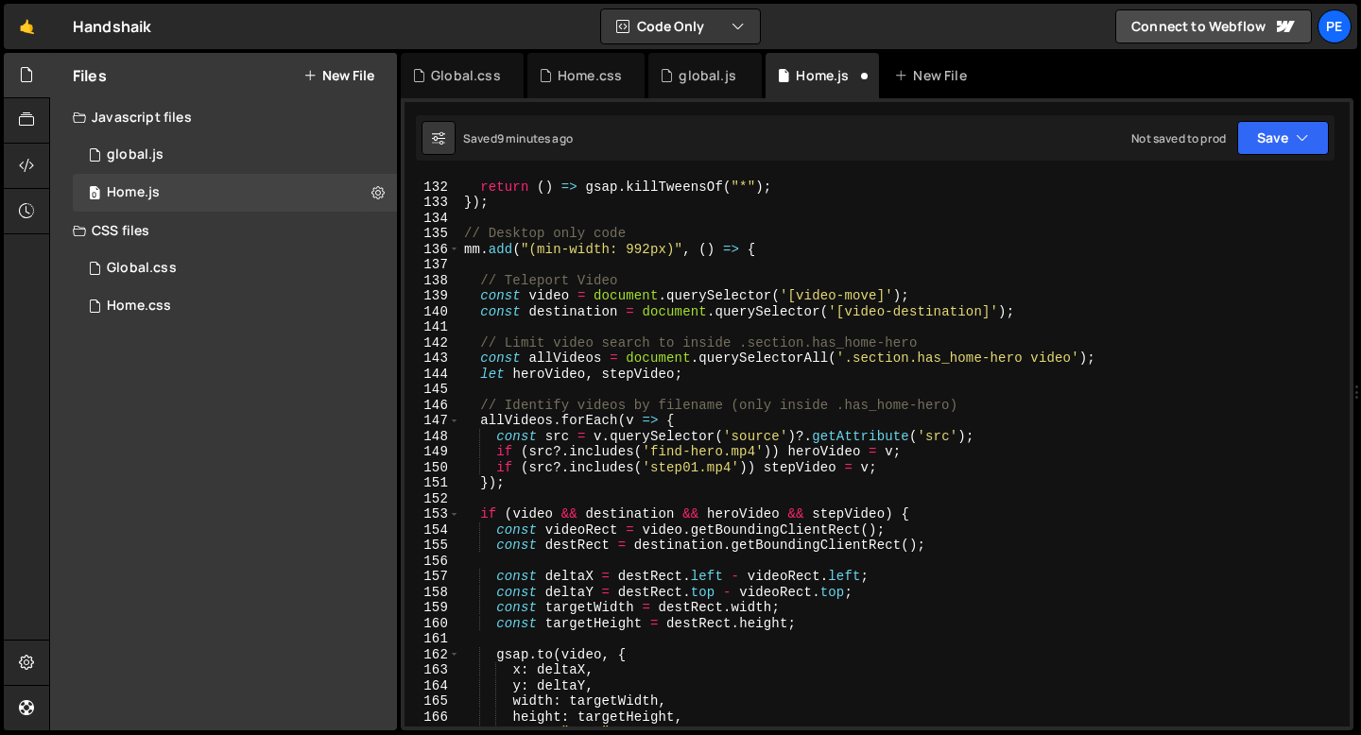
scroll to position [2041, 0]
click at [516, 340] on div "return ( ) => gsap . killTweensOf ( "*" ) ; }) ; // Desktop only code mm . add …" at bounding box center [901, 453] width 882 height 580
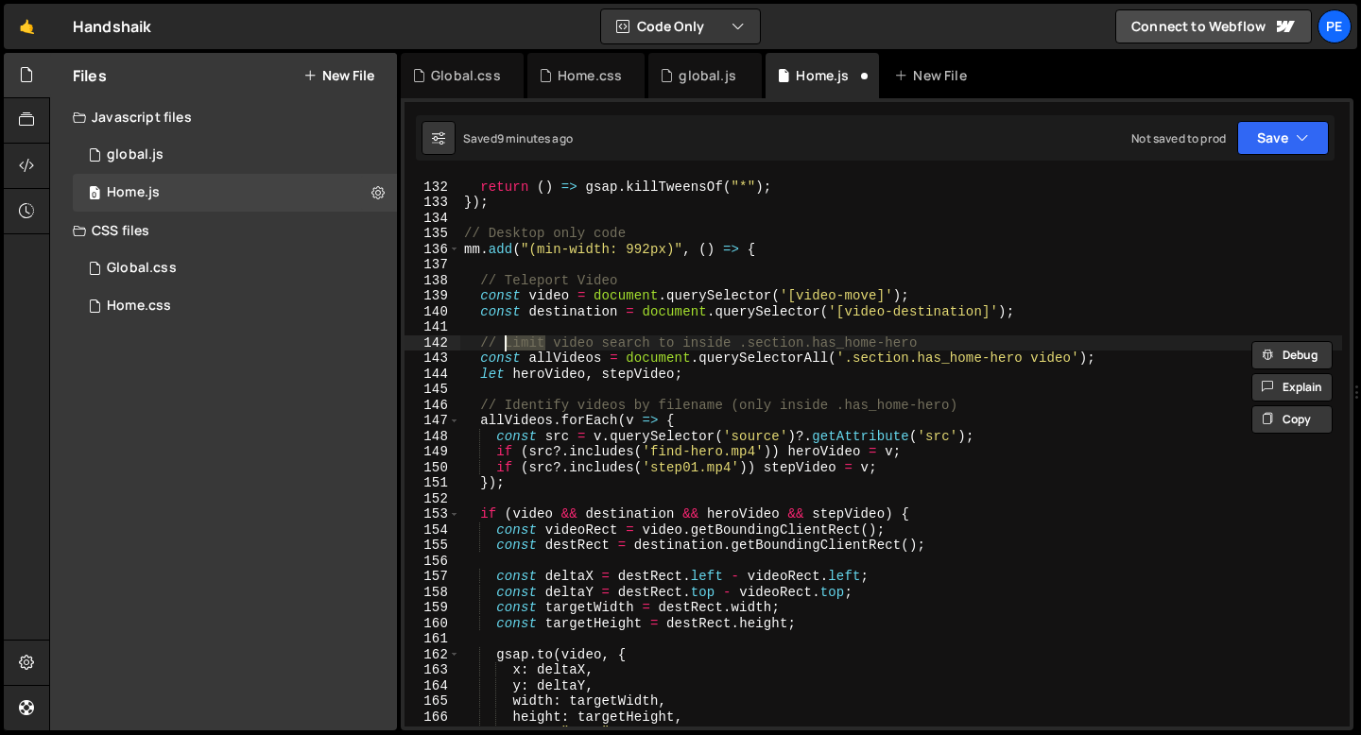
click at [516, 340] on div "return ( ) => gsap . killTweensOf ( "*" ) ; }) ; // Desktop only code mm . add …" at bounding box center [901, 453] width 882 height 580
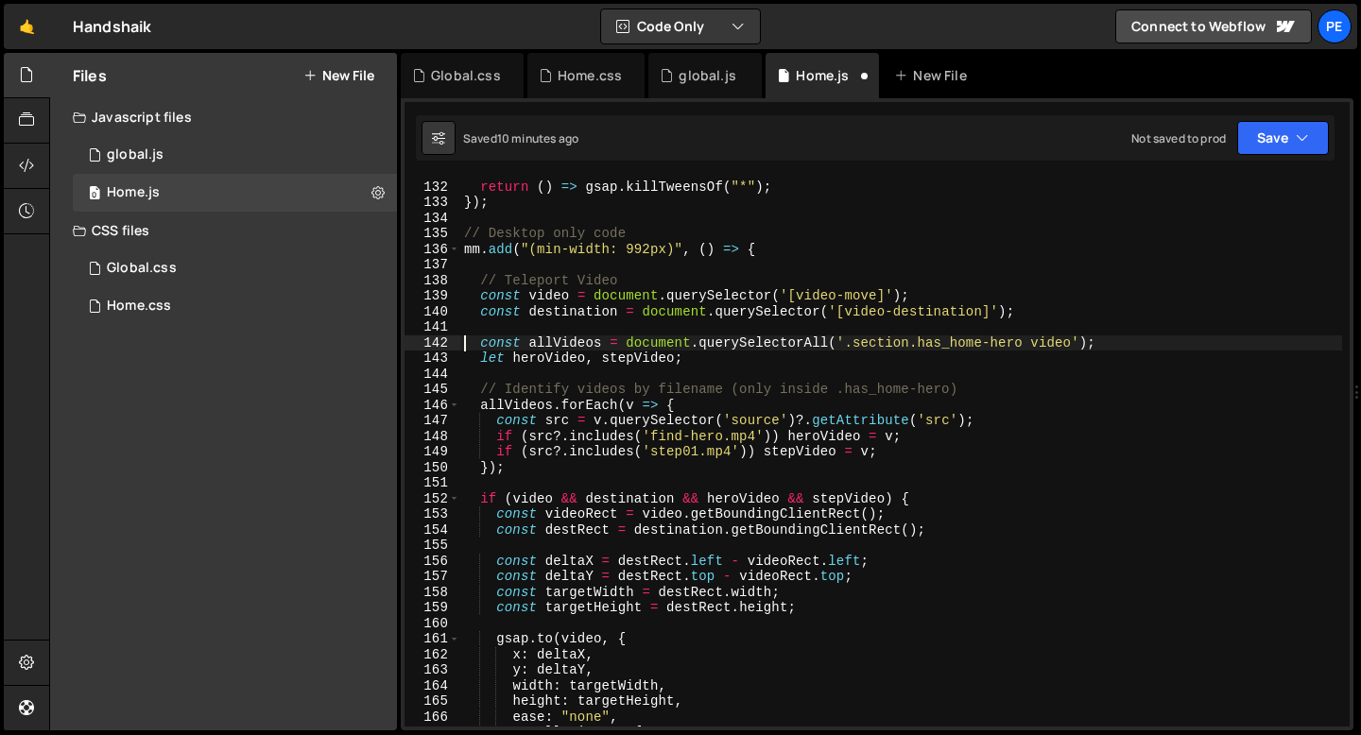
click at [525, 384] on div "return ( ) => gsap . killTweensOf ( "*" ) ; }) ; // Desktop only code mm . add …" at bounding box center [901, 453] width 882 height 580
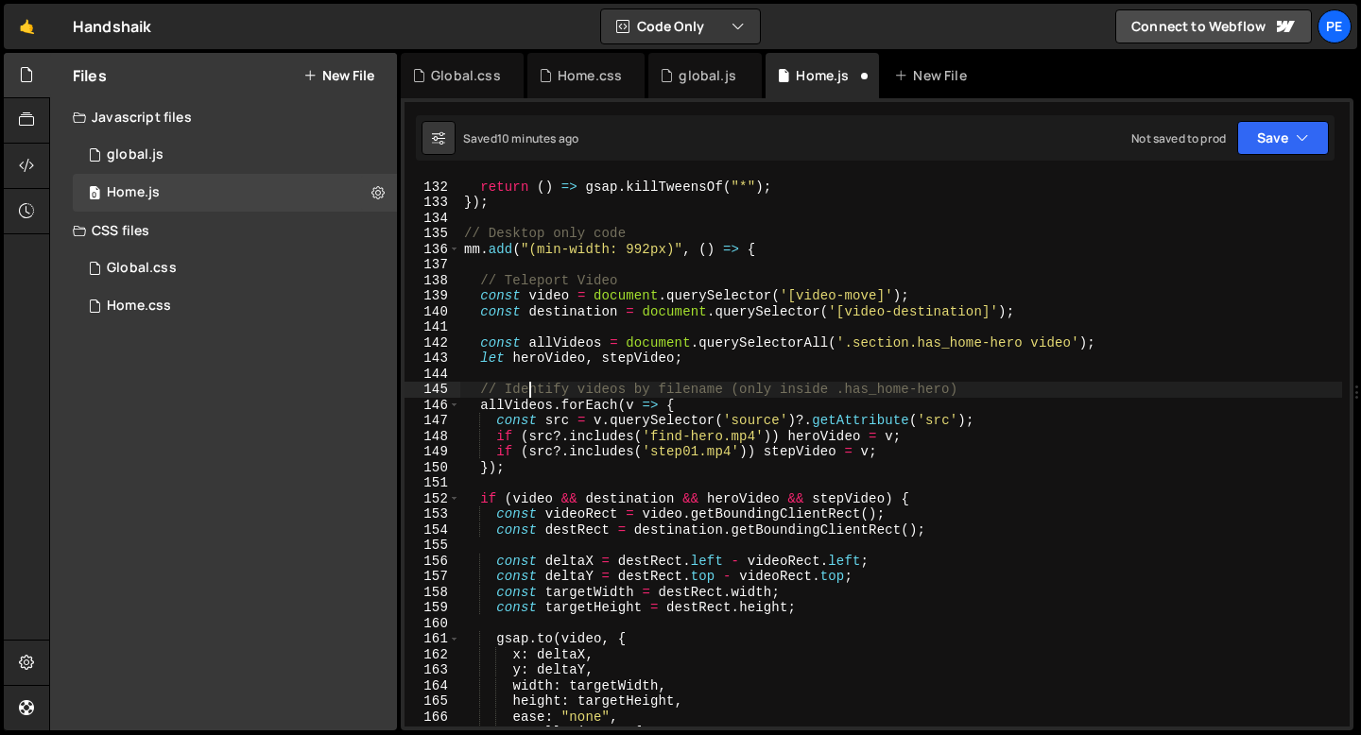
click at [525, 385] on div "return ( ) => gsap . killTweensOf ( "*" ) ; }) ; // Desktop only code mm . add …" at bounding box center [901, 453] width 882 height 580
click at [522, 389] on div "return ( ) => gsap . killTweensOf ( "*" ) ; }) ; // Desktop only code mm . add …" at bounding box center [901, 452] width 882 height 549
click at [522, 389] on div "return ( ) => gsap . killTweensOf ( "*" ) ; }) ; // Desktop only code mm . add …" at bounding box center [901, 453] width 882 height 580
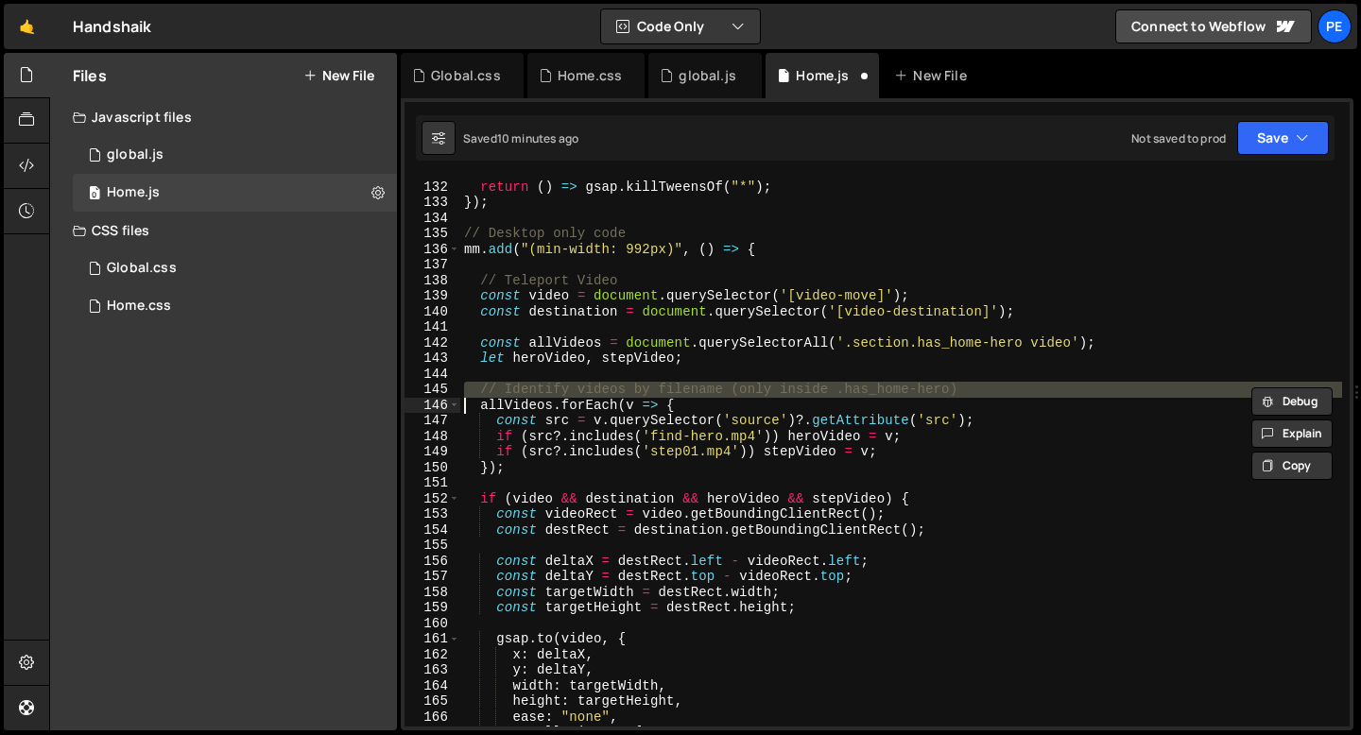
click at [522, 389] on div "return ( ) => gsap . killTweensOf ( "*" ) ; }) ; // Desktop only code mm . add …" at bounding box center [901, 453] width 882 height 580
type textarea "allVideos.forEach(v => {"
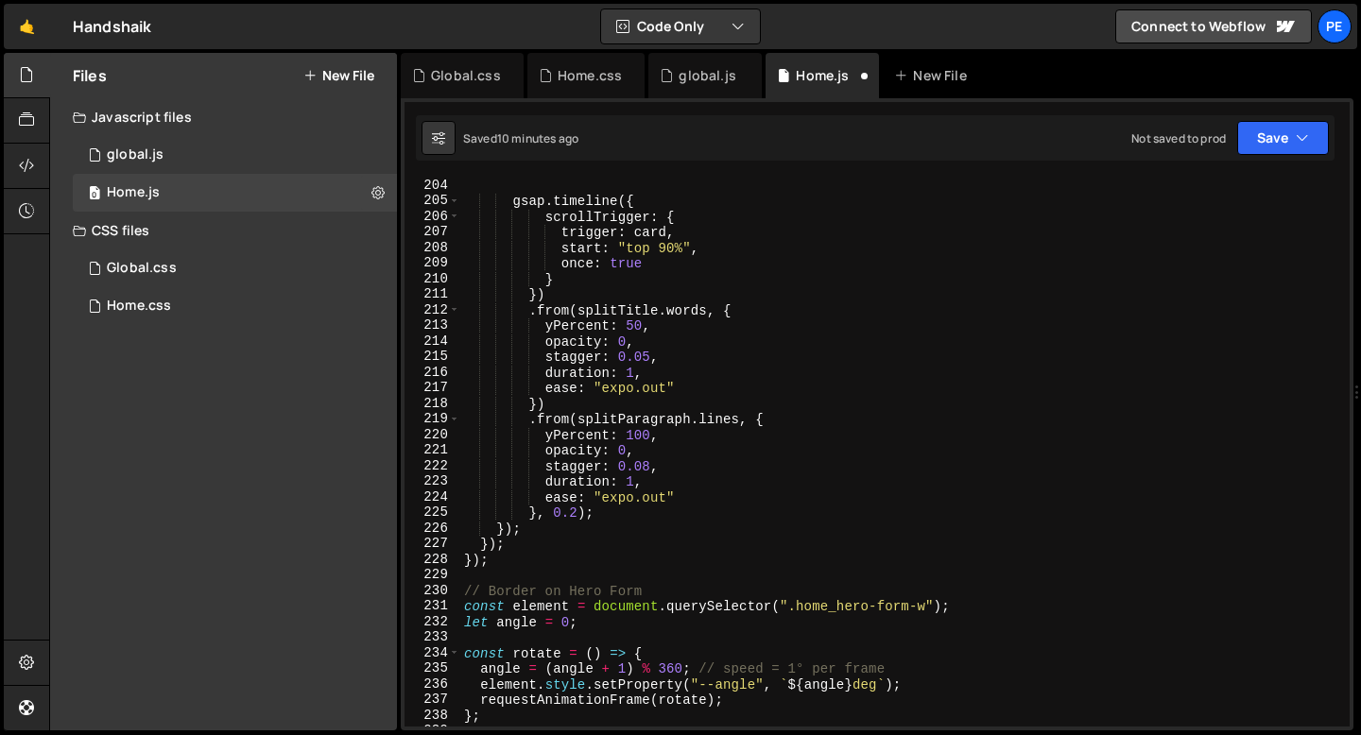
scroll to position [3225, 0]
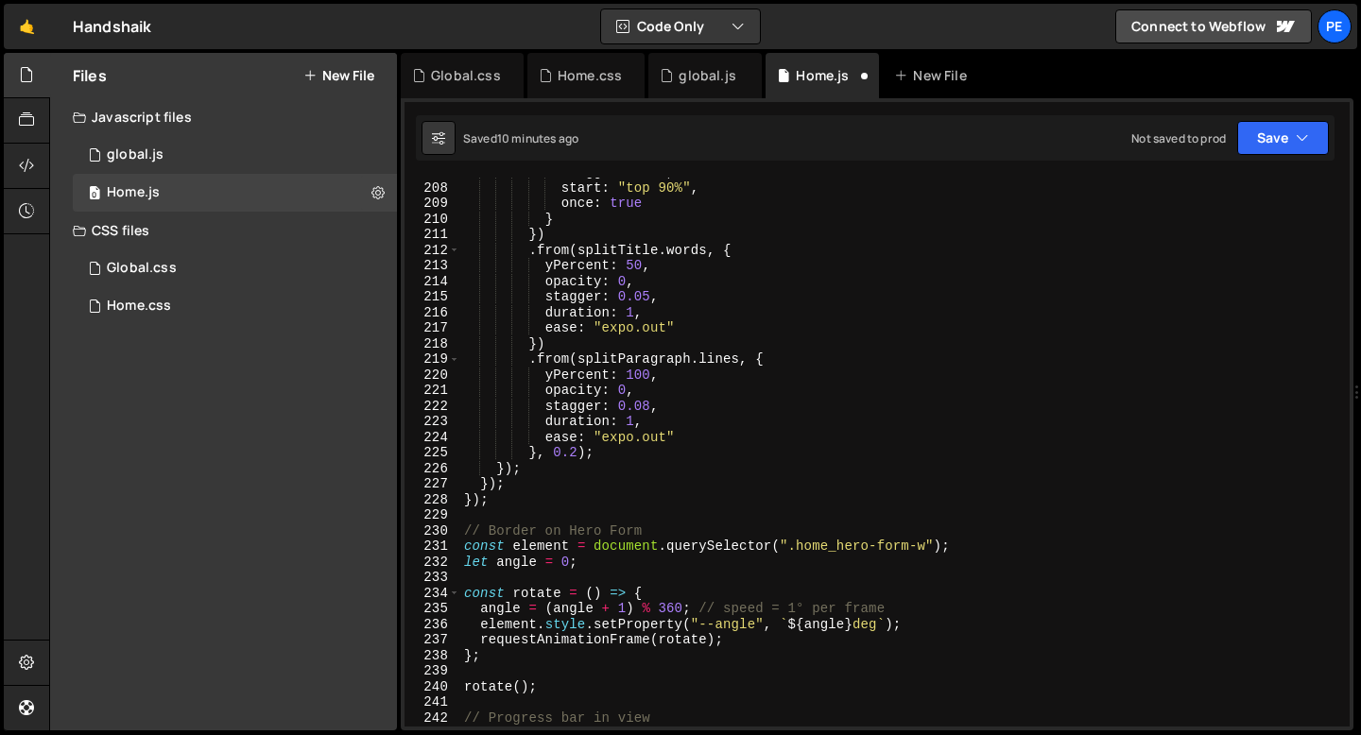
click at [494, 518] on div "trigger : card , start : "top 90%" , once : true } }) . from ( splitTitle . wor…" at bounding box center [901, 454] width 882 height 580
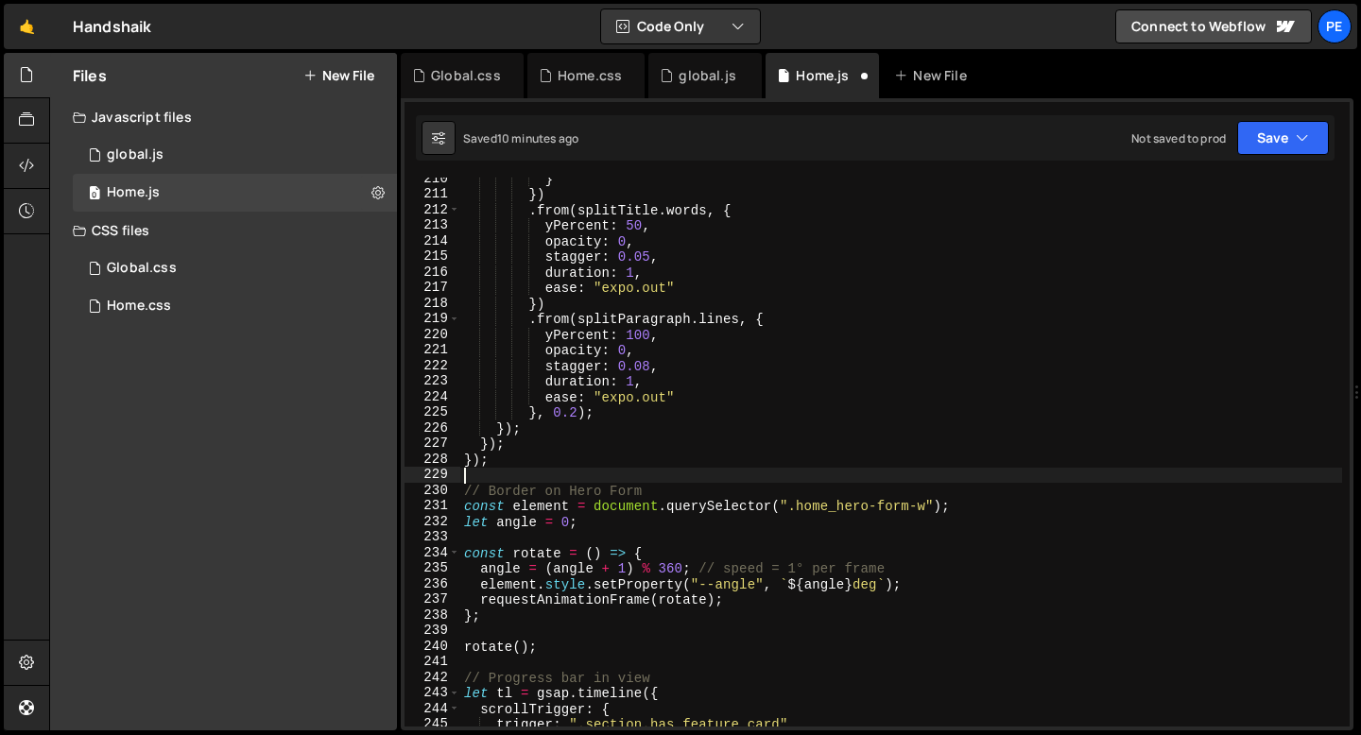
scroll to position [3336, 0]
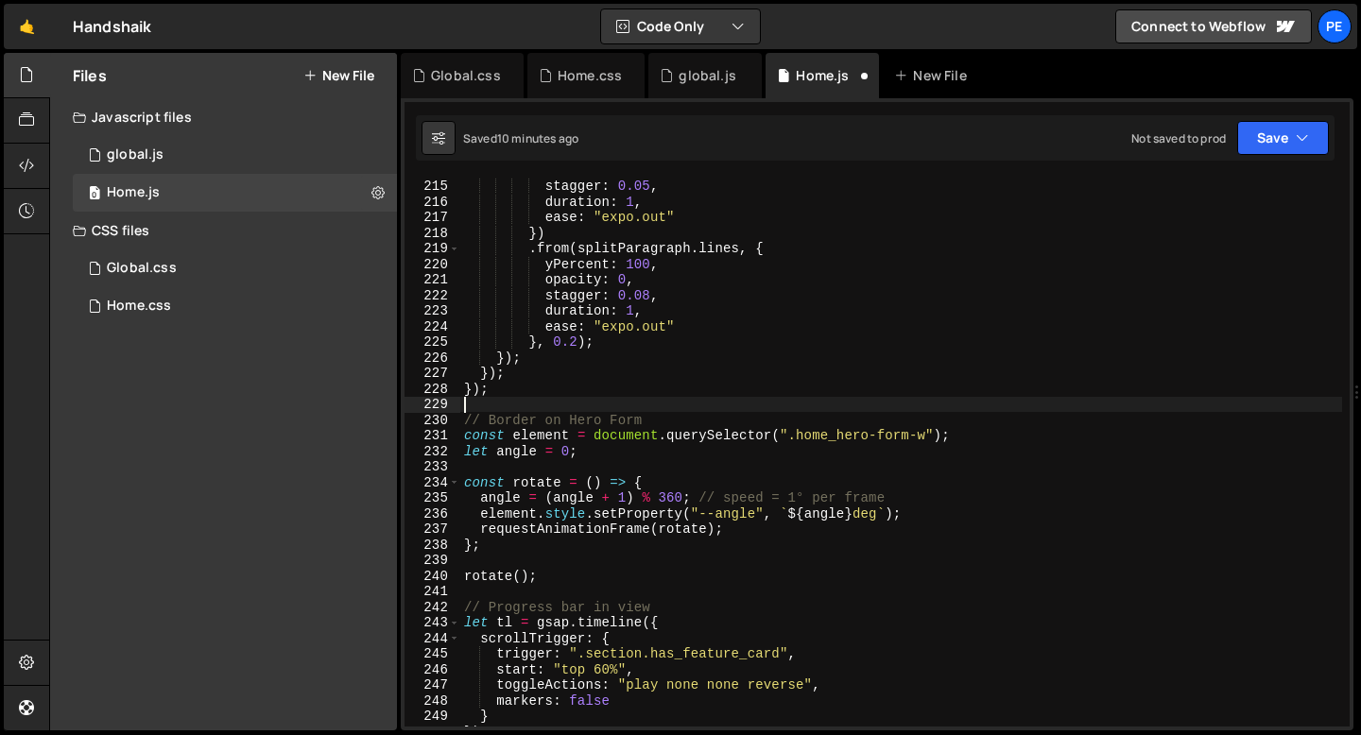
click at [501, 593] on div "opacity : 0 , stagger : 0.05 , duration : 1 , ease : "expo.out" }) . from ( spl…" at bounding box center [901, 453] width 882 height 580
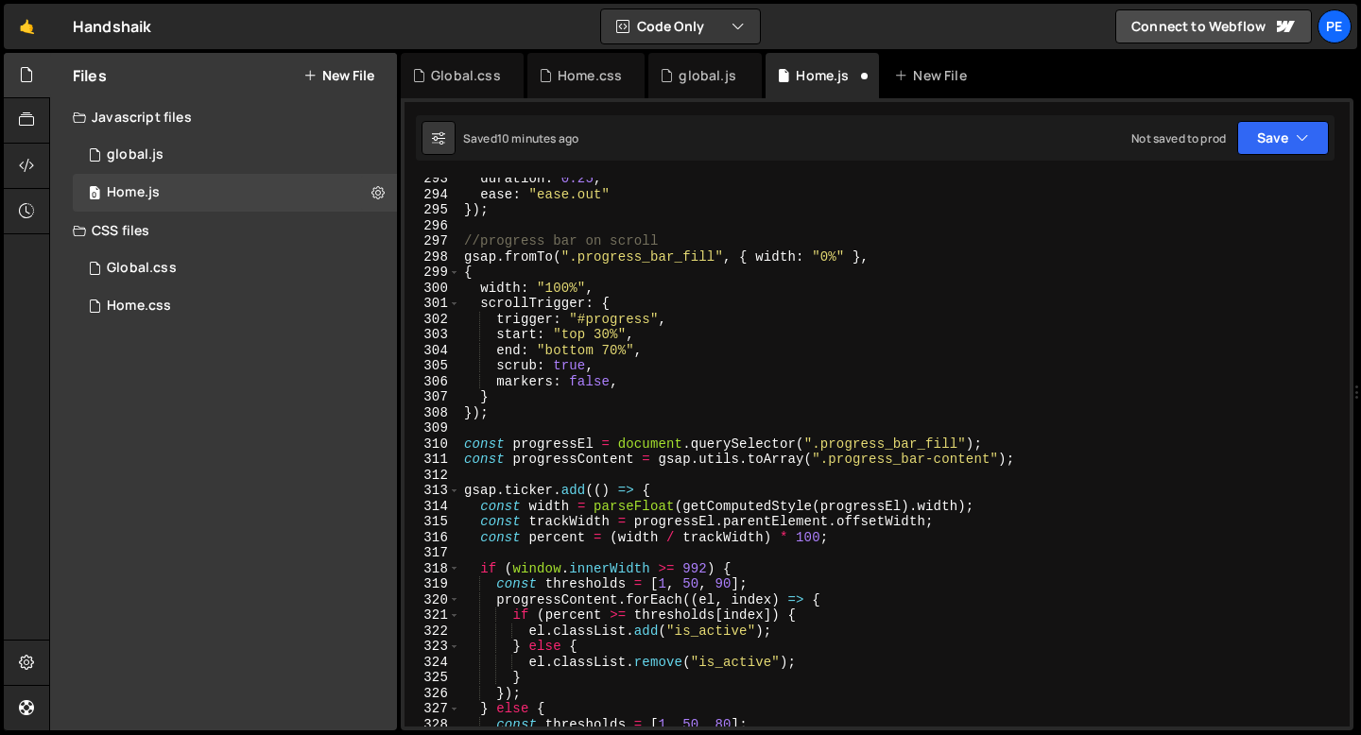
scroll to position [4598, 0]
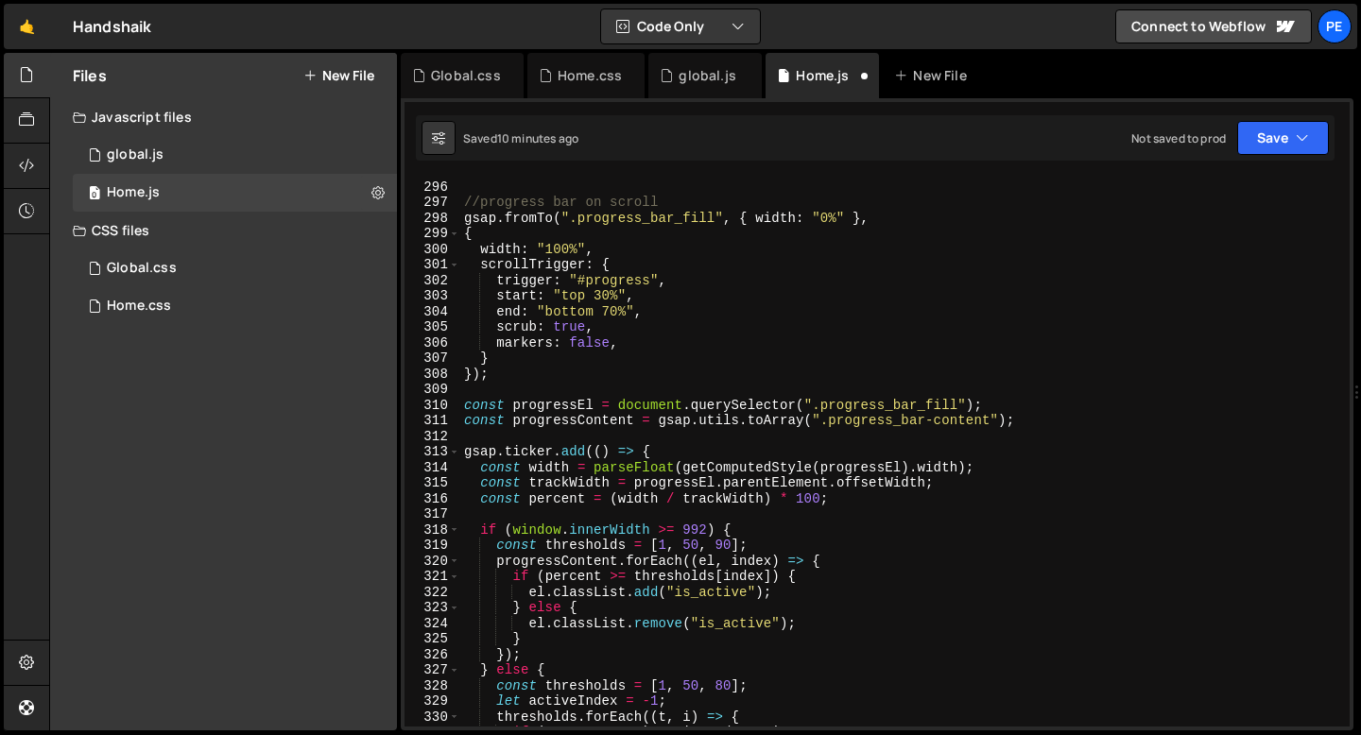
click at [491, 395] on div "}) ; //progress bar on scroll gsap . fromTo ( ".progress_bar_fill" , { width : …" at bounding box center [901, 453] width 882 height 580
click at [463, 405] on div "}) ; //progress bar on scroll gsap . fromTo ( ".progress_bar_fill" , { width : …" at bounding box center [901, 453] width 882 height 580
type textarea "const progressEl = document.querySelector(".progress_bar_fill");"
click at [479, 391] on div "}) ; //progress bar on scroll gsap . fromTo ( ".progress_bar_fill" , { width : …" at bounding box center [901, 453] width 882 height 580
click at [512, 201] on div "}) ; //progress bar on scroll gsap . fromTo ( ".progress_bar_fill" , { width : …" at bounding box center [901, 453] width 882 height 580
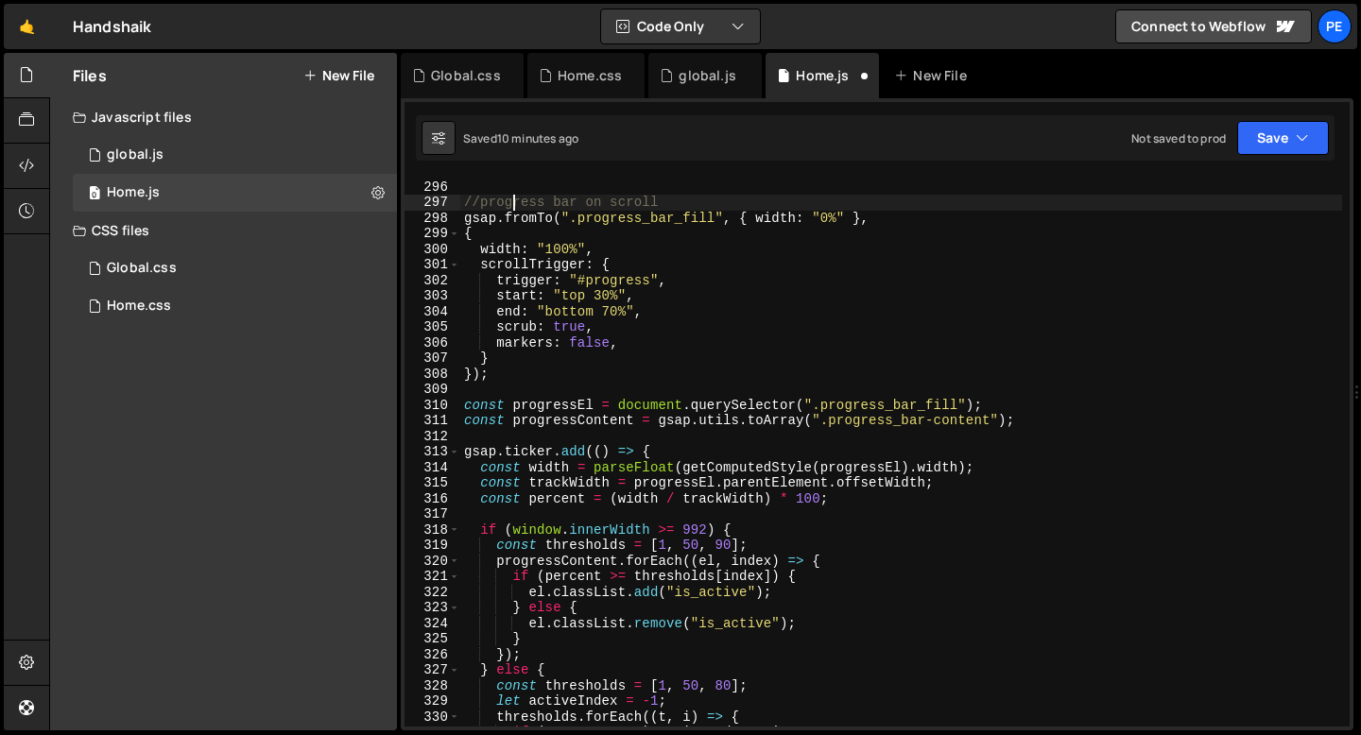
click at [512, 201] on div "}) ; //progress bar on scroll gsap . fromTo ( ".progress_bar_fill" , { width : …" at bounding box center [901, 453] width 882 height 580
type textarea "//progress bar on scroll gsap.fromTo(".progress_bar_fill", { width: "0%" },"
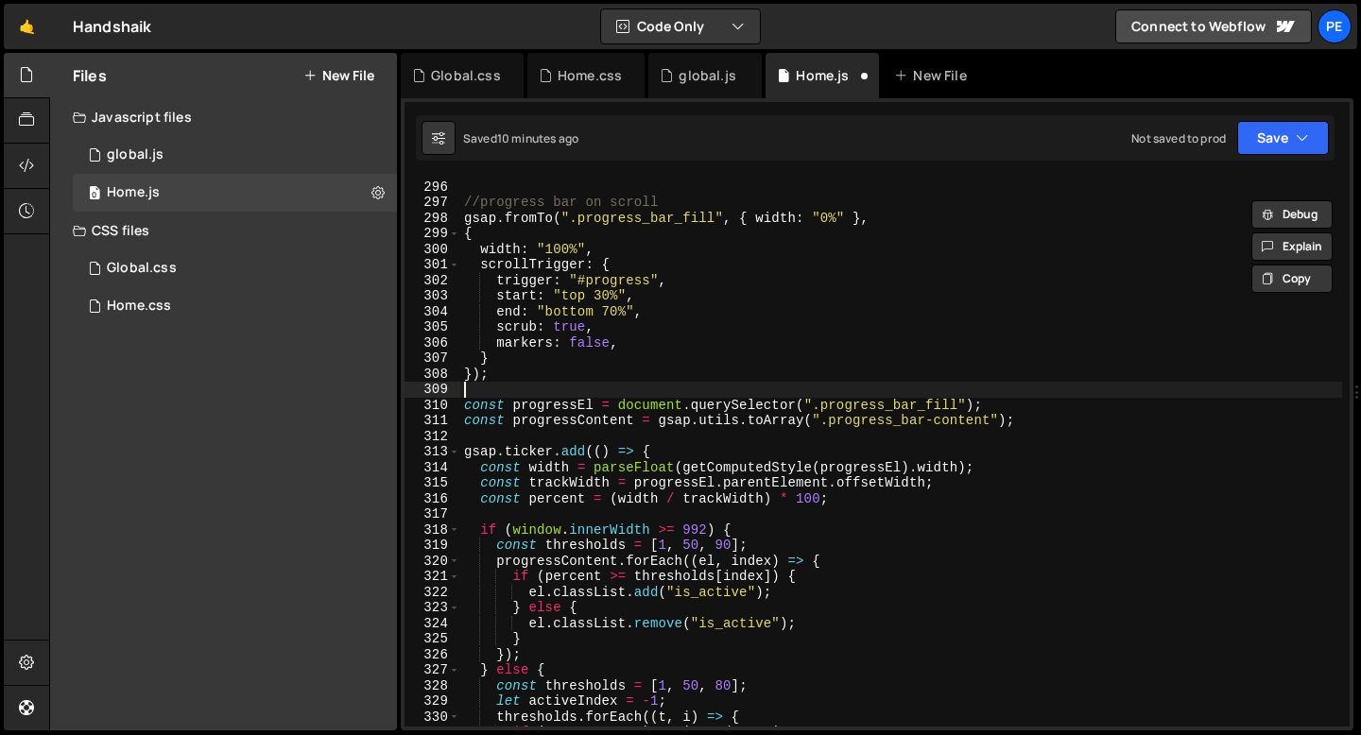
click at [490, 395] on div "}) ; //progress bar on scroll gsap . fromTo ( ".progress_bar_fill" , { width : …" at bounding box center [901, 453] width 882 height 580
paste textarea "//progress bar on scroll"
click at [594, 380] on div "}) ; //progress bar on scroll gsap . fromTo ( ".progress_bar_fill" , { width : …" at bounding box center [901, 453] width 882 height 580
type textarea "});"
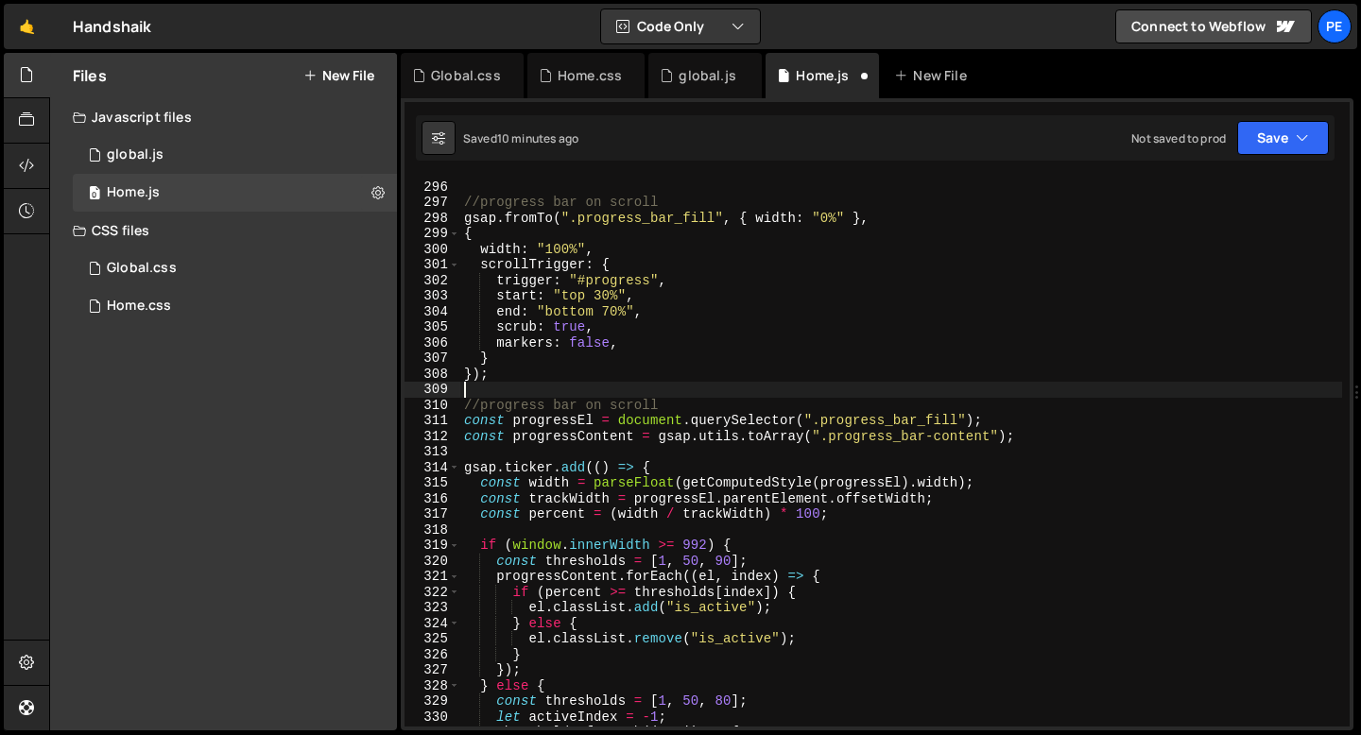
click at [672, 408] on div "}) ; //progress bar on scroll gsap . fromTo ( ".progress_bar_fill" , { width : …" at bounding box center [901, 453] width 882 height 580
click at [567, 404] on div "}) ; //progress bar on scroll gsap . fromTo ( ".progress_bar_fill" , { width : …" at bounding box center [901, 453] width 882 height 580
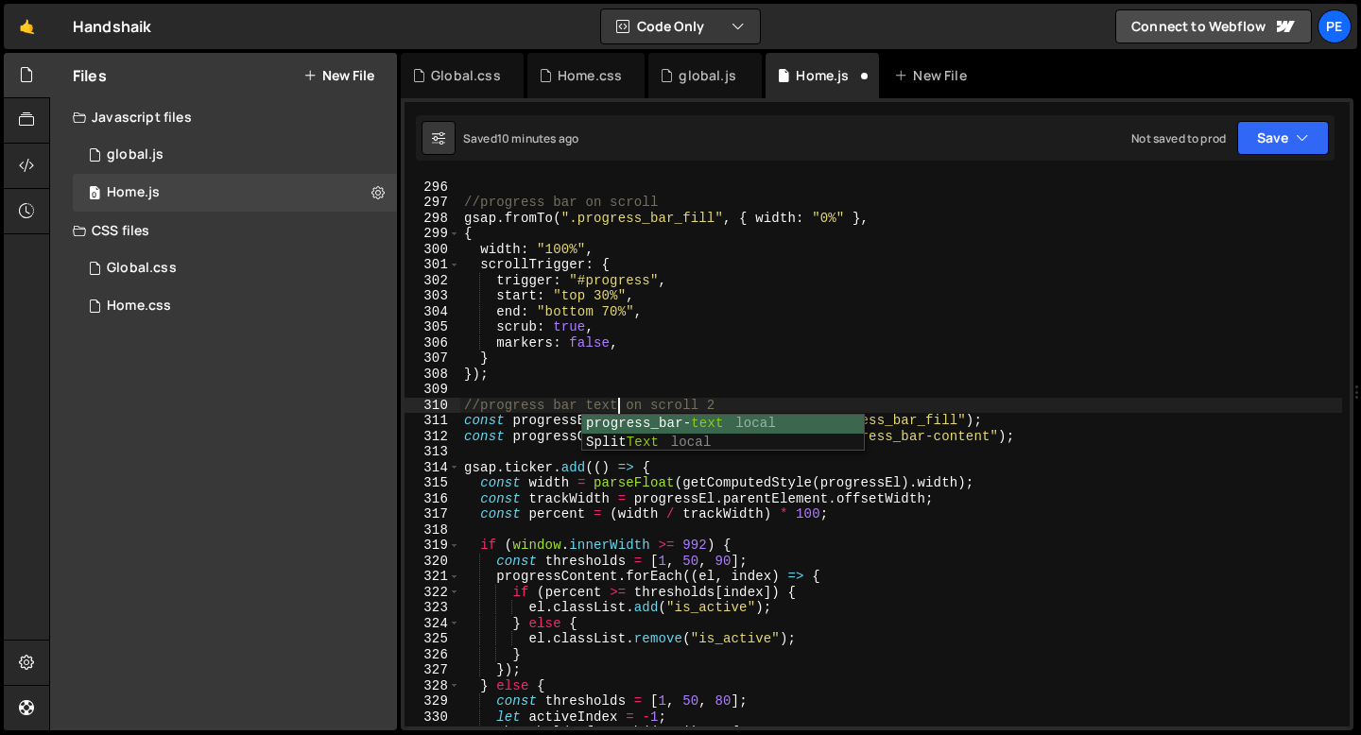
scroll to position [0, 10]
click at [734, 401] on div "}) ; //progress bar on scroll gsap . fromTo ( ".progress_bar_fill" , { width : …" at bounding box center [901, 453] width 882 height 580
type textarea "//progress bar texts on scroll"
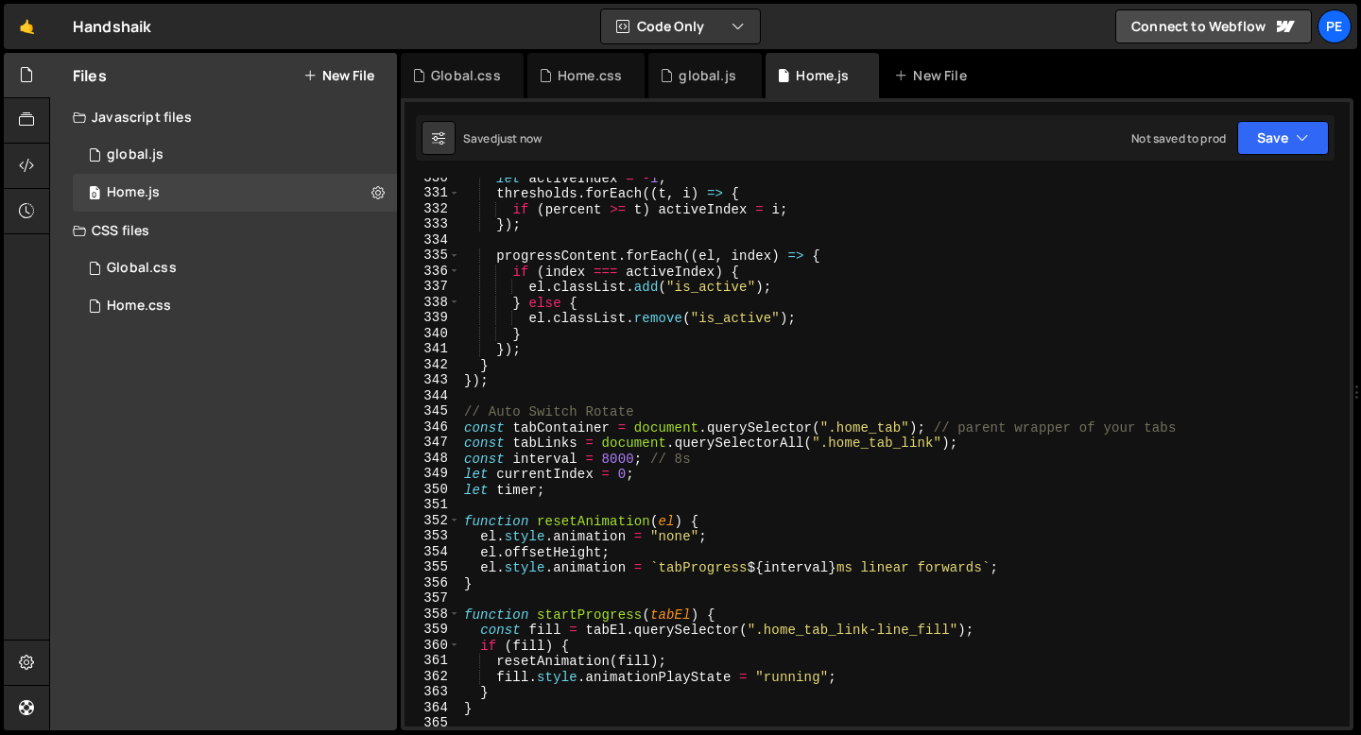
scroll to position [5137, 0]
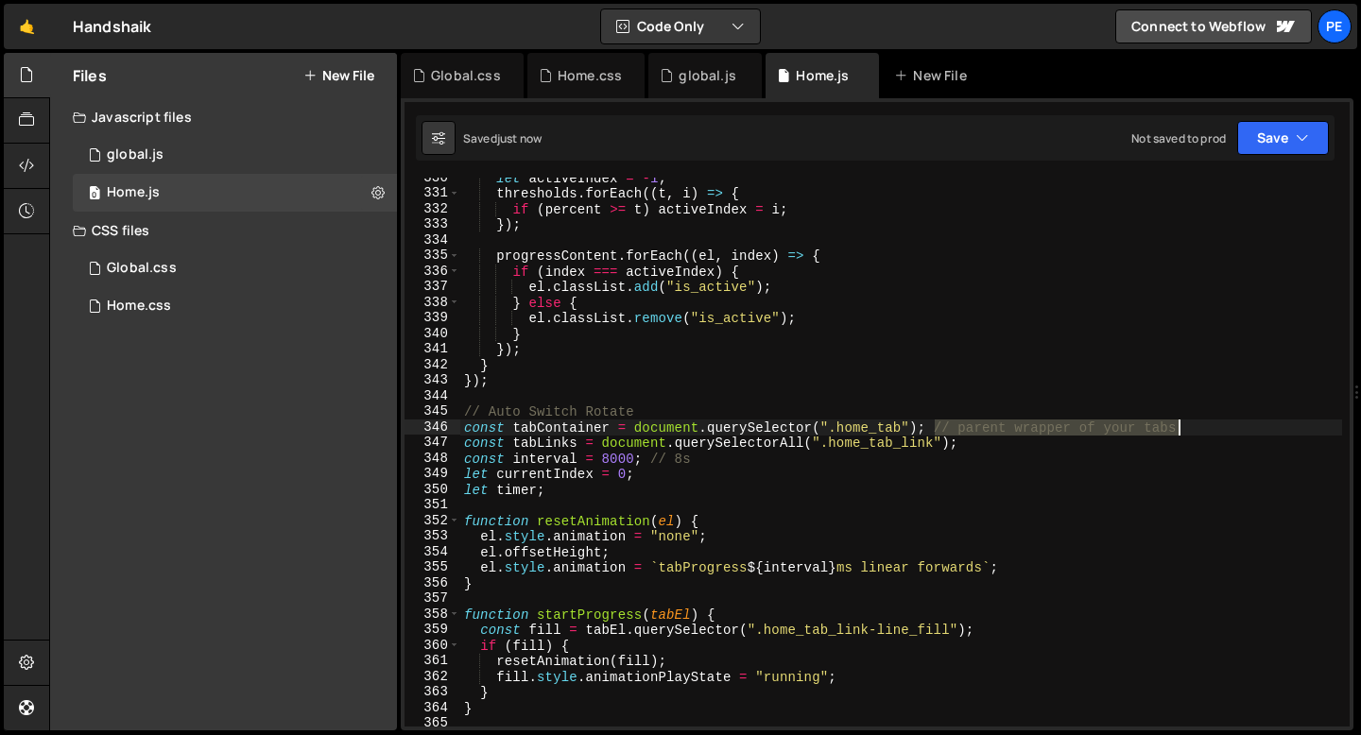
drag, startPoint x: 934, startPoint y: 426, endPoint x: 1182, endPoint y: 427, distance: 248.5
click at [1182, 427] on div "let activeIndex = - 1 ; thresholds . forEach (( t , i ) => { if ( percent >= t …" at bounding box center [901, 460] width 882 height 580
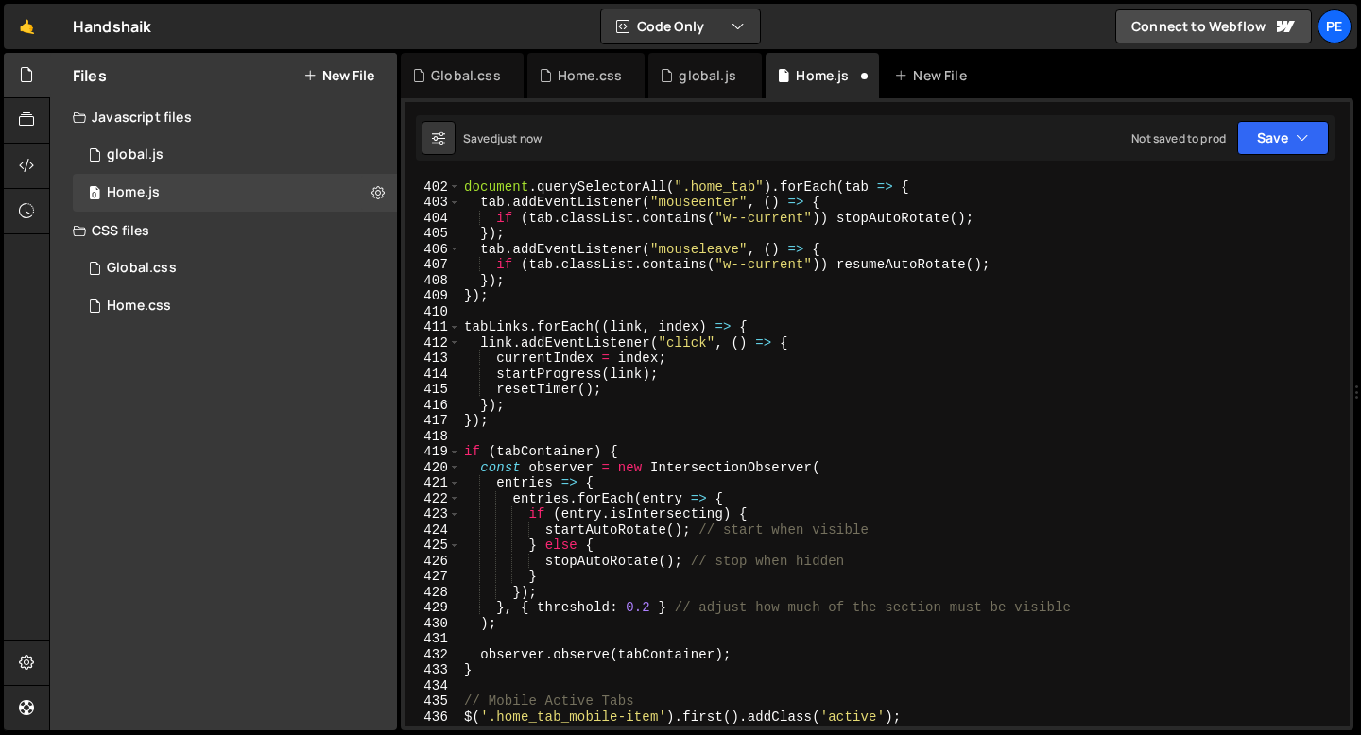
scroll to position [6330, 0]
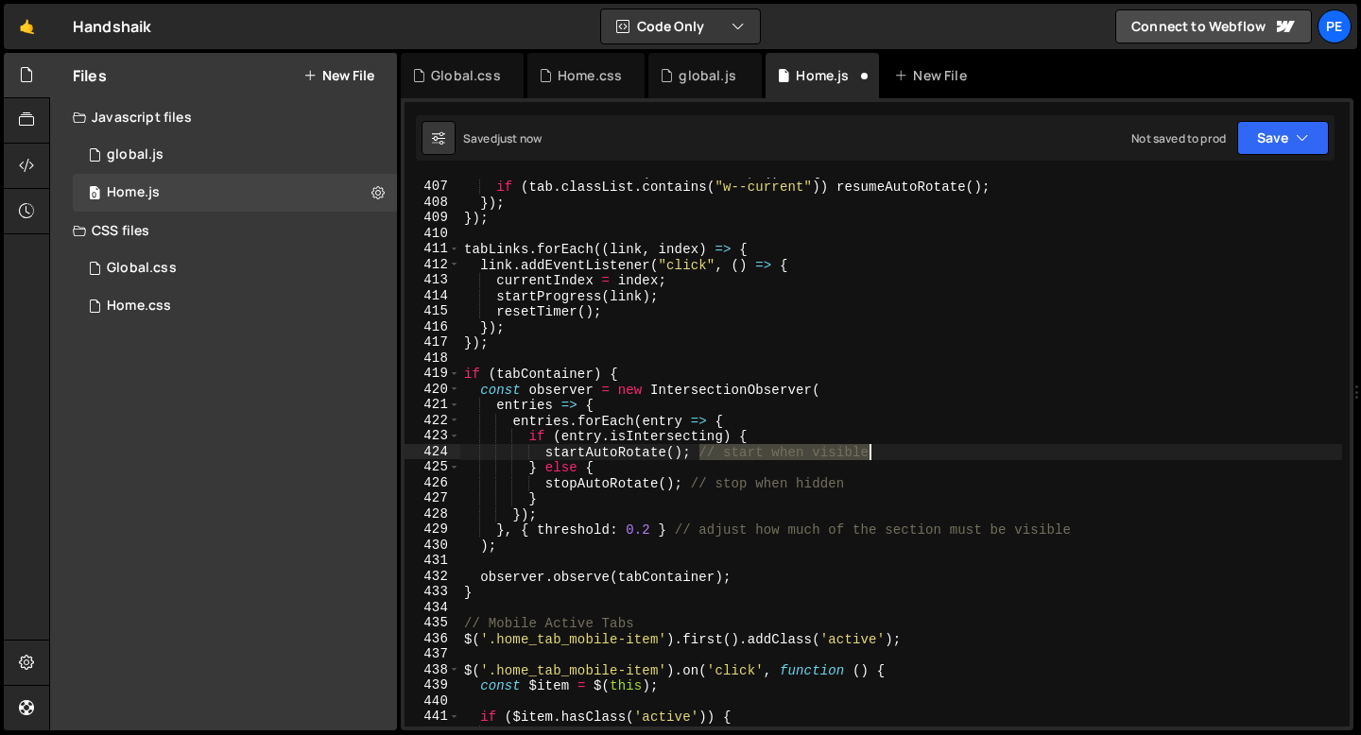
drag, startPoint x: 701, startPoint y: 455, endPoint x: 869, endPoint y: 455, distance: 168.2
click at [869, 455] on div "tab . addEventListener ( "mouseleave" , ( ) => { if ( tab . classList . contain…" at bounding box center [901, 453] width 882 height 580
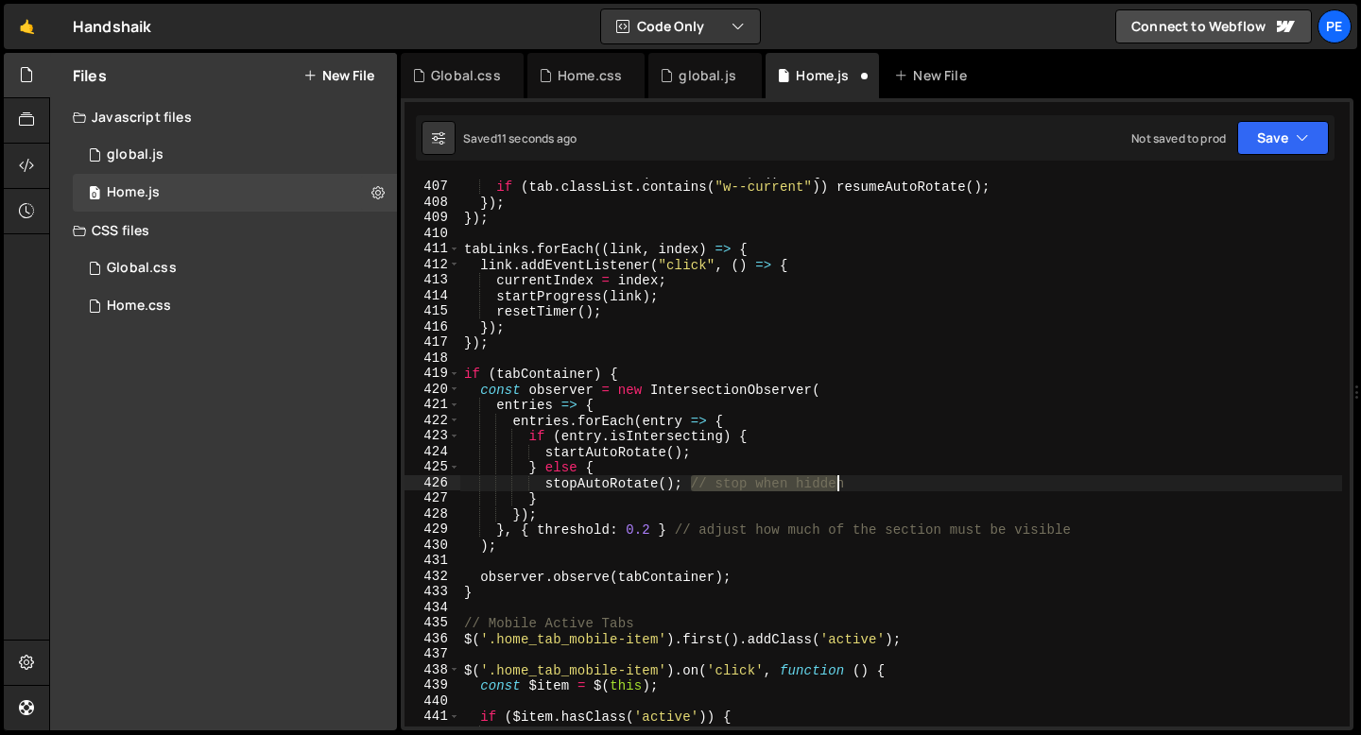
drag, startPoint x: 690, startPoint y: 486, endPoint x: 841, endPoint y: 488, distance: 151.2
click at [841, 488] on div "tab . addEventListener ( "mouseleave" , ( ) => { if ( tab . classList . contain…" at bounding box center [901, 453] width 882 height 580
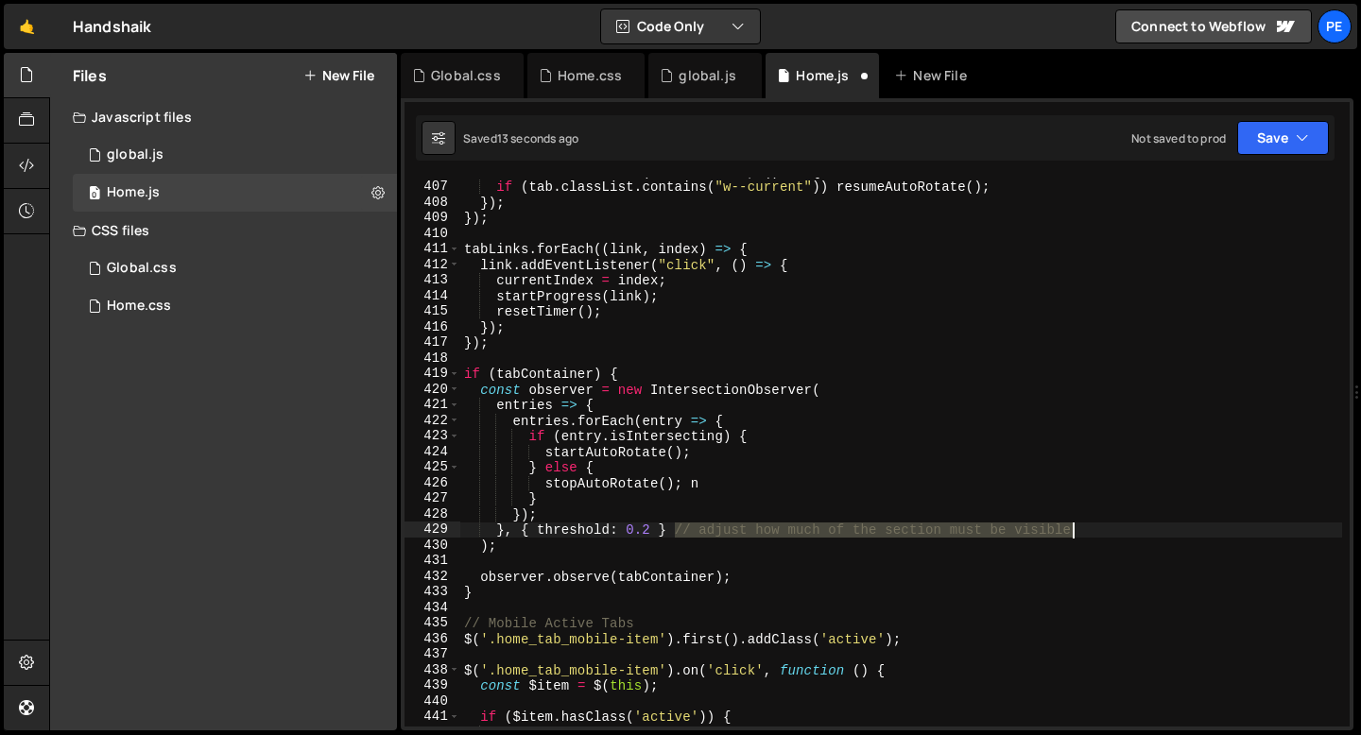
drag, startPoint x: 678, startPoint y: 526, endPoint x: 1074, endPoint y: 527, distance: 396.9
click at [1075, 527] on div "tab . addEventListener ( "mouseleave" , ( ) => { if ( tab . classList . contain…" at bounding box center [901, 453] width 882 height 580
click at [723, 477] on div "tab . addEventListener ( "mouseleave" , ( ) => { if ( tab . classList . contain…" at bounding box center [901, 453] width 882 height 580
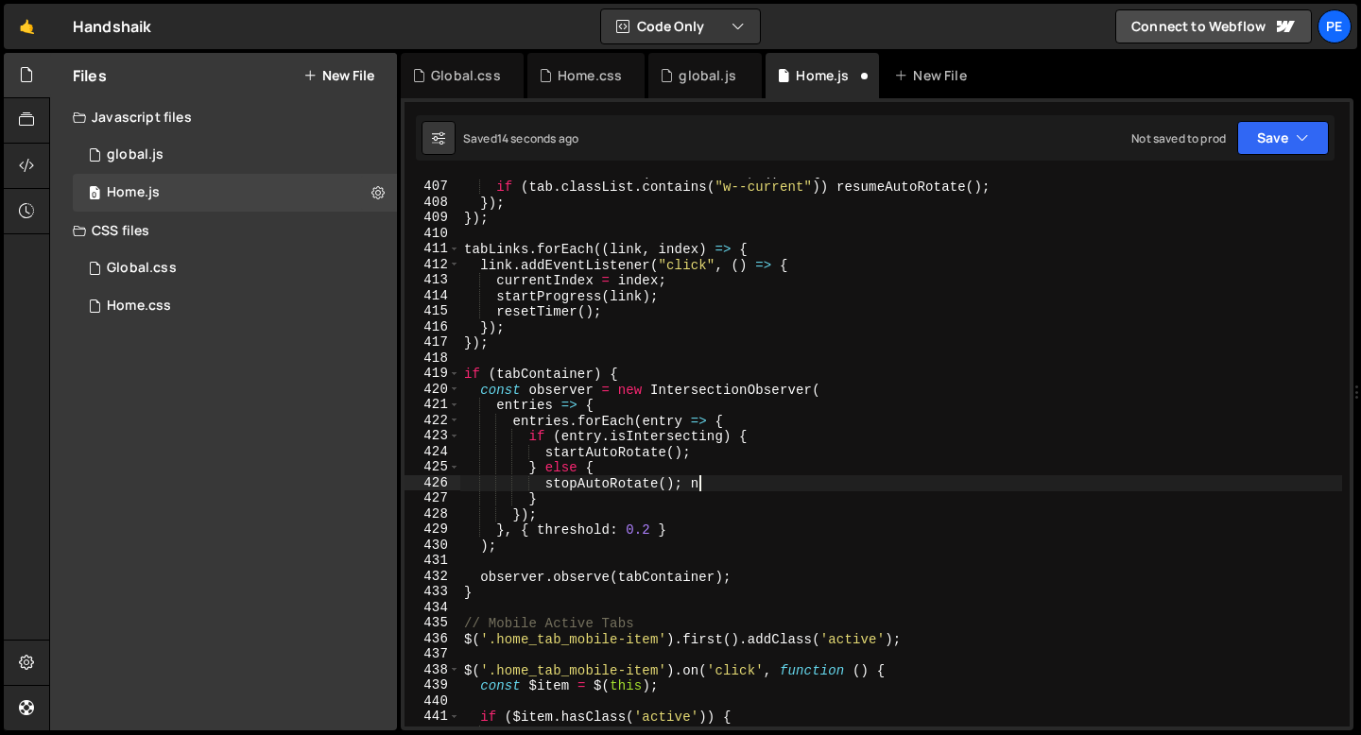
type textarea "stopAutoRotate();"
click at [716, 487] on div "tab . addEventListener ( "mouseleave" , ( ) => { if ( tab . classList . contain…" at bounding box center [901, 453] width 882 height 580
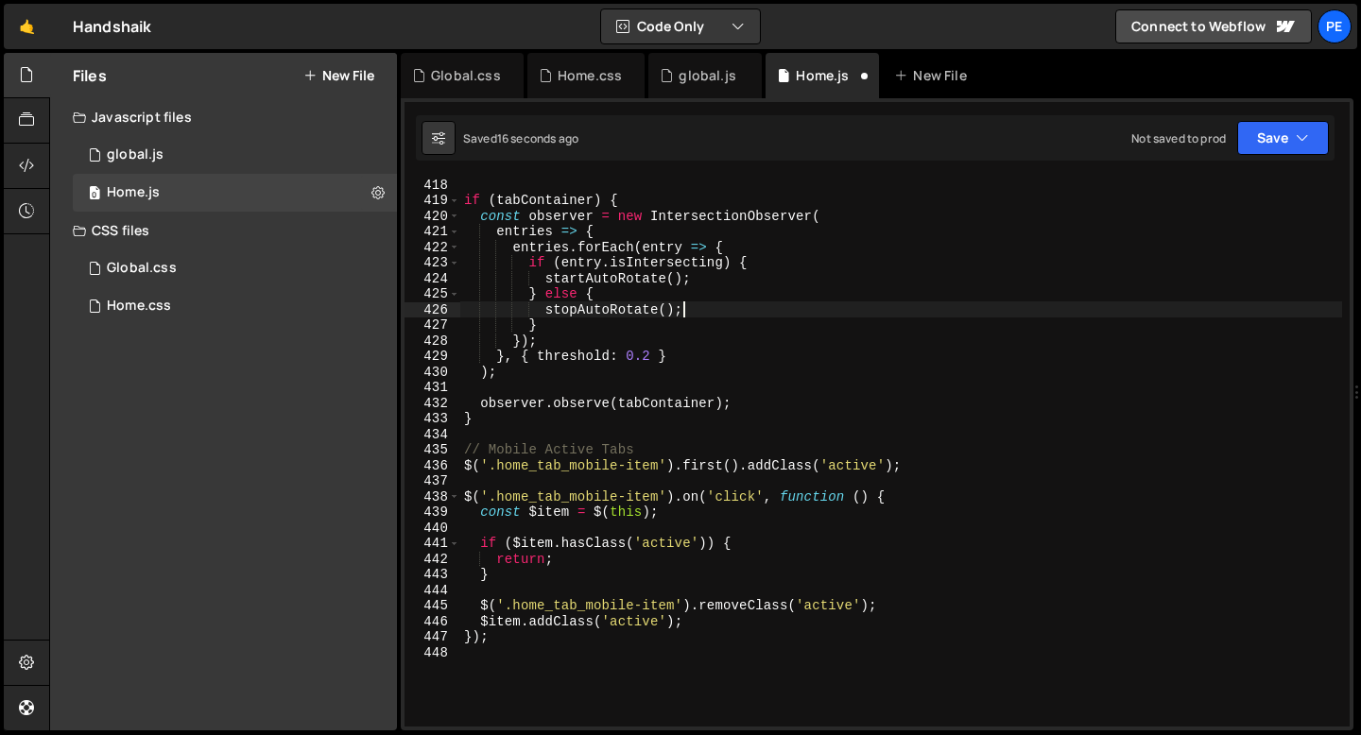
scroll to position [6516, 0]
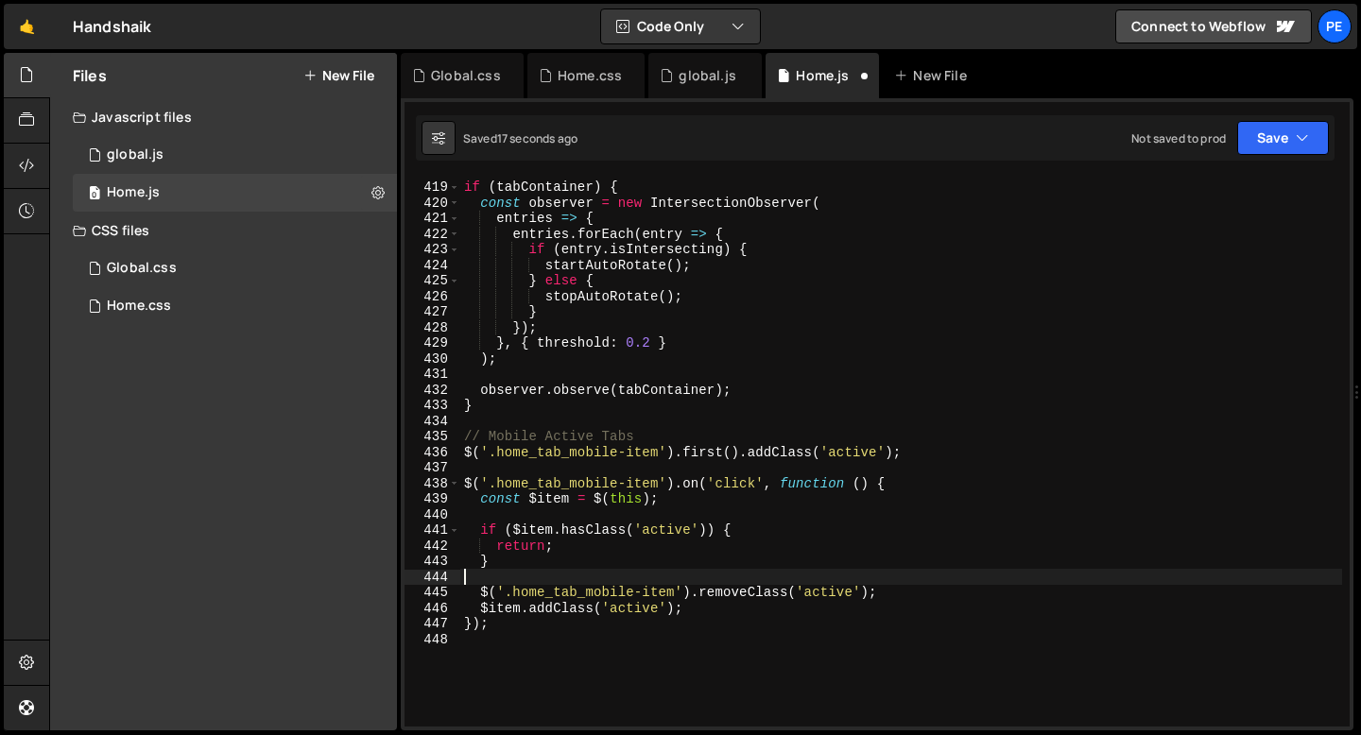
click at [567, 571] on div "if ( tabContainer ) { const observer = new IntersectionObserver ( entries => { …" at bounding box center [901, 453] width 882 height 580
click at [695, 85] on div "global.js" at bounding box center [704, 75] width 113 height 45
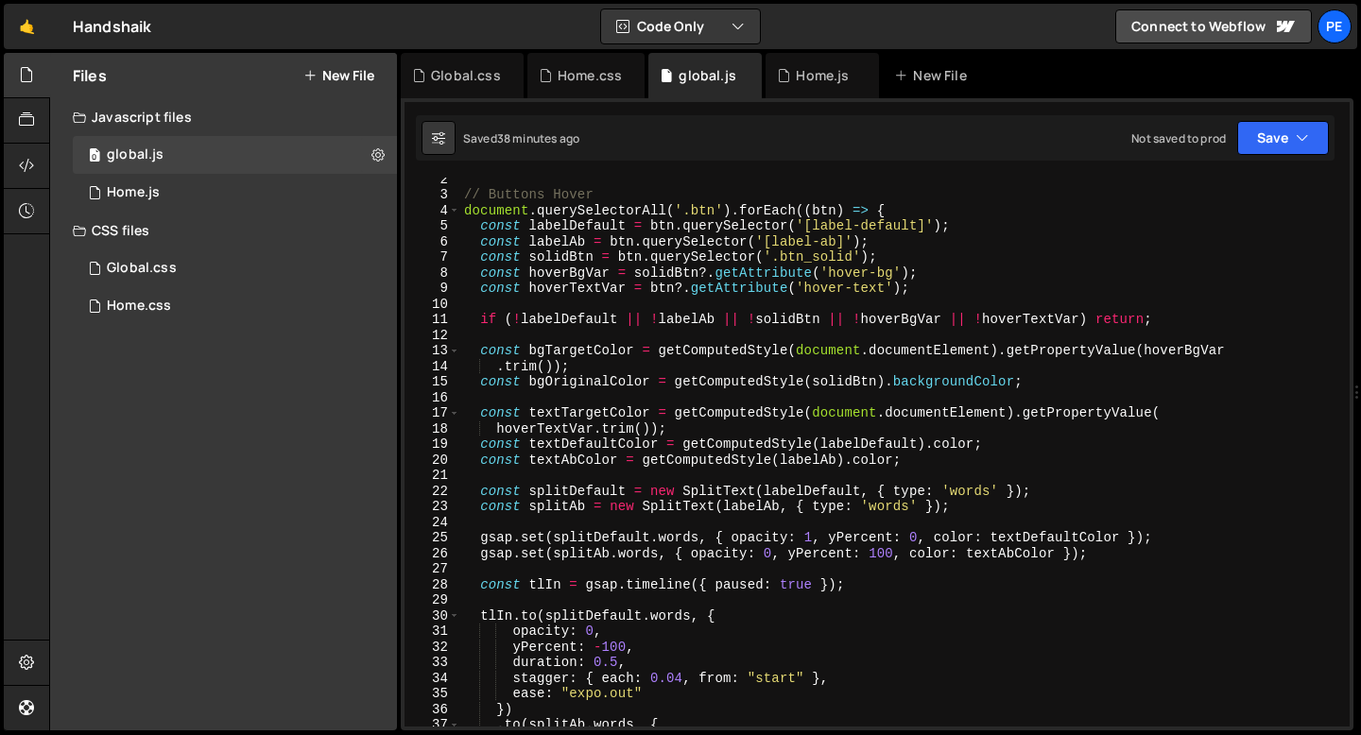
scroll to position [0, 0]
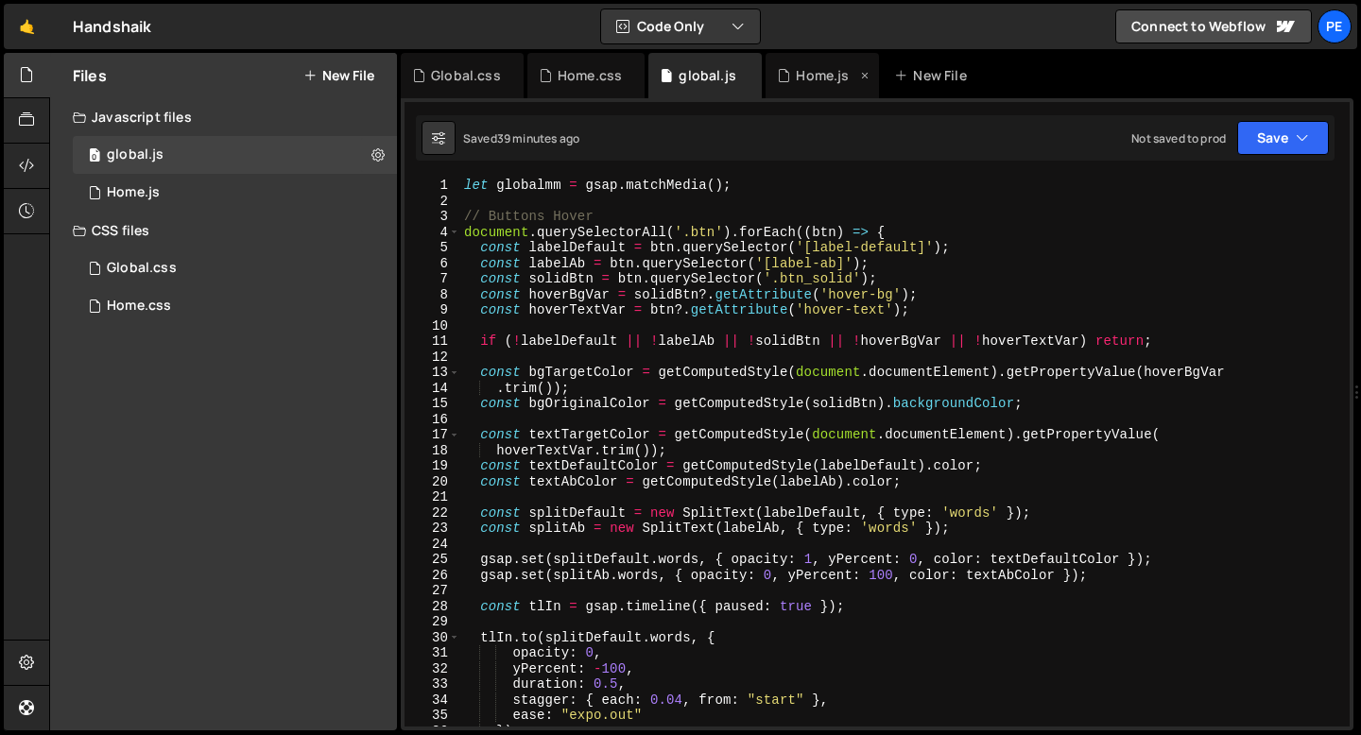
click at [789, 85] on div "Home.js" at bounding box center [821, 75] width 113 height 45
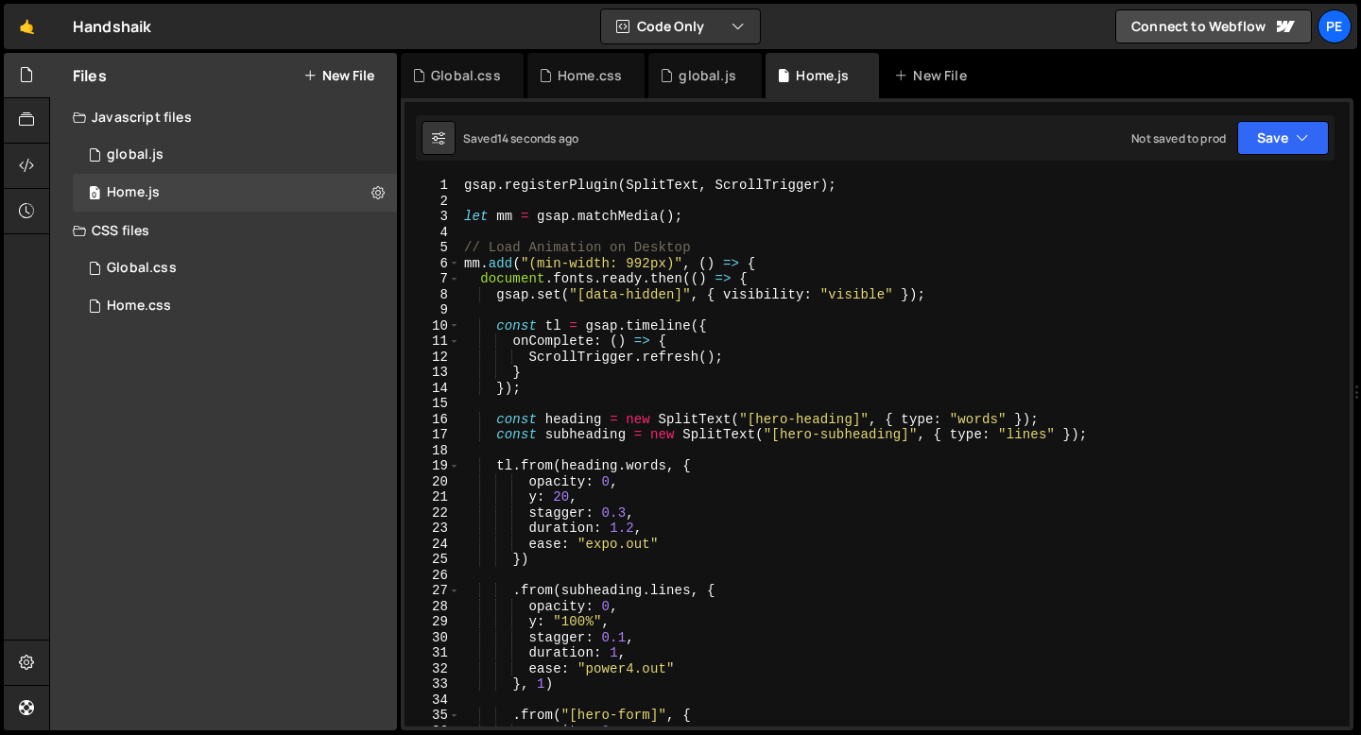
click at [536, 249] on div "gsap . registerPlugin ( SplitText , ScrollTrigger ) ; let mm = gsap . matchMedi…" at bounding box center [901, 468] width 882 height 580
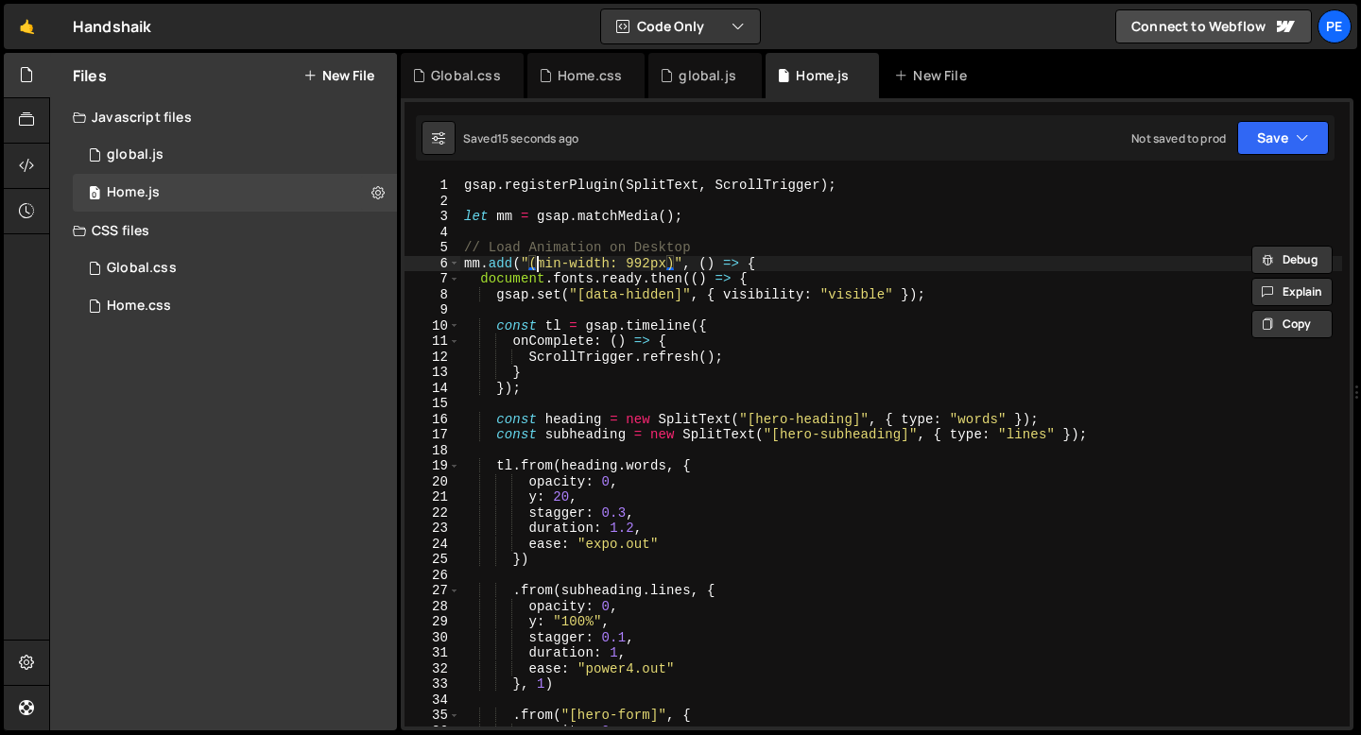
click at [536, 268] on div "gsap . registerPlugin ( SplitText , ScrollTrigger ) ; let mm = gsap . matchMedi…" at bounding box center [901, 468] width 882 height 580
type textarea "mm.add("(min-width: 992px)", () => { document.fonts.ready.then(() => {"
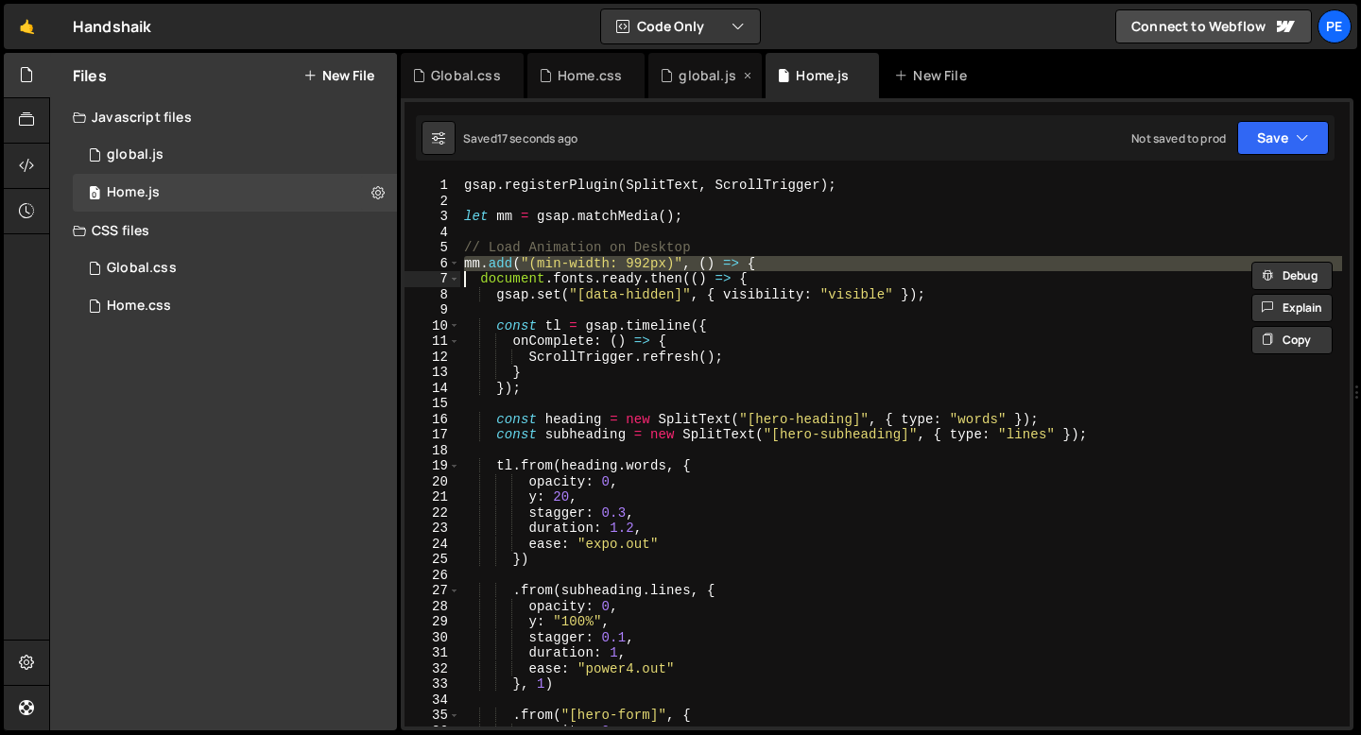
click at [682, 82] on div "global.js" at bounding box center [707, 75] width 57 height 19
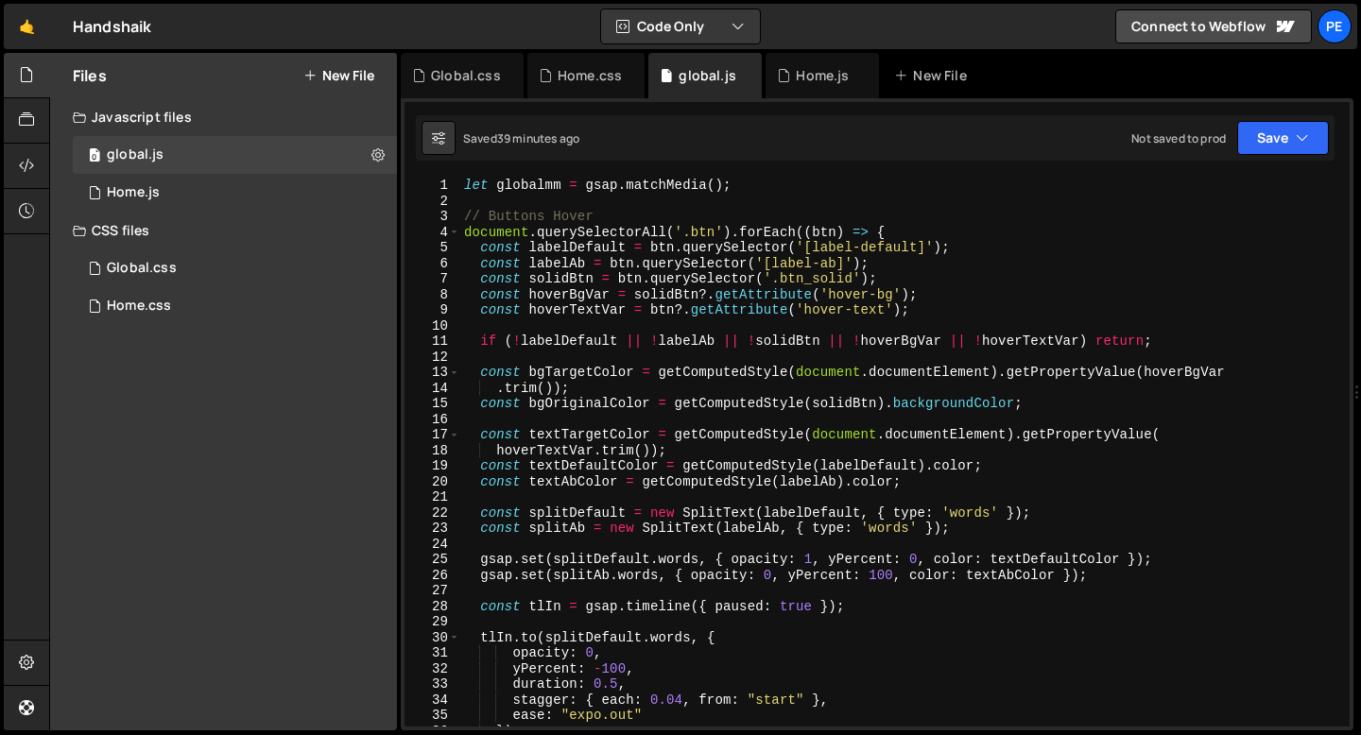
type textarea "// Buttons Hover"
click at [605, 217] on div "let globalmm = gsap . matchMedia ( ) ; // Buttons Hover document . querySelecto…" at bounding box center [901, 468] width 882 height 580
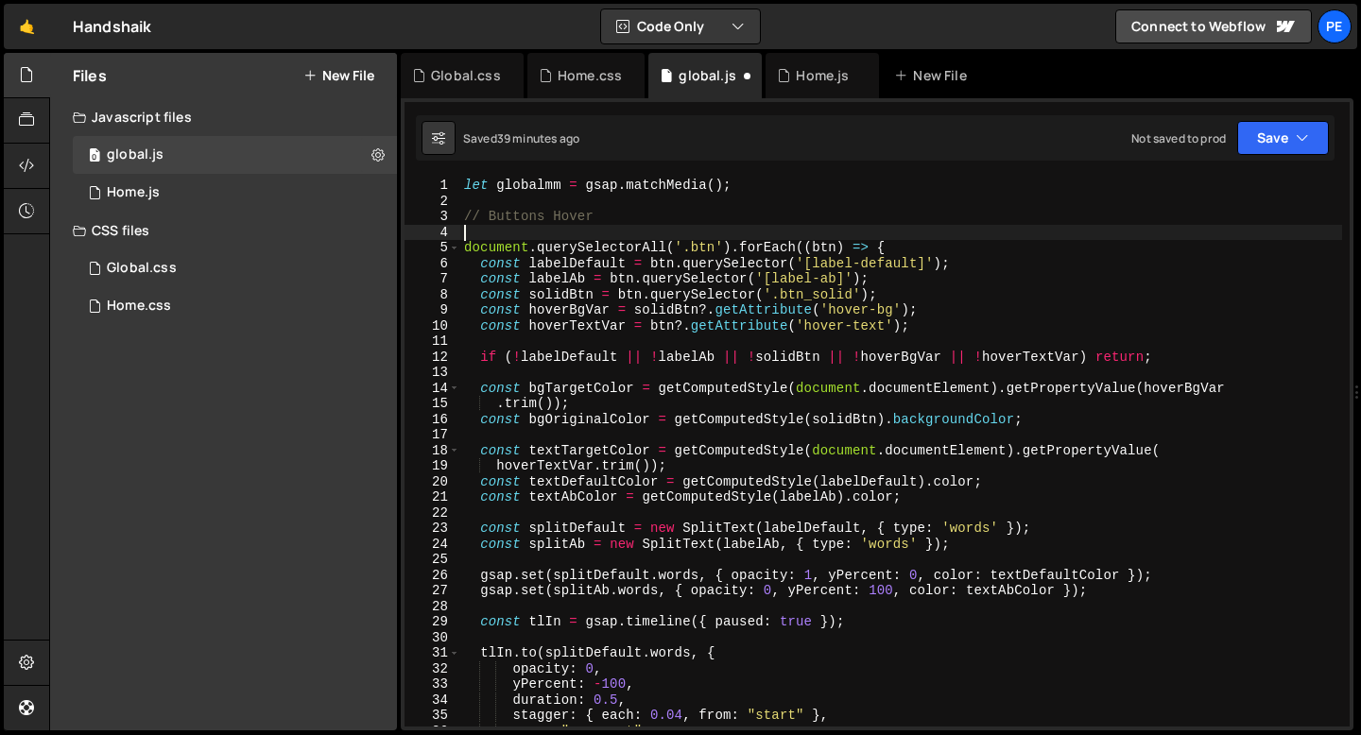
paste textarea "mm.add("(min-width: 992px)", () => {"
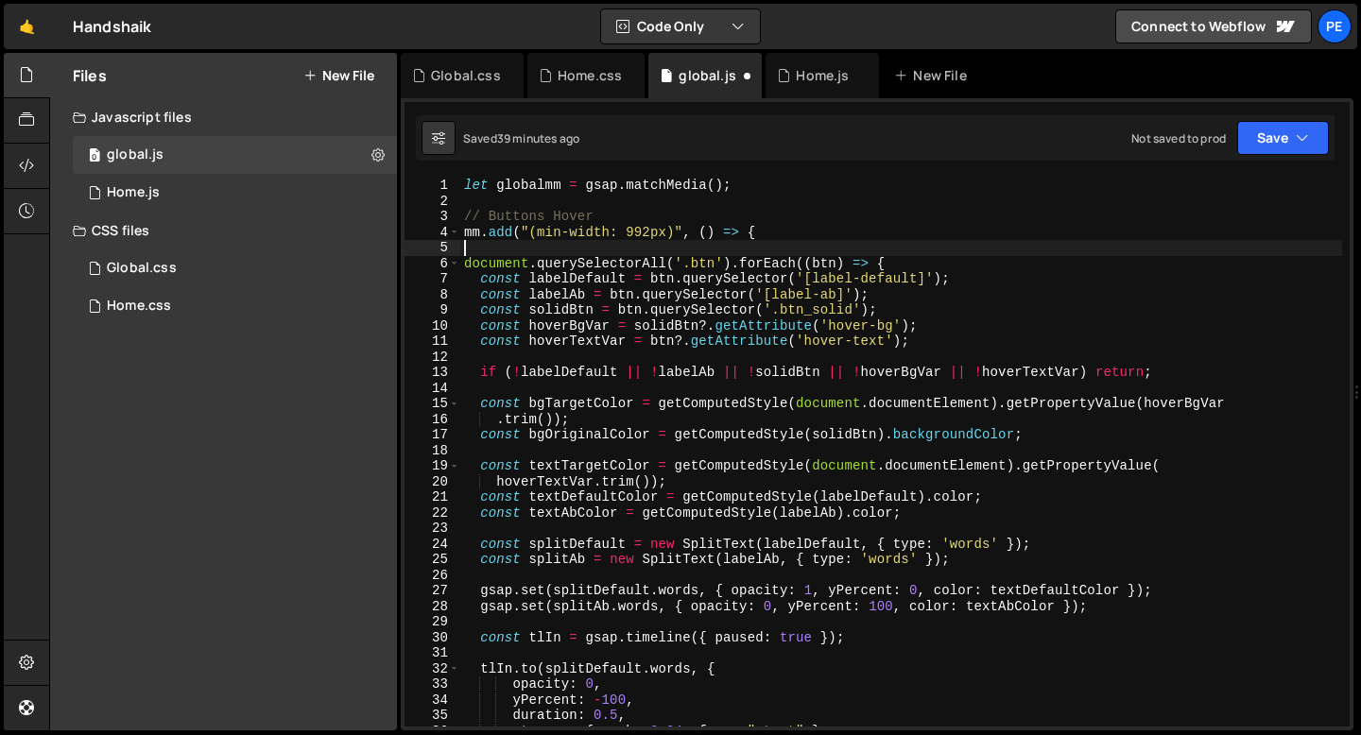
type textarea "mm.add("(min-width: 992px)", () => {"
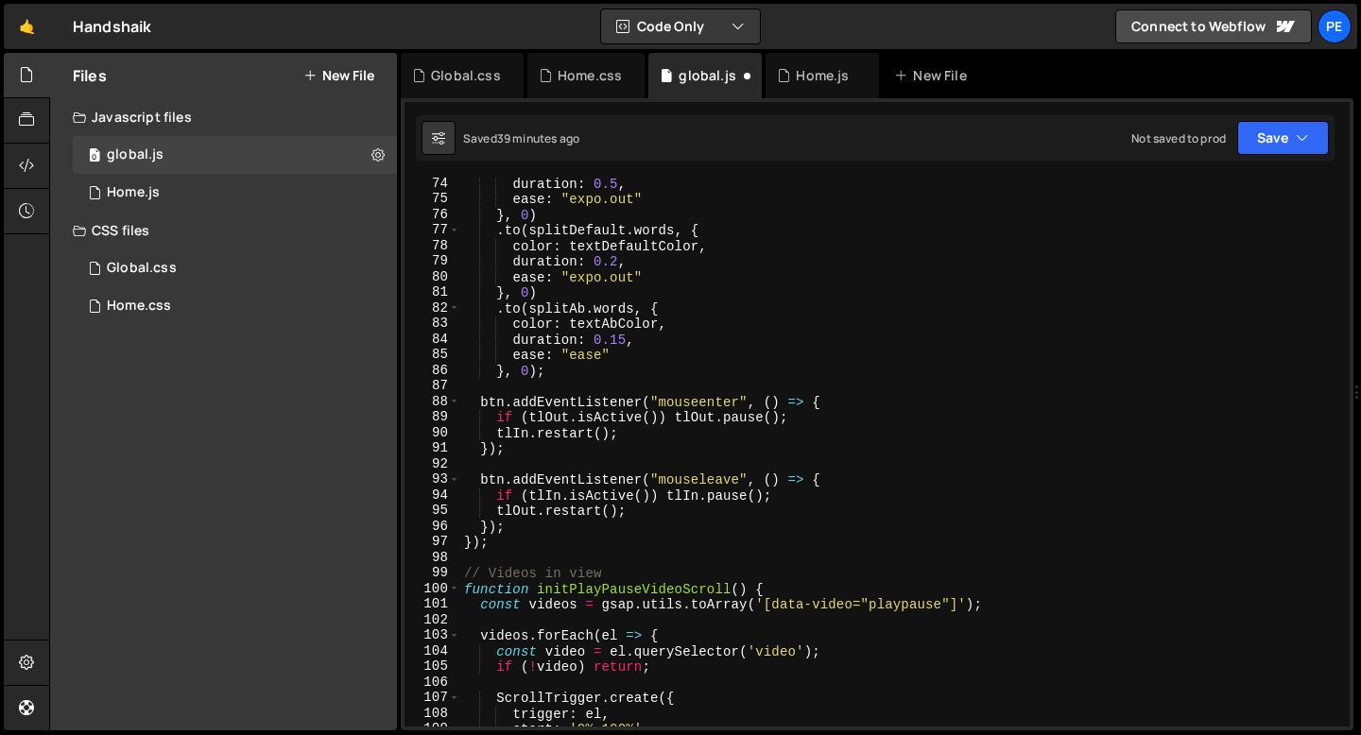
scroll to position [1198, 0]
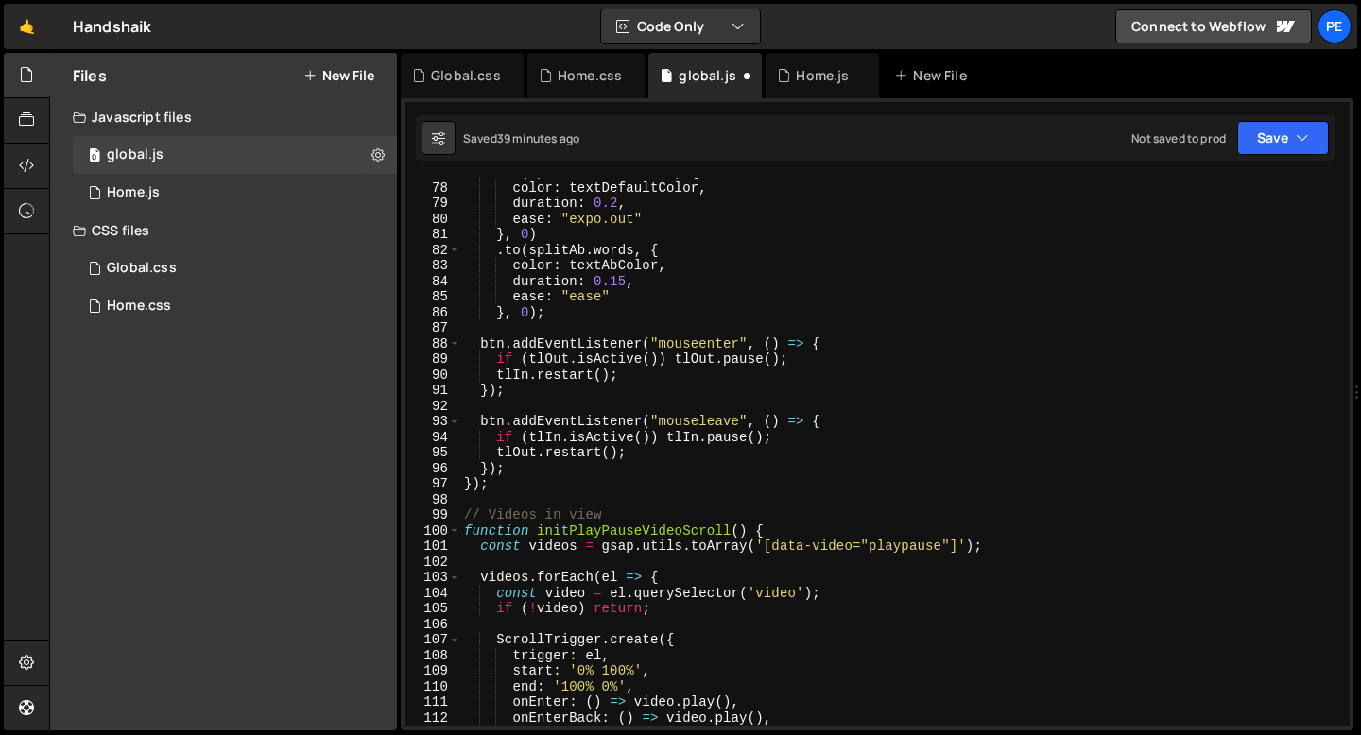
click at [524, 493] on div ". to ( splitDefault . words , { color : textDefaultColor , duration : 0.2 , eas…" at bounding box center [901, 454] width 882 height 580
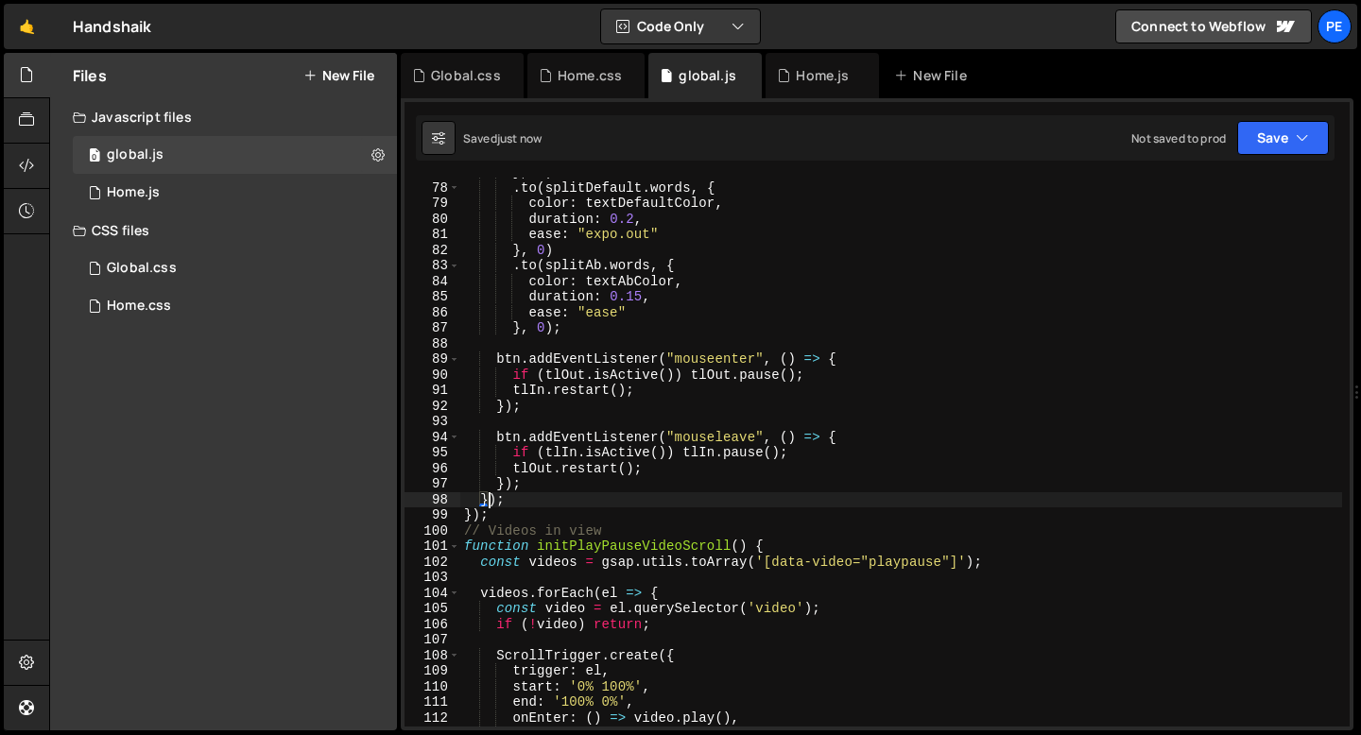
click at [532, 518] on div "} , 0 ) . to ( splitDefault . words , { color : textDefaultColor , duration : 0…" at bounding box center [901, 454] width 882 height 580
type textarea "});"
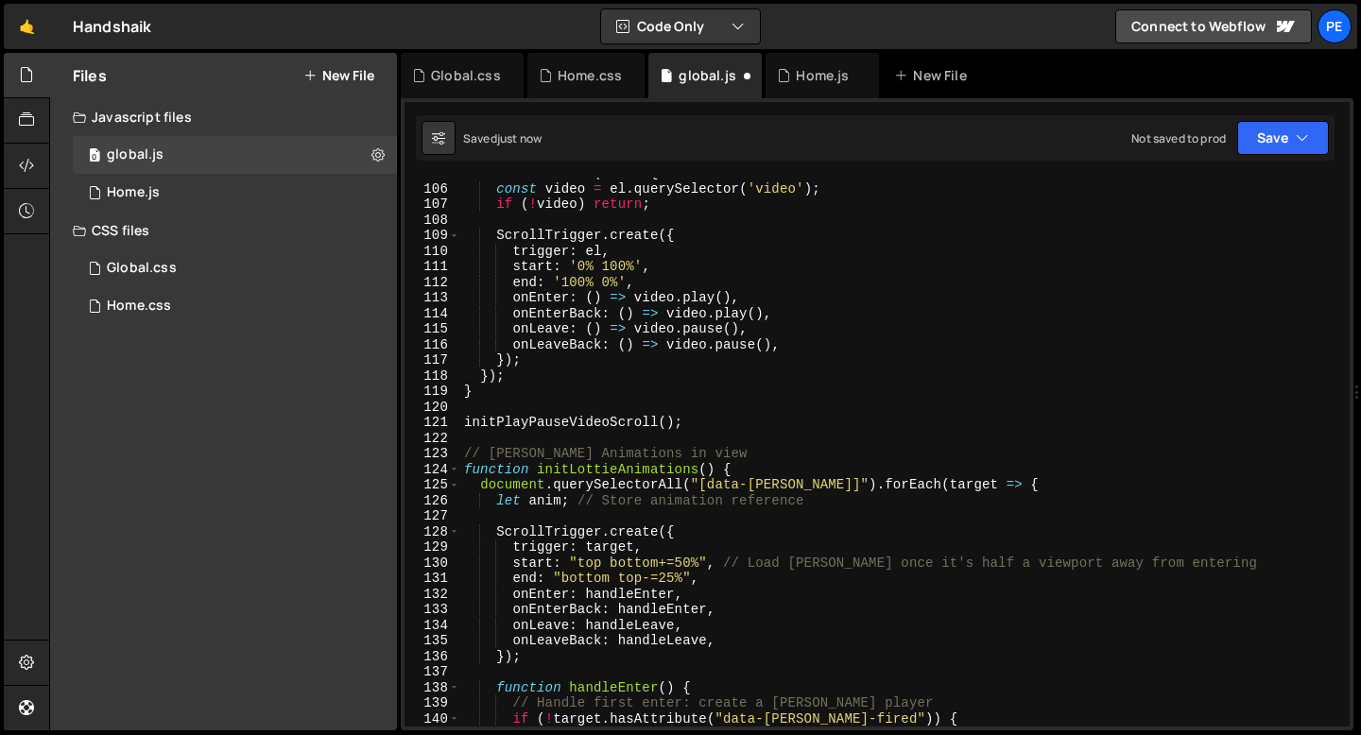
scroll to position [1718, 0]
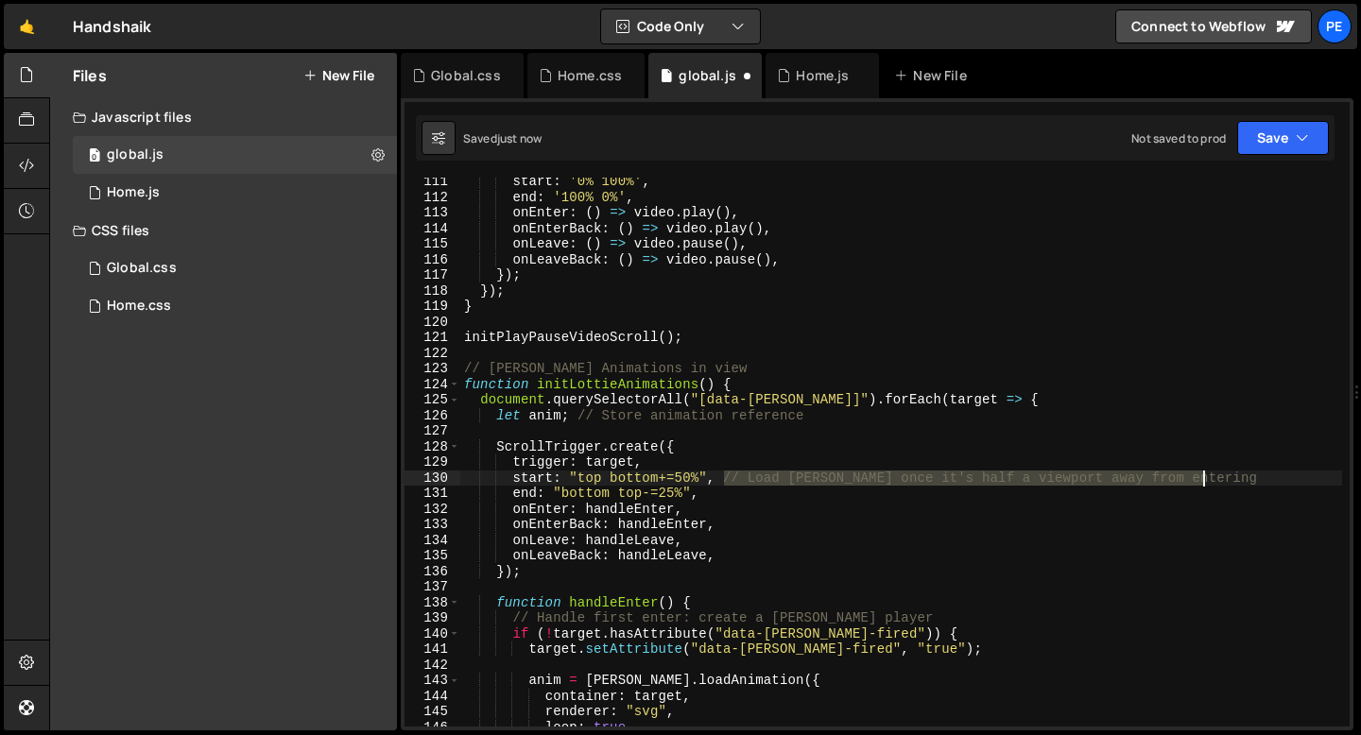
drag, startPoint x: 727, startPoint y: 473, endPoint x: 1212, endPoint y: 483, distance: 485.8
click at [1213, 483] on div "start : '0% 100%' , end : '100% 0%' , onEnter : ( ) => video . play ( ) , onEnt…" at bounding box center [901, 464] width 882 height 580
click at [749, 416] on div "start : '0% 100%' , end : '100% 0%' , onEnter : ( ) => video . play ( ) , onEnt…" at bounding box center [901, 464] width 882 height 580
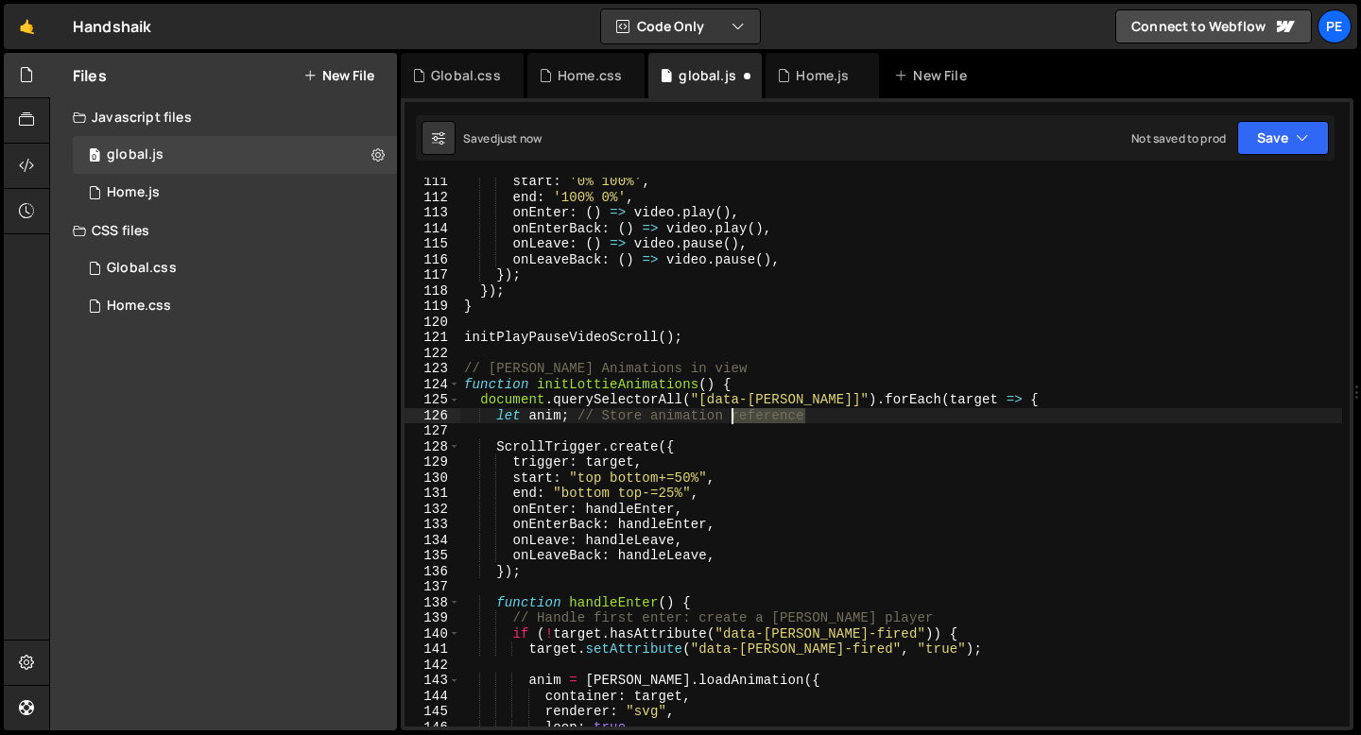
click at [749, 416] on div "start : '0% 100%' , end : '100% 0%' , onEnter : ( ) => video . play ( ) , onEnt…" at bounding box center [901, 464] width 882 height 580
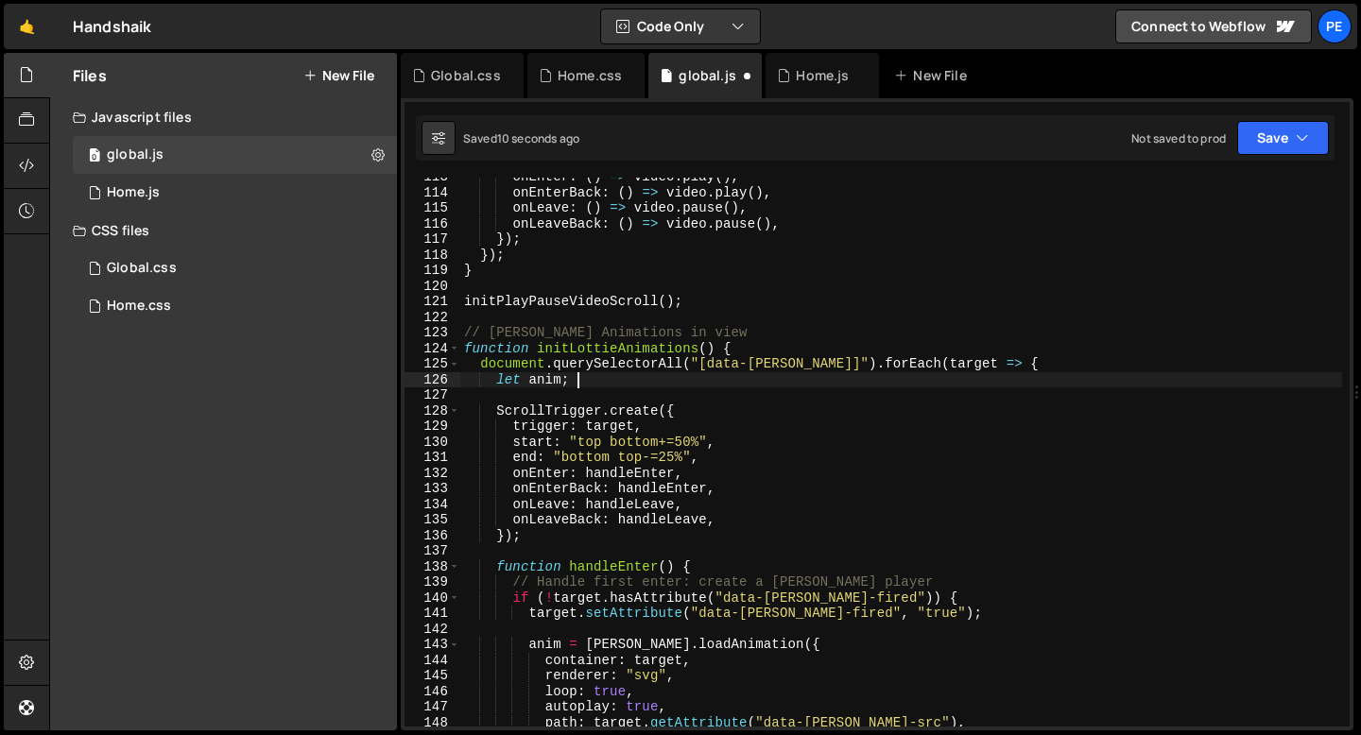
scroll to position [1805, 0]
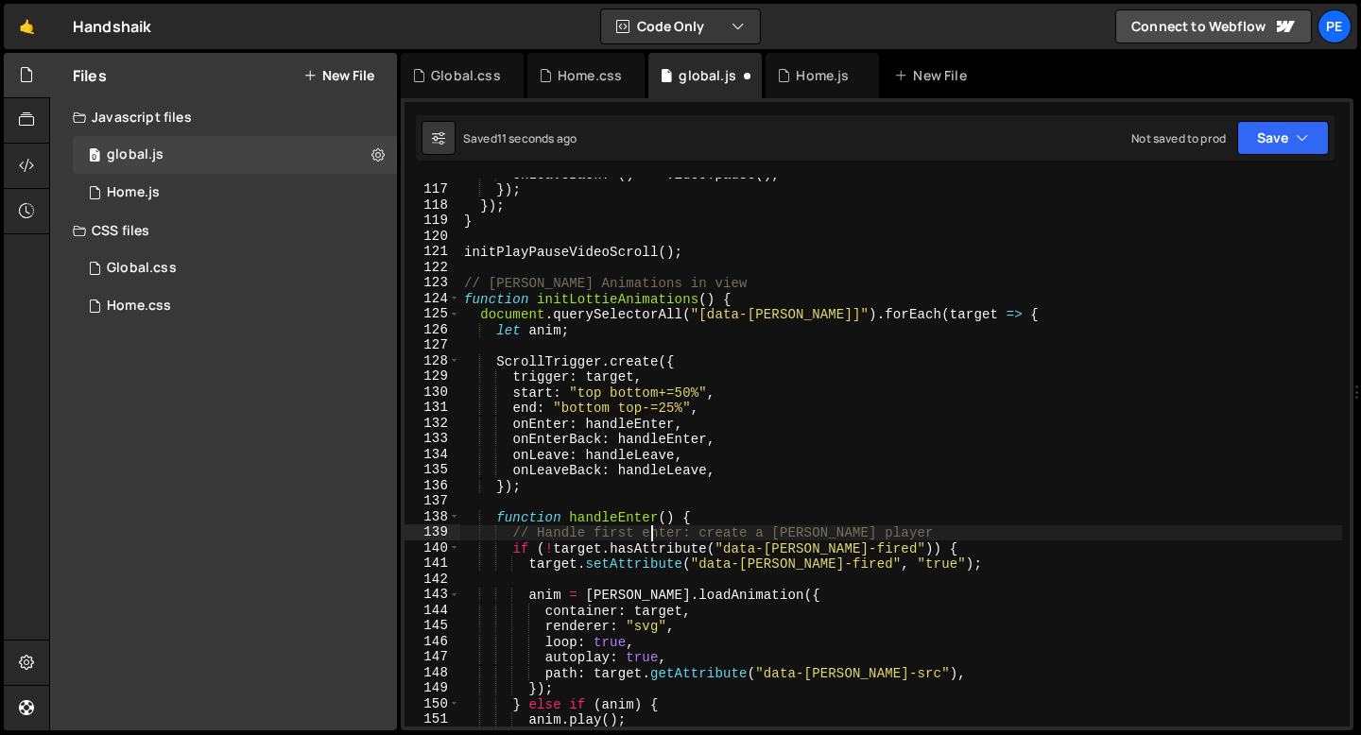
click at [647, 533] on div "onLeaveBack : ( ) => video . pause ( ) , }) ; }) ; } initPlayPauseVideoScroll (…" at bounding box center [901, 456] width 882 height 580
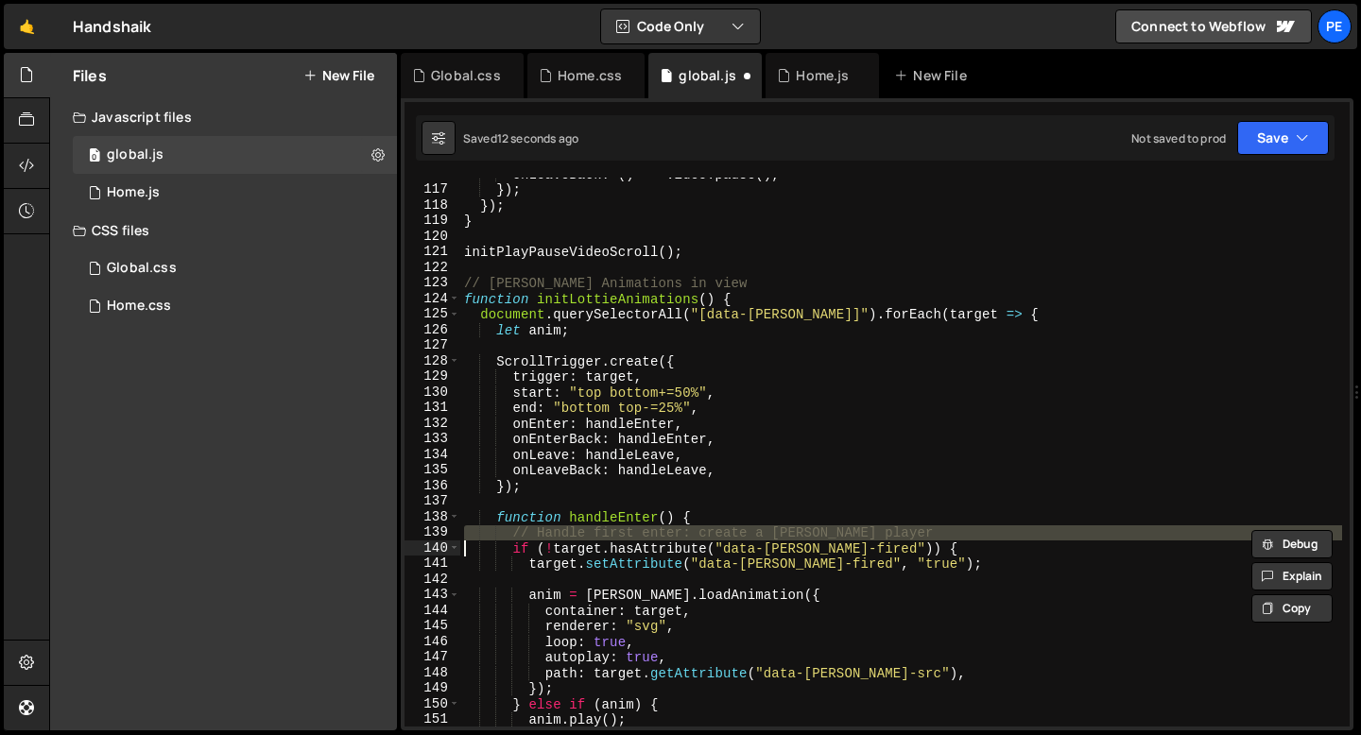
click at [647, 533] on div "onLeaveBack : ( ) => video . pause ( ) , }) ; }) ; } initPlayPauseVideoScroll (…" at bounding box center [901, 456] width 882 height 580
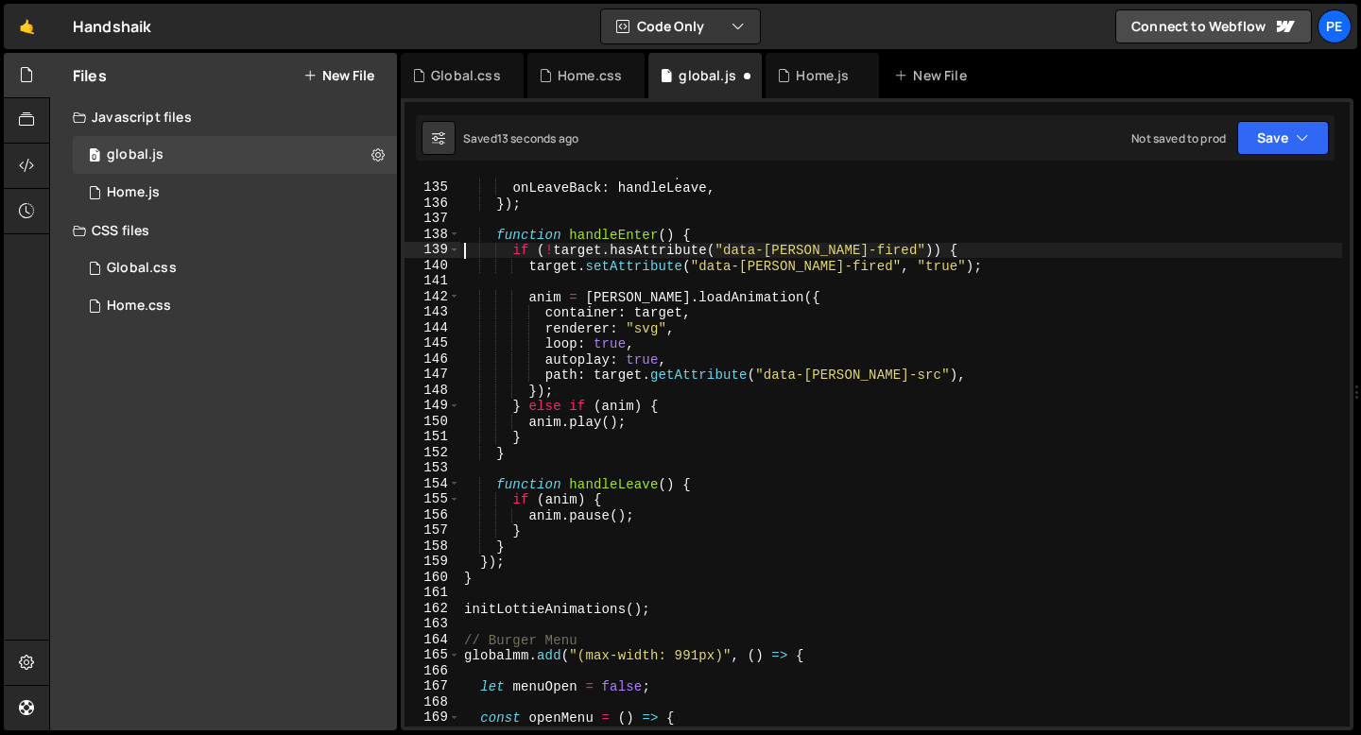
scroll to position [2128, 0]
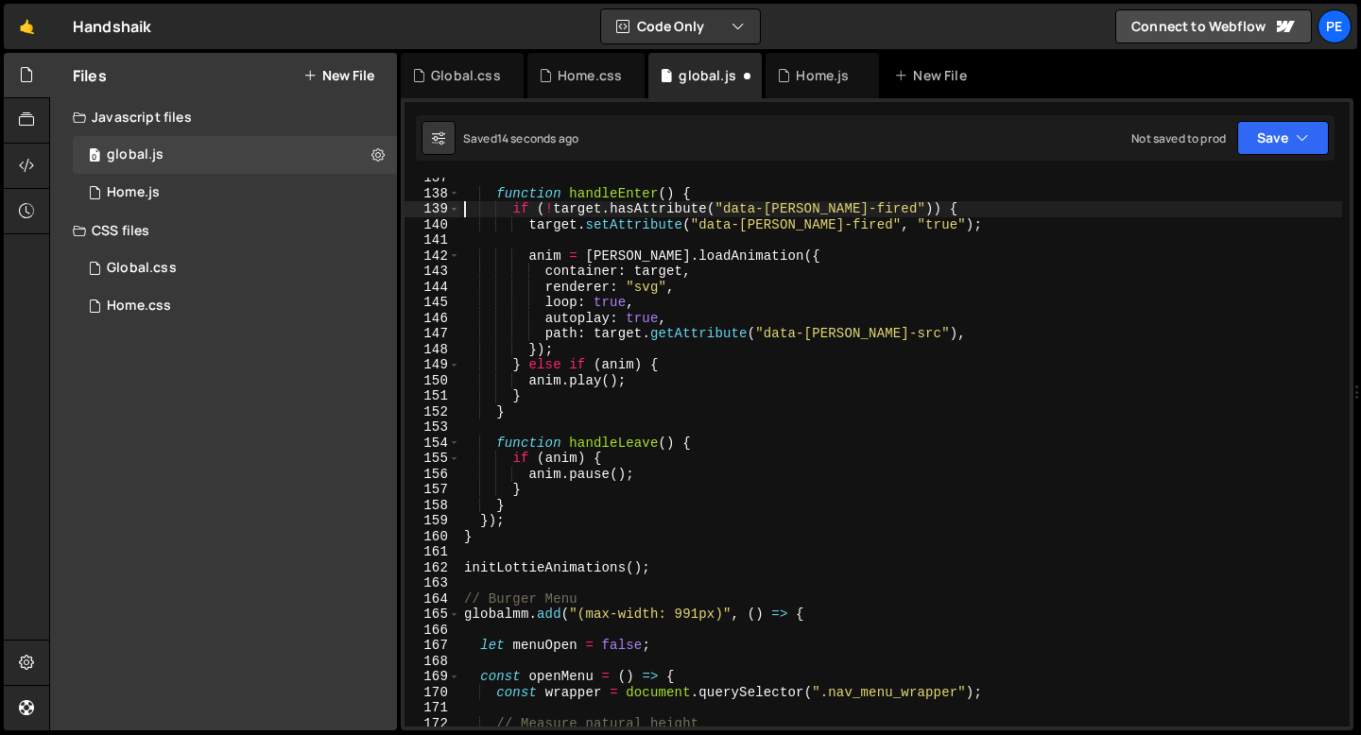
click at [581, 593] on div "function handleEnter ( ) { if ( ! target . hasAttribute ( "data-[PERSON_NAME]-f…" at bounding box center [901, 460] width 882 height 580
type textarea "// Burger Menu"
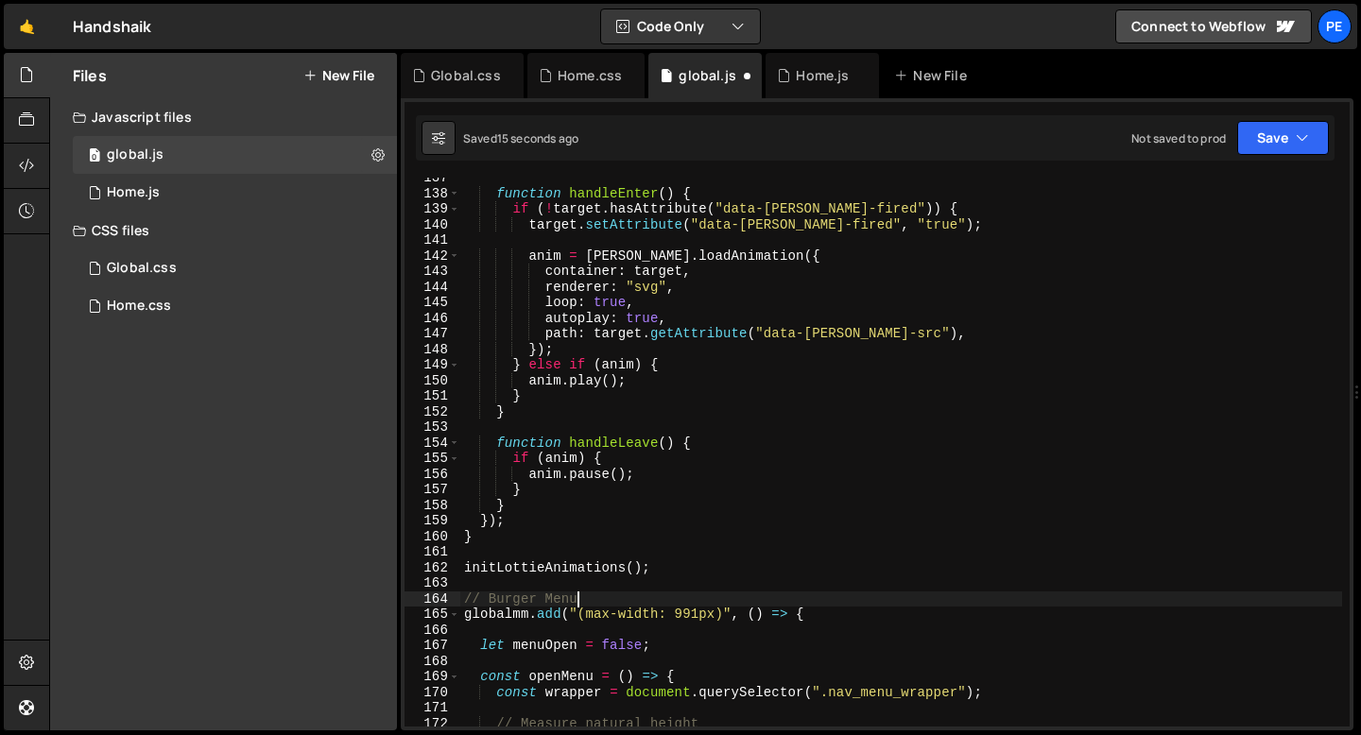
click at [575, 582] on div "function handleEnter ( ) { if ( ! target . hasAttribute ( "data-[PERSON_NAME]-f…" at bounding box center [901, 460] width 882 height 580
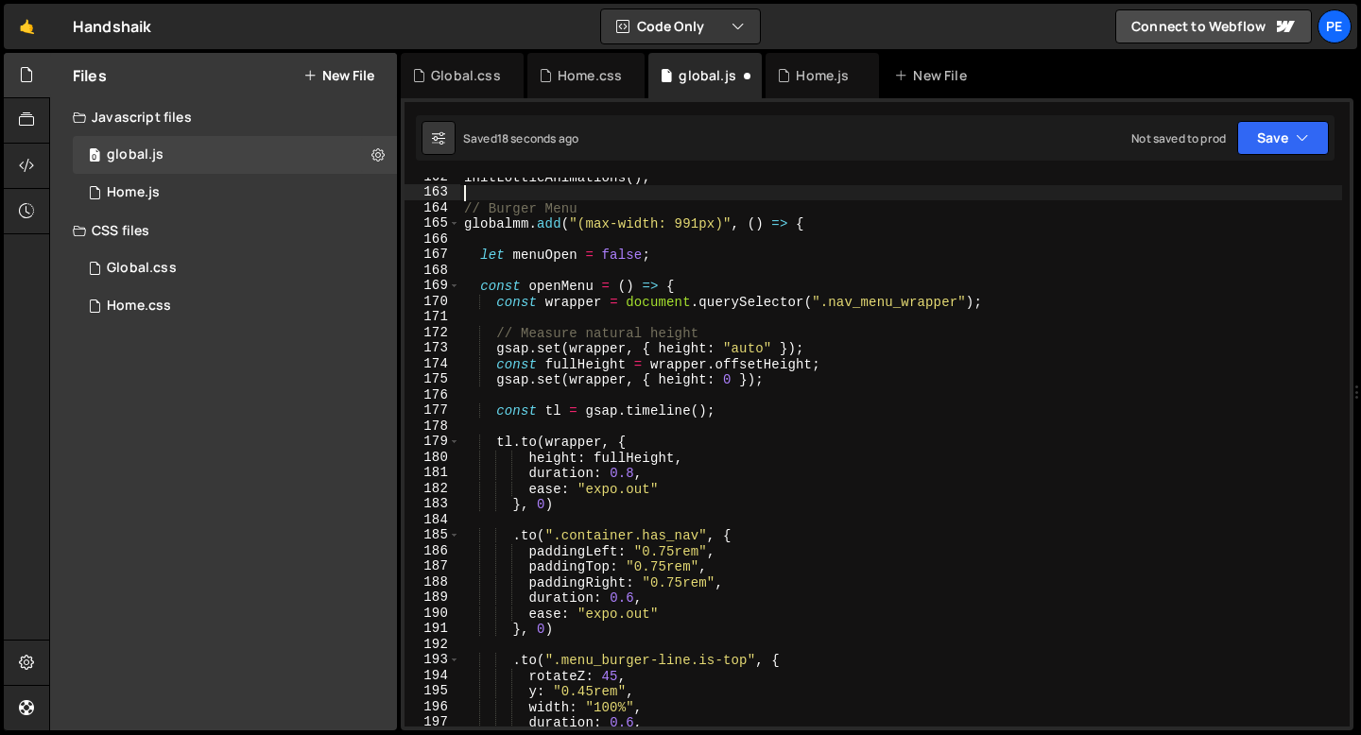
scroll to position [2519, 0]
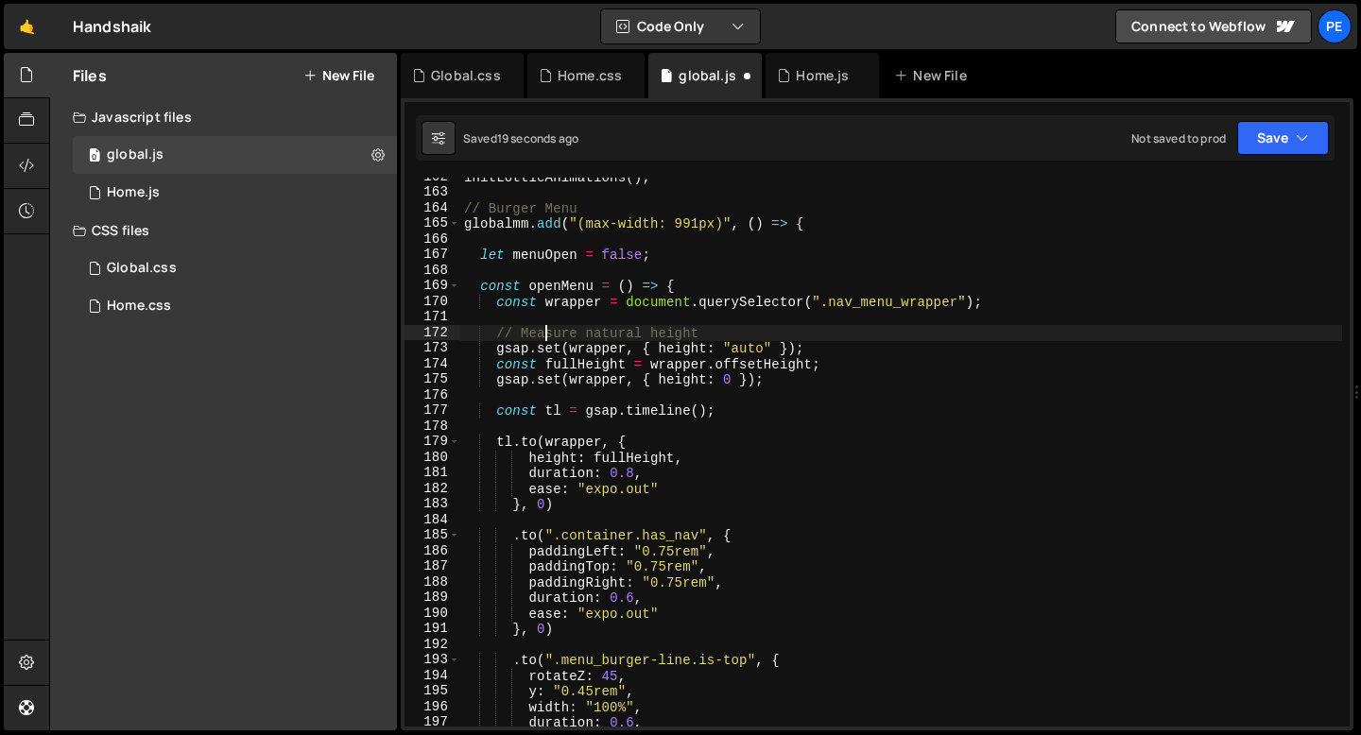
click at [548, 335] on div "initLottieAnimations ( ) ; // Burger Menu globalmm . add ( "(max-width: 991px)"…" at bounding box center [901, 459] width 882 height 580
click at [548, 334] on div "initLottieAnimations ( ) ; // Burger Menu globalmm . add ( "(max-width: 991px)"…" at bounding box center [901, 459] width 882 height 580
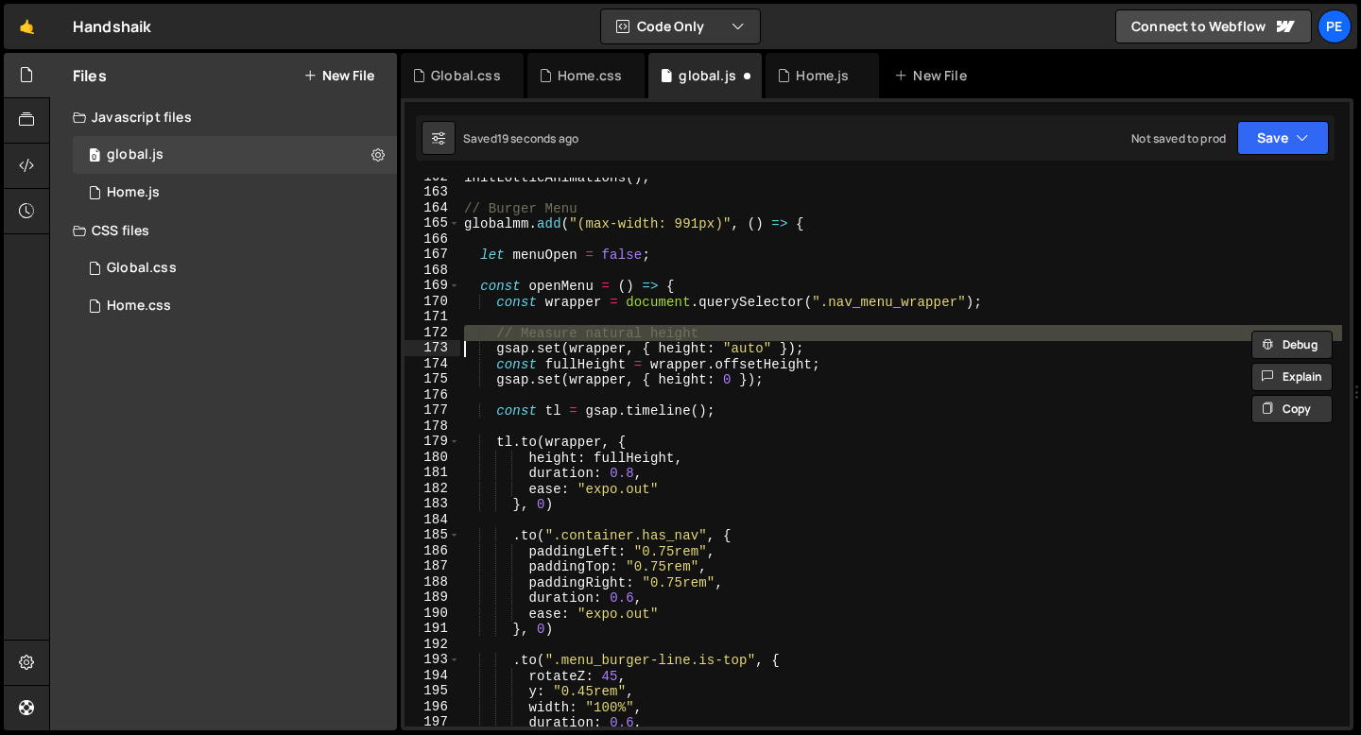
click at [548, 334] on div "initLottieAnimations ( ) ; // Burger Menu globalmm . add ( "(max-width: 991px)"…" at bounding box center [901, 459] width 882 height 580
type textarea "gsap.set(wrapper, { height: "auto" });"
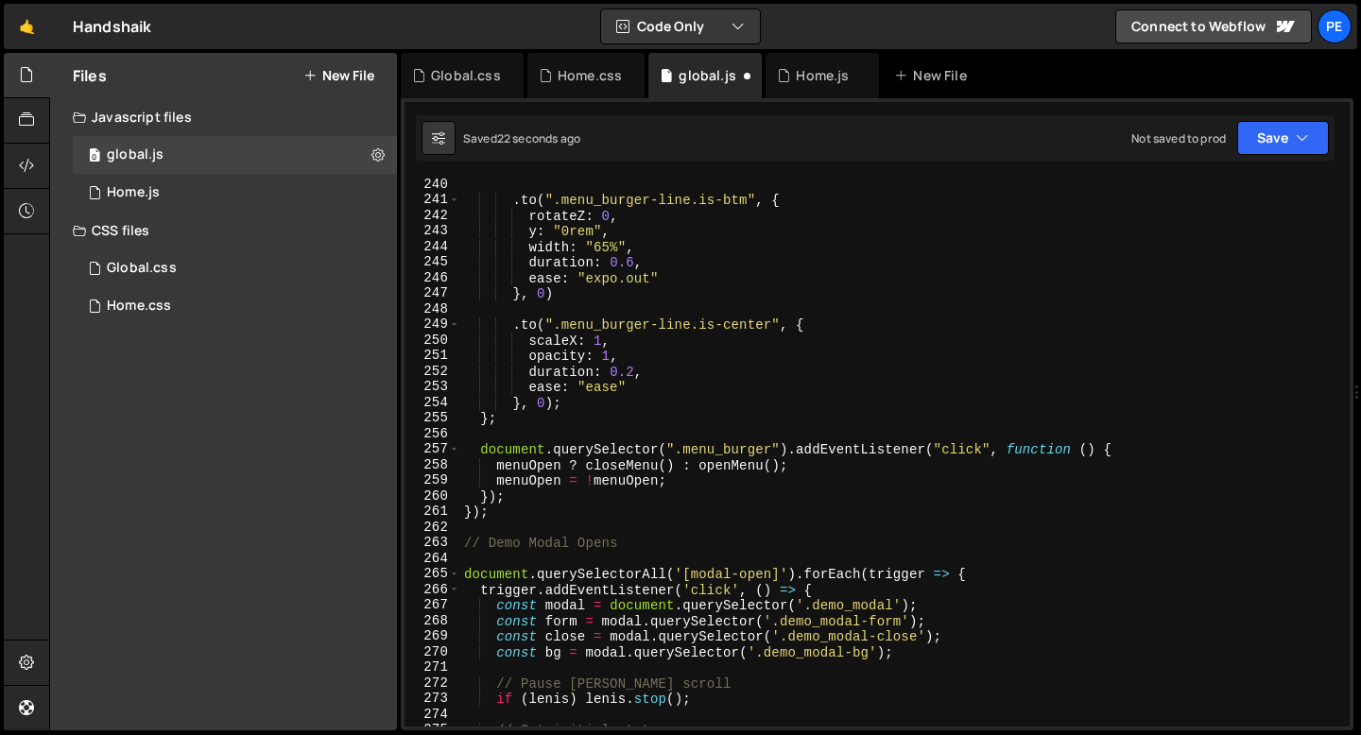
scroll to position [3729, 0]
click at [507, 563] on div ". to ( ".menu_burger-line.is-btm" , { rotateZ : 0 , y : "0rem" , width : "65%" …" at bounding box center [901, 465] width 882 height 580
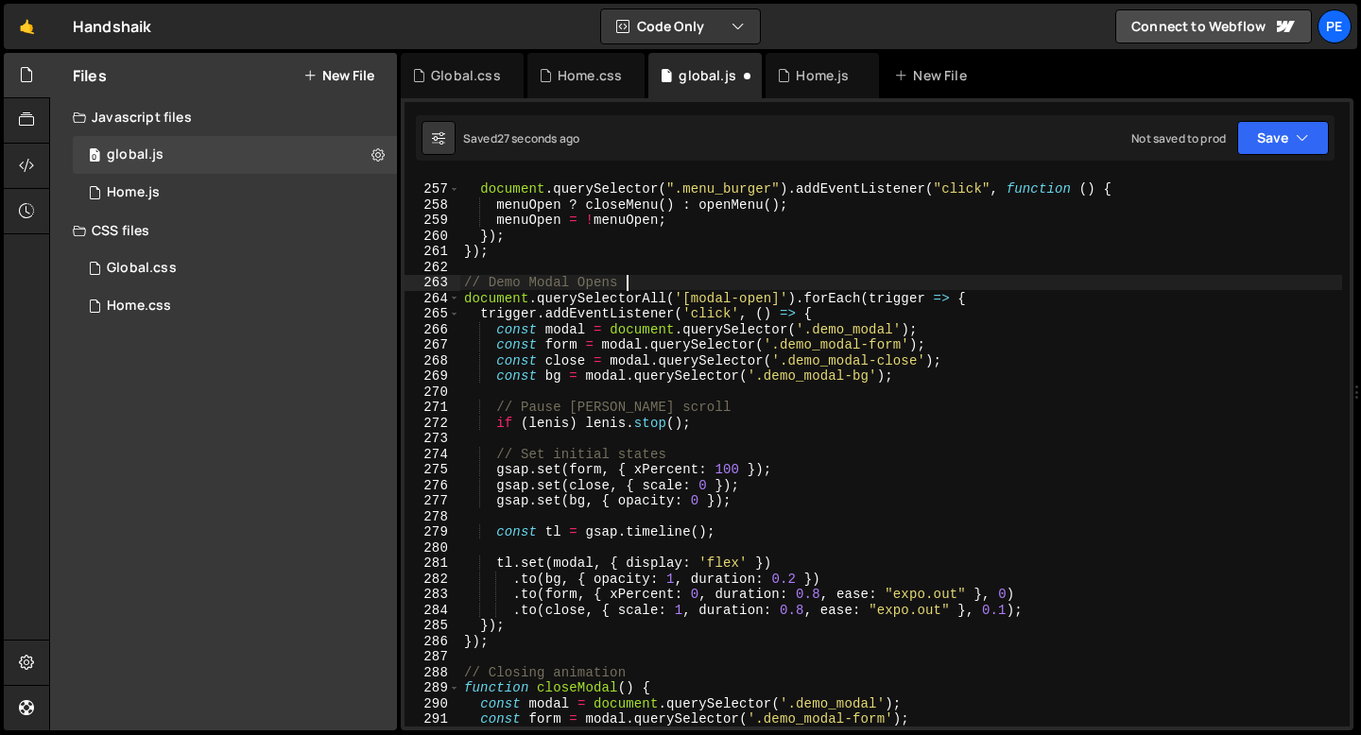
scroll to position [3996, 0]
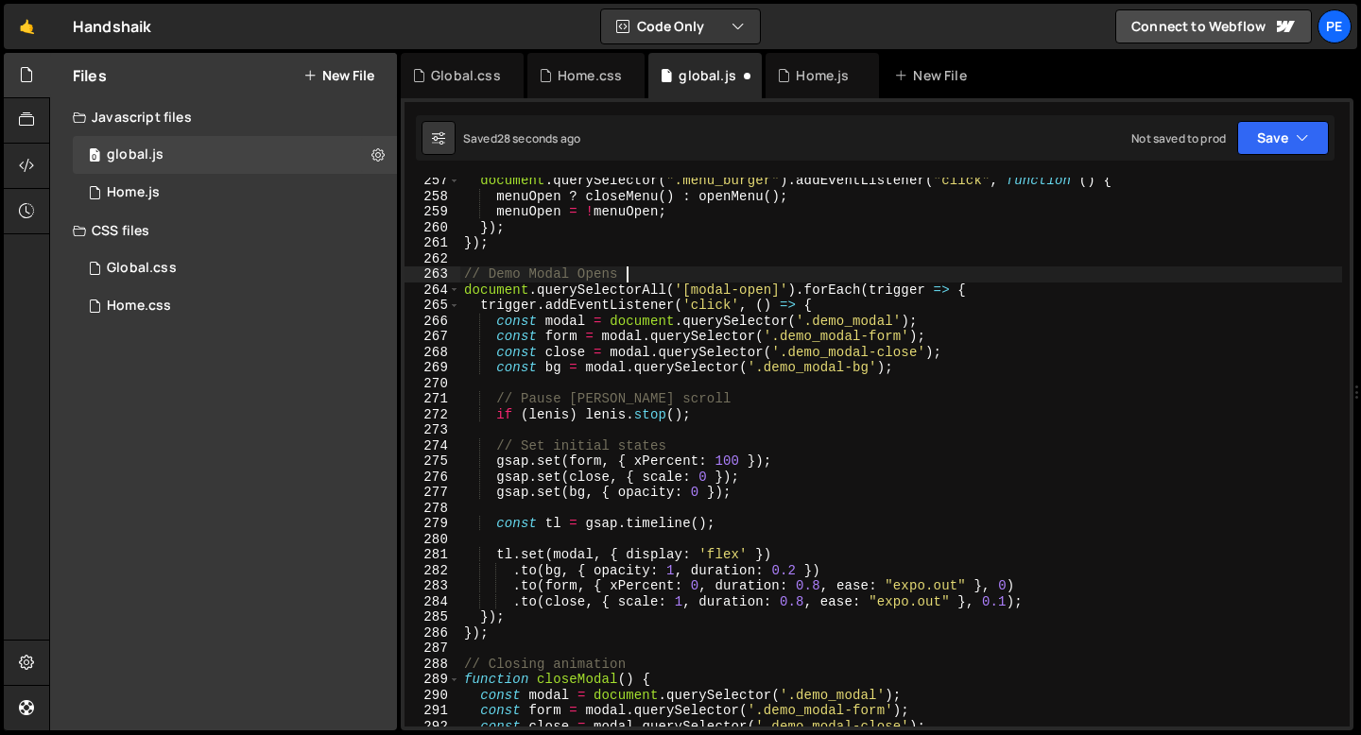
click at [536, 396] on div "document . querySelector ( ".menu_burger" ) . addEventListener ( "click" , func…" at bounding box center [901, 463] width 882 height 580
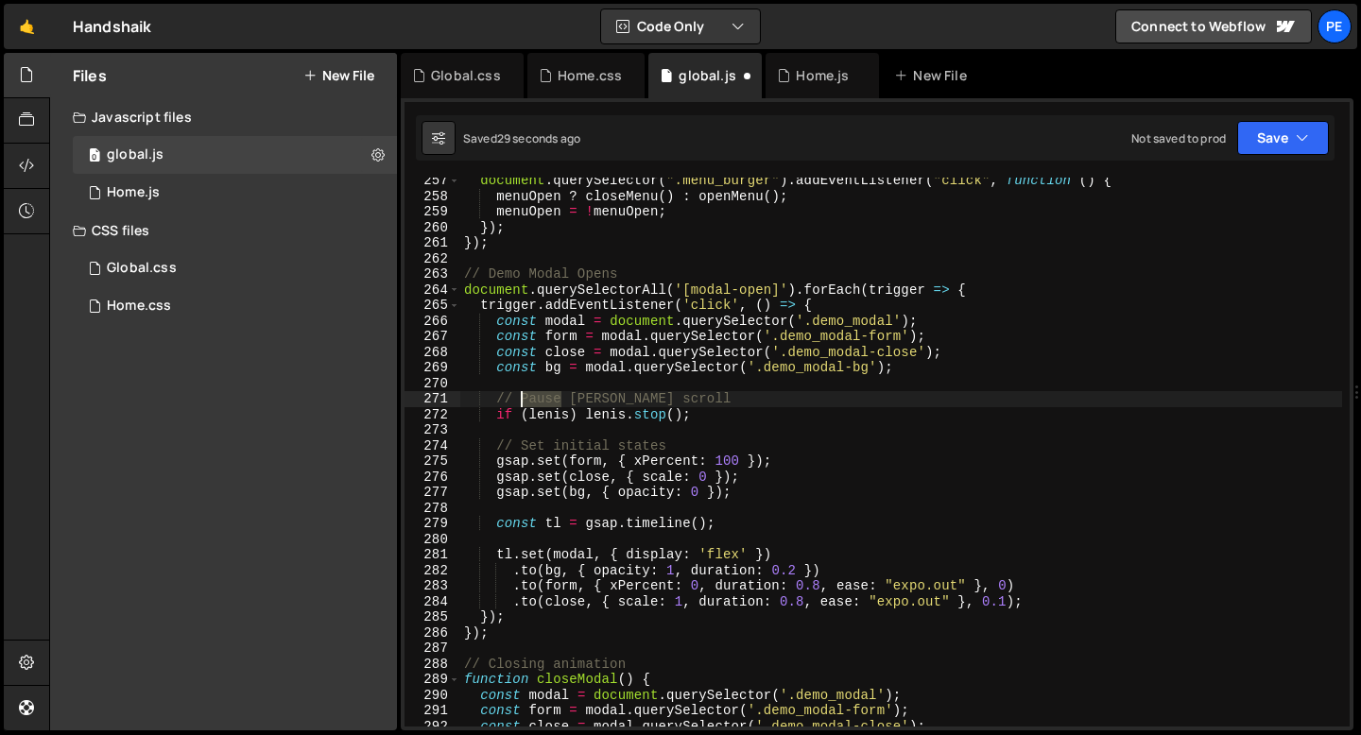
click at [536, 396] on div "document . querySelector ( ".menu_burger" ) . addEventListener ( "click" , func…" at bounding box center [901, 463] width 882 height 580
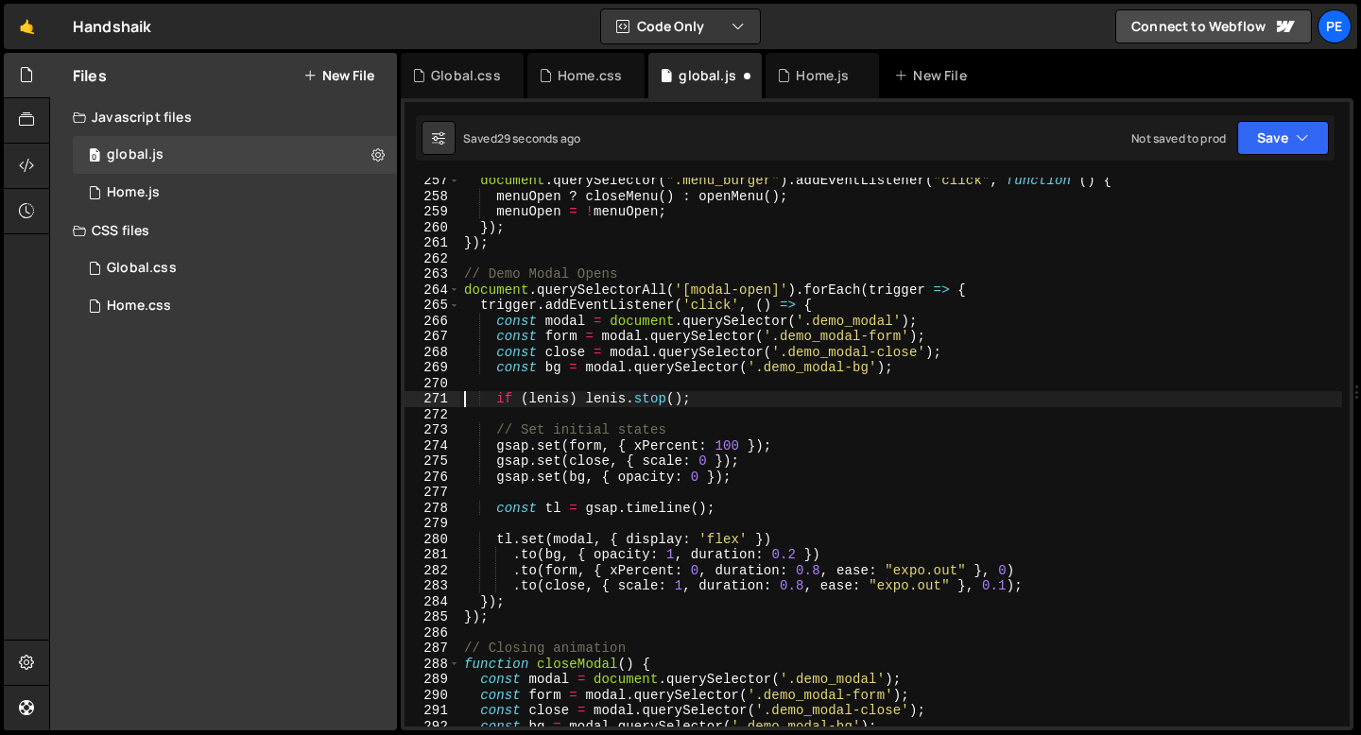
click at [542, 431] on div "document . querySelector ( ".menu_burger" ) . addEventListener ( "click" , func…" at bounding box center [901, 463] width 882 height 580
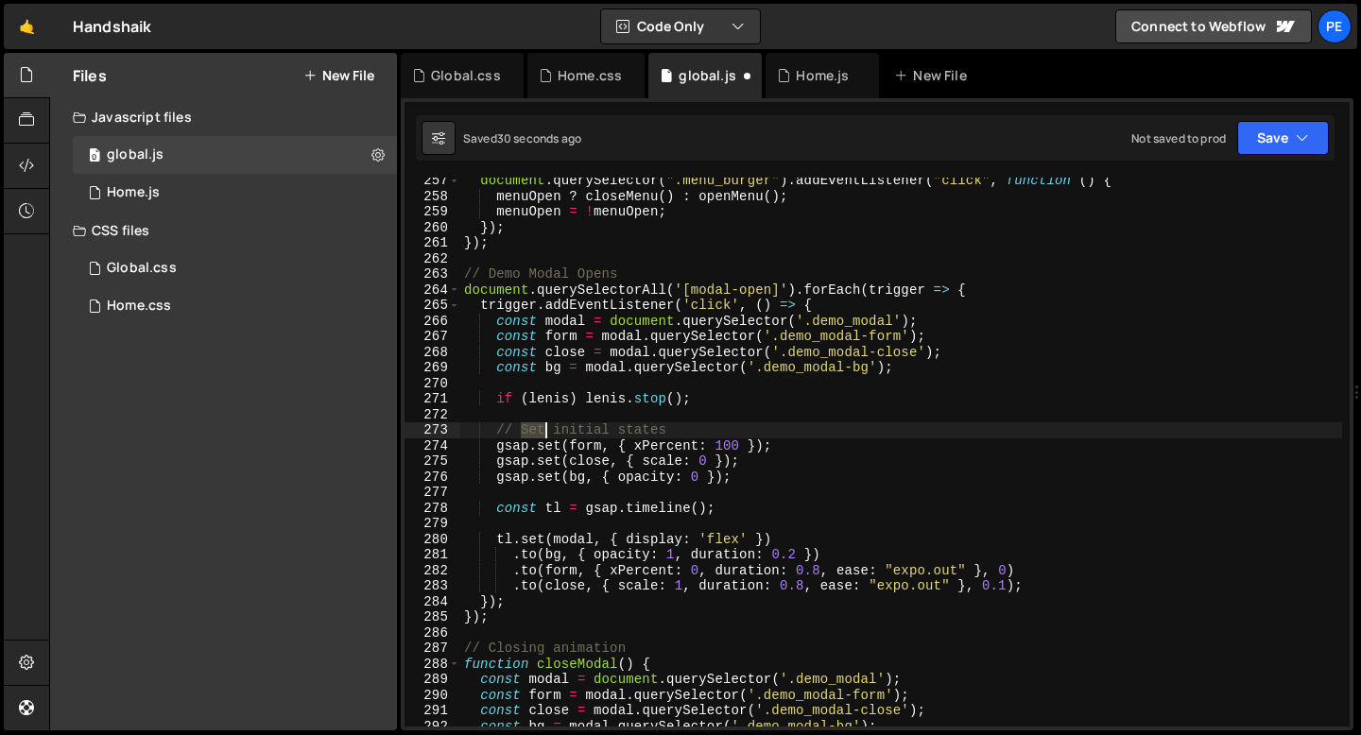
click at [542, 431] on div "document . querySelector ( ".menu_burger" ) . addEventListener ( "click" , func…" at bounding box center [901, 463] width 882 height 580
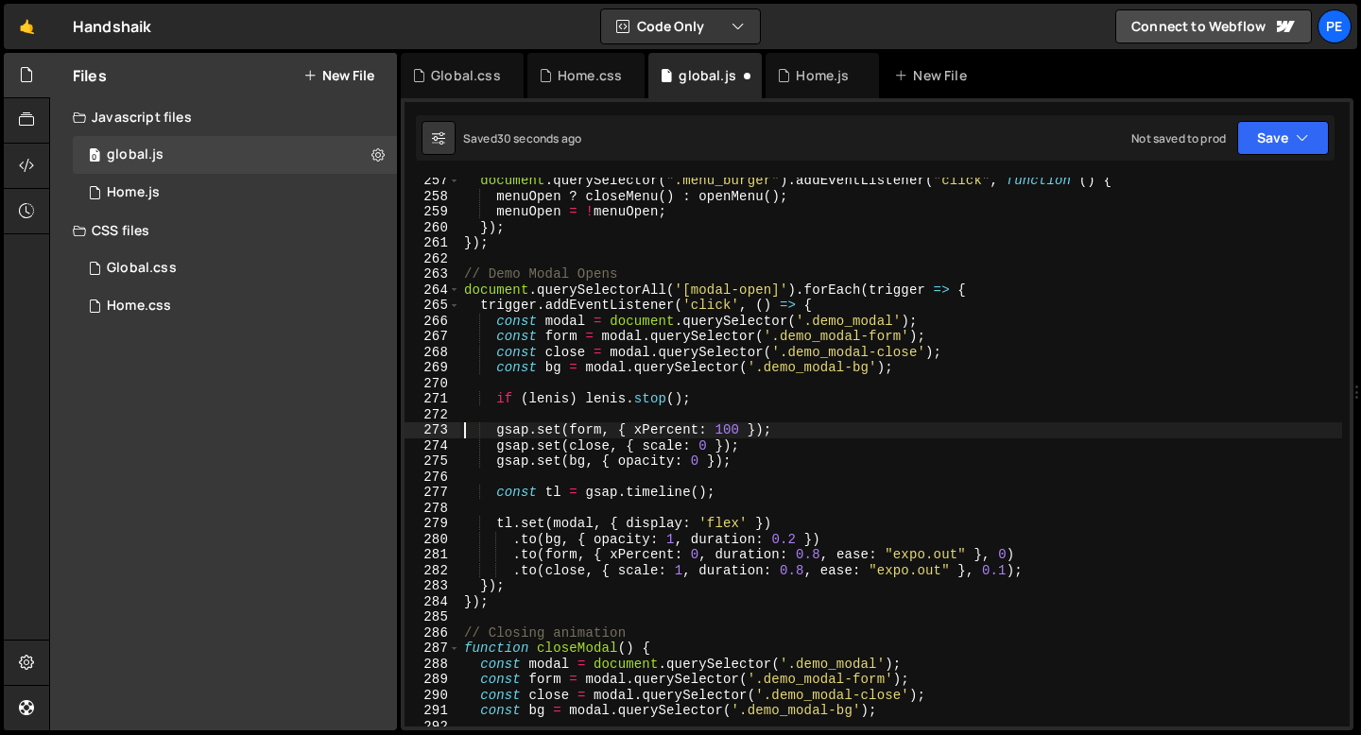
scroll to position [4213, 0]
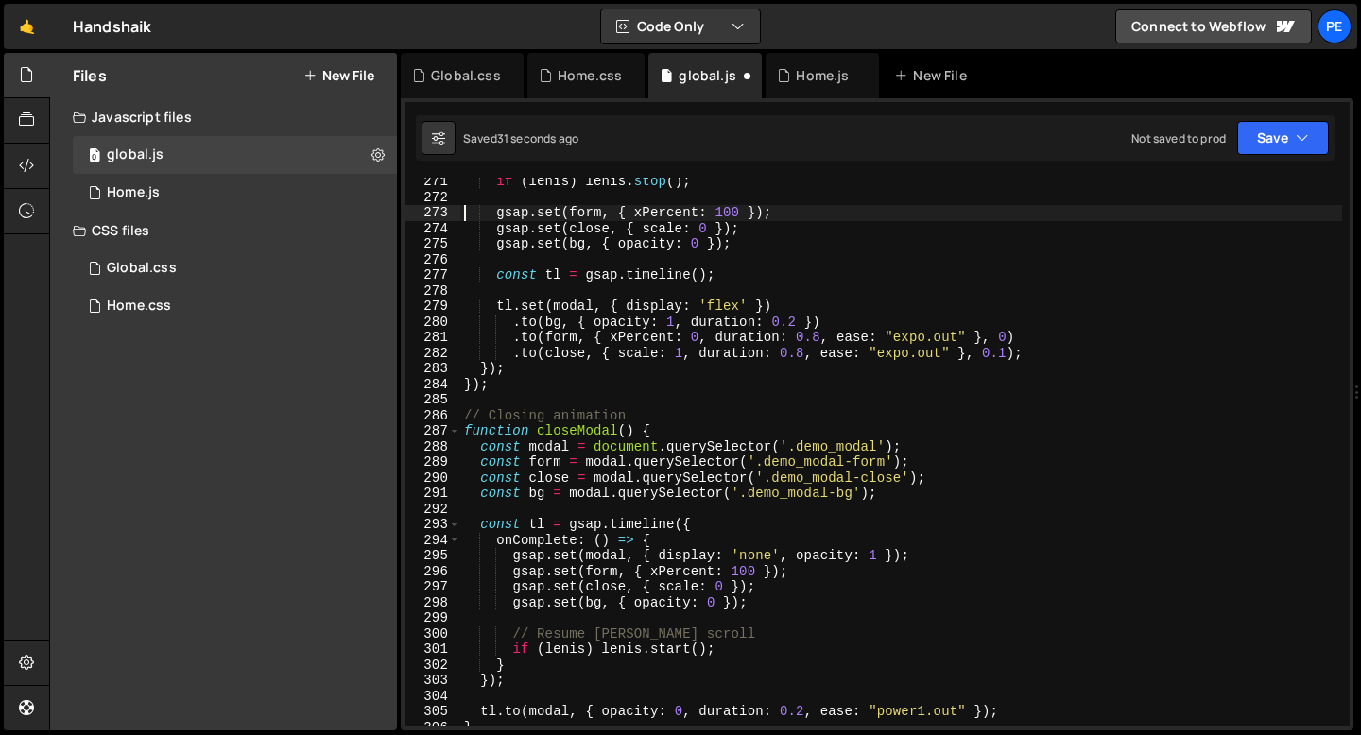
click at [522, 418] on div "if ( [PERSON_NAME] ) [PERSON_NAME] . stop ( ) ; gsap . set ( form , { xPercent …" at bounding box center [901, 464] width 882 height 580
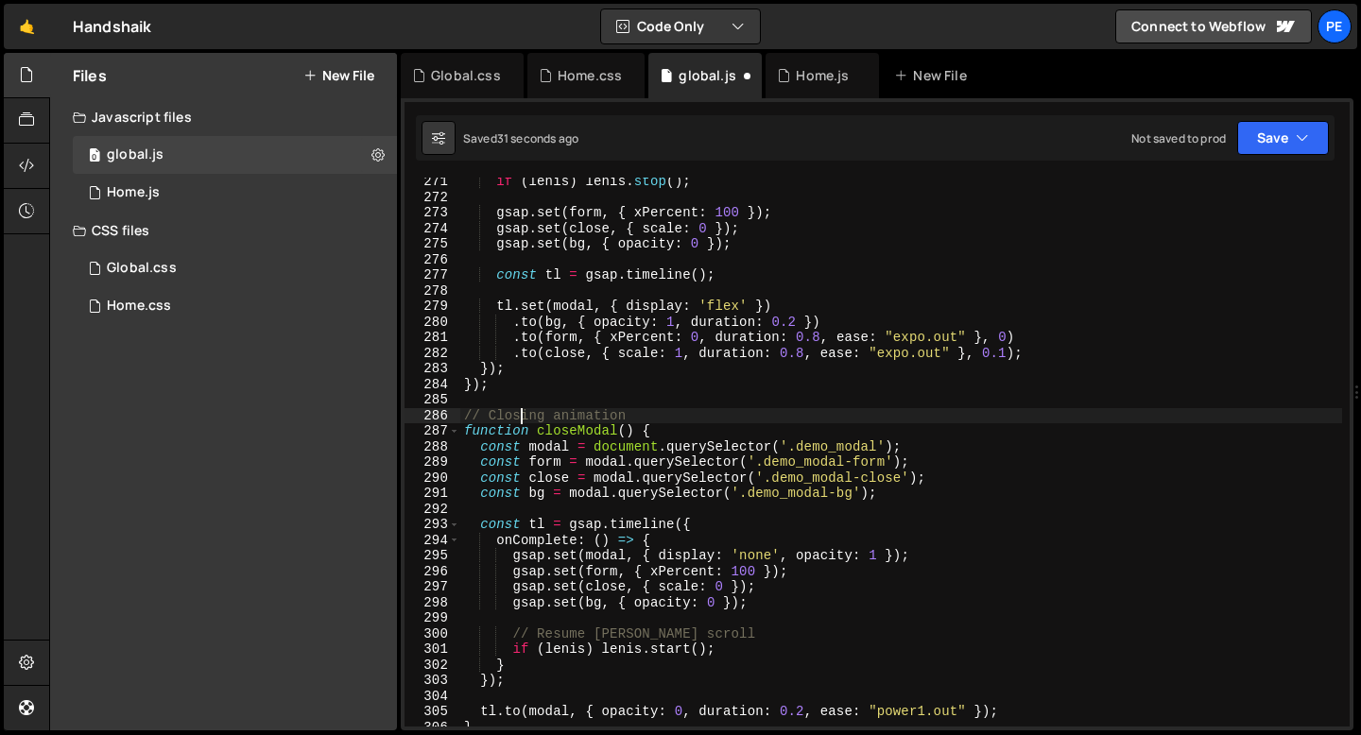
click at [522, 417] on div "if ( [PERSON_NAME] ) [PERSON_NAME] . stop ( ) ; gsap . set ( form , { xPercent …" at bounding box center [901, 464] width 882 height 580
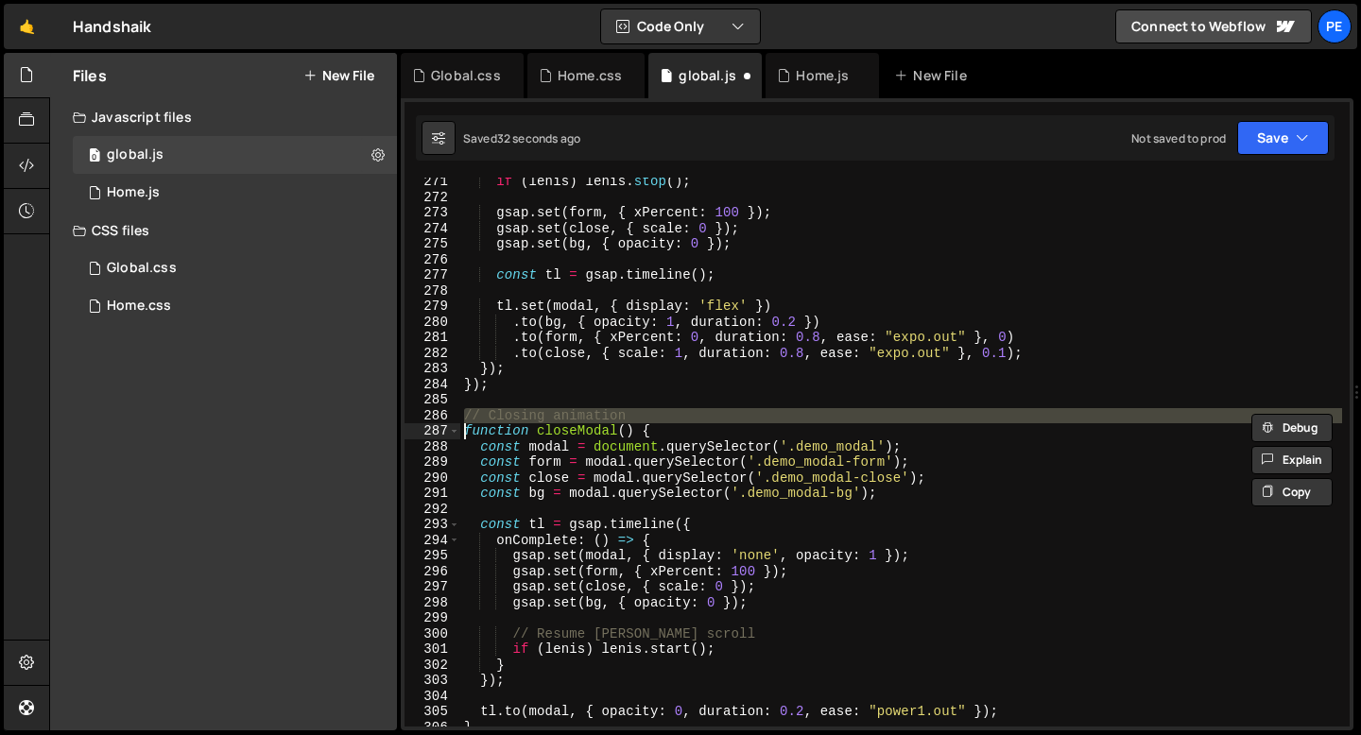
type textarea "function closeModal() {"
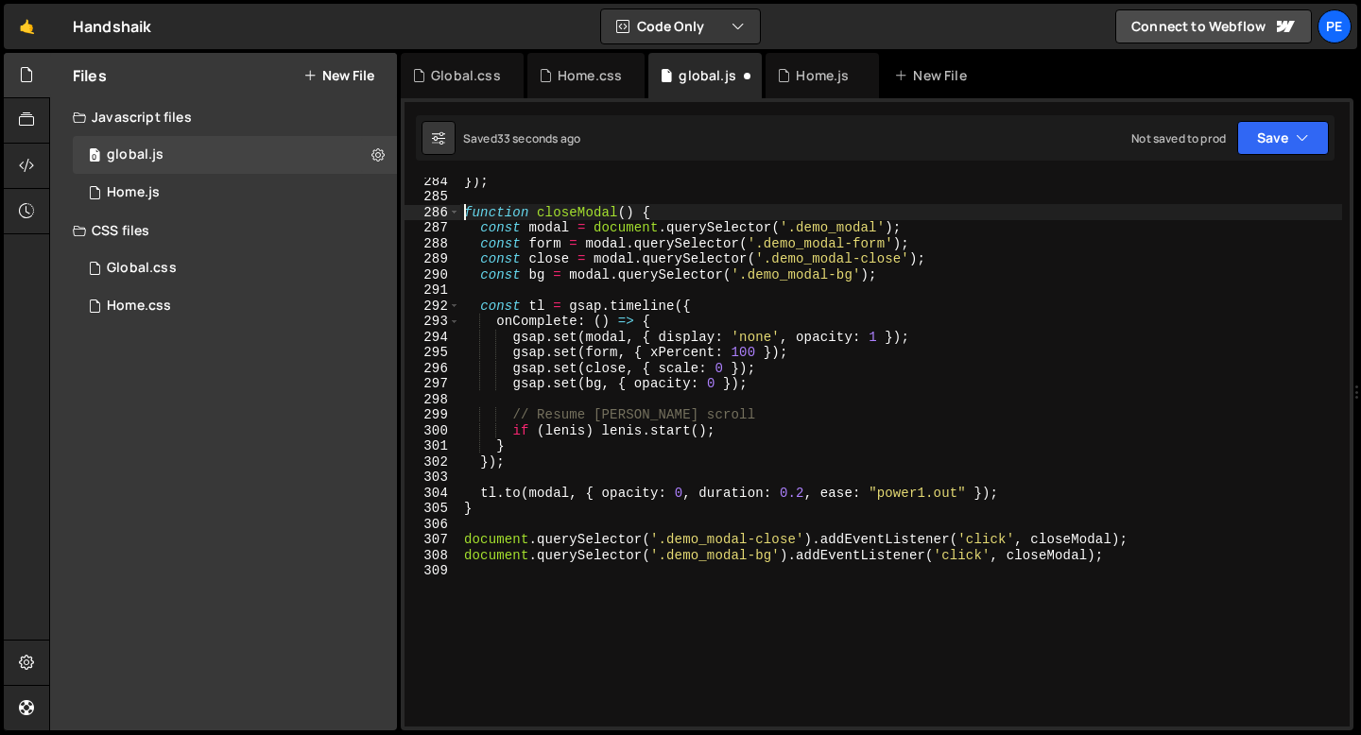
scroll to position [4417, 0]
click at [498, 523] on div "}) ; function closeModal ( ) { const modal = document . querySelector ( '.demo_…" at bounding box center [901, 463] width 882 height 580
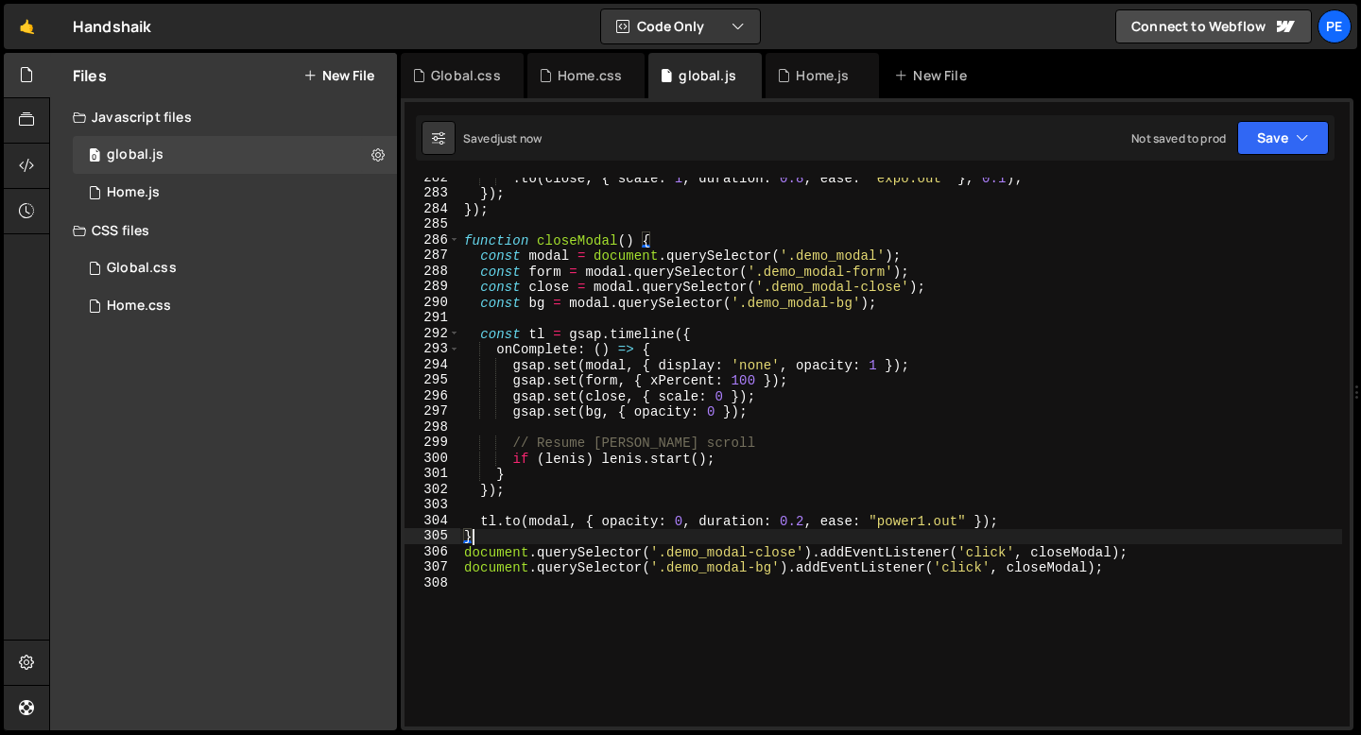
scroll to position [4250, 0]
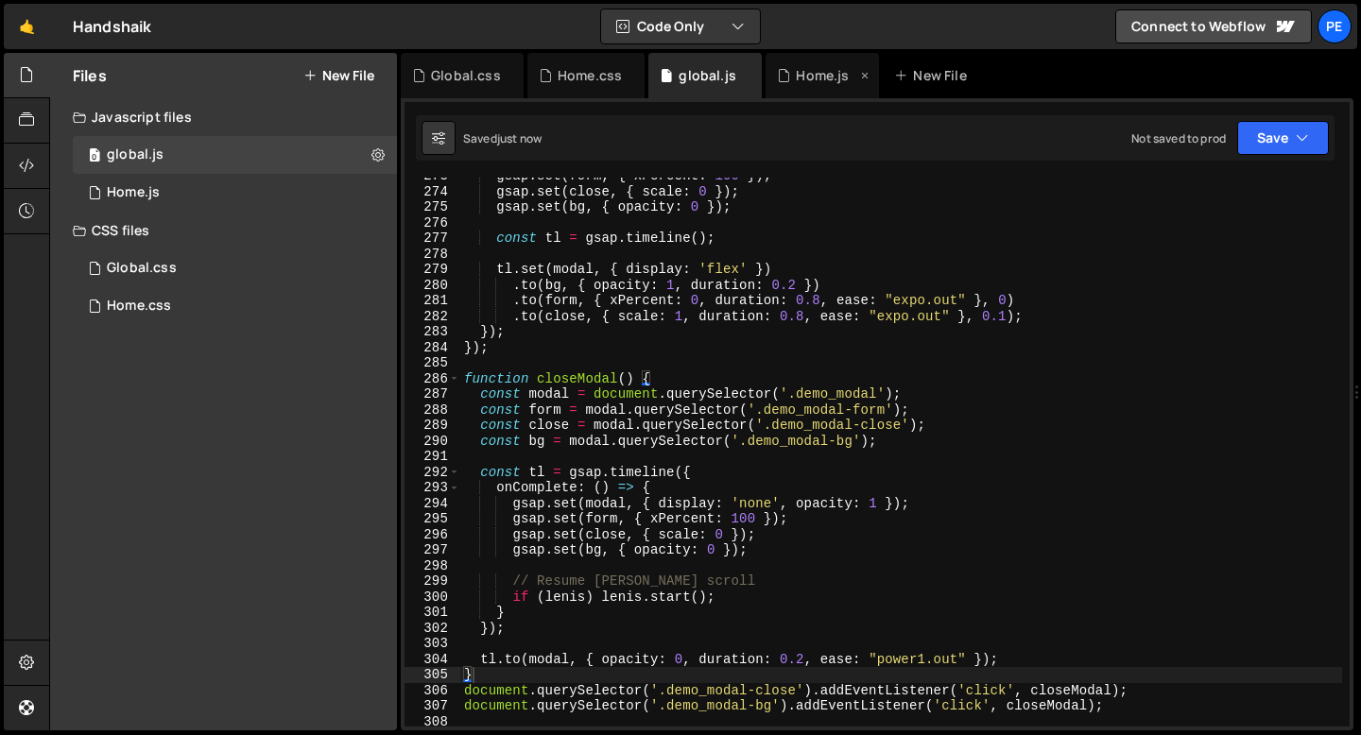
click at [843, 84] on div "Home.js" at bounding box center [822, 75] width 53 height 19
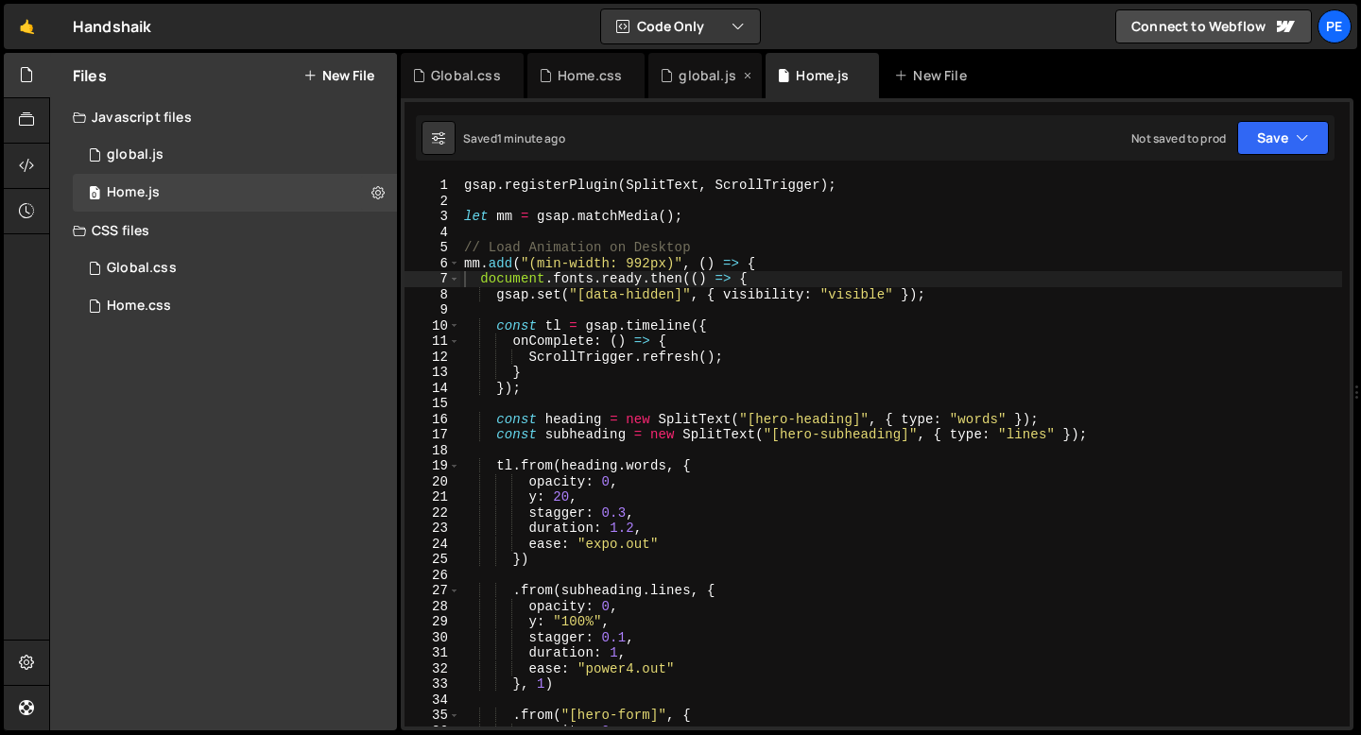
click at [692, 83] on div "global.js" at bounding box center [707, 75] width 57 height 19
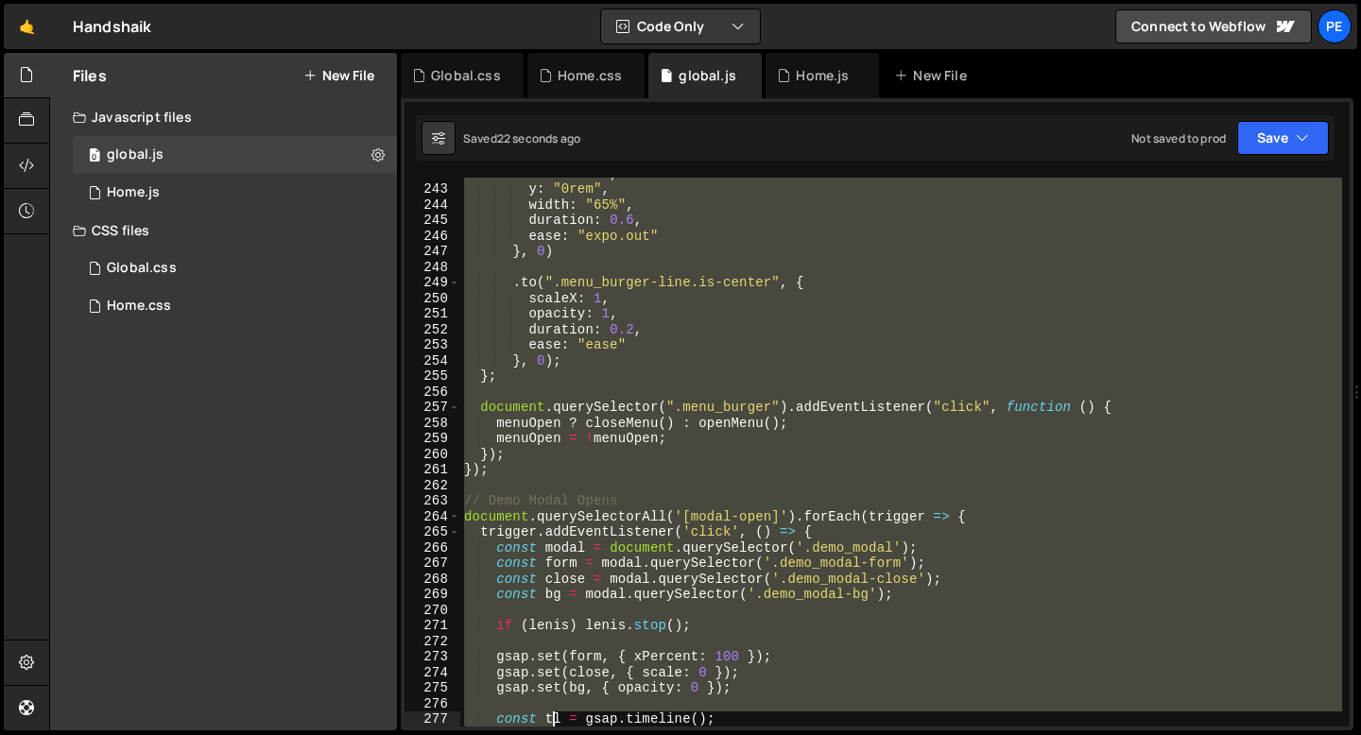
scroll to position [3770, 0]
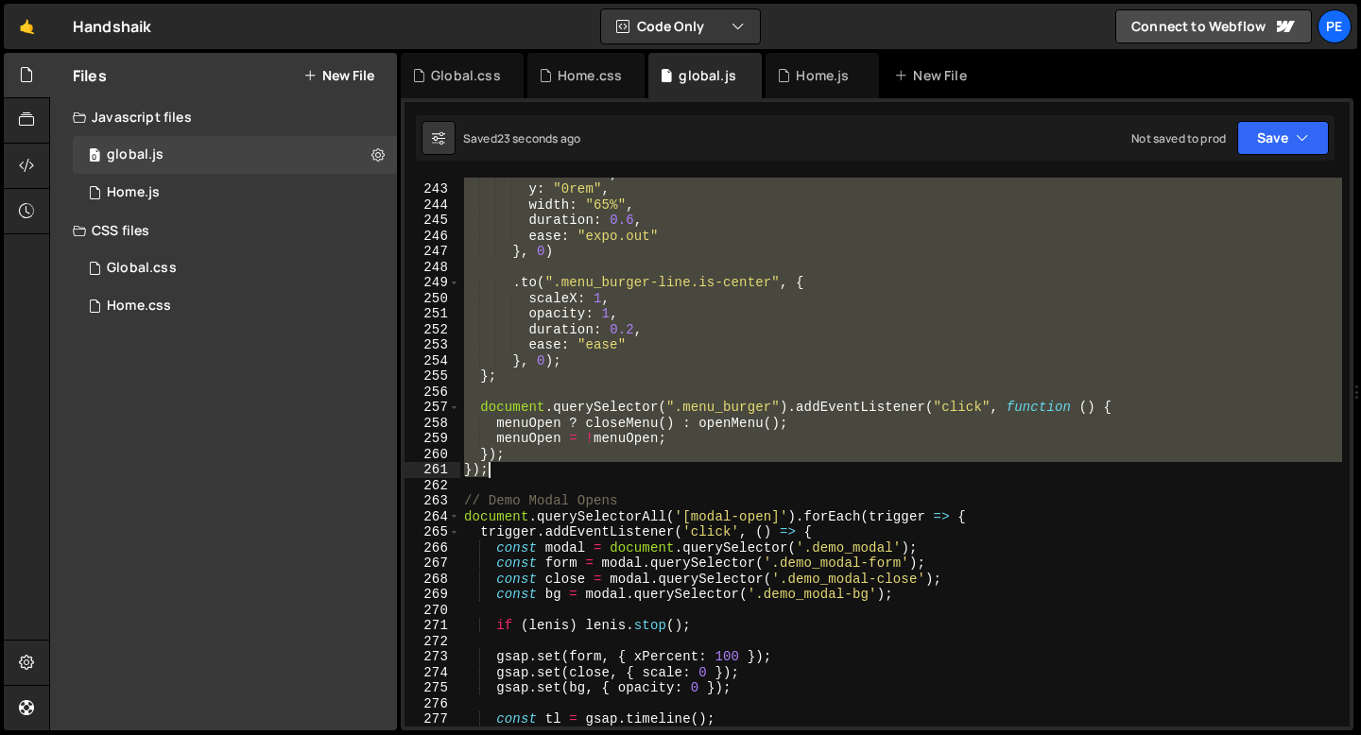
drag, startPoint x: 465, startPoint y: 443, endPoint x: 538, endPoint y: 472, distance: 78.1
click at [538, 472] on div "rotateZ : 0 , y : "0rem" , width : "65%" , duration : 0.6 , ease : "expo.out" }…" at bounding box center [901, 455] width 882 height 580
type textarea "}); });"
paste textarea
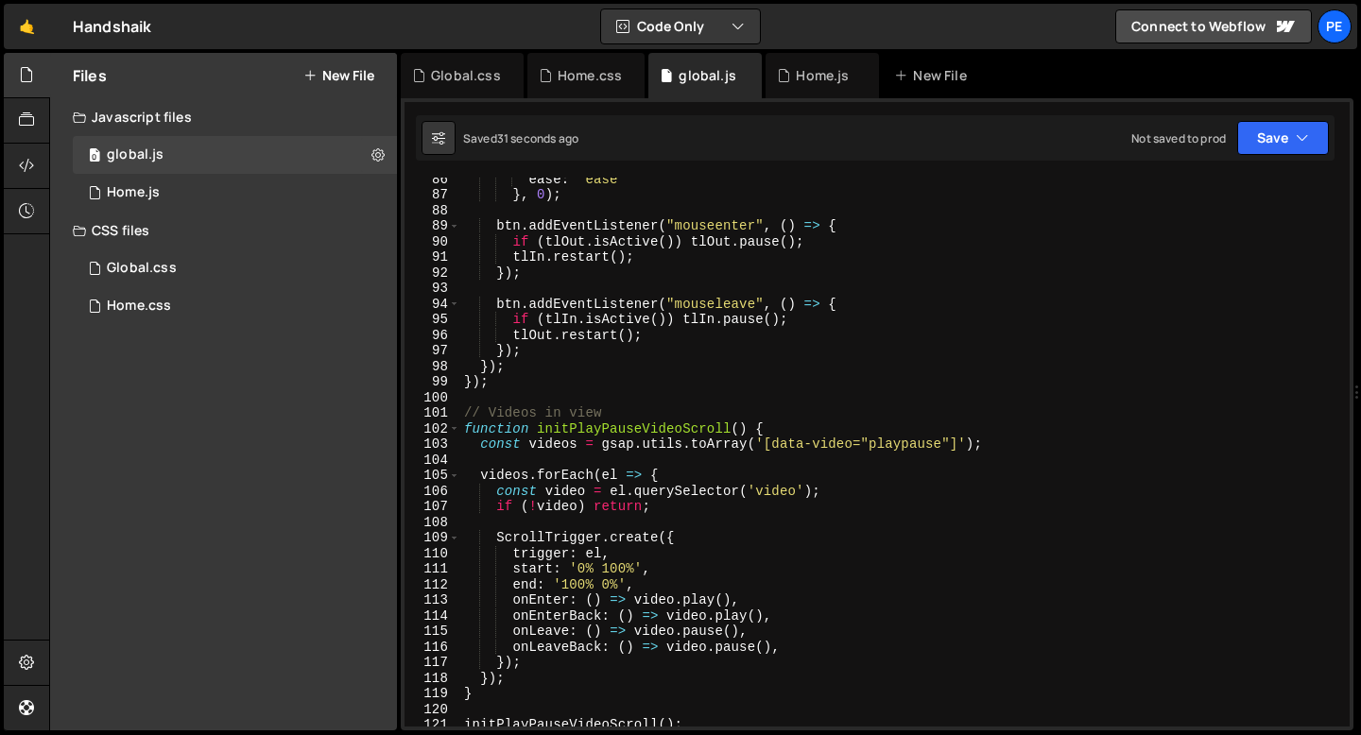
scroll to position [1332, 0]
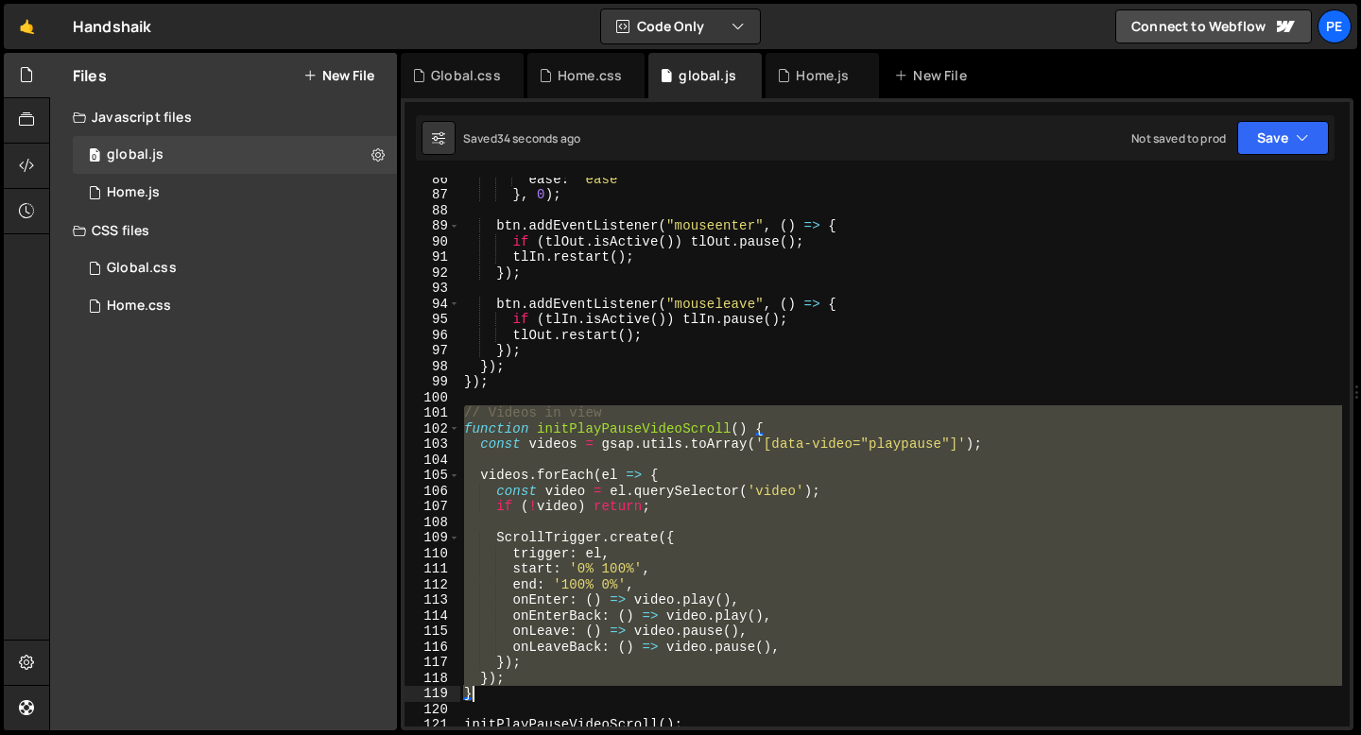
drag, startPoint x: 464, startPoint y: 416, endPoint x: 513, endPoint y: 689, distance: 277.5
click at [513, 689] on div "ease : "ease" } , 0 ) ; btn . addEventListener ( "mouseenter" , ( ) => { if ( t…" at bounding box center [901, 461] width 882 height 580
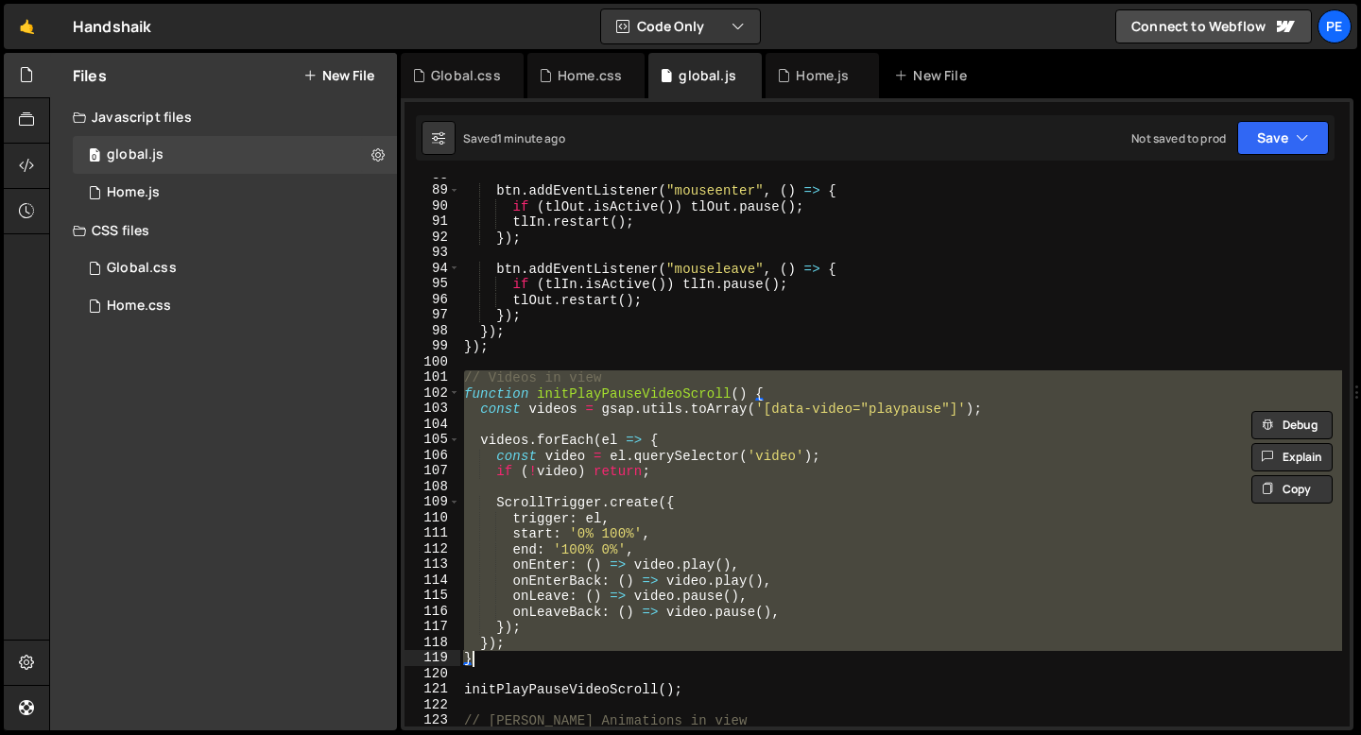
paste textarea
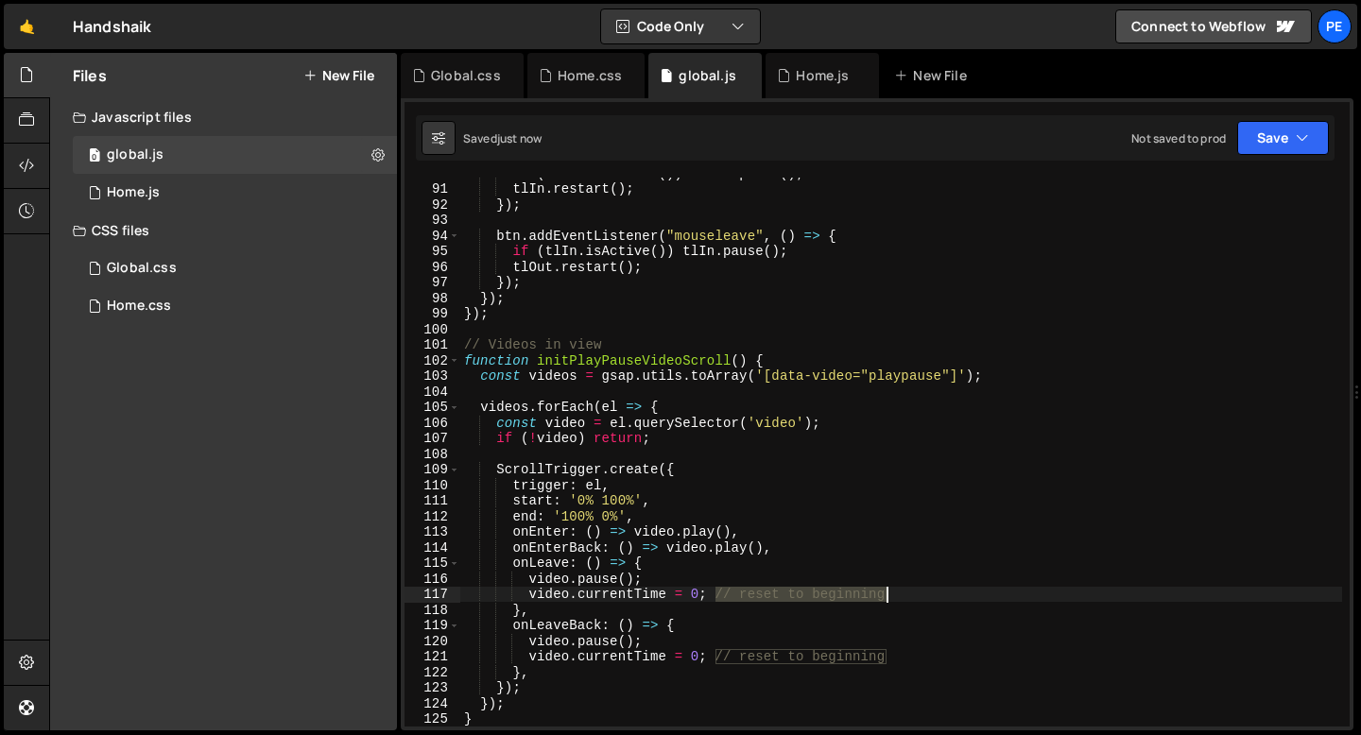
drag, startPoint x: 714, startPoint y: 597, endPoint x: 933, endPoint y: 598, distance: 218.3
click at [934, 598] on div "if ( tlOut . isActive ( )) tlOut . pause ( ) ; tlIn . restart ( ) ; }) ; btn . …" at bounding box center [901, 455] width 882 height 580
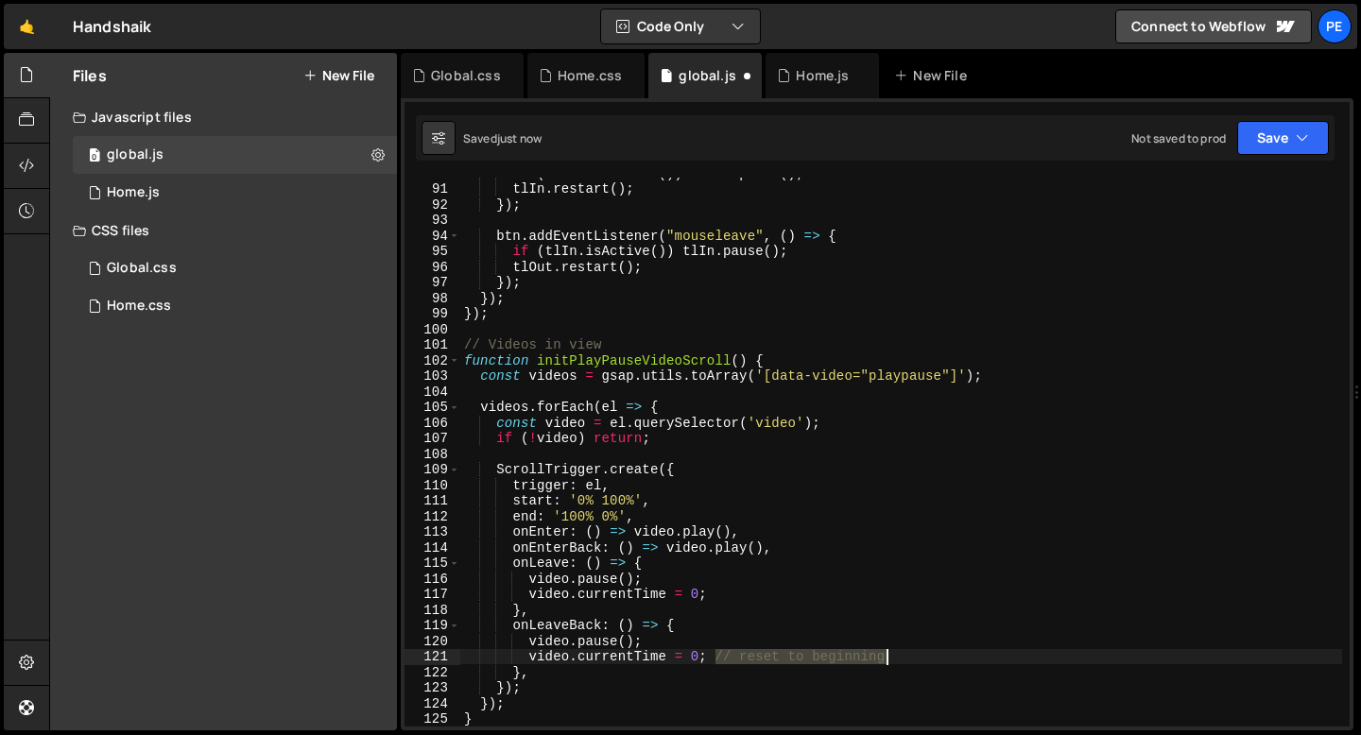
drag, startPoint x: 714, startPoint y: 659, endPoint x: 955, endPoint y: 658, distance: 241.0
click at [955, 658] on div "if ( tlOut . isActive ( )) tlOut . pause ( ) ; tlIn . restart ( ) ; }) ; btn . …" at bounding box center [901, 455] width 882 height 580
click at [507, 357] on div "if ( tlOut . isActive ( )) tlOut . pause ( ) ; tlIn . restart ( ) ; }) ; btn . …" at bounding box center [901, 455] width 882 height 580
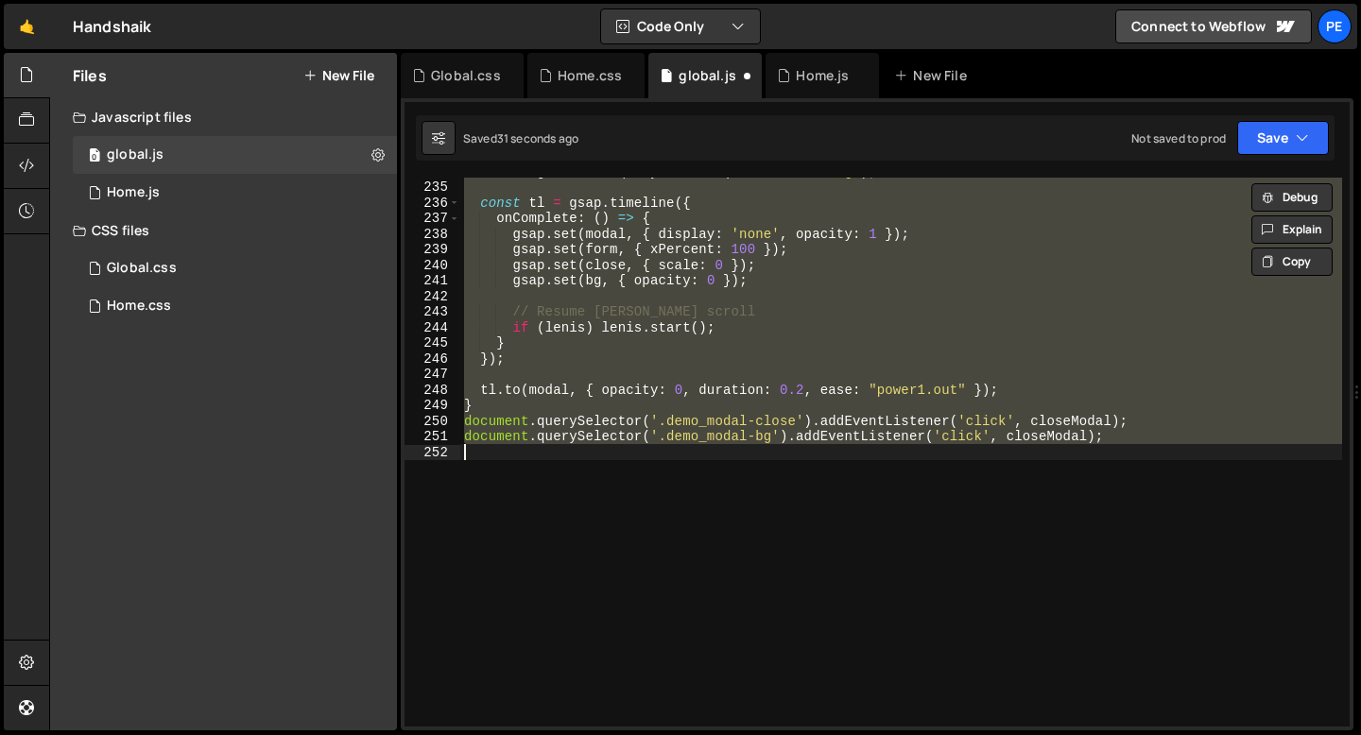
scroll to position [1565, 0]
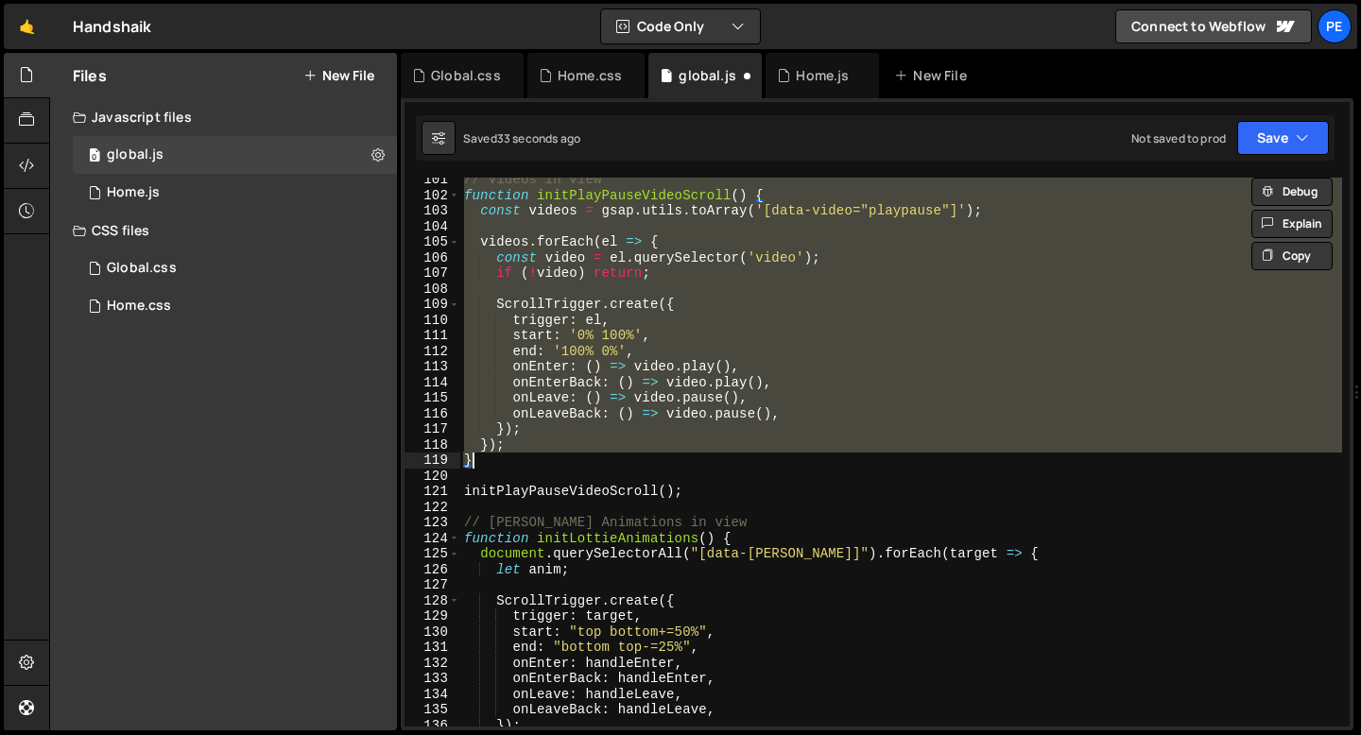
click at [538, 444] on div "// Videos in view function initPlayPauseVideoScroll ( ) { const videos = gsap .…" at bounding box center [901, 452] width 882 height 549
type textarea "});"
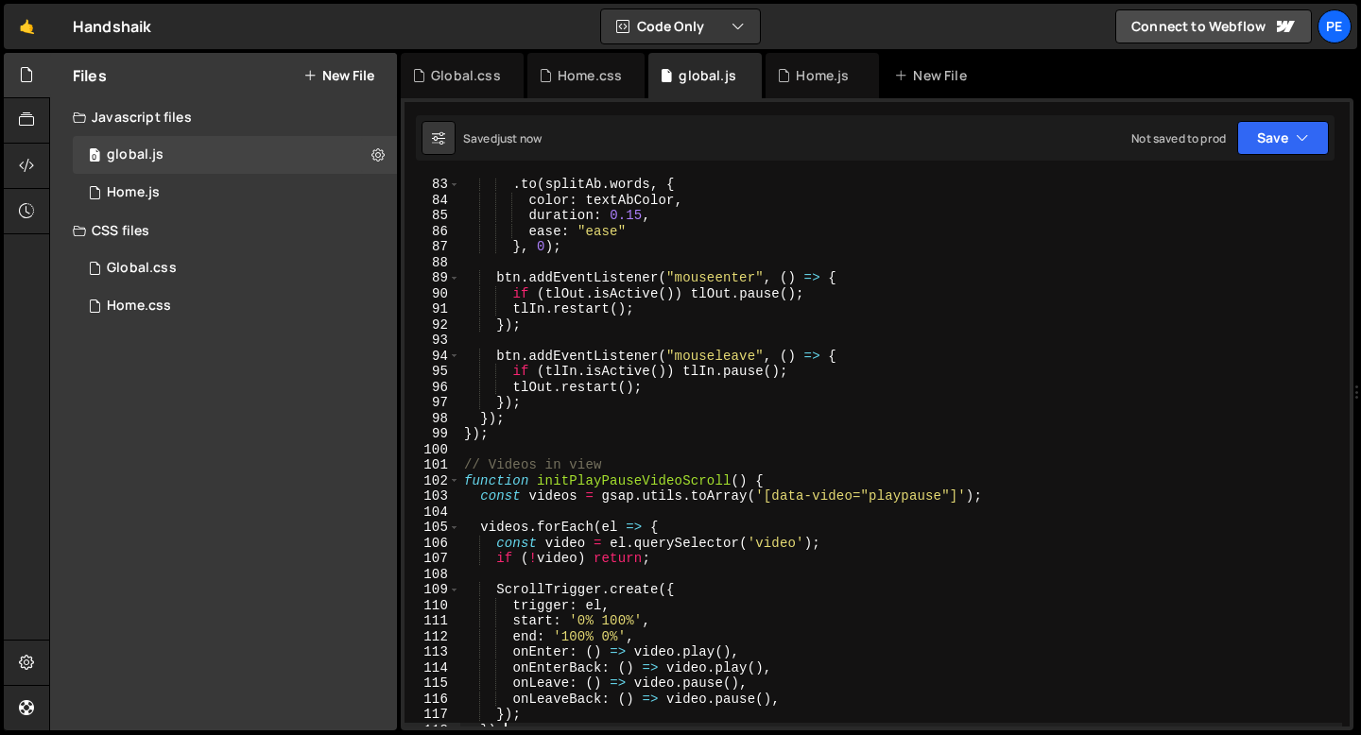
scroll to position [1280, 0]
click at [491, 446] on div ". to ( splitAb . words , { color : textAbColor , duration : 0.15 , ease : "ease…" at bounding box center [901, 467] width 882 height 580
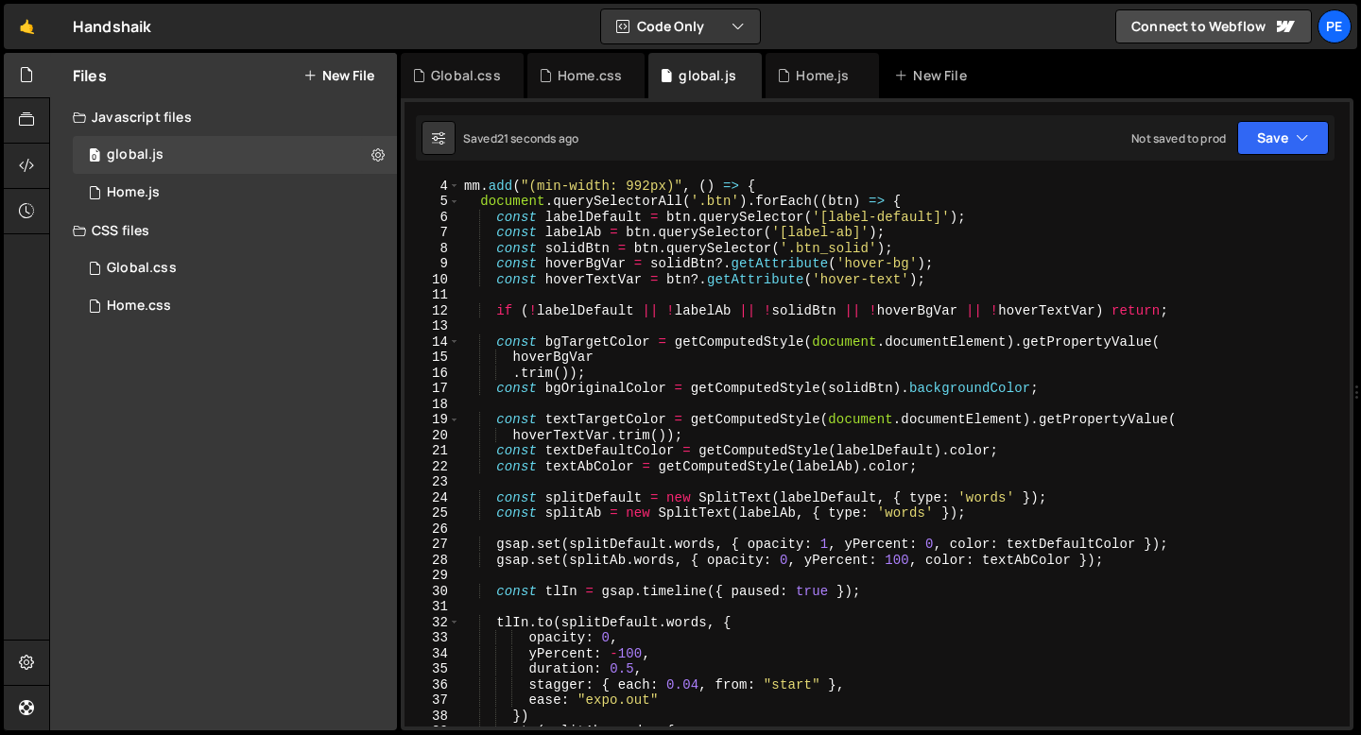
scroll to position [0, 0]
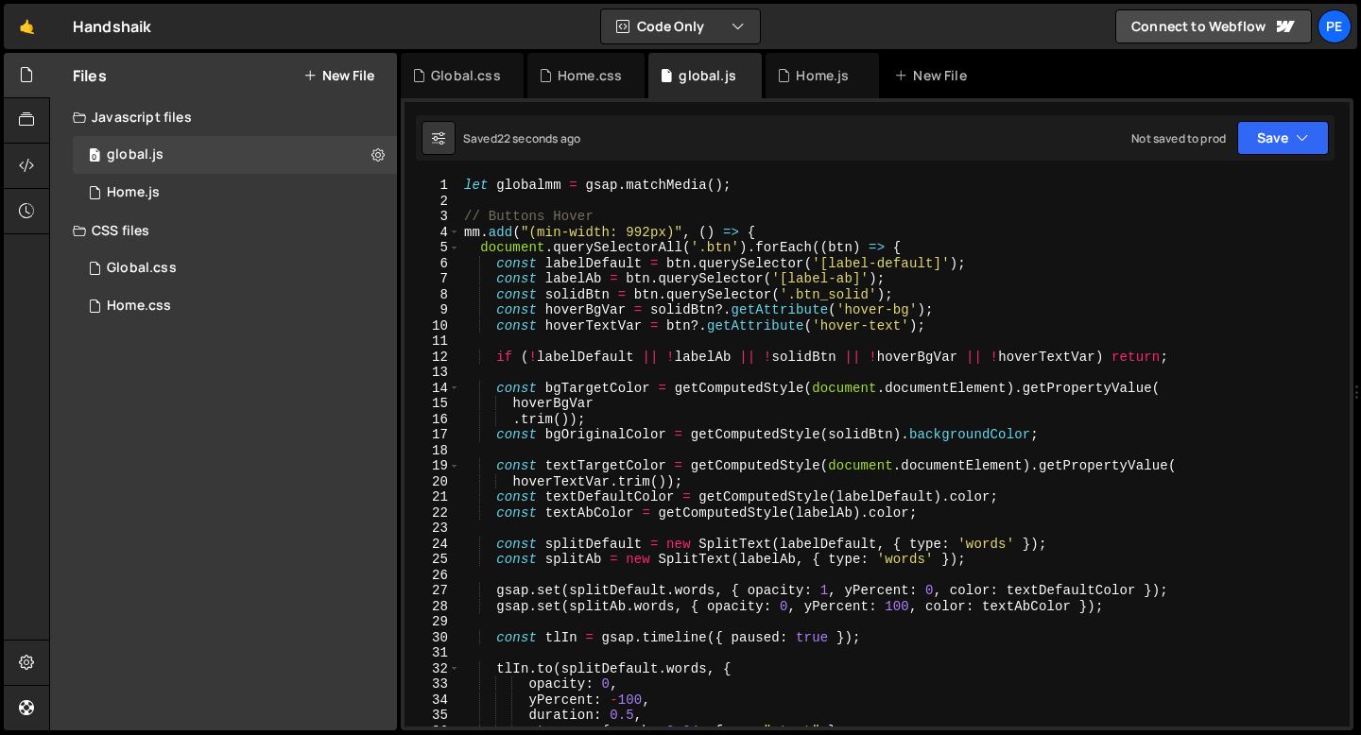
click at [461, 231] on div "let globalmm = gsap . matchMedia ( ) ; // Buttons Hover mm . add ( "(min-width:…" at bounding box center [901, 468] width 882 height 580
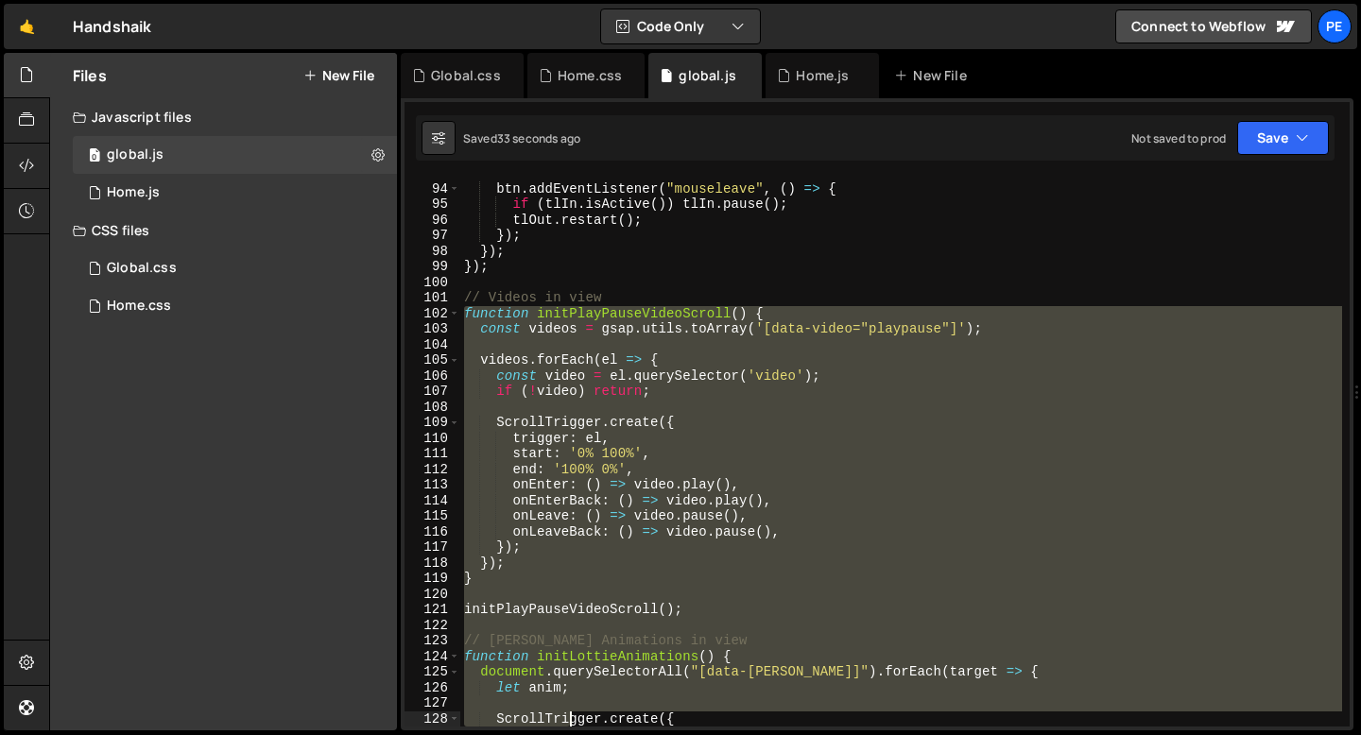
scroll to position [1462, 0]
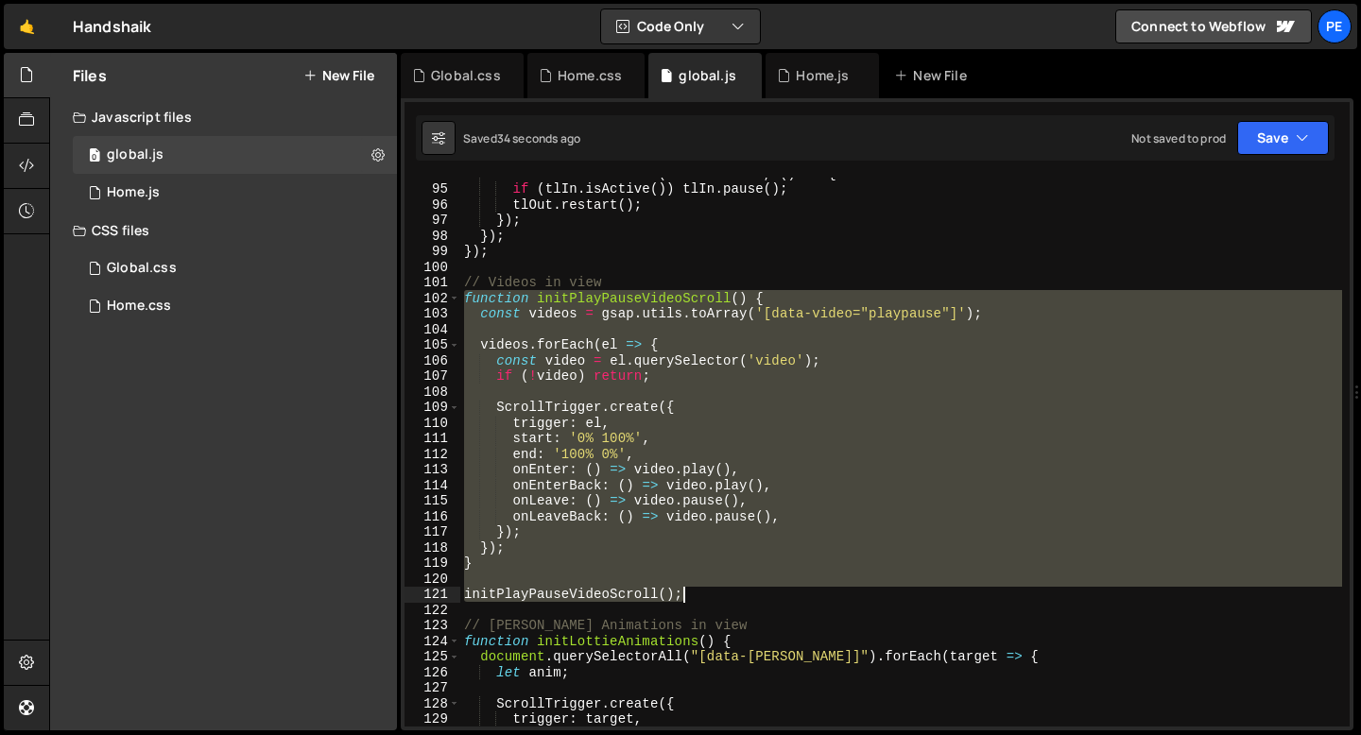
drag, startPoint x: 466, startPoint y: 451, endPoint x: 715, endPoint y: 599, distance: 290.3
click at [714, 599] on div "btn . addEventListener ( "mouseleave" , ( ) => { if ( tlIn . isActive ( )) tlIn…" at bounding box center [901, 455] width 882 height 580
type textarea "initPlayPauseVideoScroll();"
paste textarea
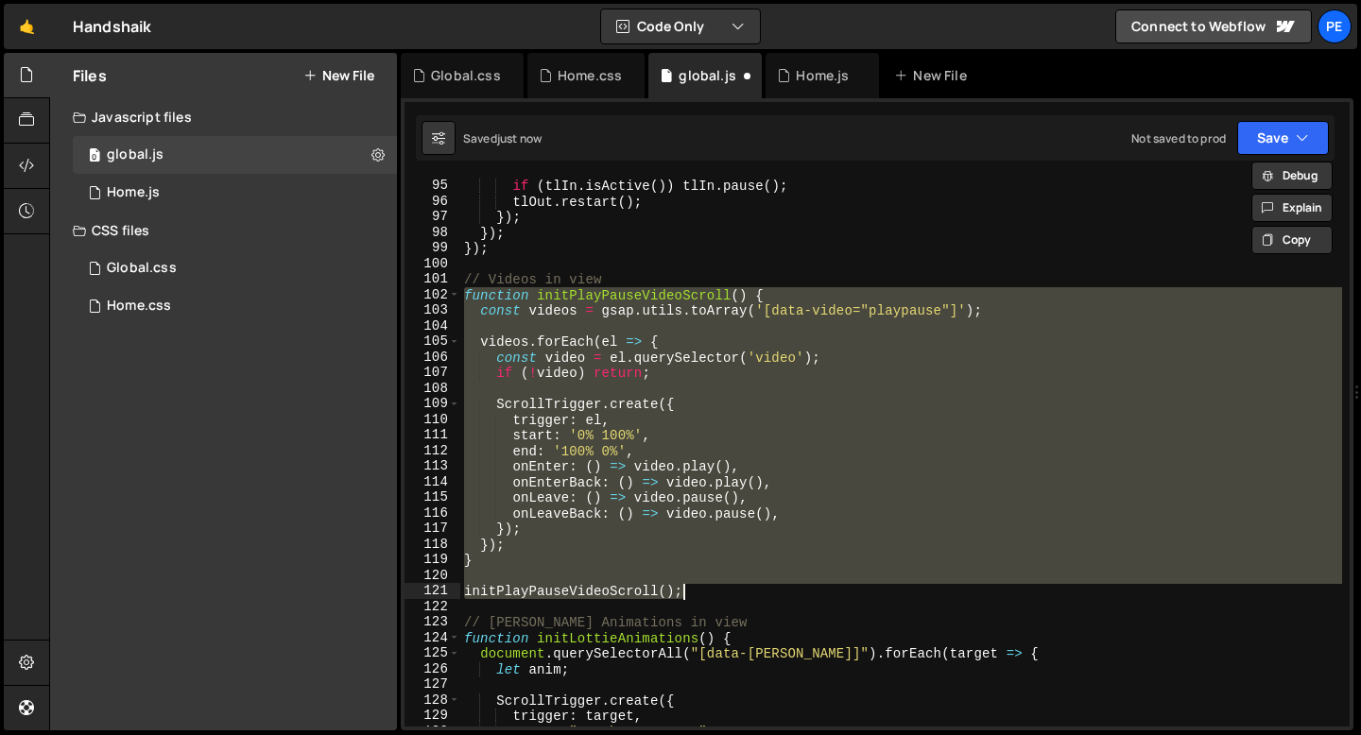
scroll to position [1466, 0]
click at [468, 297] on div "btn . addEventListener ( "mouseleave" , ( ) => { if ( tlIn . isActive ( )) tlIn…" at bounding box center [901, 452] width 882 height 549
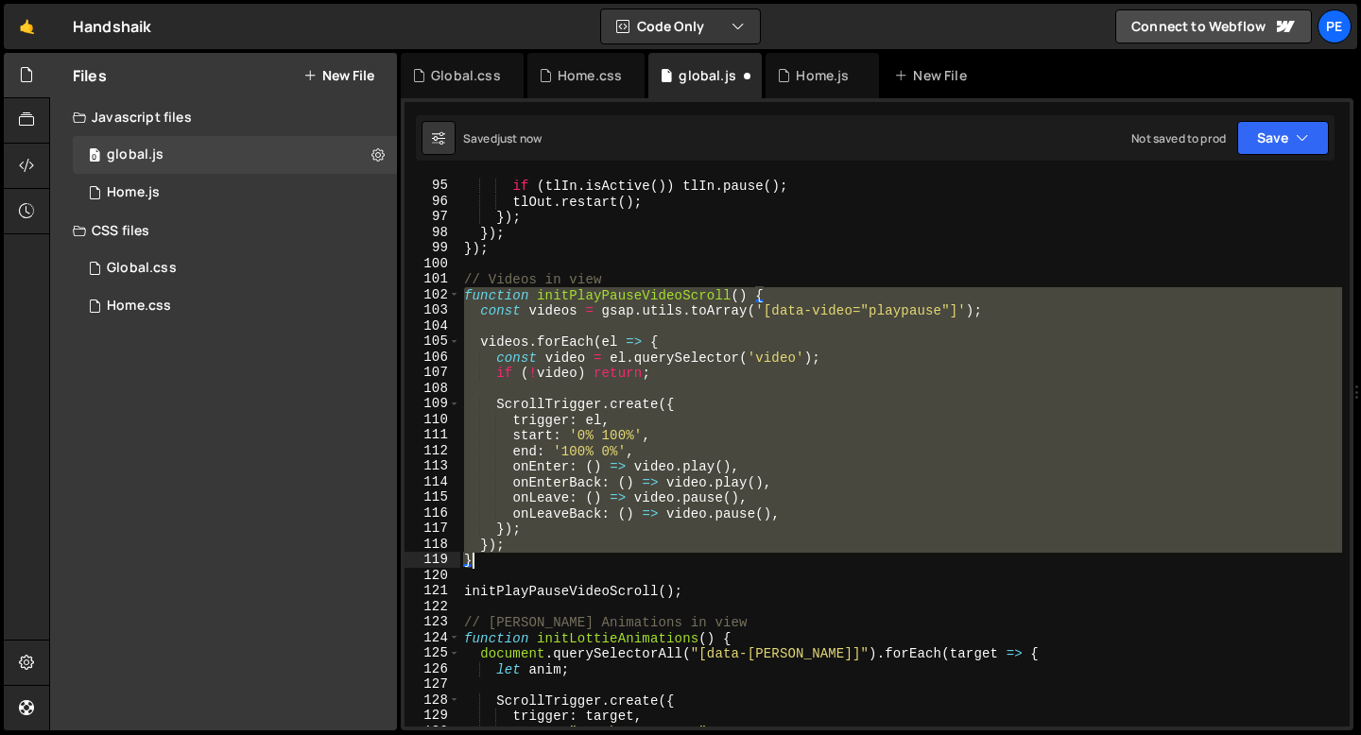
drag, startPoint x: 468, startPoint y: 297, endPoint x: 505, endPoint y: 554, distance: 259.7
click at [505, 554] on div "btn . addEventListener ( "mouseleave" , ( ) => { if ( tlIn . isActive ( )) tlIn…" at bounding box center [901, 453] width 882 height 580
type textarea "}); }"
paste textarea
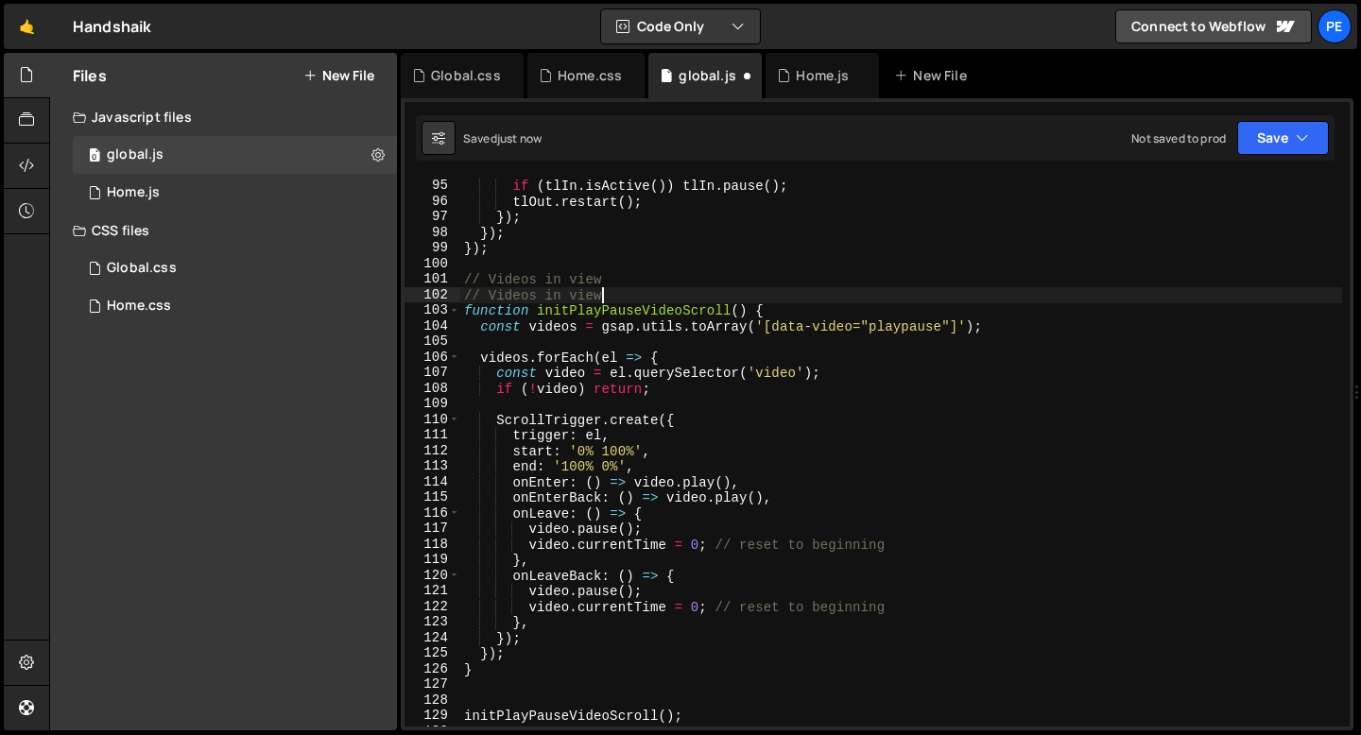
click at [600, 297] on div "btn . addEventListener ( "mouseleave" , ( ) => { if ( tlIn . isActive ( )) tlIn…" at bounding box center [901, 453] width 882 height 580
click at [600, 296] on div "btn . addEventListener ( "mouseleave" , ( ) => { if ( tlIn . isActive ( )) tlIn…" at bounding box center [901, 453] width 882 height 580
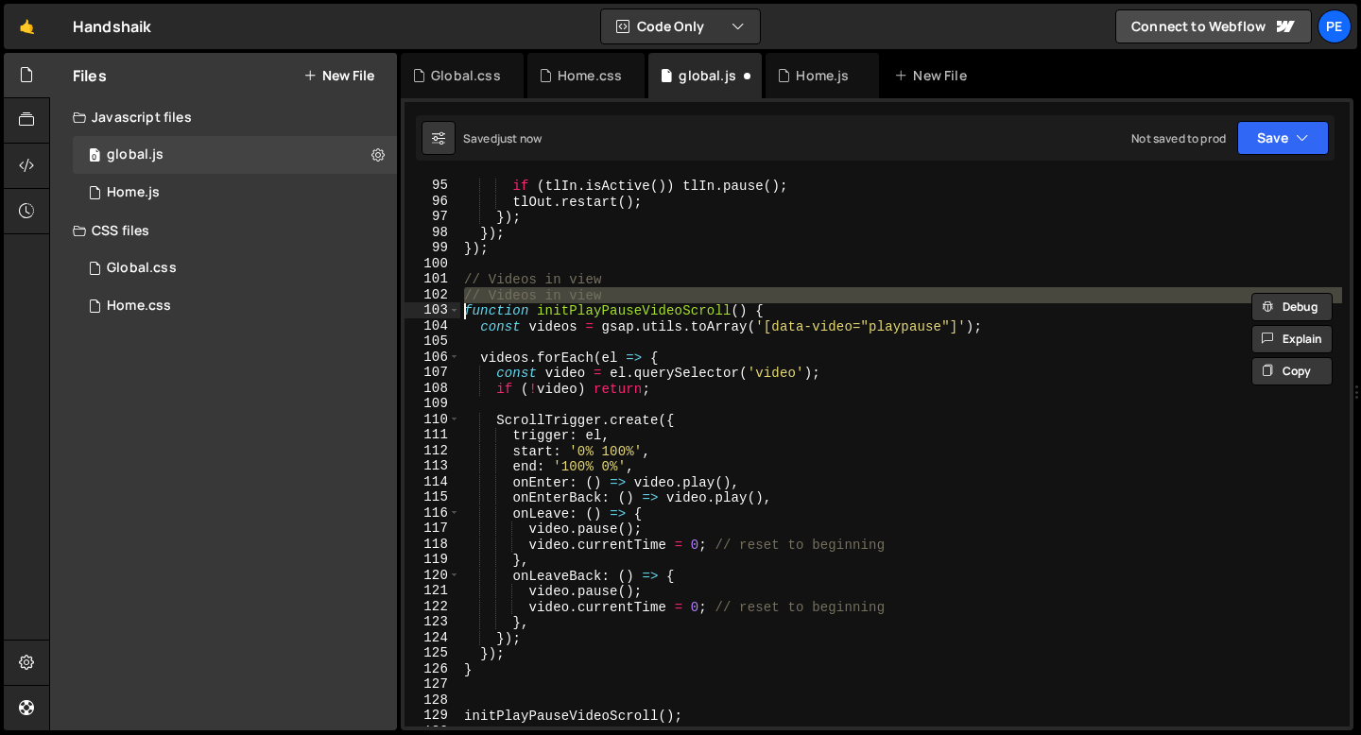
click at [600, 296] on div "btn . addEventListener ( "mouseleave" , ( ) => { if ( tlIn . isActive ( )) tlIn…" at bounding box center [901, 453] width 882 height 580
type textarea "function initPlayPauseVideoScroll() {"
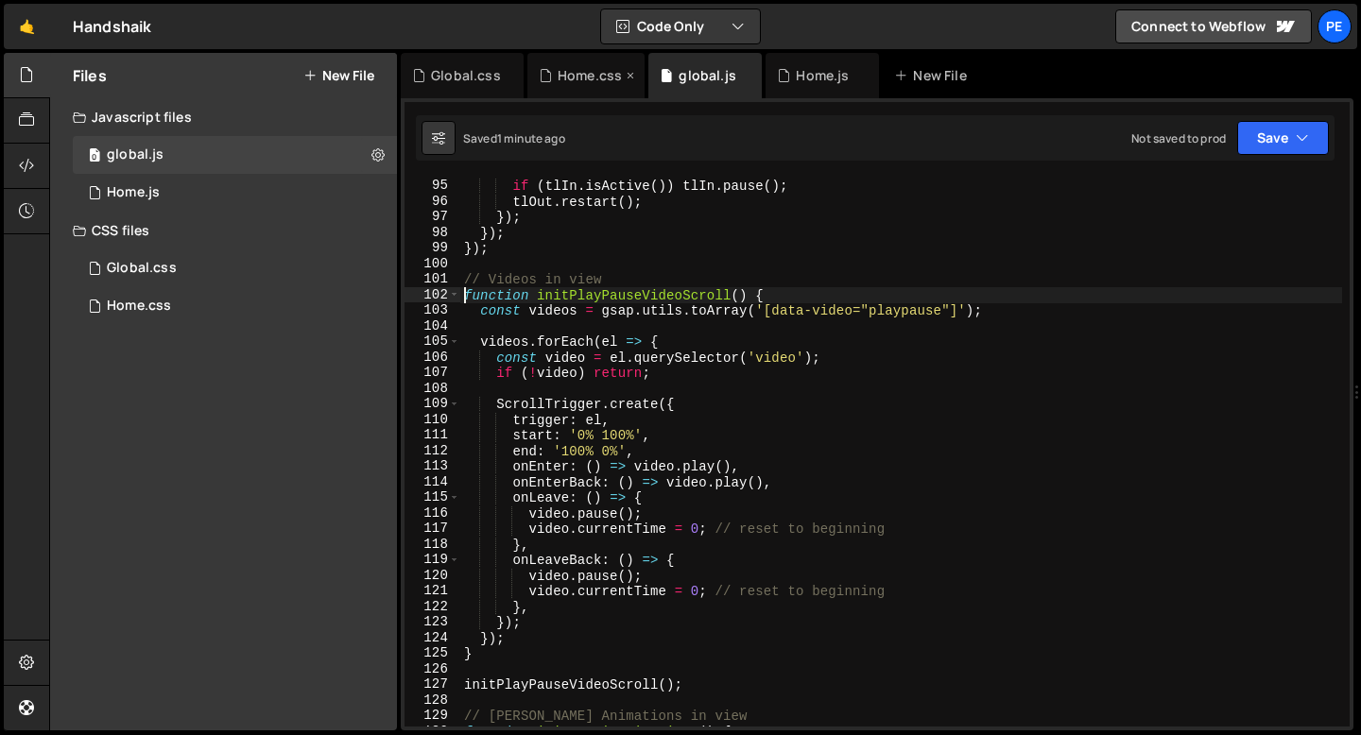
click at [574, 73] on div "Home.css" at bounding box center [590, 75] width 64 height 19
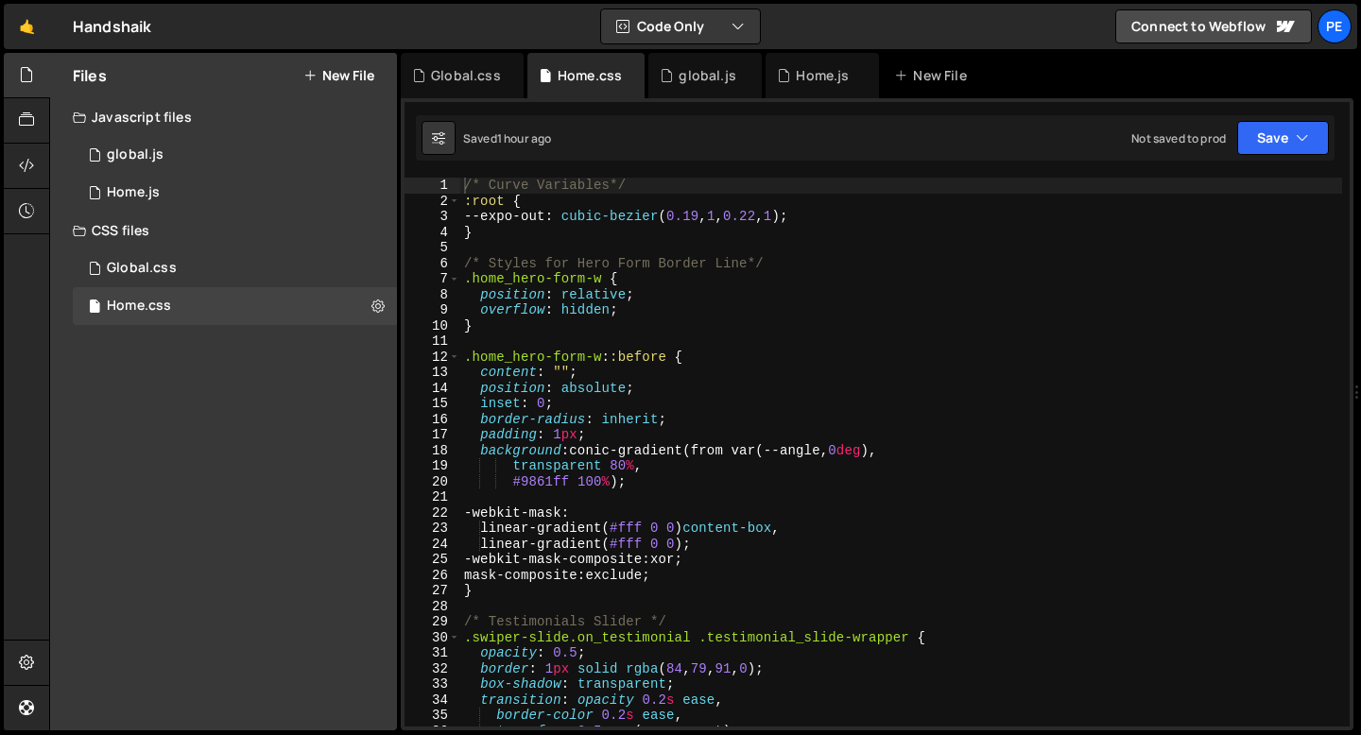
click at [507, 330] on div "/* Curve Variables*/ :root { --expo-out : cubic-bezier ( 0.19 , 1 , 0.22 , 1 ) …" at bounding box center [901, 468] width 882 height 580
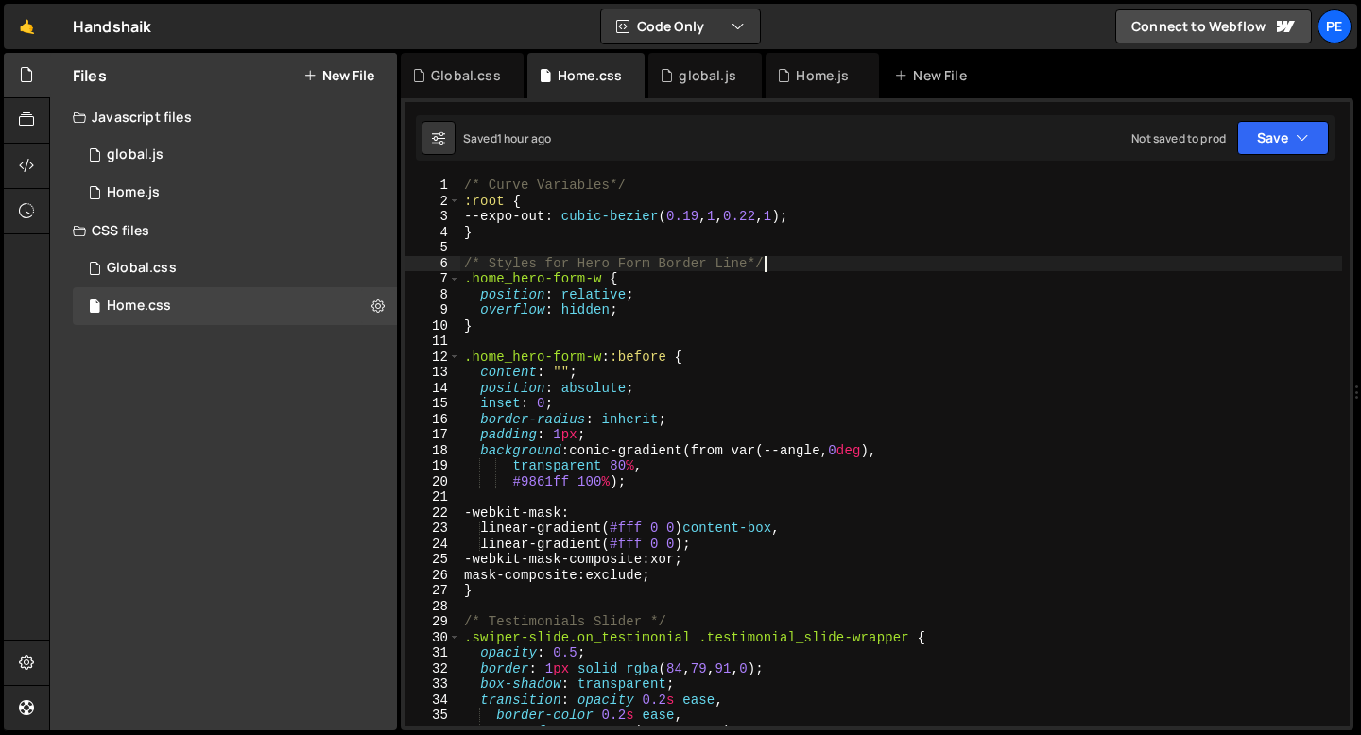
click at [777, 265] on div "/* Curve Variables*/ :root { --expo-out : cubic-bezier ( 0.19 , 1 , 0.22 , 1 ) …" at bounding box center [901, 468] width 882 height 580
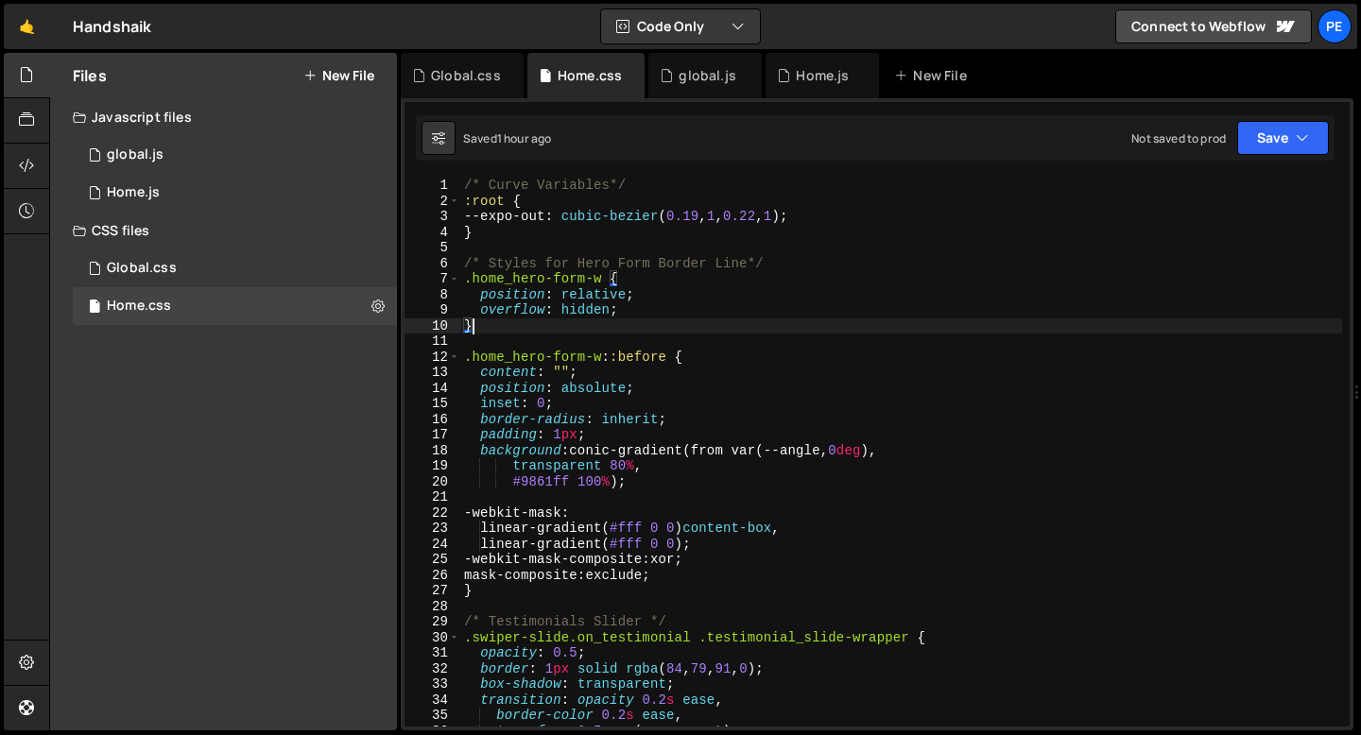
click at [561, 326] on div "/* Curve Variables*/ :root { --expo-out : cubic-bezier ( 0.19 , 1 , 0.22 , 1 ) …" at bounding box center [901, 468] width 882 height 580
type textarea "}"
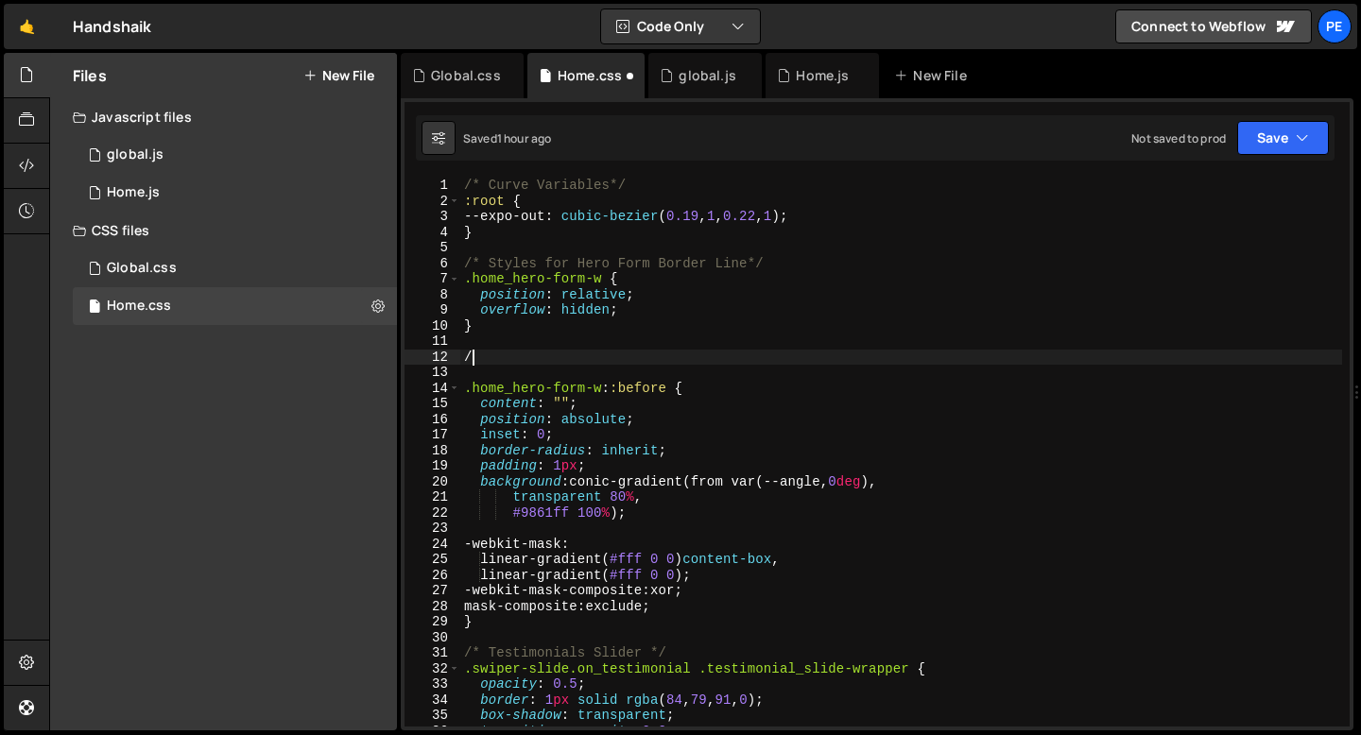
paste textarea "home_hero-form-w"
click at [472, 357] on div "/* Curve Variables*/ :root { --expo-out : cubic-bezier ( 0.19 , 1 , 0.22 , 1 ) …" at bounding box center [901, 468] width 882 height 580
click at [623, 354] on div "/* Curve Variables*/ :root { --expo-out : cubic-bezier ( 0.19 , 1 , 0.22 , 1 ) …" at bounding box center [901, 468] width 882 height 580
paste textarea "form_line"
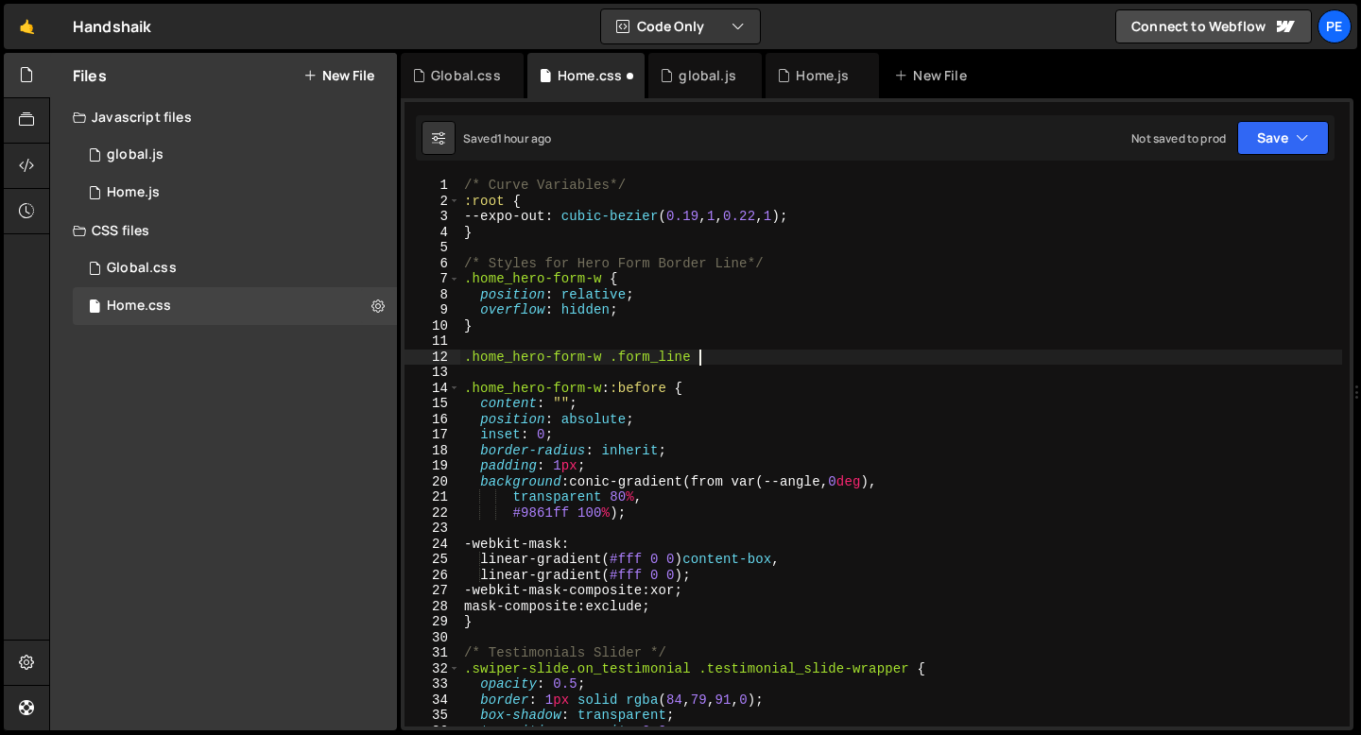
type textarea ".home_hero-form-w .form_line {"
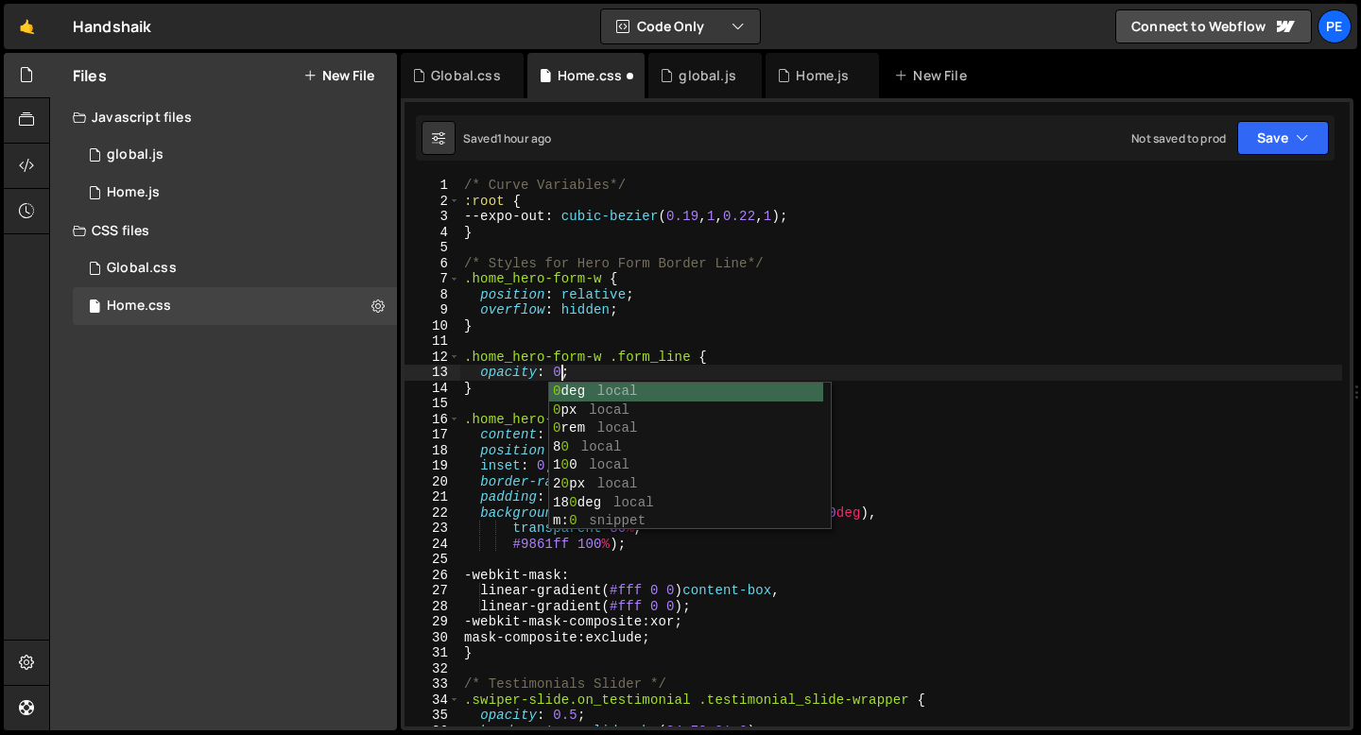
type textarea "opacity: 0;"
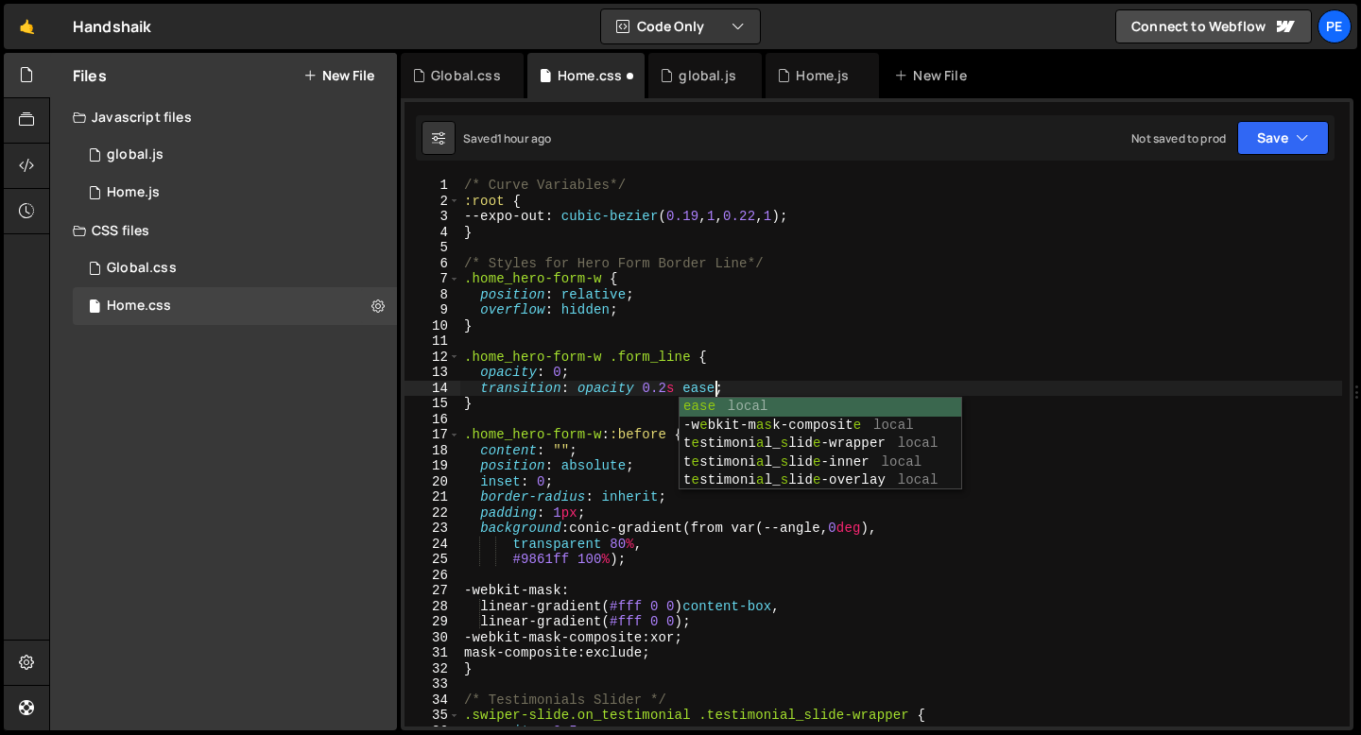
scroll to position [0, 17]
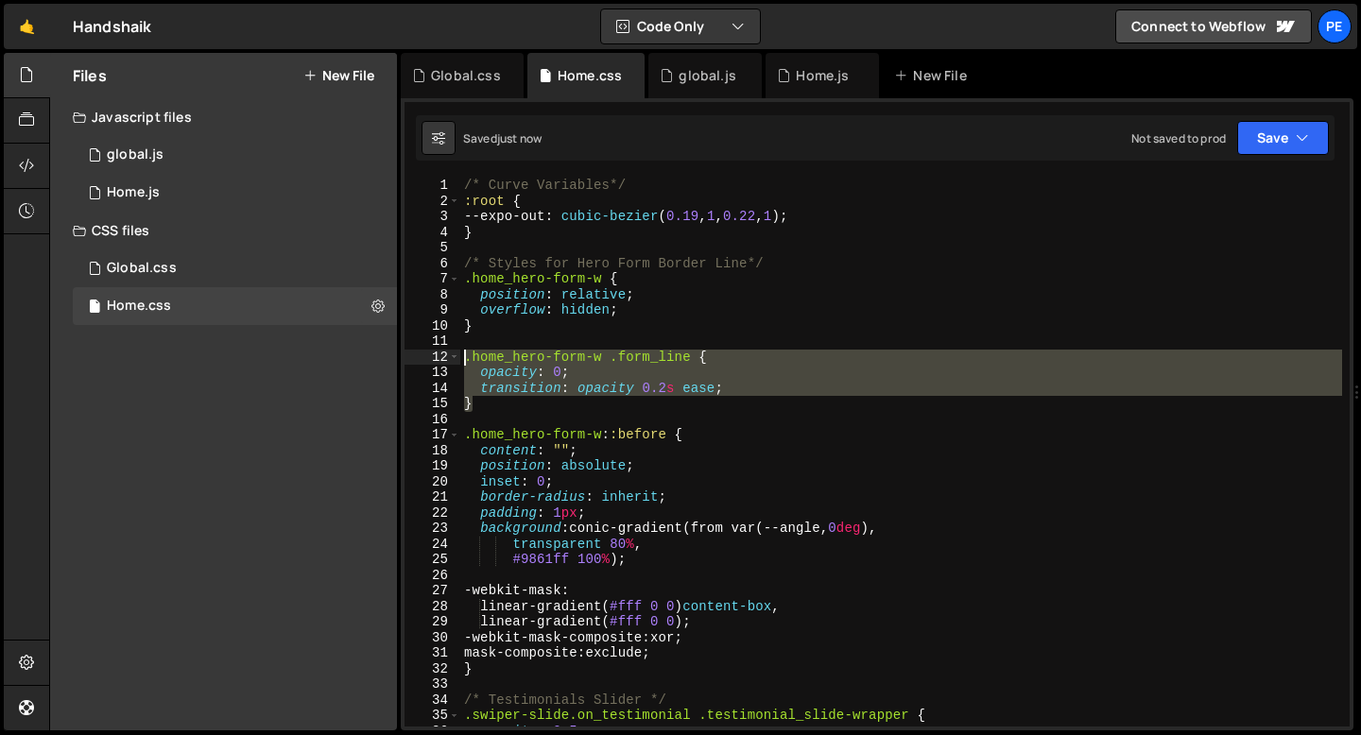
drag, startPoint x: 482, startPoint y: 407, endPoint x: 460, endPoint y: 363, distance: 49.4
click at [460, 363] on div "/* Curve Variables*/ :root { --expo-out : cubic-bezier ( 0.19 , 1 , 0.22 , 1 ) …" at bounding box center [901, 468] width 882 height 580
click at [489, 408] on div "/* Curve Variables*/ :root { --expo-out : cubic-bezier ( 0.19 , 1 , 0.22 , 1 ) …" at bounding box center [901, 452] width 882 height 549
type textarea "}"
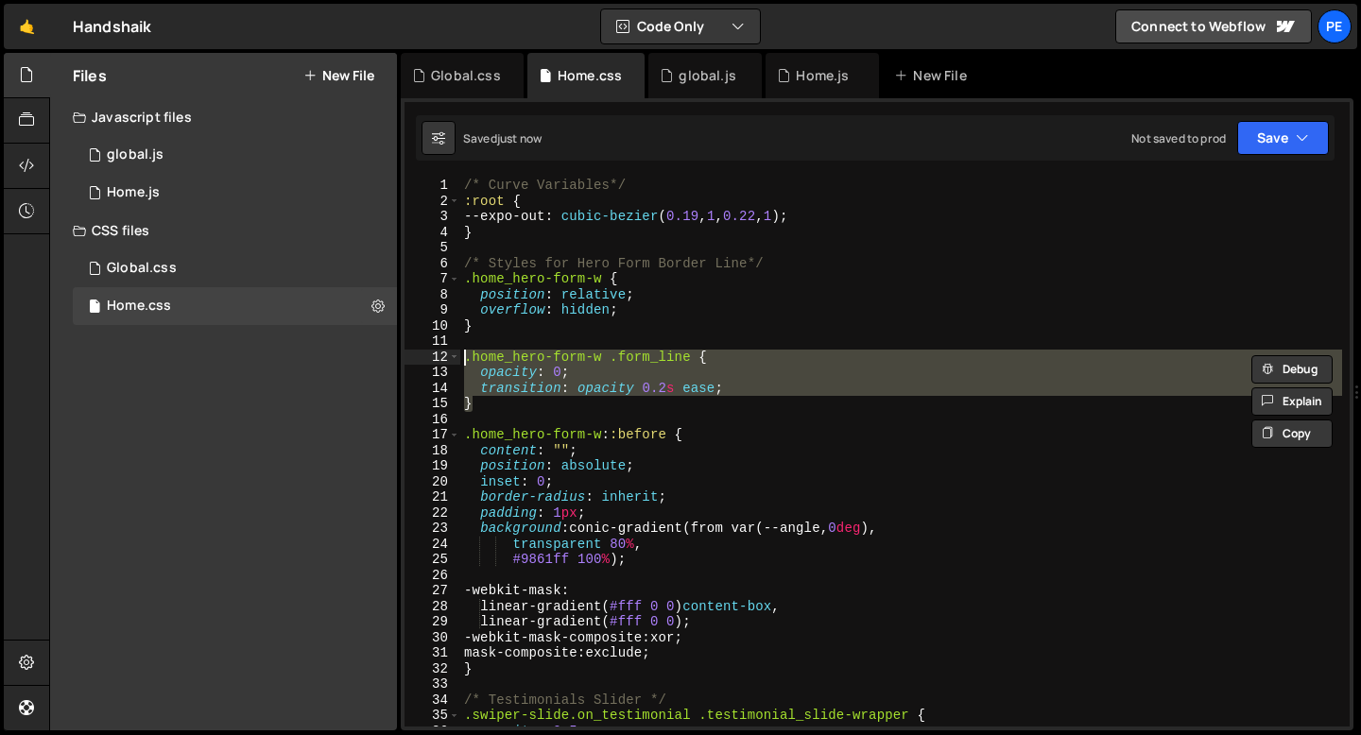
scroll to position [0, 0]
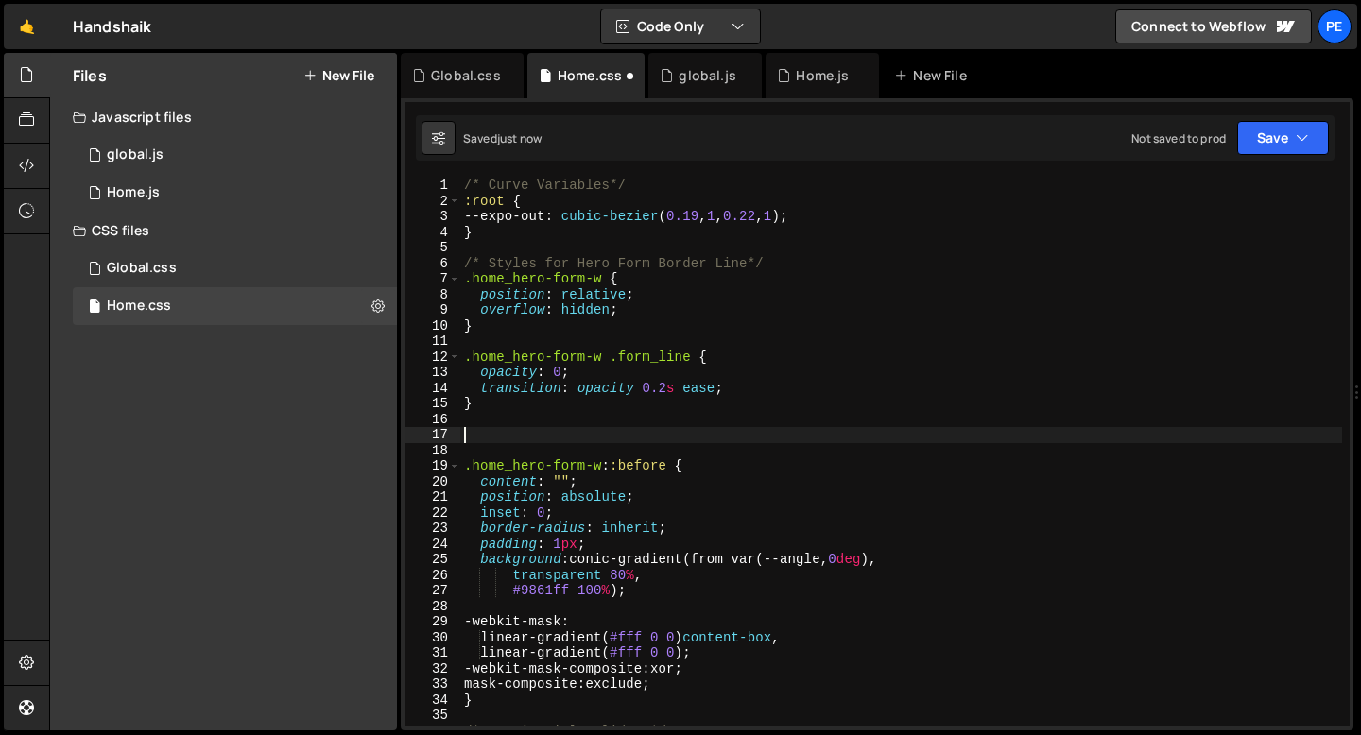
paste textarea "}"
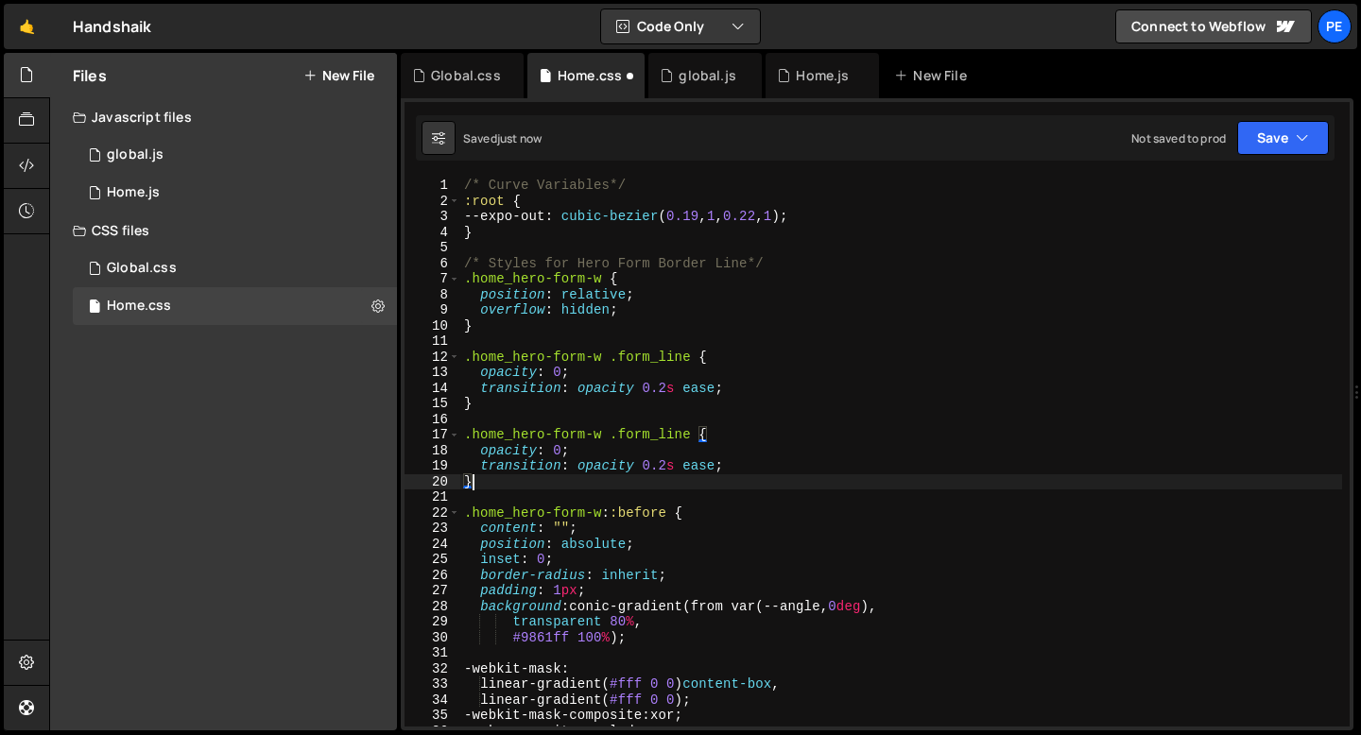
click at [560, 452] on div "/* Curve Variables*/ :root { --expo-out : cubic-bezier ( 0.19 , 1 , 0.22 , 1 ) …" at bounding box center [901, 468] width 882 height 580
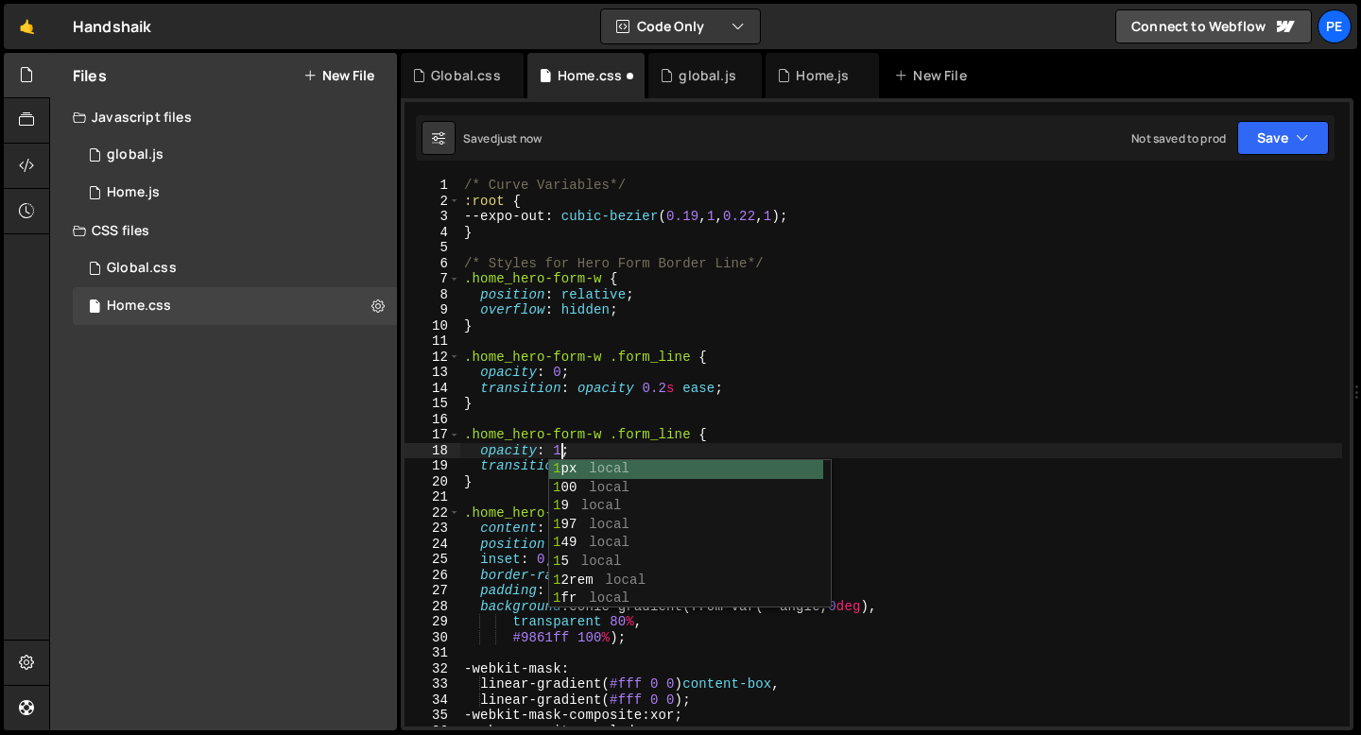
scroll to position [0, 6]
click at [525, 466] on div "/* Curve Variables*/ :root { --expo-out : cubic-bezier ( 0.19 , 1 , 0.22 , 1 ) …" at bounding box center [901, 468] width 882 height 580
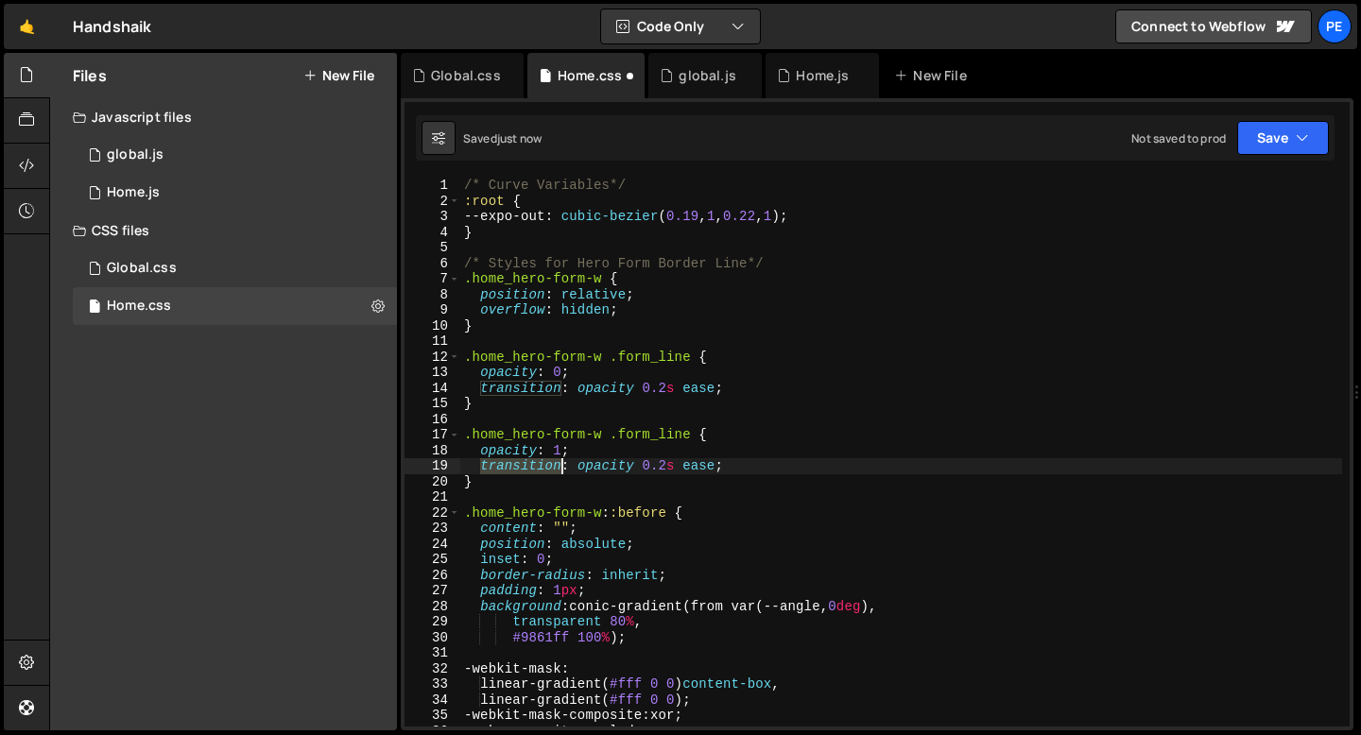
click at [525, 466] on div "/* Curve Variables*/ :root { --expo-out : cubic-bezier ( 0.19 , 1 , 0.22 , 1 ) …" at bounding box center [901, 468] width 882 height 580
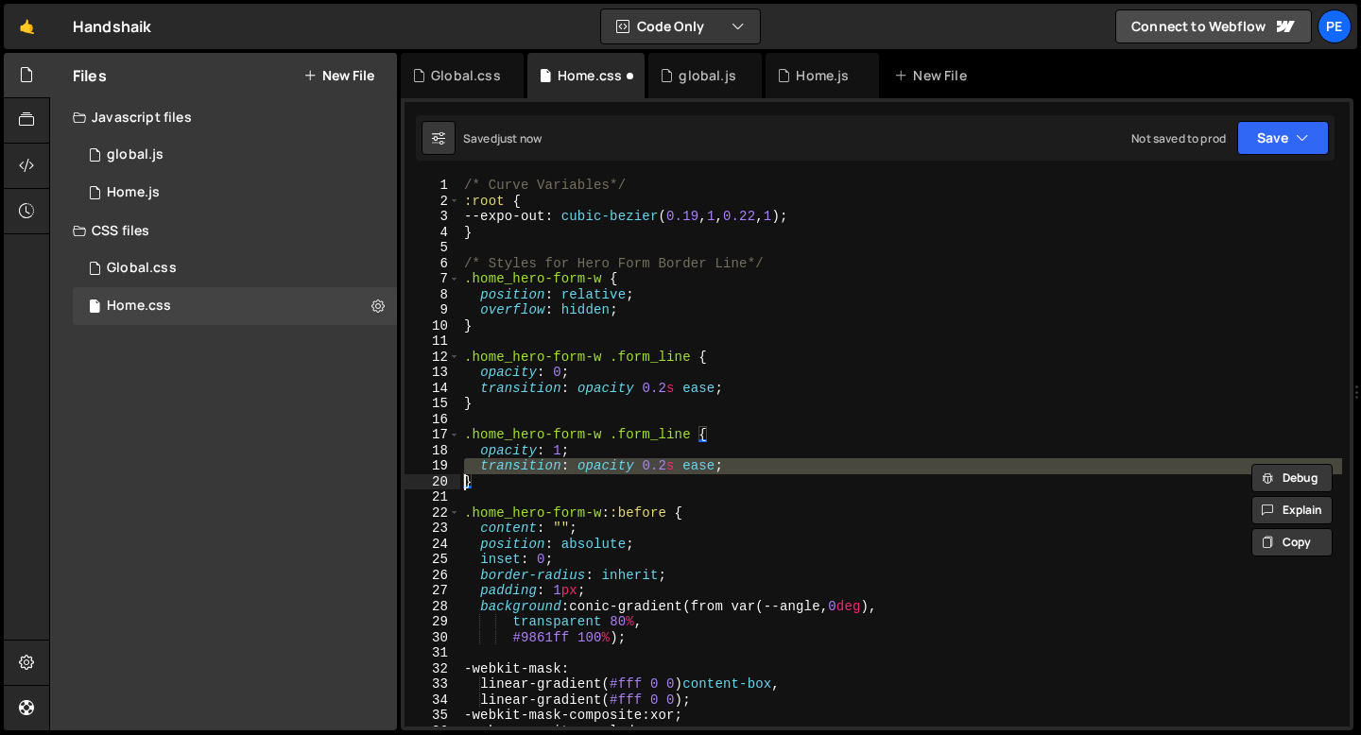
scroll to position [0, 0]
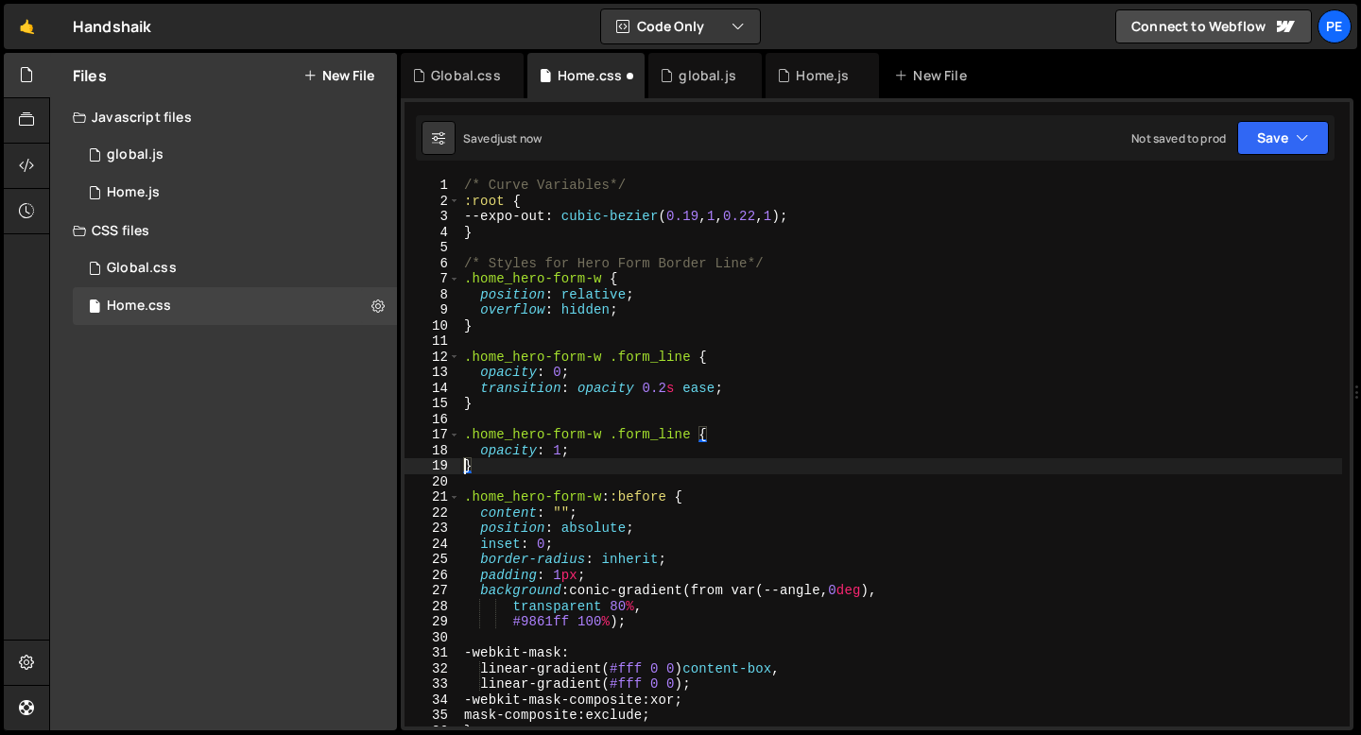
click at [603, 433] on div "/* Curve Variables*/ :root { --expo-out : cubic-bezier ( 0.19 , 1 , 0.22 , 1 ) …" at bounding box center [901, 468] width 882 height 580
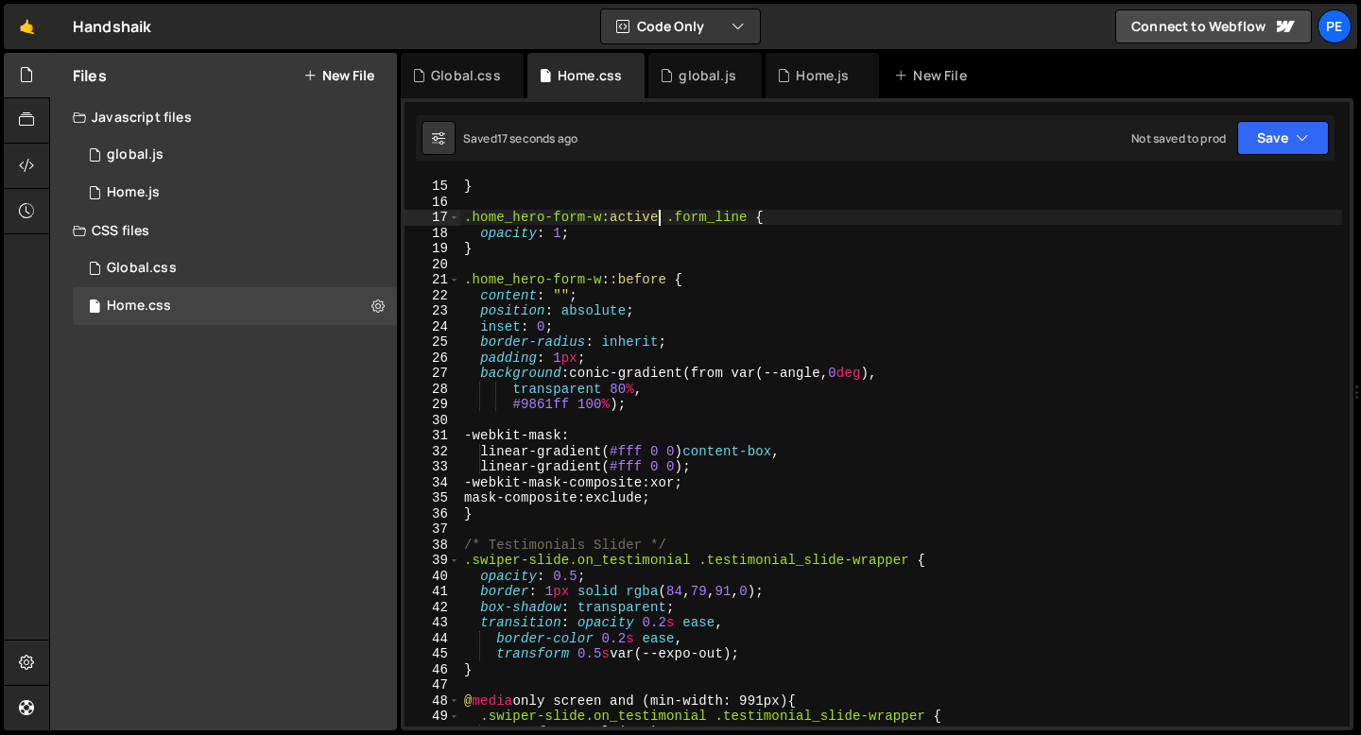
scroll to position [217, 0]
click at [491, 517] on div "transition : opacity 0.2 s ease ; } .home_hero-form-w :active .form_line { opac…" at bounding box center [901, 453] width 882 height 580
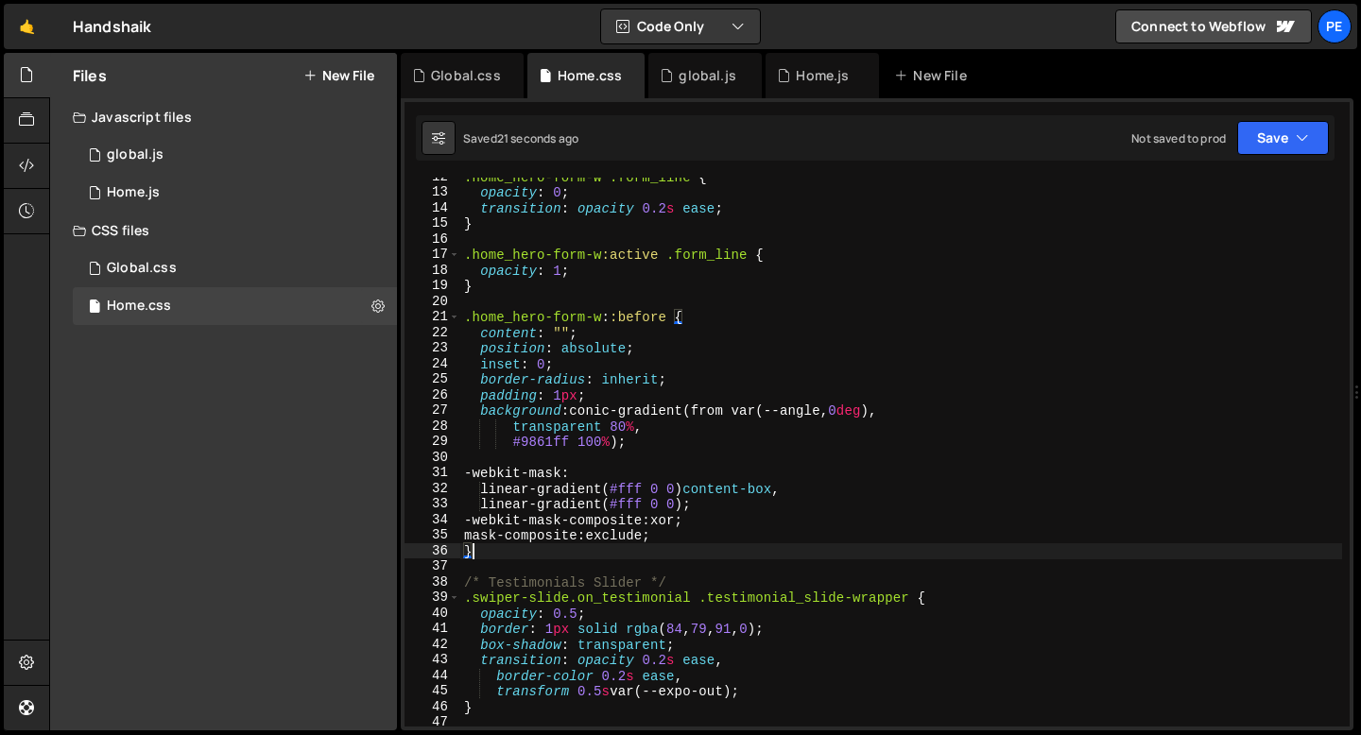
scroll to position [156, 0]
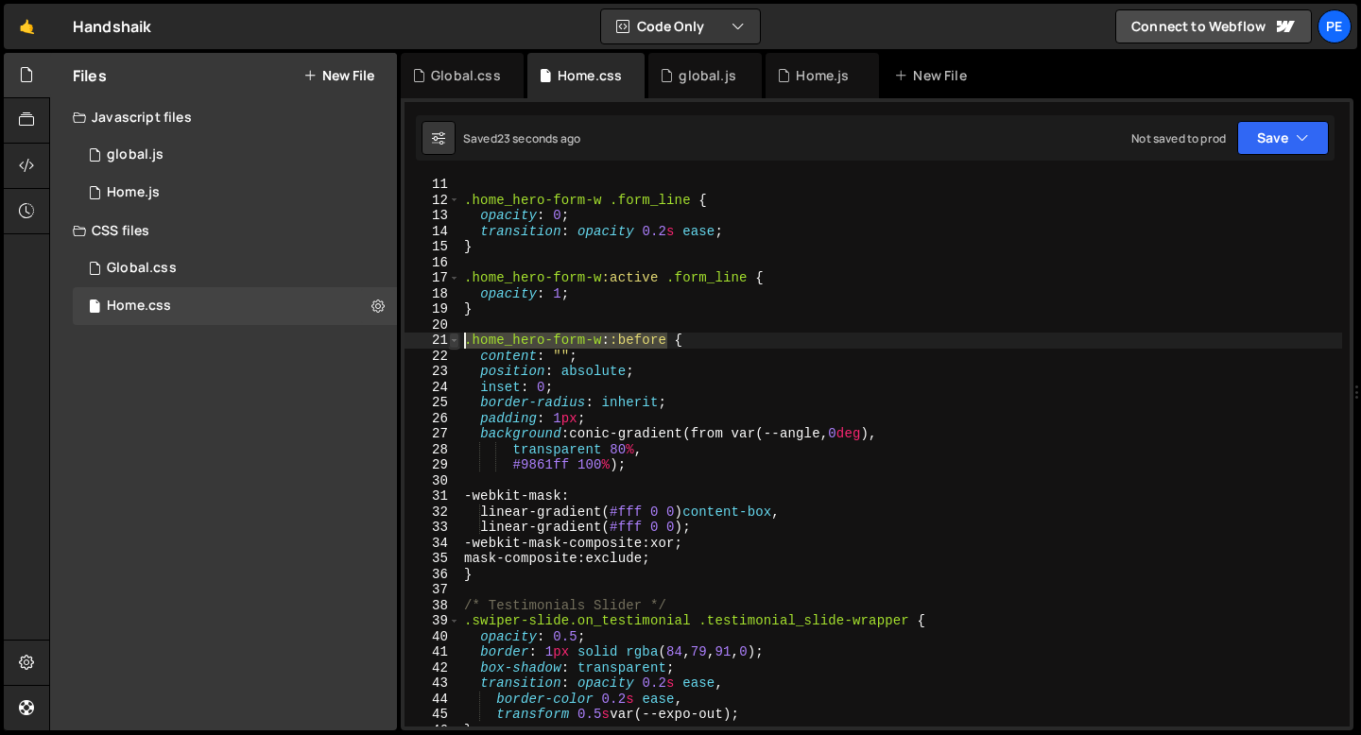
drag, startPoint x: 666, startPoint y: 340, endPoint x: 458, endPoint y: 338, distance: 207.9
click at [458, 338] on div "} 11 12 13 14 15 16 17 18 19 20 21 22 23 24 25 26 27 28 29 30 31 32 33 34 35 36…" at bounding box center [876, 452] width 945 height 549
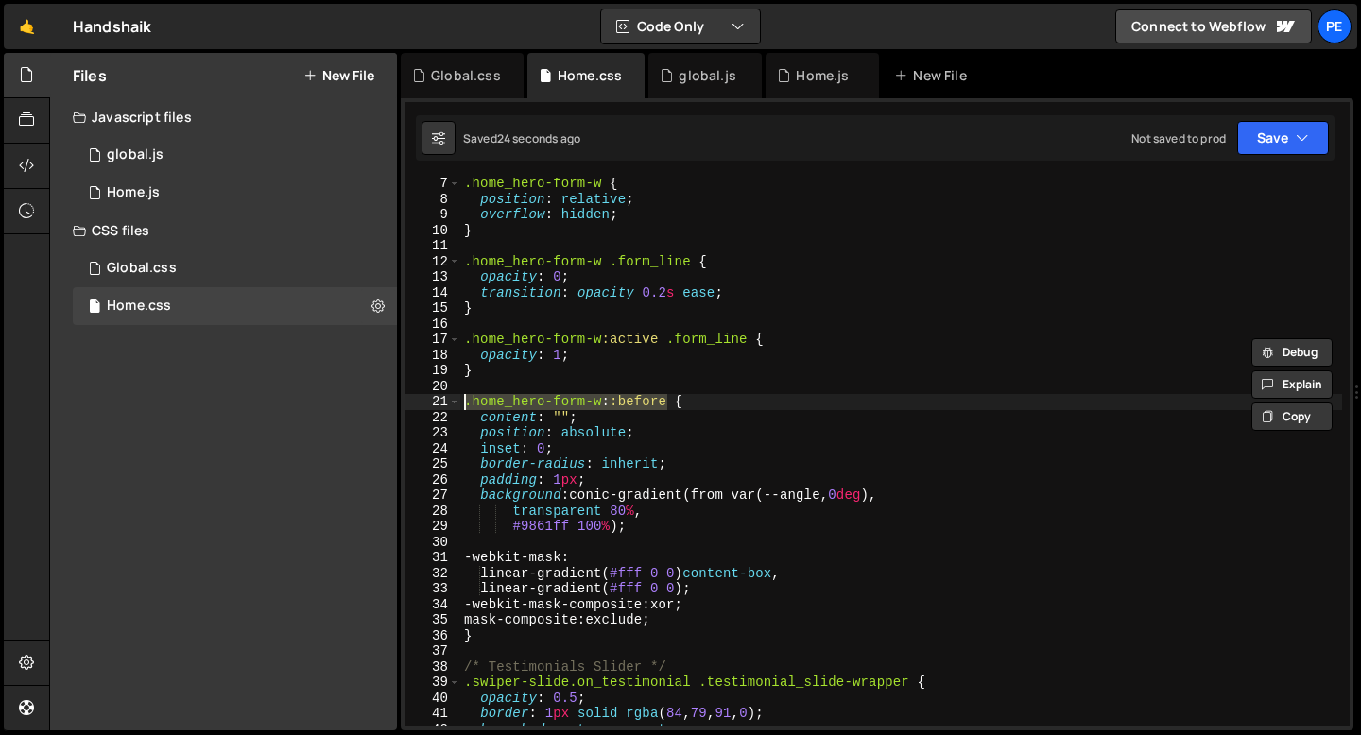
scroll to position [63, 0]
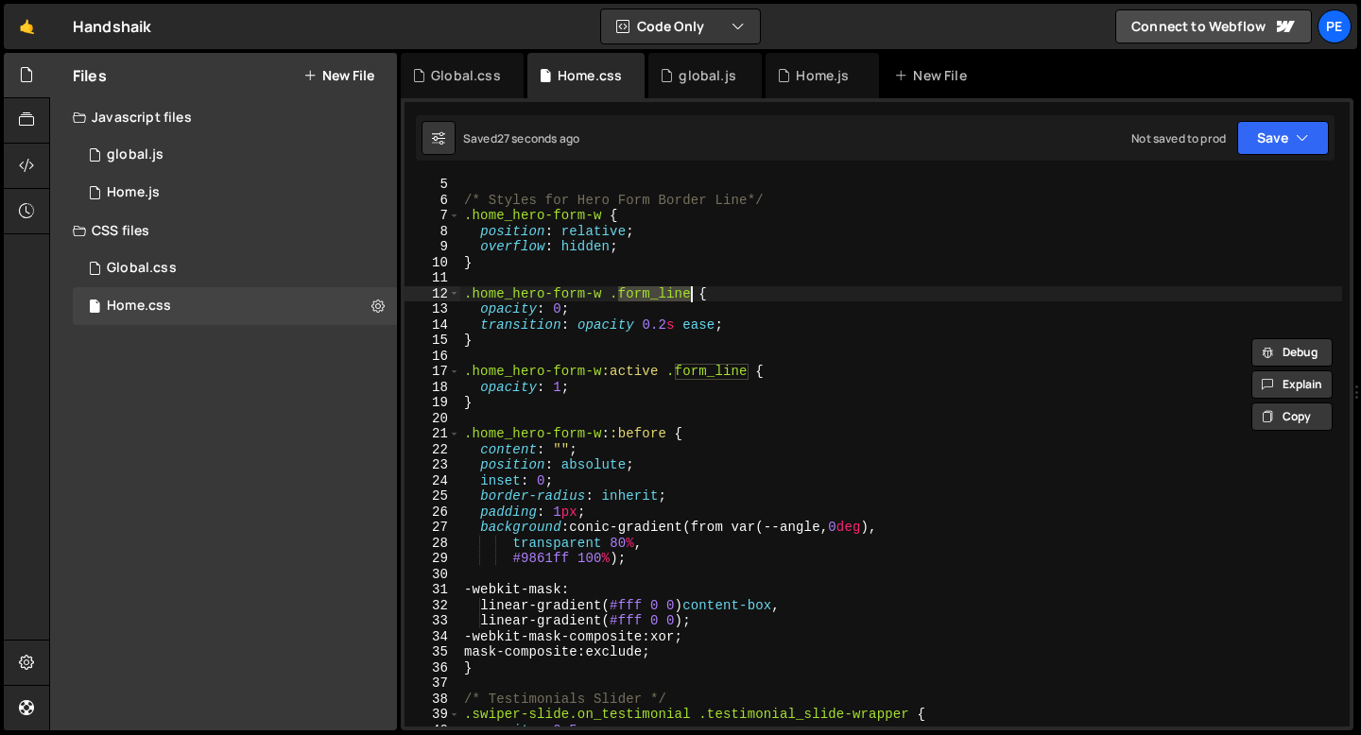
drag, startPoint x: 620, startPoint y: 295, endPoint x: 689, endPoint y: 295, distance: 69.0
click at [689, 295] on div "/* Styles for Hero Form Border Line*/ .home_hero-form-w { position : relative ;…" at bounding box center [901, 467] width 882 height 580
paste textarea ".home_hero-form-w::befor"
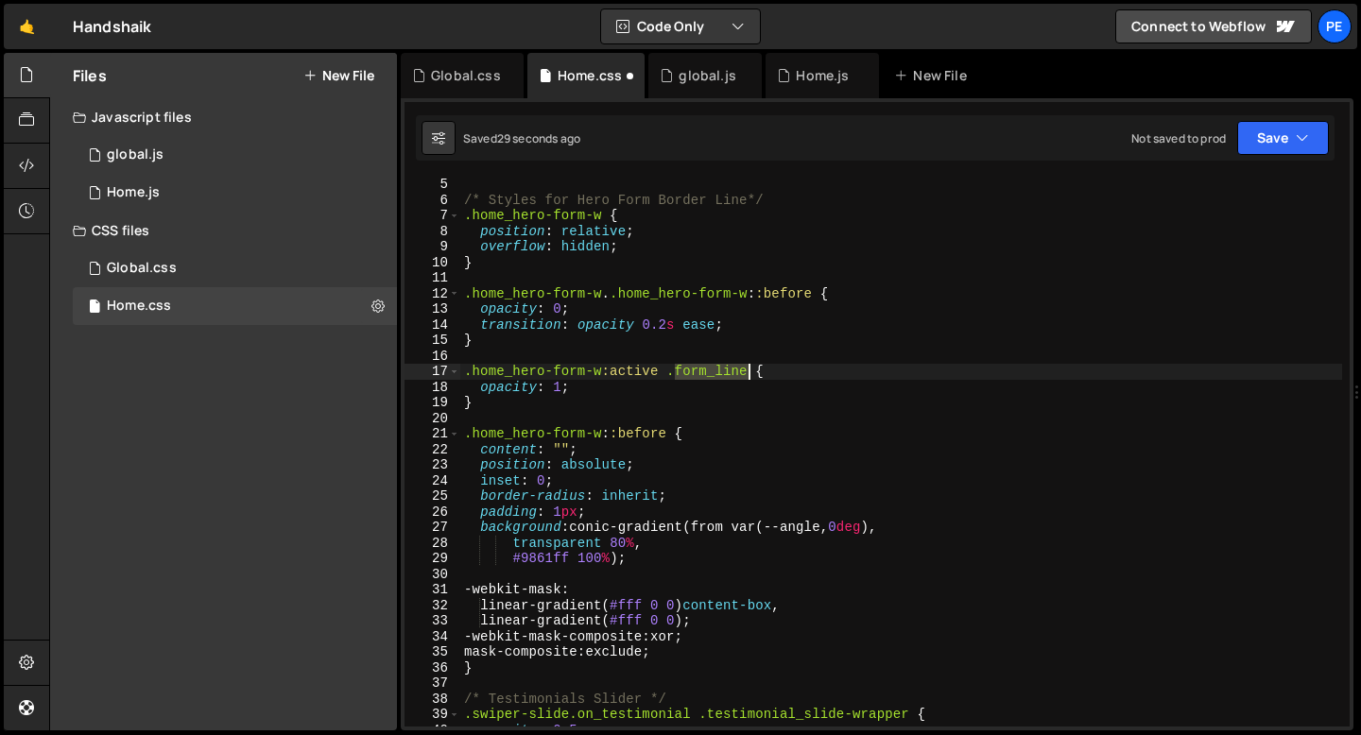
drag, startPoint x: 675, startPoint y: 372, endPoint x: 748, endPoint y: 374, distance: 73.7
click at [748, 374] on div "/* Styles for Hero Form Border Line*/ .home_hero-form-w { position : relative ;…" at bounding box center [901, 467] width 882 height 580
paste textarea ".home_hero-form-w::befor"
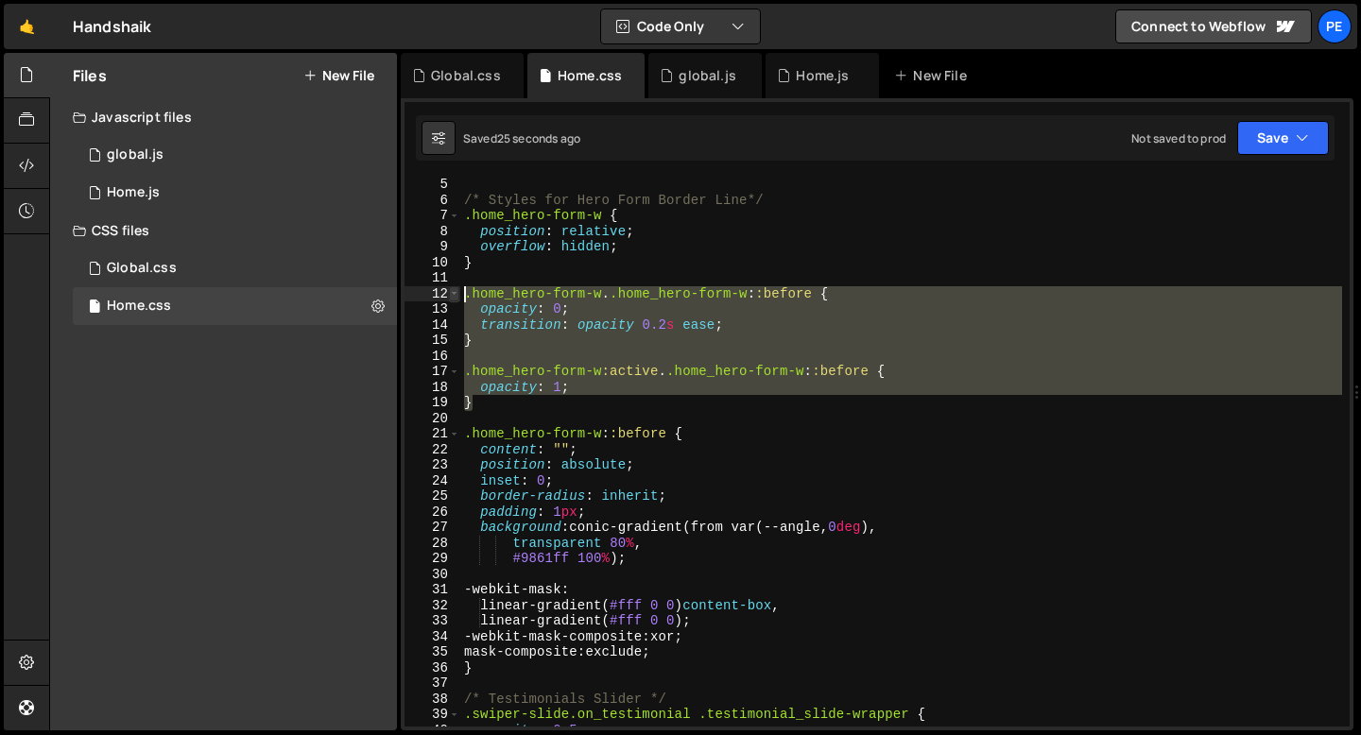
drag, startPoint x: 505, startPoint y: 403, endPoint x: 456, endPoint y: 287, distance: 125.0
click at [456, 287] on div ".home_hero-form-w:active ..home_hero-form-w::before { 5 6 7 8 9 10 11 12 13 14 …" at bounding box center [876, 452] width 945 height 549
type textarea ".home_hero-form-w ..home_hero-form-w::before { opacity: 0;"
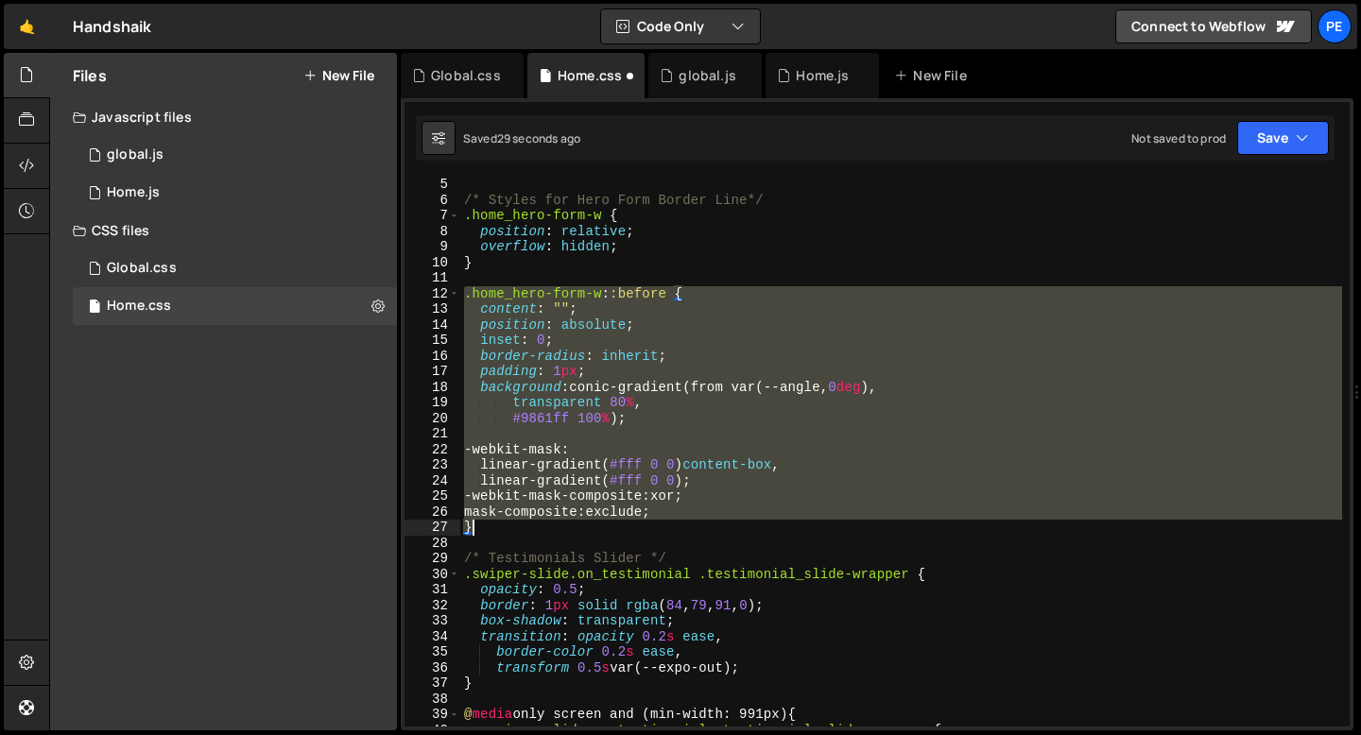
drag, startPoint x: 461, startPoint y: 292, endPoint x: 529, endPoint y: 525, distance: 243.1
click at [529, 525] on div "/* Styles for Hero Form Border Line*/ .home_hero-form-w { position : relative ;…" at bounding box center [901, 467] width 882 height 580
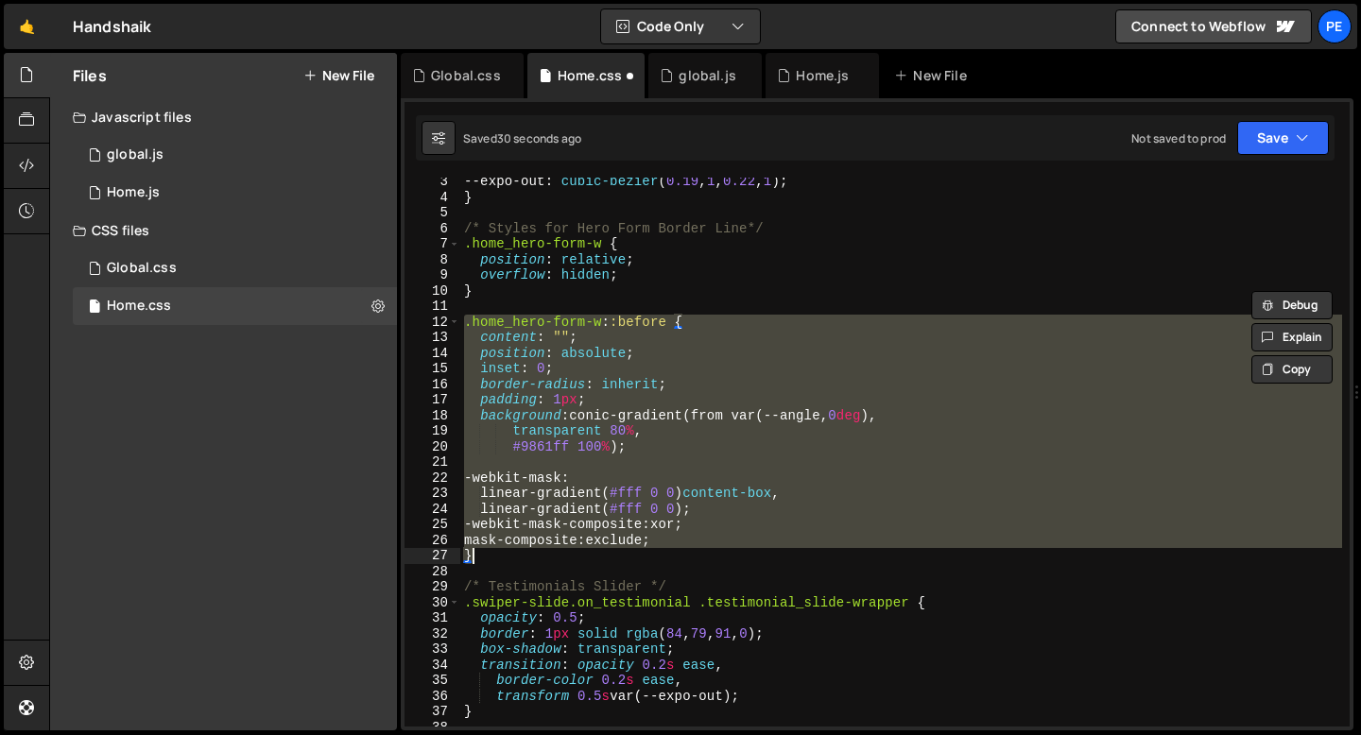
scroll to position [34, 0]
click at [609, 319] on div "--expo-out : cubic-bezier ( 0.19 , 1 , 0.22 , 1 ) ; } /* Styles for Hero Form B…" at bounding box center [901, 452] width 882 height 549
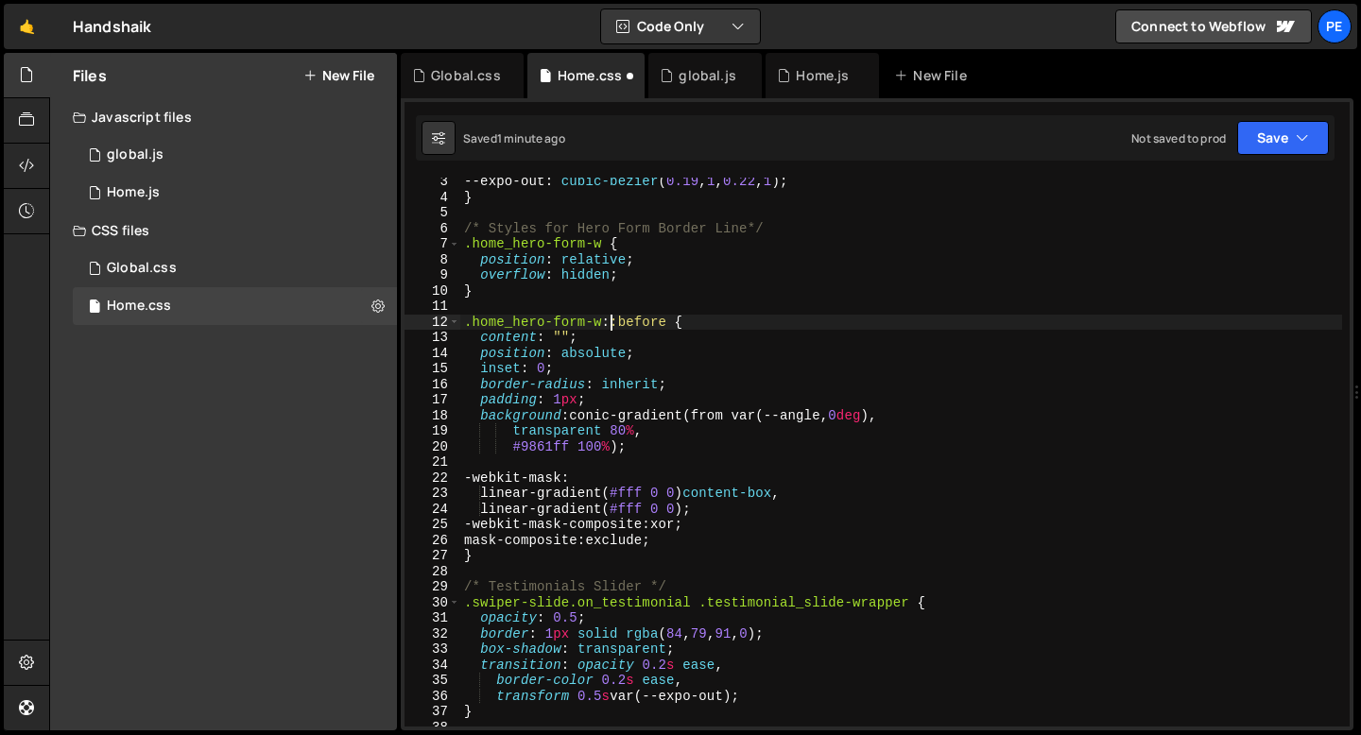
paste textarea "hover:"
click at [610, 322] on div "--expo-out : cubic-bezier ( 0.19 , 1 , 0.22 , 1 ) ; } /* Styles for Hero Form B…" at bounding box center [901, 464] width 882 height 580
click at [657, 322] on div "--expo-out : cubic-bezier ( 0.19 , 1 , 0.22 , 1 ) ; } /* Styles for Hero Form B…" at bounding box center [901, 464] width 882 height 580
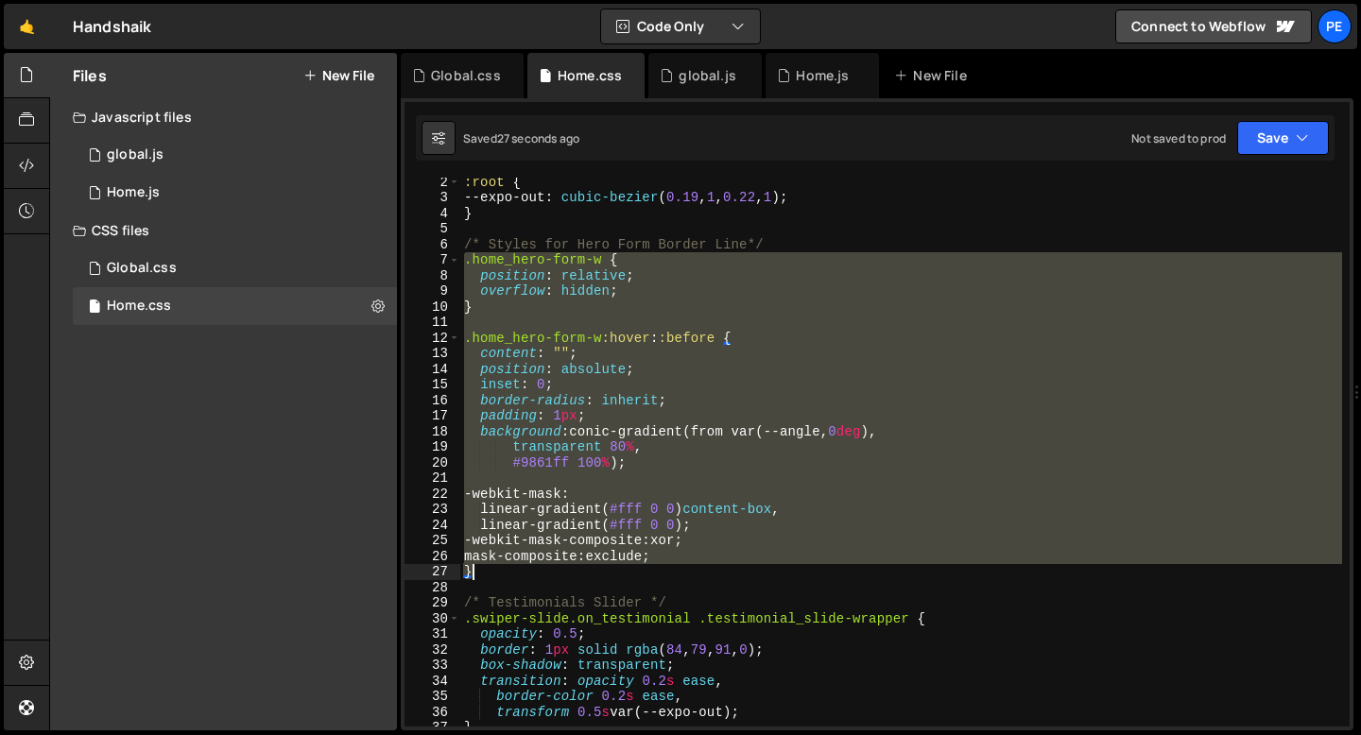
drag, startPoint x: 467, startPoint y: 263, endPoint x: 507, endPoint y: 574, distance: 313.6
click at [507, 574] on div ":root { --expo-out : cubic-bezier ( 0.19 , 1 , 0.22 , 1 ) ; } /* Styles for Her…" at bounding box center [901, 464] width 882 height 580
paste textarea
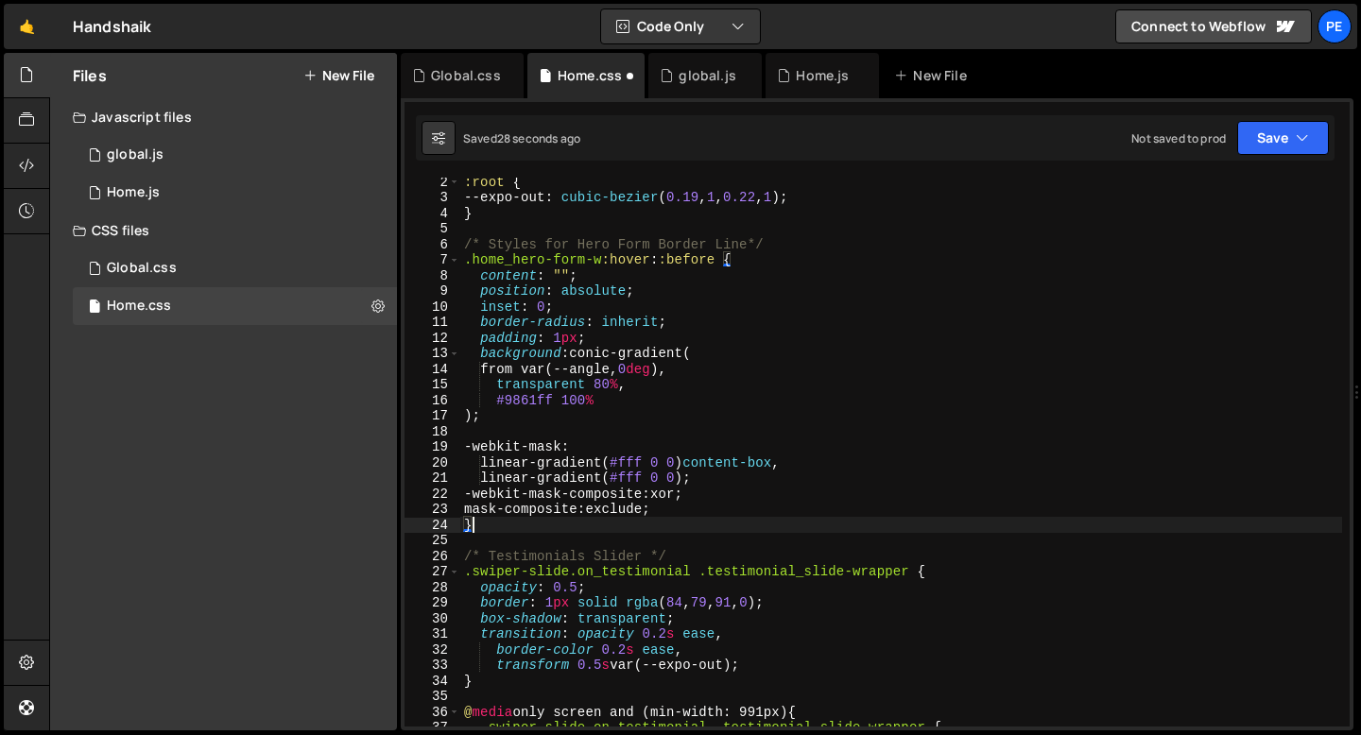
scroll to position [0, 0]
type textarea "/* Testimonials Slider */"
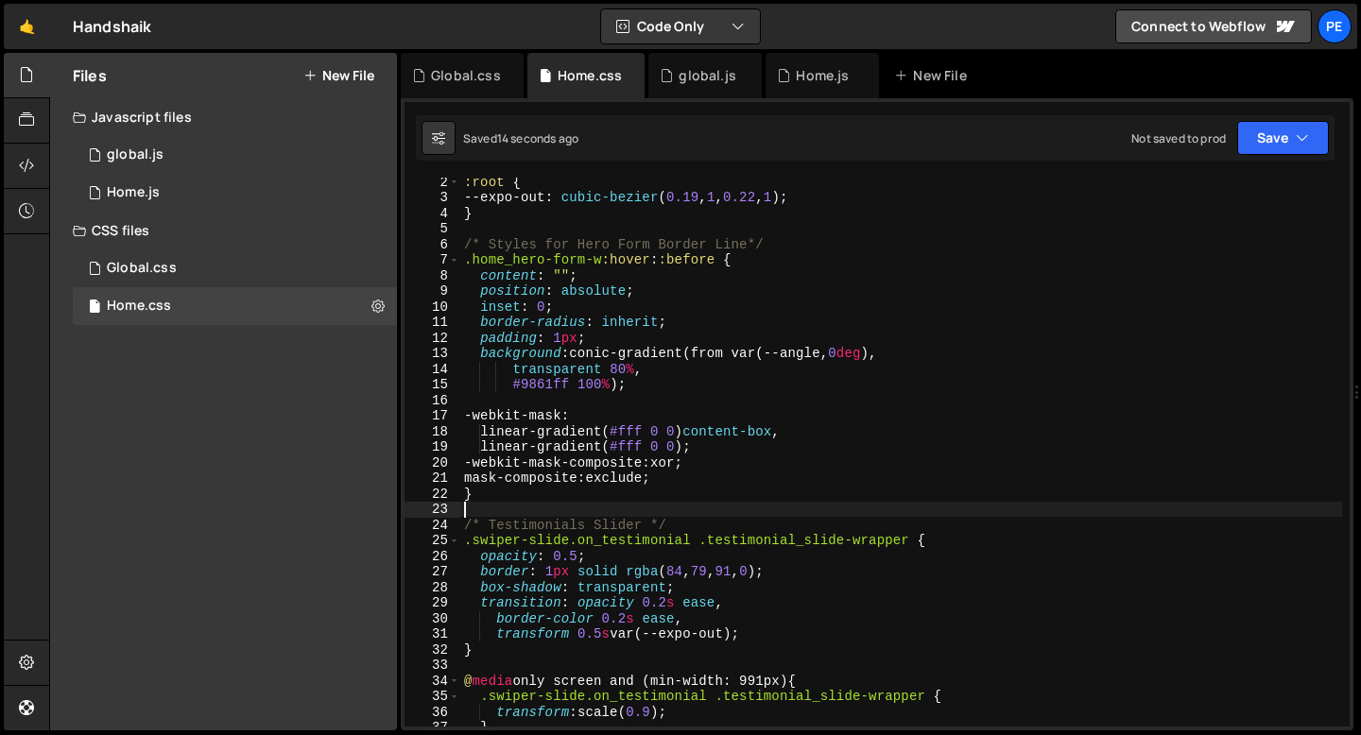
click at [483, 502] on div ":root { --expo-out : cubic-bezier ( 0.19 , 1 , 0.22 , 1 ) ; } /* Styles for Her…" at bounding box center [901, 464] width 882 height 580
click at [634, 258] on div ":root { --expo-out : cubic-bezier ( 0.19 , 1 , 0.22 , 1 ) ; } /* Styles for Her…" at bounding box center [901, 464] width 882 height 580
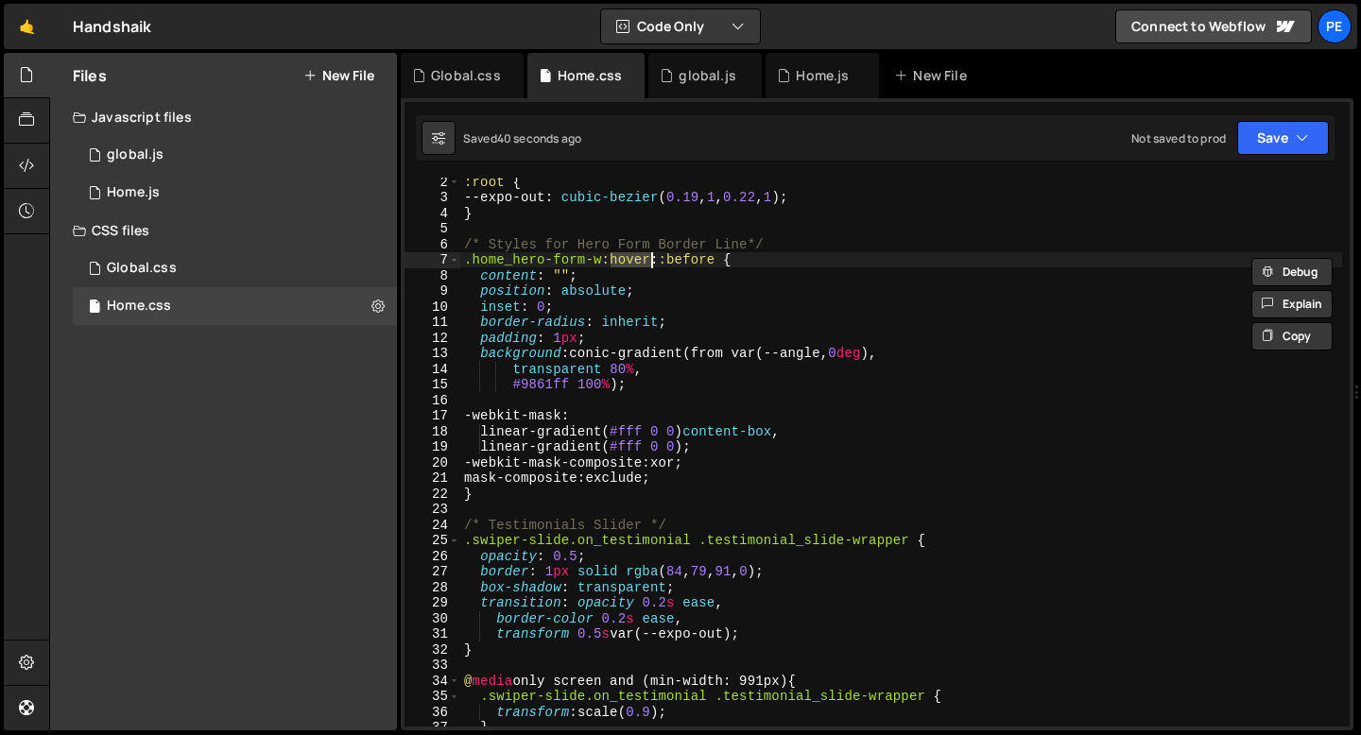
click at [634, 258] on div ":root { --expo-out : cubic-bezier ( 0.19 , 1 , 0.22 , 1 ) ; } /* Styles for Her…" at bounding box center [901, 464] width 882 height 580
type textarea ".home_hero-form-w::before {"
click at [631, 267] on div ":root { --expo-out : cubic-bezier ( 0.19 , 1 , 0.22 , 1 ) ; } /* Styles for Her…" at bounding box center [901, 464] width 882 height 580
click at [784, 83] on icon at bounding box center [783, 75] width 13 height 19
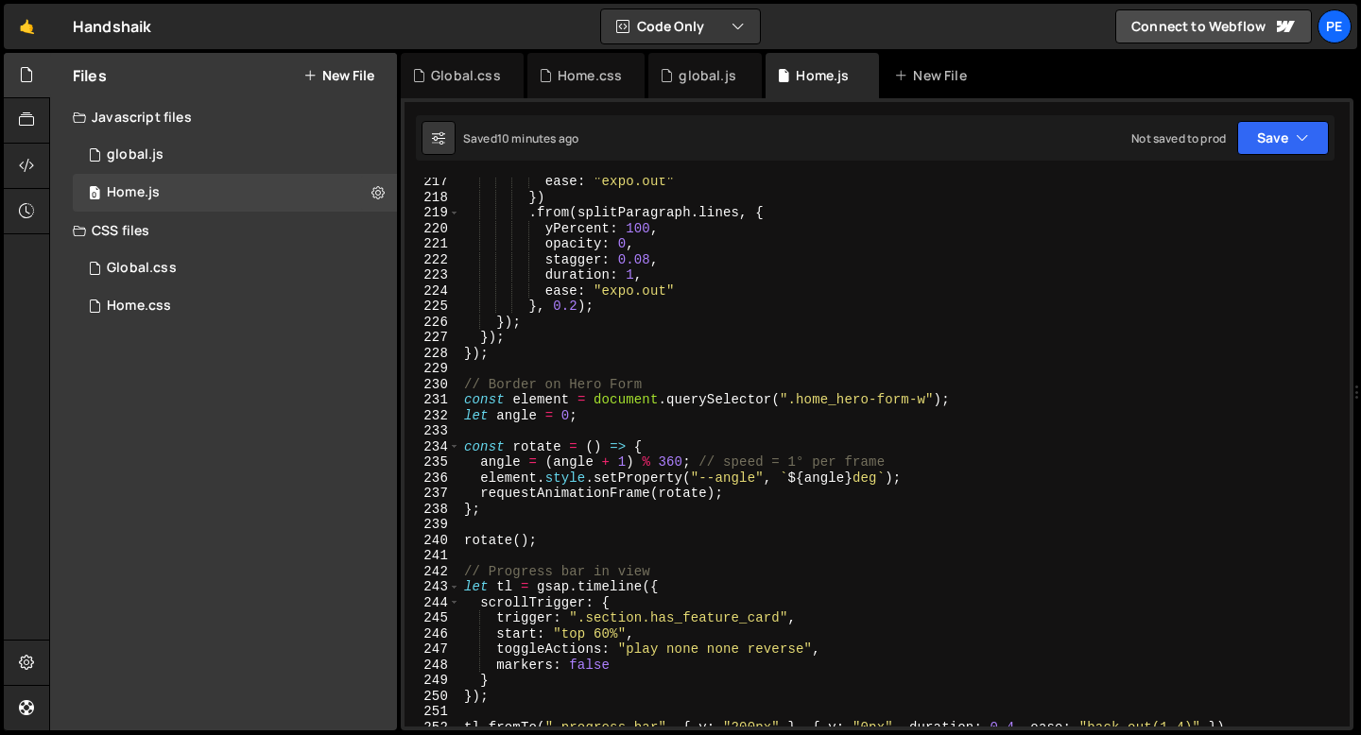
scroll to position [3372, 0]
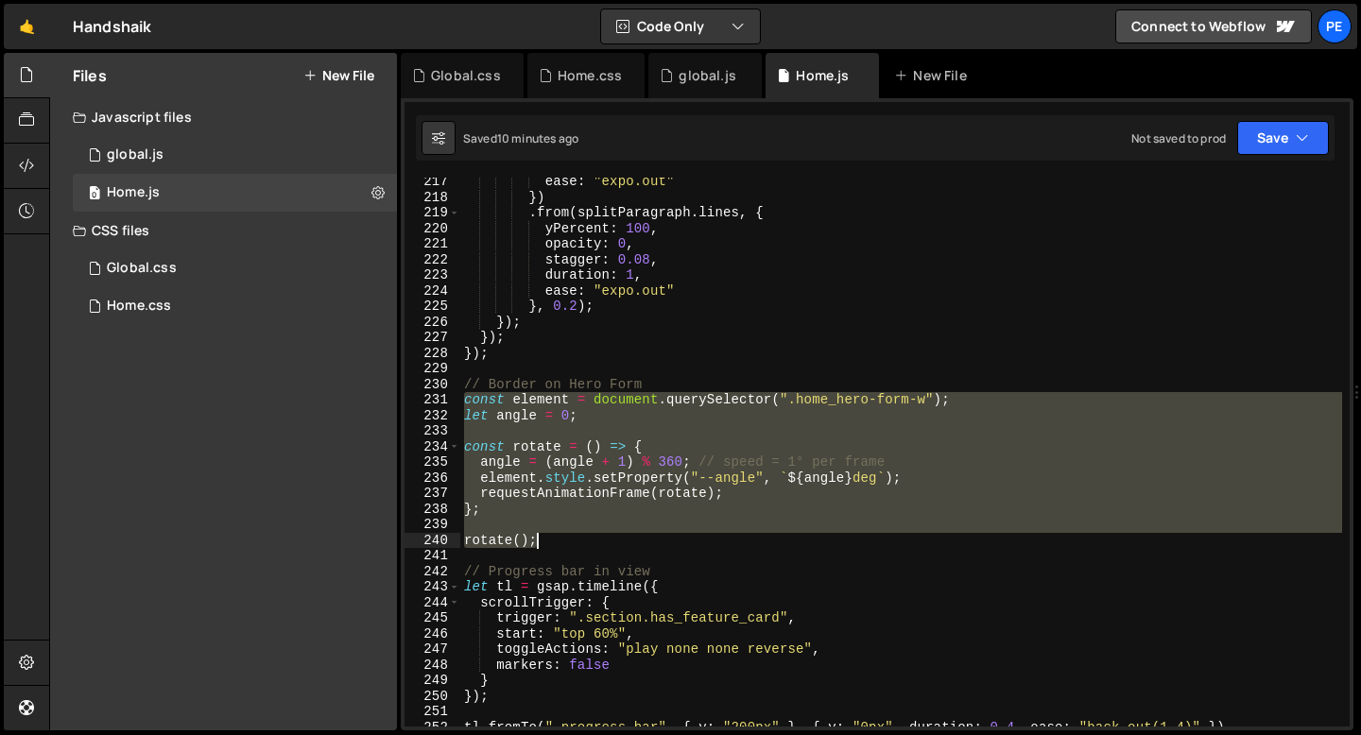
drag, startPoint x: 465, startPoint y: 403, endPoint x: 547, endPoint y: 541, distance: 160.6
click at [547, 541] on div "ease : "expo.out" }) . from ( splitParagraph . lines , { yPercent : 100 , opaci…" at bounding box center [901, 464] width 882 height 580
type textarea "rotate();"
click at [577, 84] on div "Home.css" at bounding box center [590, 75] width 64 height 19
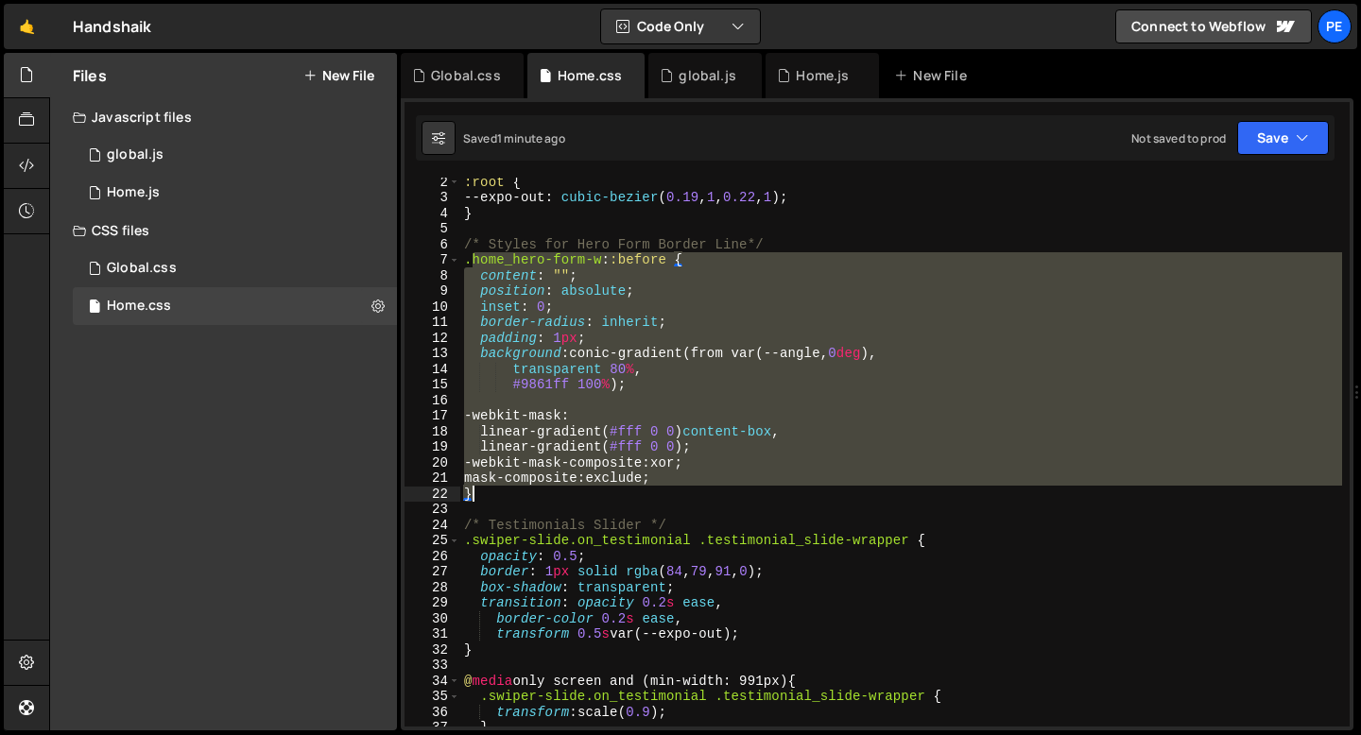
drag, startPoint x: 469, startPoint y: 263, endPoint x: 487, endPoint y: 495, distance: 233.2
click at [487, 495] on div ":root { --expo-out : cubic-bezier ( 0.19 , 1 , 0.22 , 1 ) ; } /* Styles for Her…" at bounding box center [901, 464] width 882 height 580
paste textarea
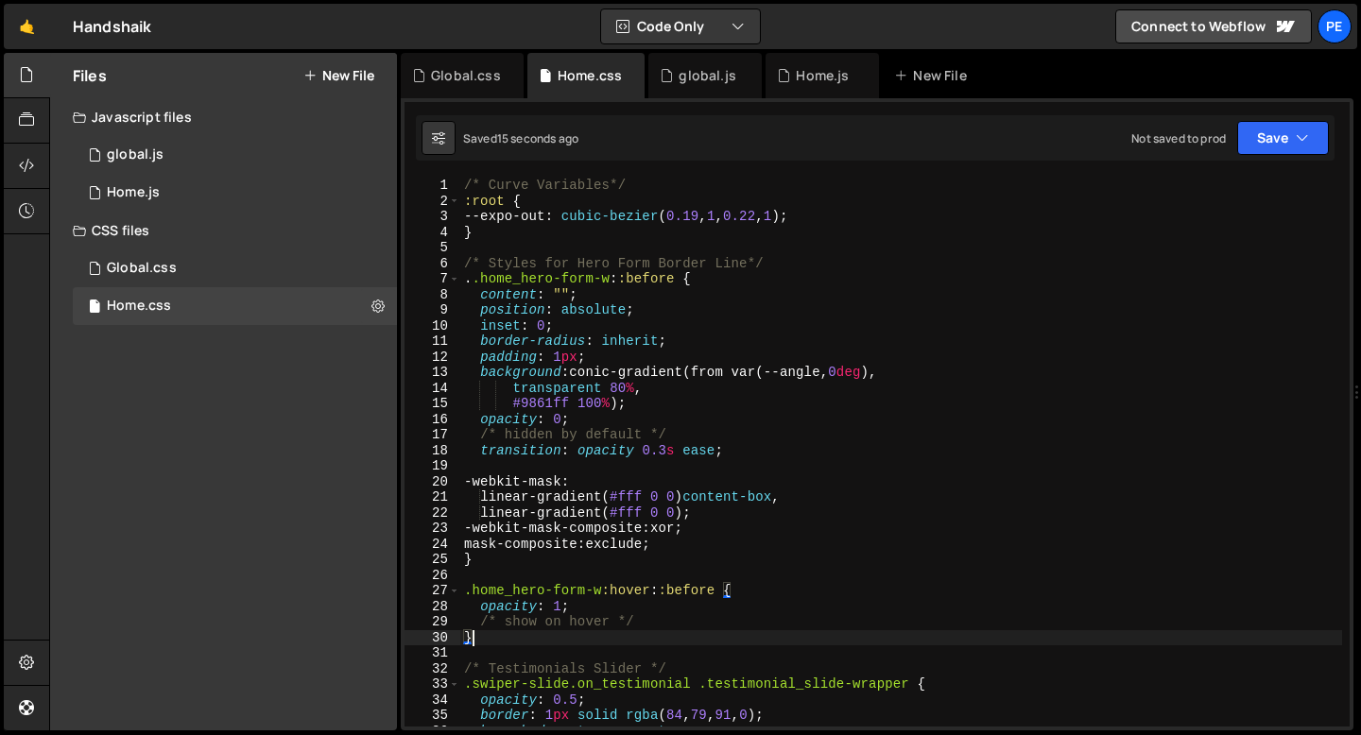
scroll to position [0, 0]
click at [473, 280] on div "/* Curve Variables*/ :root { --expo-out : cubic-bezier ( 0.19 , 1 , 0.22 , 1 ) …" at bounding box center [901, 468] width 882 height 580
click at [664, 452] on div "/* Curve Variables*/ :root { --expo-out : cubic-bezier ( 0.19 , 1 , 0.22 , 1 ) …" at bounding box center [901, 468] width 882 height 580
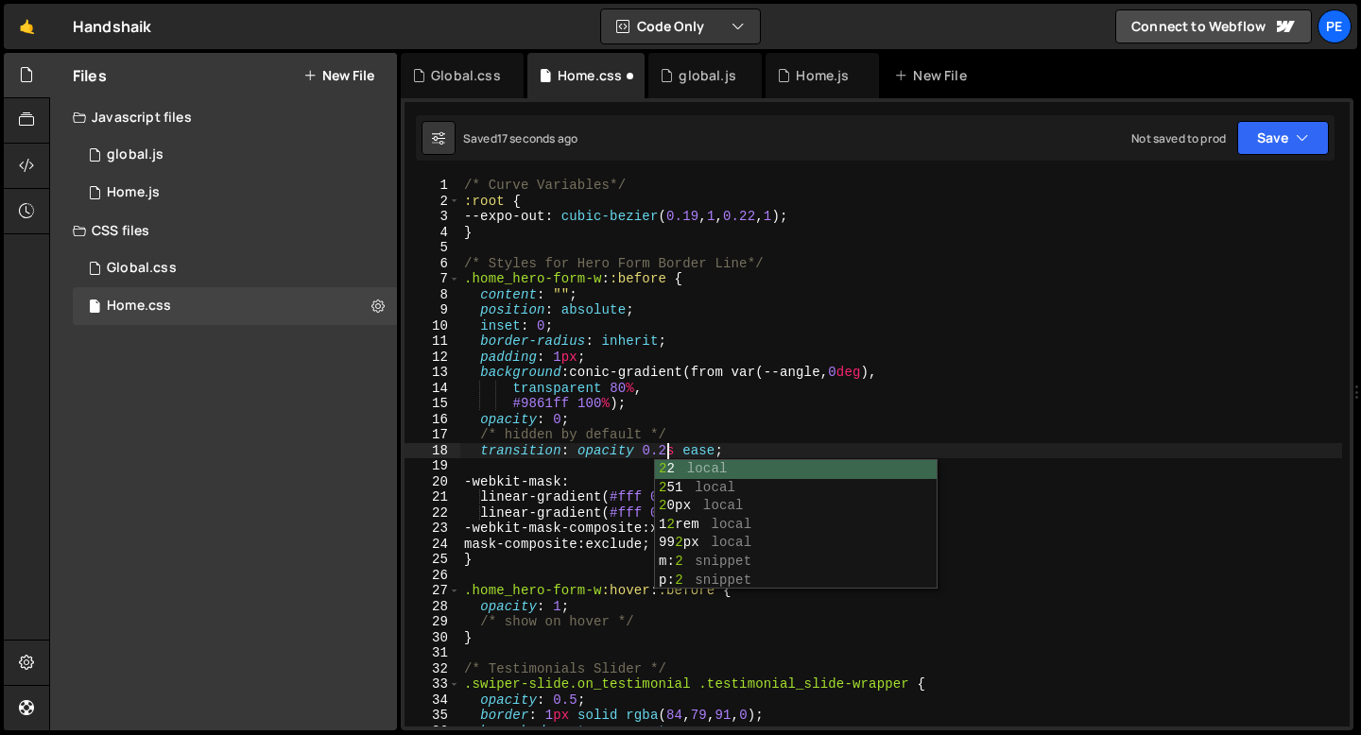
scroll to position [0, 13]
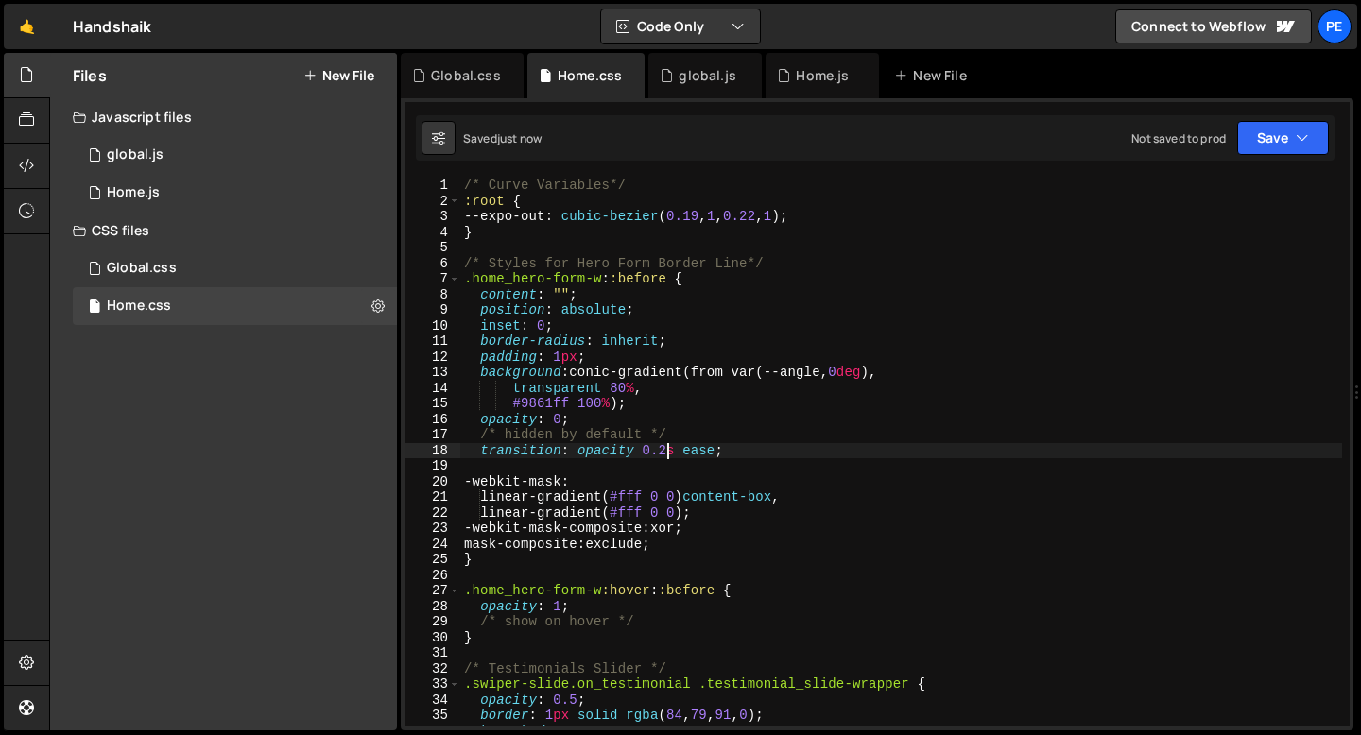
type textarea "transition: opacity 0.2s ease;"
